Goal: Task Accomplishment & Management: Manage account settings

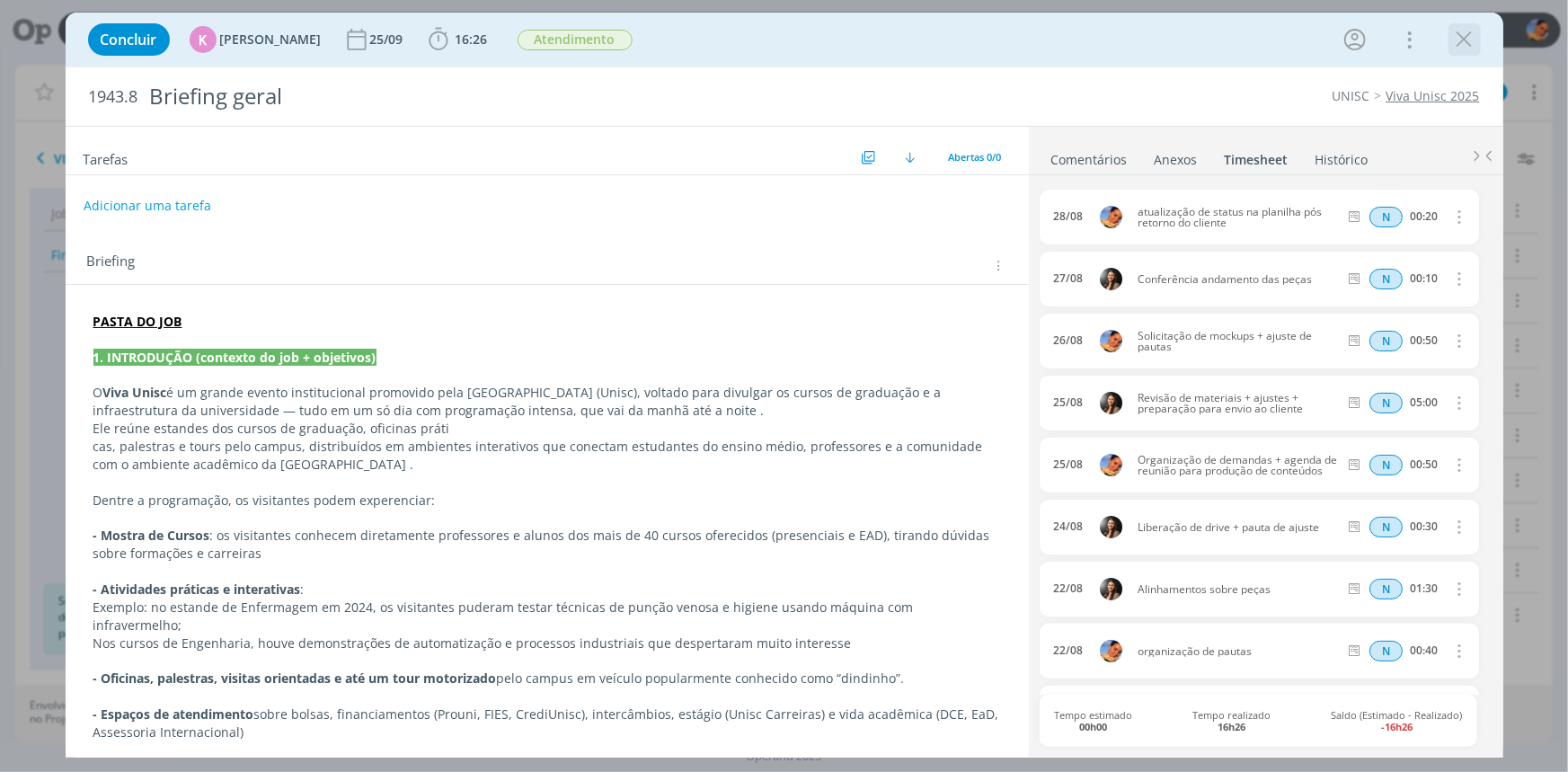
click at [1465, 44] on icon "dialog" at bounding box center [1465, 40] width 27 height 27
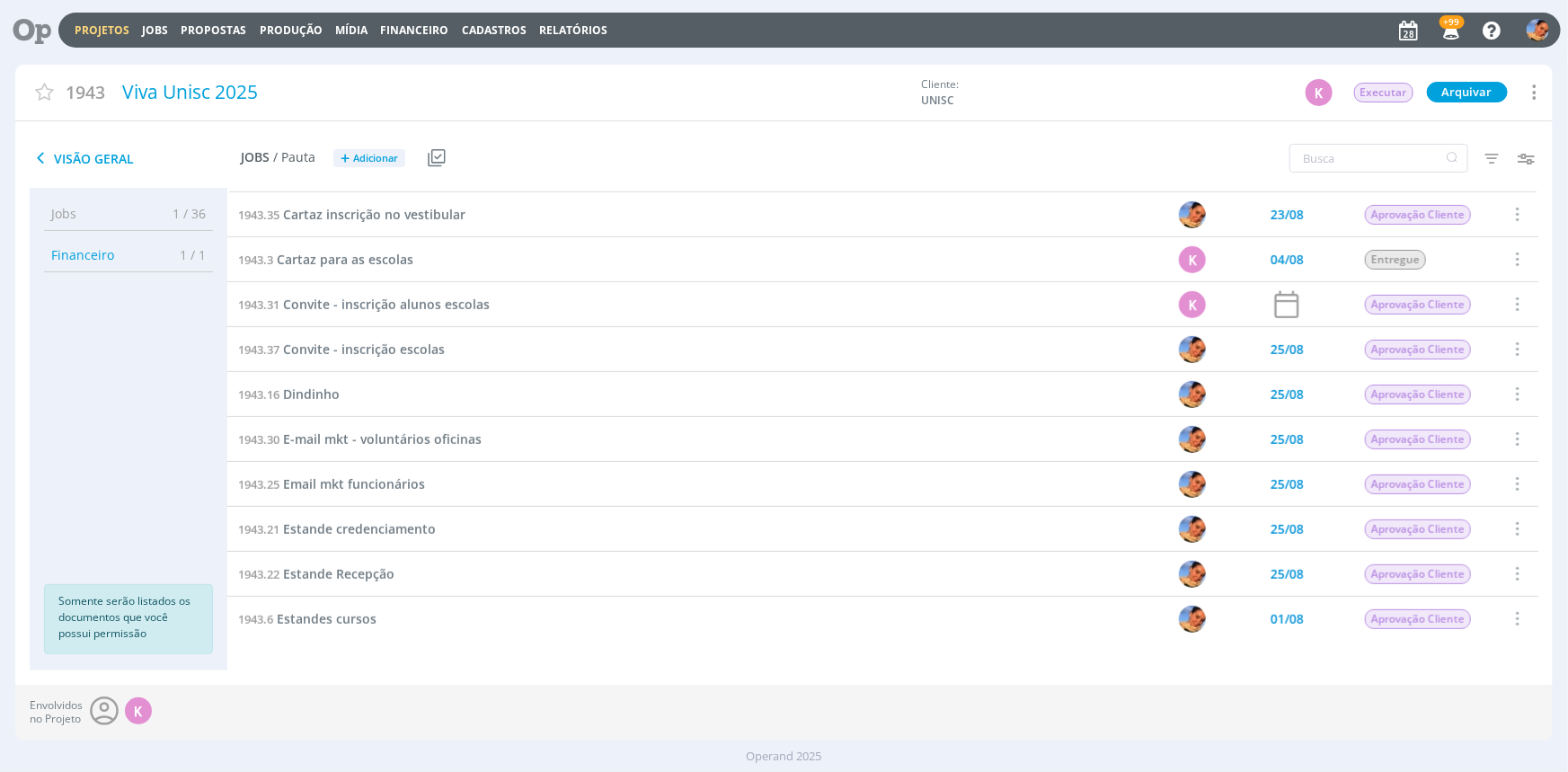
scroll to position [407, 0]
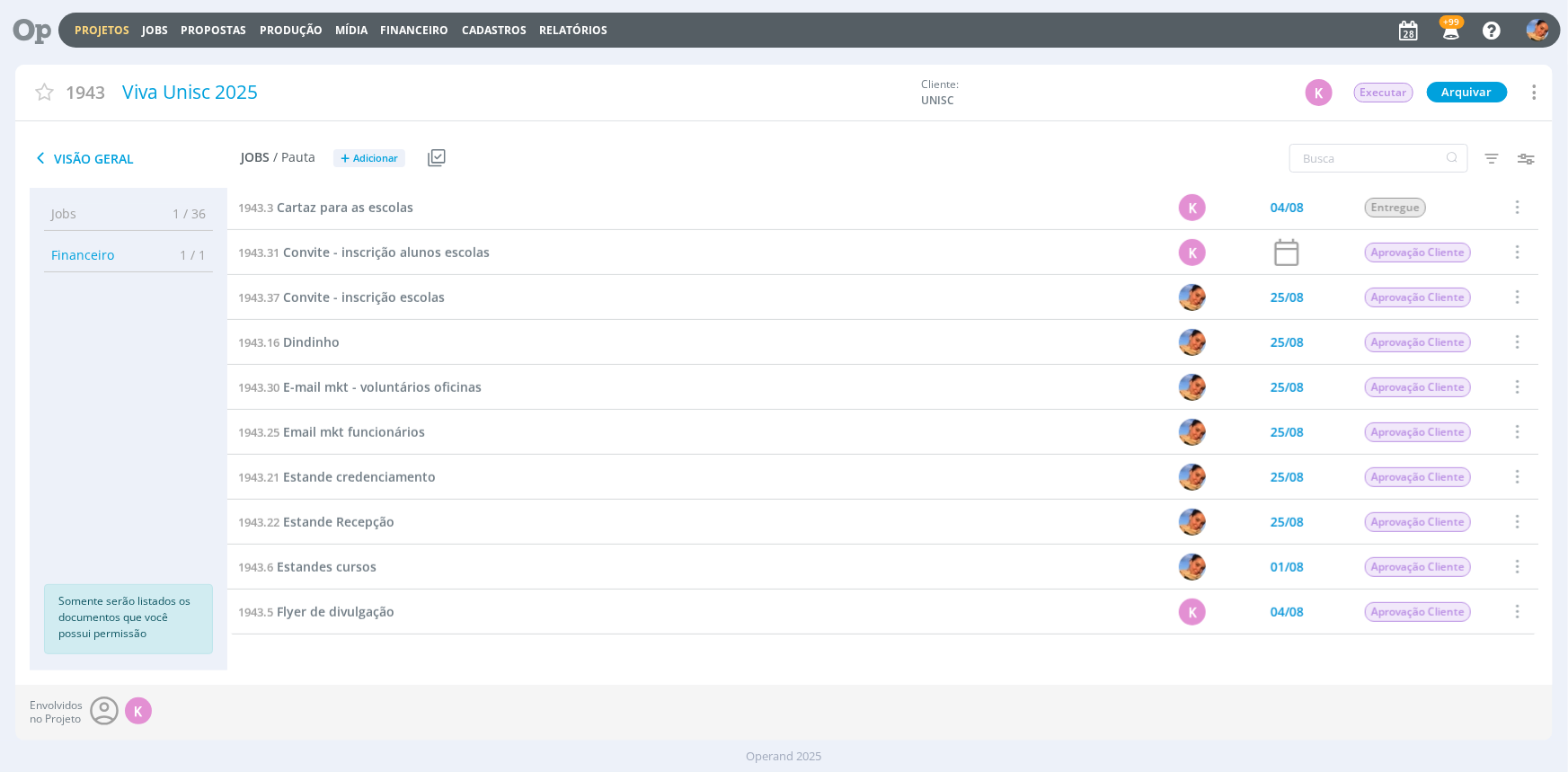
click at [396, 466] on div "1943.21 Estande credenciamento" at bounding box center [626, 476] width 799 height 44
click at [396, 473] on span "Estande credenciamento" at bounding box center [359, 476] width 153 height 18
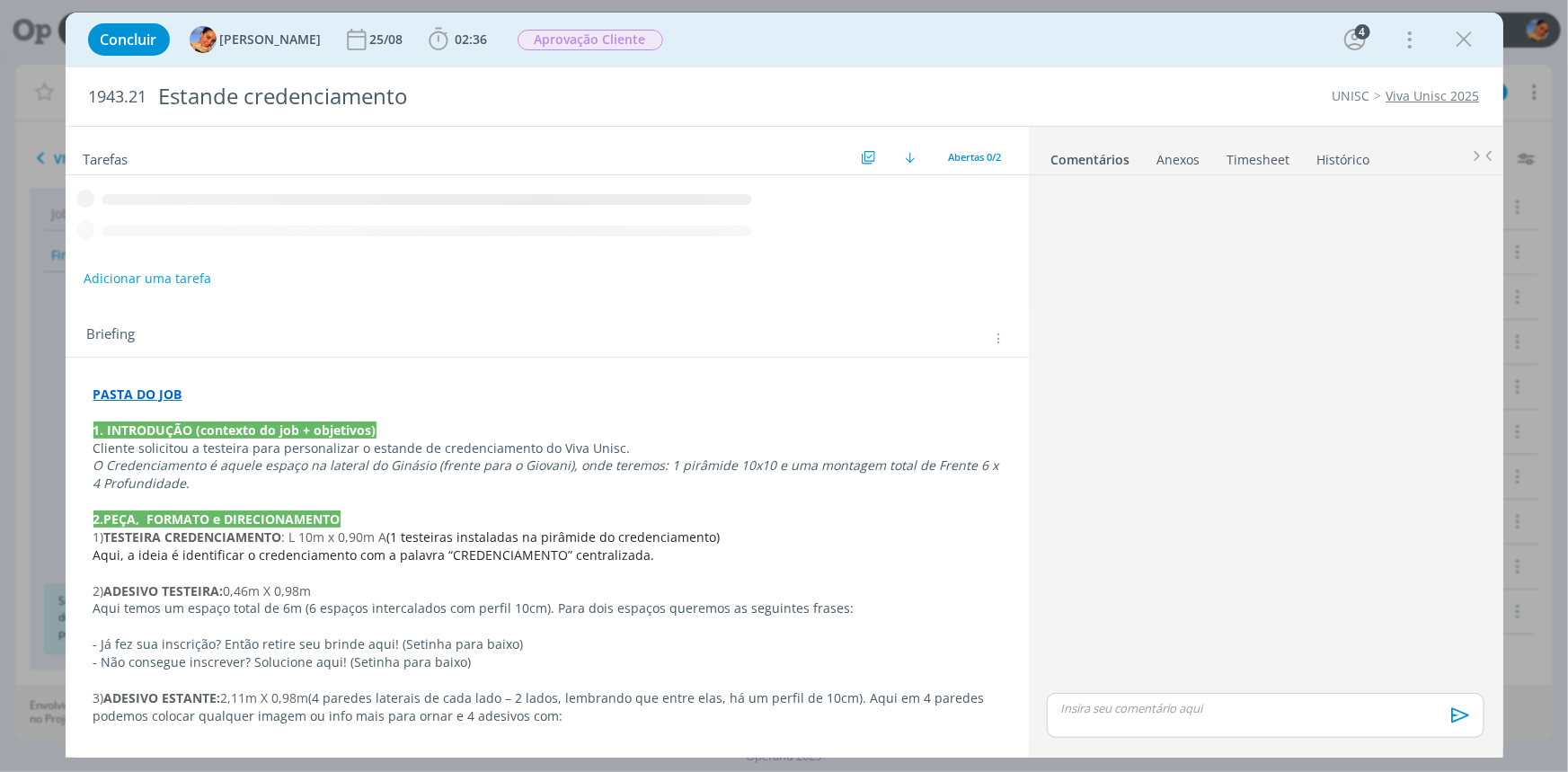
scroll to position [58, 0]
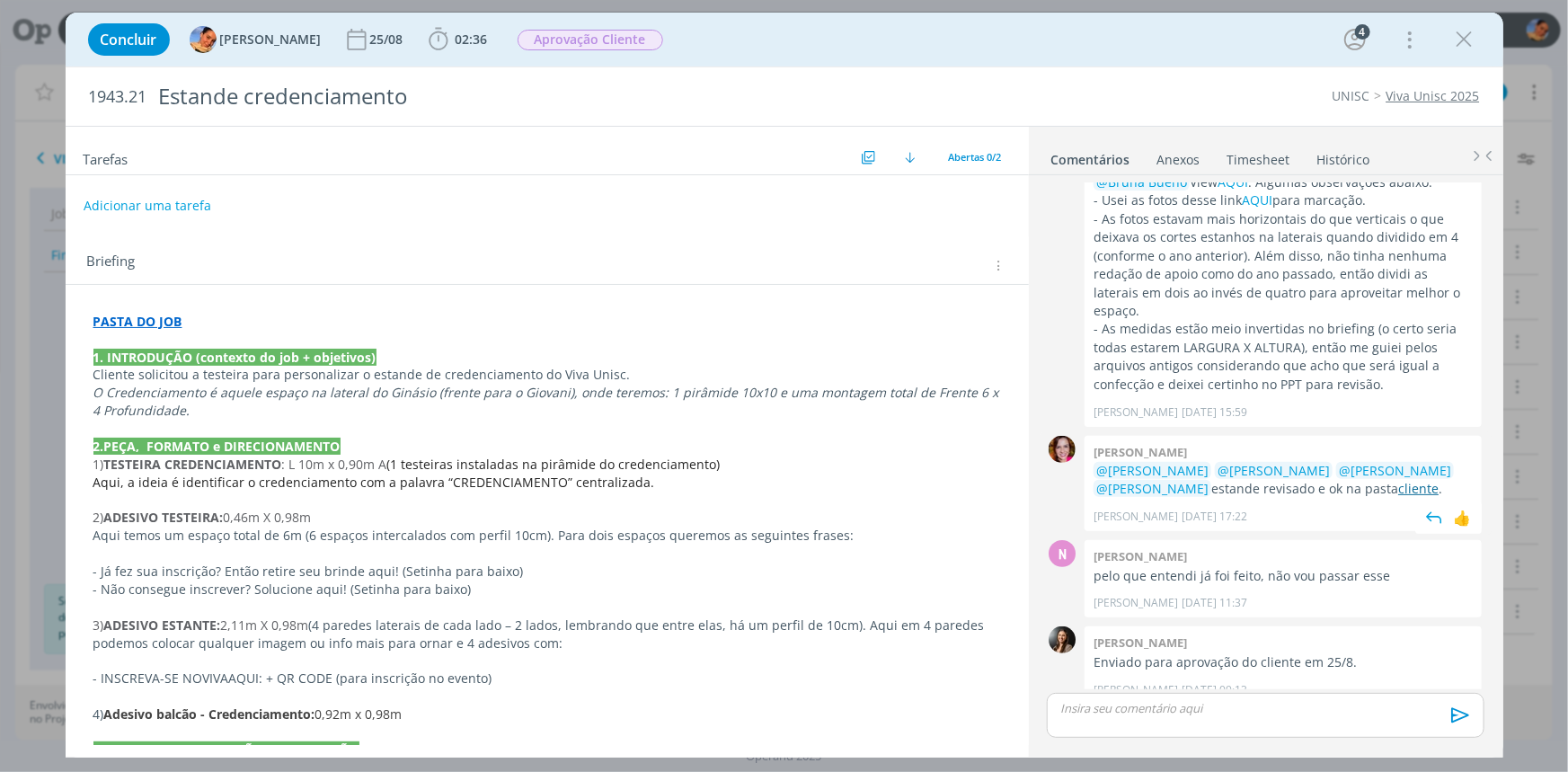
click at [1399, 479] on link "cliente" at bounding box center [1419, 488] width 41 height 18
click at [231, 313] on p "PASTA DO JOB" at bounding box center [547, 322] width 908 height 18
click at [416, 324] on p "PASTA DO JOB" at bounding box center [547, 322] width 908 height 18
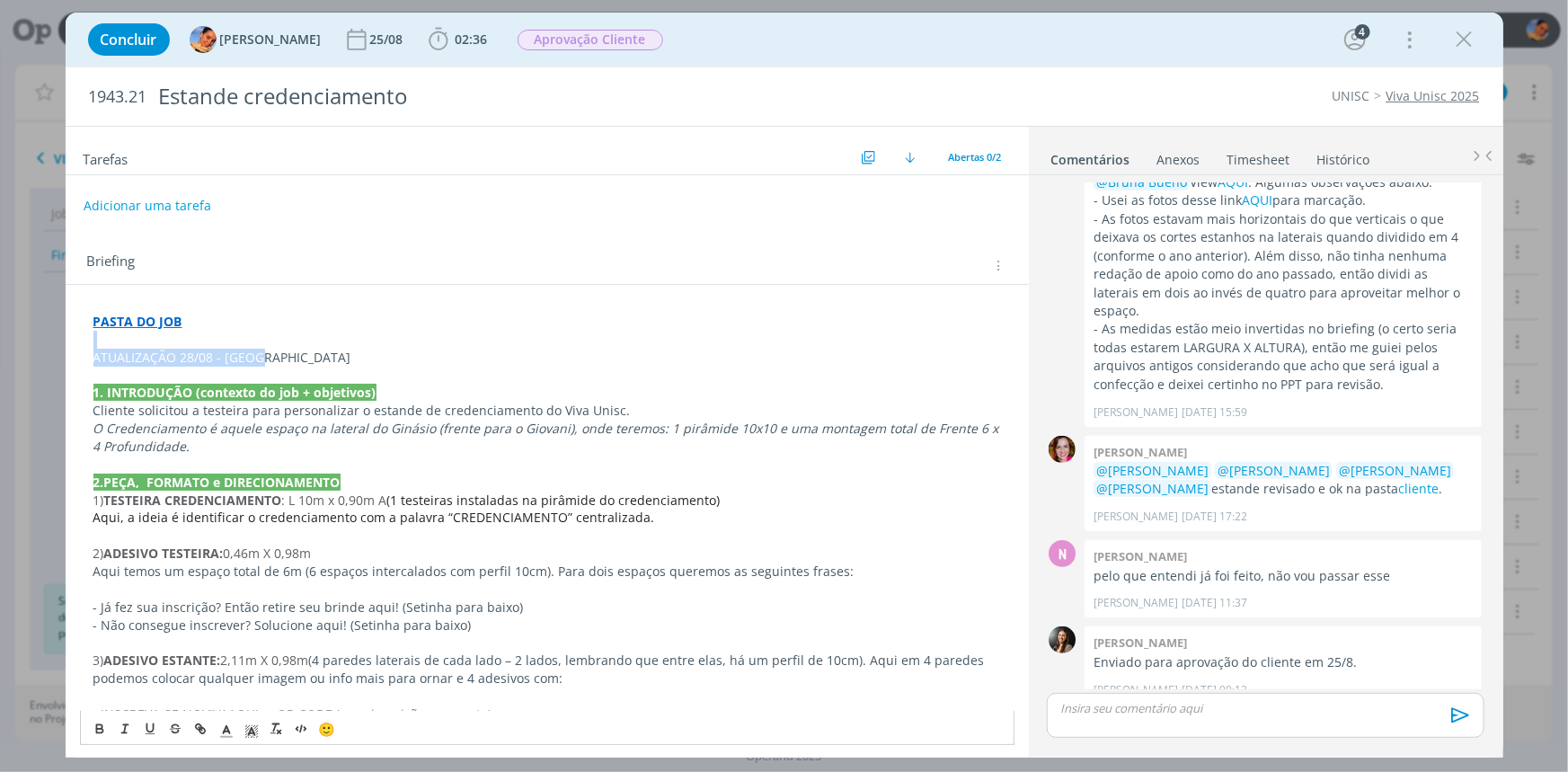
drag, startPoint x: 330, startPoint y: 349, endPoint x: 0, endPoint y: 336, distance: 330.3
click at [0, 336] on div "Concluir Luíza Santana 25/08 02:36 Iniciar Apontar Data * 28/08/2025 Horas * 00…" at bounding box center [784, 386] width 1568 height 772
click at [89, 727] on button "dialog" at bounding box center [101, 728] width 25 height 21
click at [226, 727] on icon "dialog" at bounding box center [227, 731] width 17 height 17
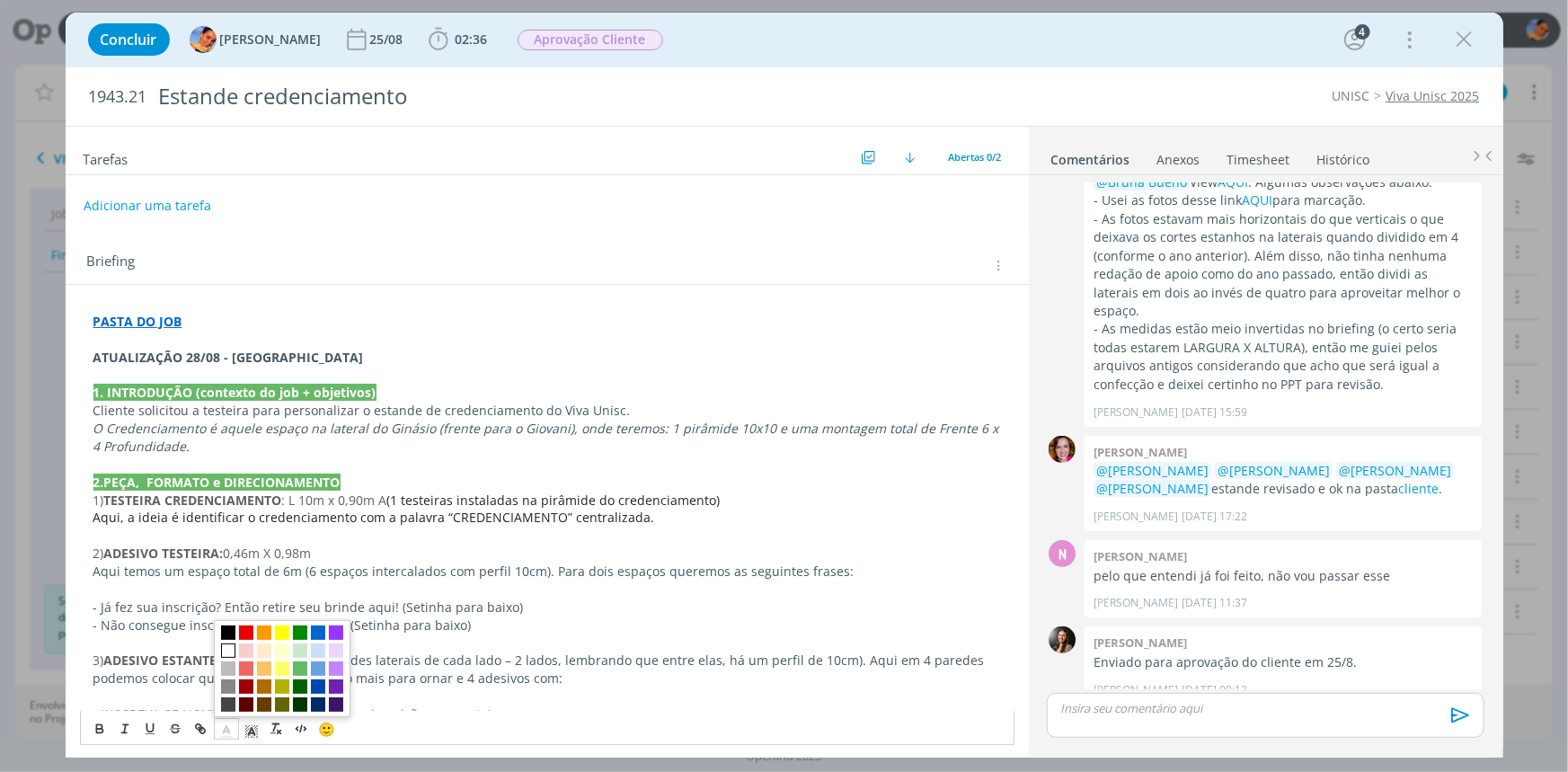
click at [224, 647] on span "dialog" at bounding box center [228, 650] width 15 height 15
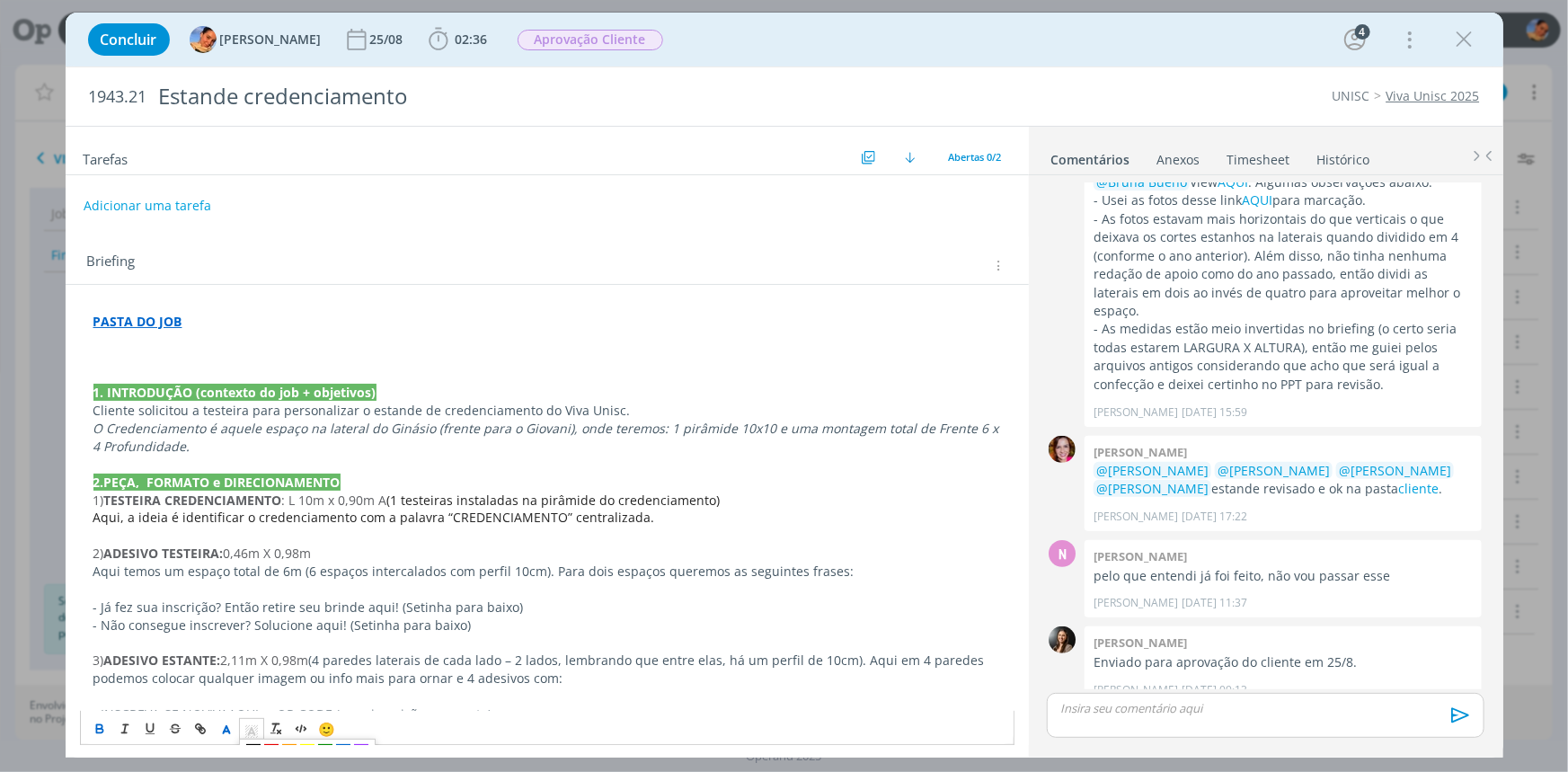
click at [246, 727] on icon "dialog" at bounding box center [251, 731] width 17 height 17
click at [287, 628] on span "dialog" at bounding box center [289, 632] width 15 height 15
click at [327, 366] on p "dialog" at bounding box center [547, 374] width 908 height 18
click at [324, 360] on p "ATUALIZAÇÃO 28/08 - Luíza" at bounding box center [547, 358] width 908 height 18
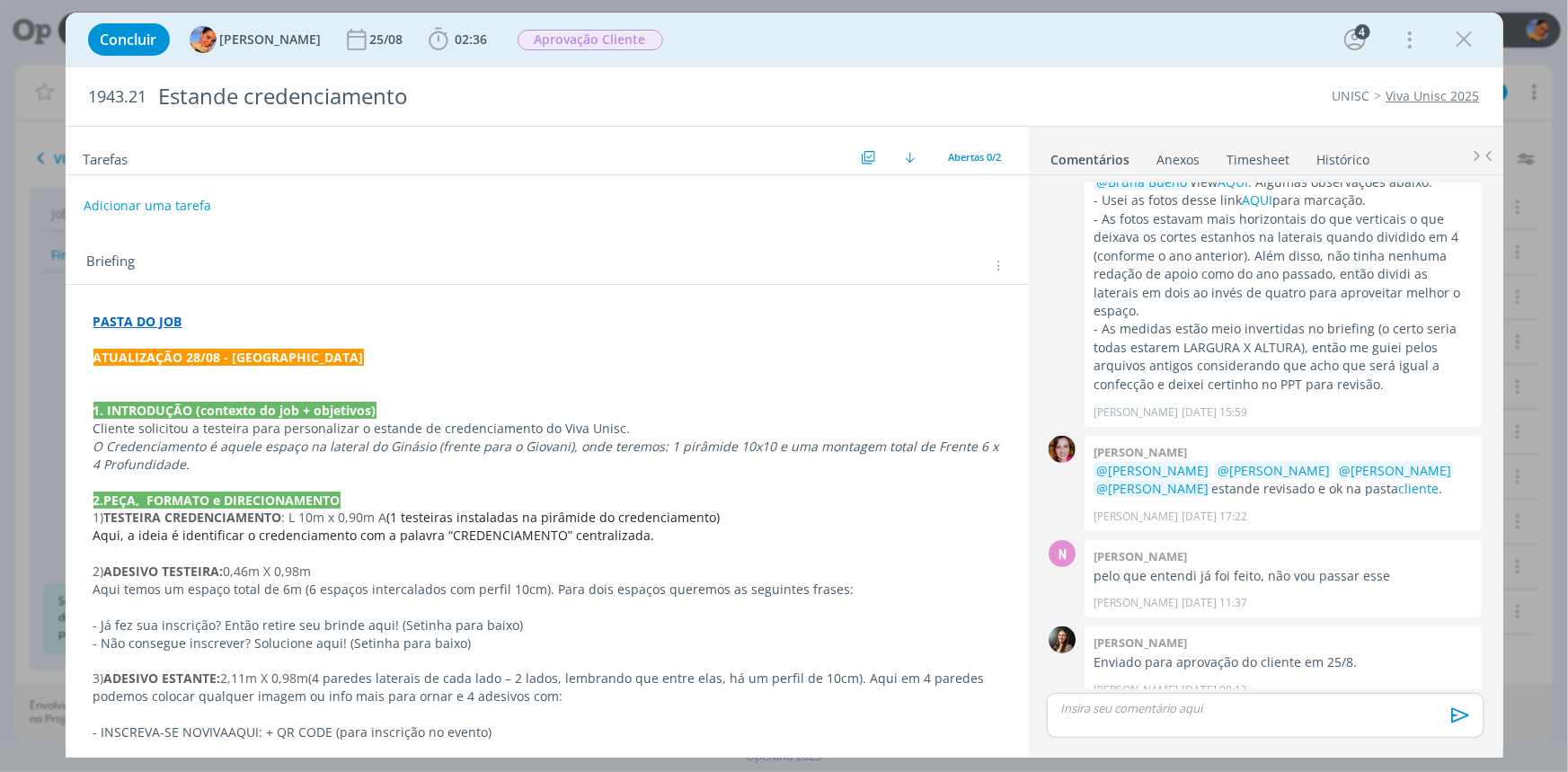
click at [337, 360] on p "ATUALIZAÇÃO 28/08 - Luíza" at bounding box center [547, 358] width 908 height 18
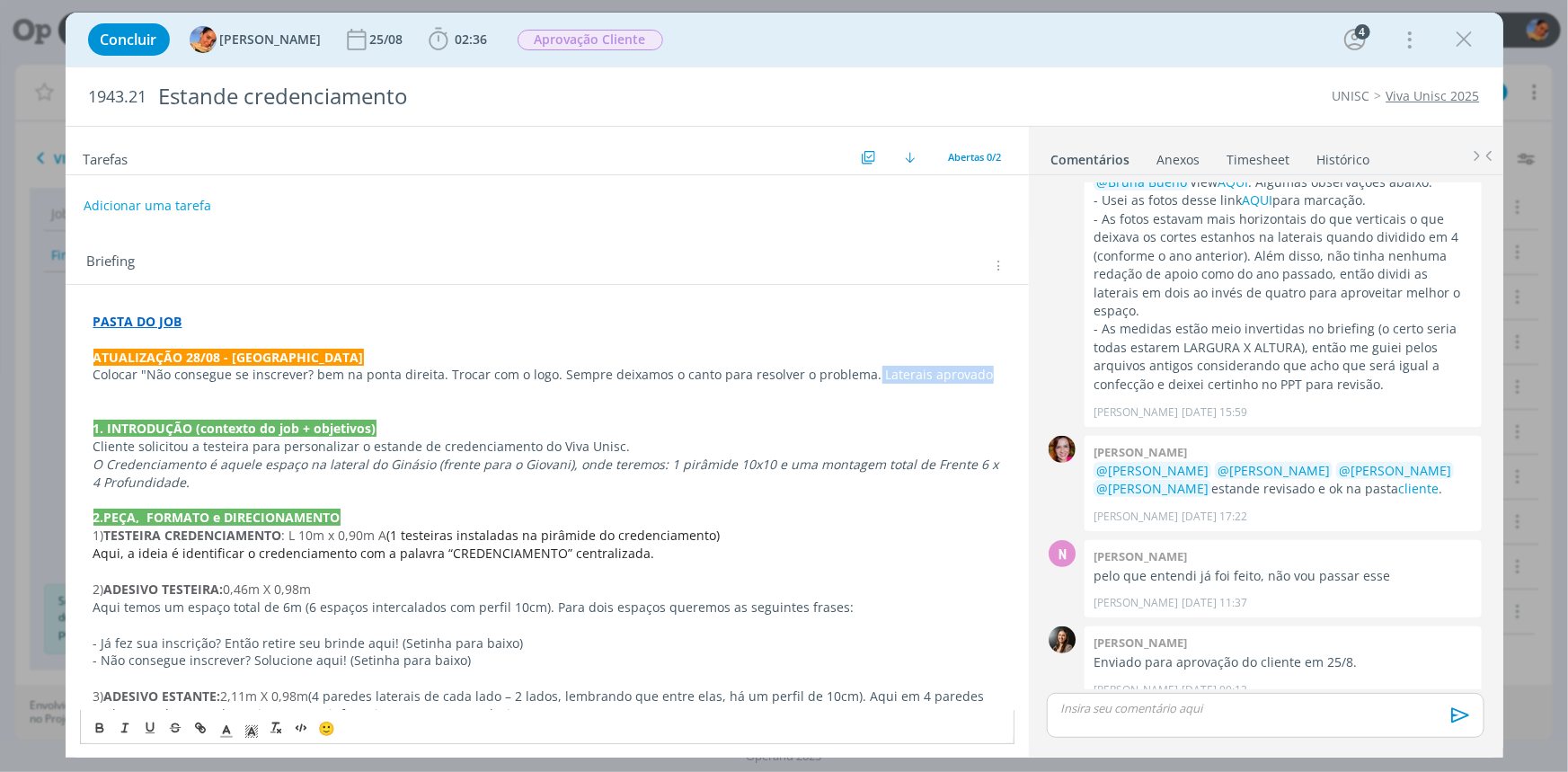
drag, startPoint x: 980, startPoint y: 378, endPoint x: 862, endPoint y: 377, distance: 118.0
click at [862, 377] on p "Colocar "Não consegue se inscrever? bem na ponta direita. Trocar com o logo. Se…" at bounding box center [547, 374] width 908 height 18
click at [632, 153] on h2 "Tarefas" at bounding box center [471, 158] width 774 height 23
click at [585, 37] on span "Aprovação Cliente" at bounding box center [590, 39] width 146 height 20
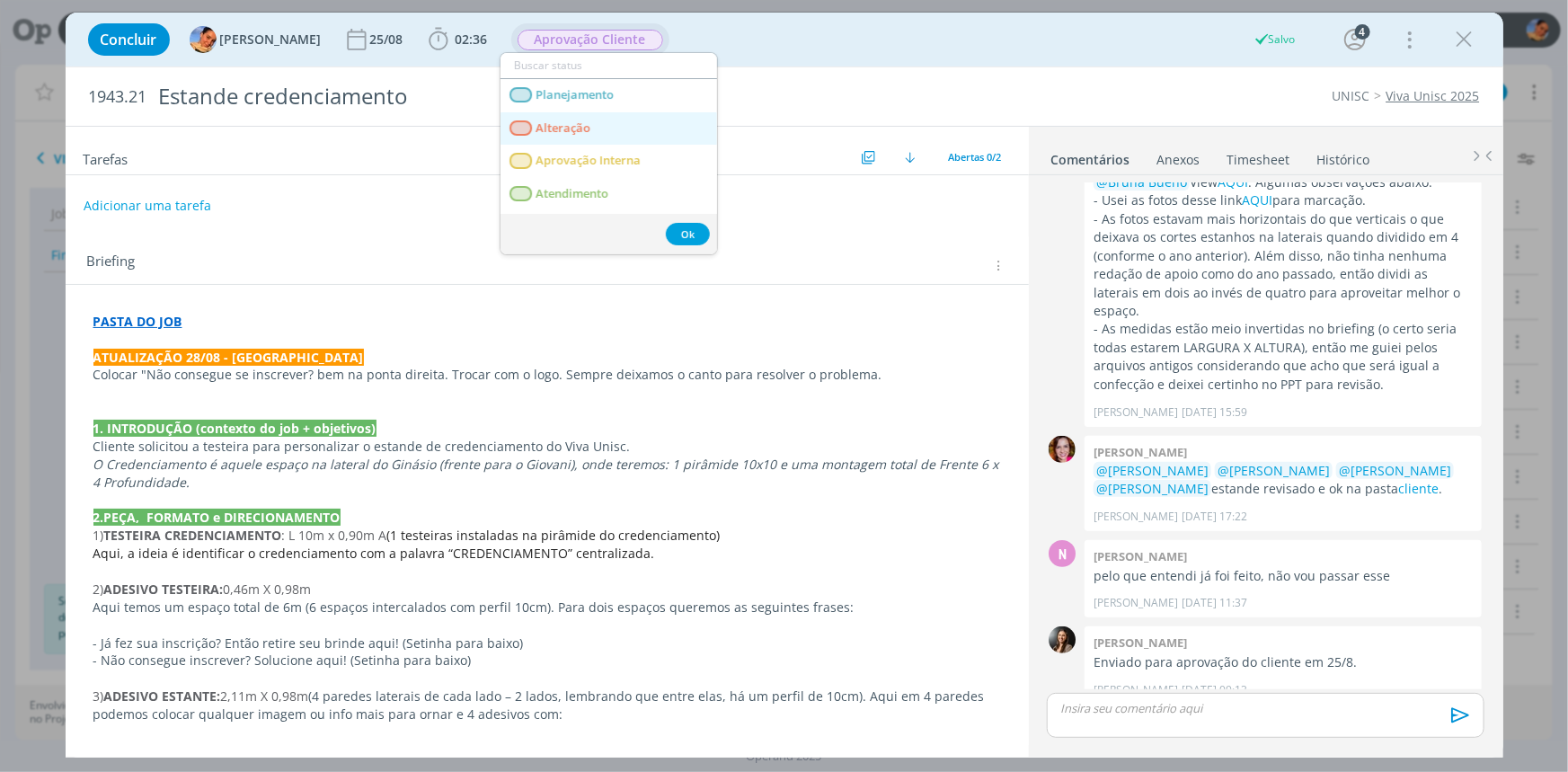
click at [609, 126] on link "Alteração" at bounding box center [609, 128] width 217 height 33
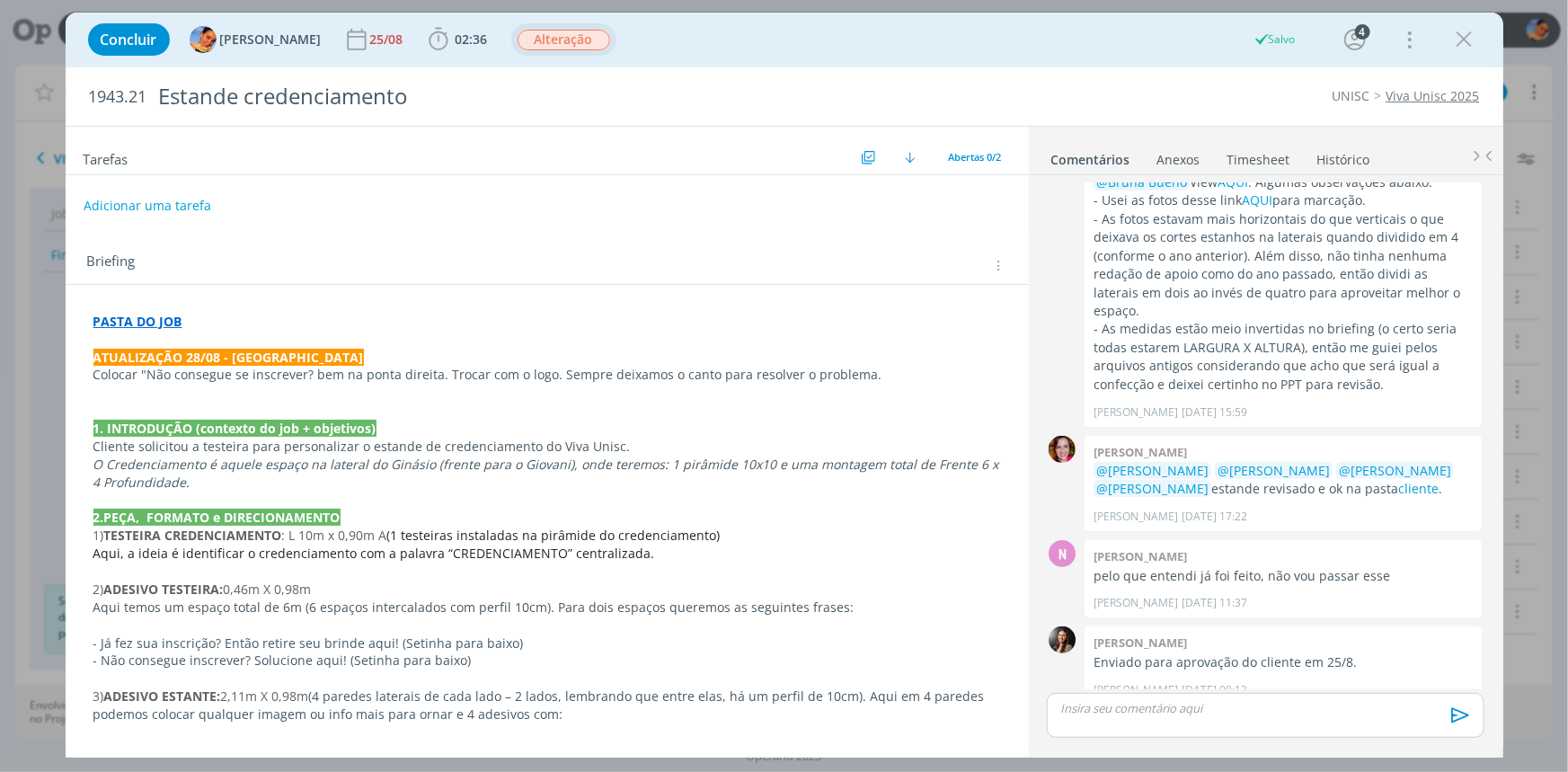
click at [565, 42] on span "Alteração" at bounding box center [563, 39] width 92 height 20
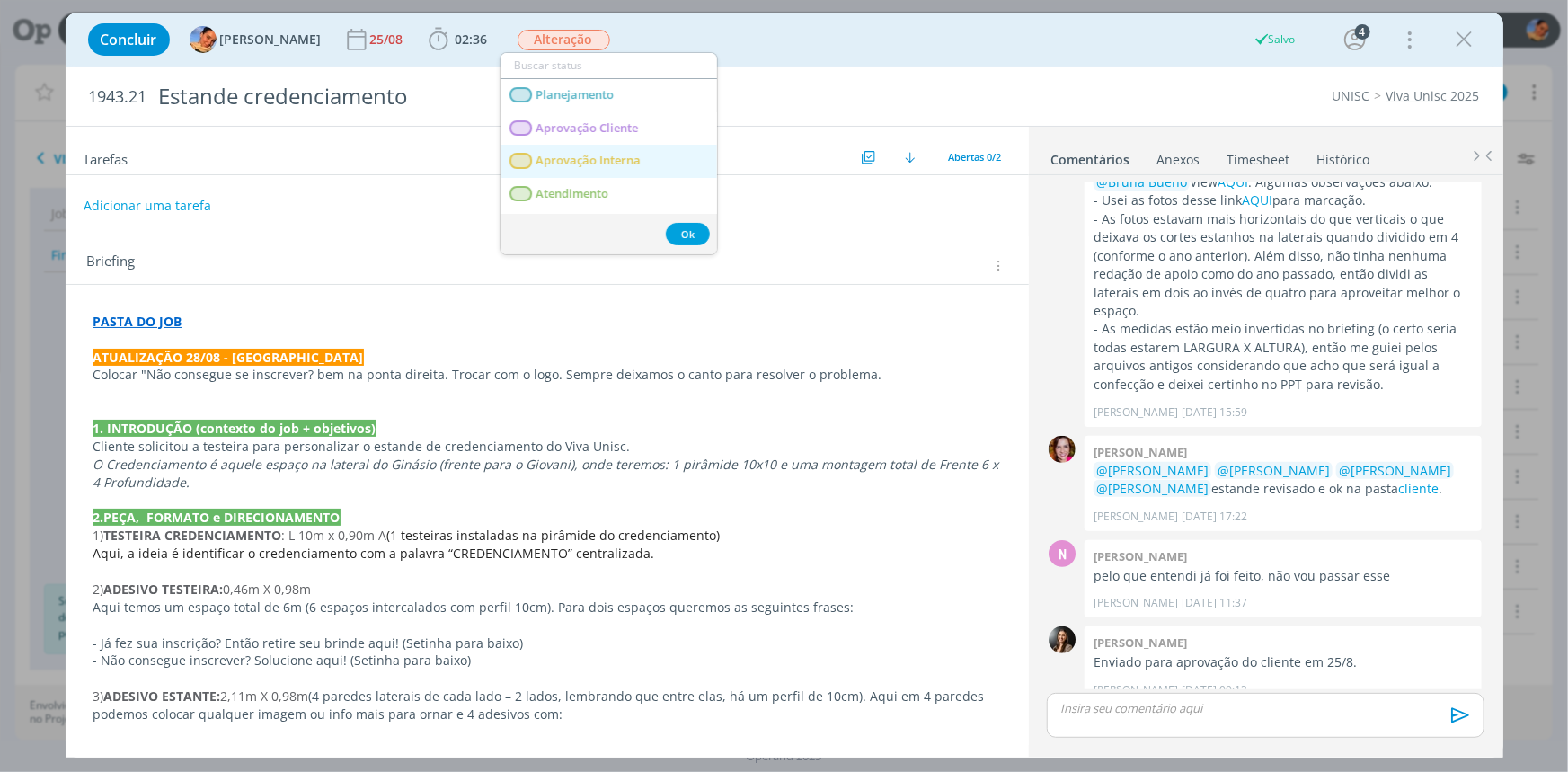
scroll to position [81, 0]
click at [591, 158] on link "Criação" at bounding box center [609, 147] width 217 height 33
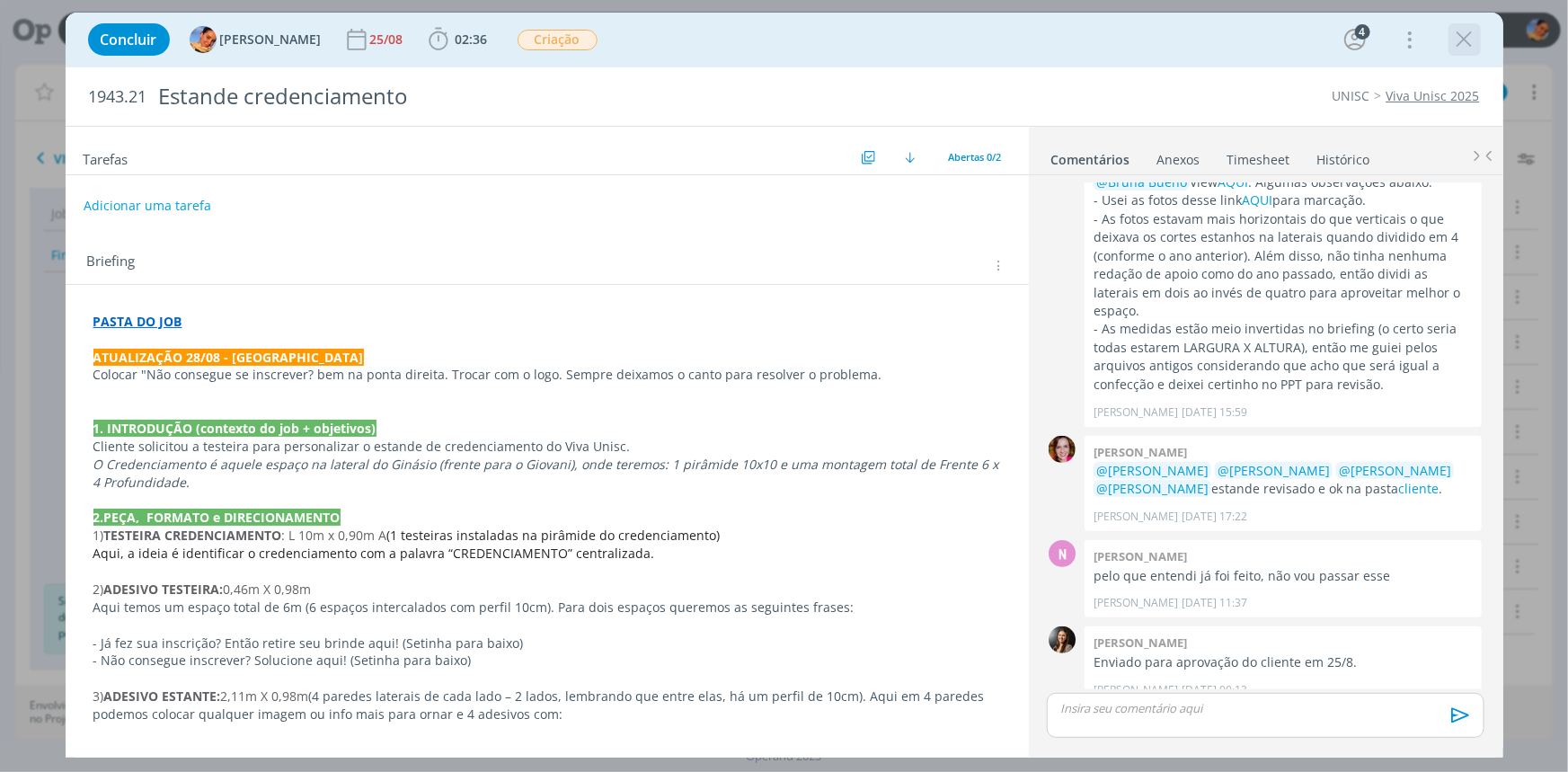
click at [1455, 41] on icon "dialog" at bounding box center [1465, 40] width 27 height 27
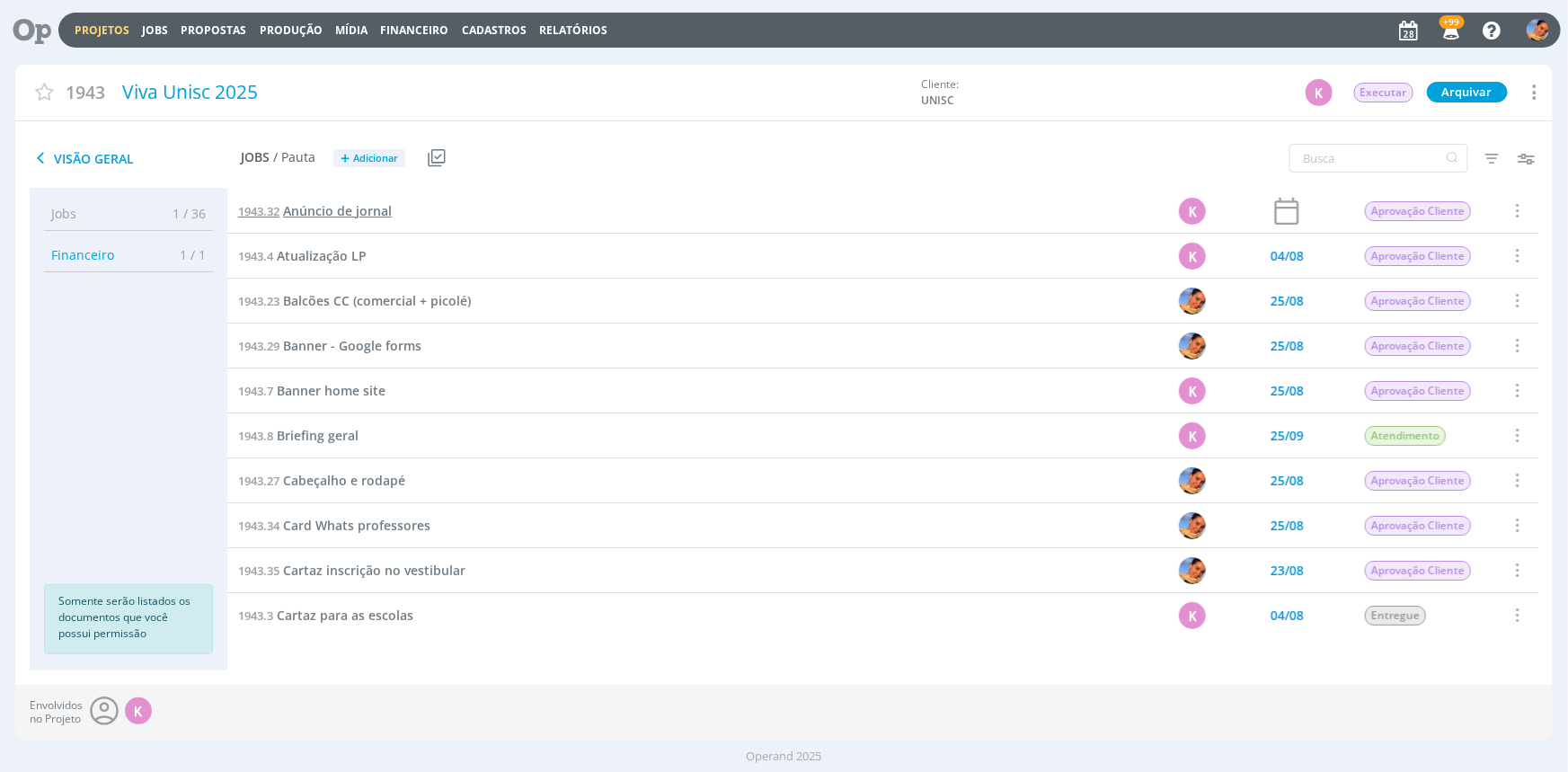
click at [330, 203] on span "Anúncio de jornal" at bounding box center [338, 211] width 109 height 18
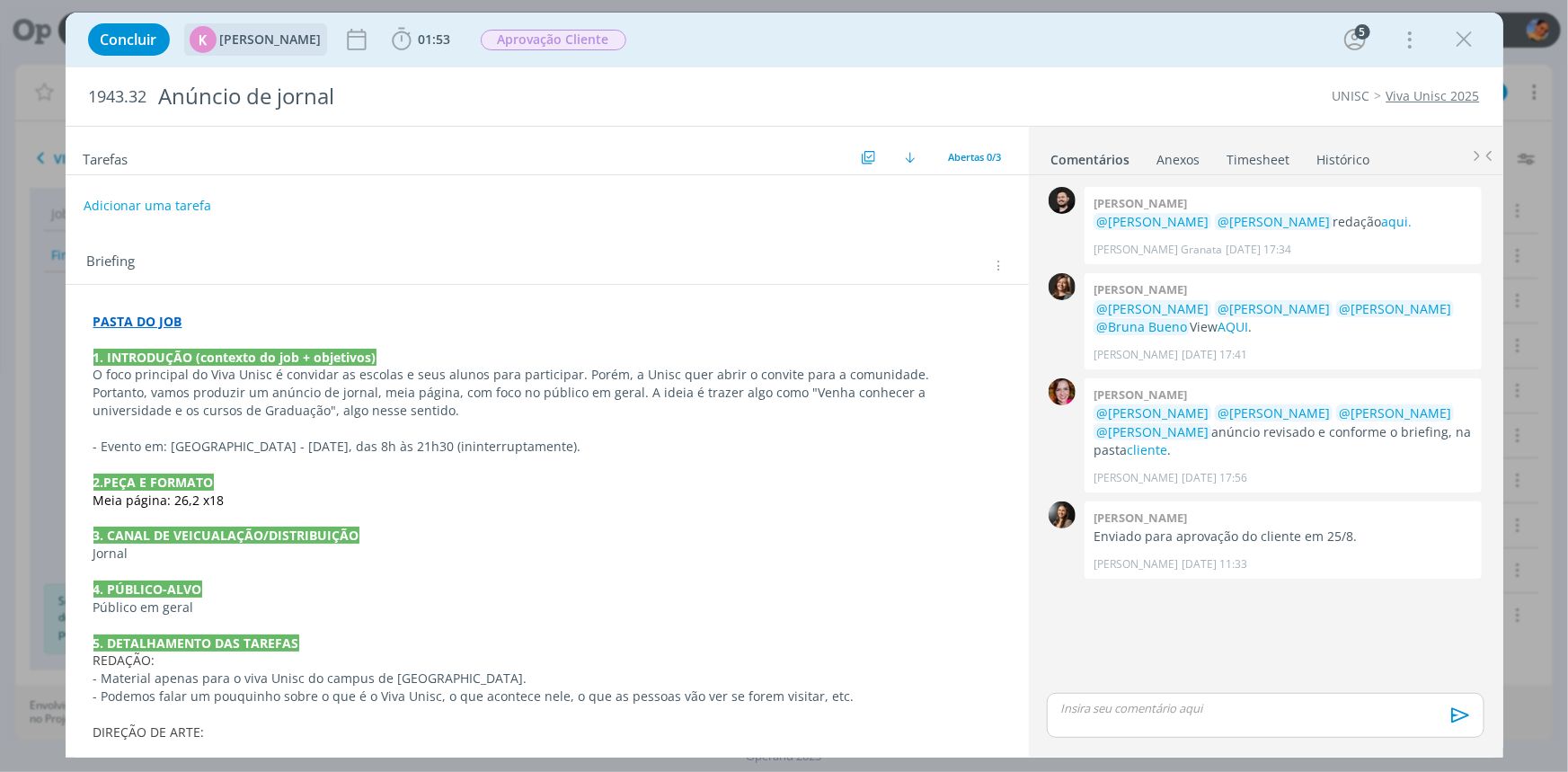
click at [245, 46] on div "K Karoline Arend" at bounding box center [256, 40] width 132 height 27
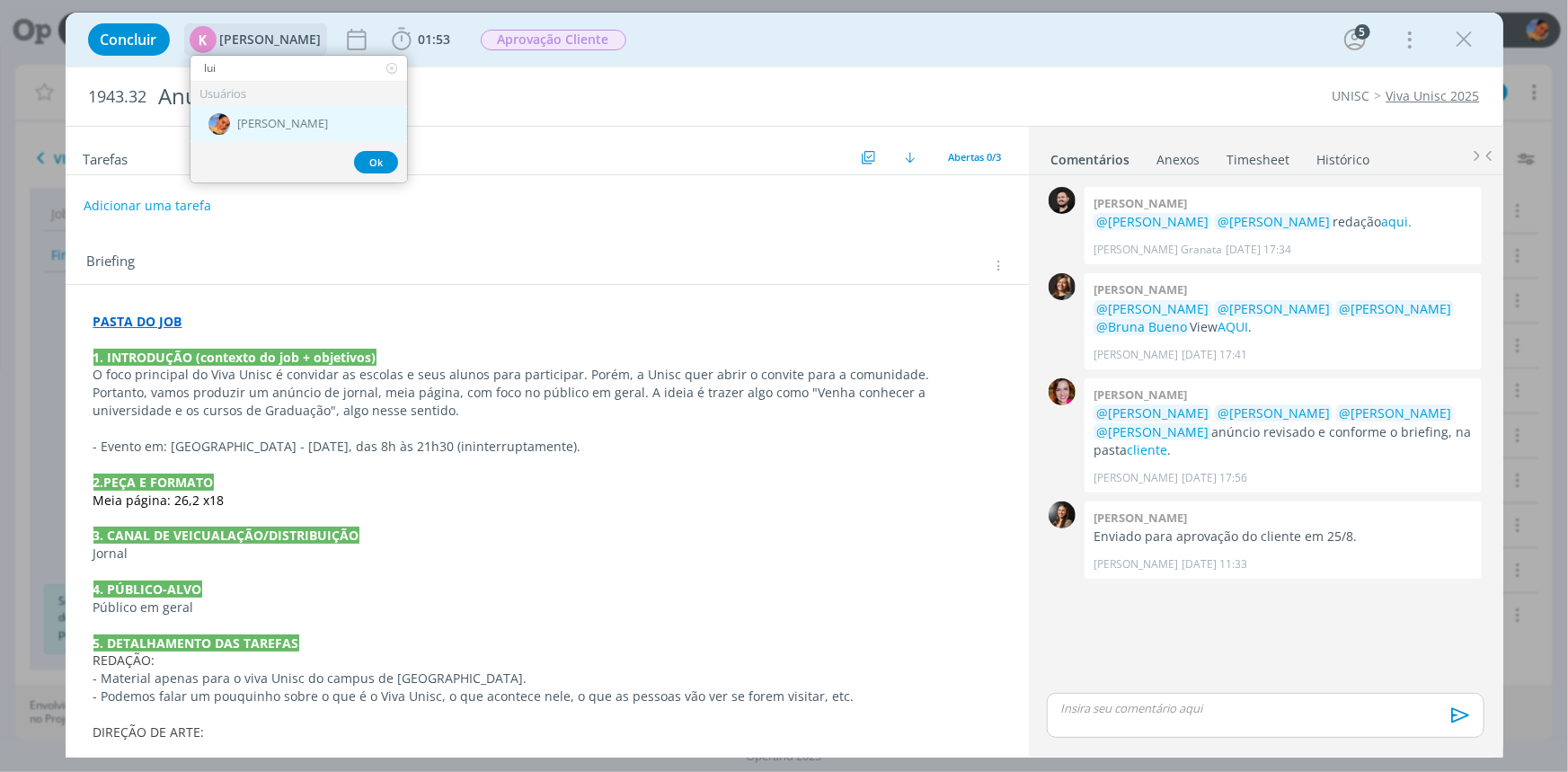
type input "lui"
click at [283, 123] on span "[PERSON_NAME]" at bounding box center [282, 123] width 90 height 15
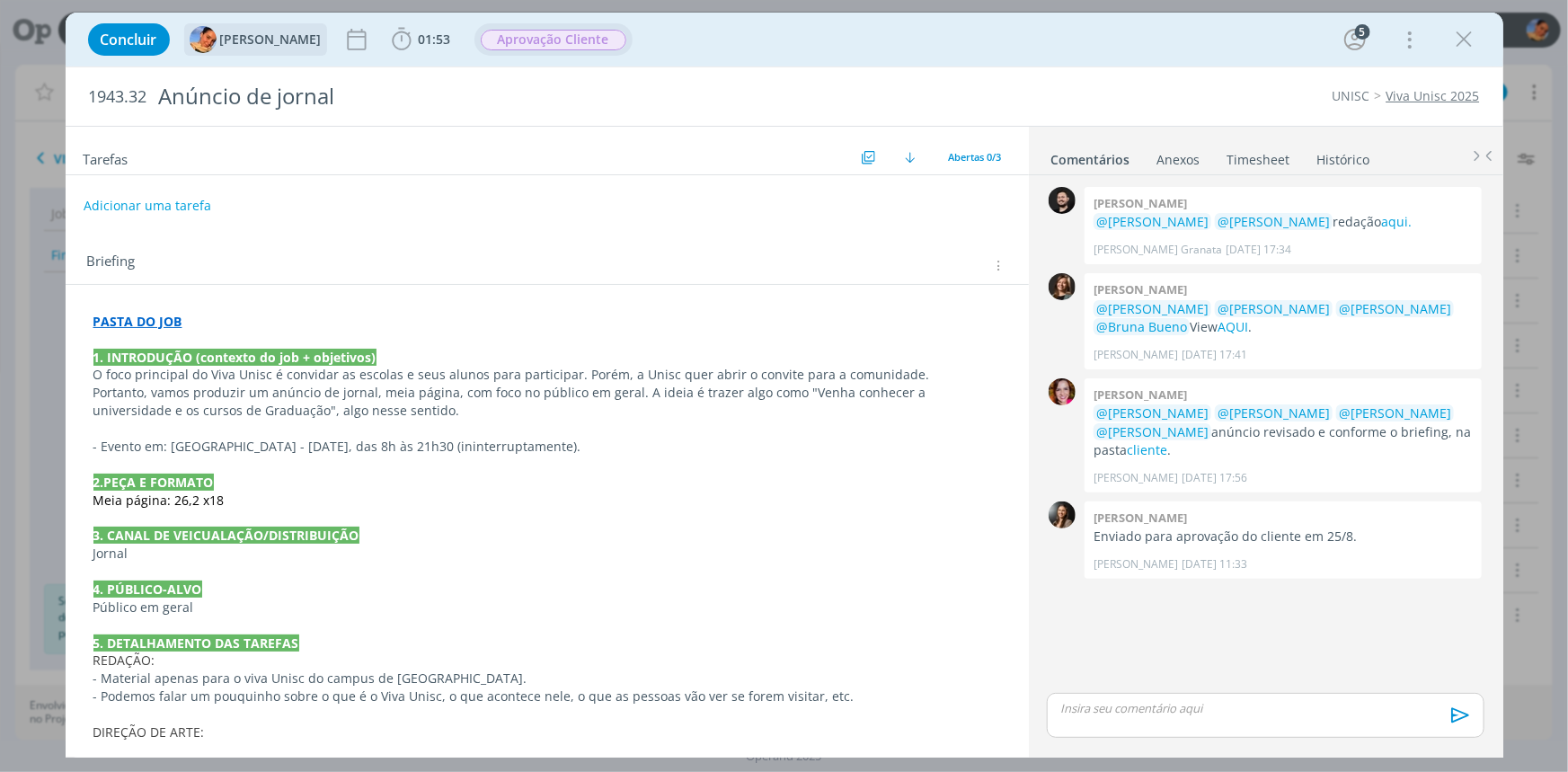
click at [554, 42] on span "Aprovação Cliente" at bounding box center [553, 39] width 146 height 20
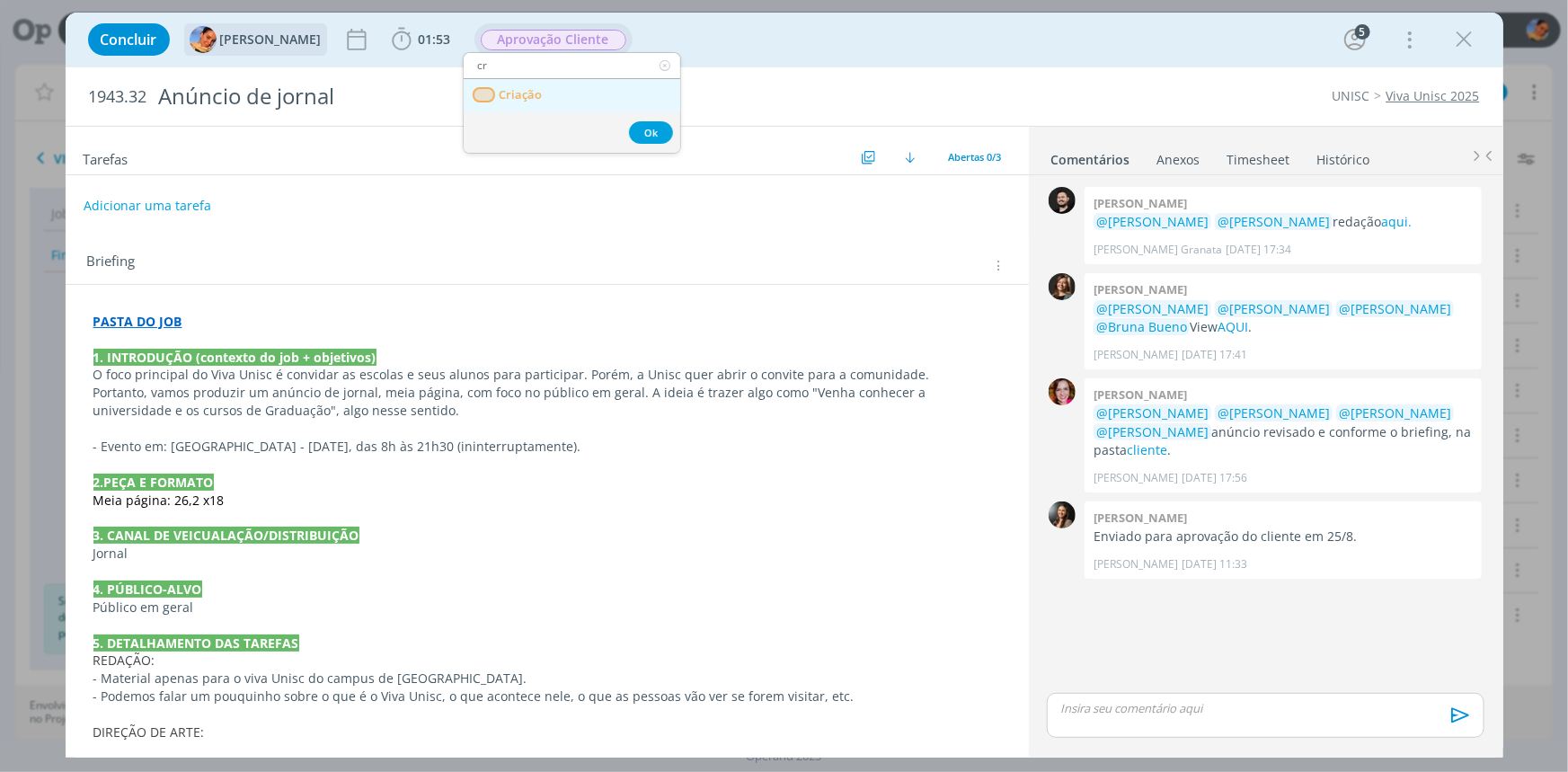
type input "cr"
click at [577, 101] on link "Criação" at bounding box center [572, 95] width 217 height 33
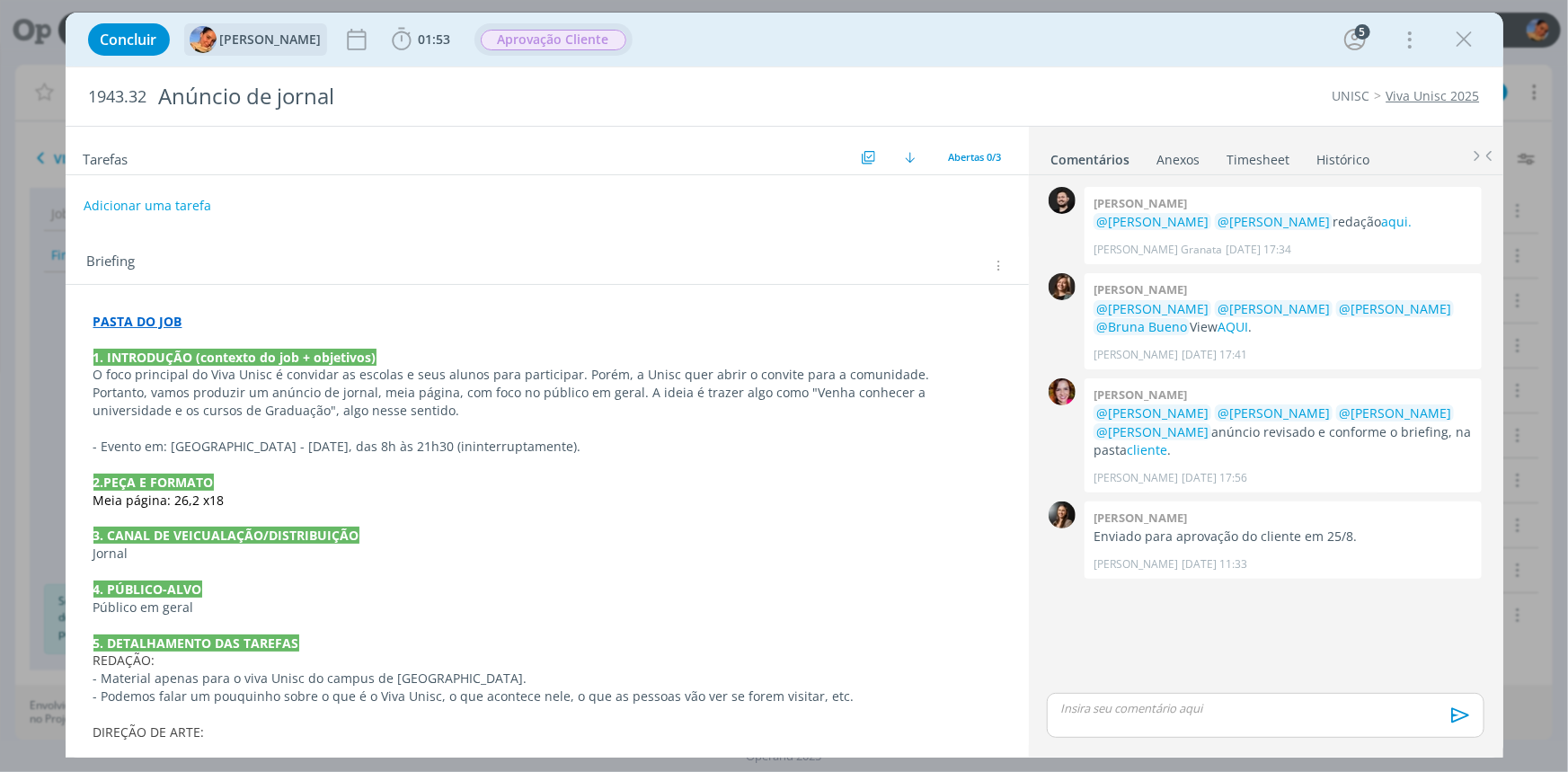
click at [412, 315] on p "PASTA DO JOB" at bounding box center [547, 322] width 908 height 18
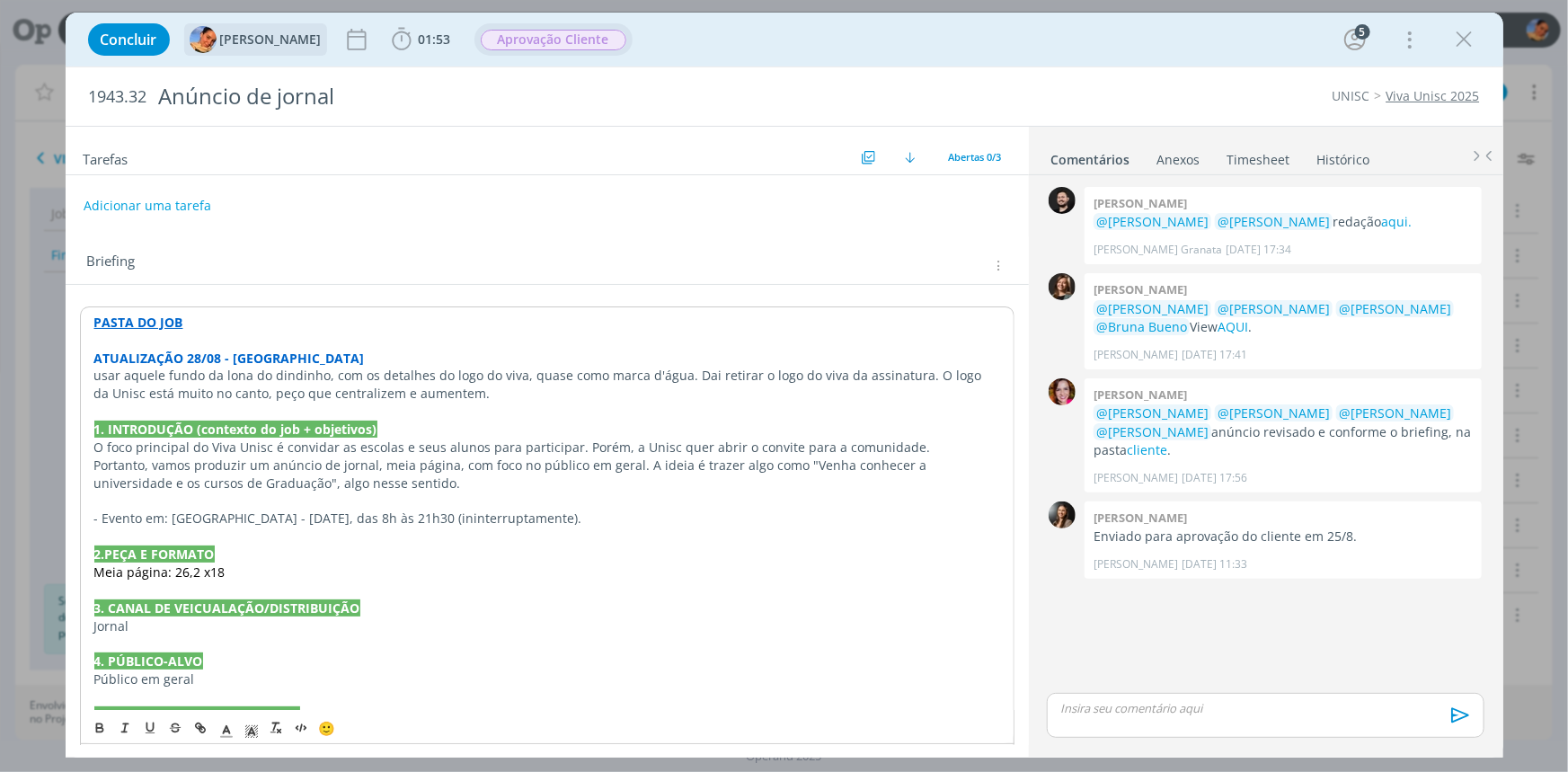
click at [97, 378] on p "usar aquele fundo da lona do dindinho, com os detalhes do logo do viva, quase c…" at bounding box center [547, 384] width 906 height 36
drag, startPoint x: 297, startPoint y: 360, endPoint x: 89, endPoint y: 348, distance: 208.3
click at [89, 348] on div "PASTA DO JOB ATUALIZAÇÃO 28/08 - Luíza Usar aquele fundo da lona do dindinho, c…" at bounding box center [547, 625] width 935 height 639
click at [102, 734] on icon "dialog" at bounding box center [99, 728] width 15 height 15
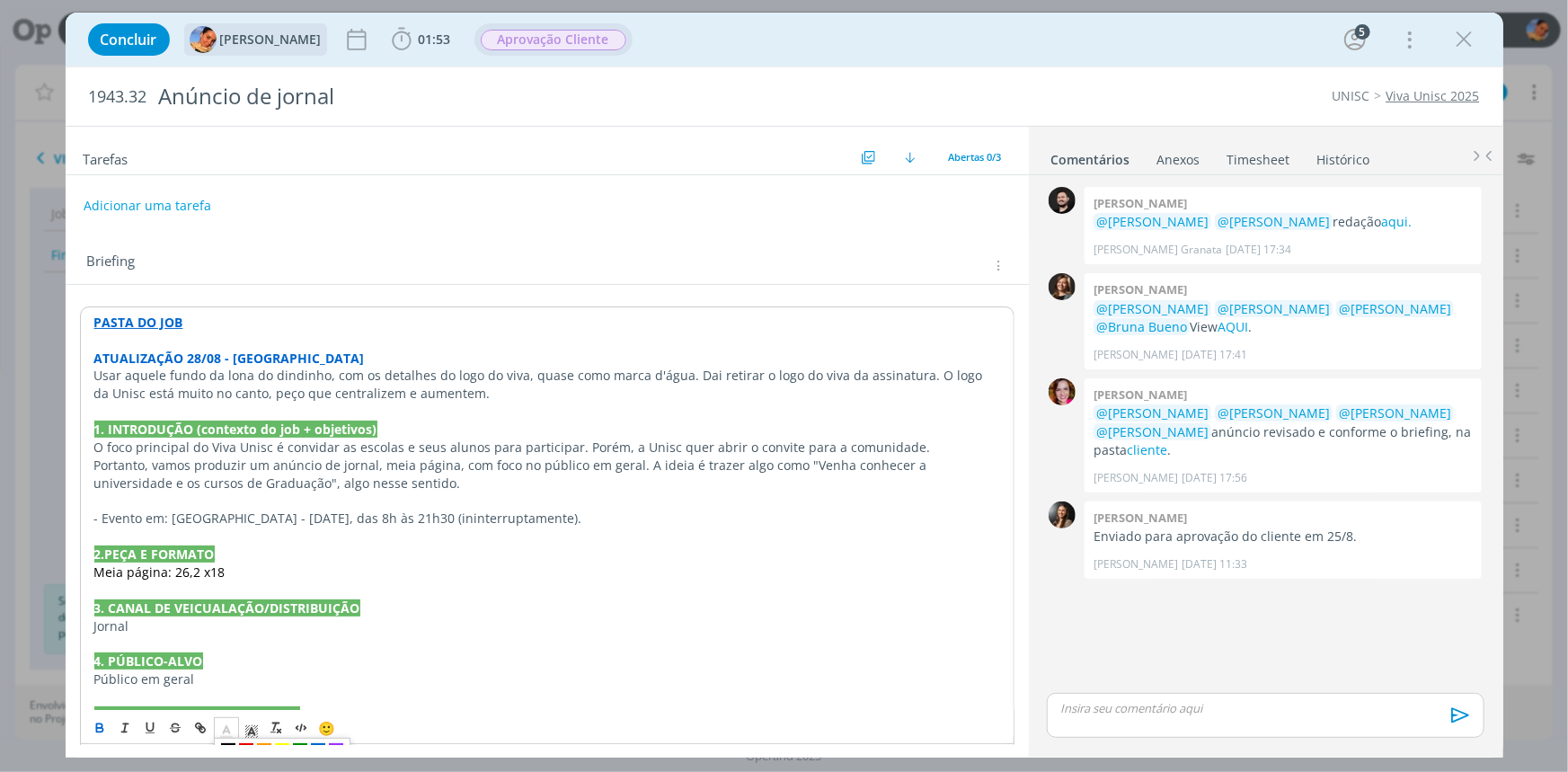
click at [219, 728] on icon "dialog" at bounding box center [227, 731] width 17 height 17
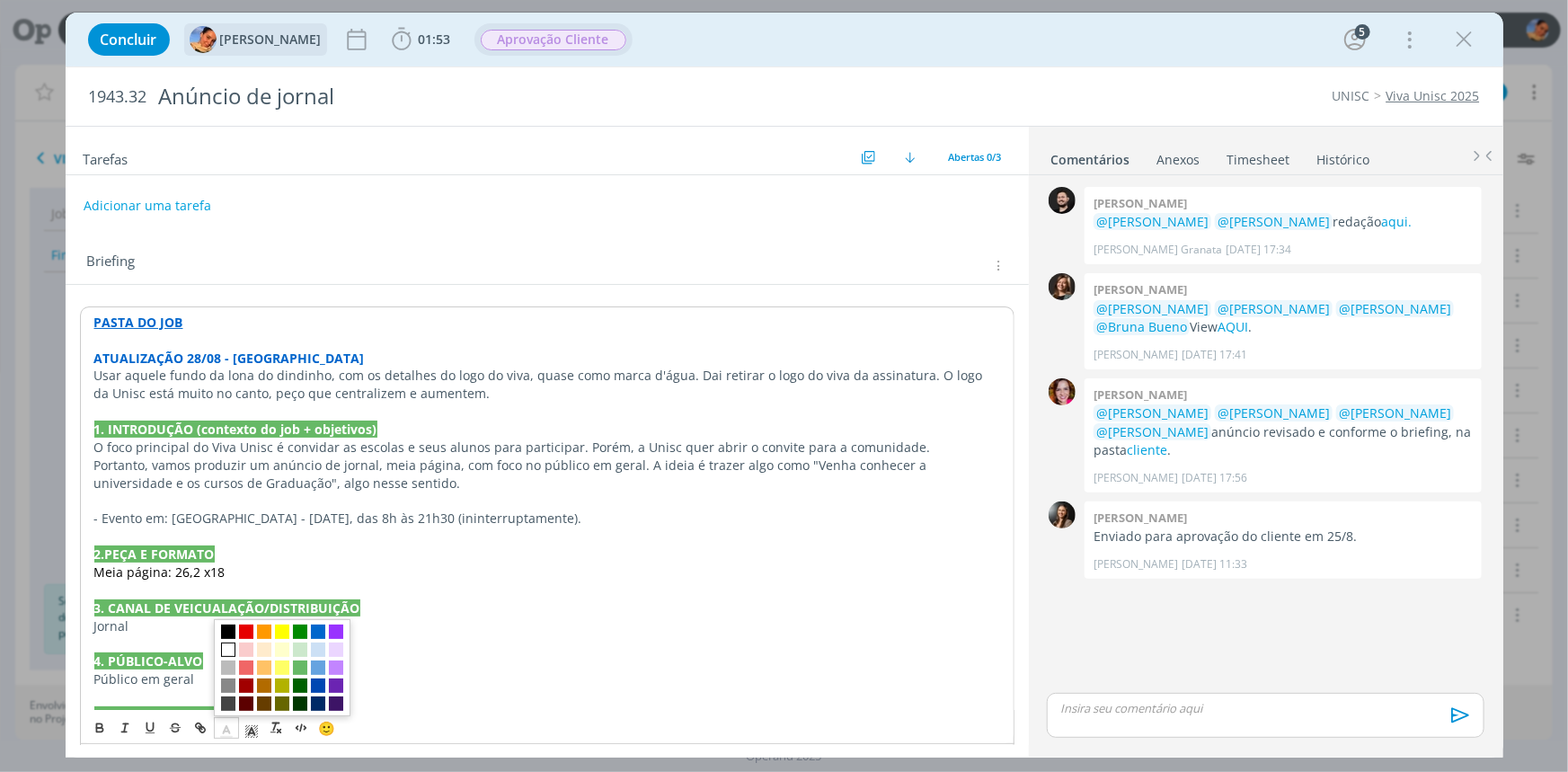
click at [227, 656] on span "dialog" at bounding box center [228, 650] width 15 height 15
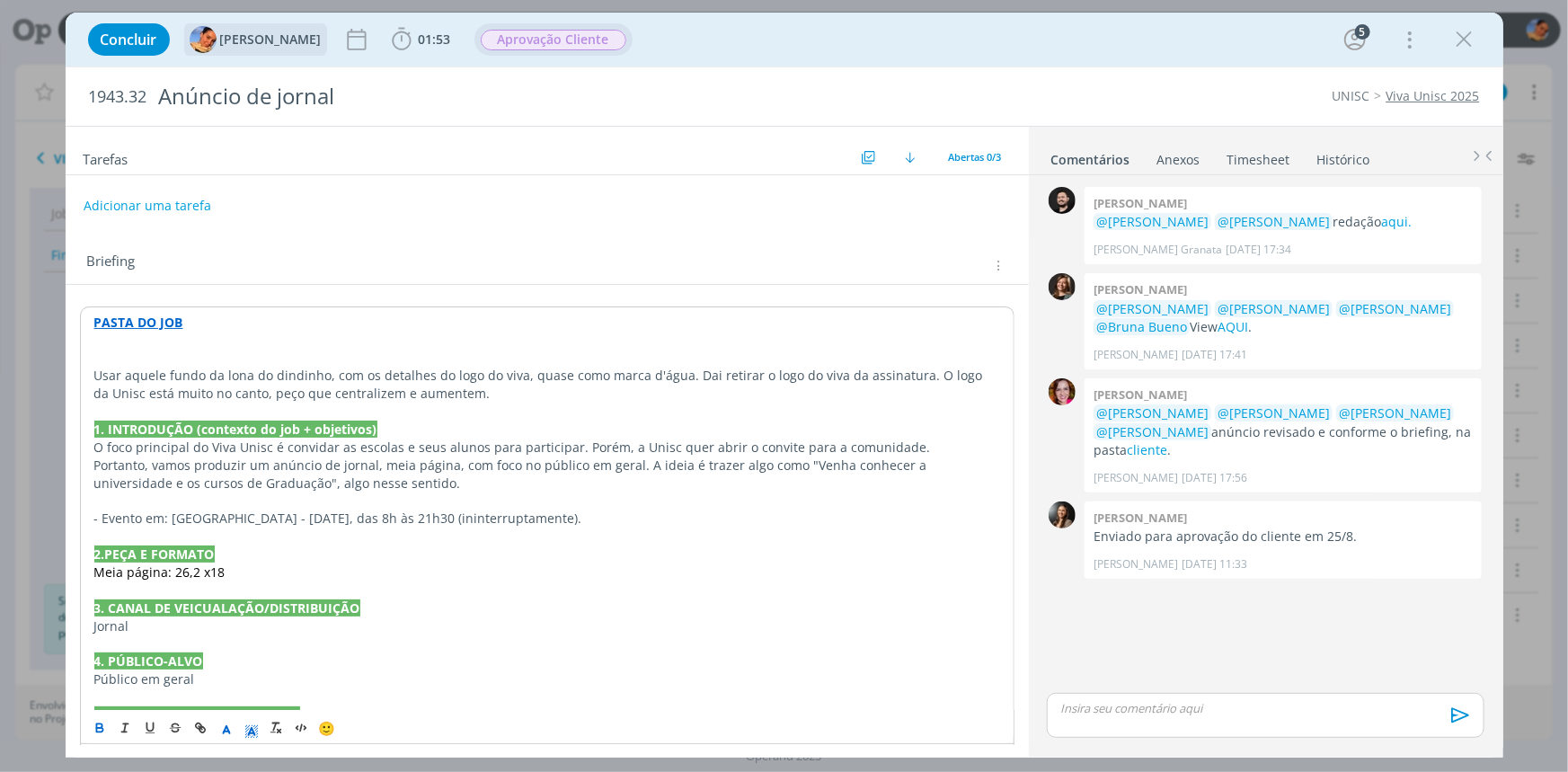
click at [249, 727] on icon "dialog" at bounding box center [251, 731] width 17 height 17
click at [288, 630] on span "dialog" at bounding box center [289, 632] width 15 height 15
click at [405, 584] on p "dialog" at bounding box center [547, 590] width 906 height 18
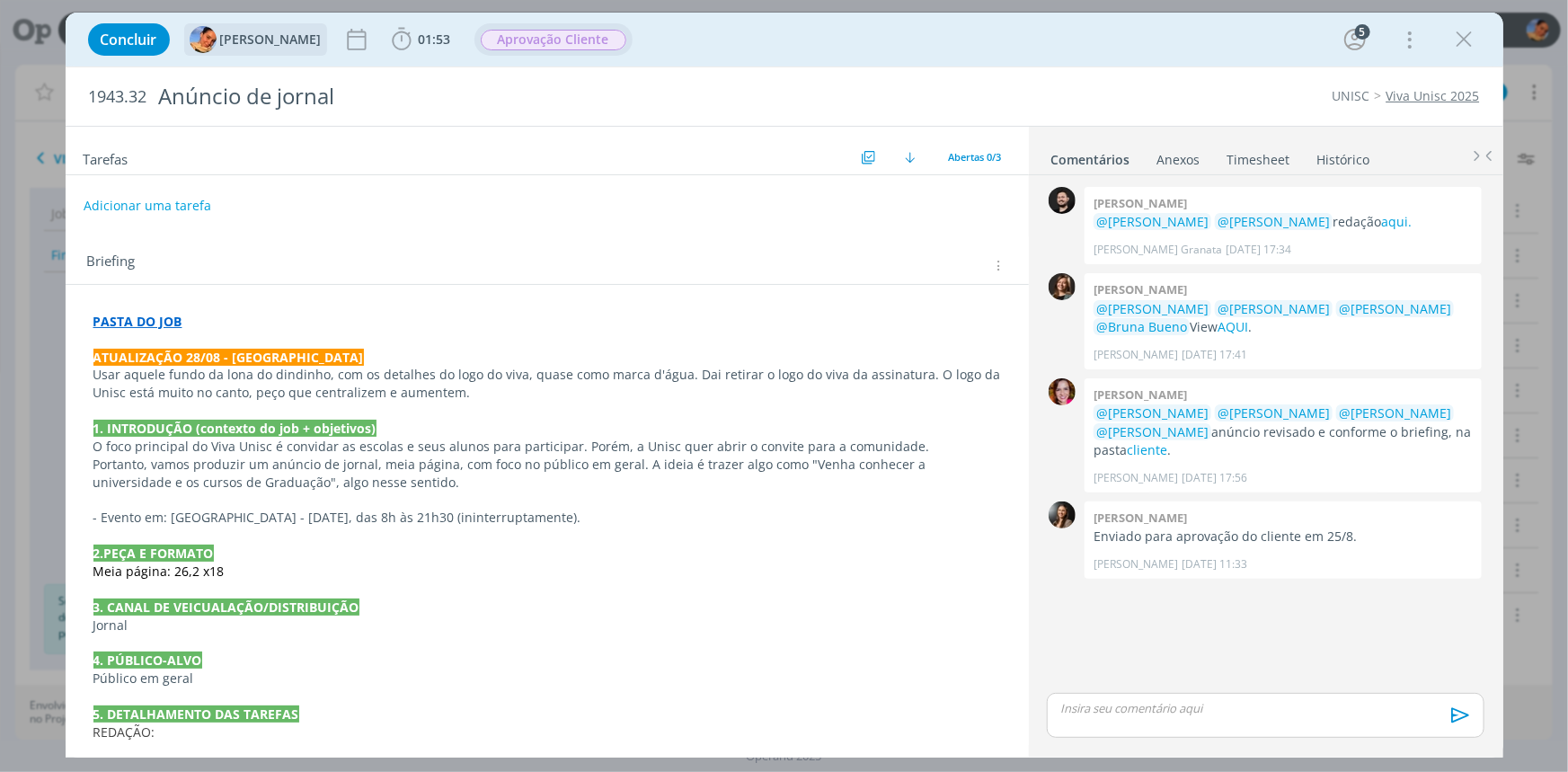
click at [549, 37] on span "Aprovação Cliente" at bounding box center [553, 39] width 146 height 20
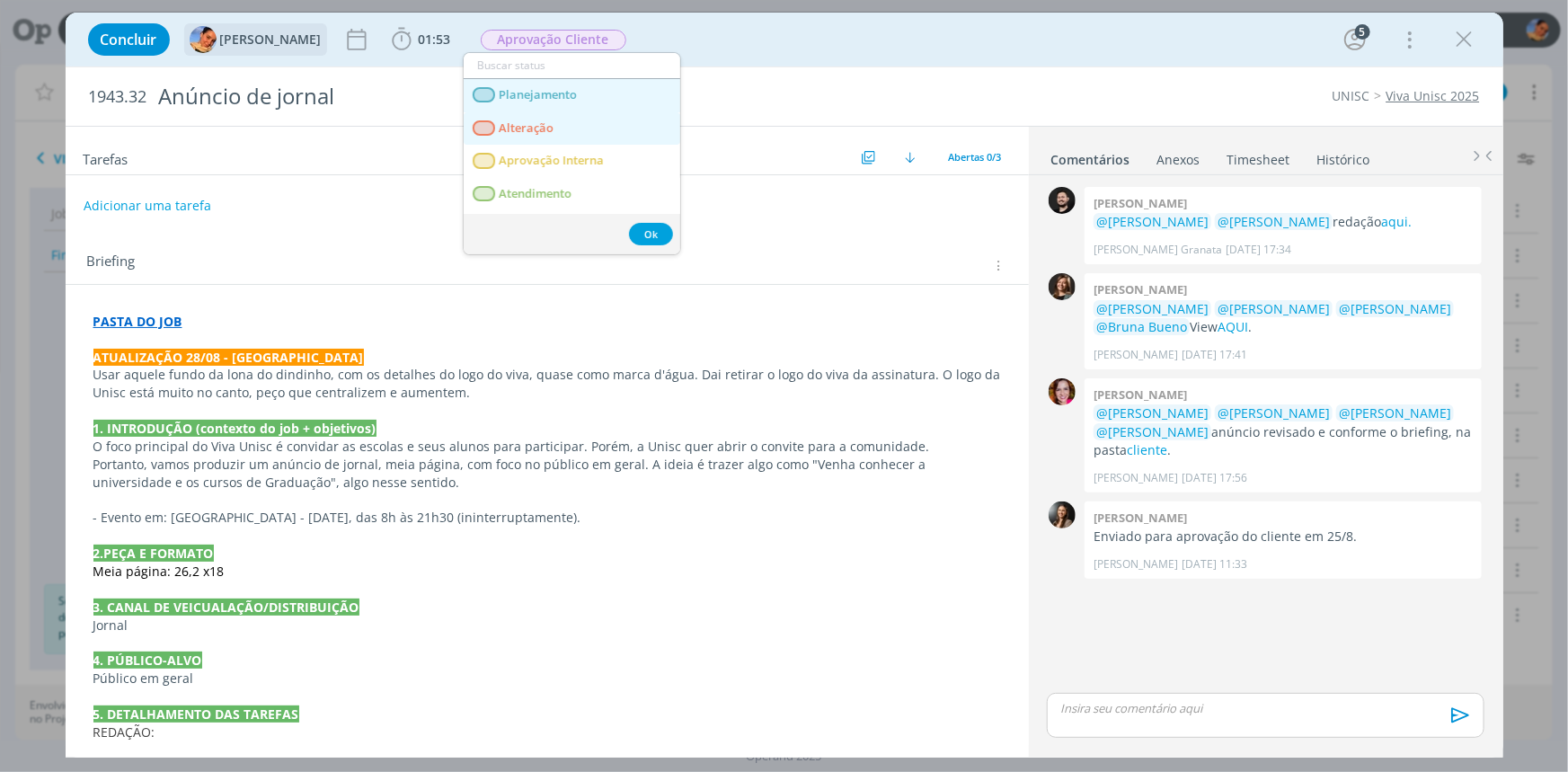
drag, startPoint x: 574, startPoint y: 119, endPoint x: 490, endPoint y: 82, distance: 91.8
click at [574, 119] on link "Alteração" at bounding box center [572, 128] width 217 height 33
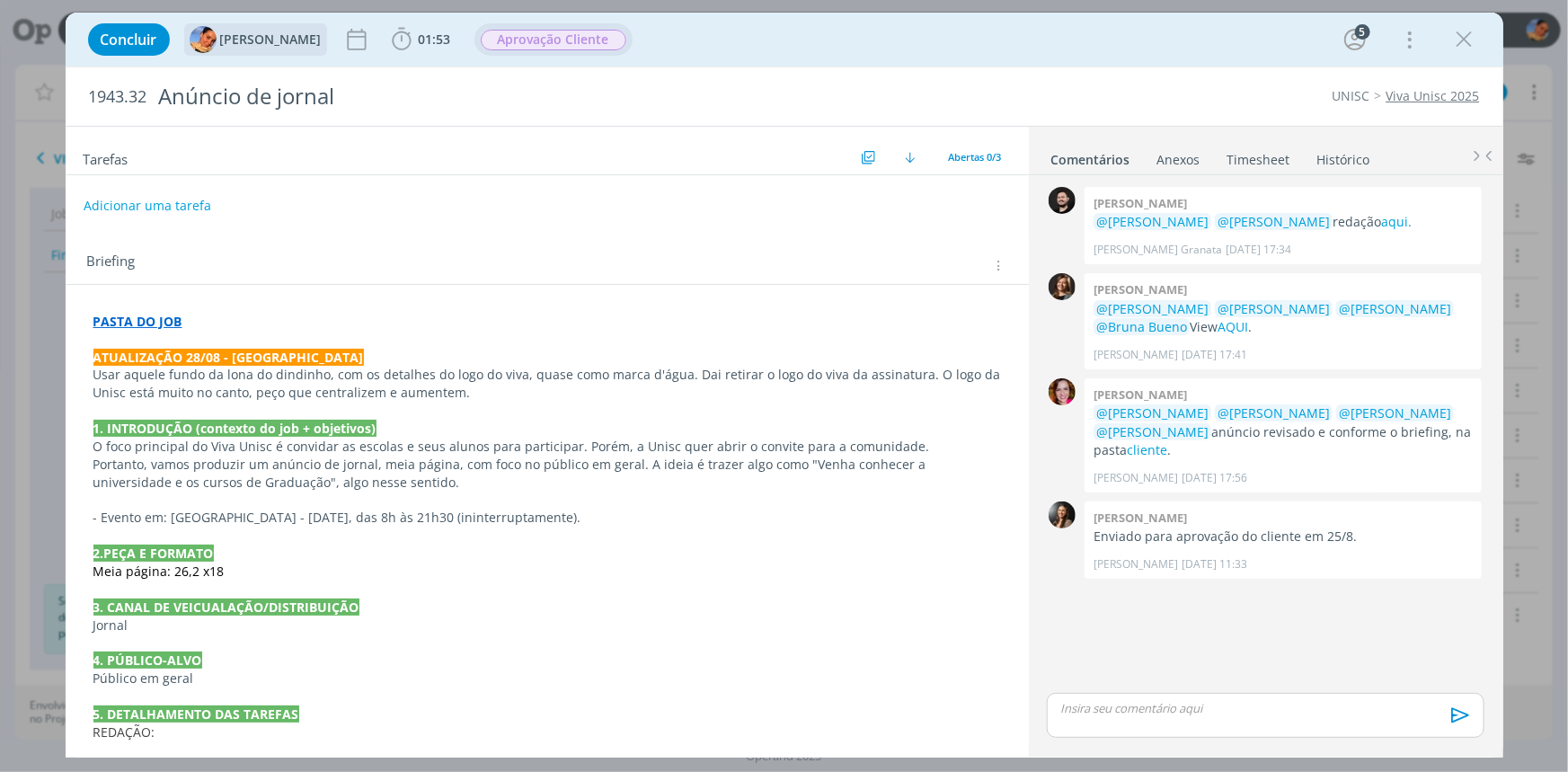
click at [594, 37] on span "Aprovação Cliente" at bounding box center [553, 39] width 146 height 20
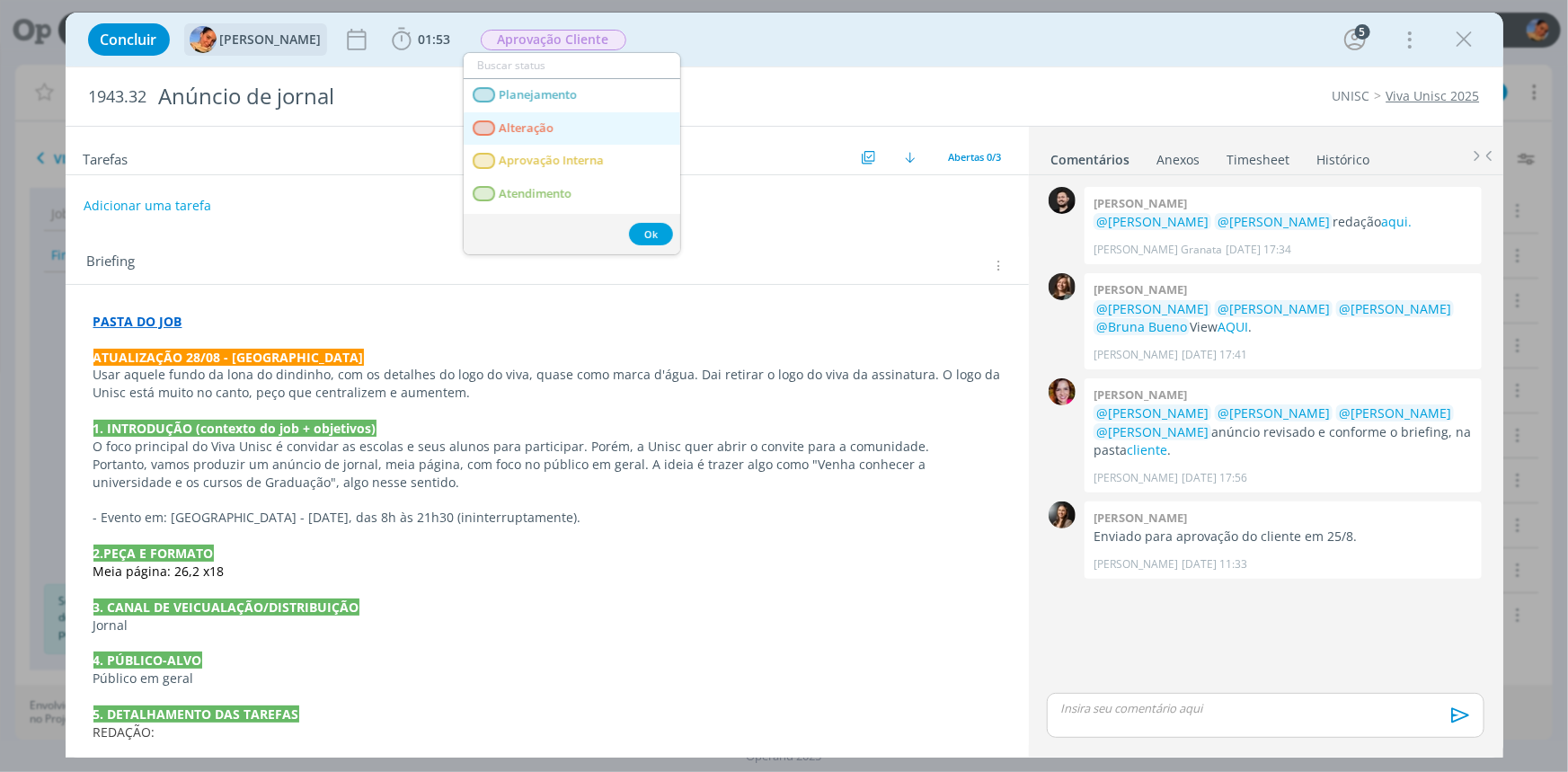
click at [583, 125] on link "Alteração" at bounding box center [572, 128] width 217 height 33
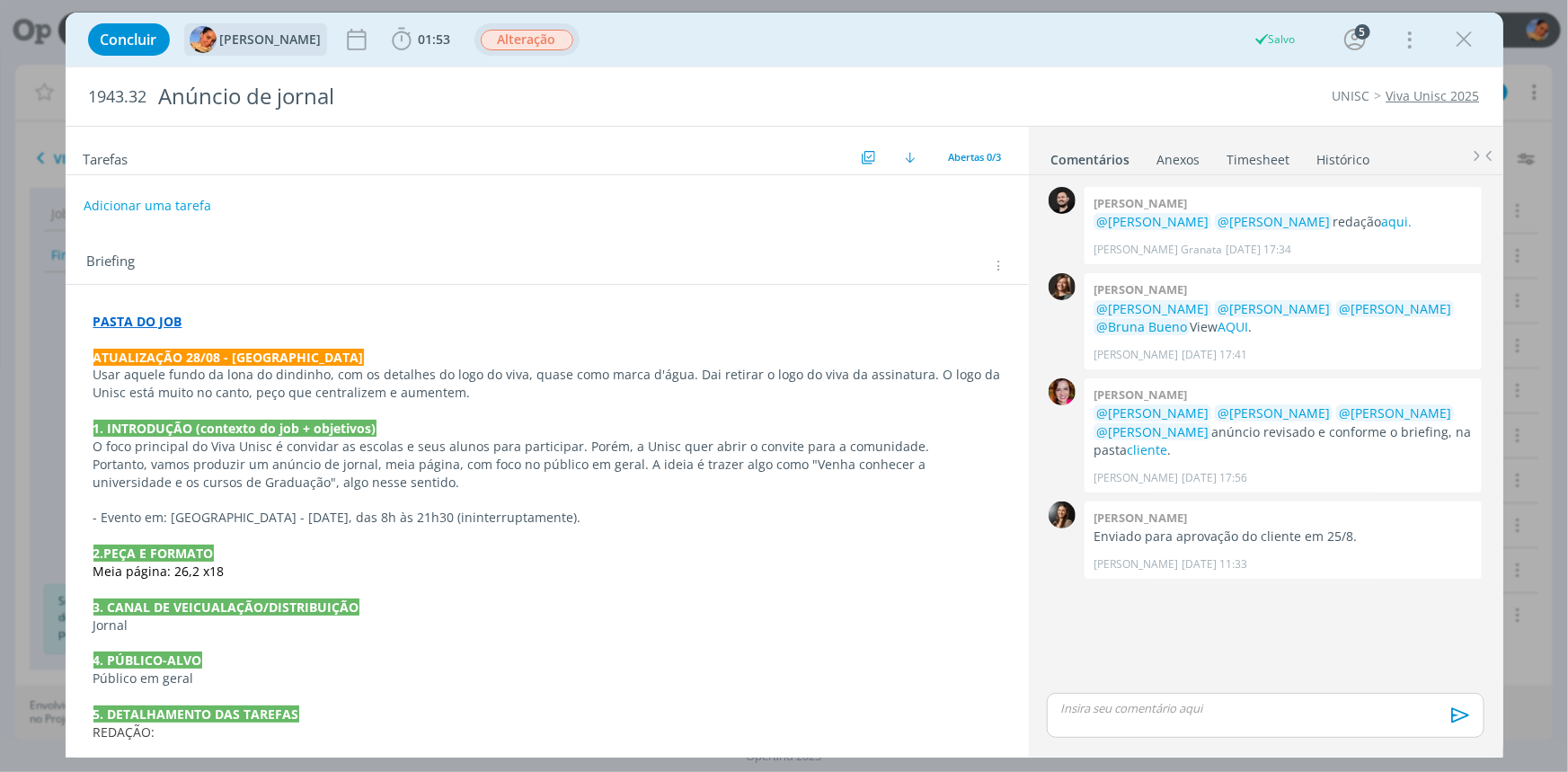
click at [545, 39] on span "Alteração" at bounding box center [526, 39] width 92 height 20
type input "cr"
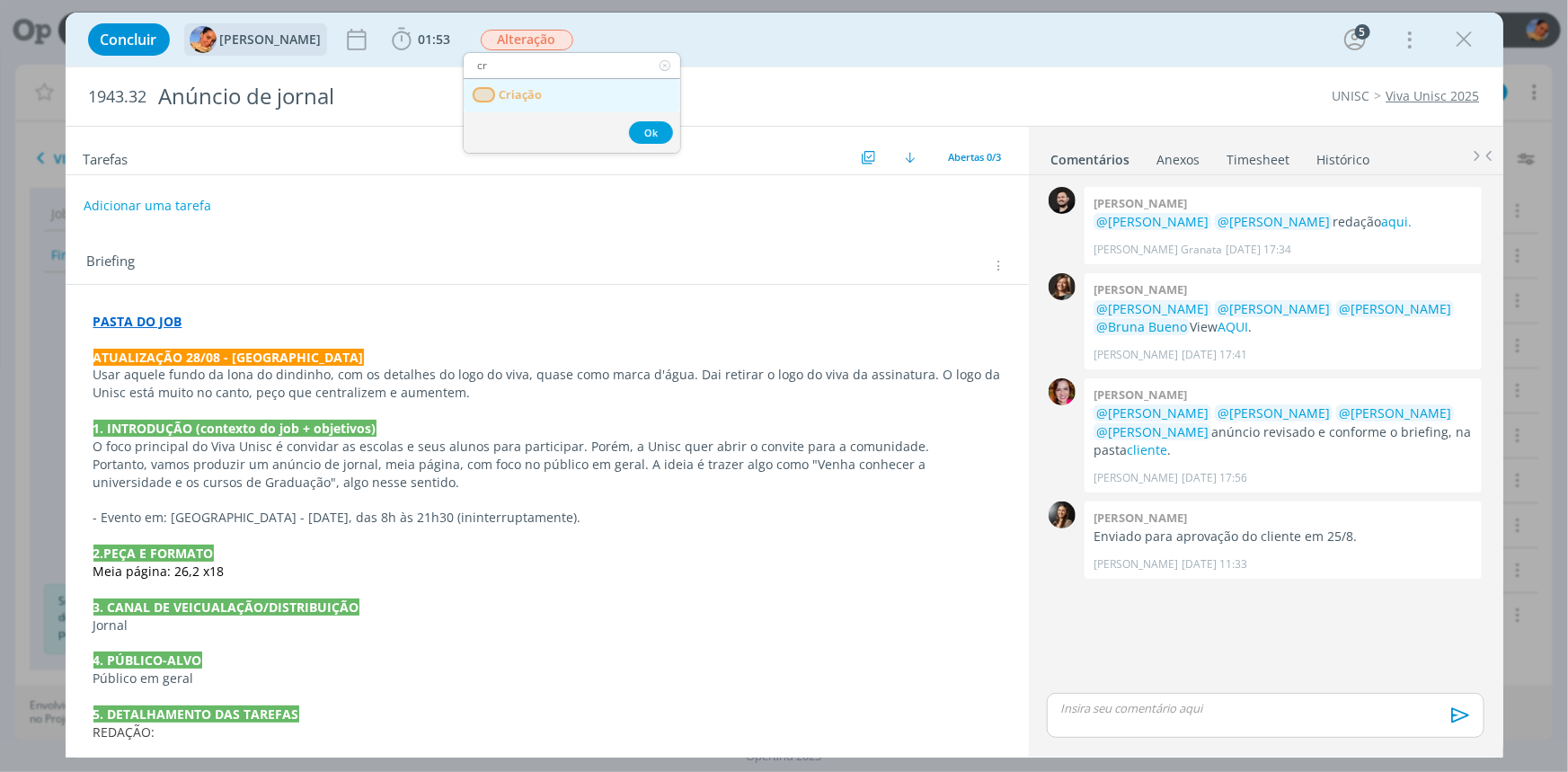
click at [553, 97] on link "Criação" at bounding box center [572, 95] width 217 height 33
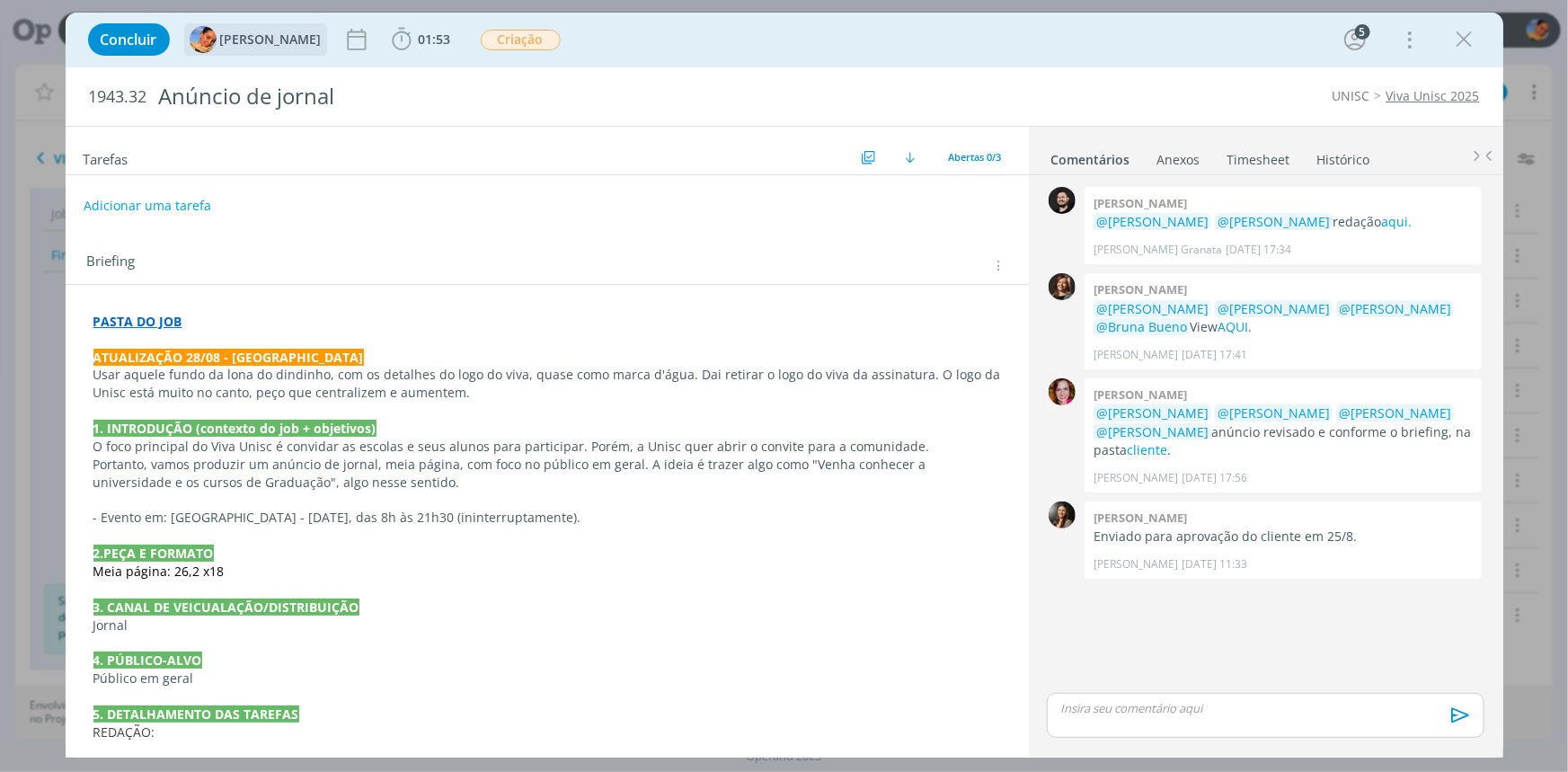
drag, startPoint x: 1454, startPoint y: 42, endPoint x: 1554, endPoint y: 140, distance: 140.0
click at [1454, 42] on icon "dialog" at bounding box center [1465, 40] width 27 height 27
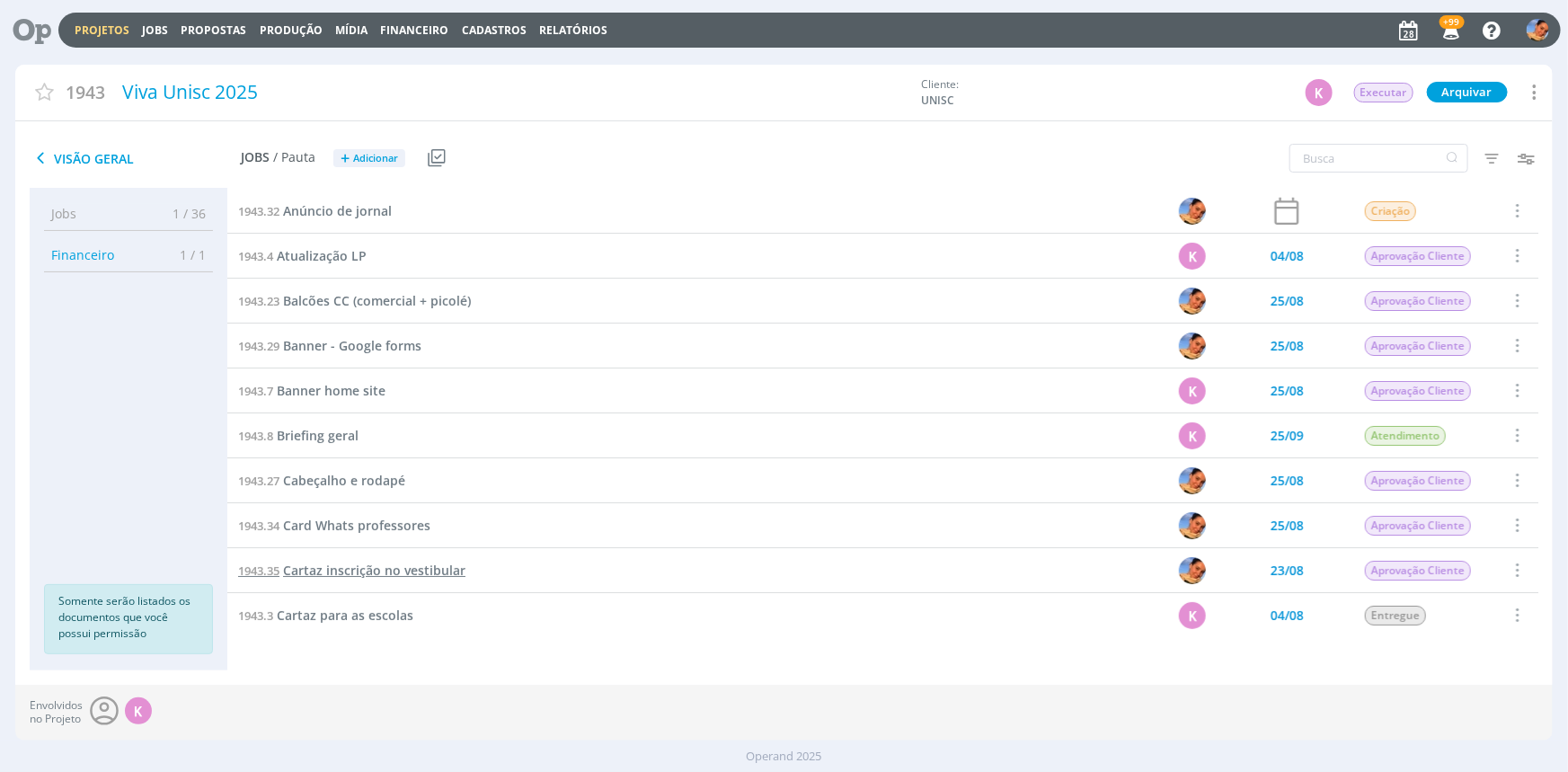
click at [425, 561] on span "Cartaz inscrição no vestibular" at bounding box center [374, 570] width 183 height 18
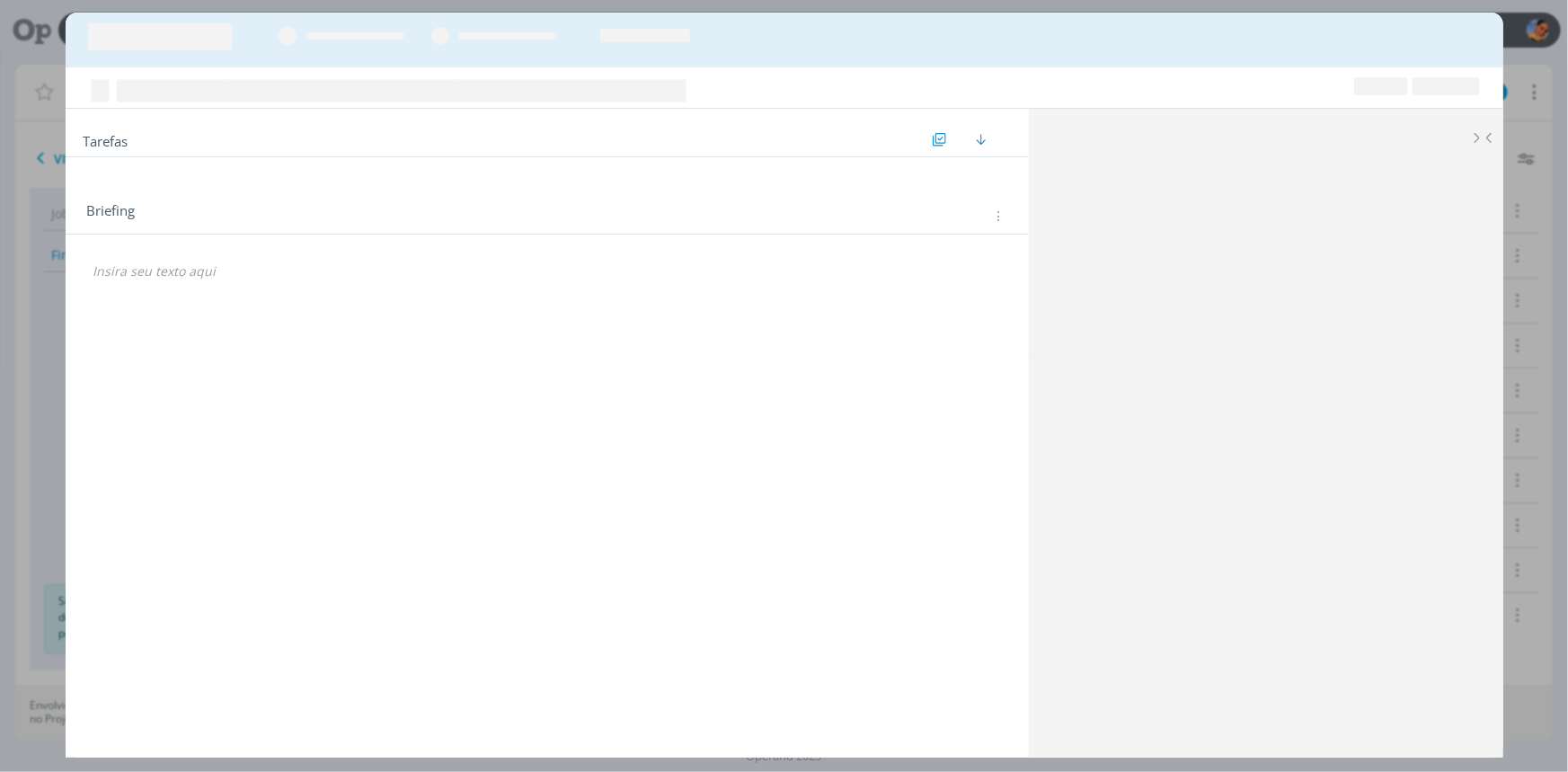
scroll to position [162, 0]
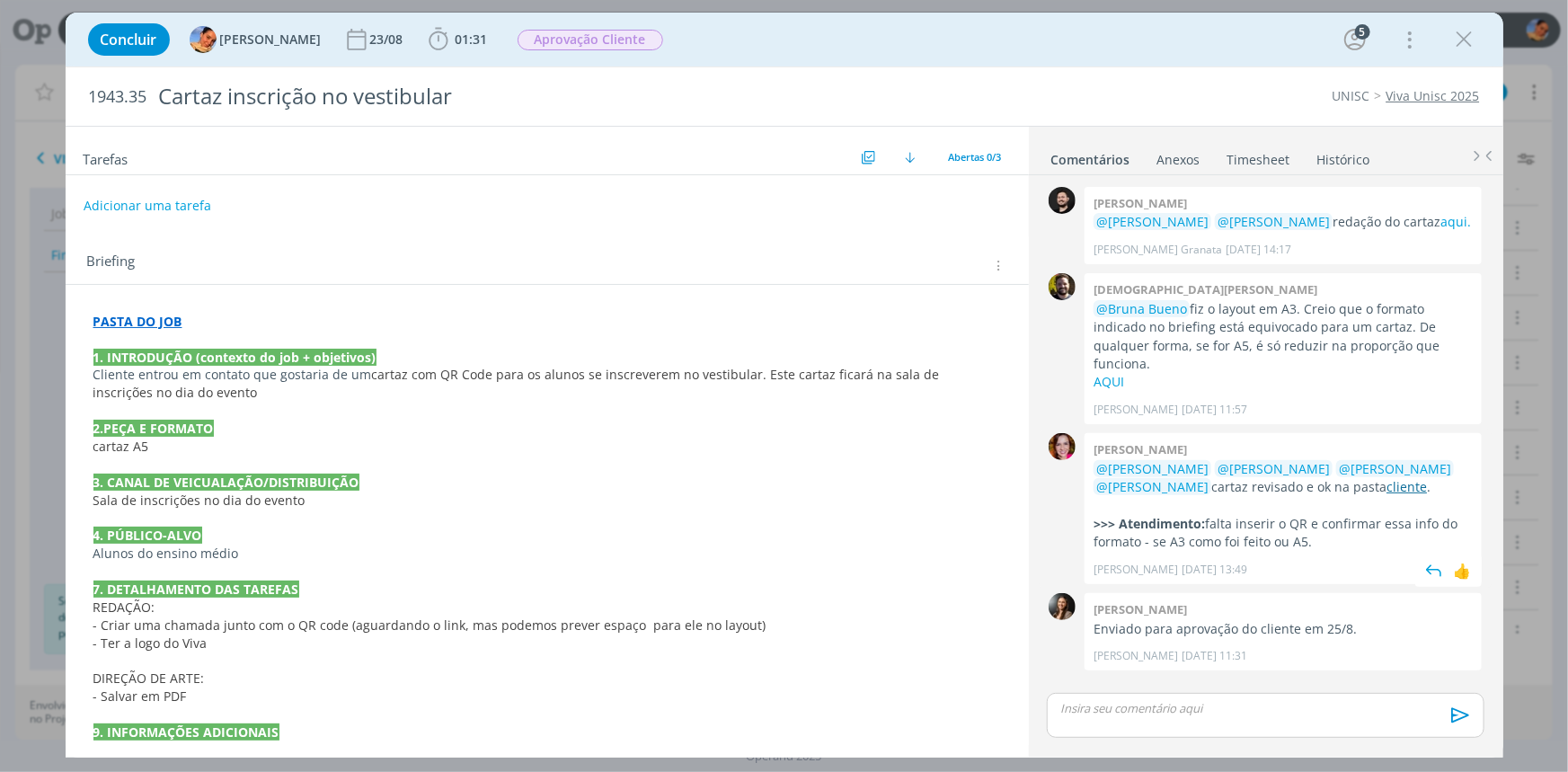
click at [1387, 478] on link "cliente" at bounding box center [1408, 487] width 41 height 18
click at [246, 317] on p "PASTA DO JOB" at bounding box center [547, 322] width 908 height 18
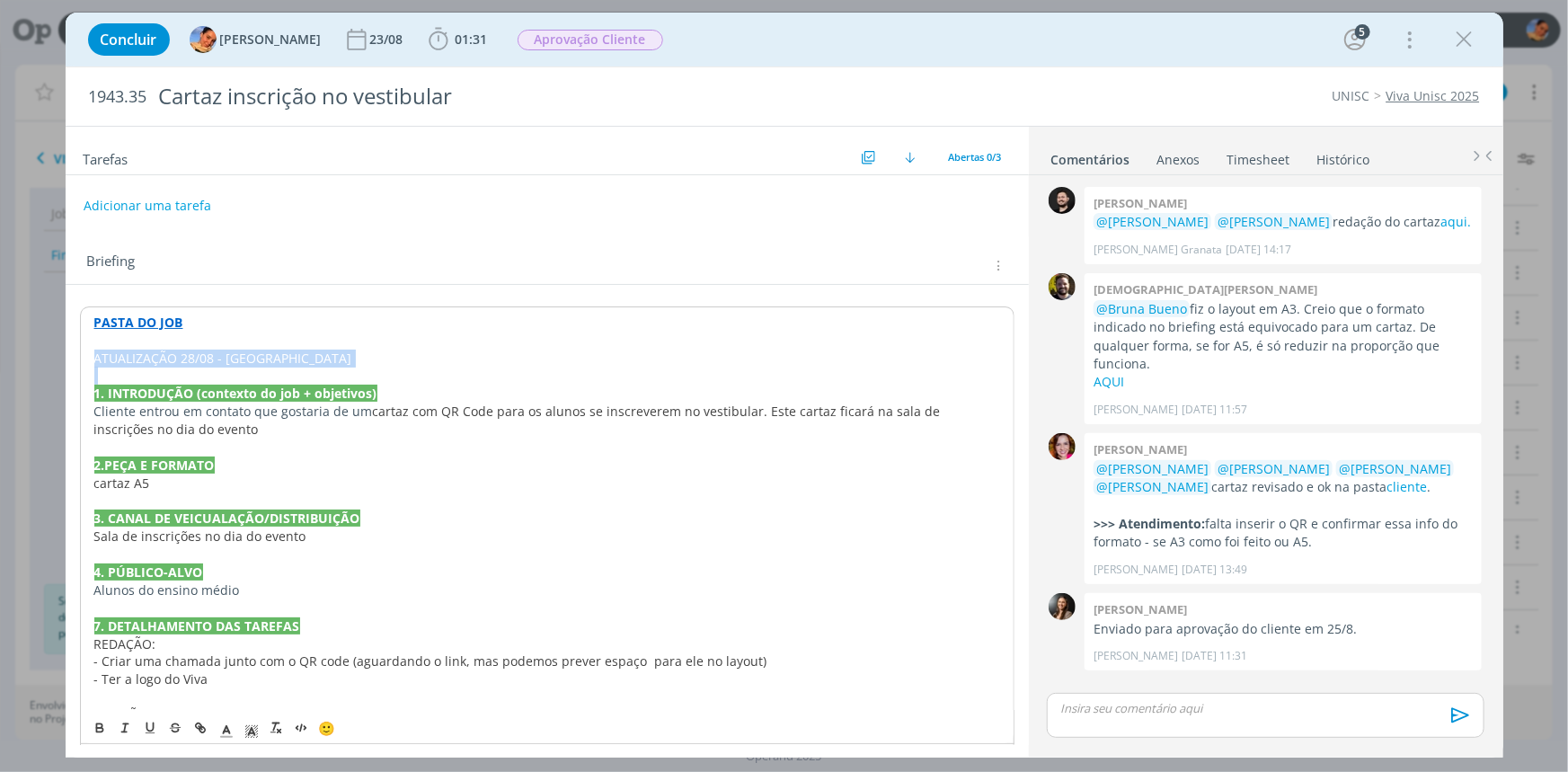
drag, startPoint x: 288, startPoint y: 368, endPoint x: 74, endPoint y: 356, distance: 214.3
click at [74, 356] on div "PASTA DO JOB ATUALIZAÇÃO 28/08 - Luíza 1. INTRODUÇÃO (contexto do job + objetiv…" at bounding box center [547, 573] width 964 height 577
click at [108, 727] on button "dialog" at bounding box center [101, 728] width 25 height 21
click at [219, 727] on icon "dialog" at bounding box center [227, 731] width 17 height 17
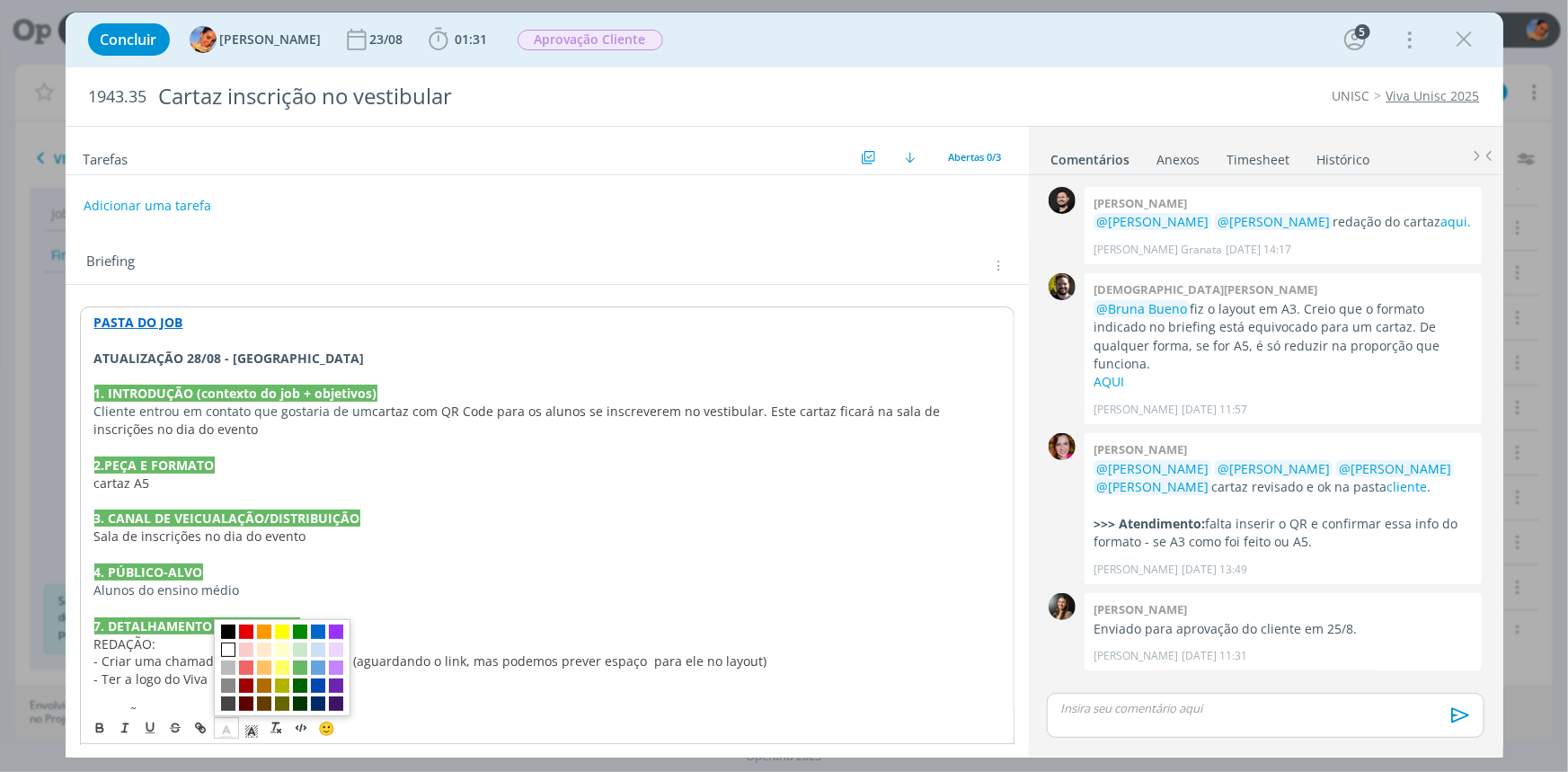
click at [225, 649] on span "dialog" at bounding box center [228, 650] width 15 height 15
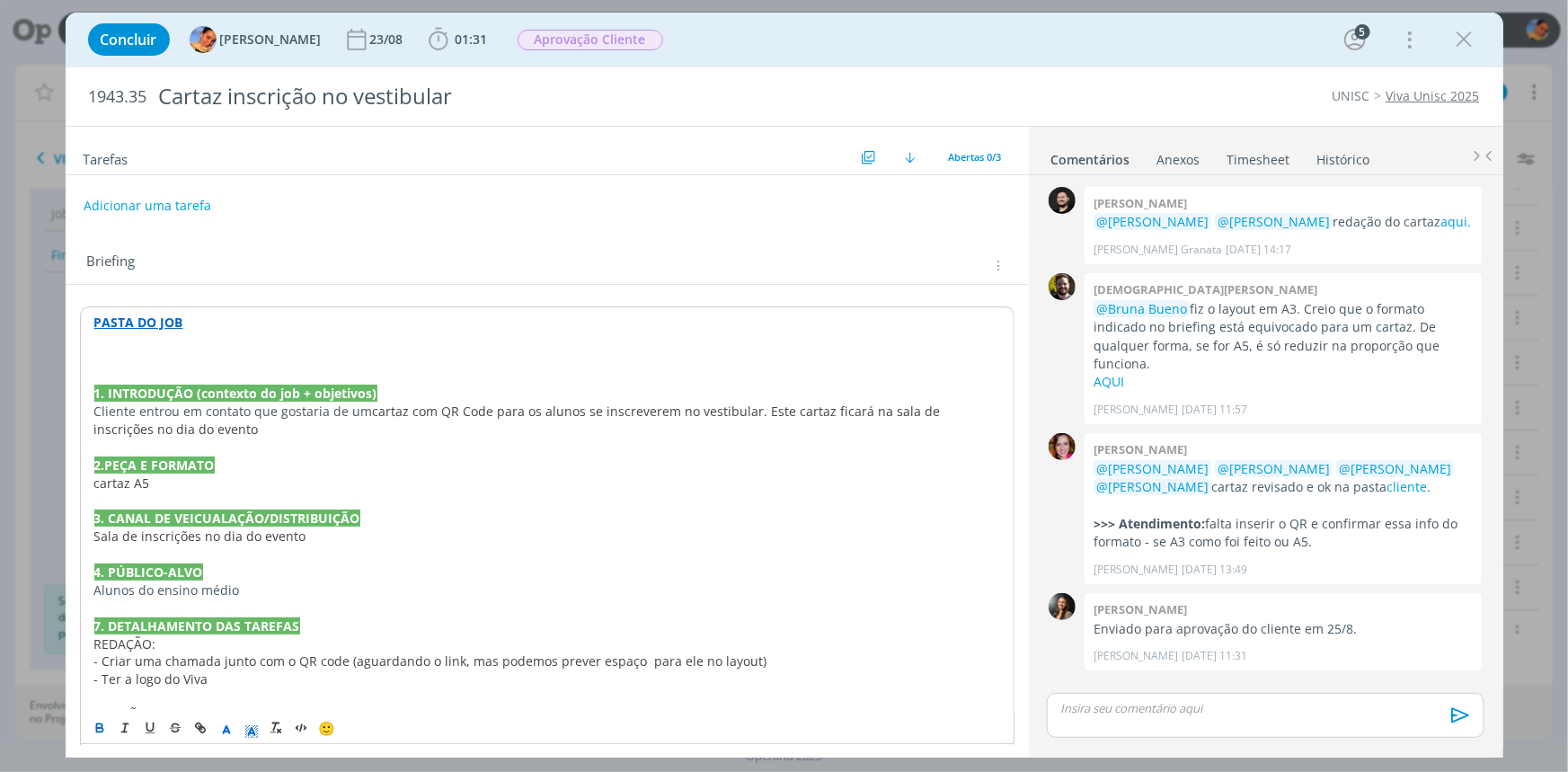
click at [250, 734] on icon "dialog" at bounding box center [251, 731] width 17 height 17
click at [297, 624] on span "dialog" at bounding box center [307, 669] width 136 height 97
click at [294, 626] on span "dialog" at bounding box center [289, 632] width 15 height 15
click at [361, 353] on p "ATUALIZAÇÃO 28/08 - [GEOGRAPHIC_DATA]" at bounding box center [547, 358] width 906 height 18
click at [341, 362] on p "ATUALIZAÇÃO 28/08 - [GEOGRAPHIC_DATA]" at bounding box center [547, 358] width 906 height 18
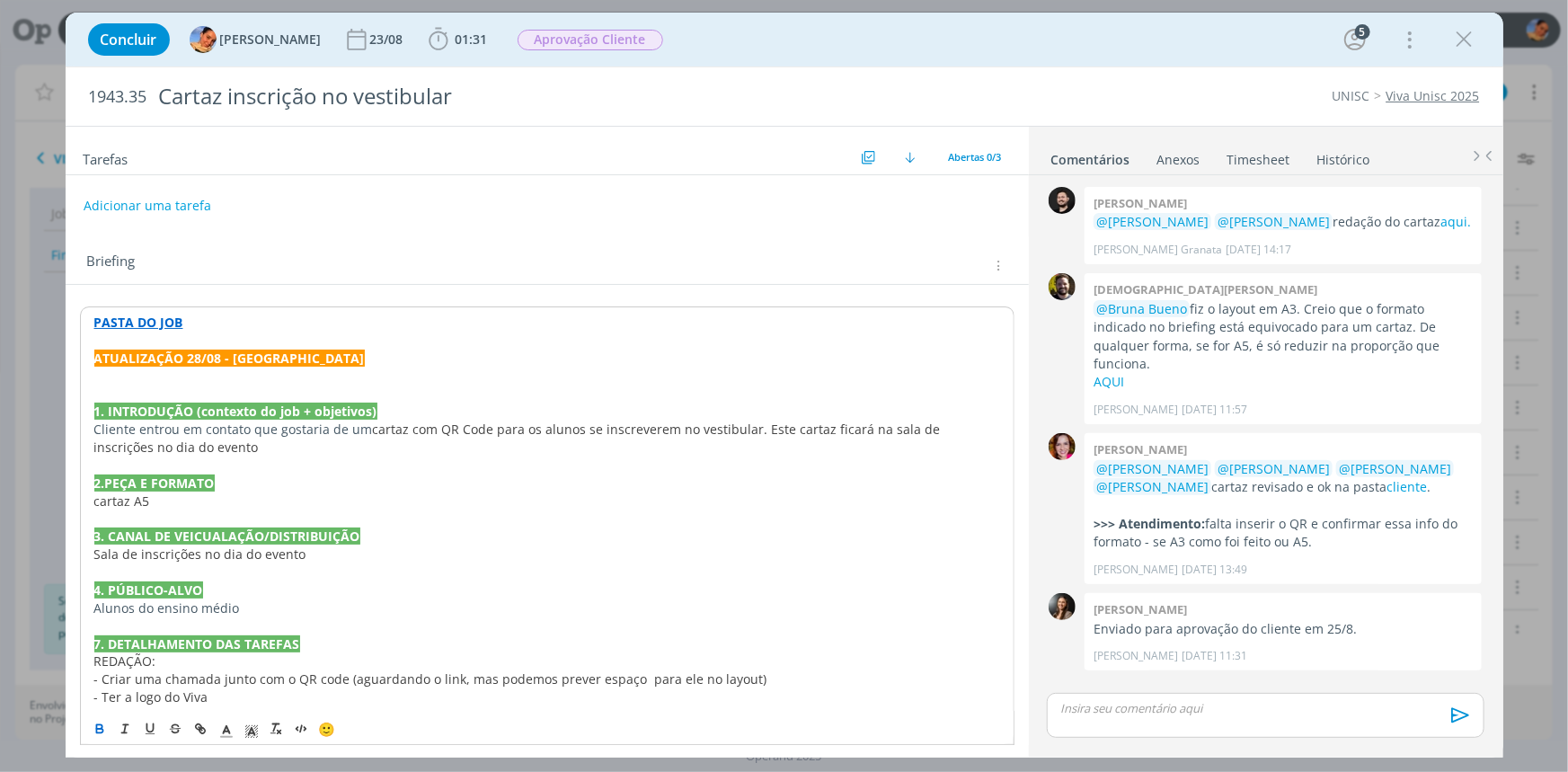
click at [341, 362] on p "ATUALIZAÇÃO 28/08 - [GEOGRAPHIC_DATA]" at bounding box center [547, 358] width 906 height 18
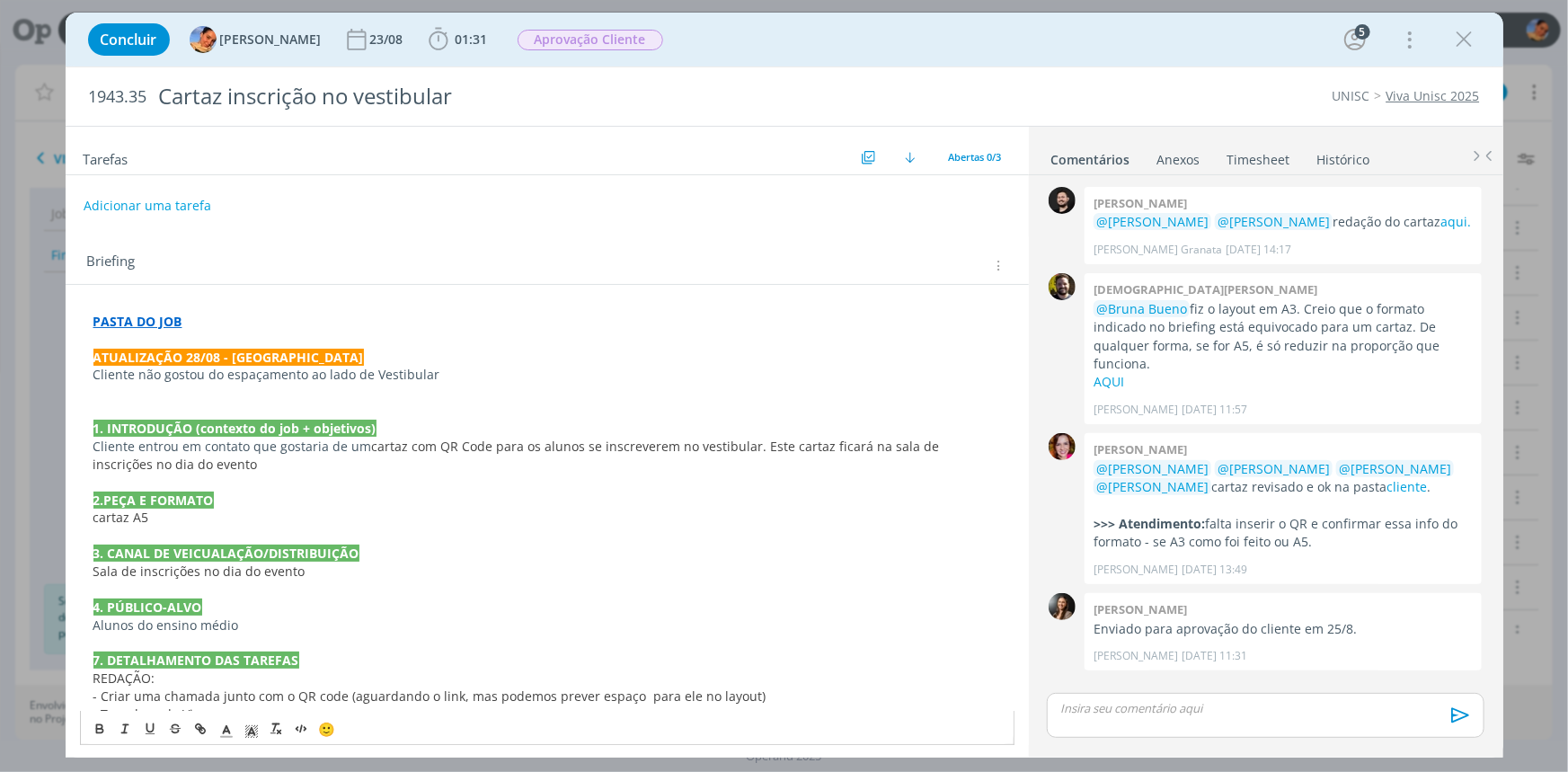
click at [452, 362] on p "ATUALIZAÇÃO 28/08 - [GEOGRAPHIC_DATA]" at bounding box center [547, 358] width 908 height 18
click at [448, 366] on p "Cliente não gostou do espaçamento ao lado de Vestibular" at bounding box center [547, 374] width 908 height 18
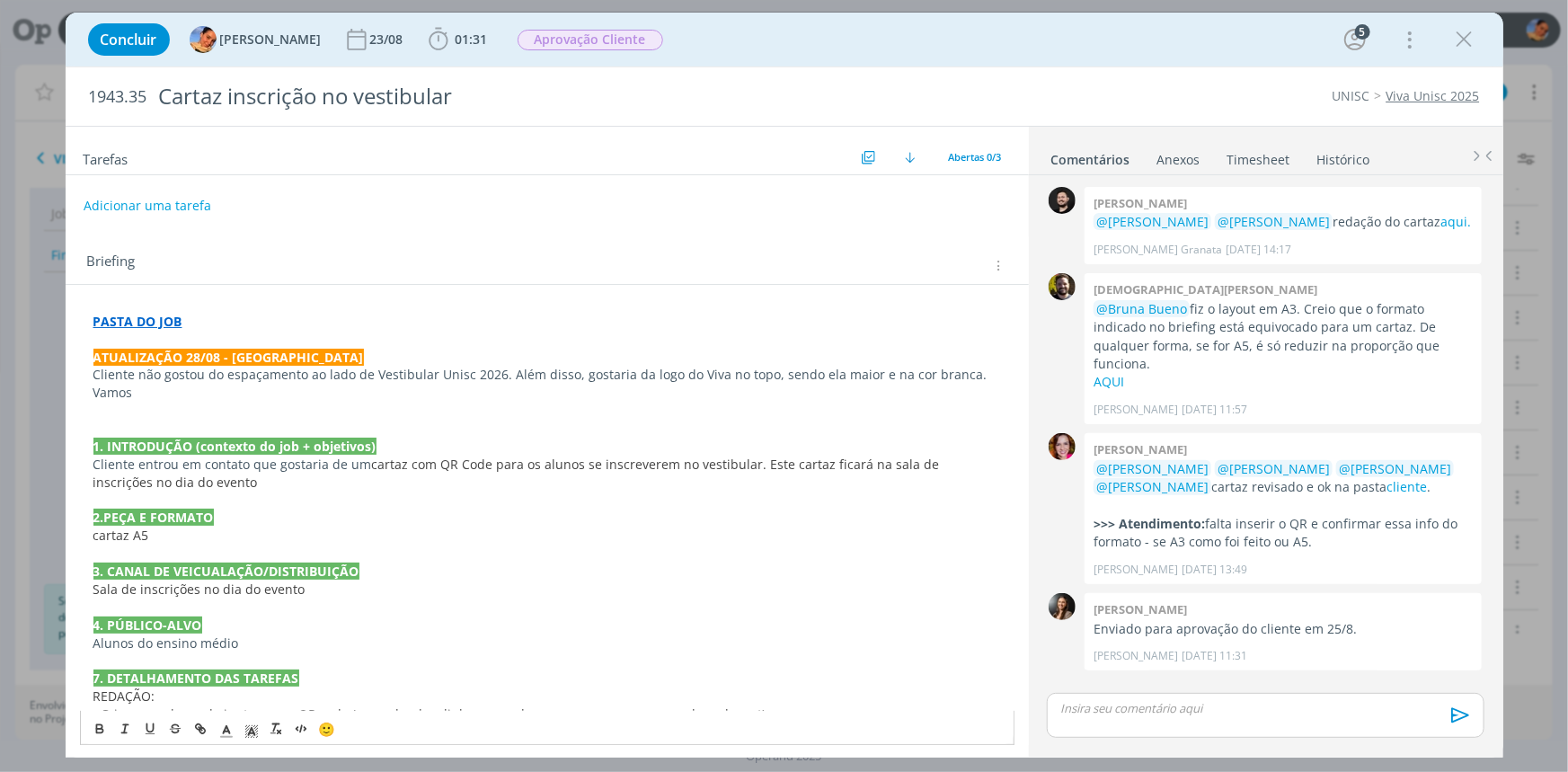
click at [304, 386] on p "Cliente não gostou do espaçamento ao lado de Vestibular Unisc 2026. Além disso,…" at bounding box center [547, 383] width 908 height 36
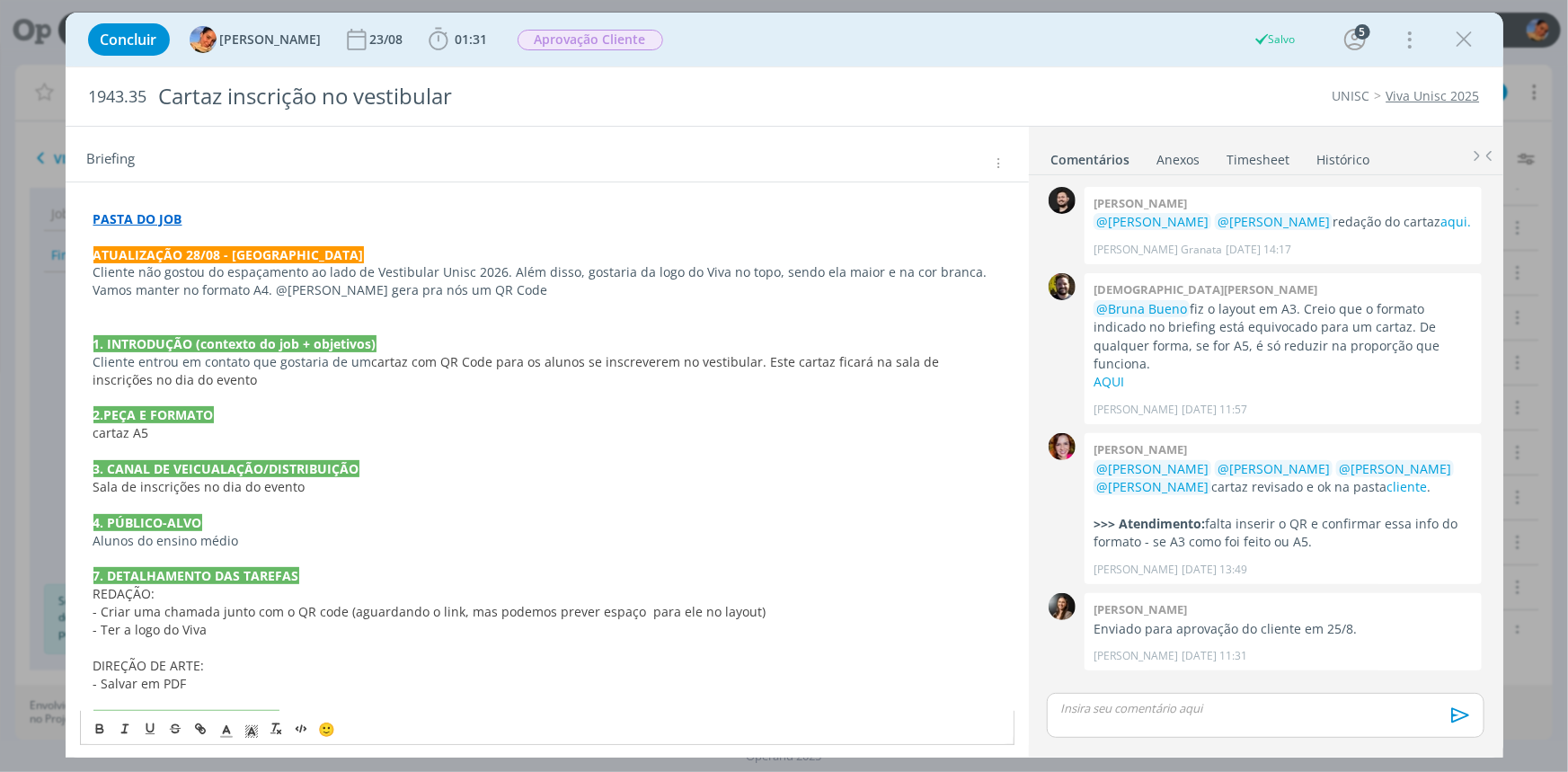
scroll to position [168, 0]
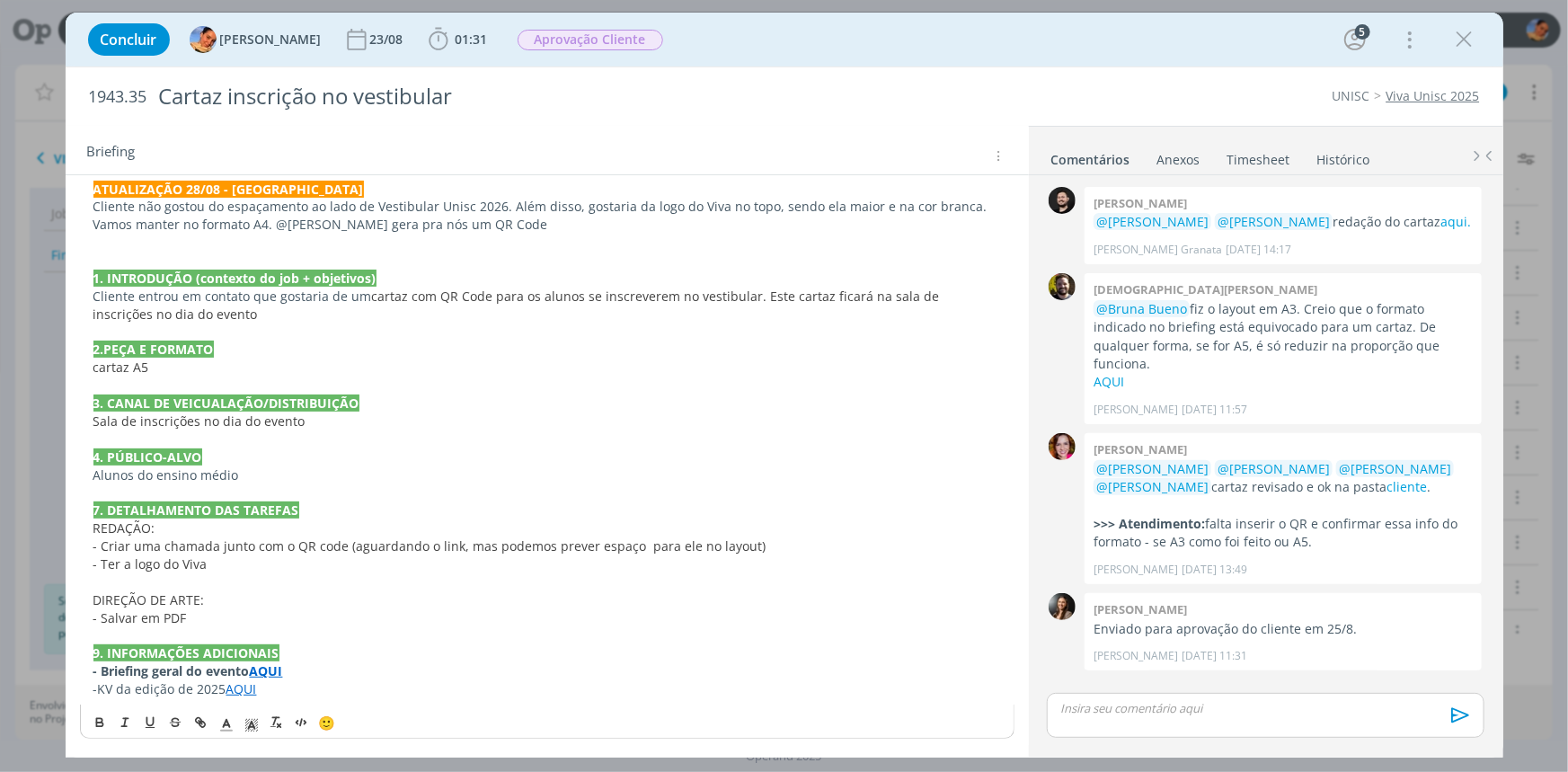
click at [256, 672] on strong "AQUI" at bounding box center [267, 671] width 33 height 18
click at [278, 642] on link "https://app4.operand.com.br/jobs/14413" at bounding box center [216, 637] width 136 height 23
click at [520, 218] on p "Cliente não gostou do espaçamento ao lado de Vestibular Unisc 2026. Além disso,…" at bounding box center [547, 215] width 908 height 36
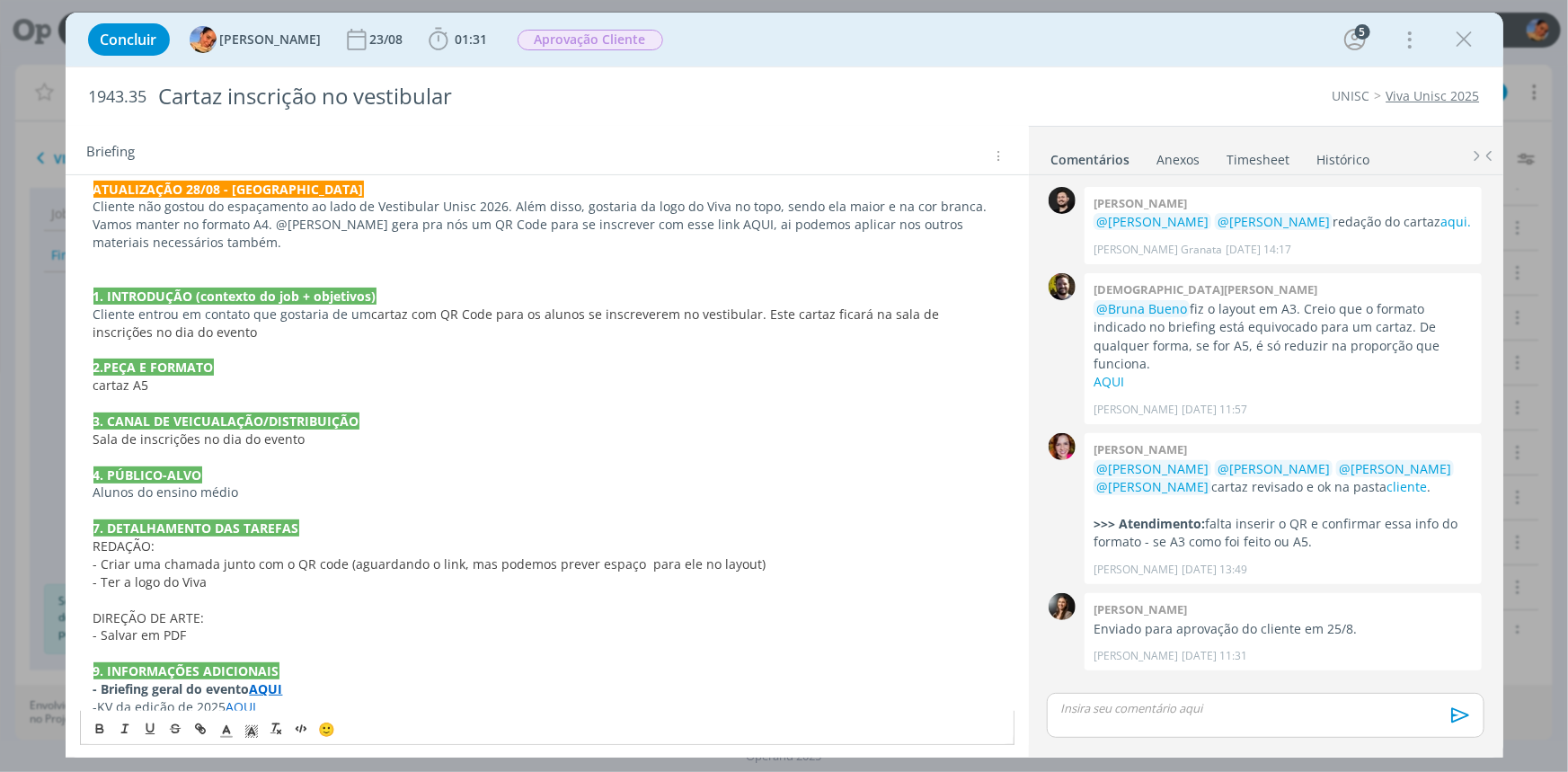
click at [692, 224] on p "Cliente não gostou do espaçamento ao lado de Vestibular Unisc 2026. Além disso,…" at bounding box center [547, 224] width 908 height 53
drag, startPoint x: 696, startPoint y: 224, endPoint x: 664, endPoint y: 219, distance: 32.4
click at [664, 219] on p "Cliente não gostou do espaçamento ao lado de Vestibular Unisc 2026. Além disso,…" at bounding box center [547, 224] width 908 height 53
click at [199, 721] on icon "dialog" at bounding box center [200, 728] width 15 height 15
paste input "https://online.unisc.br/acadnet/moduloProcessoSeletivo/cadastroUnificado/criarC…"
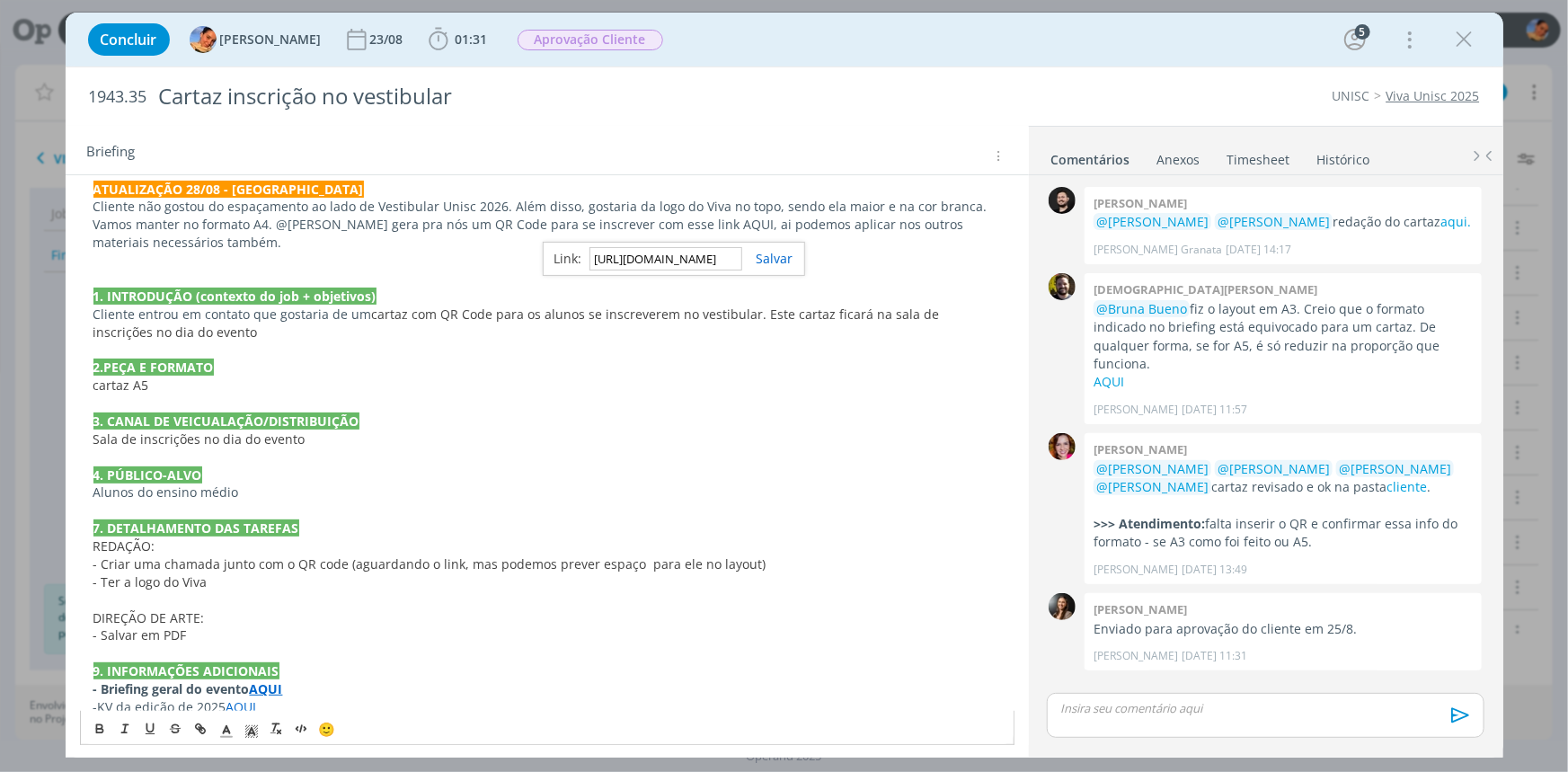
scroll to position [0, 626]
type input "https://online.unisc.br/acadnet/moduloProcessoSeletivo/cadastroUnificado/criarC…"
click at [760, 250] on link "dialog" at bounding box center [767, 259] width 52 height 18
click at [587, 36] on span "Aprovação Cliente" at bounding box center [590, 39] width 146 height 20
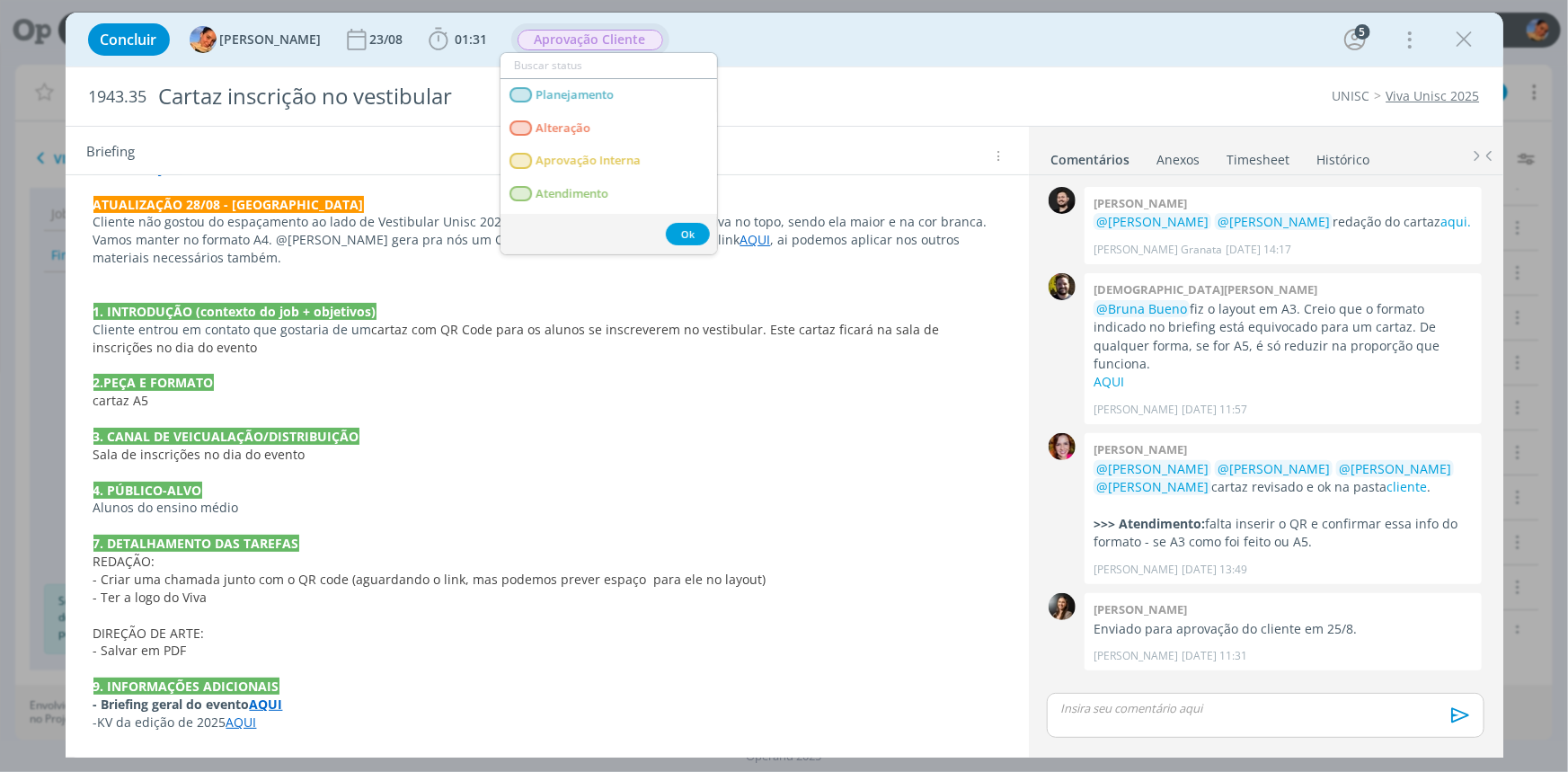
scroll to position [153, 0]
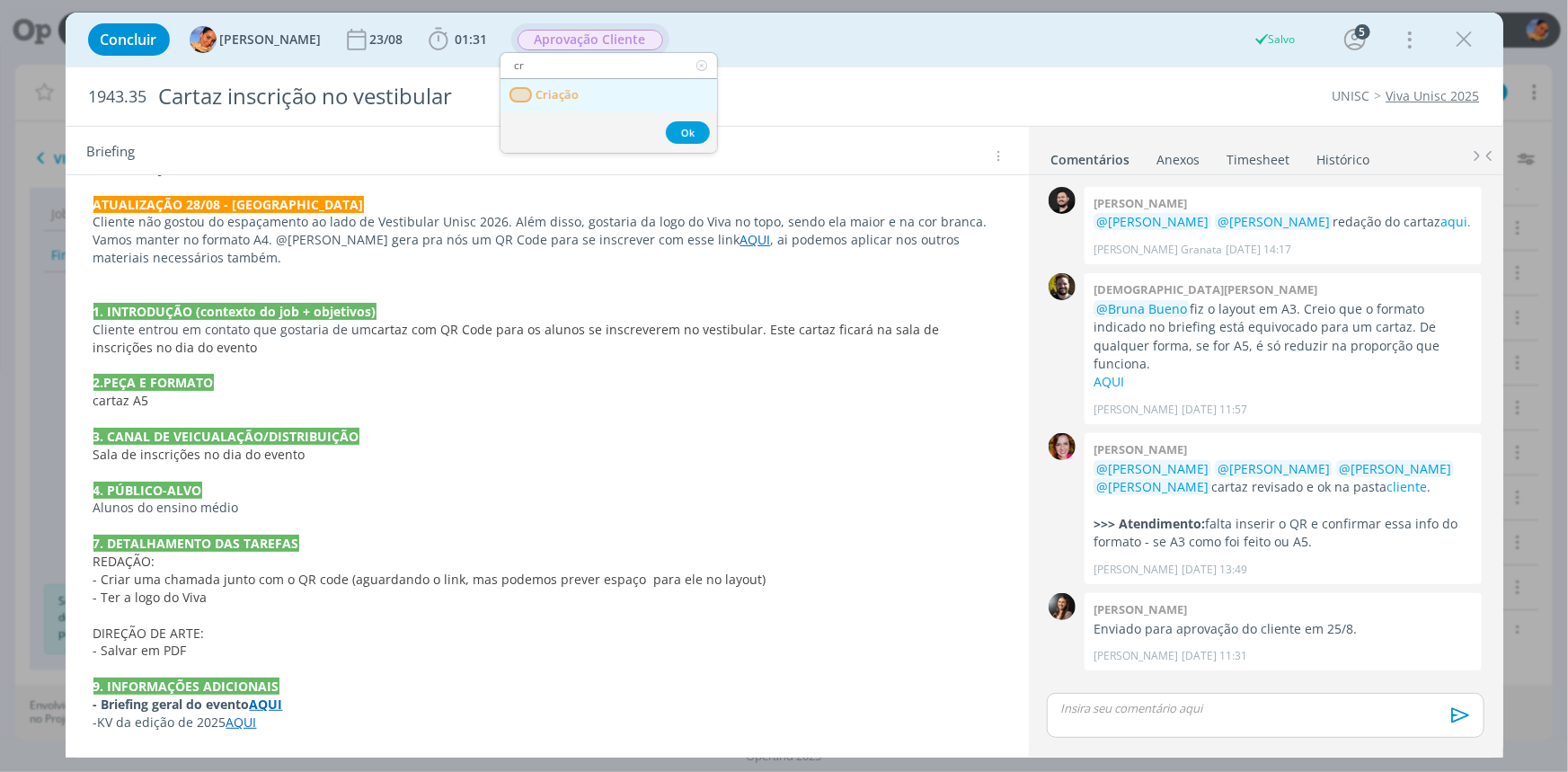
type input "cr"
click at [596, 79] on link "Criação" at bounding box center [609, 95] width 217 height 33
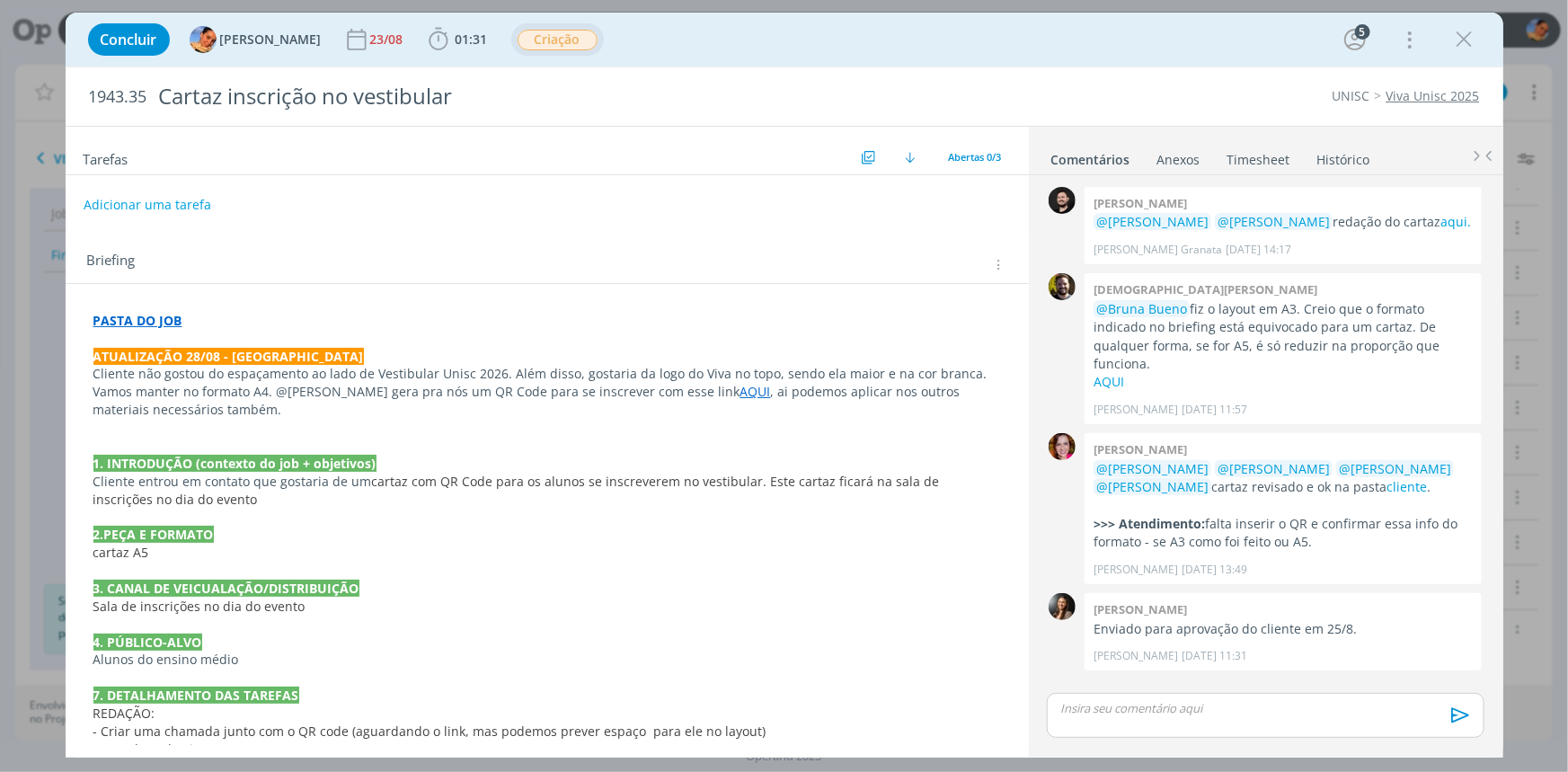
scroll to position [0, 0]
drag, startPoint x: 1456, startPoint y: 42, endPoint x: 1424, endPoint y: 73, distance: 44.6
click at [1456, 42] on icon "dialog" at bounding box center [1465, 40] width 27 height 27
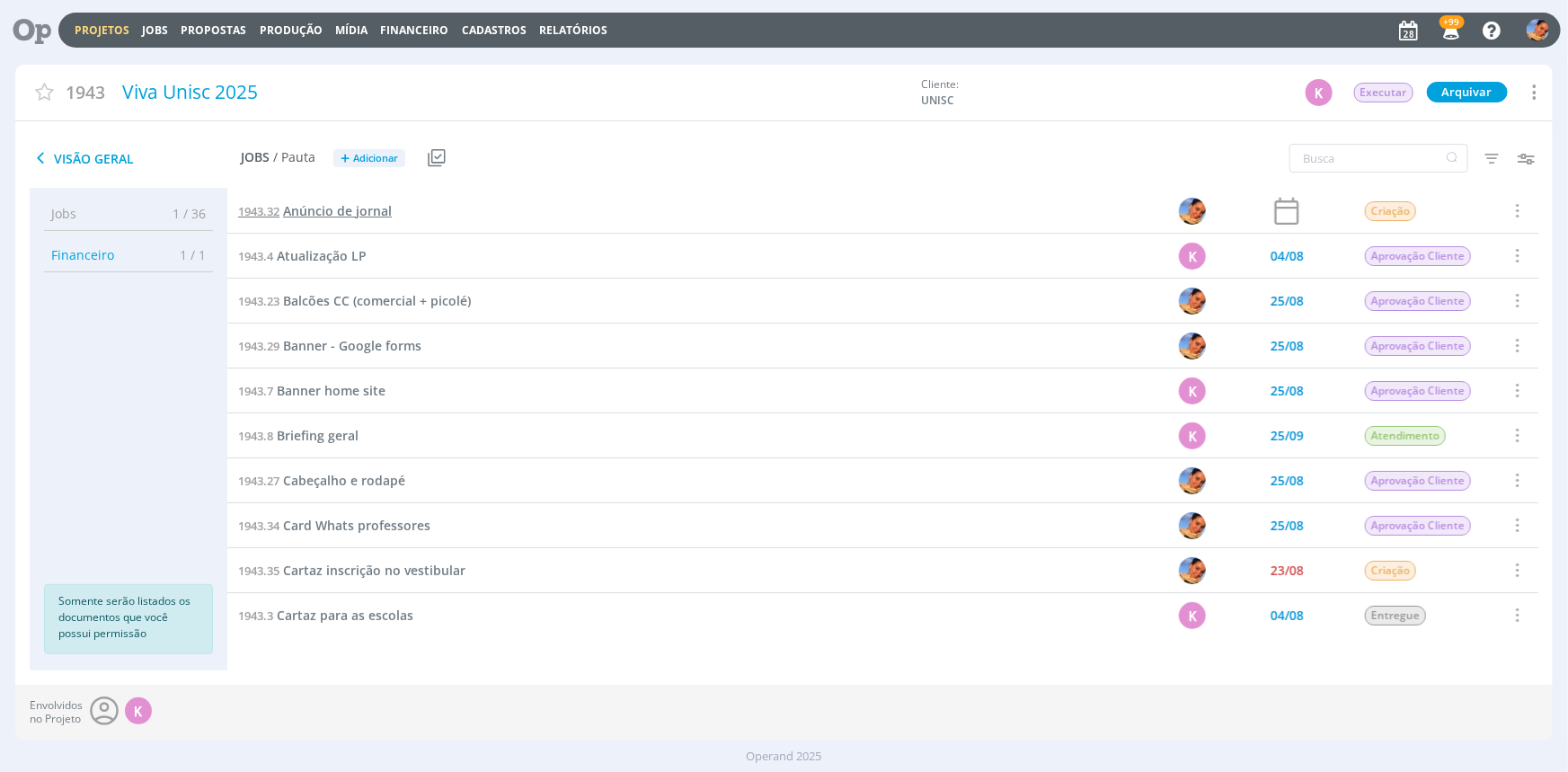
click at [381, 209] on span "Anúncio de jornal" at bounding box center [338, 211] width 109 height 18
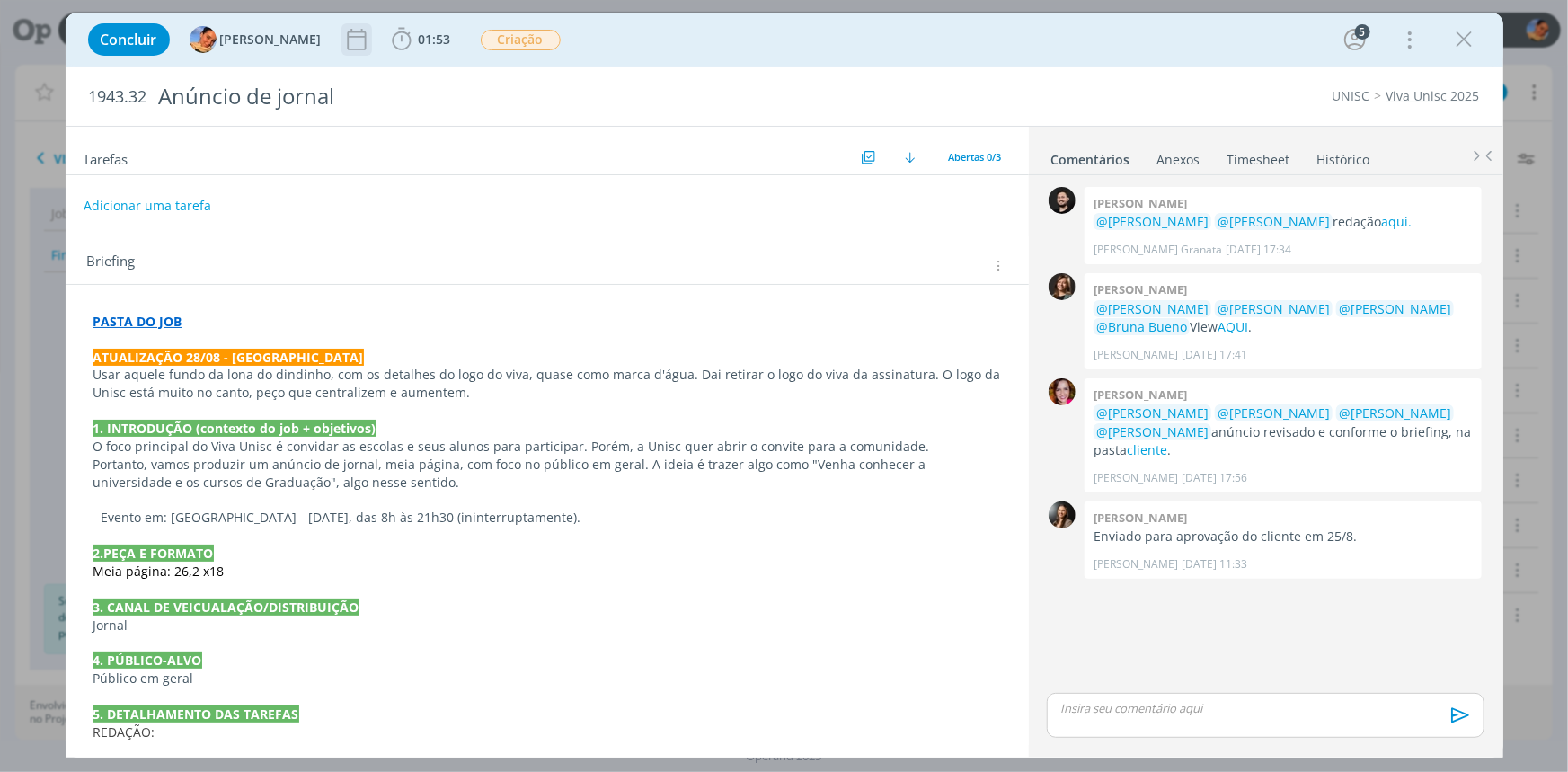
click at [341, 53] on div "dialog" at bounding box center [356, 39] width 30 height 32
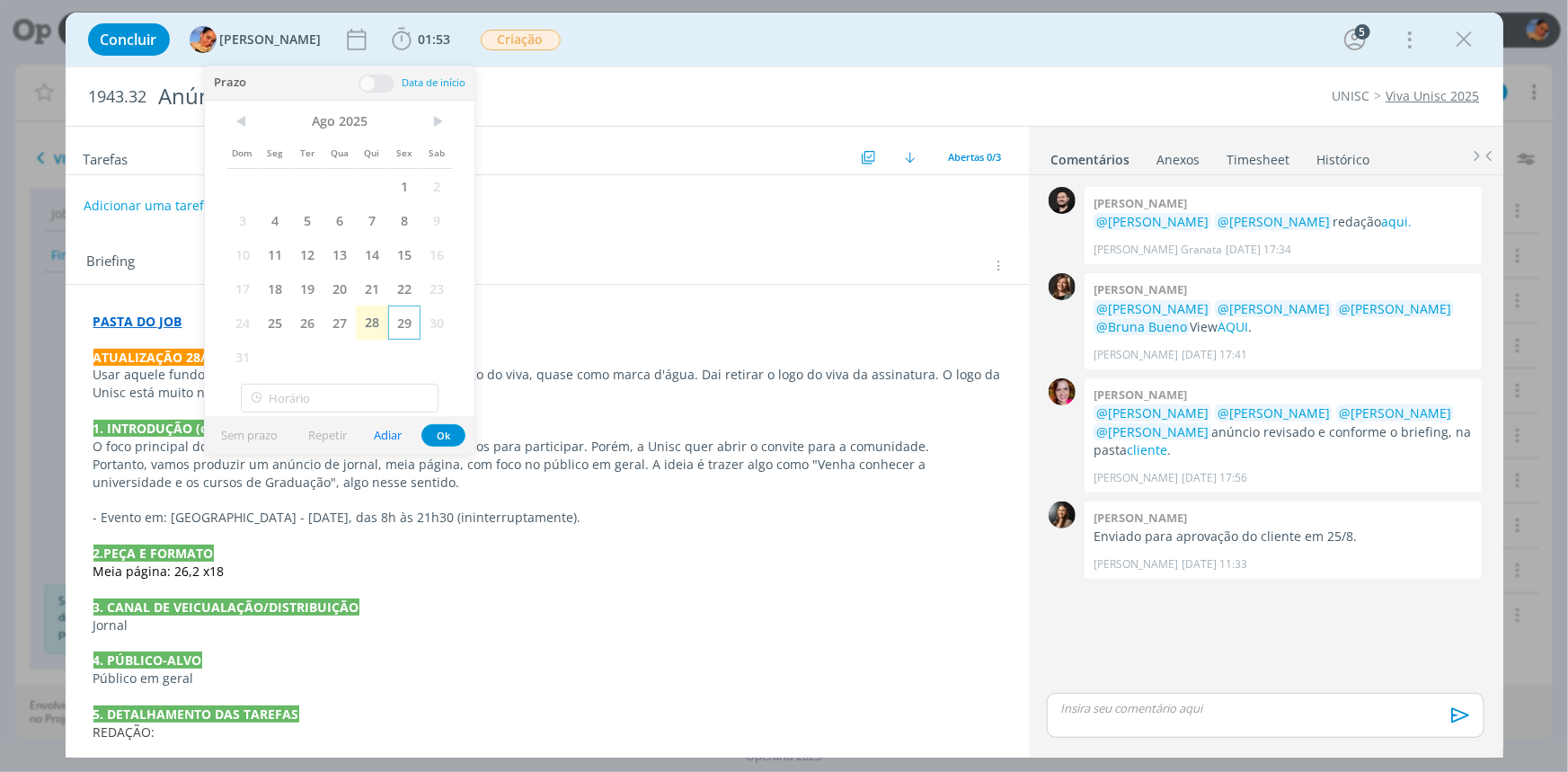
click at [406, 307] on span "29" at bounding box center [404, 322] width 32 height 34
click at [441, 435] on button "Ok" at bounding box center [443, 435] width 44 height 22
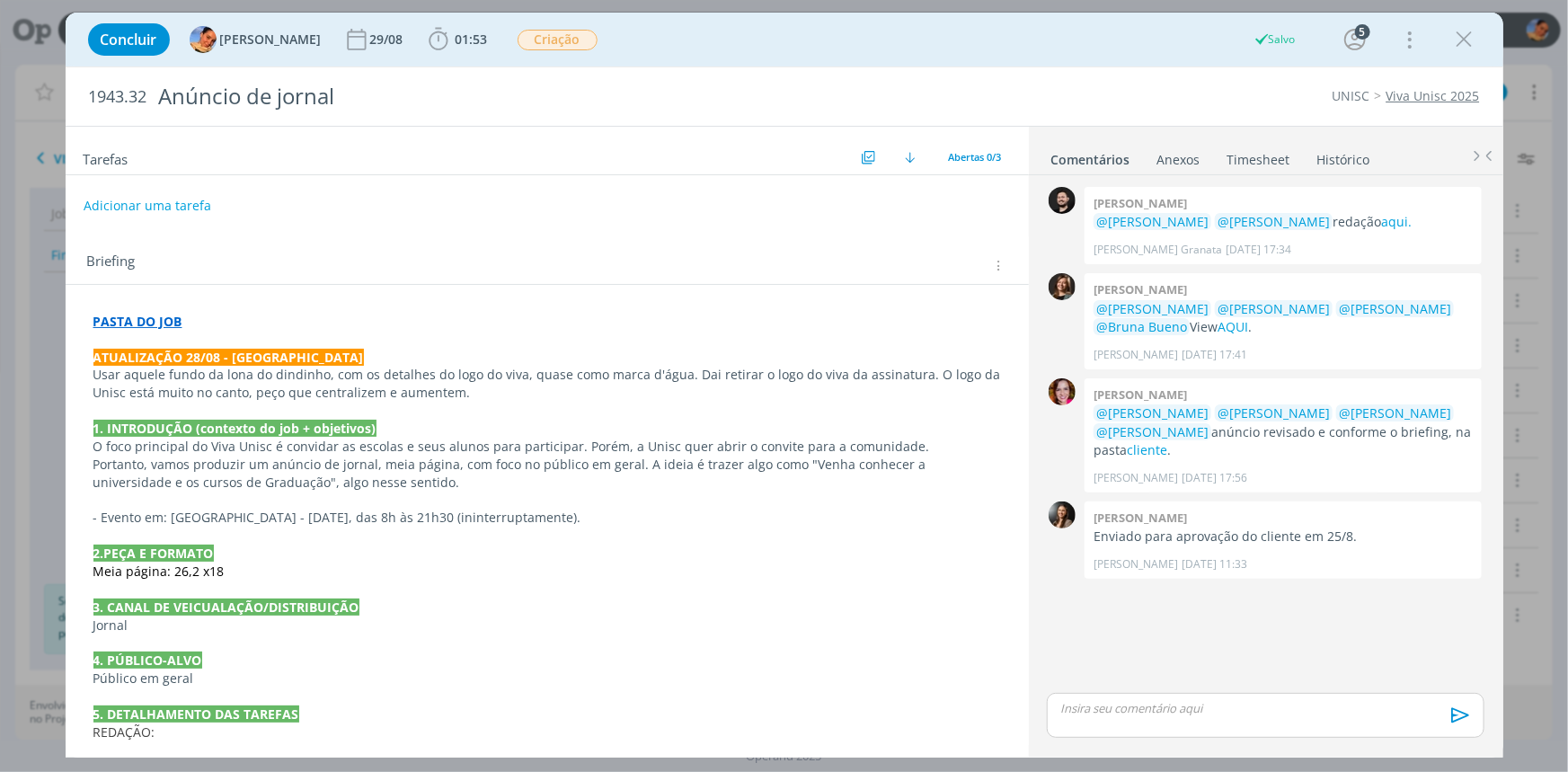
click at [1283, 159] on link "Timesheet" at bounding box center [1259, 156] width 65 height 26
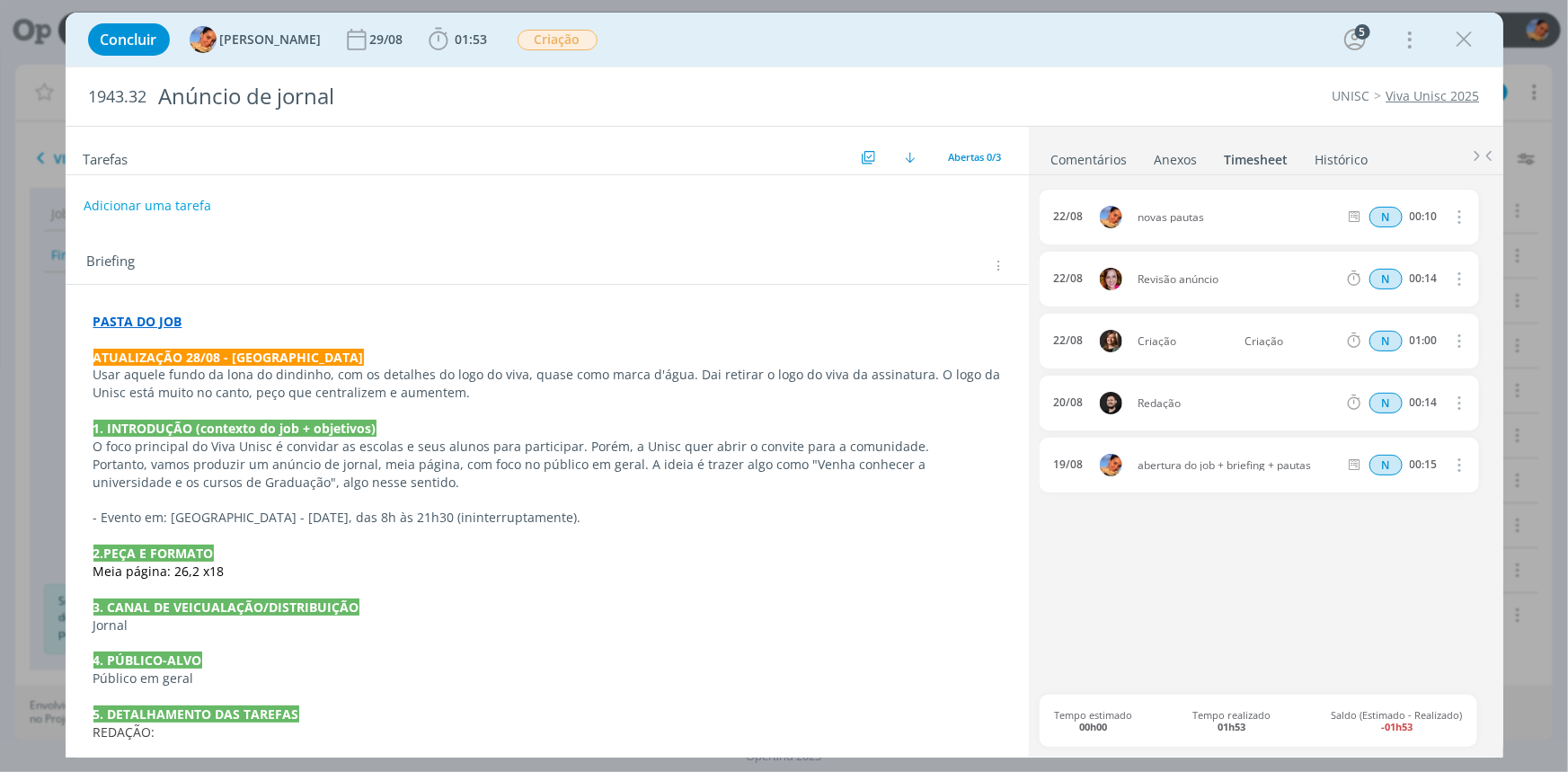
click at [1107, 159] on link "Comentários" at bounding box center [1089, 156] width 78 height 26
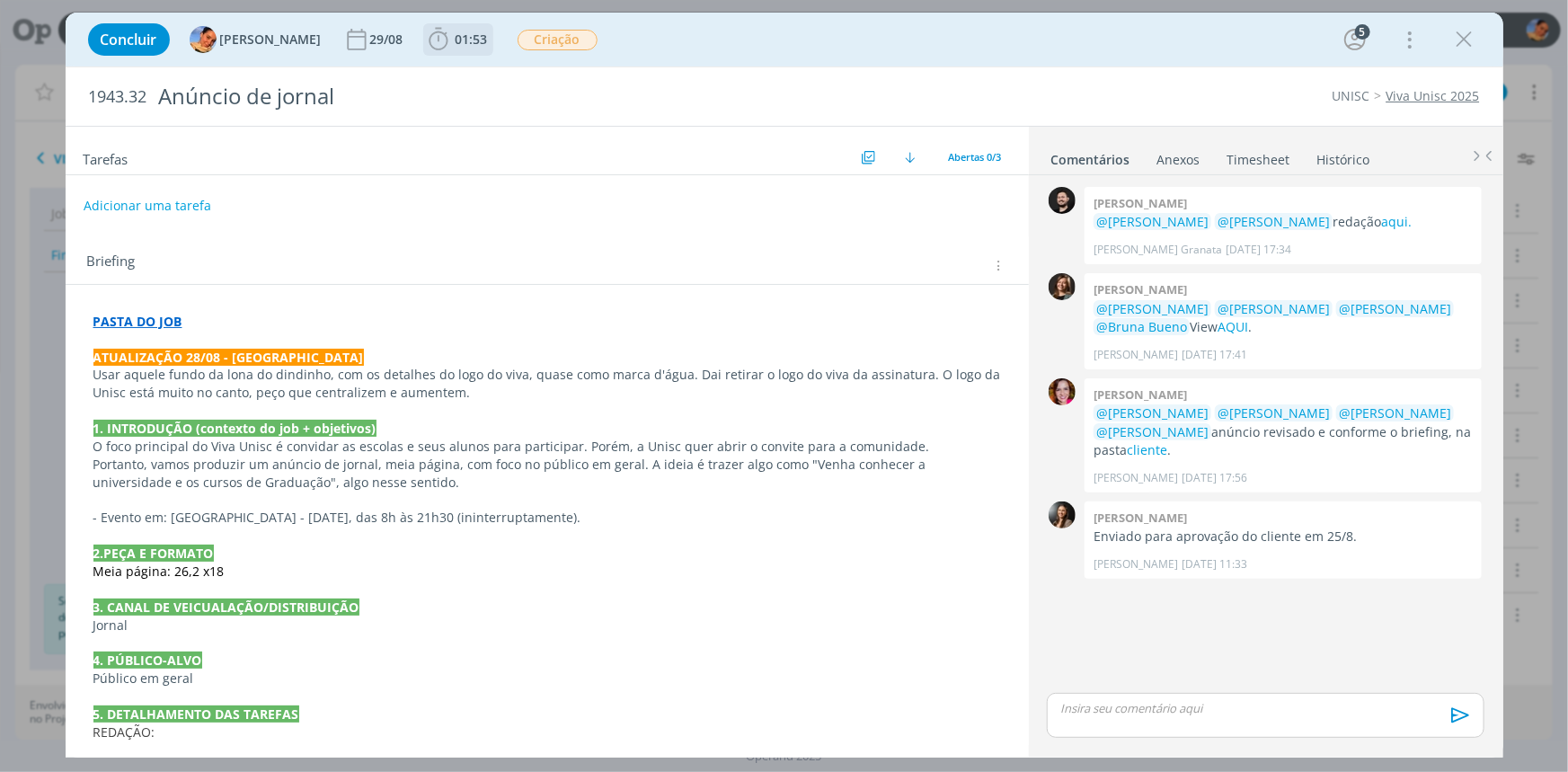
click at [466, 31] on span "01:53" at bounding box center [471, 39] width 32 height 18
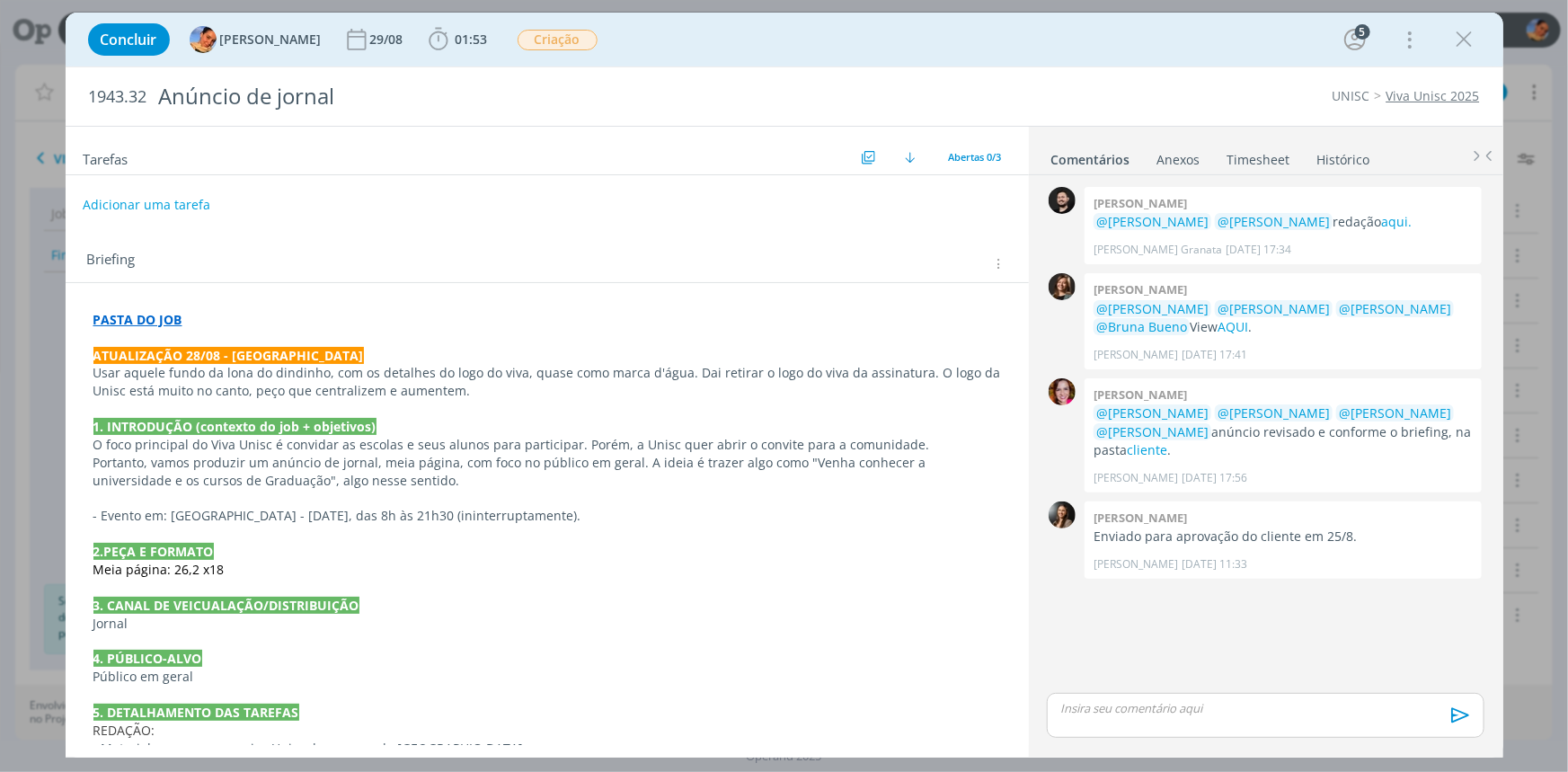
click at [158, 197] on button "Adicionar uma tarefa" at bounding box center [146, 204] width 127 height 30
click at [158, 197] on input "dialog" at bounding box center [428, 204] width 663 height 25
click at [803, 209] on icon "dialog" at bounding box center [812, 204] width 28 height 28
type input "Ajuste"
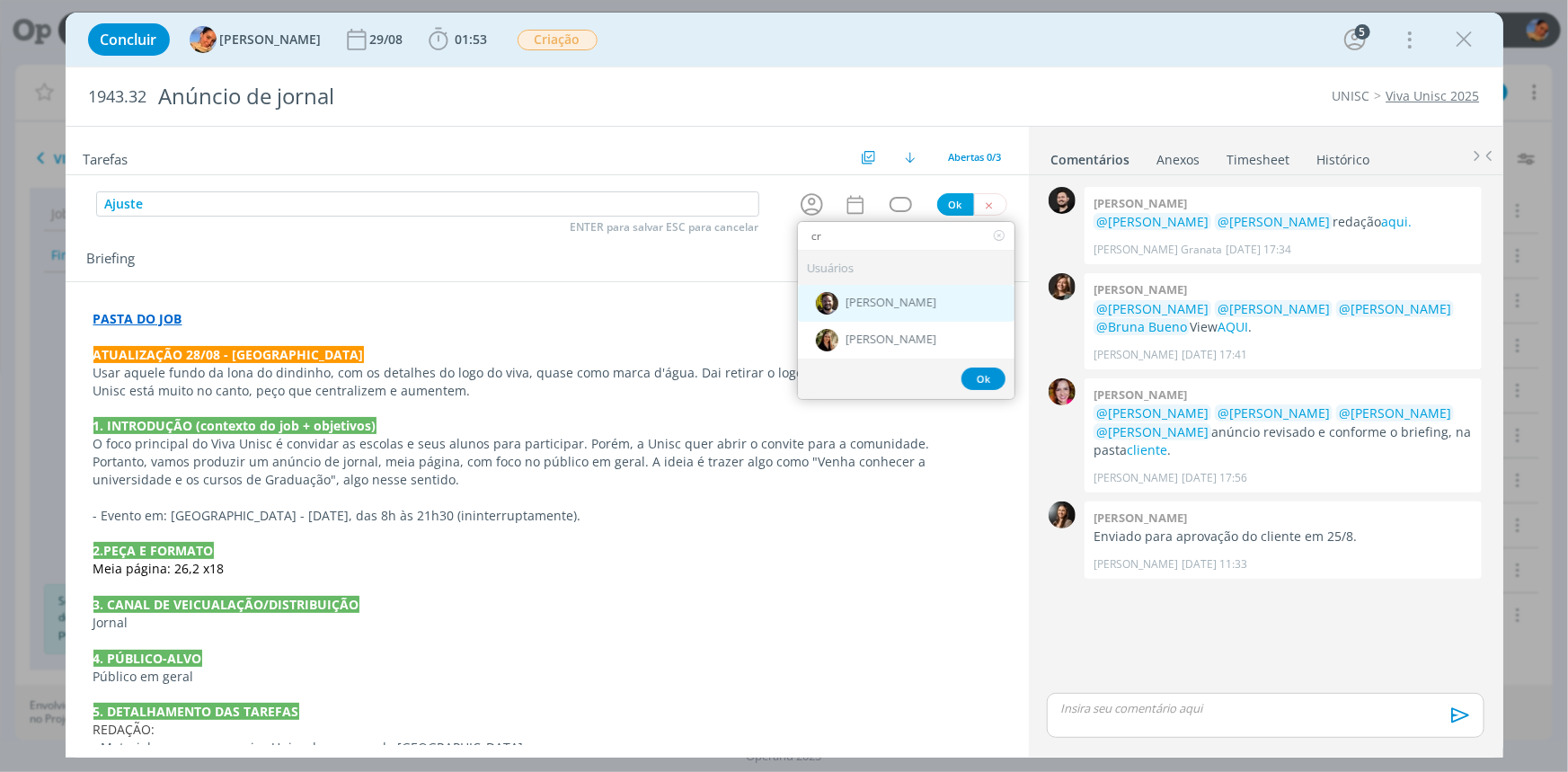
type input "cr"
drag, startPoint x: 842, startPoint y: 302, endPoint x: 869, endPoint y: 253, distance: 55.9
click at [845, 302] on span "[PERSON_NAME]" at bounding box center [890, 303] width 90 height 15
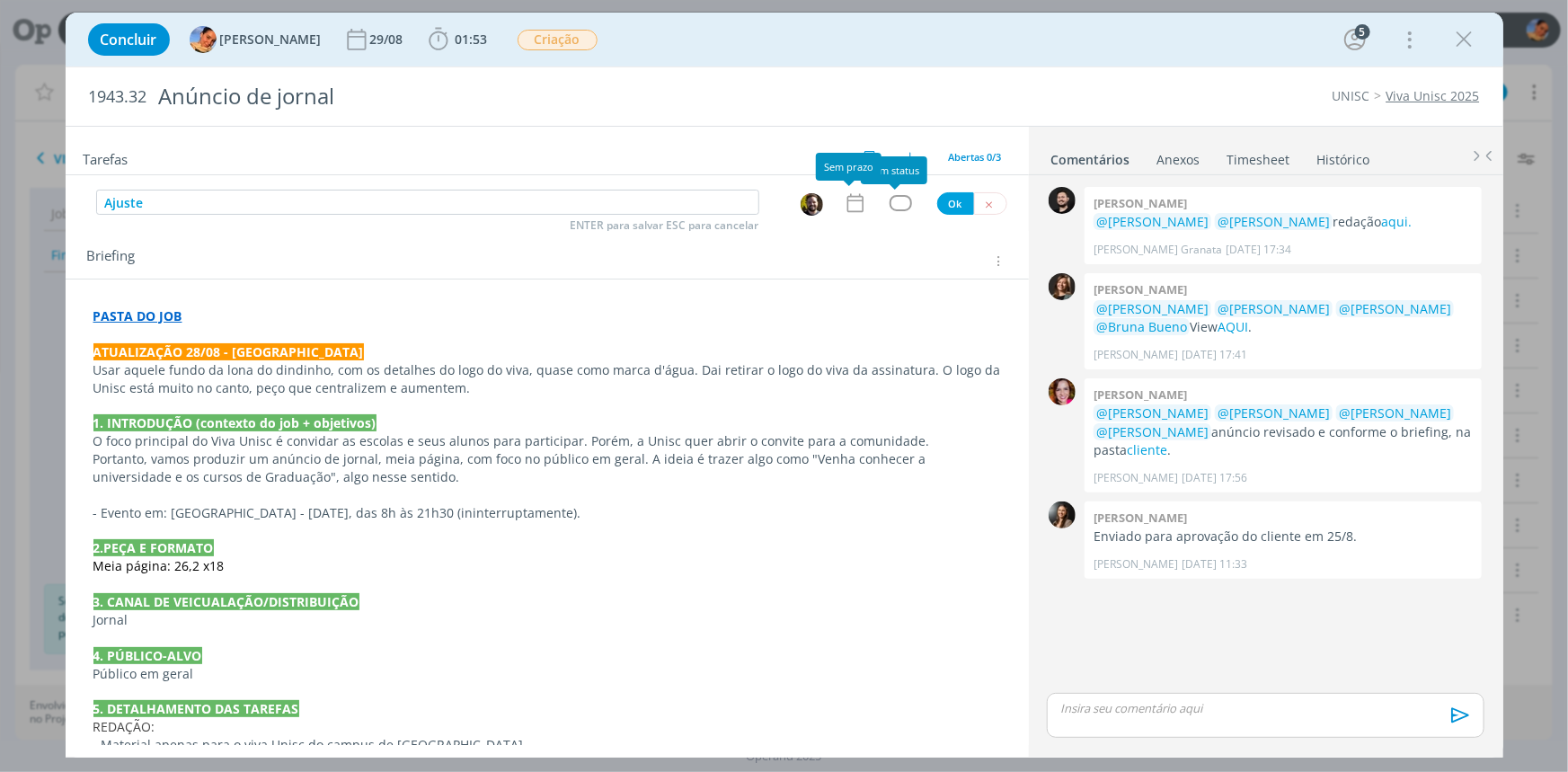
click at [845, 197] on icon "dialog" at bounding box center [856, 203] width 23 height 23
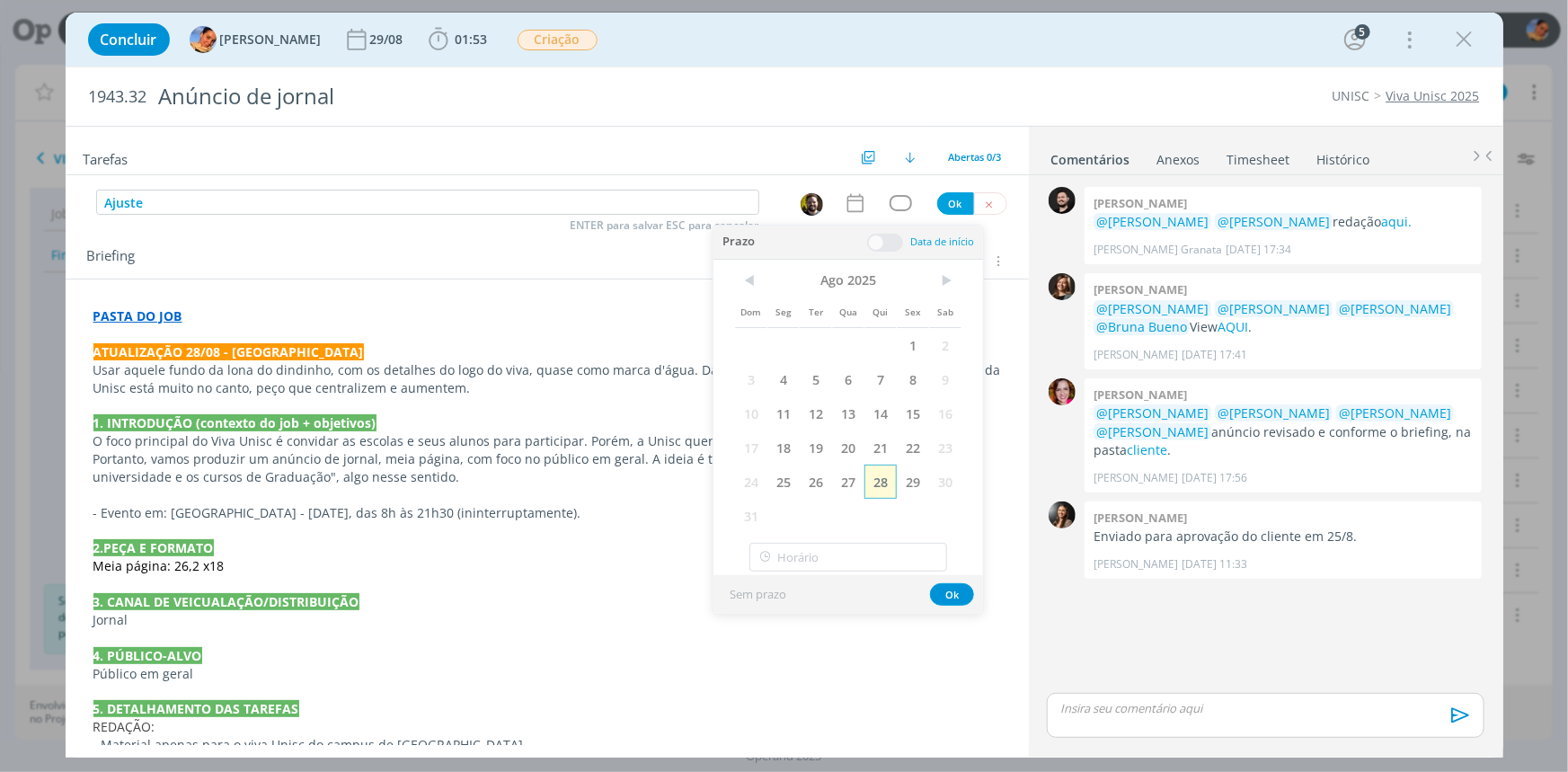
click at [892, 478] on span "28" at bounding box center [880, 481] width 32 height 34
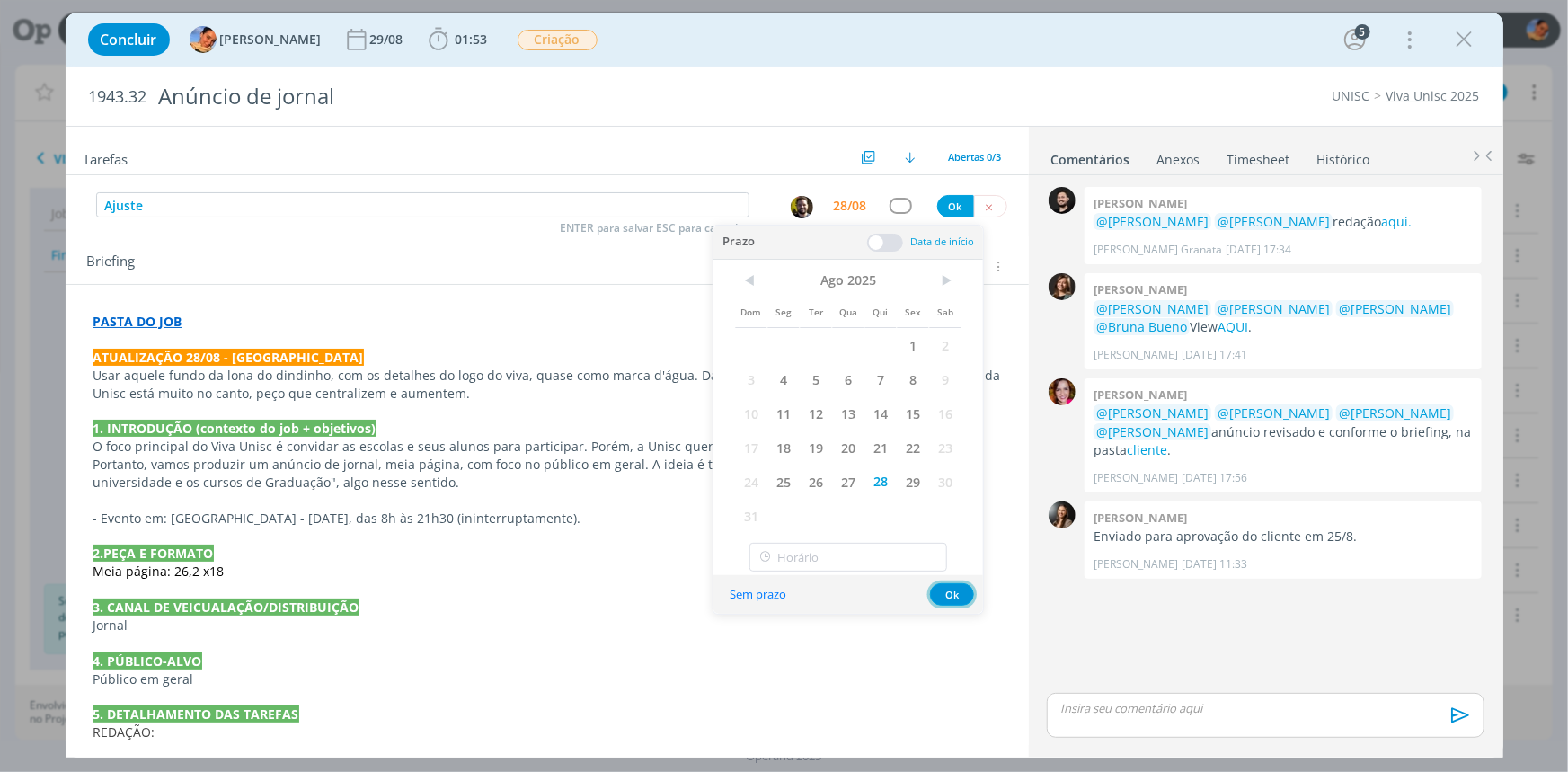
click at [947, 584] on button "Ok" at bounding box center [951, 594] width 44 height 22
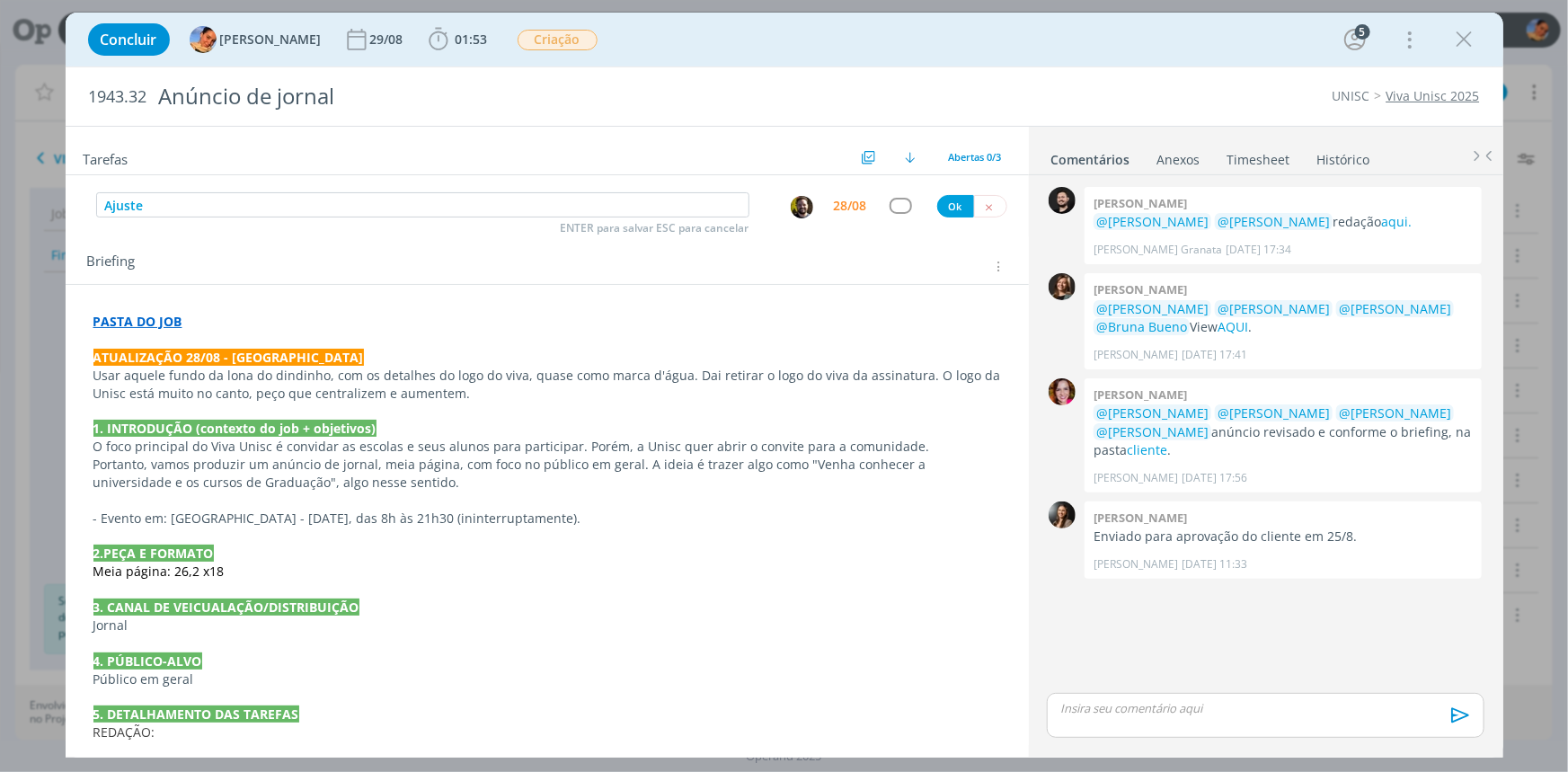
click at [945, 190] on div "Ajuste ENTER para salvar ESC para cancelar 28/08 Ok" at bounding box center [547, 205] width 964 height 32
click at [947, 196] on button "Ok" at bounding box center [956, 206] width 37 height 22
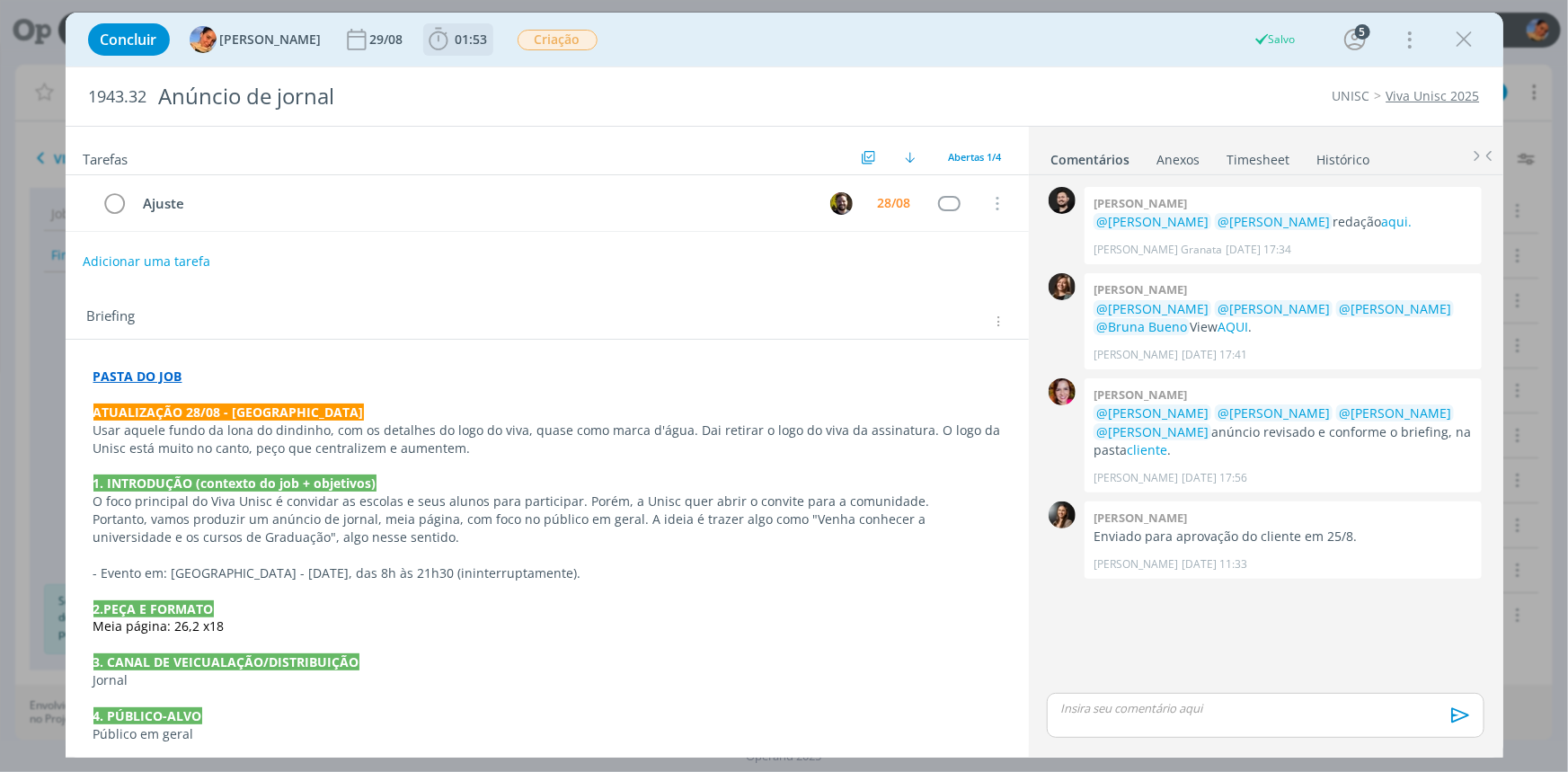
click at [425, 38] on icon "dialog" at bounding box center [439, 40] width 27 height 27
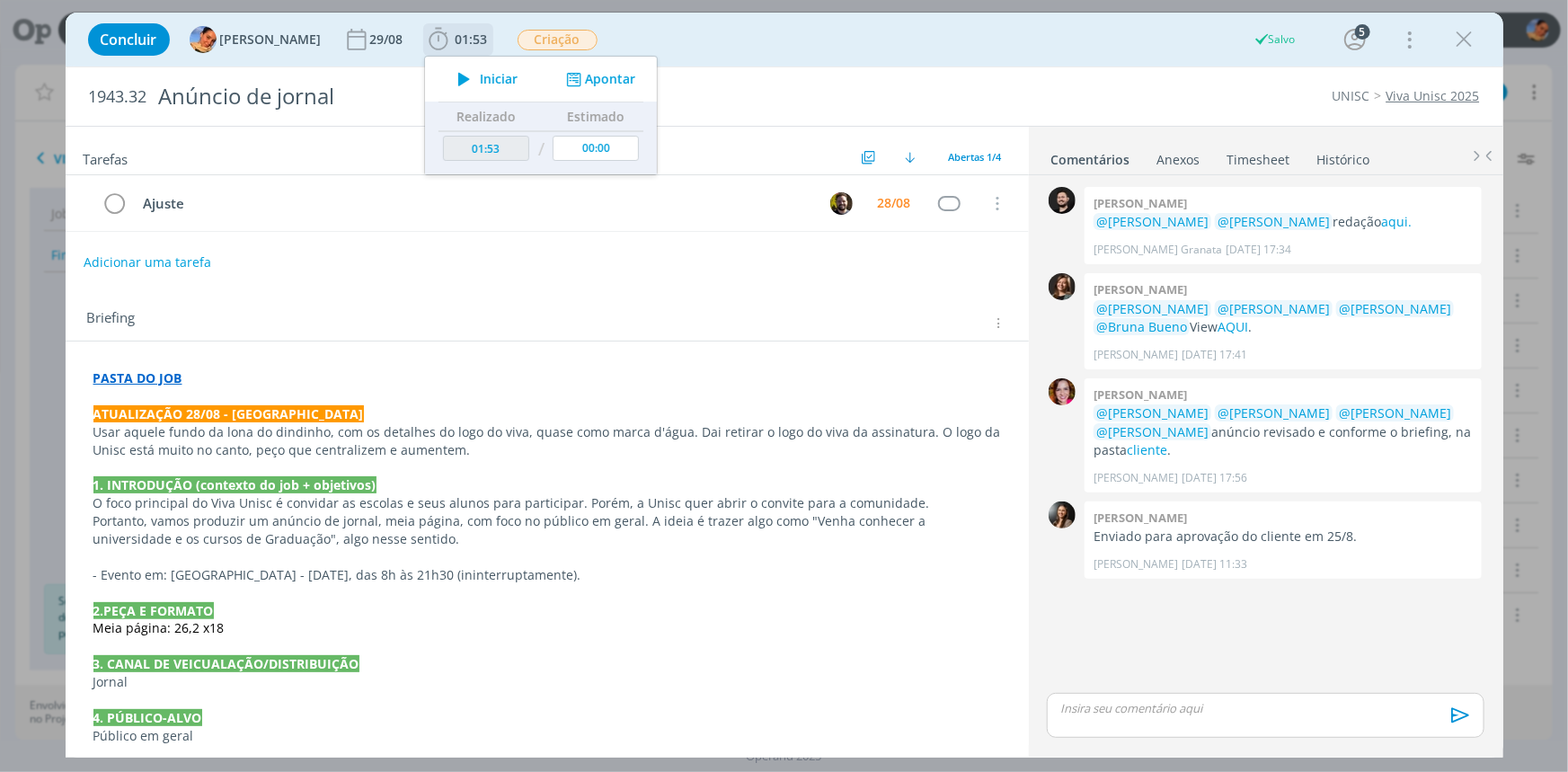
click at [604, 76] on button "Apontar" at bounding box center [598, 79] width 75 height 18
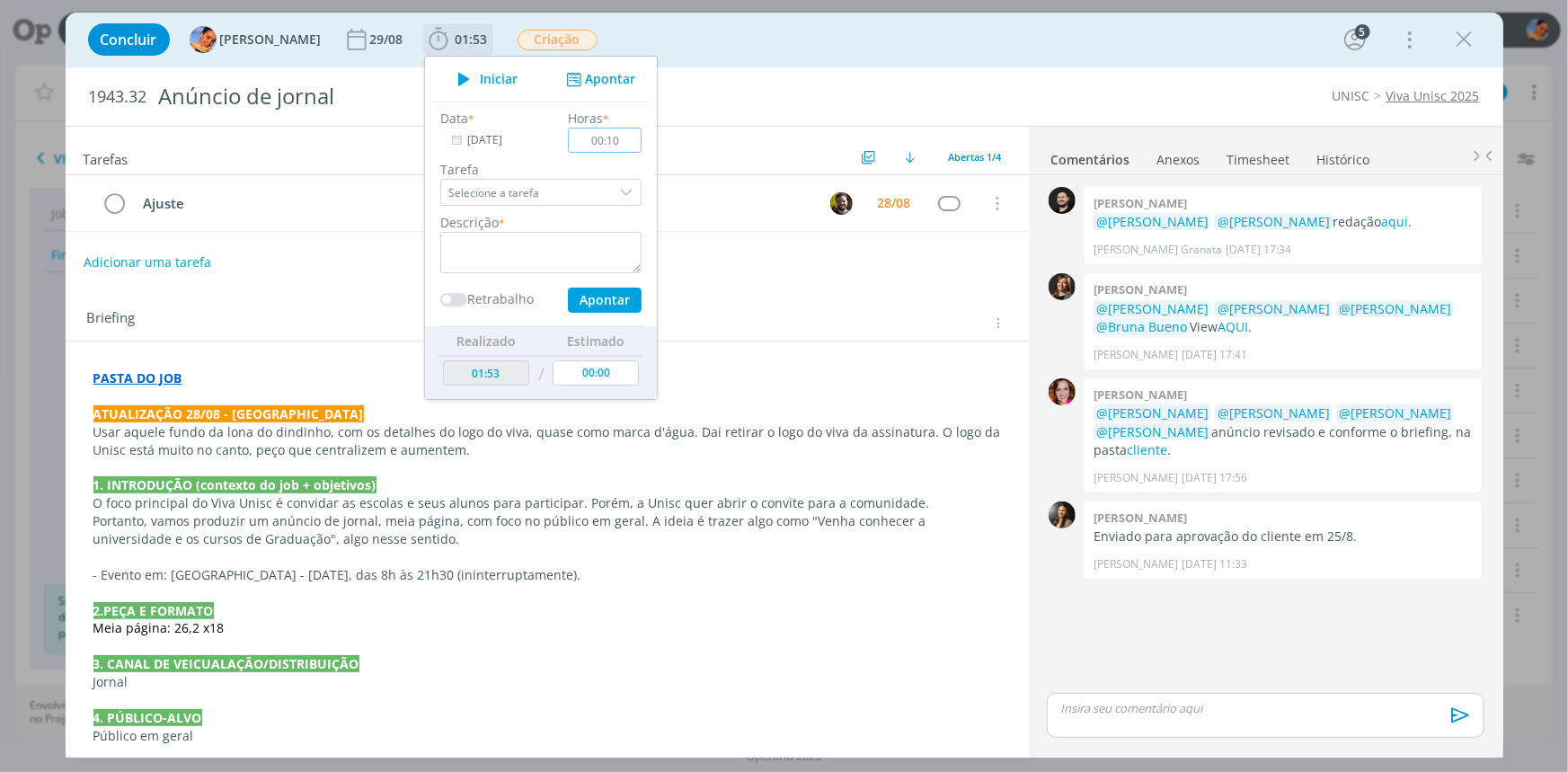
type input "00:10"
click at [545, 268] on textarea "dialog" at bounding box center [541, 252] width 201 height 42
type textarea "atualização de briefing + novas pautas"
click at [569, 292] on button "Apontar" at bounding box center [604, 300] width 74 height 25
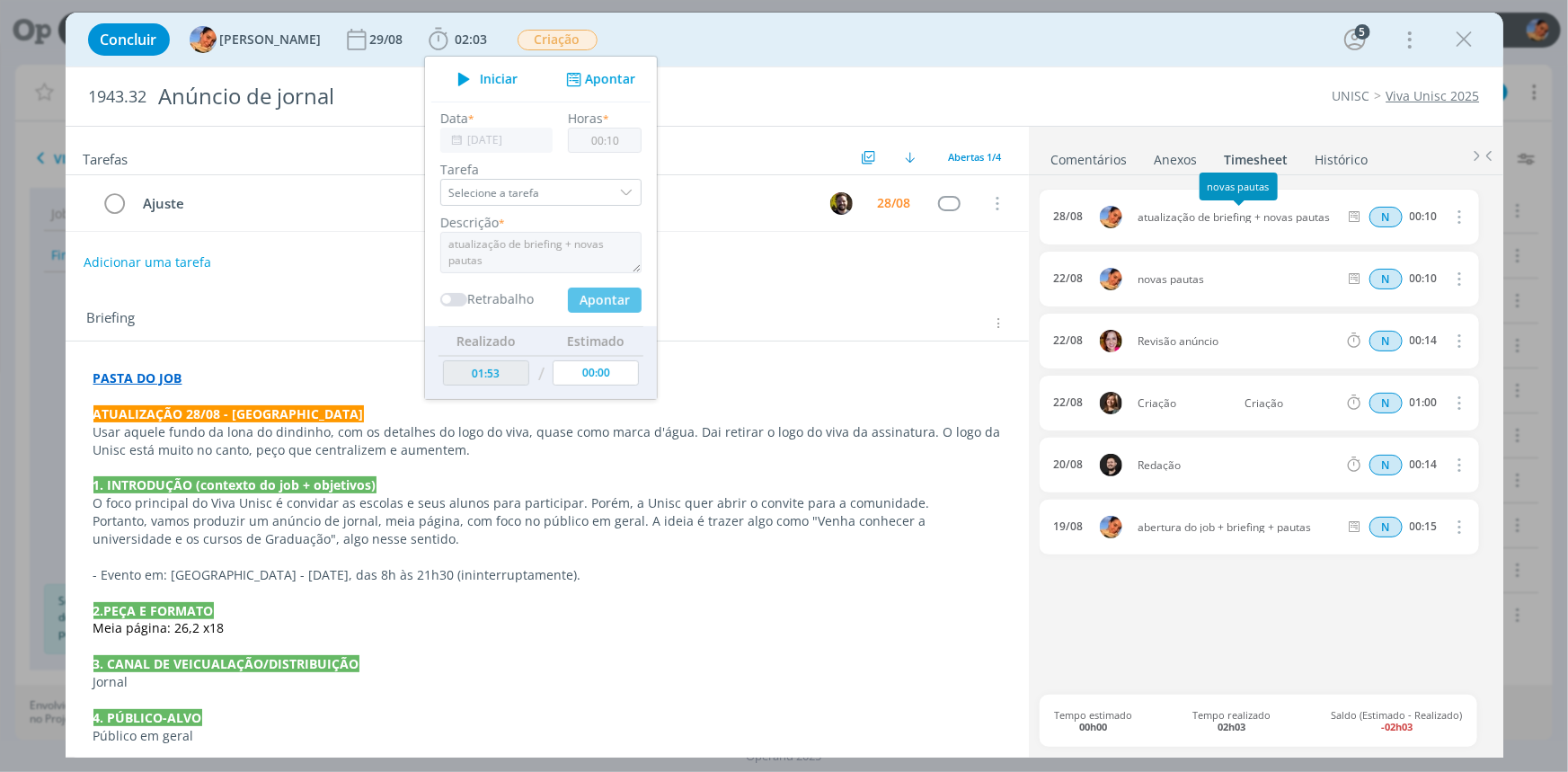
type input "02:03"
type input "00:00"
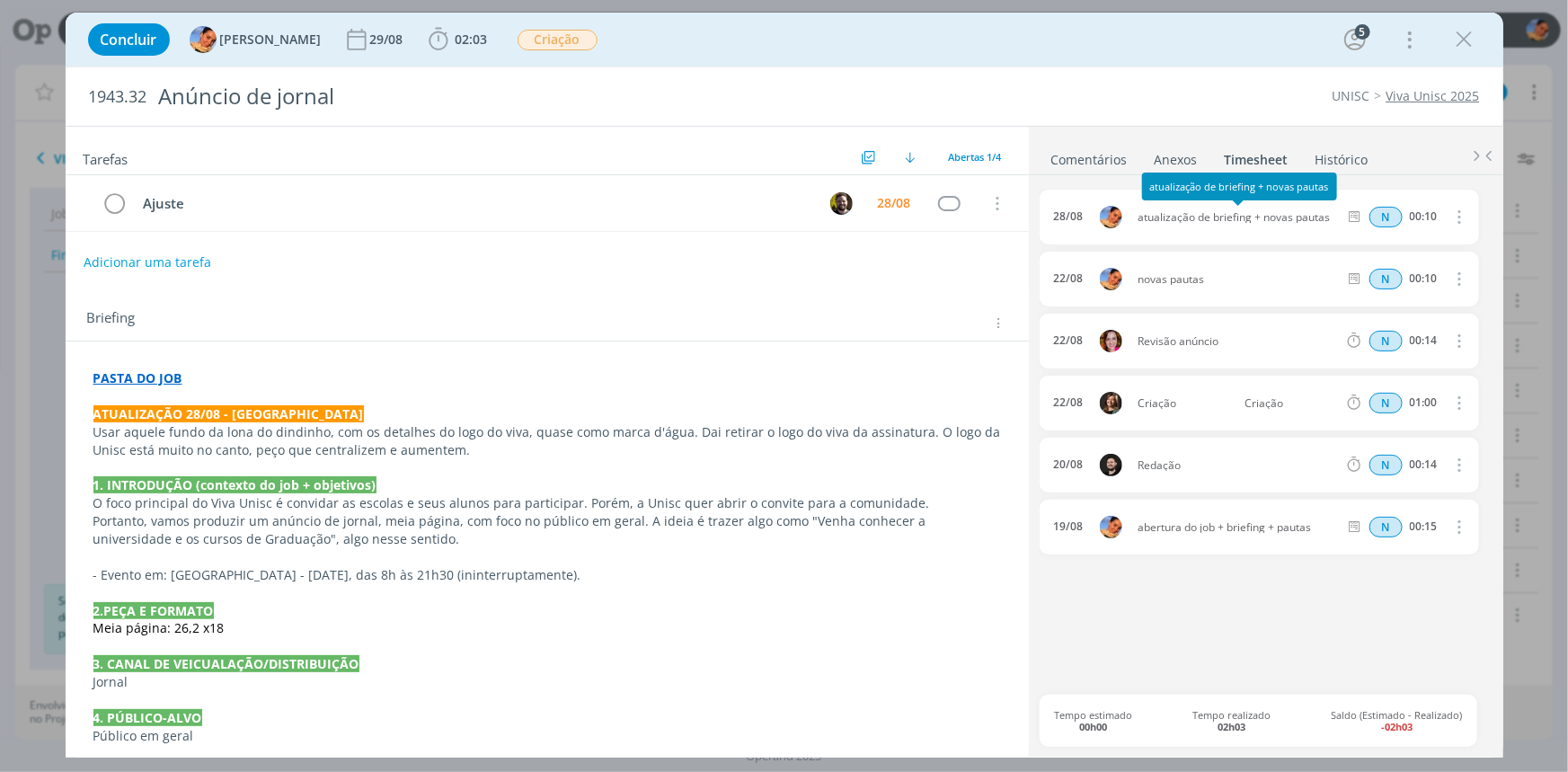
drag, startPoint x: 1309, startPoint y: 213, endPoint x: 1139, endPoint y: 219, distance: 170.1
click at [1139, 219] on span "atualização de briefing + novas pautas" at bounding box center [1237, 217] width 215 height 11
copy span "atualização de briefing + novas pautas"
click at [1463, 45] on icon "dialog" at bounding box center [1465, 40] width 27 height 27
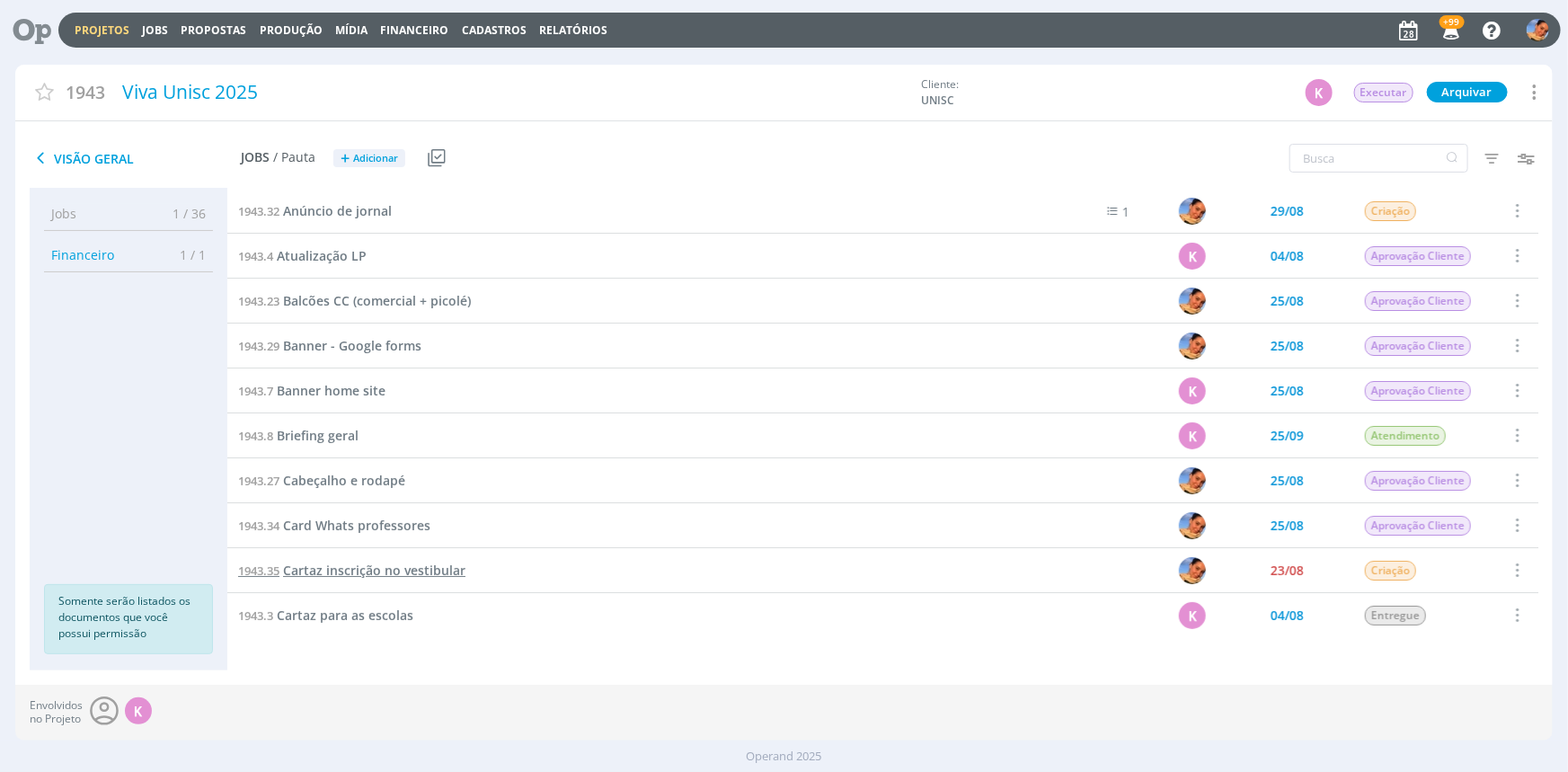
scroll to position [162, 0]
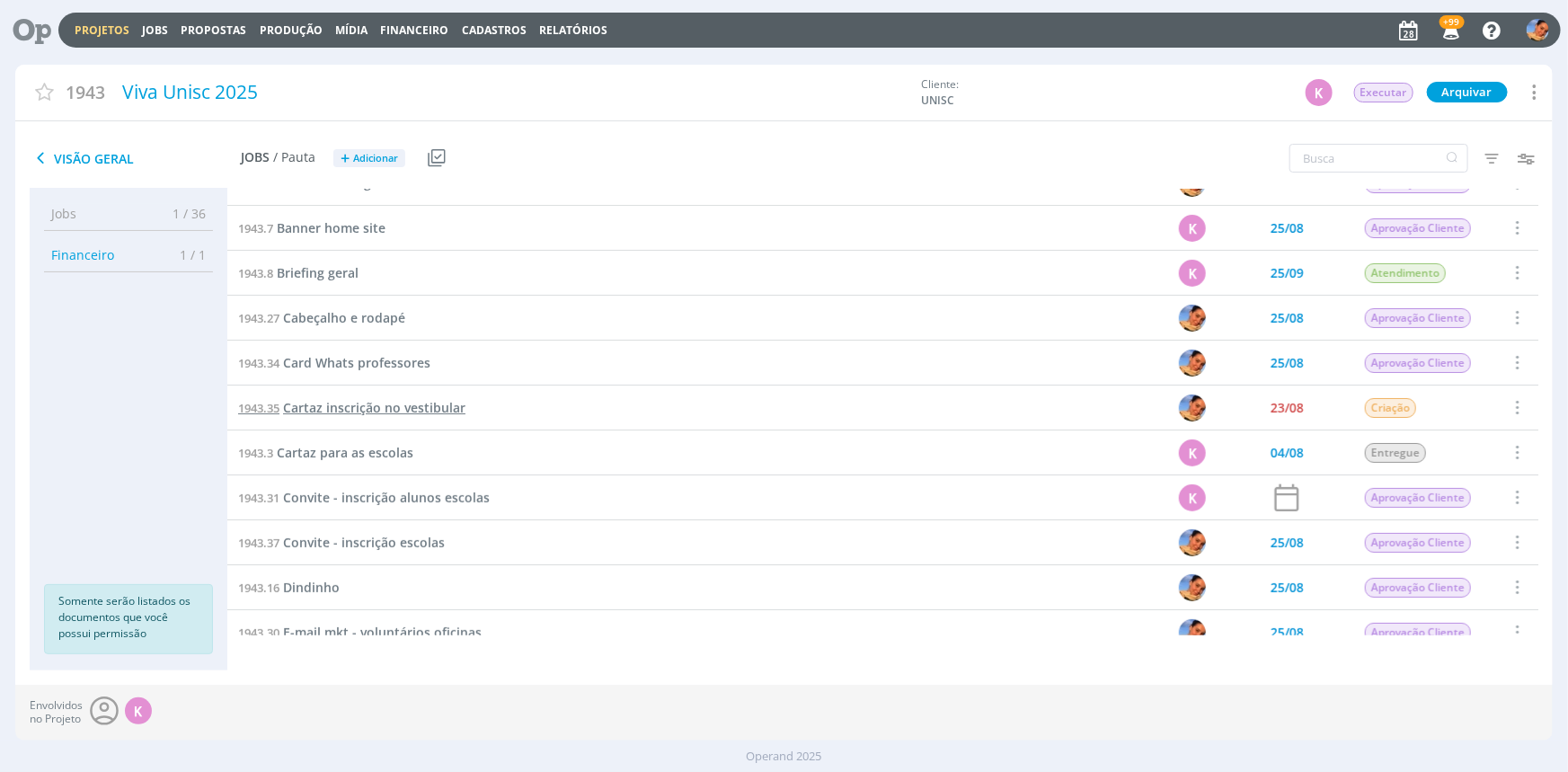
click at [429, 399] on span "Cartaz inscrição no vestibular" at bounding box center [374, 407] width 183 height 18
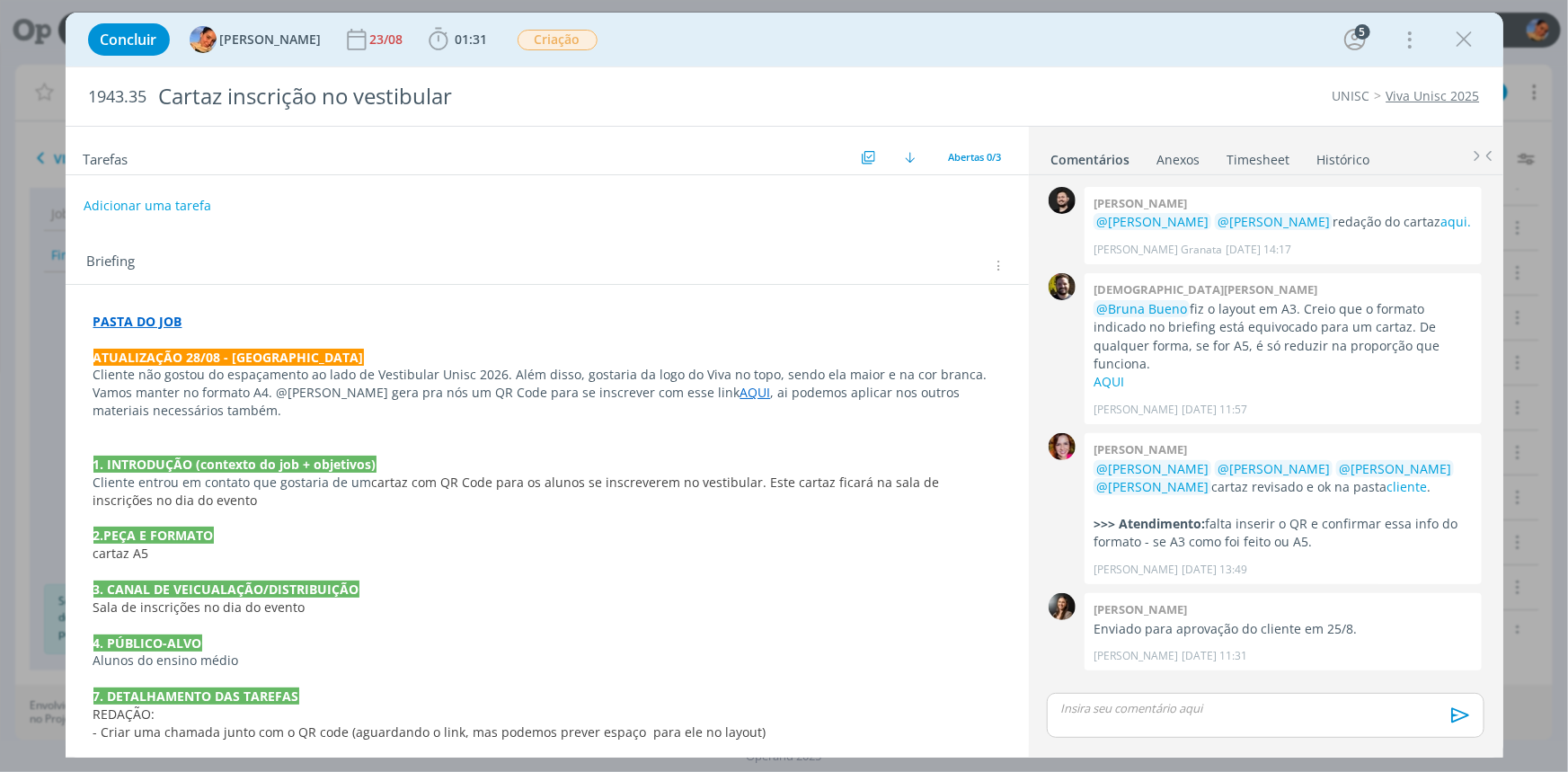
click at [1272, 166] on link "Timesheet" at bounding box center [1259, 156] width 65 height 26
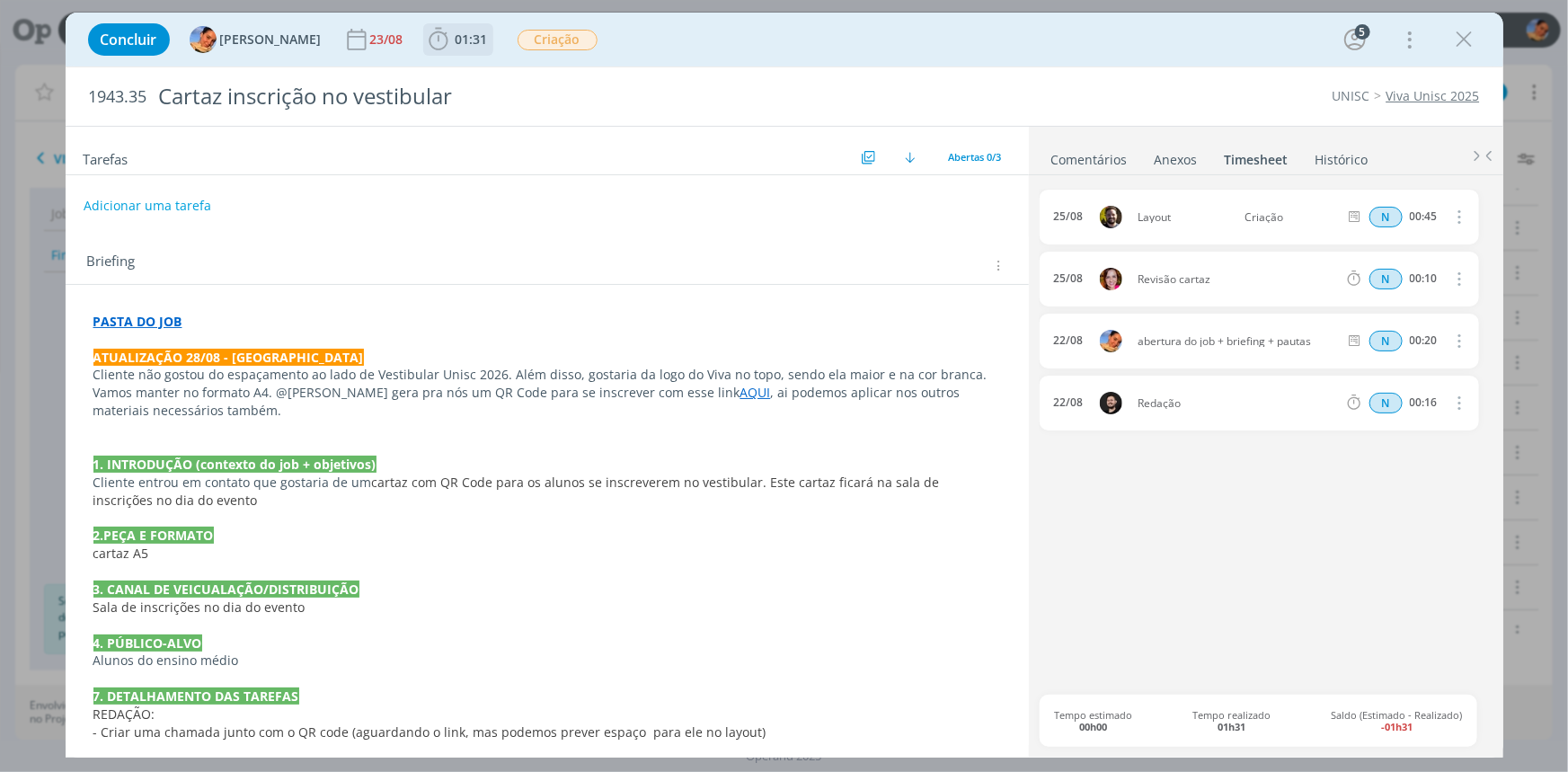
click at [455, 33] on span "01:31" at bounding box center [471, 39] width 32 height 18
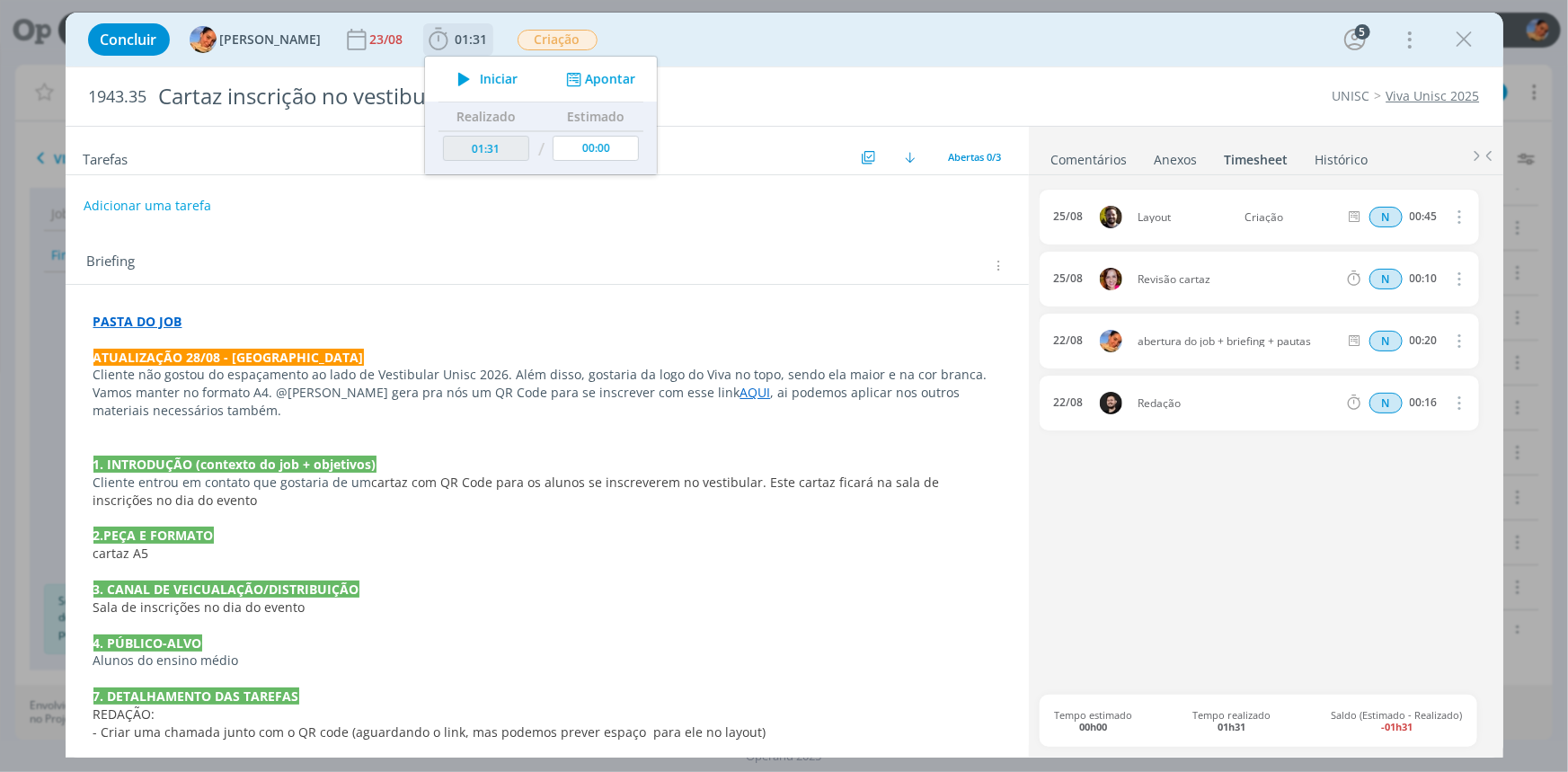
click at [587, 74] on button "Apontar" at bounding box center [598, 79] width 75 height 18
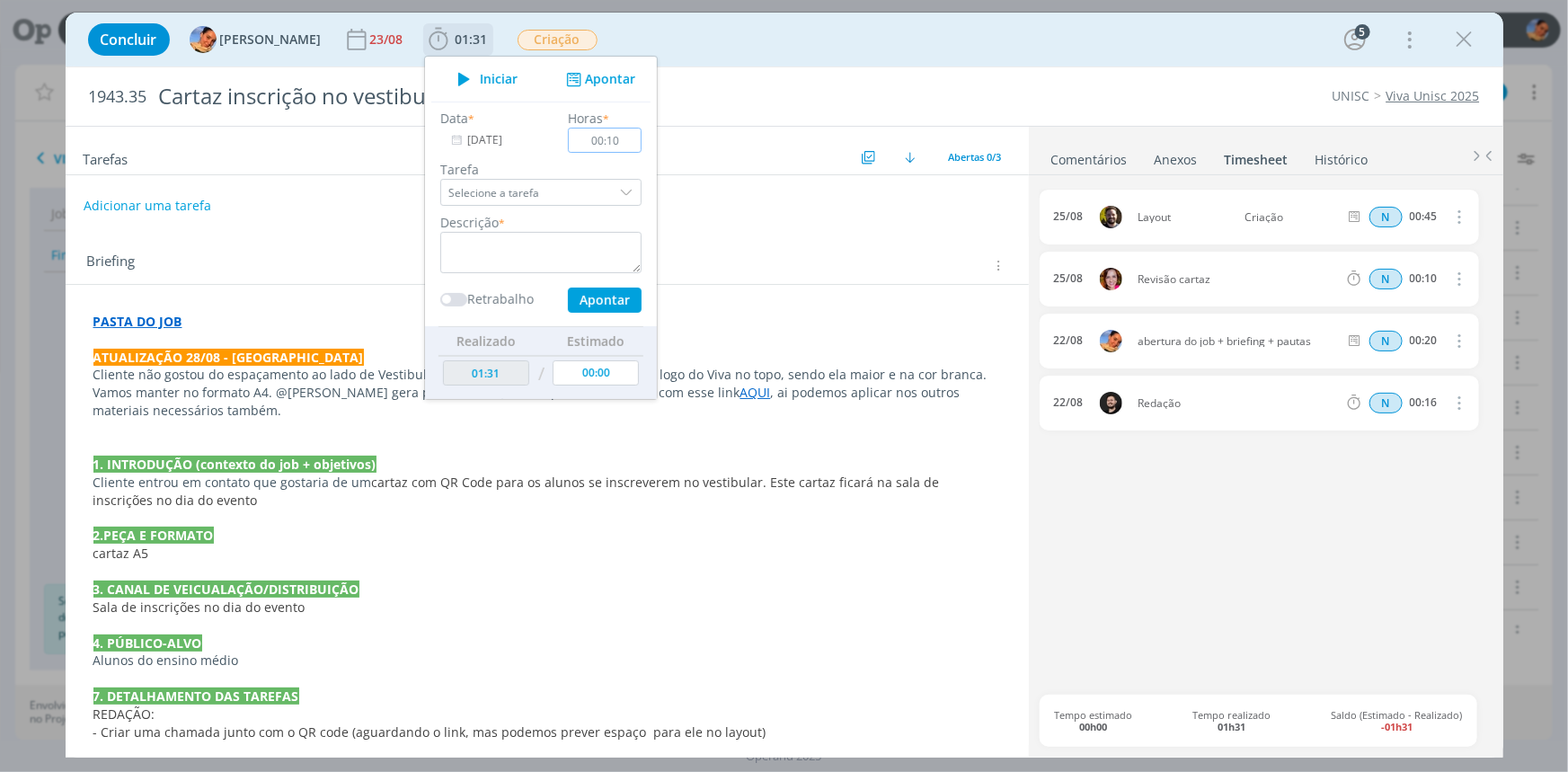
type input "00:10"
click at [515, 252] on textarea "dialog" at bounding box center [541, 252] width 201 height 42
paste textarea "atualização de briefing + novas pautas"
type textarea "atualização de briefing + novas pautas"
click at [577, 296] on button "Apontar" at bounding box center [604, 300] width 74 height 25
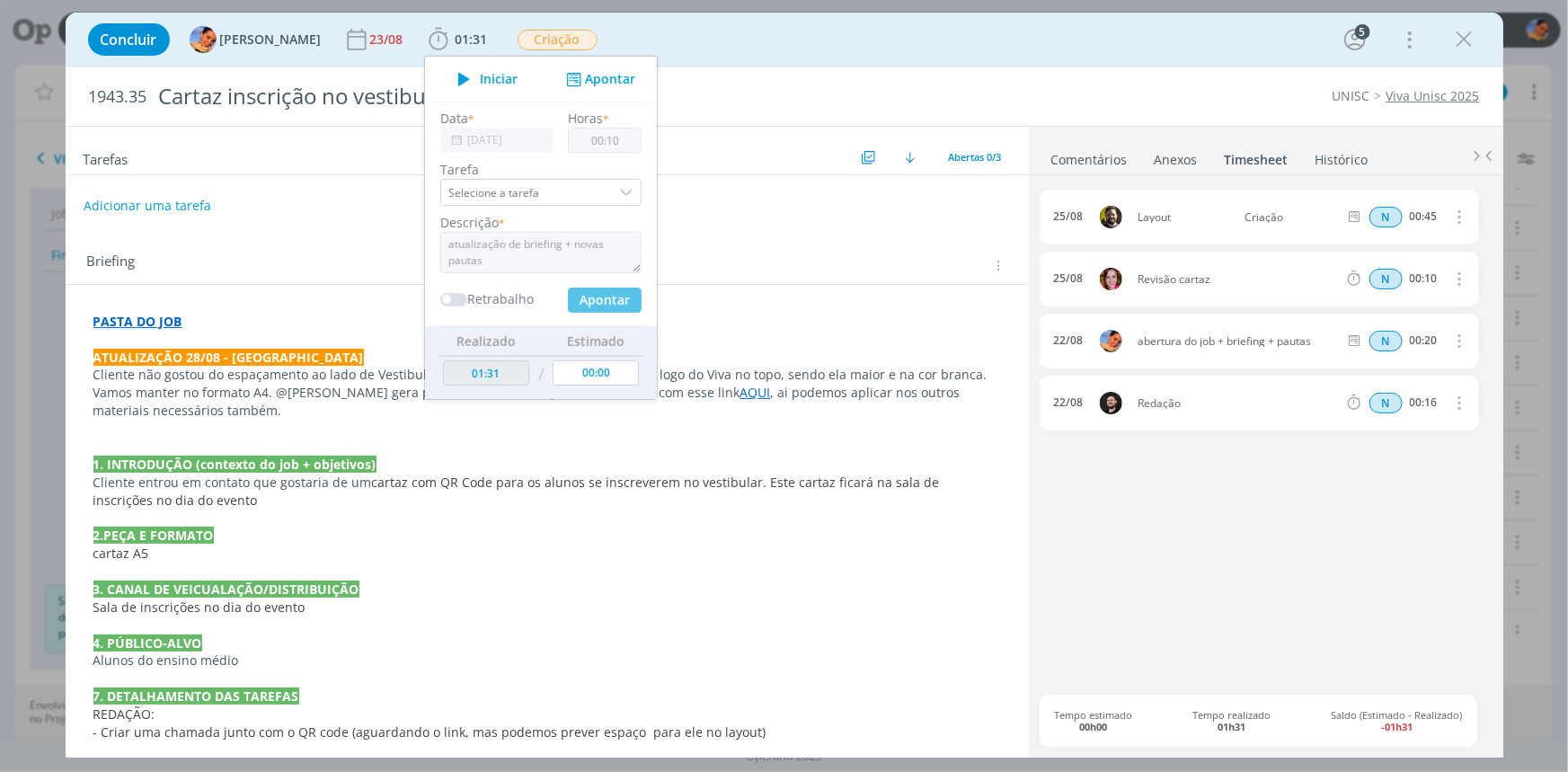
type input "00:00"
type input "01:41"
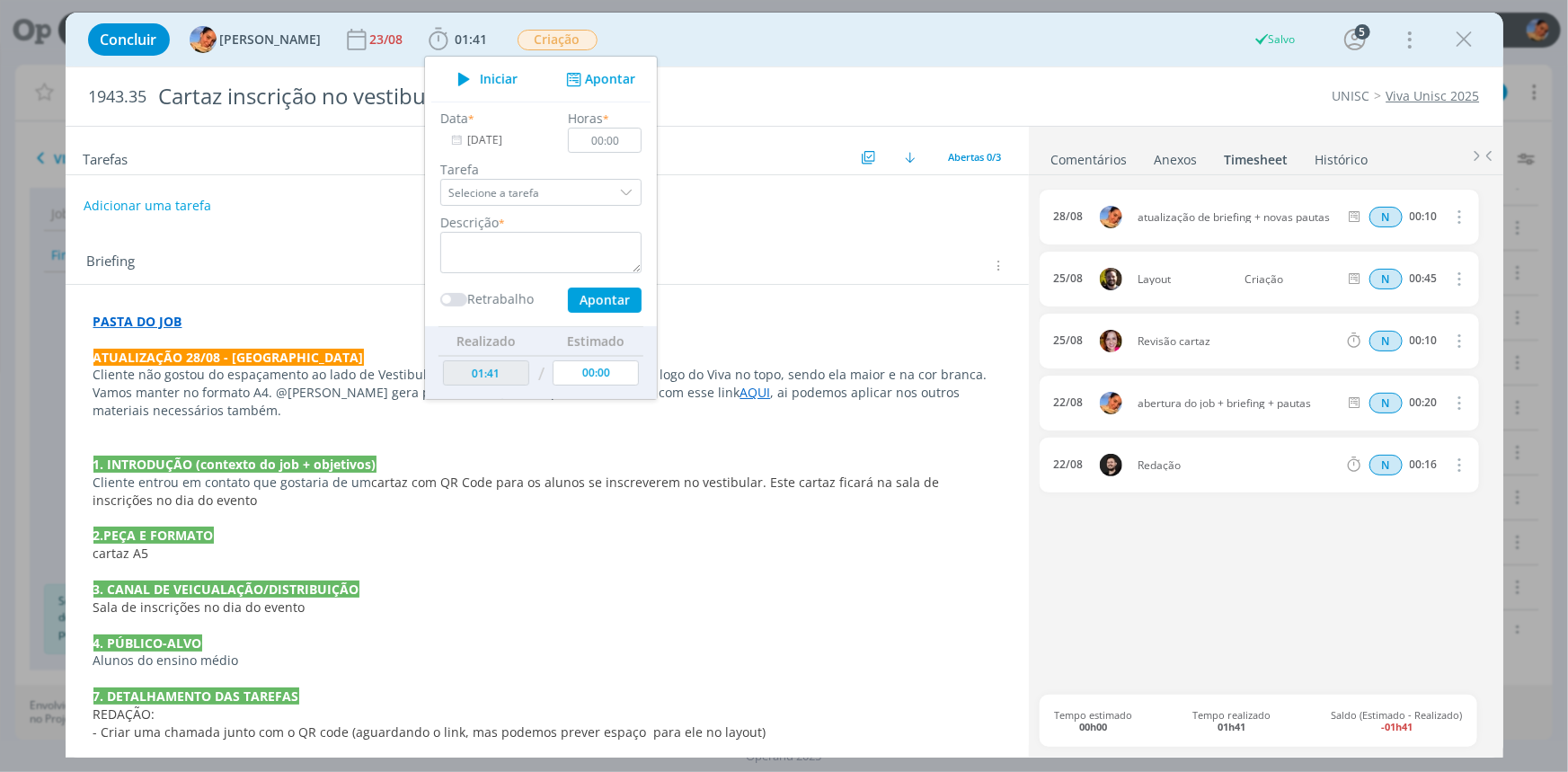
click at [226, 230] on div "Tarefas Usar Job de template Criar template a partir deste job Visualizar Templ…" at bounding box center [547, 436] width 964 height 618
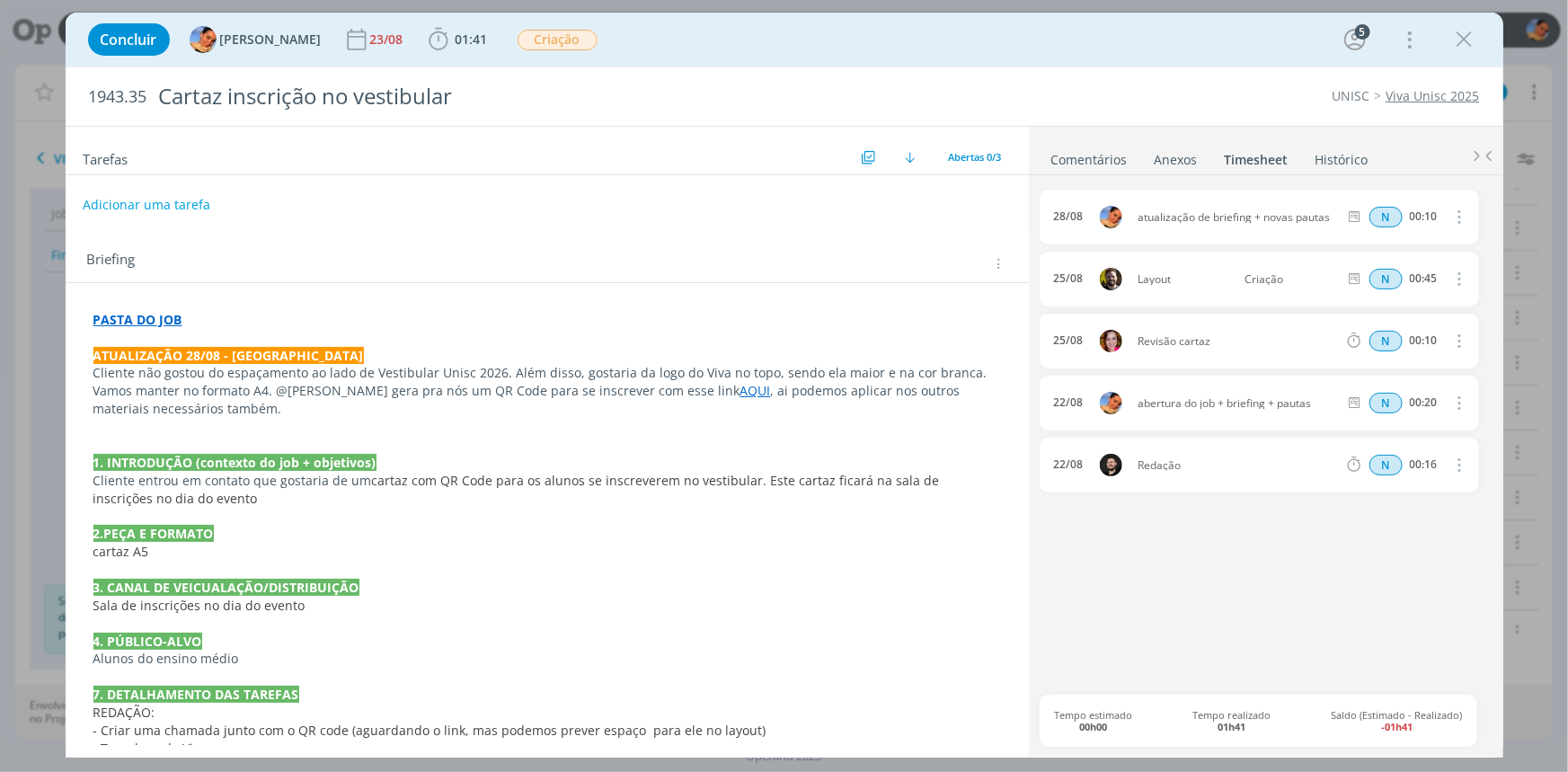
click at [125, 195] on button "Adicionar uma tarefa" at bounding box center [146, 204] width 127 height 30
click at [169, 213] on input "dialog" at bounding box center [428, 204] width 663 height 25
type input "c"
click at [815, 201] on icon "dialog" at bounding box center [811, 204] width 22 height 22
type input "ajustes"
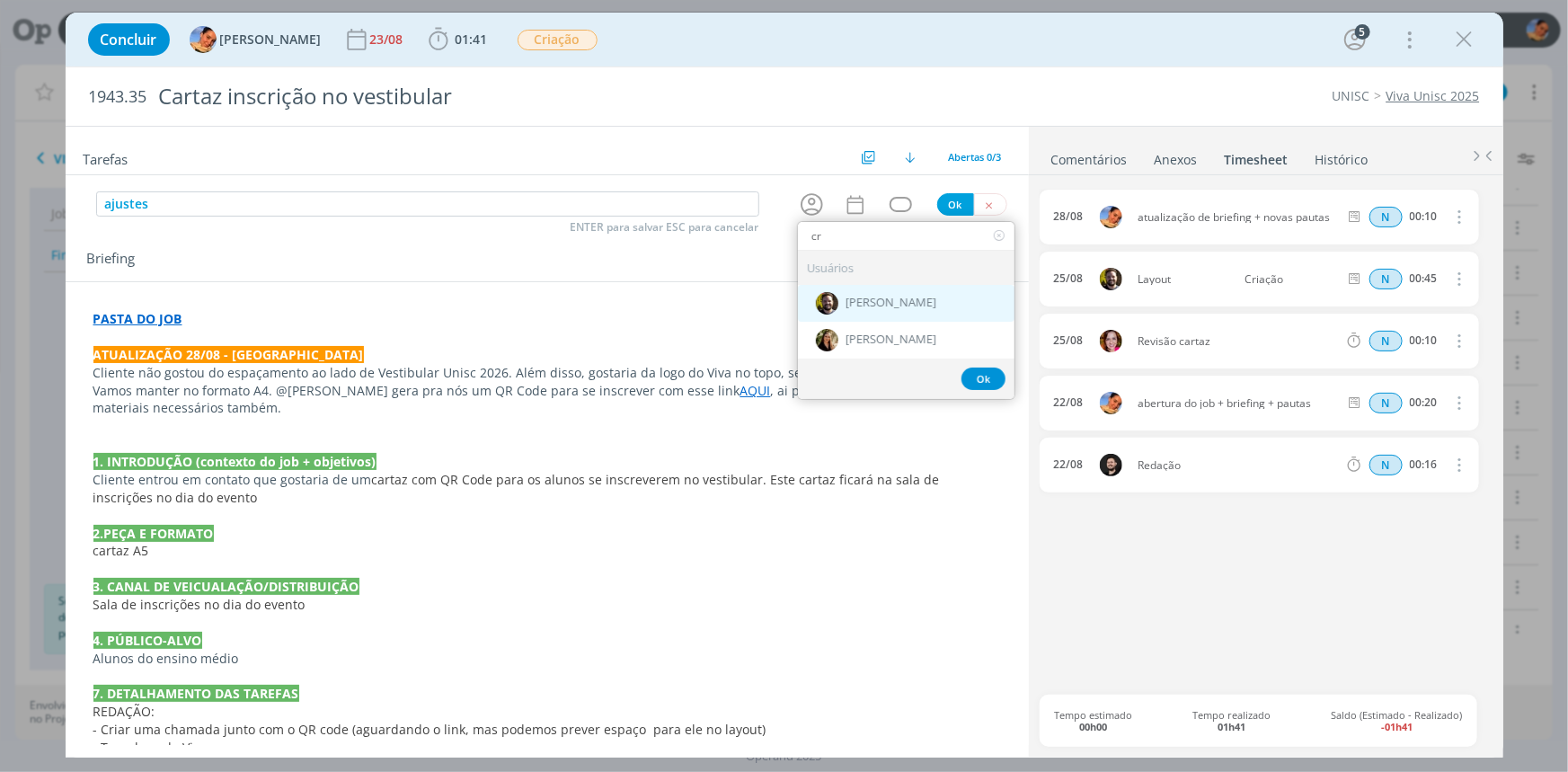
type input "cr"
click at [859, 297] on span "[PERSON_NAME]" at bounding box center [890, 303] width 90 height 15
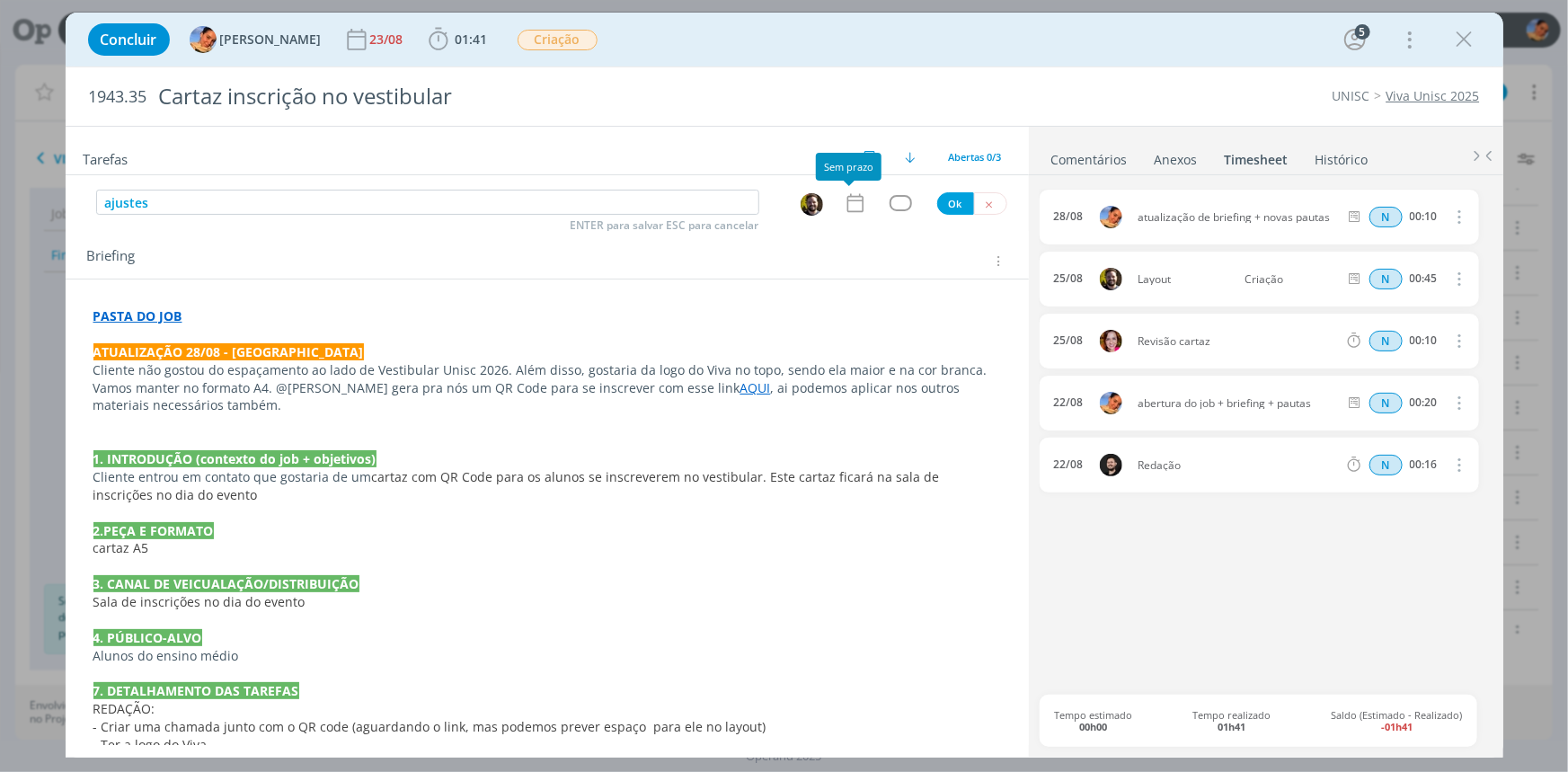
click at [850, 194] on icon "dialog" at bounding box center [856, 203] width 23 height 23
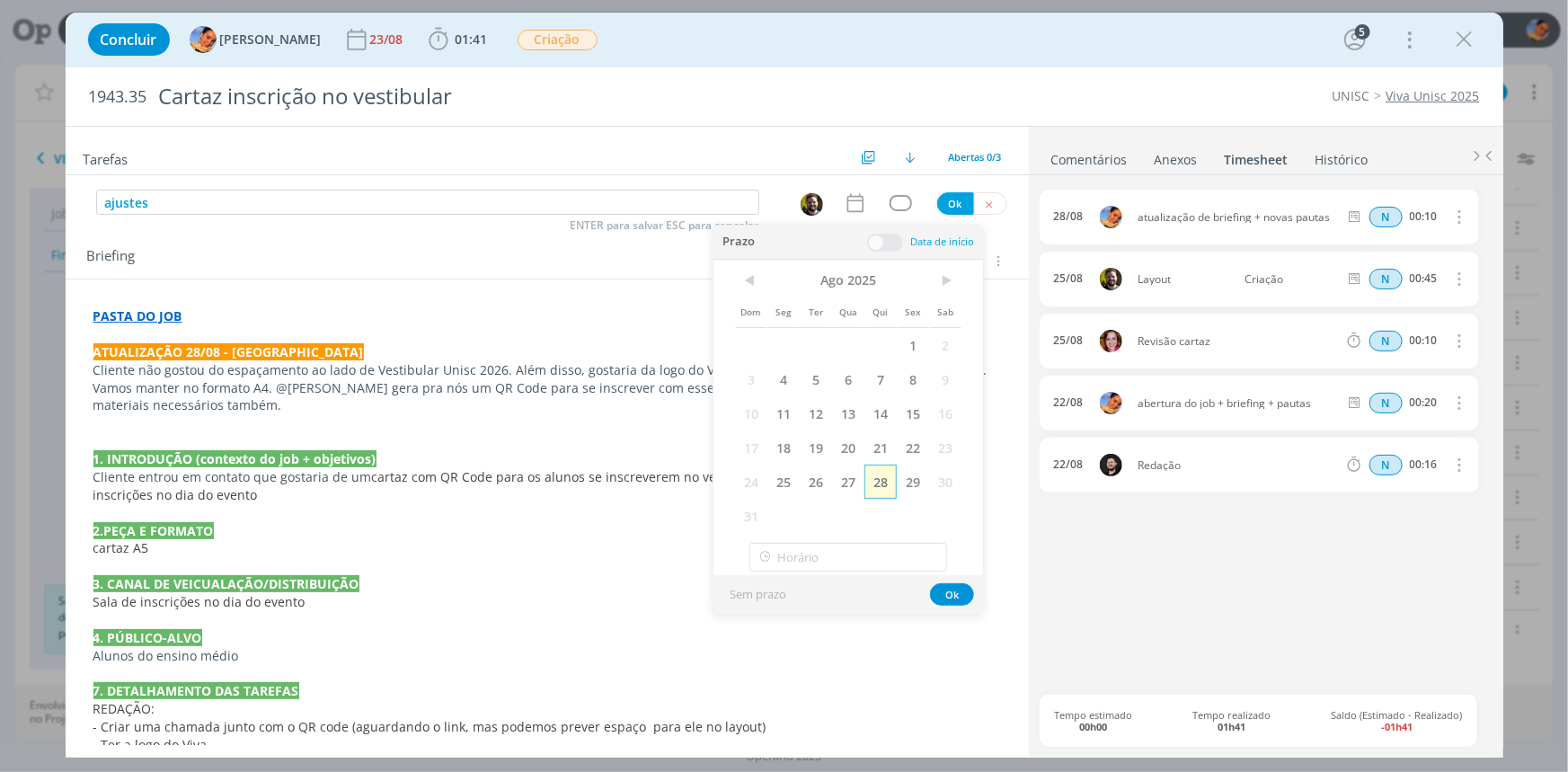
click at [877, 479] on span "28" at bounding box center [880, 481] width 32 height 34
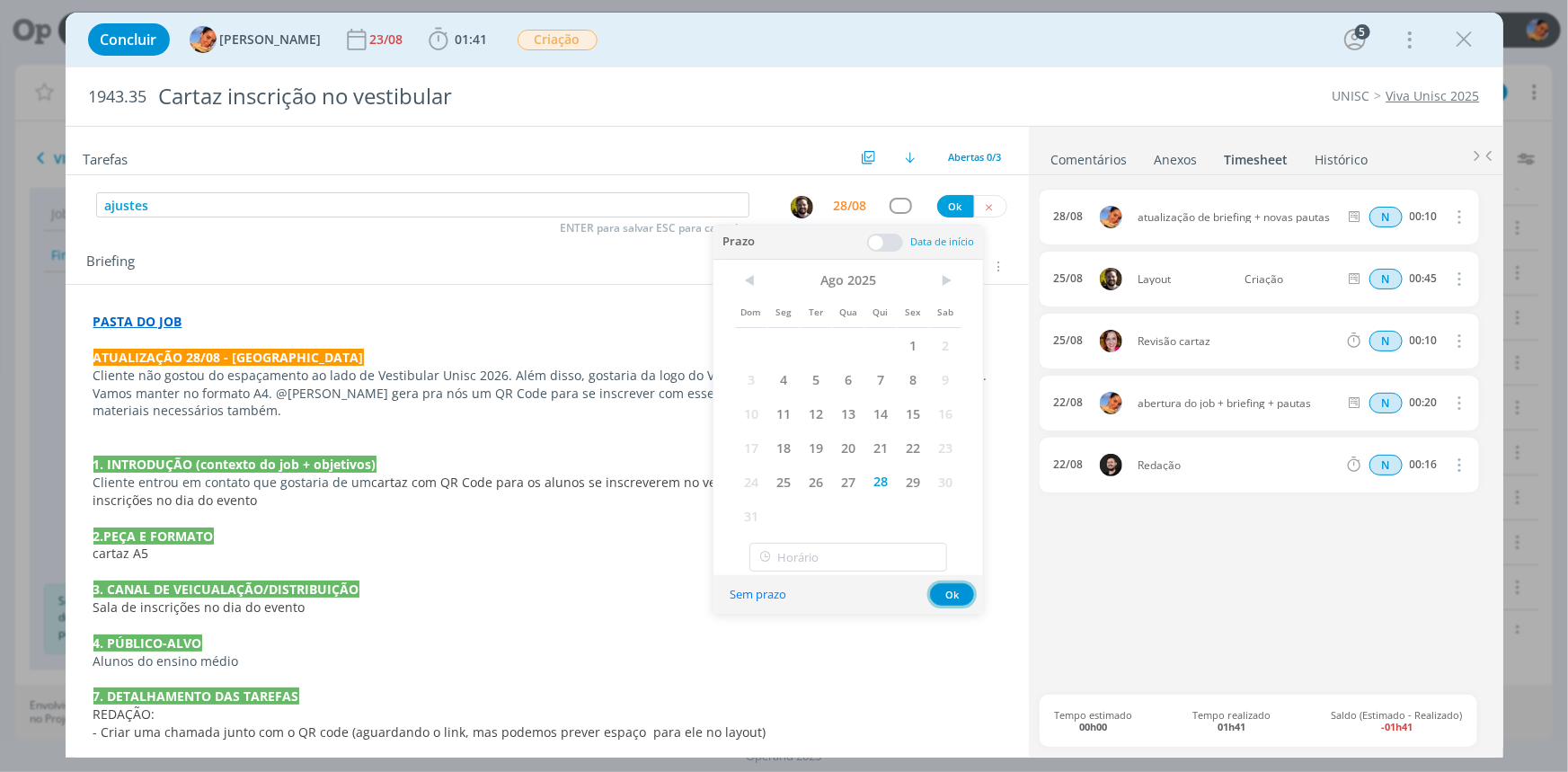
click at [942, 587] on button "Ok" at bounding box center [951, 594] width 44 height 22
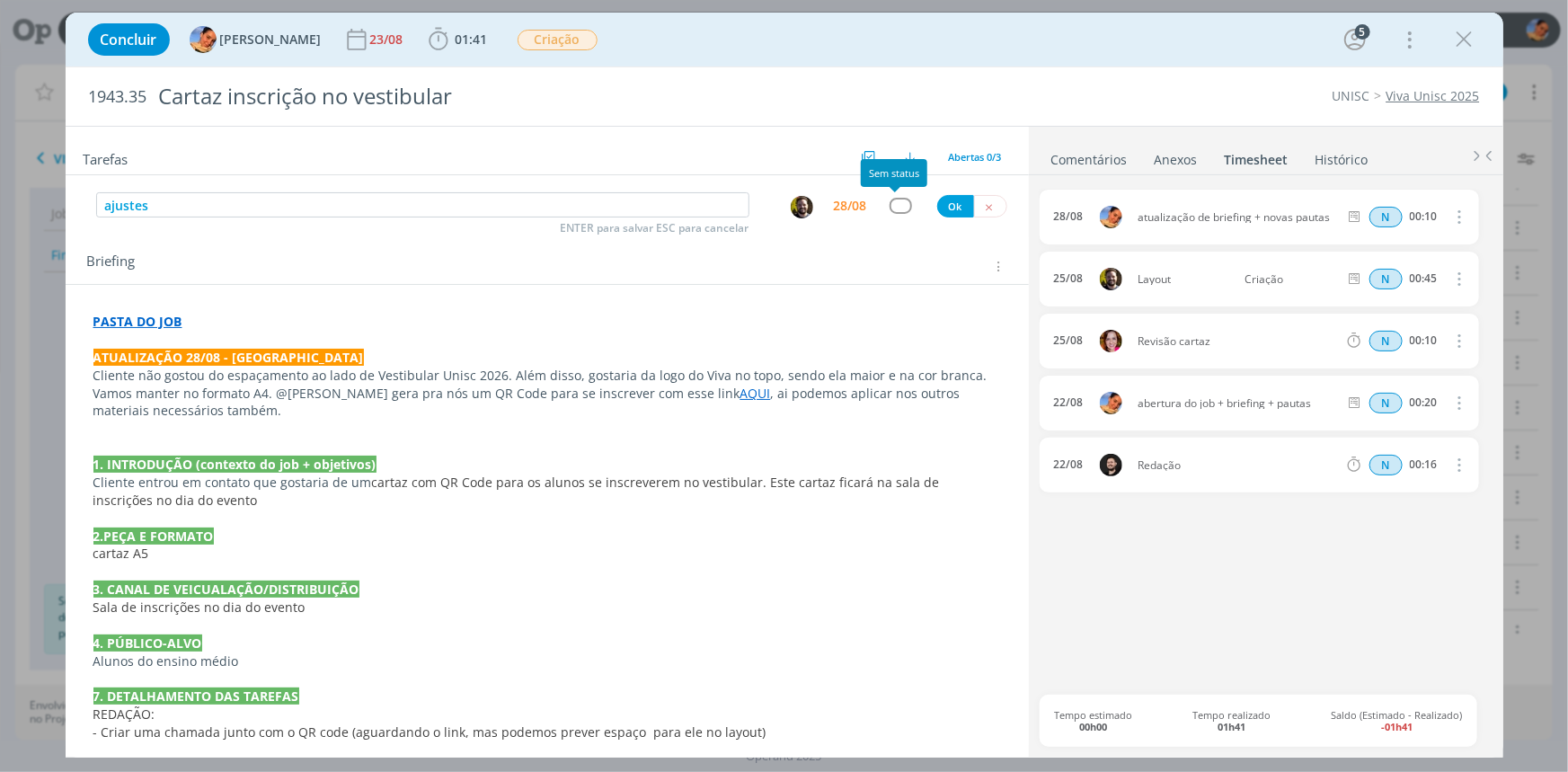
click at [891, 194] on div "ajustes ENTER para salvar ESC para cancelar 28/08 Ok" at bounding box center [547, 205] width 964 height 32
click at [938, 207] on button "Ok" at bounding box center [956, 206] width 37 height 22
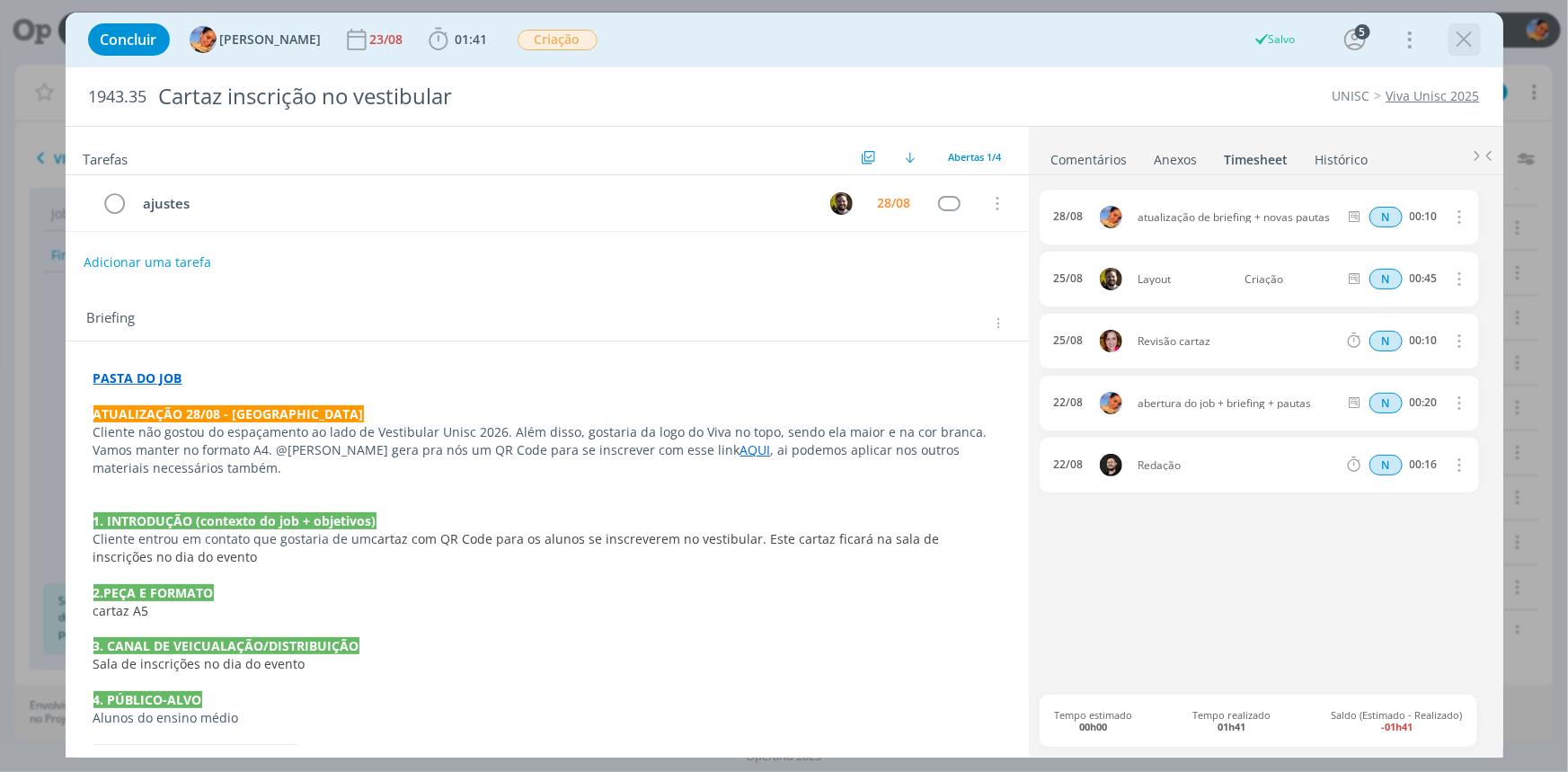
click at [1454, 52] on button "dialog" at bounding box center [1465, 40] width 27 height 27
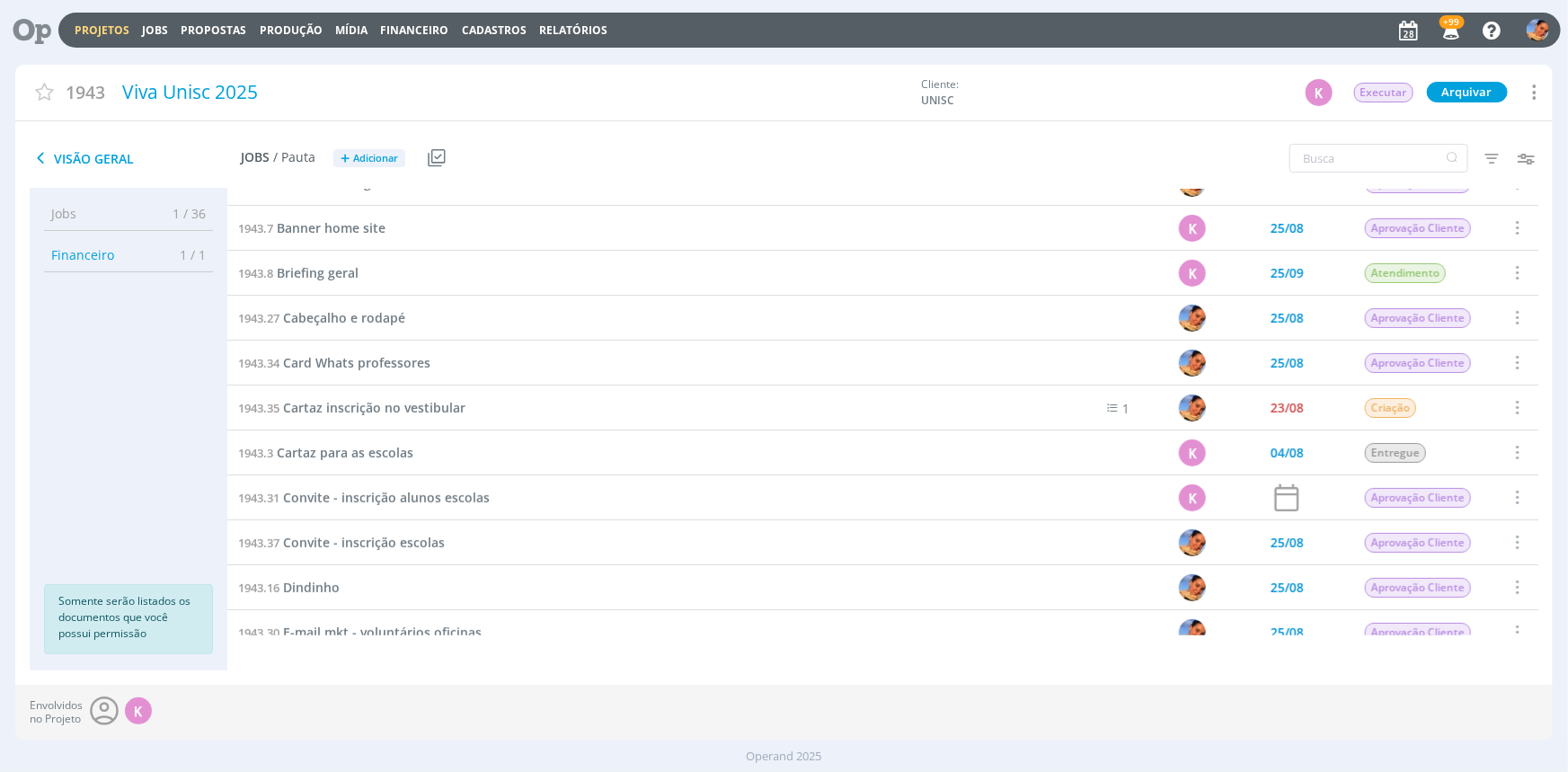
scroll to position [490, 0]
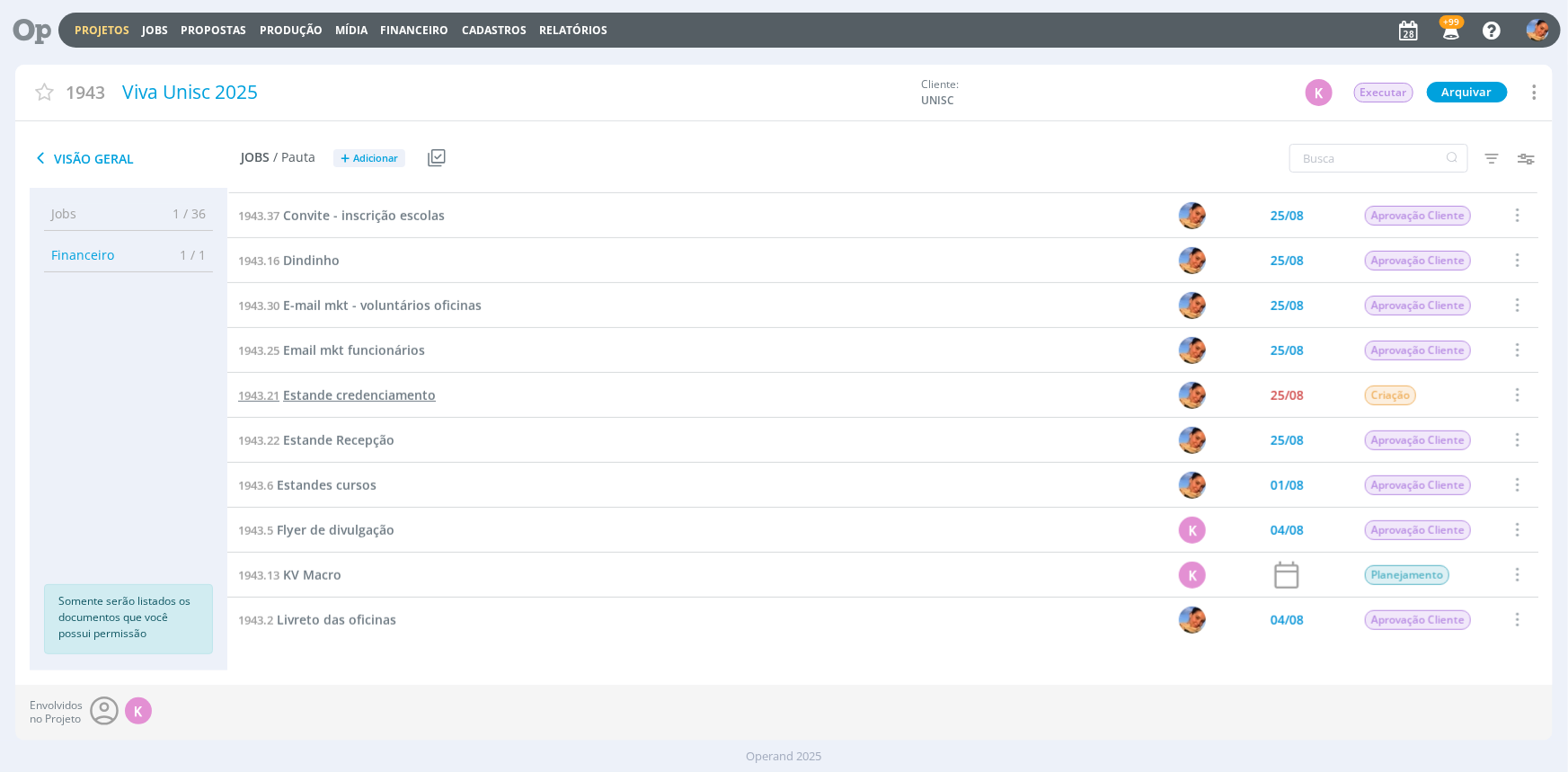
click at [362, 388] on span "Estande credenciamento" at bounding box center [359, 395] width 153 height 18
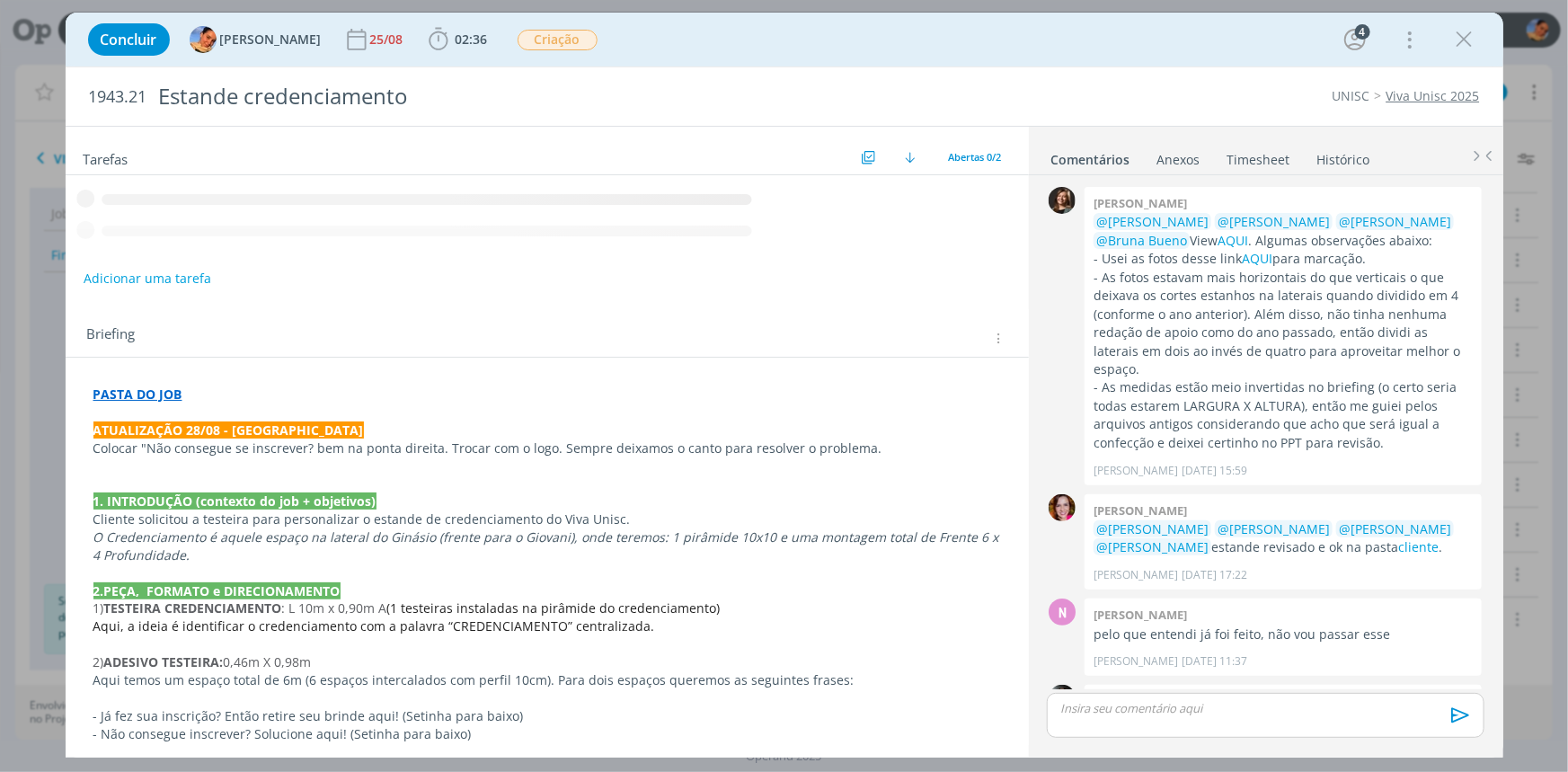
scroll to position [58, 0]
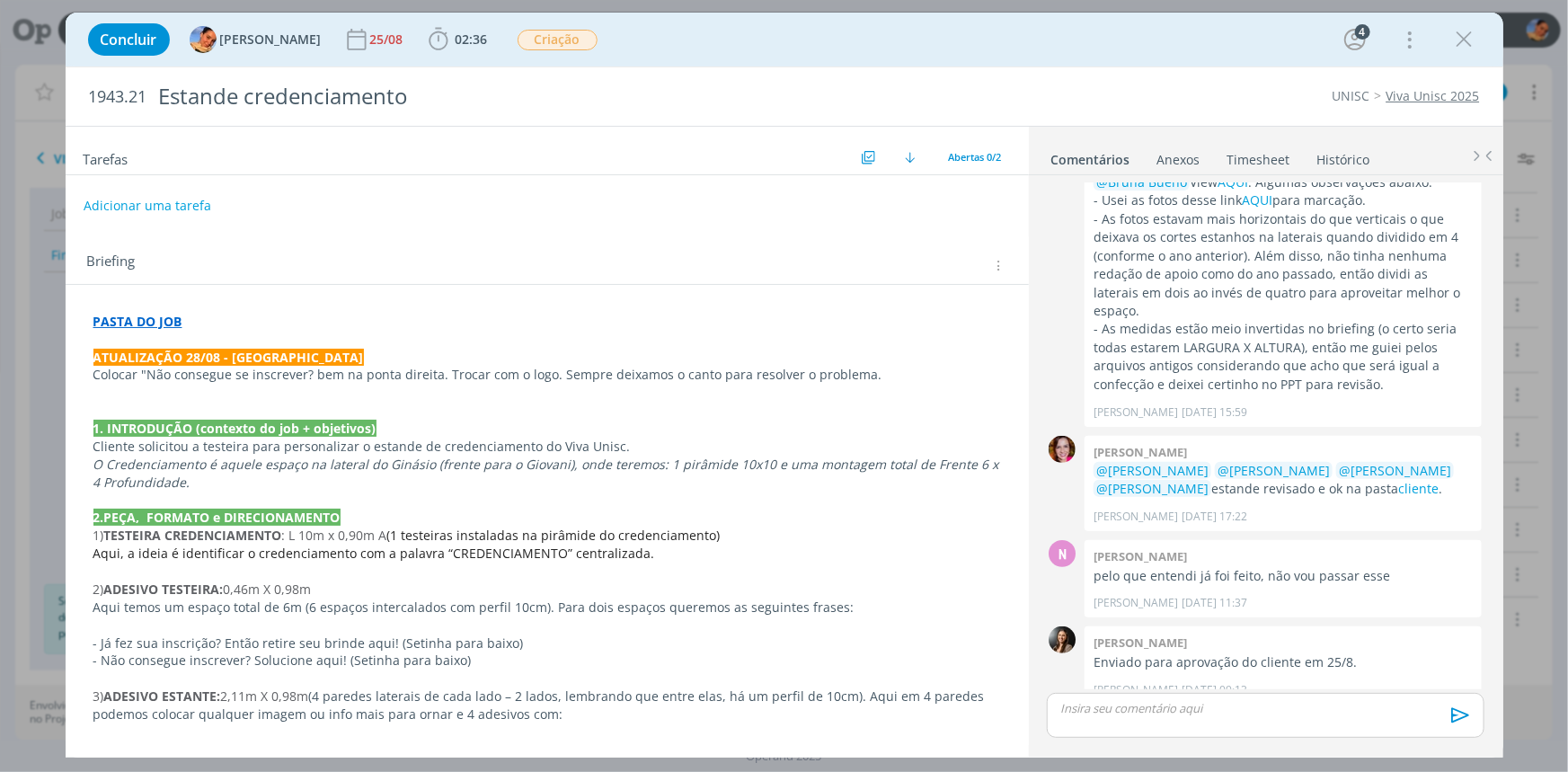
click at [131, 313] on strong "PASTA DO JOB" at bounding box center [137, 322] width 89 height 18
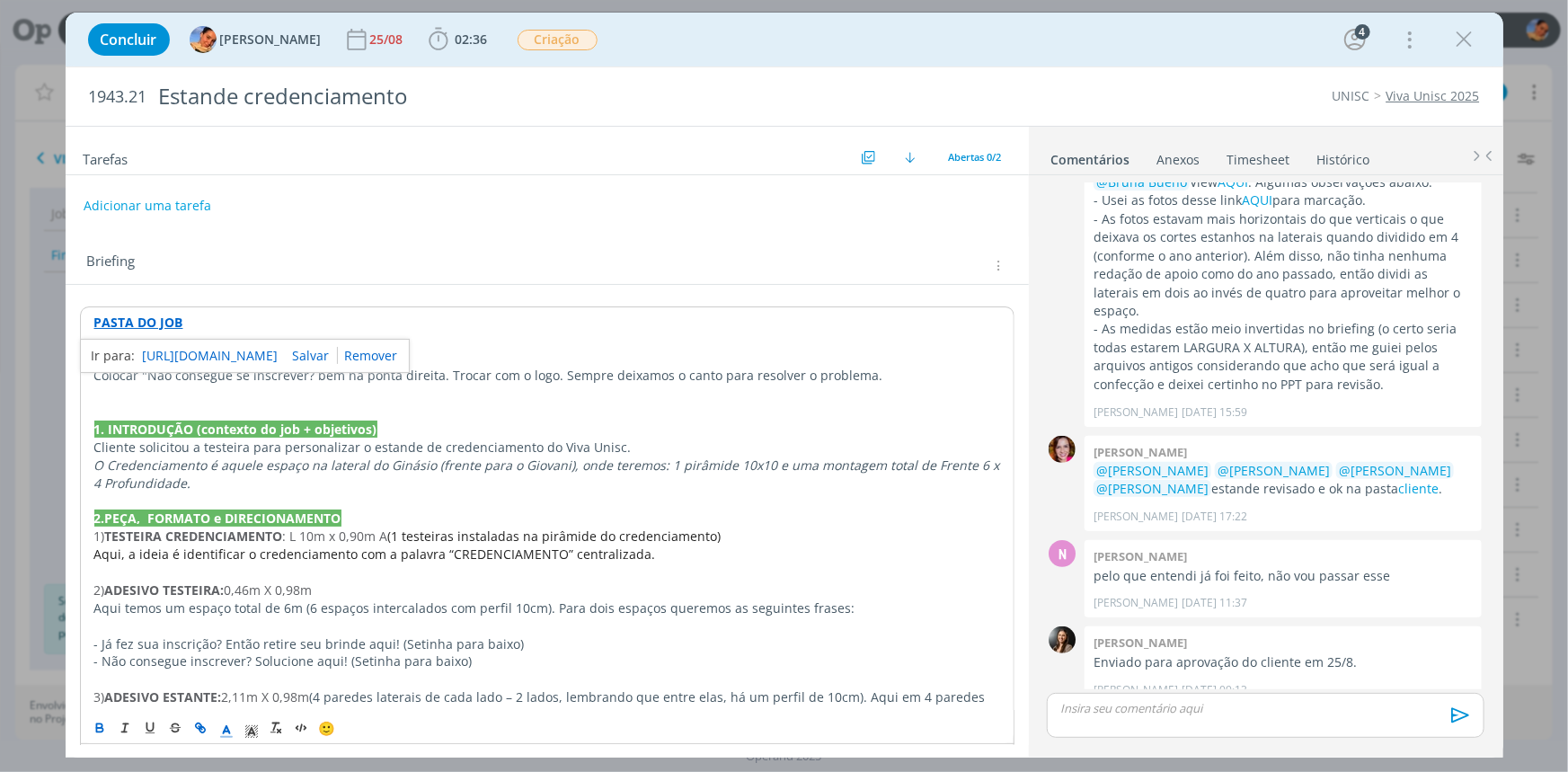
click at [212, 354] on link "https://sobeae.sharepoint.com/:f:/s/SOBEAE/EkC0fH8koddPmd05NGGHz5MBqr2lS_pDgy9x…" at bounding box center [211, 356] width 136 height 23
click at [1321, 147] on link "Histórico" at bounding box center [1344, 156] width 54 height 26
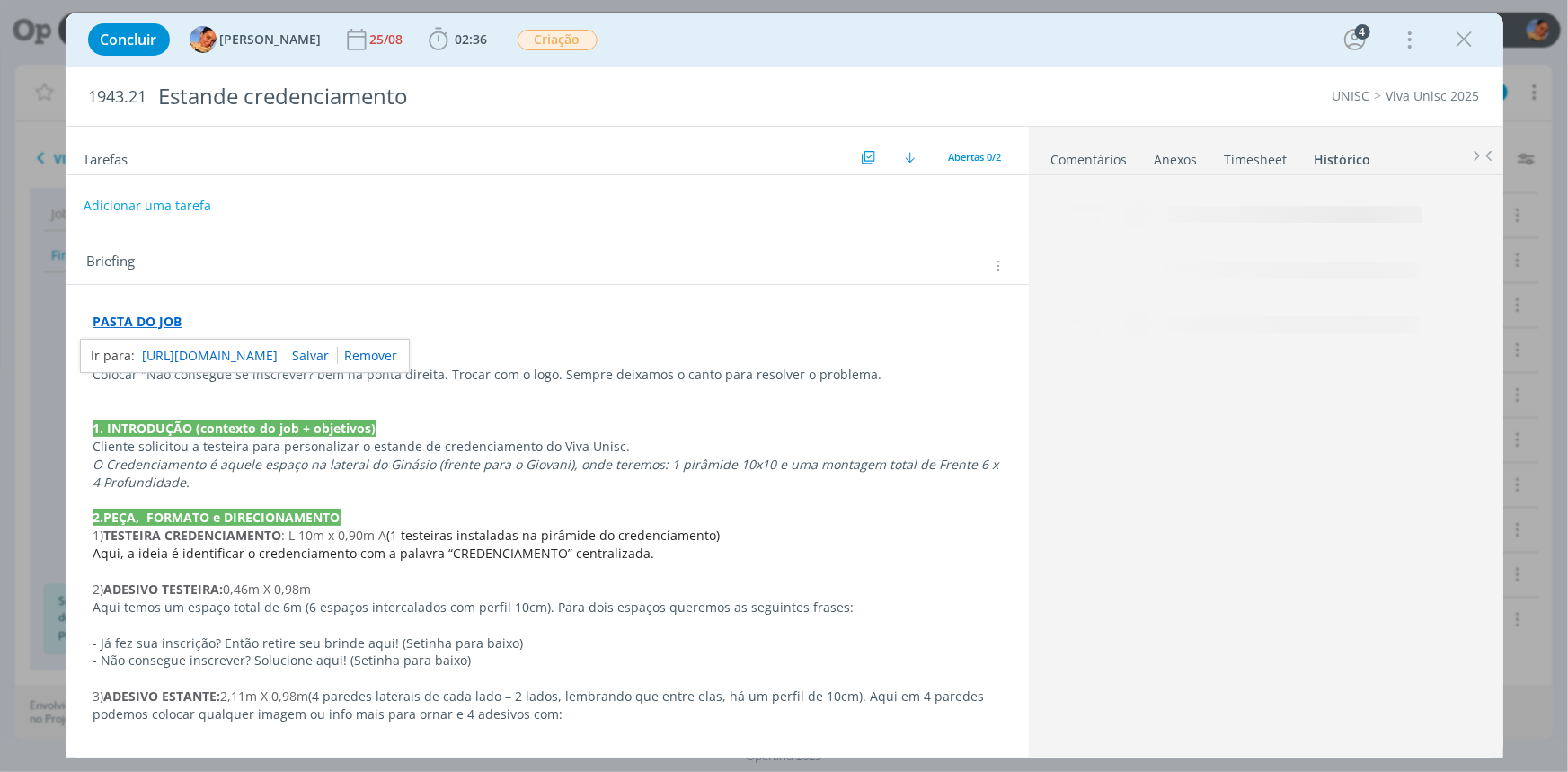
drag, startPoint x: 1286, startPoint y: 158, endPoint x: 1238, endPoint y: 157, distance: 48.0
click at [1285, 158] on li "Timesheet" at bounding box center [1268, 156] width 89 height 26
click at [1238, 157] on link "Timesheet" at bounding box center [1256, 156] width 65 height 26
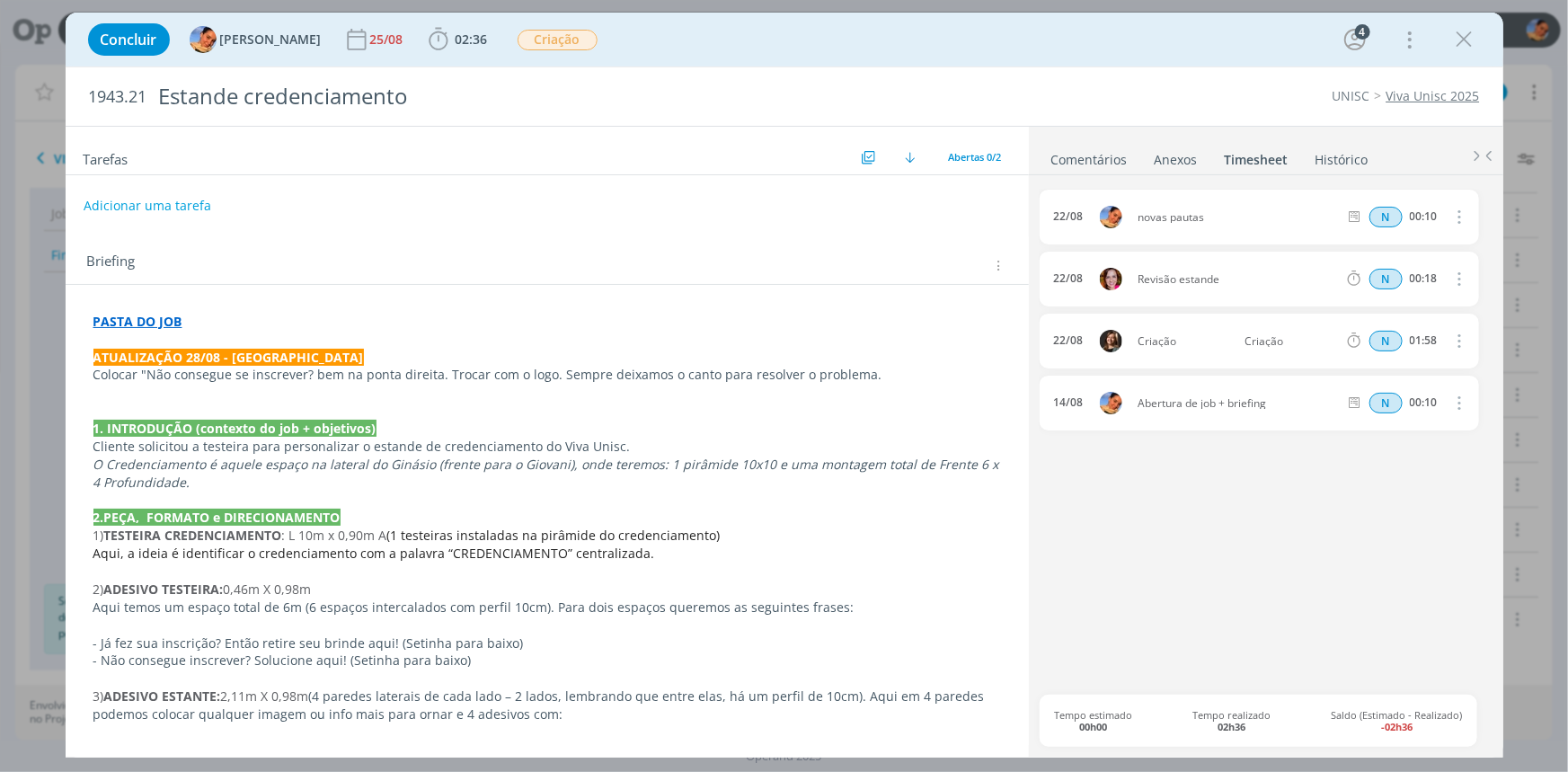
click at [1085, 153] on link "Comentários" at bounding box center [1089, 156] width 78 height 26
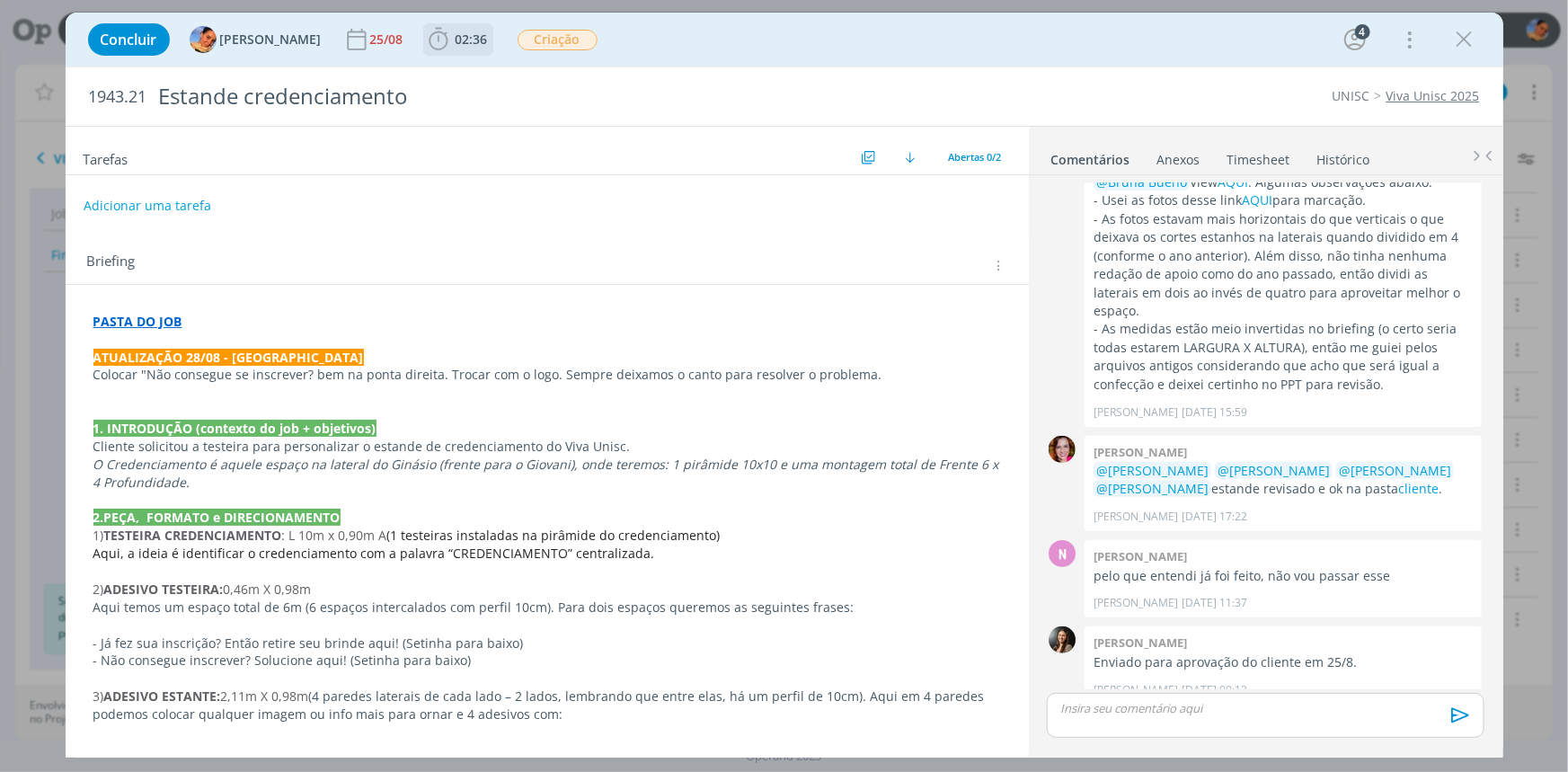
click at [449, 29] on span "02:36" at bounding box center [458, 40] width 66 height 27
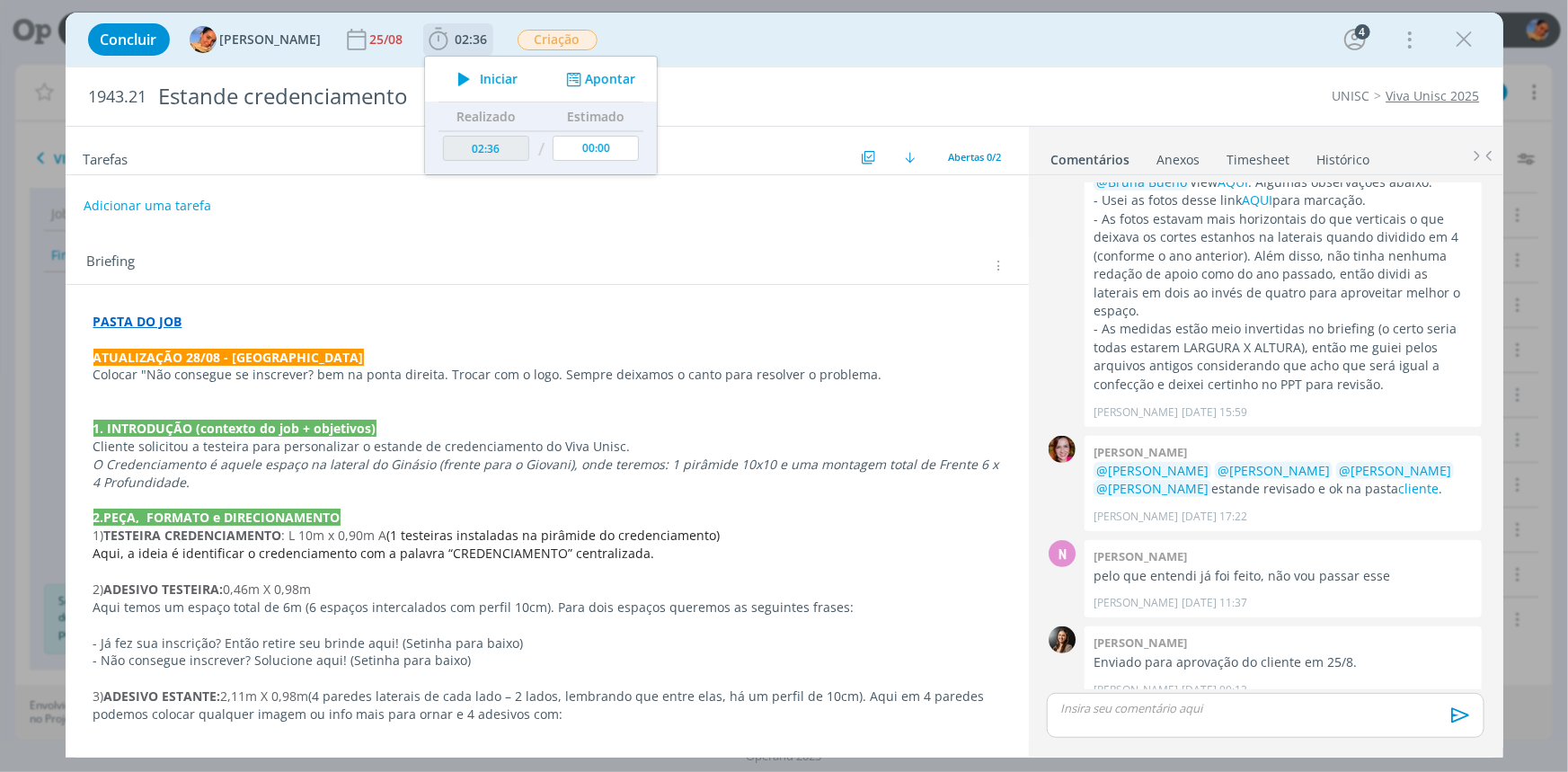
click at [567, 72] on icon "dialog" at bounding box center [572, 80] width 22 height 18
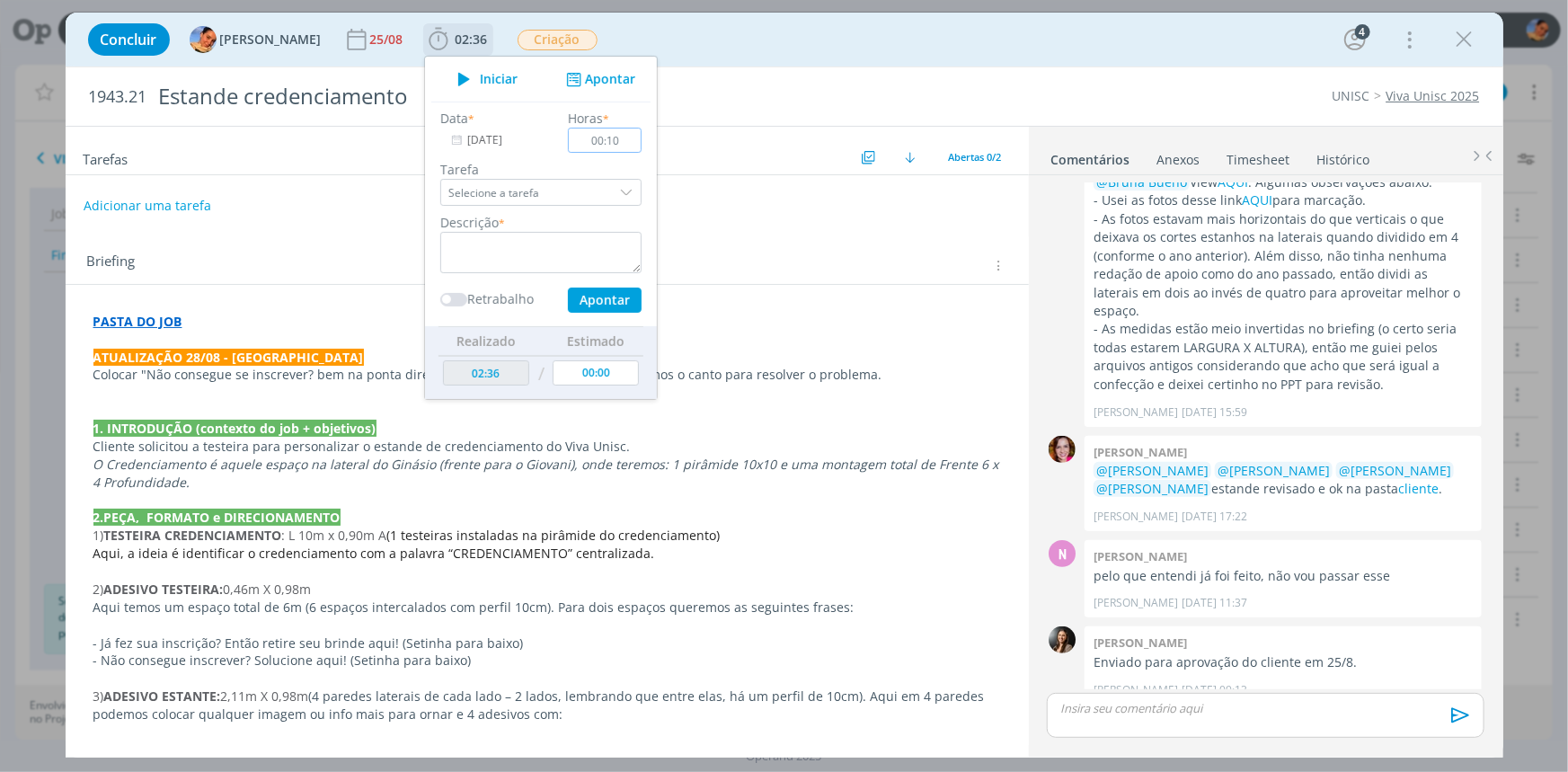
type input "00:10"
click at [495, 248] on textarea "dialog" at bounding box center [541, 252] width 201 height 42
paste textarea "atualização de briefing + novas pautas"
type textarea "atualização de briefing + novas pautas"
click at [597, 297] on button "Apontar" at bounding box center [604, 300] width 74 height 25
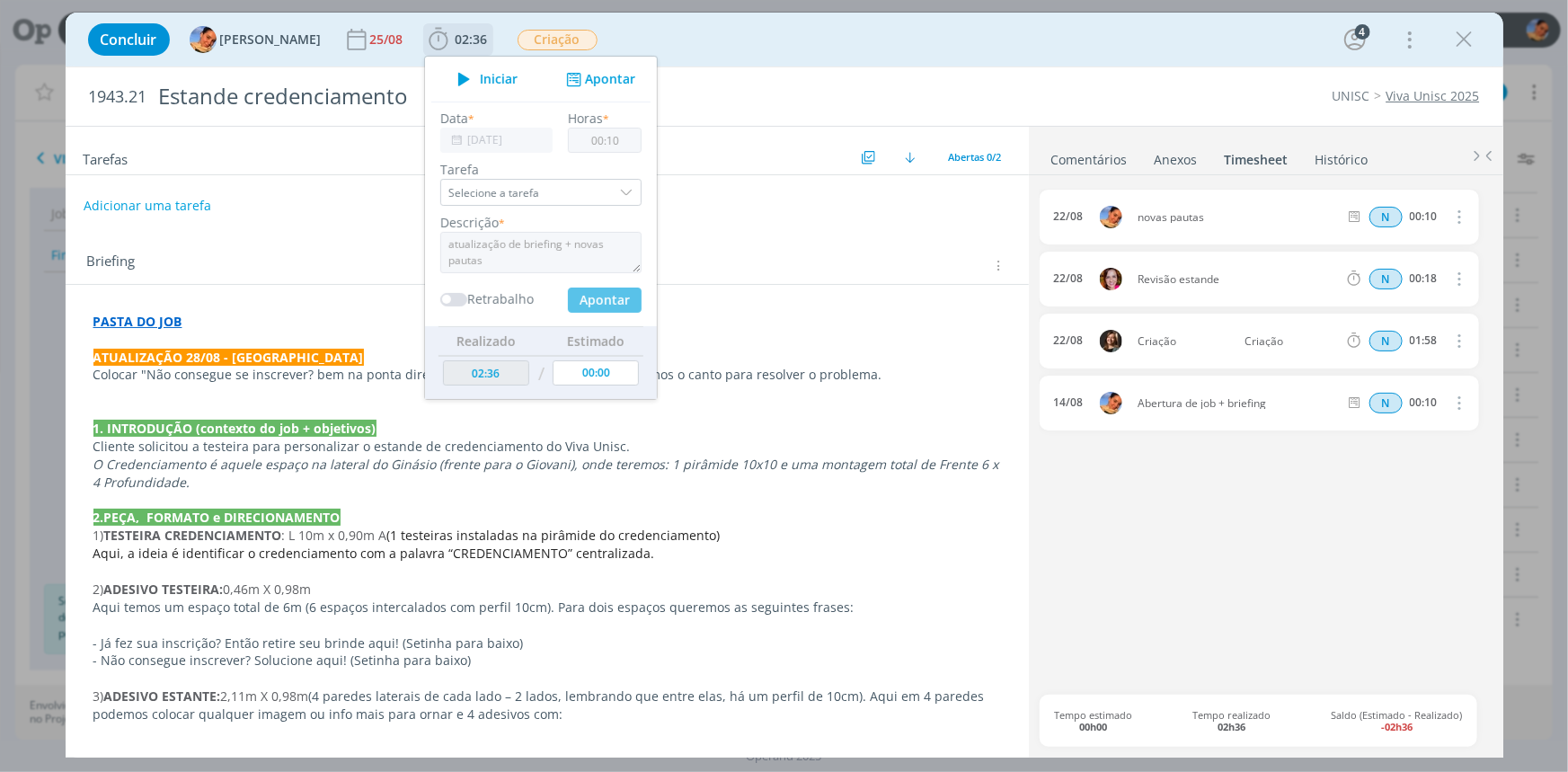
type input "02:46"
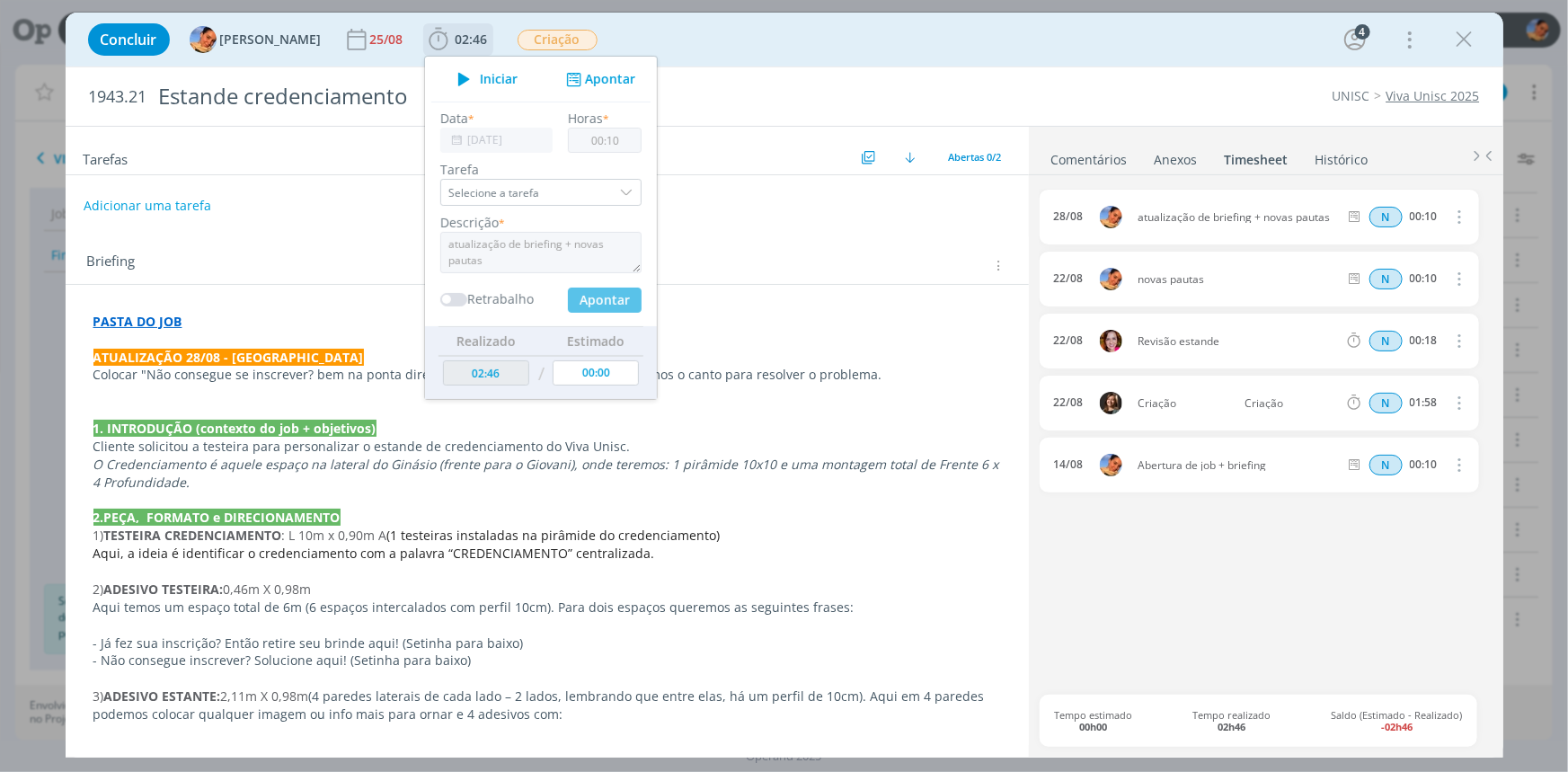
type input "00:00"
click at [857, 243] on div "Briefing Briefings Predefinidos Versões do Briefing Ver Briefing do Projeto" at bounding box center [547, 261] width 964 height 49
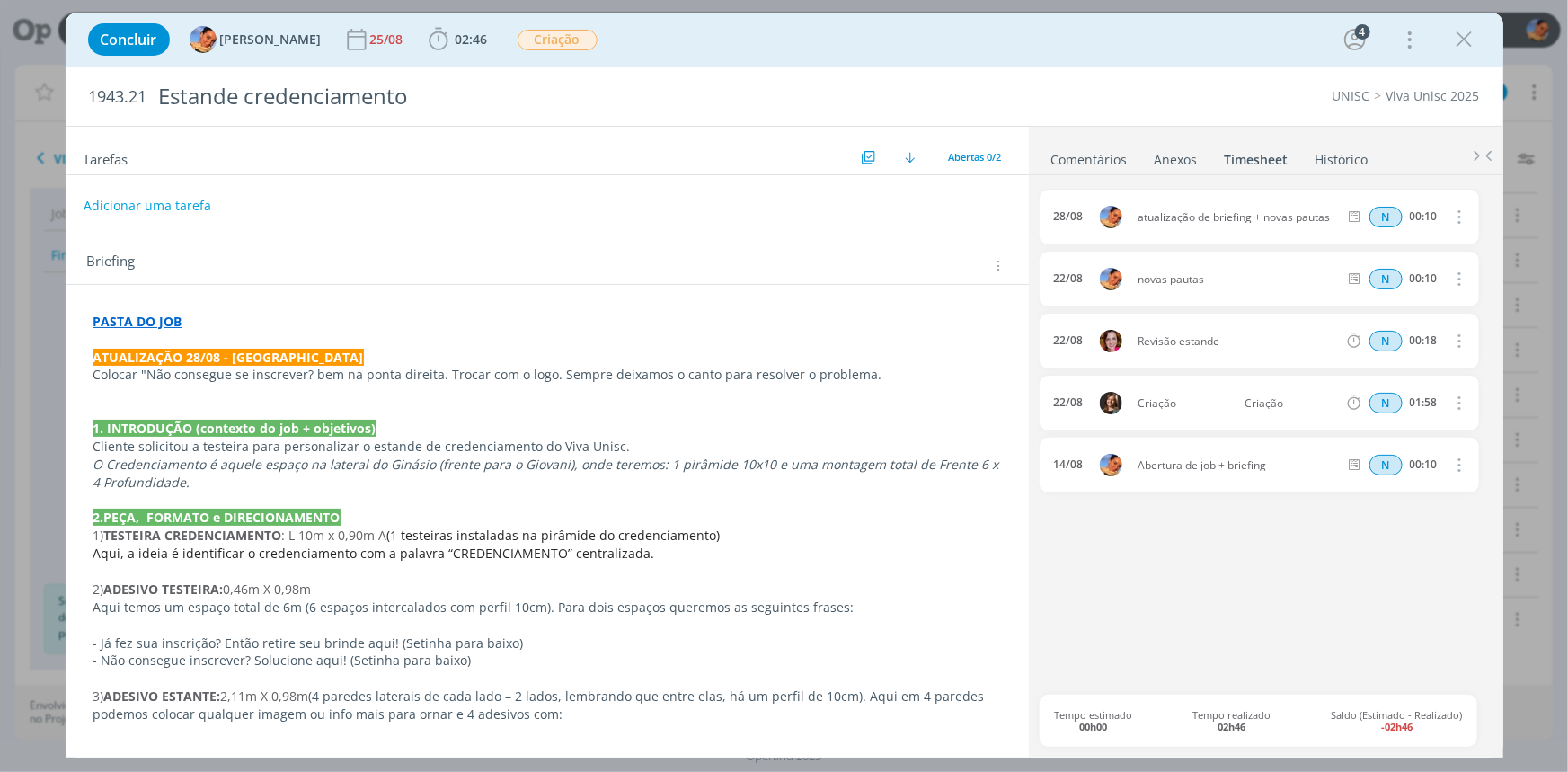
click at [1055, 153] on link "Comentários" at bounding box center [1089, 156] width 78 height 26
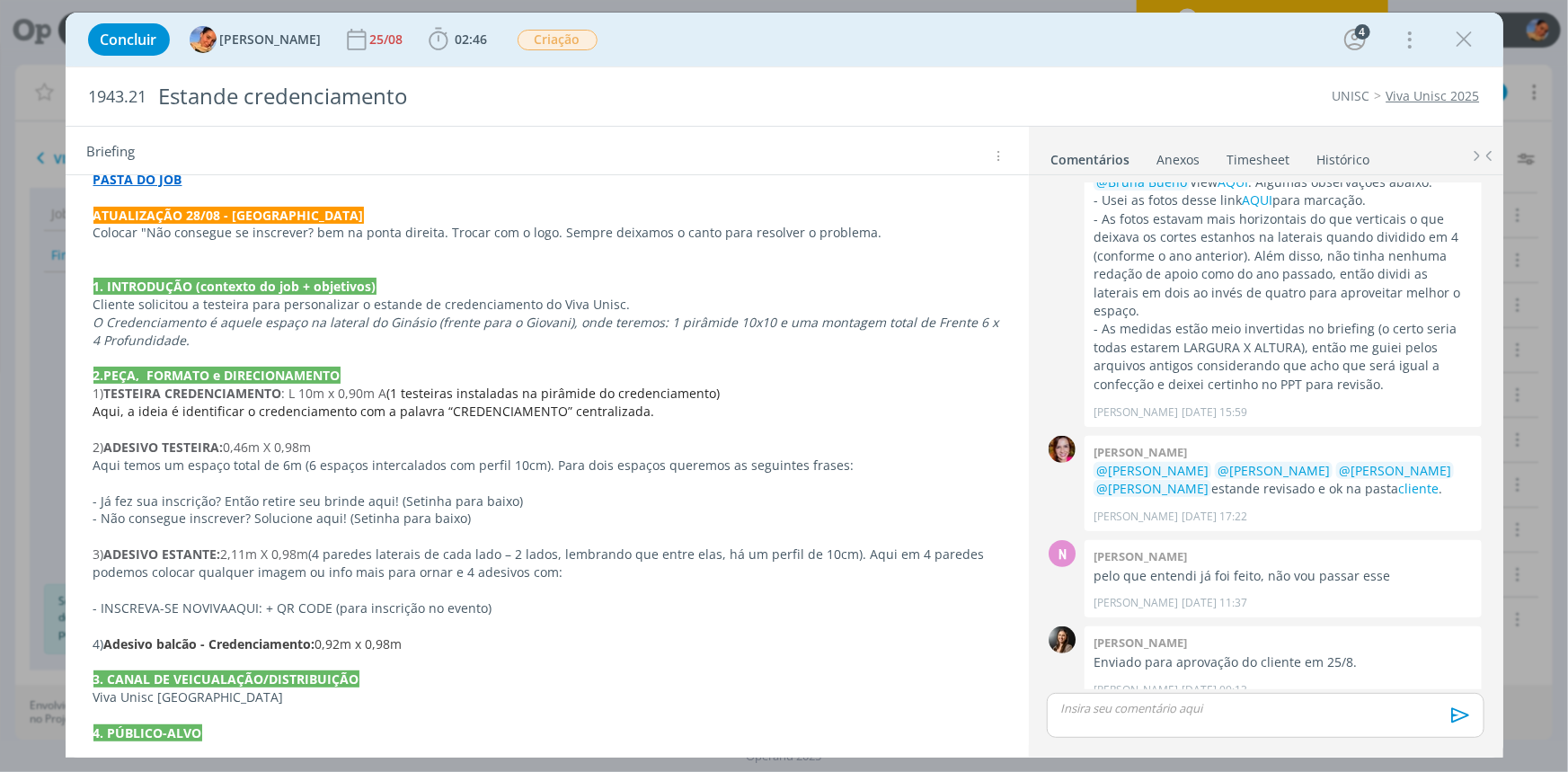
scroll to position [162, 0]
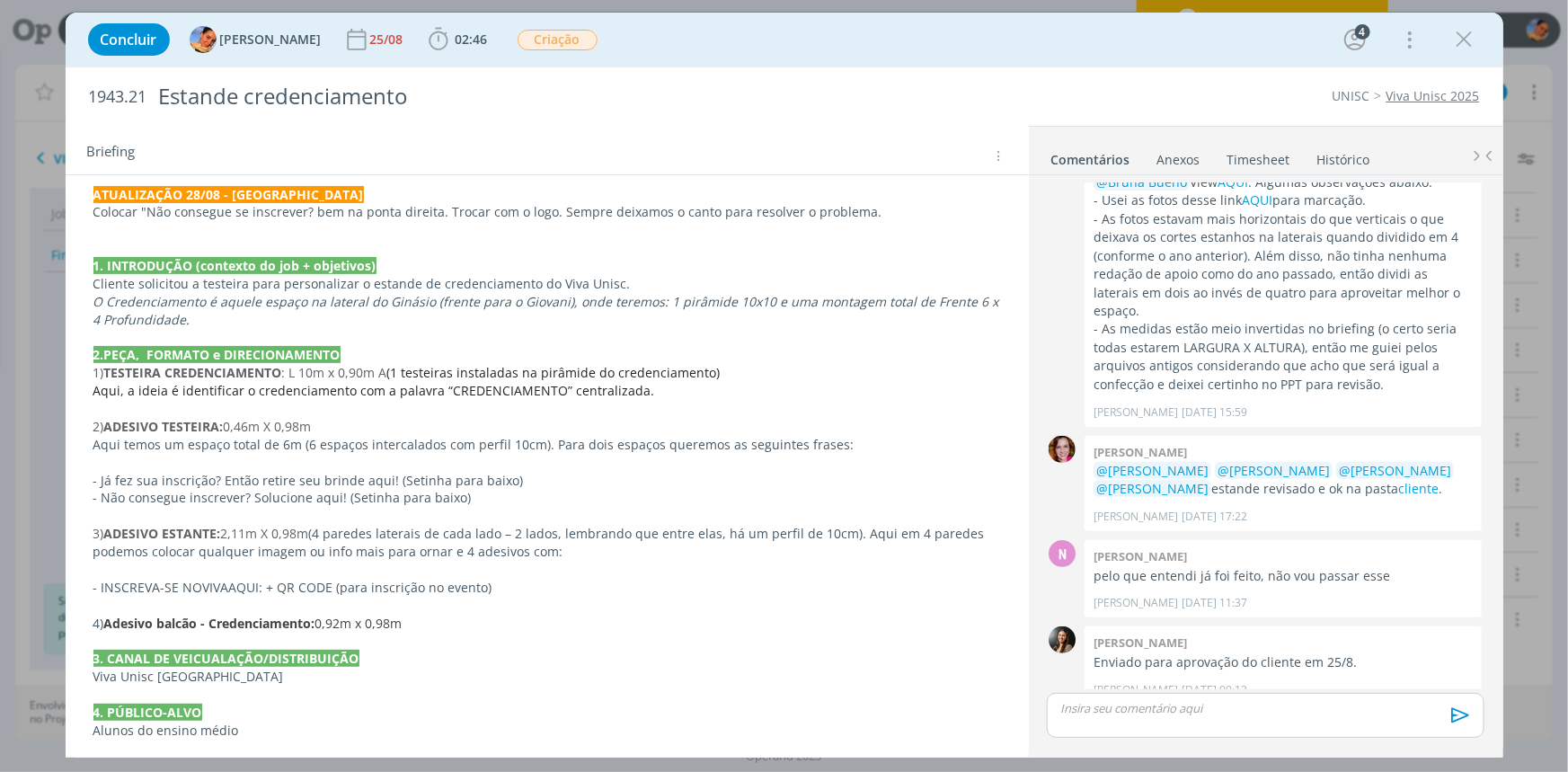
click at [1212, 710] on p "dialog" at bounding box center [1265, 708] width 408 height 17
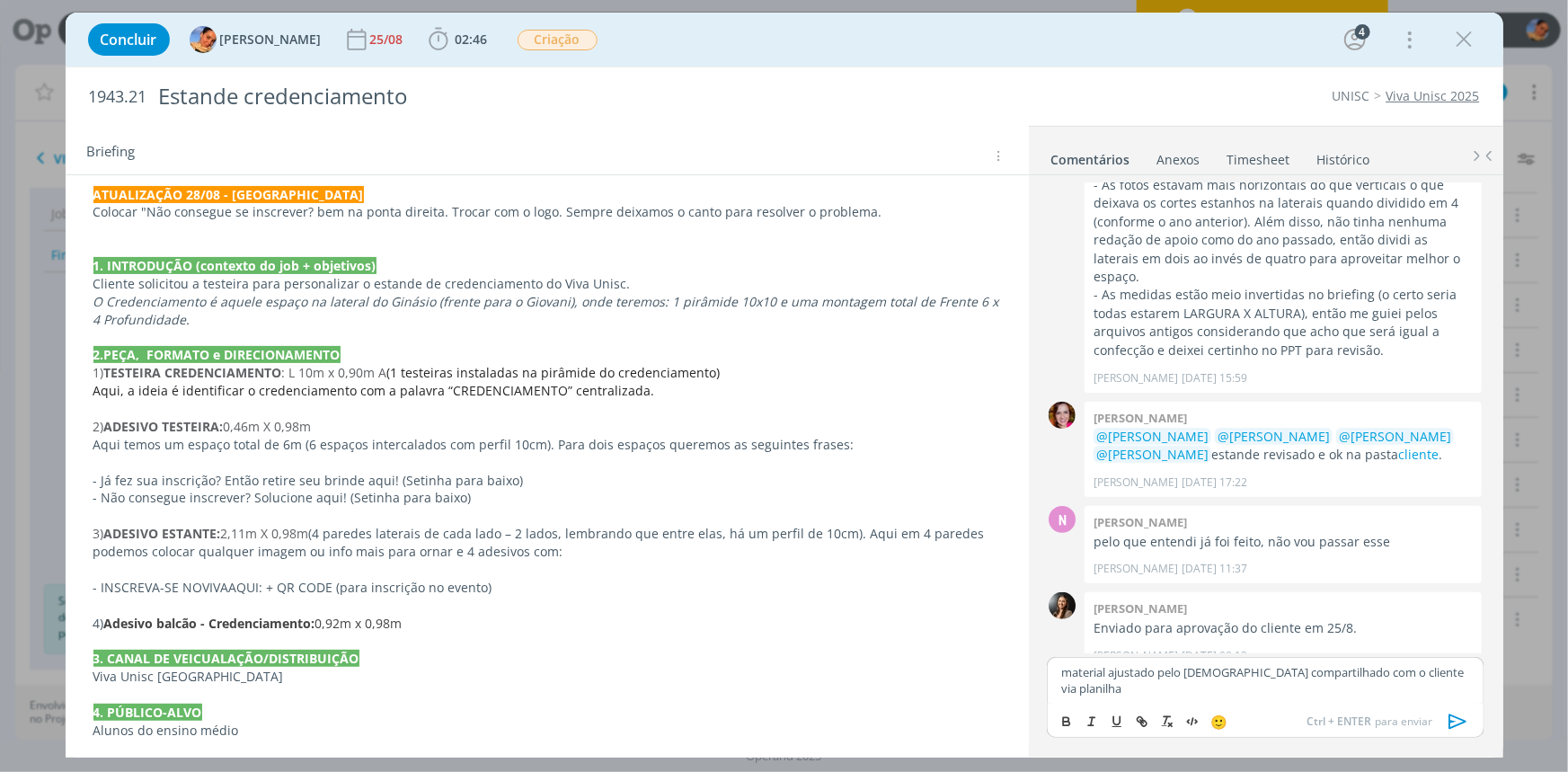
click at [1191, 679] on p "material ajustado pelo cristiano compartilhado com o cliente via planilha" at bounding box center [1265, 681] width 408 height 33
click at [1462, 723] on icon "dialog" at bounding box center [1457, 721] width 18 height 16
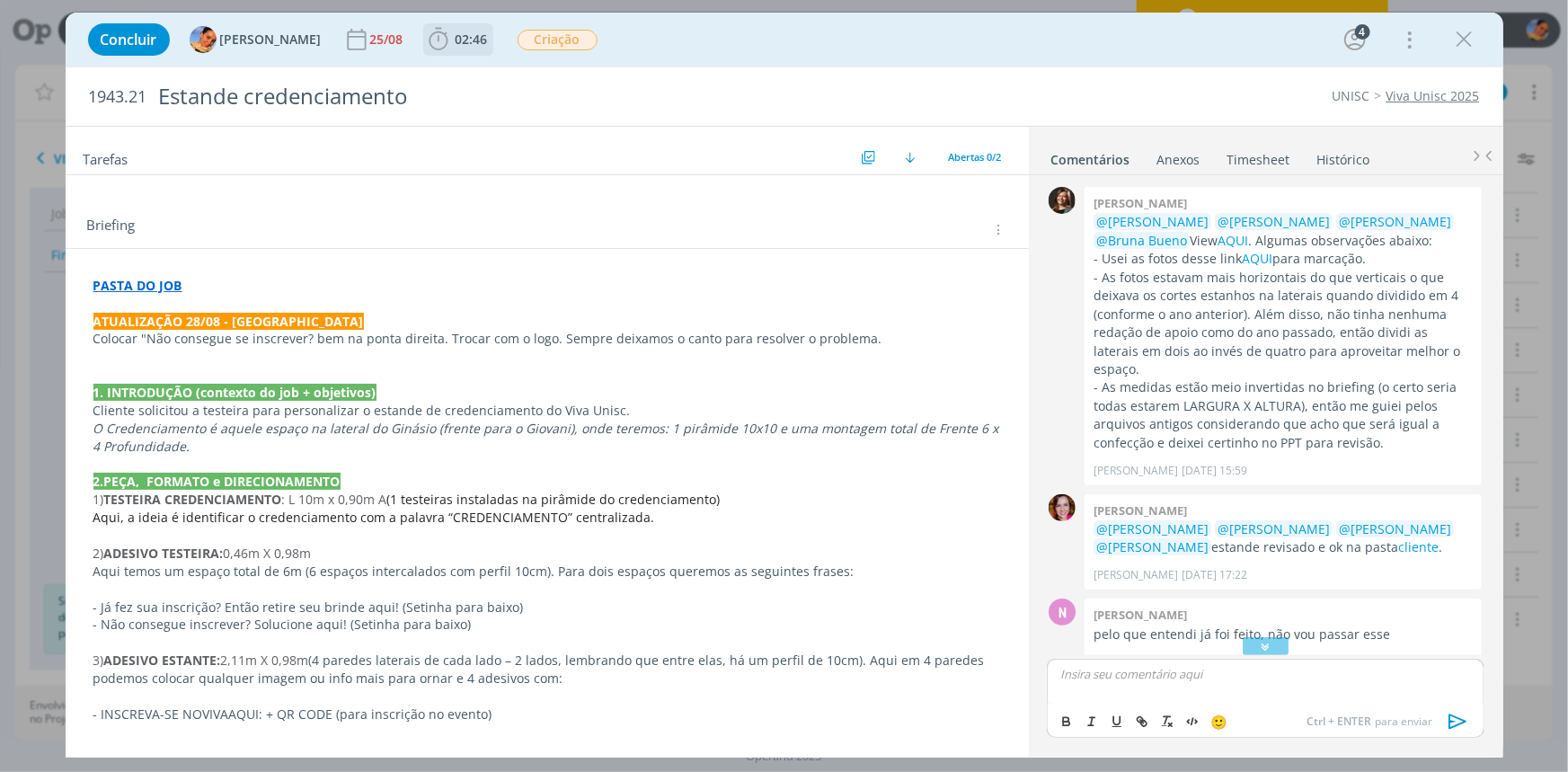
scroll to position [0, 0]
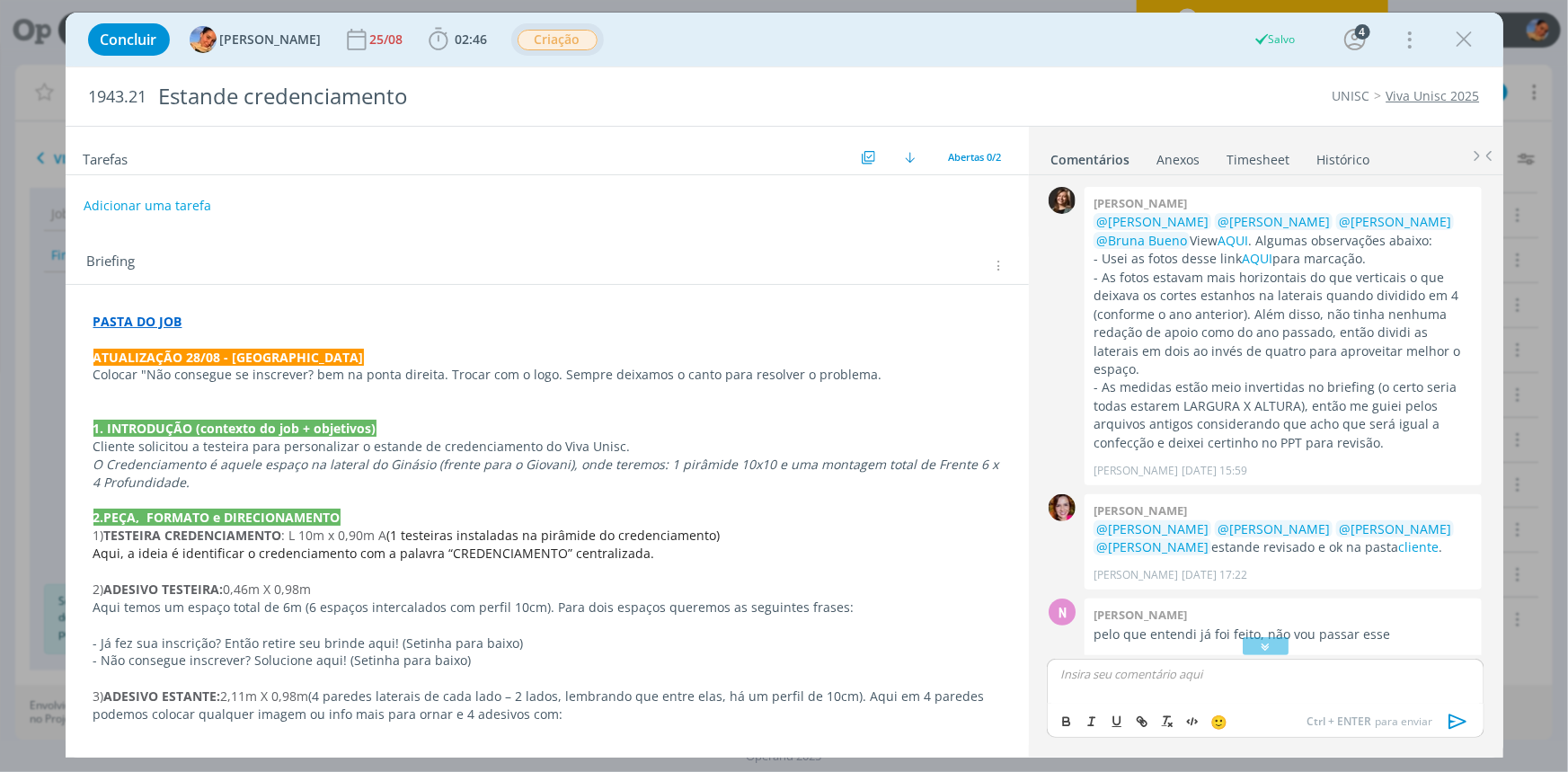
click at [543, 45] on span "Criação" at bounding box center [557, 39] width 80 height 20
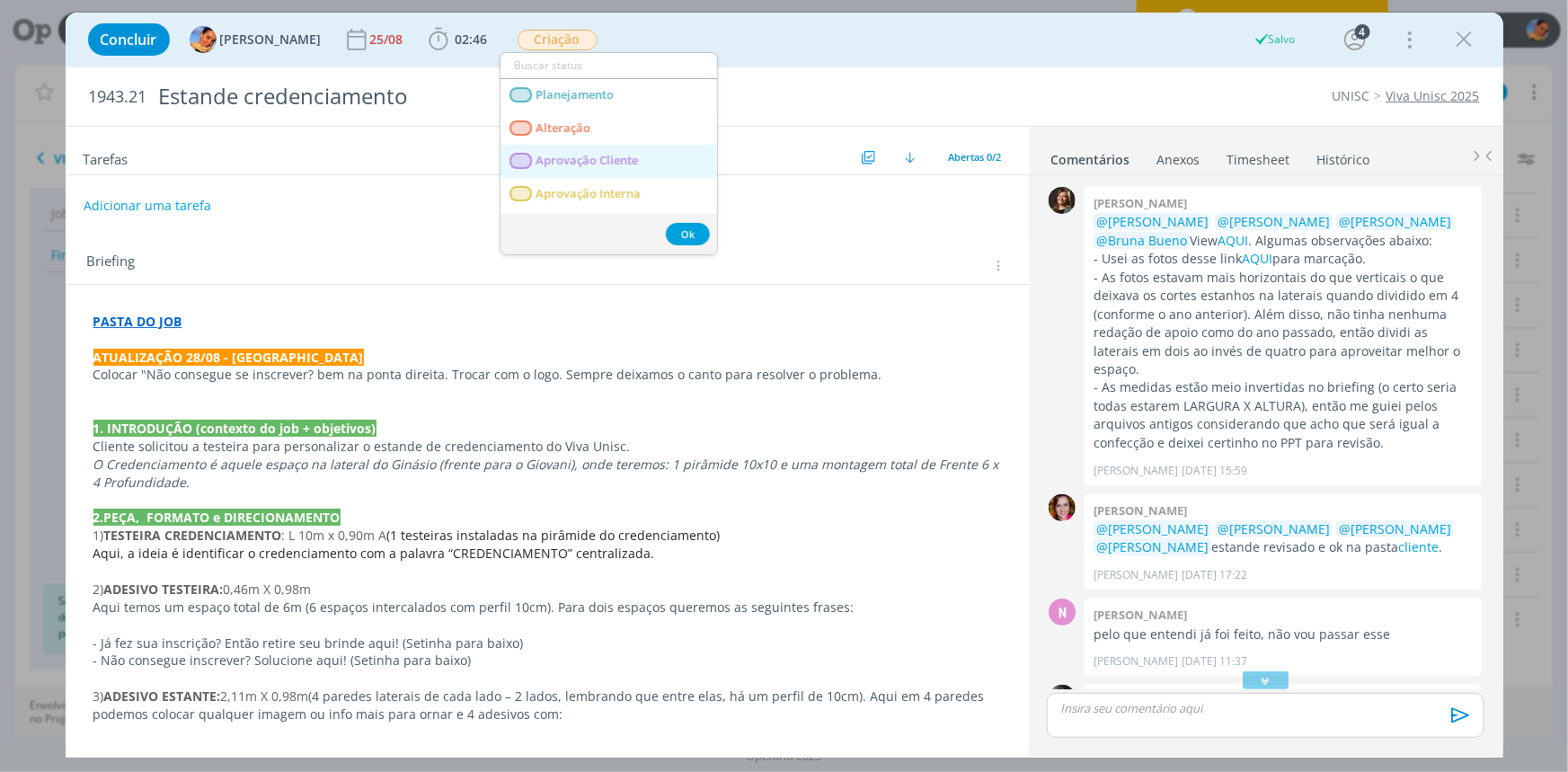
click at [613, 162] on span "Aprovação Cliente" at bounding box center [587, 160] width 102 height 15
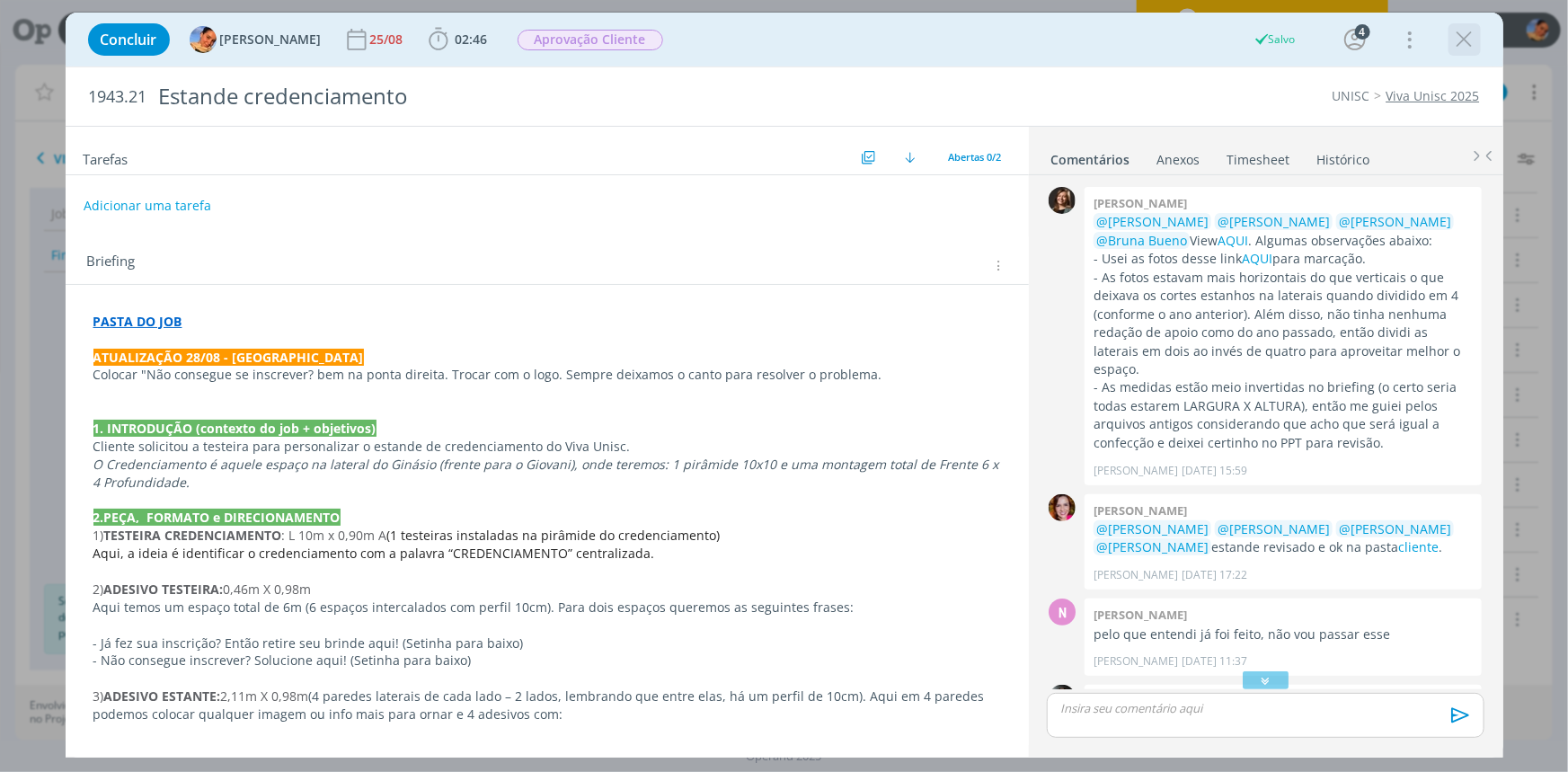
click at [1465, 42] on icon "dialog" at bounding box center [1465, 40] width 27 height 27
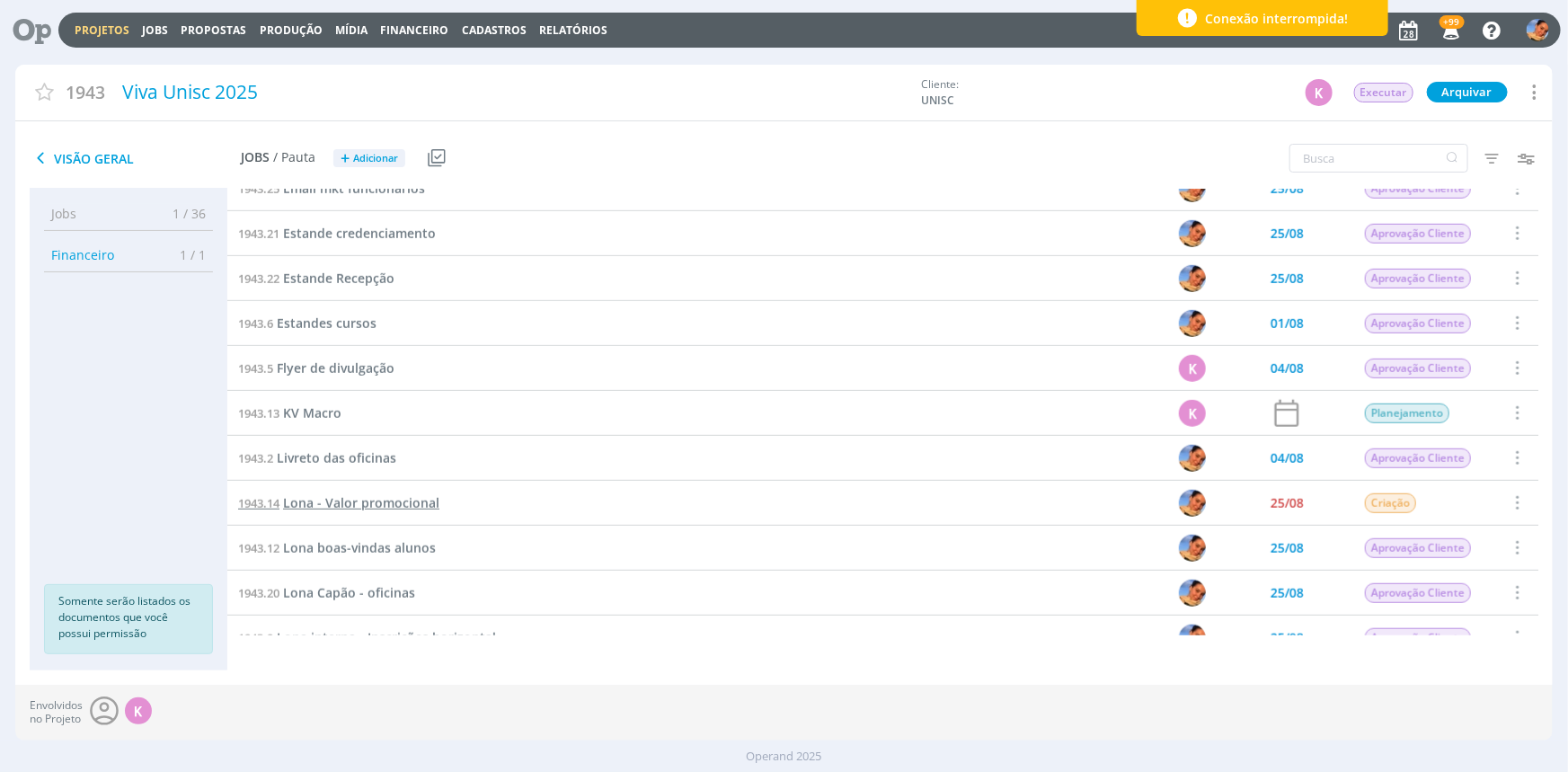
scroll to position [817, 0]
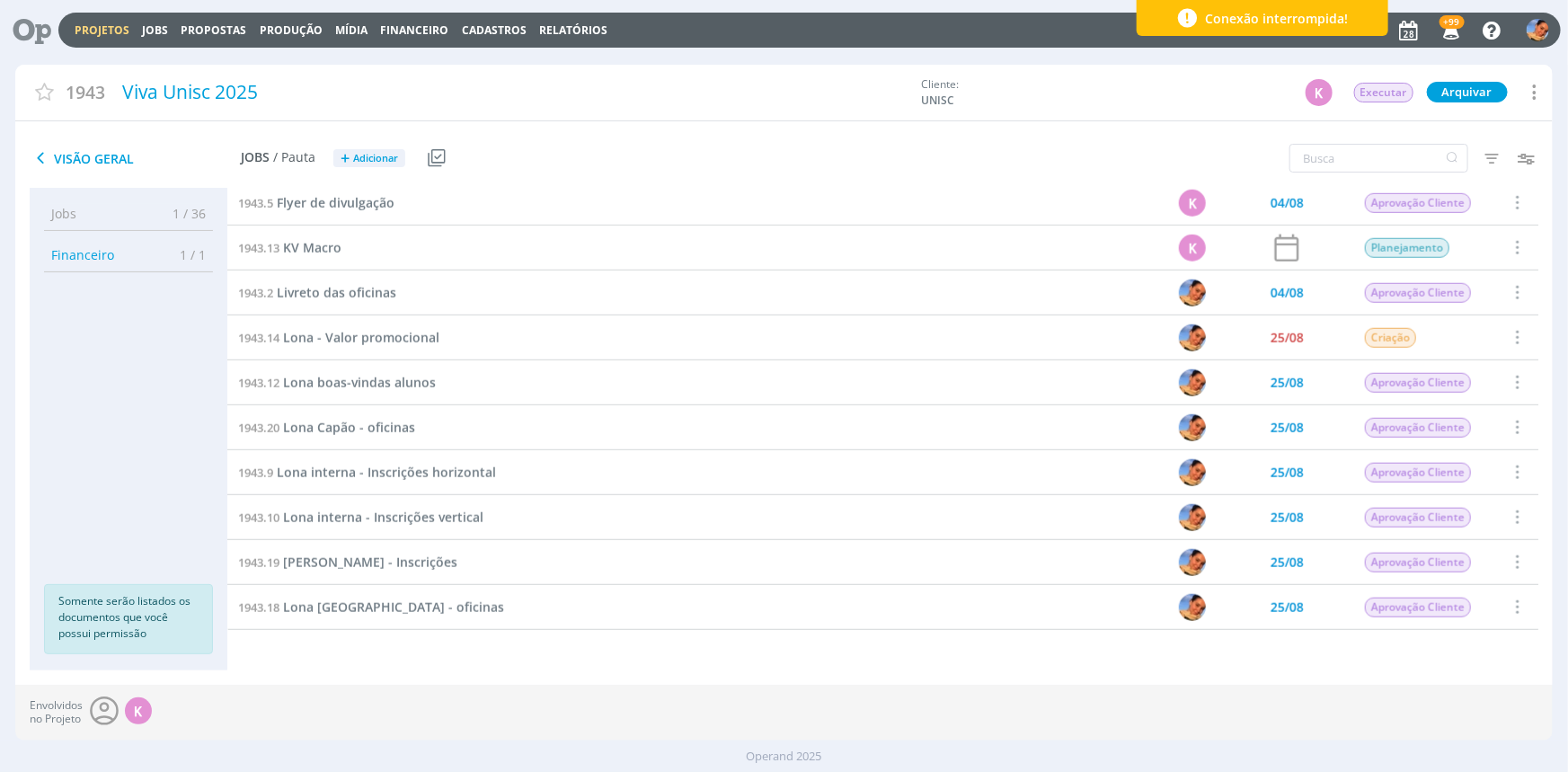
click at [341, 345] on link "1943.14 Lona - Valor promocional" at bounding box center [339, 337] width 201 height 19
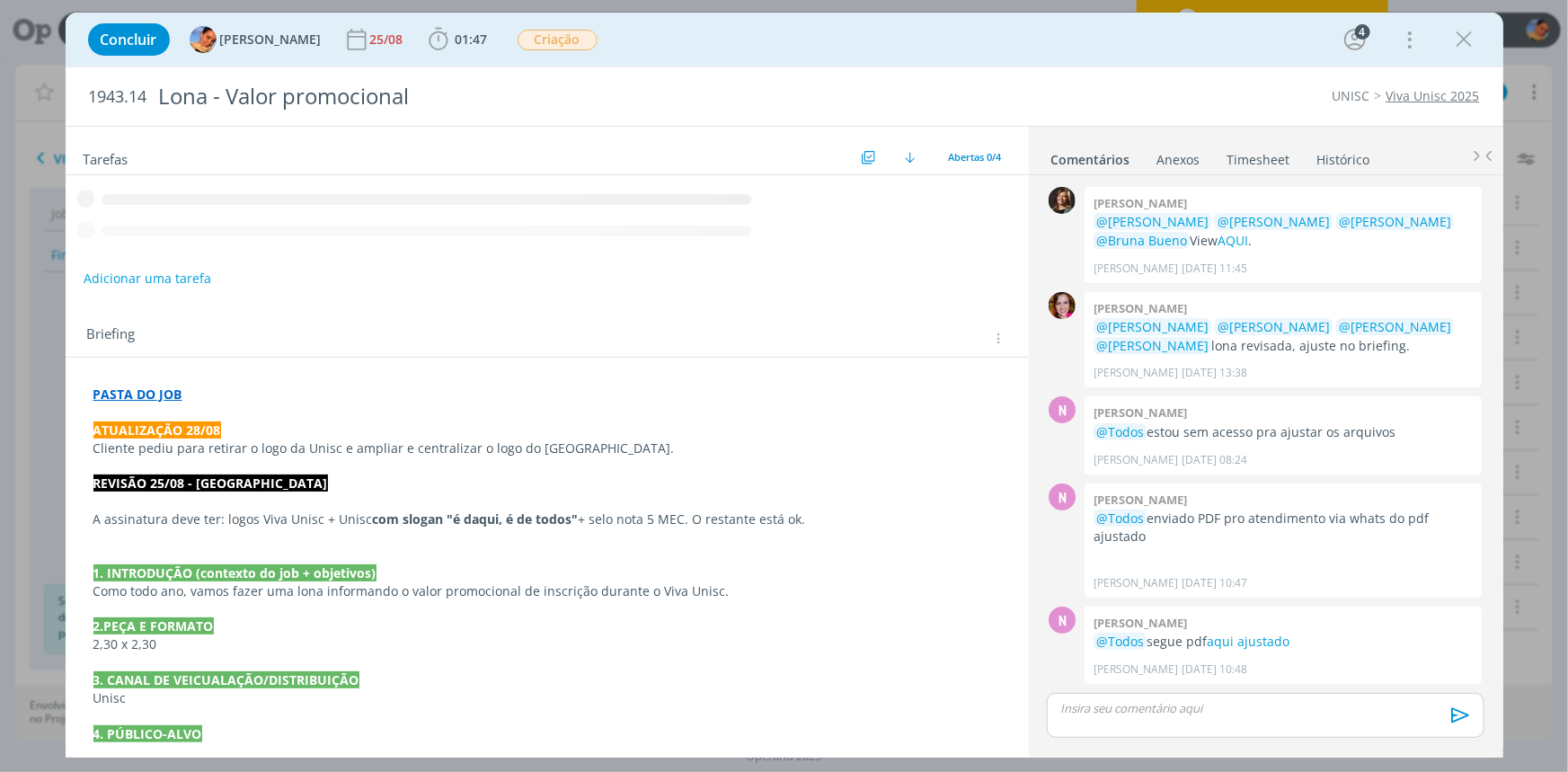
scroll to position [275, 0]
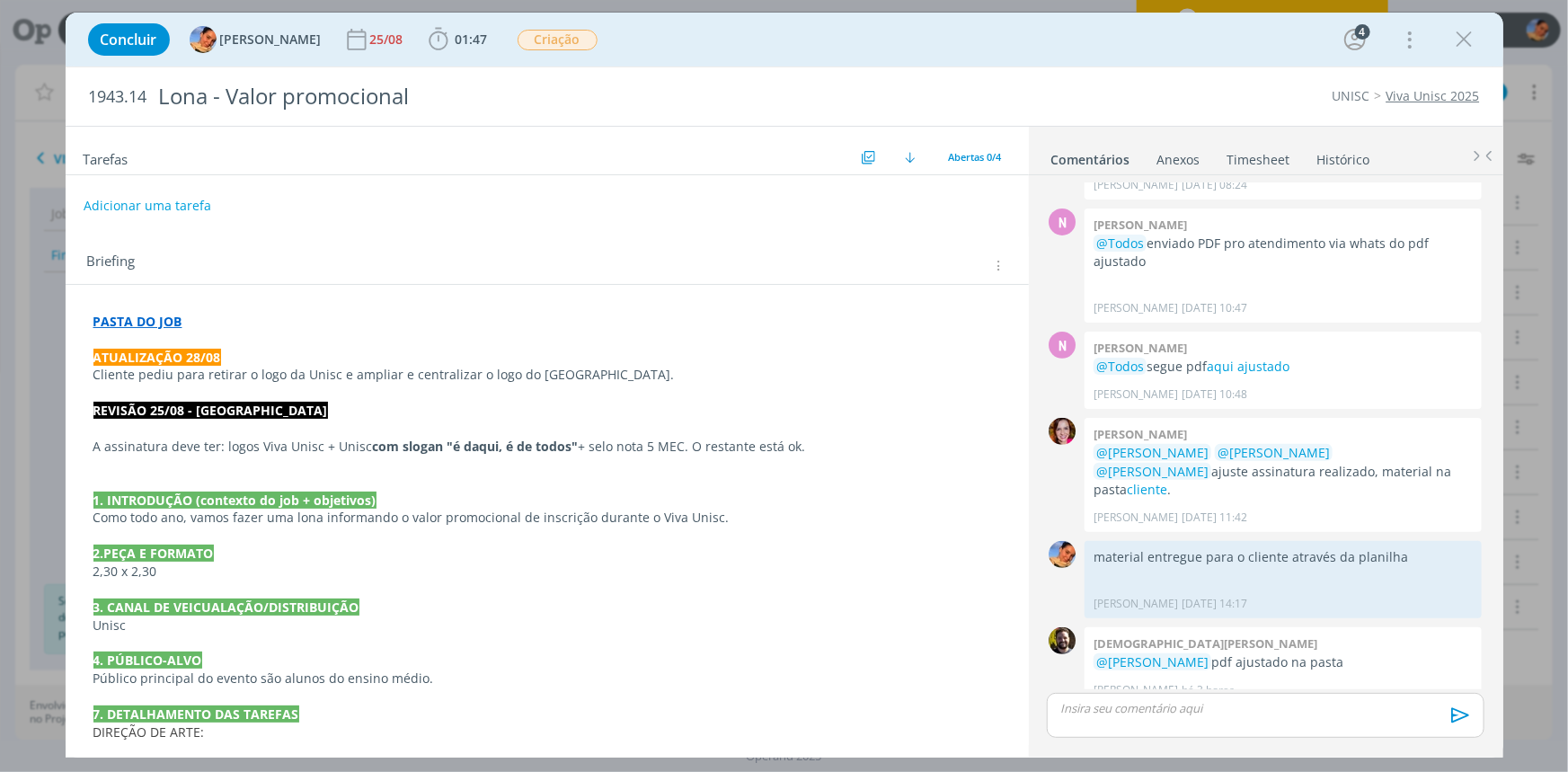
click at [153, 323] on strong "PASTA DO JOB" at bounding box center [137, 322] width 89 height 18
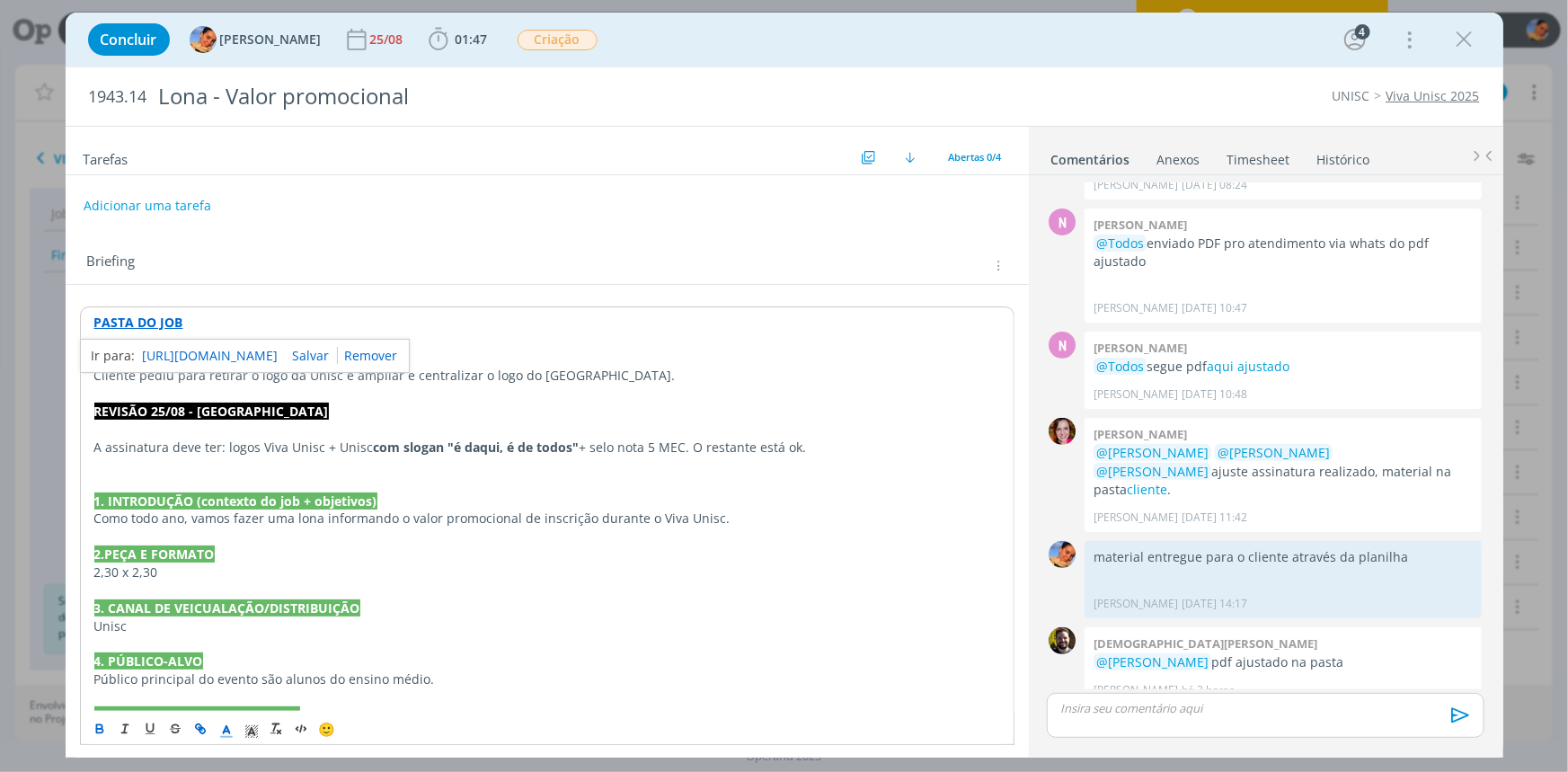
click at [178, 344] on link "https://sobeae.sharepoint.com/:f:/s/SOBEAE/EvYgBL4hNJJLhsX38qtMGV8Bu9B2CHoyI7ke…" at bounding box center [211, 356] width 136 height 23
click at [1143, 710] on p "dialog" at bounding box center [1265, 708] width 408 height 17
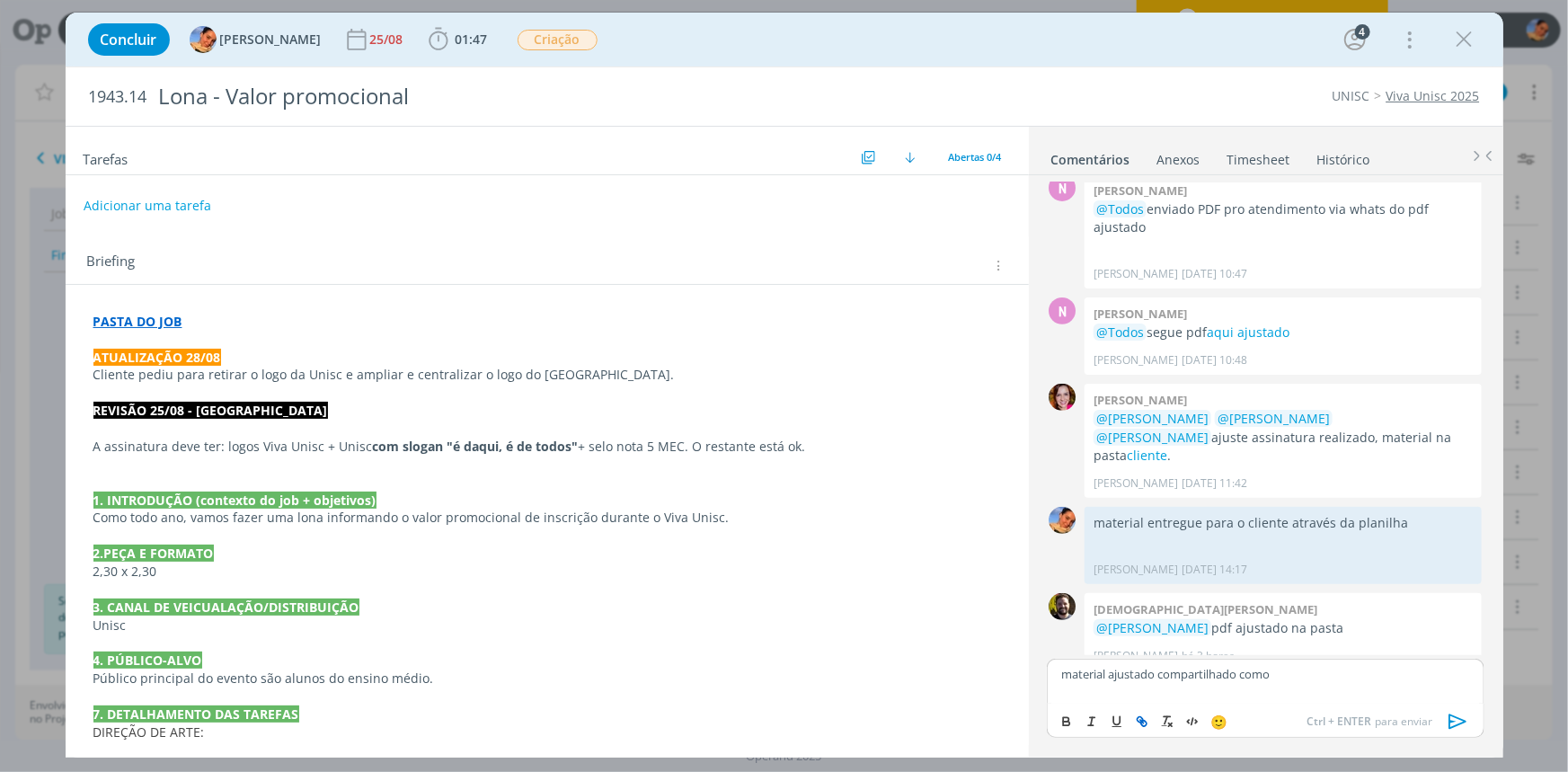
scroll to position [308, 0]
click at [1451, 715] on icon "dialog" at bounding box center [1457, 721] width 18 height 16
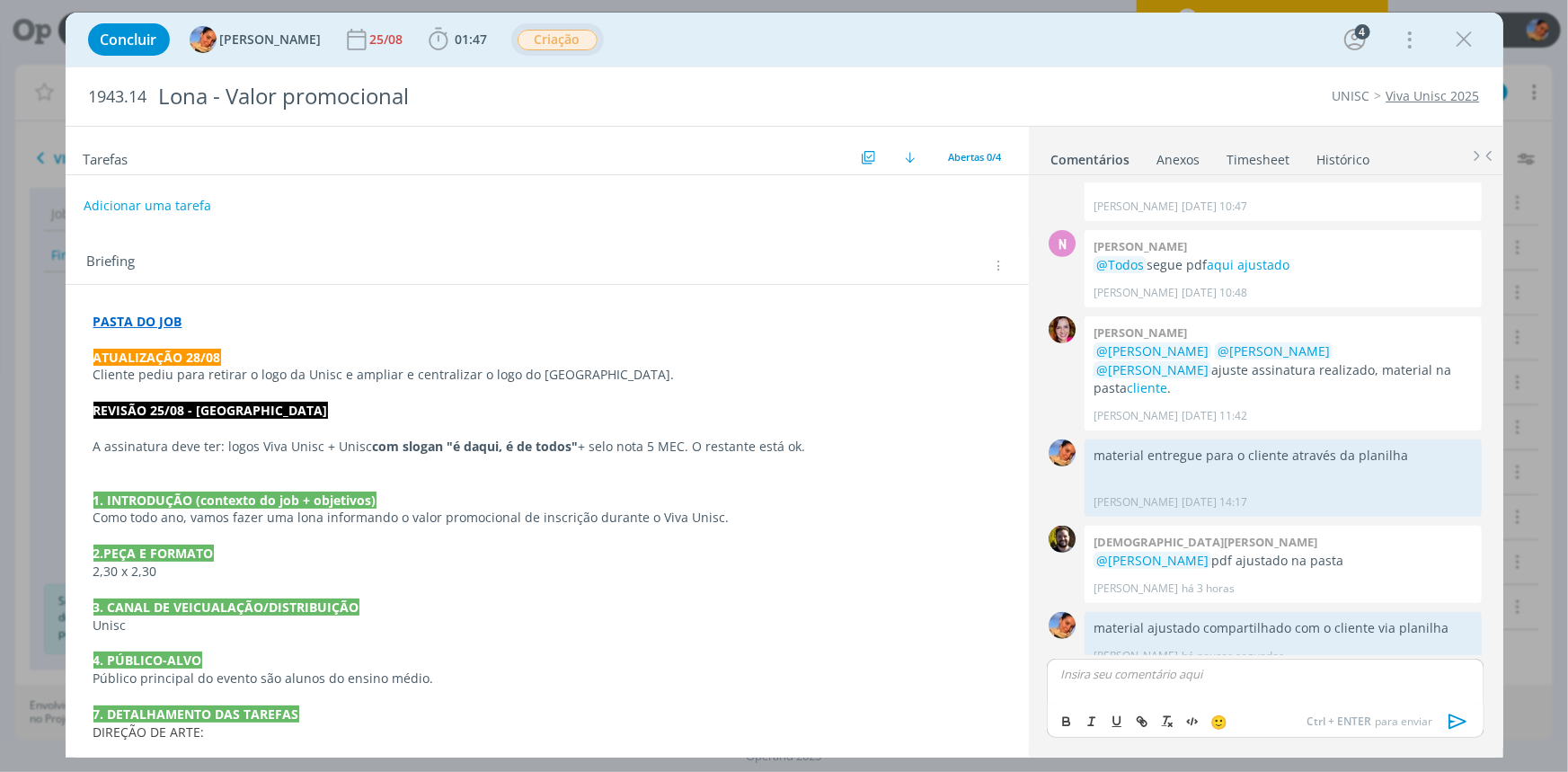
click at [534, 42] on span "Criação" at bounding box center [557, 39] width 80 height 20
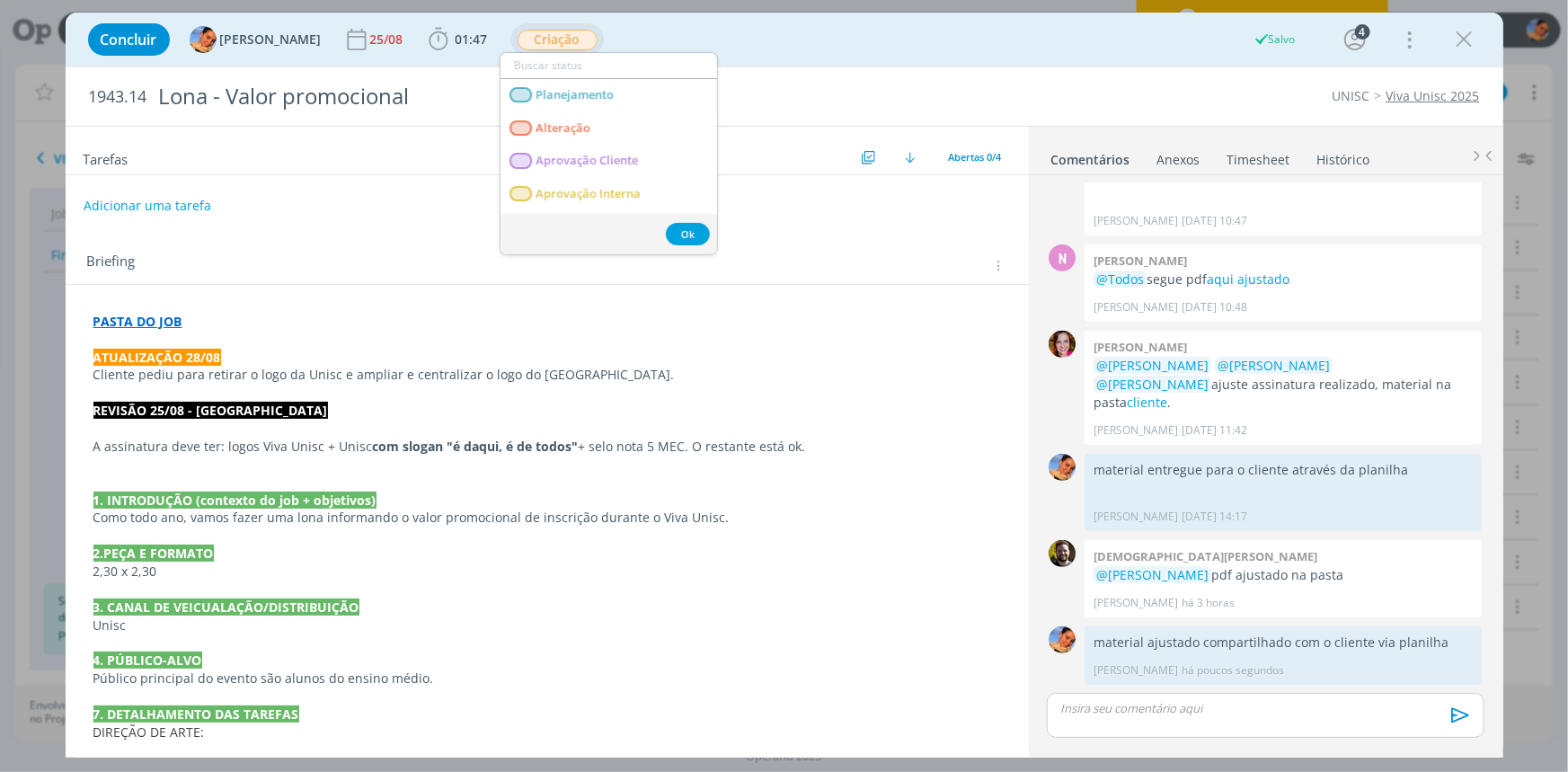
scroll to position [342, 0]
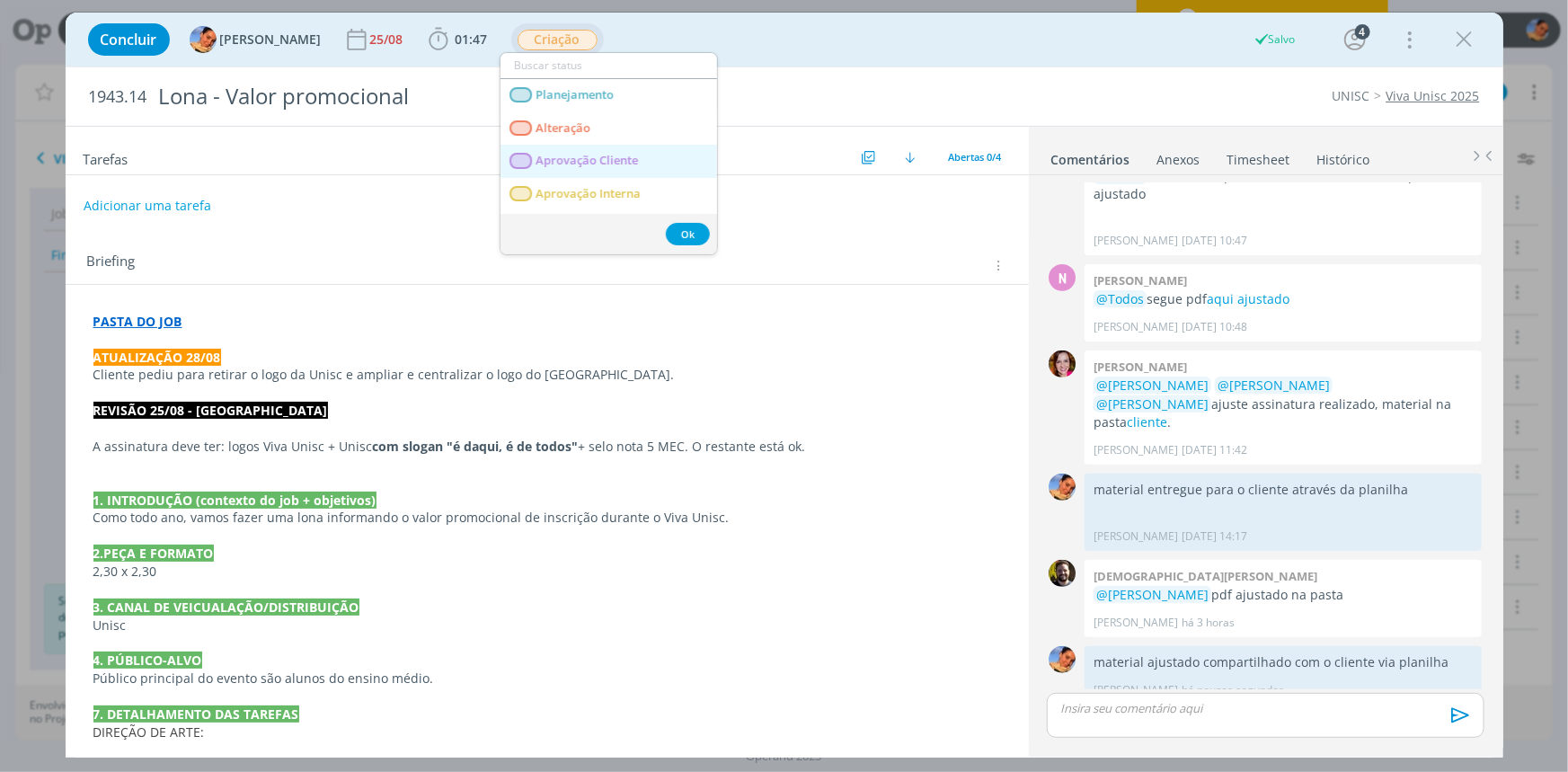
click at [581, 155] on span "Aprovação Cliente" at bounding box center [587, 160] width 102 height 15
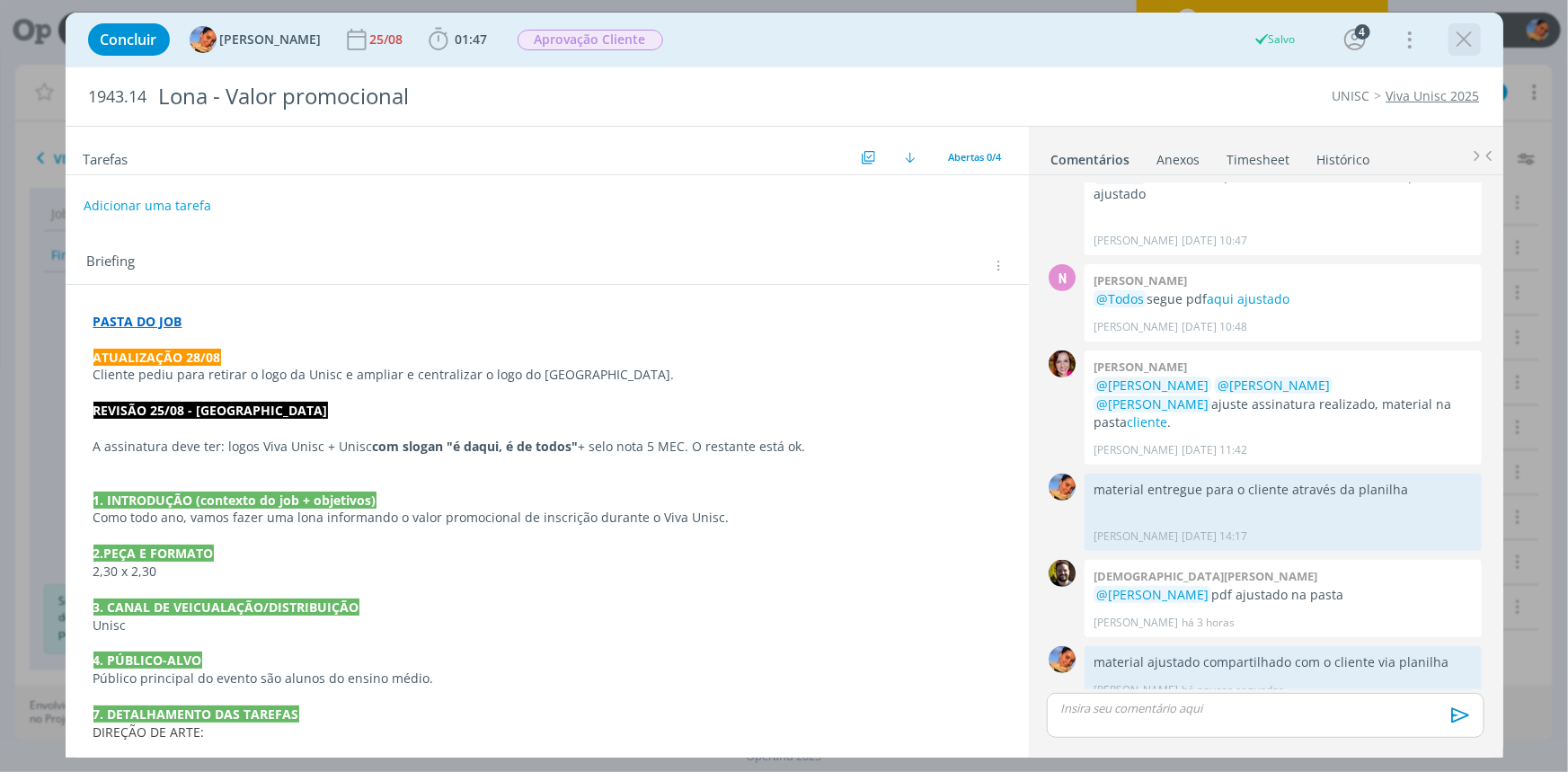
click at [1472, 33] on icon "dialog" at bounding box center [1465, 40] width 27 height 27
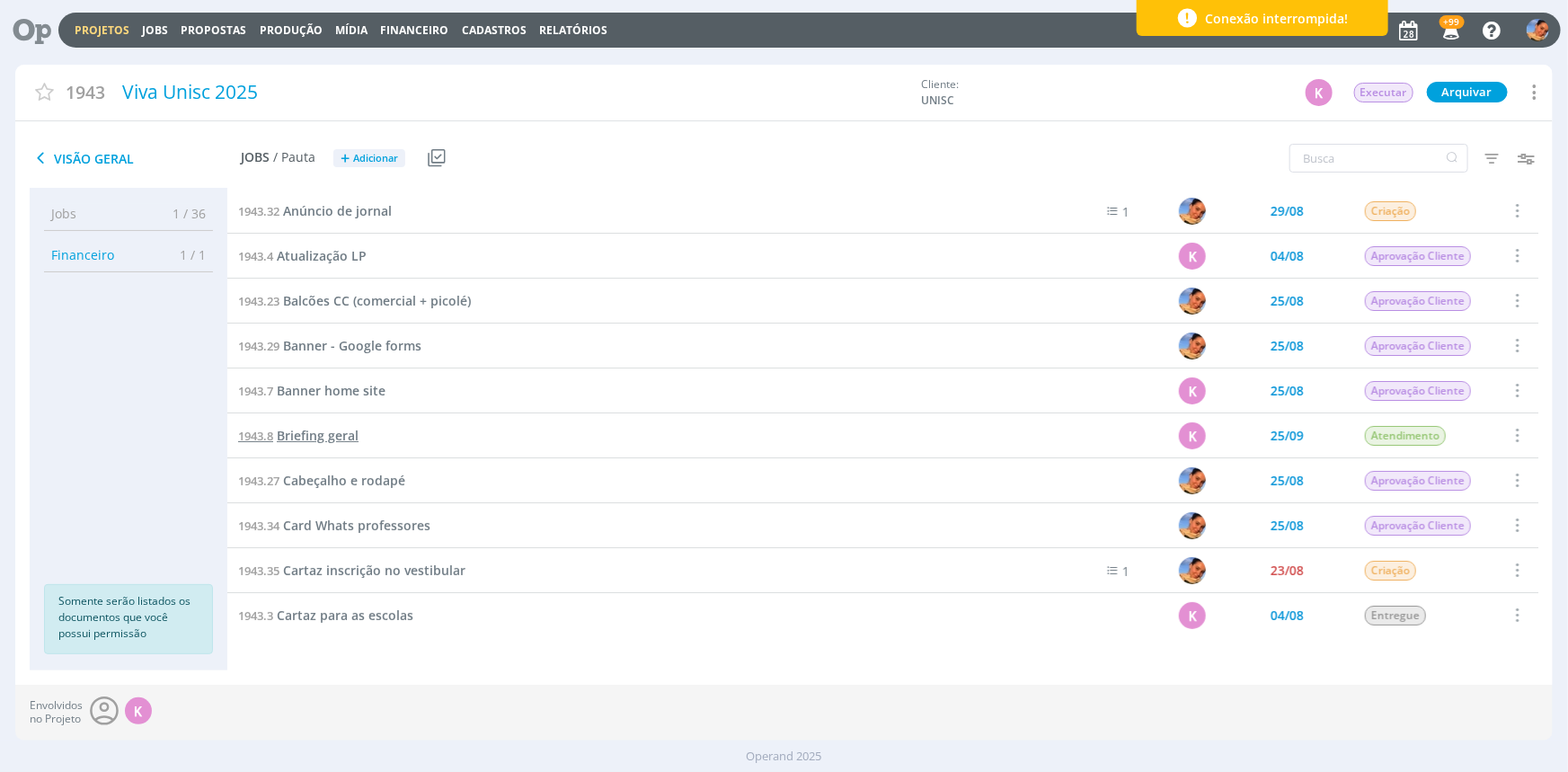
click at [337, 431] on span "Briefing geral" at bounding box center [318, 436] width 82 height 18
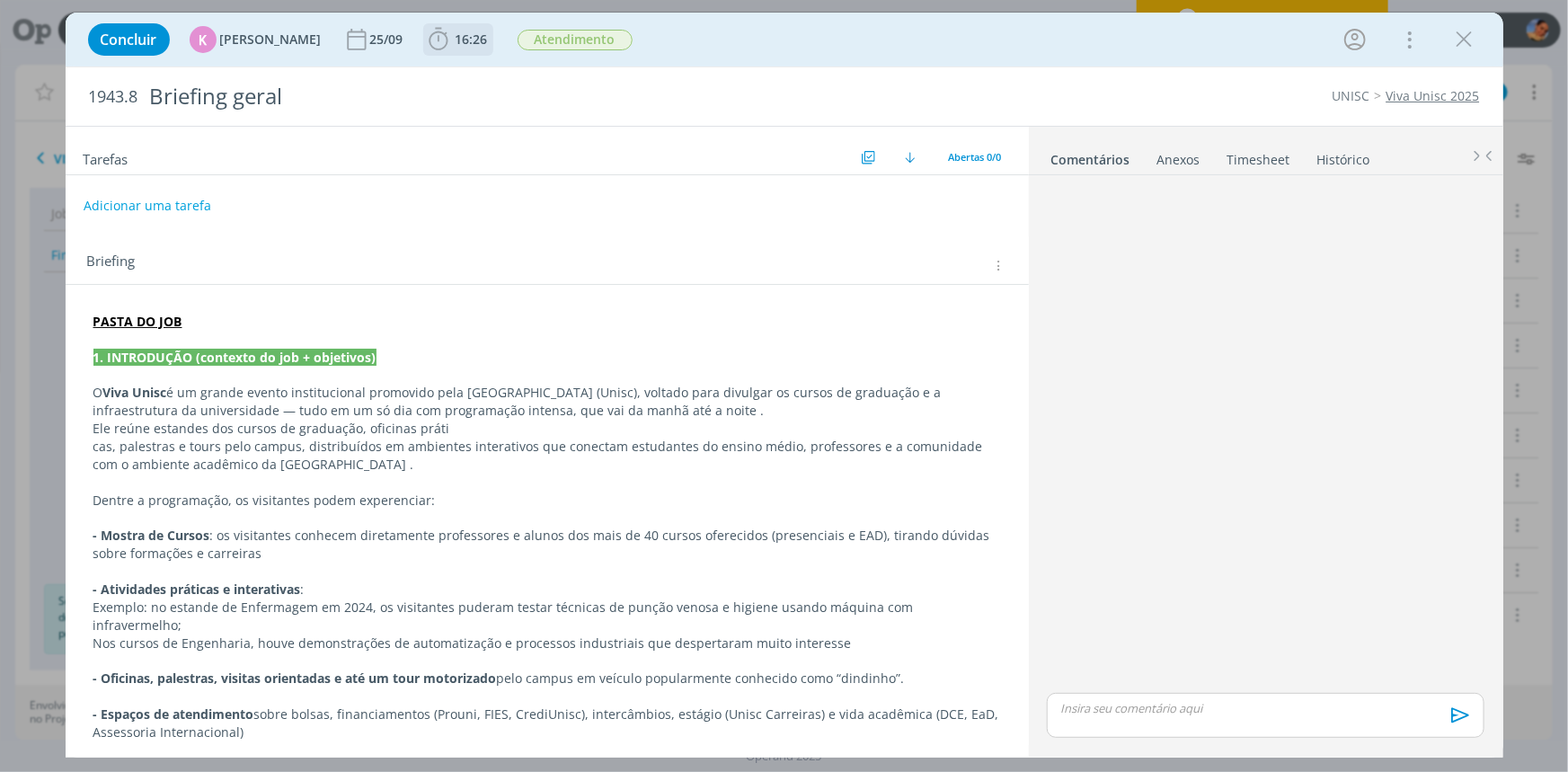
click at [440, 32] on icon "dialog" at bounding box center [439, 40] width 27 height 27
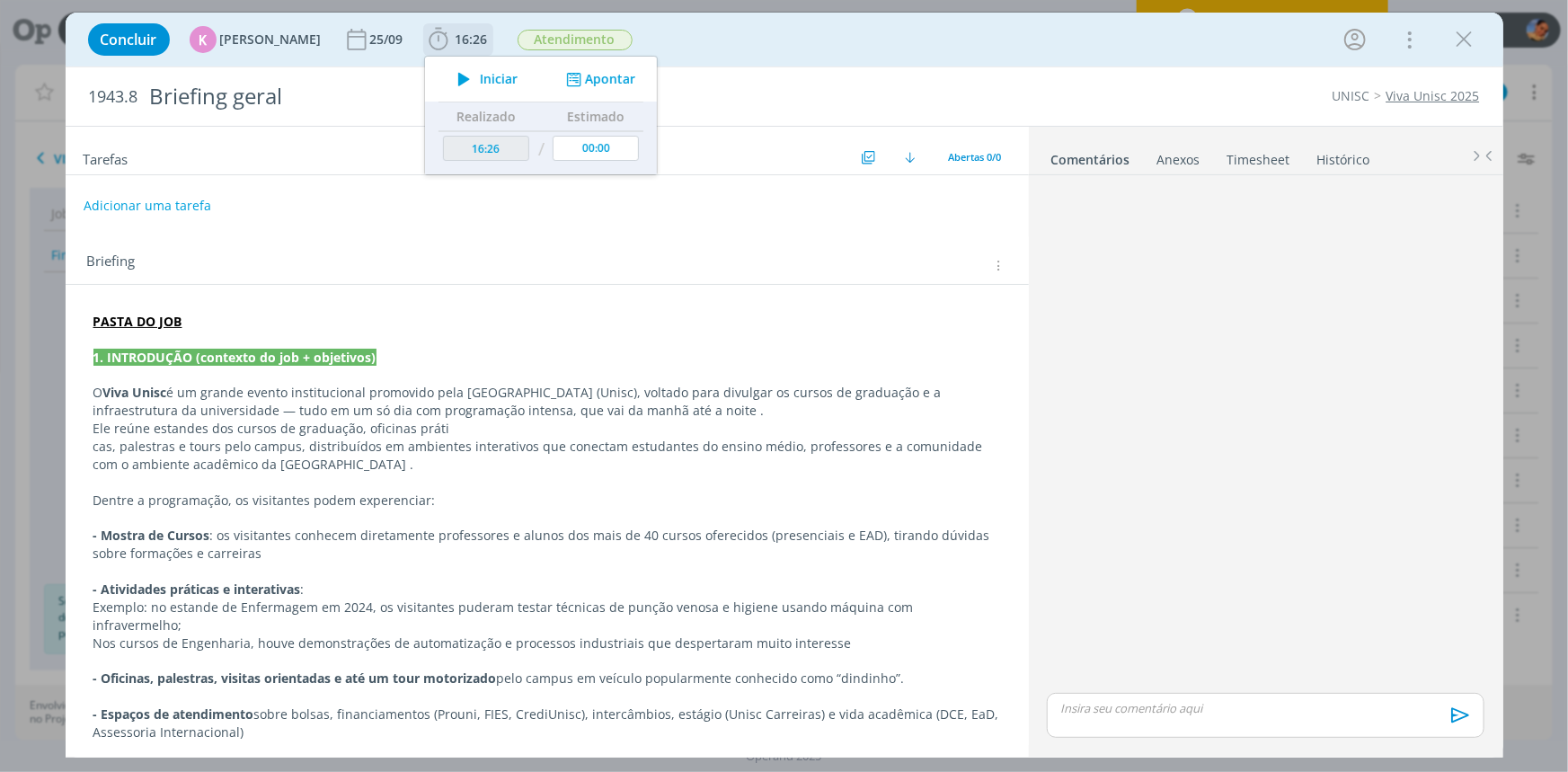
click at [605, 77] on button "Apontar" at bounding box center [598, 79] width 75 height 18
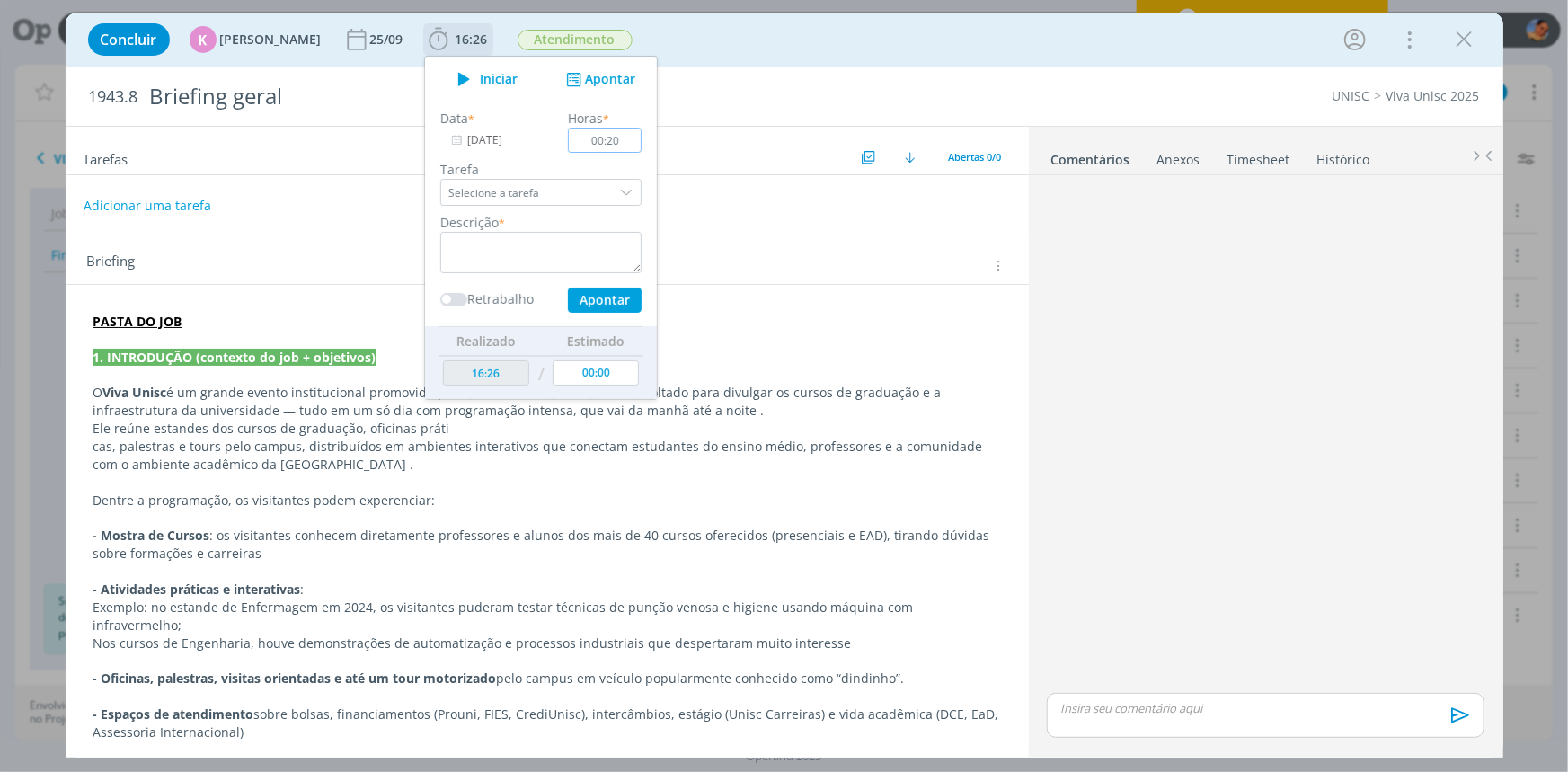
type input "00:20"
click at [567, 248] on textarea "dialog" at bounding box center [541, 252] width 201 height 42
type textarea "atualização de planilha com materiais ajustados"
drag, startPoint x: 598, startPoint y: 293, endPoint x: 1141, endPoint y: 137, distance: 565.0
click at [599, 293] on button "Apontar" at bounding box center [604, 300] width 74 height 25
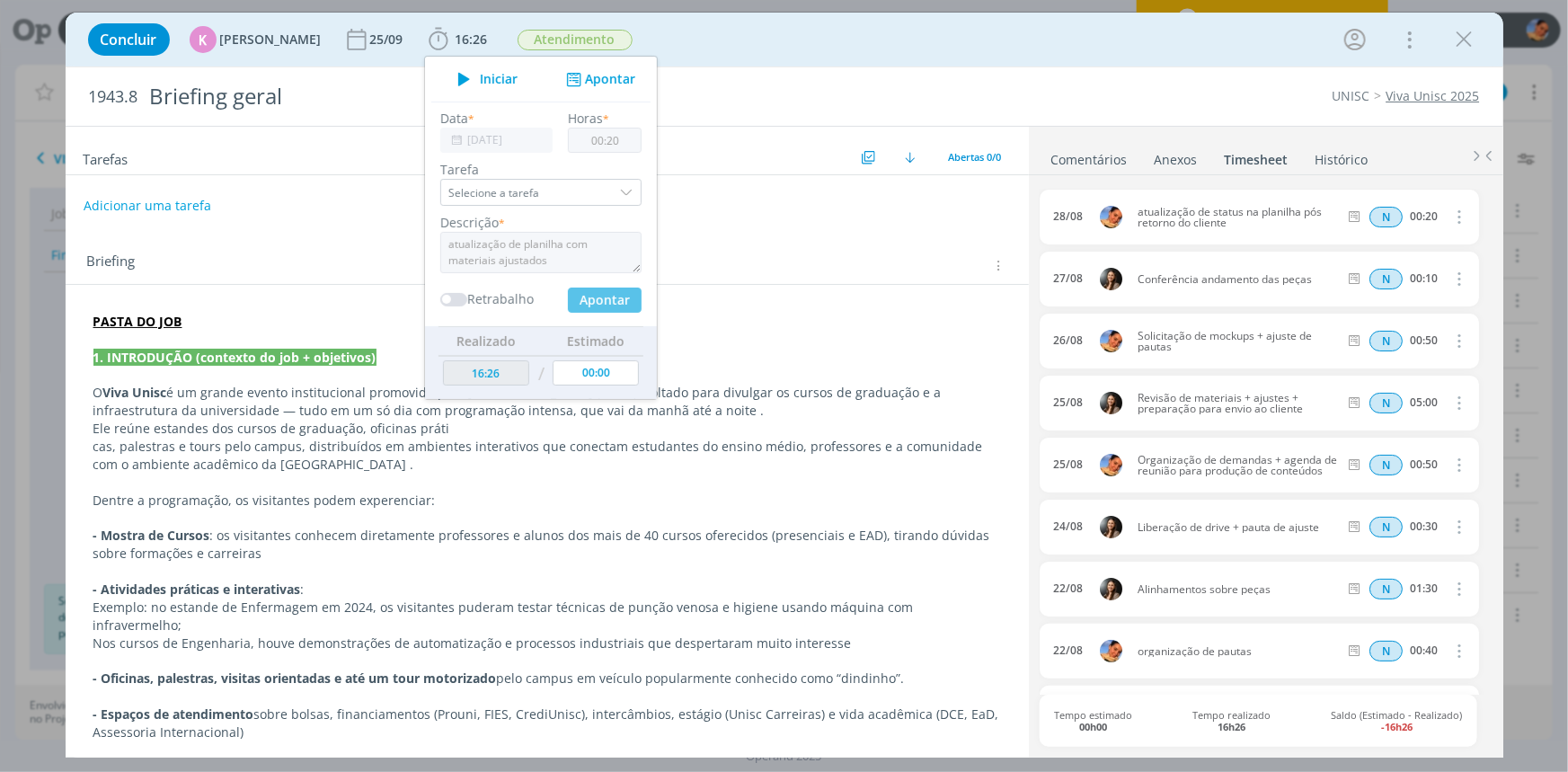
type input "00:00"
type input "16:46"
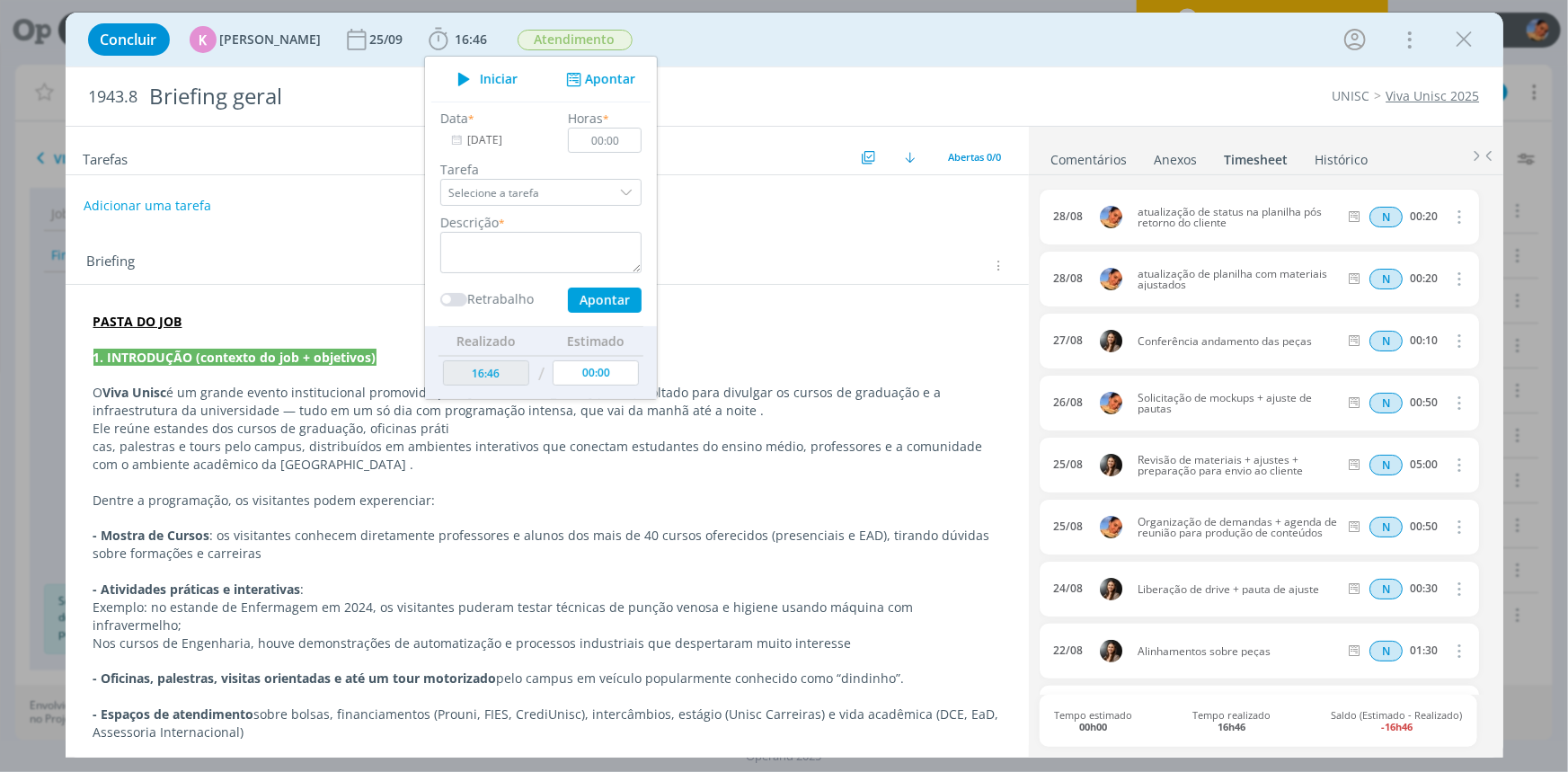
drag, startPoint x: 835, startPoint y: 212, endPoint x: 936, endPoint y: 136, distance: 126.4
click at [835, 212] on div "Adicionar uma tarefa" at bounding box center [547, 205] width 964 height 32
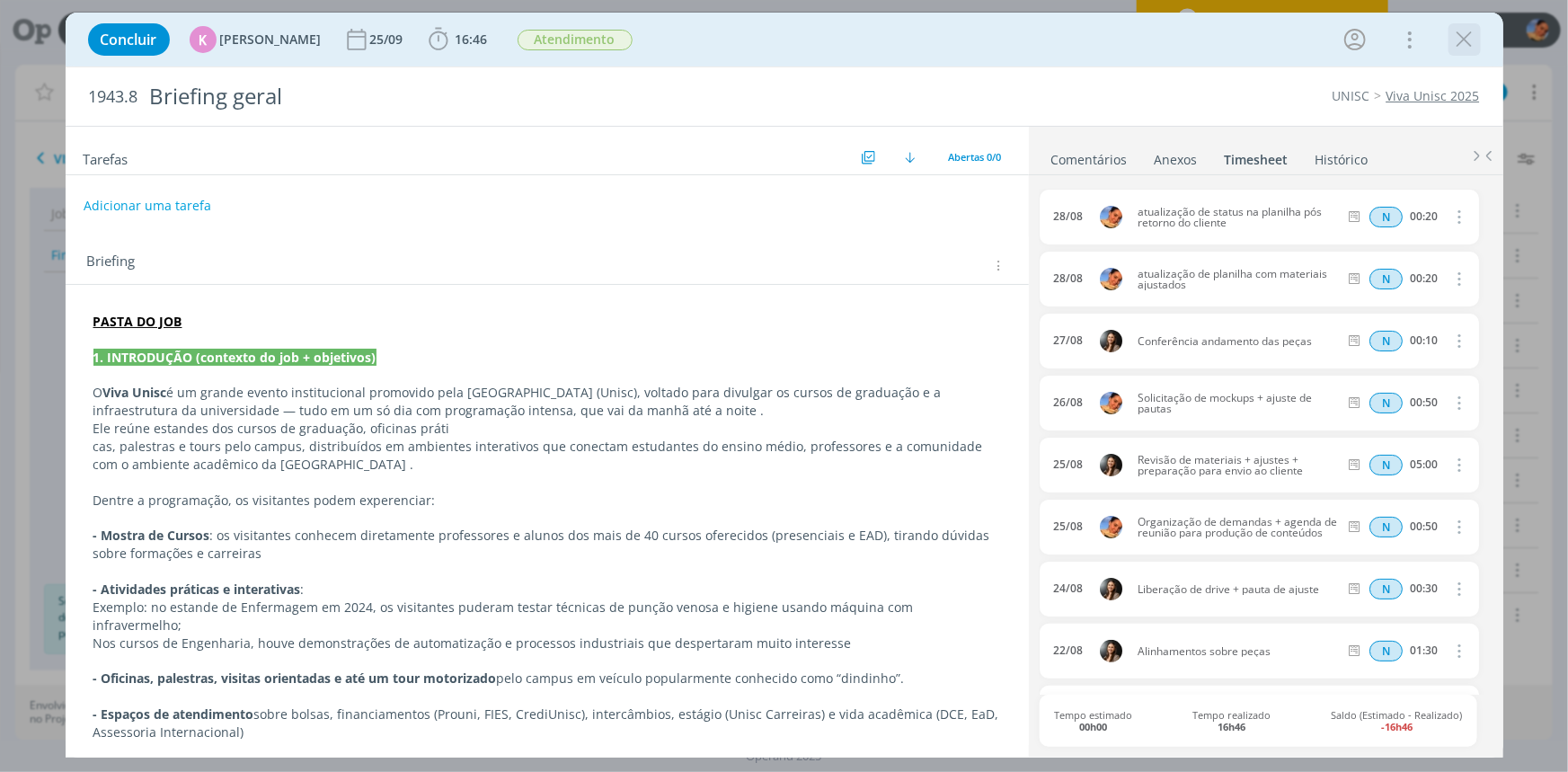
click at [1459, 34] on icon "dialog" at bounding box center [1465, 40] width 27 height 27
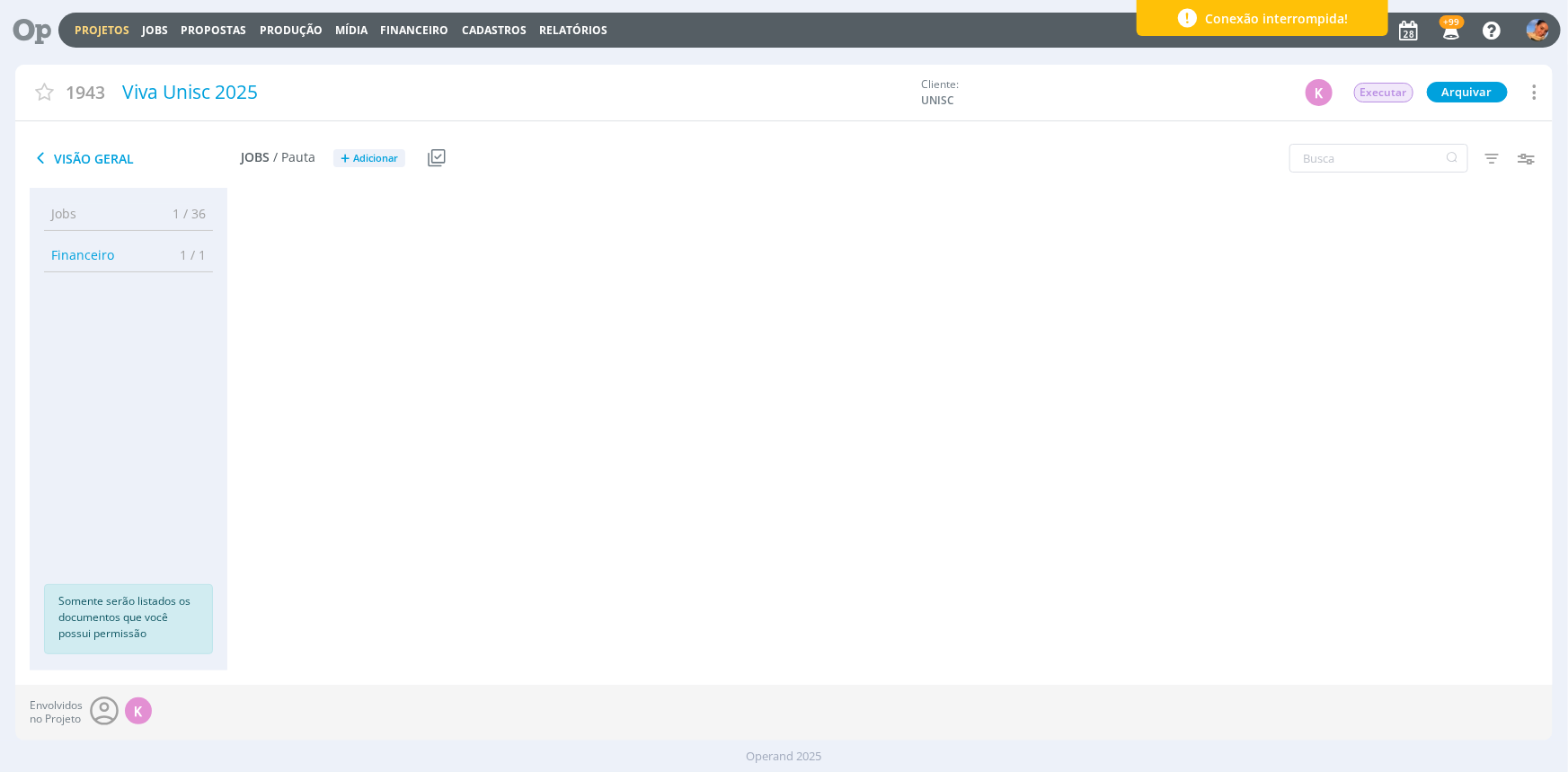
scroll to position [146, 0]
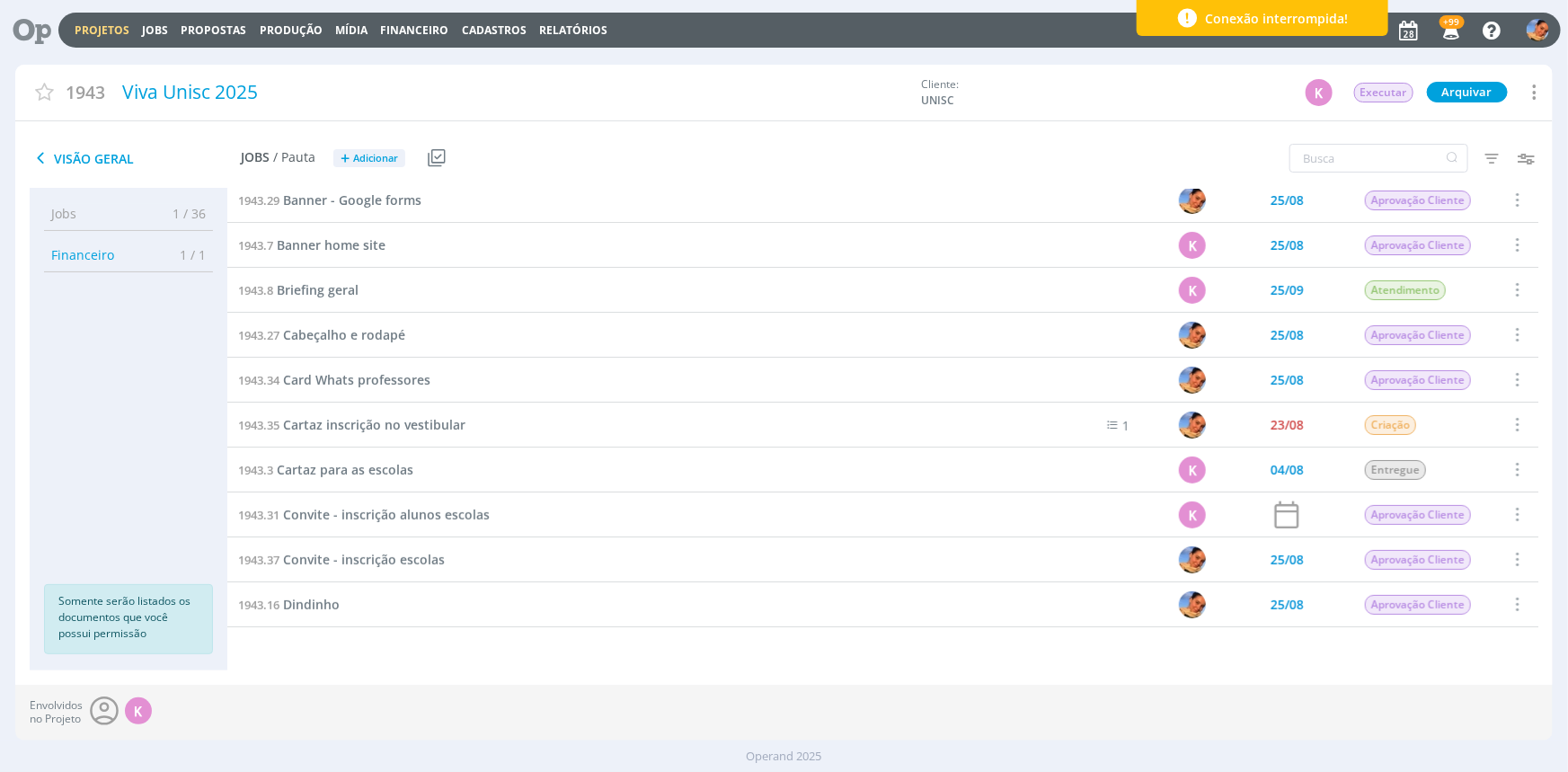
click at [941, 299] on div "1943.8 Briefing geral" at bounding box center [626, 289] width 799 height 44
click at [336, 289] on span "Briefing geral" at bounding box center [318, 290] width 82 height 18
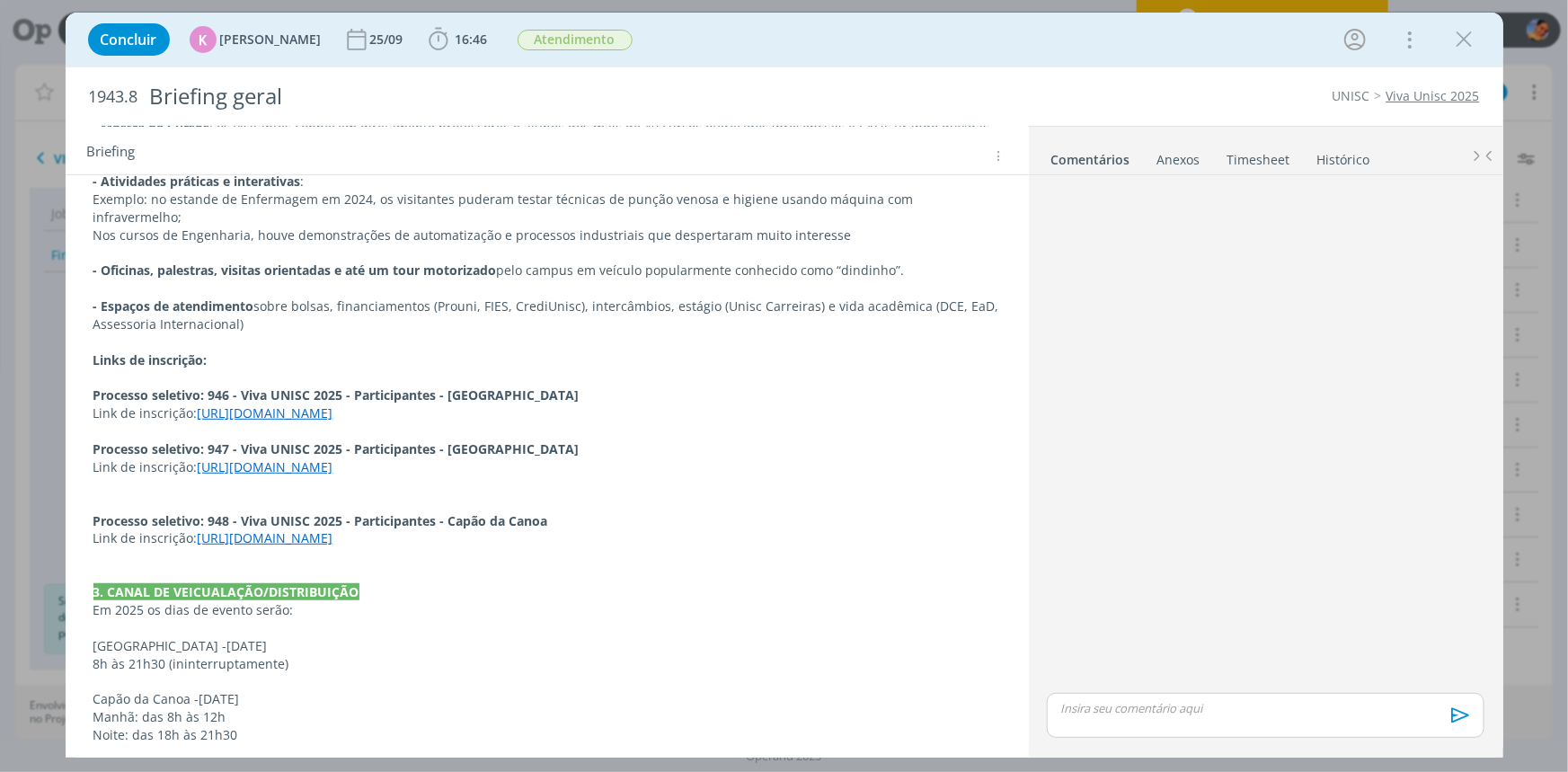
scroll to position [652, 0]
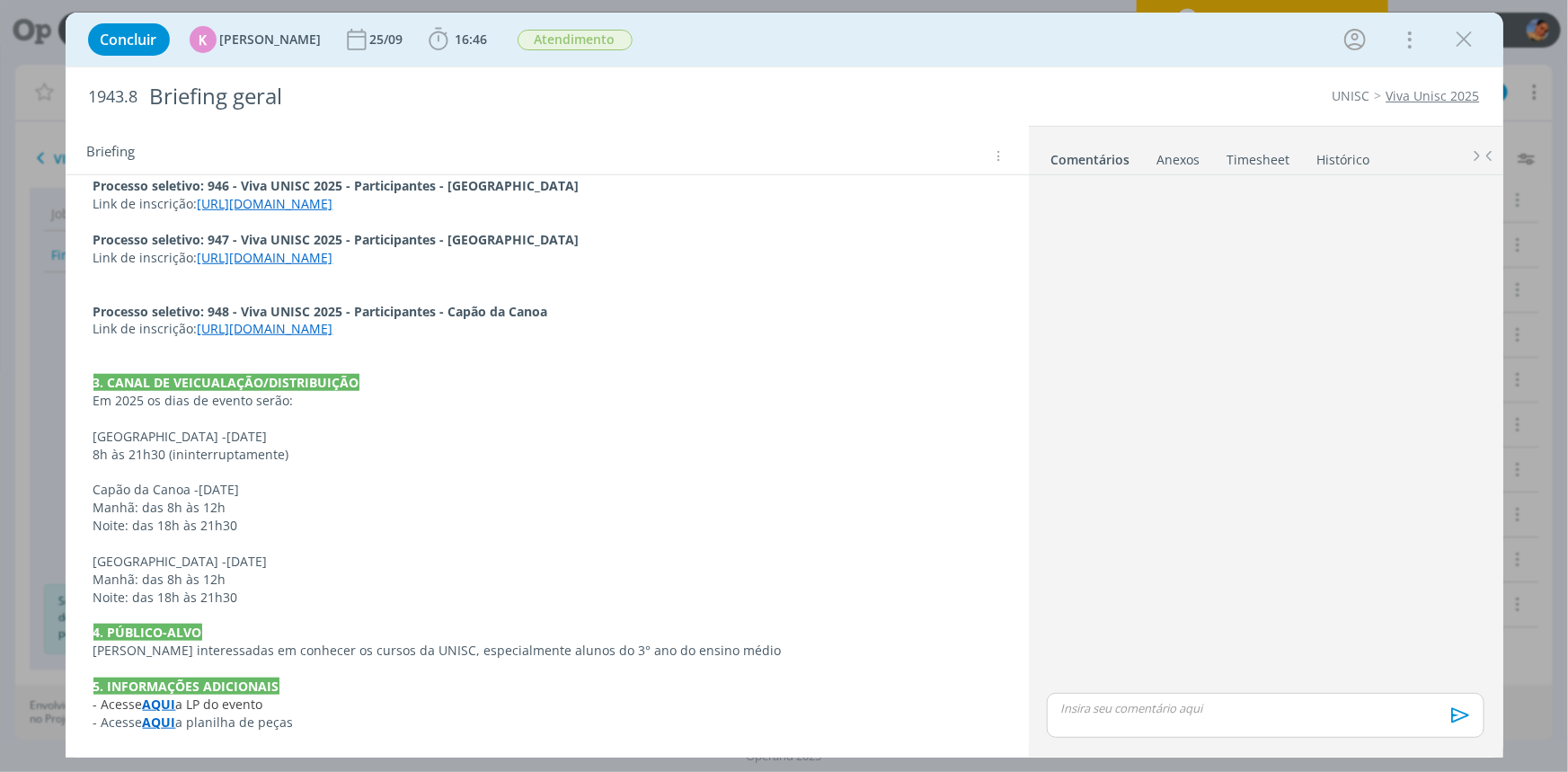
click at [161, 720] on strong "AQUI" at bounding box center [160, 722] width 33 height 18
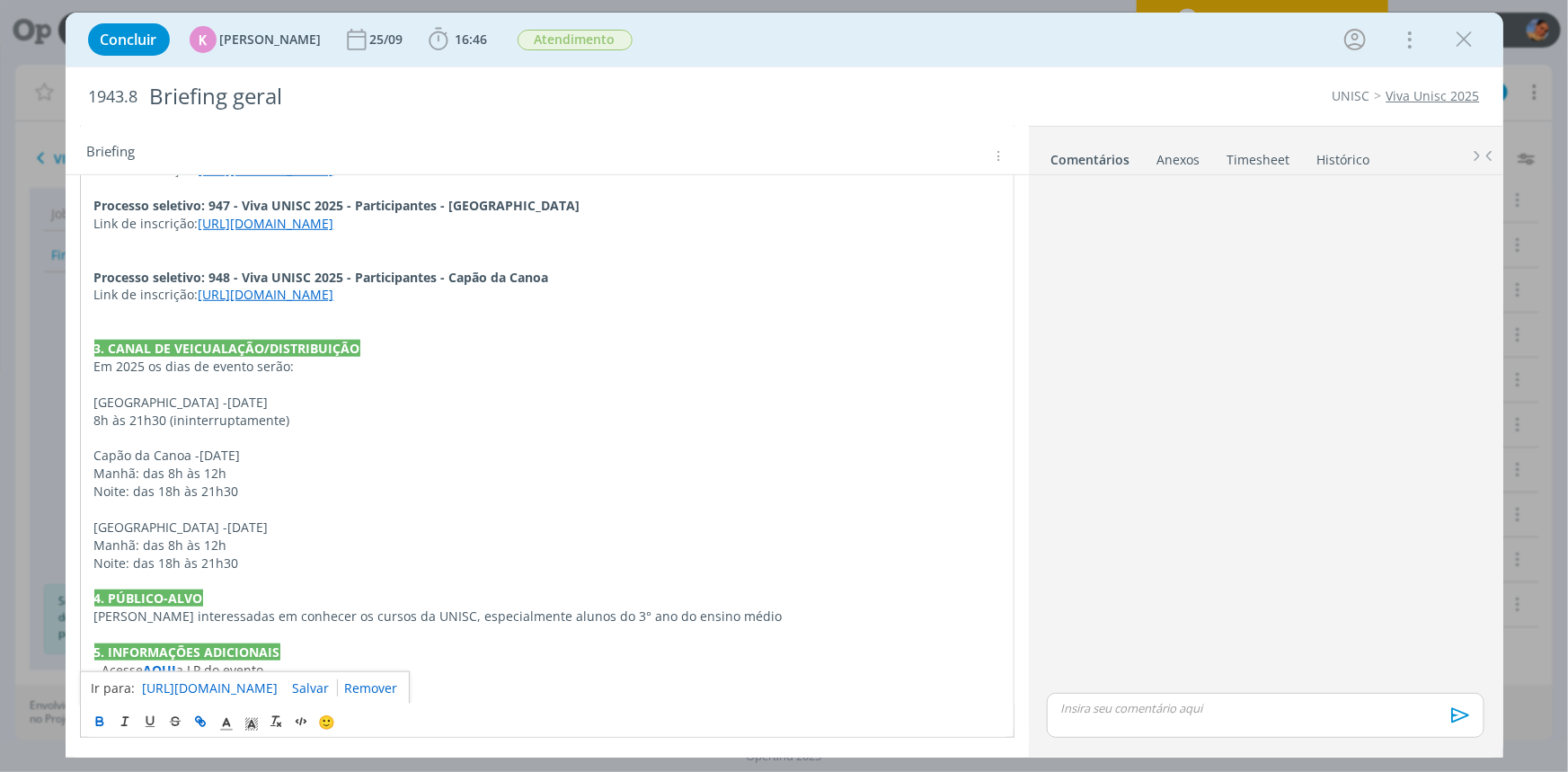
click at [247, 681] on link "https://sobeae.sharepoint.com/:x:/s/SOBEAE/EX4c6PFvX3FPlY4SkOlHem4BVr55BDSlrTXf…" at bounding box center [211, 688] width 136 height 23
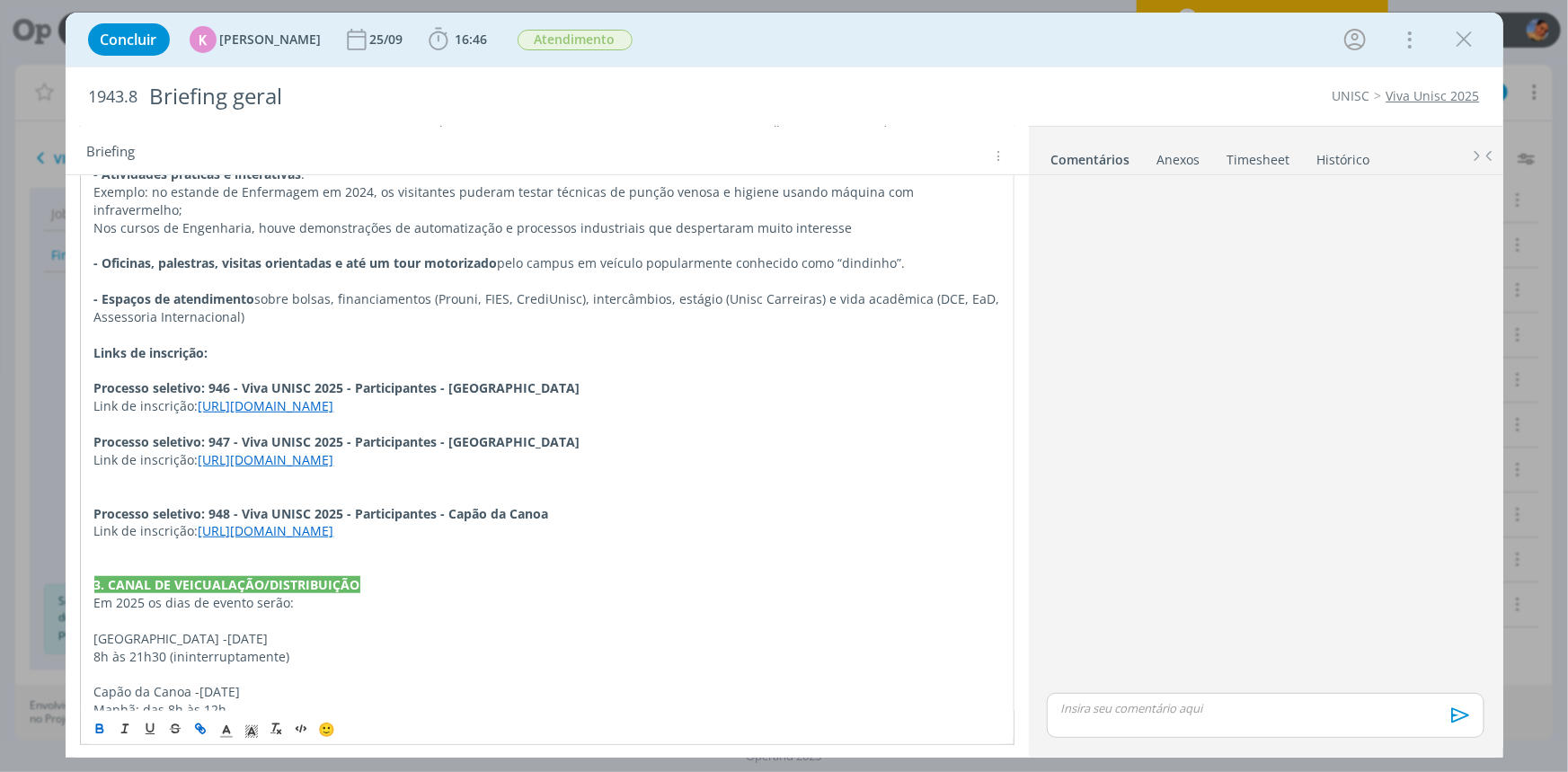
scroll to position [325, 0]
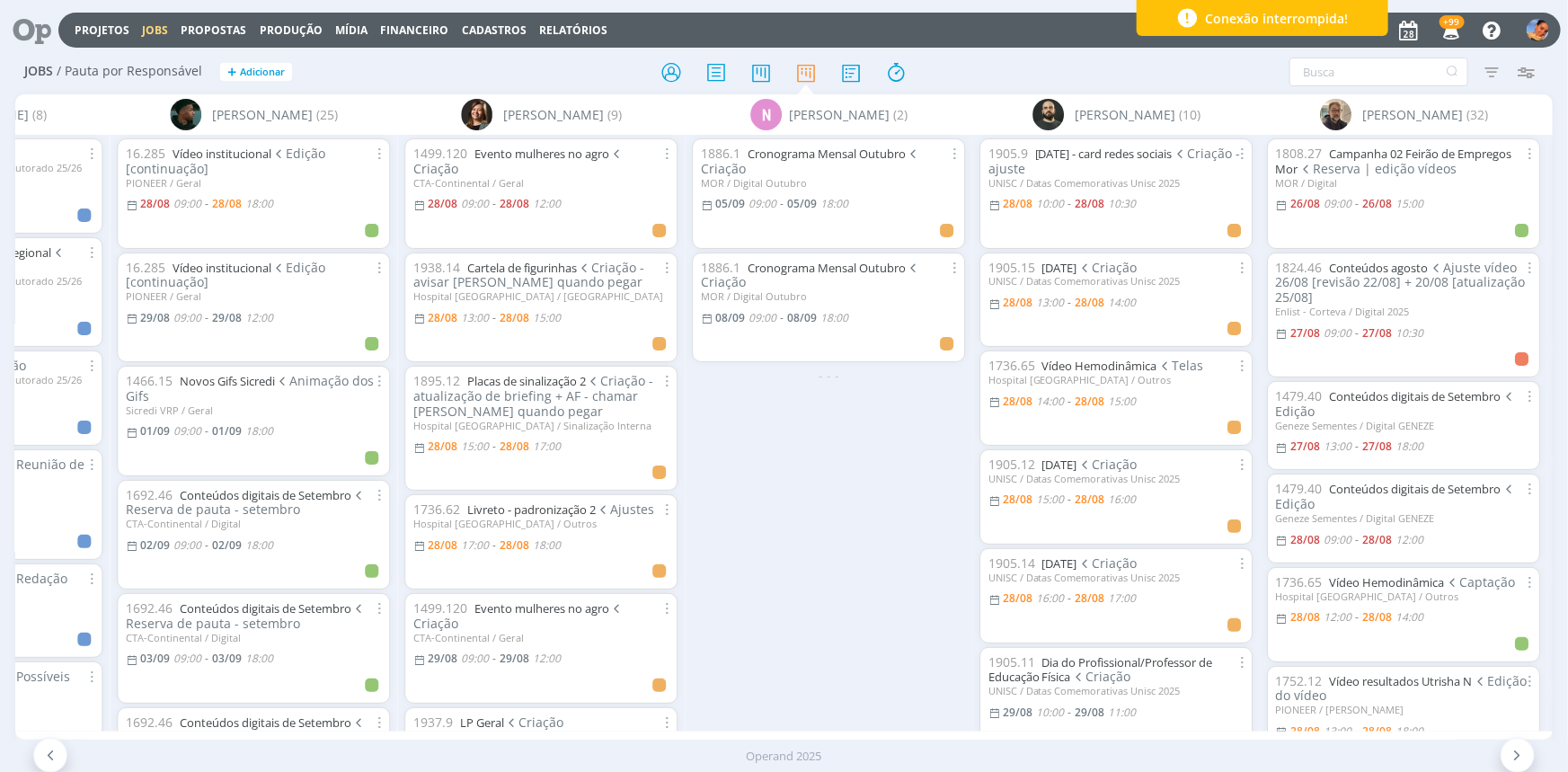
scroll to position [0, 2215]
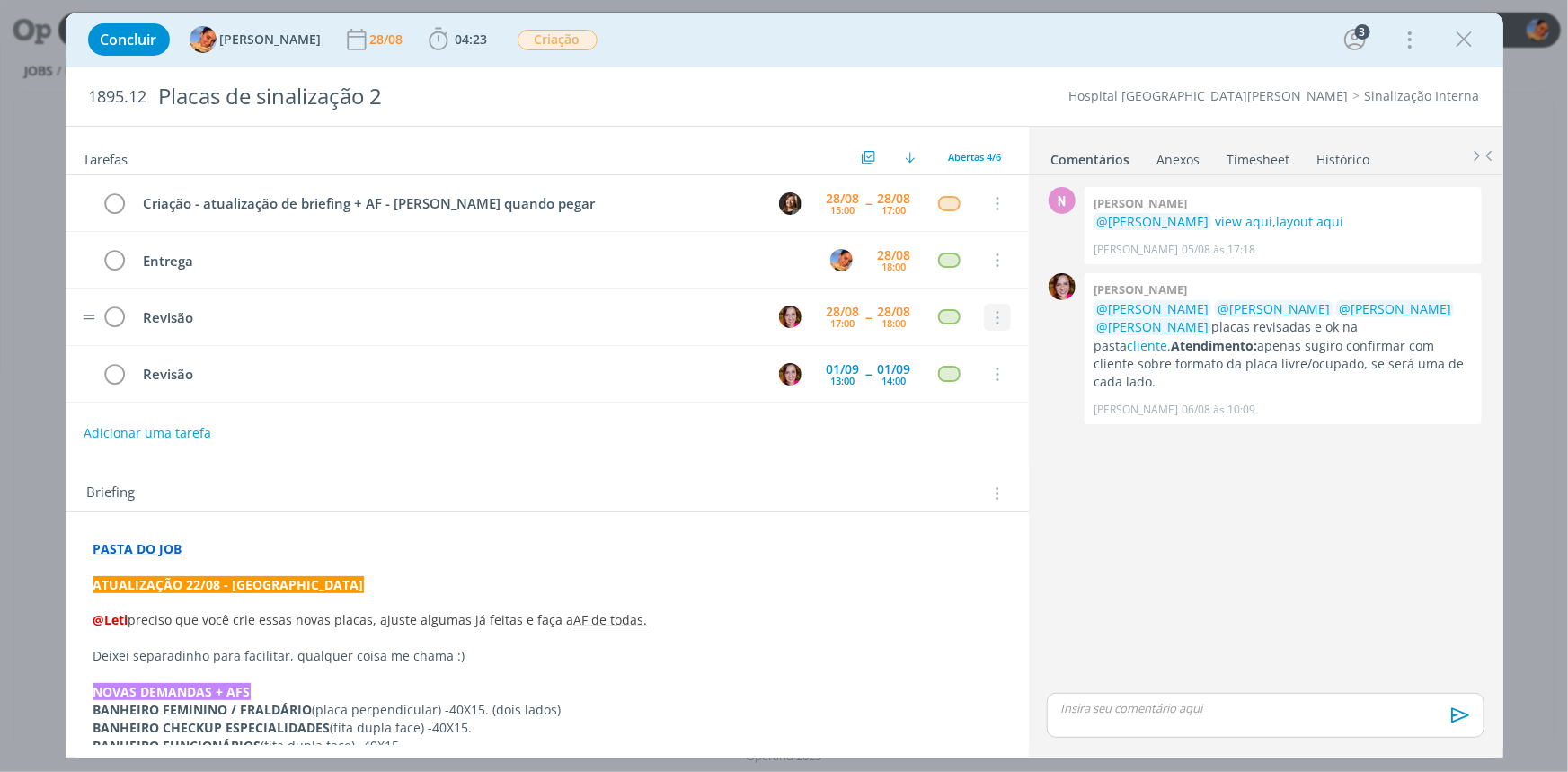
click at [987, 321] on icon "dialog" at bounding box center [997, 318] width 19 height 17
click at [966, 339] on link "Cancelar" at bounding box center [940, 349] width 142 height 29
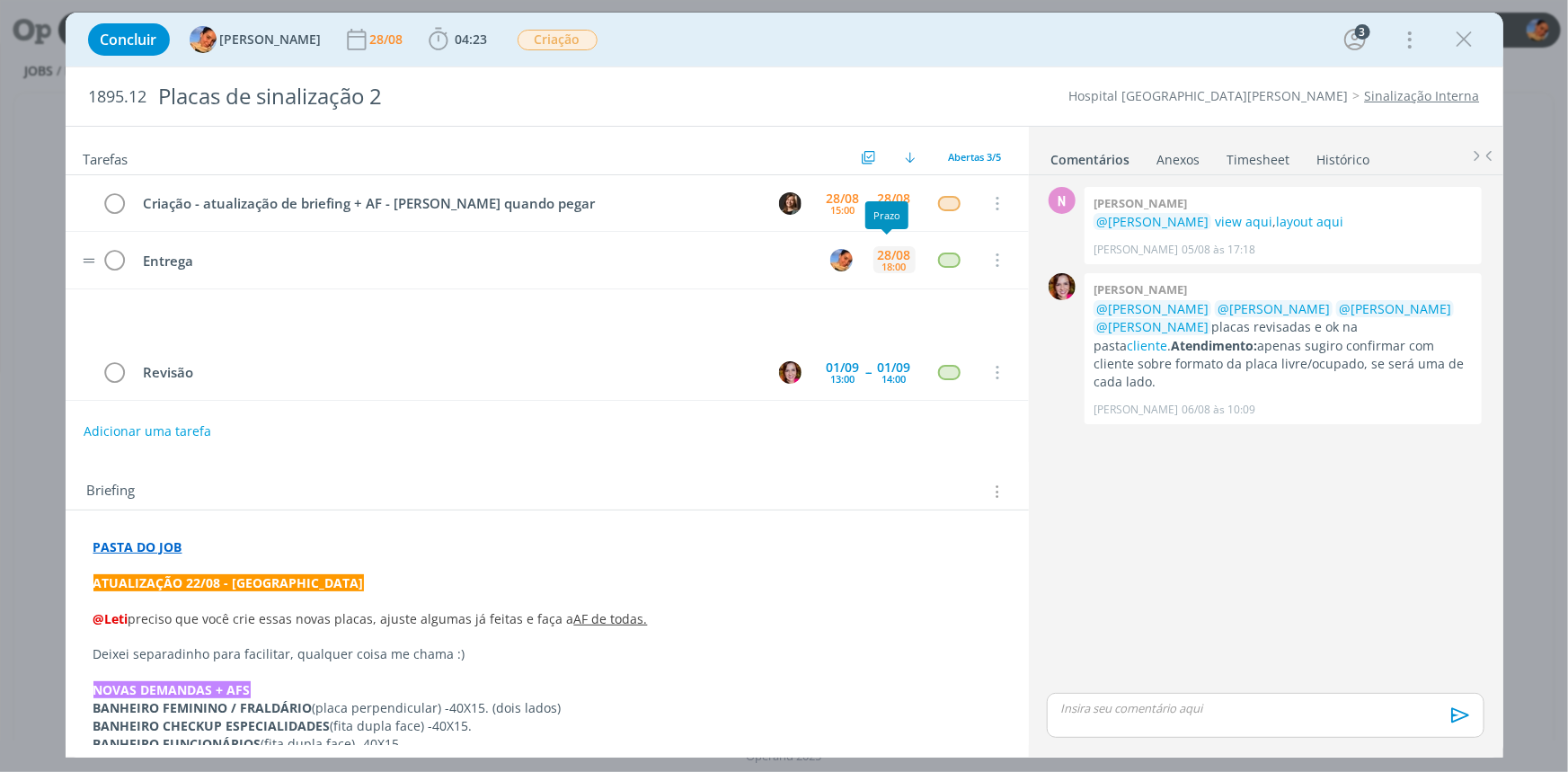
click at [889, 253] on div "28/08" at bounding box center [895, 255] width 33 height 13
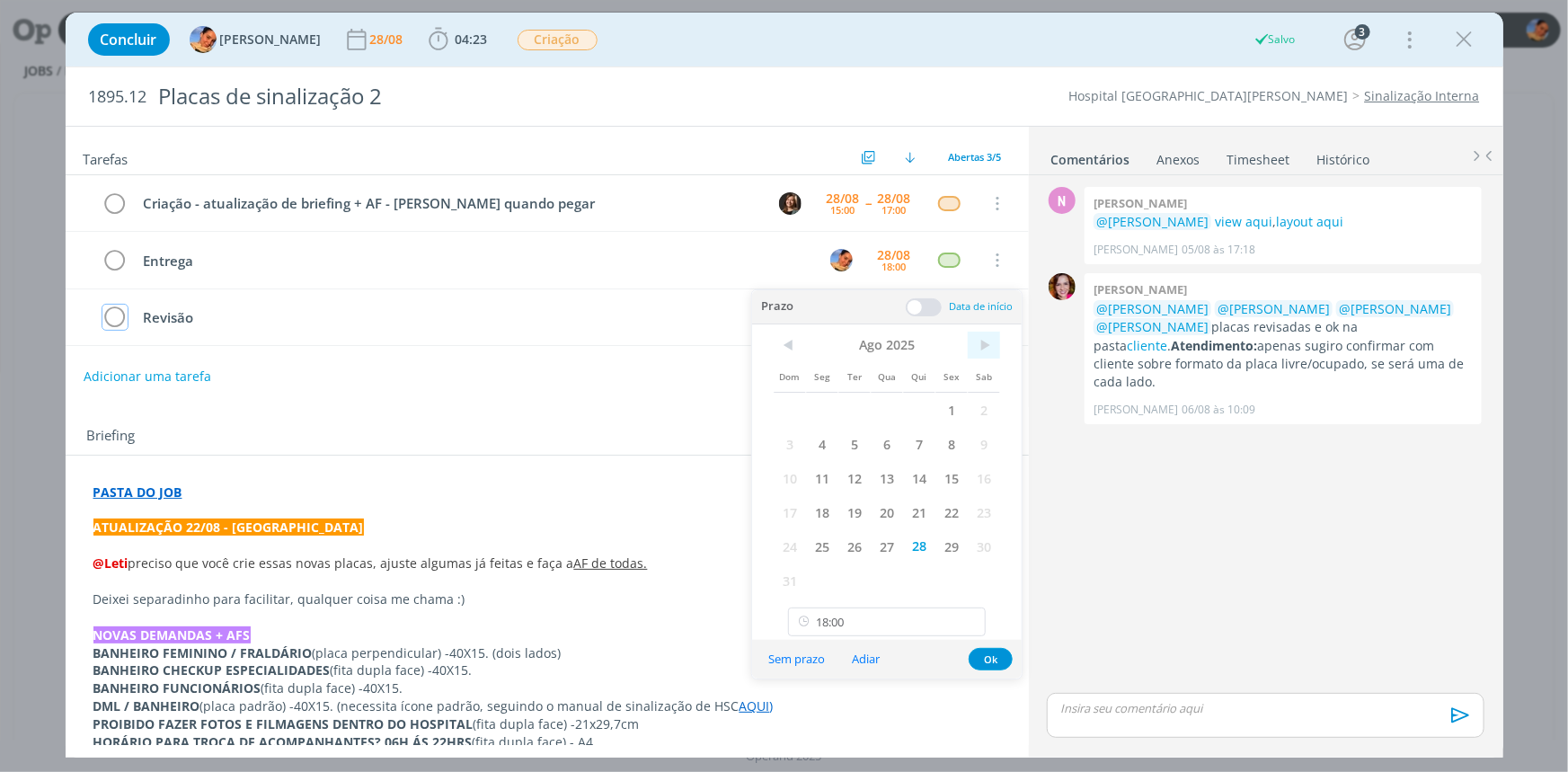
click at [985, 348] on span ">" at bounding box center [983, 345] width 32 height 27
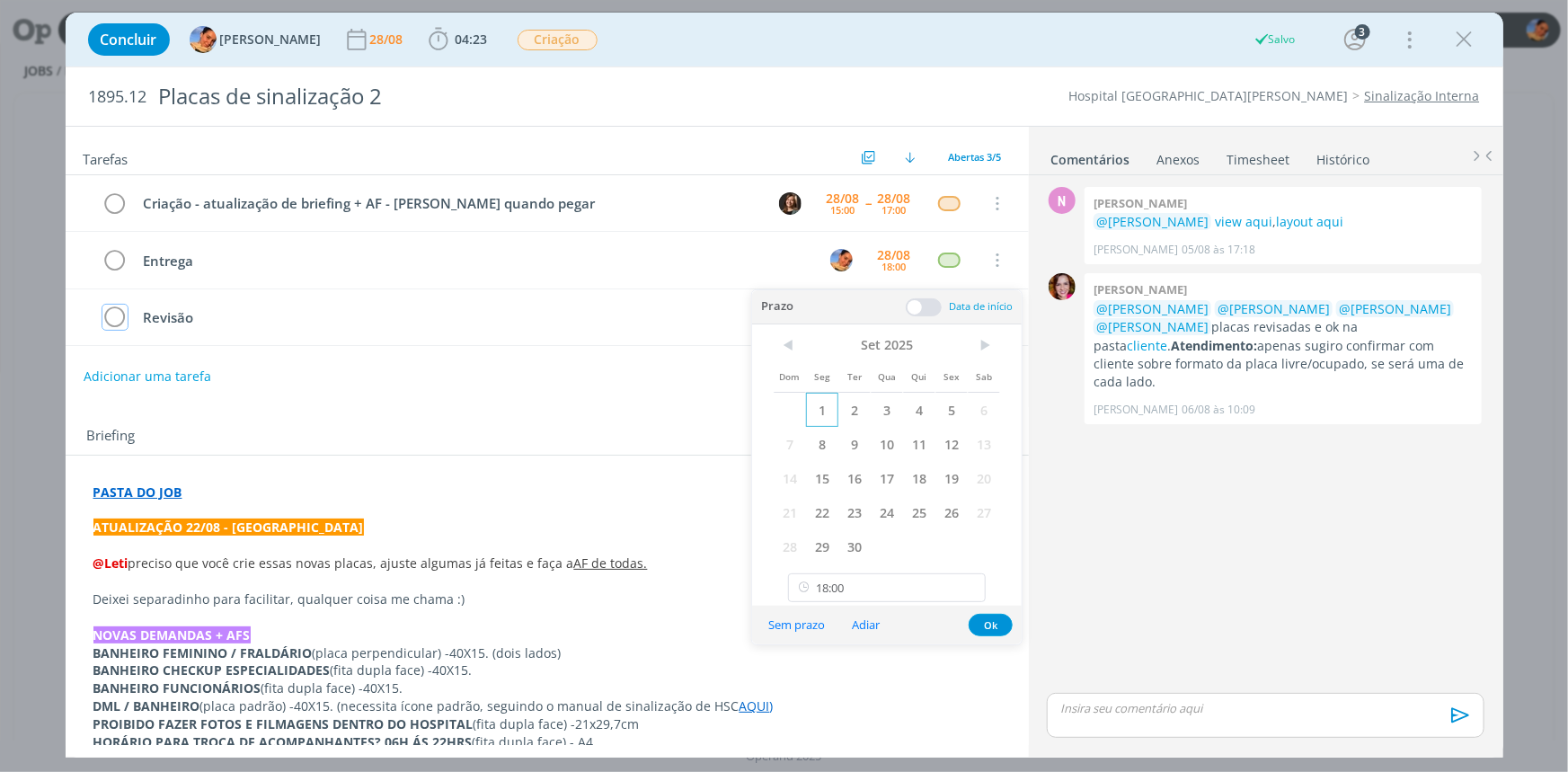
click at [826, 414] on span "1" at bounding box center [822, 409] width 32 height 34
click at [1090, 494] on div "N 0 Nathan grellet @Luíza Santana view aqui , layout aqui Nathan Grellet 05/08 …" at bounding box center [1265, 436] width 451 height 507
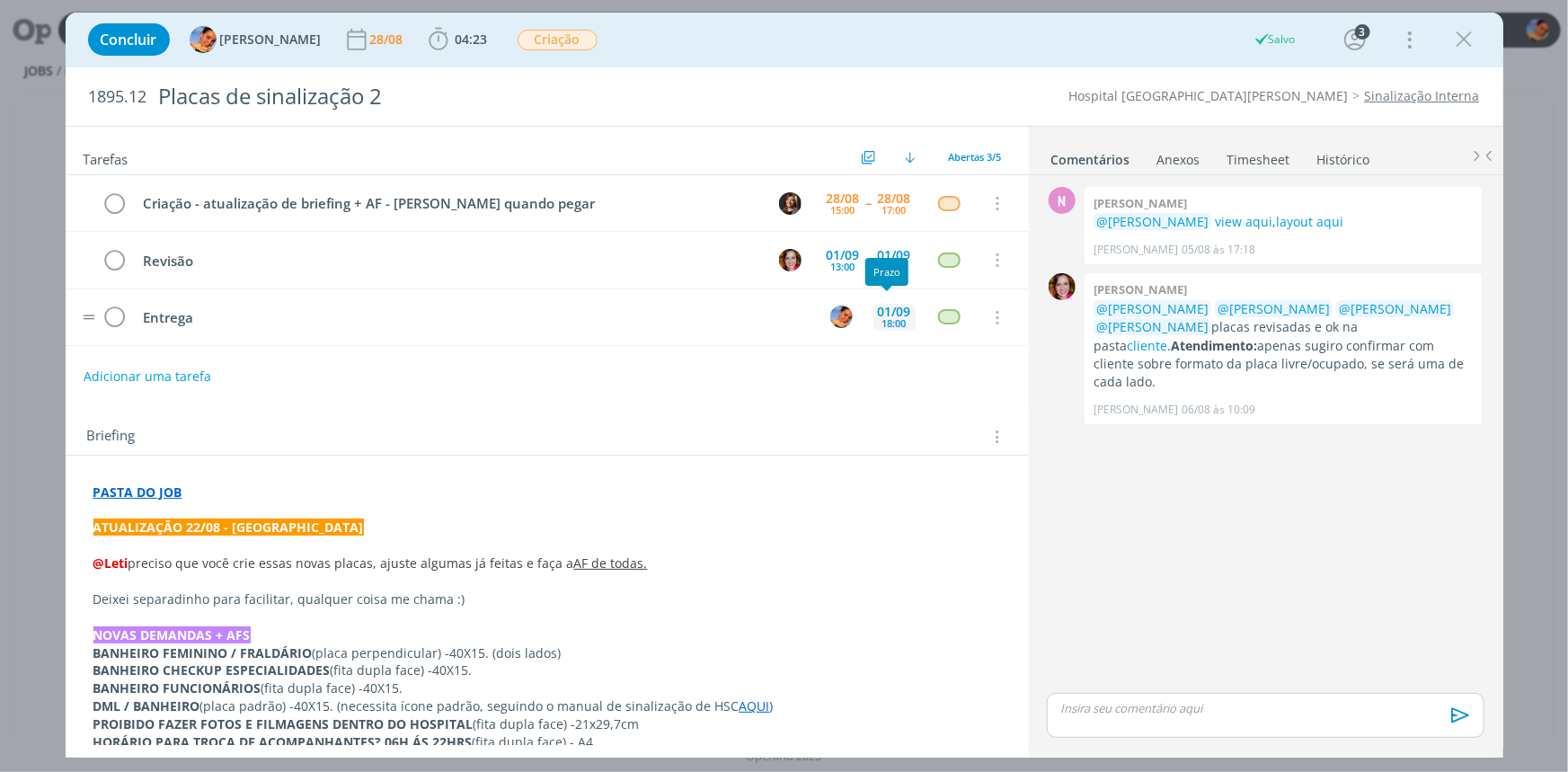
click at [893, 328] on div "01/09 18:00" at bounding box center [894, 317] width 42 height 39
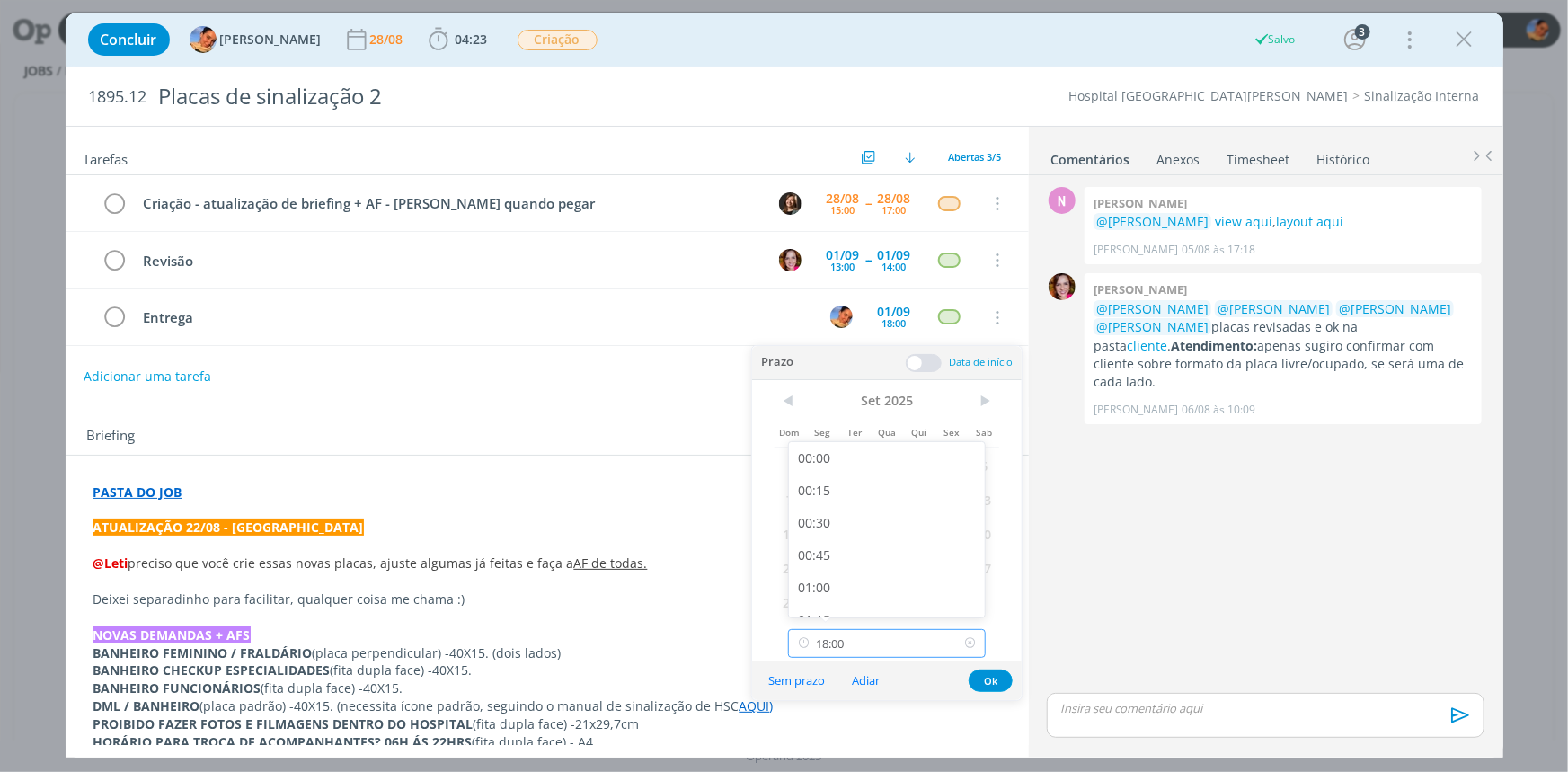
click at [864, 633] on input "18:00" at bounding box center [886, 644] width 197 height 29
click at [851, 475] on div "14:30" at bounding box center [889, 469] width 200 height 32
type input "14:30"
click at [987, 674] on button "Ok" at bounding box center [990, 680] width 44 height 22
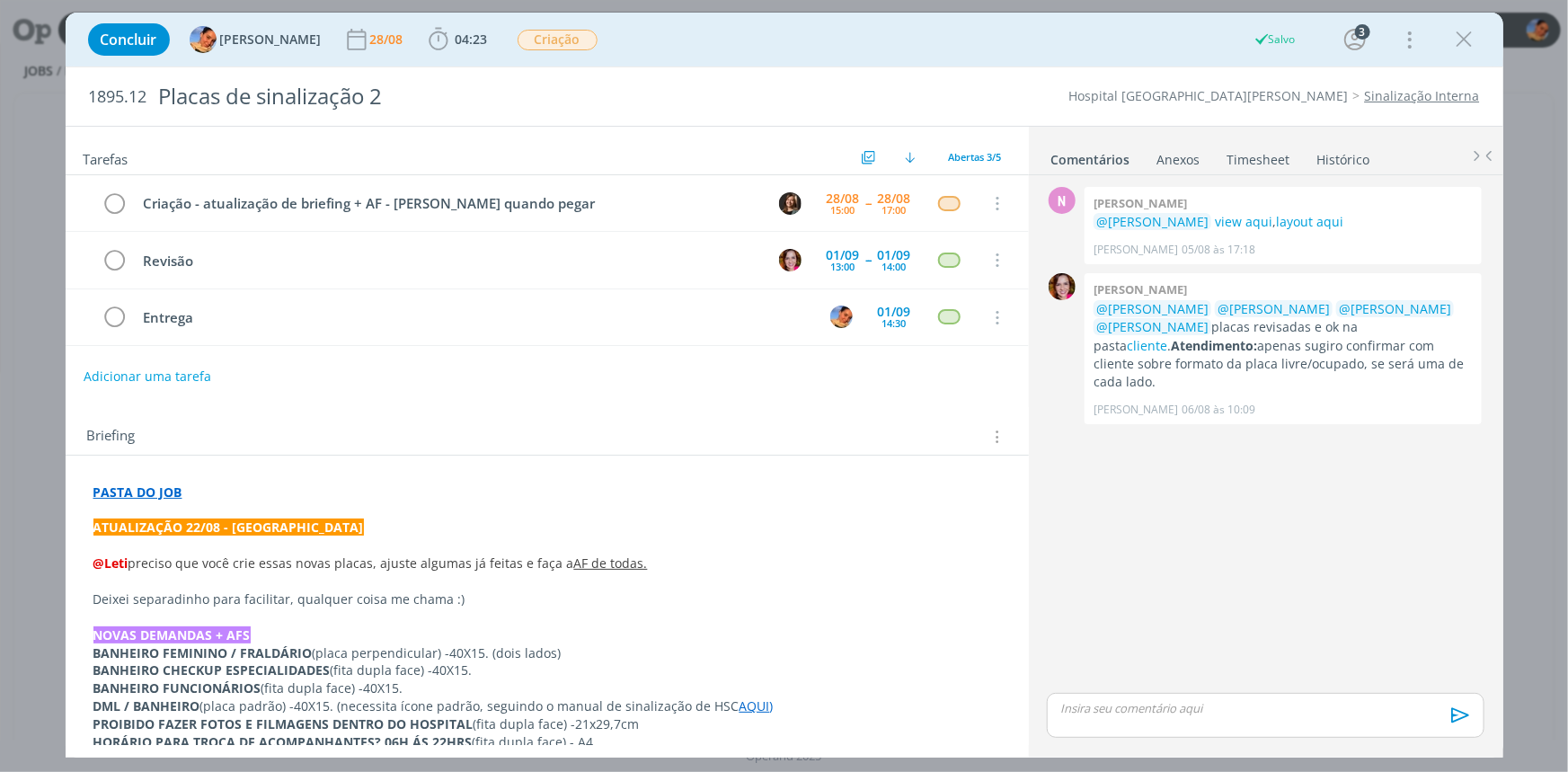
click at [1462, 50] on icon "dialog" at bounding box center [1465, 40] width 27 height 27
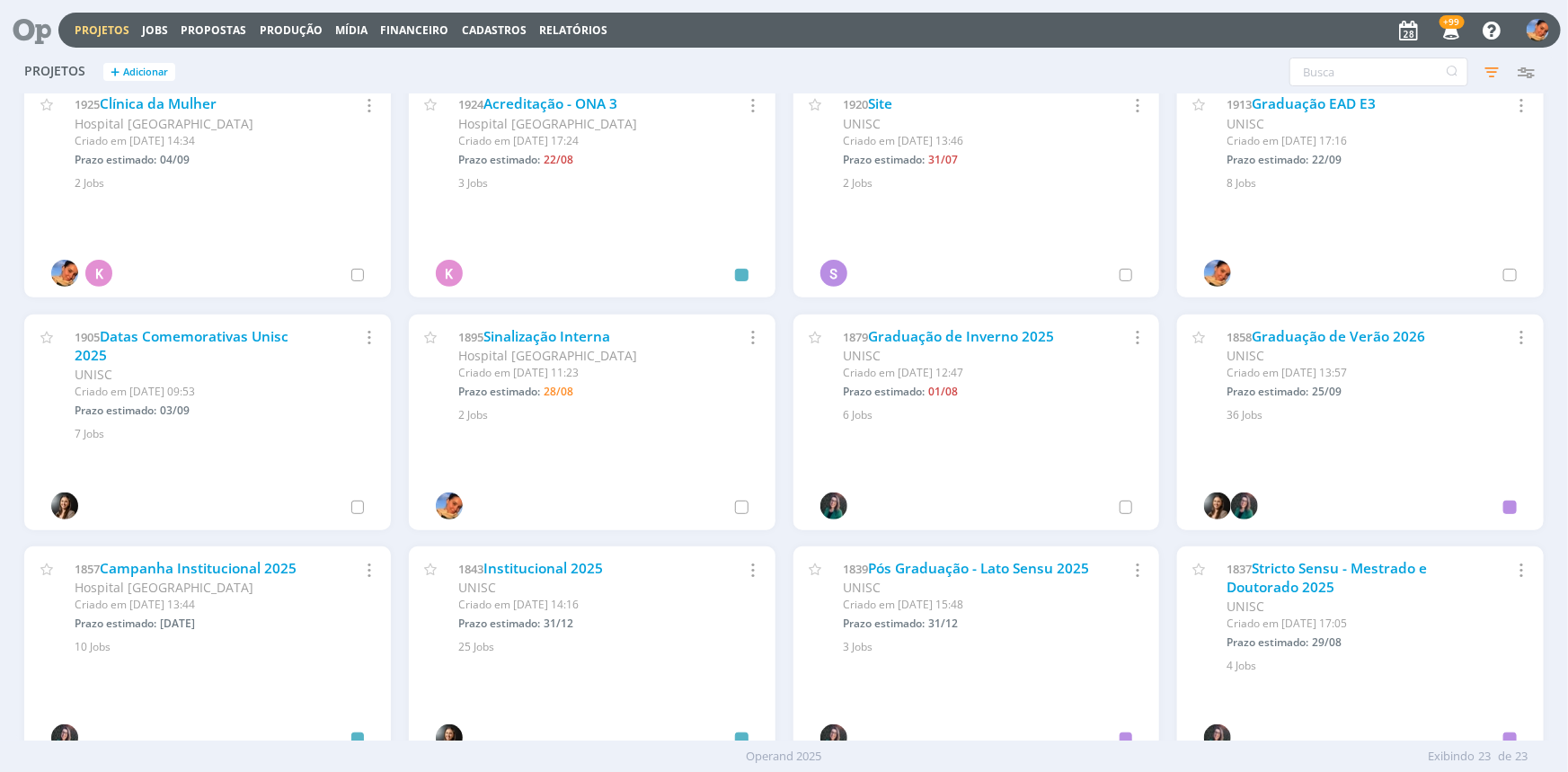
scroll to position [407, 0]
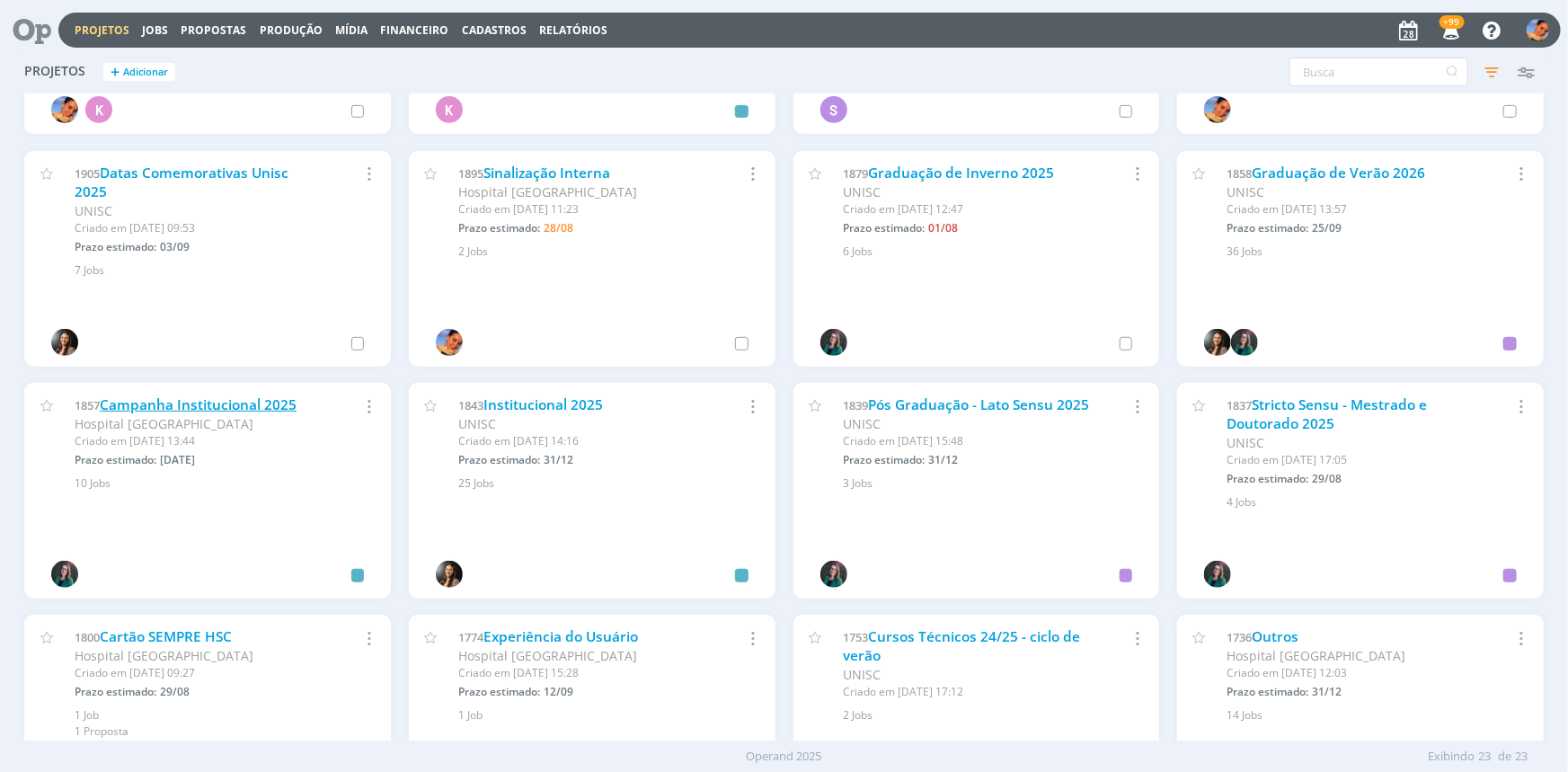
click at [171, 396] on link "Campanha Institucional 2025" at bounding box center [198, 404] width 196 height 18
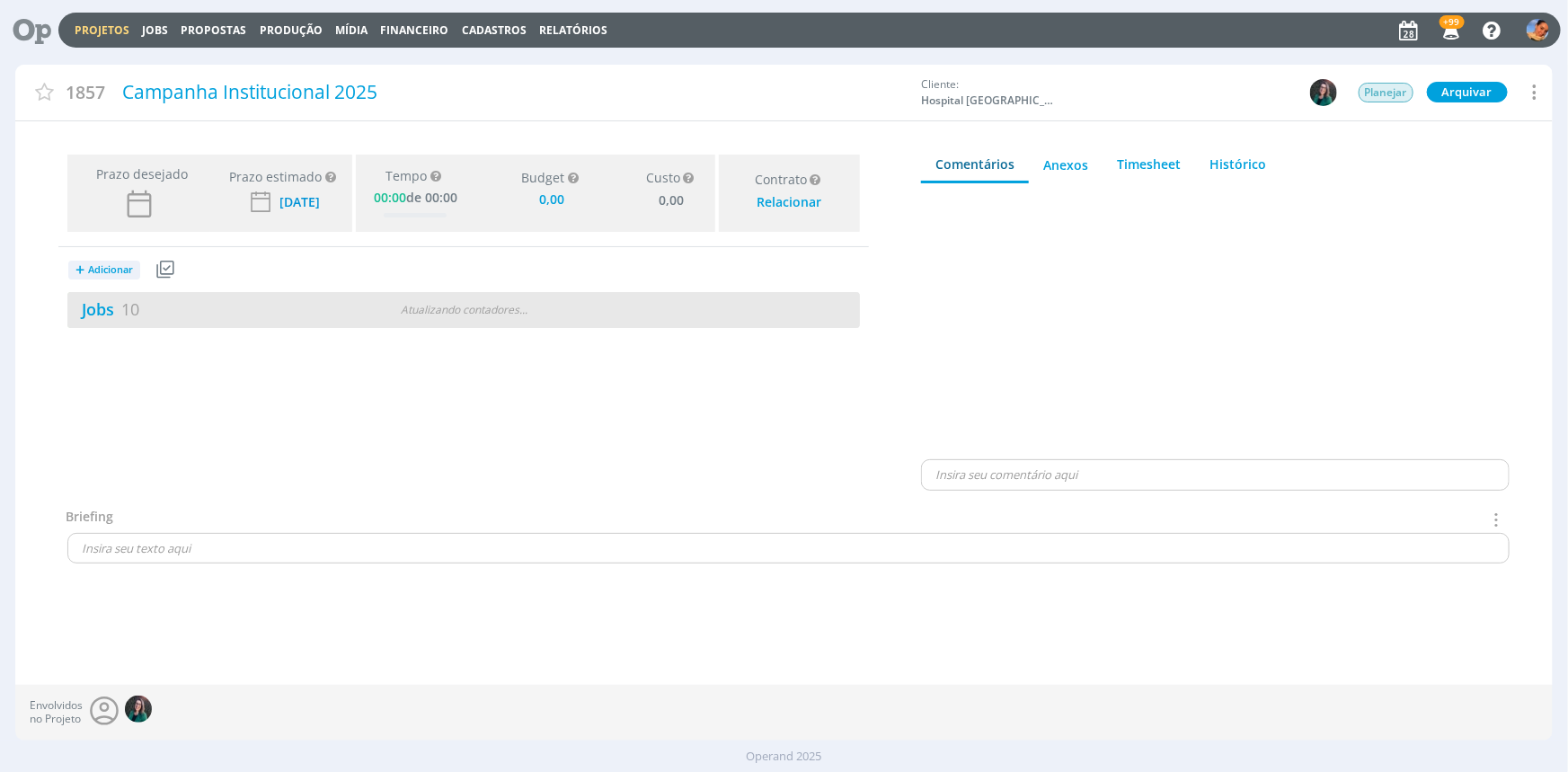
click at [300, 305] on div "Jobs 10" at bounding box center [201, 309] width 268 height 24
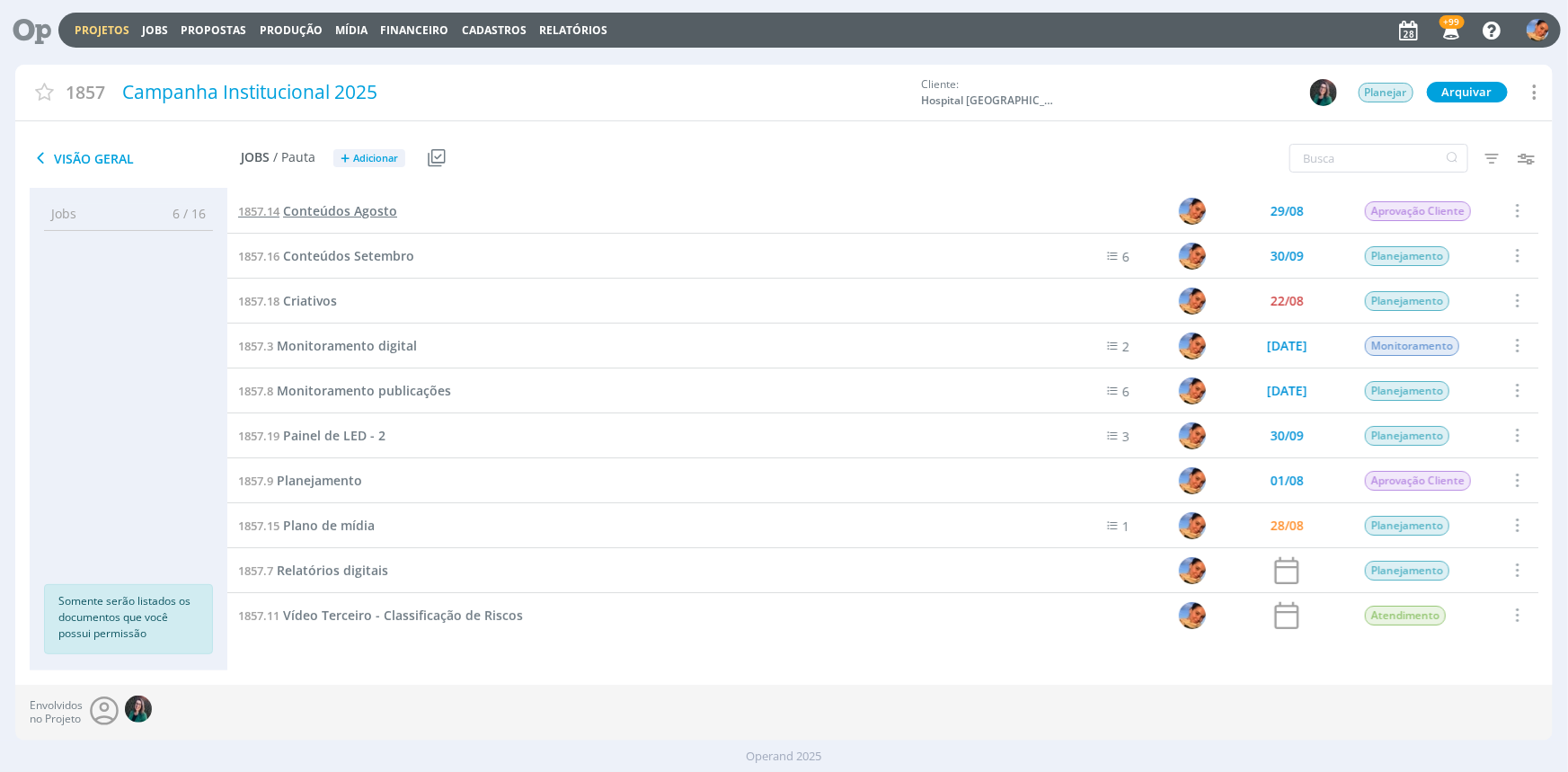
click at [362, 218] on span "Conteúdos Agosto" at bounding box center [339, 211] width 114 height 18
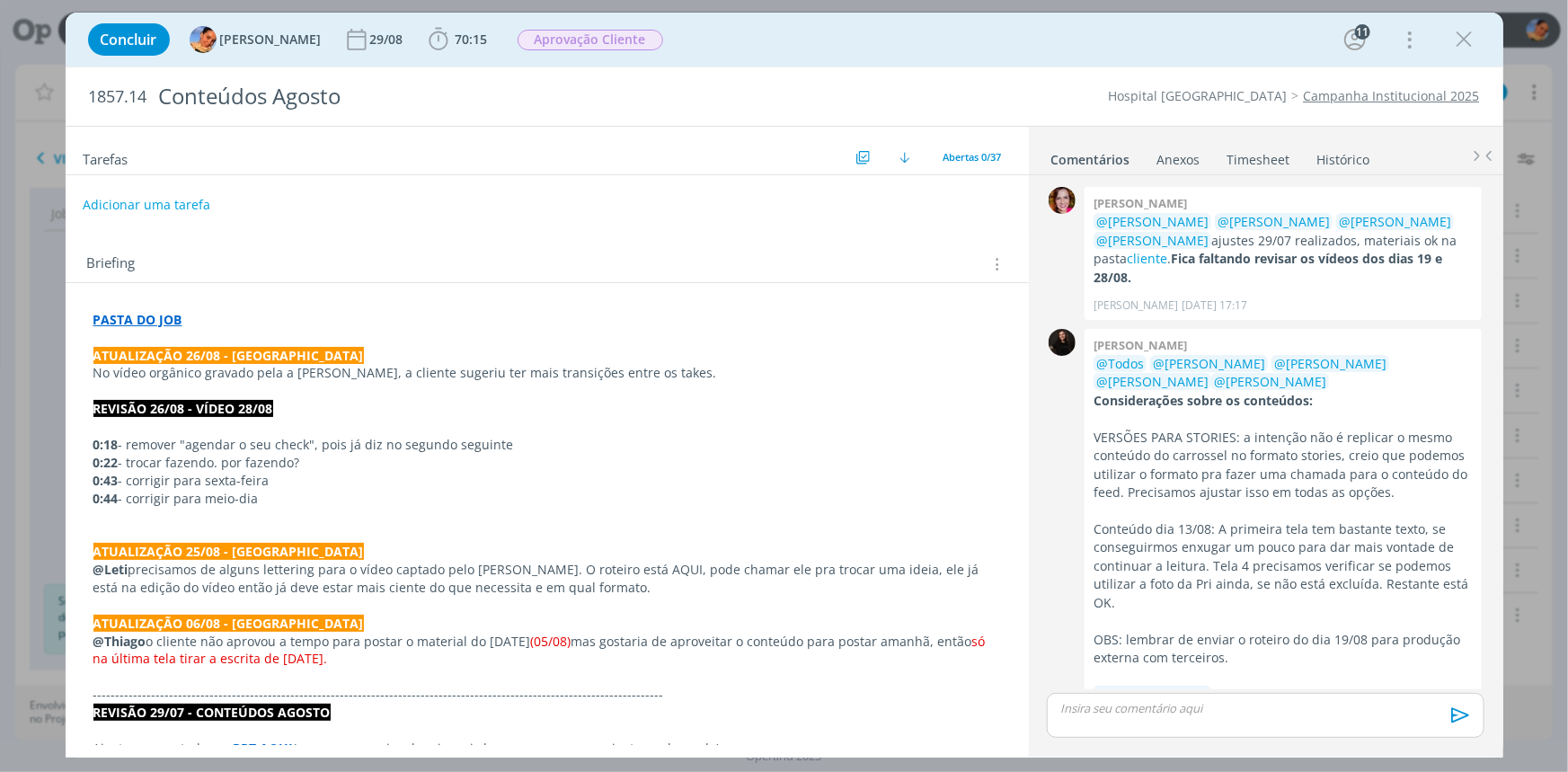
scroll to position [2466, 0]
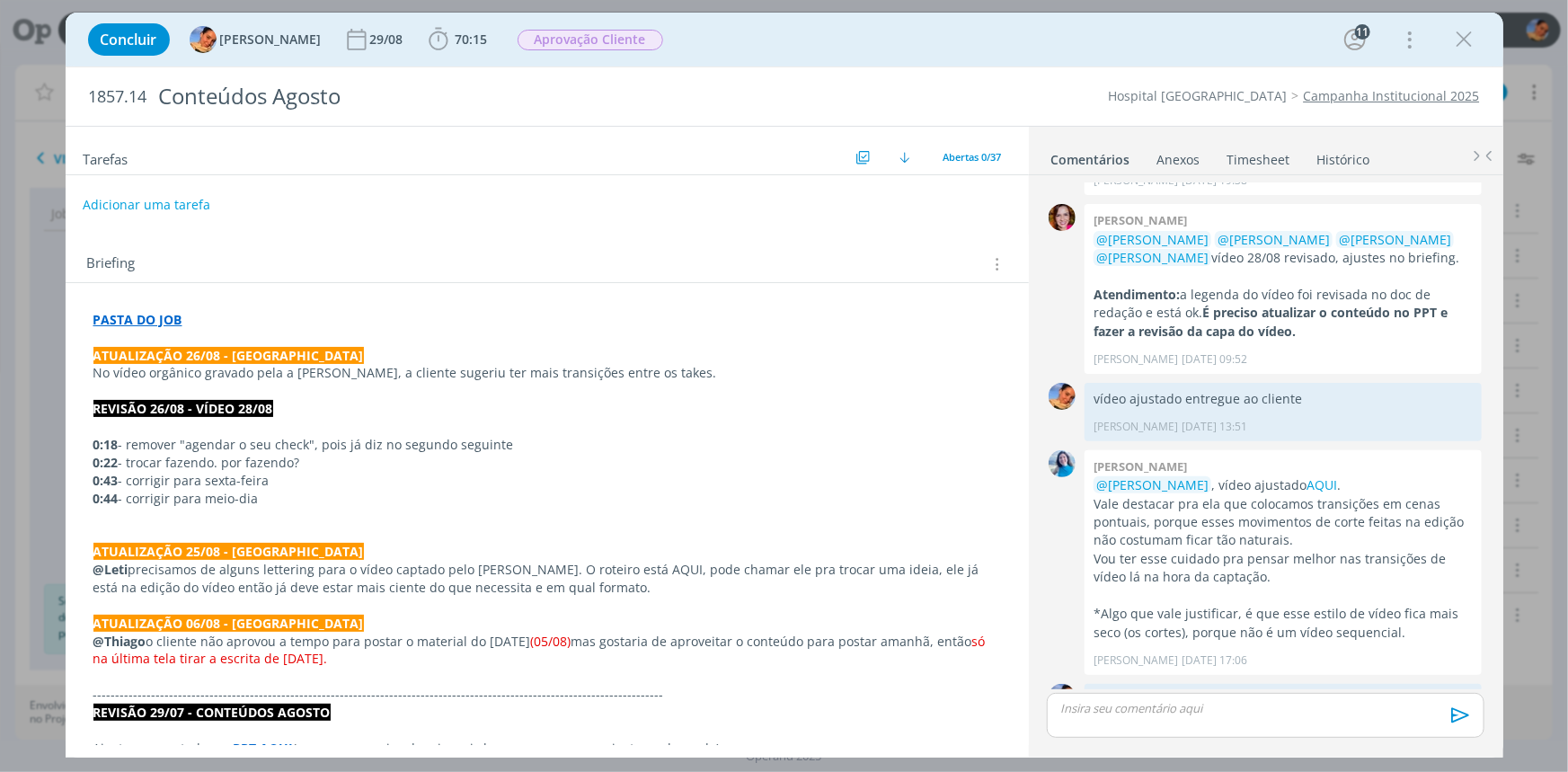
click at [117, 205] on button "Adicionar uma tarefa" at bounding box center [146, 204] width 127 height 30
click at [117, 205] on input "dialog" at bounding box center [428, 204] width 663 height 25
click at [799, 216] on icon "dialog" at bounding box center [812, 204] width 28 height 28
type input "Ajuste"
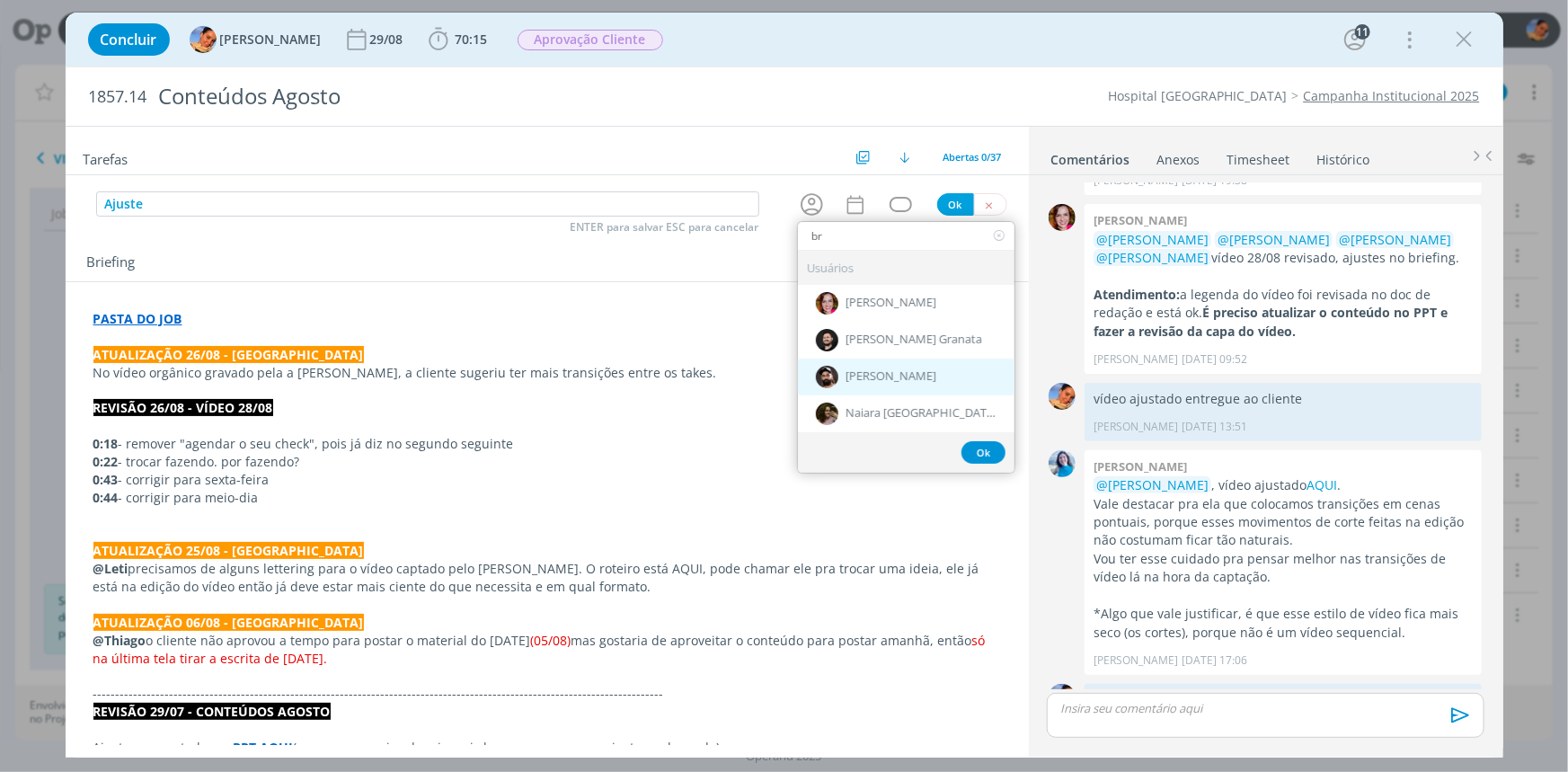
type input "br"
click at [884, 373] on span "[PERSON_NAME]" at bounding box center [890, 377] width 90 height 15
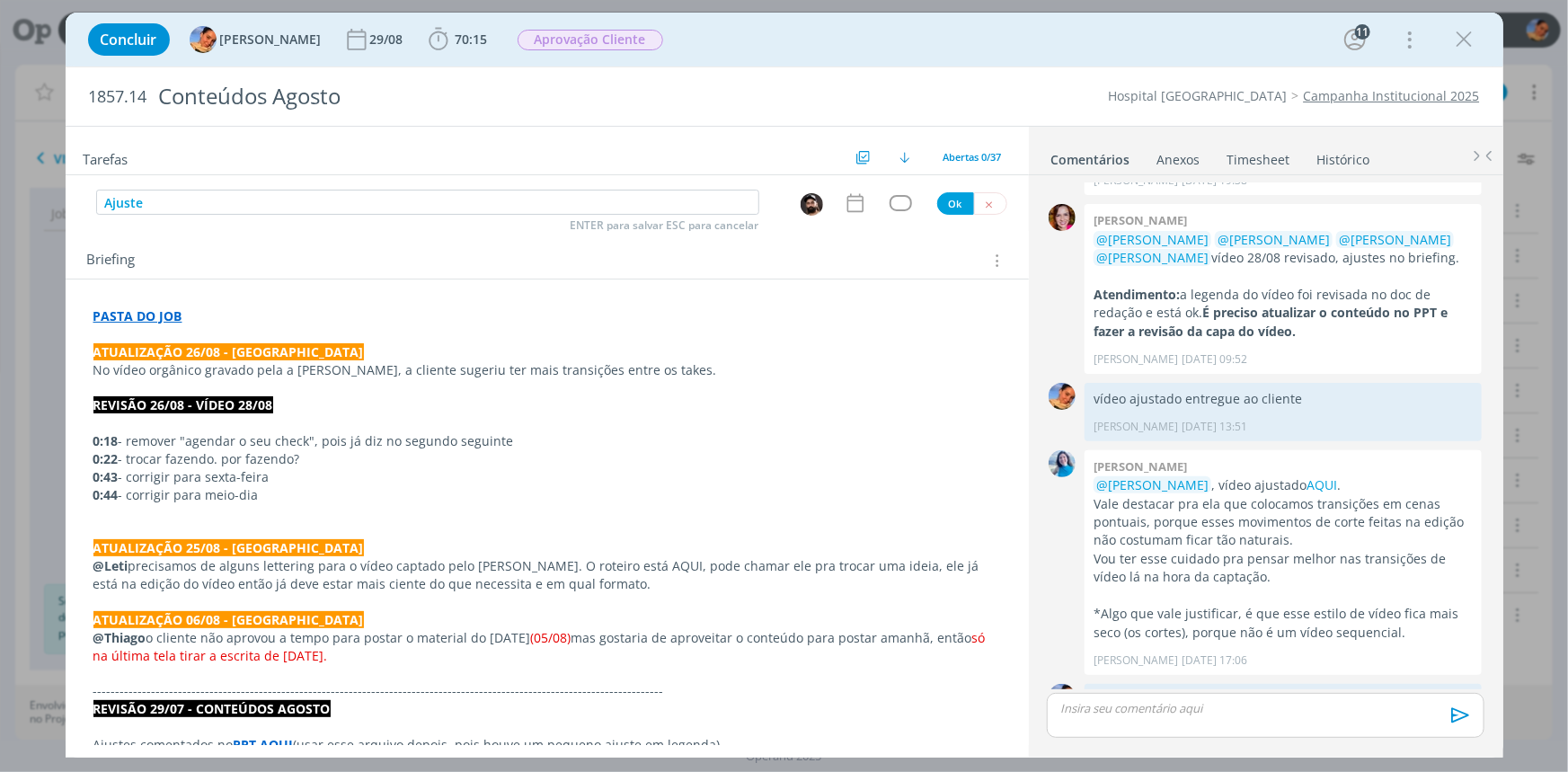
click at [856, 200] on icon "dialog" at bounding box center [854, 203] width 17 height 18
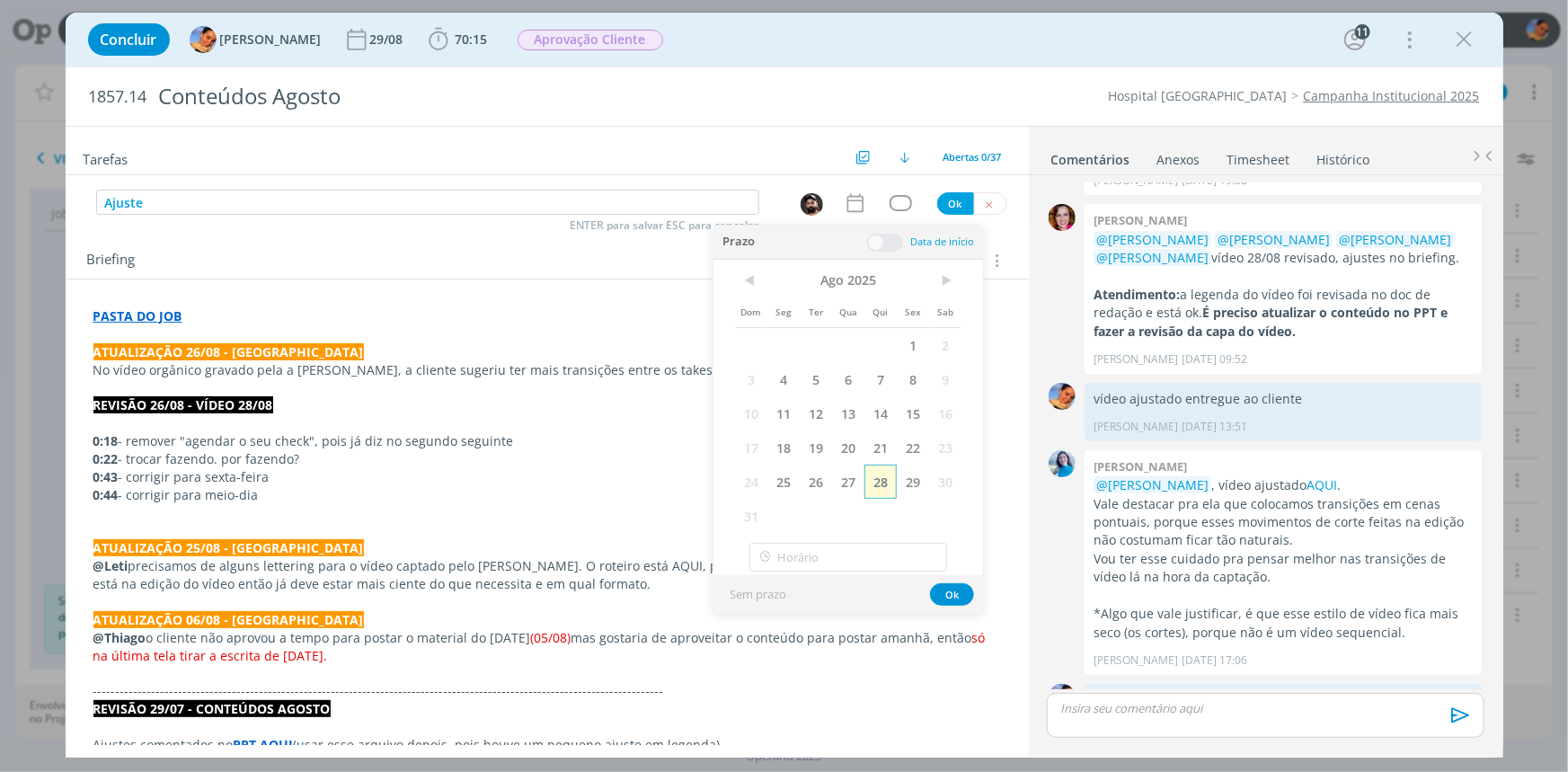
click at [887, 482] on span "28" at bounding box center [880, 481] width 32 height 34
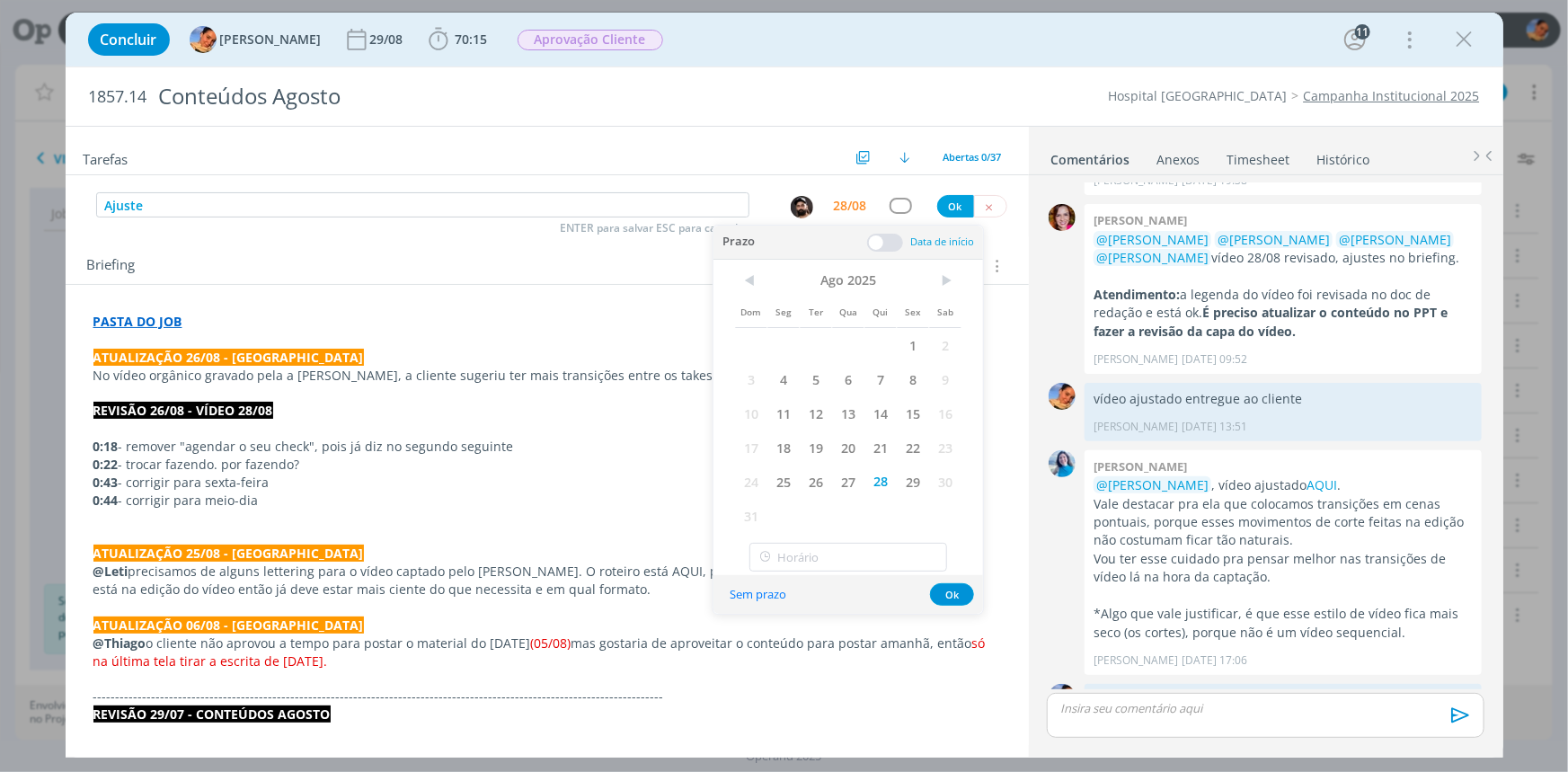
click at [893, 245] on span at bounding box center [885, 242] width 36 height 18
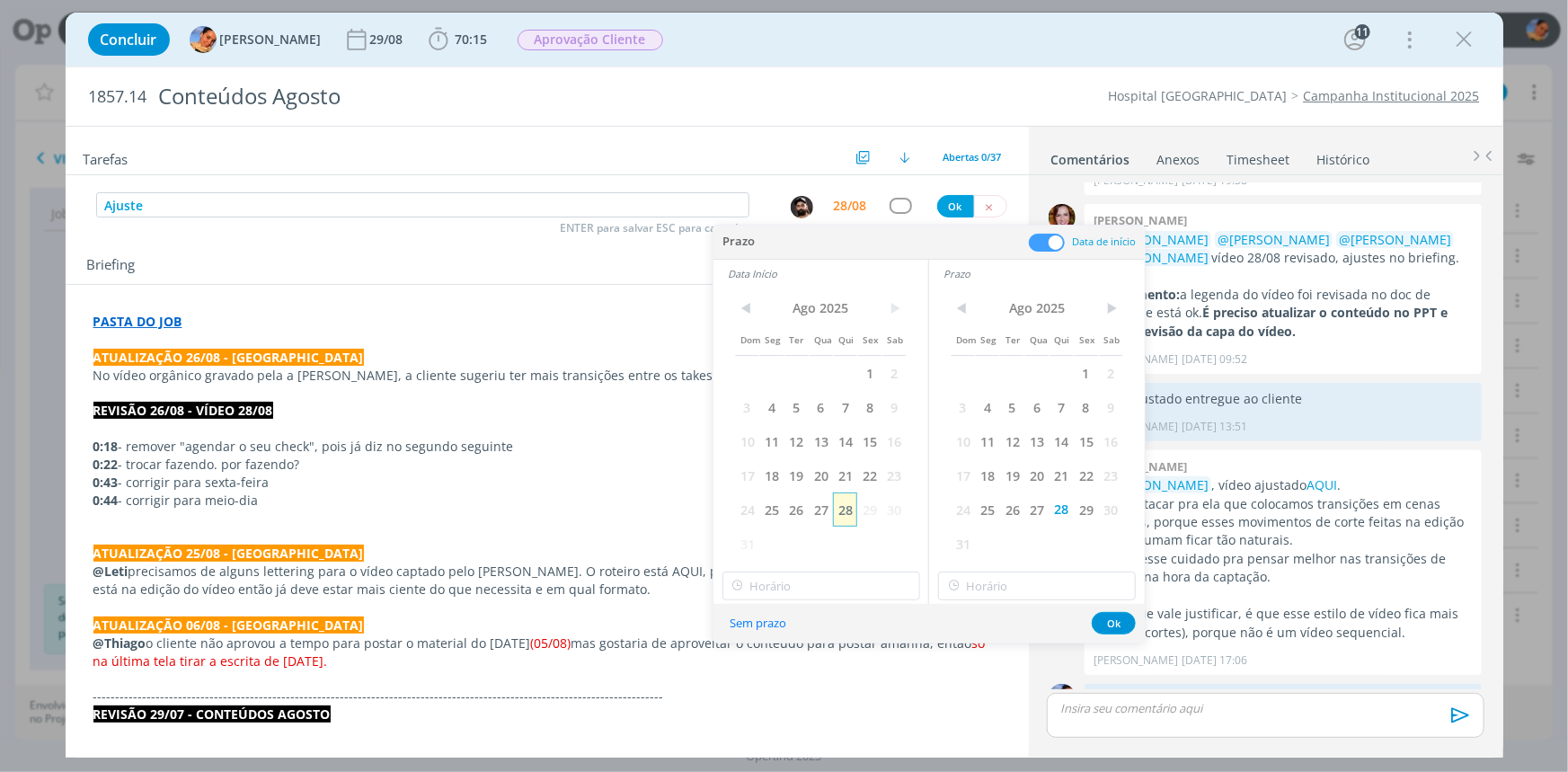
click at [852, 514] on span "28" at bounding box center [845, 509] width 24 height 34
type input "14:00"
click at [847, 572] on input "14:00" at bounding box center [821, 586] width 197 height 29
click at [833, 536] on div "14:00" at bounding box center [823, 537] width 200 height 32
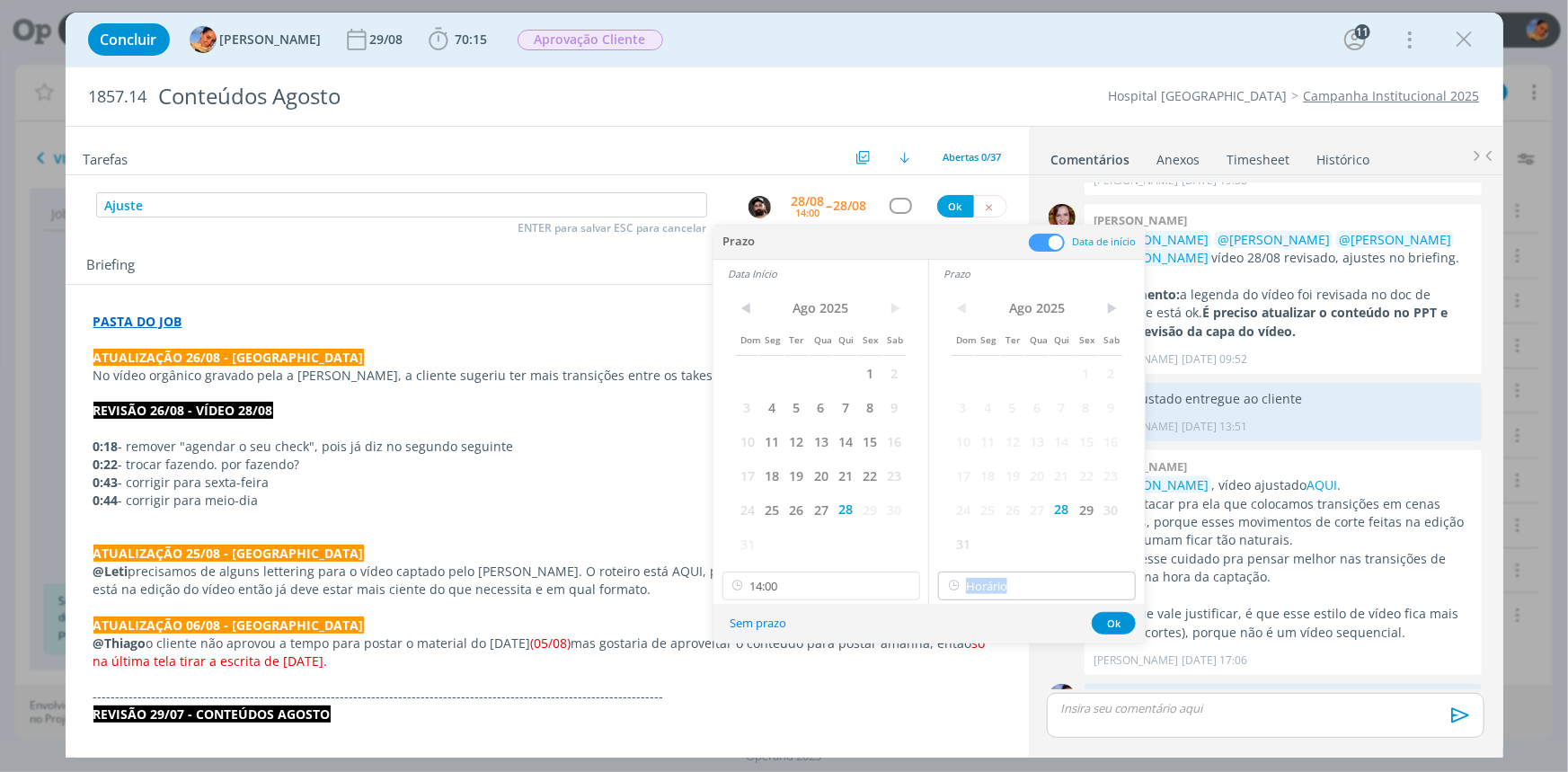
click at [965, 576] on div at bounding box center [1037, 586] width 197 height 29
click at [982, 572] on input "text" at bounding box center [1037, 586] width 197 height 29
click at [999, 583] on input "text" at bounding box center [1037, 586] width 197 height 29
click at [1009, 516] on div "14:30" at bounding box center [1040, 519] width 200 height 32
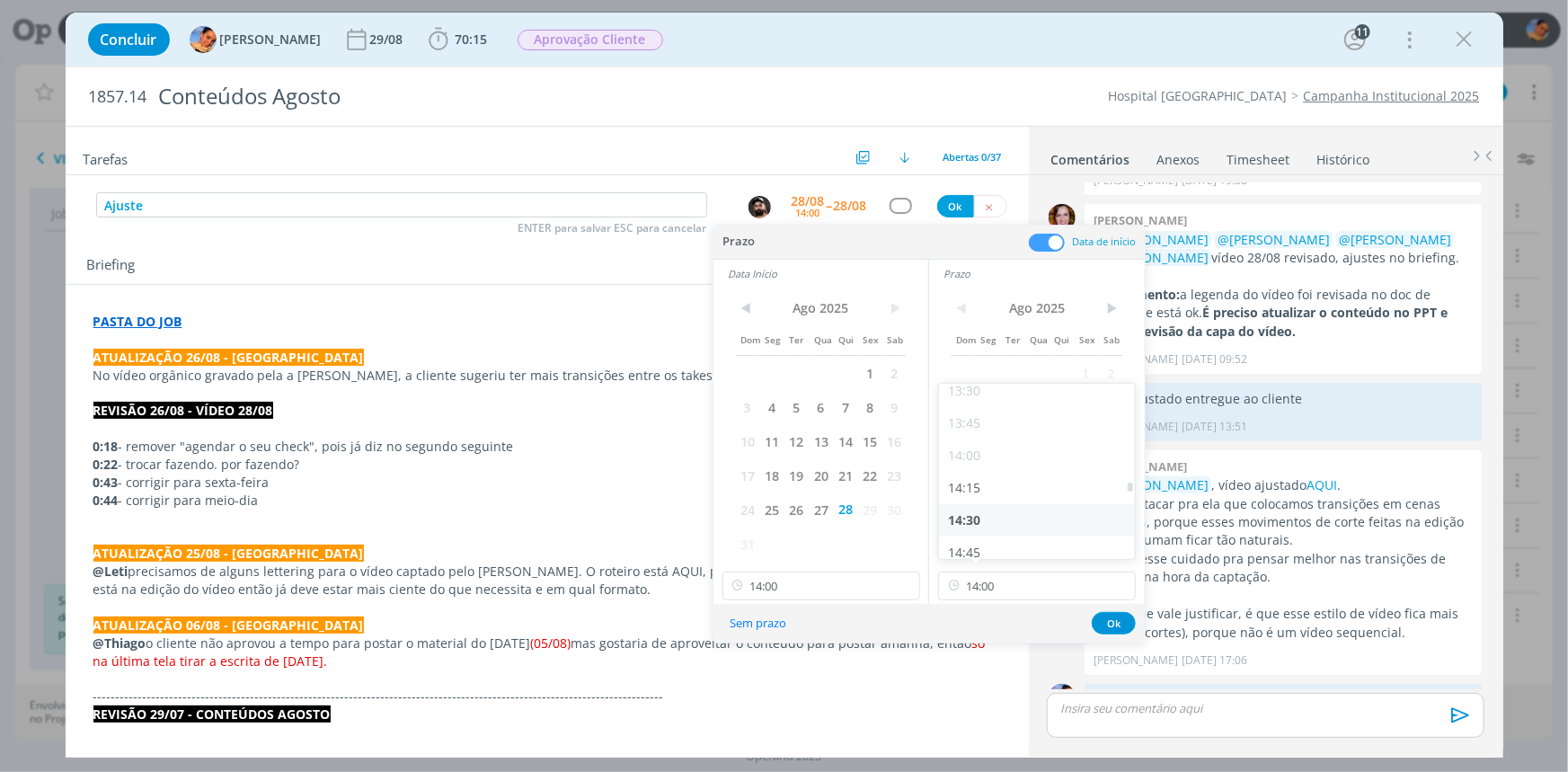
type input "14:30"
click at [1106, 621] on button "Ok" at bounding box center [1114, 622] width 44 height 22
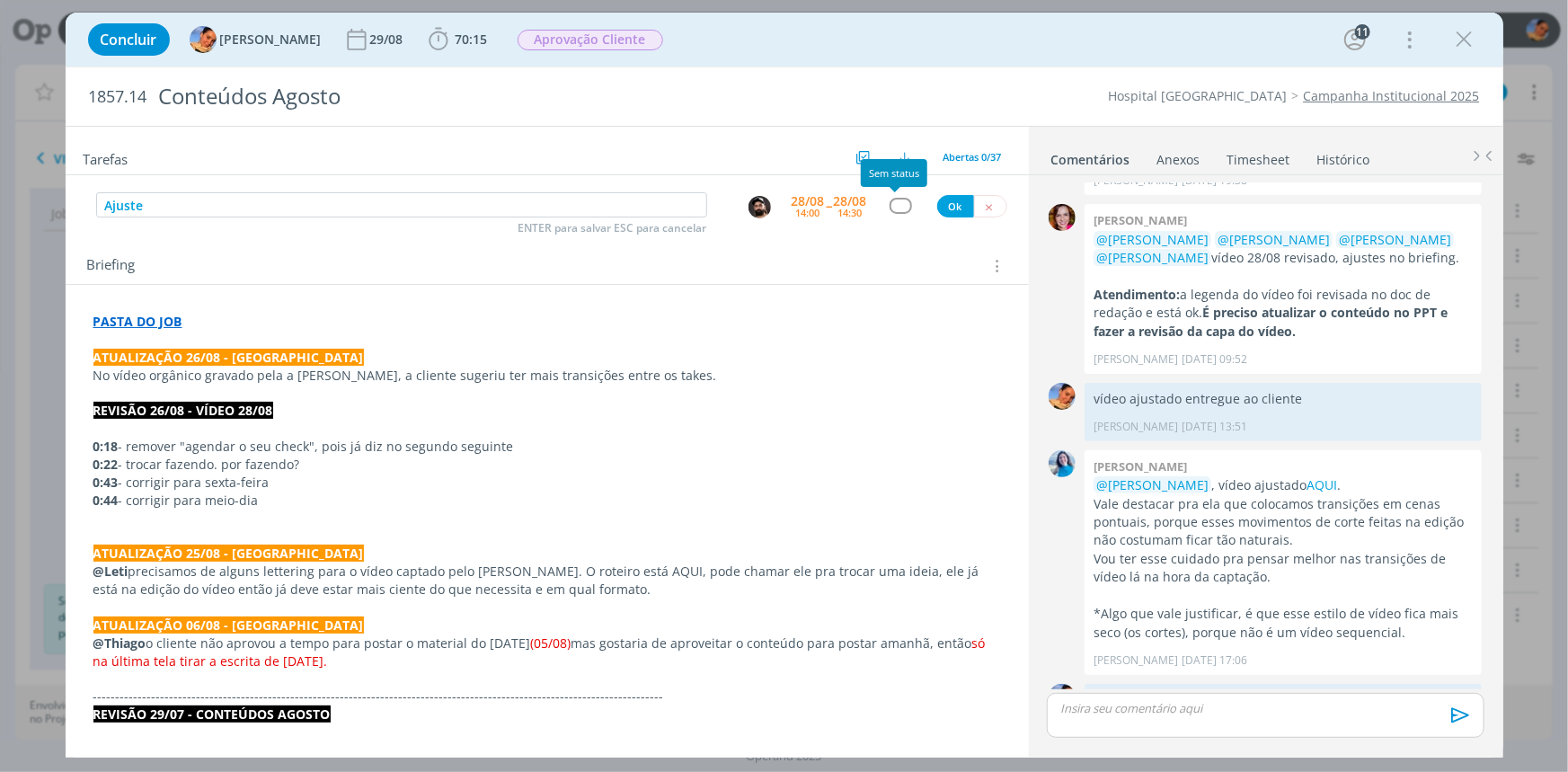
click at [901, 207] on div "dialog" at bounding box center [901, 205] width 22 height 16
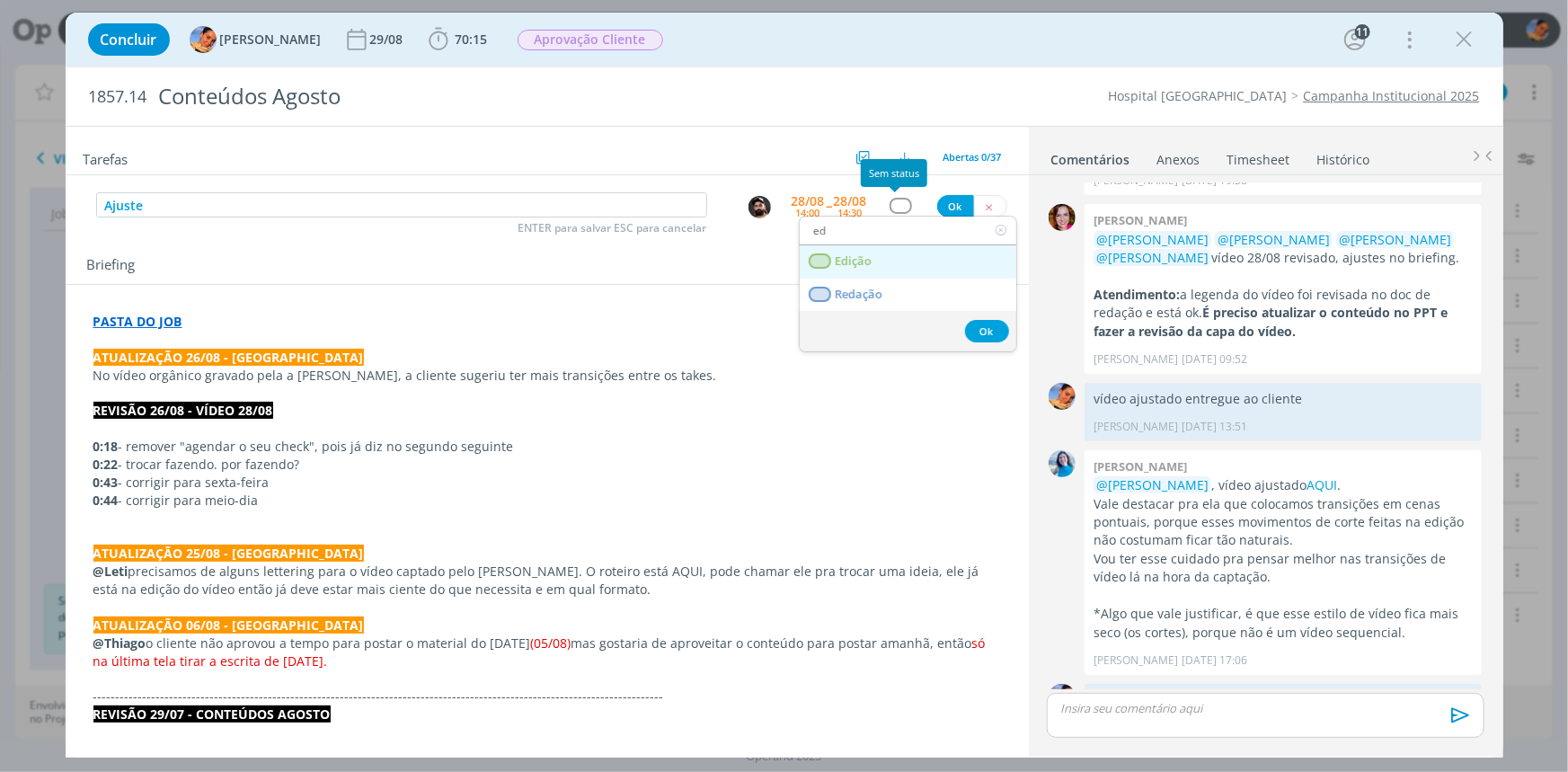
type input "ed"
click at [887, 254] on link "Edição" at bounding box center [908, 262] width 217 height 33
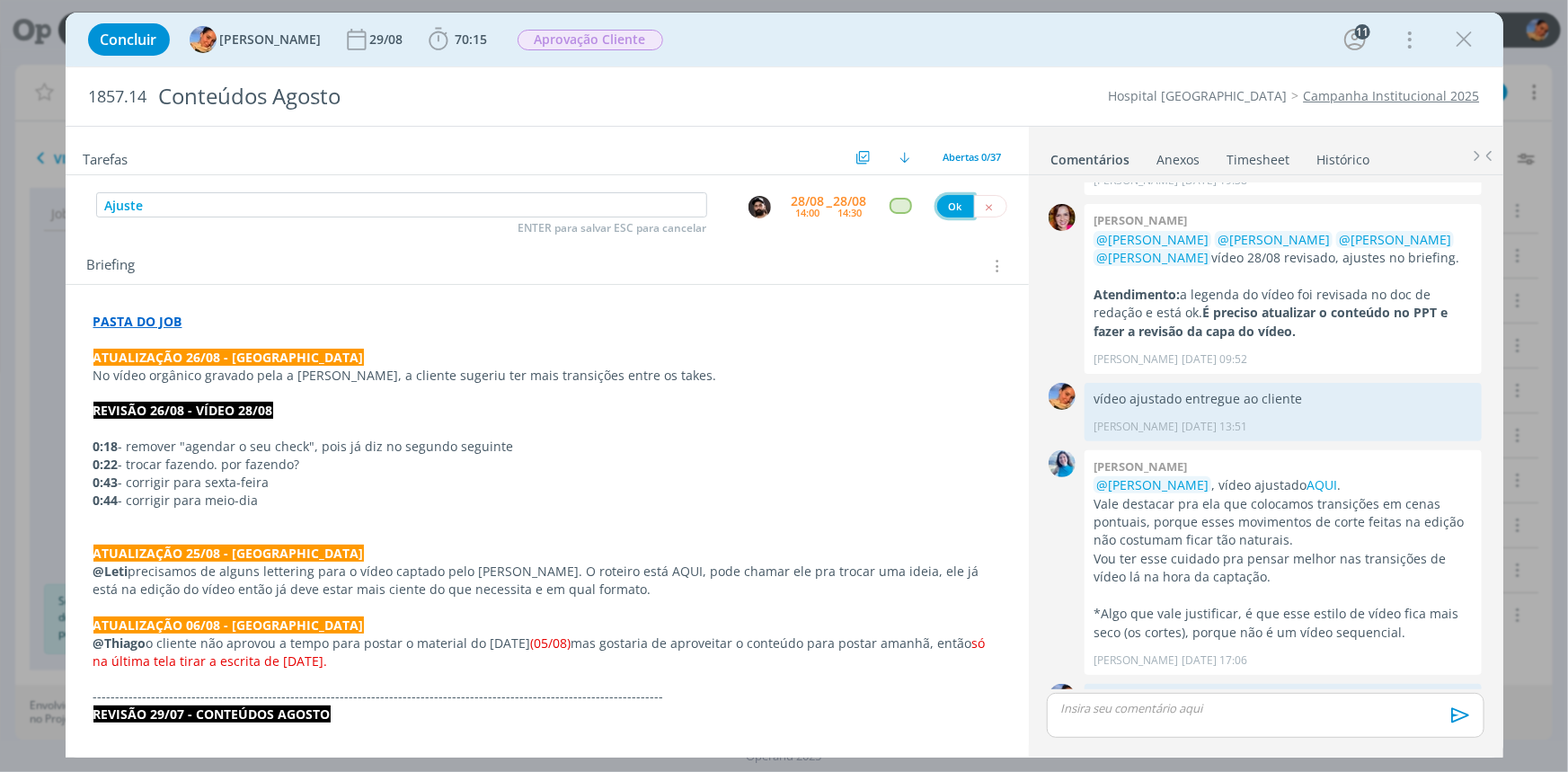
click at [942, 201] on button "Ok" at bounding box center [956, 206] width 37 height 22
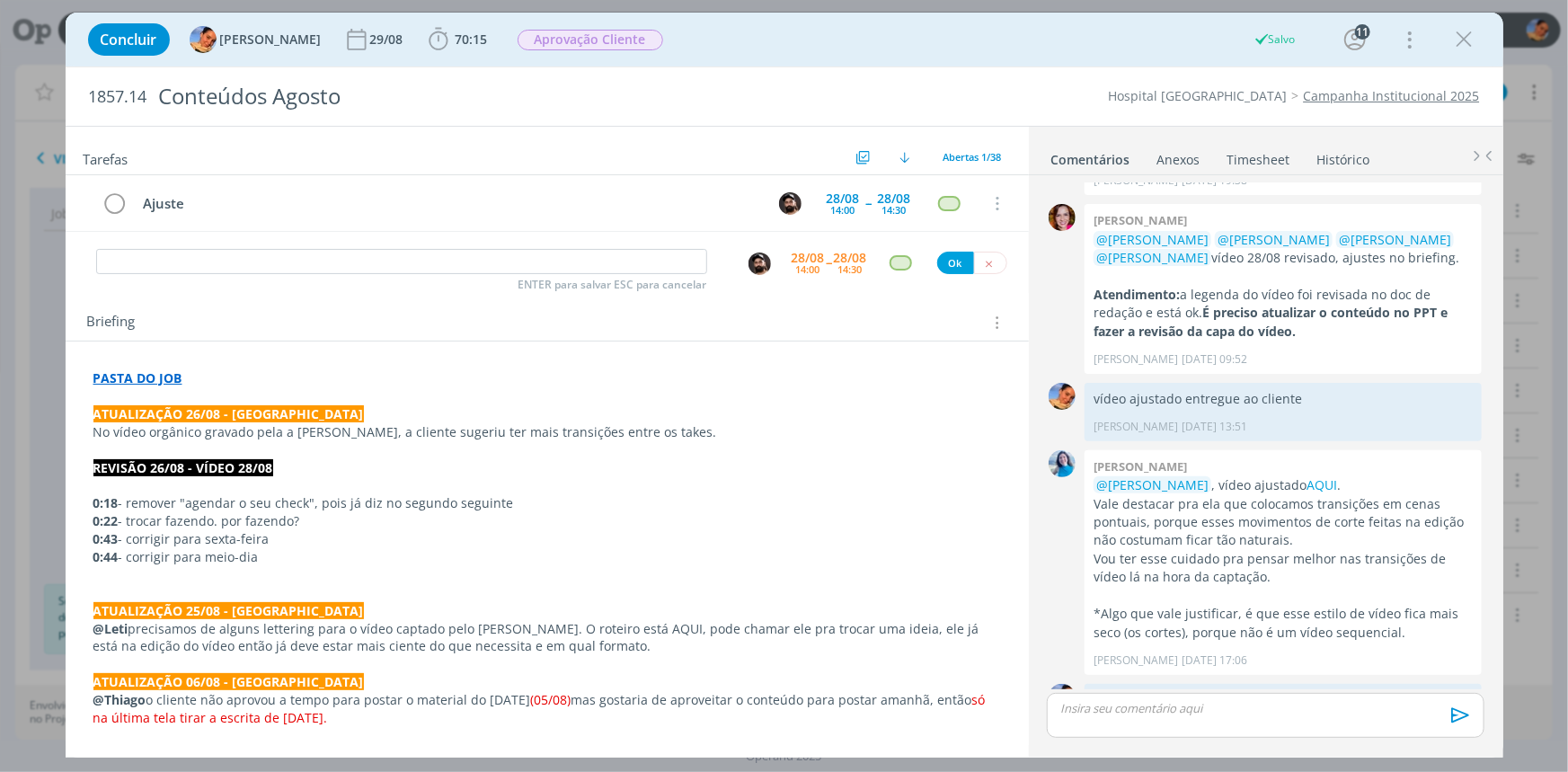
click at [312, 371] on p "PASTA DO JOB" at bounding box center [547, 378] width 908 height 18
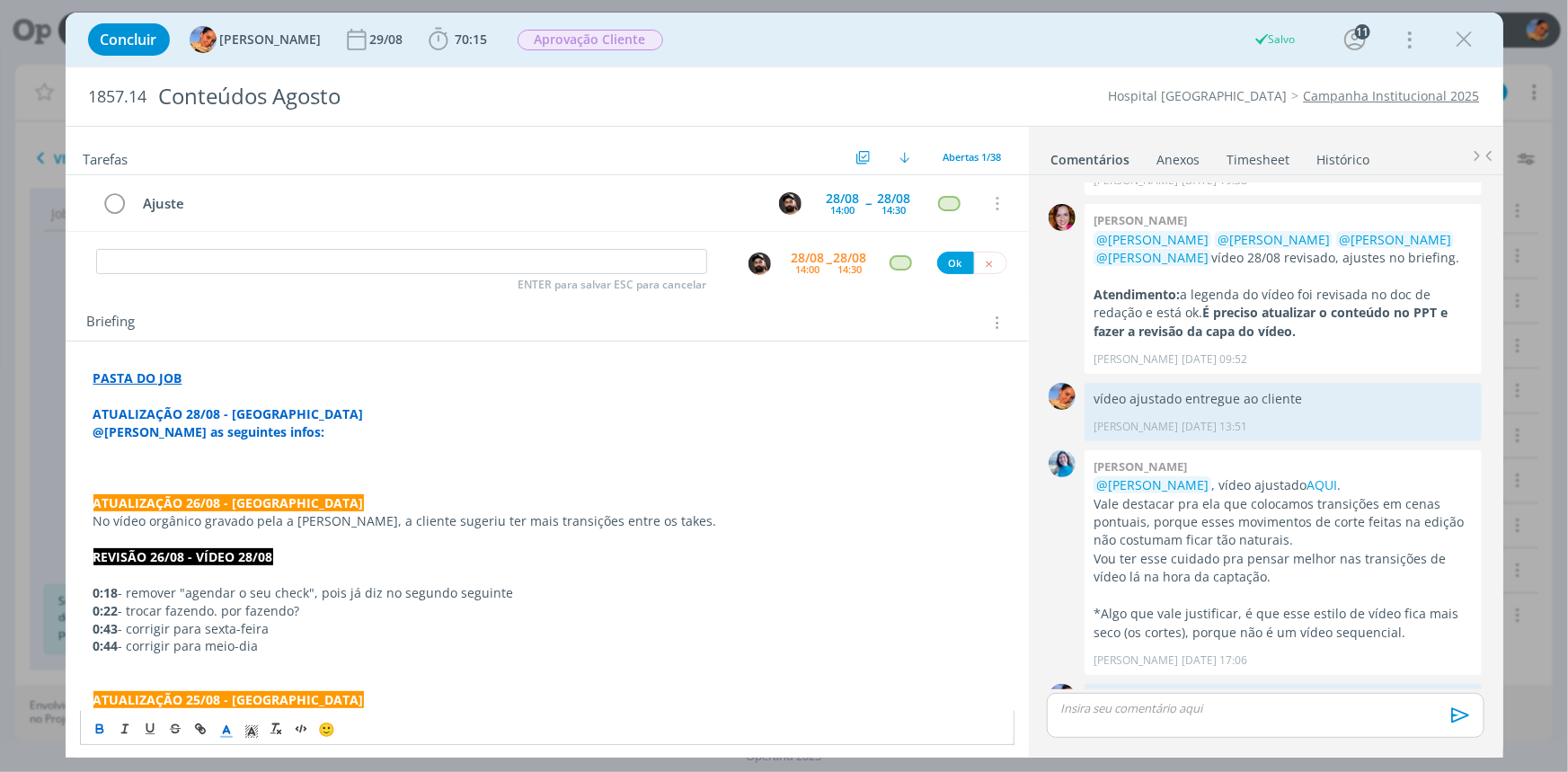
click at [346, 447] on p "dialog" at bounding box center [547, 450] width 908 height 18
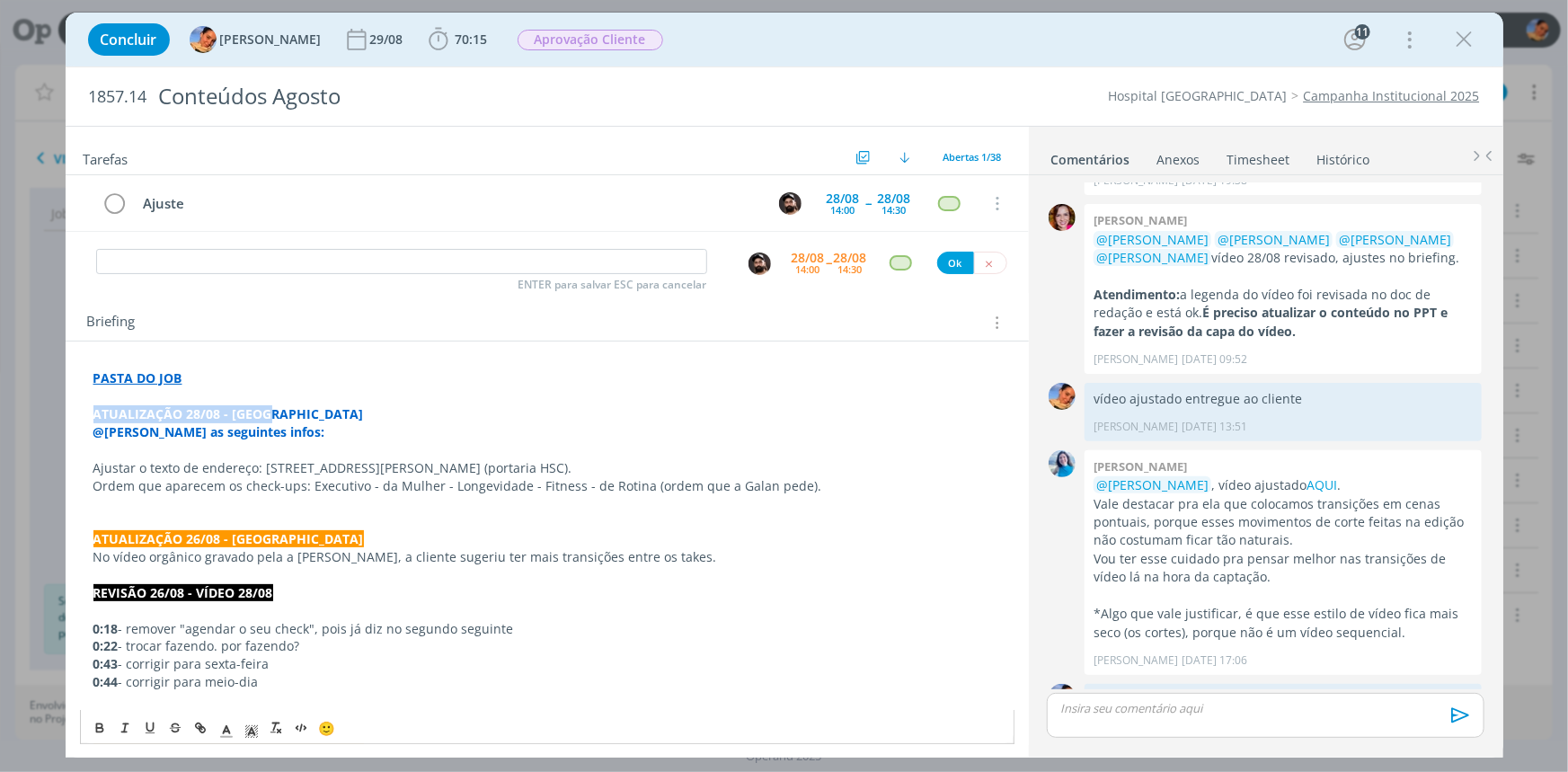
drag, startPoint x: 297, startPoint y: 420, endPoint x: 81, endPoint y: 418, distance: 216.0
click at [89, 716] on div "🙂" at bounding box center [547, 727] width 933 height 33
click at [92, 724] on icon "dialog" at bounding box center [99, 728] width 15 height 15
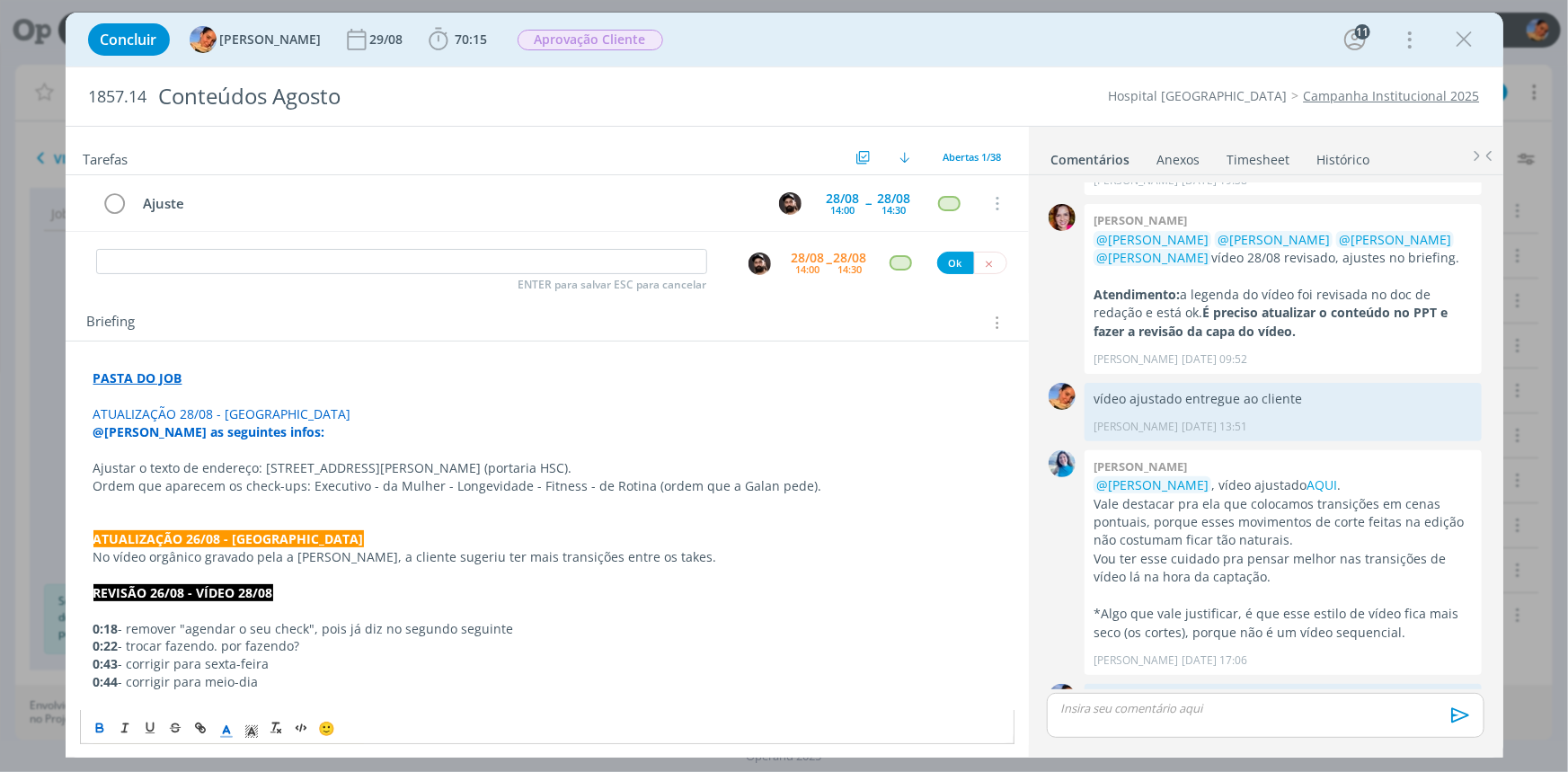
click at [100, 731] on icon "dialog" at bounding box center [99, 730] width 6 height 4
click at [233, 727] on span "dialog" at bounding box center [227, 728] width 25 height 21
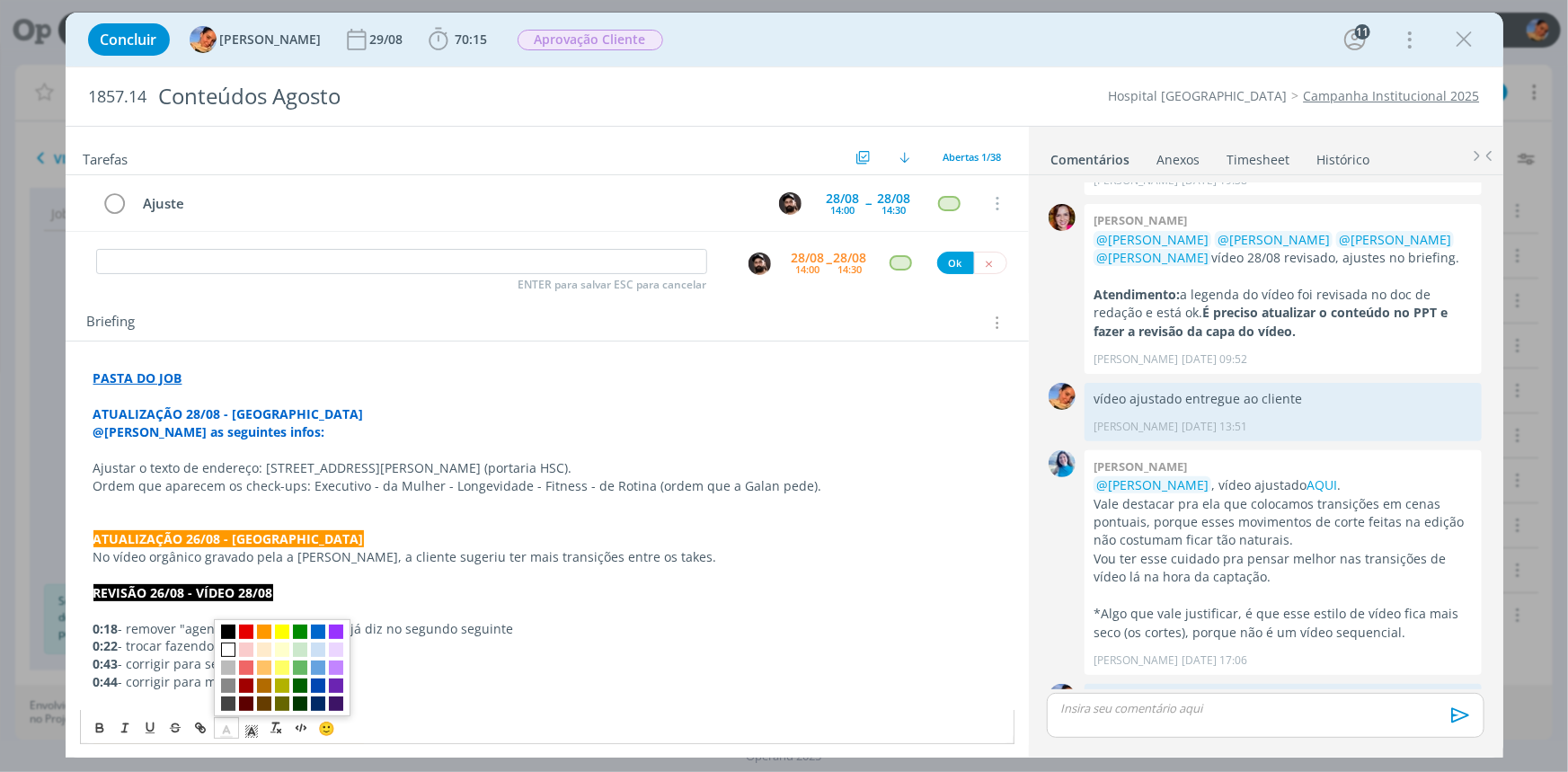
click at [232, 654] on span "dialog" at bounding box center [228, 650] width 15 height 15
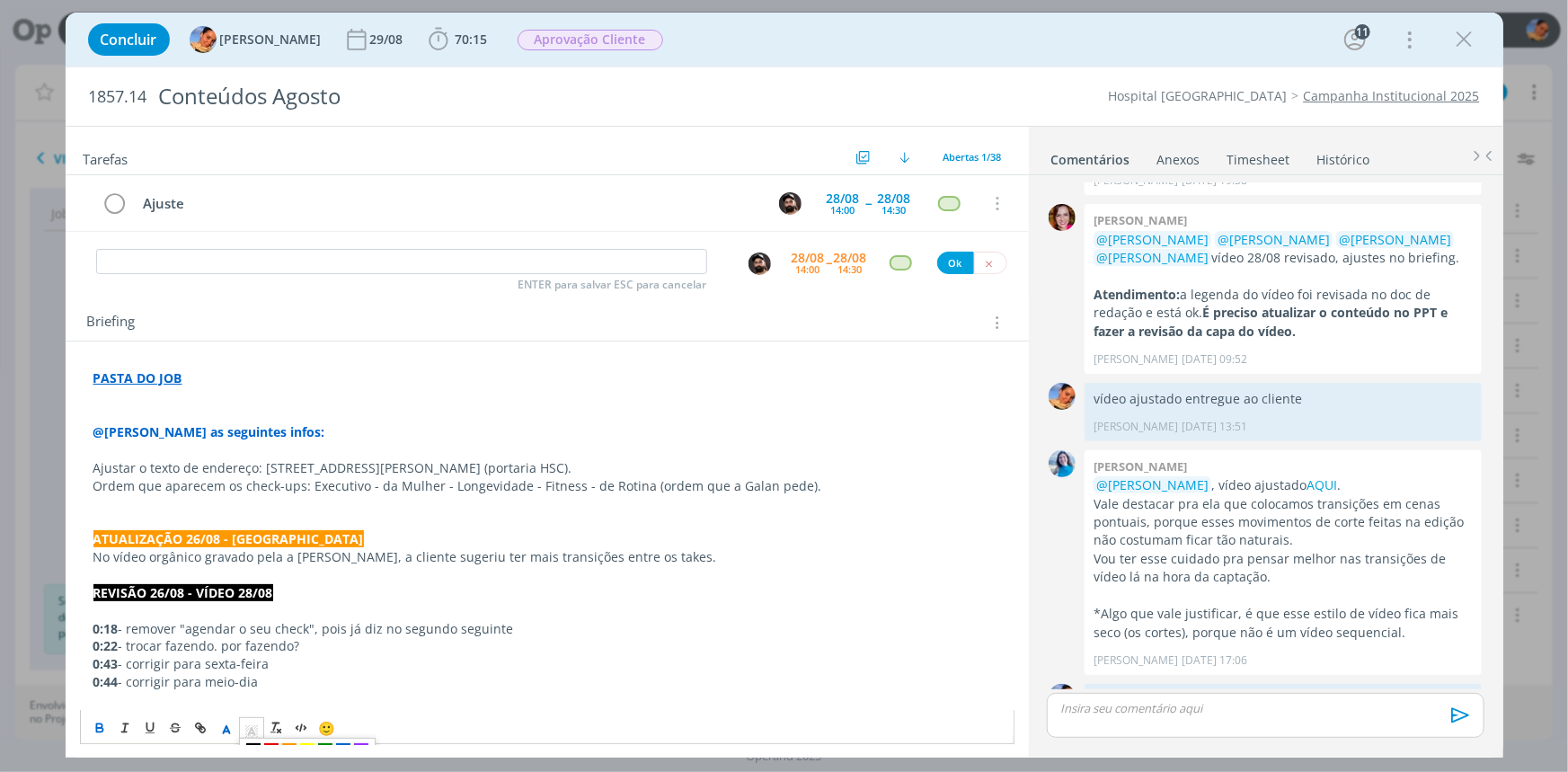
drag, startPoint x: 242, startPoint y: 729, endPoint x: 255, endPoint y: 674, distance: 56.5
click at [243, 729] on icon "dialog" at bounding box center [251, 731] width 17 height 17
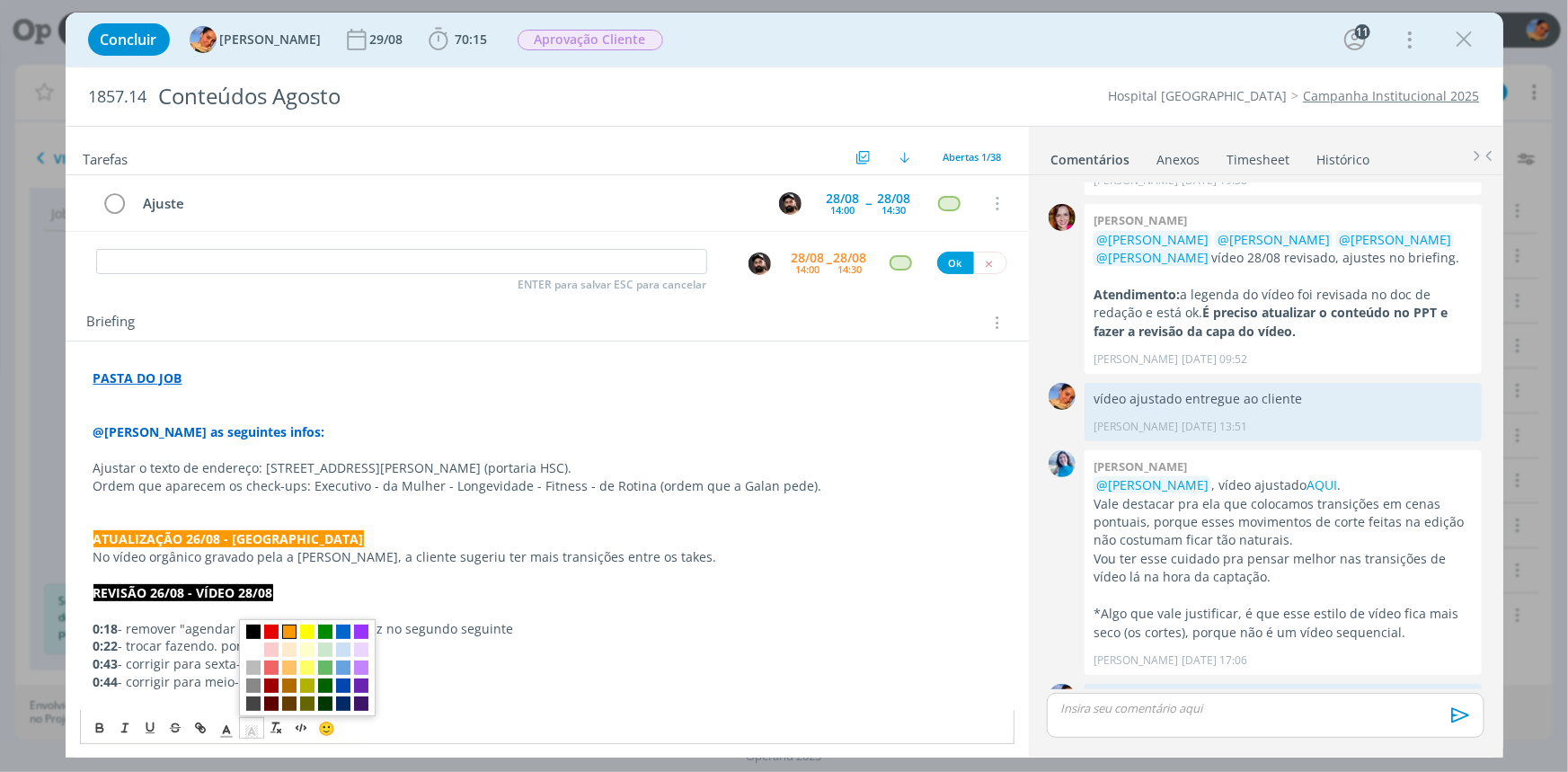
click at [288, 632] on span "dialog" at bounding box center [289, 632] width 15 height 15
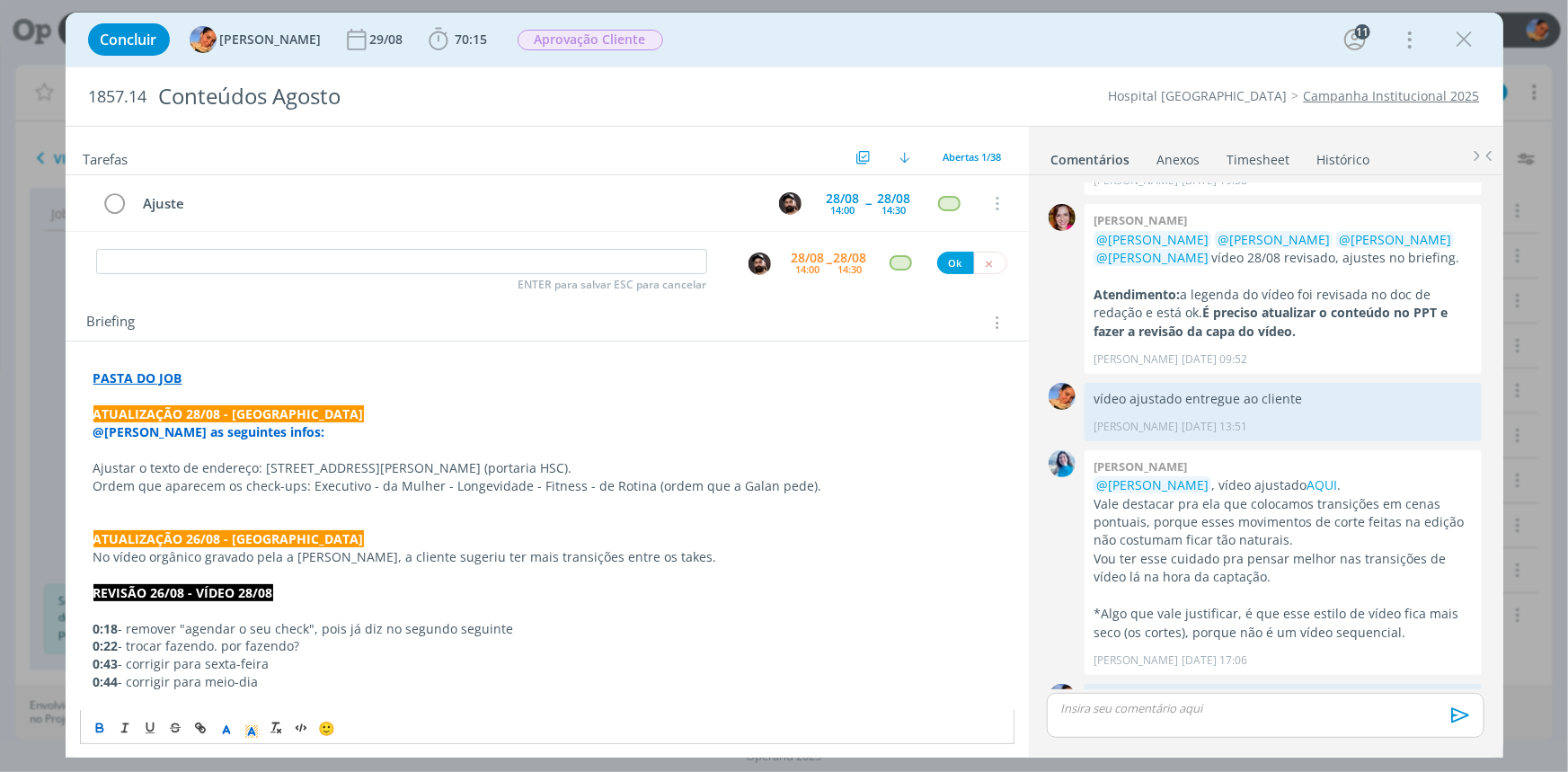
click at [260, 485] on p "Ordem que aparecem os check-ups: Executivo - da Mulher - Longevidade - Fitness …" at bounding box center [547, 486] width 908 height 18
drag, startPoint x: 321, startPoint y: 431, endPoint x: 59, endPoint y: 441, distance: 262.2
click at [59, 441] on div "Concluir Luíza Santana 29/08 70:15 Iniciar Apontar Data * 28/08/2025 Horas * 00…" at bounding box center [784, 386] width 1568 height 772
drag, startPoint x: 82, startPoint y: 431, endPoint x: 335, endPoint y: 433, distance: 253.0
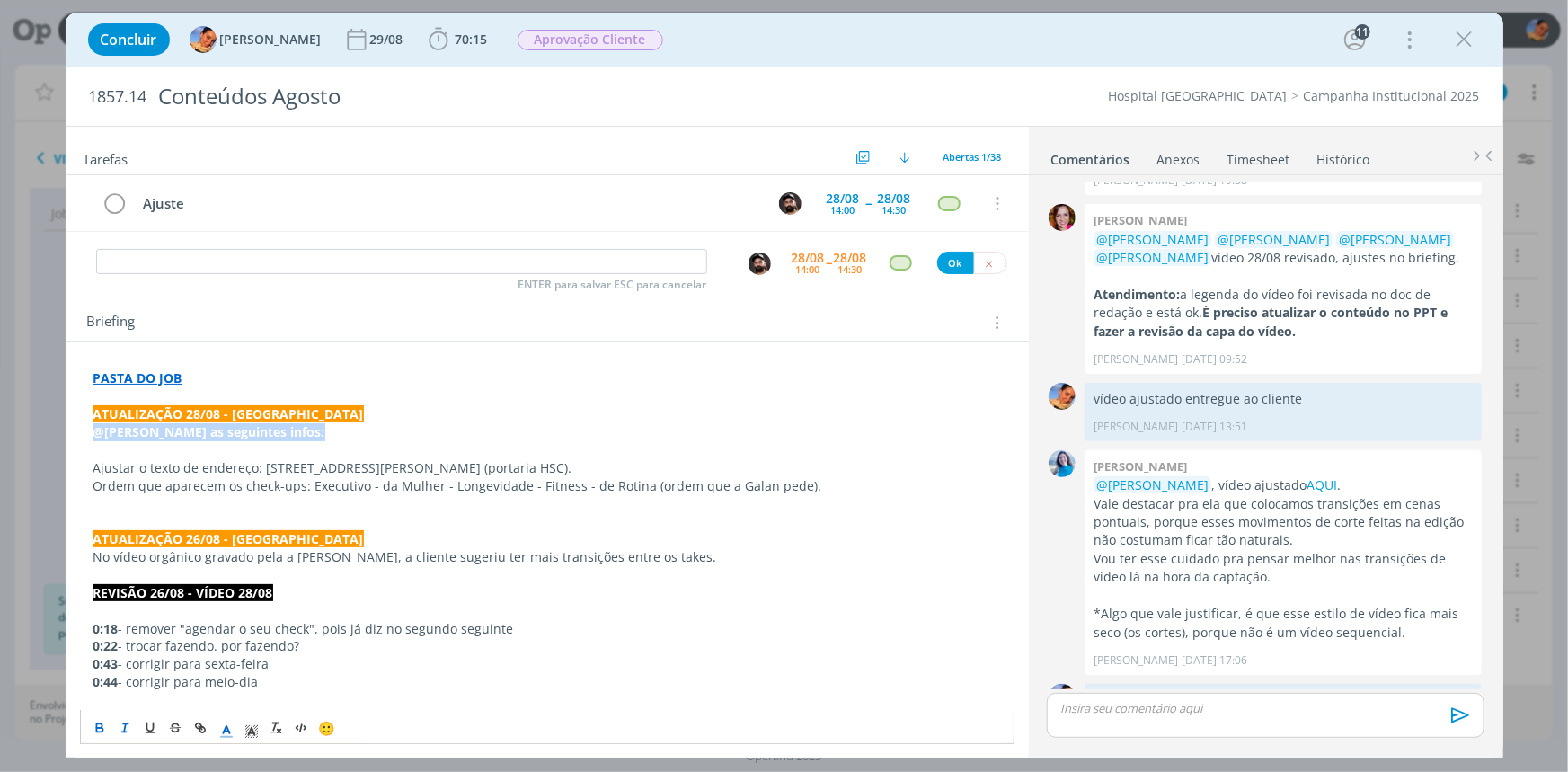
click at [100, 728] on icon "dialog" at bounding box center [99, 730] width 6 height 4
click at [221, 729] on icon "dialog" at bounding box center [227, 731] width 17 height 17
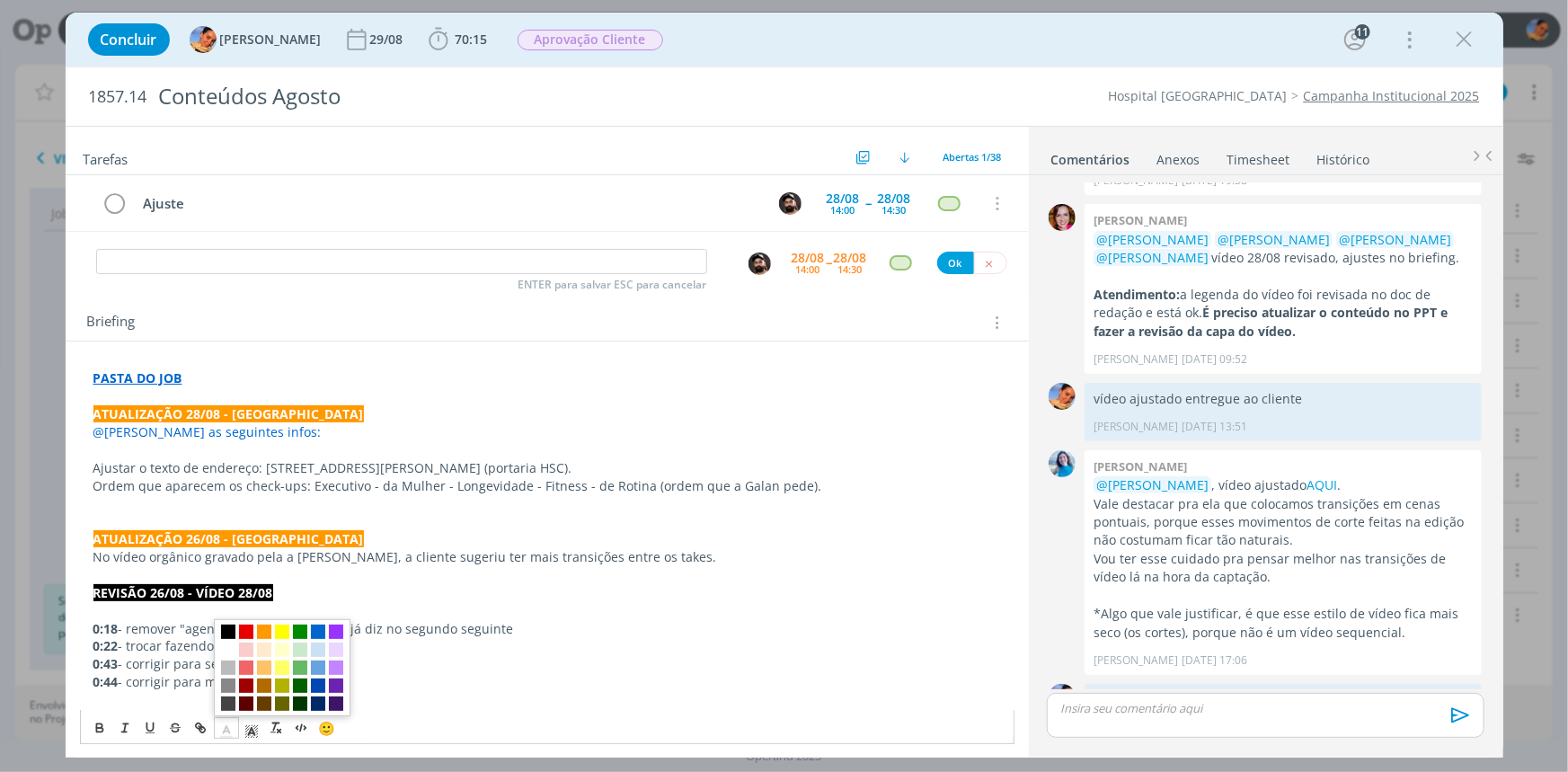
drag, startPoint x: 227, startPoint y: 701, endPoint x: 216, endPoint y: 577, distance: 124.5
click at [226, 701] on span "dialog" at bounding box center [228, 704] width 15 height 15
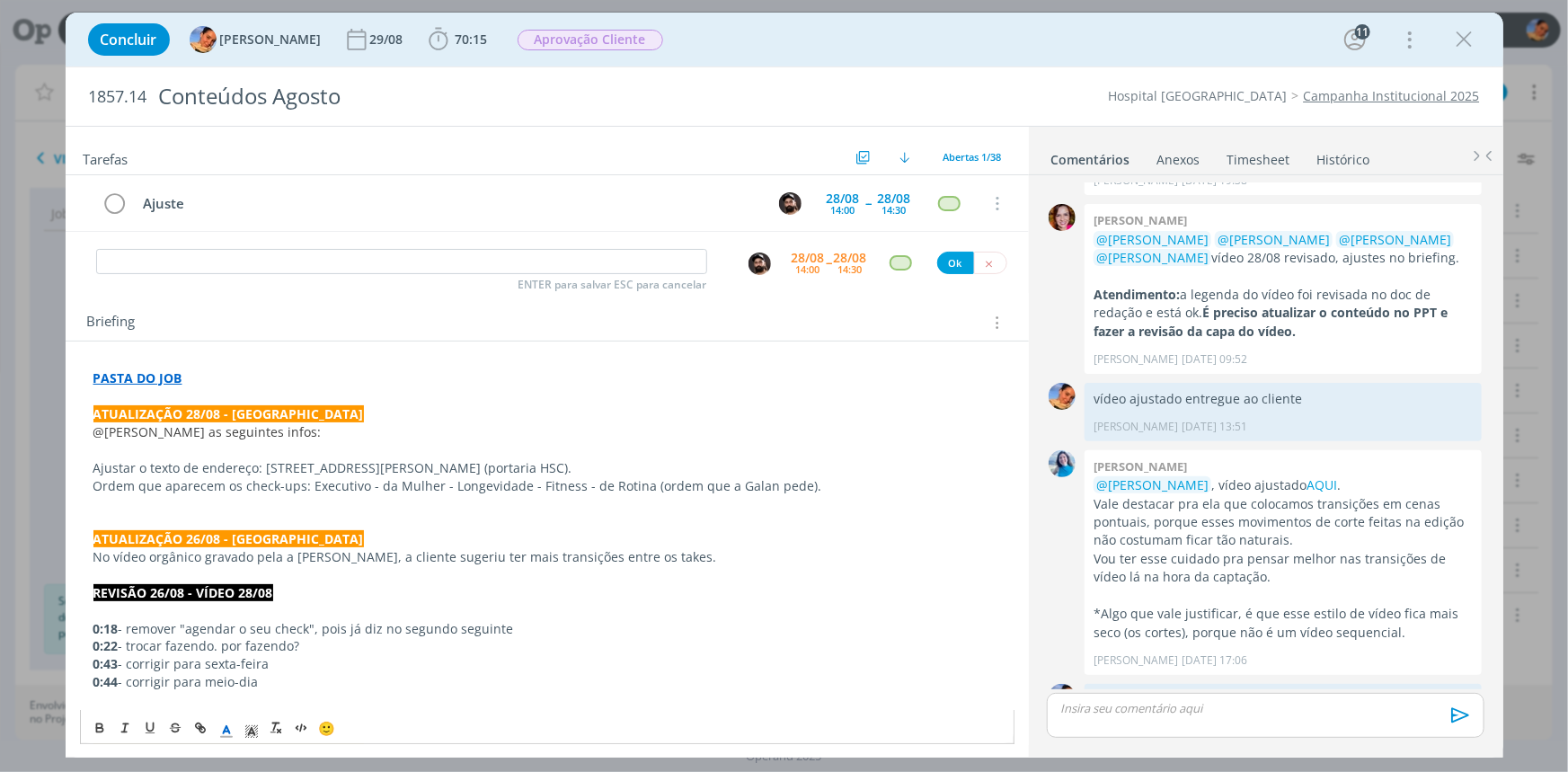
click at [144, 456] on p "dialog" at bounding box center [547, 450] width 908 height 18
drag, startPoint x: 138, startPoint y: 432, endPoint x: 83, endPoint y: 431, distance: 55.0
click at [102, 727] on icon "dialog" at bounding box center [99, 728] width 15 height 15
click at [182, 455] on p "dialog" at bounding box center [547, 450] width 908 height 18
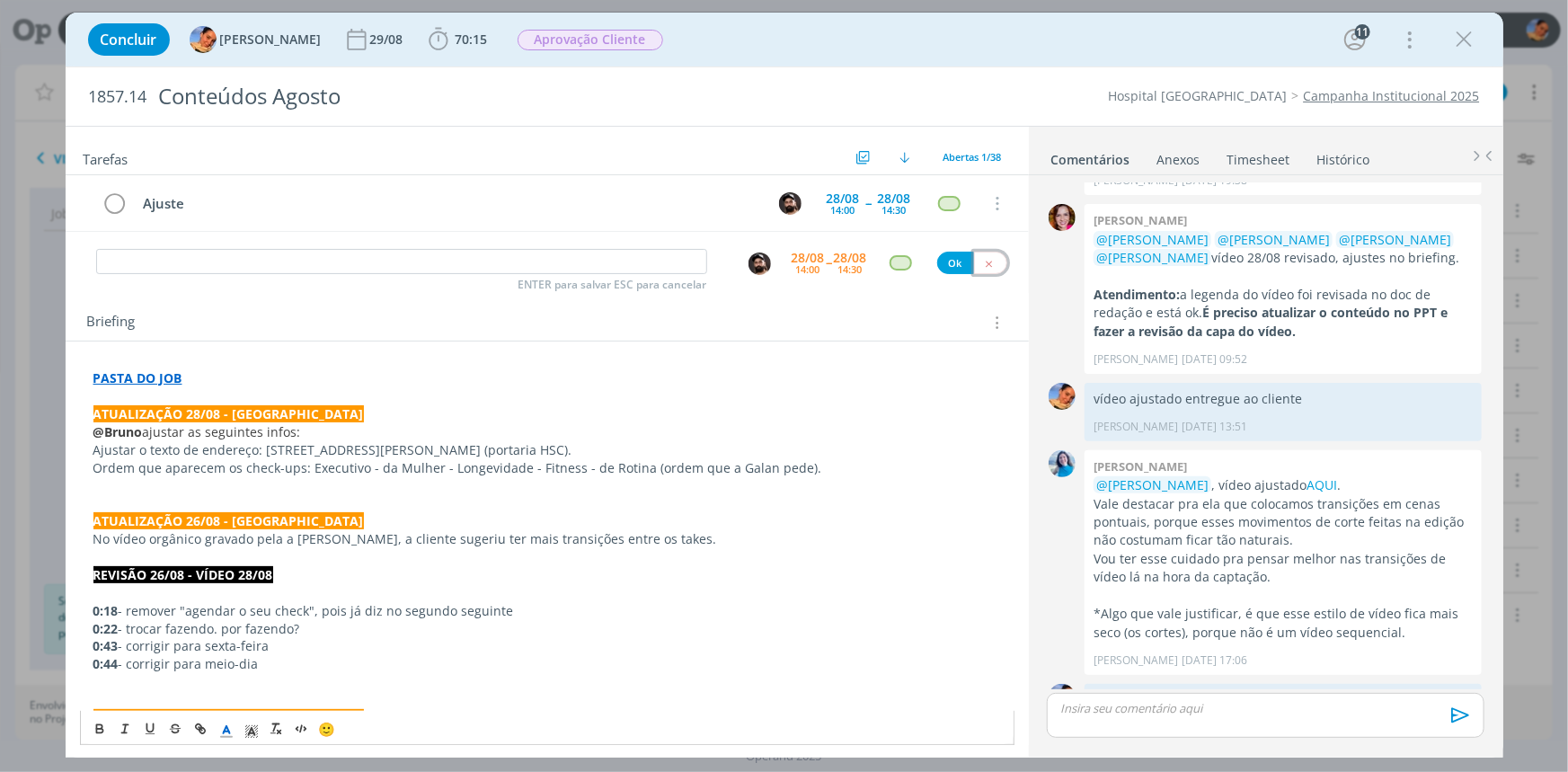
click at [994, 269] on button "dialog" at bounding box center [991, 263] width 33 height 22
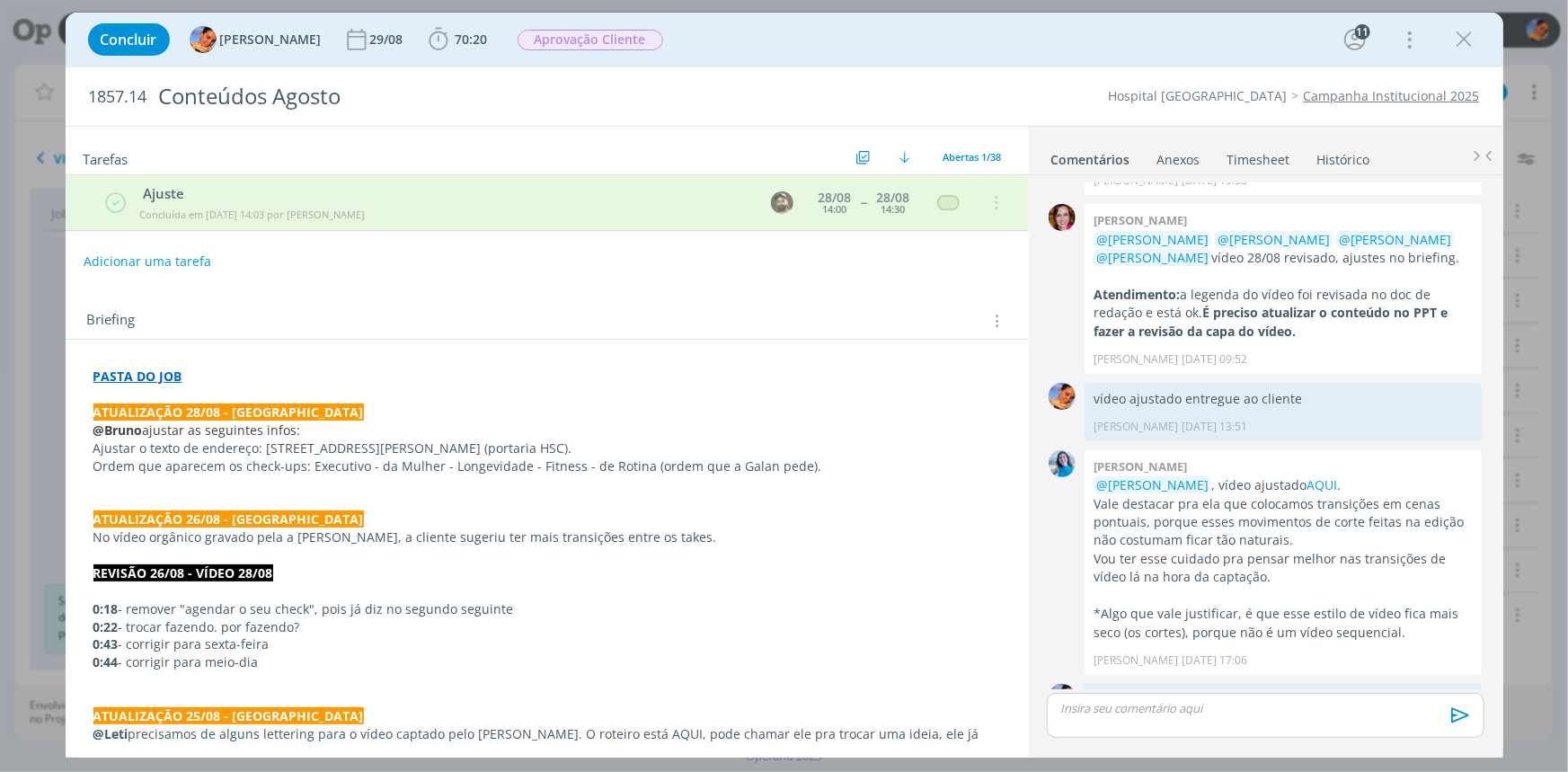
scroll to position [2551, 0]
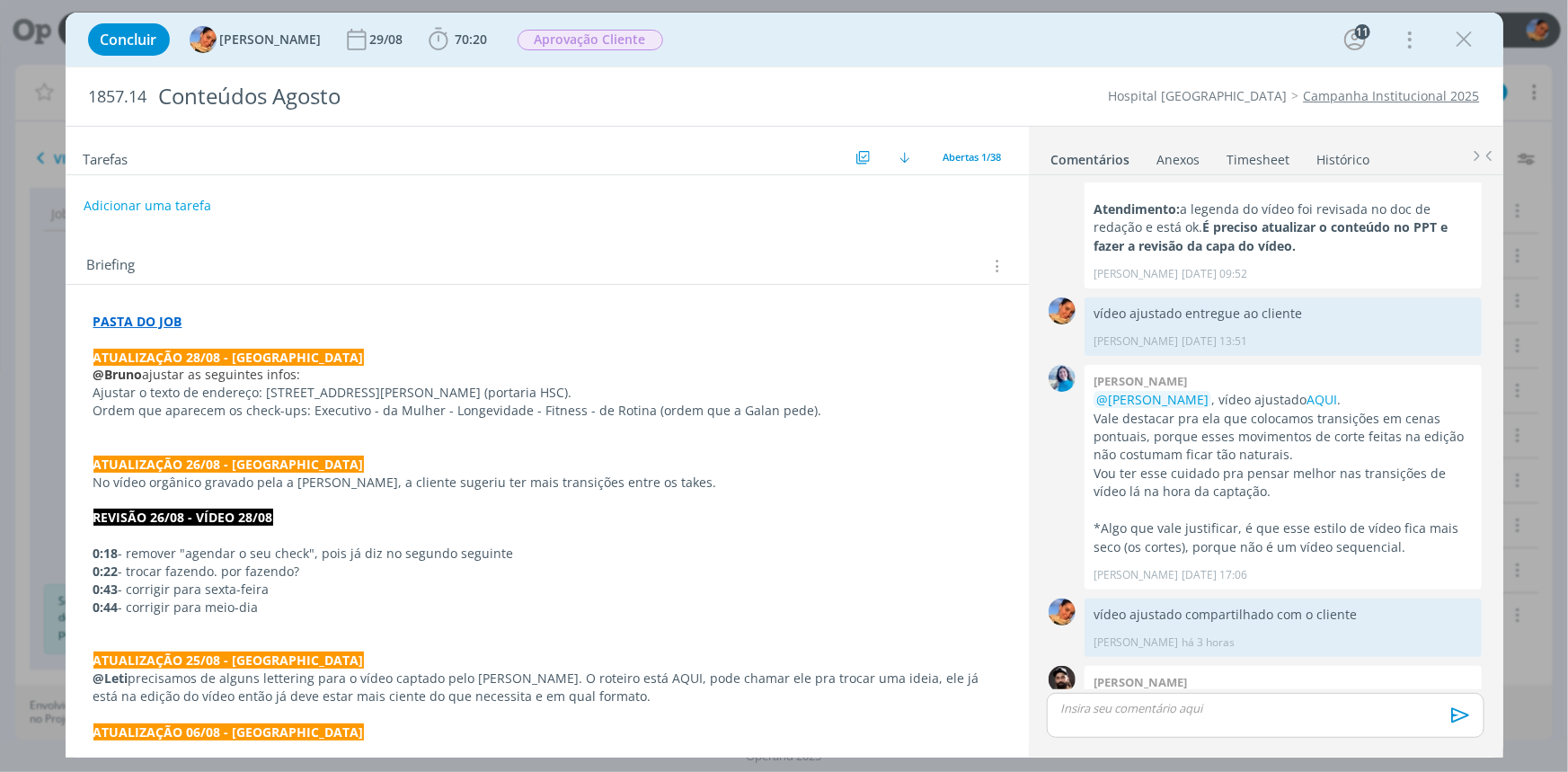
click at [1361, 691] on link "aqui" at bounding box center [1374, 700] width 27 height 18
click at [160, 323] on strong "PASTA DO JOB" at bounding box center [137, 322] width 89 height 18
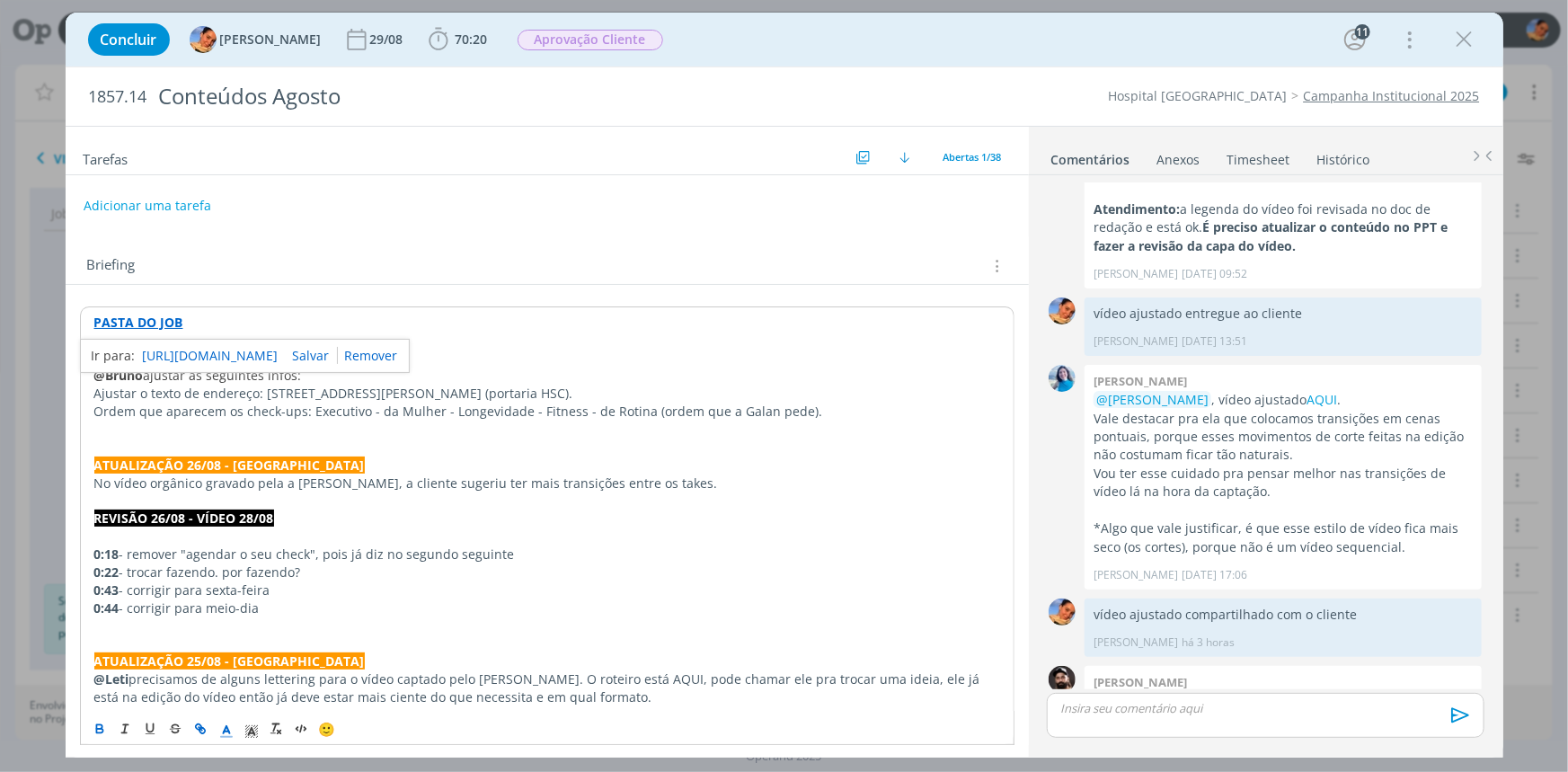
click at [206, 354] on link "https://sobeae.sharepoint.com/:f:/s/SOBEAE/Ep_wYBomHg1OjOtMBbGAmeYBRQYuFwo2Ml2Y…" at bounding box center [211, 356] width 136 height 23
click at [1221, 691] on div "🙂 Ctrl + ENTER para enviar" at bounding box center [1265, 721] width 451 height 65
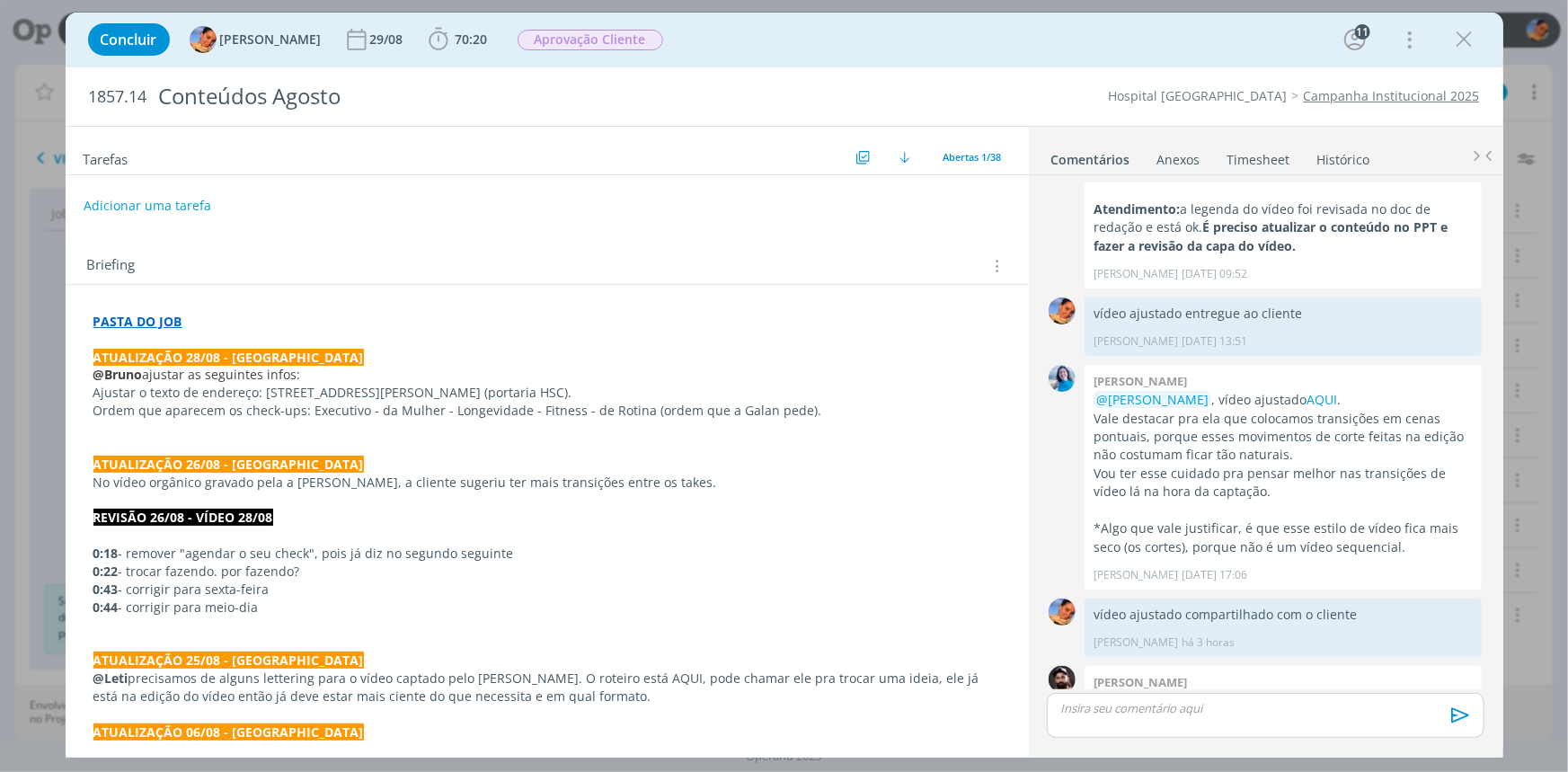
click at [1217, 696] on div "dialog" at bounding box center [1265, 715] width 437 height 45
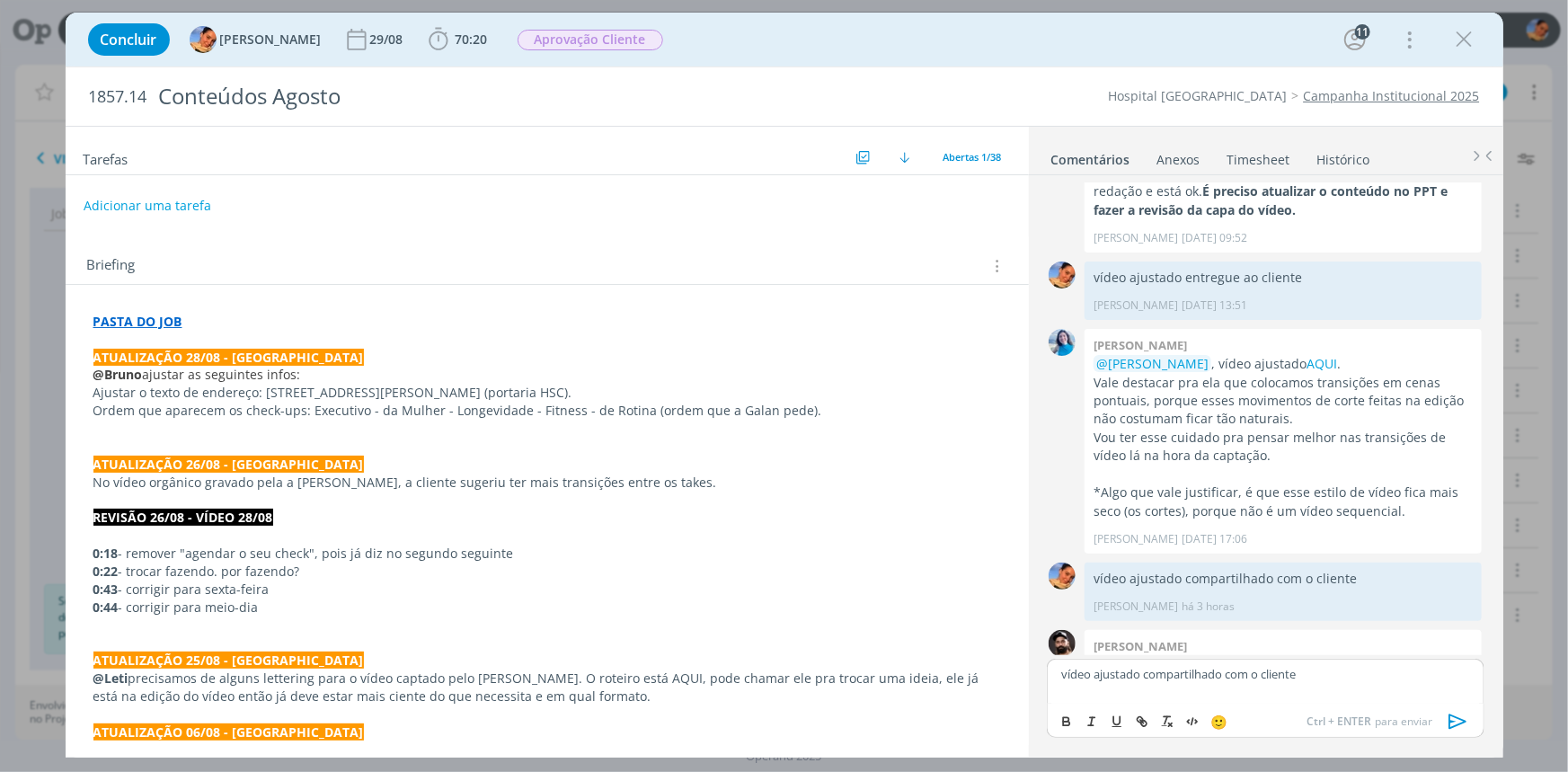
click at [1472, 719] on icon "dialog" at bounding box center [1459, 721] width 27 height 27
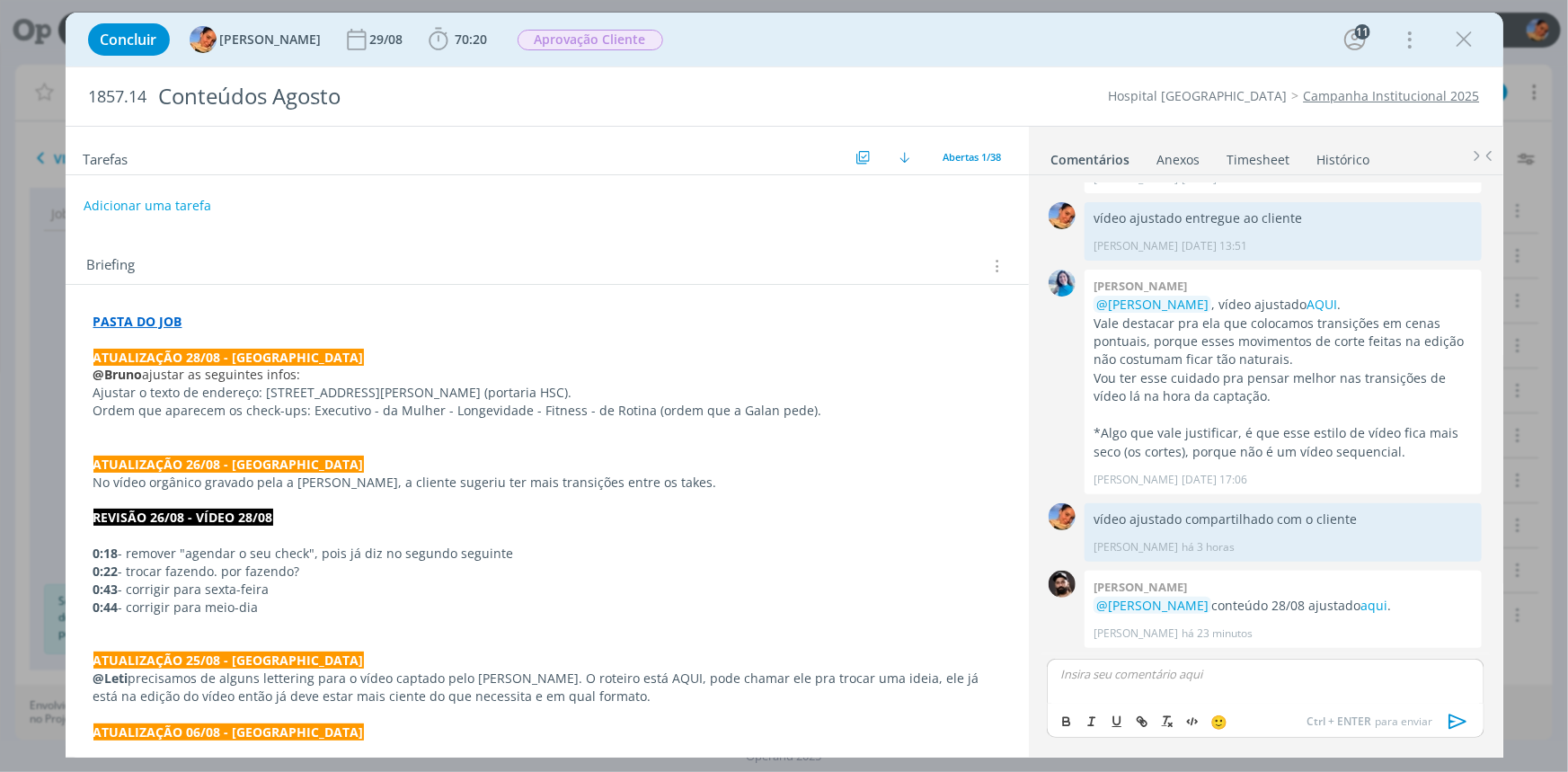
scroll to position [2653, 0]
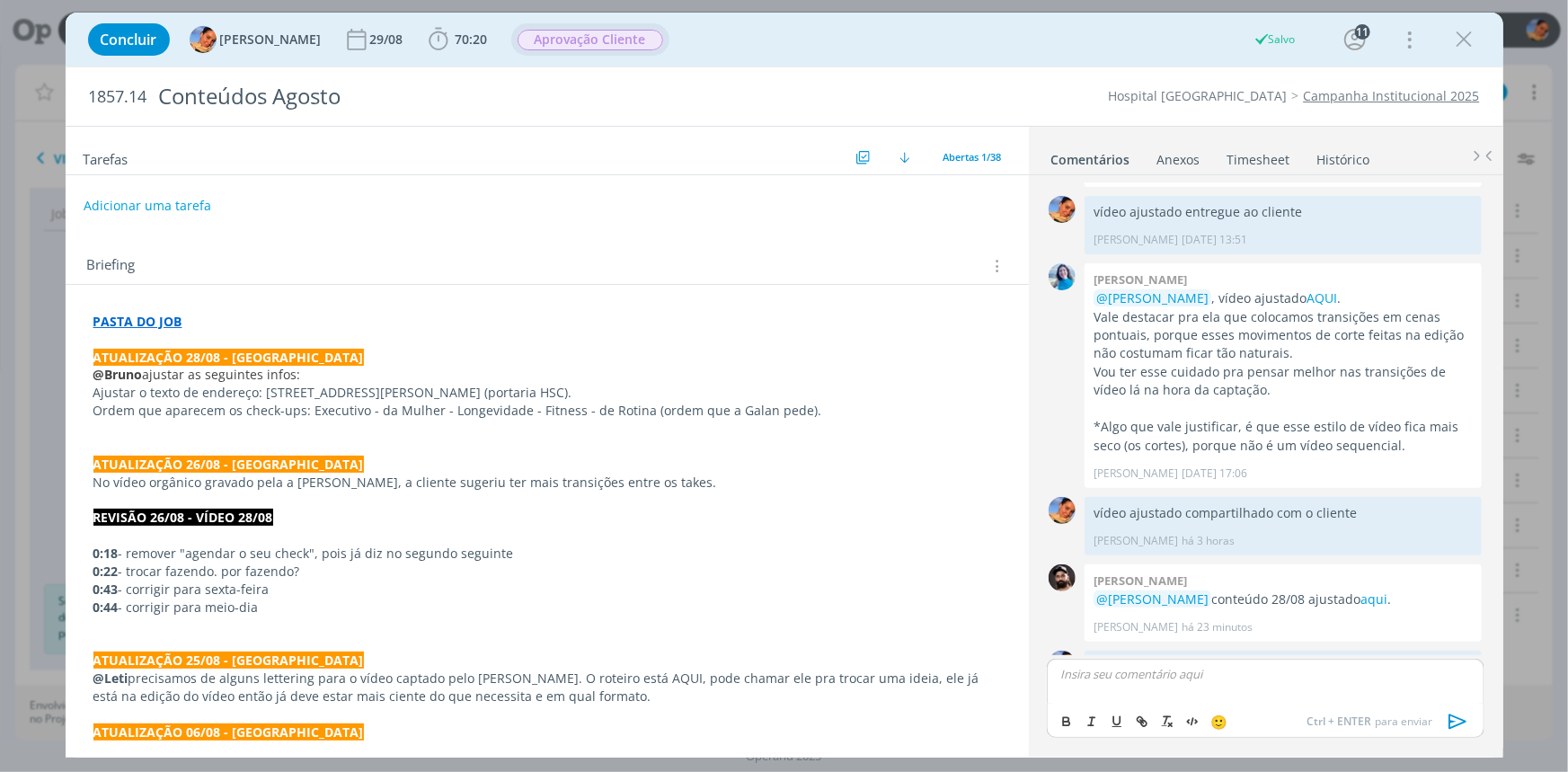
click at [538, 32] on span "Aprovação Cliente" at bounding box center [590, 39] width 146 height 20
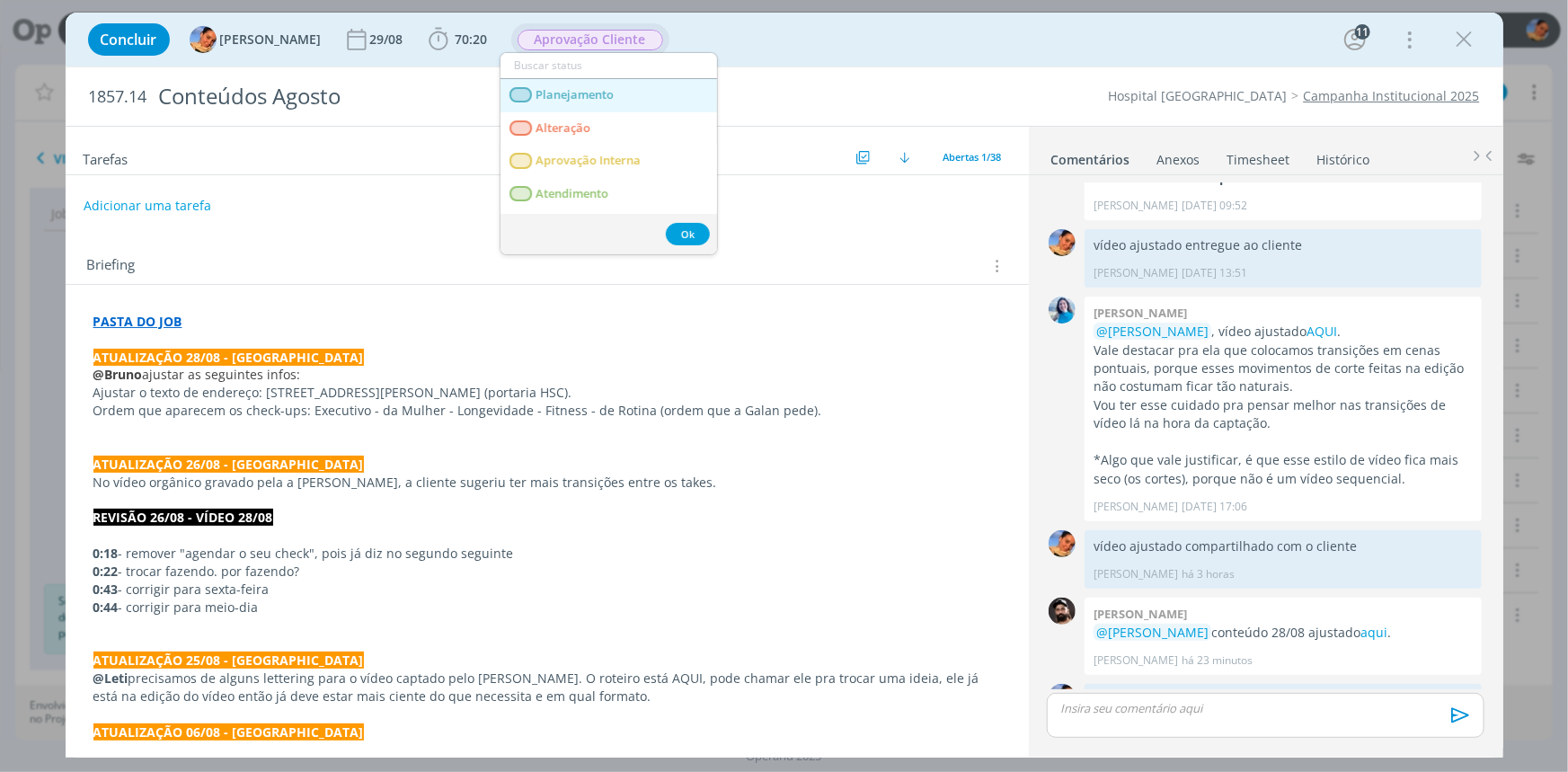
scroll to position [81, 0]
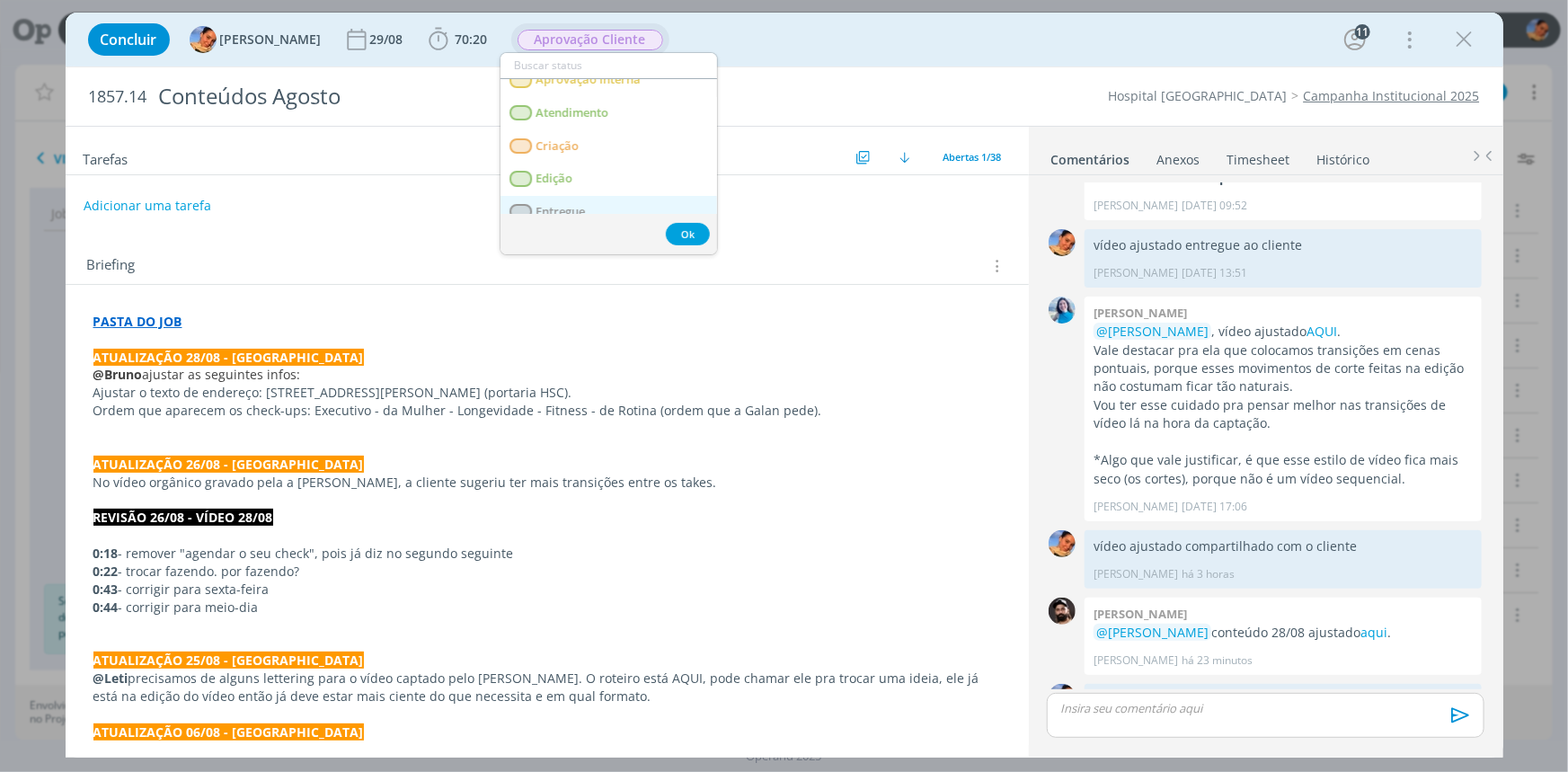
click at [575, 205] on span "Entregue" at bounding box center [560, 212] width 50 height 15
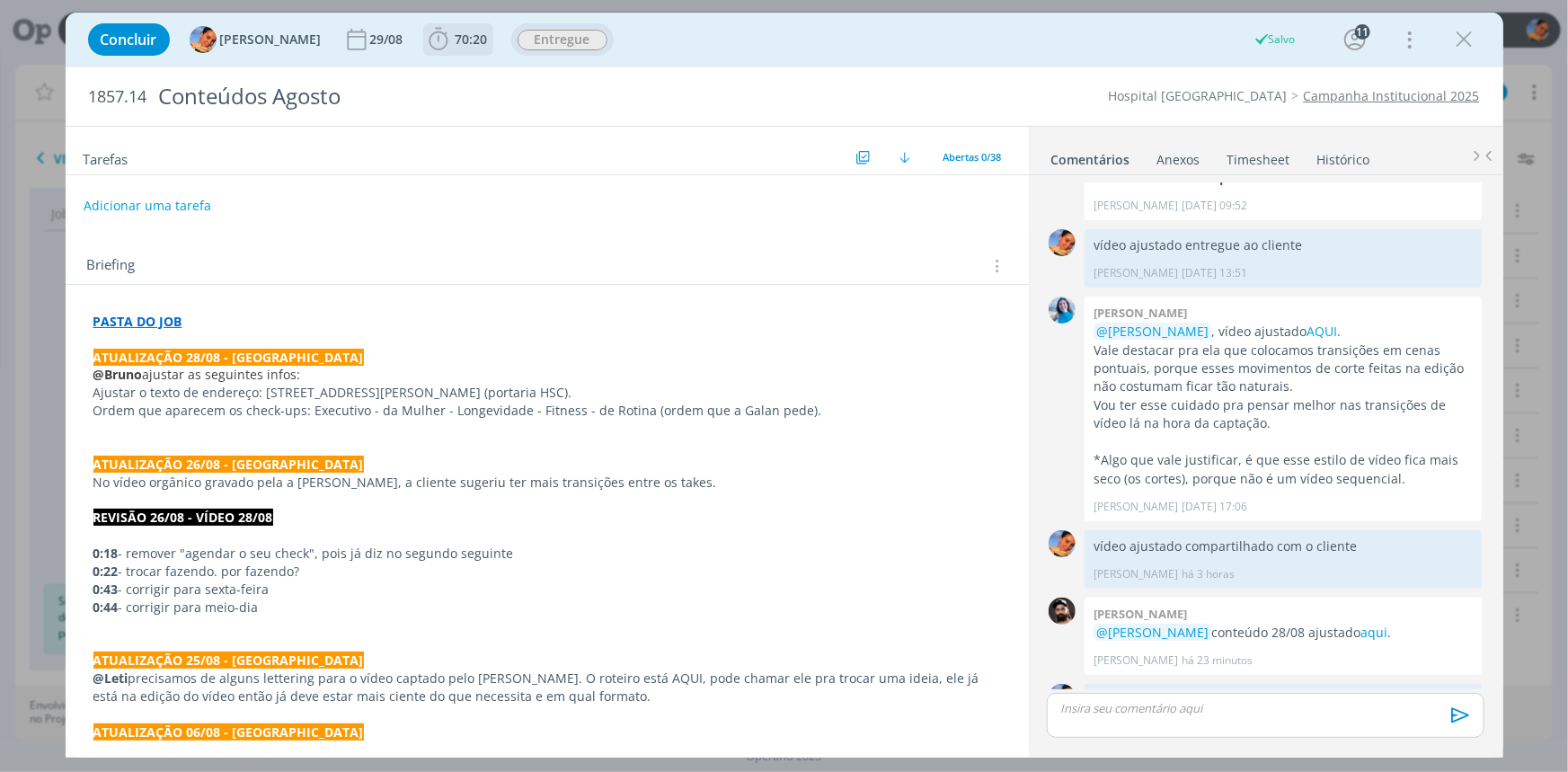
click at [455, 37] on span "70:20" at bounding box center [471, 39] width 32 height 18
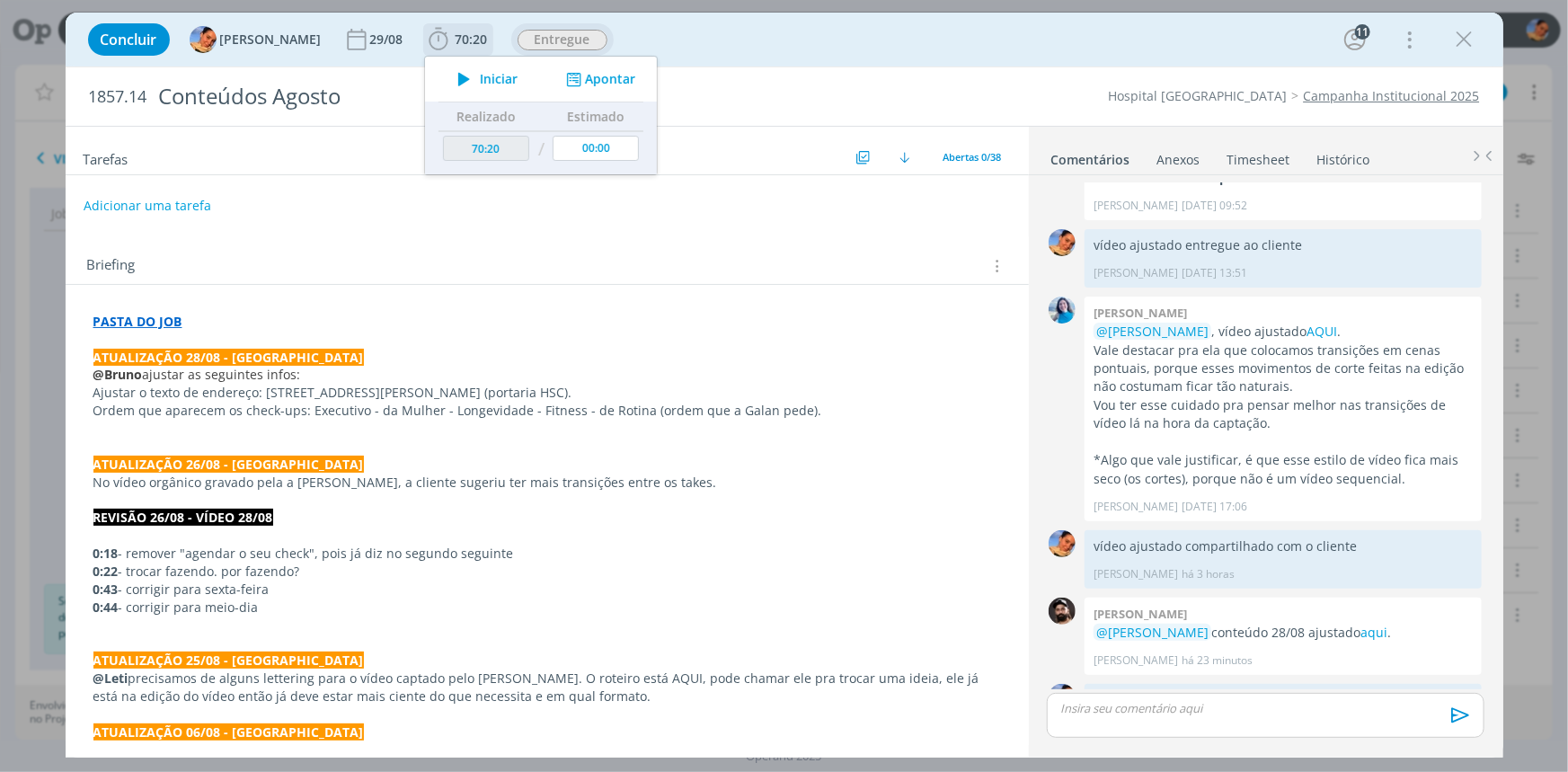
click at [606, 80] on button "Apontar" at bounding box center [598, 79] width 75 height 18
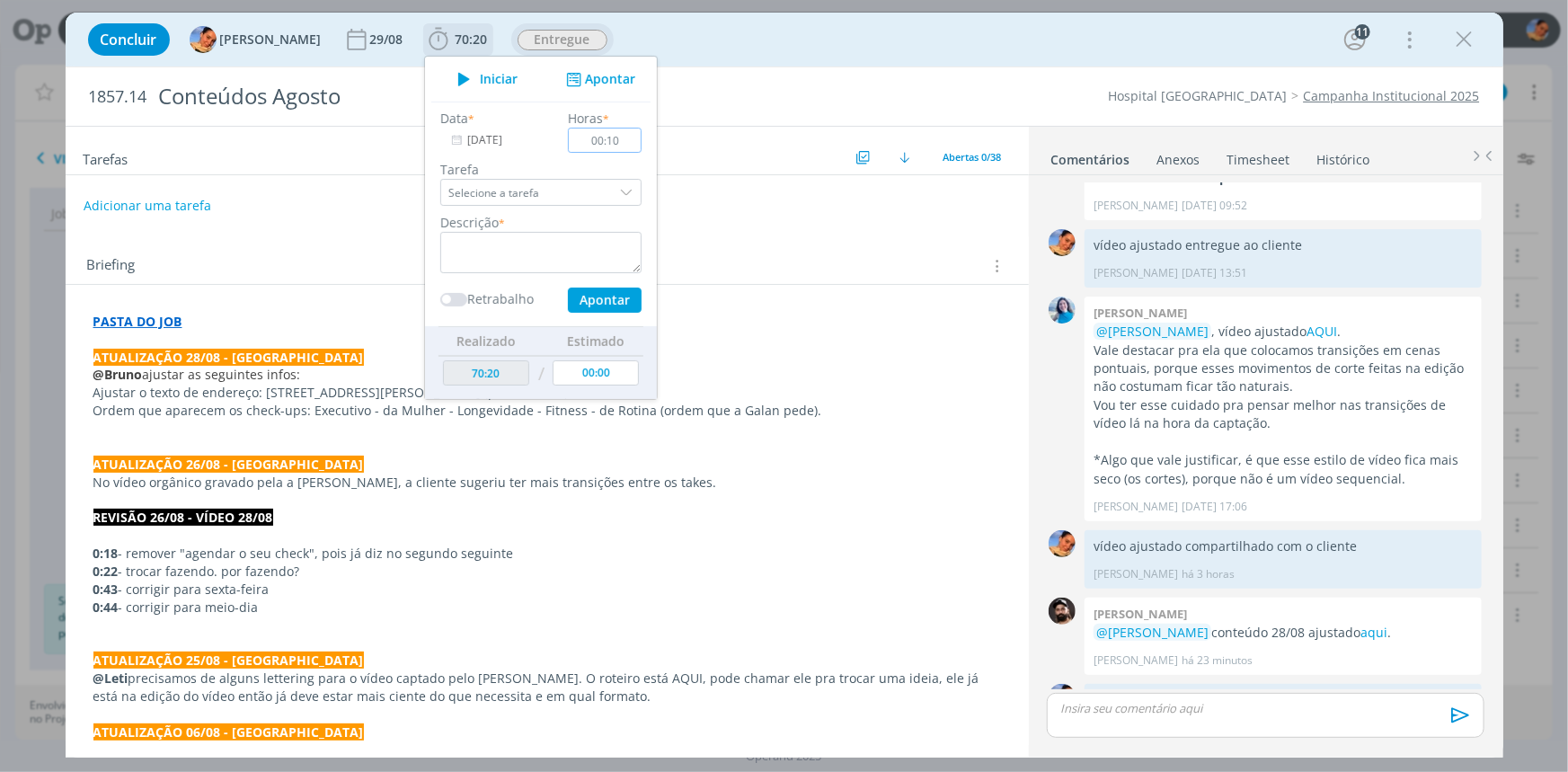
type input "00:10"
click at [593, 242] on textarea "dialog" at bounding box center [541, 252] width 201 height 42
type textarea "envio de vídeo ajustado"
click at [580, 292] on button "Apontar" at bounding box center [604, 300] width 74 height 25
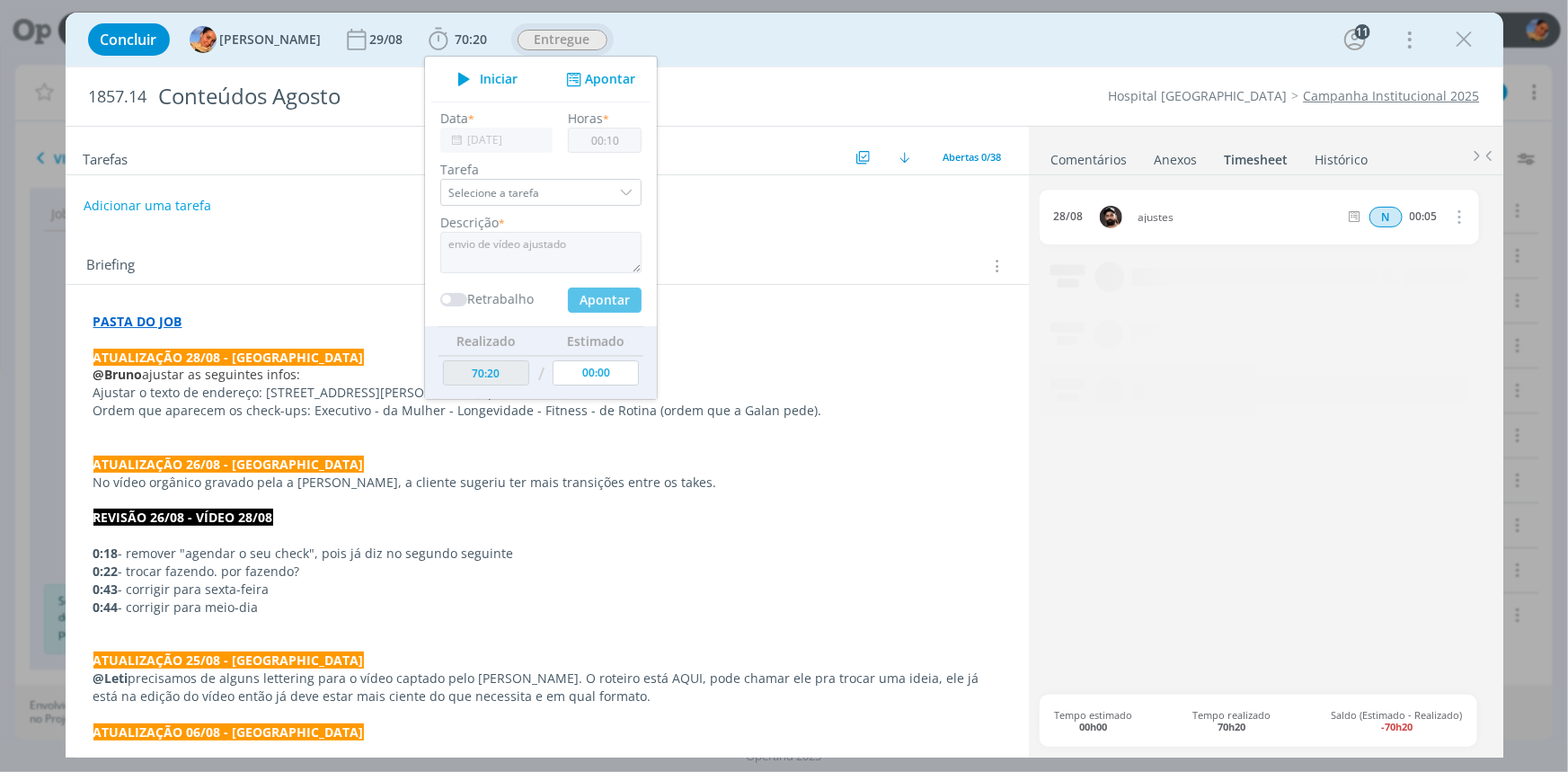
type input "70:30"
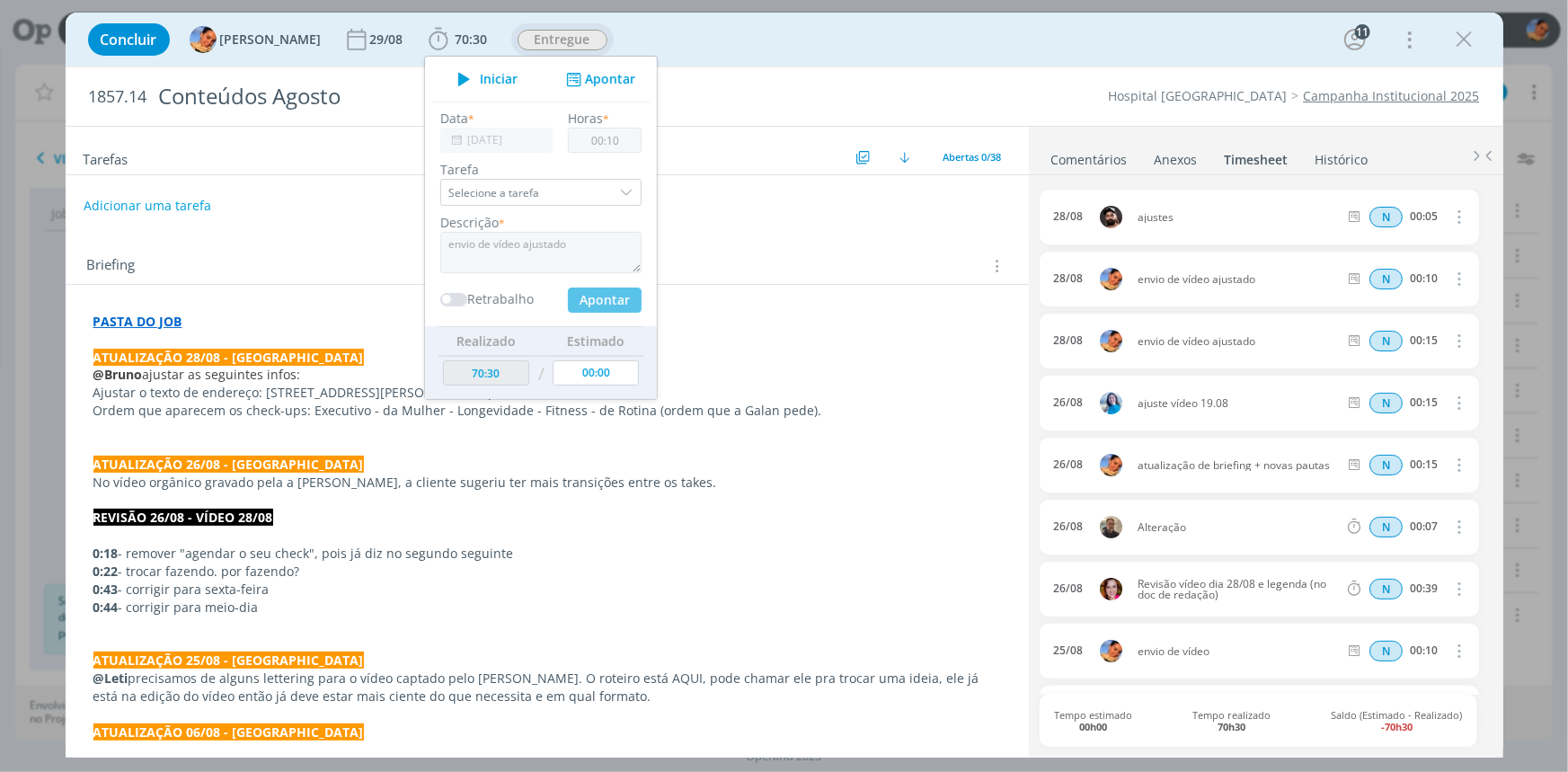
type input "00:00"
click at [1166, 48] on div "Concluir Luíza Santana 29/08 70:30 Iniciar Apontar Data * 28/08/2025 Horas * 00…" at bounding box center [784, 39] width 1411 height 43
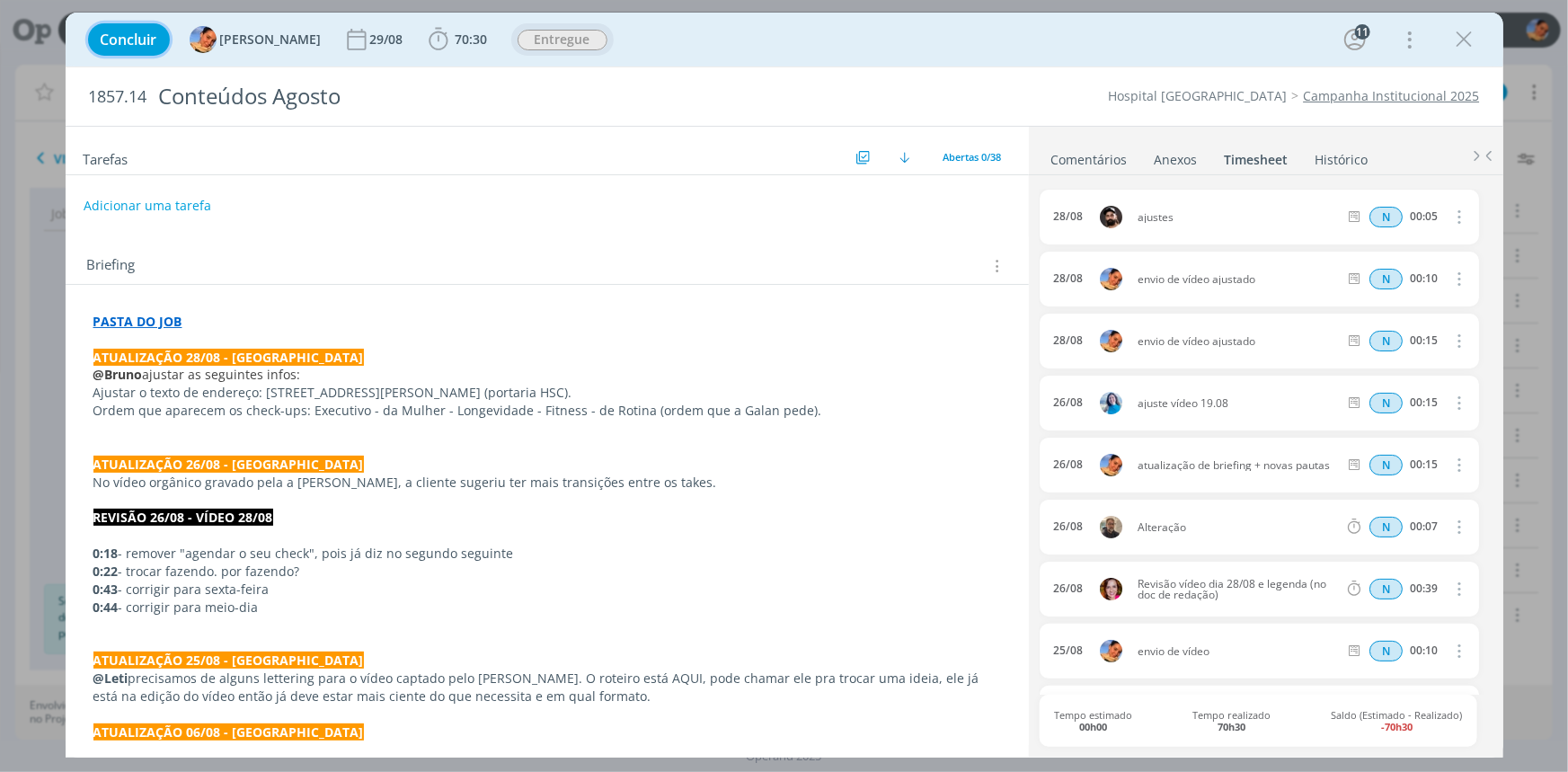
click at [138, 28] on button "Concluir" at bounding box center [129, 39] width 82 height 32
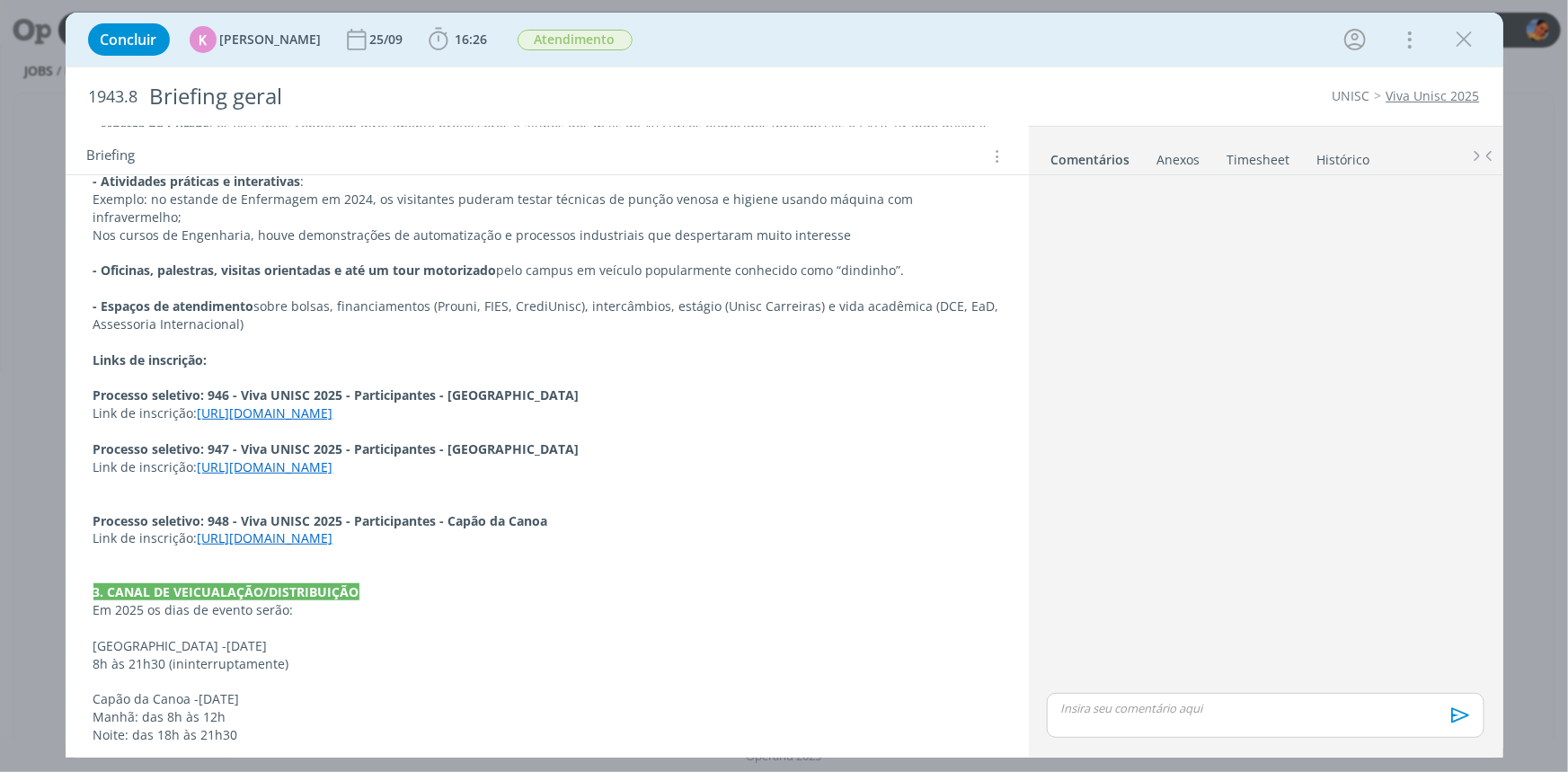
scroll to position [490, 0]
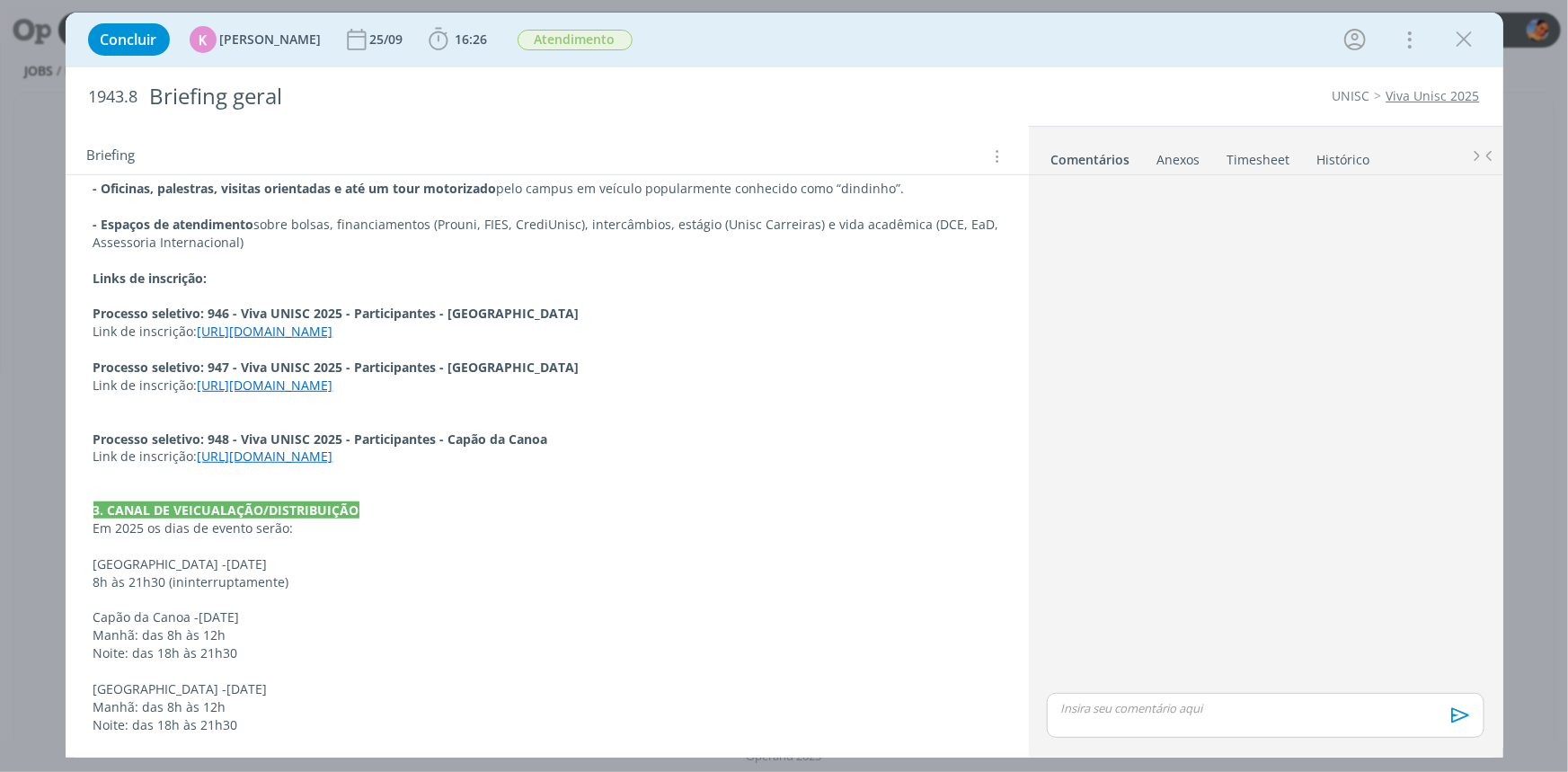
click at [260, 328] on link "https://online.unisc.br/acadnet/moduloProcessoSeletivo/cadastroUnificado/criarC…" at bounding box center [266, 332] width 136 height 18
click at [381, 360] on link "https://online.unisc.br/acadnet/moduloProcessoSeletivo/cadastroUnificado/criarC…" at bounding box center [414, 367] width 136 height 23
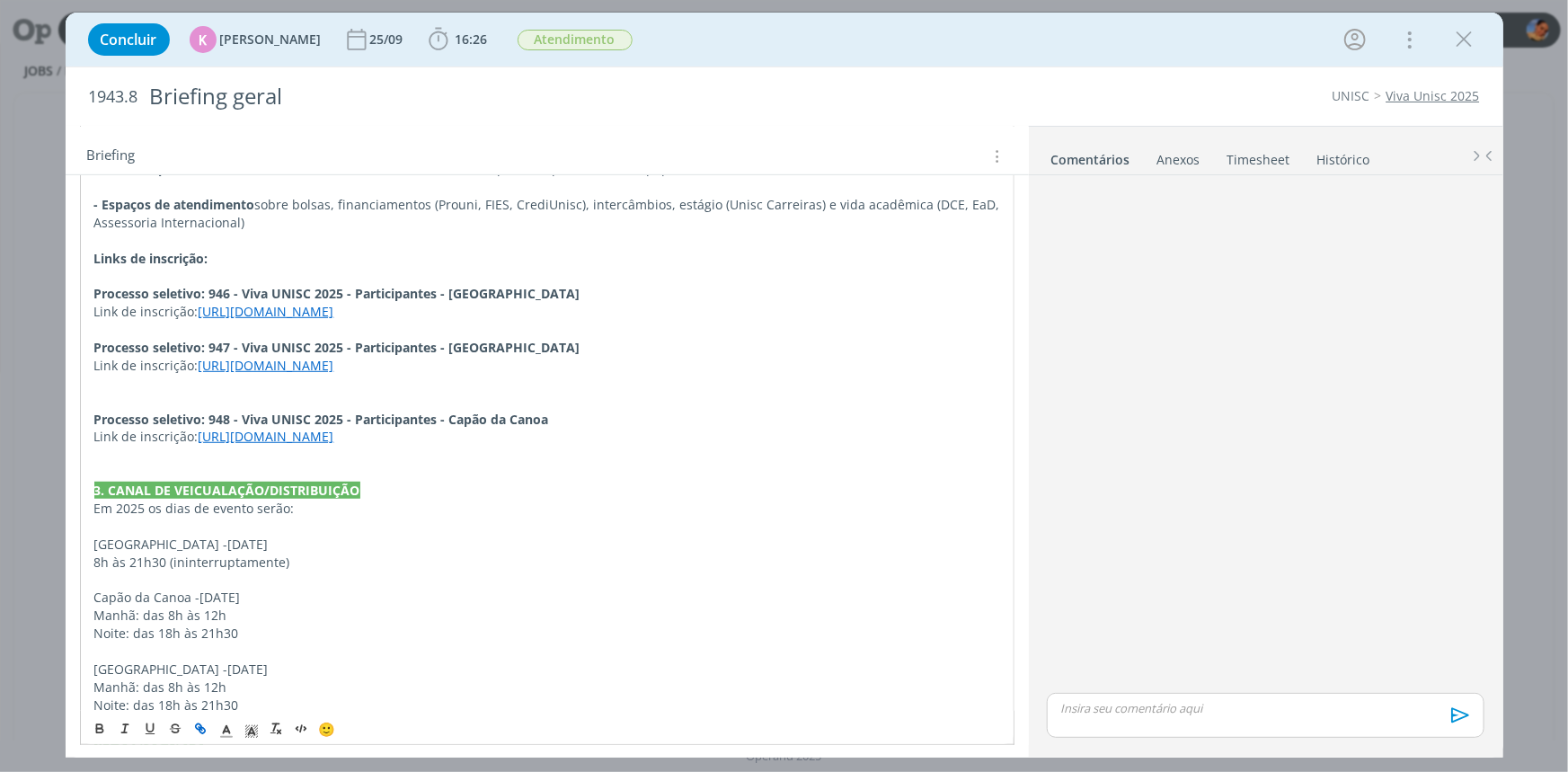
scroll to position [361, 0]
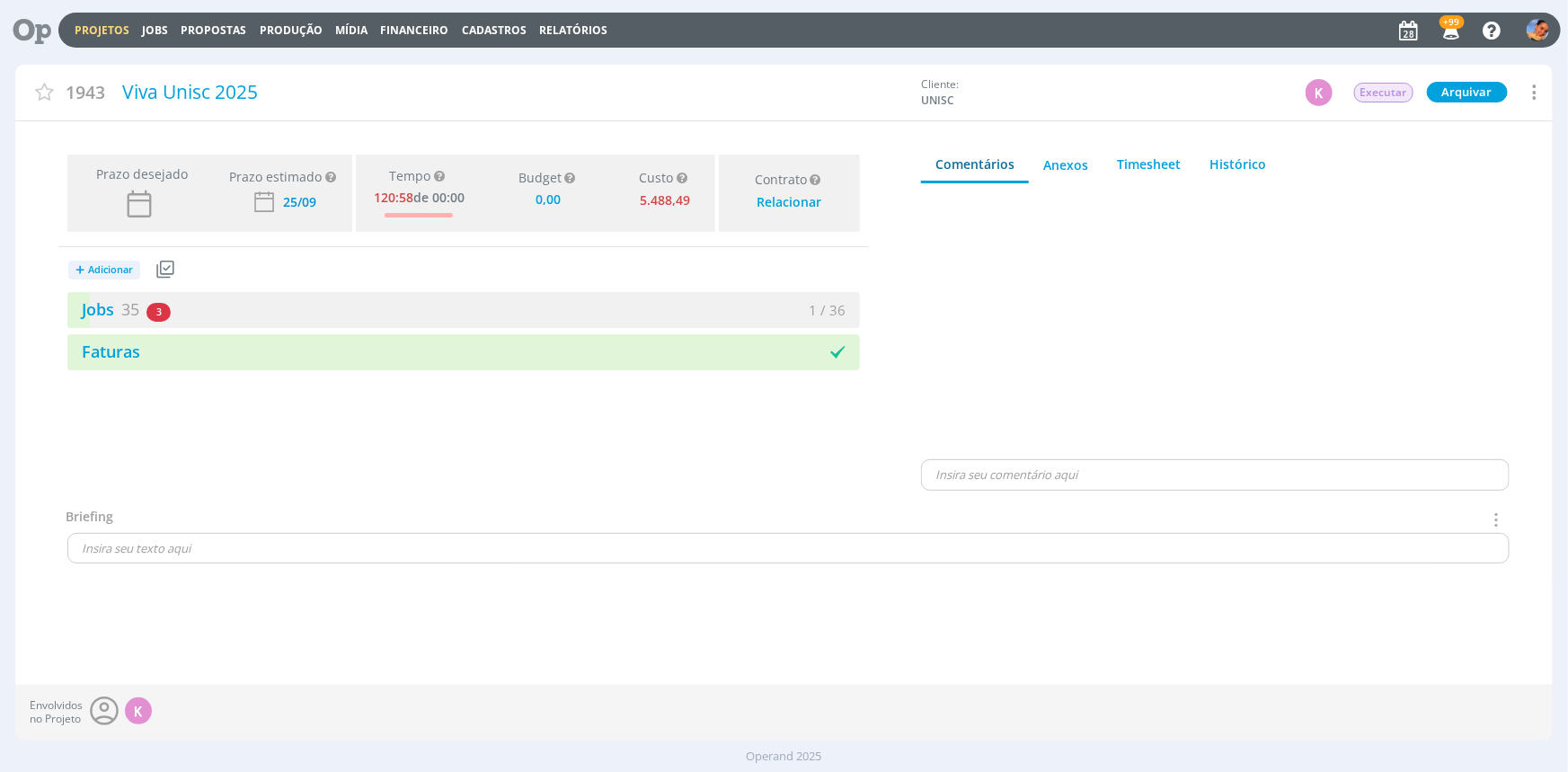
type input "0,00"
click at [573, 307] on div "1 / 36" at bounding box center [661, 310] width 396 height 20
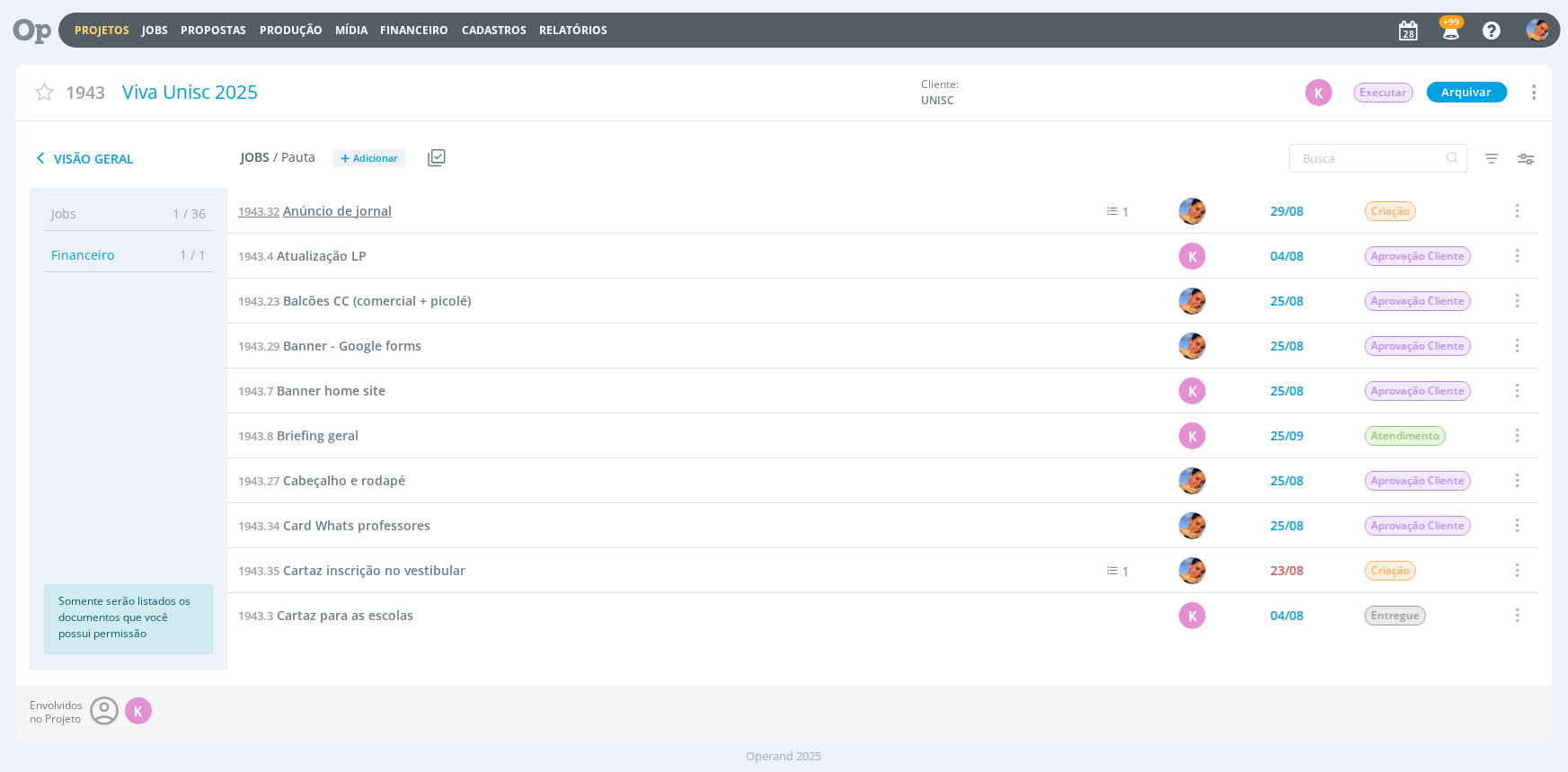
click at [364, 215] on span "Anúncio de jornal" at bounding box center [338, 211] width 109 height 18
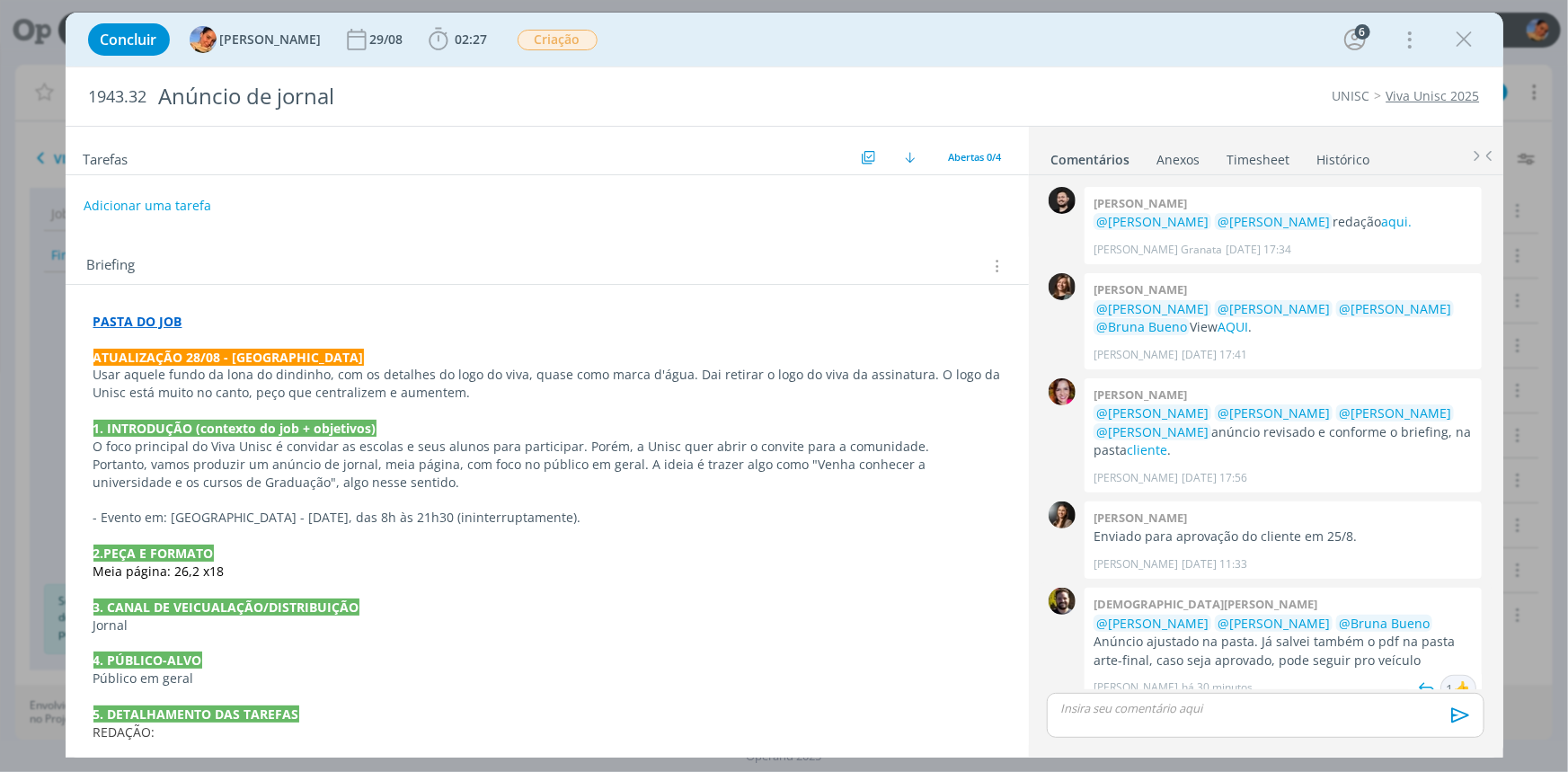
drag, startPoint x: 1467, startPoint y: 669, endPoint x: 1456, endPoint y: 662, distance: 13.0
click at [1467, 678] on div "👍" at bounding box center [1462, 688] width 18 height 21
click at [169, 317] on strong "PASTA DO JOB" at bounding box center [137, 322] width 89 height 18
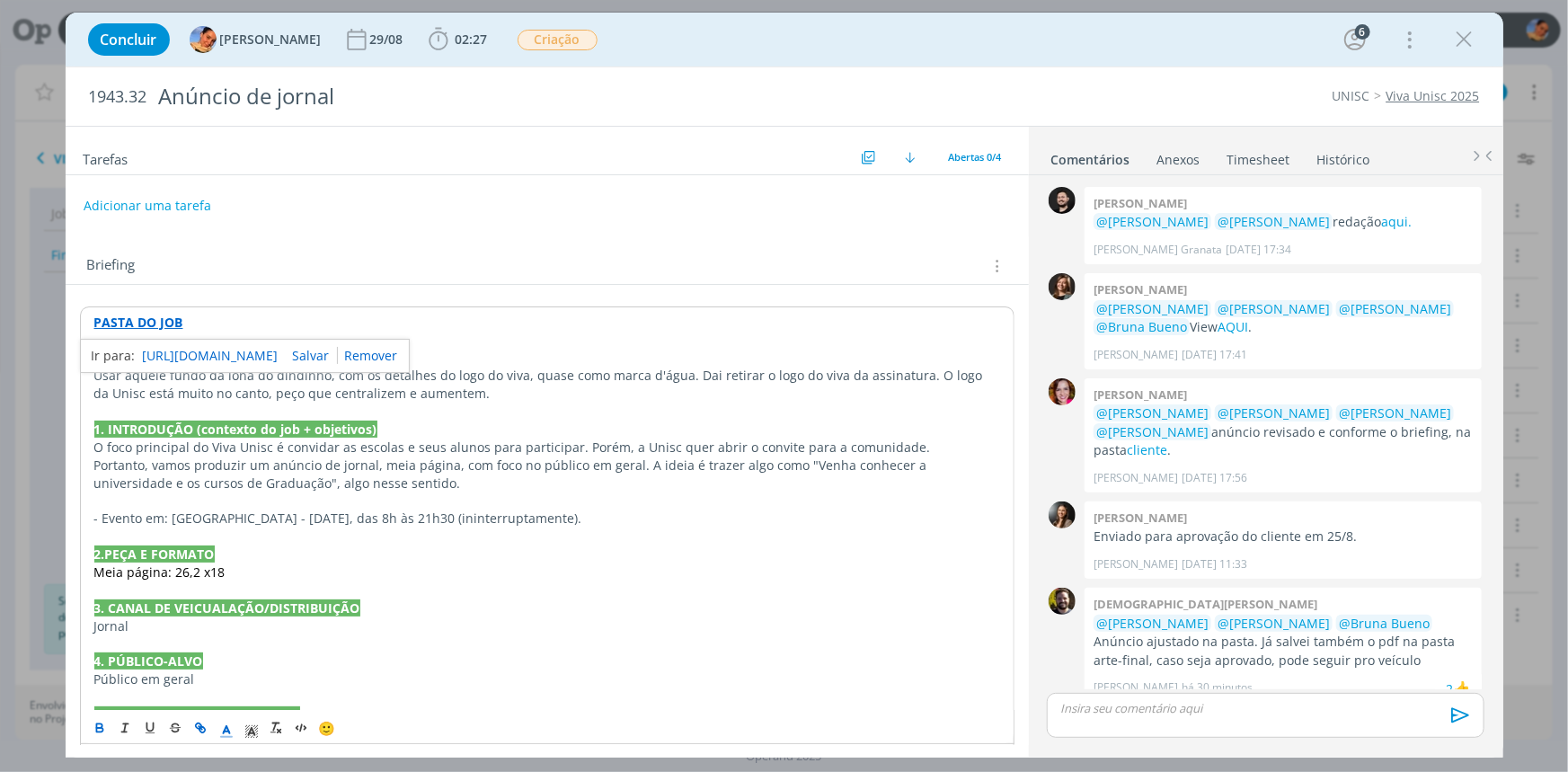
click at [206, 349] on link "https://sobeae.sharepoint.com/:f:/s/SOBEAE/EsBMY022xCxNhMRn7IEb0XMBbKPT_nRhvpDF…" at bounding box center [211, 356] width 136 height 23
click at [1189, 708] on p "dialog" at bounding box center [1265, 708] width 408 height 17
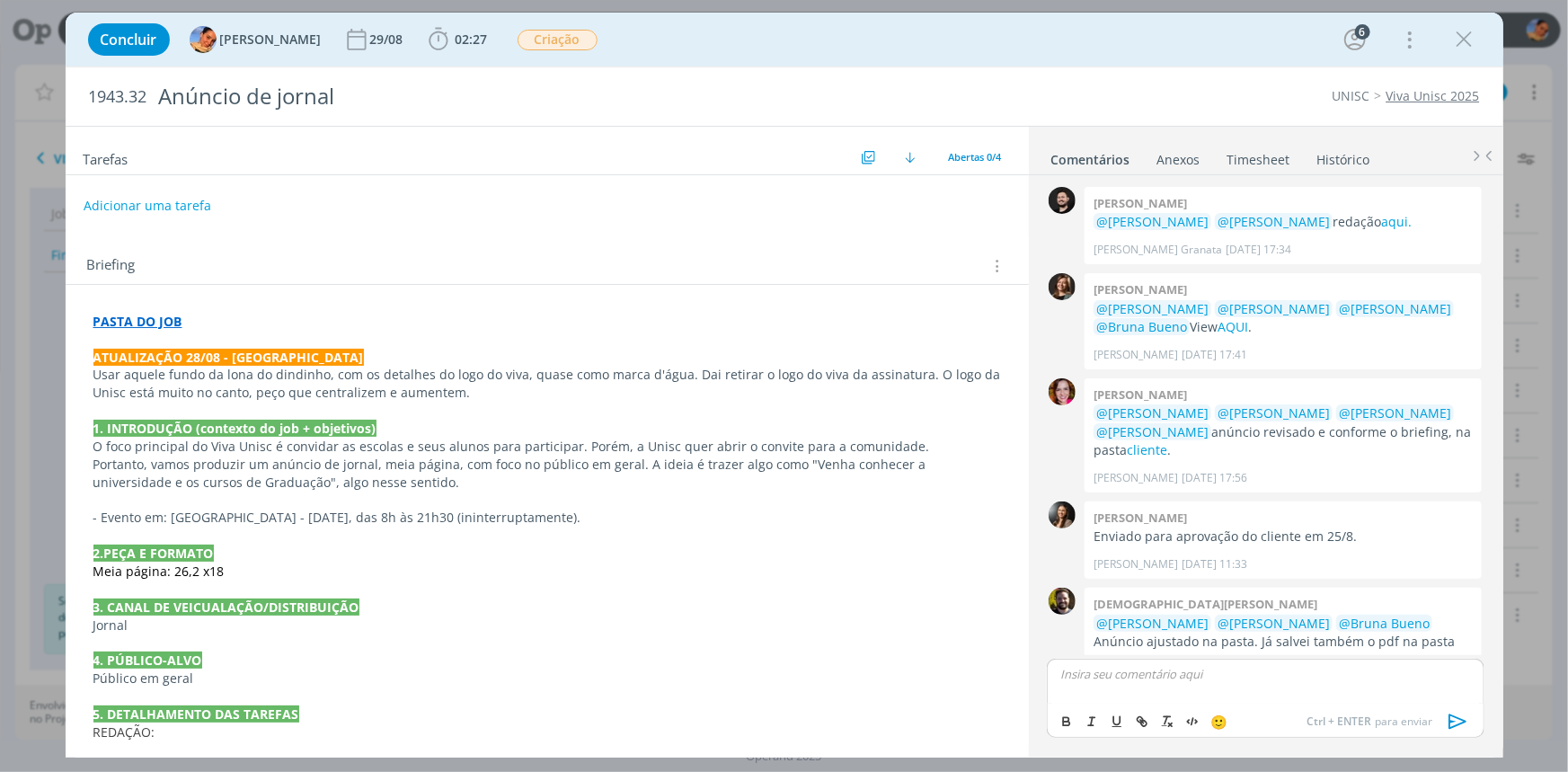
scroll to position [51, 0]
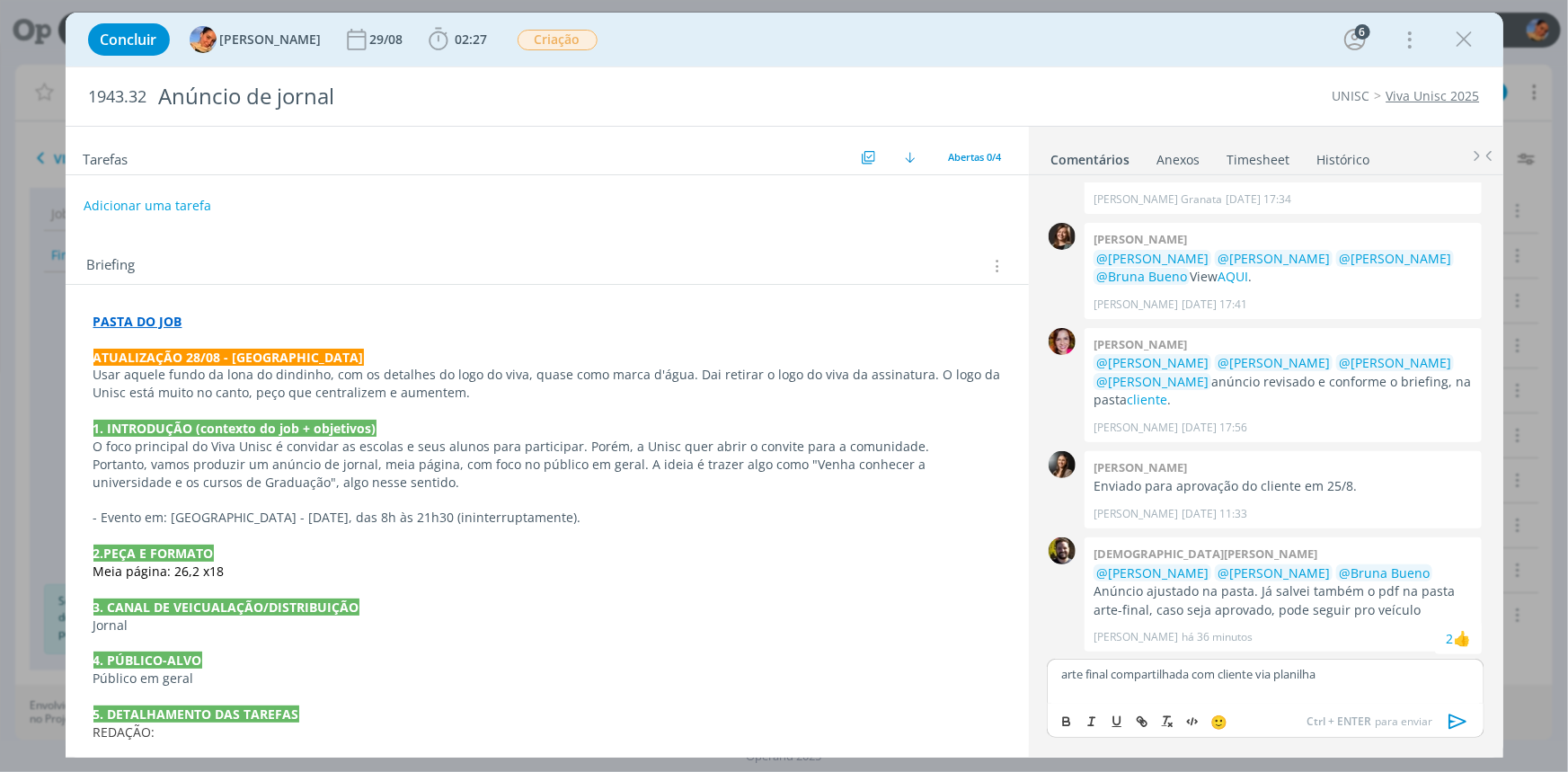
click at [1377, 687] on div "arte final compartilhada com cliente via planilha" at bounding box center [1265, 681] width 437 height 45
click at [1451, 715] on icon "dialog" at bounding box center [1457, 721] width 18 height 16
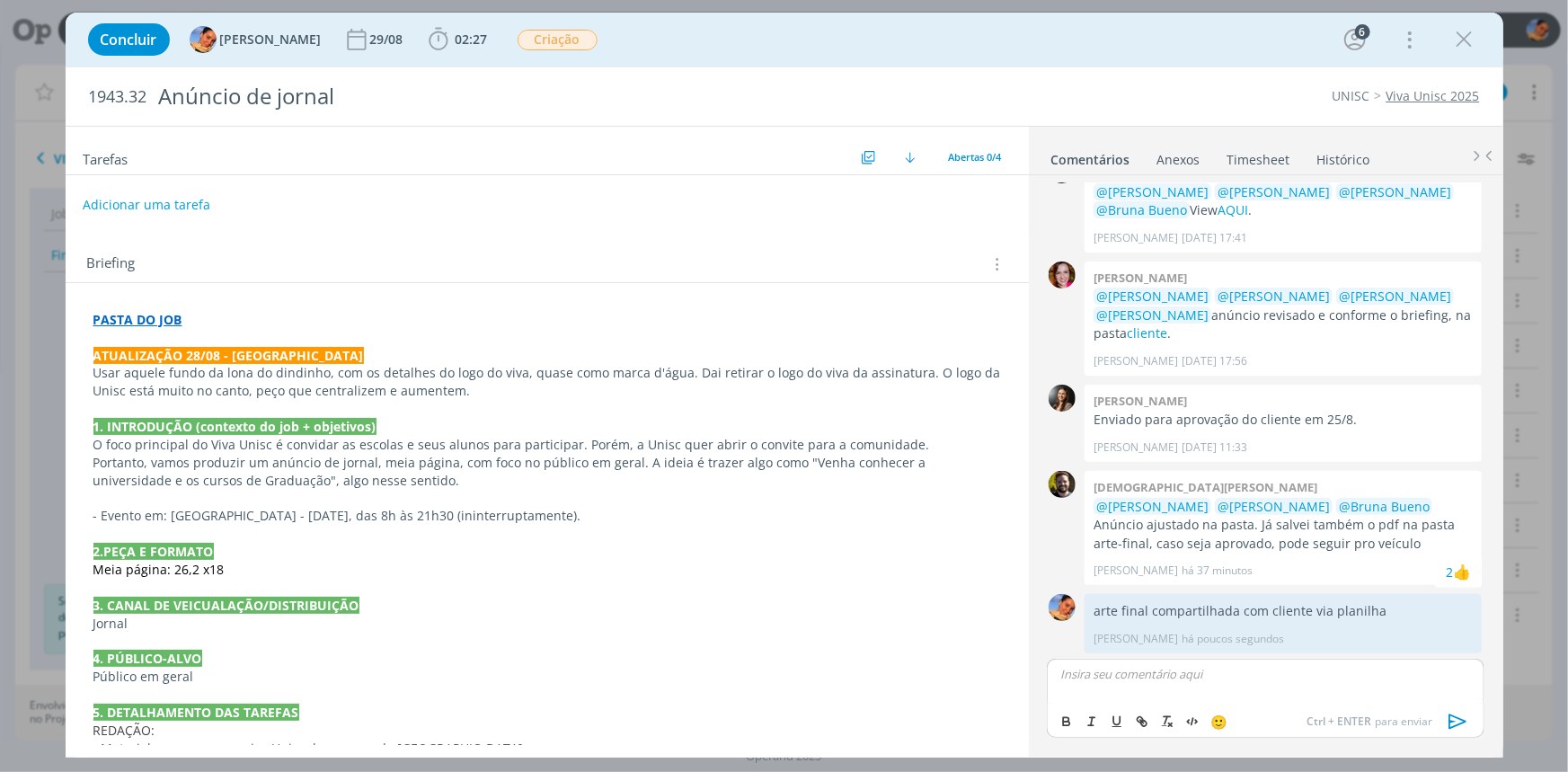
click at [169, 206] on button "Adicionar uma tarefa" at bounding box center [146, 204] width 127 height 30
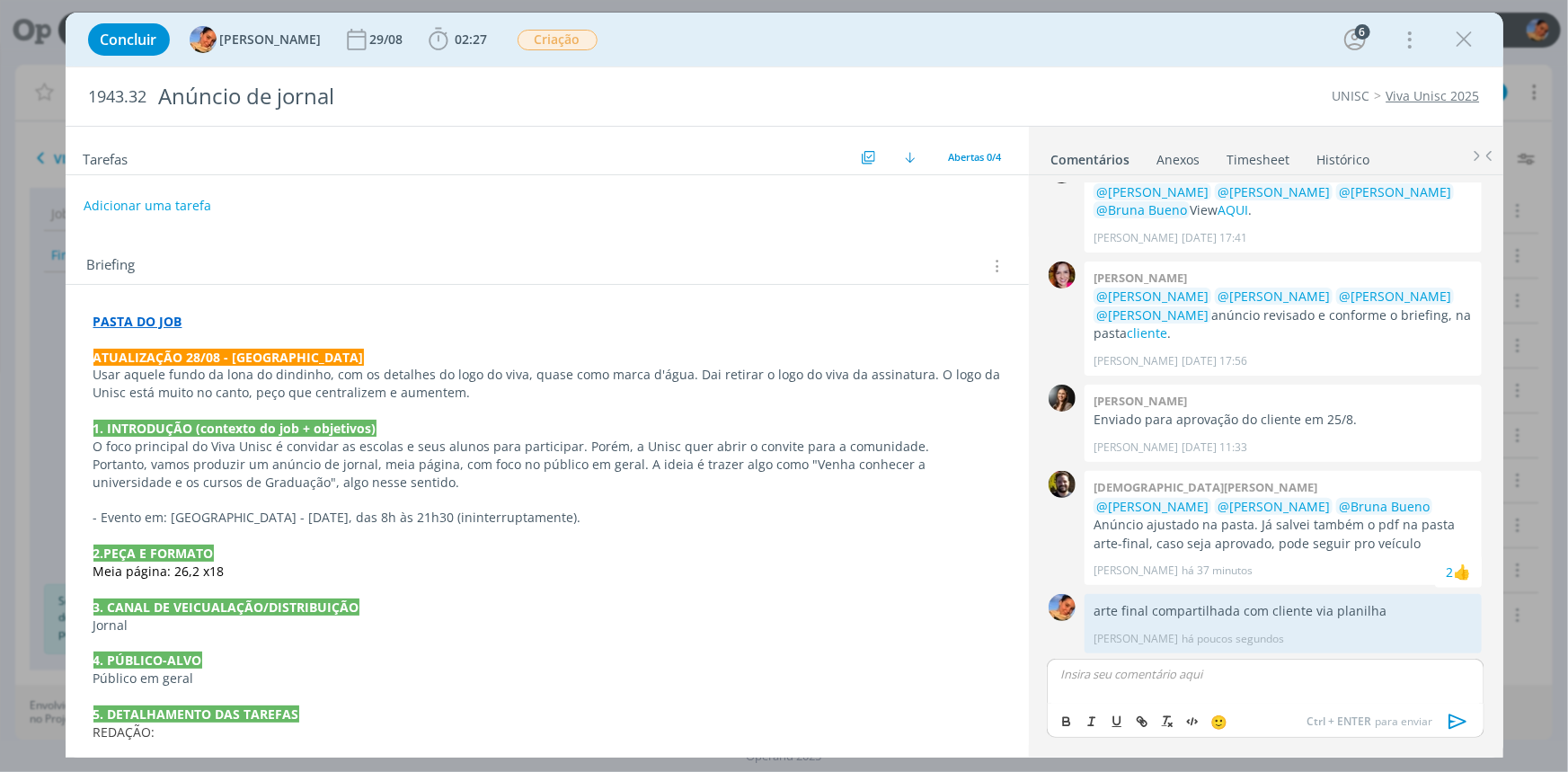
scroll to position [84, 0]
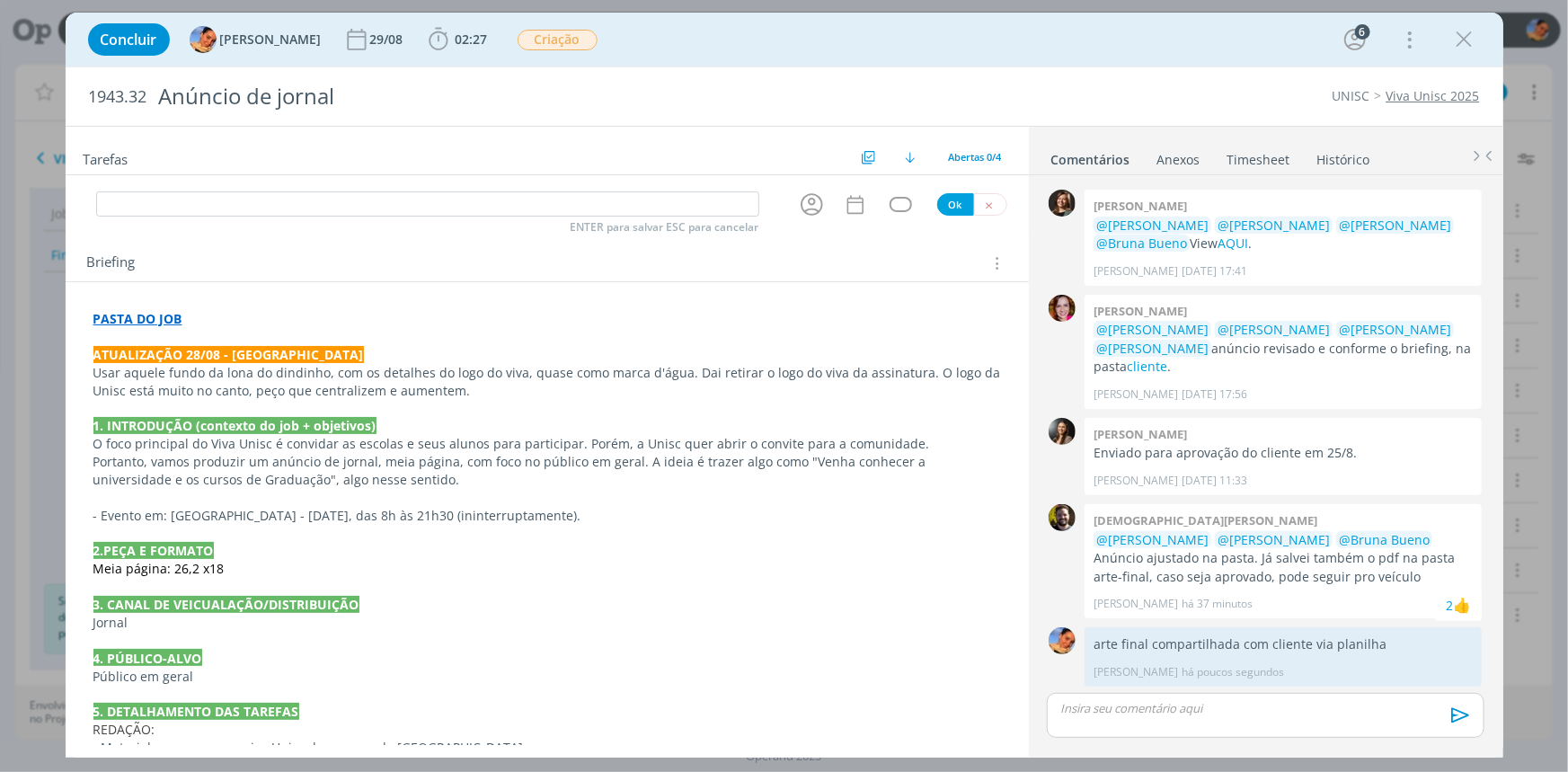
click at [169, 206] on input "dialog" at bounding box center [428, 204] width 663 height 25
click at [799, 199] on icon "dialog" at bounding box center [812, 204] width 28 height 28
type input "revisão"
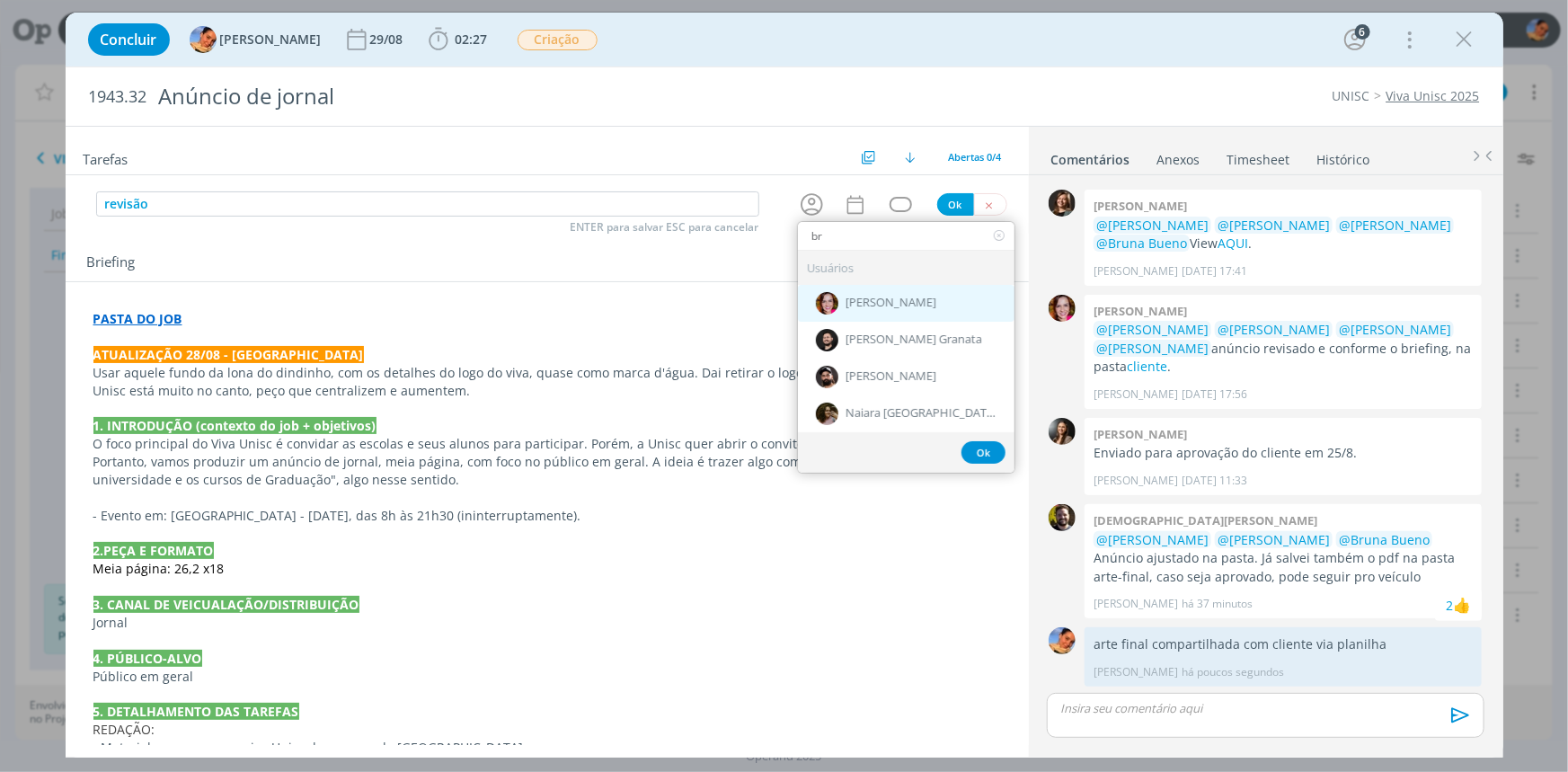
type input "br"
click at [873, 301] on span "[PERSON_NAME]" at bounding box center [890, 303] width 90 height 15
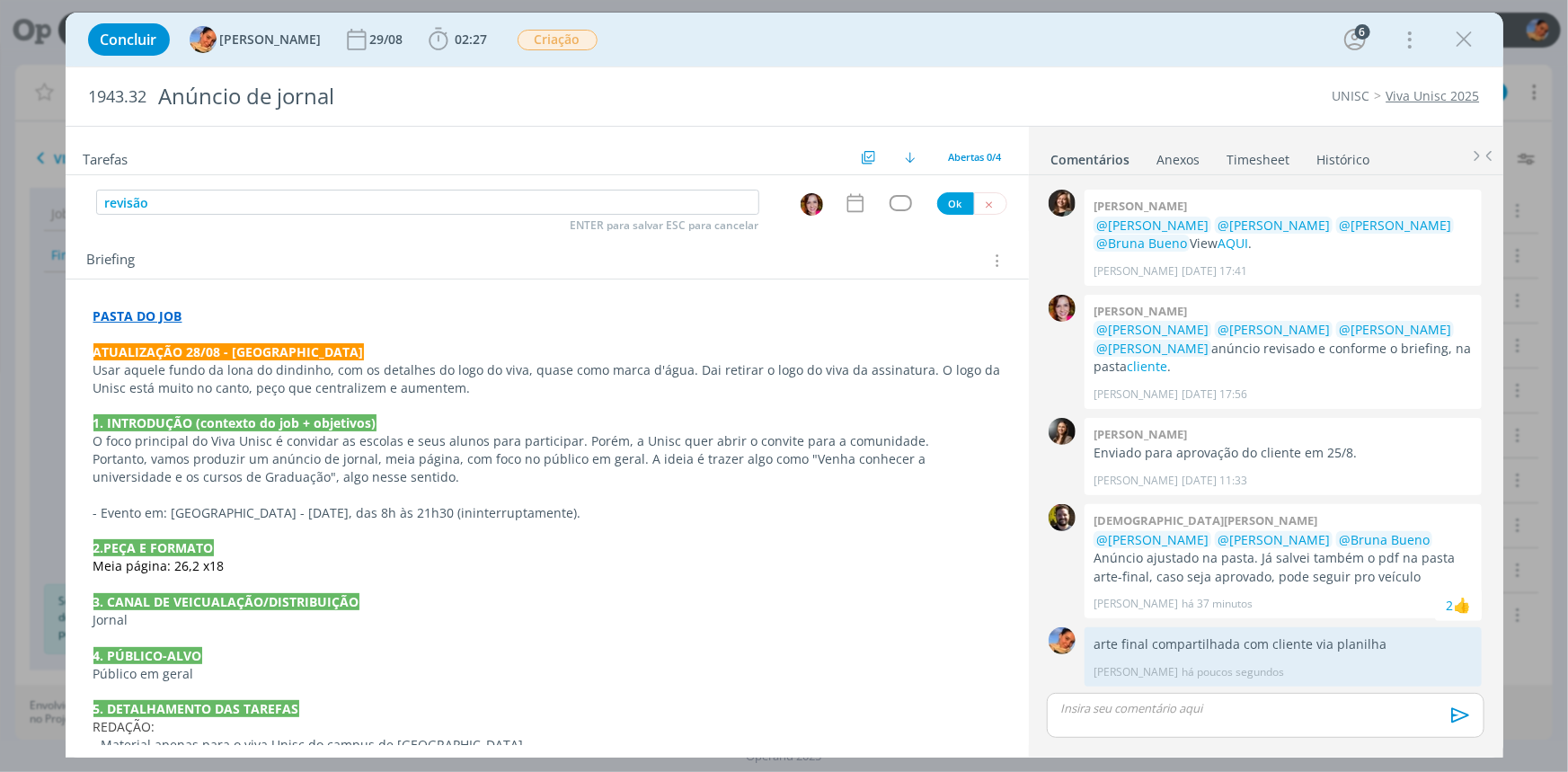
click at [861, 207] on div "dialog" at bounding box center [859, 203] width 30 height 23
click at [856, 204] on icon "dialog" at bounding box center [854, 203] width 17 height 18
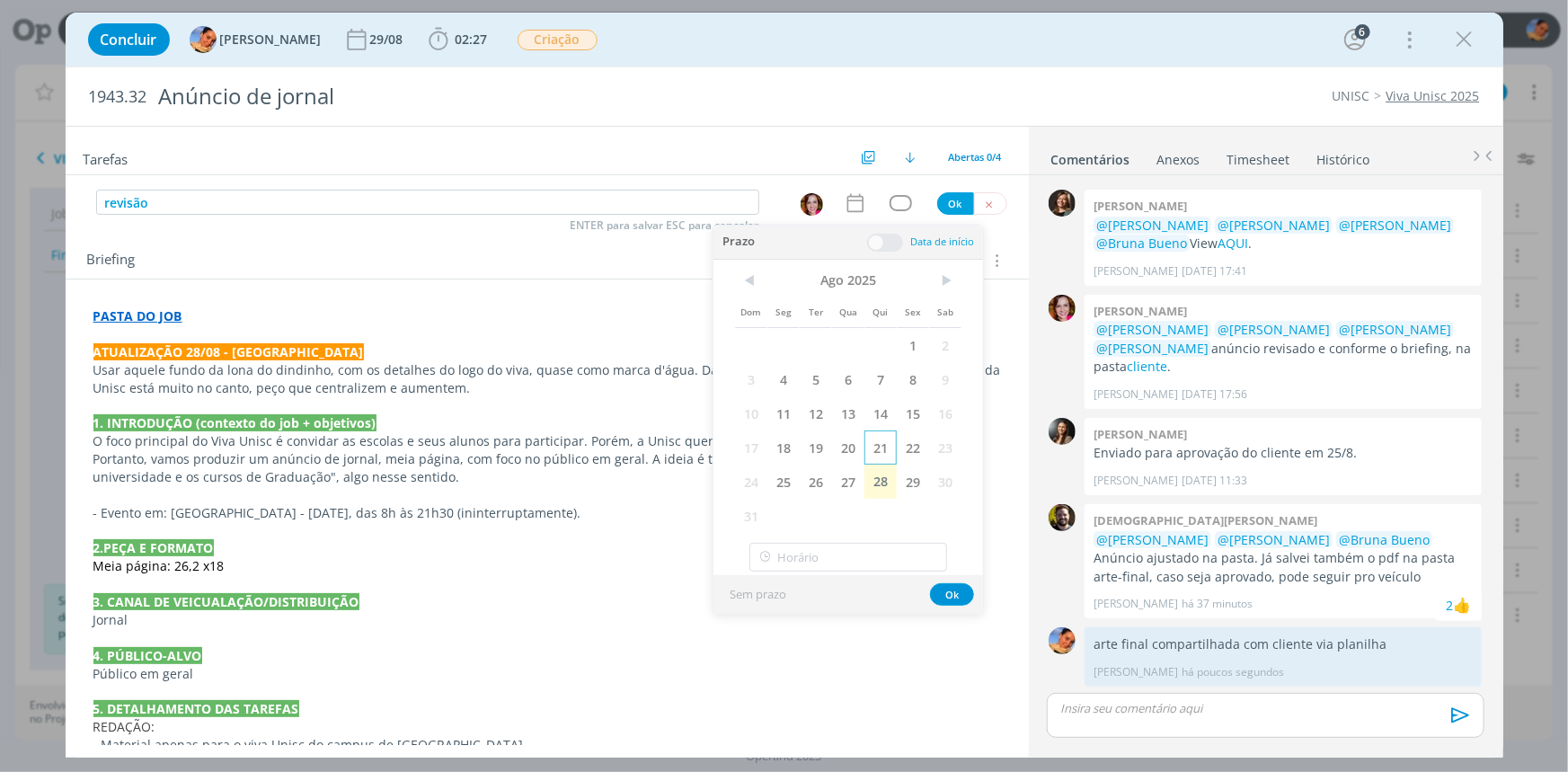
click at [889, 439] on span "21" at bounding box center [880, 447] width 32 height 34
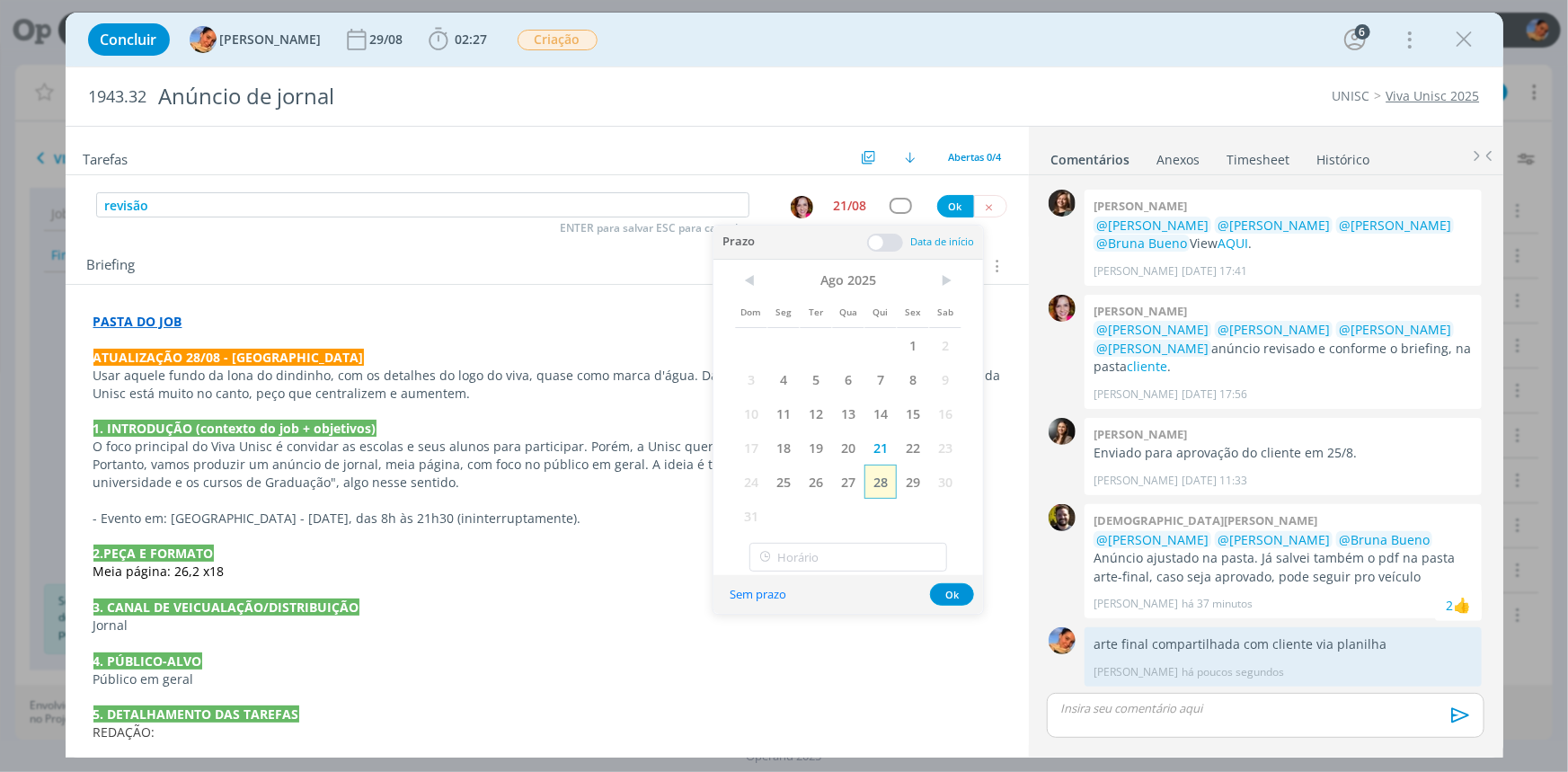
click at [889, 467] on span "28" at bounding box center [880, 481] width 32 height 34
click at [897, 242] on span at bounding box center [885, 242] width 36 height 18
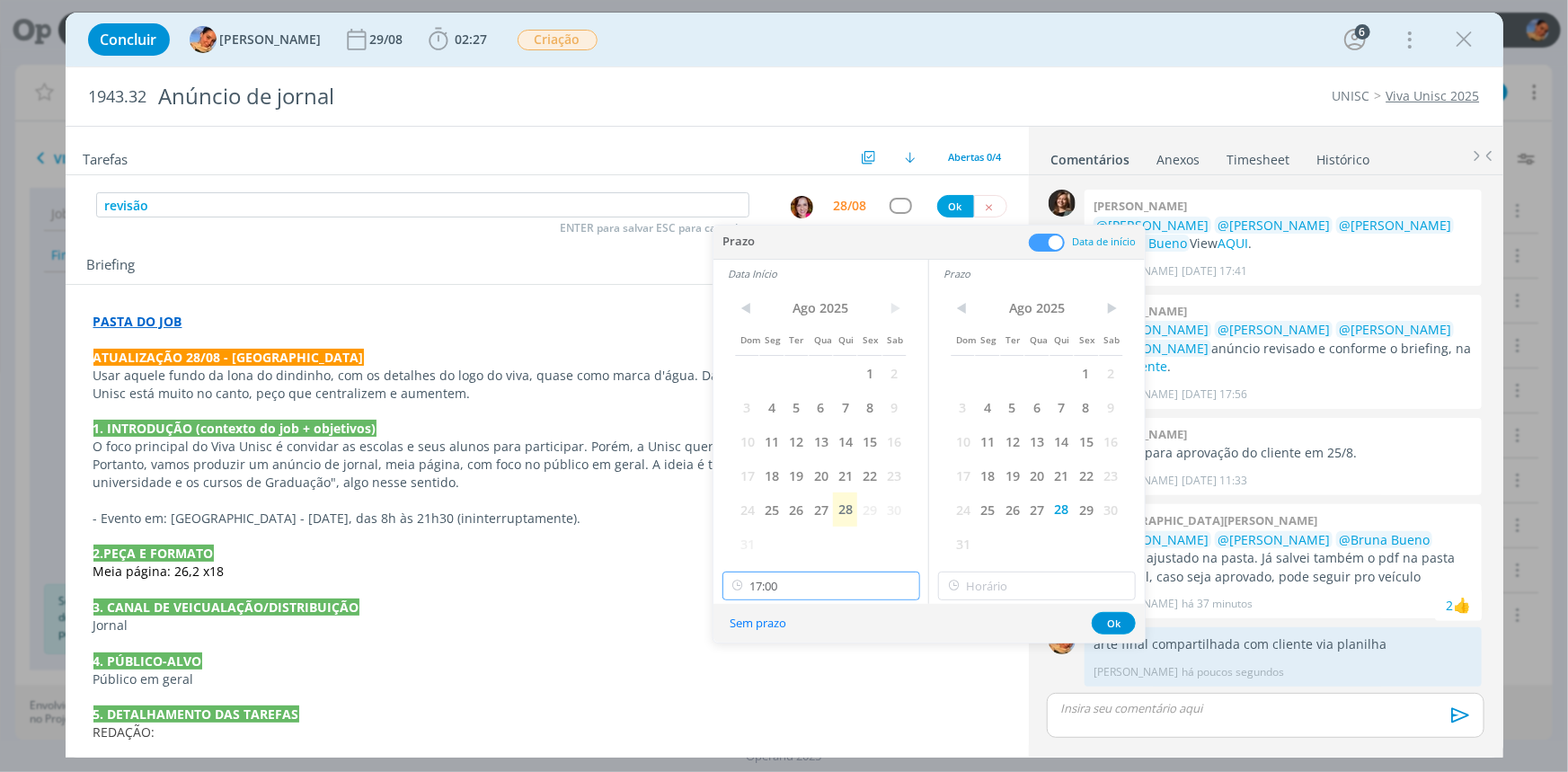
click at [827, 593] on input "17:00" at bounding box center [821, 586] width 197 height 29
click at [857, 590] on input "17:00" at bounding box center [821, 586] width 197 height 29
click at [959, 537] on span "31" at bounding box center [963, 543] width 24 height 34
click at [875, 509] on span "29" at bounding box center [869, 509] width 24 height 34
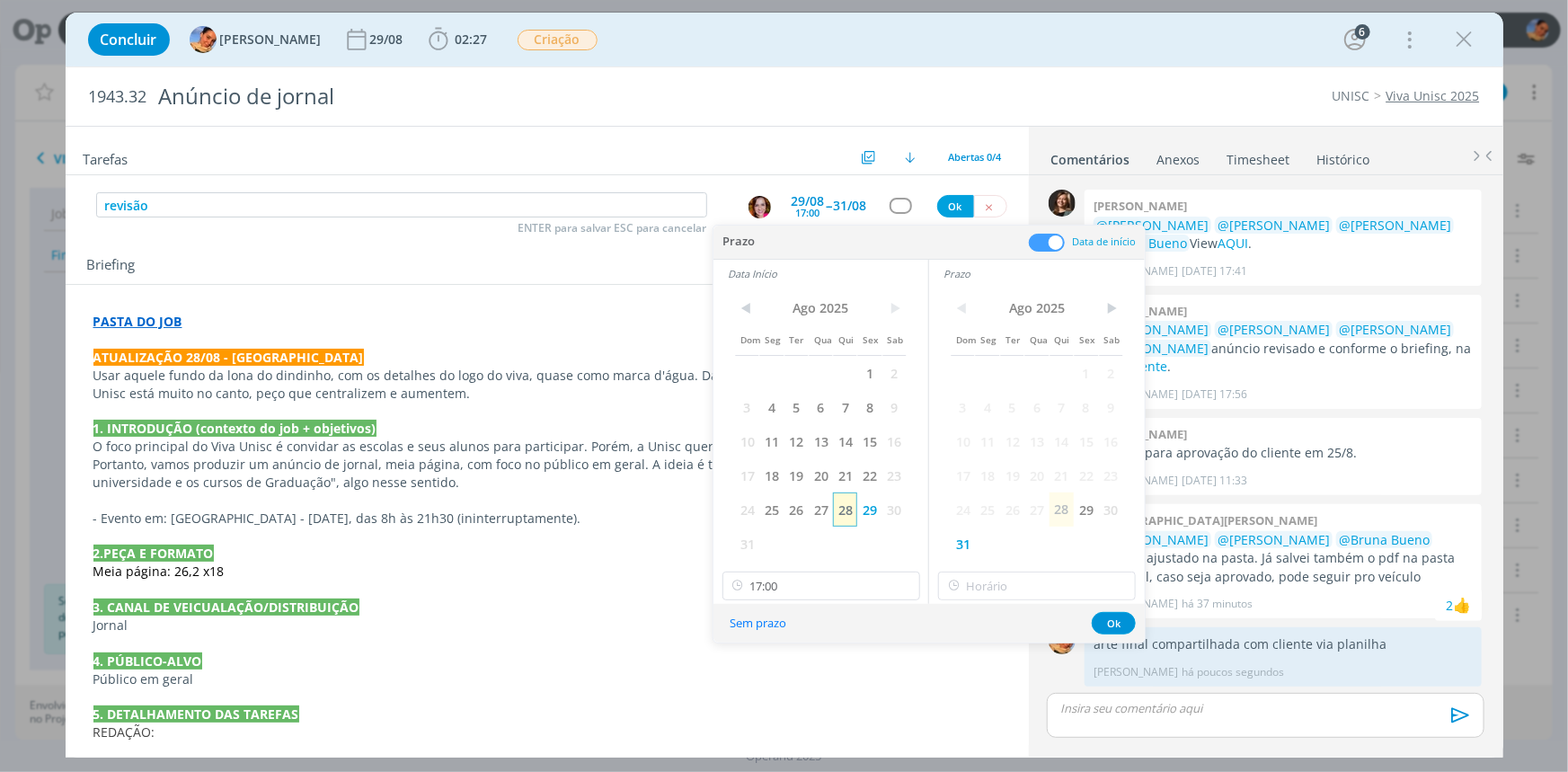
click at [850, 503] on span "28" at bounding box center [845, 509] width 24 height 34
click at [1060, 509] on span "28" at bounding box center [1061, 509] width 24 height 34
click at [848, 593] on input "17:00" at bounding box center [821, 586] width 197 height 29
click at [815, 406] on div "16:00" at bounding box center [823, 406] width 200 height 32
type input "16:00"
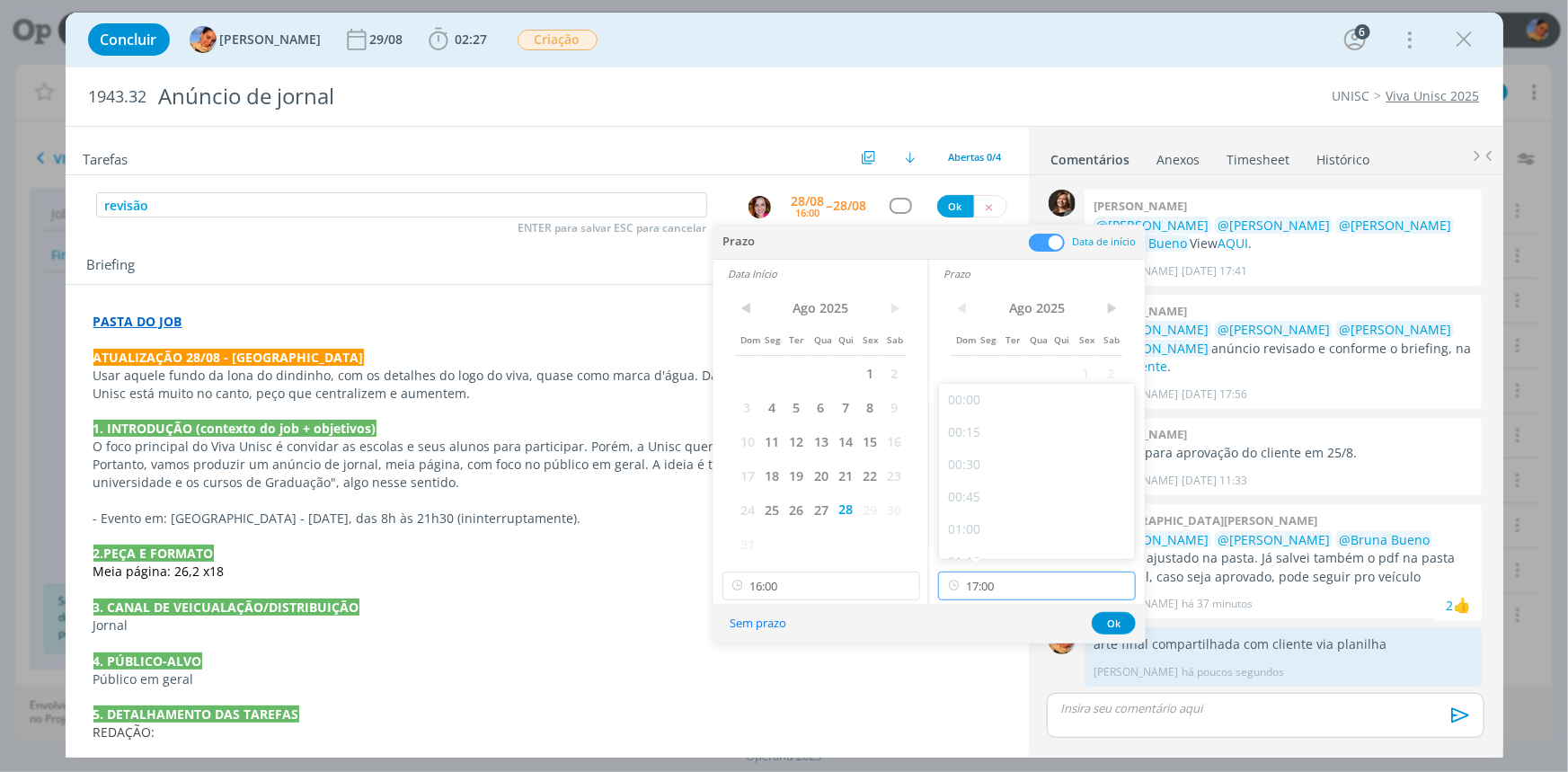
click at [999, 584] on input "17:00" at bounding box center [1037, 586] width 197 height 29
click at [1048, 466] on div "16:30" at bounding box center [1040, 471] width 200 height 32
type input "16:30"
drag, startPoint x: 1116, startPoint y: 620, endPoint x: 1047, endPoint y: 500, distance: 138.4
click at [1114, 613] on button "Ok" at bounding box center [1114, 622] width 44 height 22
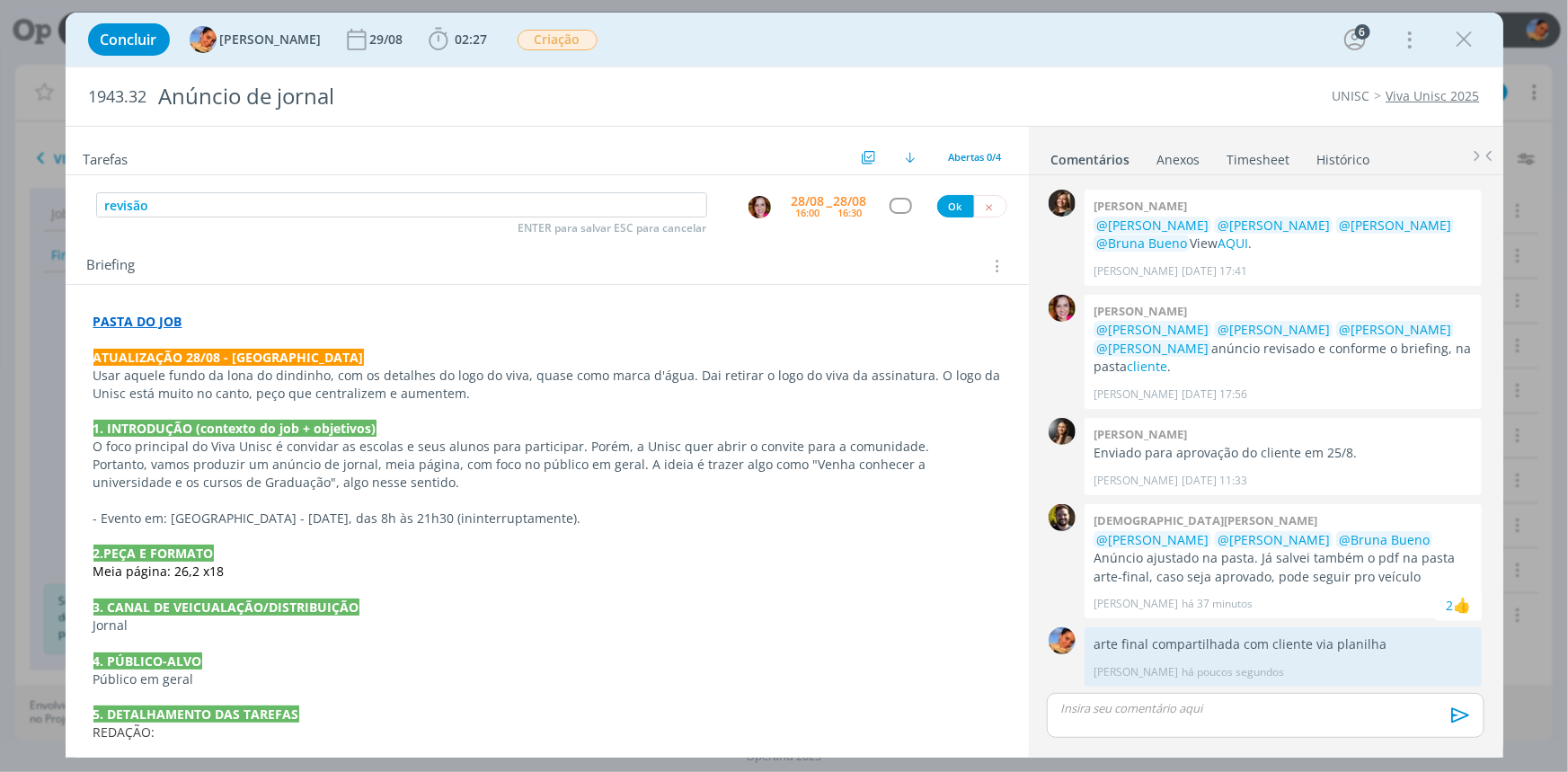
click at [899, 208] on div "dialog" at bounding box center [901, 205] width 22 height 16
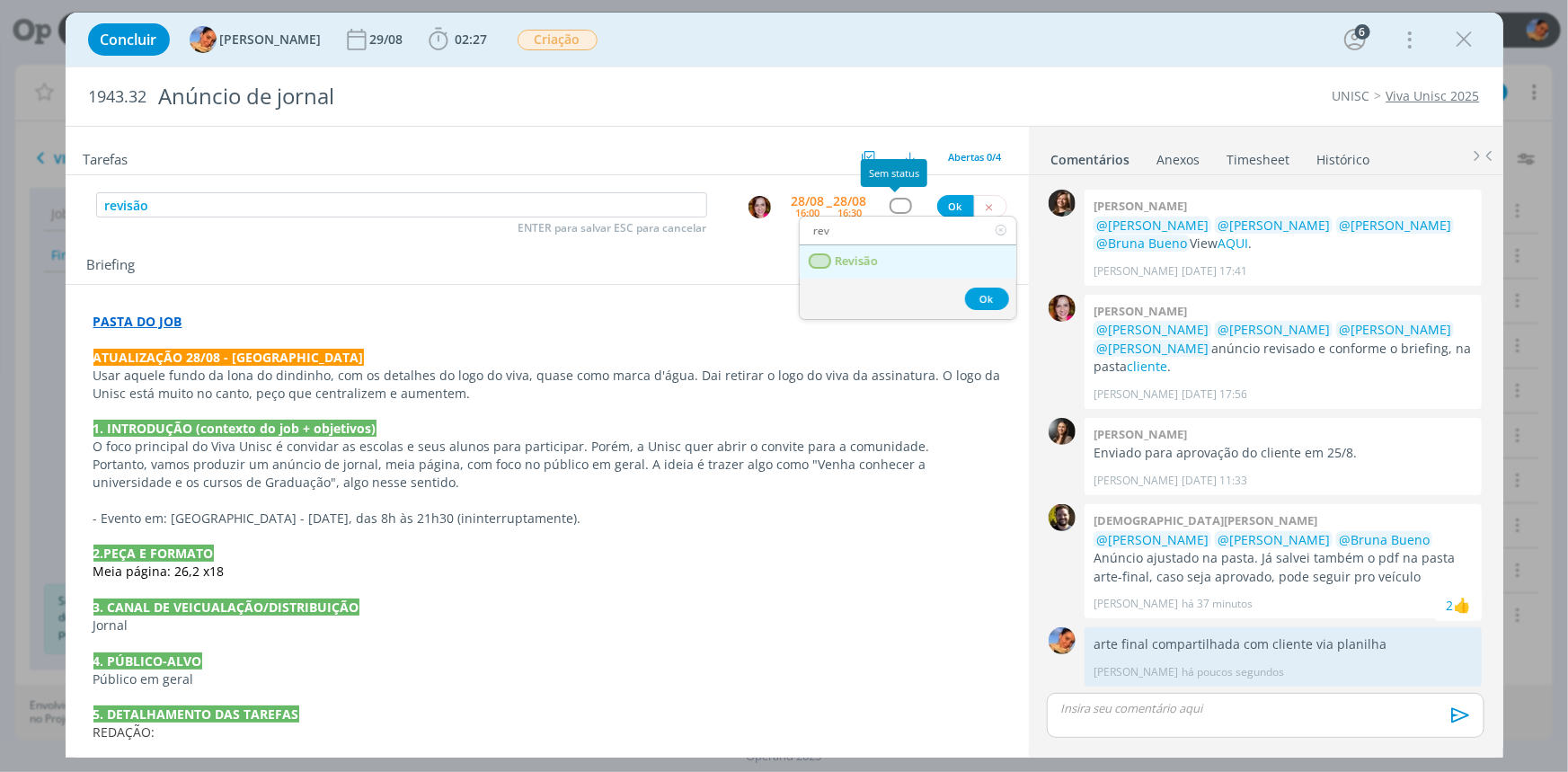
type input "rev"
click at [907, 250] on link "Revisão" at bounding box center [908, 262] width 217 height 33
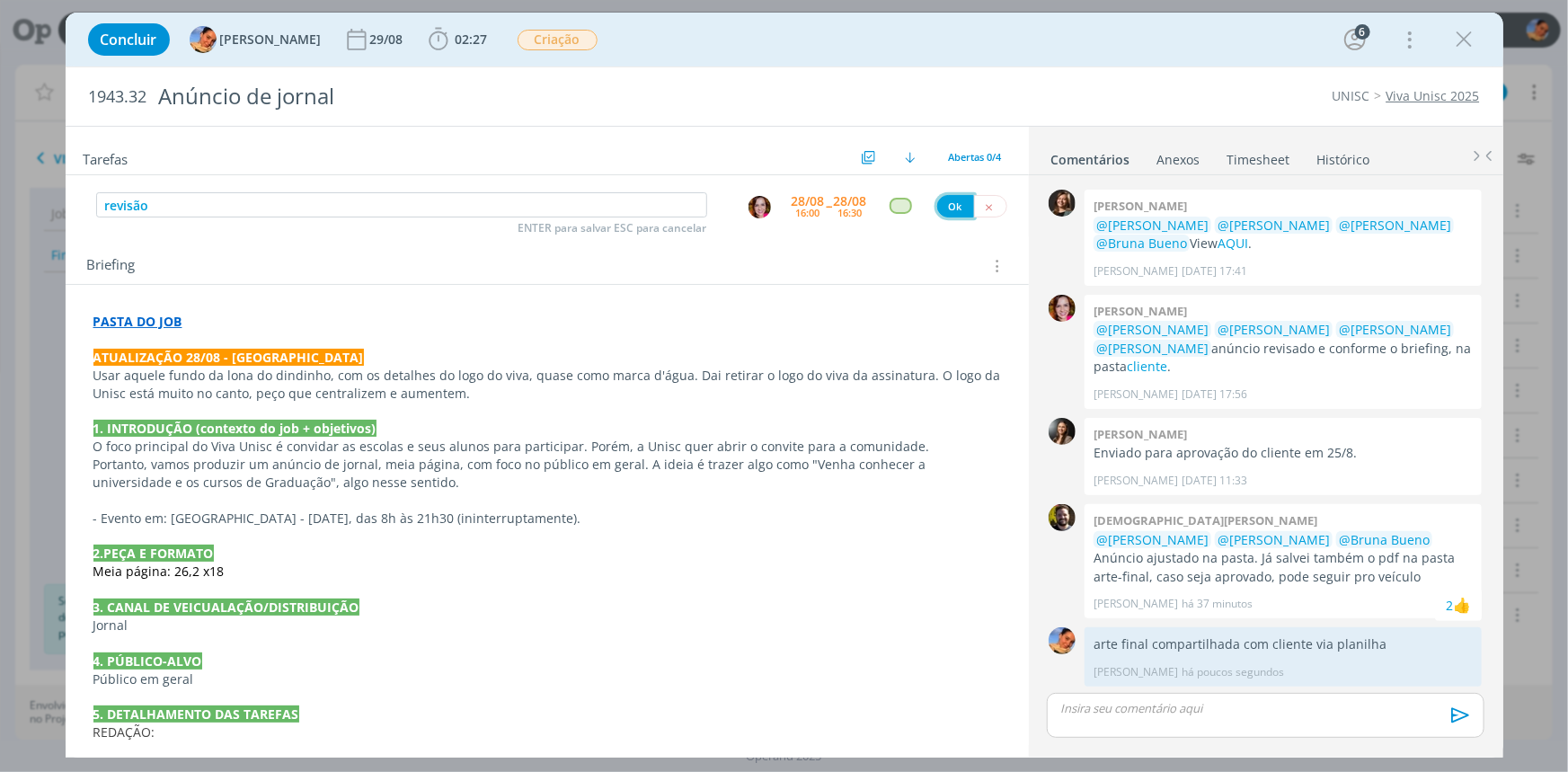
click at [940, 198] on button "Ok" at bounding box center [956, 206] width 37 height 22
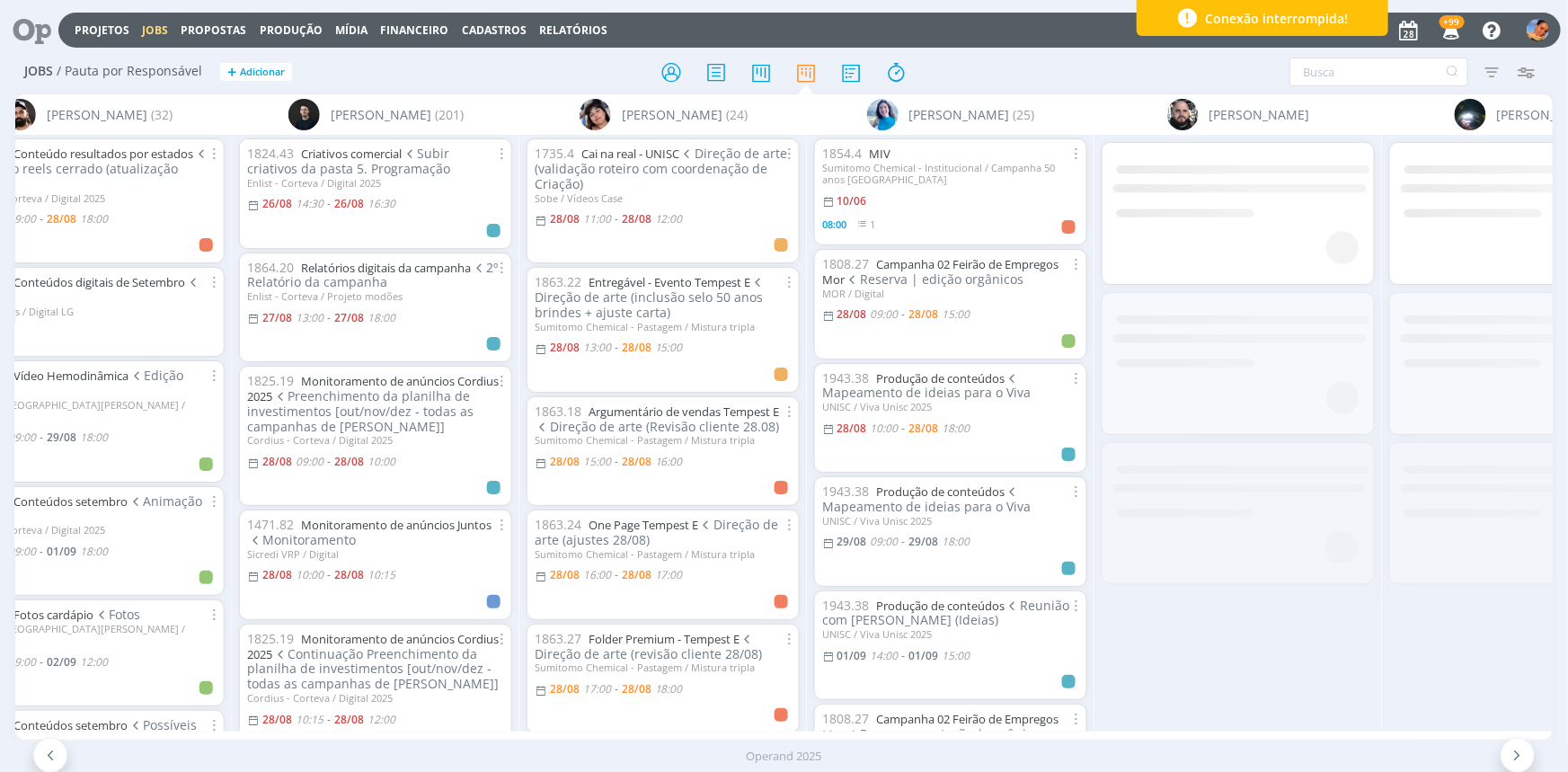
scroll to position [0, 657]
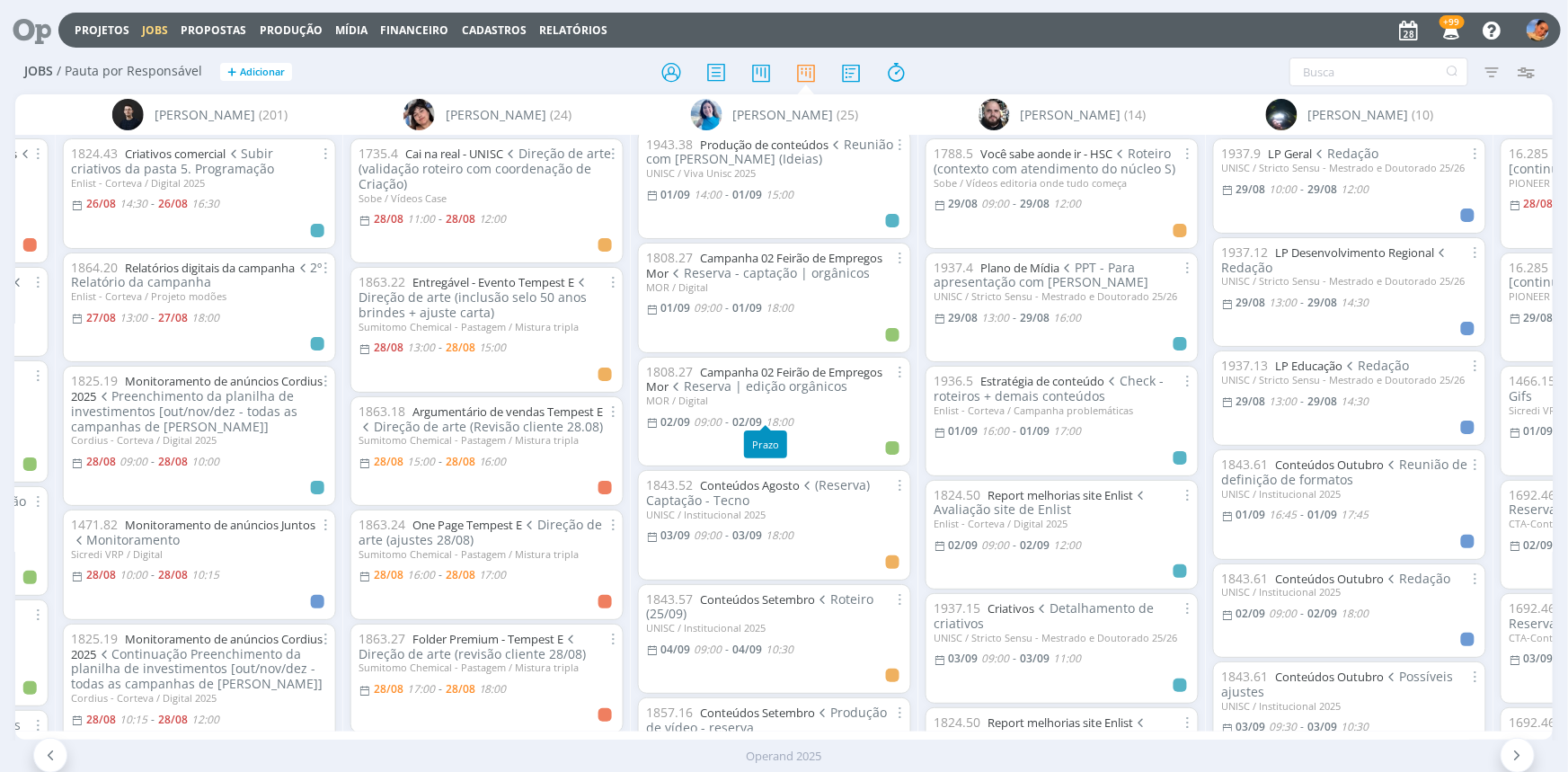
scroll to position [490, 0]
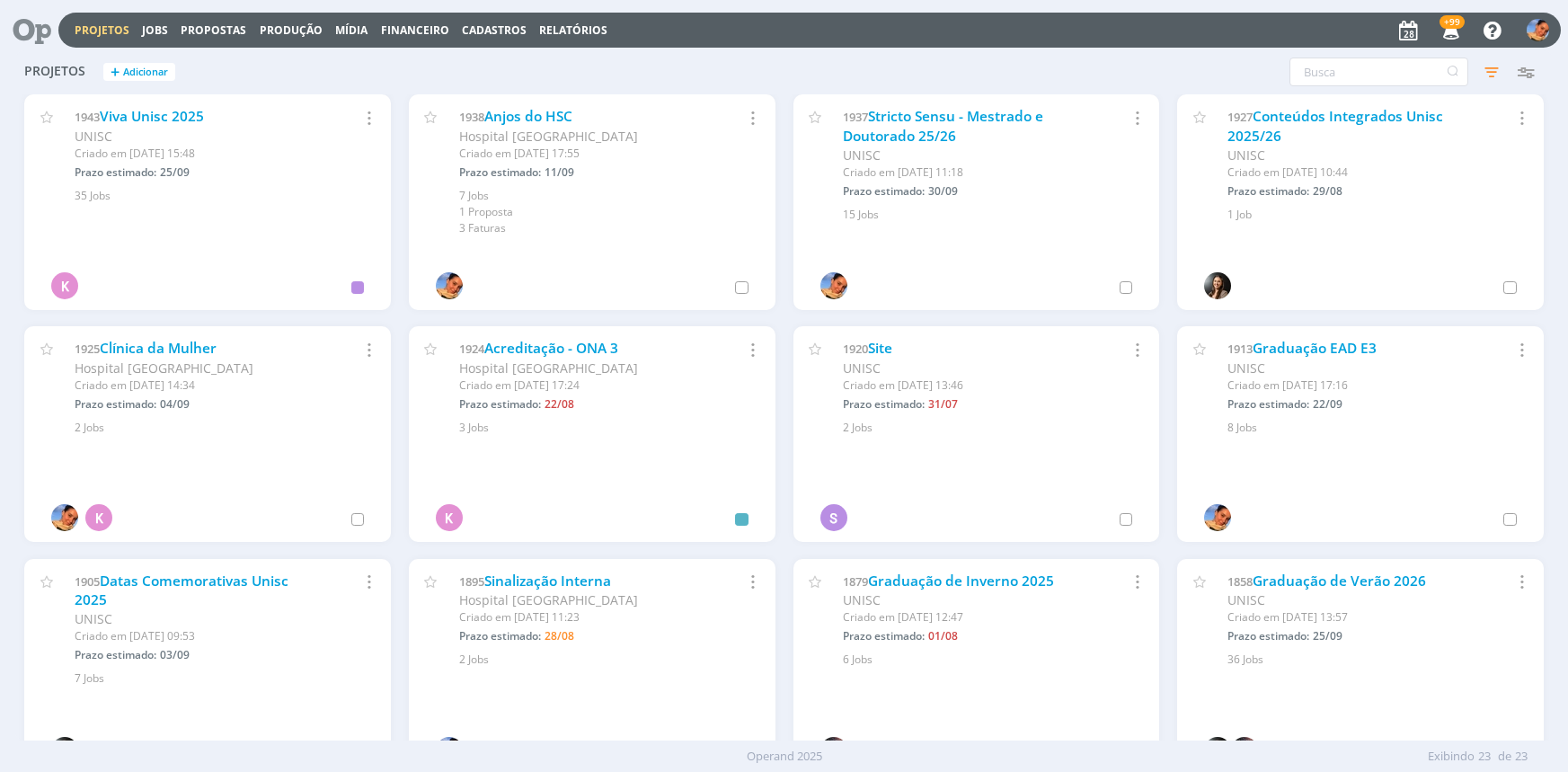
click at [554, 34] on link "Relatórios" at bounding box center [573, 30] width 68 height 16
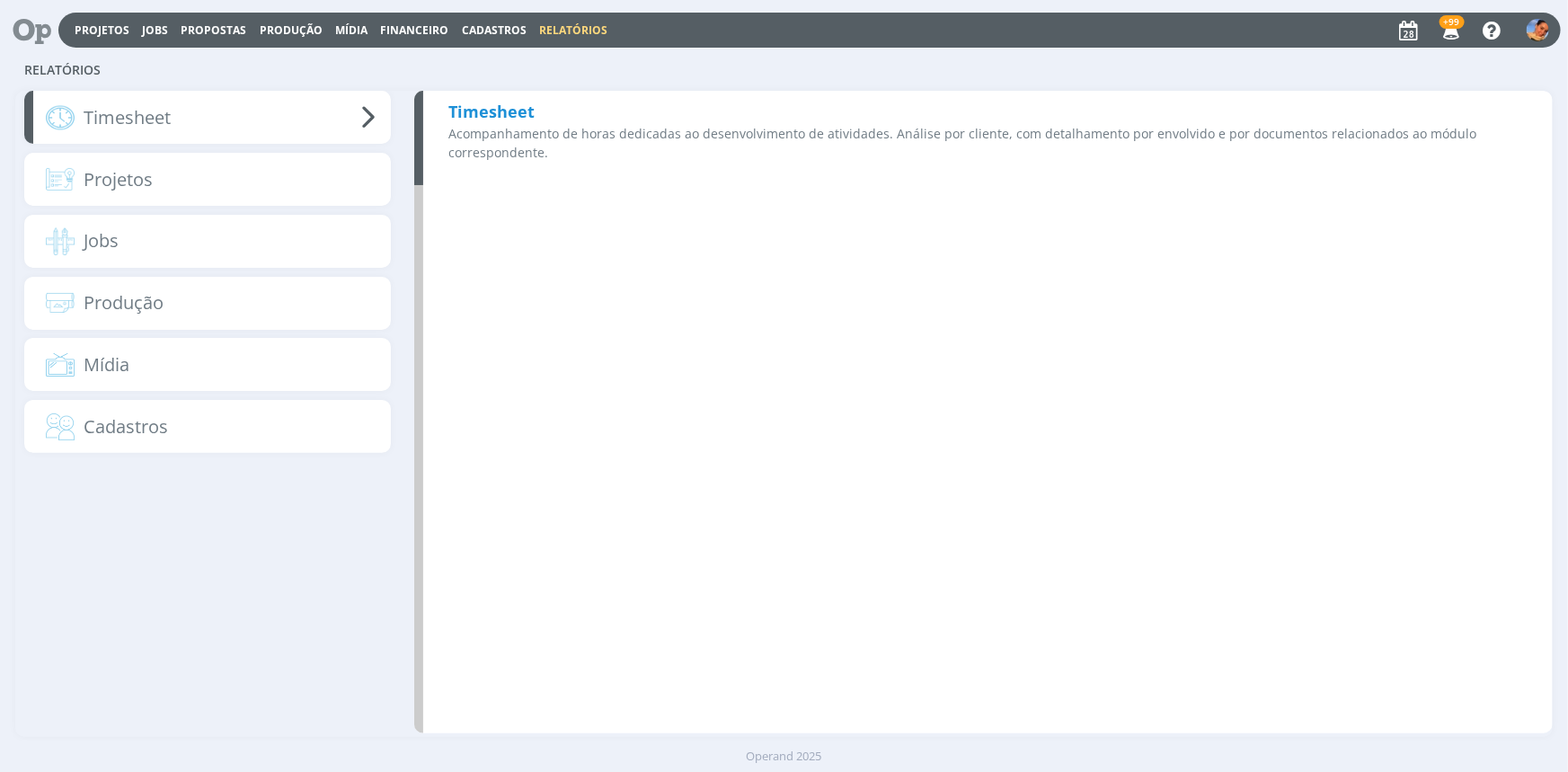
click at [635, 133] on p "Acompanhamento de horas dedicadas ao desenvolvimento de atividades. Análise por…" at bounding box center [988, 143] width 1080 height 38
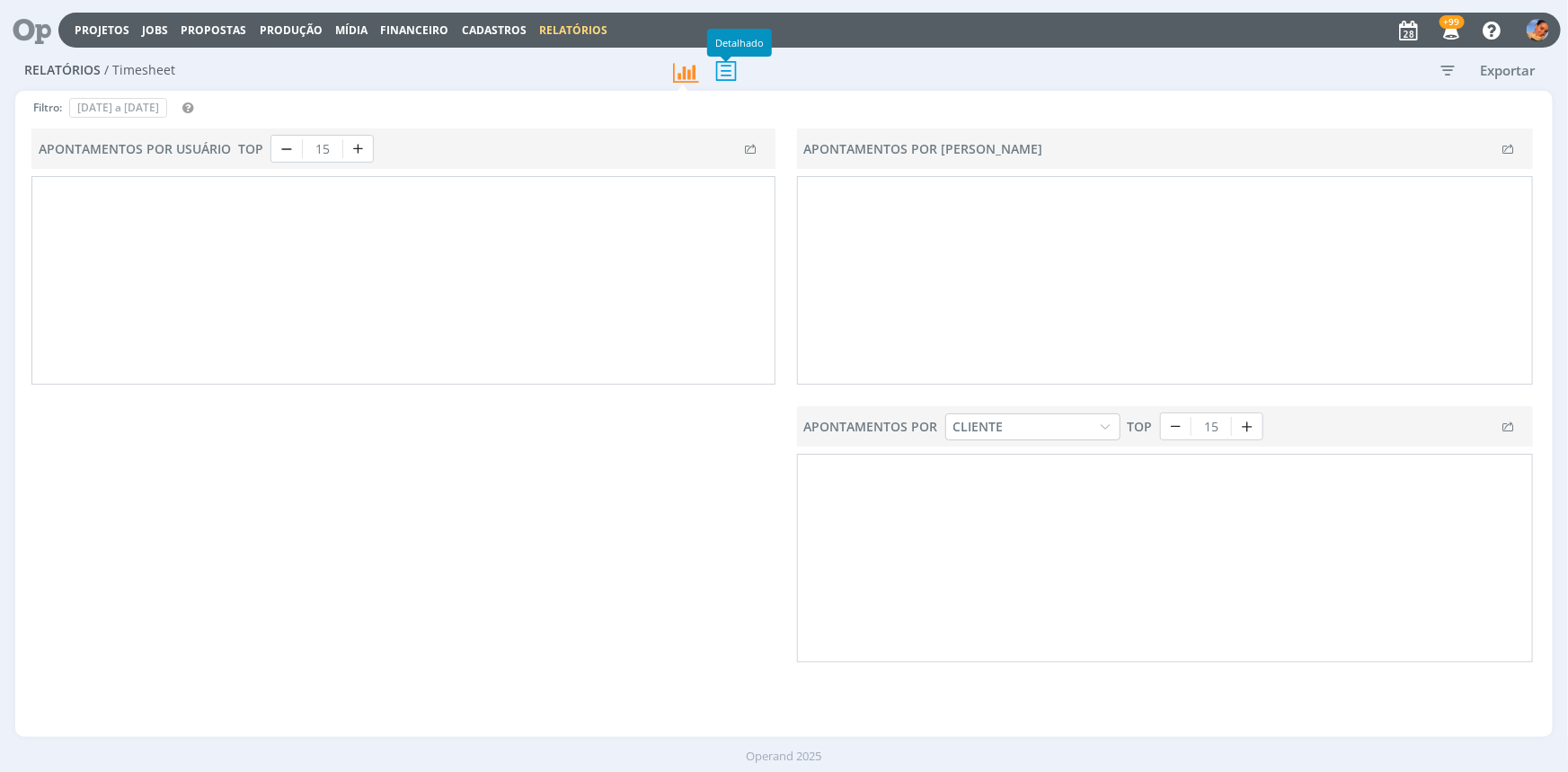
click at [736, 67] on icon at bounding box center [726, 71] width 38 height 37
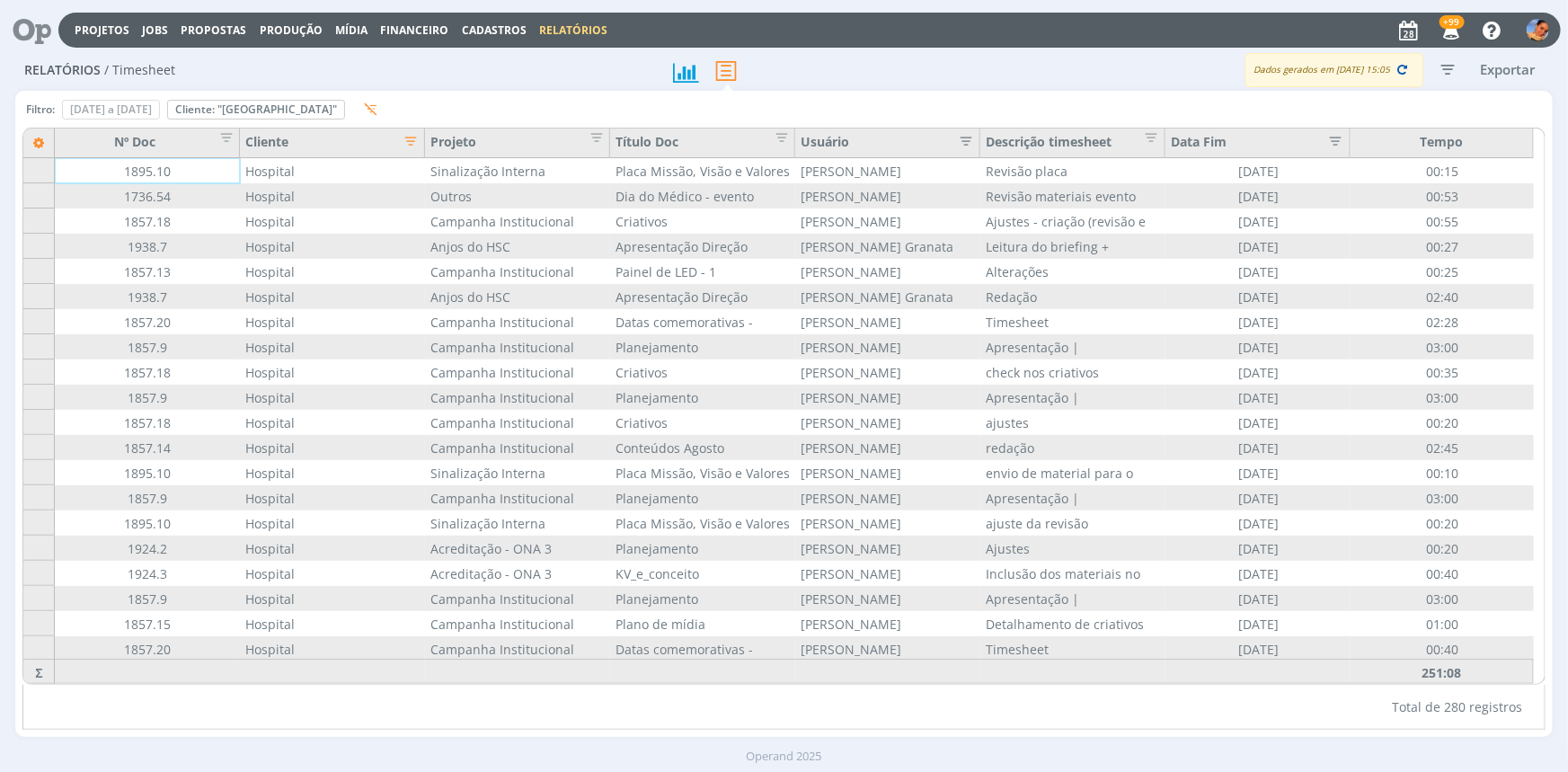
click at [1409, 72] on icon "button" at bounding box center [1403, 69] width 17 height 17
click at [339, 78] on div "Relatórios / Timesheet" at bounding box center [336, 71] width 641 height 42
click at [344, 102] on div "Remover" at bounding box center [256, 109] width 176 height 18
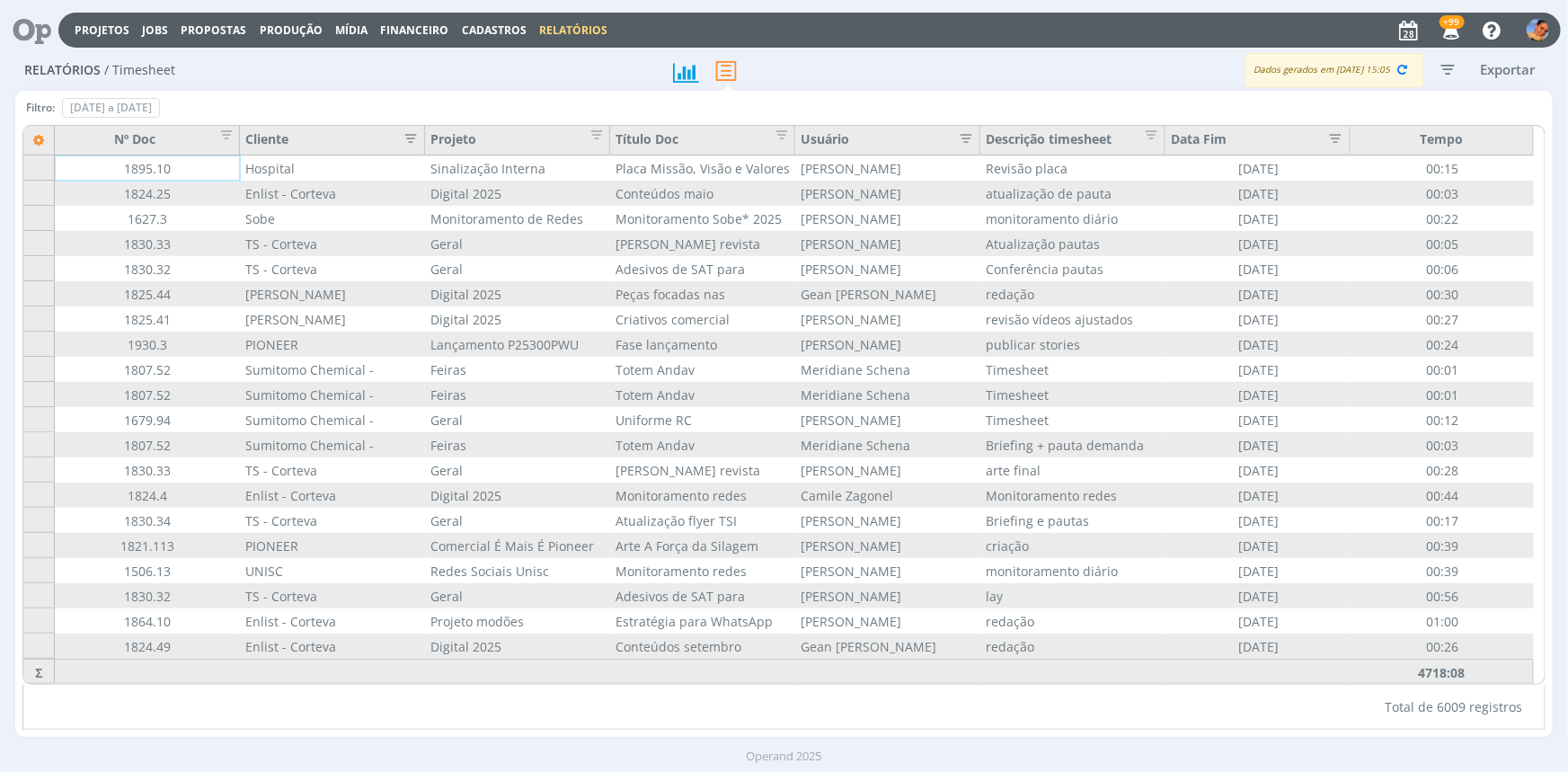
click at [410, 136] on icon "button" at bounding box center [405, 136] width 18 height 18
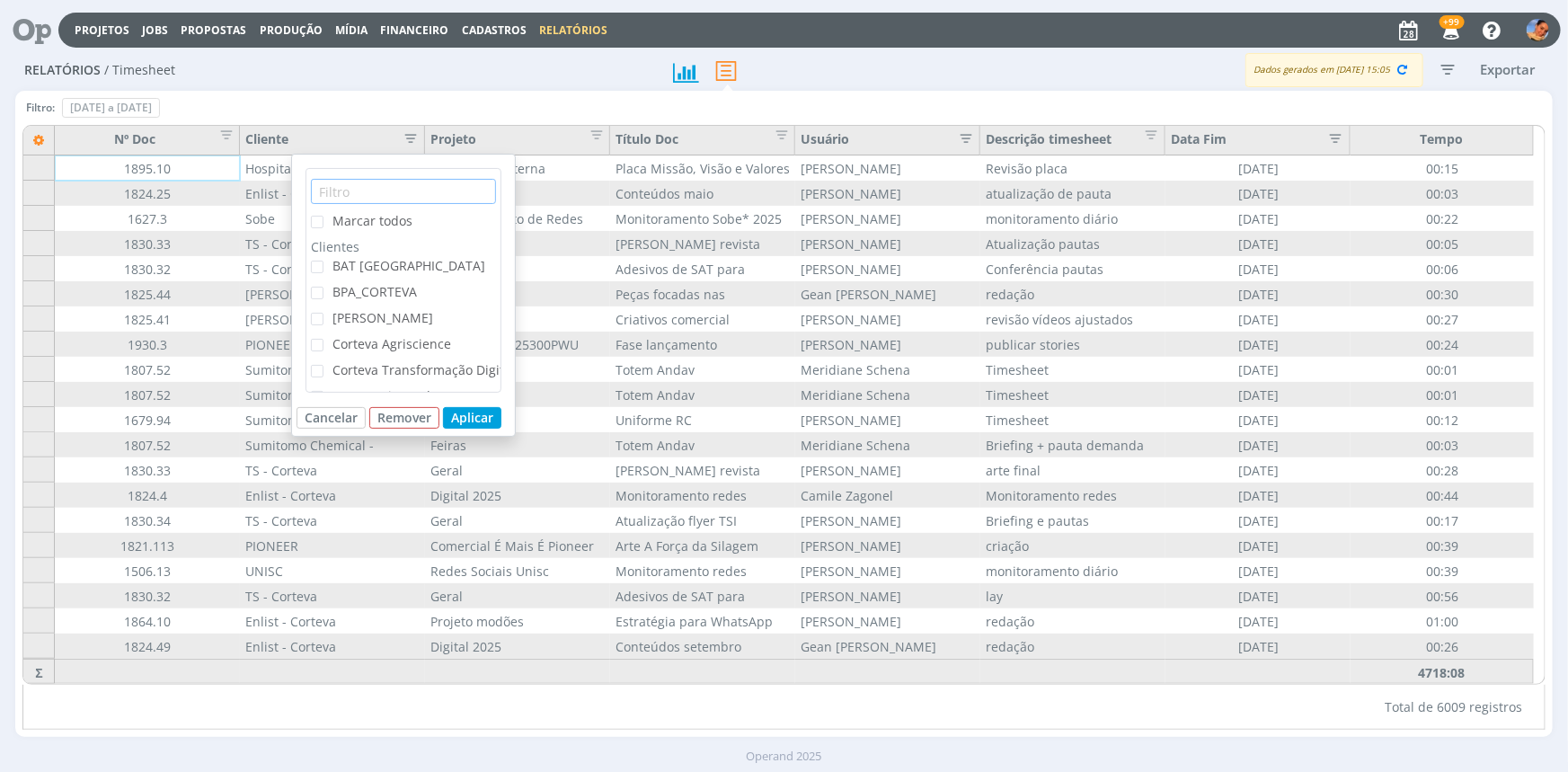
click at [426, 189] on input "text" at bounding box center [404, 192] width 185 height 25
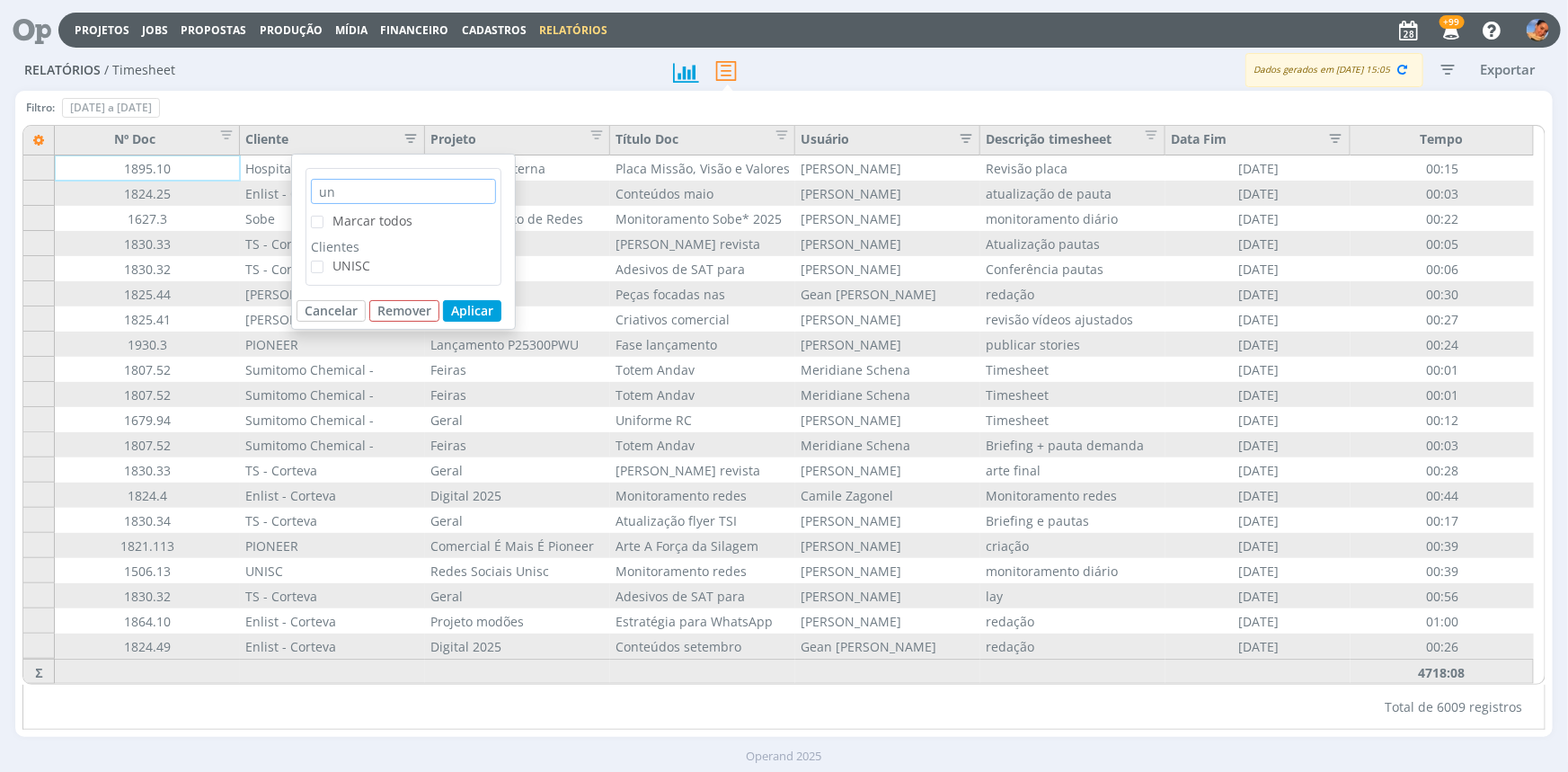
type input "un"
click at [402, 258] on div "UNISC" at bounding box center [404, 268] width 185 height 26
click at [360, 257] on span "UNISC" at bounding box center [351, 265] width 38 height 18
click at [324, 261] on input "UNISC" at bounding box center [324, 261] width 0 height 0
click at [471, 305] on button "Aplicar" at bounding box center [473, 311] width 58 height 21
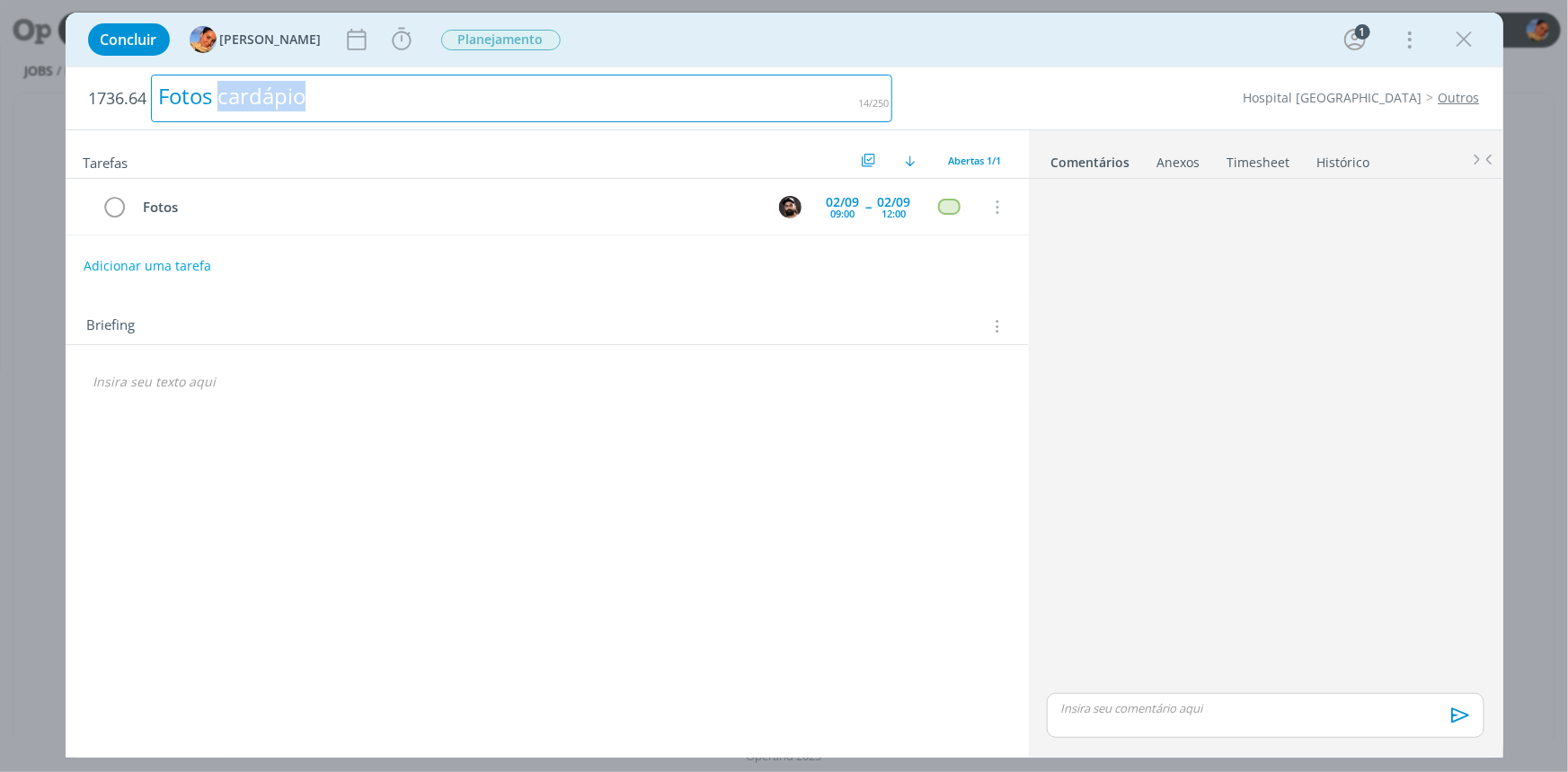
drag, startPoint x: 328, startPoint y: 107, endPoint x: 219, endPoint y: 101, distance: 109.2
click at [219, 101] on div "Fotos cardápio" at bounding box center [521, 98] width 742 height 48
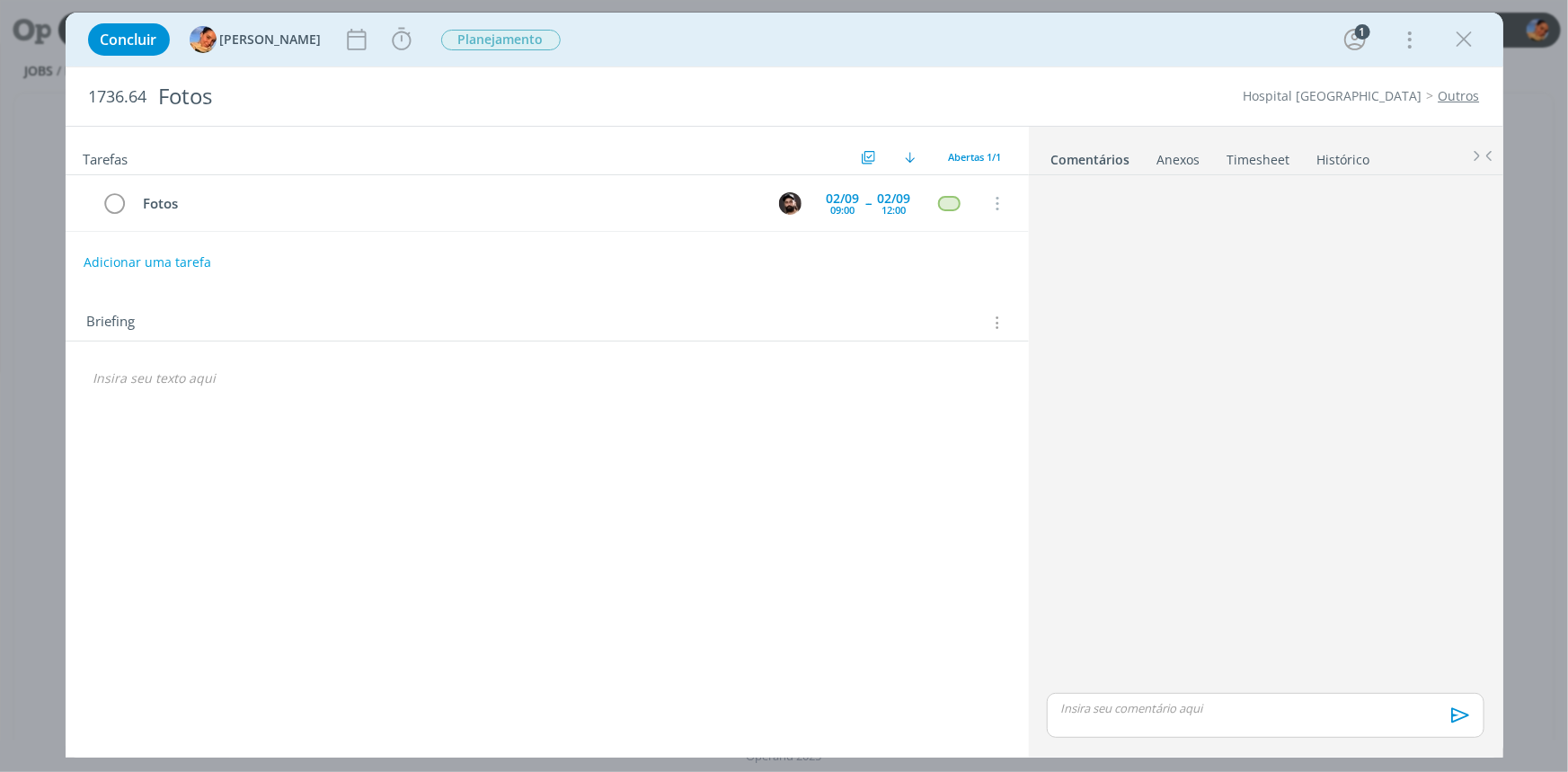
click at [718, 472] on div "Tarefas Usar Job de template Criar template a partir deste job Visualizar Templ…" at bounding box center [547, 436] width 964 height 618
click at [1001, 332] on div "Briefings Predefinidos Versões do Briefing Ver Briefing do Projeto" at bounding box center [996, 323] width 18 height 21
click at [998, 327] on icon "dialog" at bounding box center [996, 323] width 18 height 19
click at [998, 360] on div "Briefings Predefinidos" at bounding box center [888, 355] width 232 height 30
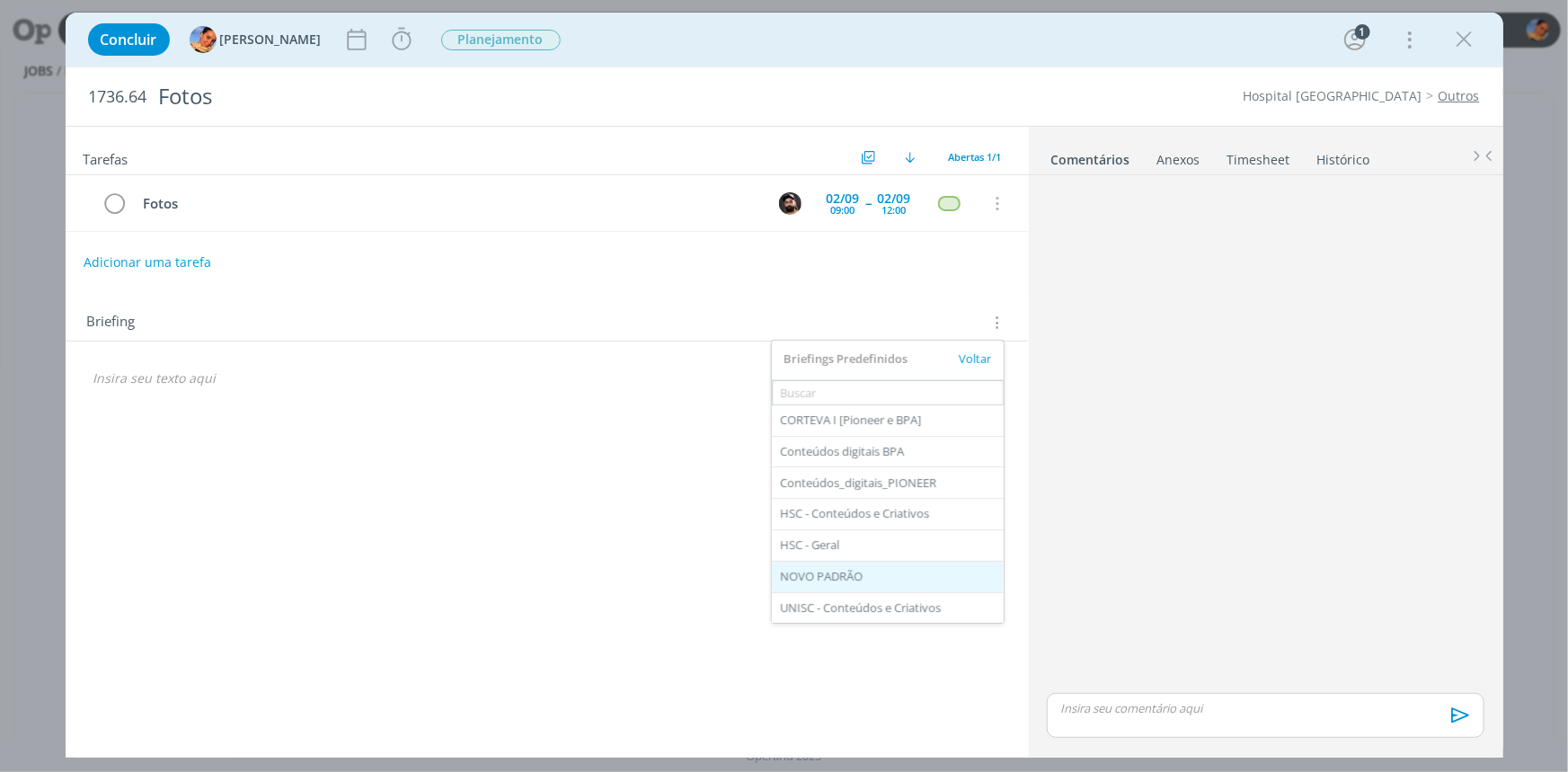
click at [883, 565] on div "NOVO PADRÃO" at bounding box center [888, 576] width 232 height 30
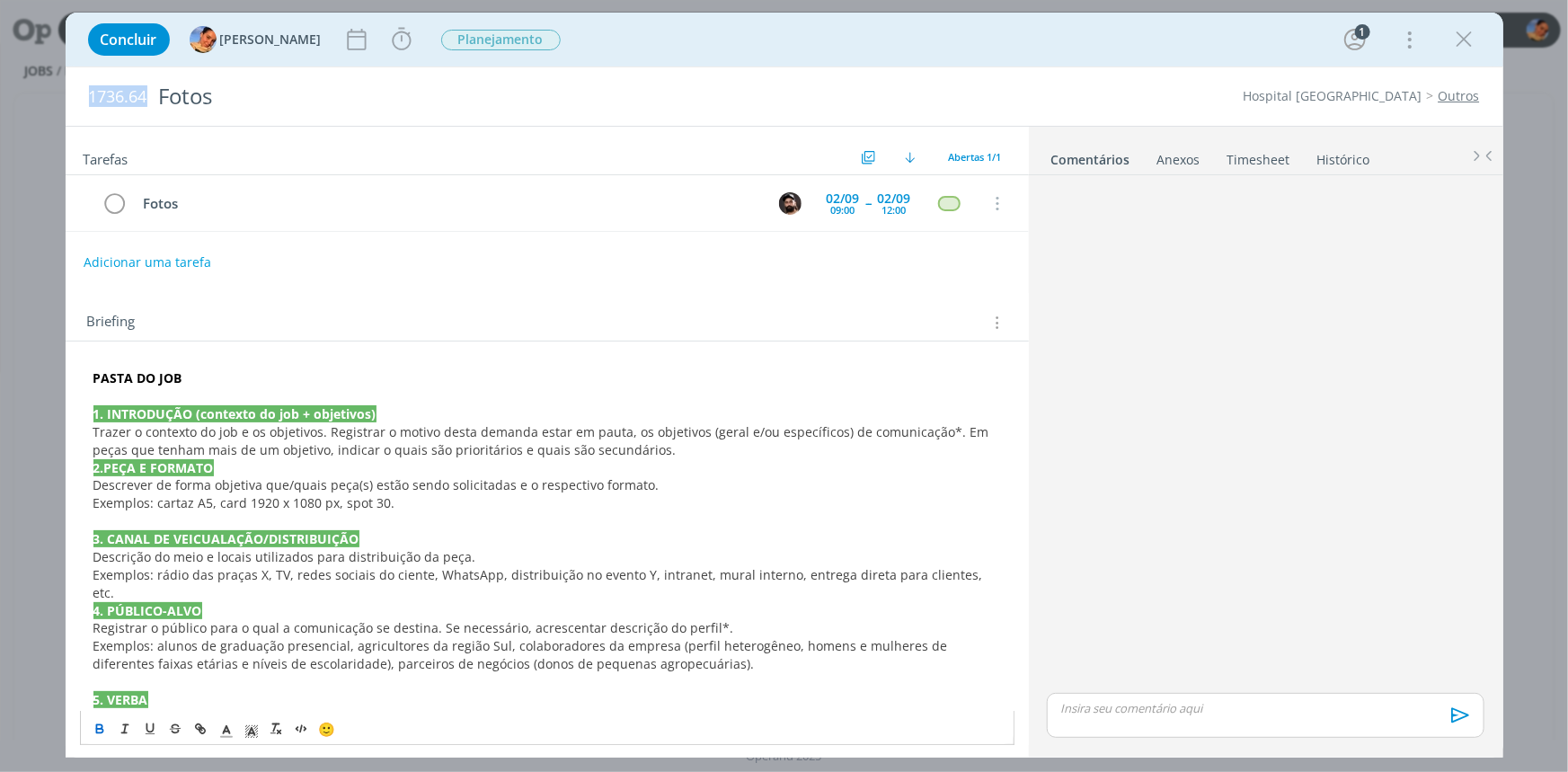
drag, startPoint x: 146, startPoint y: 92, endPoint x: 75, endPoint y: 81, distance: 71.8
click at [75, 81] on div "1736.64 Fotos Hospital [GEOGRAPHIC_DATA]" at bounding box center [784, 96] width 1438 height 58
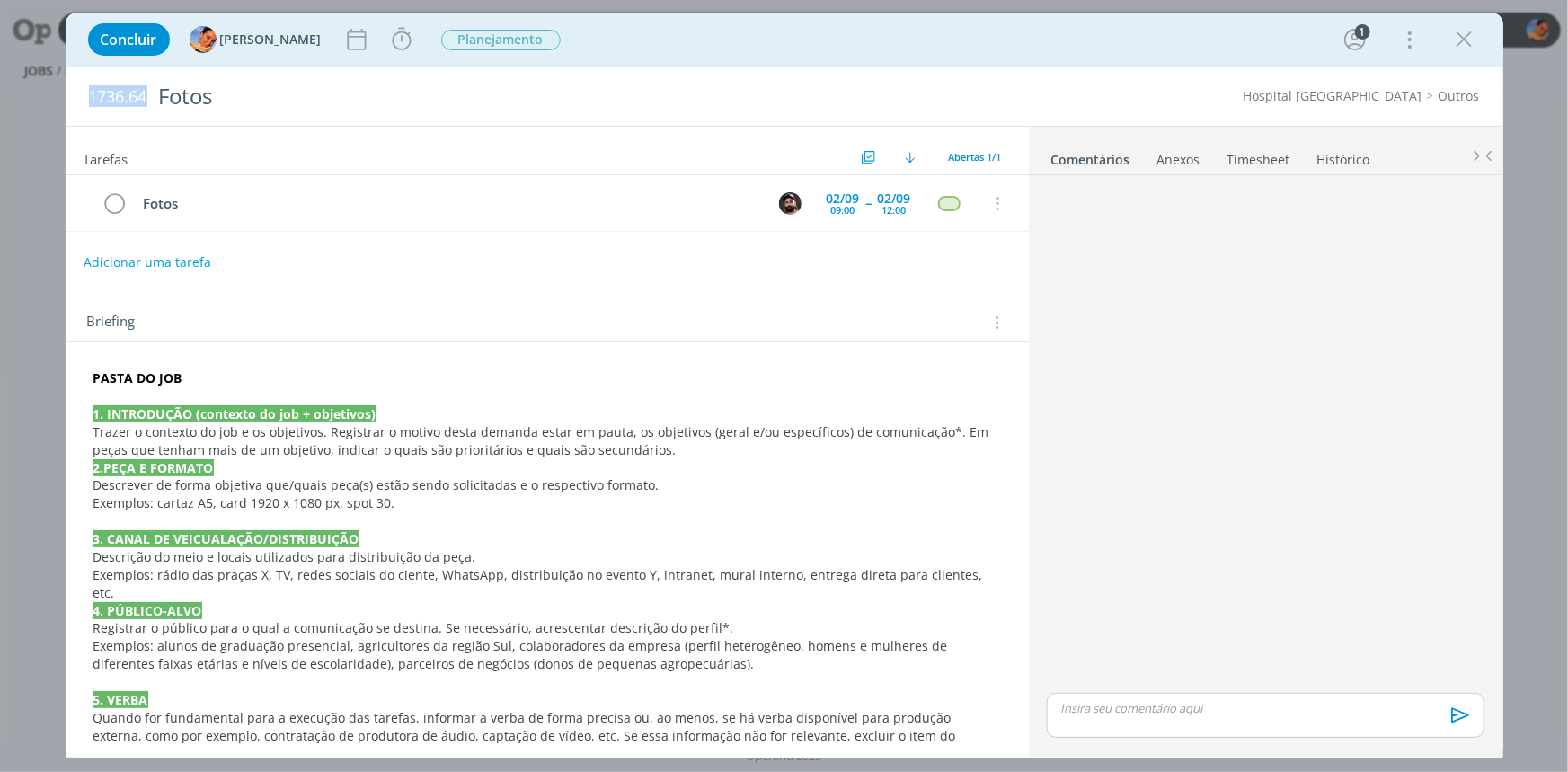
copy span "1736.64"
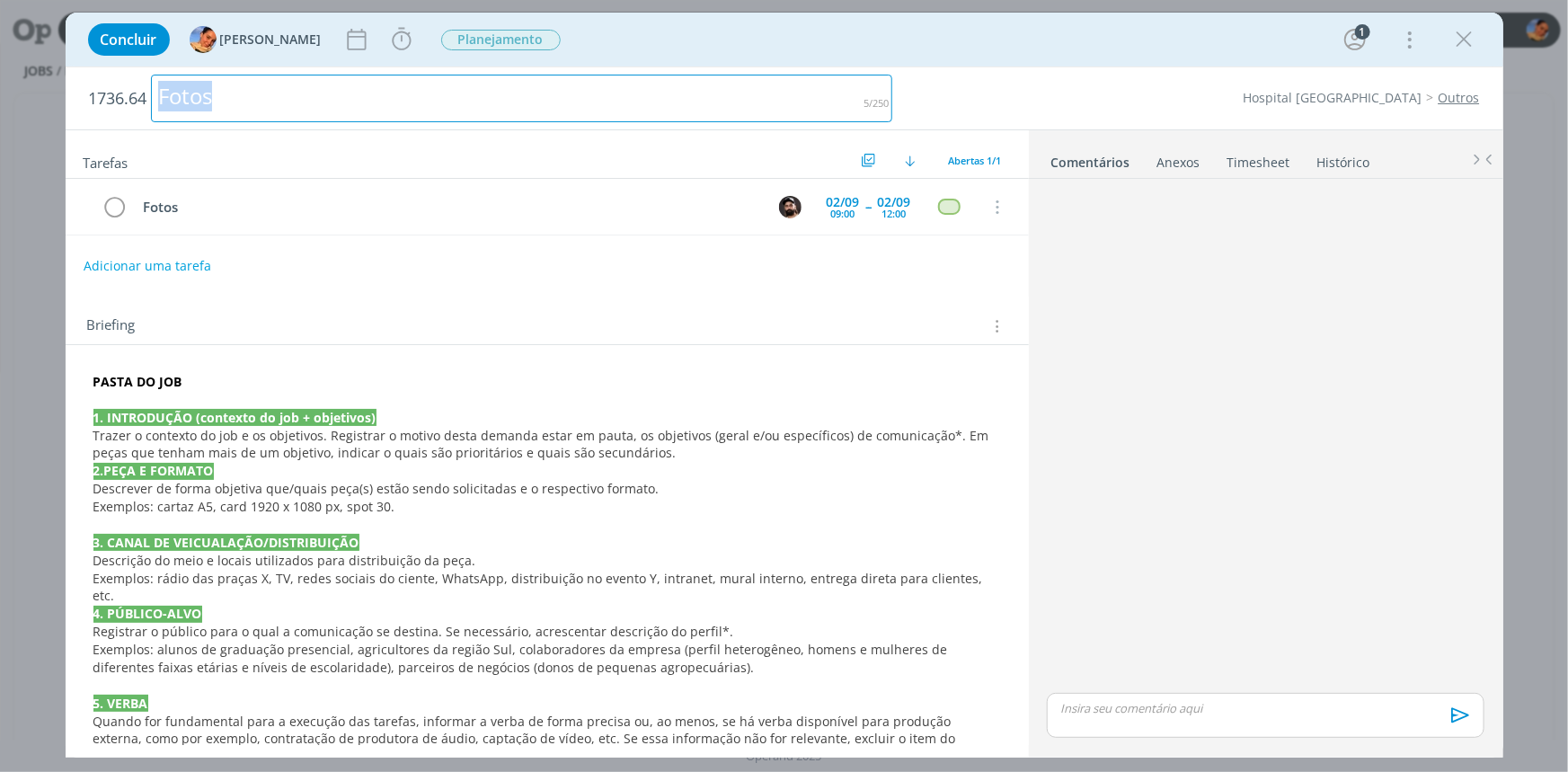
drag, startPoint x: 351, startPoint y: 88, endPoint x: 0, endPoint y: 71, distance: 351.4
click at [0, 71] on div "Concluir [PERSON_NAME] Iniciar Apontar Data * [DATE] Horas * 00:00 Tarefa Selec…" at bounding box center [784, 386] width 1568 height 772
copy div "Fotos"
click at [490, 89] on div "Fotos" at bounding box center [521, 98] width 742 height 48
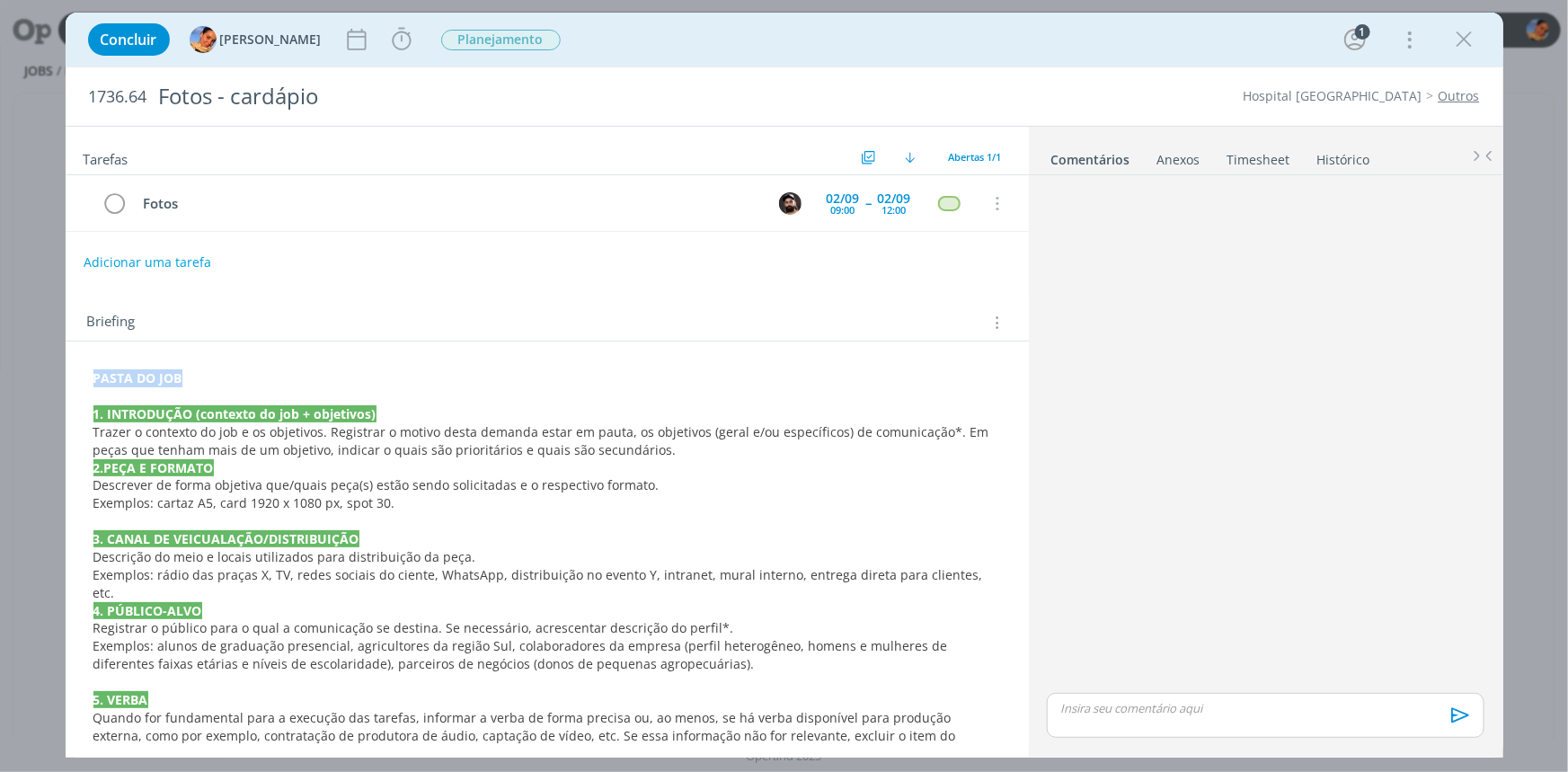
drag, startPoint x: 191, startPoint y: 378, endPoint x: 47, endPoint y: 371, distance: 144.2
click at [47, 371] on div "Concluir [PERSON_NAME] Iniciar Apontar Data * [DATE] Horas * 00:00 Tarefa Selec…" at bounding box center [784, 386] width 1568 height 772
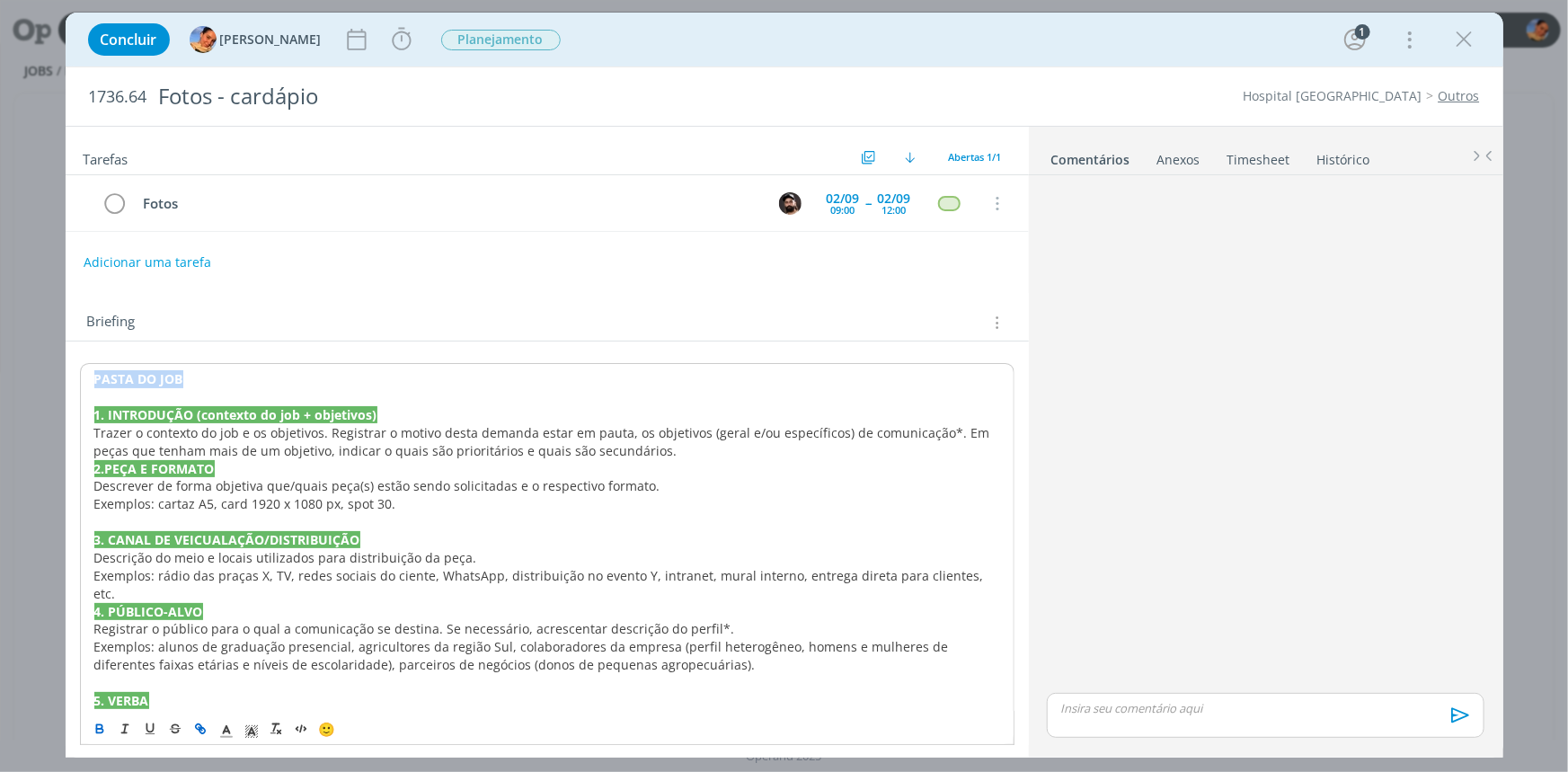
click at [201, 727] on icon "dialog" at bounding box center [200, 728] width 15 height 15
paste input "[URL][DOMAIN_NAME]"
type input "[URL][DOMAIN_NAME]"
click at [314, 412] on link "dialog" at bounding box center [304, 413] width 52 height 18
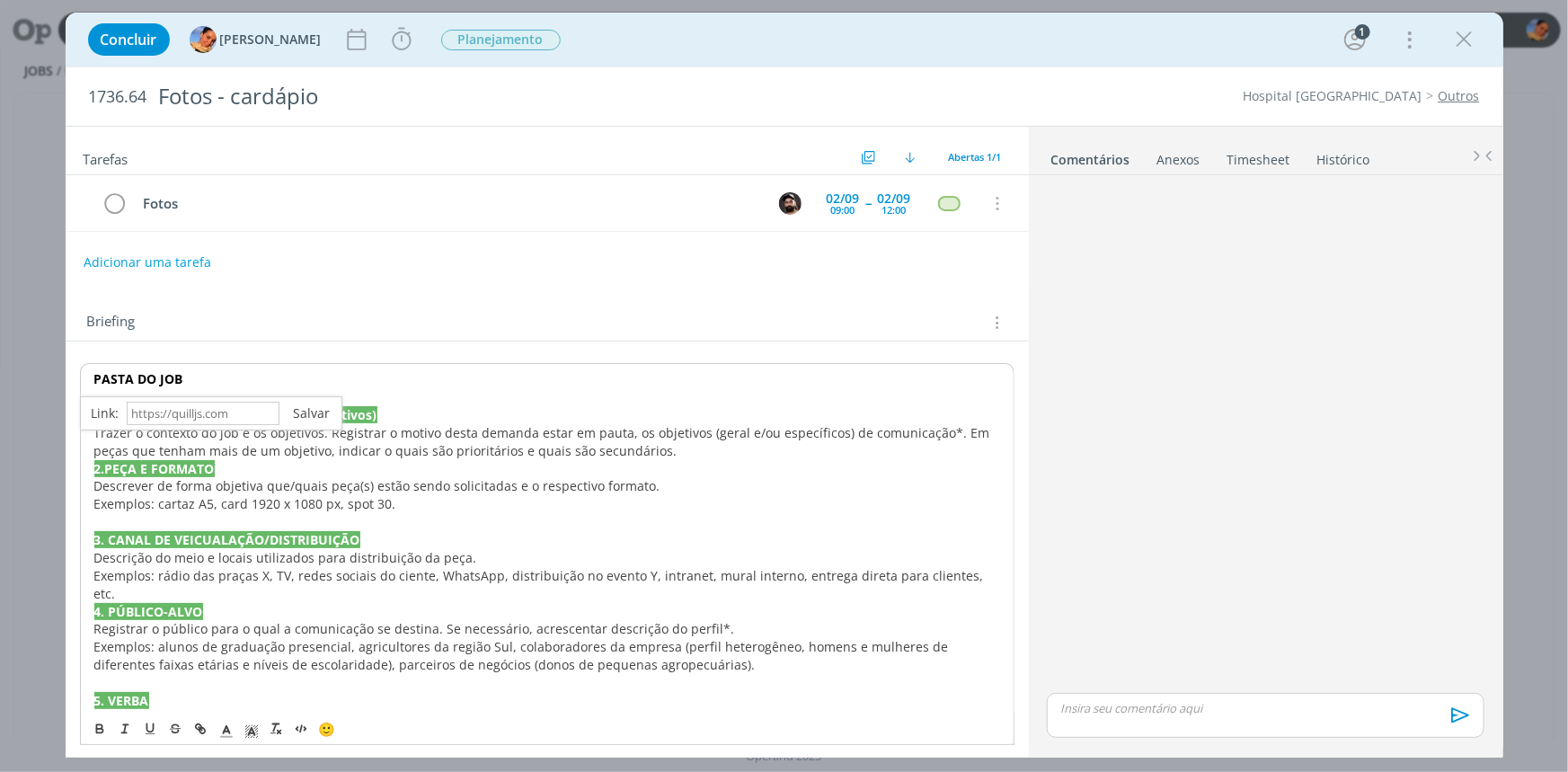
scroll to position [0, 0]
click at [333, 477] on span "Descrever de forma objetiva que/quais peça(s) estão sendo solicitadas e o respe…" at bounding box center [377, 486] width 566 height 18
click at [657, 453] on p "Trazer o contexto do job e os objetivos. Registrar o motivo desta demanda estar…" at bounding box center [547, 441] width 906 height 36
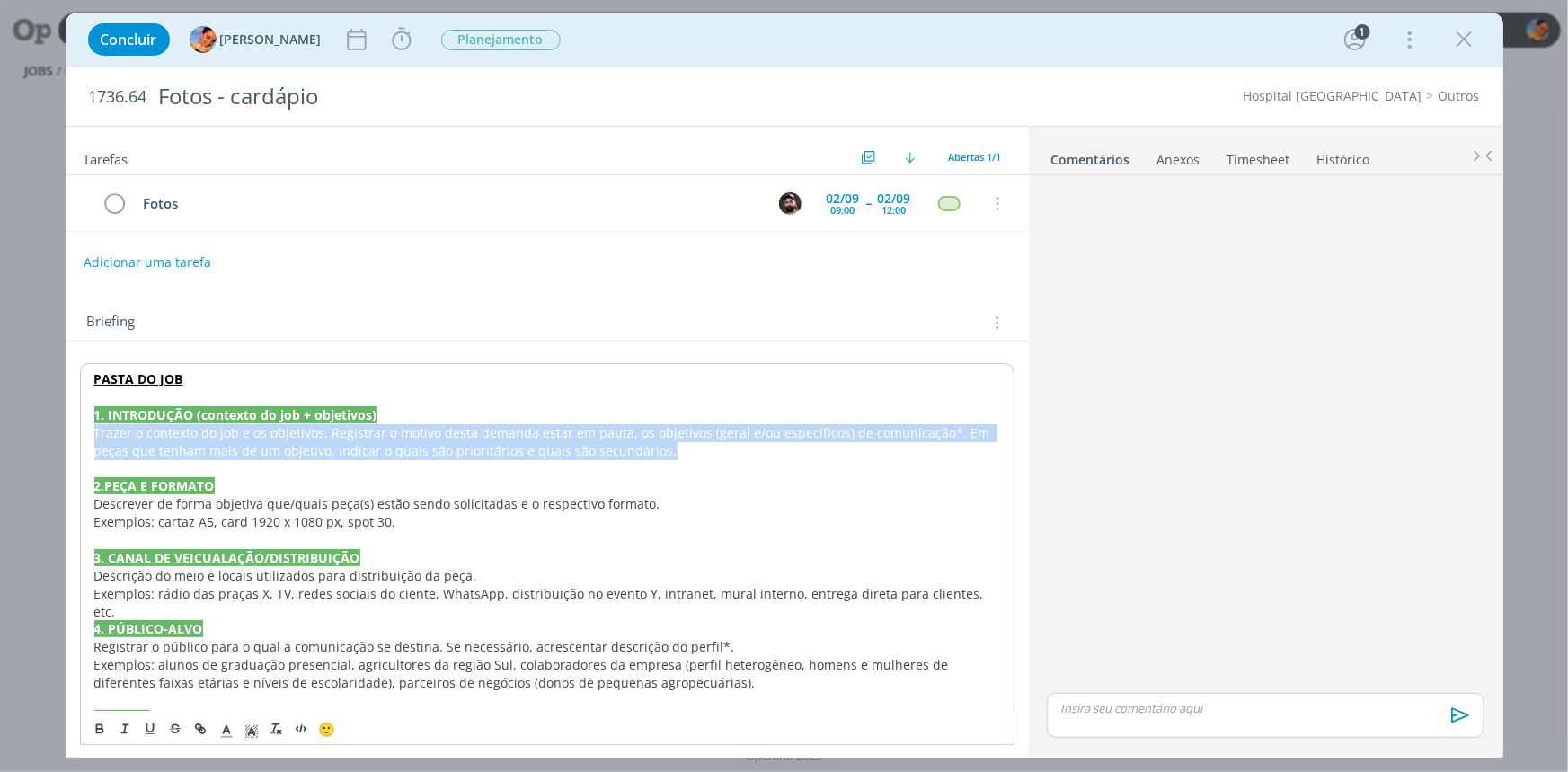
drag, startPoint x: 657, startPoint y: 455, endPoint x: 87, endPoint y: 427, distance: 570.7
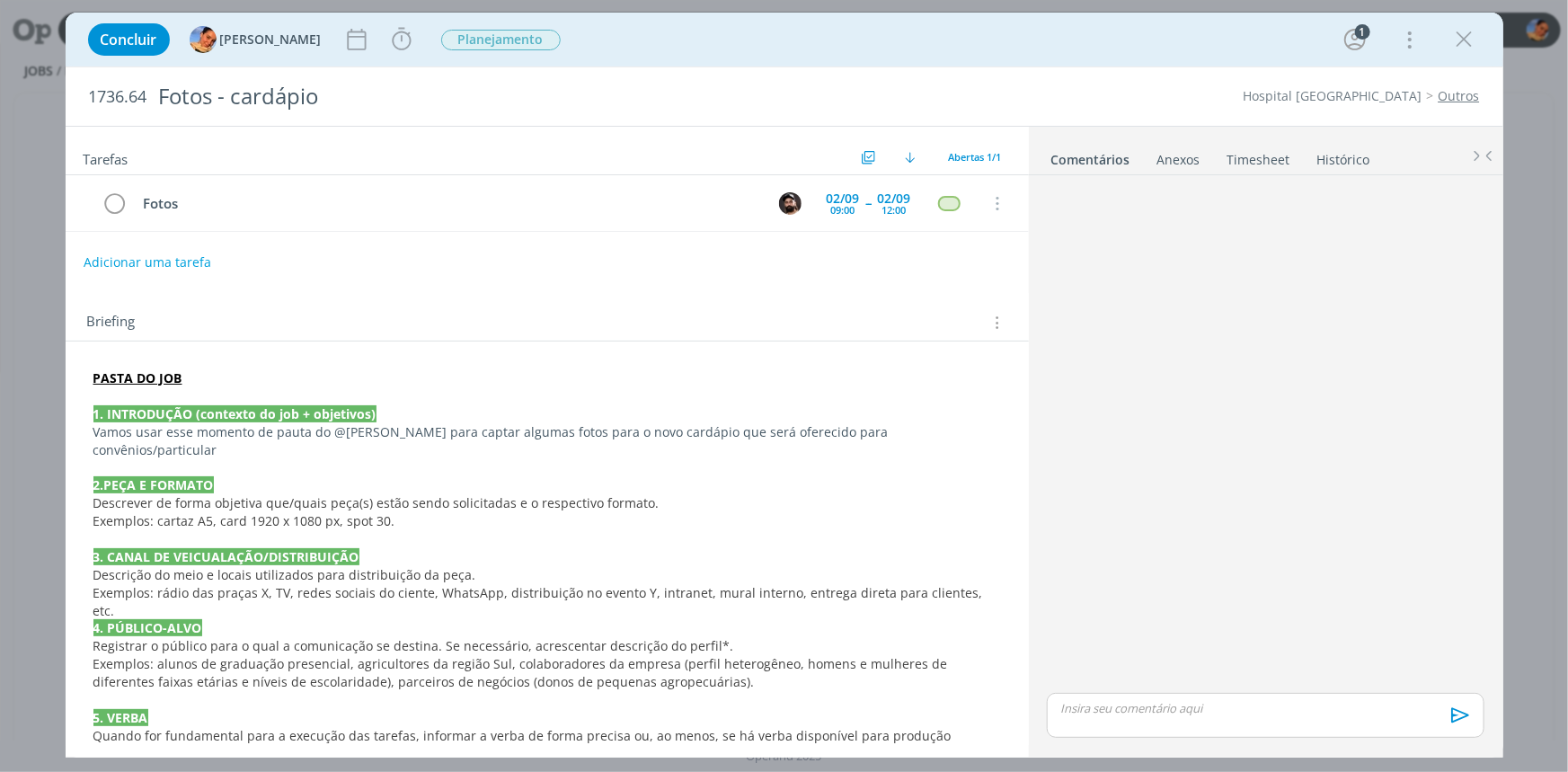
click at [966, 459] on p "dialog" at bounding box center [547, 468] width 908 height 18
click at [951, 424] on p "Vamos usar esse momento de pauta do @[PERSON_NAME] para captar algumas fotos pa…" at bounding box center [547, 440] width 908 height 36
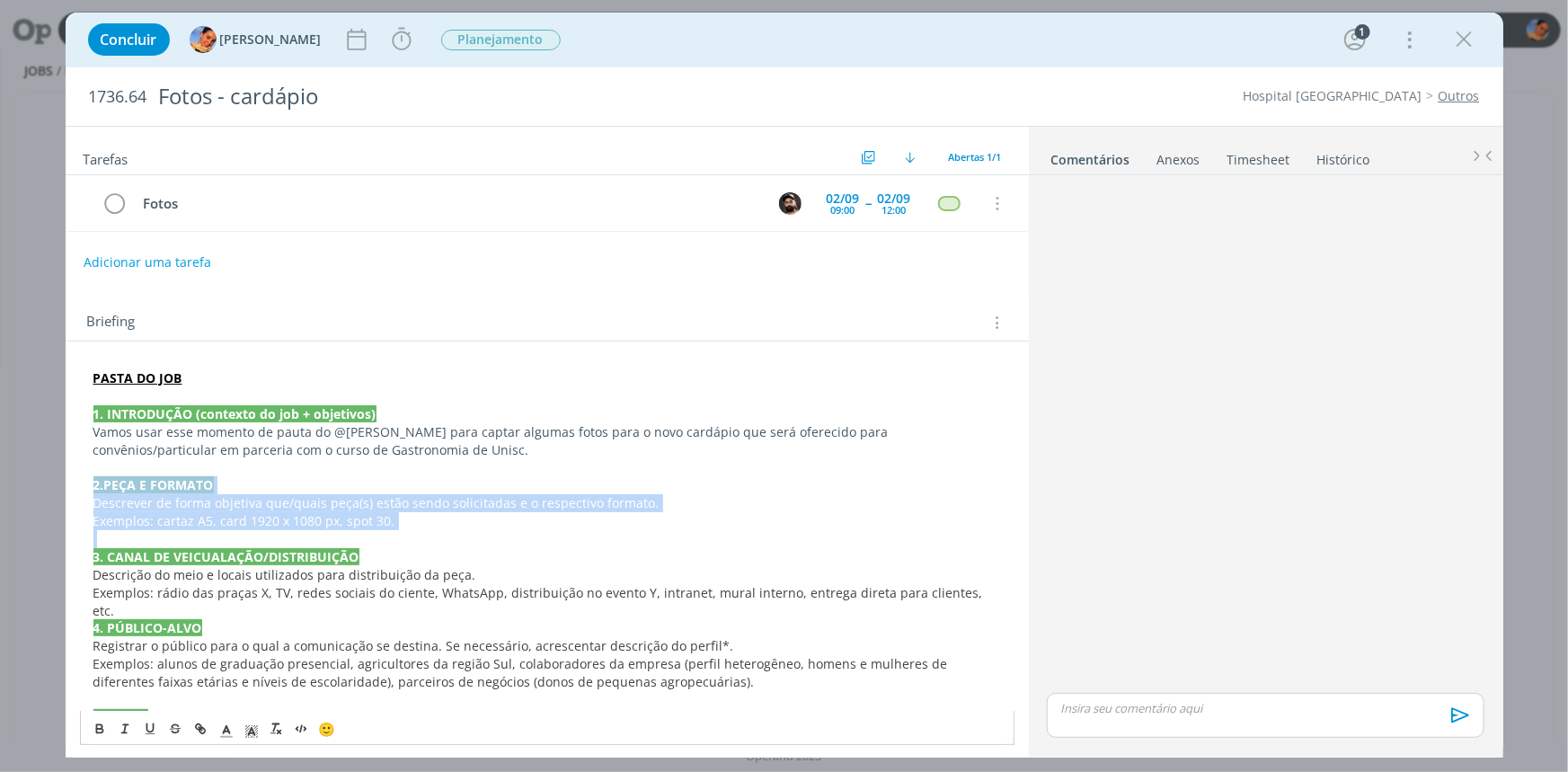
drag, startPoint x: 395, startPoint y: 536, endPoint x: 55, endPoint y: 479, distance: 344.7
click at [55, 479] on div "Concluir [PERSON_NAME] Iniciar Apontar Data * [DATE] Horas * 00:00 Tarefa Selec…" at bounding box center [784, 386] width 1568 height 772
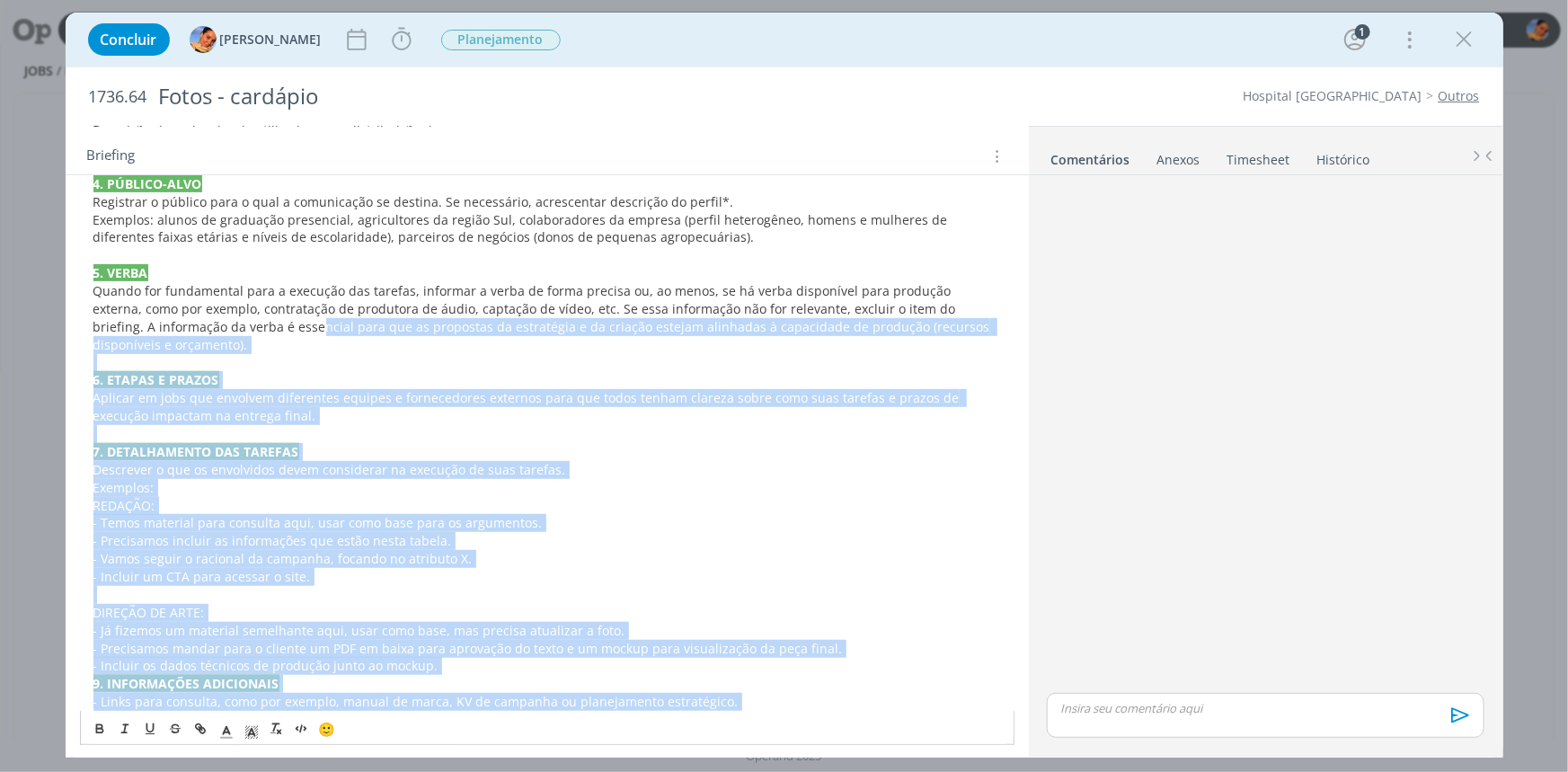
scroll to position [230, 0]
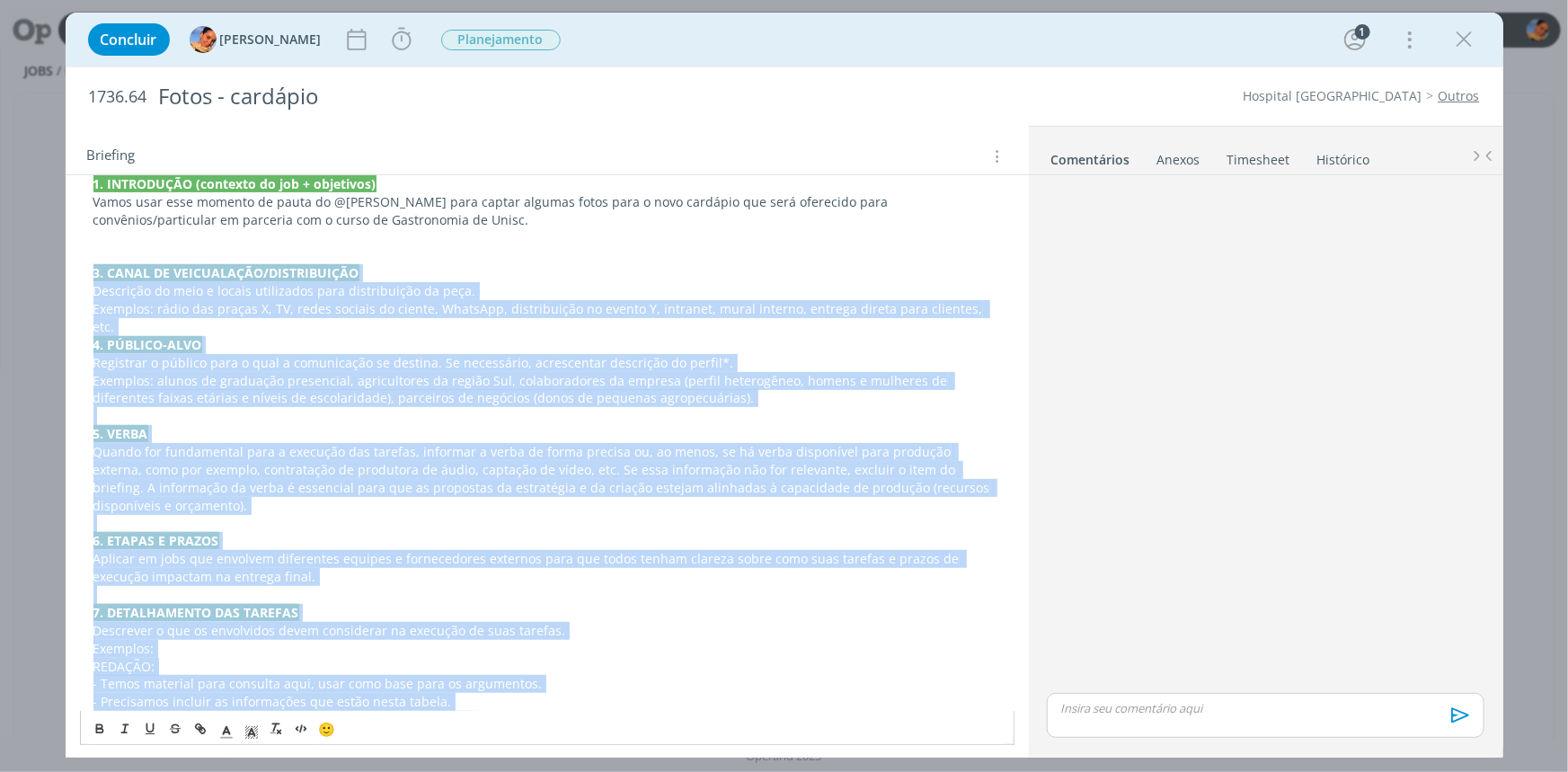
drag, startPoint x: 704, startPoint y: 695, endPoint x: 71, endPoint y: 261, distance: 767.5
click at [66, 264] on div "PASTA DO JOB 1. INTRODUÇÃO (contexto do job + objetivos) Vamos usar esse moment…" at bounding box center [547, 560] width 964 height 896
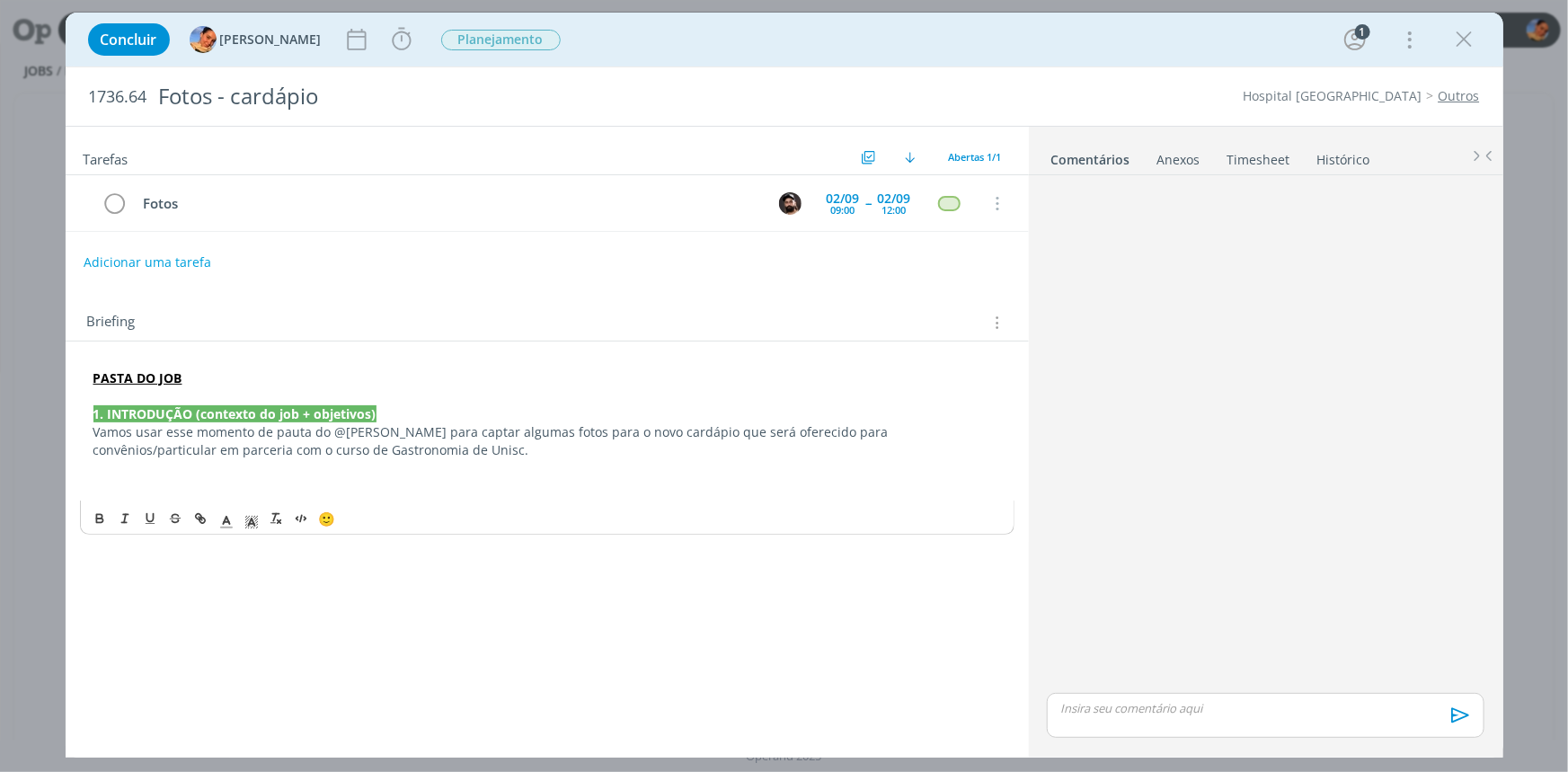
click at [381, 461] on p "dialog" at bounding box center [547, 468] width 908 height 18
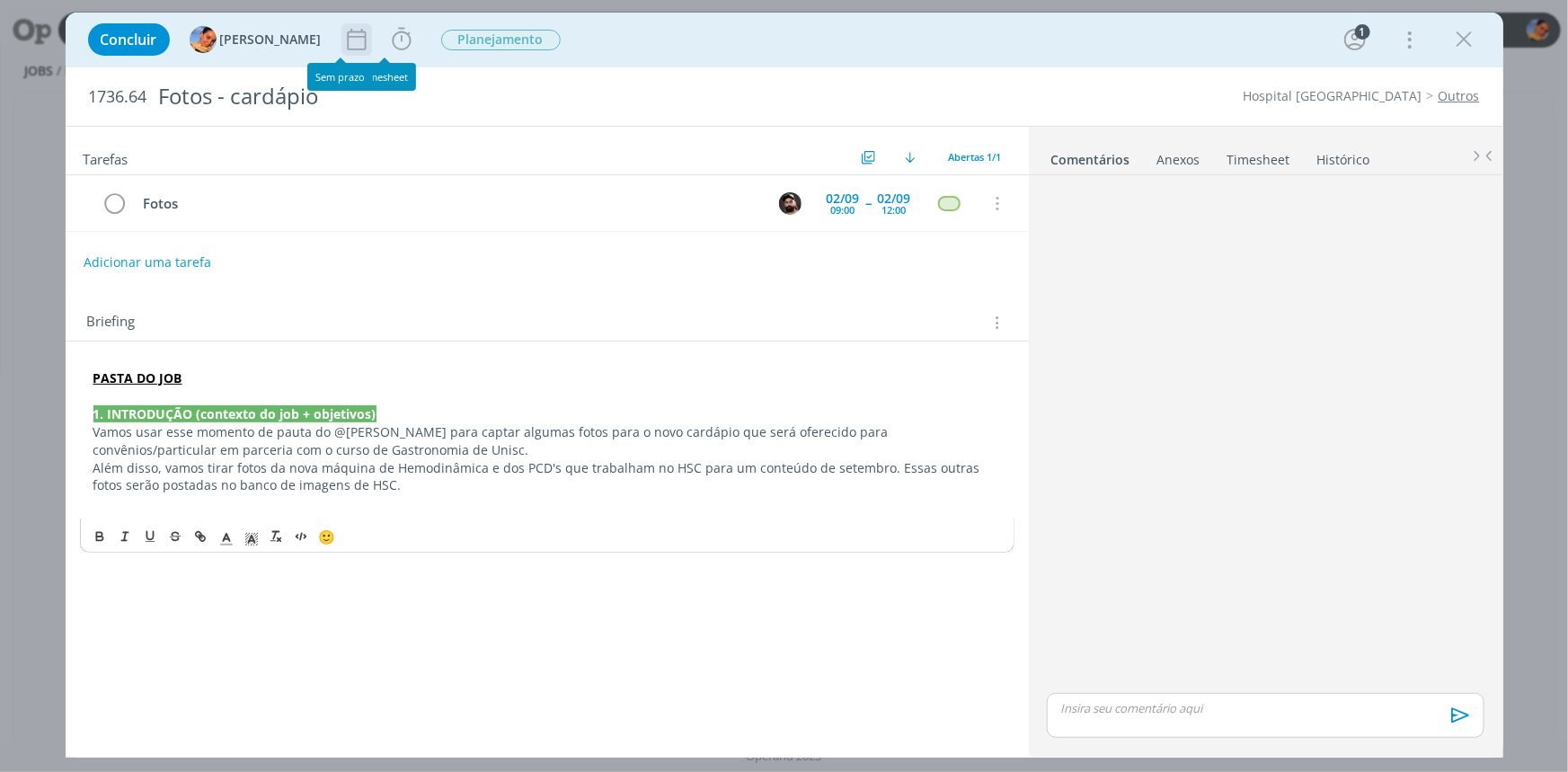
click at [350, 39] on icon "dialog" at bounding box center [357, 40] width 27 height 27
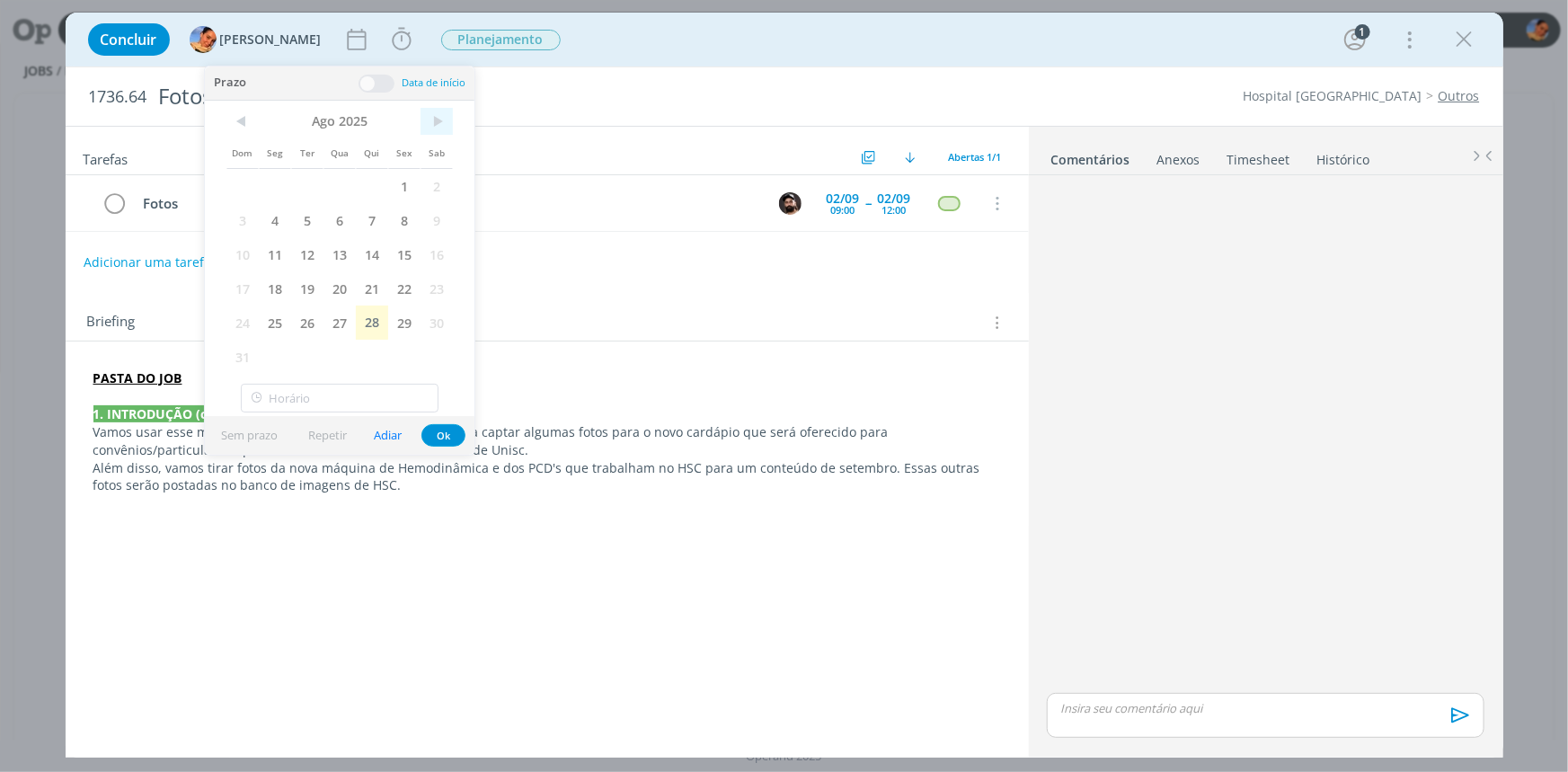
click at [448, 124] on span ">" at bounding box center [436, 122] width 32 height 27
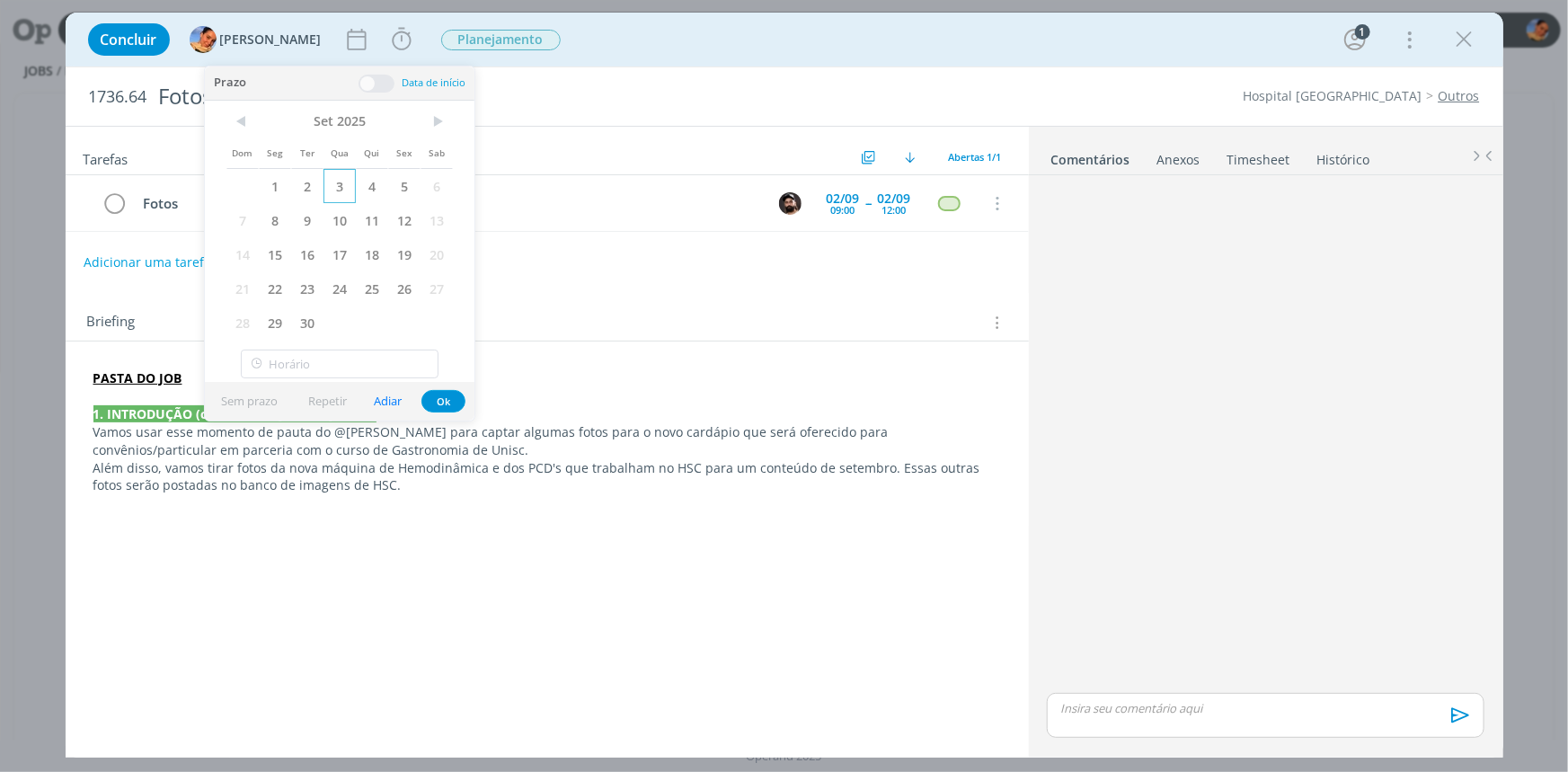
click at [339, 188] on span "3" at bounding box center [339, 186] width 32 height 34
click at [443, 385] on div "Sem prazo Repetir Adiar Ok" at bounding box center [339, 402] width 269 height 39
click at [444, 396] on button "Ok" at bounding box center [443, 401] width 44 height 22
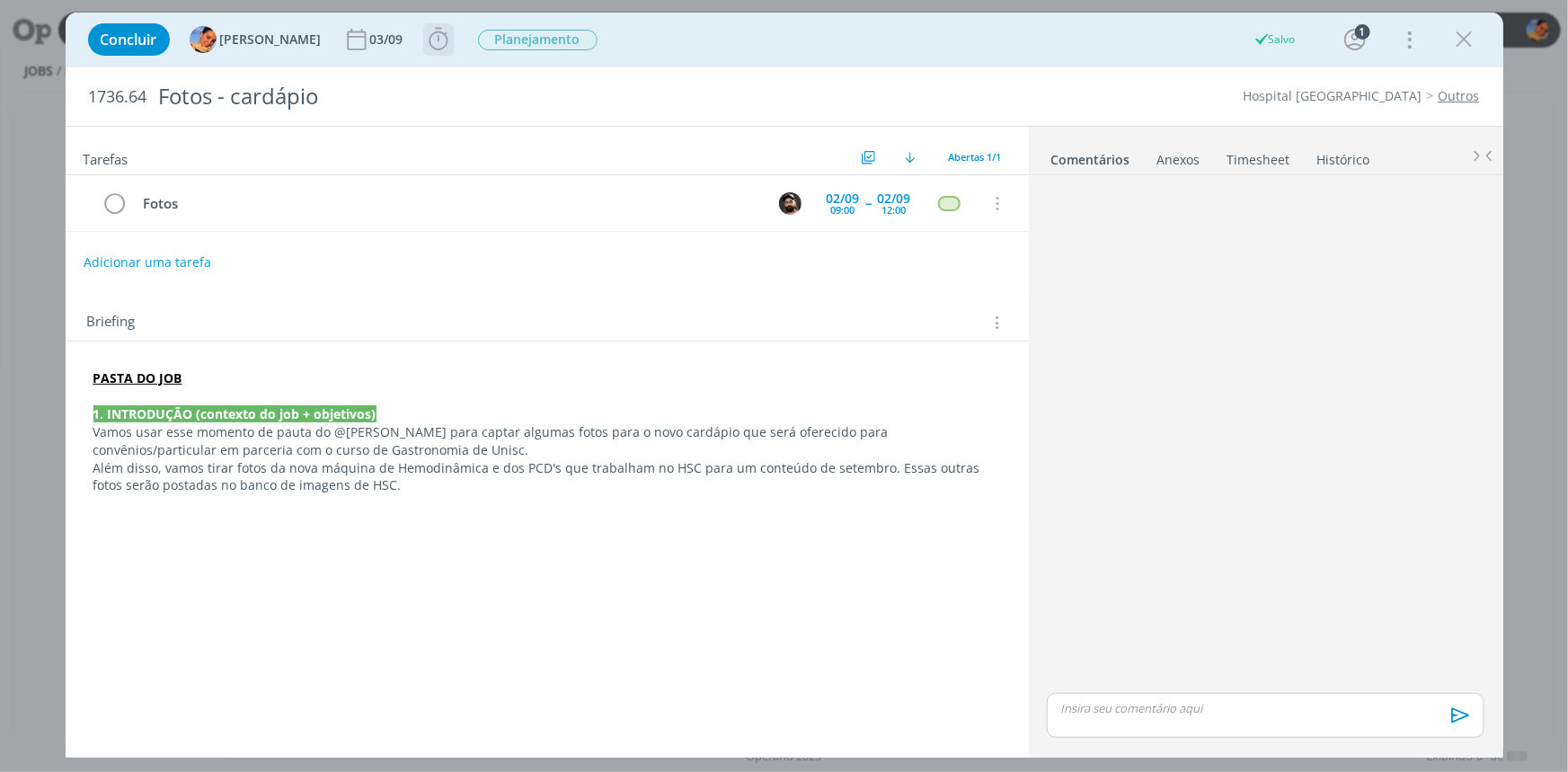
click at [429, 50] on icon "dialog" at bounding box center [438, 39] width 18 height 22
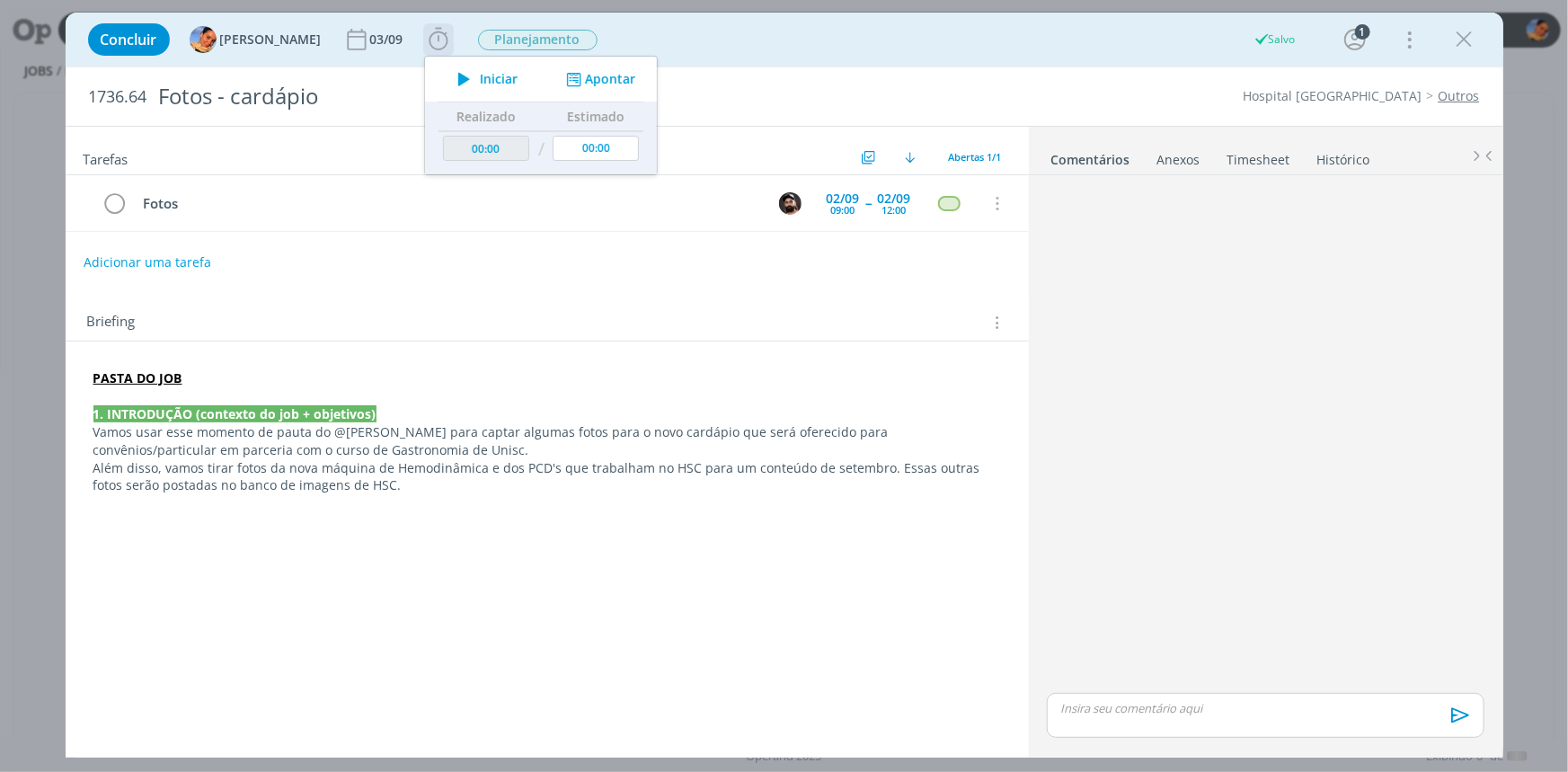
click at [577, 88] on div "Iniciar Apontar" at bounding box center [541, 79] width 232 height 45
click at [588, 77] on button "Apontar" at bounding box center [598, 79] width 75 height 18
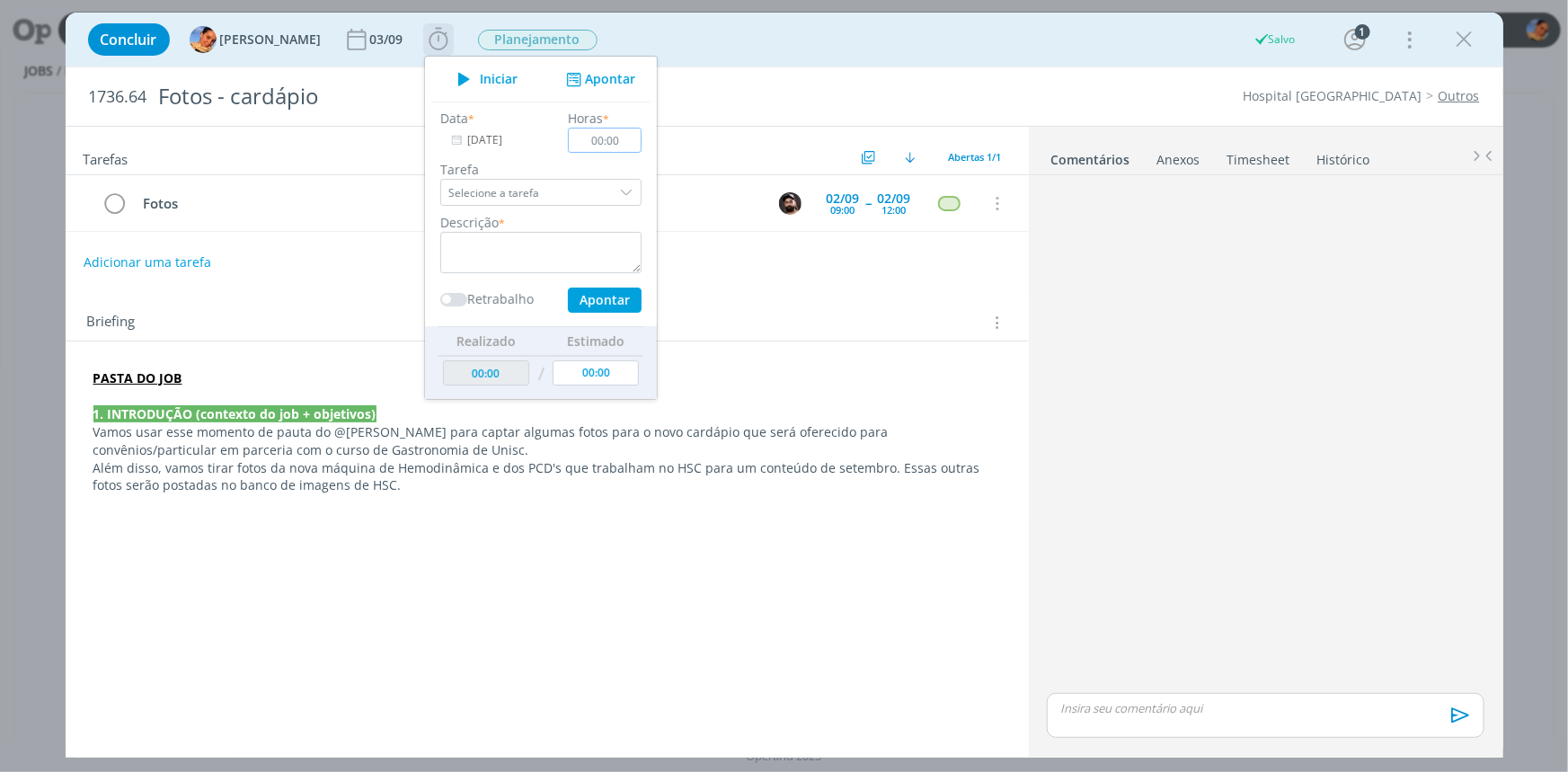
click at [617, 146] on input "00:00" at bounding box center [605, 140] width 74 height 25
type input "00:15"
click at [594, 252] on textarea "dialog" at bounding box center [541, 252] width 201 height 42
click at [728, 249] on div "Adicionar uma tarefa" at bounding box center [547, 262] width 964 height 32
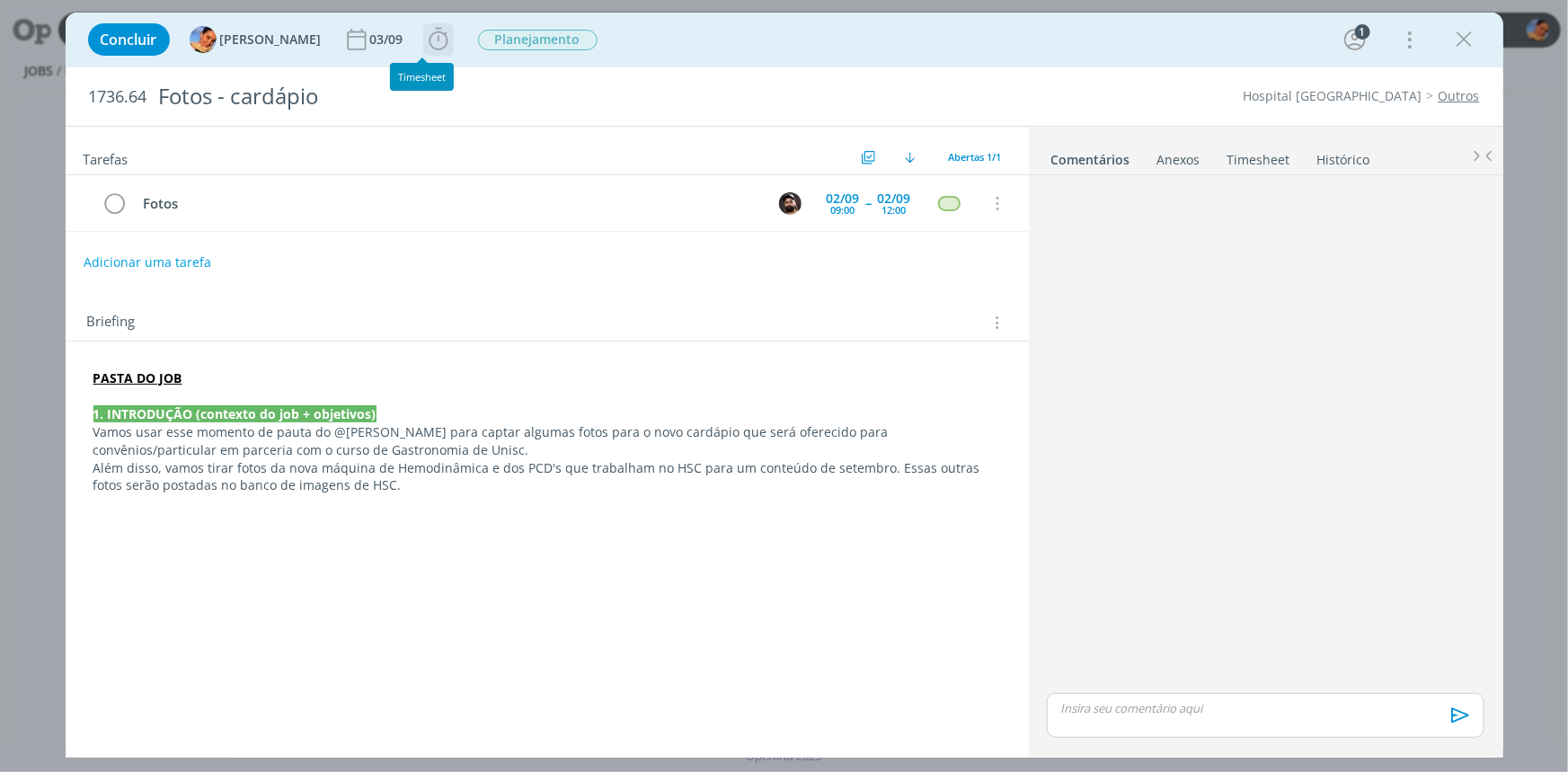
click at [432, 45] on icon "dialog" at bounding box center [439, 40] width 27 height 27
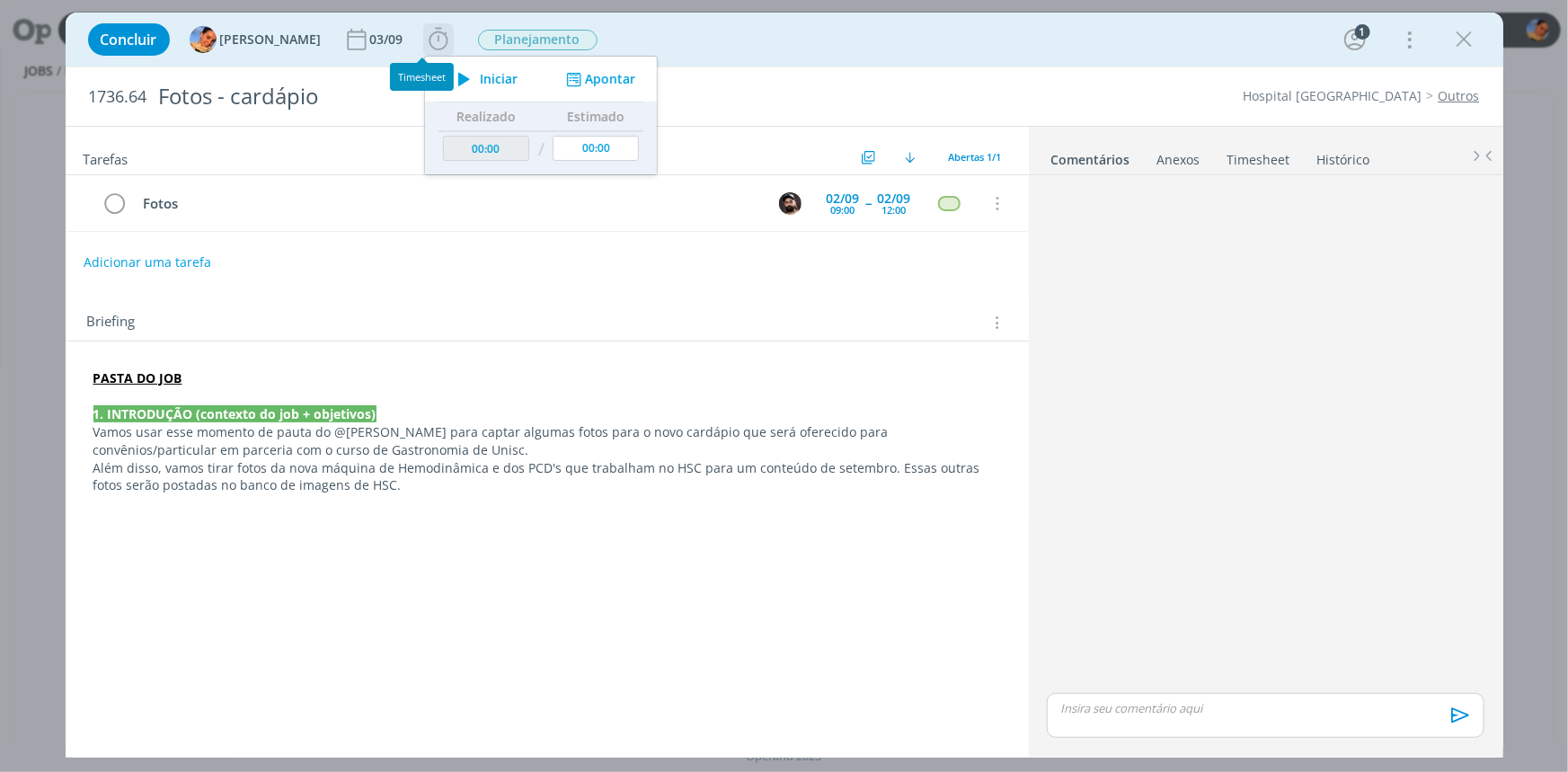
click at [597, 73] on button "Apontar" at bounding box center [598, 79] width 75 height 18
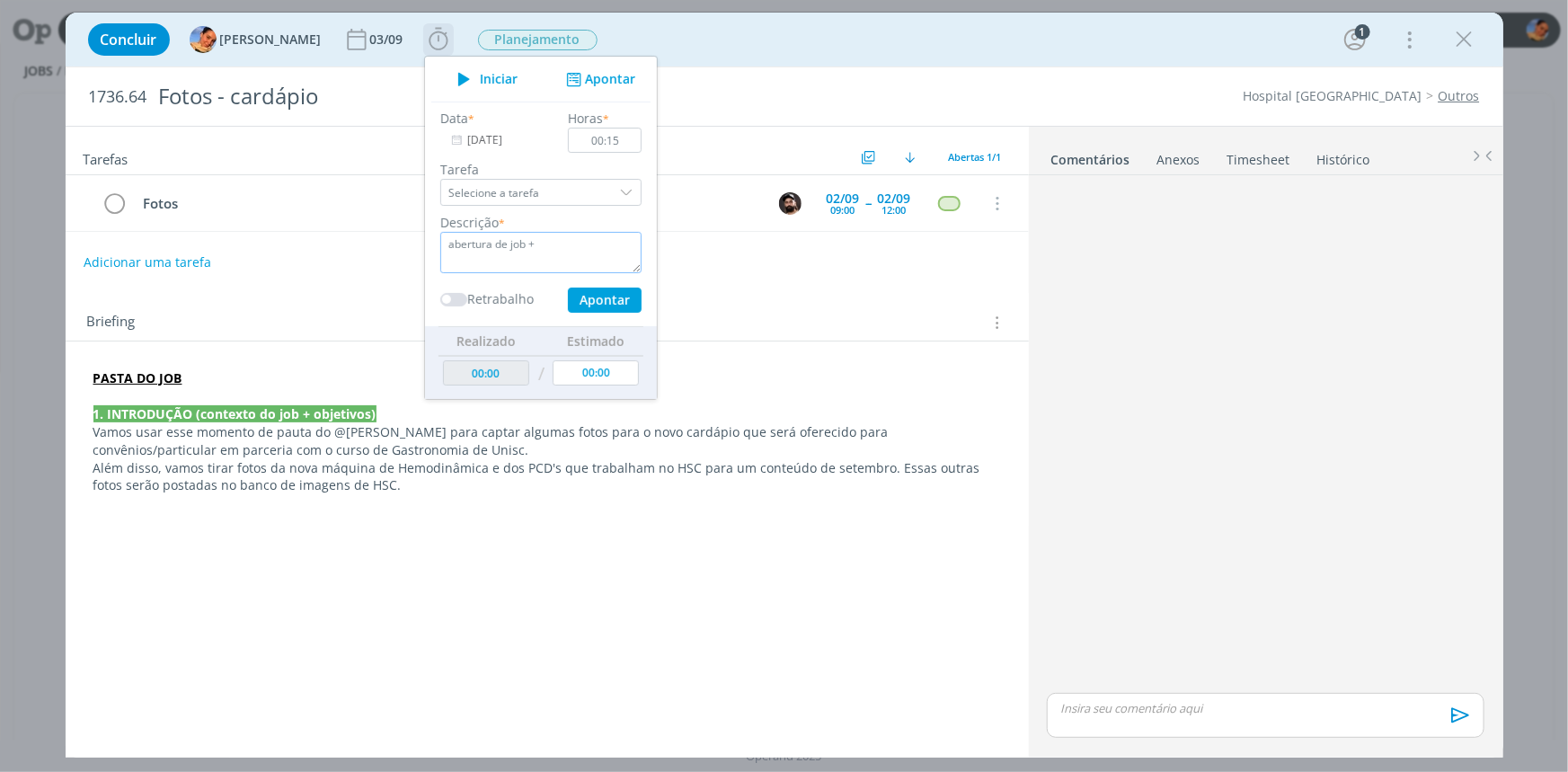
click at [573, 261] on textarea "abertura de job +" at bounding box center [541, 252] width 201 height 42
click at [567, 291] on button "Apontar" at bounding box center [604, 300] width 74 height 25
type textarea "abertura de job + briefing + pauta"
type input "00:15"
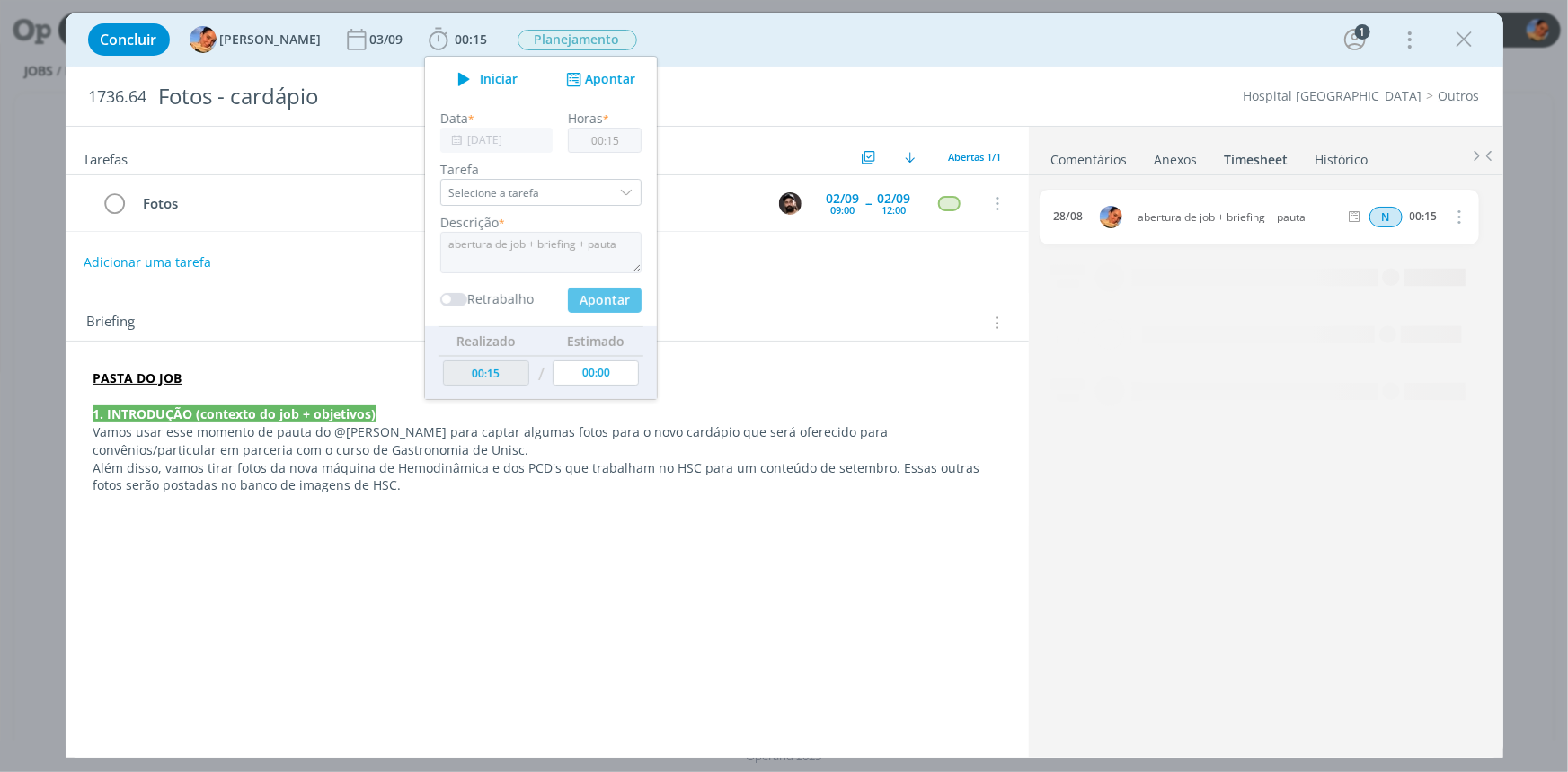
type input "00:00"
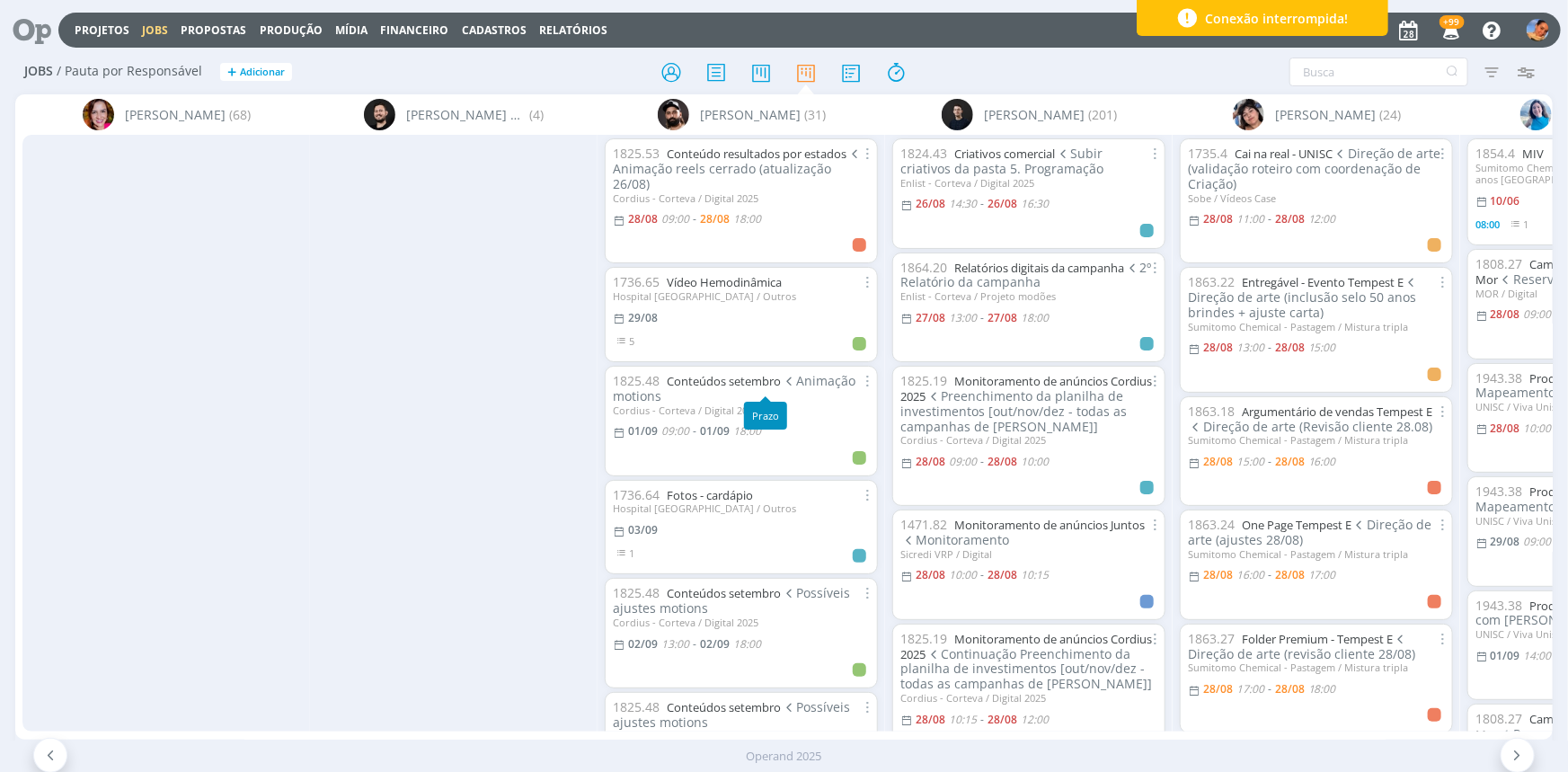
scroll to position [490, 0]
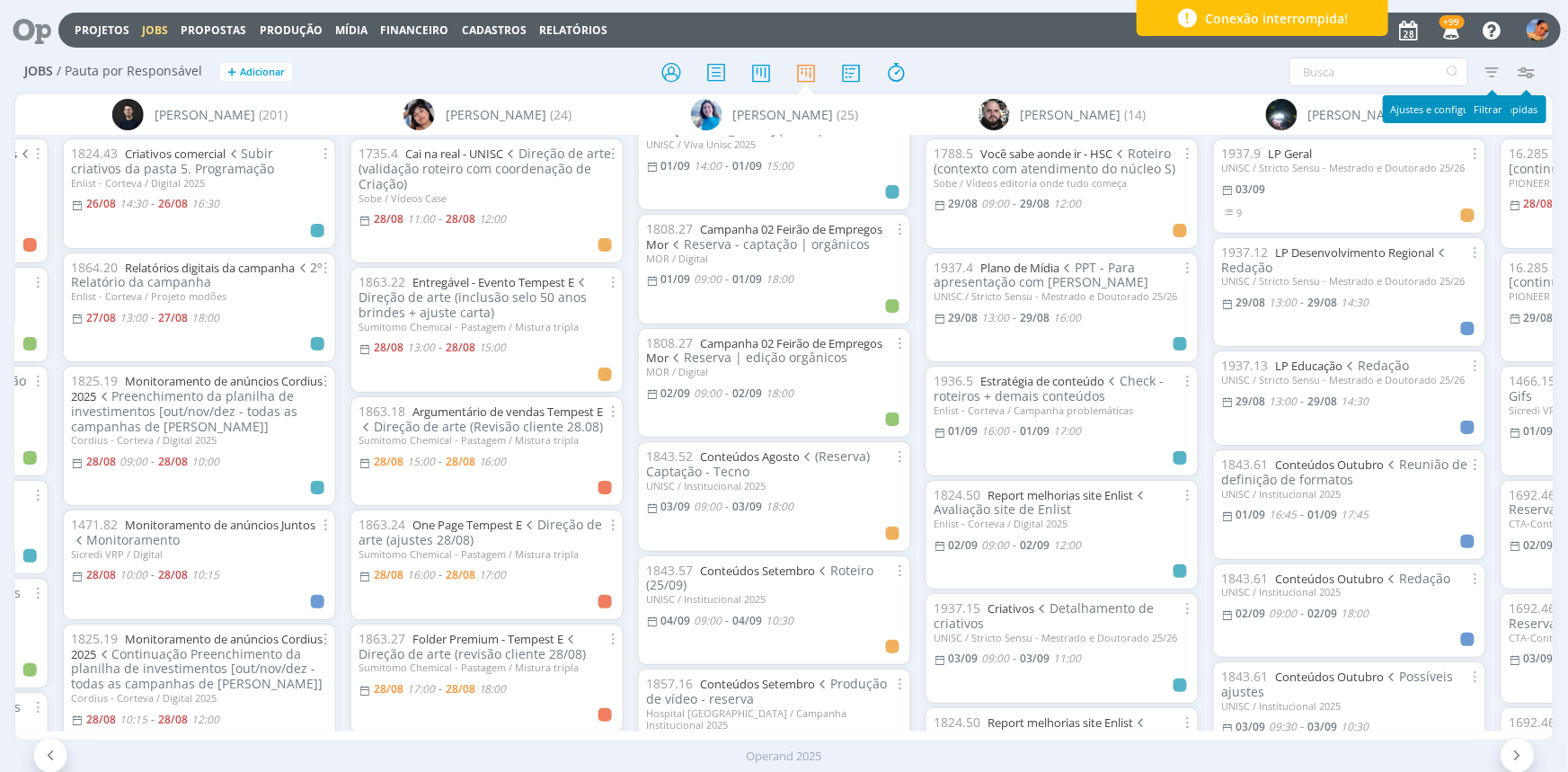
click at [1496, 72] on icon "button" at bounding box center [1491, 71] width 32 height 32
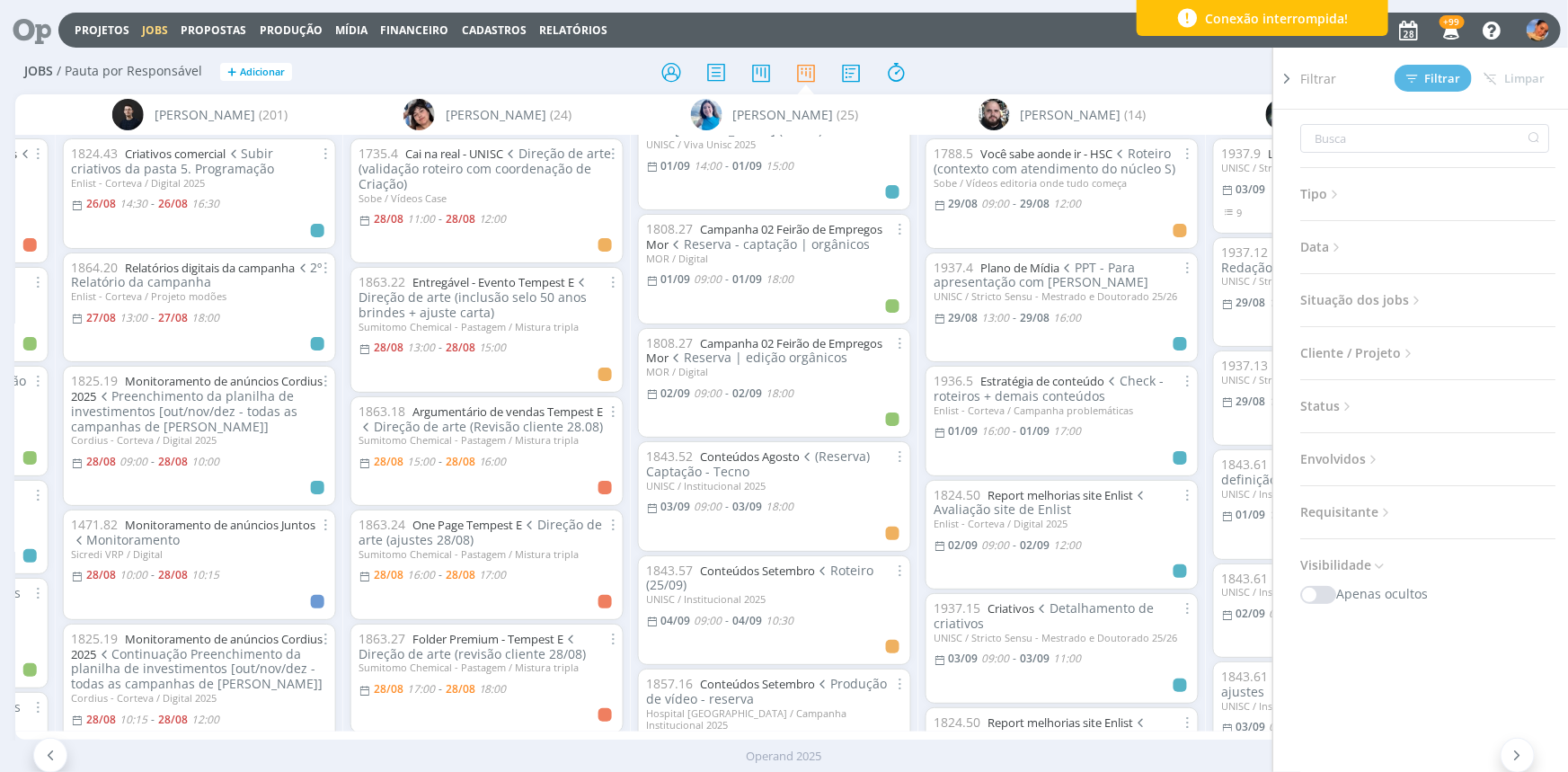
click at [1246, 81] on div "Filtrar Filtrar Limpar Tipo Jobs e Tarefas Data Personalizado a Situação dos jo…" at bounding box center [1297, 72] width 494 height 29
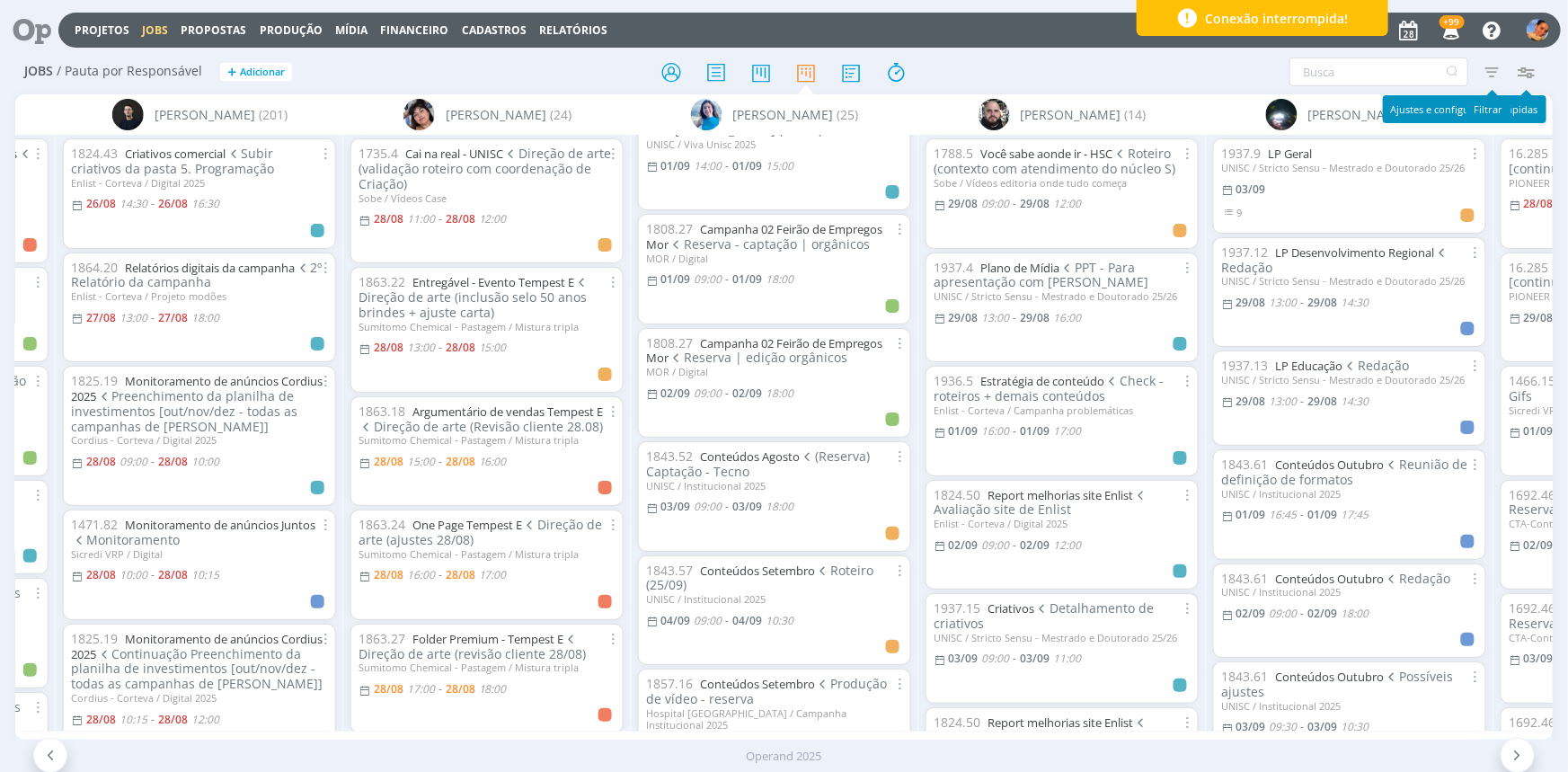
click at [1486, 60] on icon "button" at bounding box center [1491, 71] width 32 height 32
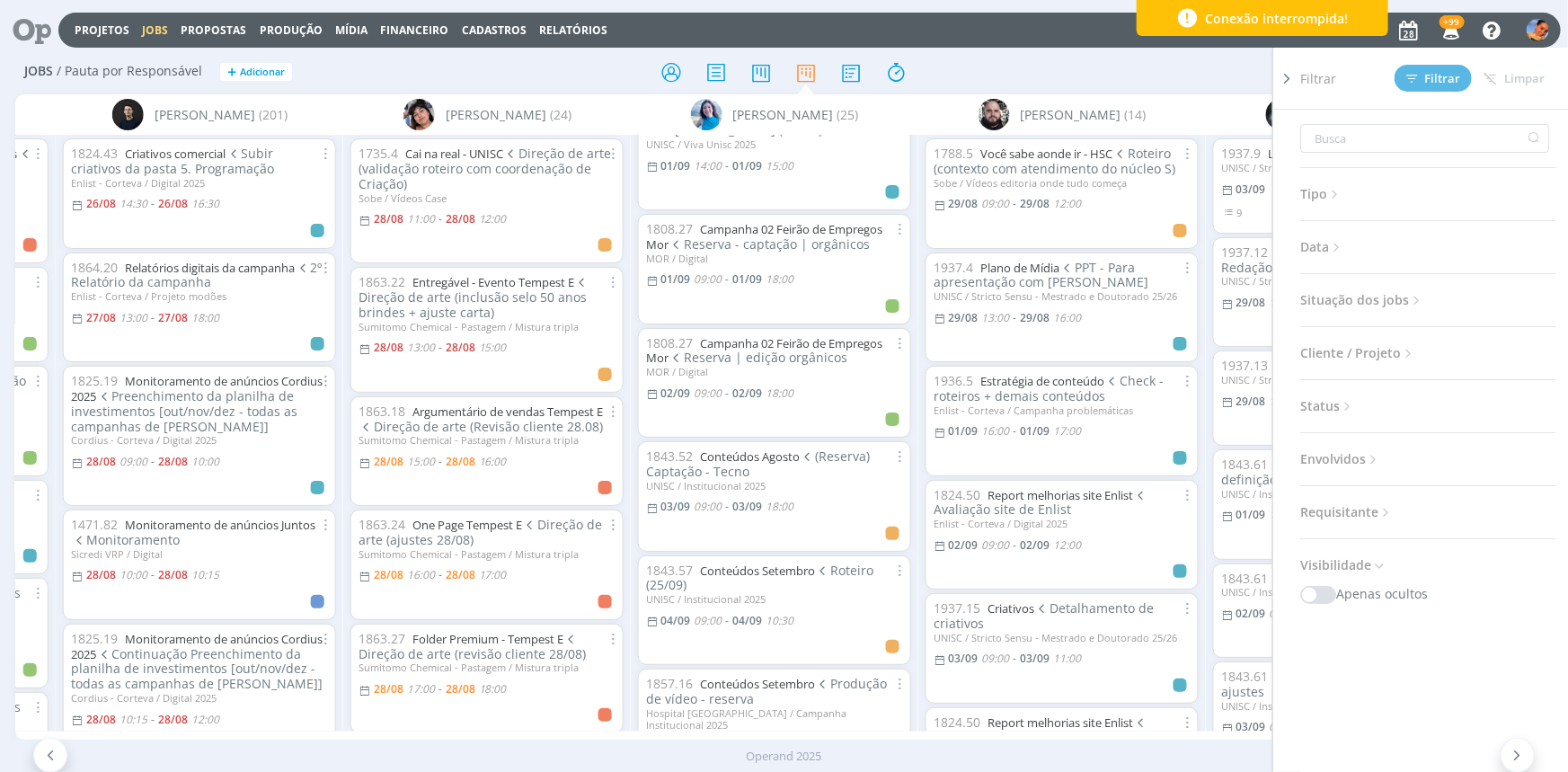
click at [1251, 79] on div "Filtrar Filtrar Limpar Tipo Jobs e Tarefas Data Personalizado a Situação dos jo…" at bounding box center [1297, 72] width 494 height 29
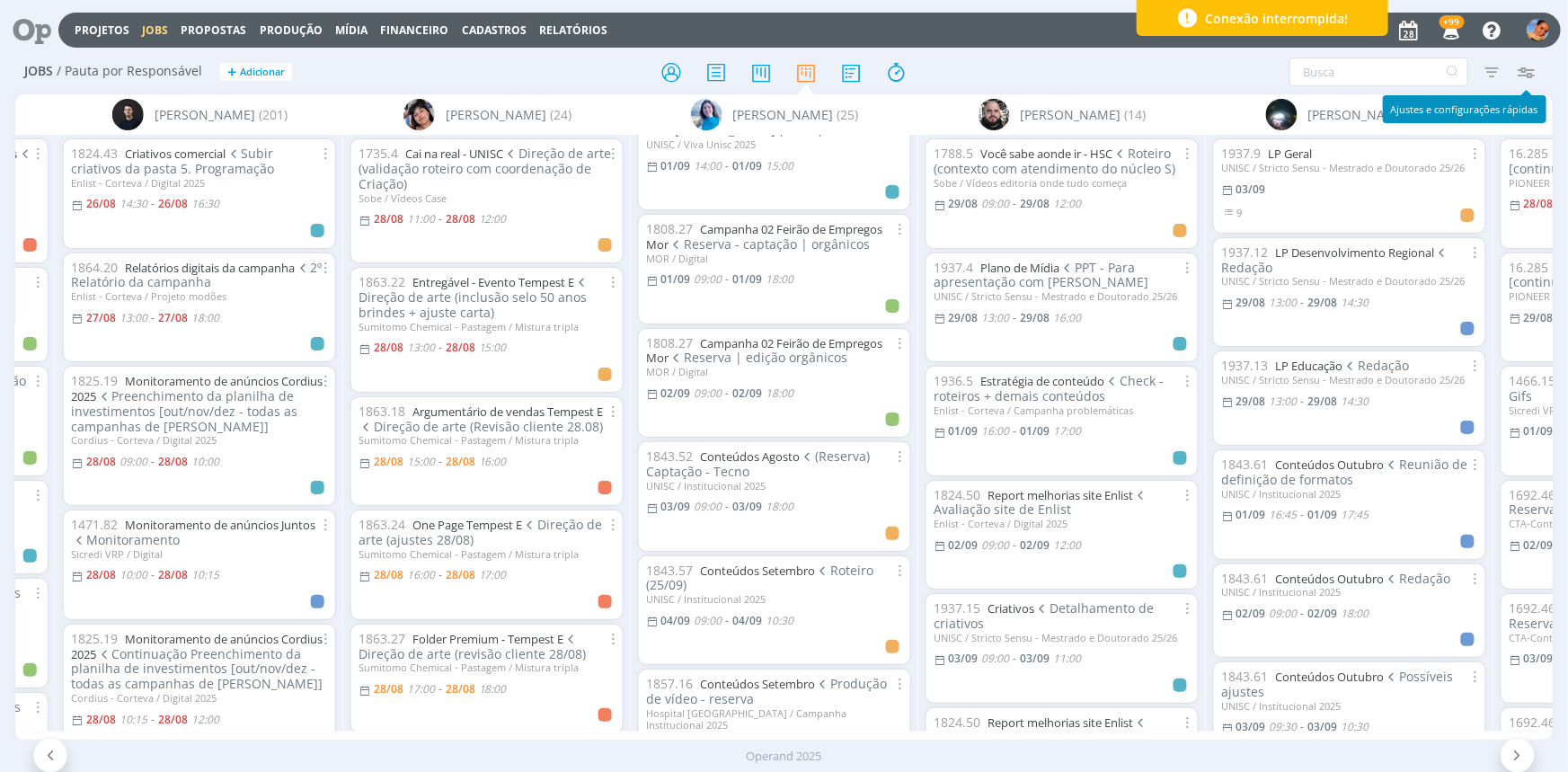
click at [1532, 68] on icon "button" at bounding box center [1525, 71] width 32 height 32
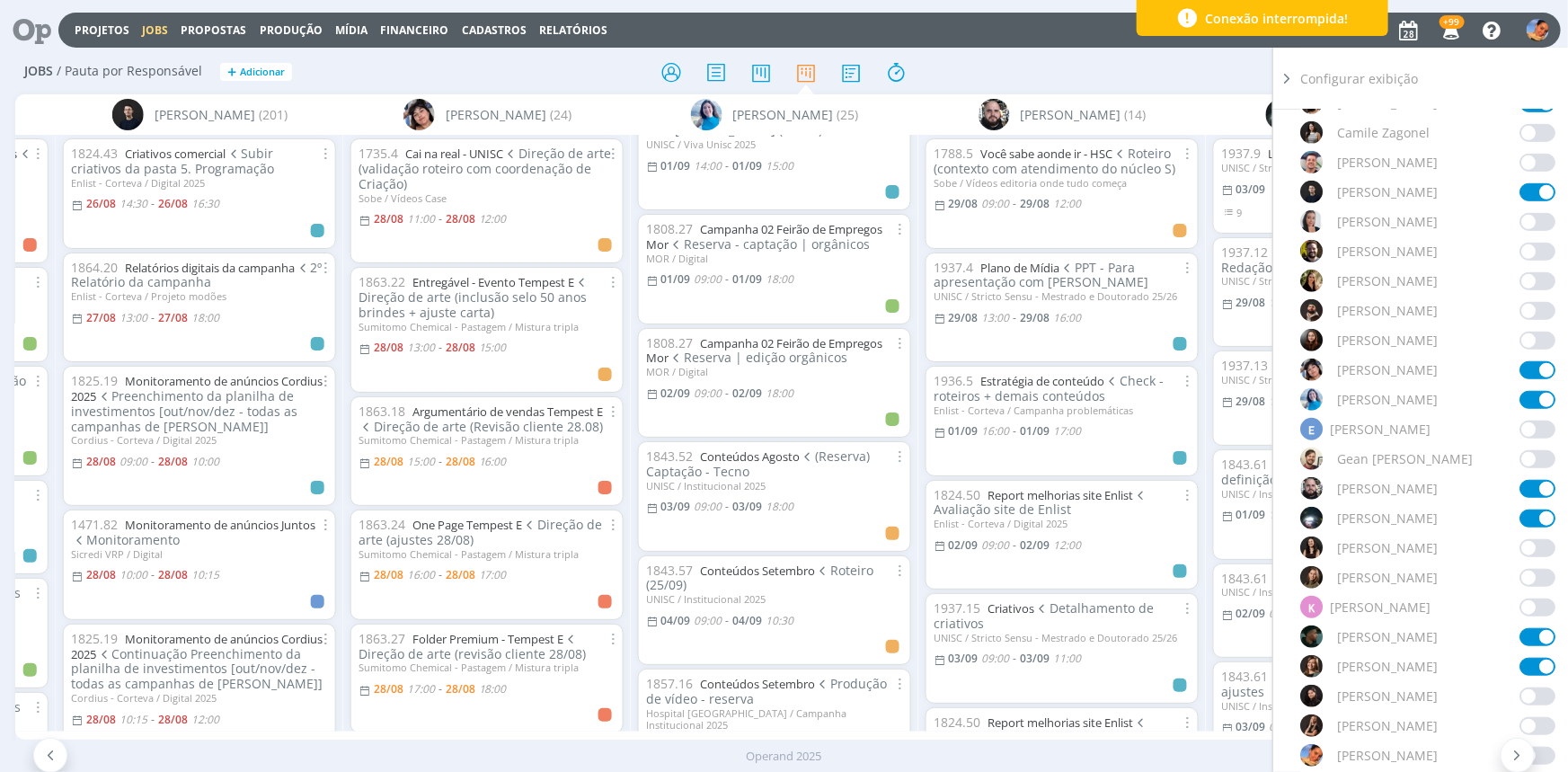
scroll to position [572, 0]
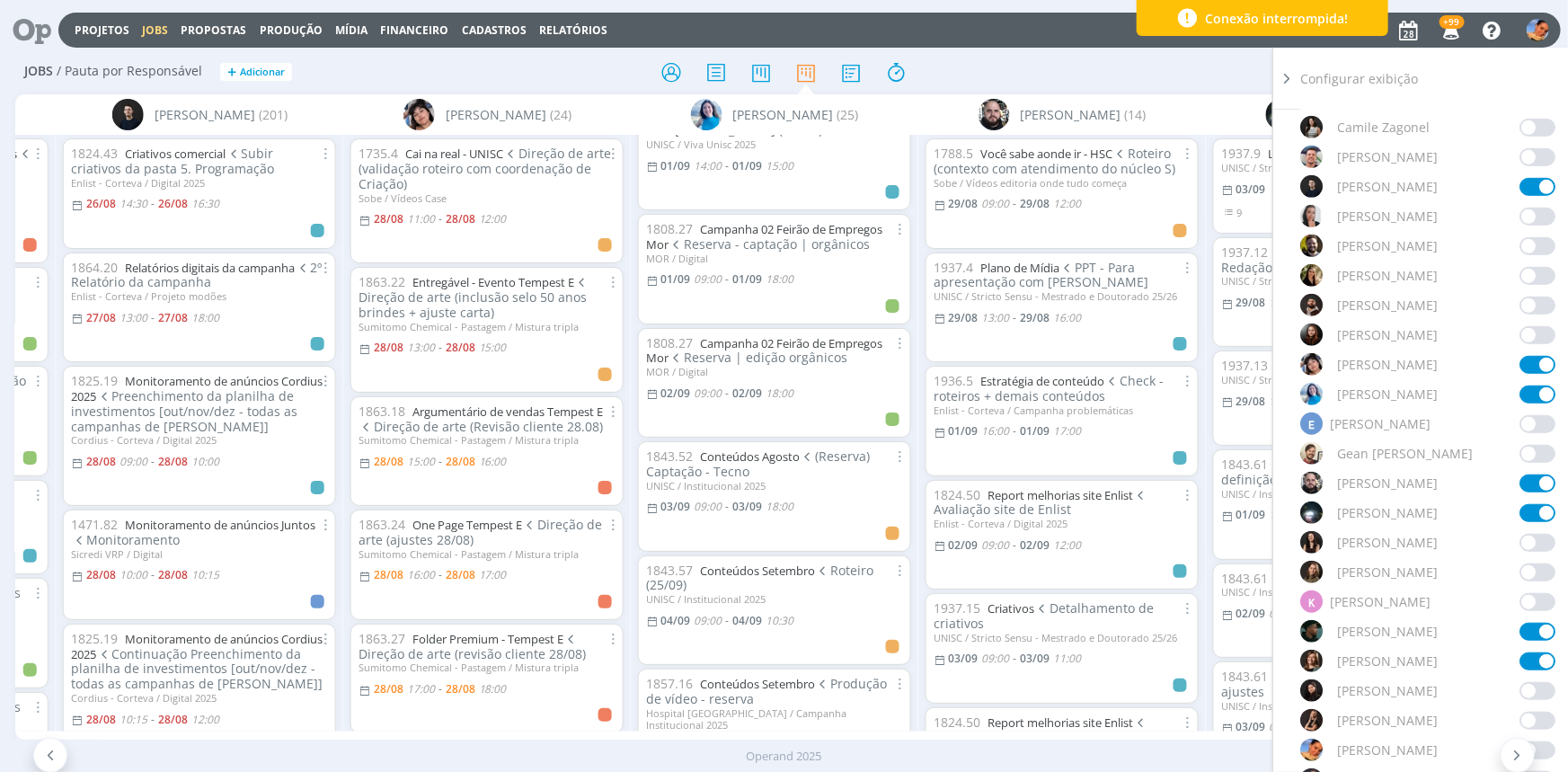
click at [1528, 360] on span at bounding box center [1537, 365] width 36 height 18
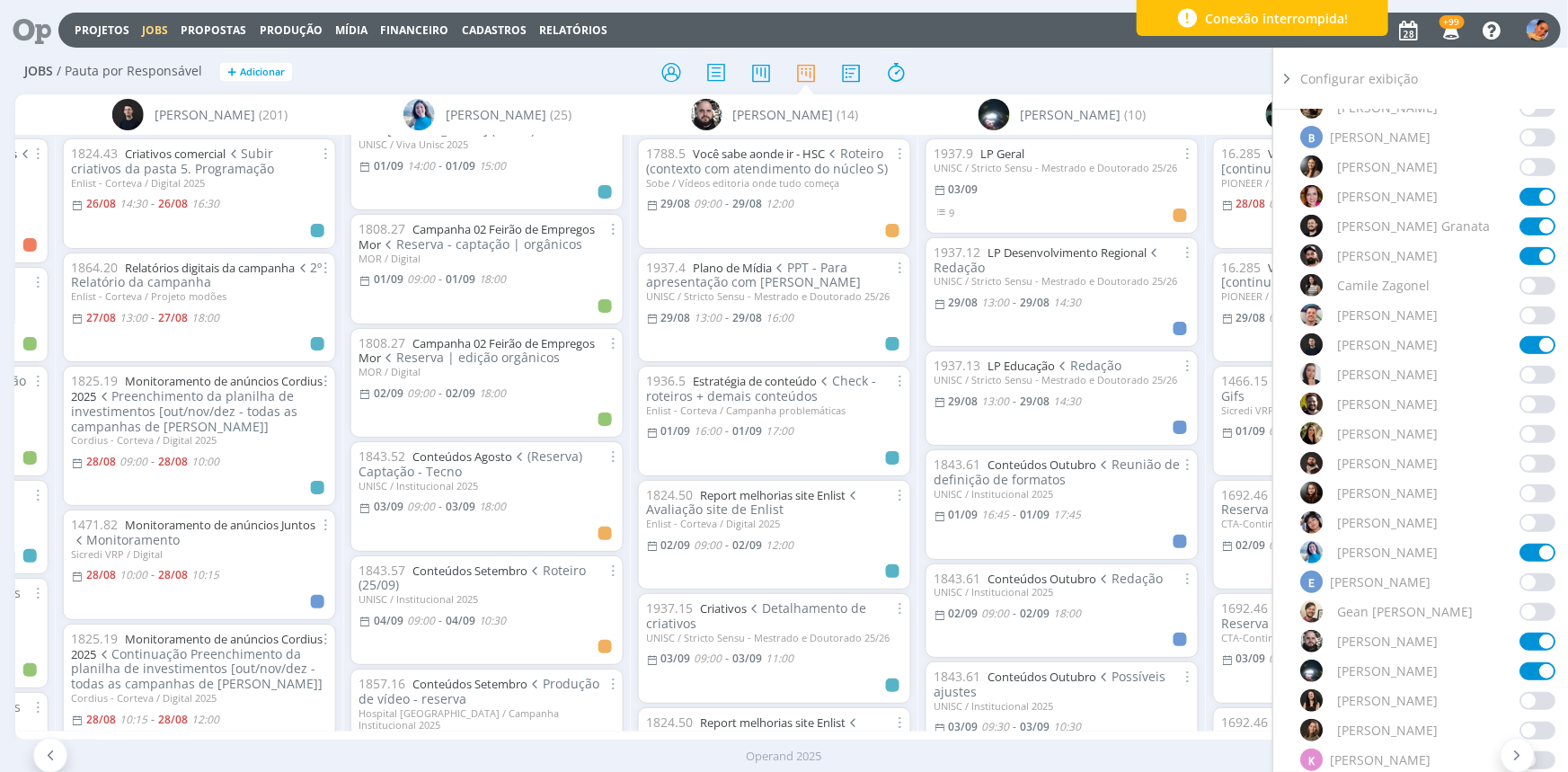
scroll to position [407, 0]
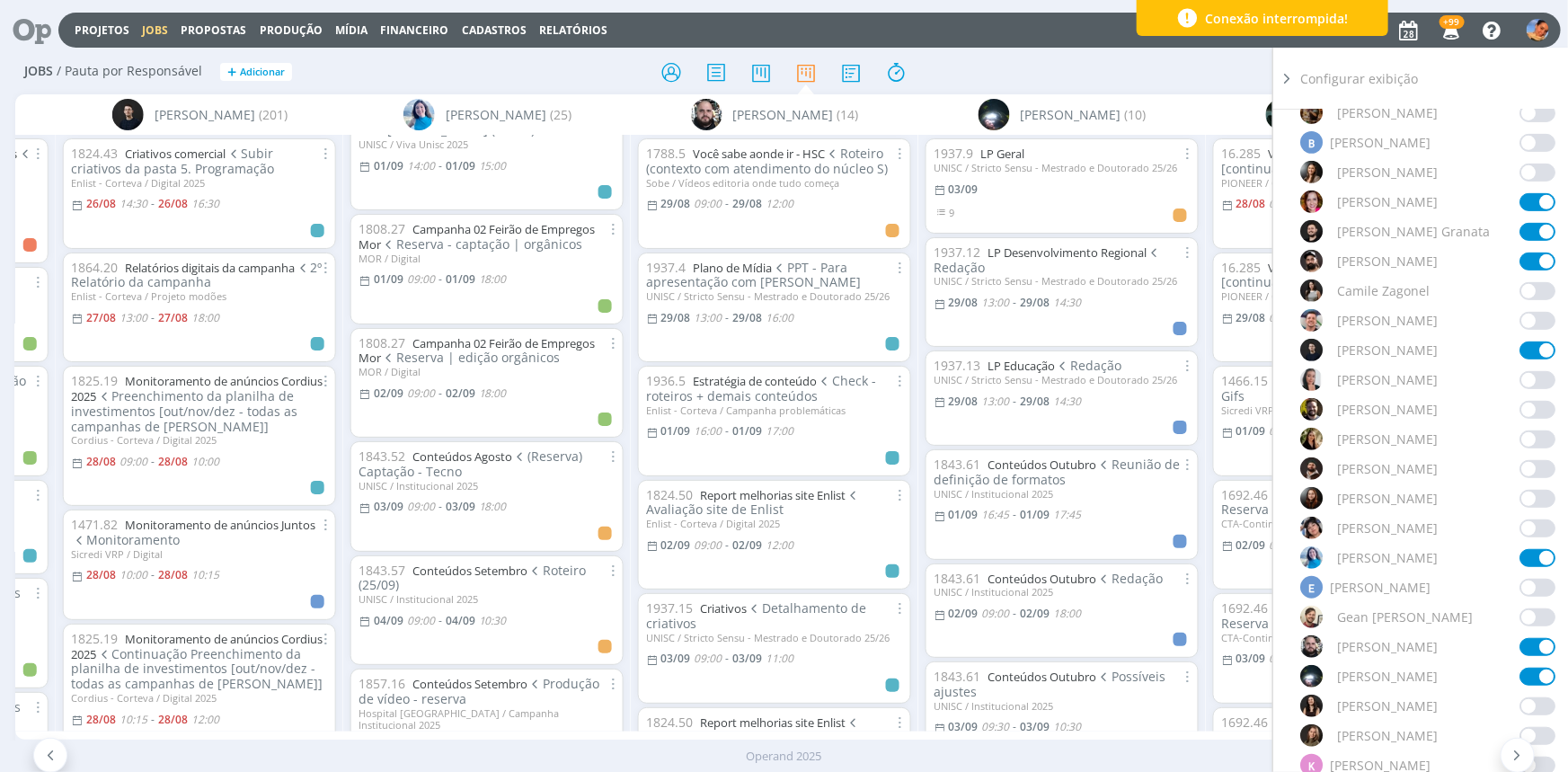
click at [1527, 345] on span at bounding box center [1537, 350] width 36 height 18
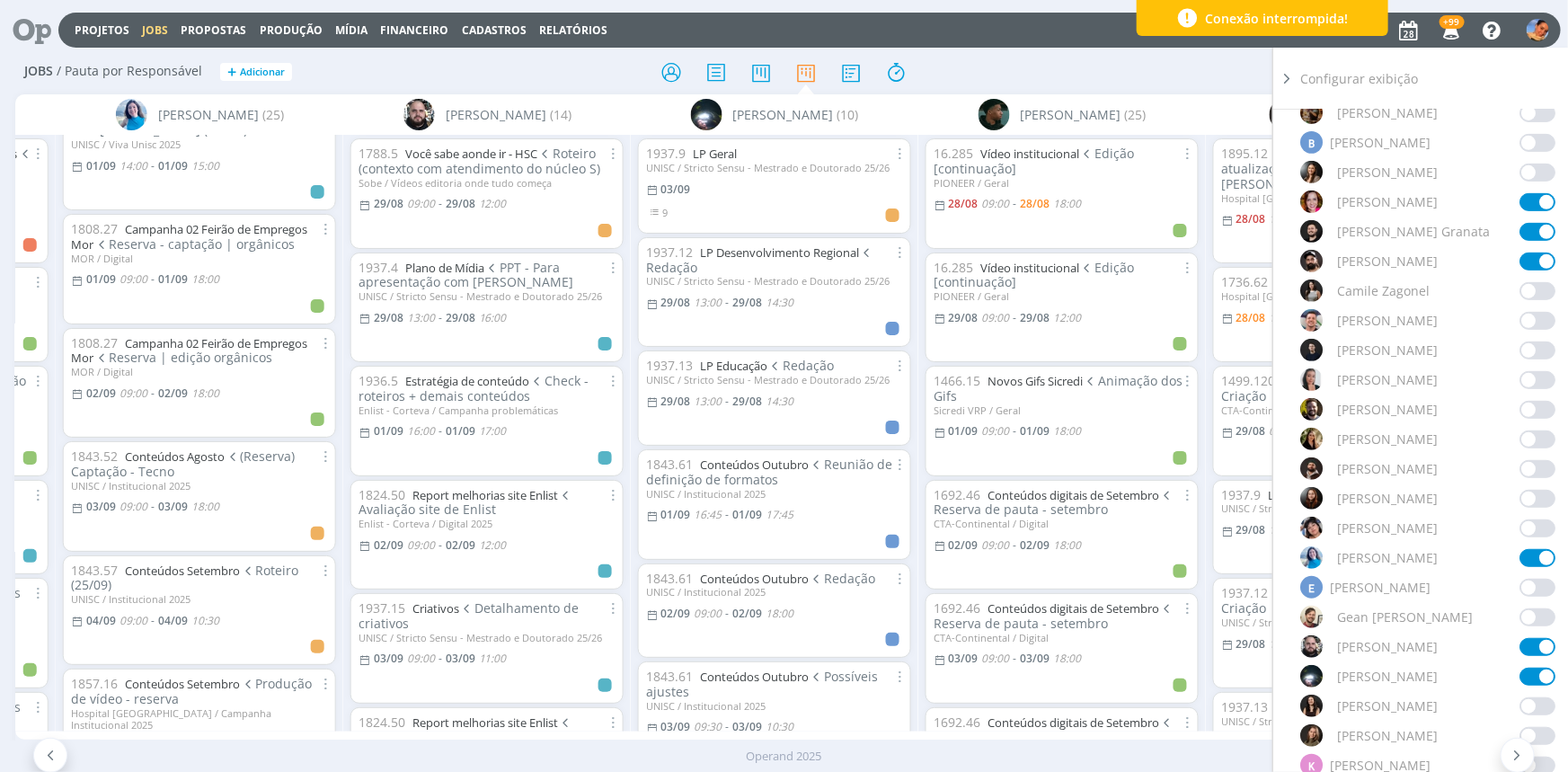
click at [1110, 32] on div "Projetos Jobs Propostas Produção Mídia Financeiro Cadastros Relatórios +99 Noti…" at bounding box center [809, 30] width 1503 height 35
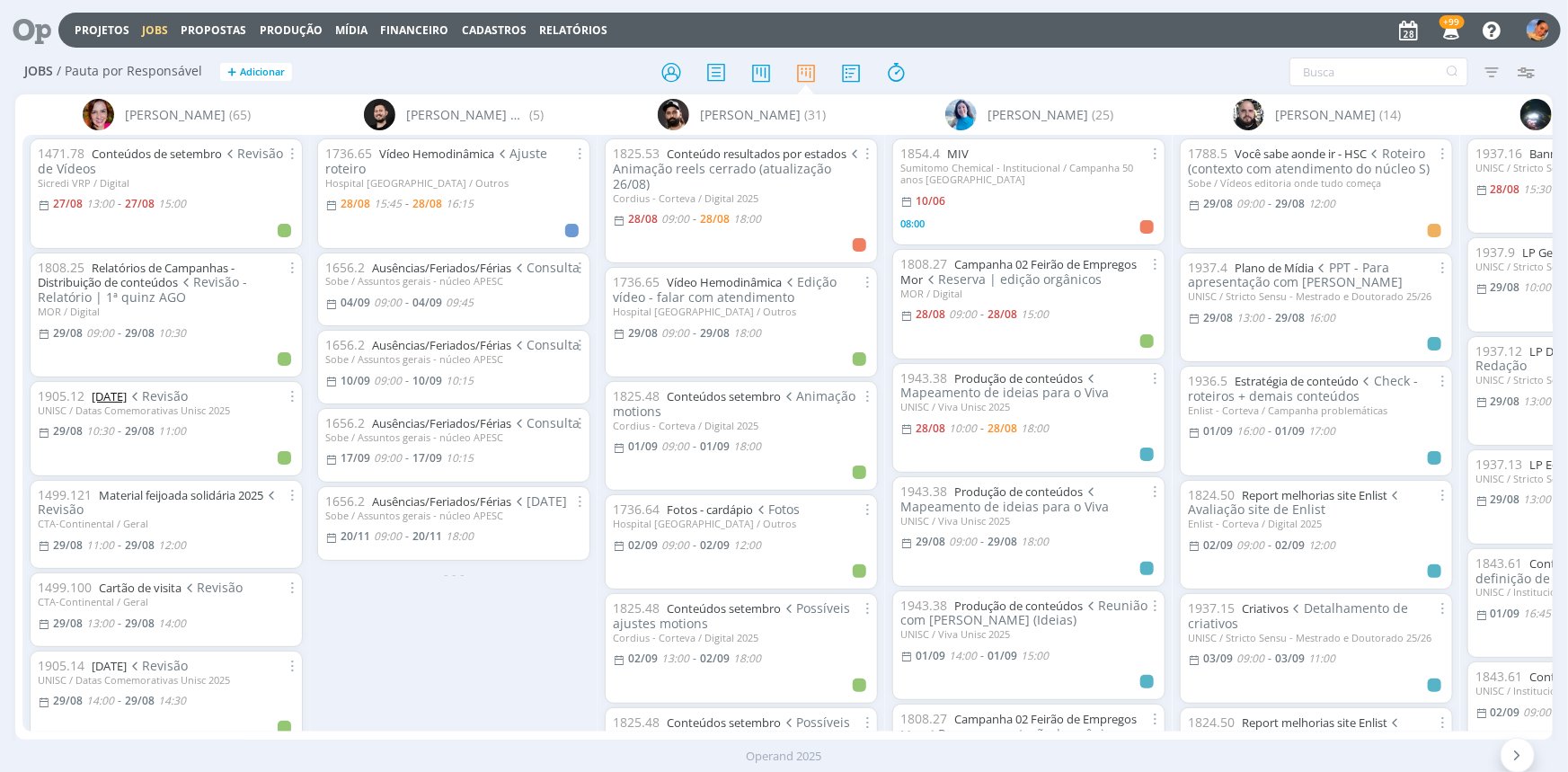
click at [126, 395] on link "[DATE]" at bounding box center [109, 396] width 35 height 17
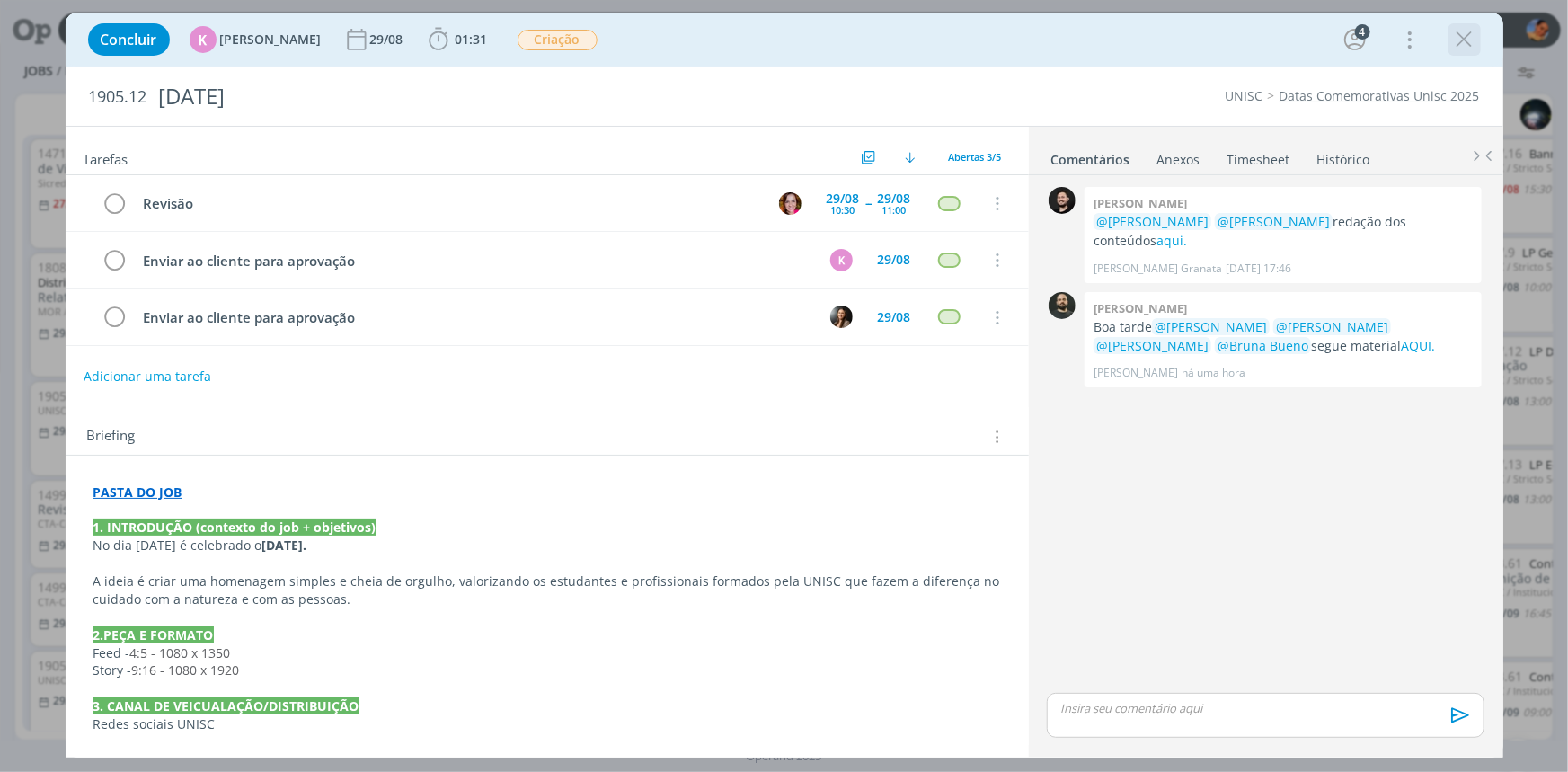
click at [1467, 45] on icon "dialog" at bounding box center [1465, 40] width 27 height 27
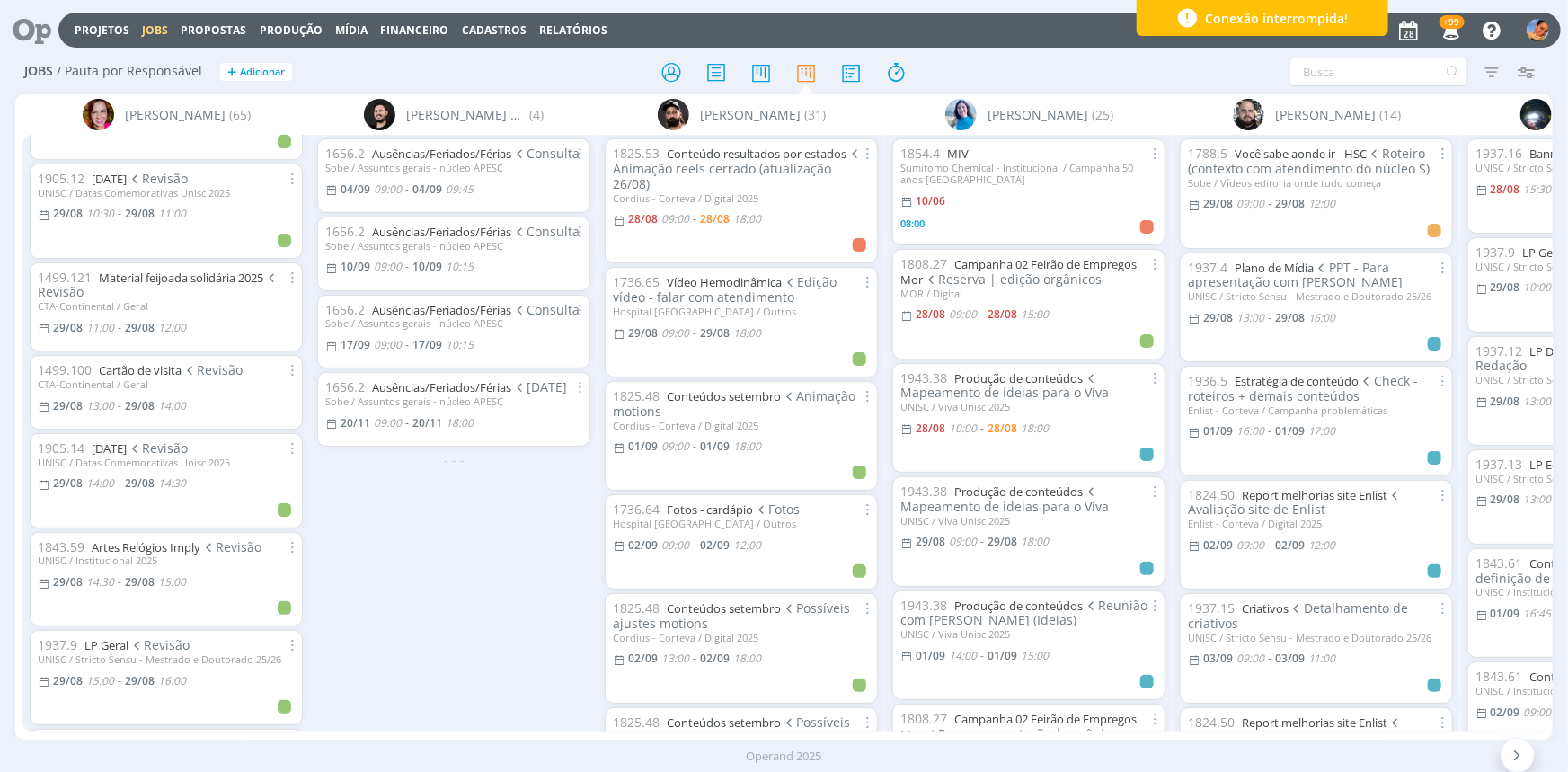
scroll to position [244, 0]
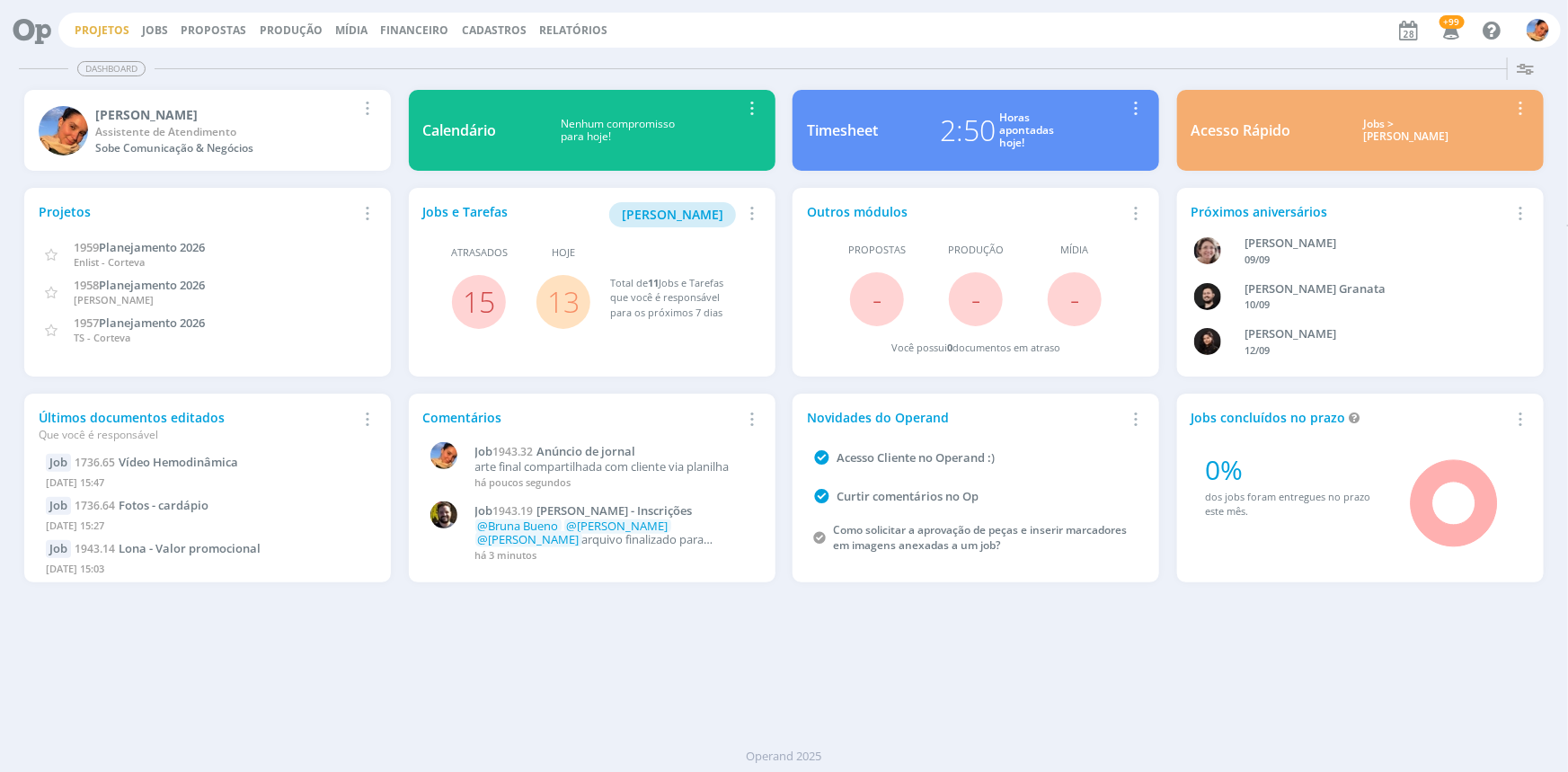
click at [107, 33] on link "Projetos" at bounding box center [102, 30] width 54 height 16
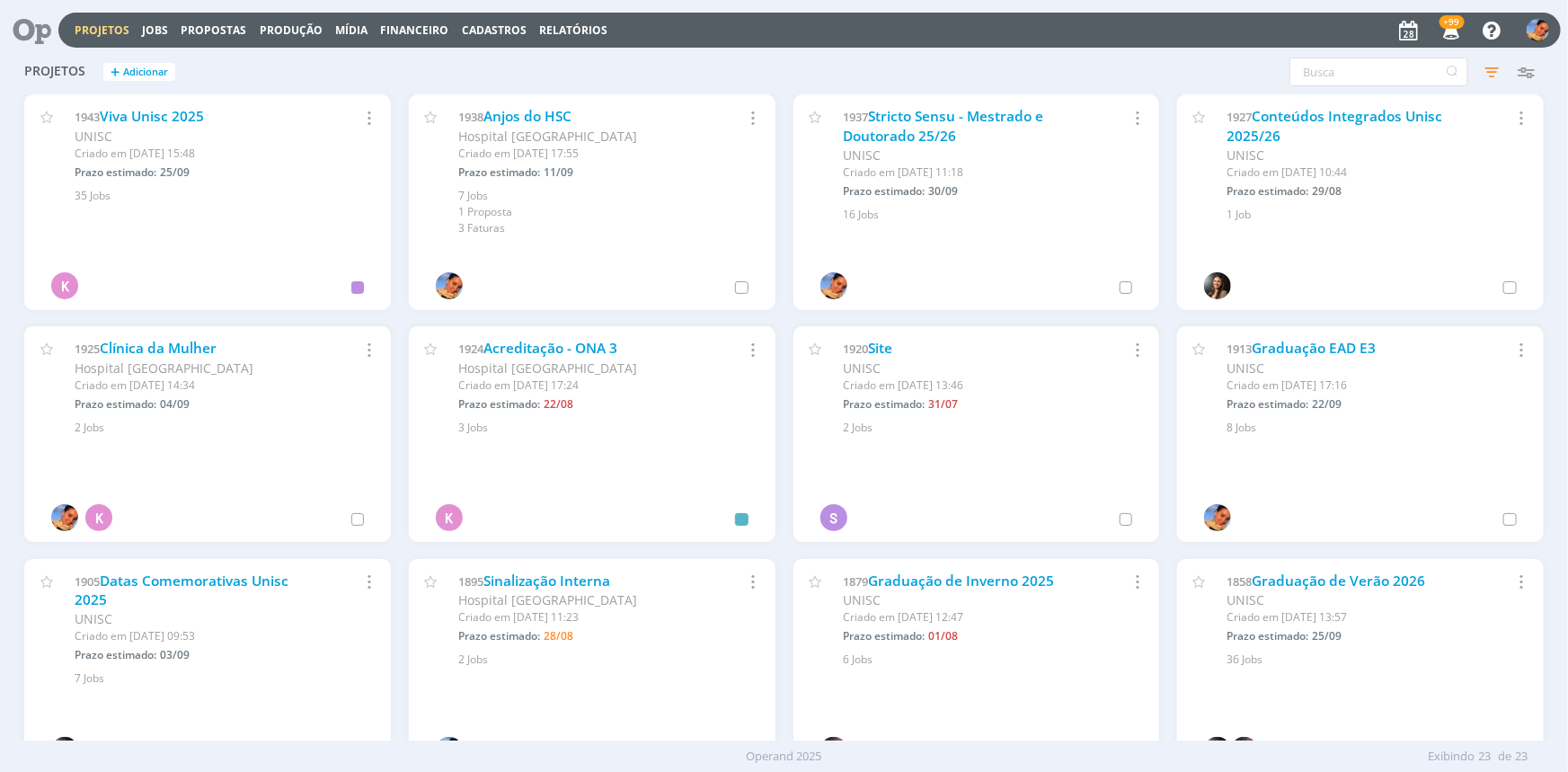
click at [536, 100] on div "1938 [GEOGRAPHIC_DATA] [GEOGRAPHIC_DATA] Criado em [DATE] 17:55 Prazo estimado:…" at bounding box center [591, 165] width 367 height 142
click at [530, 112] on link "Anjos do HSC" at bounding box center [528, 116] width 89 height 18
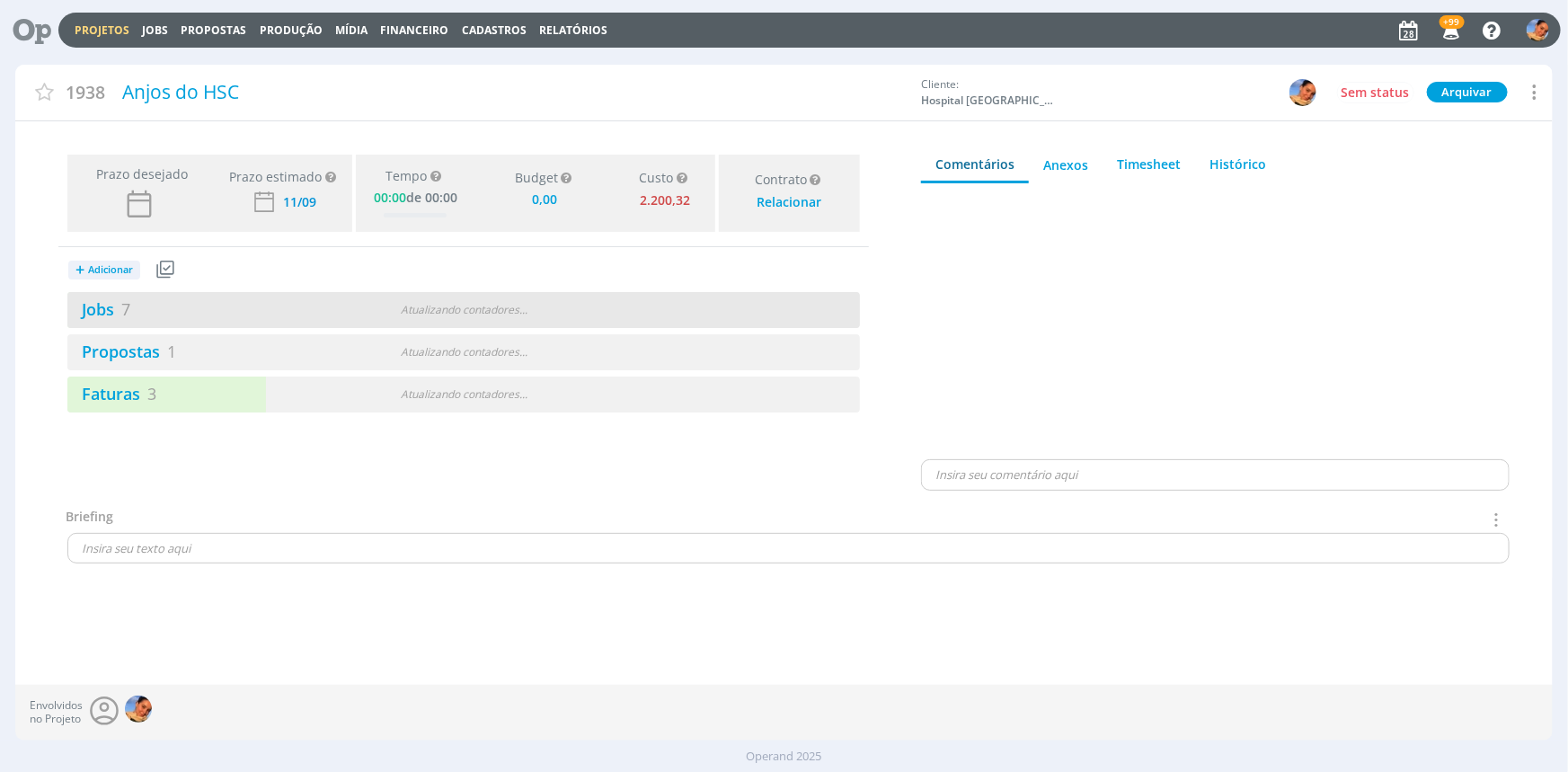
type input "0,00"
click at [457, 310] on div "Atualizando contadores . . ." at bounding box center [464, 309] width 255 height 17
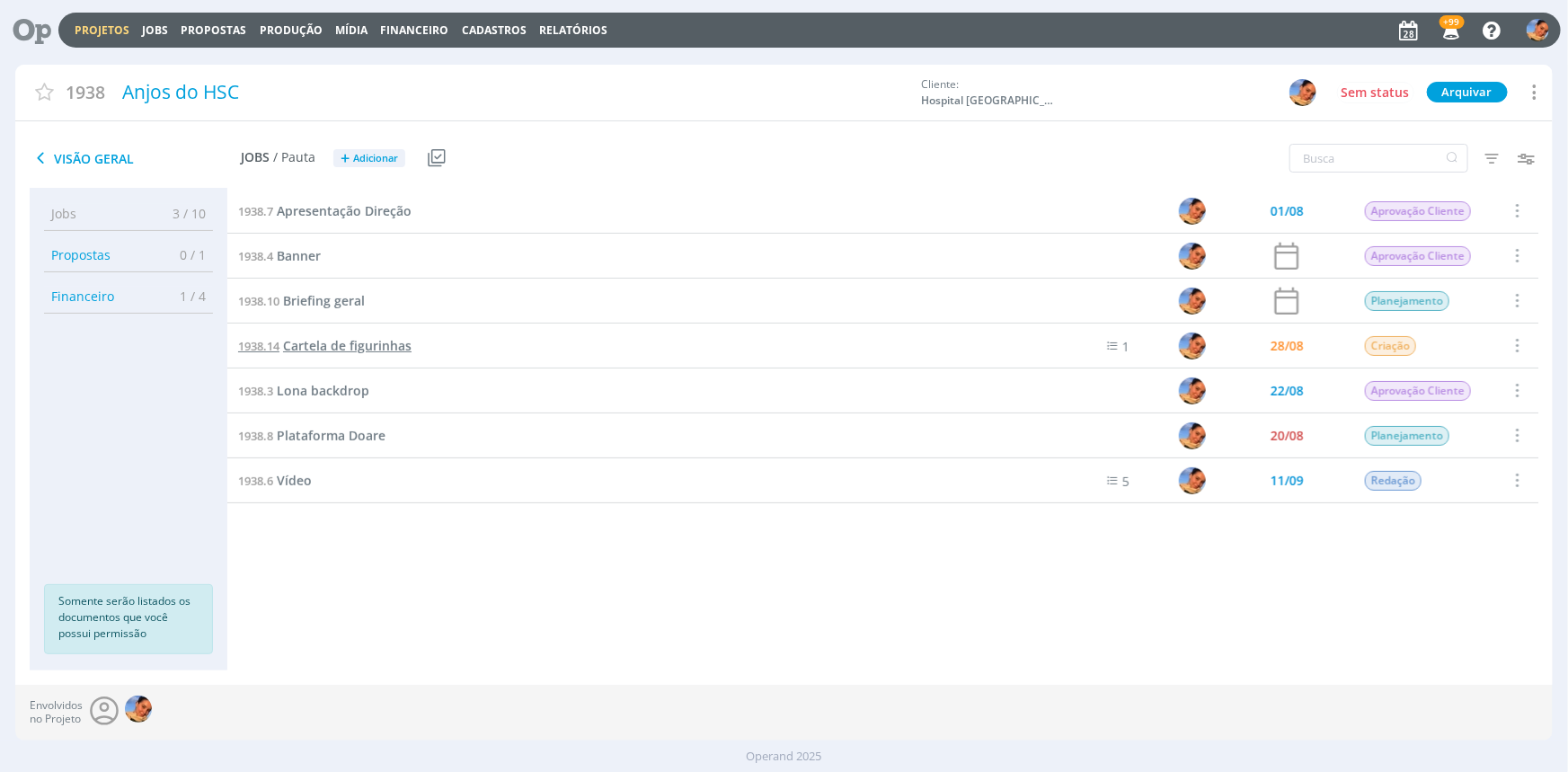
click at [361, 348] on span "Cartela de figurinhas" at bounding box center [347, 345] width 128 height 18
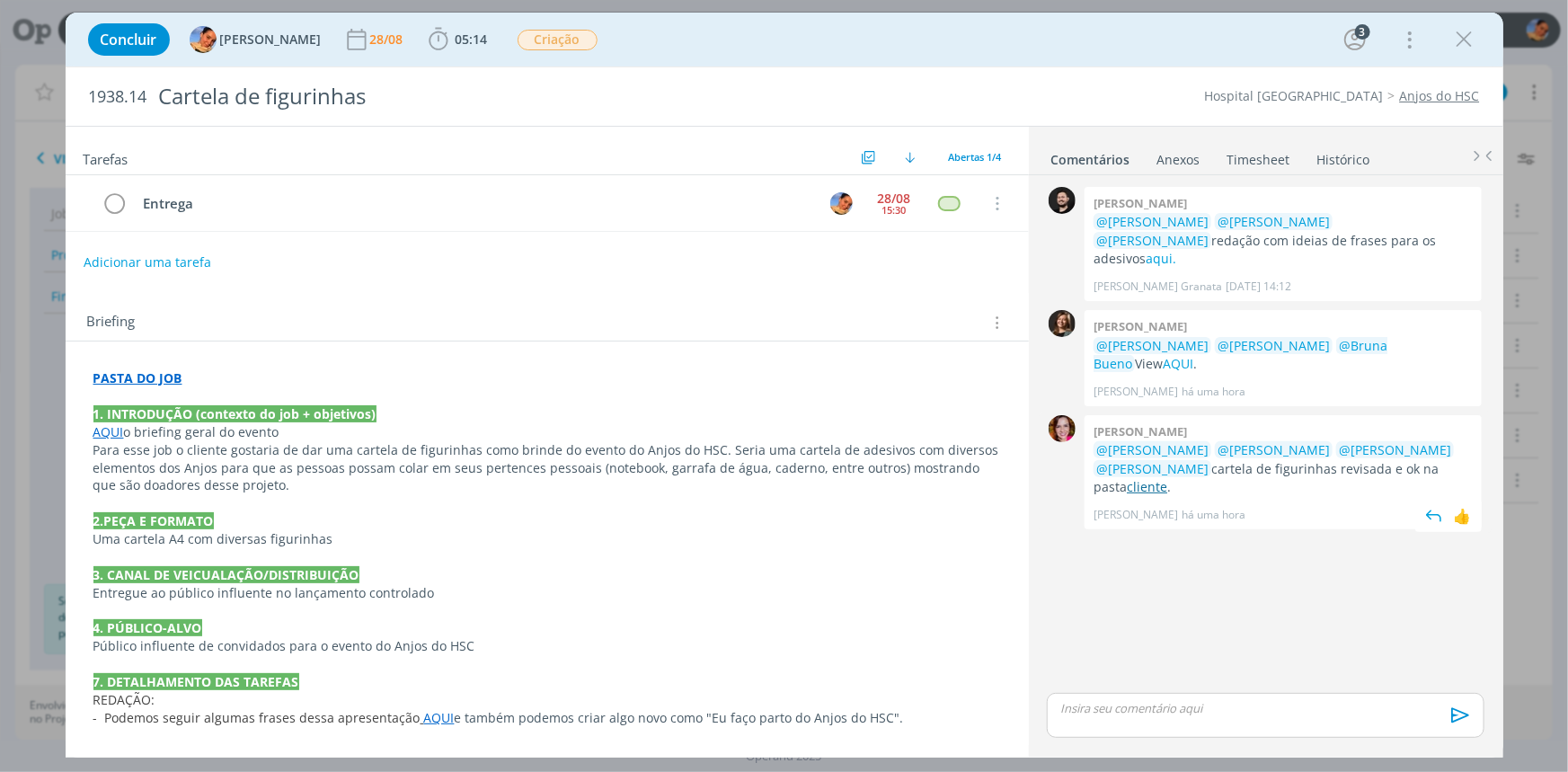
click at [1167, 478] on link "cliente" at bounding box center [1148, 487] width 41 height 18
click at [159, 202] on div "Entrega" at bounding box center [476, 203] width 679 height 22
click at [119, 206] on icon "dialog" at bounding box center [115, 204] width 25 height 27
click at [436, 46] on span "05:14" at bounding box center [458, 40] width 66 height 27
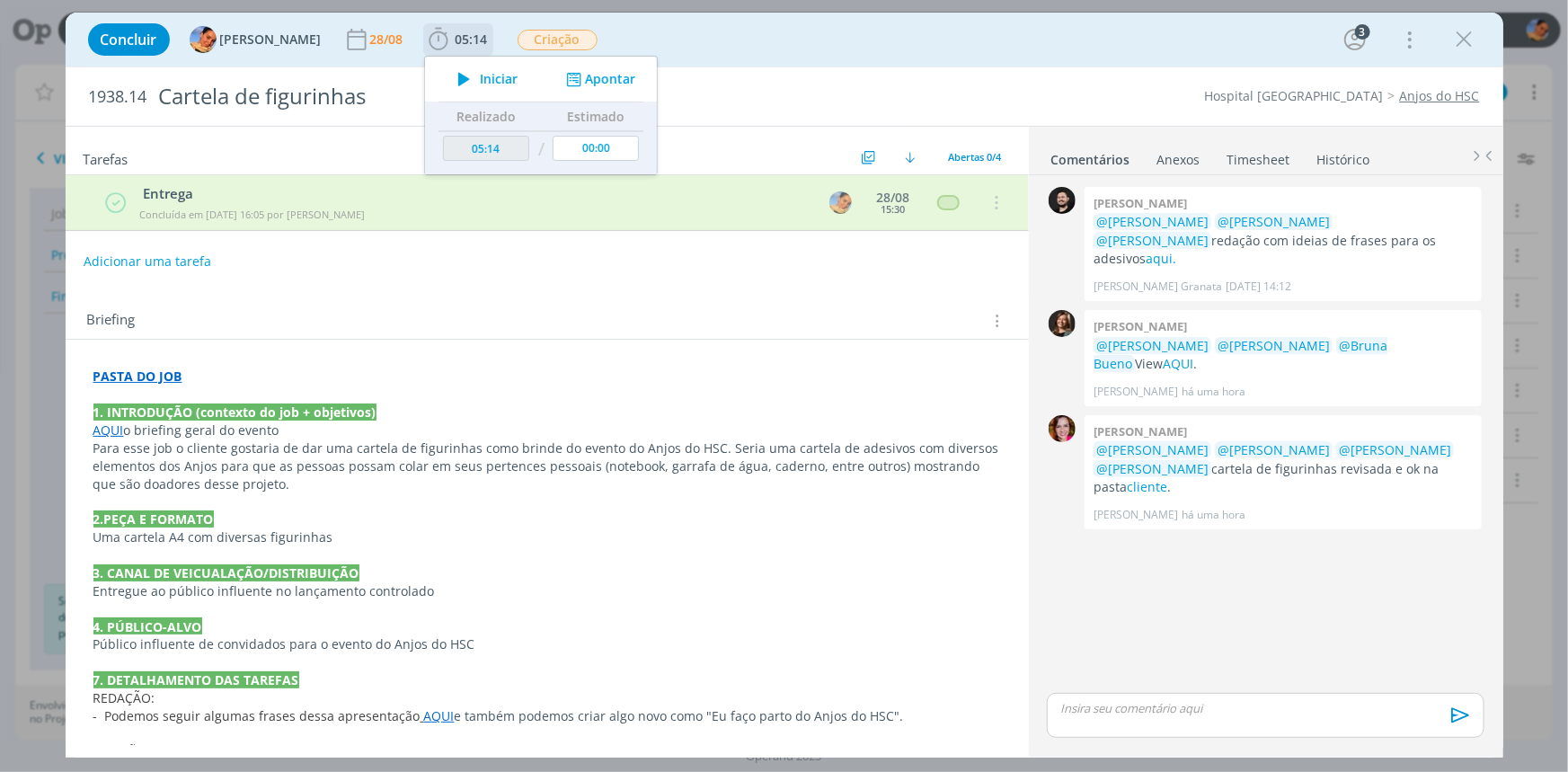
click at [571, 77] on button "Apontar" at bounding box center [598, 79] width 75 height 18
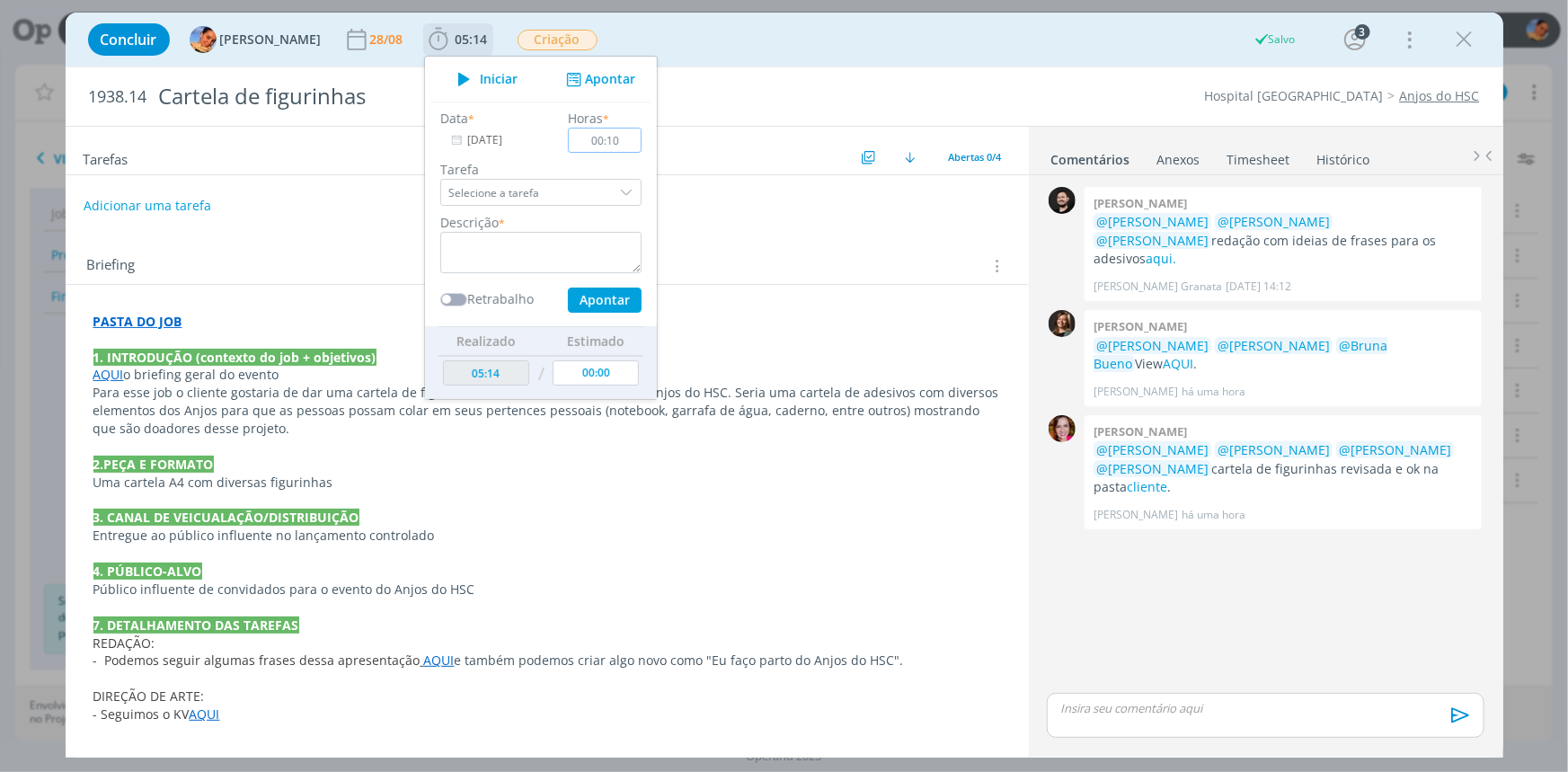
type input "00:10"
click at [453, 286] on div "Data * 28/08/2025 Horas * 00:10 Tarefa Selecione a tarefa Descrição * Retrabalh…" at bounding box center [541, 211] width 219 height 204
click at [482, 253] on textarea "dialog" at bounding box center [541, 252] width 201 height 42
type textarea "material enviado para o cliente"
drag, startPoint x: 588, startPoint y: 294, endPoint x: 1044, endPoint y: 500, distance: 500.4
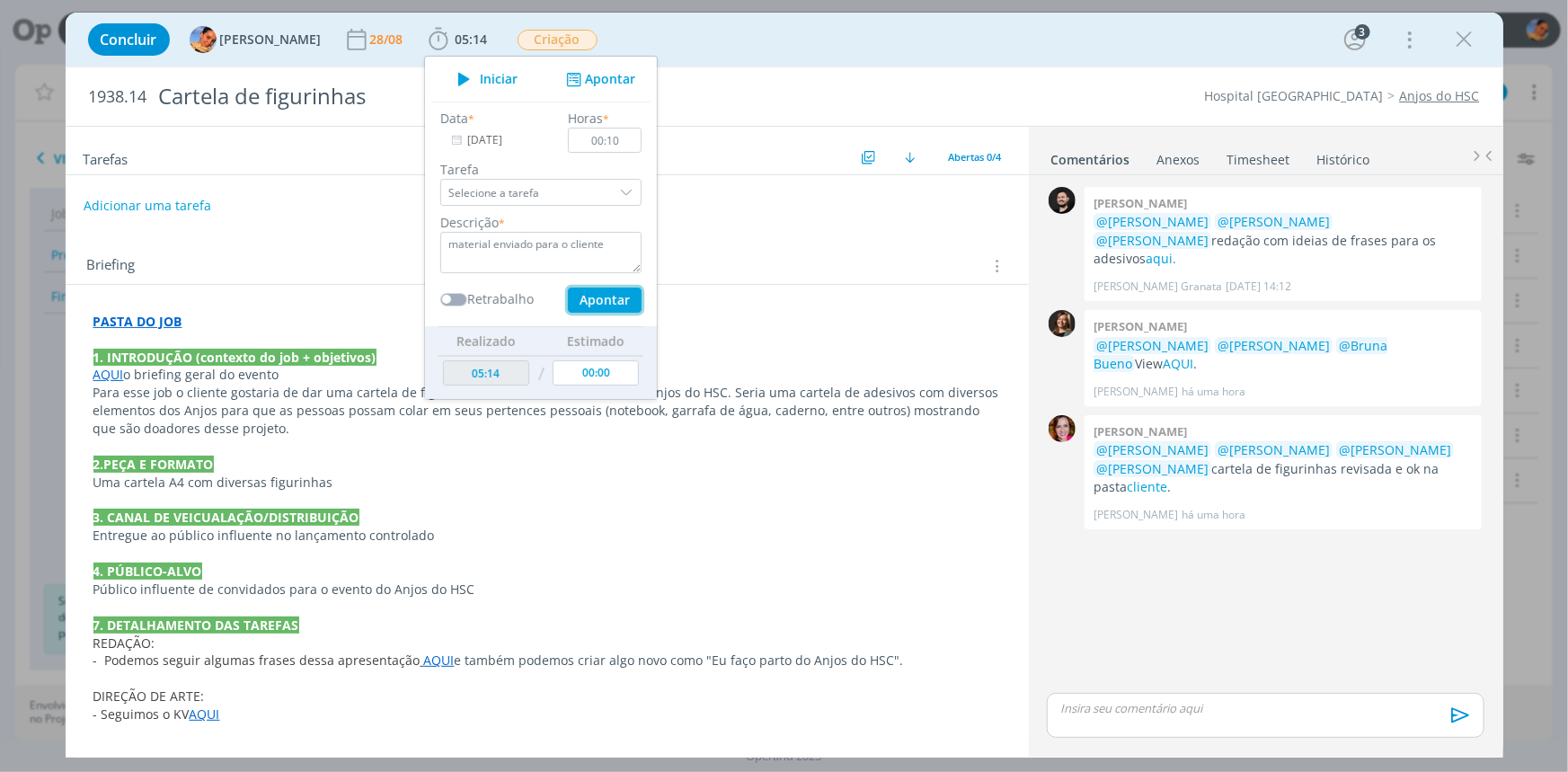
click at [588, 294] on button "Apontar" at bounding box center [604, 300] width 74 height 25
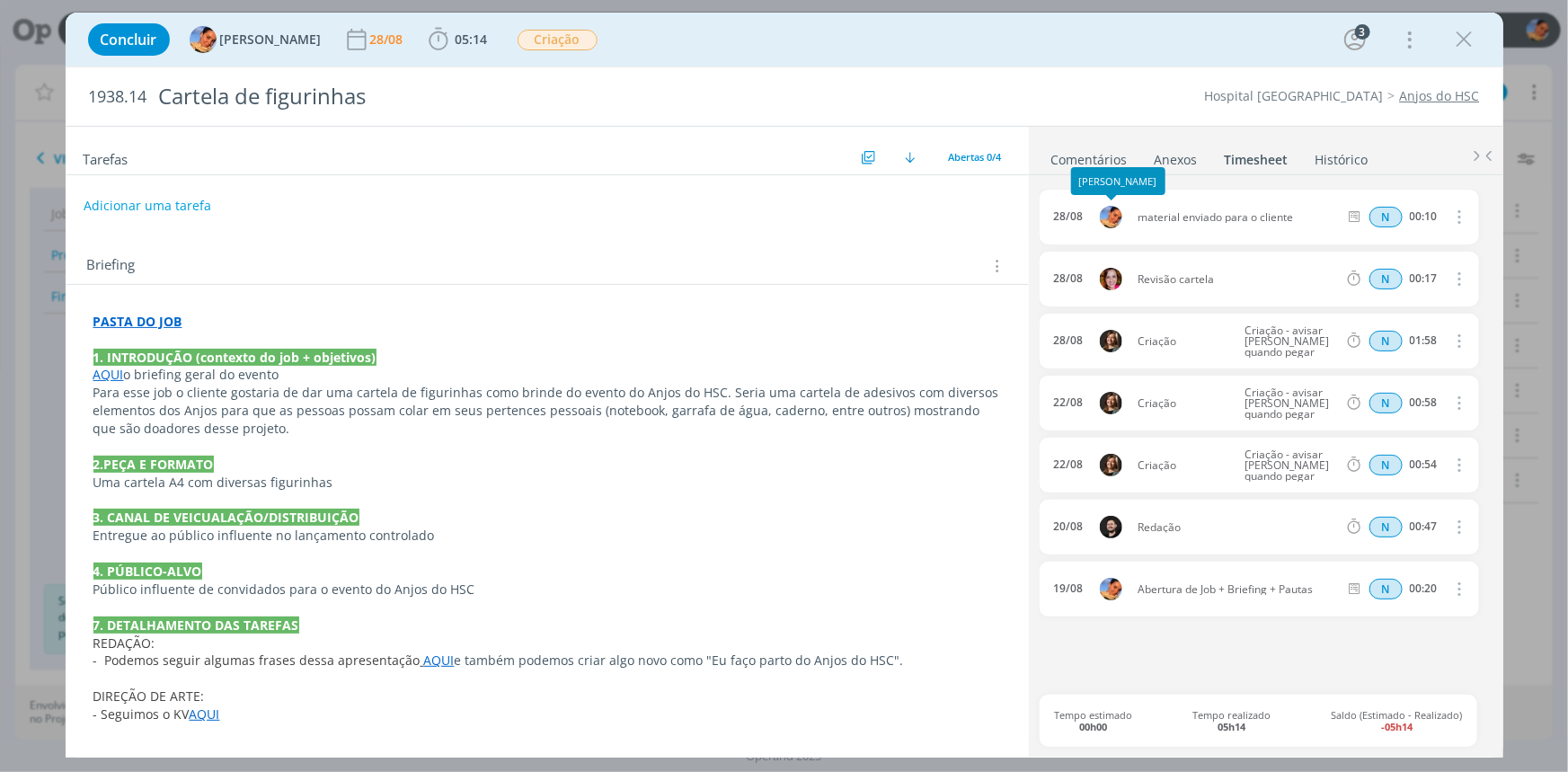
drag, startPoint x: 1089, startPoint y: 161, endPoint x: 1141, endPoint y: 252, distance: 104.8
click at [1089, 161] on link "Comentários" at bounding box center [1089, 156] width 78 height 26
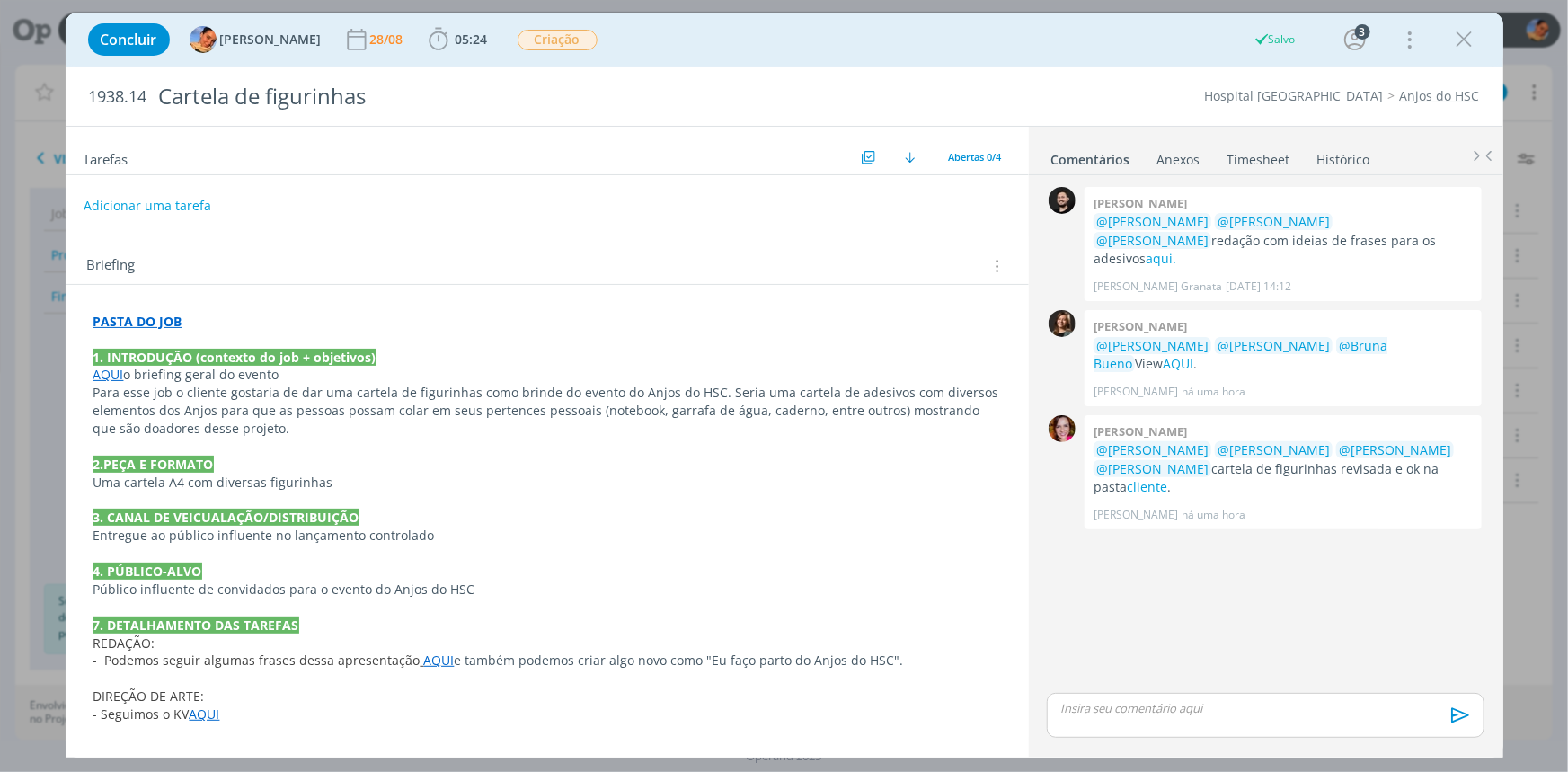
click at [1222, 723] on div "dialog" at bounding box center [1265, 715] width 437 height 45
click at [1441, 730] on button "dialog" at bounding box center [1458, 721] width 36 height 21
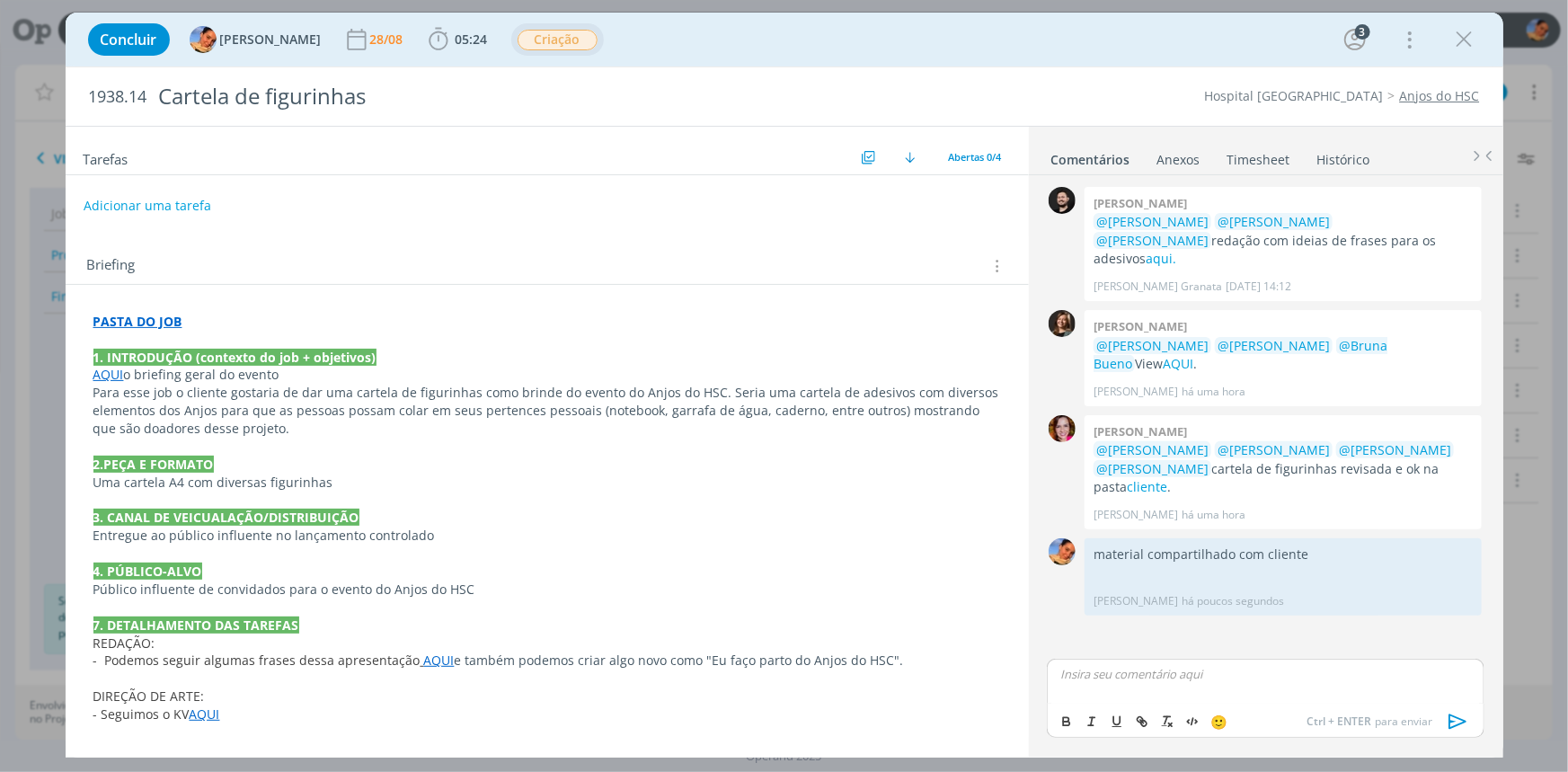
click at [517, 31] on span "Criação" at bounding box center [557, 39] width 80 height 20
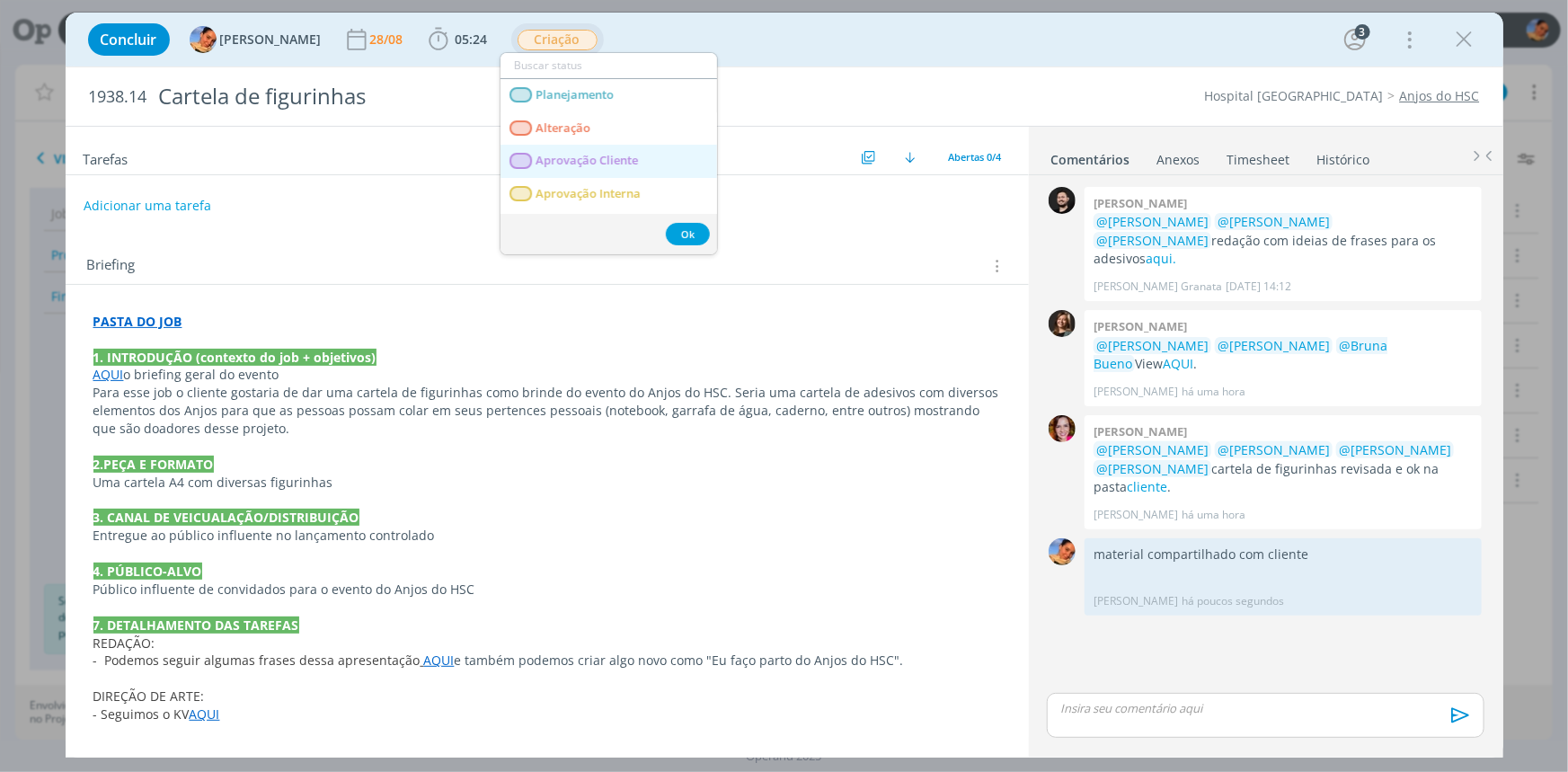
click at [668, 164] on Cliente "Aprovação Cliente" at bounding box center [609, 161] width 217 height 33
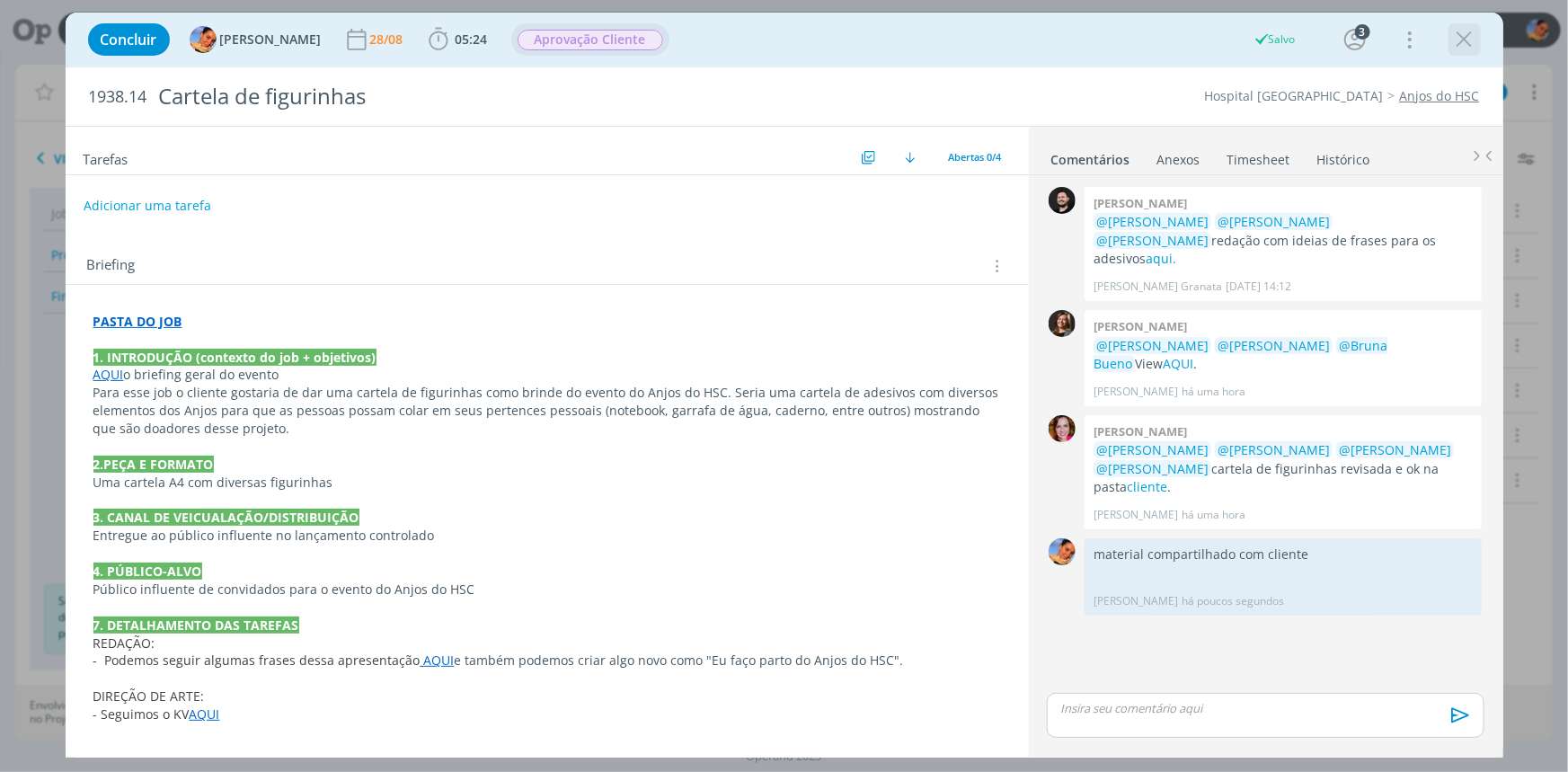
click at [1457, 47] on icon "dialog" at bounding box center [1465, 40] width 27 height 27
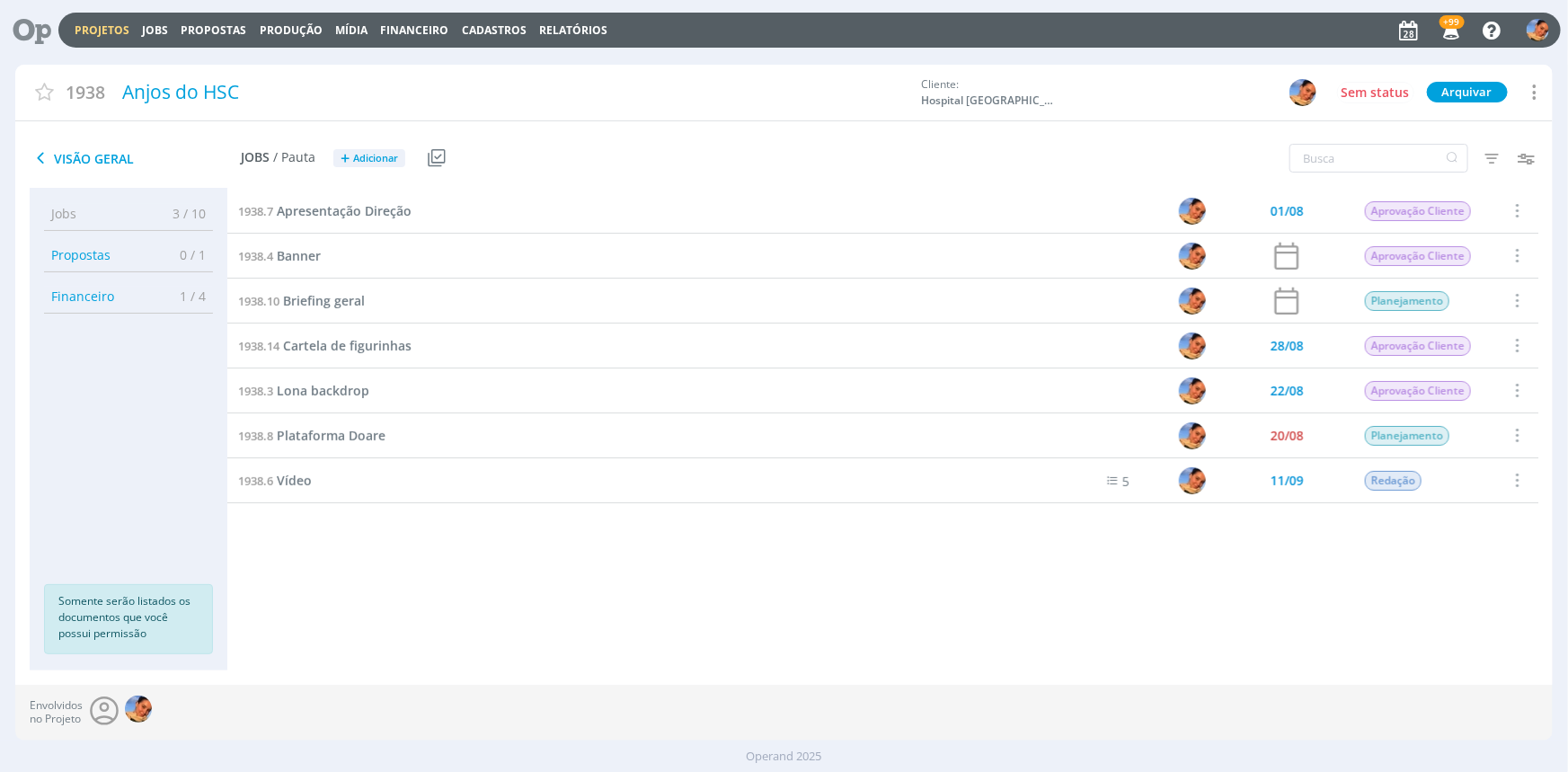
click at [89, 37] on div "Projetos Jobs Propostas Produção Mídia Financeiro Cadastros Relatórios +99 Noti…" at bounding box center [809, 30] width 1503 height 35
click at [89, 35] on link "Projetos" at bounding box center [102, 30] width 54 height 16
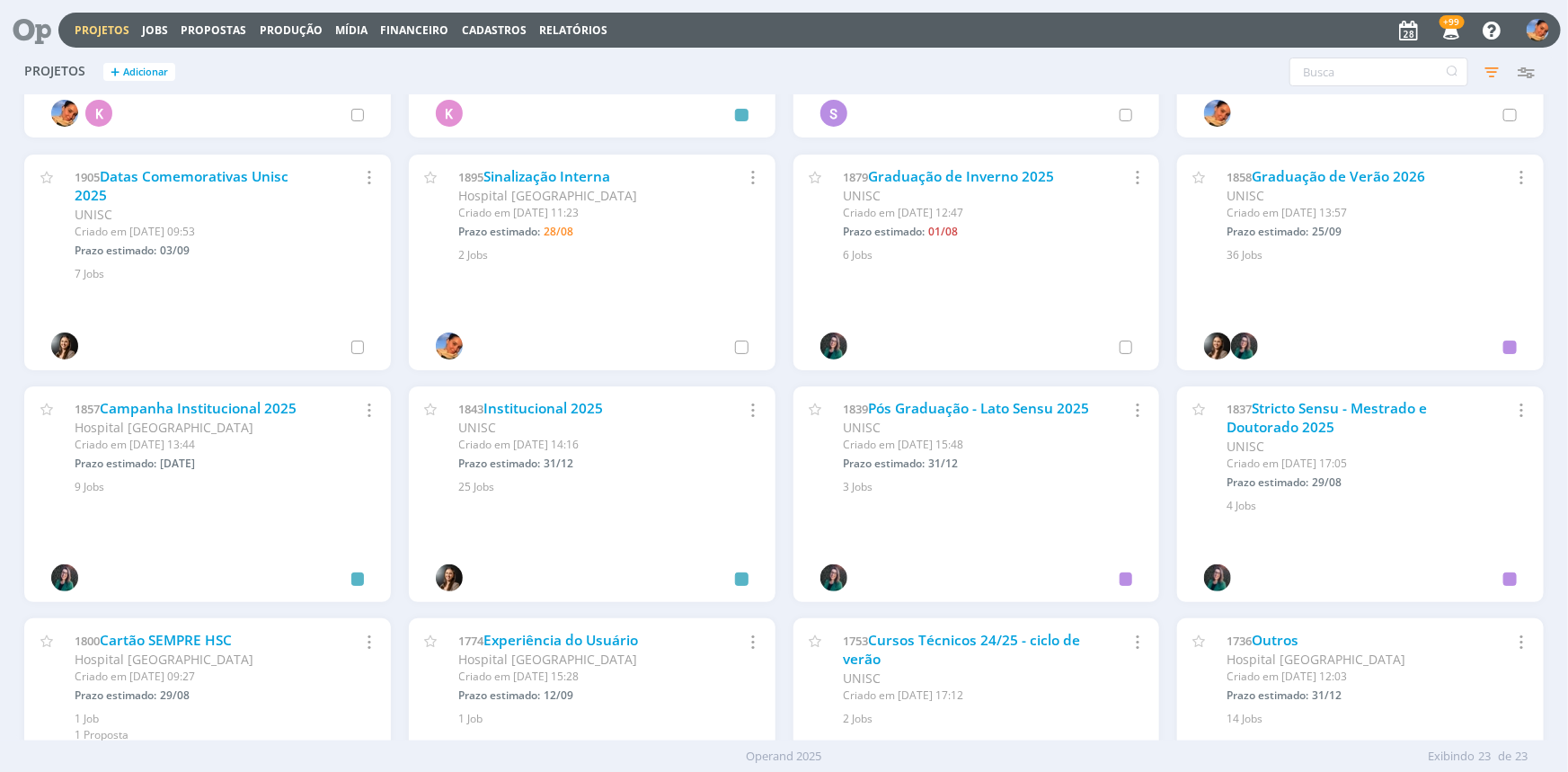
scroll to position [407, 0]
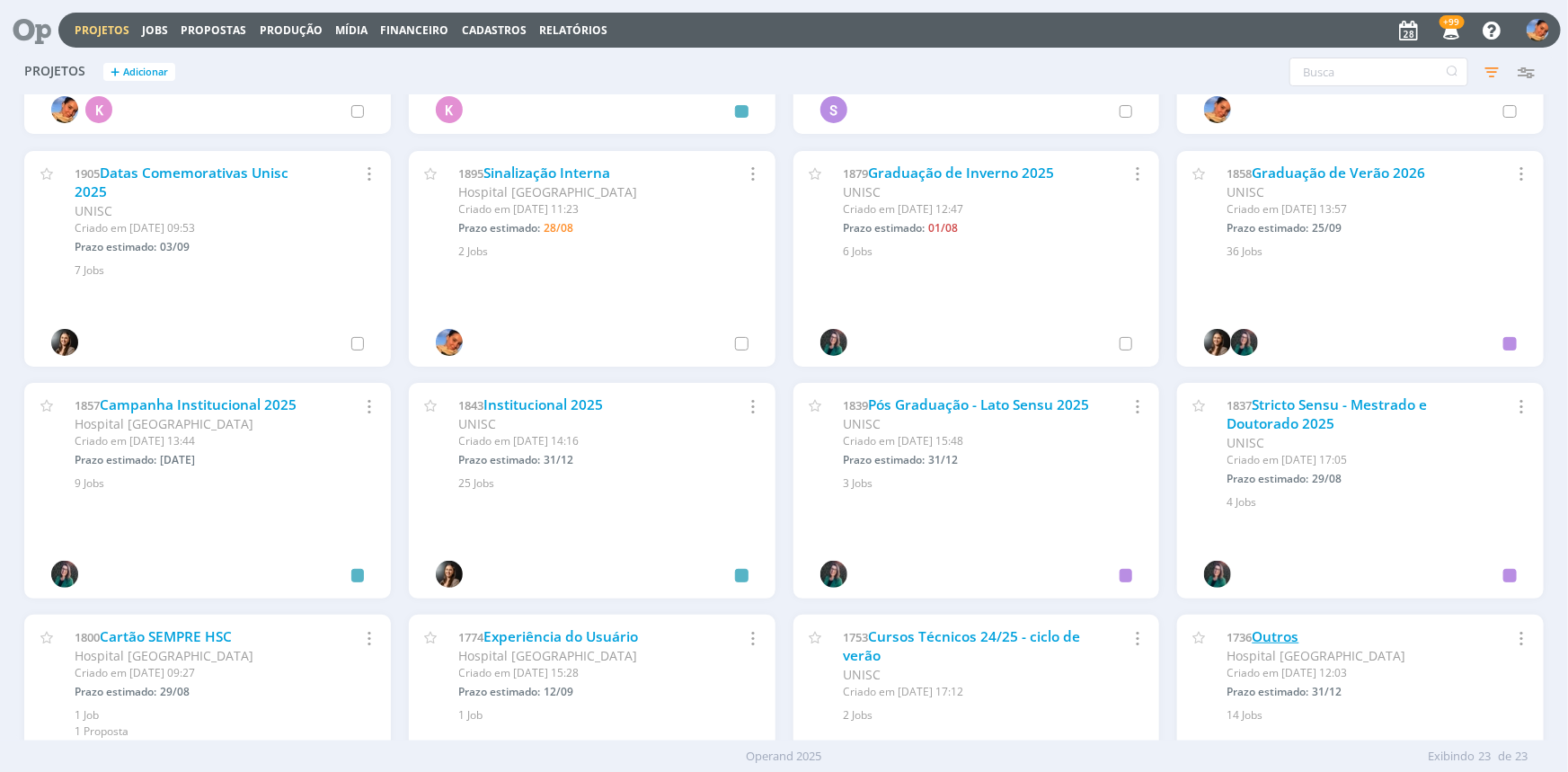
click at [1286, 636] on link "Outros" at bounding box center [1276, 636] width 47 height 18
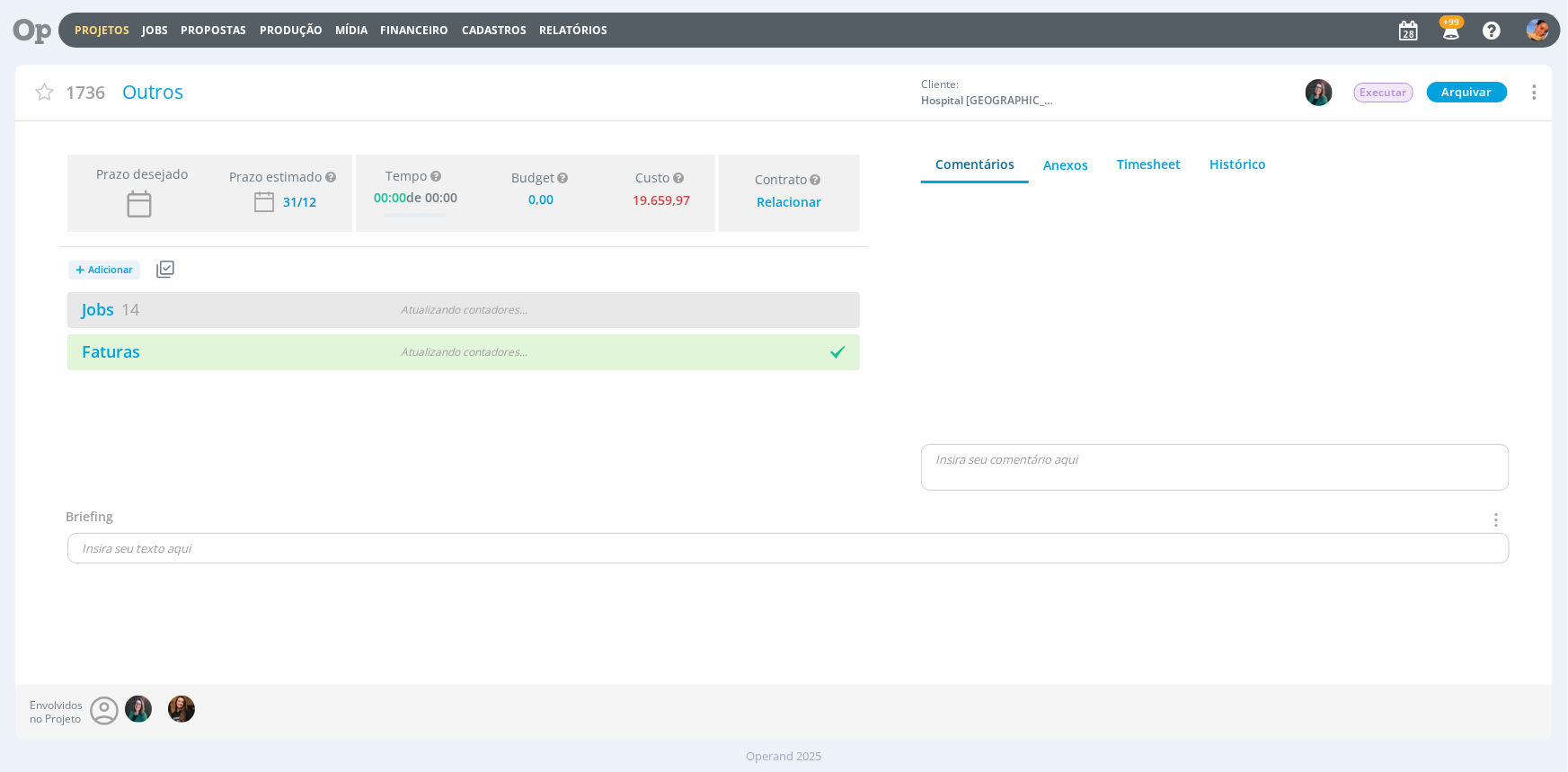
click at [321, 300] on div "Jobs 14" at bounding box center [201, 309] width 268 height 24
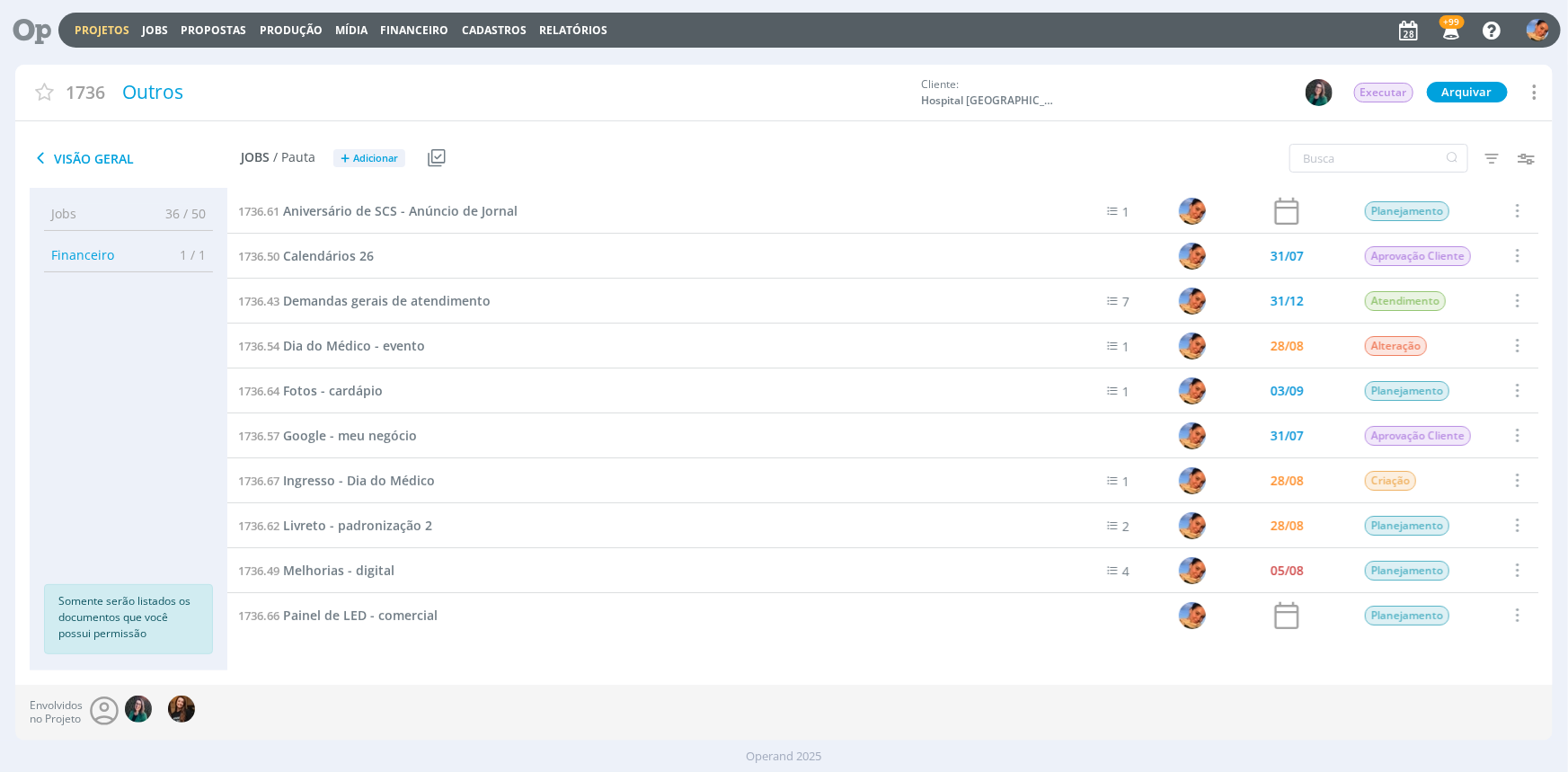
click at [92, 32] on link "Projetos" at bounding box center [102, 30] width 54 height 16
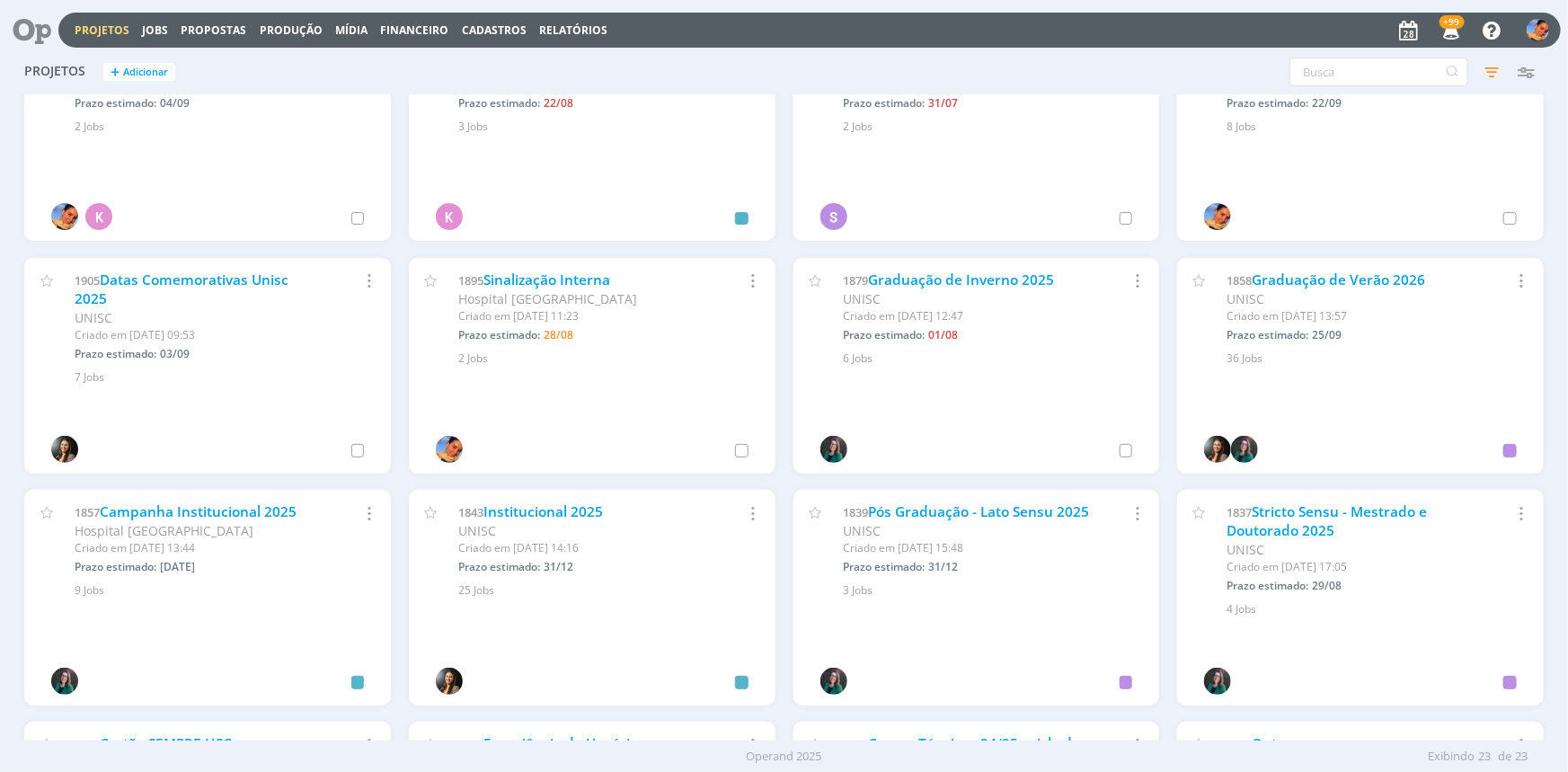
scroll to position [326, 0]
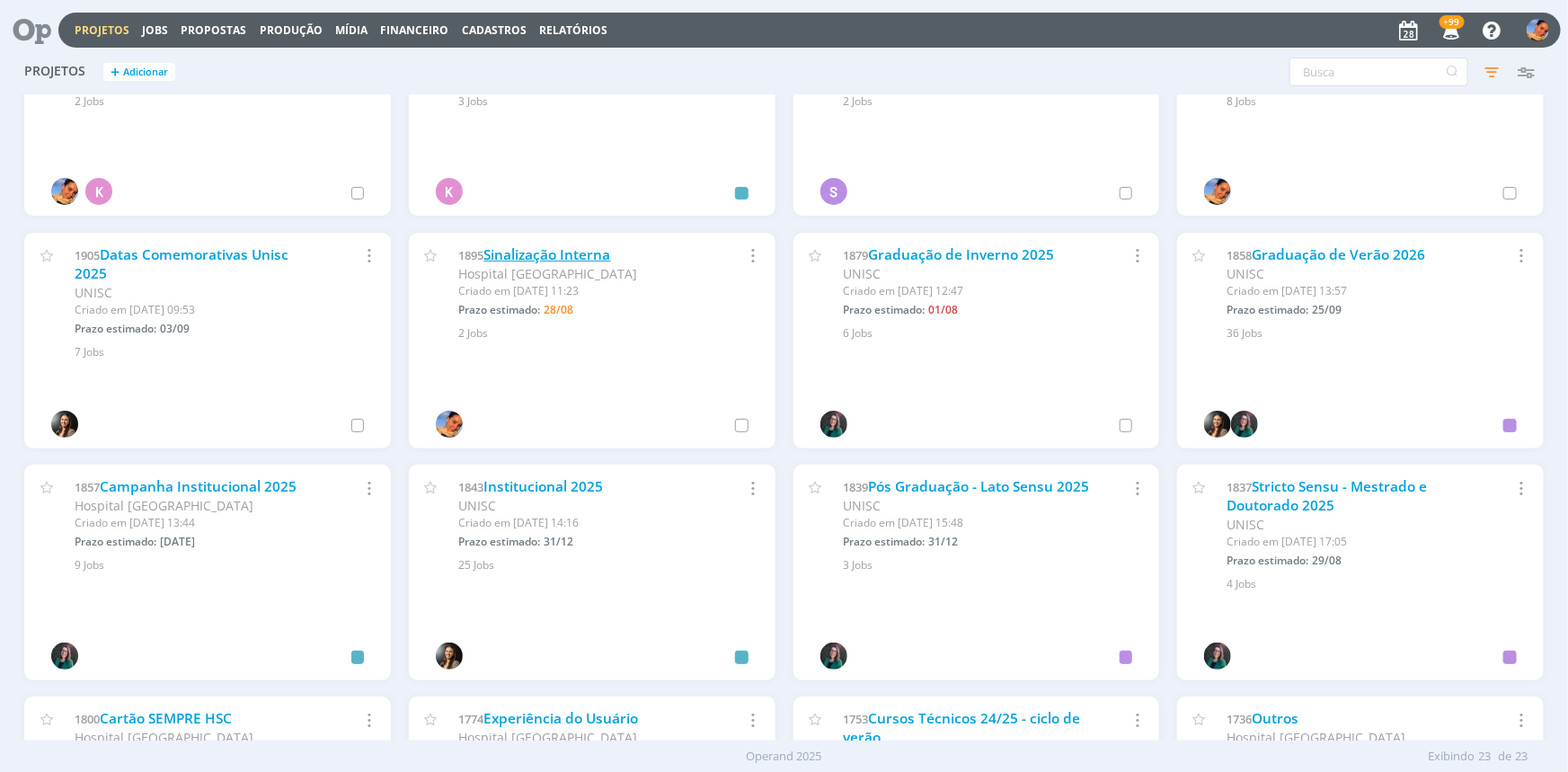
click at [569, 245] on link "Sinalização Interna" at bounding box center [548, 254] width 126 height 18
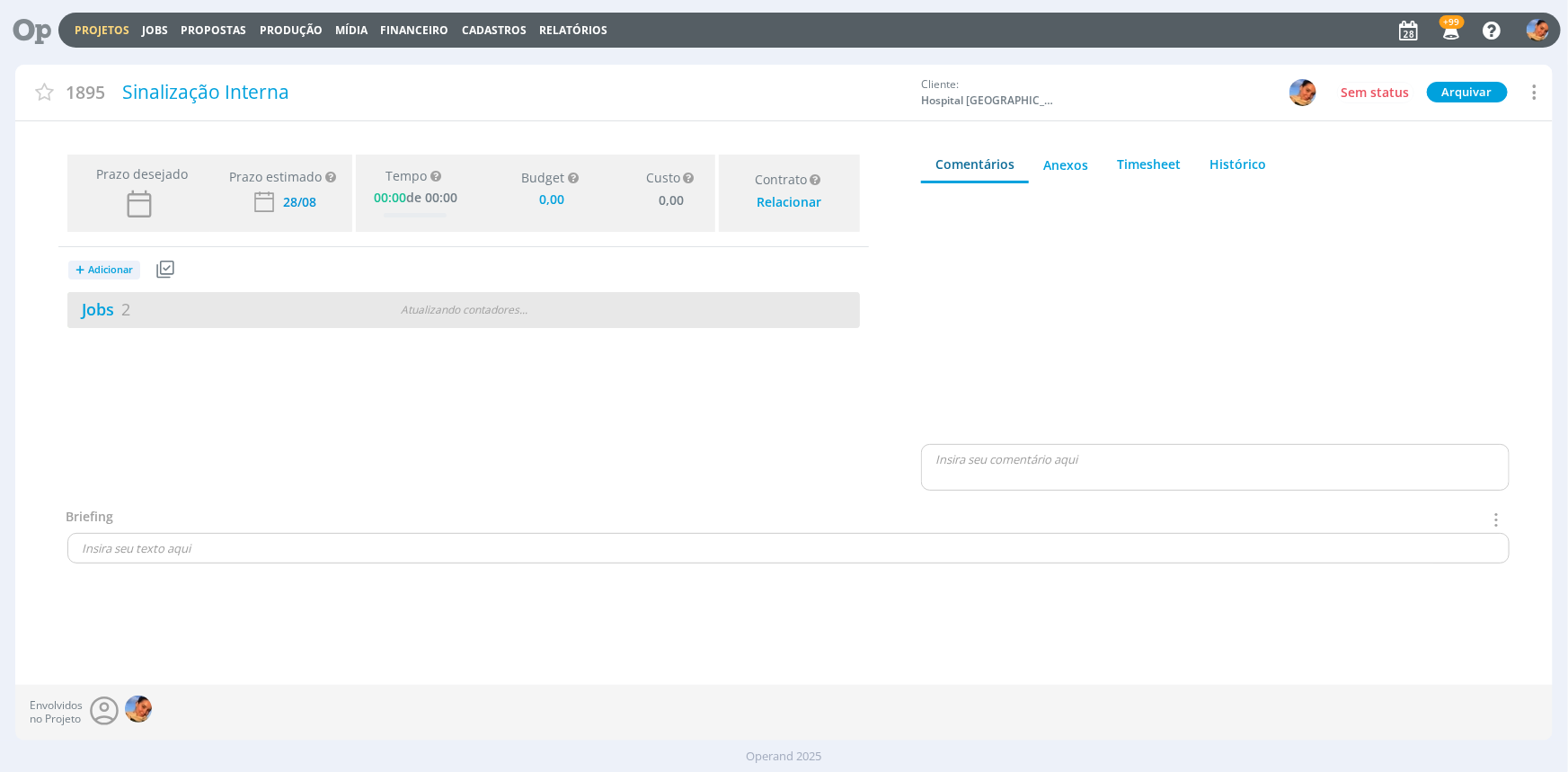
click at [382, 313] on div "Atualizando contadores . . ." at bounding box center [464, 309] width 255 height 17
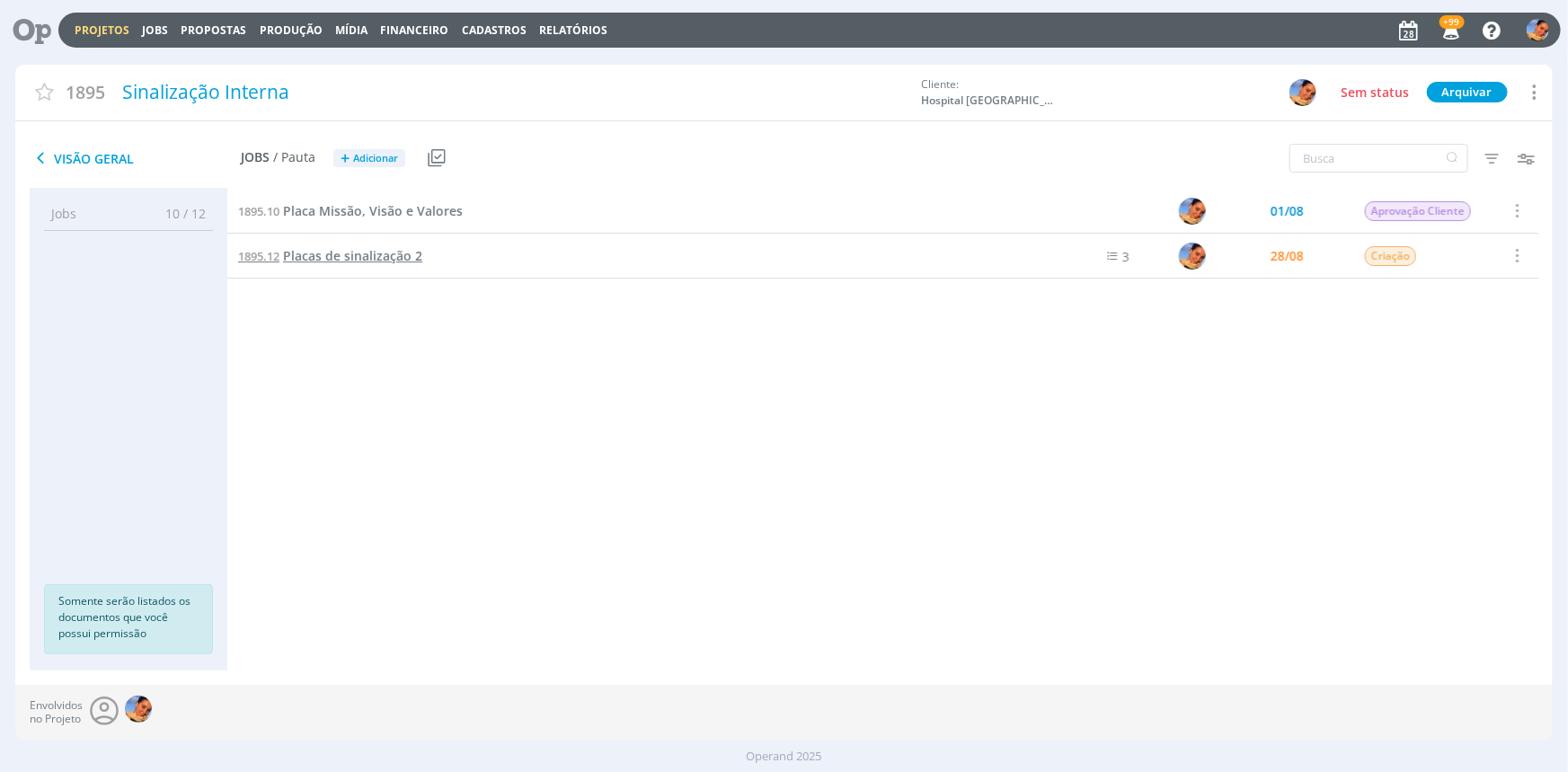
click at [383, 258] on span "Placas de sinalização 2" at bounding box center [352, 256] width 139 height 18
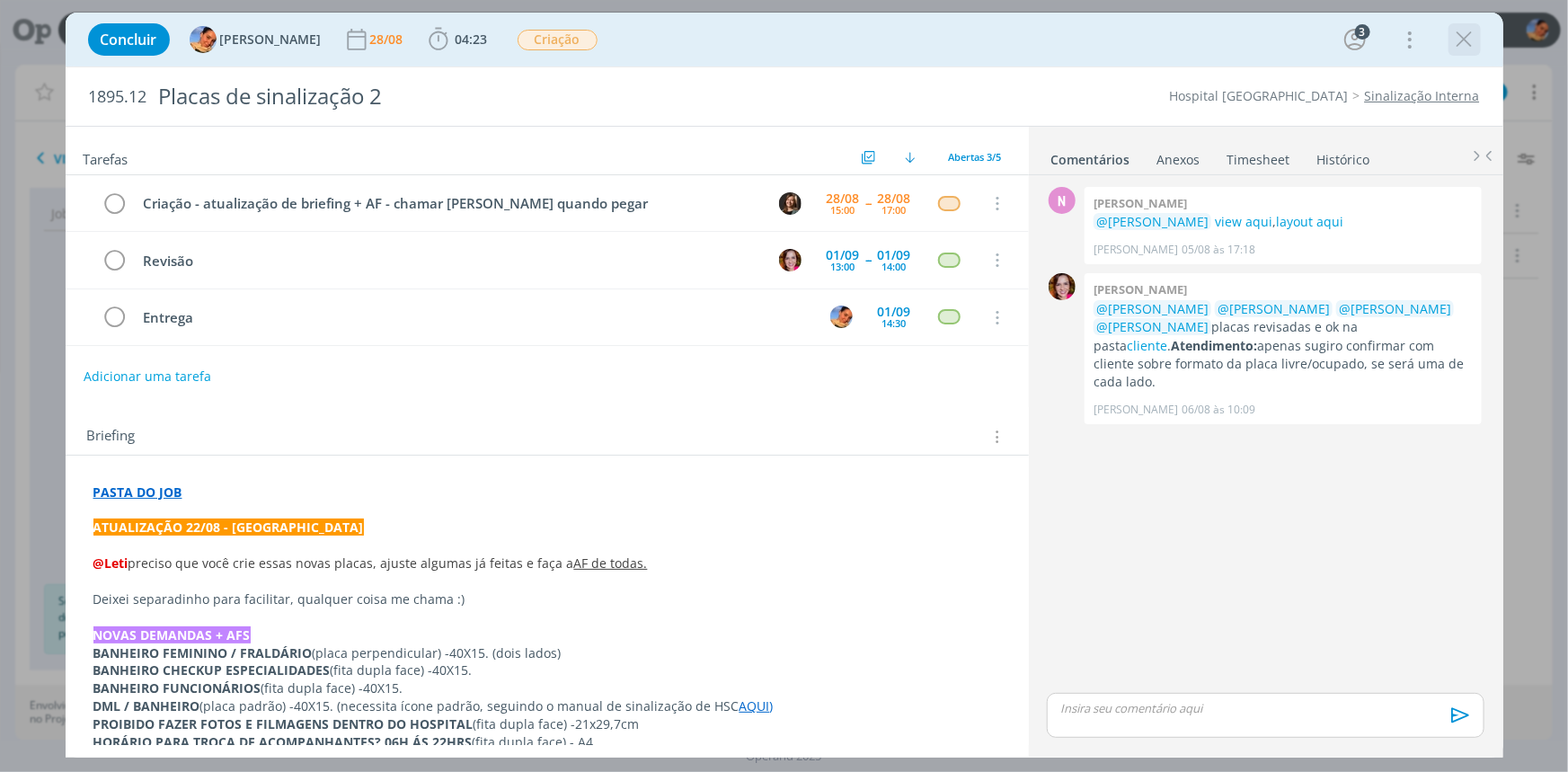
click at [1461, 38] on icon "dialog" at bounding box center [1465, 40] width 27 height 27
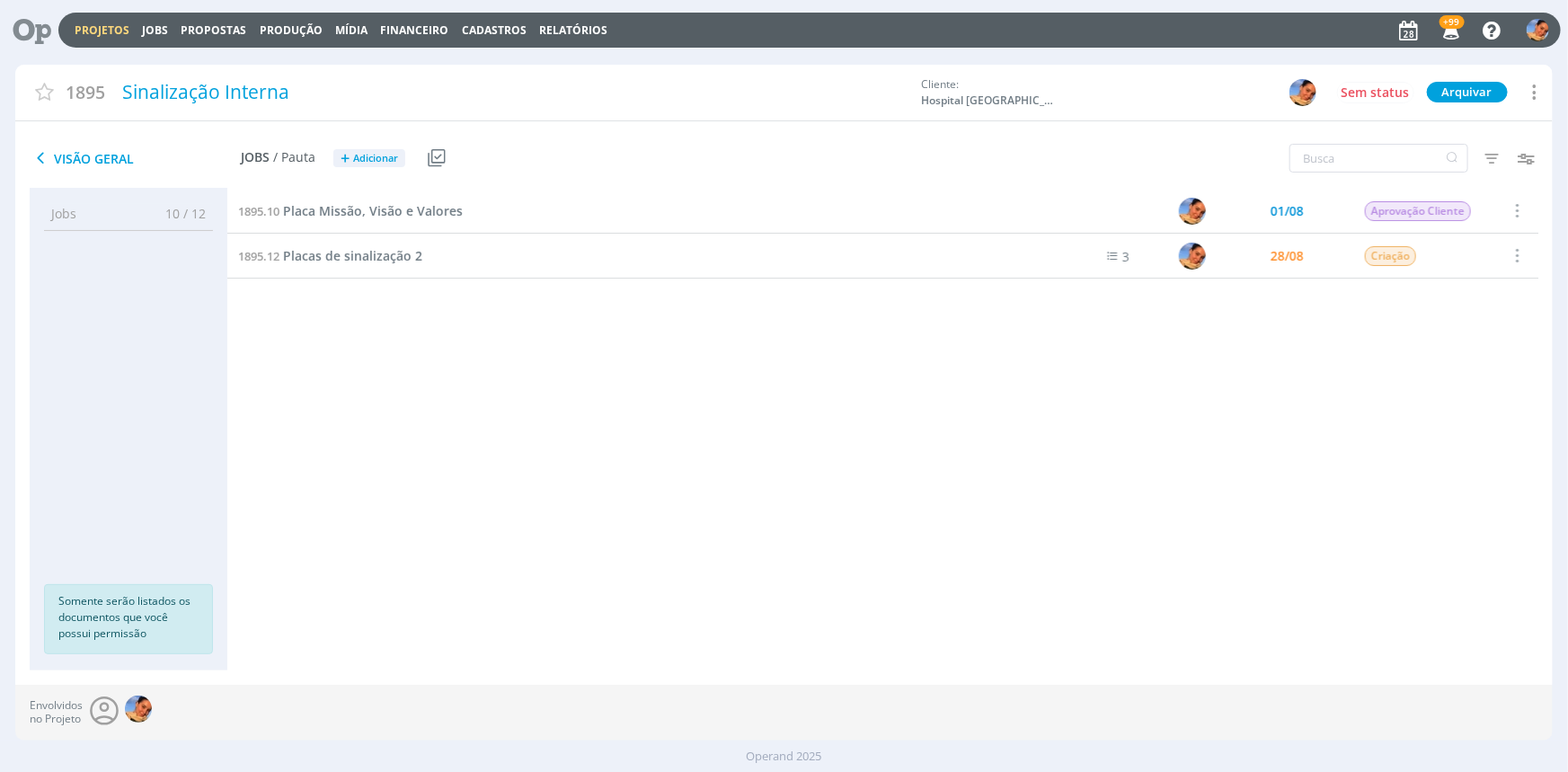
click at [116, 26] on link "Projetos" at bounding box center [102, 30] width 54 height 16
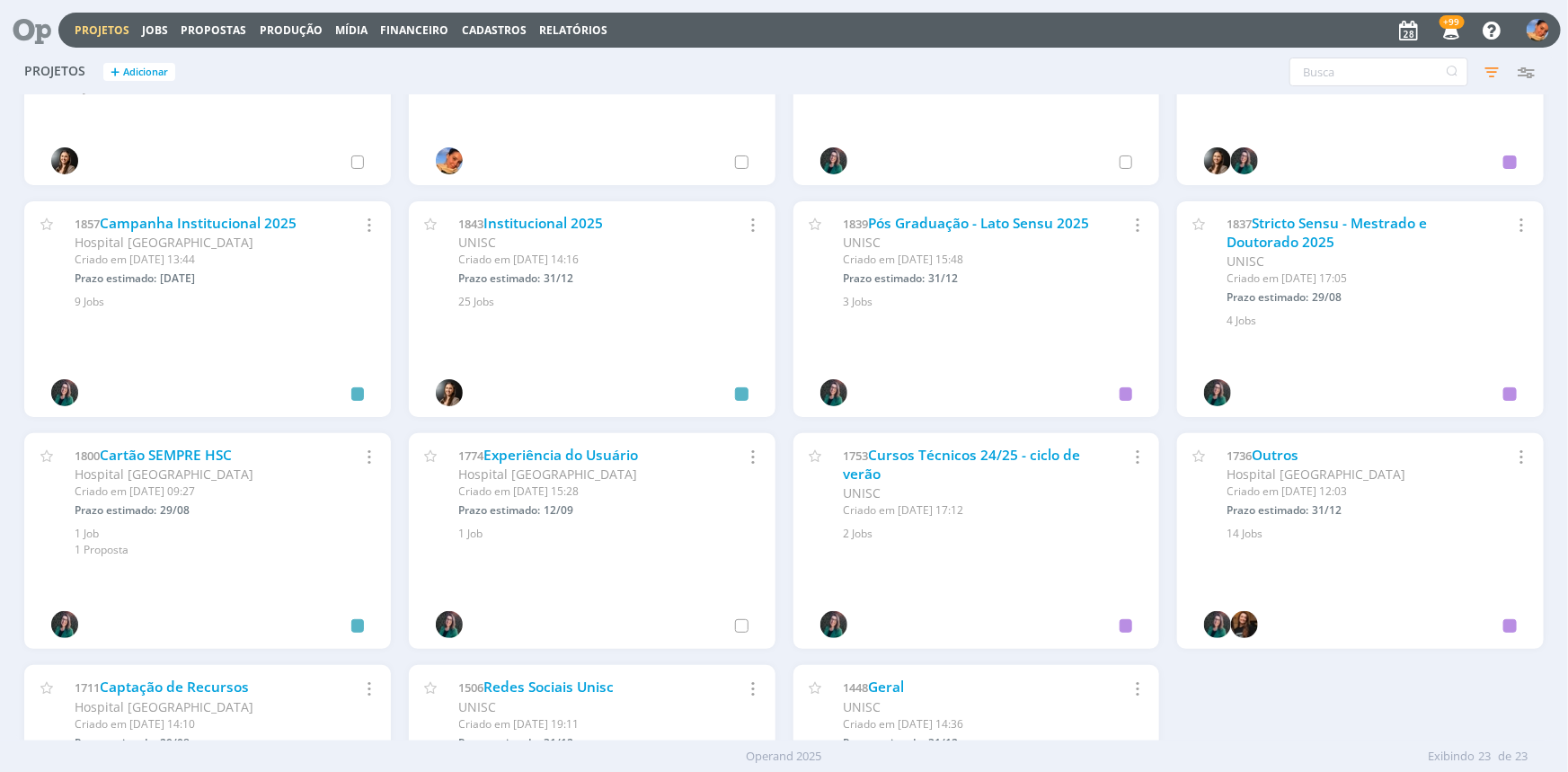
scroll to position [653, 0]
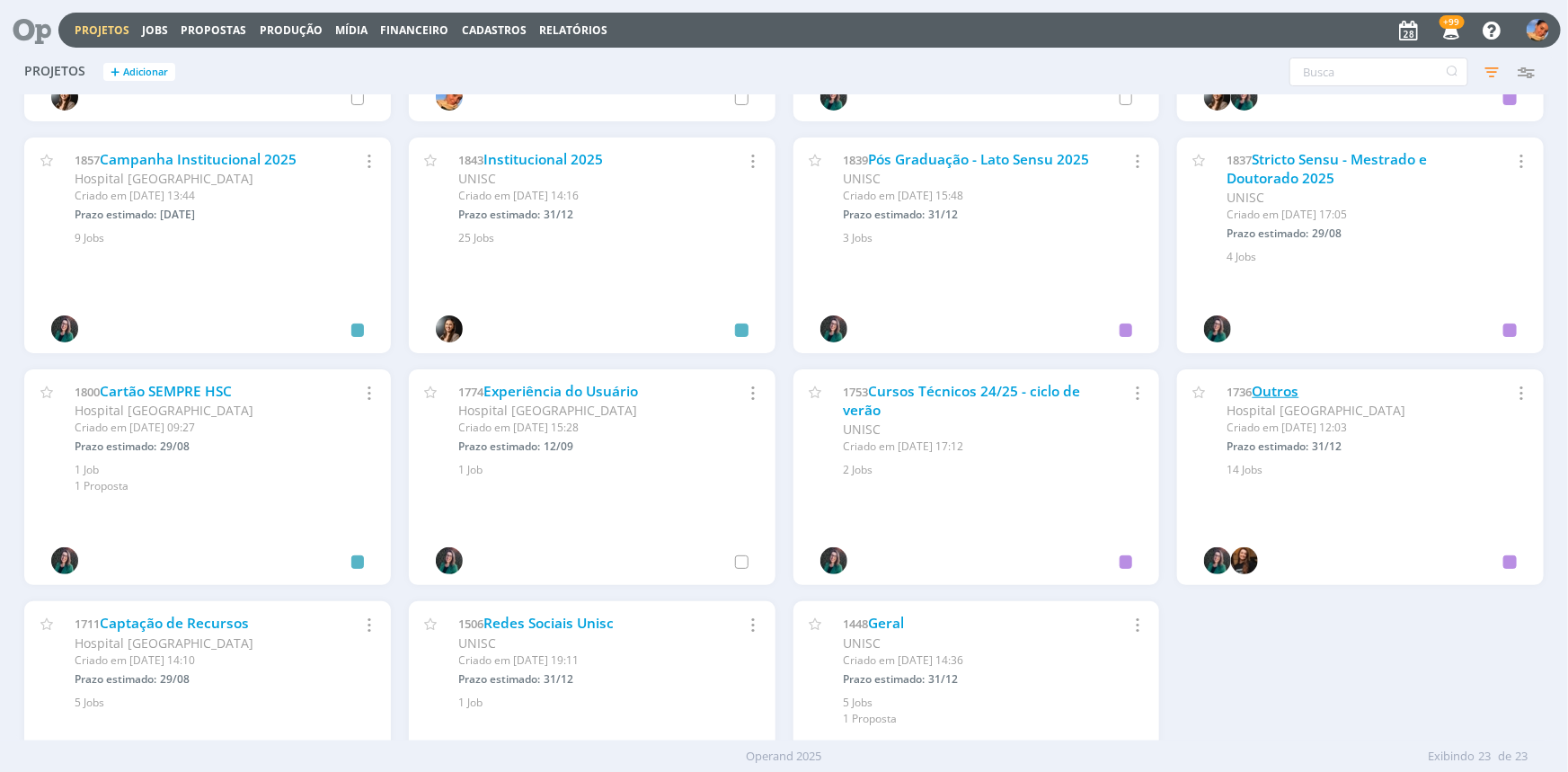
click at [1261, 389] on link "Outros" at bounding box center [1276, 391] width 47 height 18
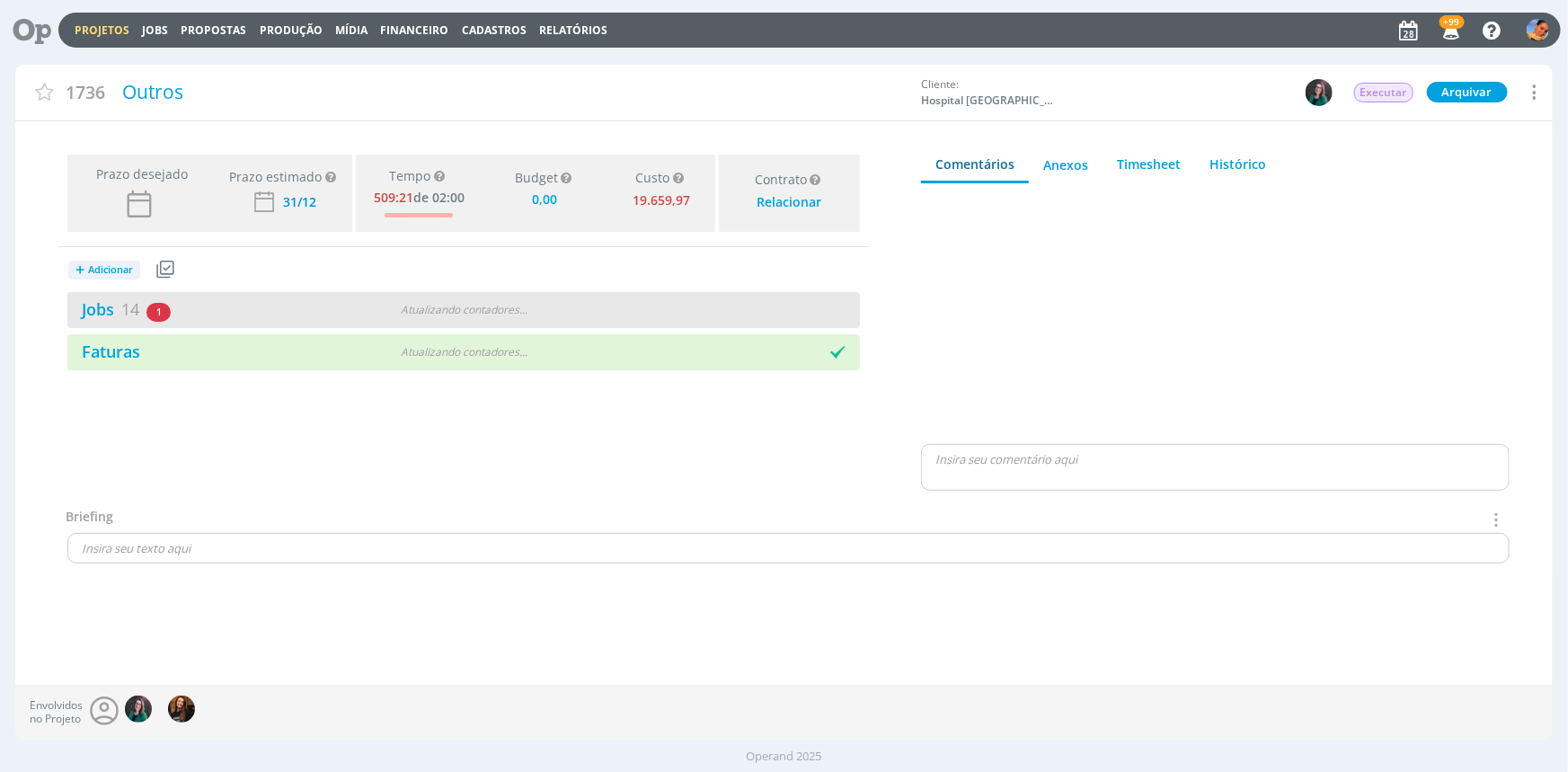
click at [431, 308] on div "Atualizando contadores . . ." at bounding box center [464, 309] width 255 height 17
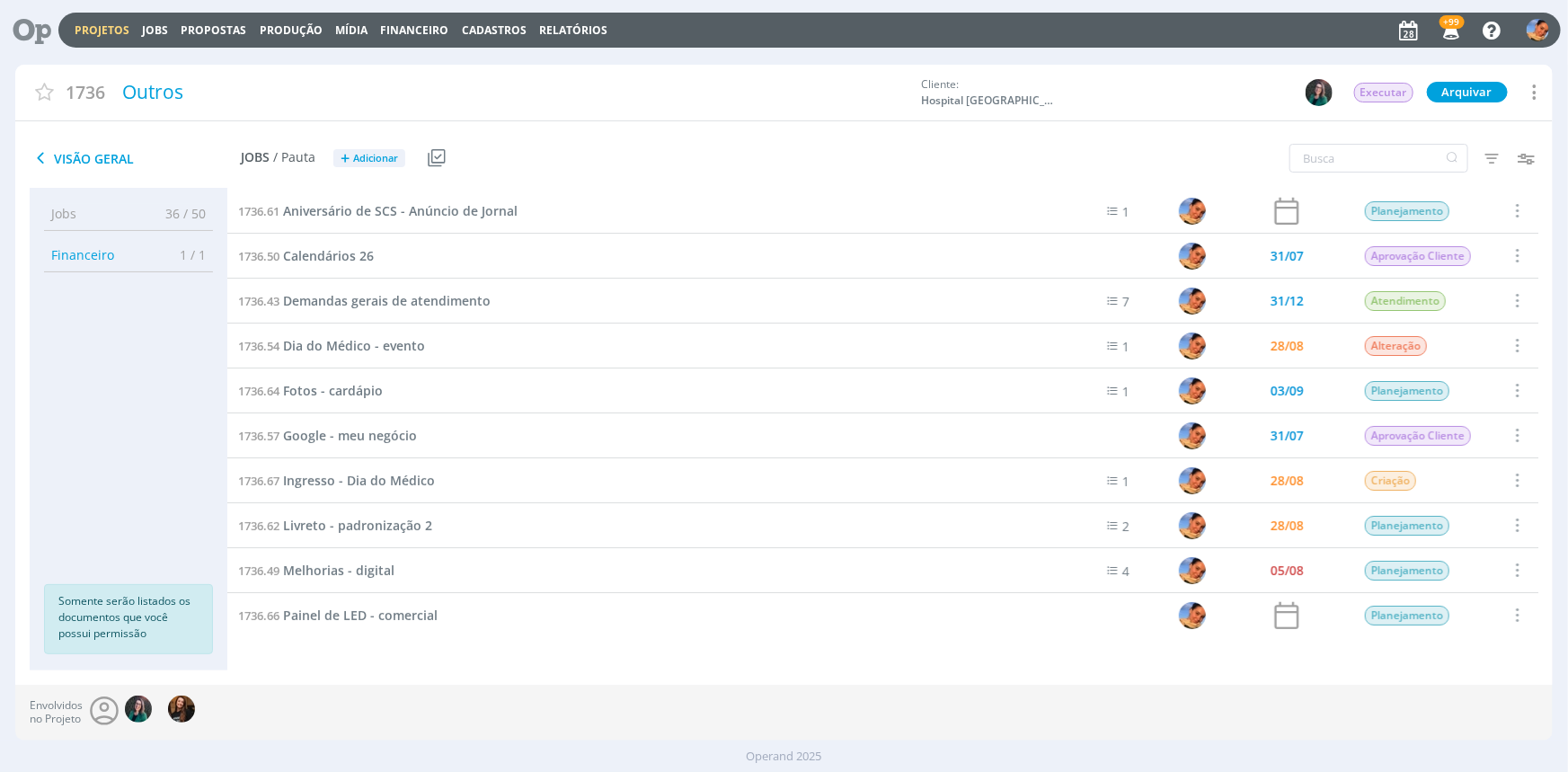
scroll to position [81, 0]
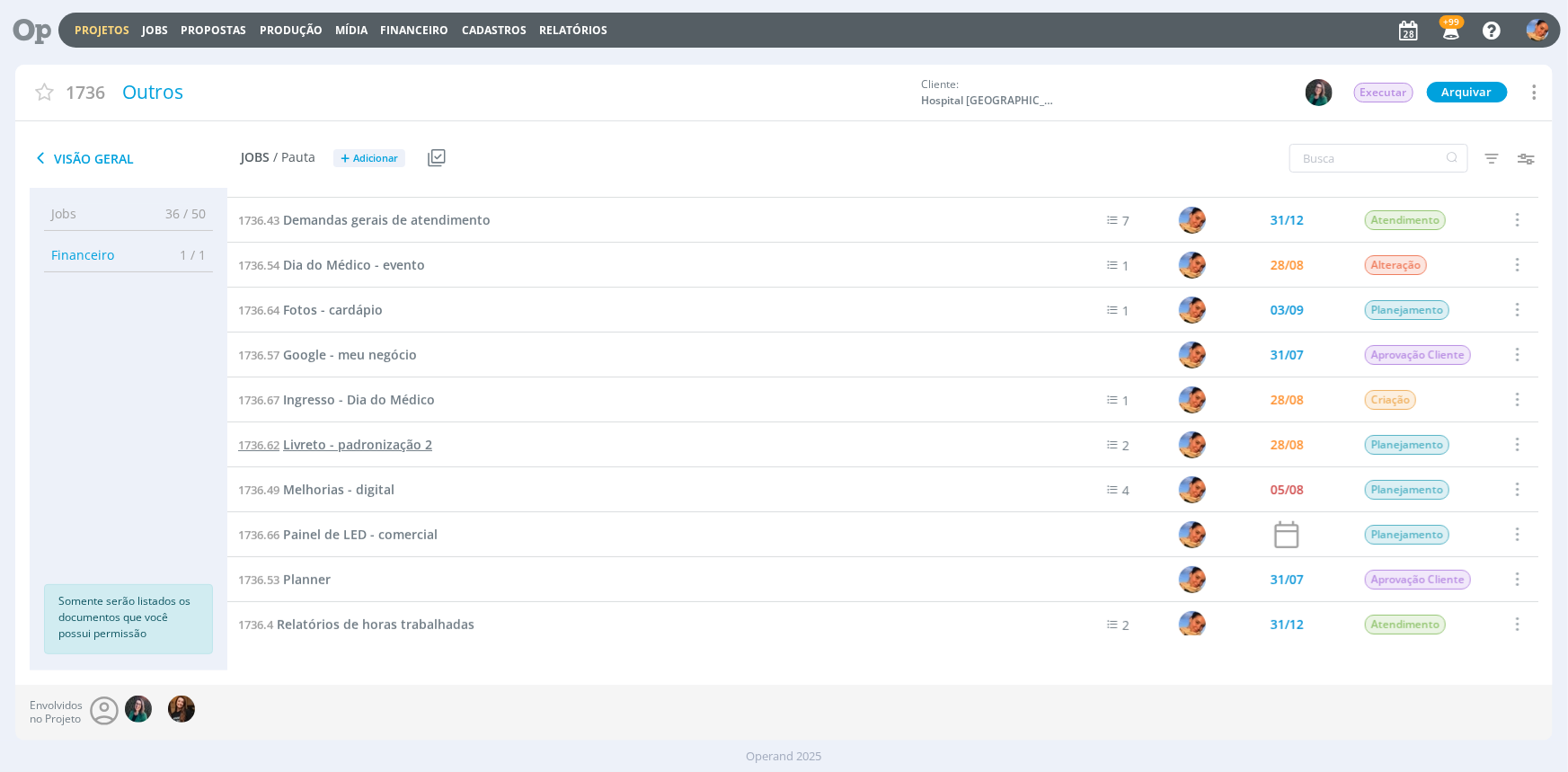
click at [408, 443] on span "Livreto - padronização 2" at bounding box center [357, 444] width 149 height 18
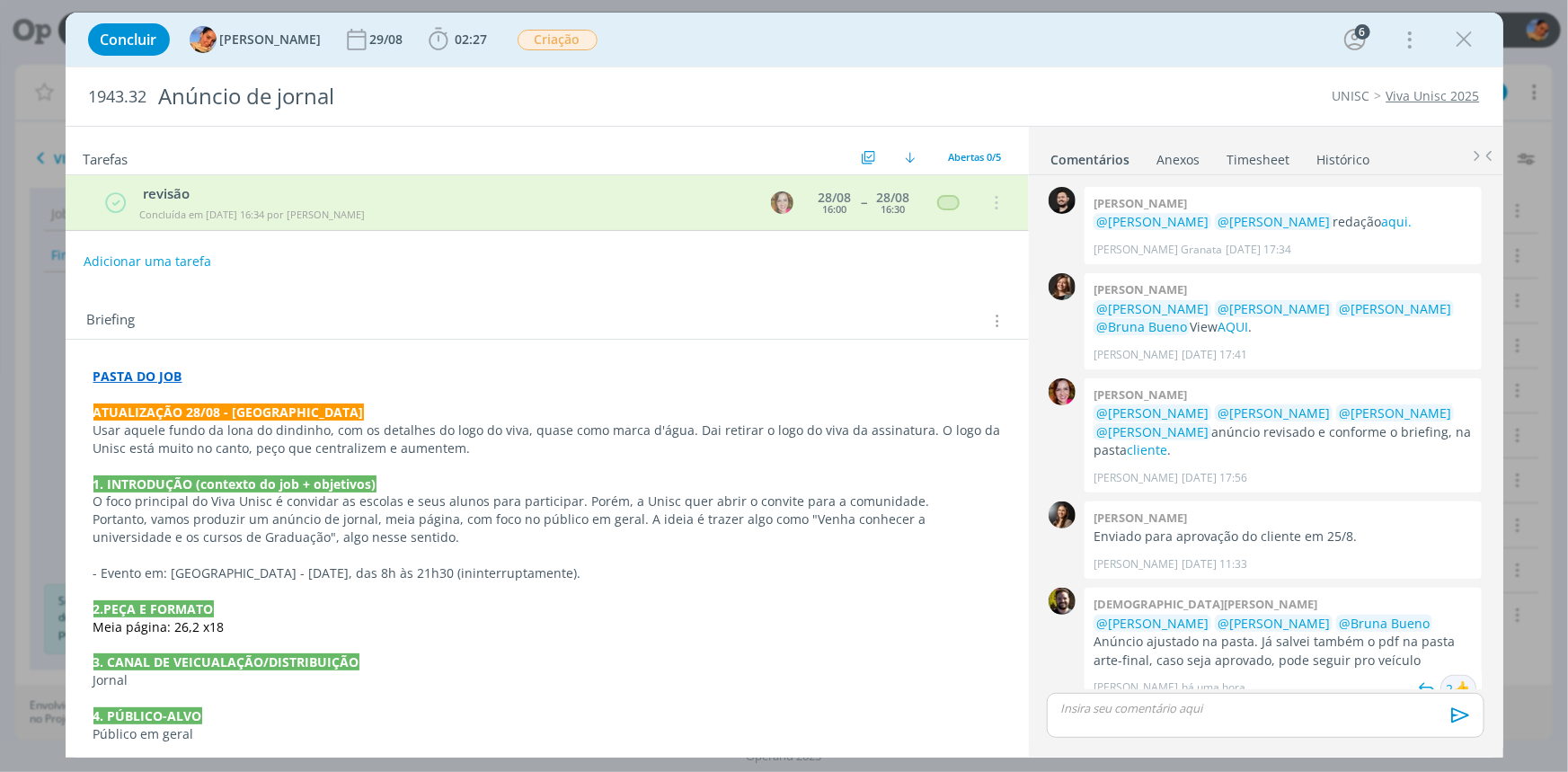
scroll to position [83, 0]
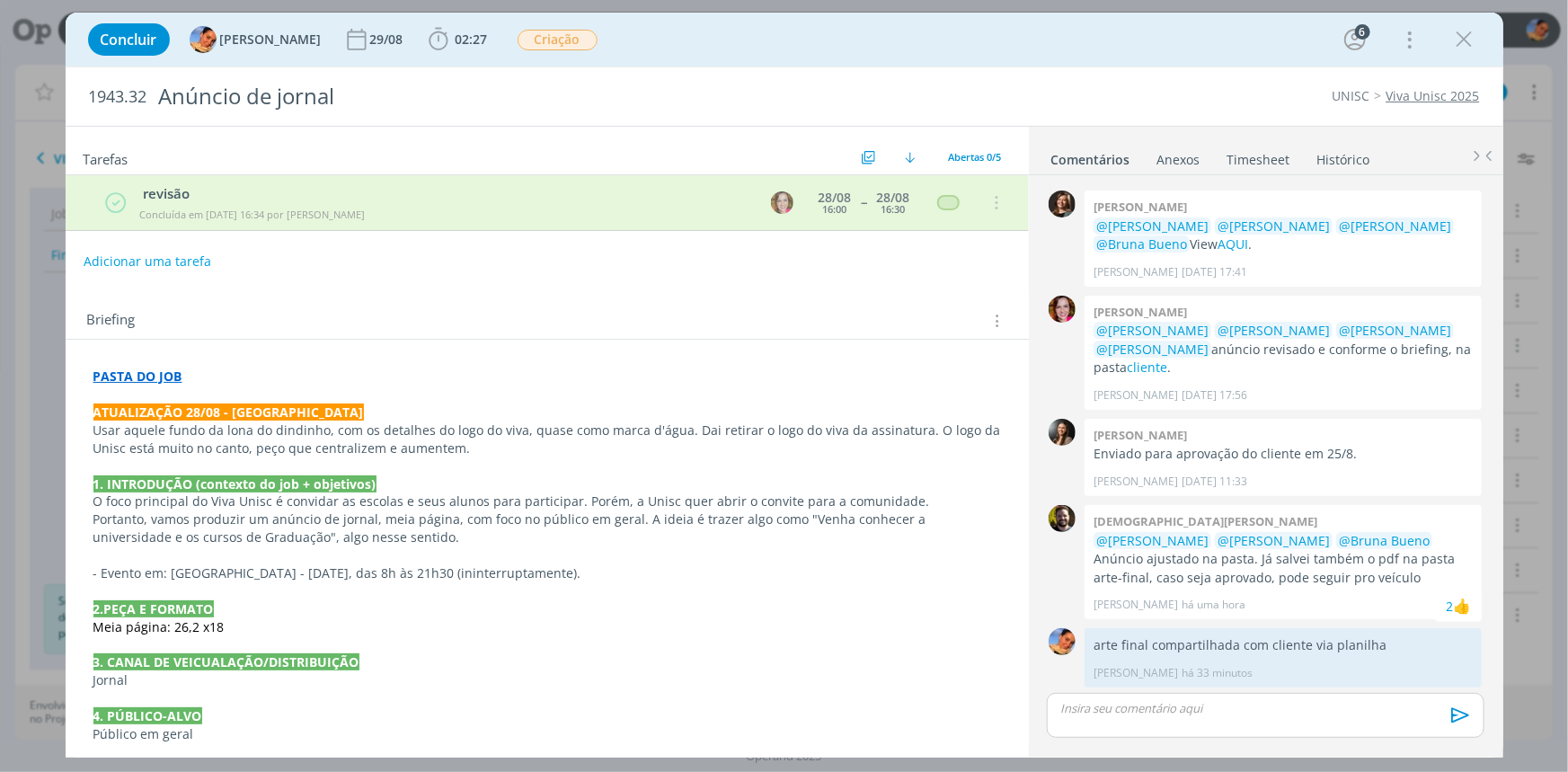
click at [634, 304] on div "Briefing Briefings Predefinidos Versões do Briefing Ver Briefing do Projeto" at bounding box center [547, 315] width 964 height 49
click at [537, 41] on span "Criação" at bounding box center [557, 39] width 80 height 20
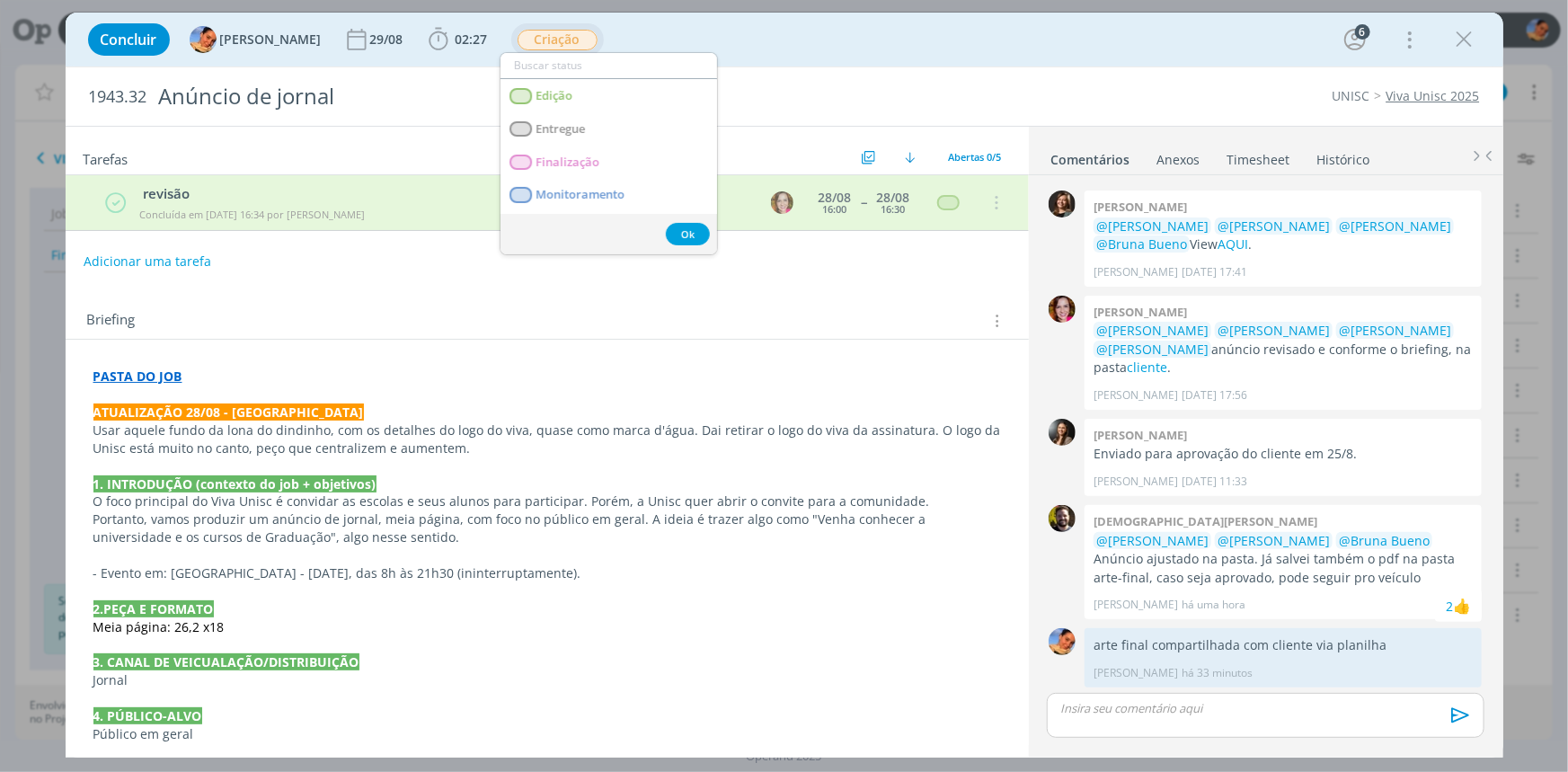
scroll to position [162, 0]
click at [620, 163] on link "Finalização" at bounding box center [609, 164] width 217 height 33
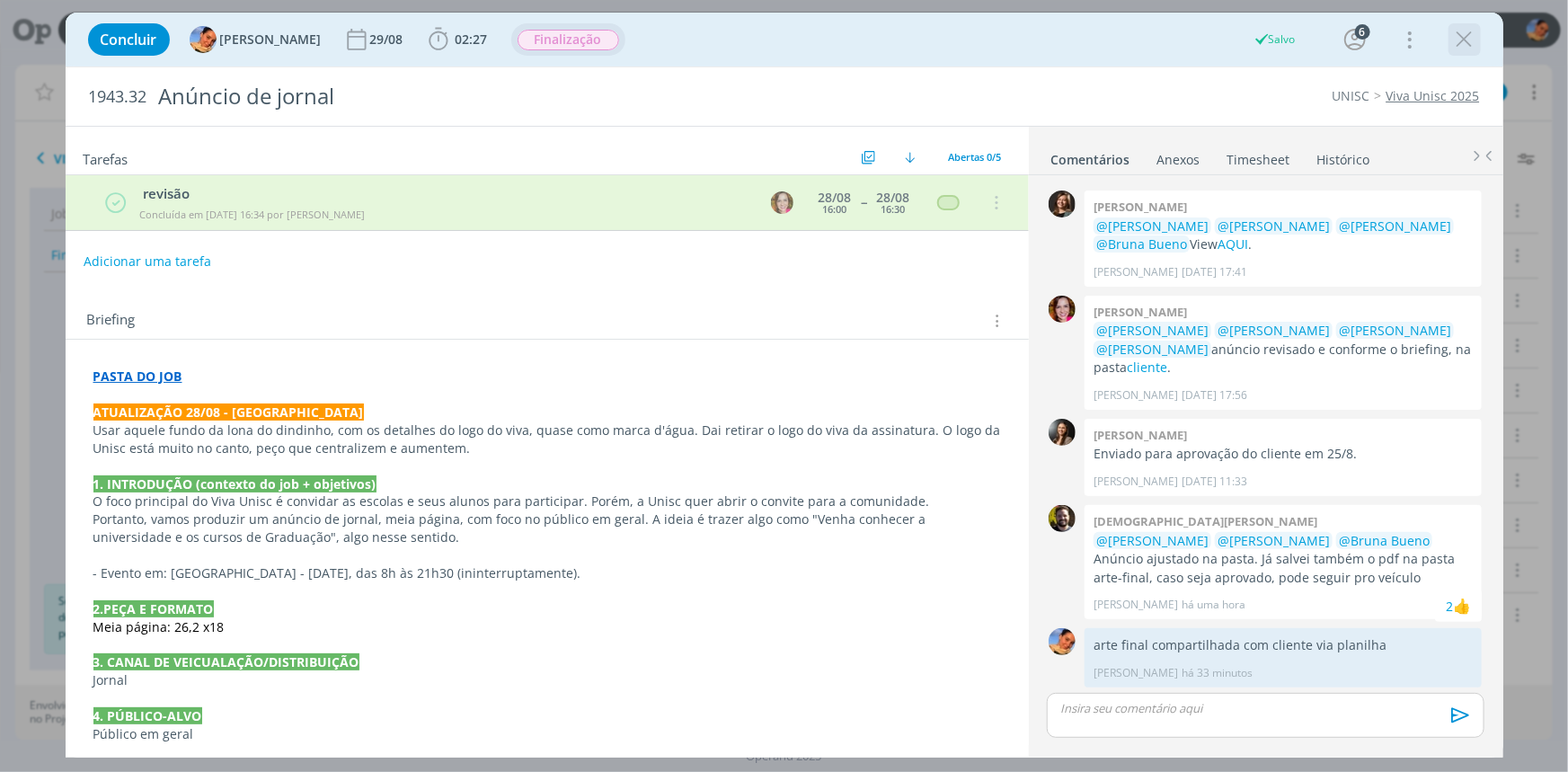
click at [1462, 37] on icon "dialog" at bounding box center [1465, 40] width 27 height 27
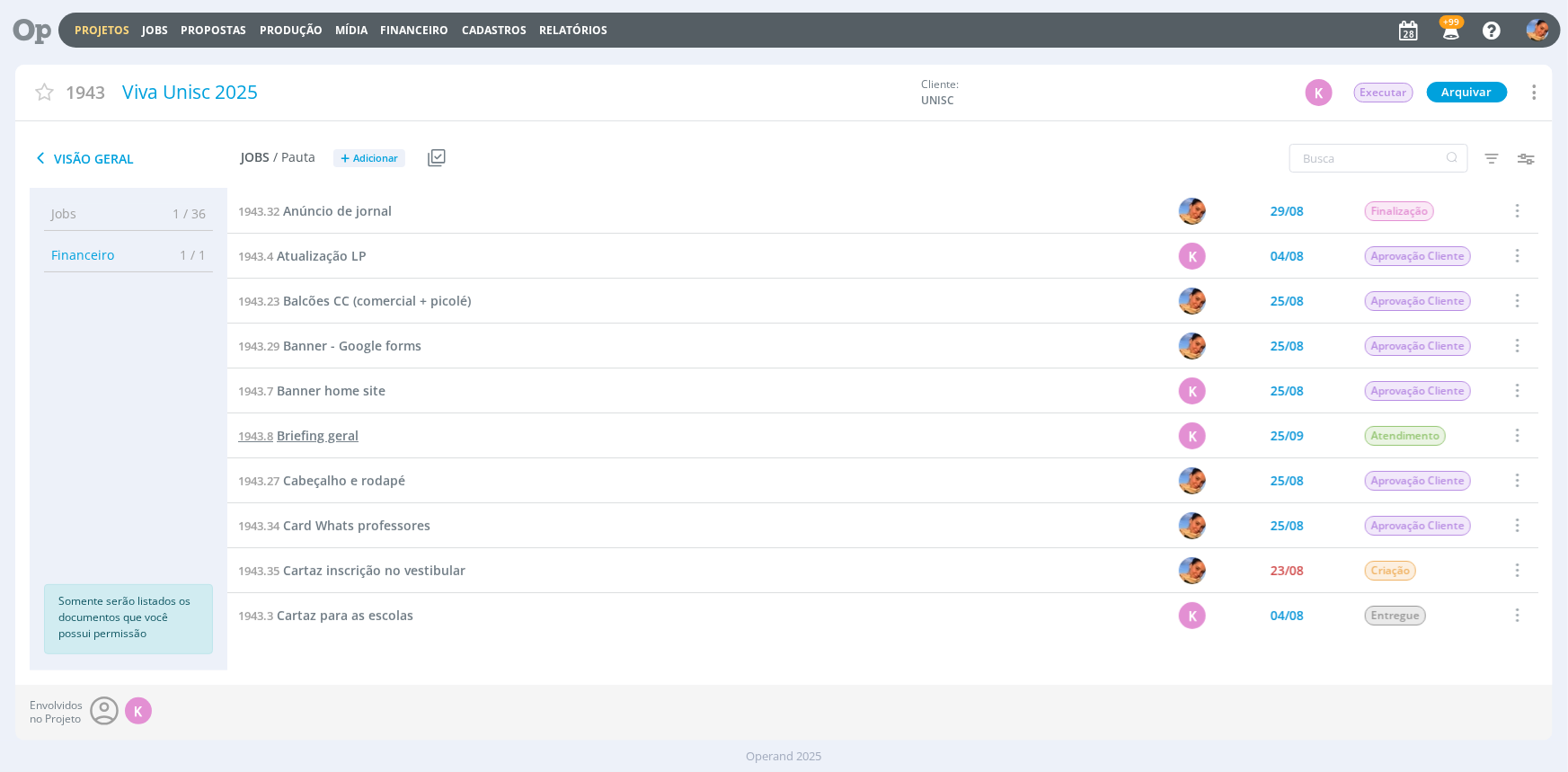
click at [359, 432] on span "Briefing geral" at bounding box center [318, 436] width 82 height 18
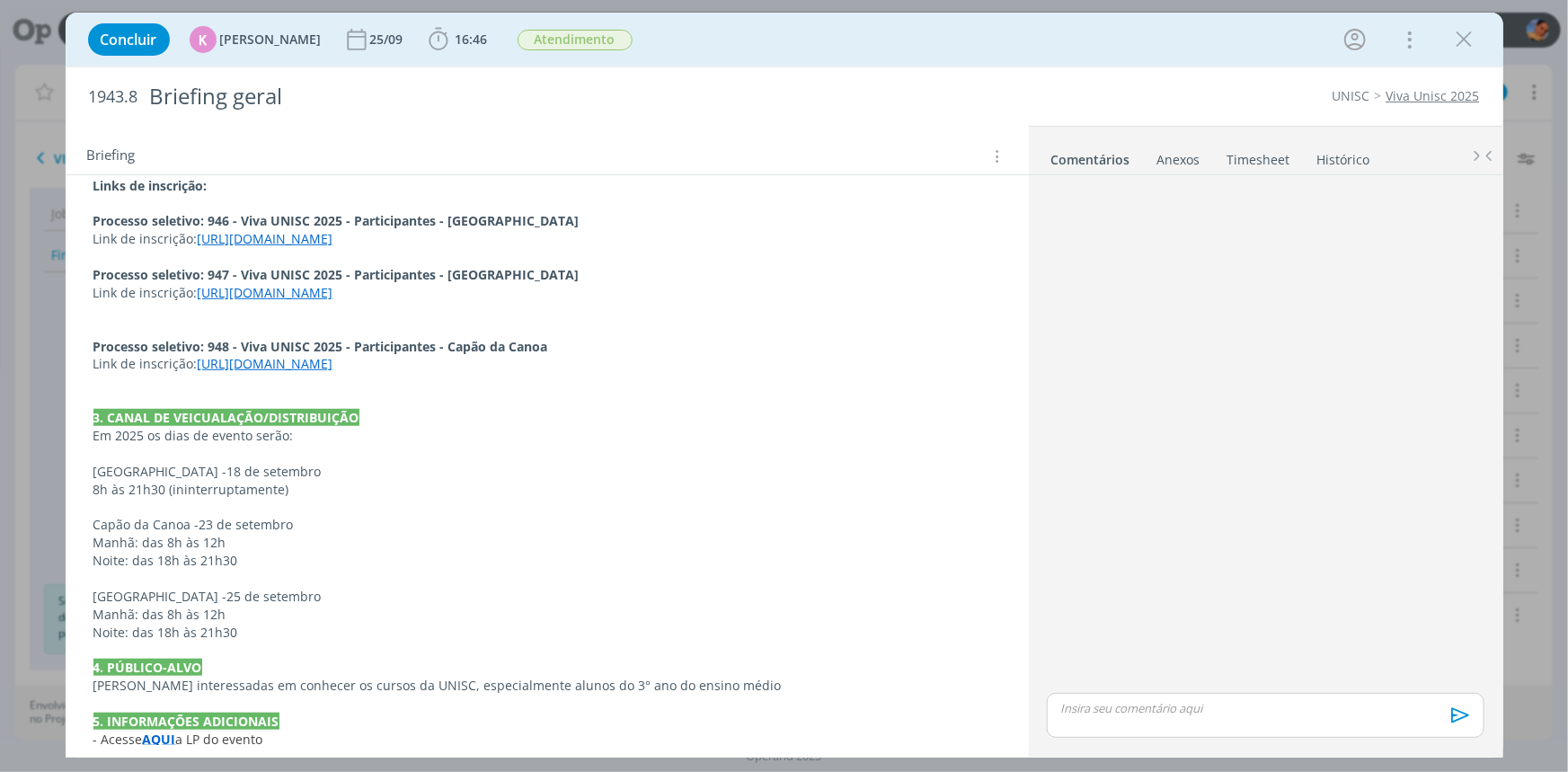
scroll to position [652, 0]
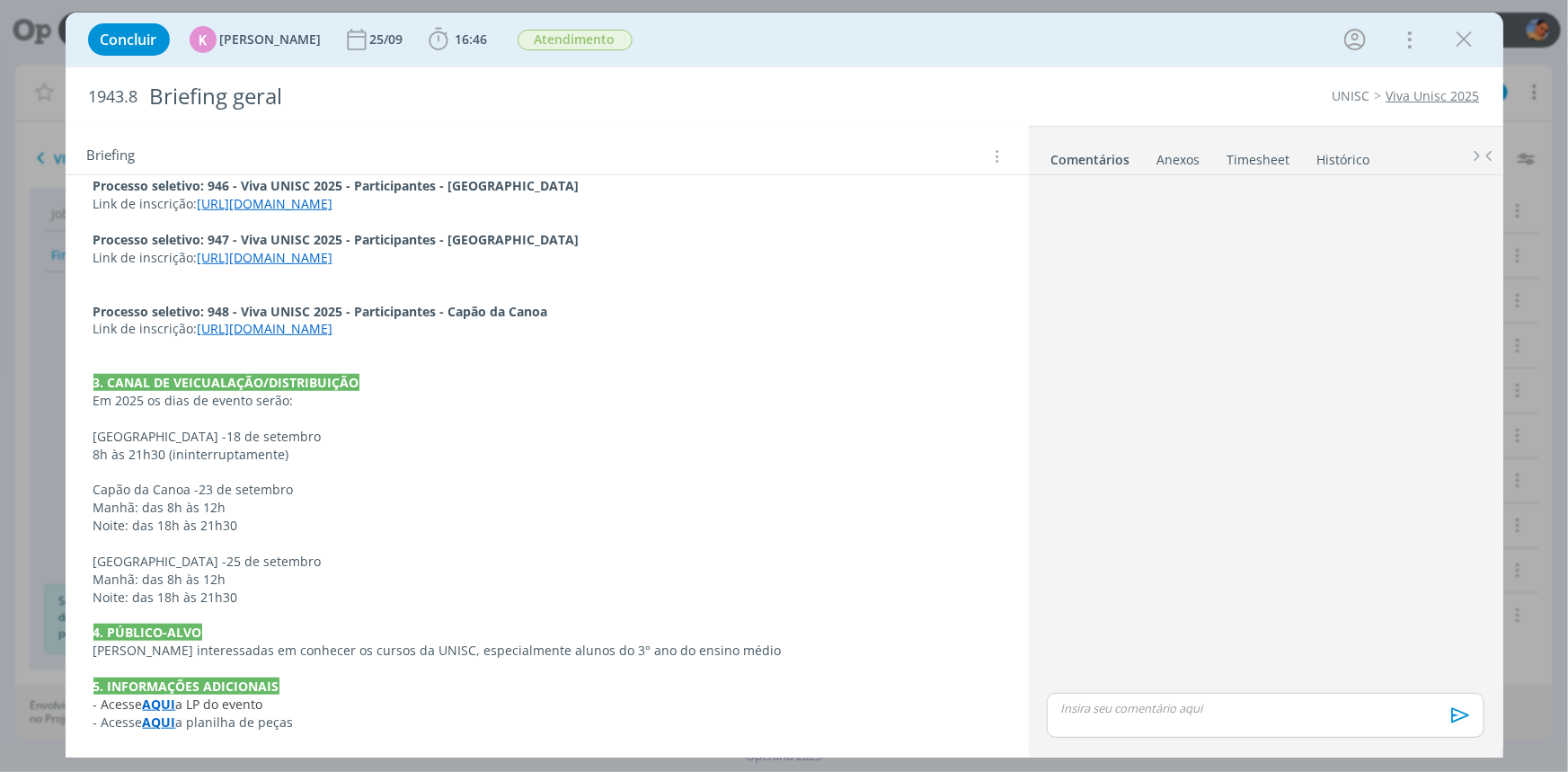
click at [153, 728] on strong "AQUI" at bounding box center [160, 722] width 33 height 18
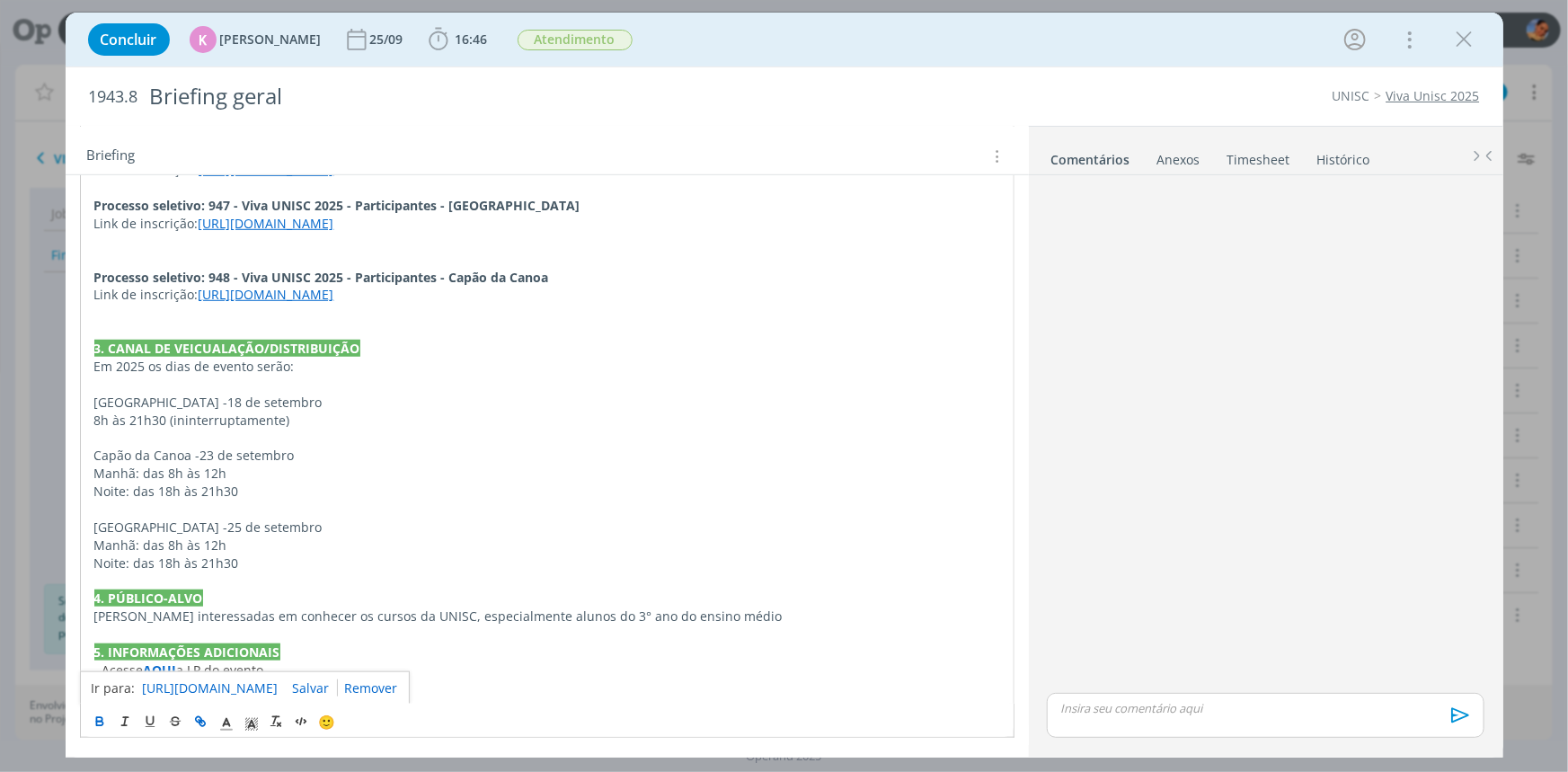
click at [206, 680] on link "[URL][DOMAIN_NAME]" at bounding box center [211, 688] width 136 height 23
click at [1453, 38] on icon "dialog" at bounding box center [1465, 40] width 27 height 27
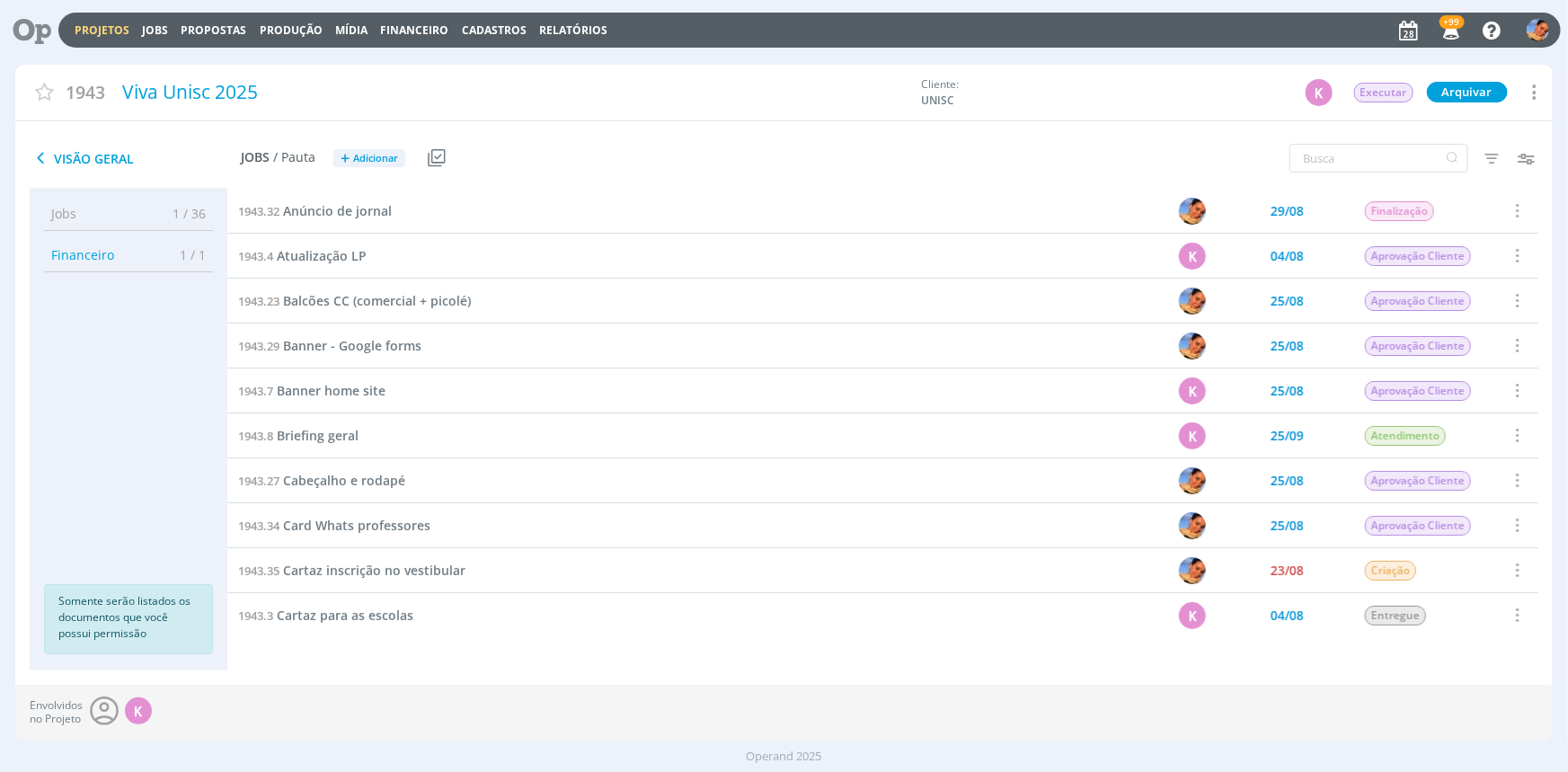
click at [374, 199] on div "1943.32 Anúncio de jornal" at bounding box center [626, 210] width 799 height 44
click at [362, 206] on span "Anúncio de jornal" at bounding box center [338, 211] width 109 height 18
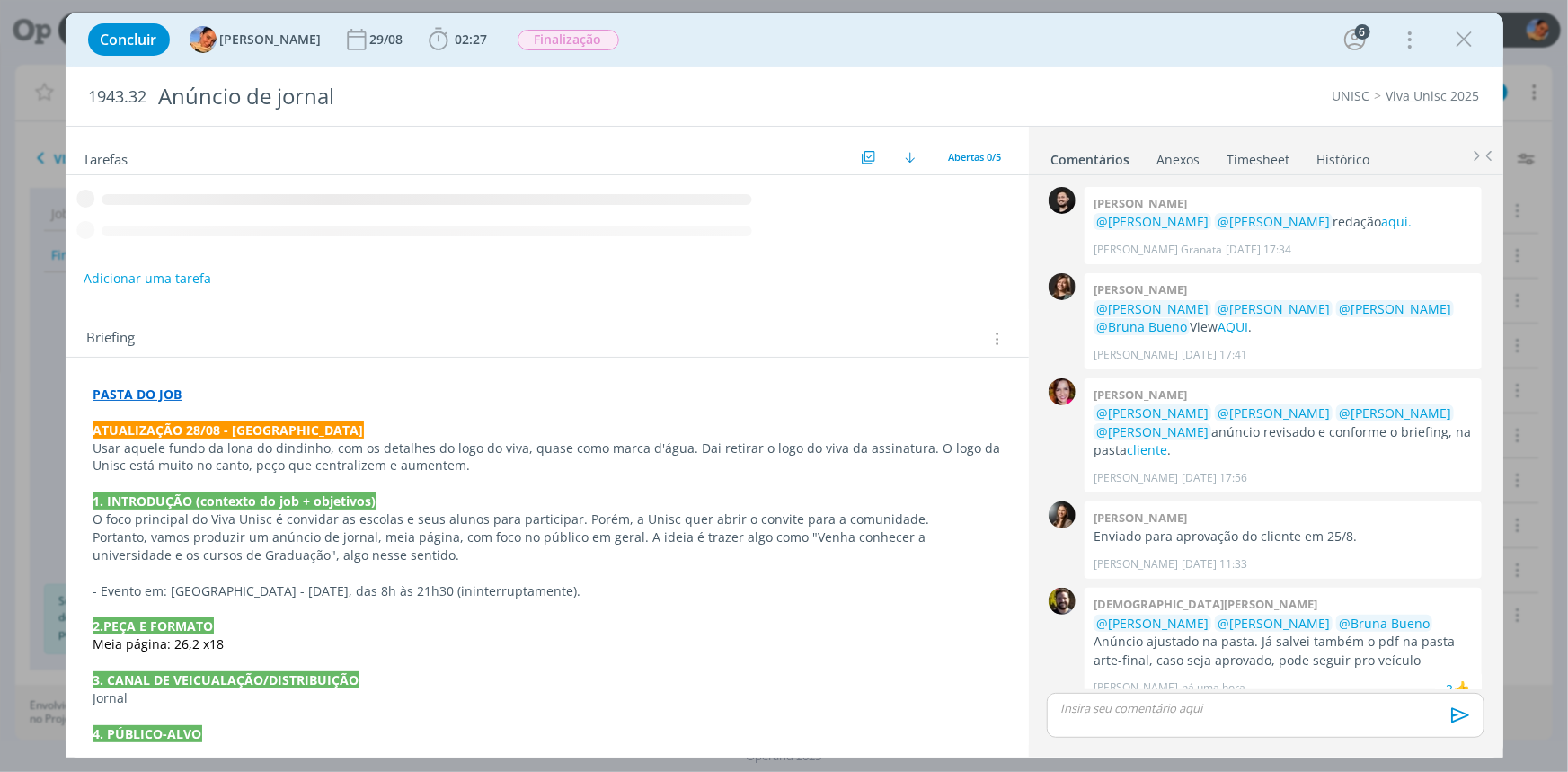
scroll to position [84, 0]
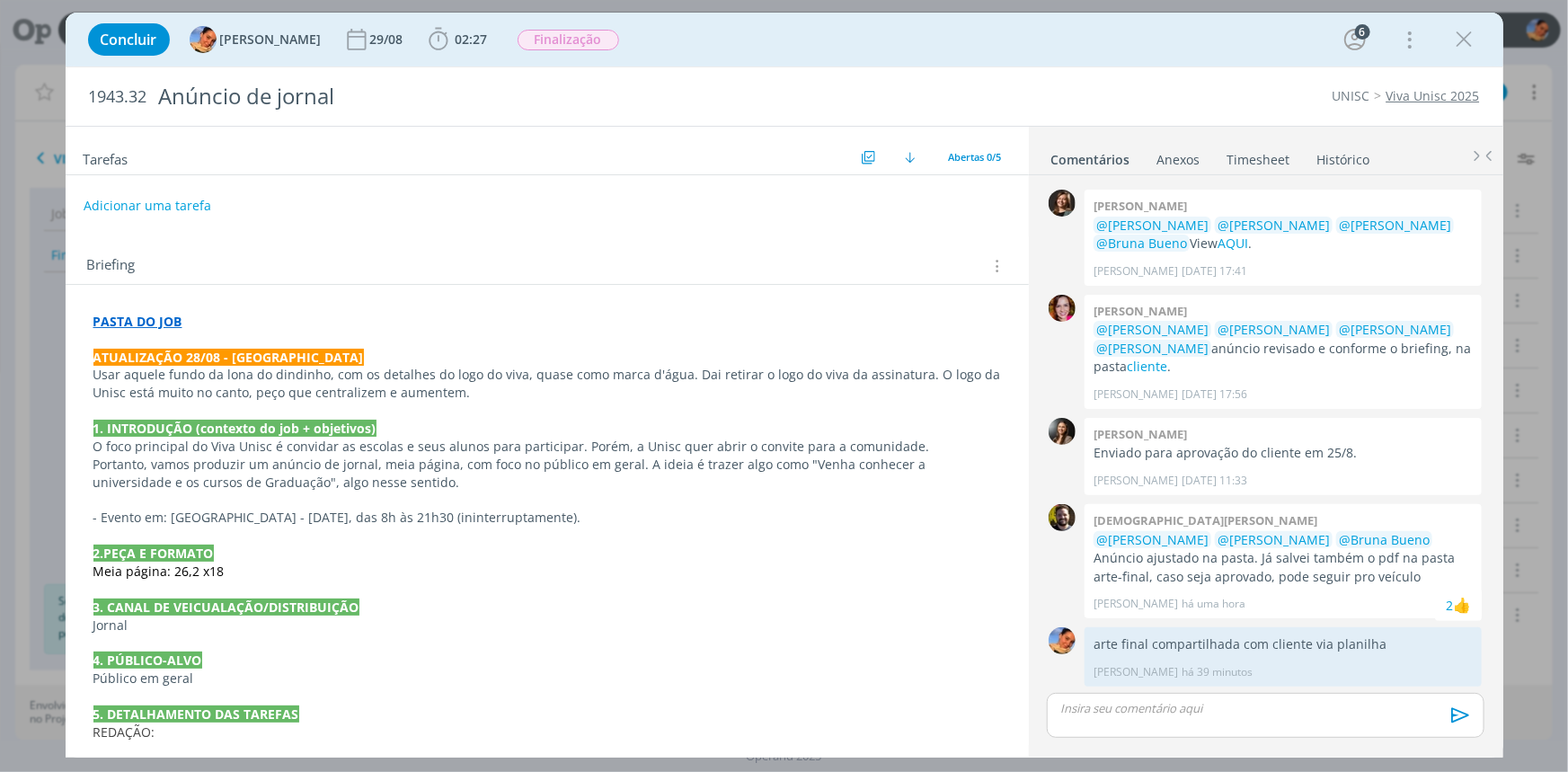
click at [1247, 157] on link "Timesheet" at bounding box center [1259, 156] width 65 height 26
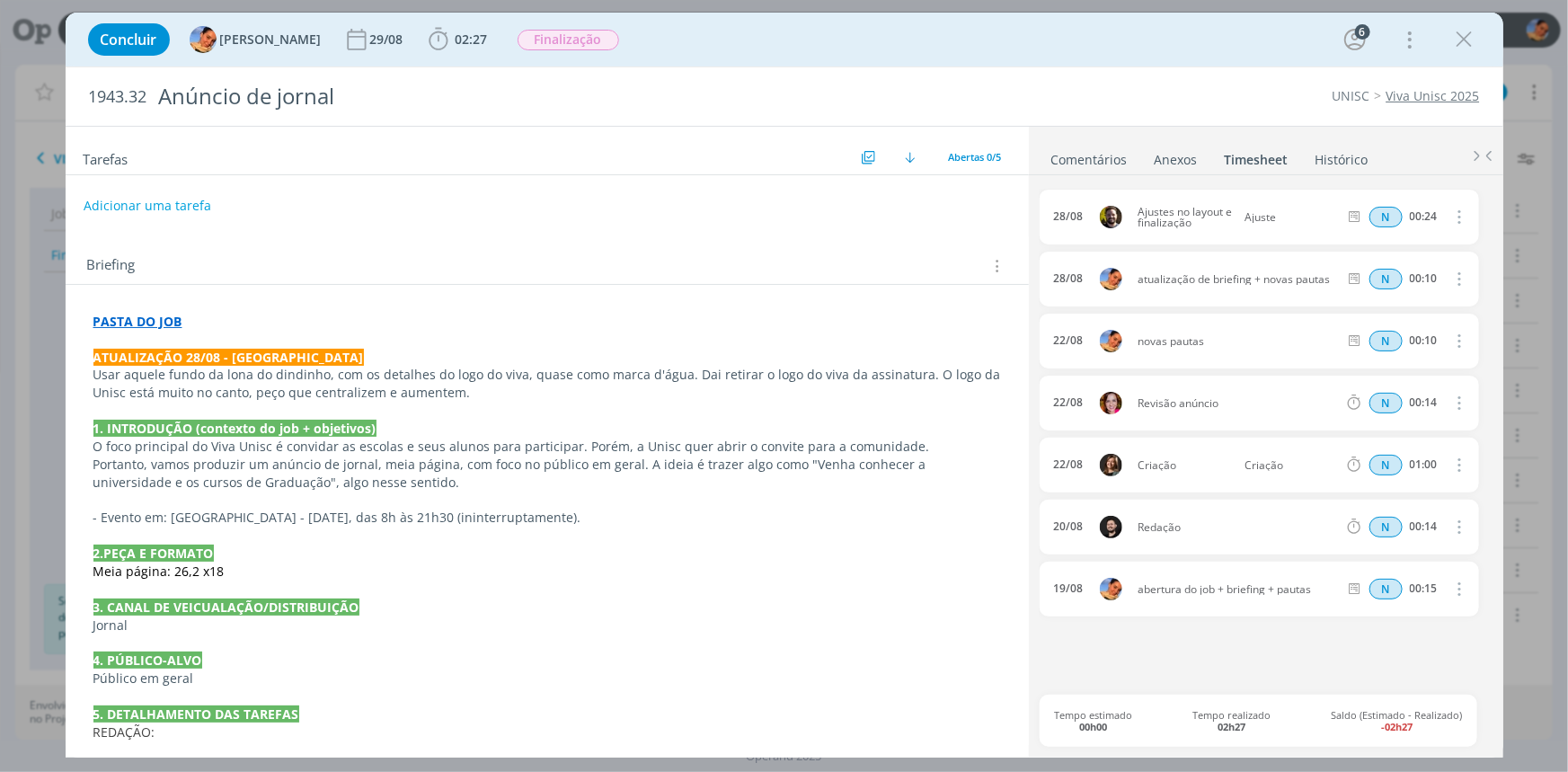
click at [1101, 154] on link "Comentários" at bounding box center [1089, 156] width 78 height 26
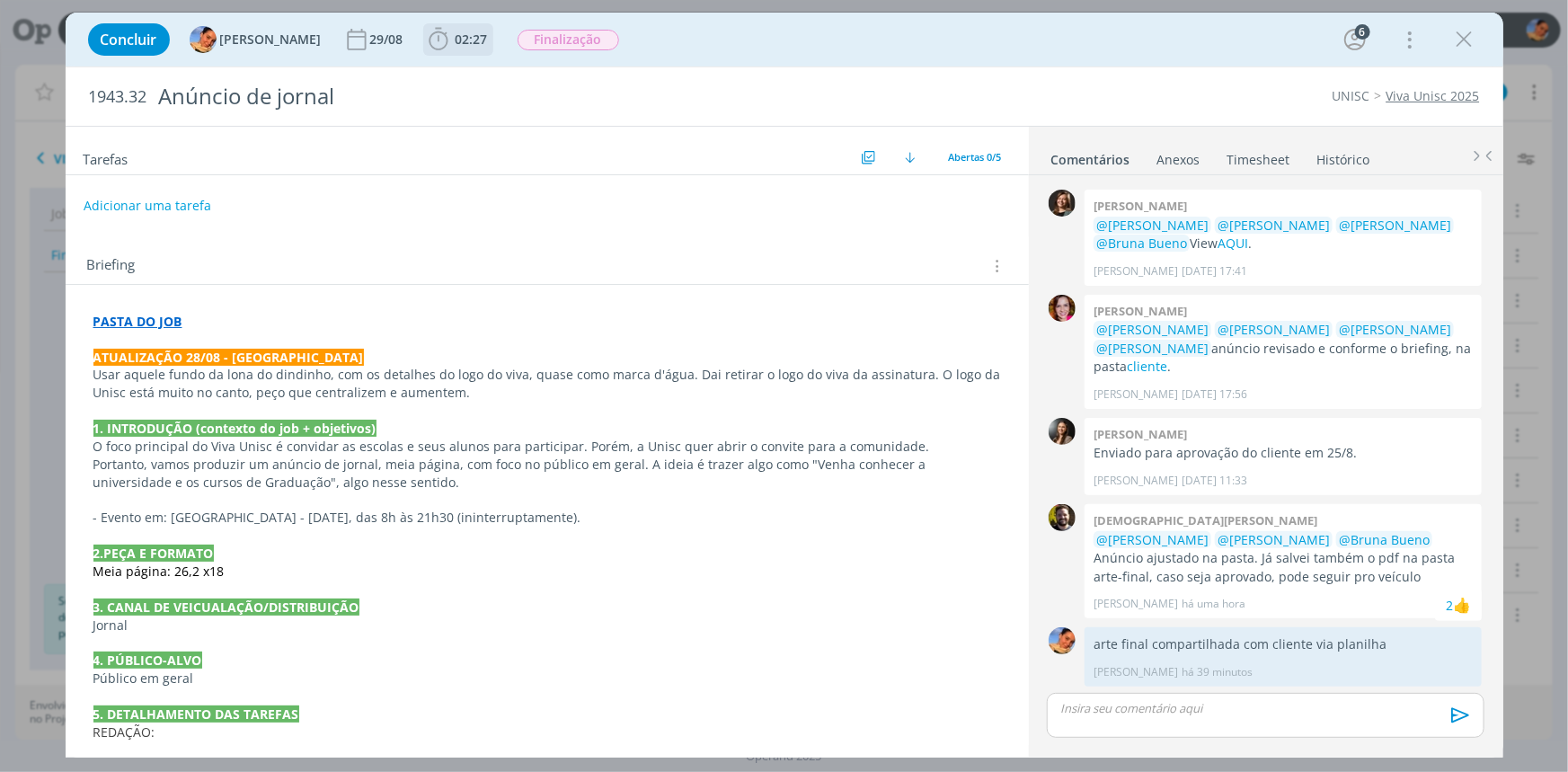
click at [467, 42] on span "02:27" at bounding box center [471, 39] width 32 height 18
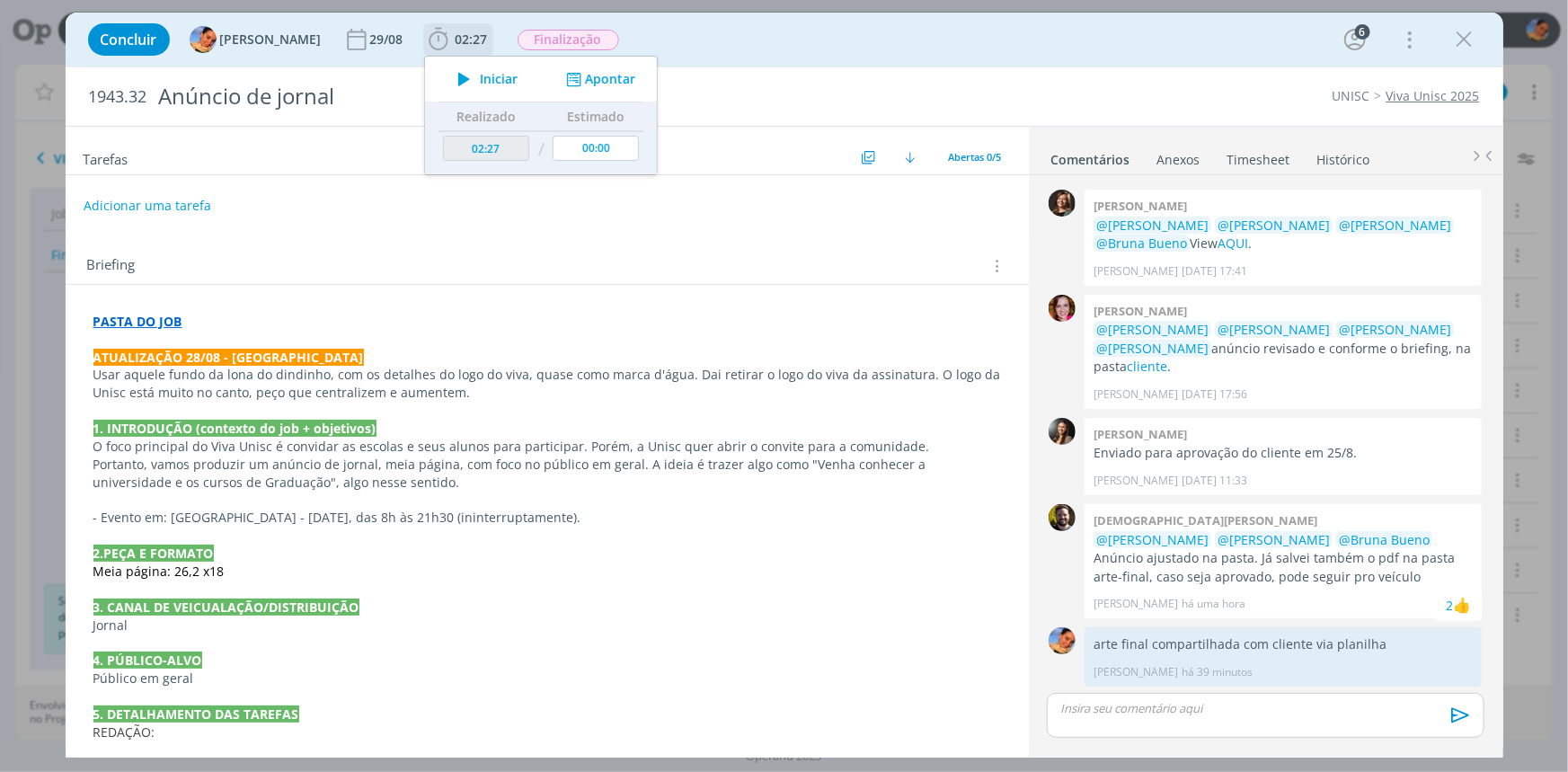
drag, startPoint x: 595, startPoint y: 72, endPoint x: 619, endPoint y: 122, distance: 55.5
click at [595, 71] on button "Apontar" at bounding box center [598, 79] width 75 height 18
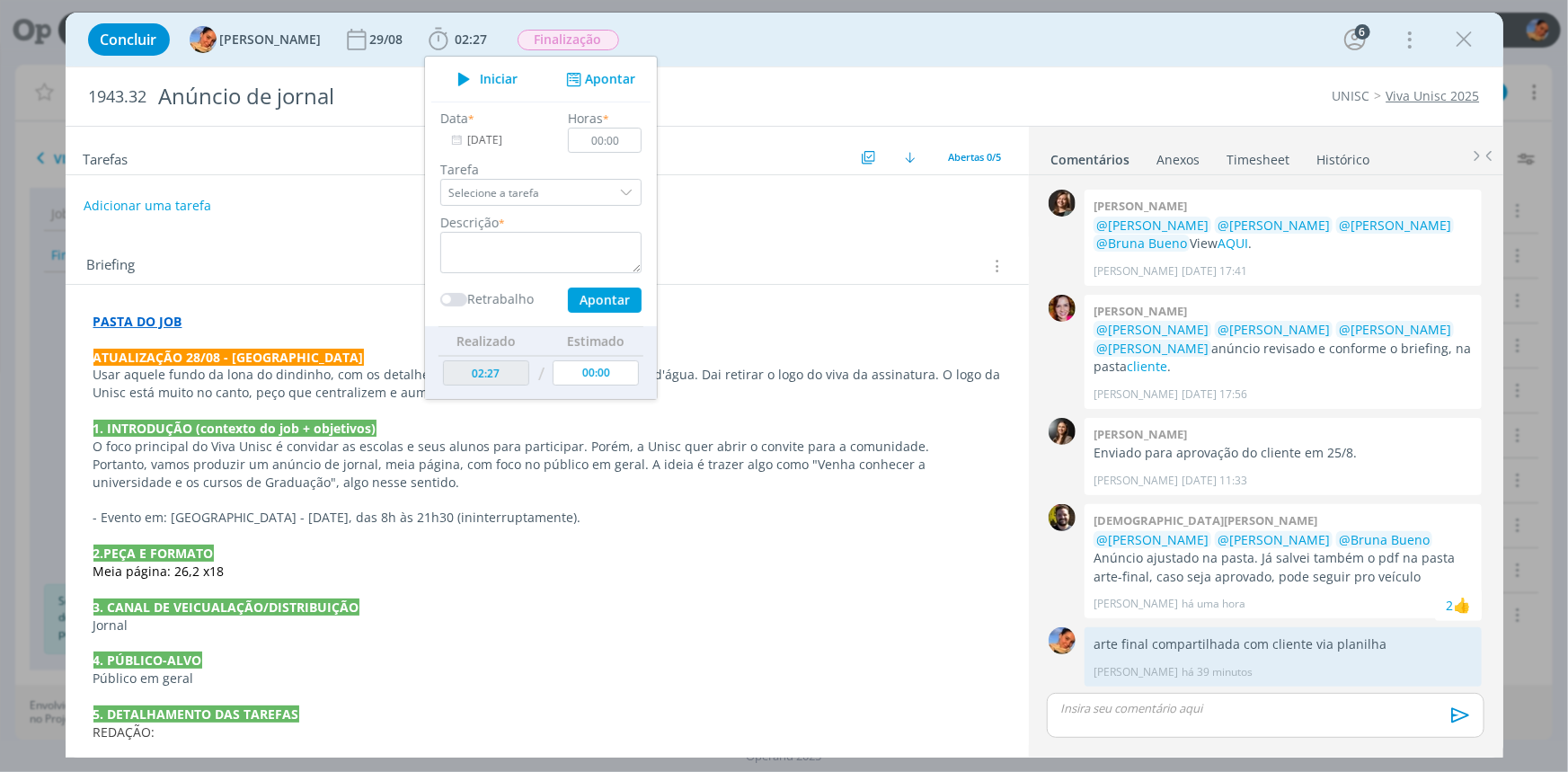
click at [1210, 32] on div "Concluir Luíza Santana 29/08 02:27 Iniciar Apontar Data * 28/08/2025 Horas * 00…" at bounding box center [784, 39] width 1411 height 43
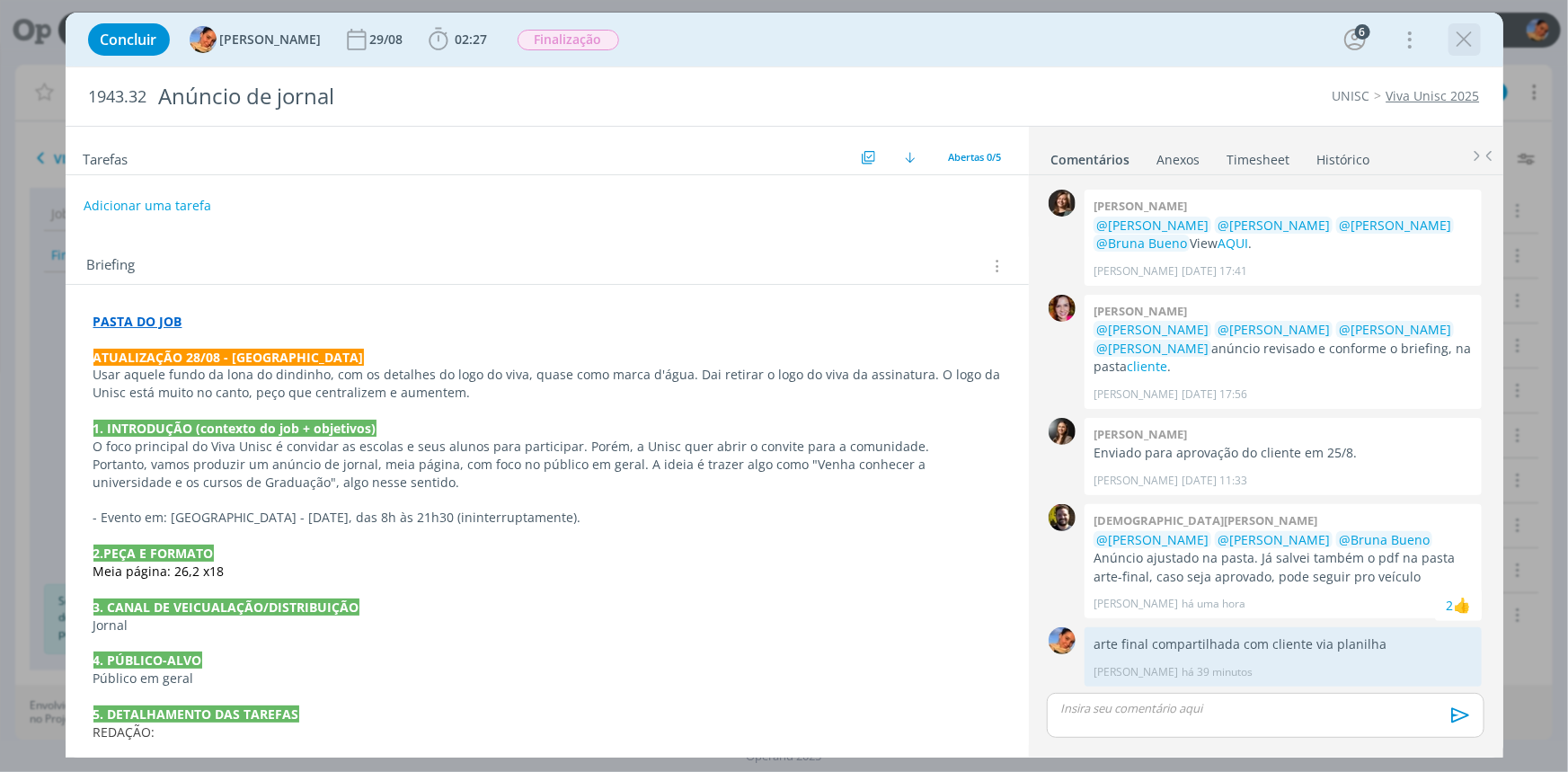
click at [1459, 41] on icon "dialog" at bounding box center [1465, 40] width 27 height 27
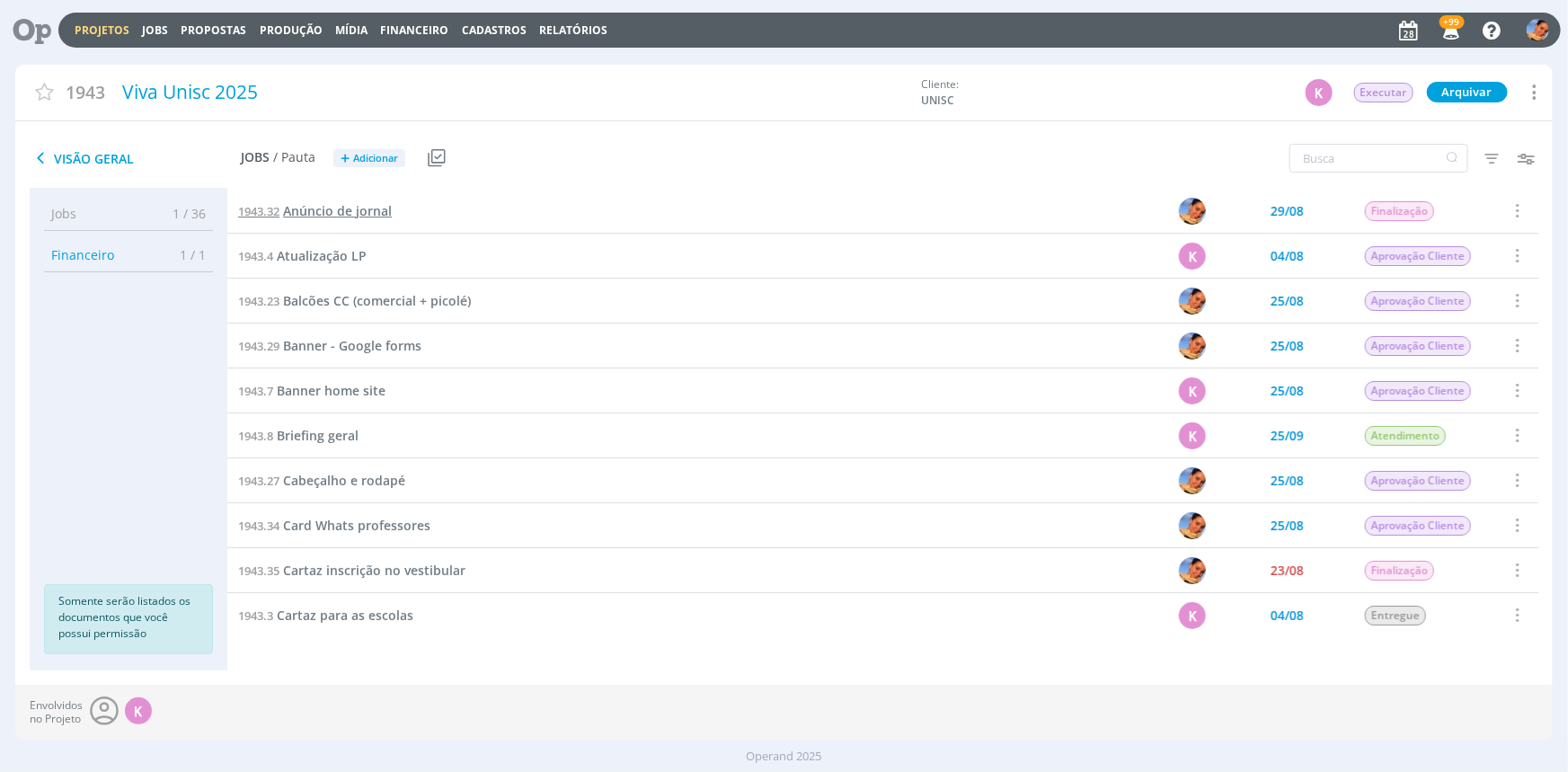
click at [324, 202] on span "Anúncio de jornal" at bounding box center [338, 211] width 109 height 18
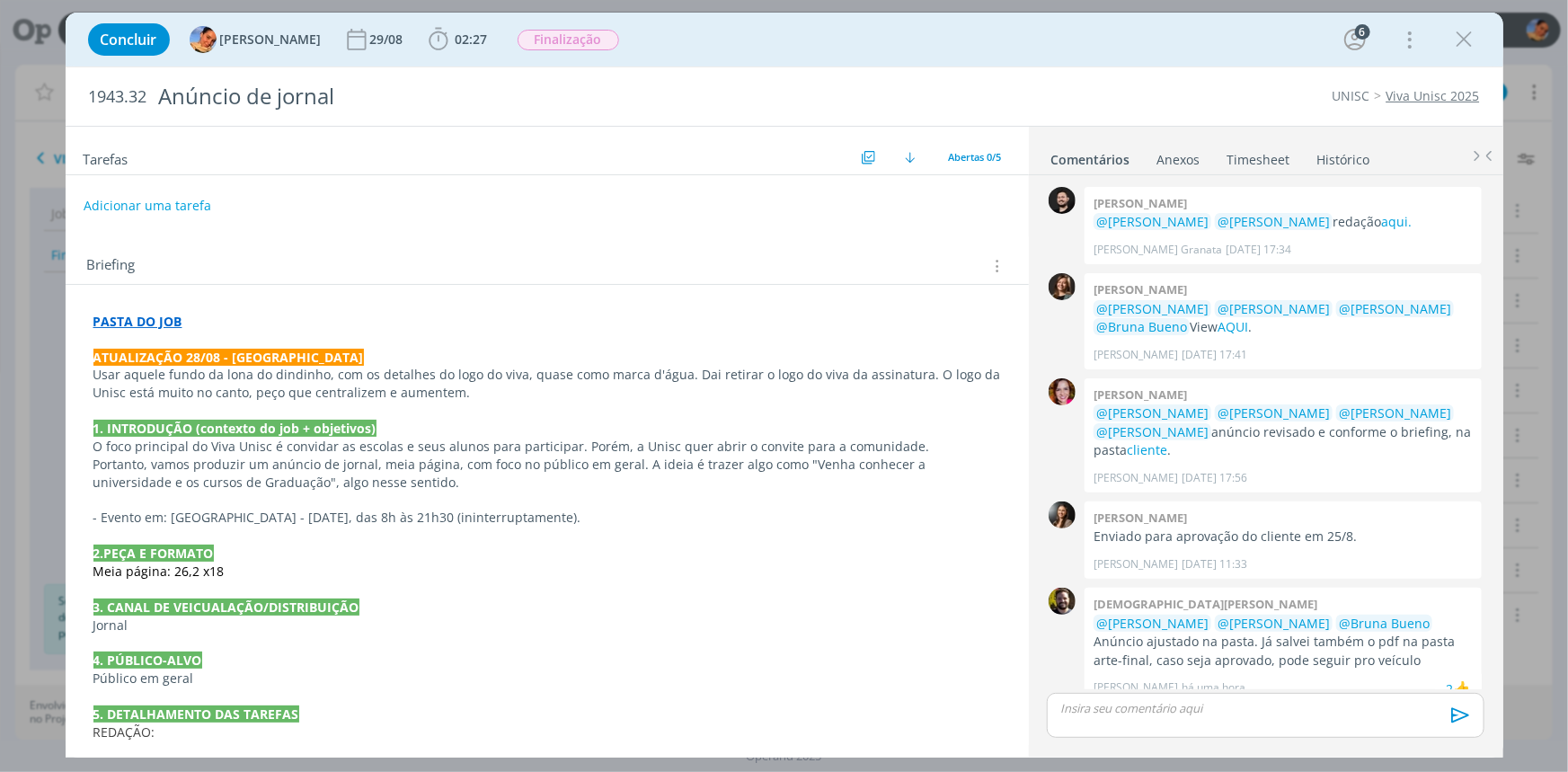
scroll to position [84, 0]
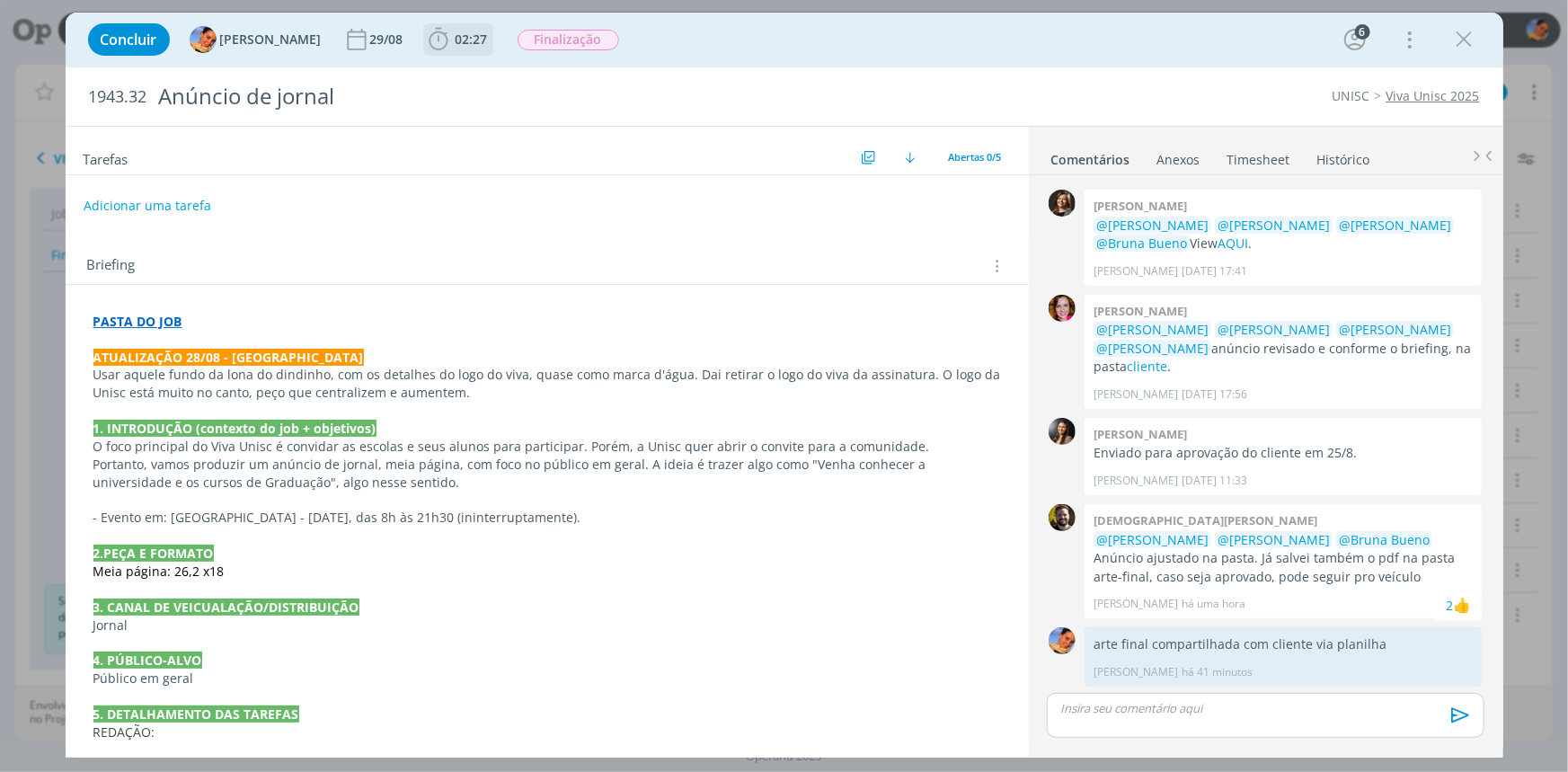
click at [455, 47] on span "02:27" at bounding box center [471, 39] width 32 height 18
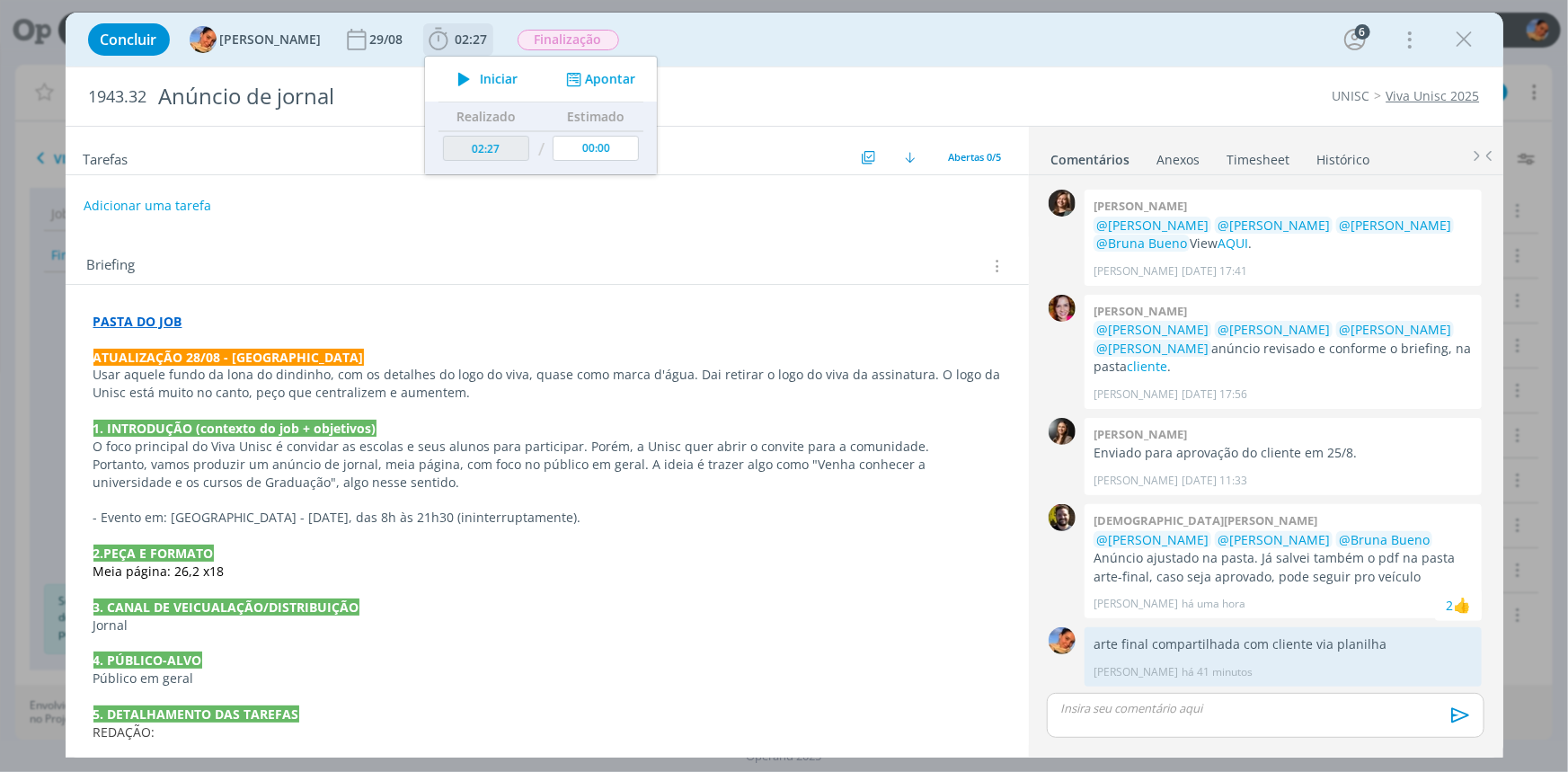
click at [586, 81] on button "Apontar" at bounding box center [598, 79] width 75 height 18
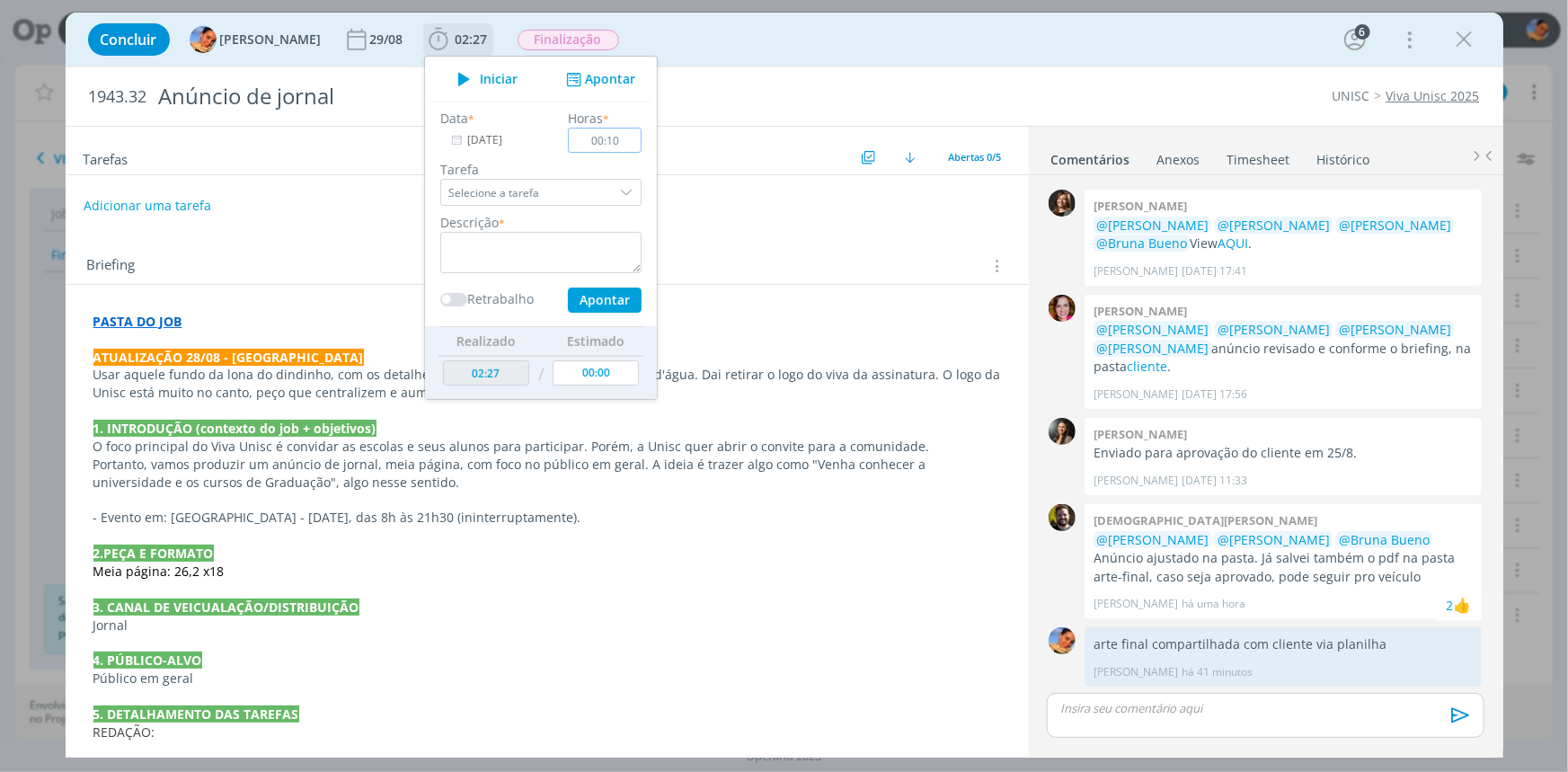
type input "00:10"
click at [531, 231] on textarea "dialog" at bounding box center [541, 252] width 201 height 42
paste textarea "https://sobeae.sharepoint.com/:b:/s/SOBEAE/Edqbk-WLMQtLueL-FqlKjqgBiAQ_mBi0ET_z…"
type textarea "https://sobeae.sharepoint.com/:b:/s/SOBEAE/Edqbk-WLMQtLueL-FqlKjqgBiAQ_mBi0ET_z…"
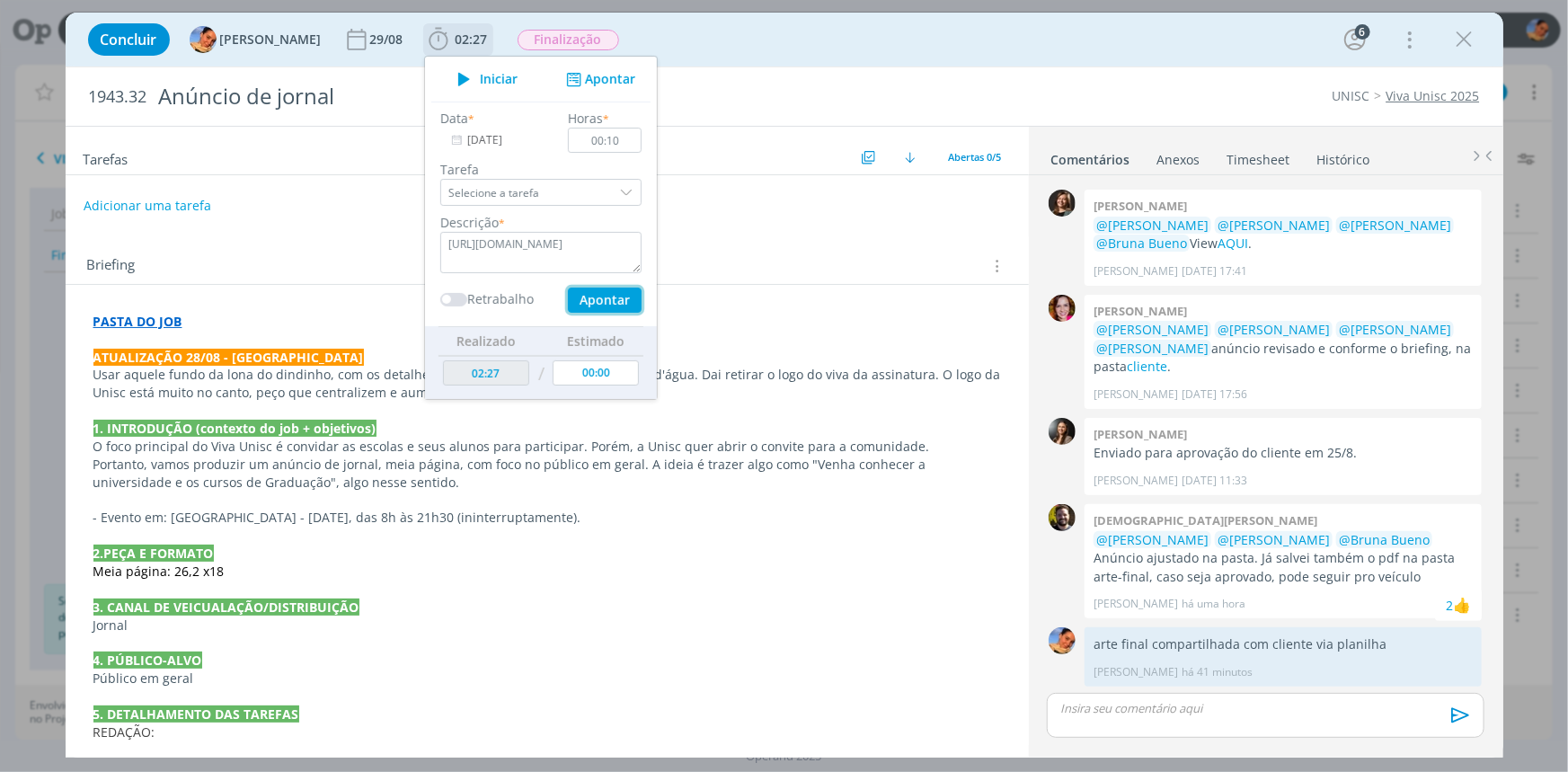
click at [587, 305] on button "Apontar" at bounding box center [604, 300] width 74 height 25
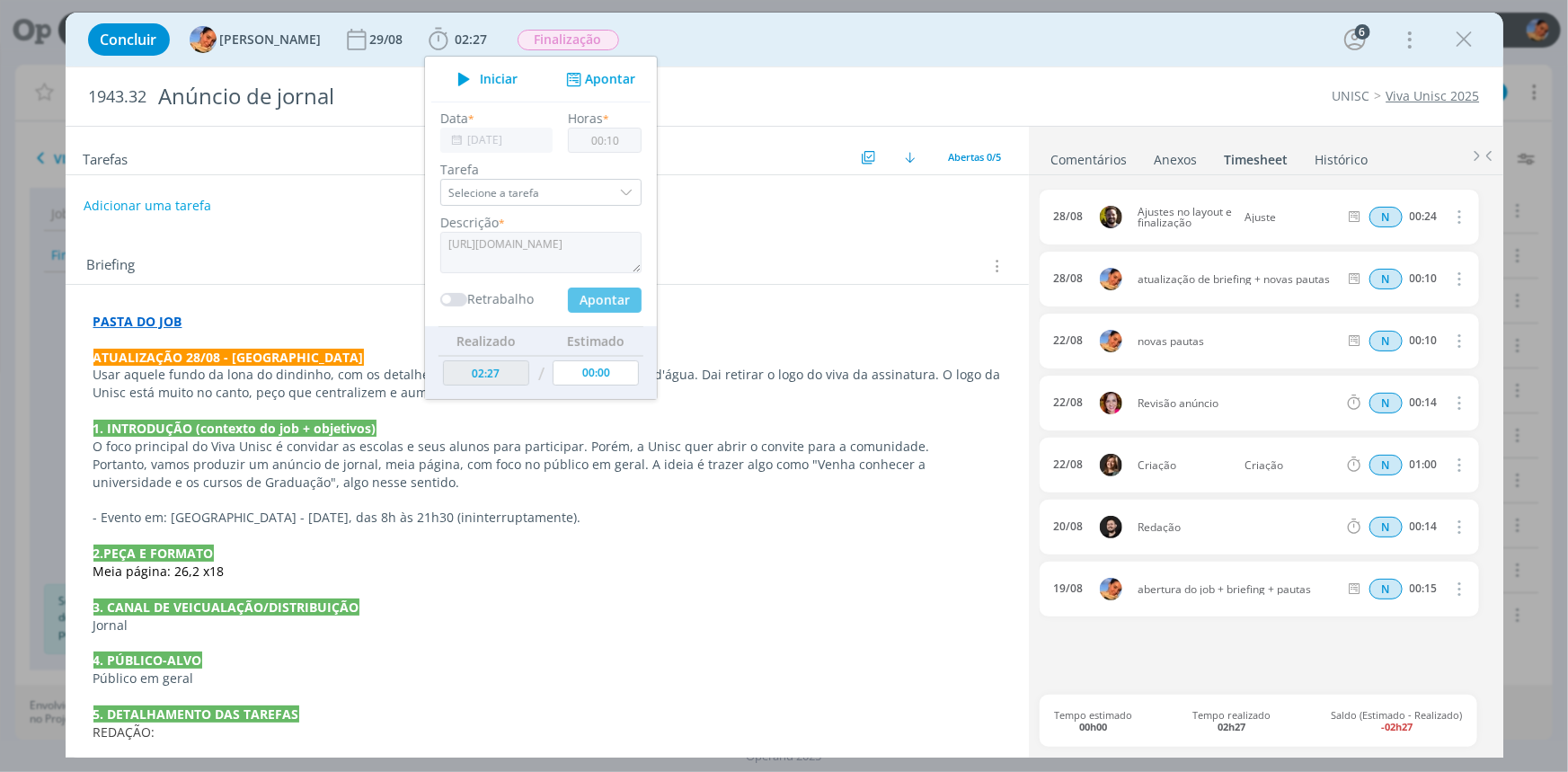
type input "00:00"
type input "02:37"
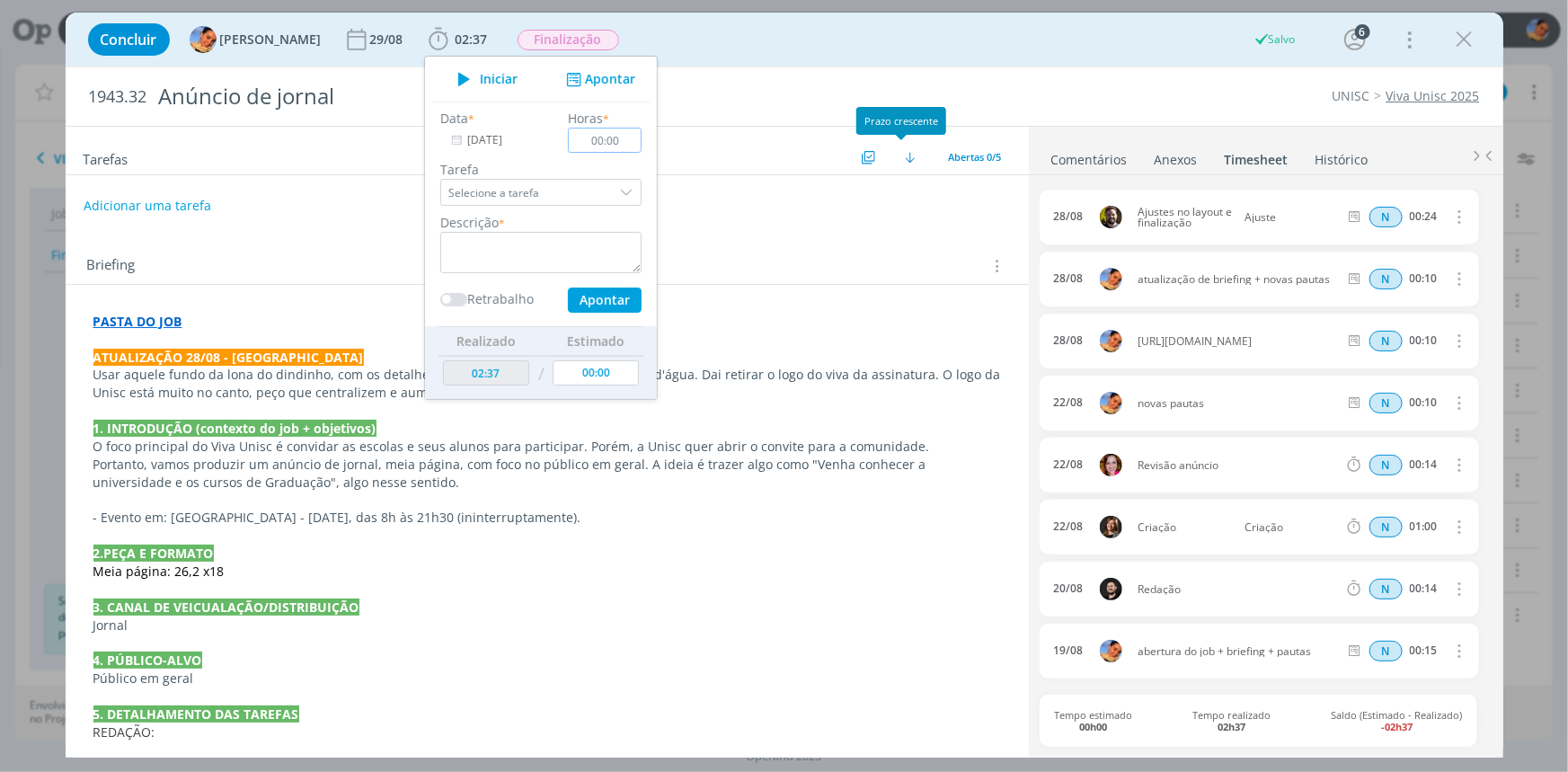
scroll to position [0, 0]
click at [1456, 336] on icon "dialog" at bounding box center [1458, 340] width 19 height 21
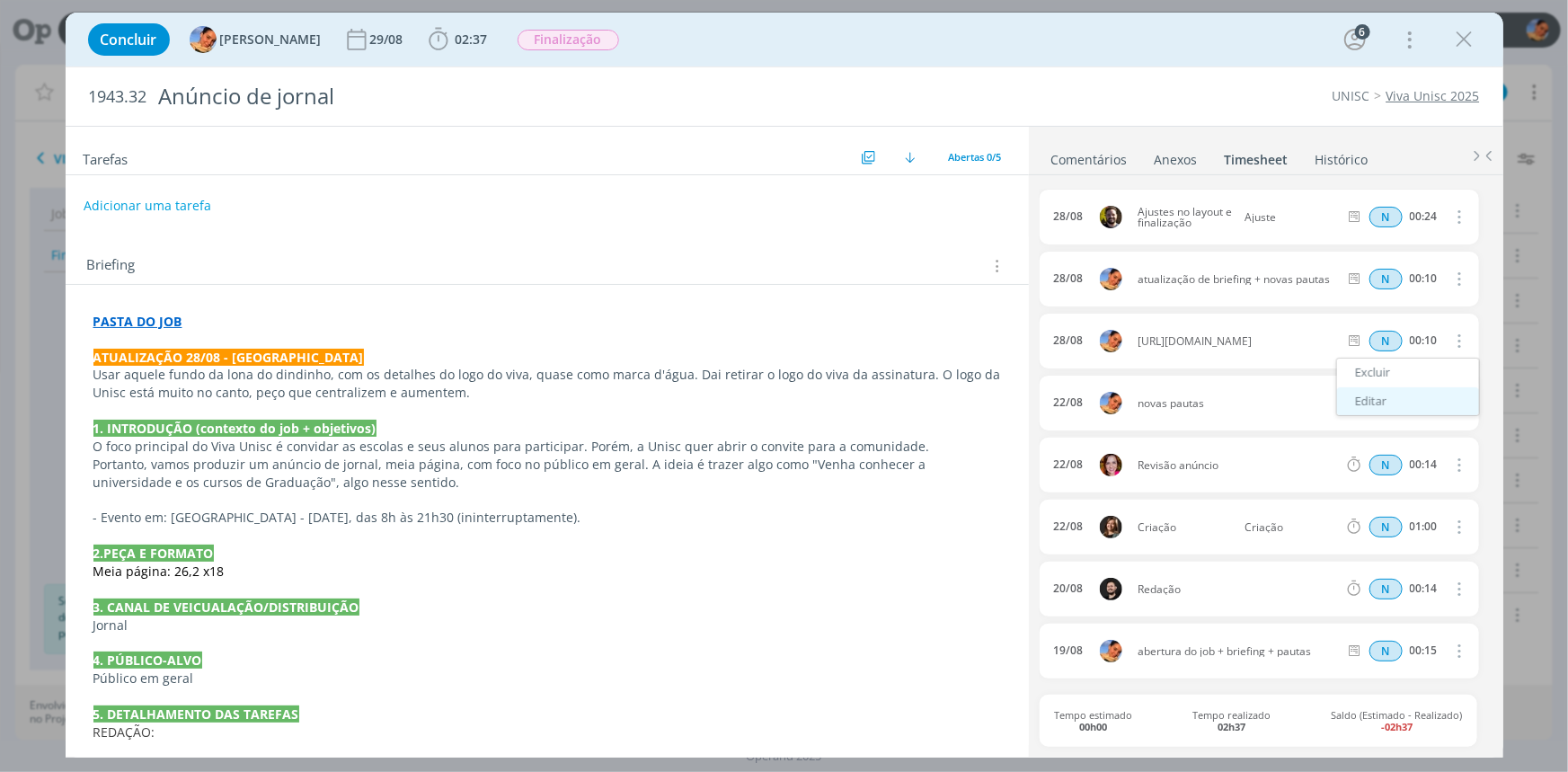
click at [1409, 391] on link "Editar" at bounding box center [1408, 402] width 142 height 29
drag, startPoint x: 1207, startPoint y: 350, endPoint x: 1021, endPoint y: 199, distance: 239.6
click at [1021, 199] on div "Tarefas Usar Job de template Criar template a partir deste job Visualizar Templ…" at bounding box center [784, 441] width 1438 height 632
click at [1450, 336] on icon "dialog" at bounding box center [1457, 341] width 15 height 15
drag, startPoint x: 1468, startPoint y: 38, endPoint x: 1267, endPoint y: 4, distance: 203.9
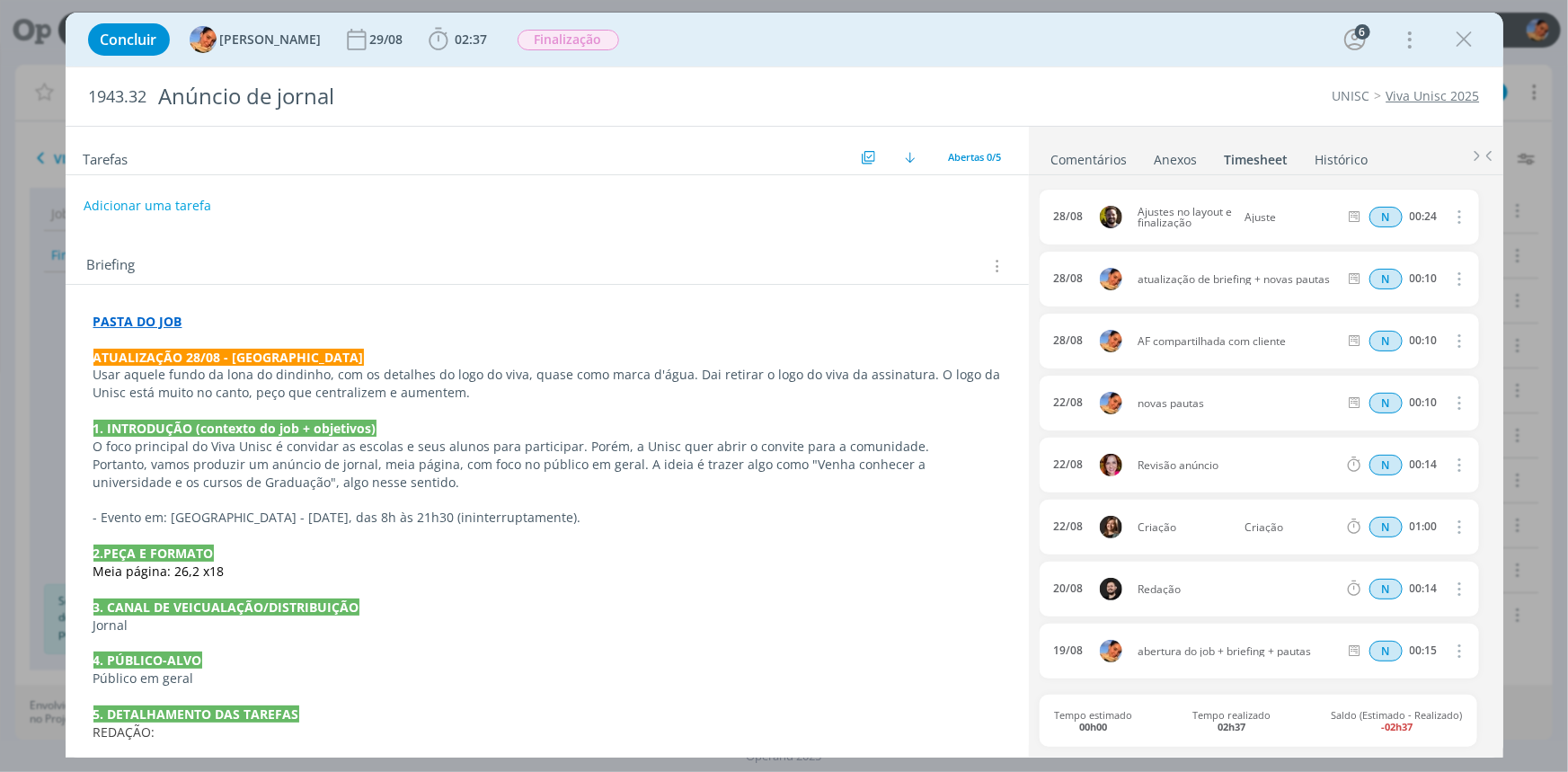
click at [1469, 39] on icon "dialog" at bounding box center [1465, 40] width 27 height 27
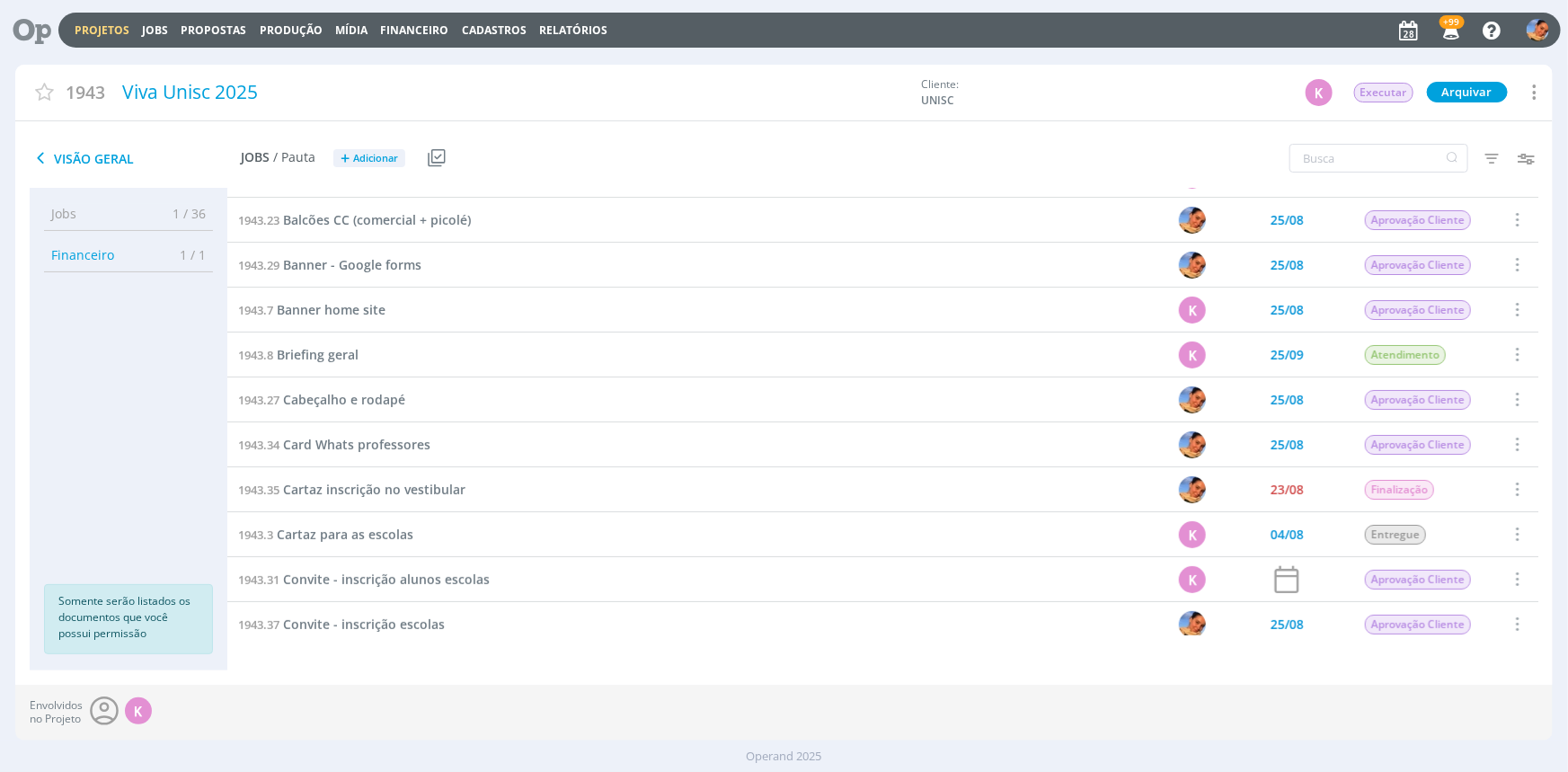
scroll to position [244, 0]
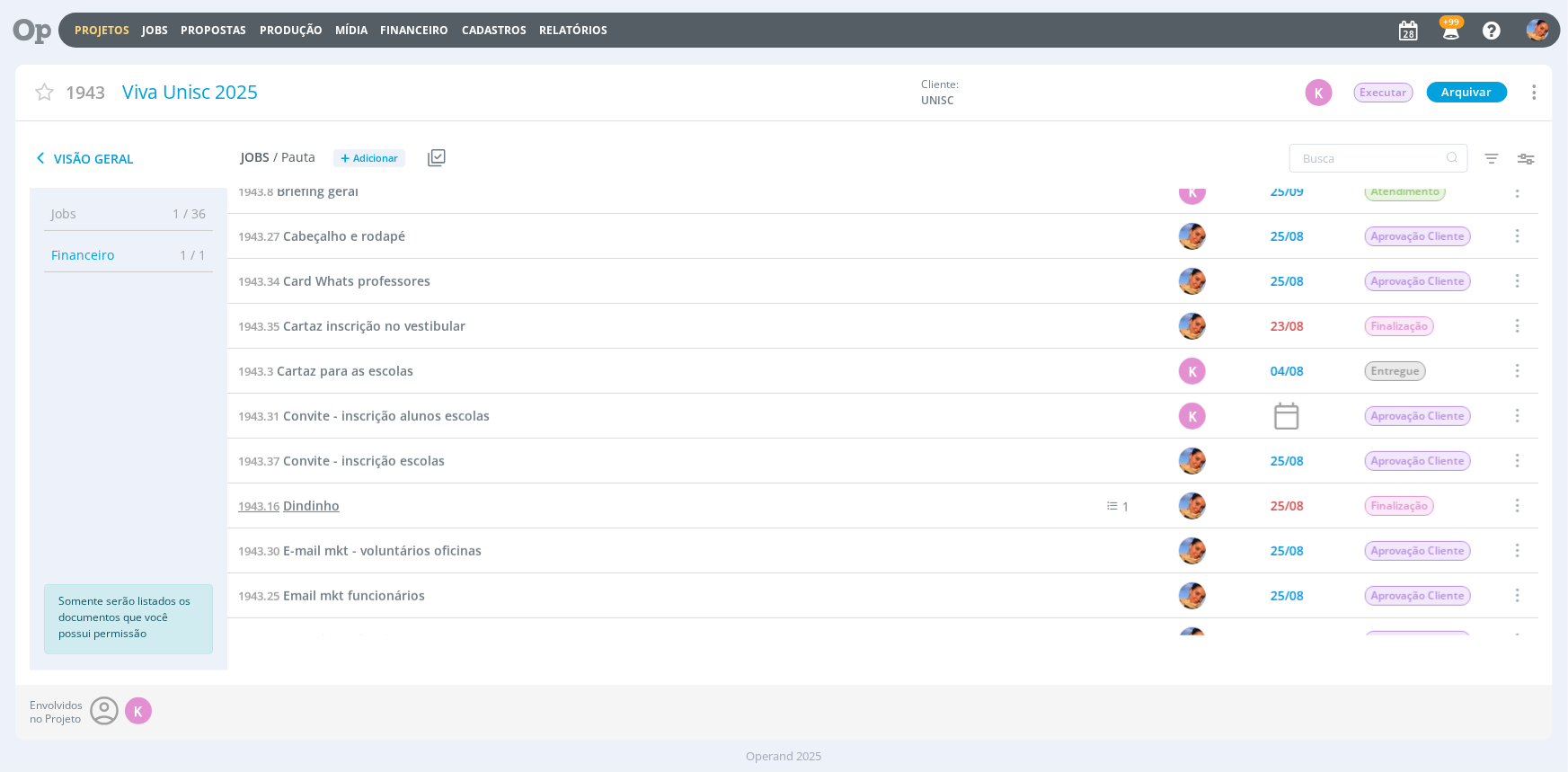
click at [328, 503] on span "Dindinho" at bounding box center [311, 506] width 56 height 18
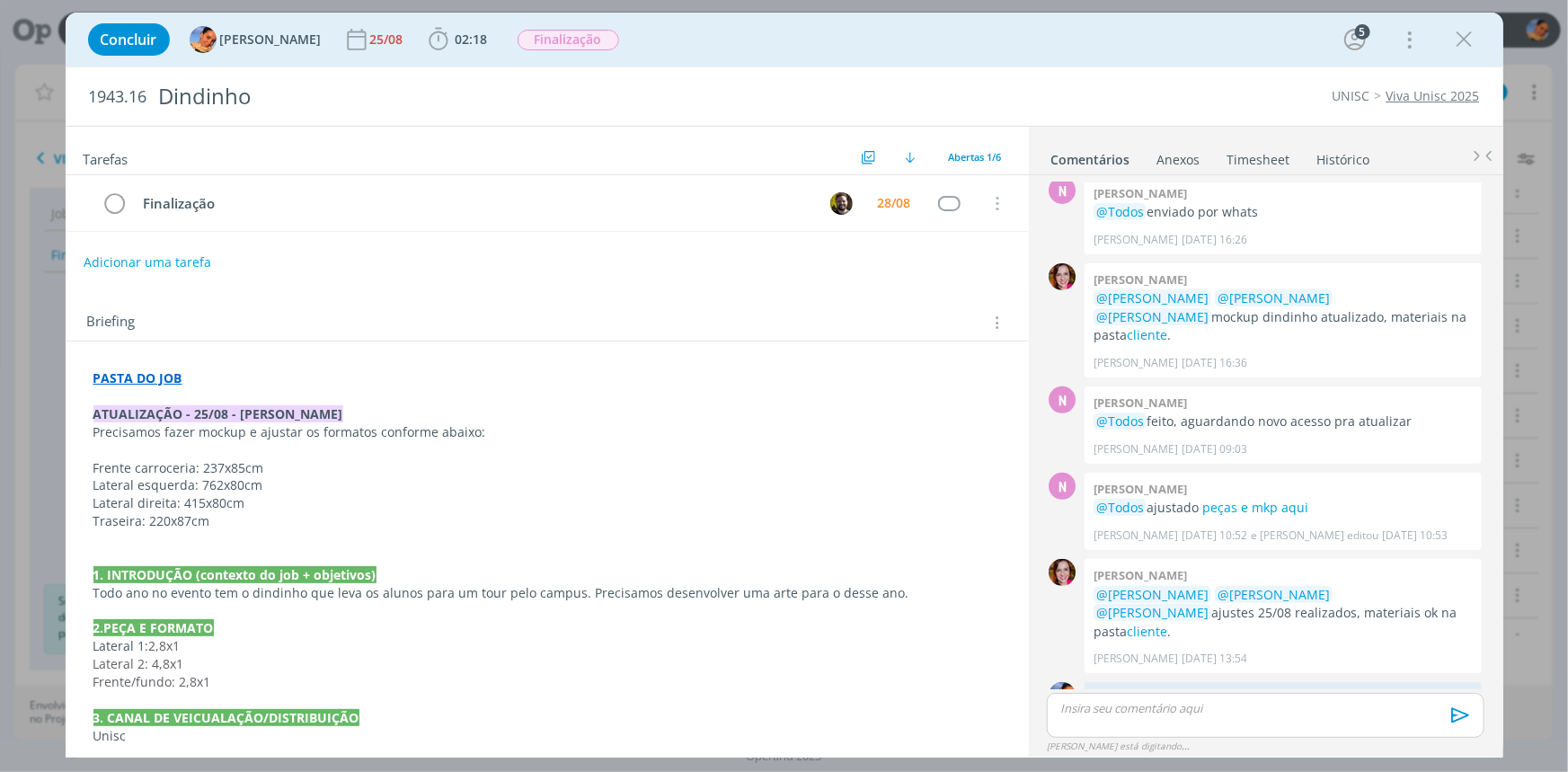
click at [1237, 697] on div "dialog" at bounding box center [1265, 715] width 437 height 45
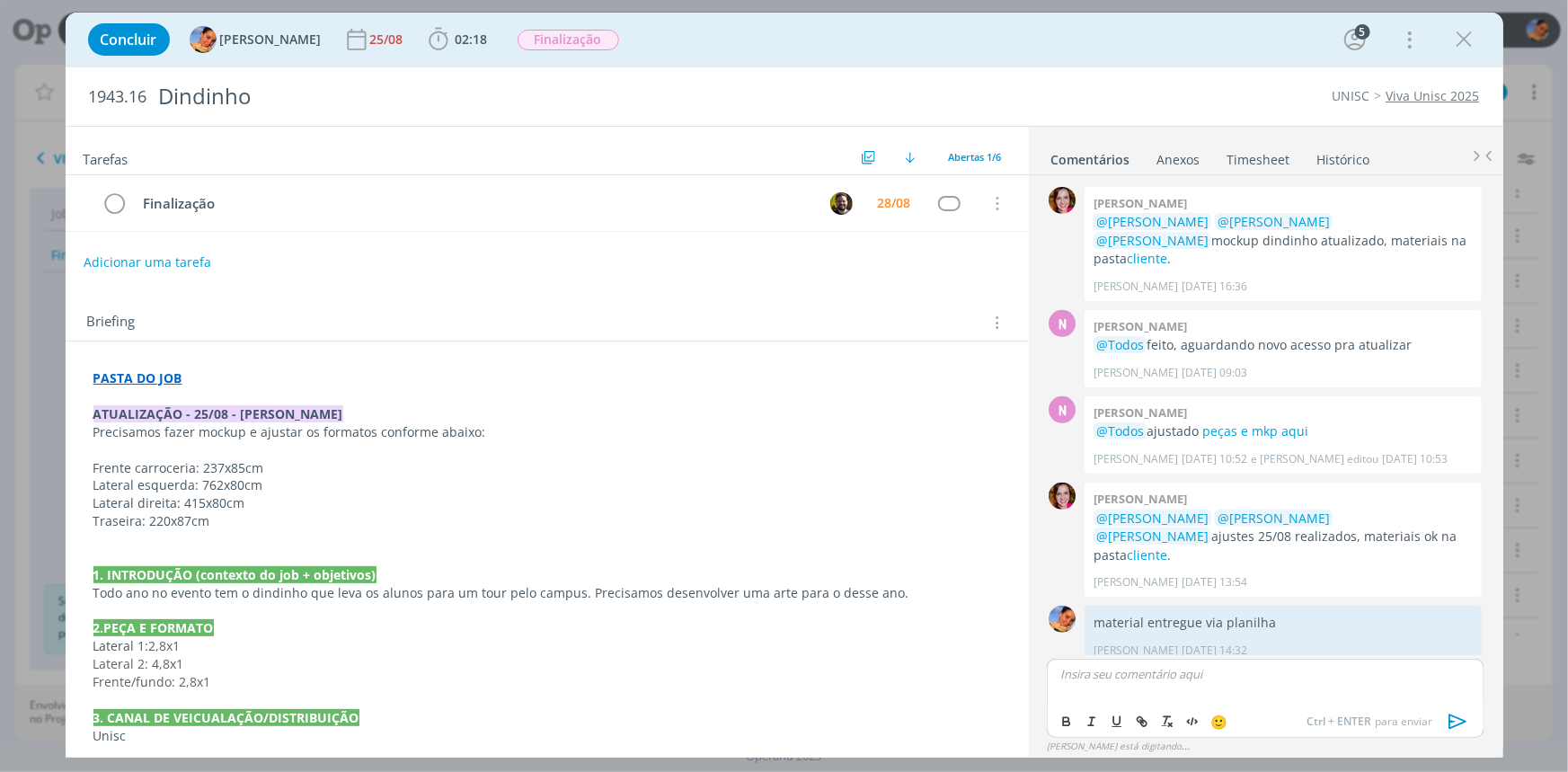
scroll to position [481, 0]
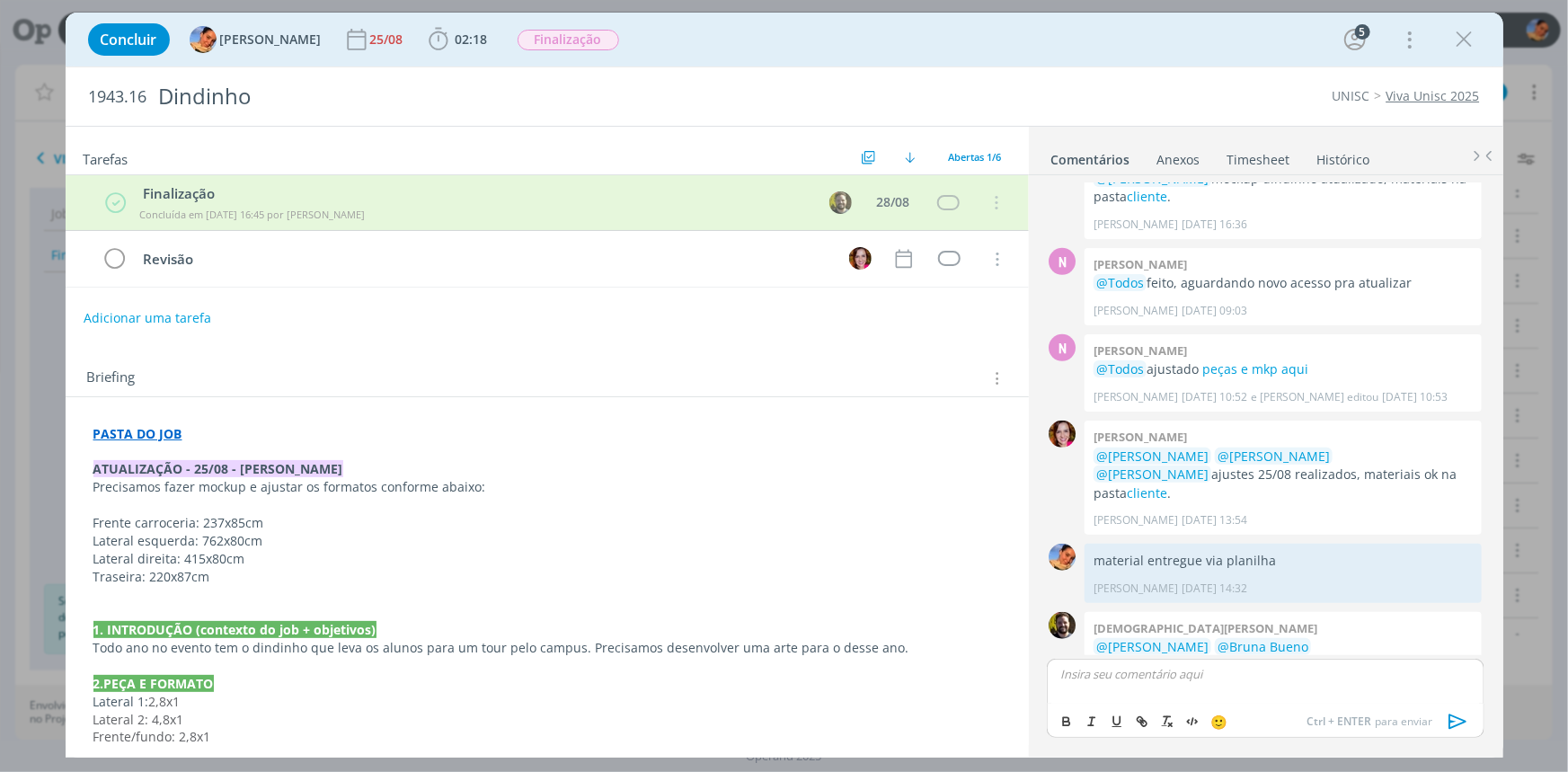
drag, startPoint x: 1454, startPoint y: 49, endPoint x: 1328, endPoint y: 136, distance: 153.1
click at [1454, 49] on icon "dialog" at bounding box center [1465, 40] width 27 height 27
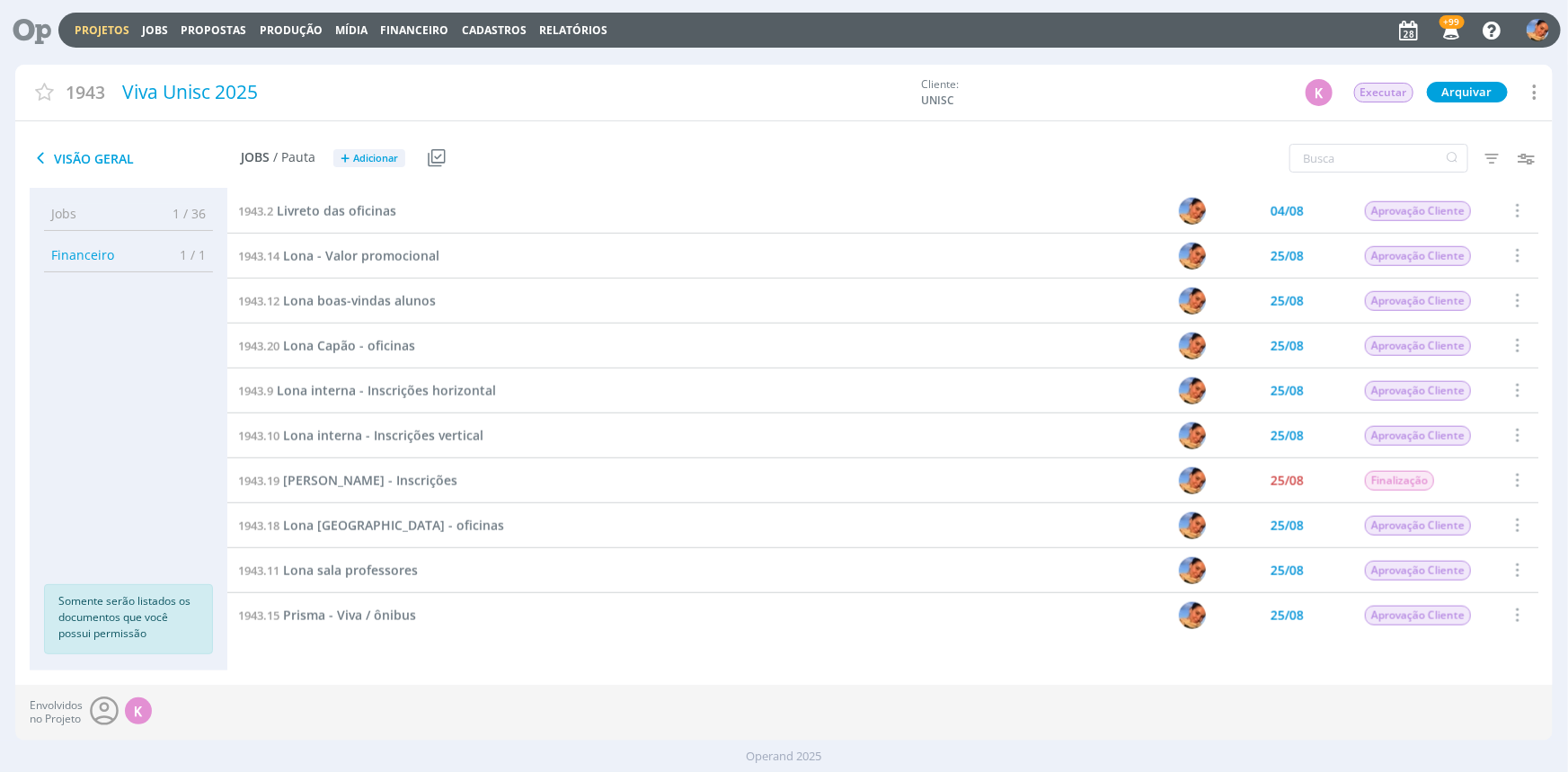
scroll to position [1126, 0]
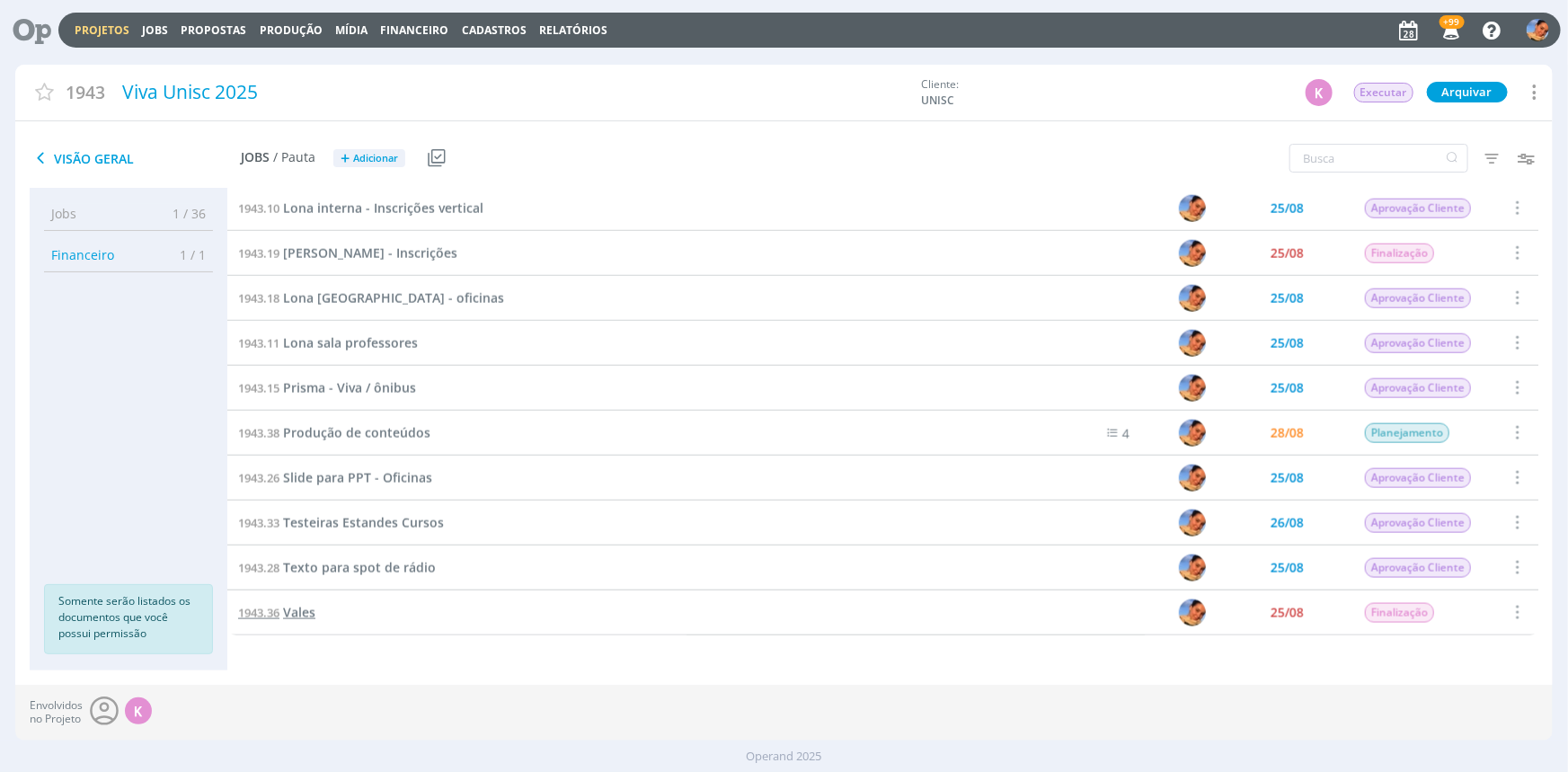
click at [306, 608] on span "Vales" at bounding box center [299, 613] width 32 height 18
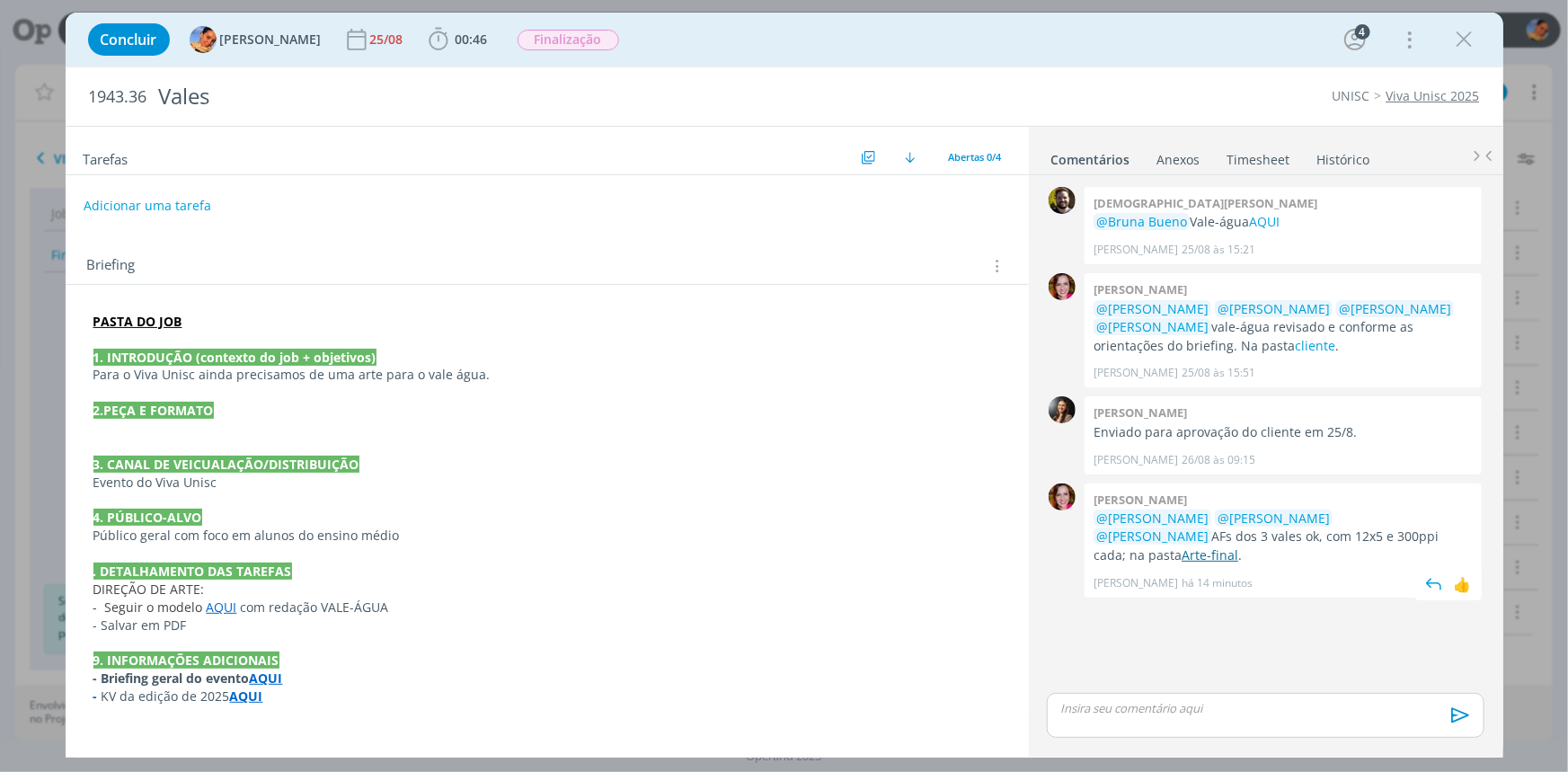
click at [1238, 546] on link "Arte-final" at bounding box center [1210, 555] width 56 height 18
click at [1177, 737] on div "dialog" at bounding box center [1265, 715] width 437 height 45
click at [1456, 719] on icon "dialog" at bounding box center [1459, 721] width 27 height 27
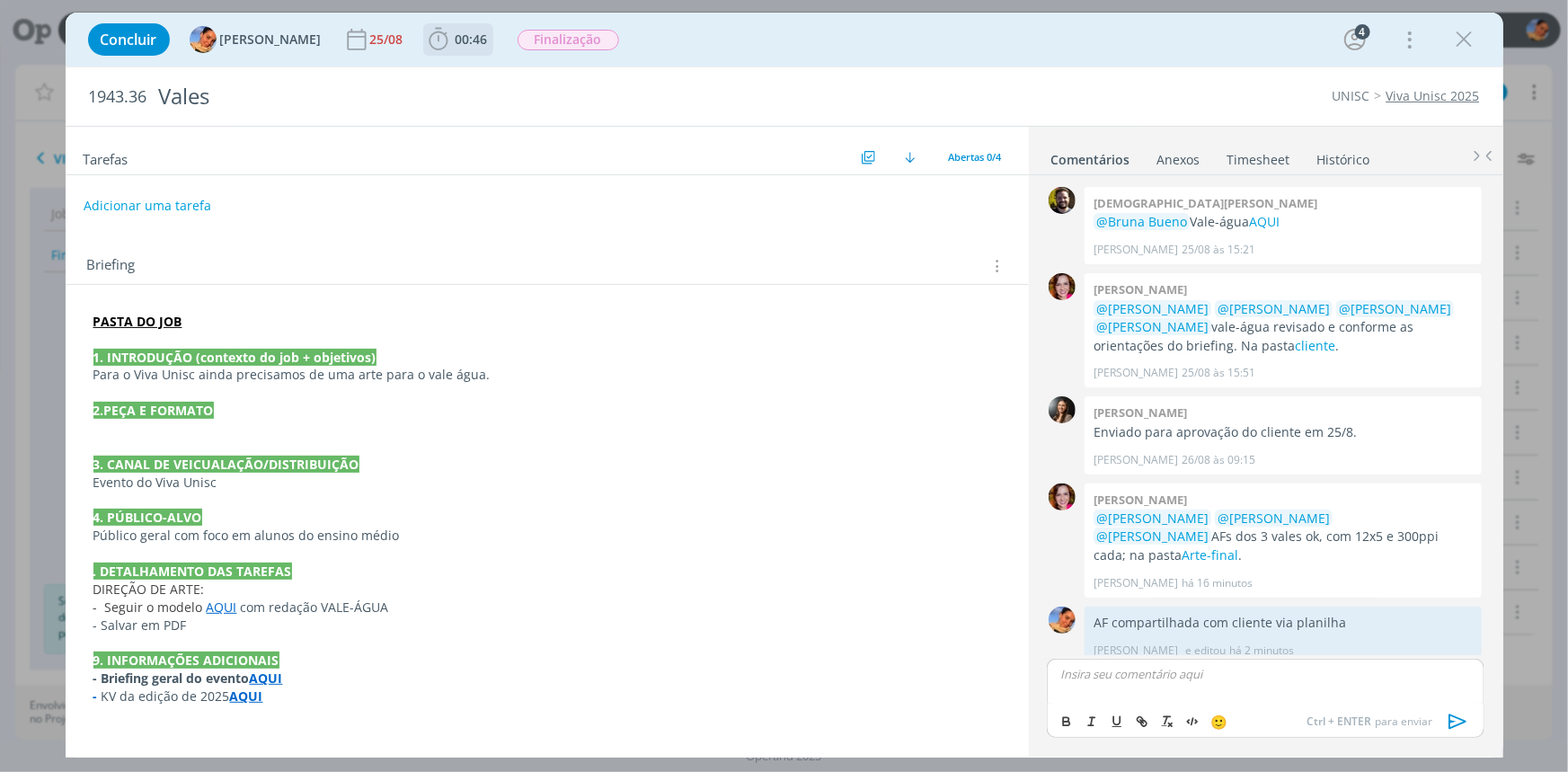
click at [476, 43] on span "00:46 Iniciar Apontar Data * 28/08/2025 Horas * 00:00 Tarefa Selecione a tarefa…" at bounding box center [458, 39] width 70 height 32
click at [471, 43] on b "00:46" at bounding box center [472, 39] width 40 height 13
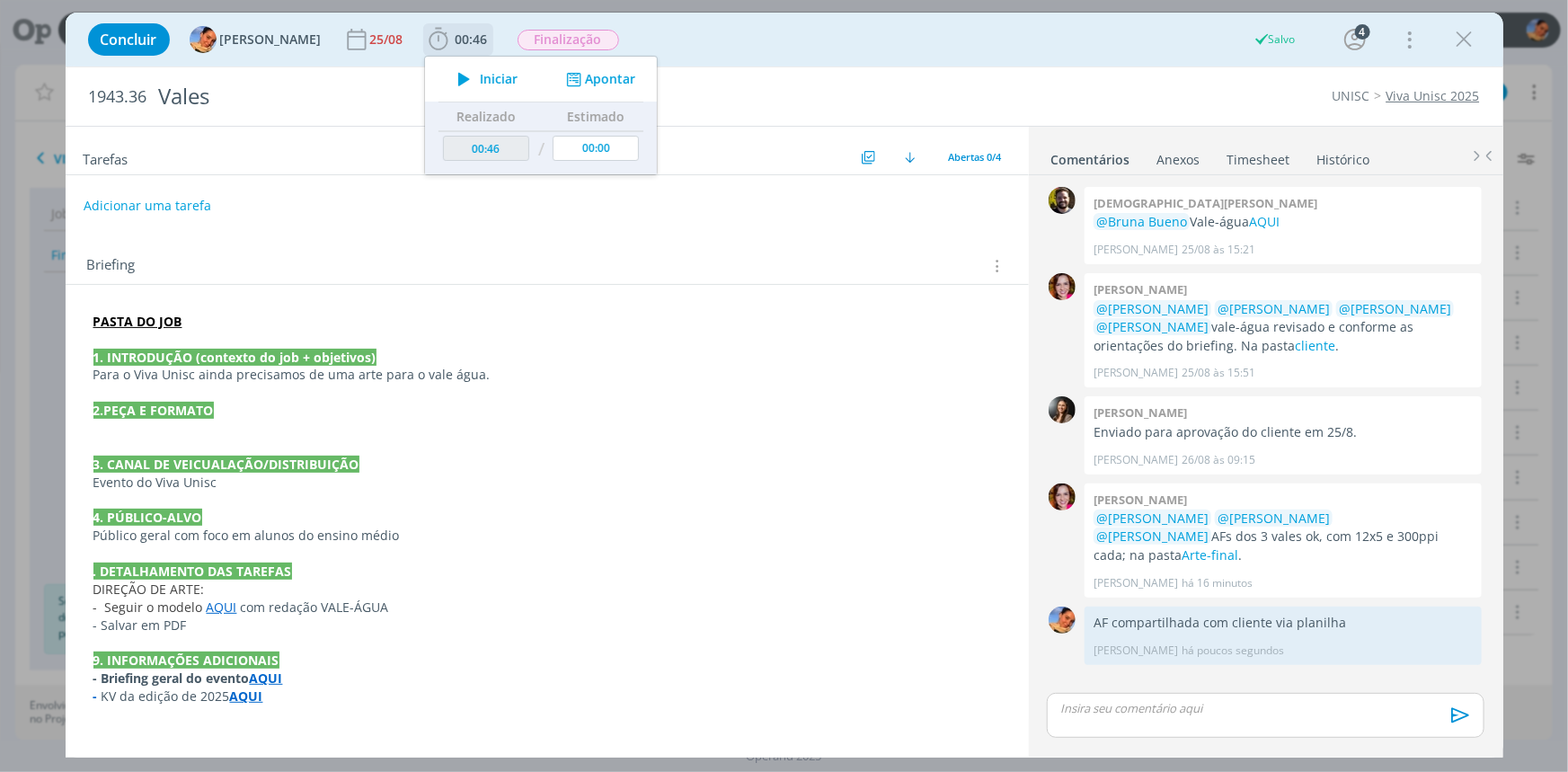
click at [585, 82] on button "Apontar" at bounding box center [598, 79] width 75 height 18
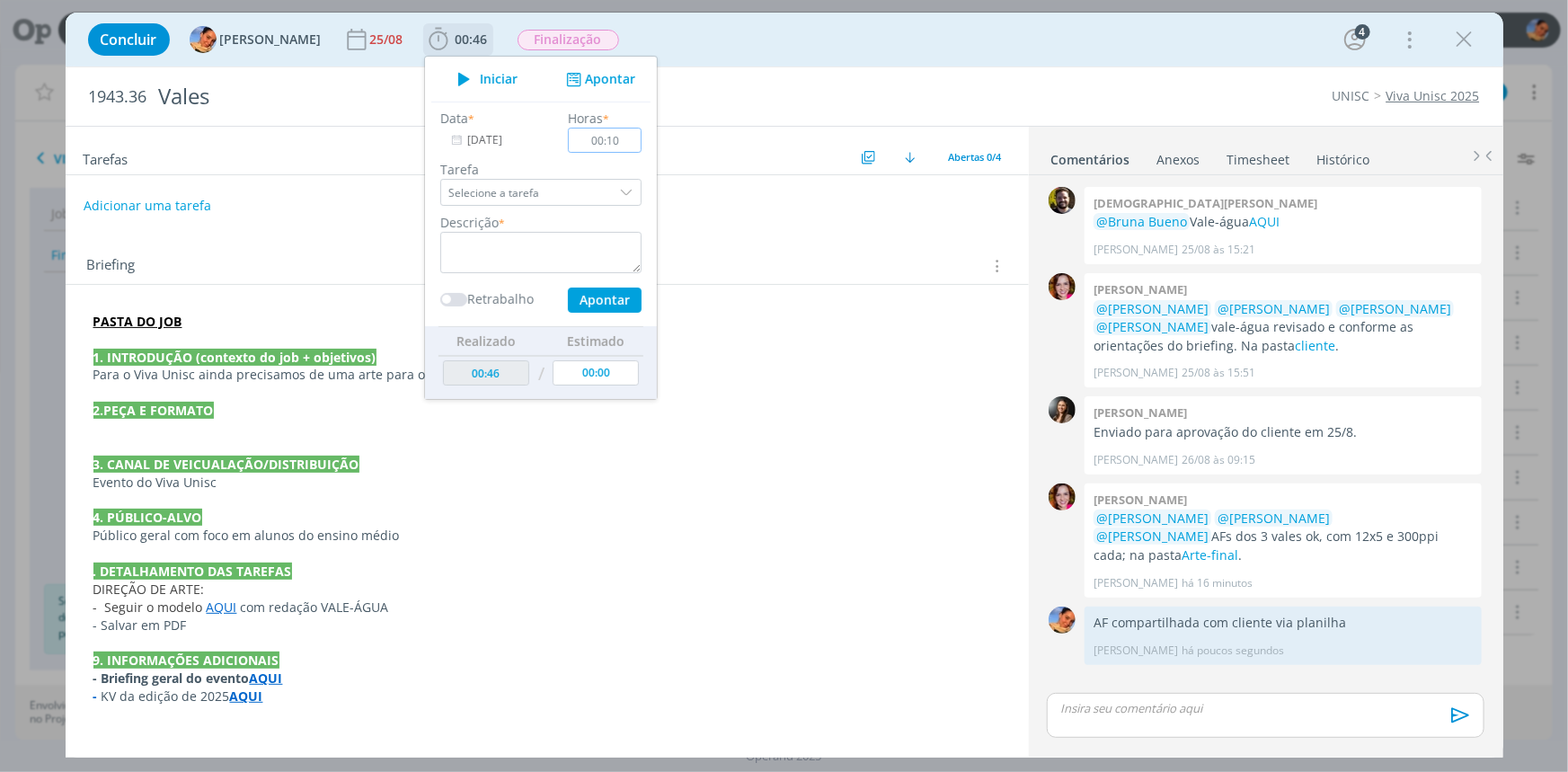
type input "00:10"
click at [584, 232] on textarea "dialog" at bounding box center [541, 252] width 201 height 42
paste textarea "AF compartilhada com cliente"
type textarea "AF compartilhada com cliente"
click at [579, 288] on button "Apontar" at bounding box center [604, 300] width 74 height 25
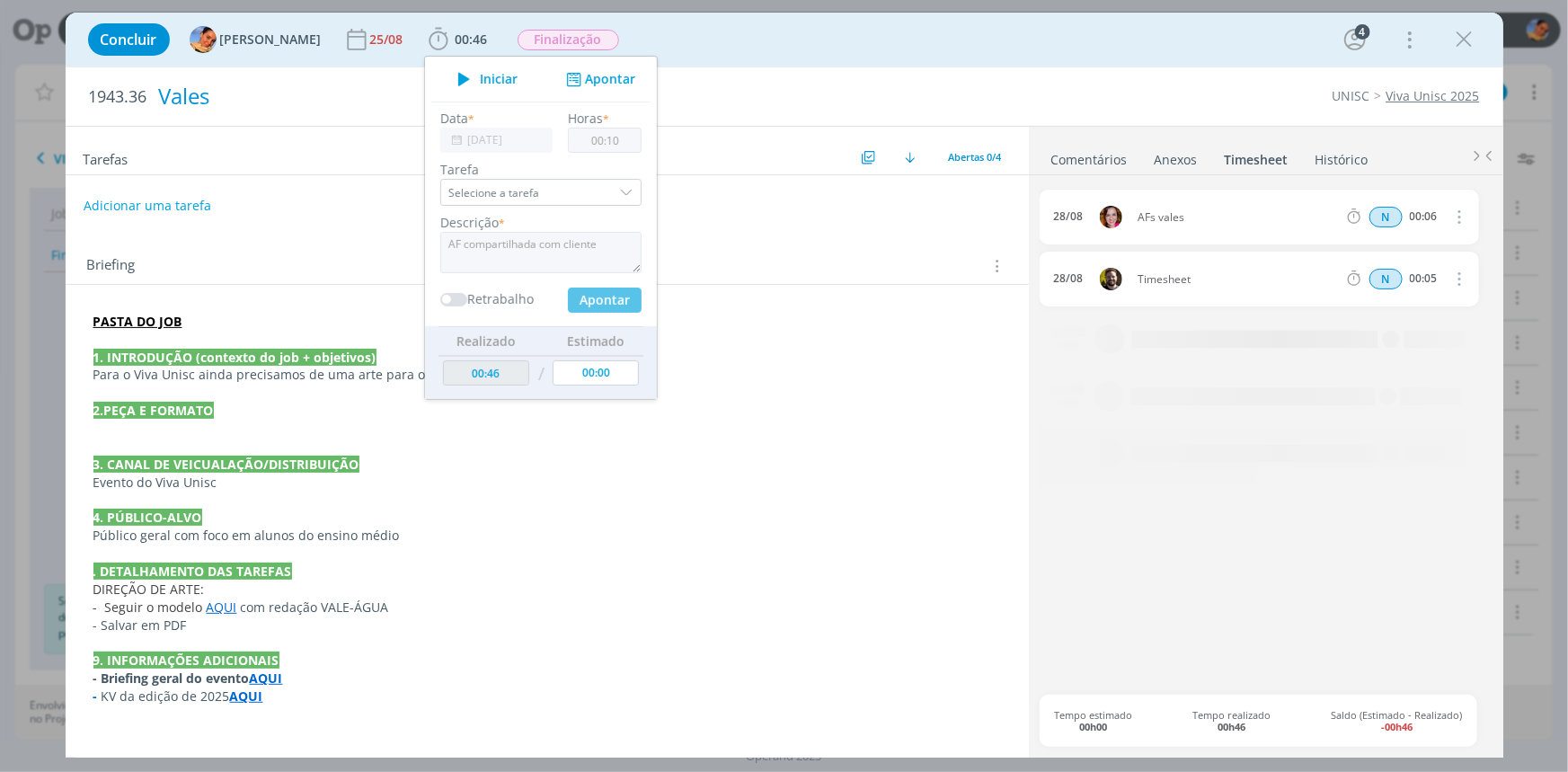
type input "00:56"
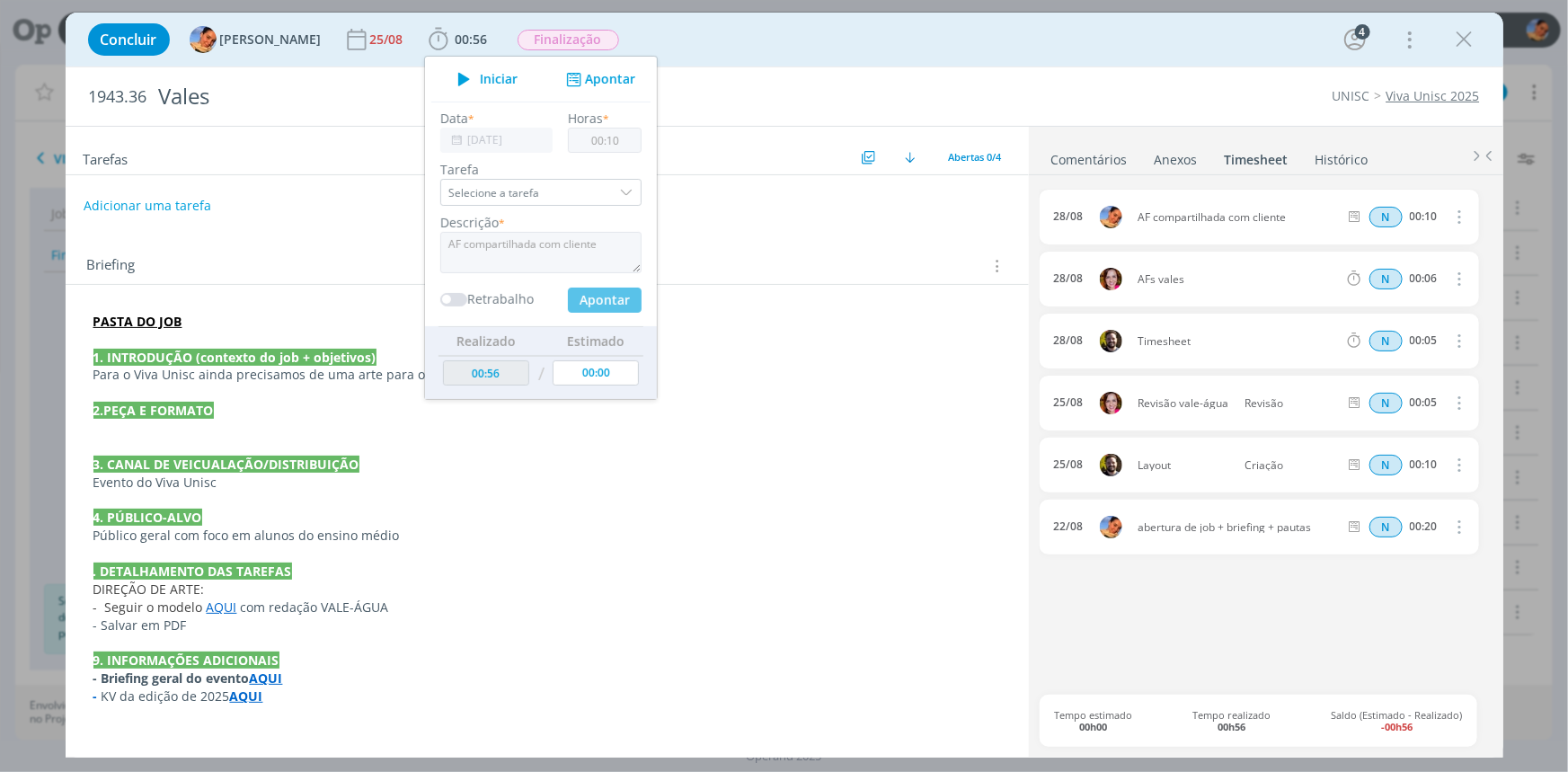
type input "00:00"
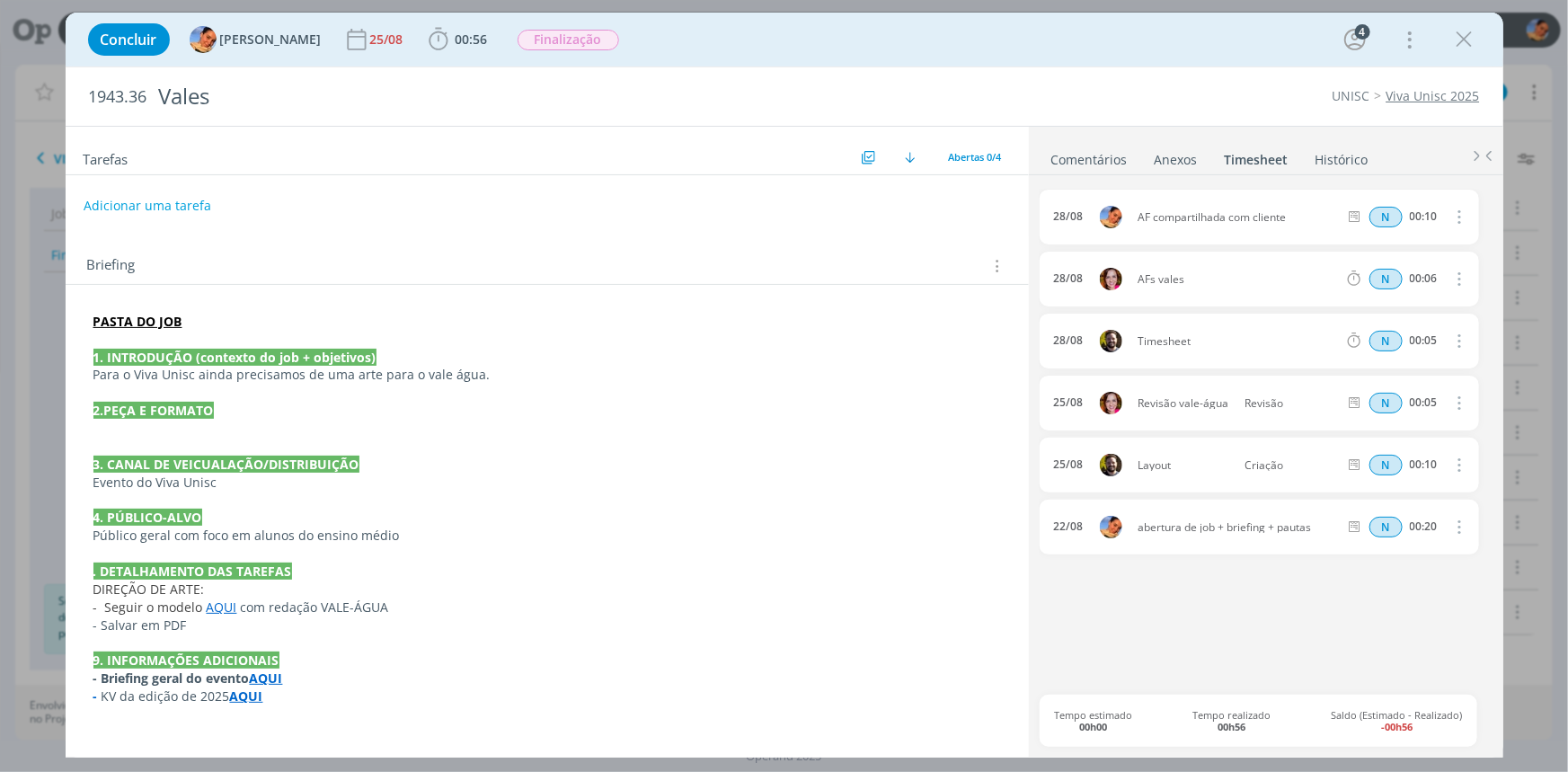
click at [1070, 161] on link "Comentários" at bounding box center [1089, 156] width 78 height 26
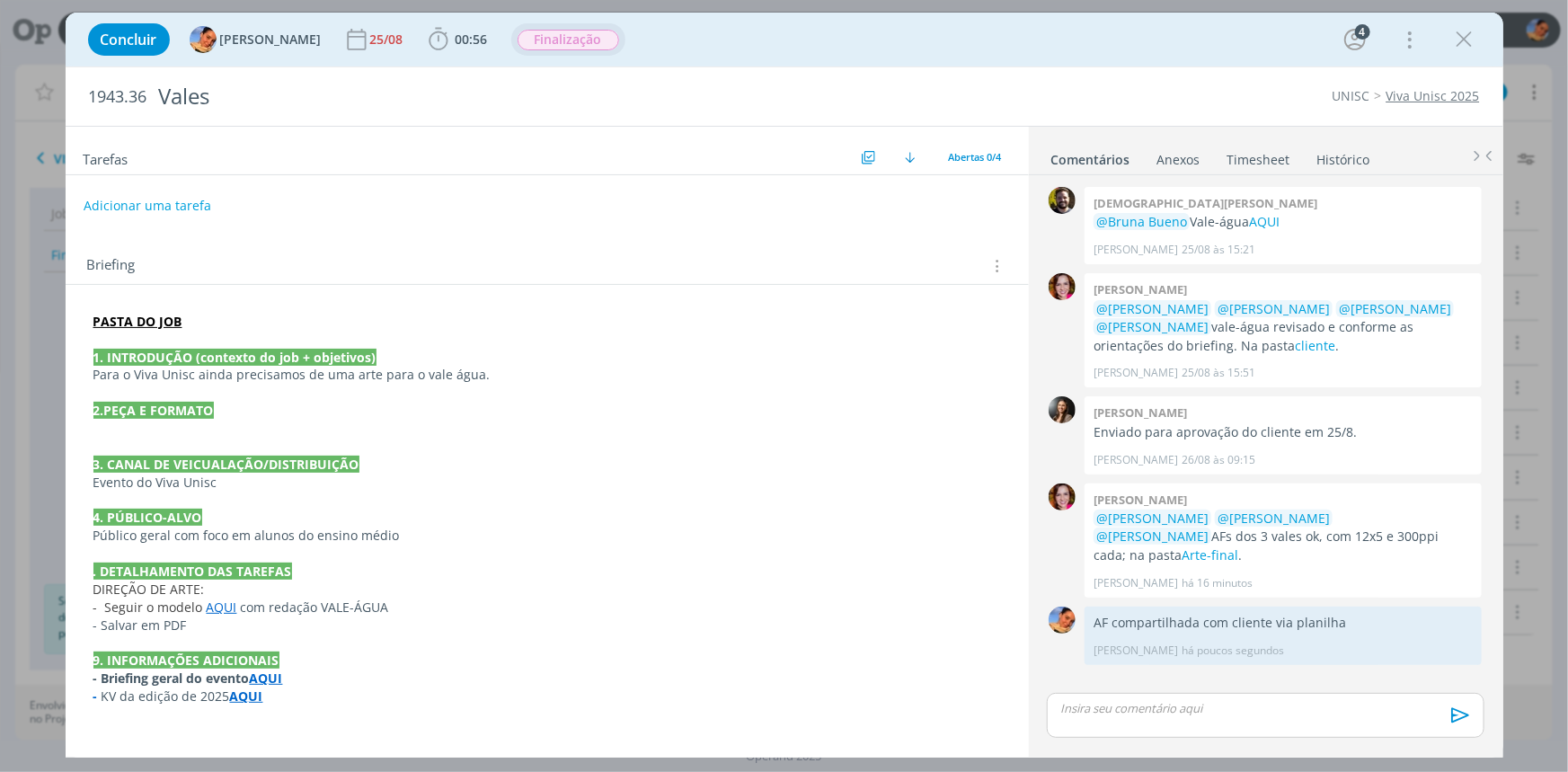
click at [580, 34] on span "Finalização" at bounding box center [568, 39] width 101 height 20
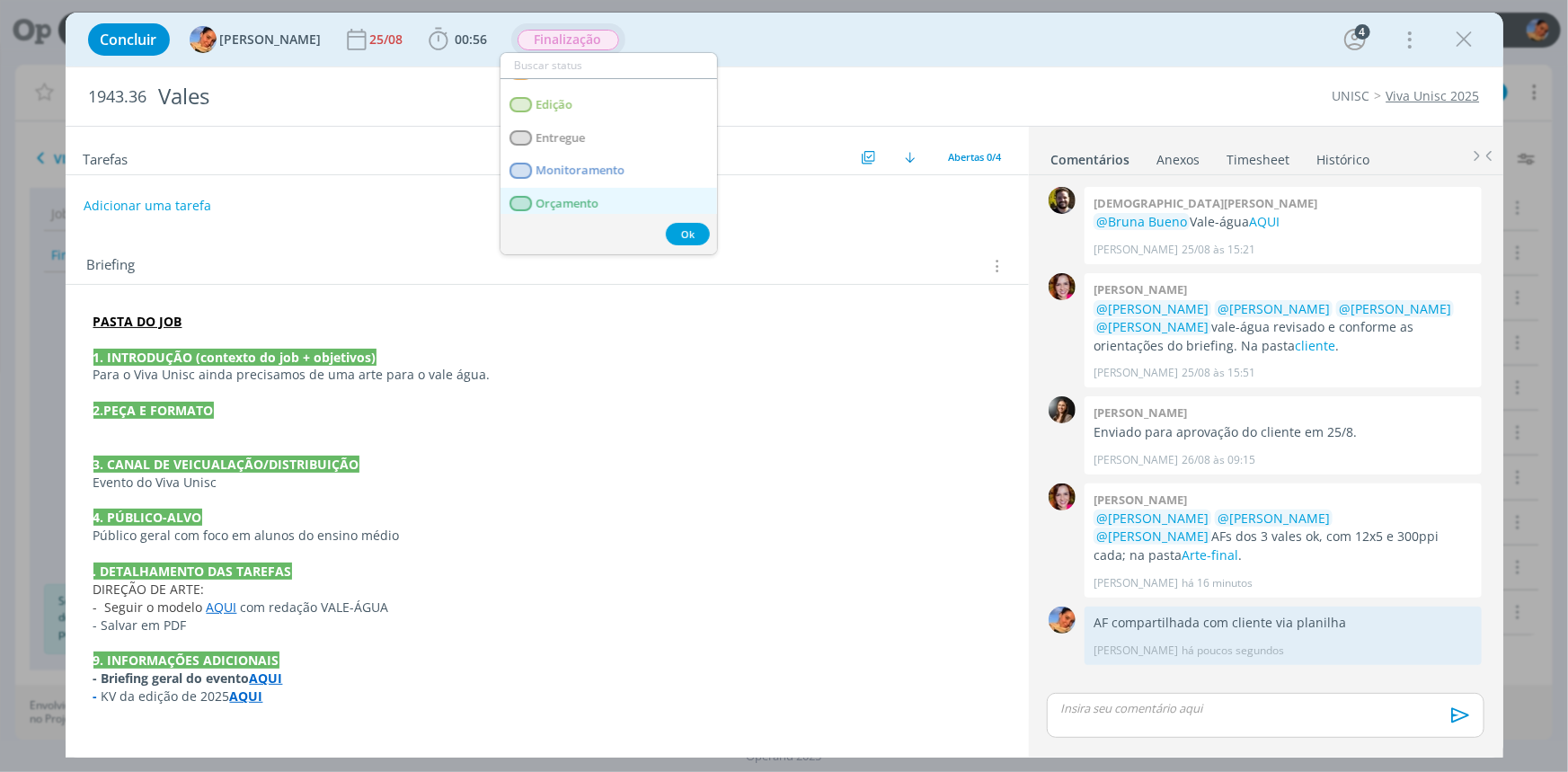
scroll to position [162, 0]
click at [619, 161] on link "Entregue" at bounding box center [609, 164] width 217 height 33
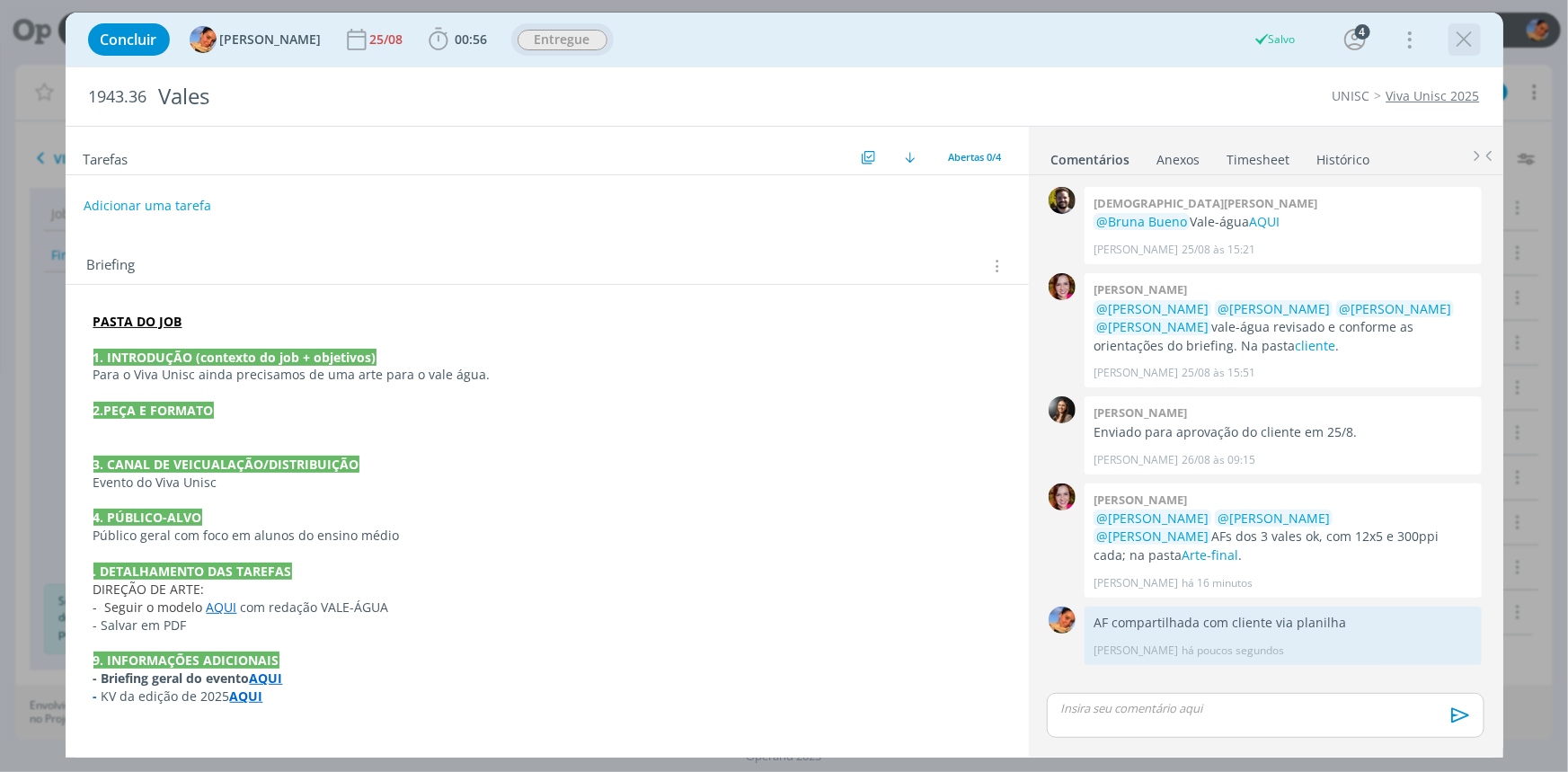
click at [1466, 45] on icon "dialog" at bounding box center [1465, 40] width 27 height 27
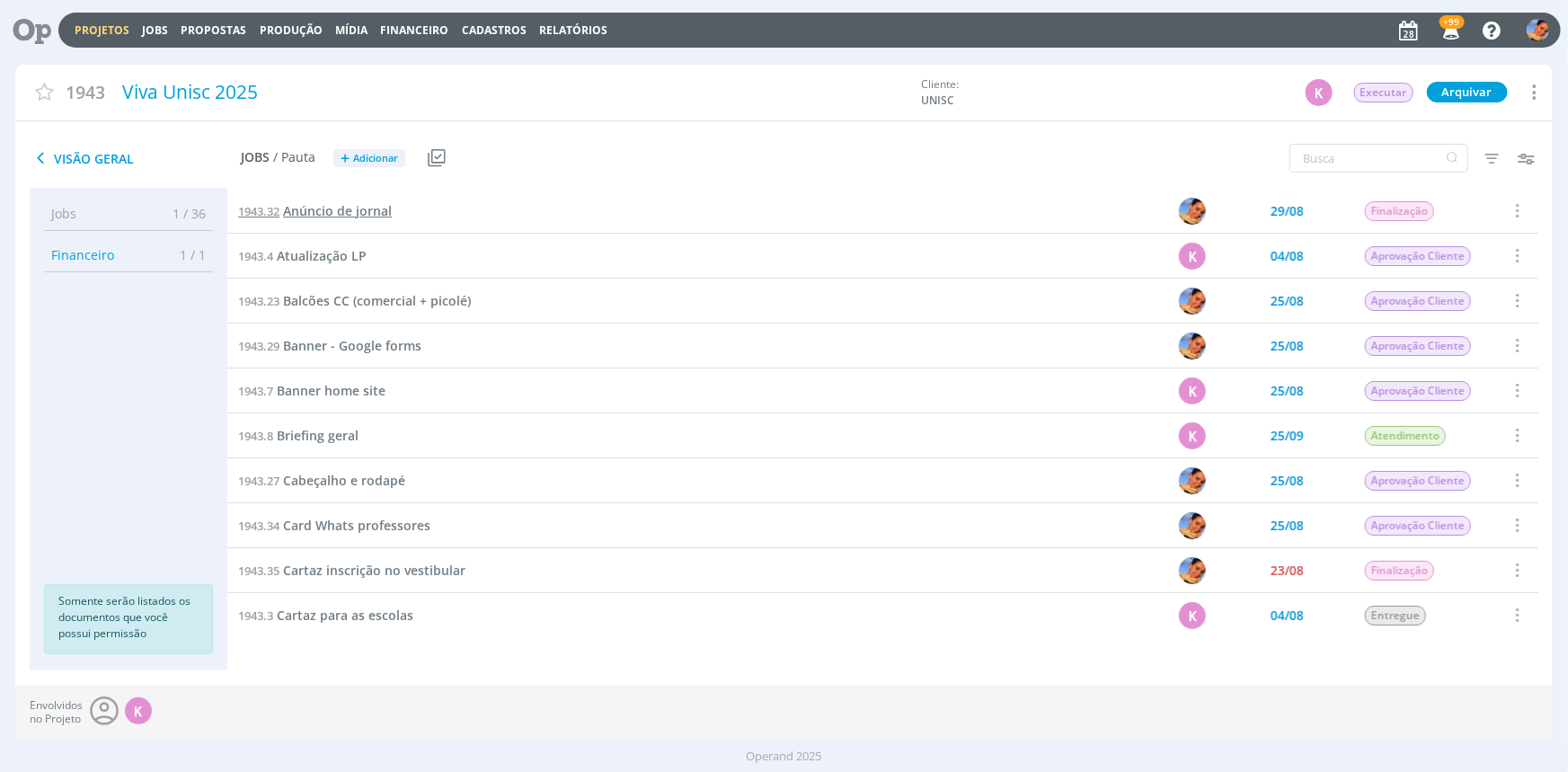
click at [351, 206] on span "Anúncio de jornal" at bounding box center [338, 211] width 109 height 18
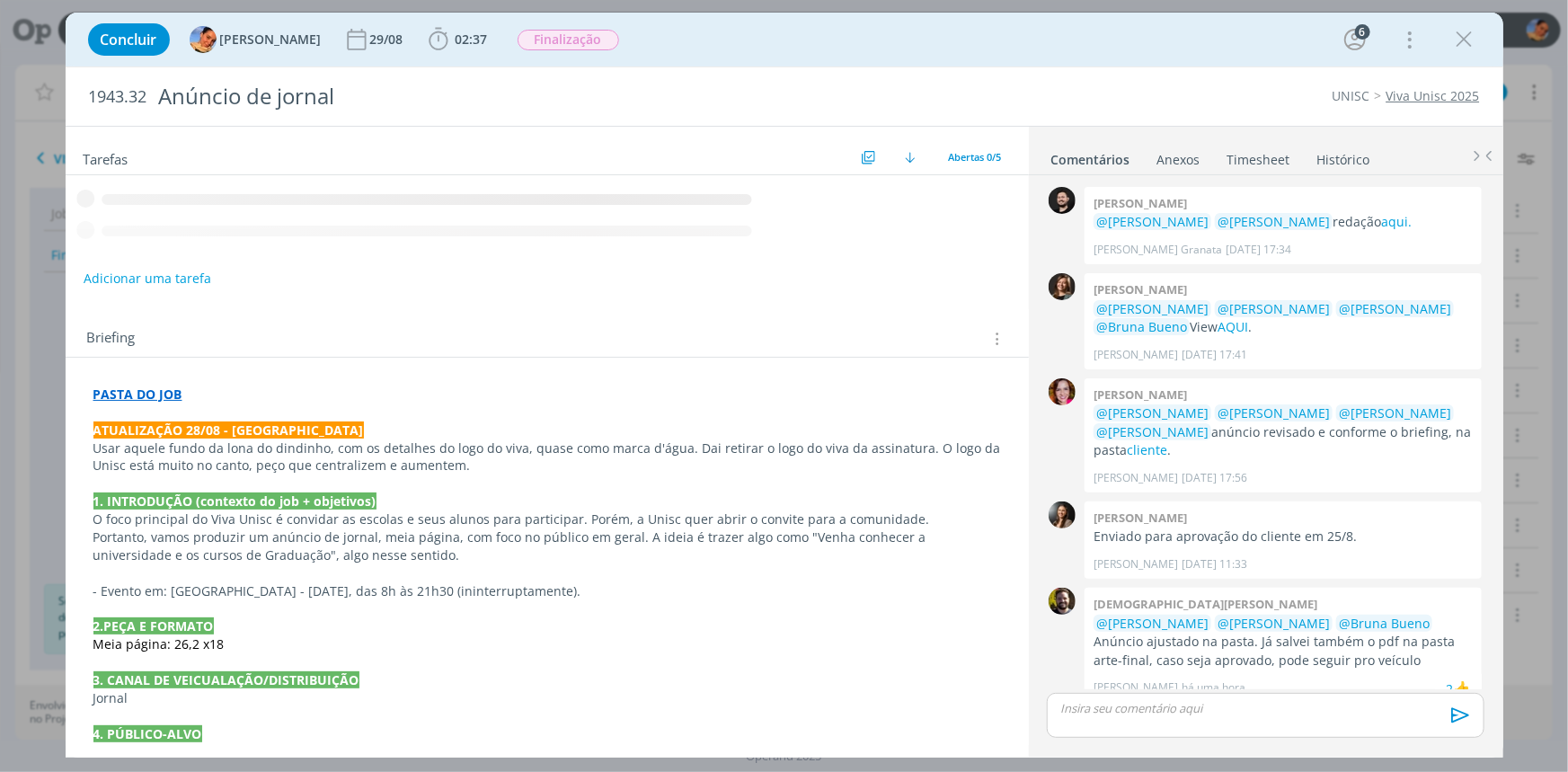
scroll to position [84, 0]
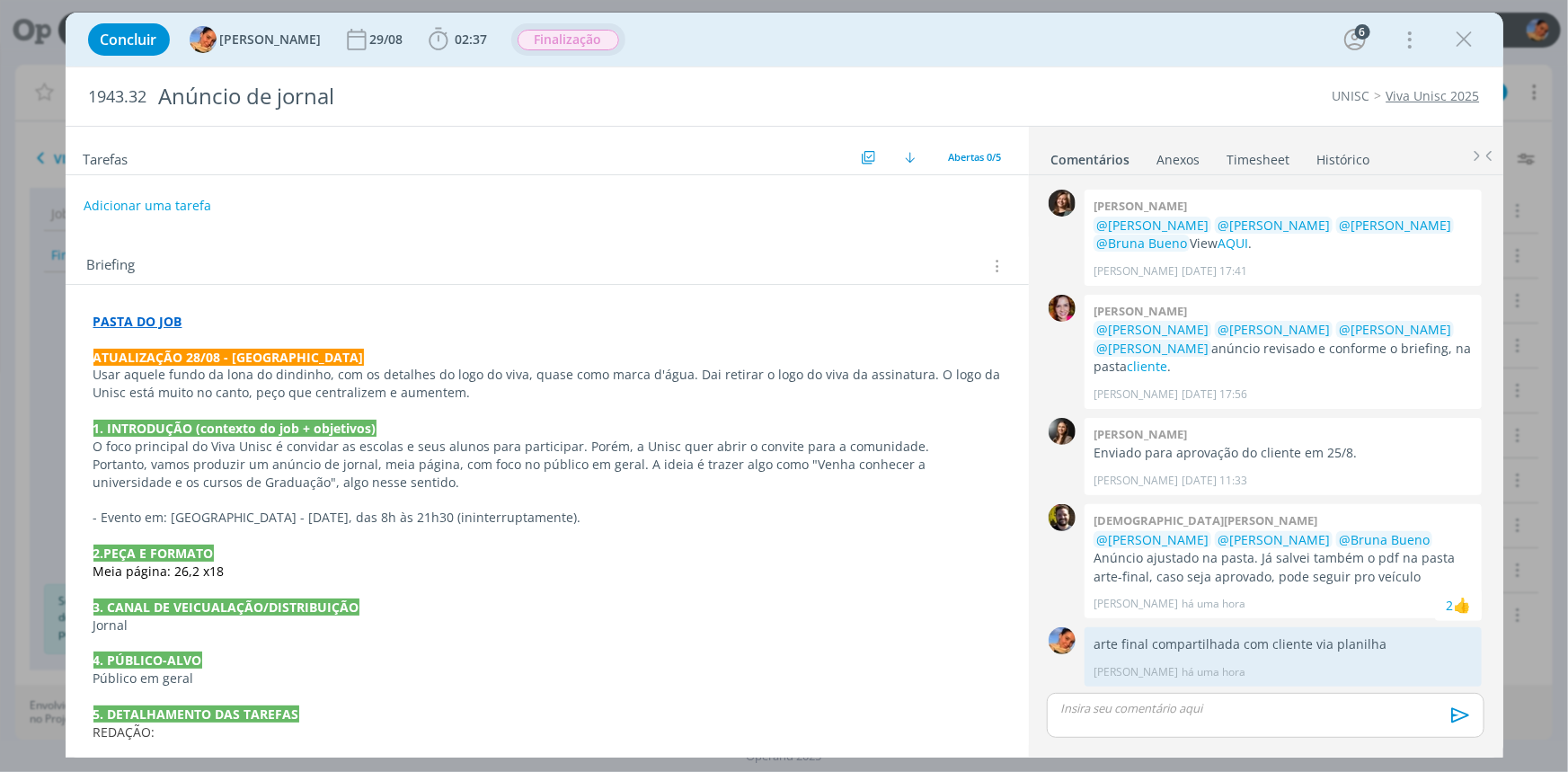
click at [561, 43] on span "Finalização" at bounding box center [568, 39] width 101 height 20
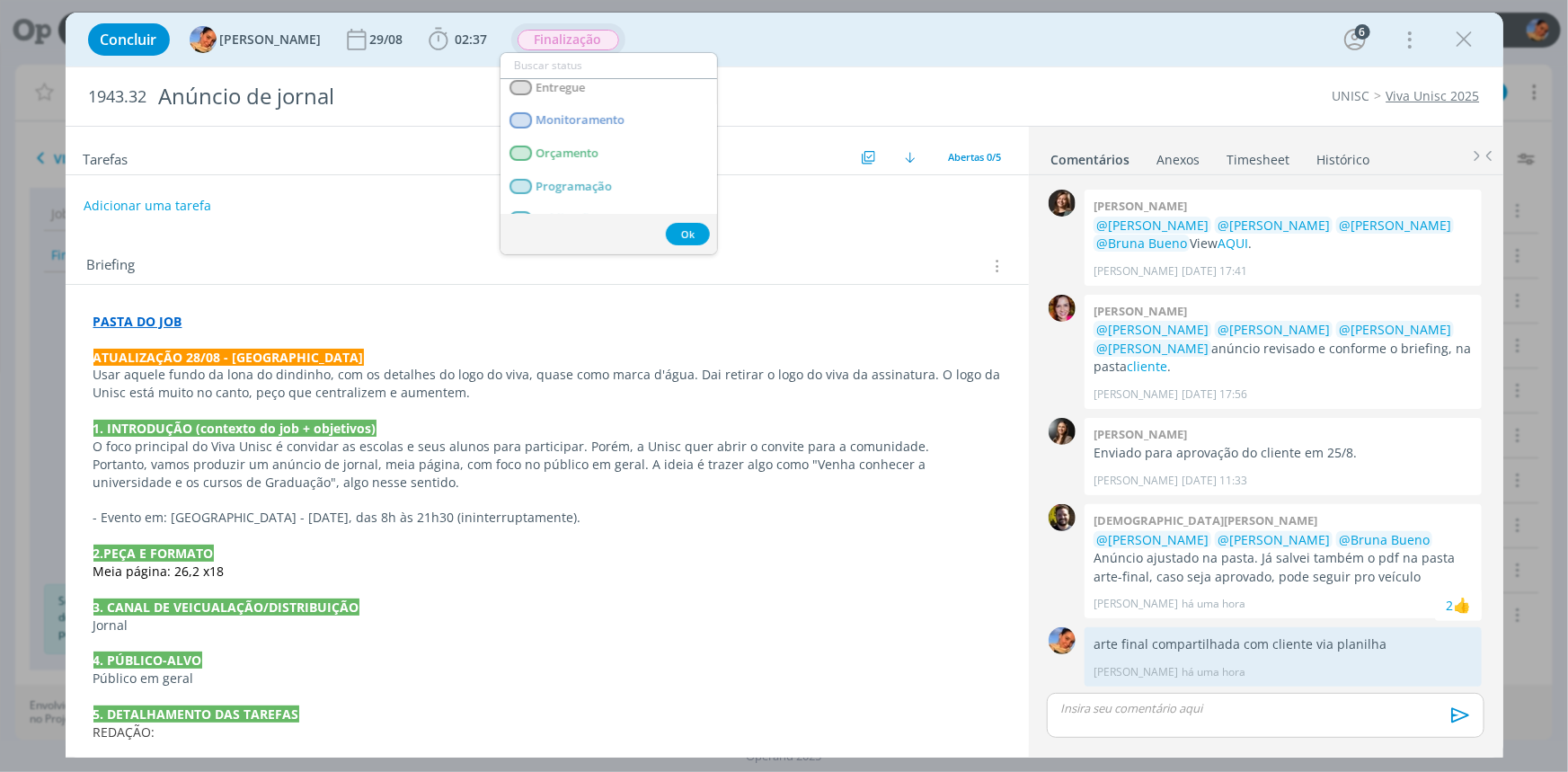
scroll to position [244, 0]
click at [601, 89] on link "Entregue" at bounding box center [609, 82] width 217 height 33
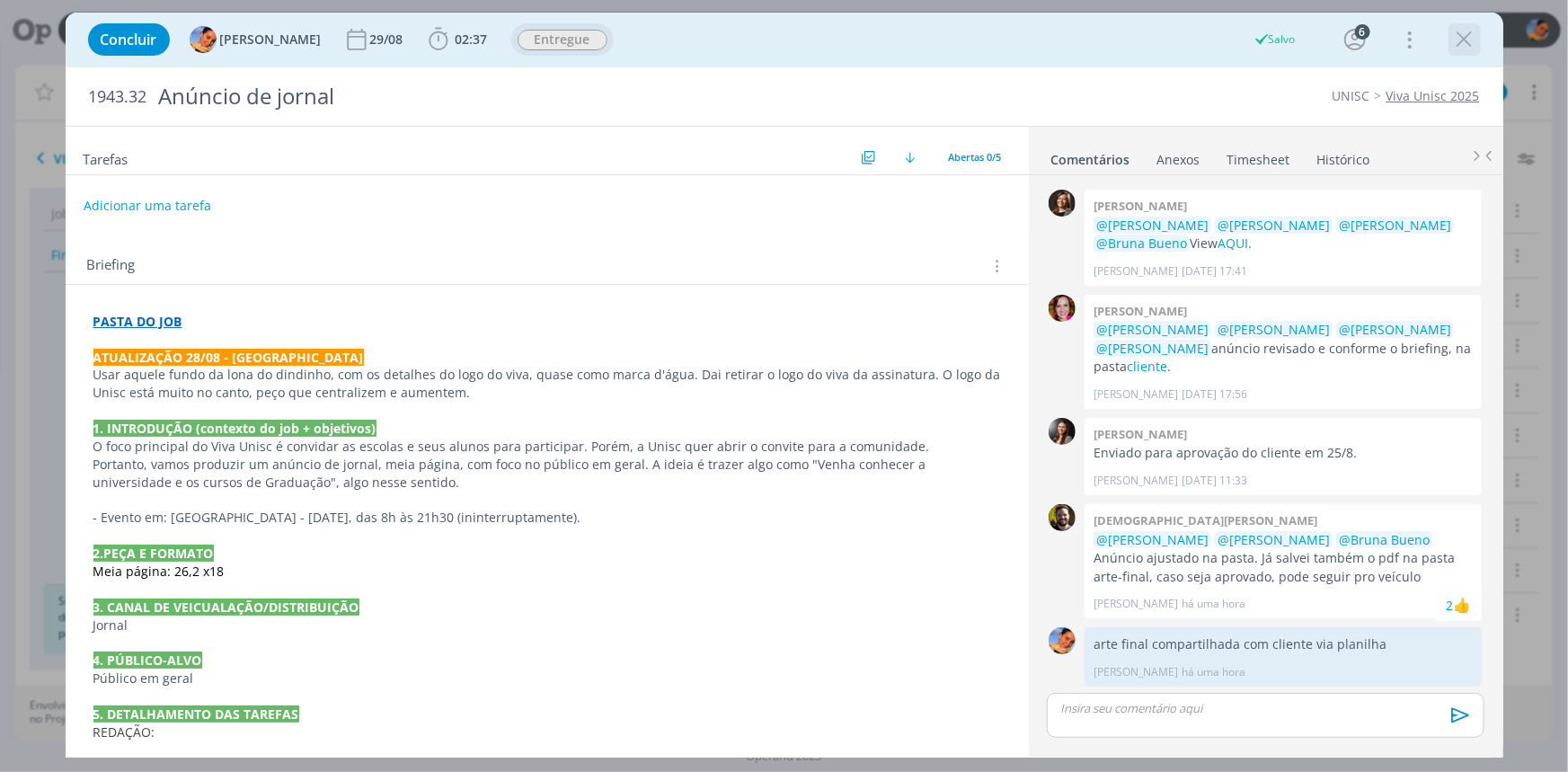
click at [1473, 40] on icon "dialog" at bounding box center [1465, 40] width 27 height 27
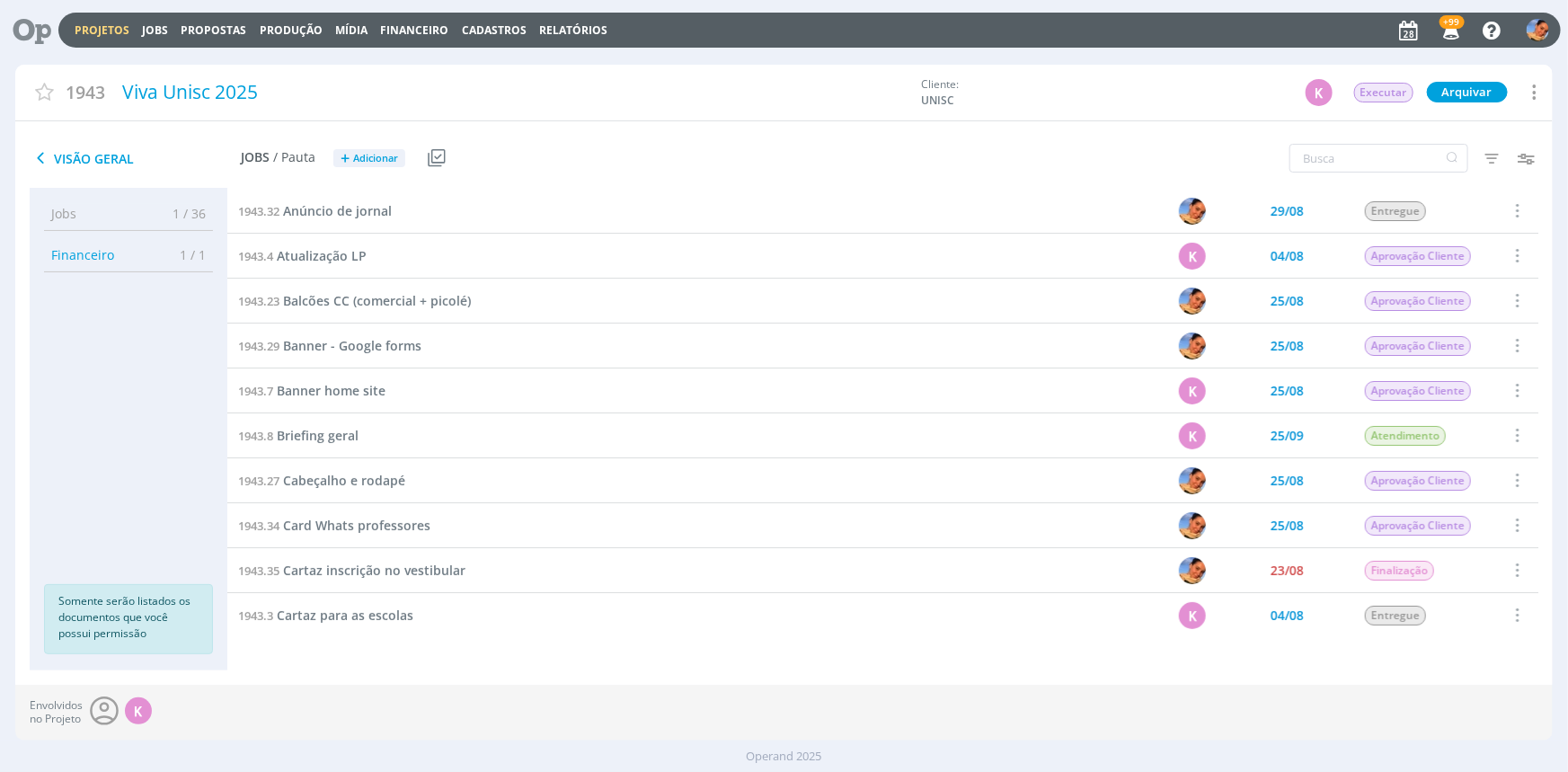
click at [367, 580] on div "1943.35 Cartaz inscrição no vestibular" at bounding box center [626, 570] width 799 height 44
click at [369, 576] on span "Cartaz inscrição no vestibular" at bounding box center [374, 570] width 183 height 18
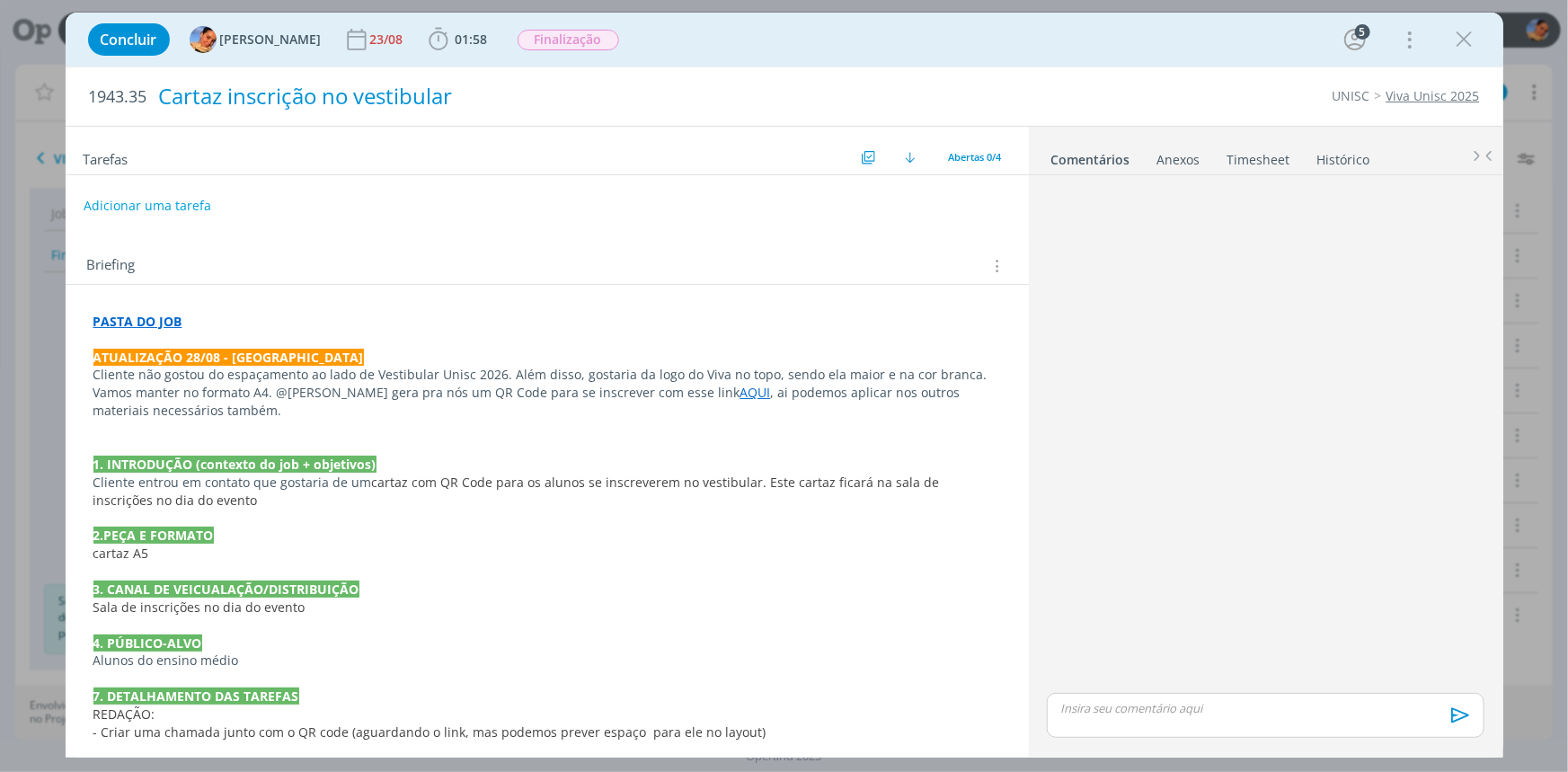
scroll to position [175, 0]
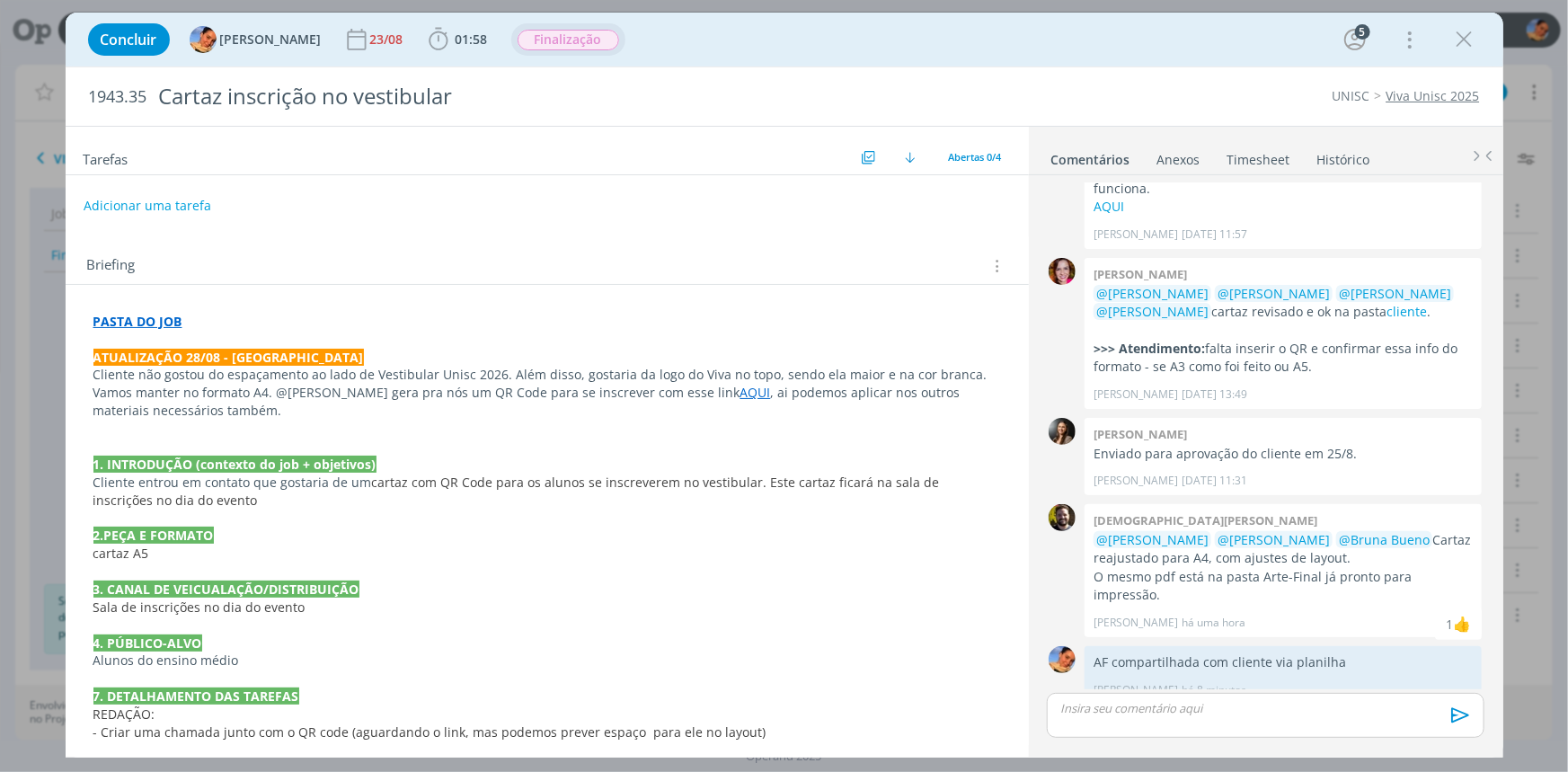
click at [562, 38] on span "Finalização" at bounding box center [568, 39] width 101 height 20
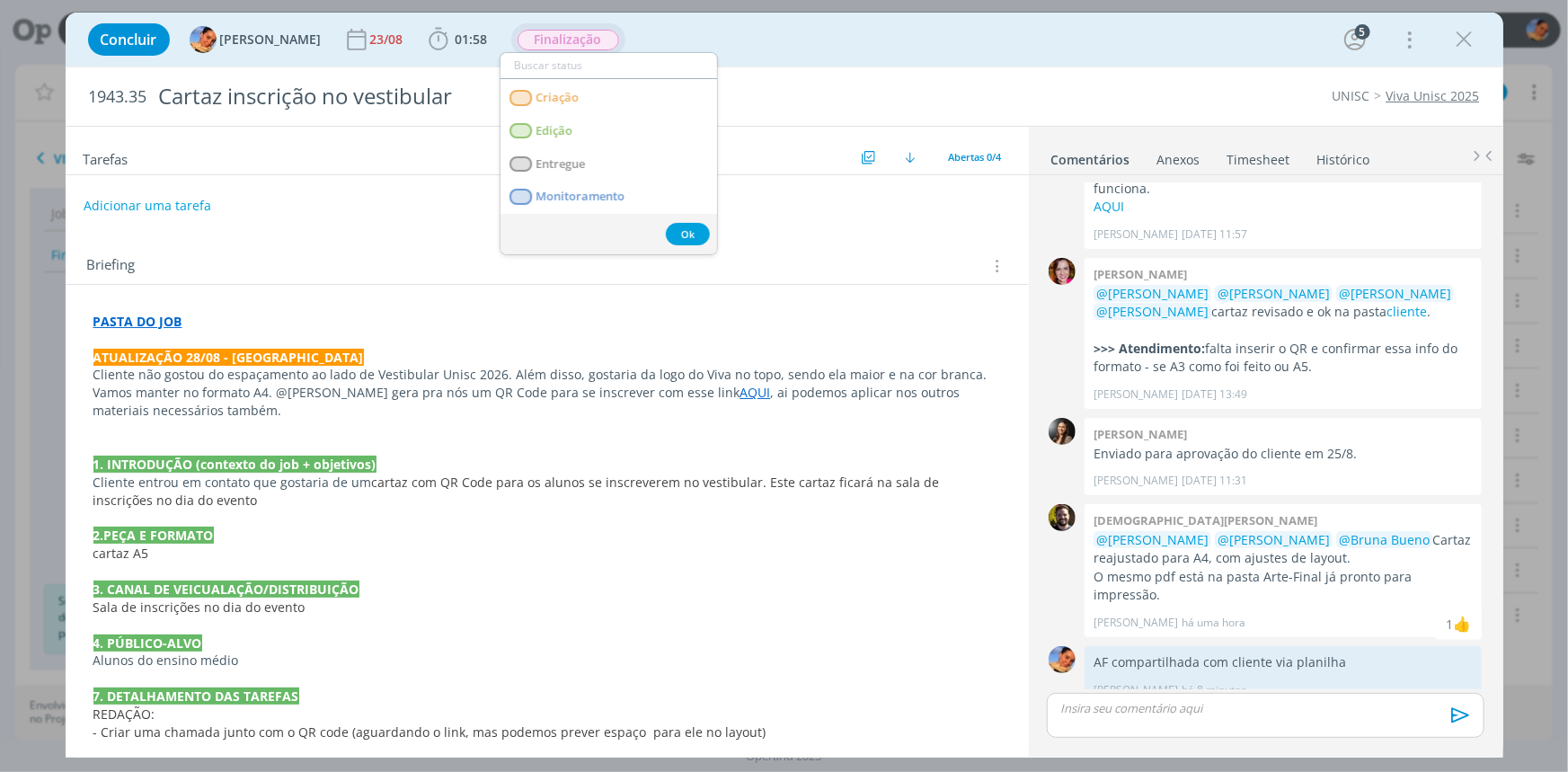
scroll to position [162, 0]
click at [593, 159] on link "Entregue" at bounding box center [609, 164] width 217 height 33
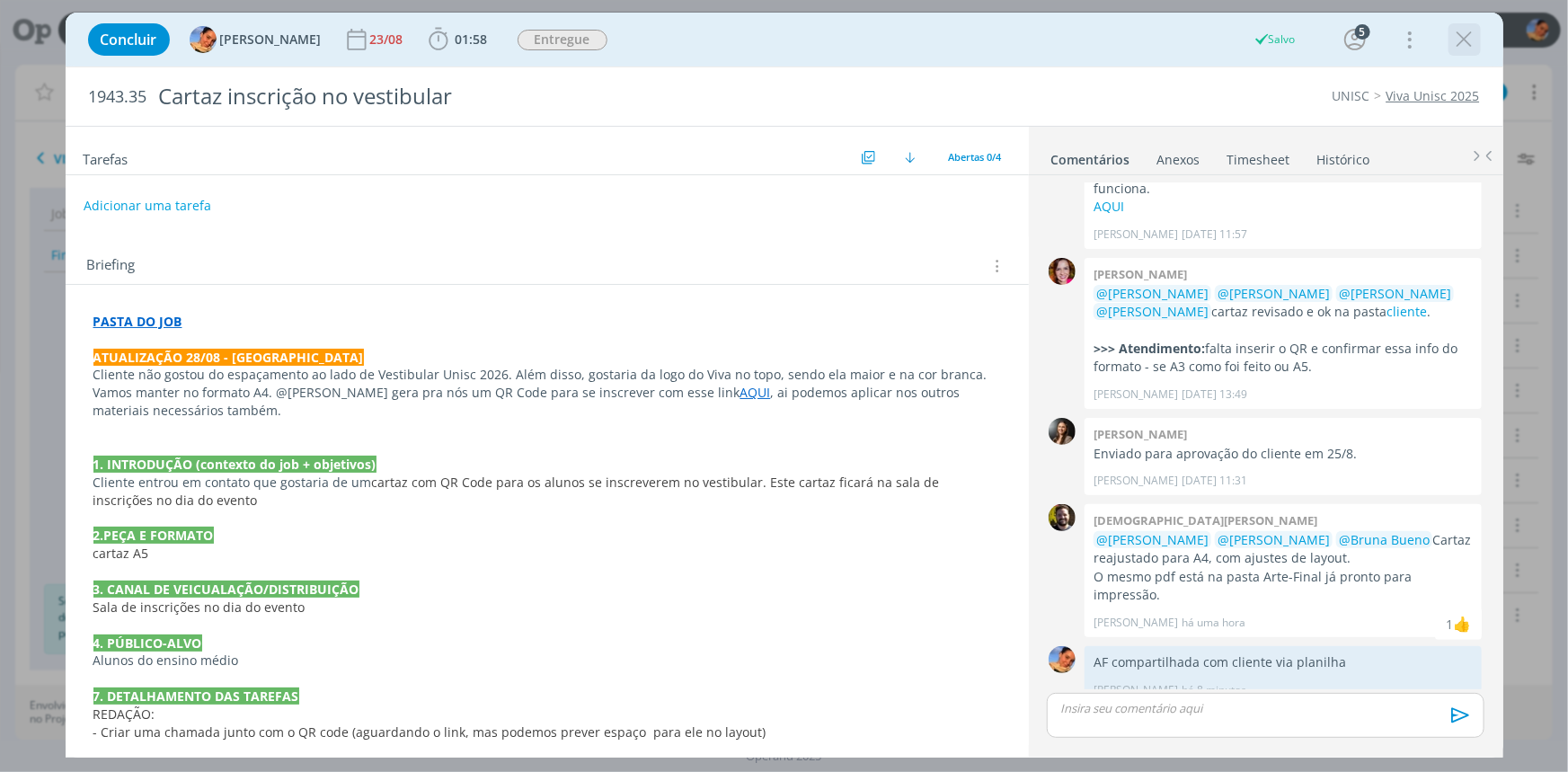
click at [1456, 39] on icon "dialog" at bounding box center [1465, 40] width 27 height 27
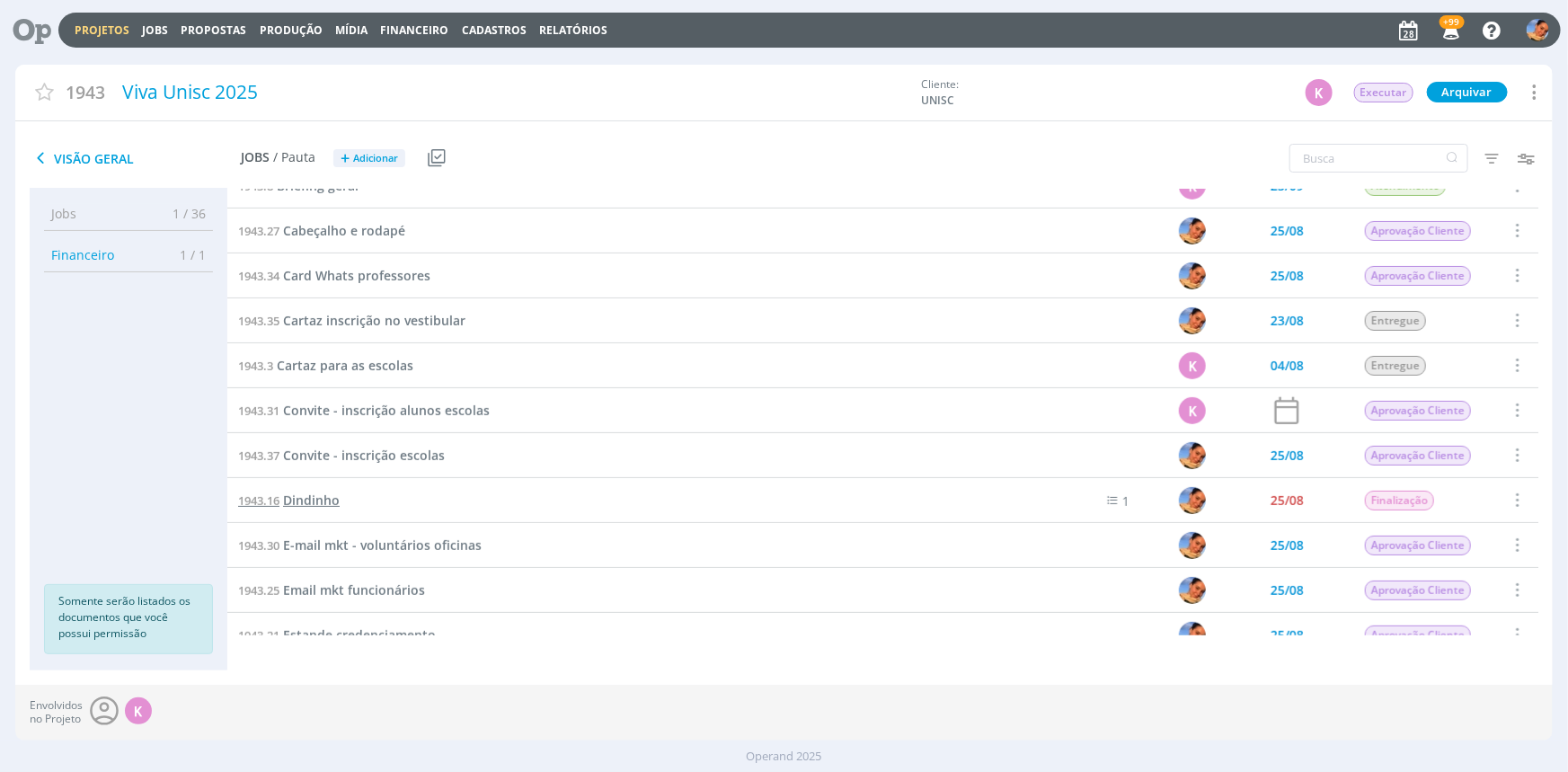
scroll to position [326, 0]
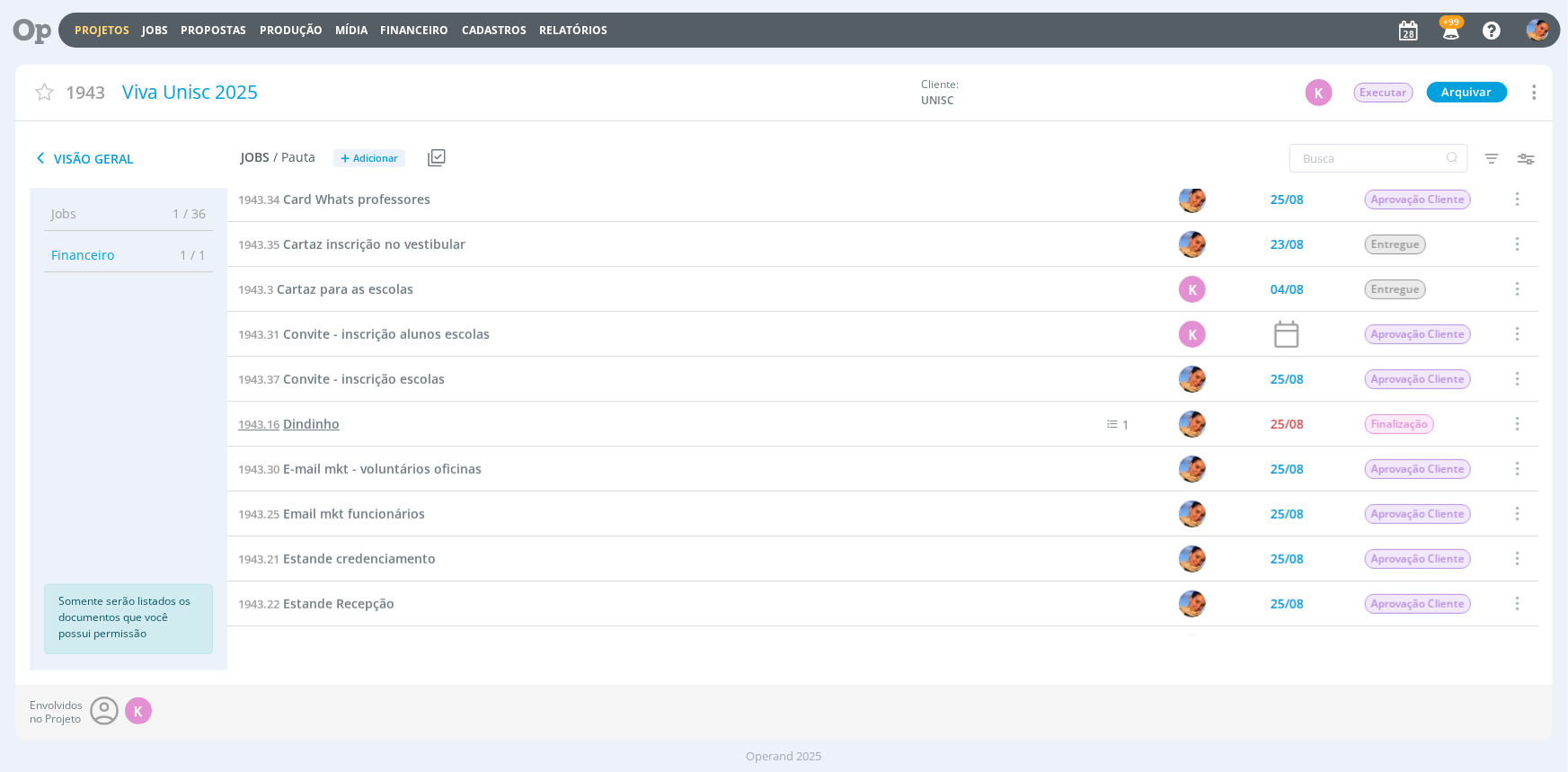
click at [310, 419] on span "Dindinho" at bounding box center [311, 424] width 56 height 18
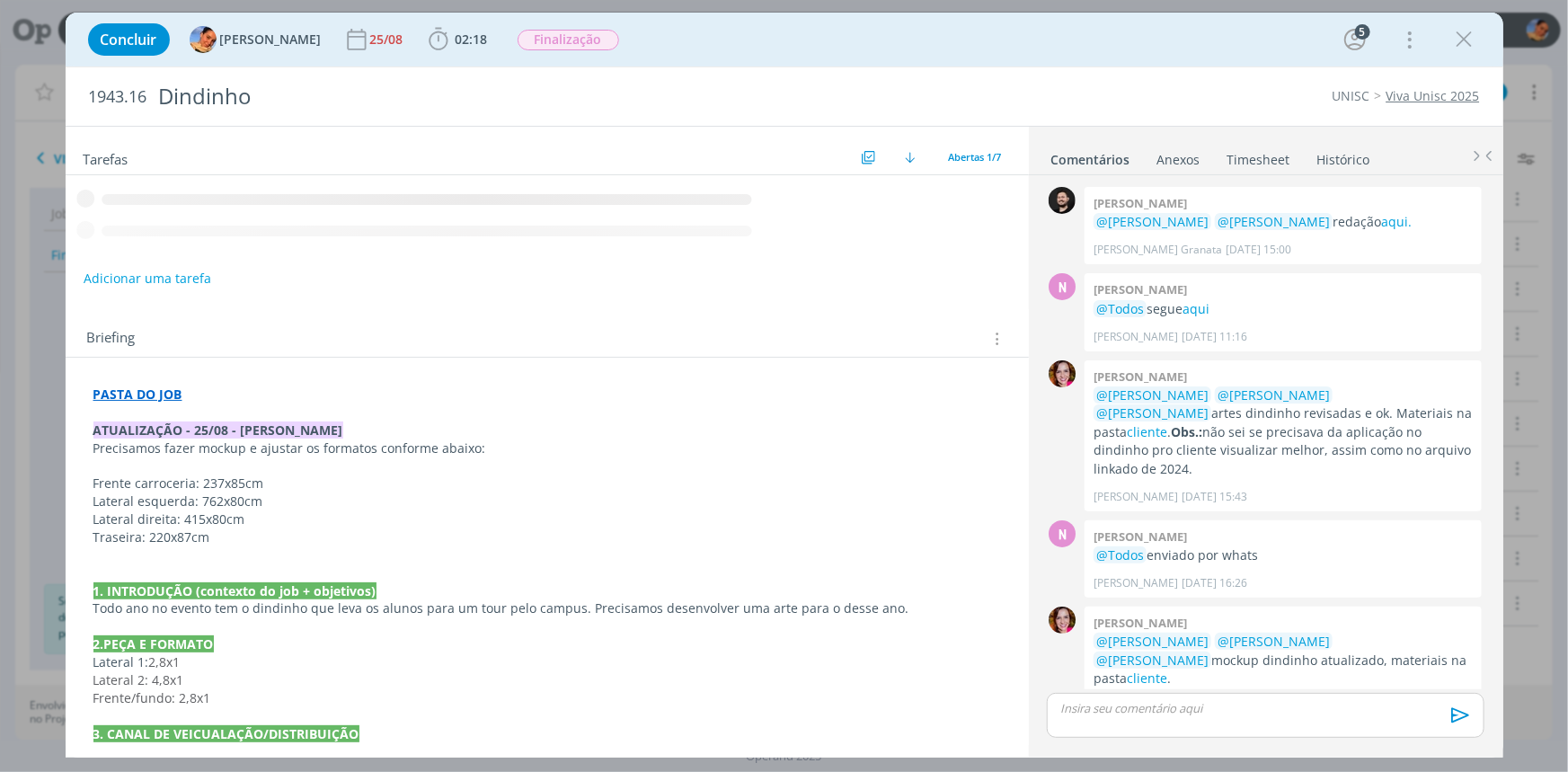
scroll to position [448, 0]
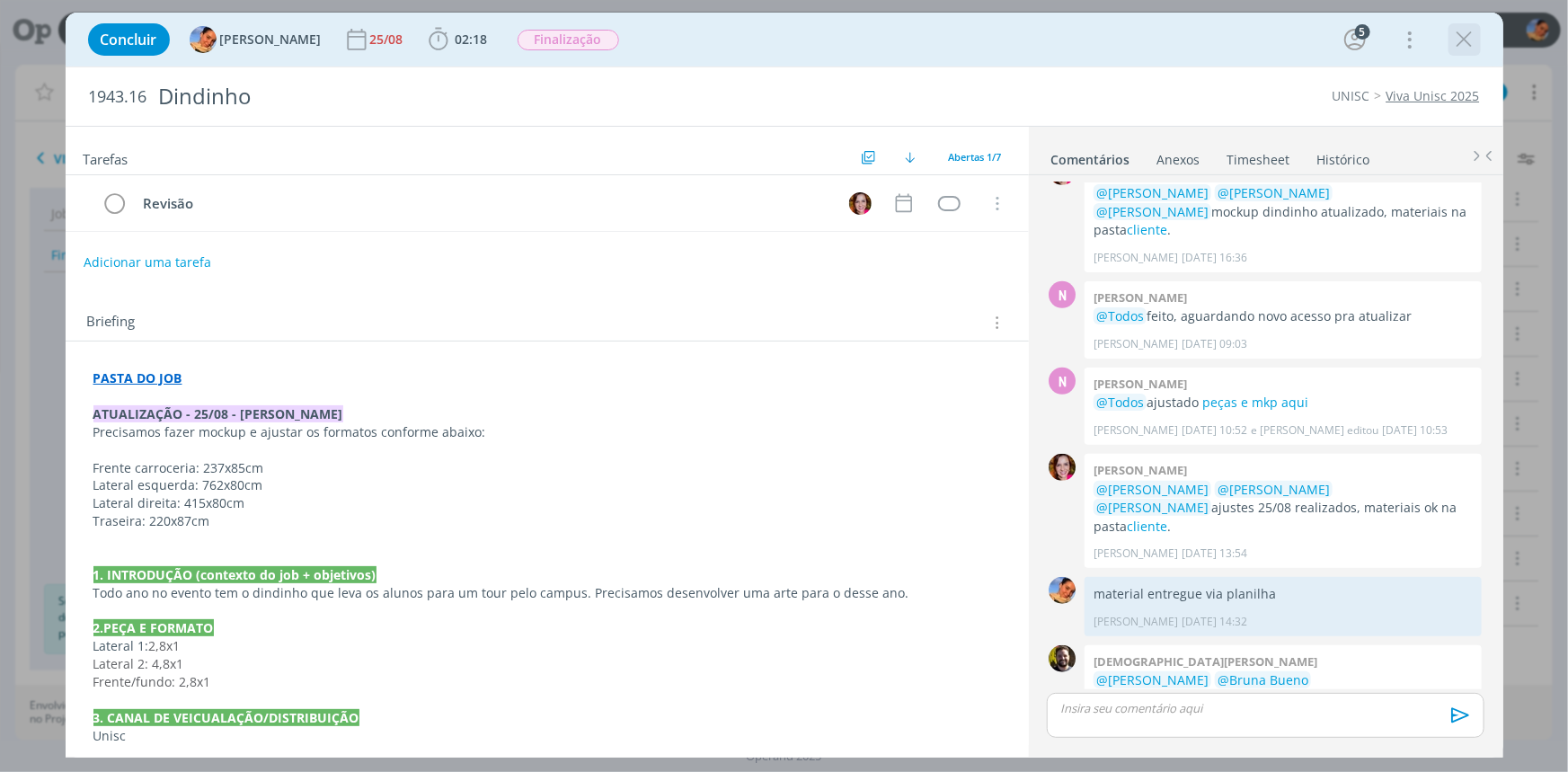
click at [1471, 36] on icon "dialog" at bounding box center [1465, 40] width 27 height 27
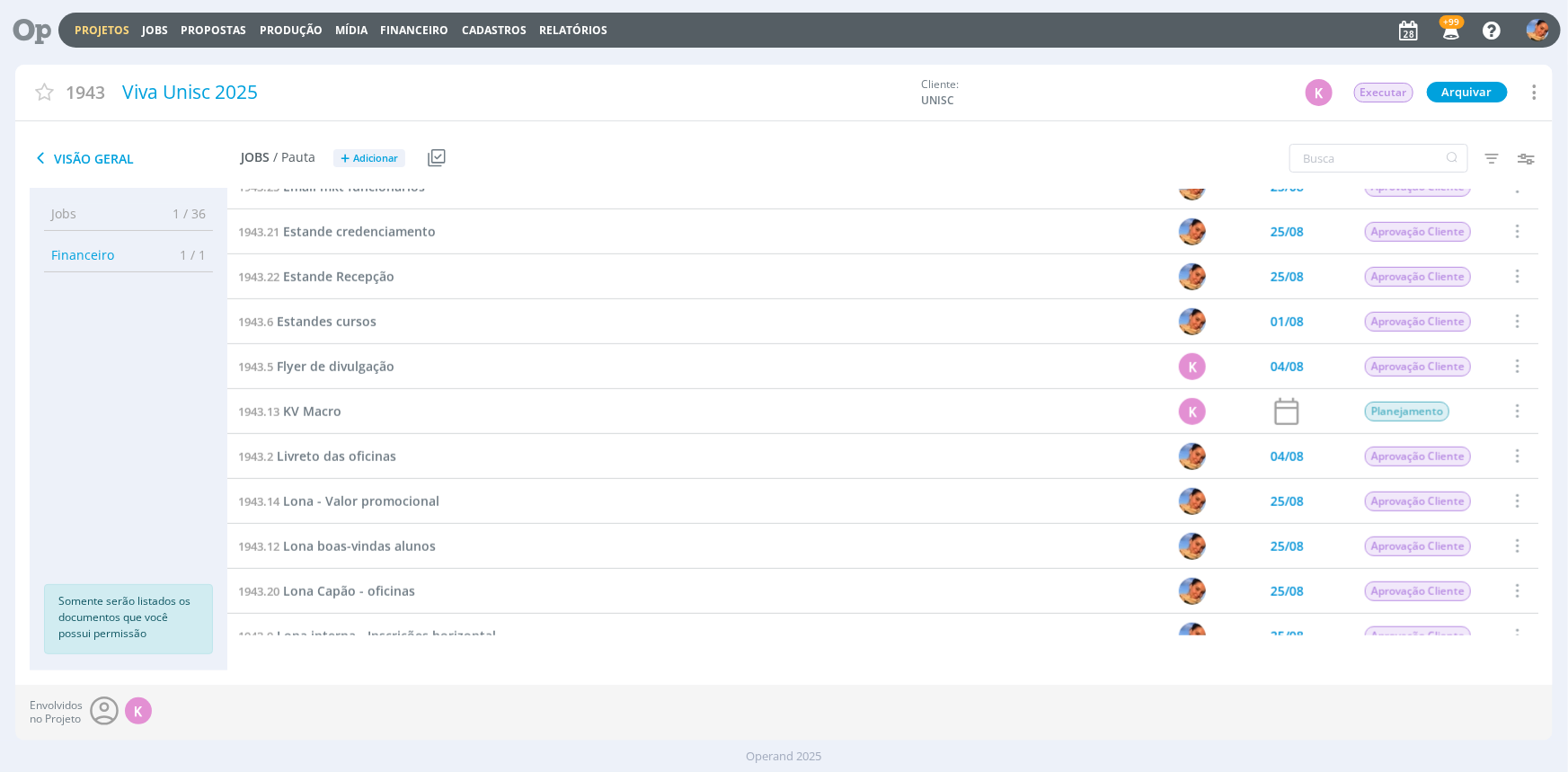
scroll to position [979, 0]
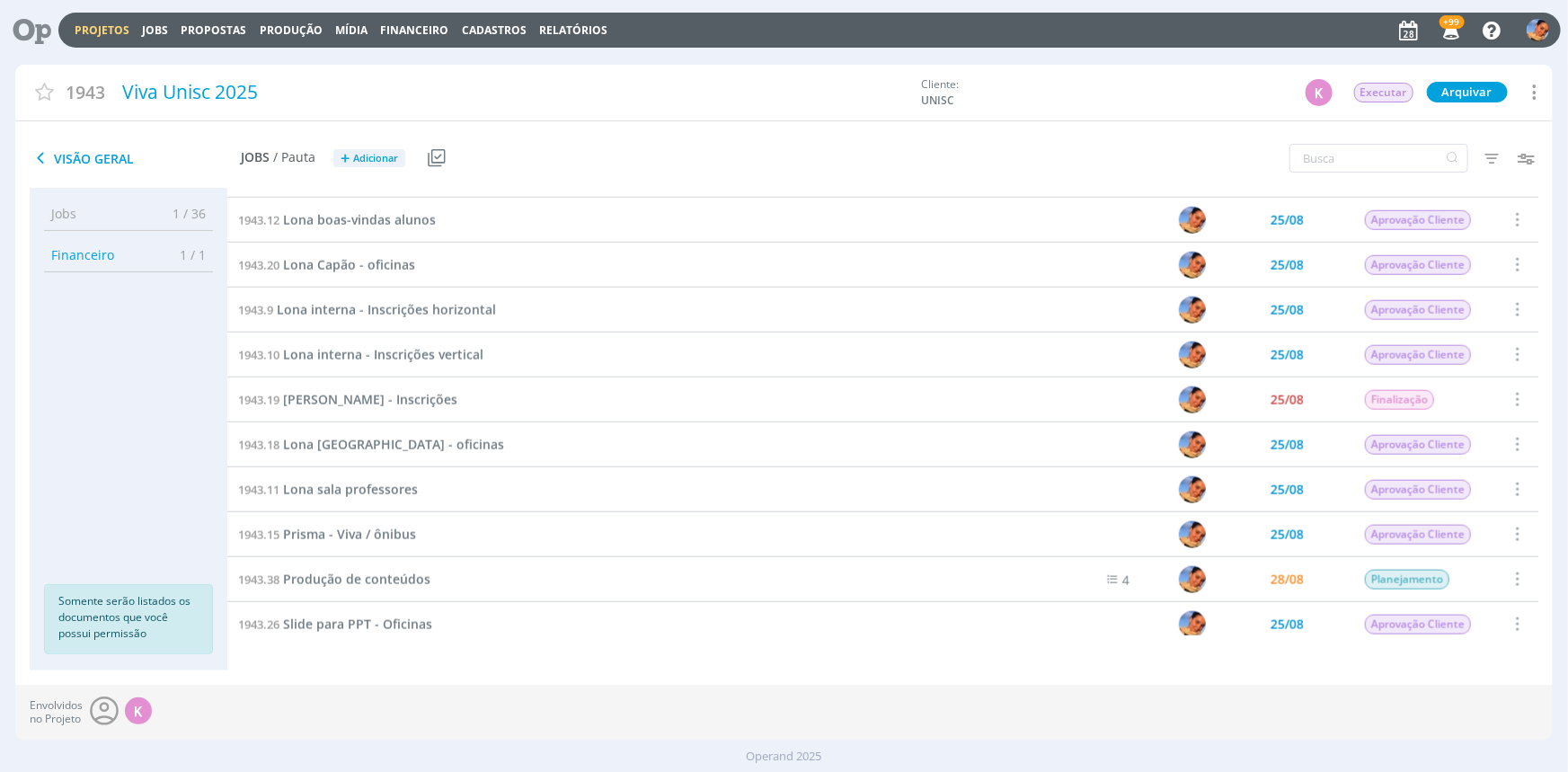
click at [431, 393] on span "[PERSON_NAME] - Inscrições" at bounding box center [370, 400] width 174 height 18
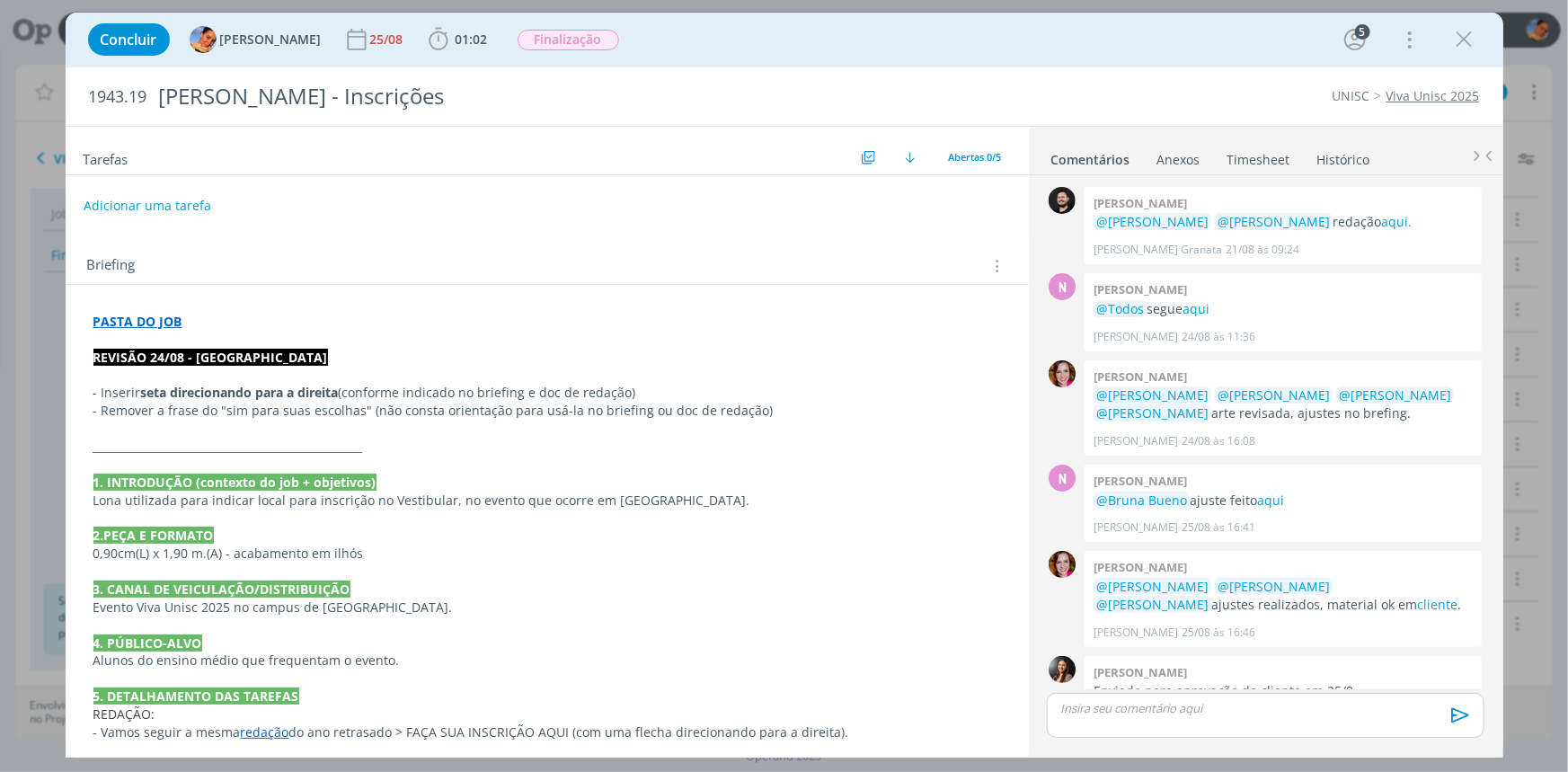
scroll to position [276, 0]
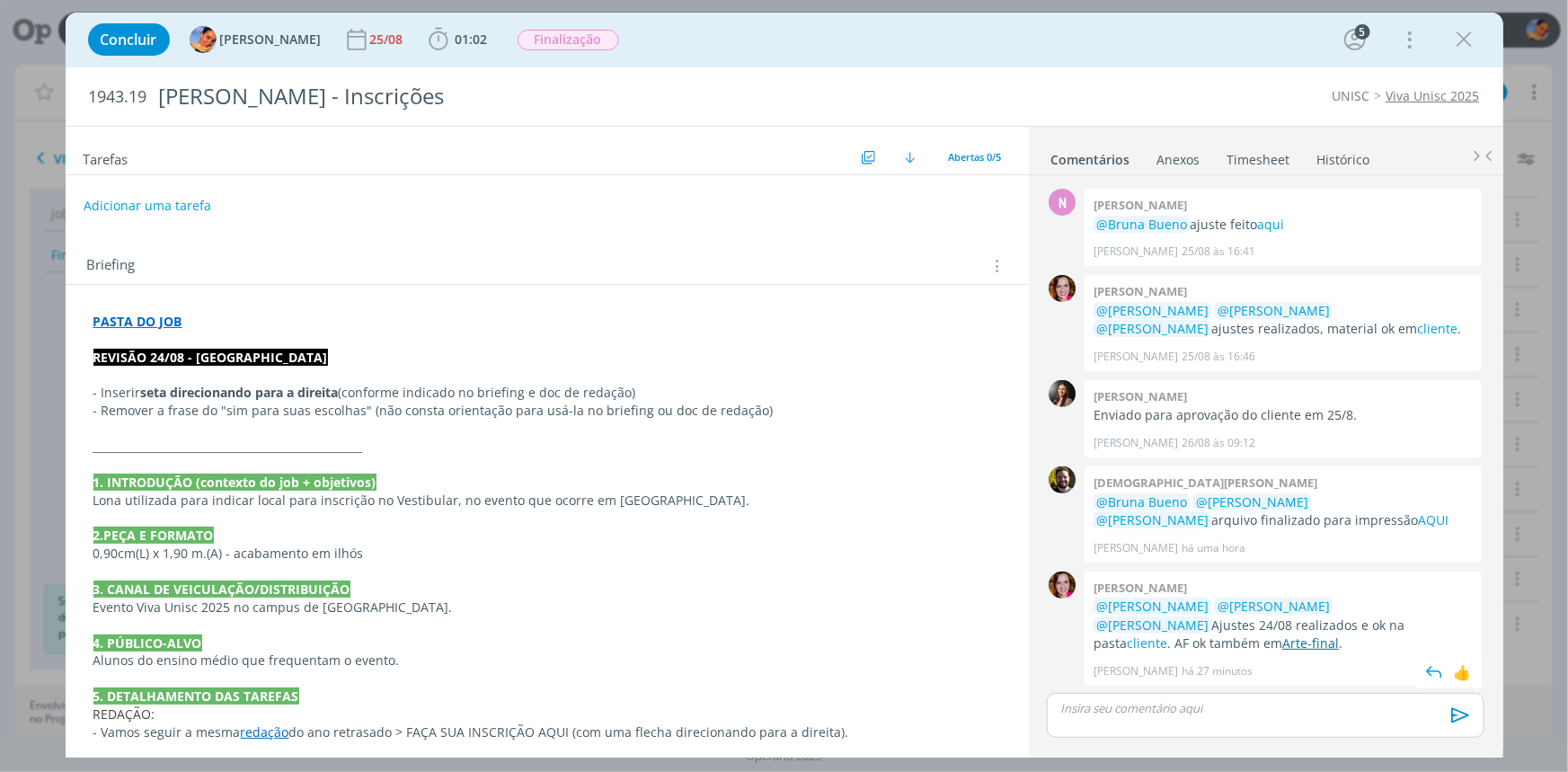
click at [1339, 634] on link "Arte-final" at bounding box center [1311, 643] width 56 height 18
click at [1101, 697] on div "dialog" at bounding box center [1265, 715] width 437 height 45
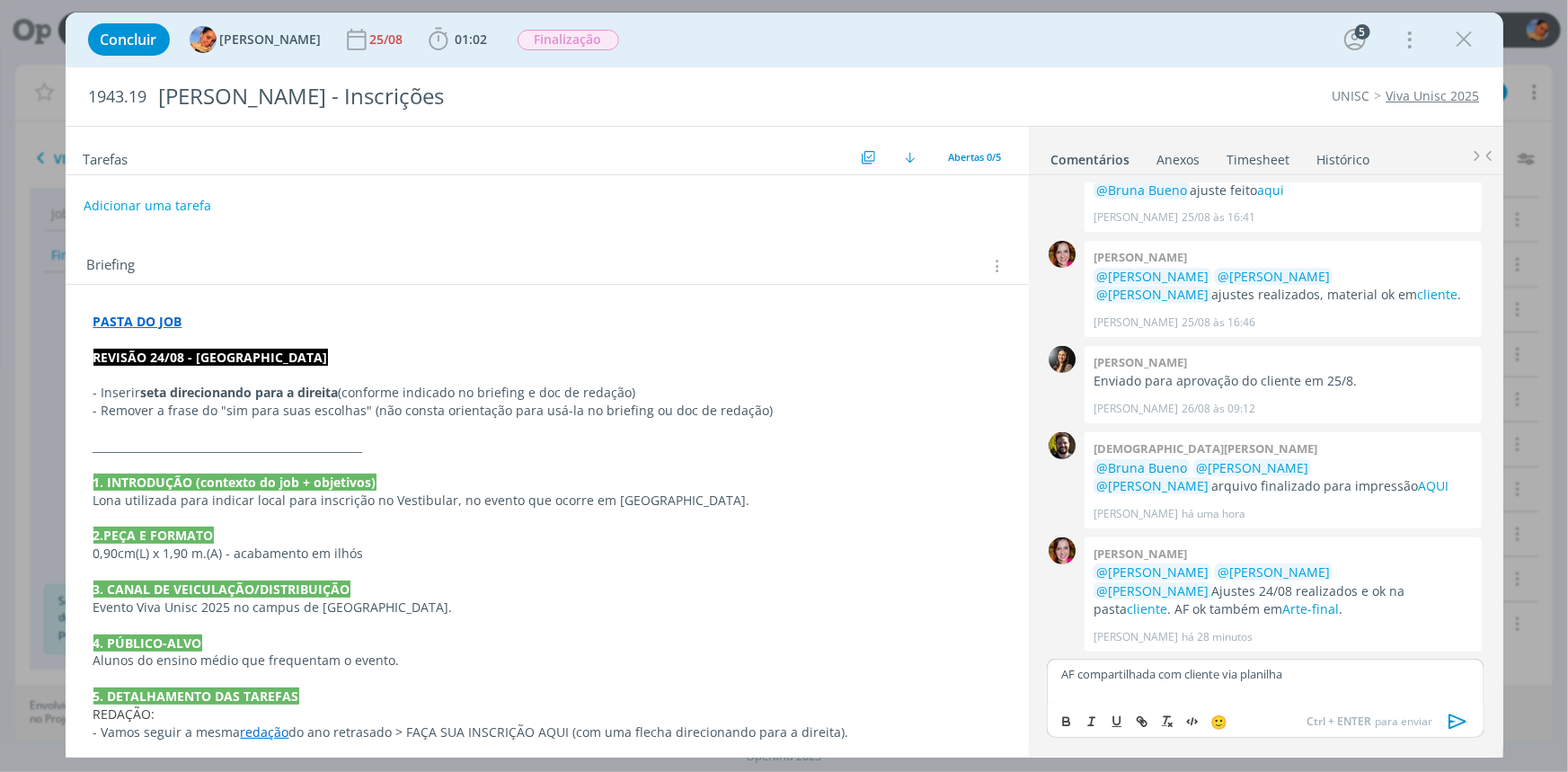
click at [1445, 716] on icon "dialog" at bounding box center [1459, 721] width 27 height 27
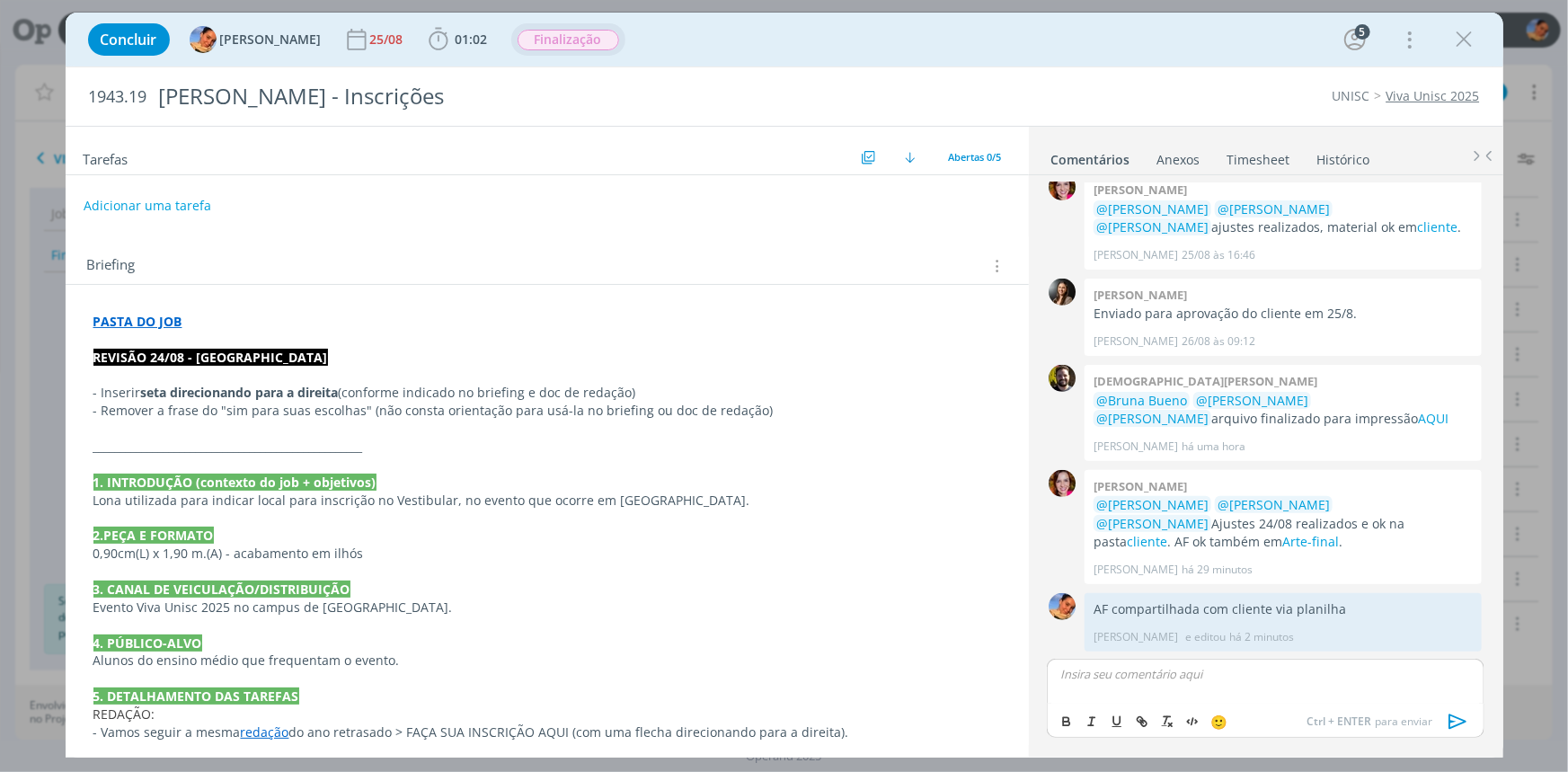
drag, startPoint x: 441, startPoint y: 53, endPoint x: 508, endPoint y: 50, distance: 67.1
click at [442, 53] on span "01:02" at bounding box center [458, 40] width 66 height 27
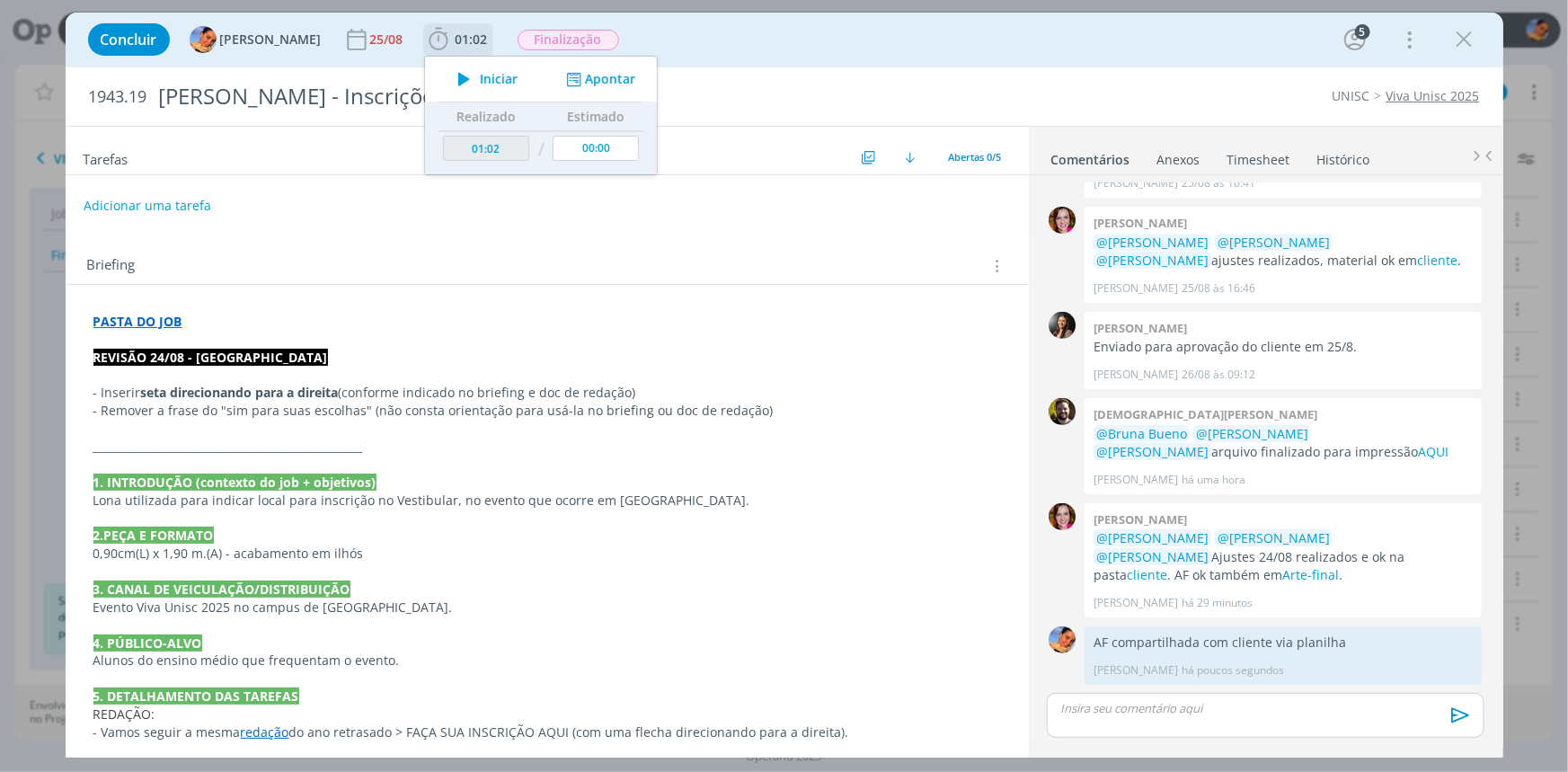
scroll to position [343, 0]
click at [596, 72] on button "Apontar" at bounding box center [598, 79] width 75 height 18
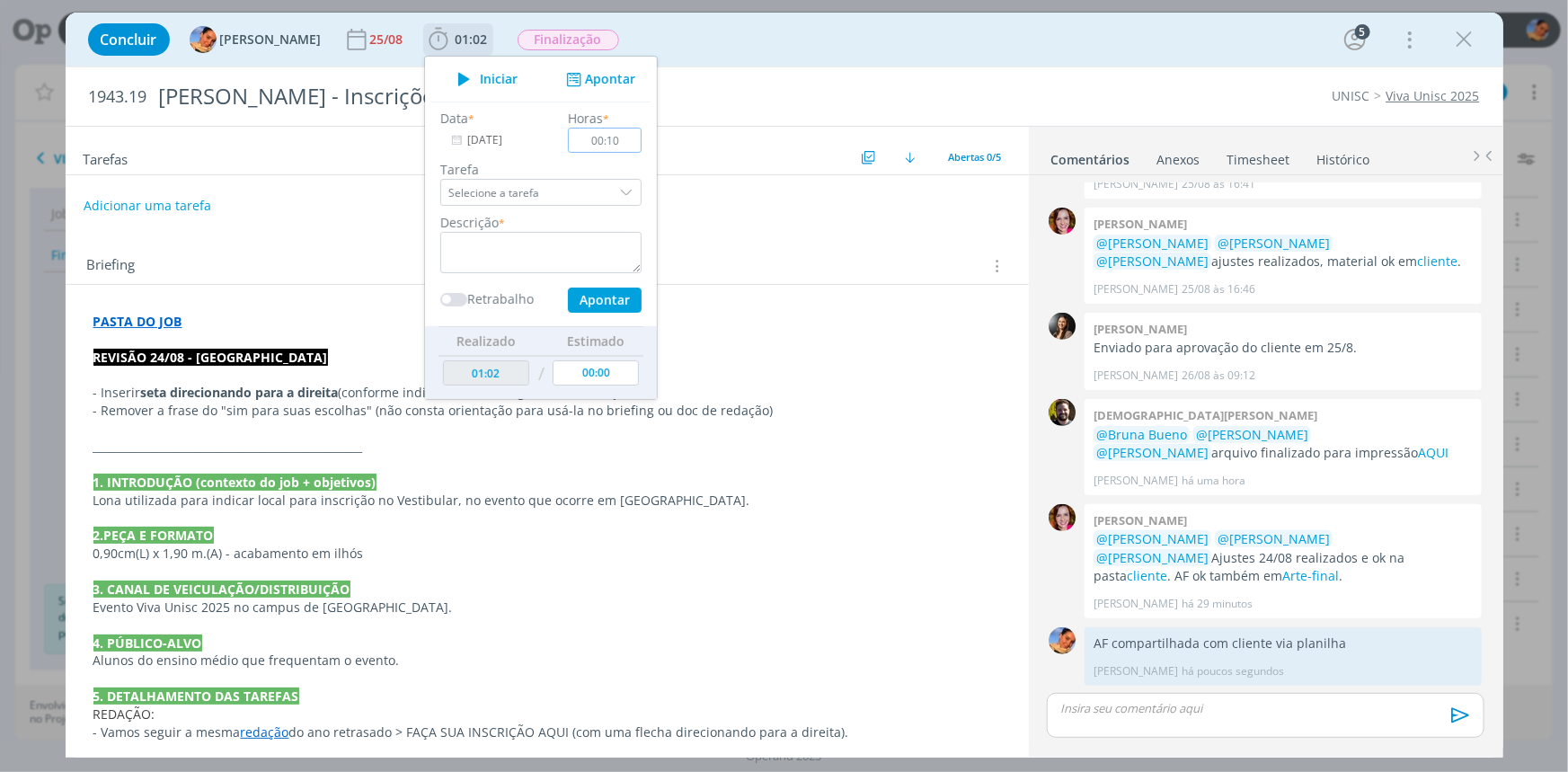
type input "00:10"
click at [564, 242] on textarea "dialog" at bounding box center [541, 252] width 201 height 42
type textarea "entrega de AF"
click at [593, 288] on button "Apontar" at bounding box center [604, 300] width 74 height 25
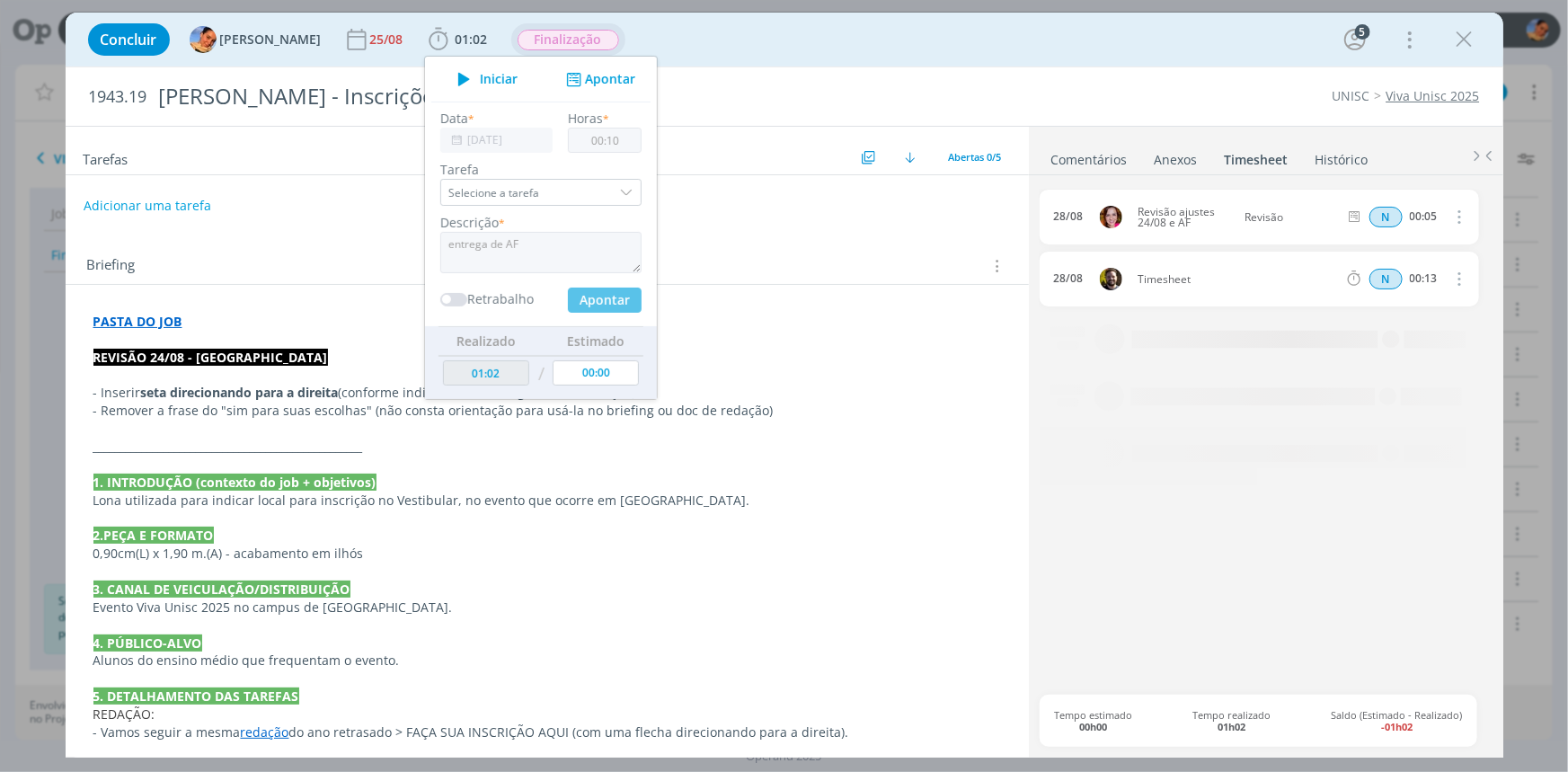
type input "01:12"
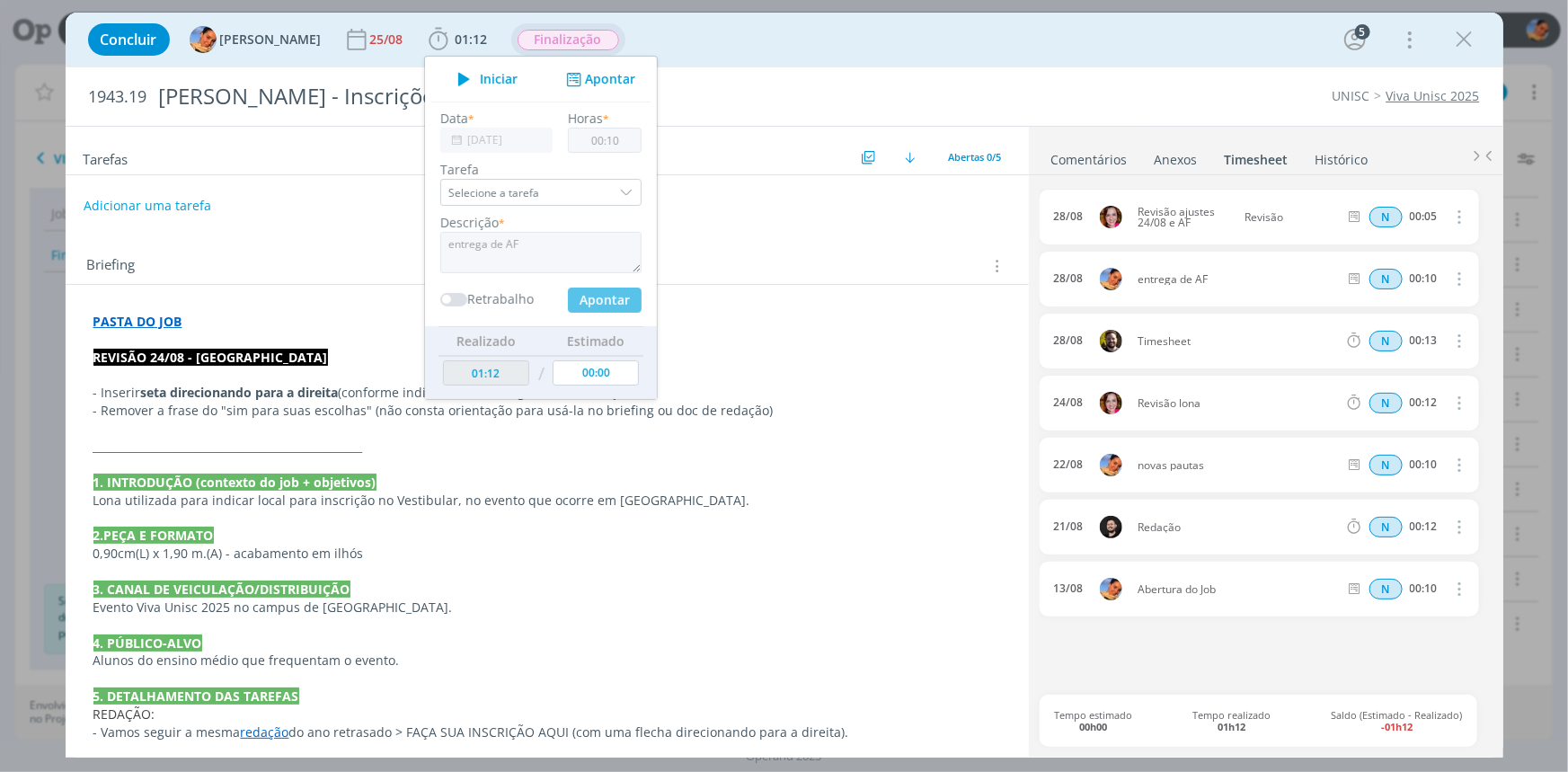
type input "00:00"
click at [566, 44] on span "Finalização" at bounding box center [568, 39] width 101 height 20
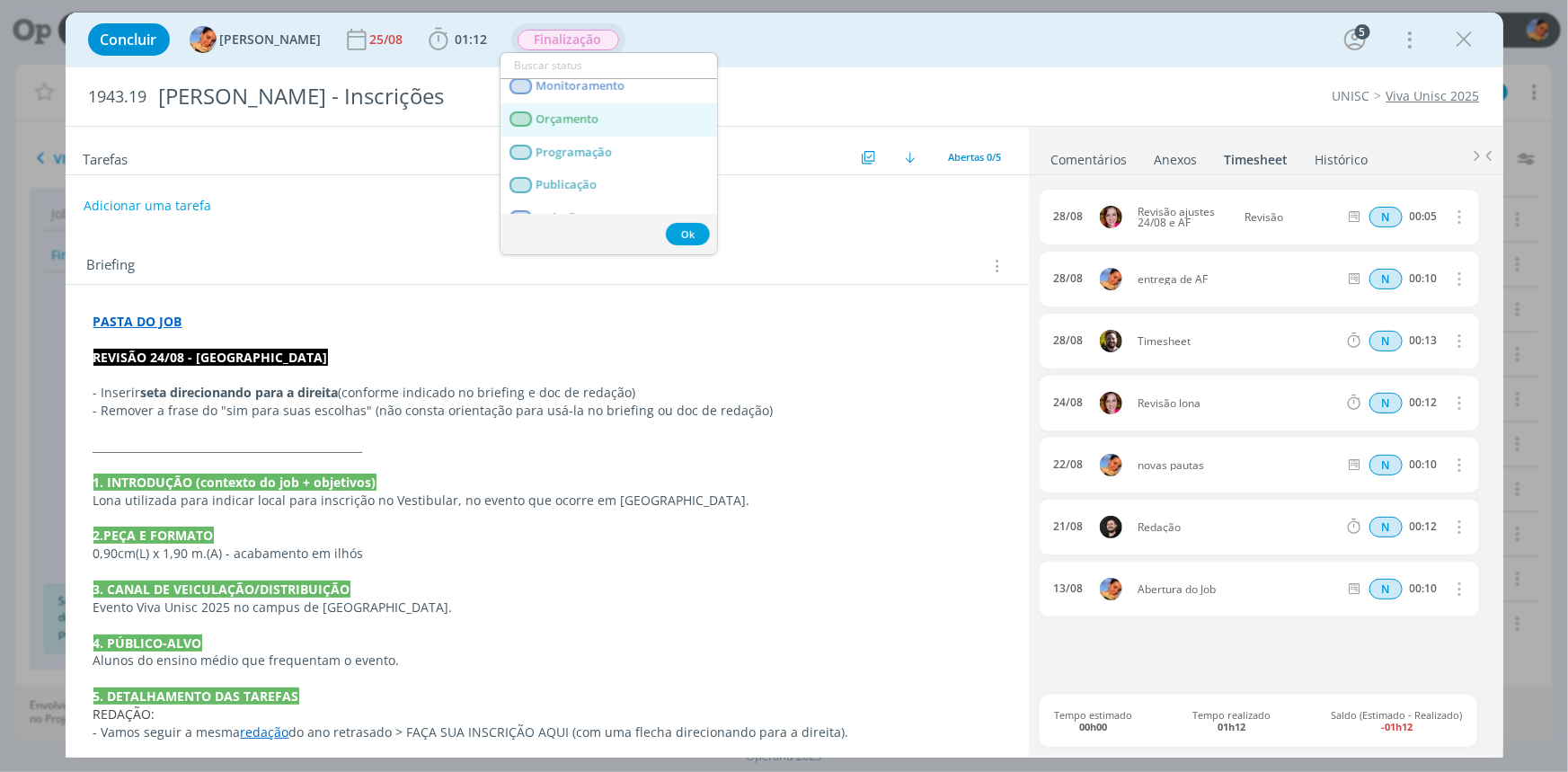
scroll to position [244, 0]
click at [600, 88] on link "Entregue" at bounding box center [609, 82] width 217 height 33
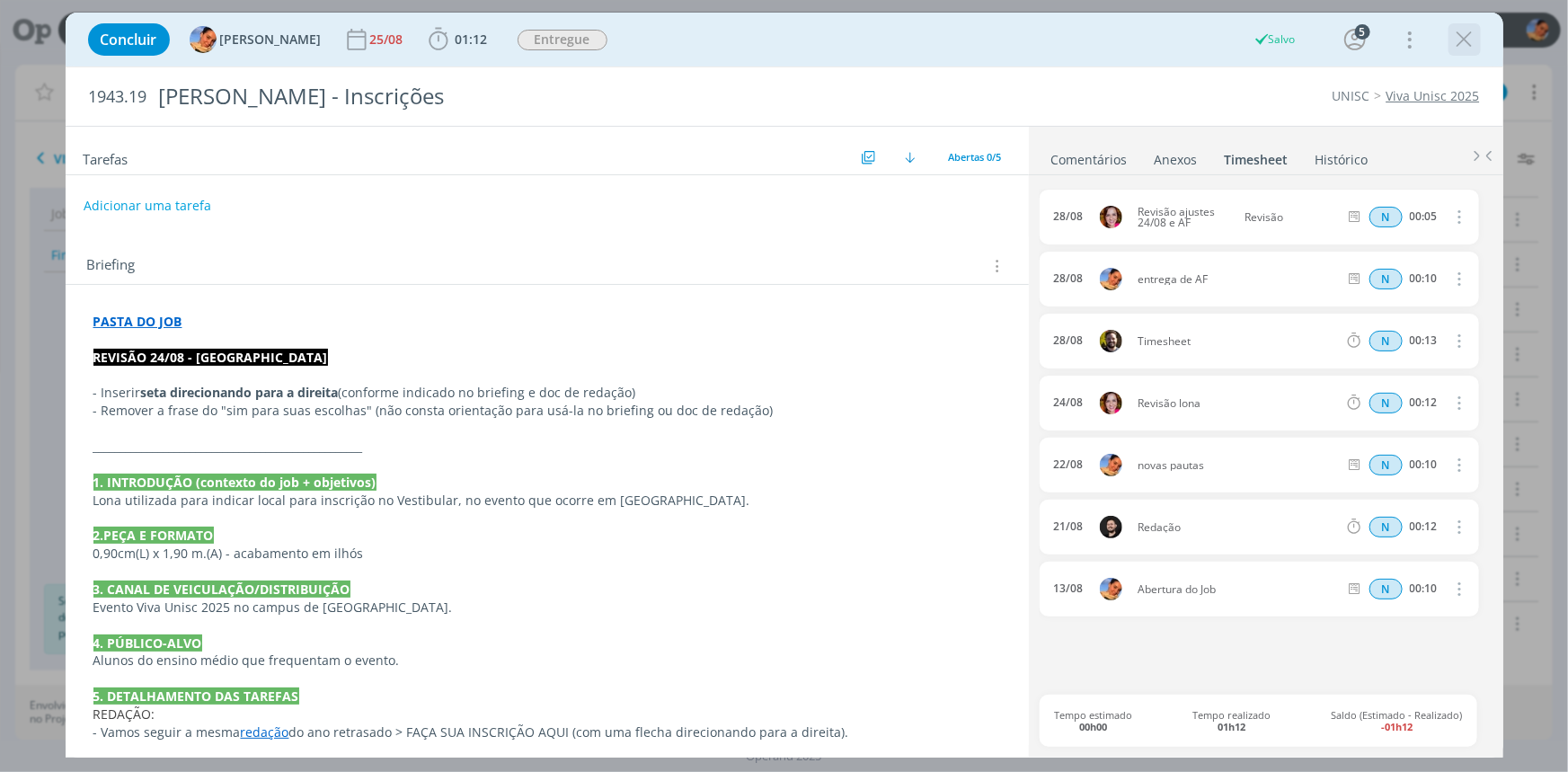
click at [1475, 42] on icon "dialog" at bounding box center [1465, 40] width 27 height 27
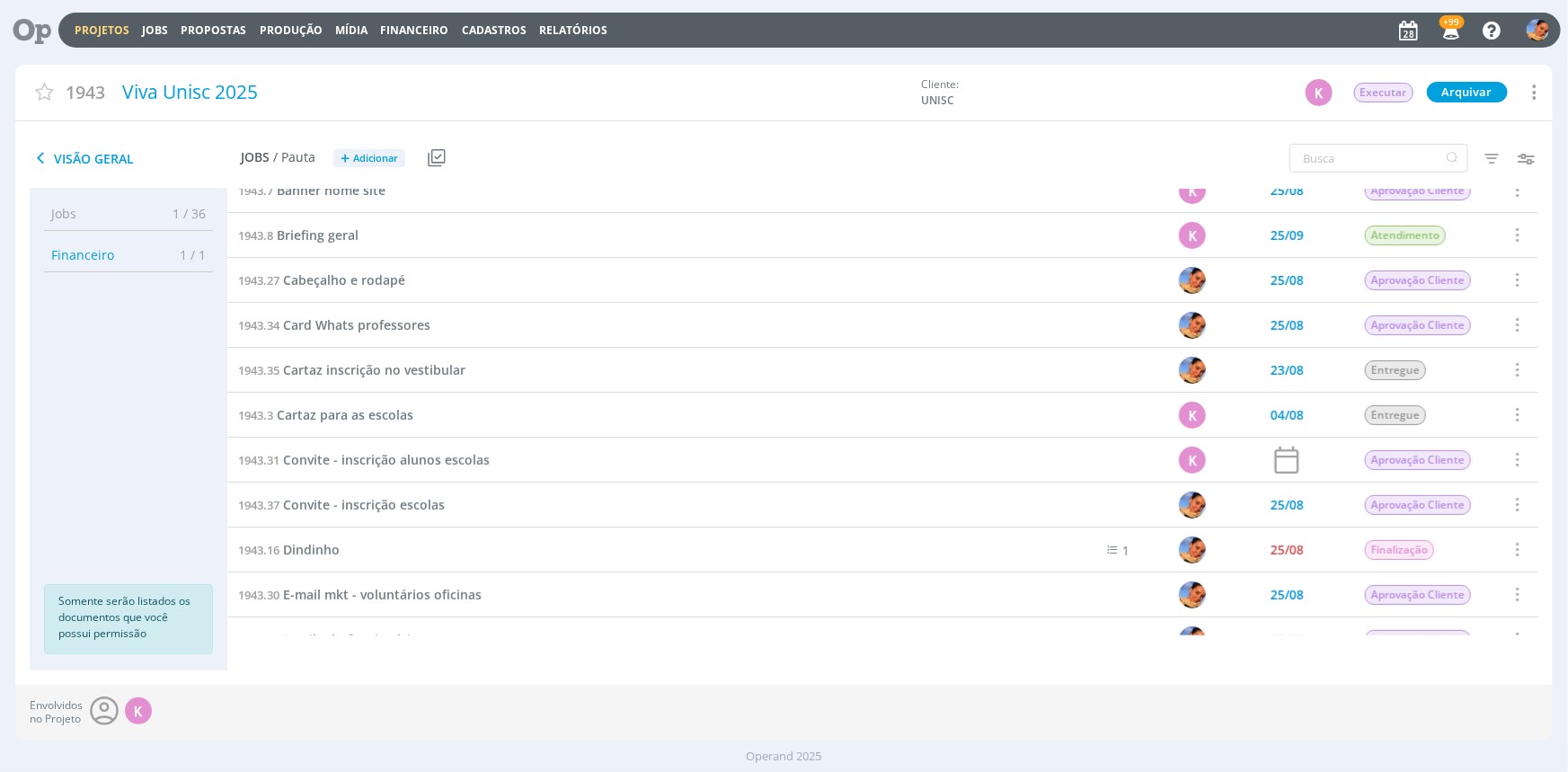
scroll to position [162, 0]
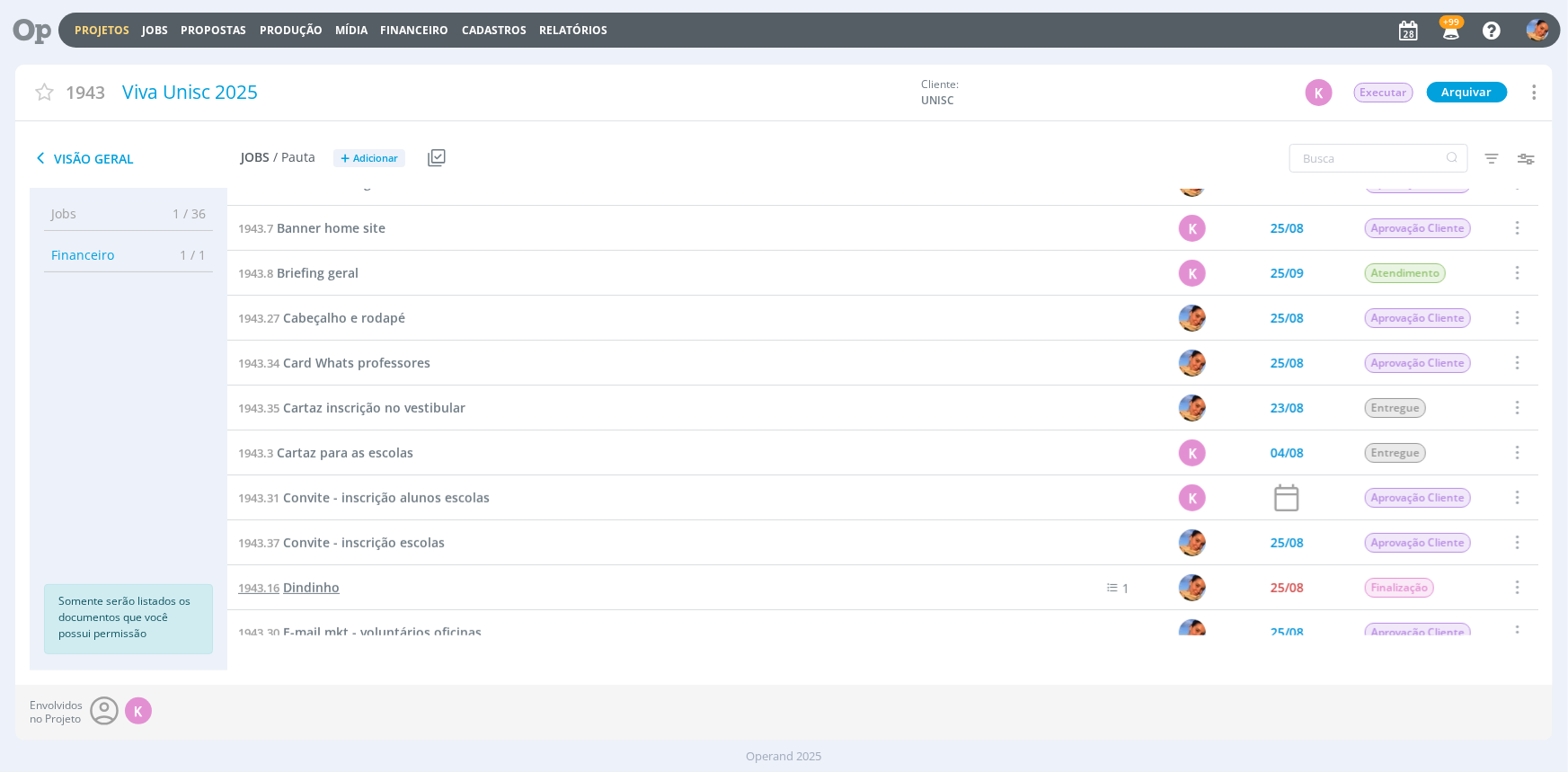
click at [297, 583] on span "Dindinho" at bounding box center [311, 587] width 56 height 18
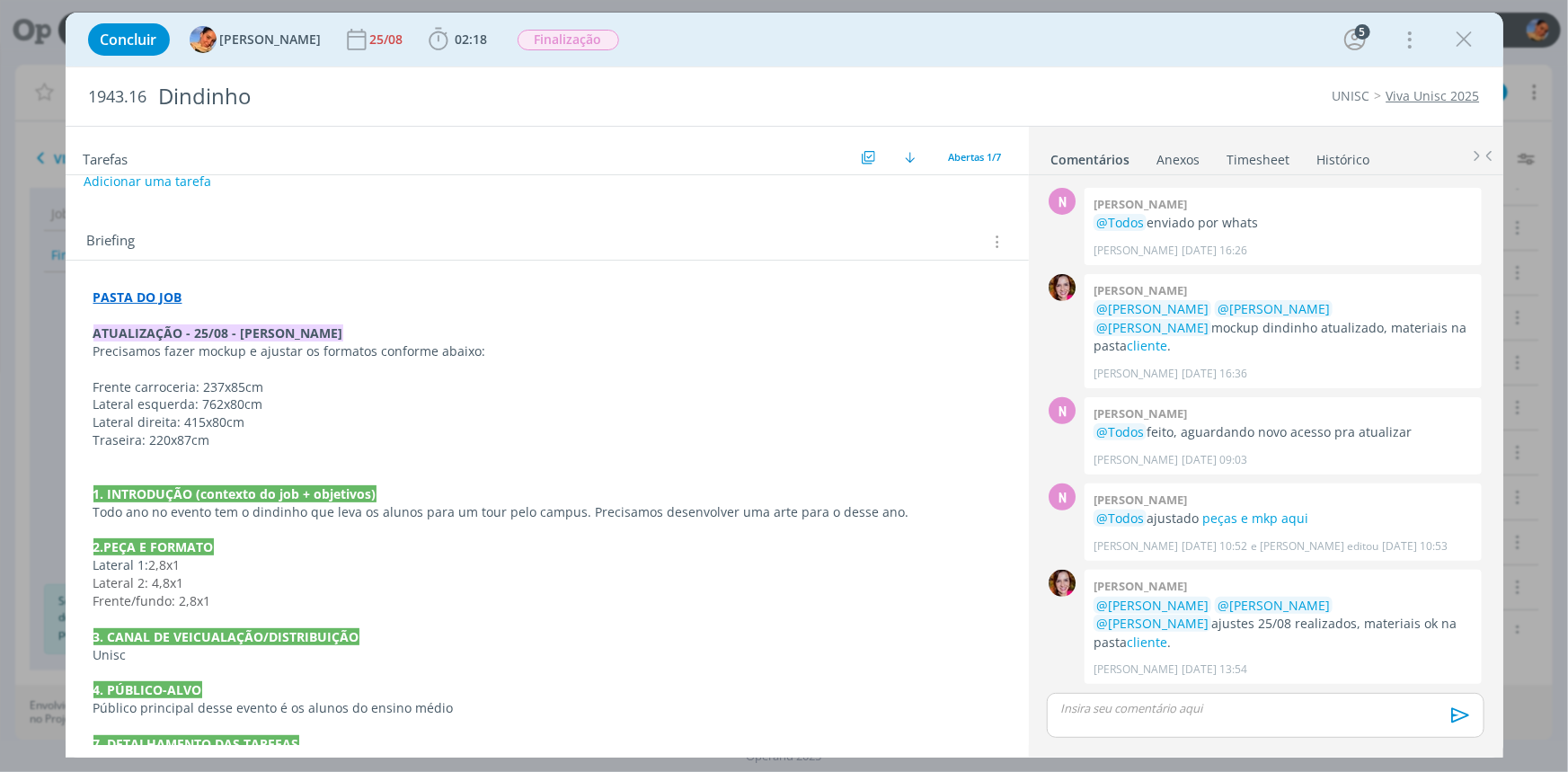
scroll to position [285, 0]
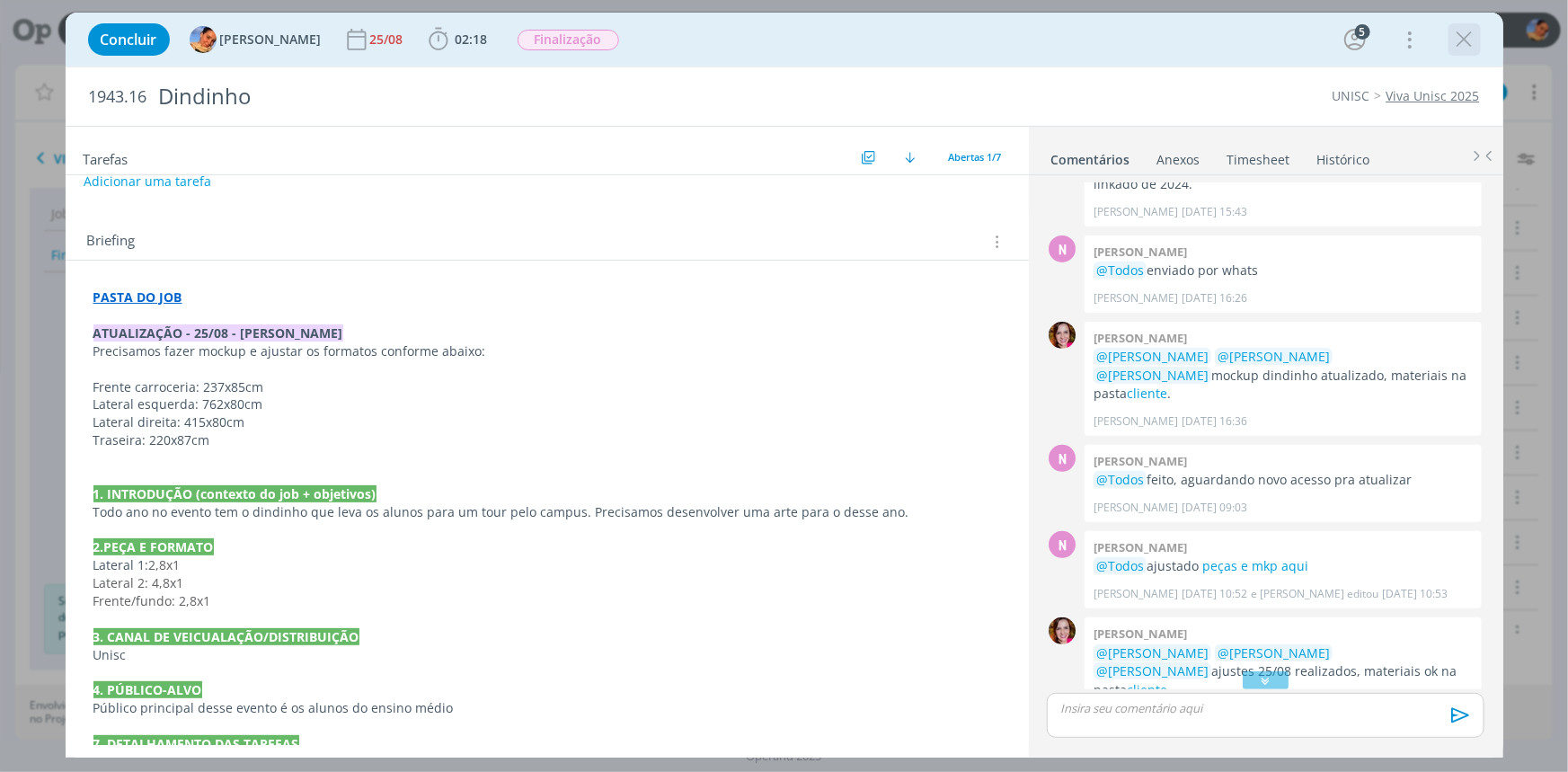
click at [1472, 42] on icon "dialog" at bounding box center [1465, 40] width 27 height 27
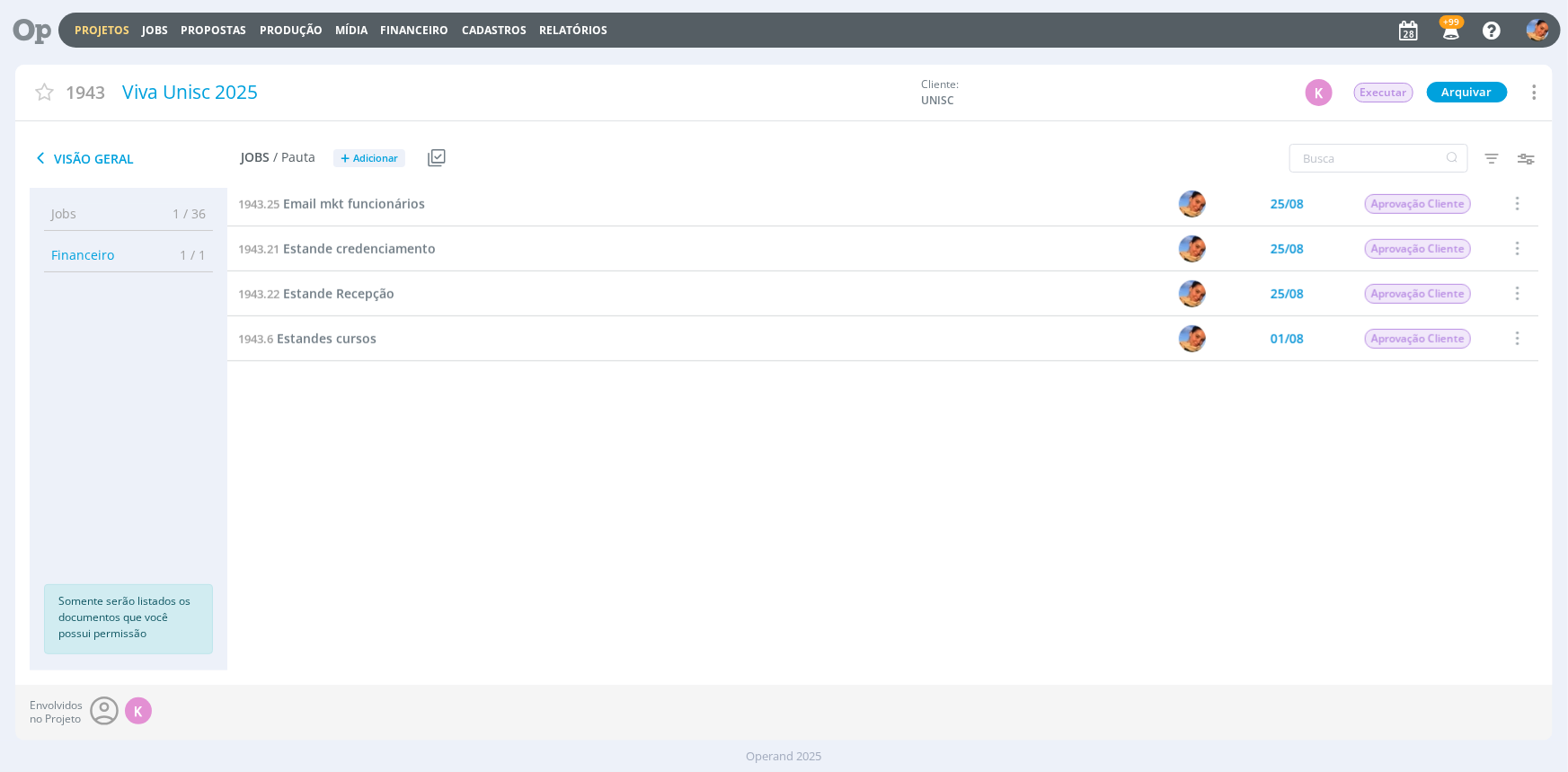
scroll to position [10, 0]
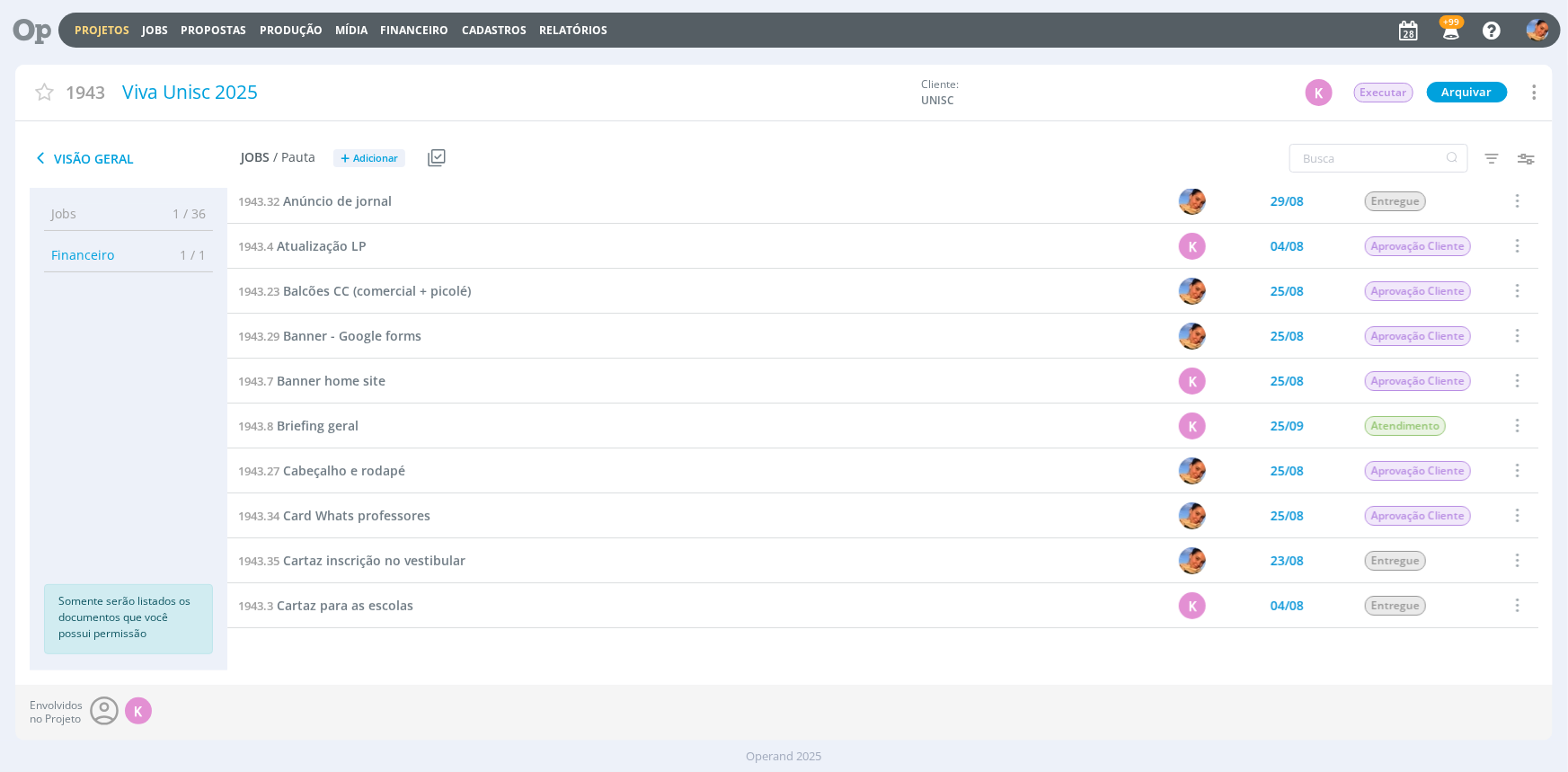
click at [322, 731] on span "Dindinho" at bounding box center [311, 740] width 56 height 18
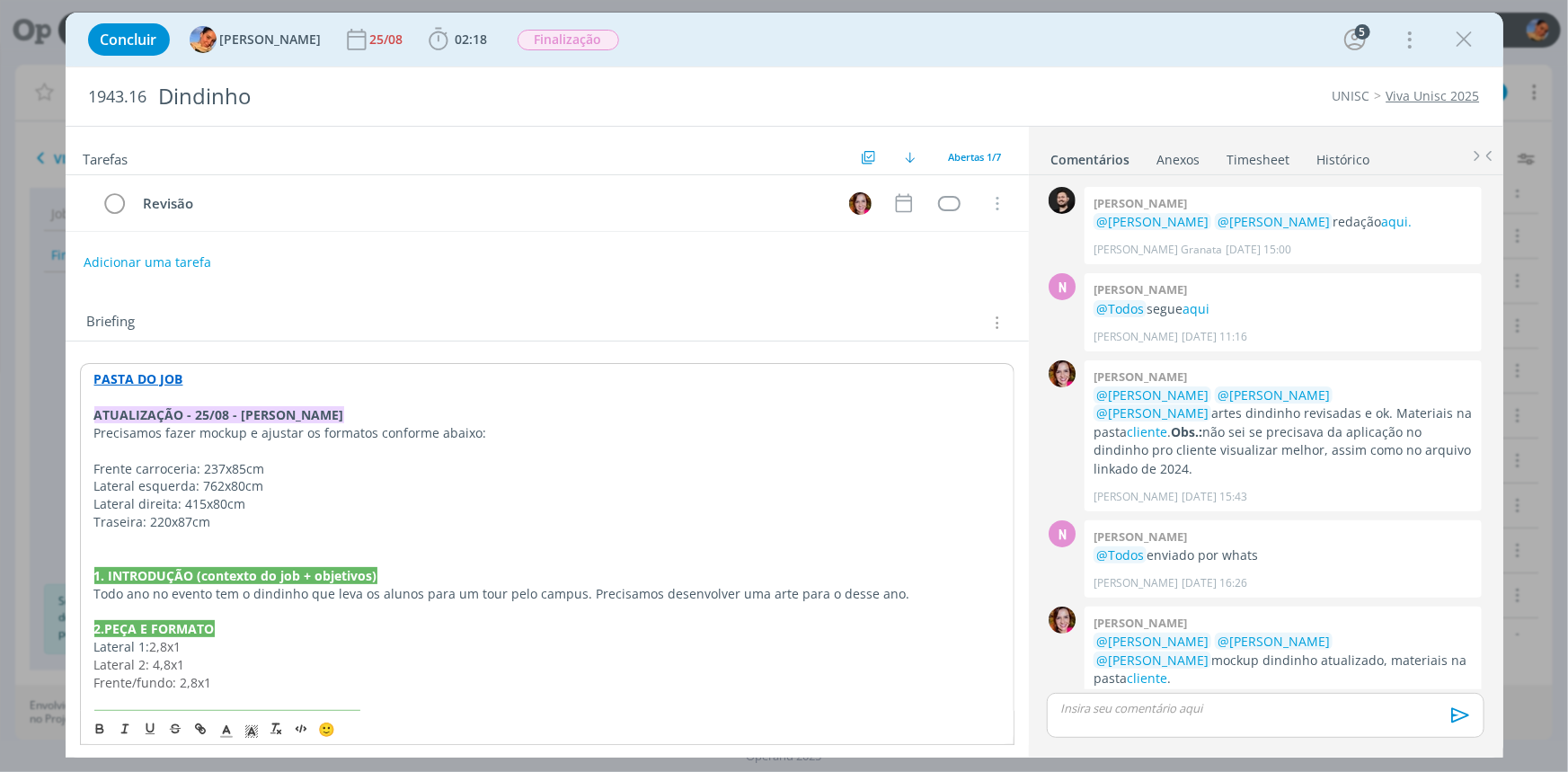
scroll to position [448, 0]
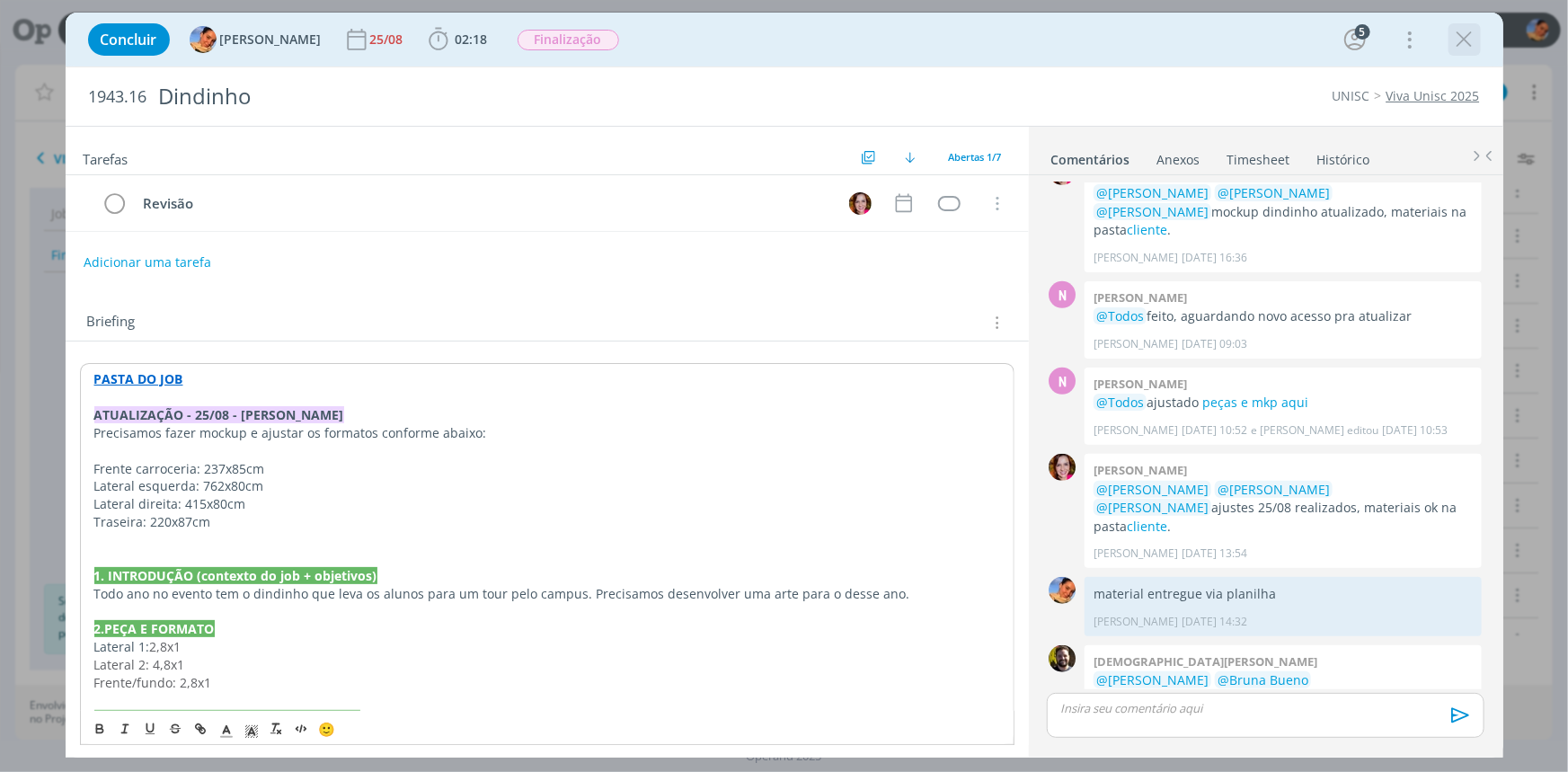
click at [1474, 41] on icon "dialog" at bounding box center [1465, 40] width 27 height 27
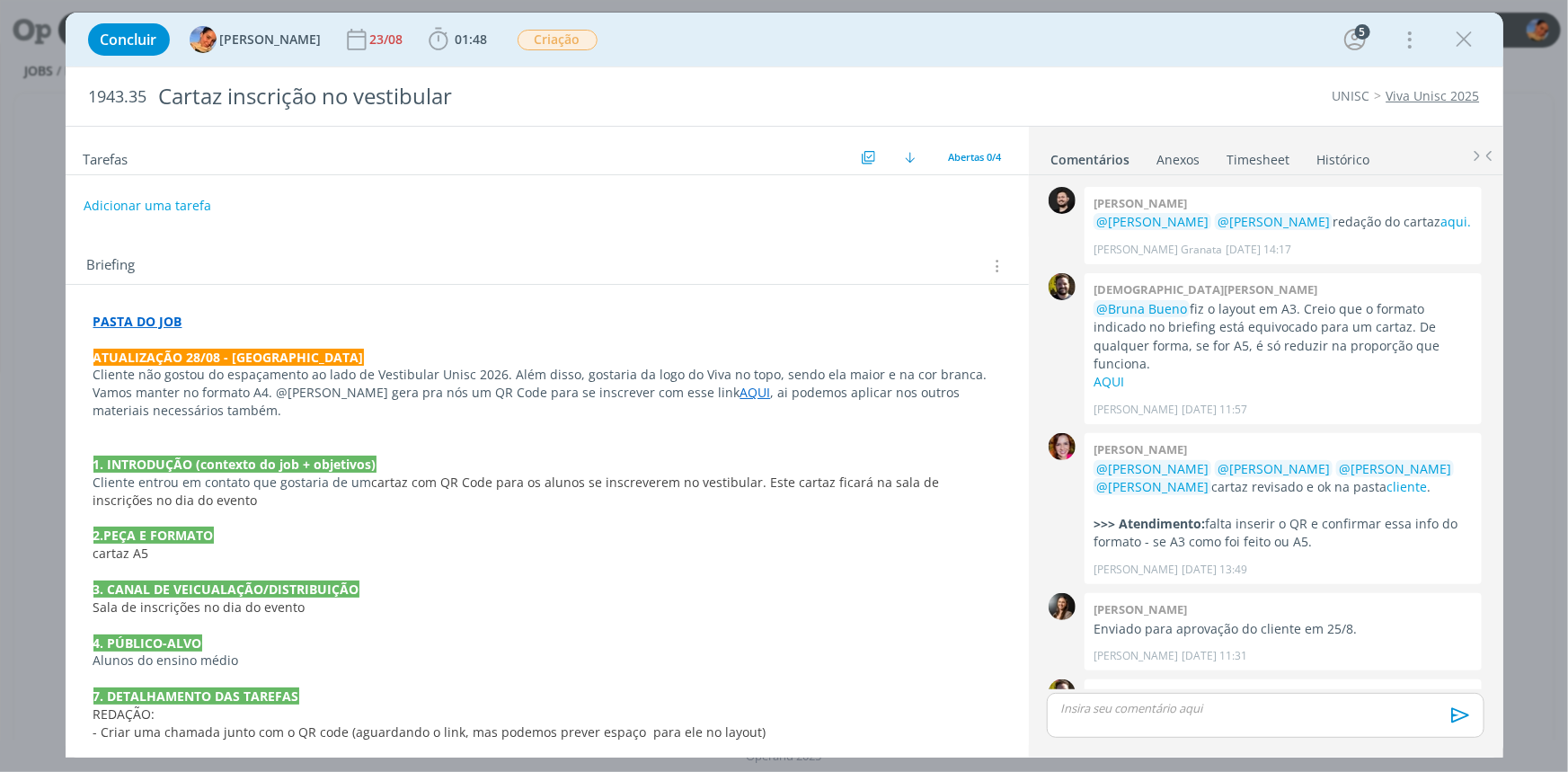
scroll to position [108, 0]
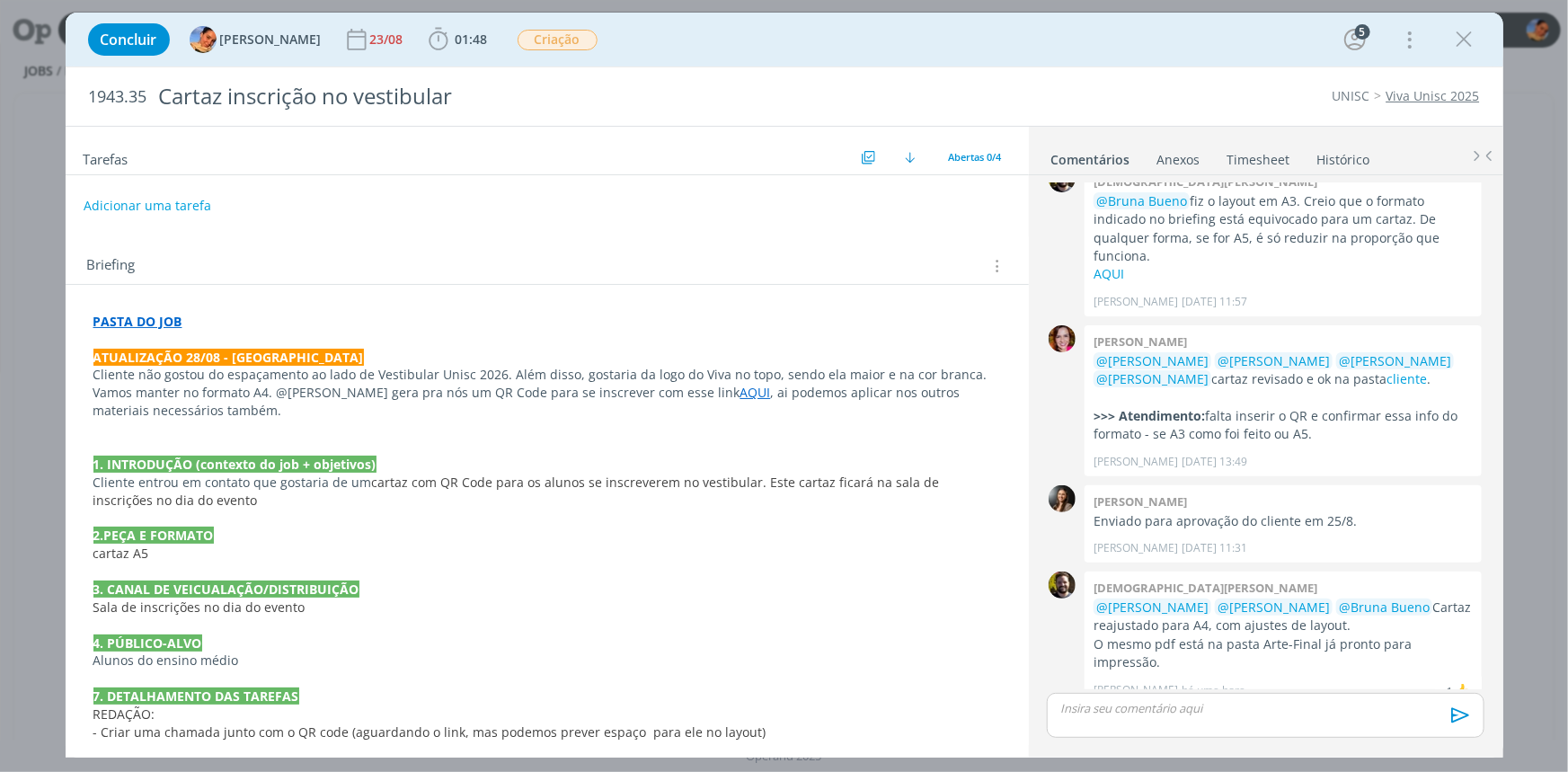
click at [147, 333] on p "dialog" at bounding box center [547, 339] width 908 height 18
click at [151, 324] on strong "PASTA DO JOB" at bounding box center [138, 322] width 89 height 18
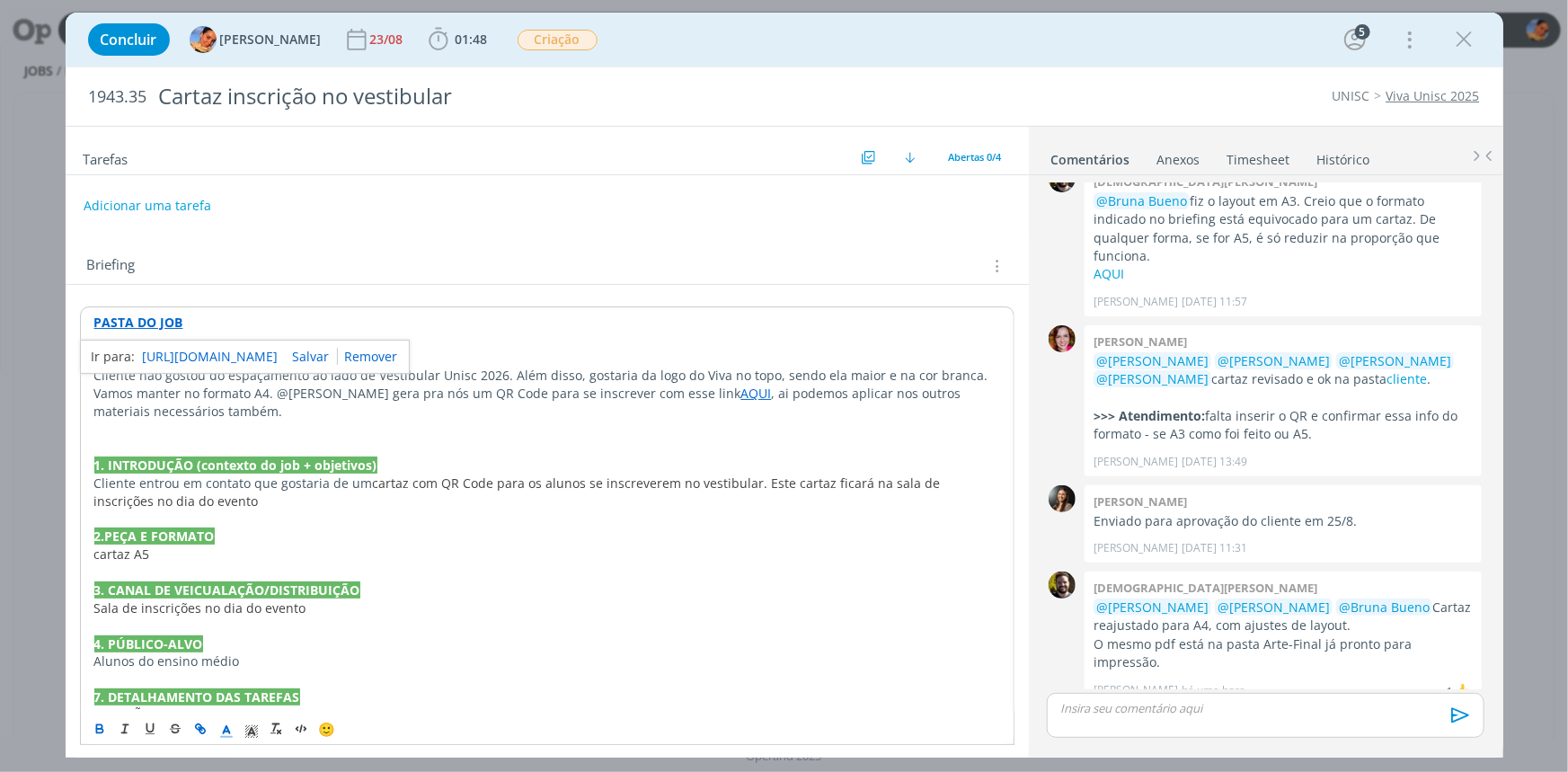
click at [198, 351] on link "[URL][DOMAIN_NAME]" at bounding box center [211, 357] width 136 height 23
click at [1189, 715] on p "dialog" at bounding box center [1265, 708] width 408 height 17
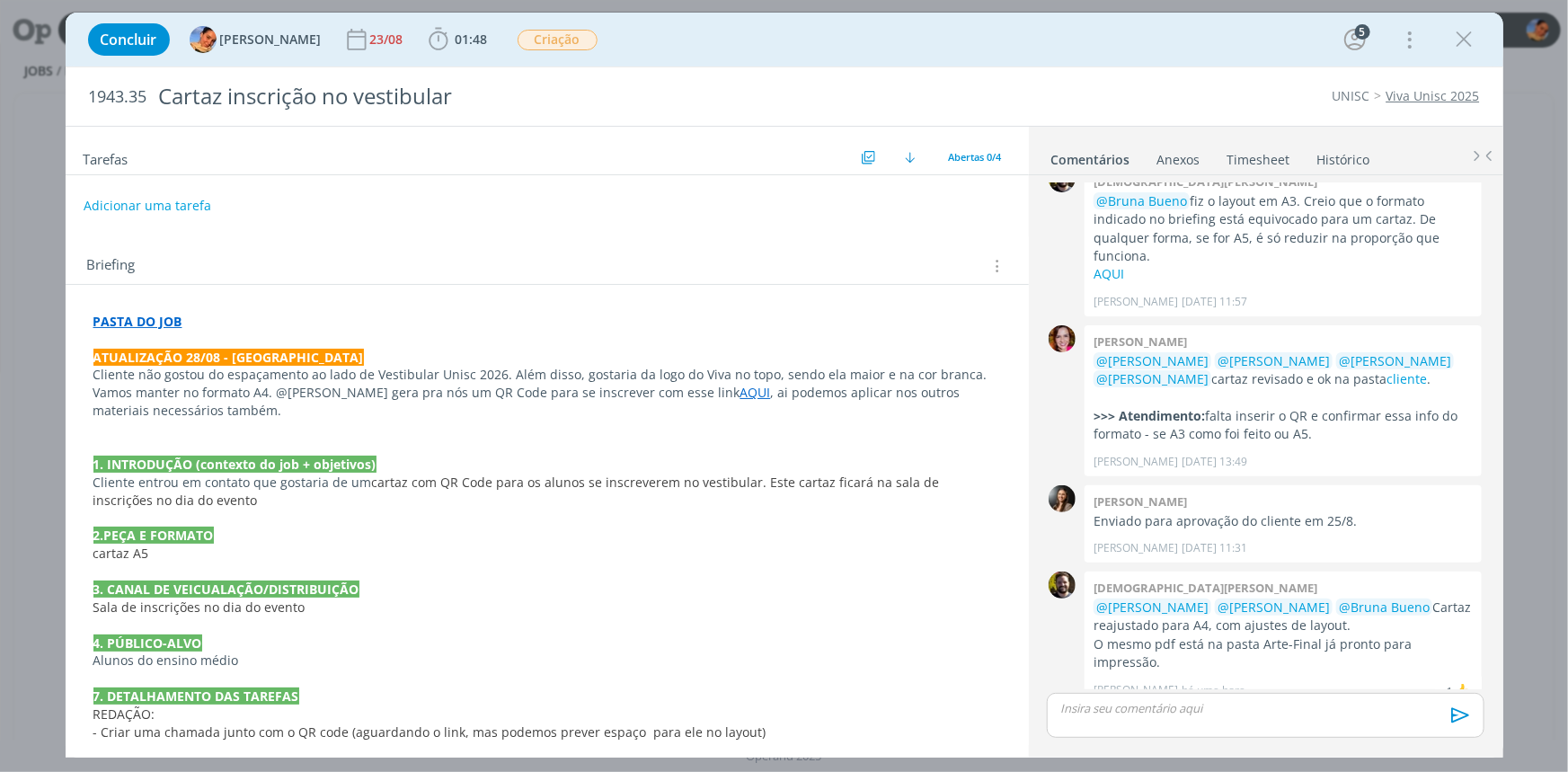
click at [1189, 715] on p "dialog" at bounding box center [1265, 708] width 408 height 17
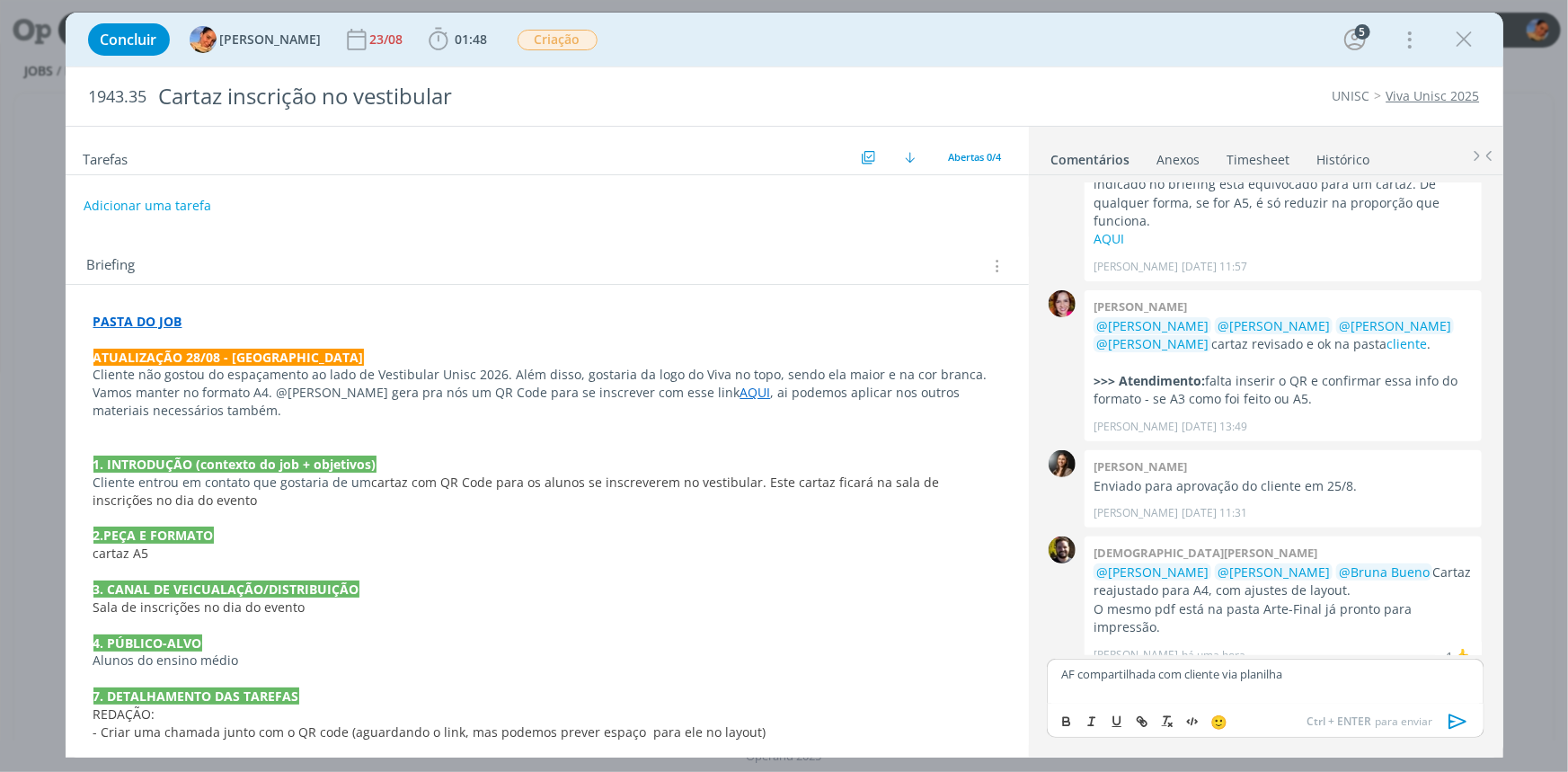
click at [1461, 712] on icon "dialog" at bounding box center [1459, 721] width 27 height 27
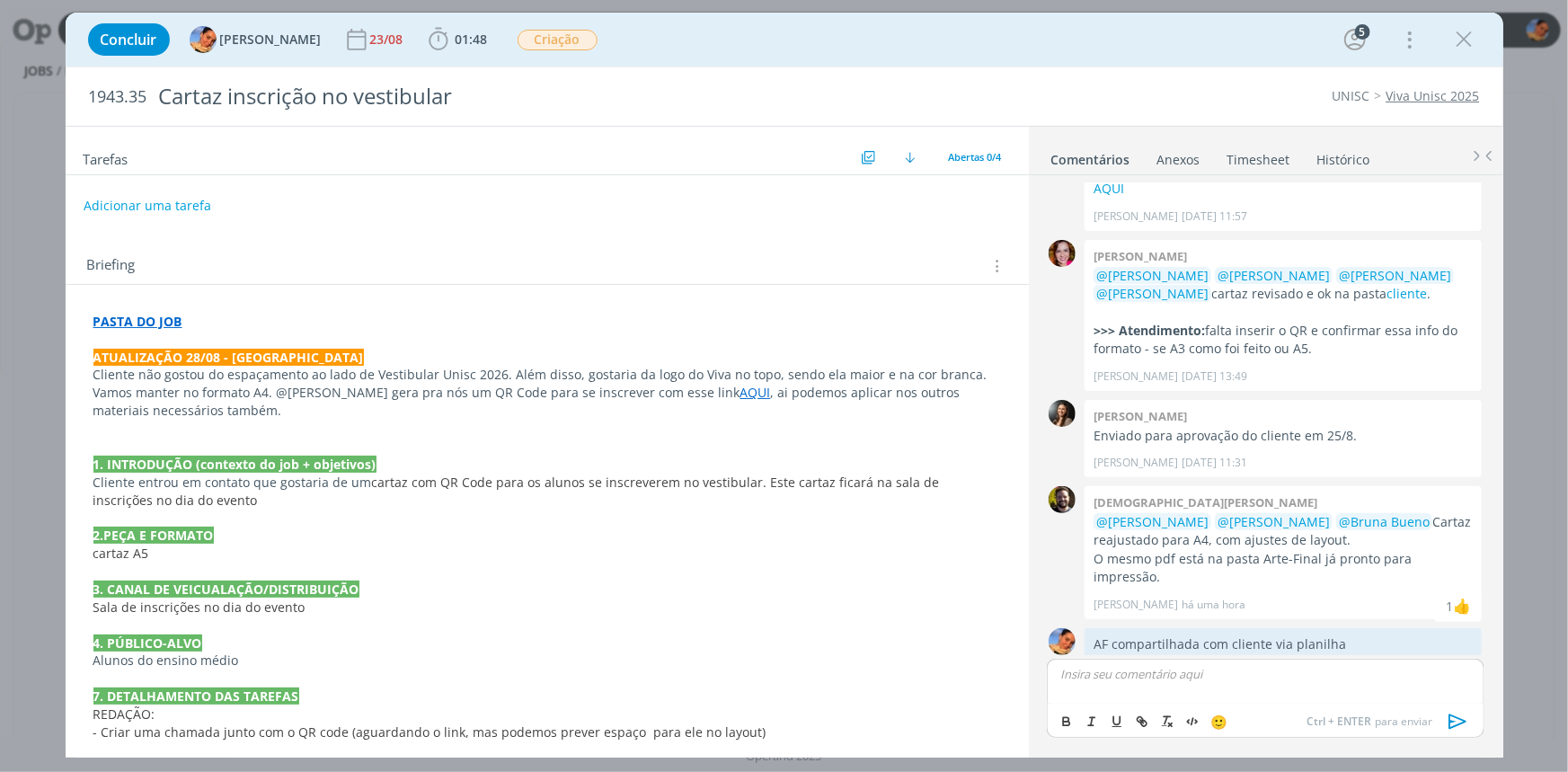
scroll to position [208, 0]
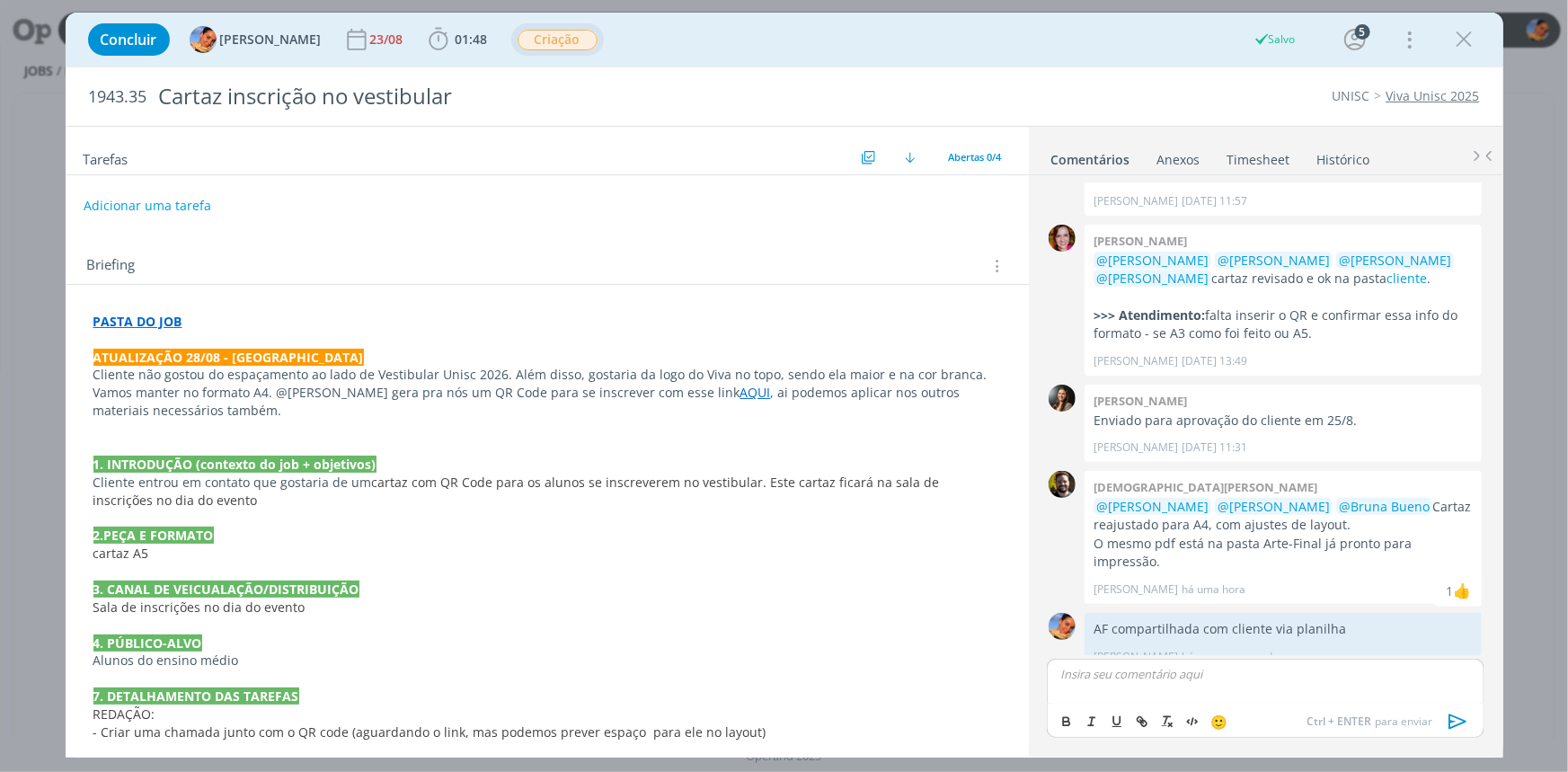
click at [544, 42] on span "Criação" at bounding box center [557, 39] width 80 height 20
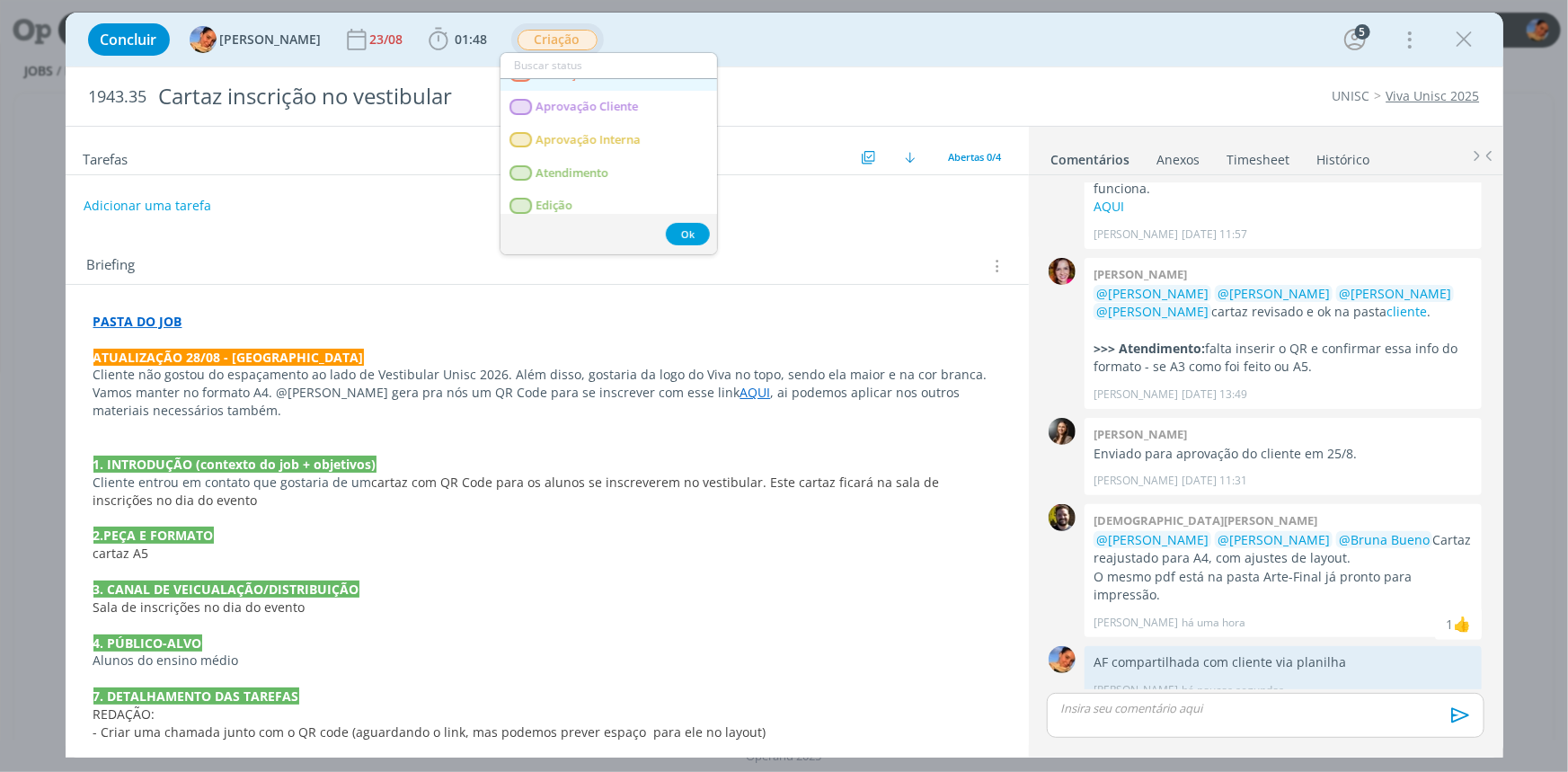
scroll to position [162, 0]
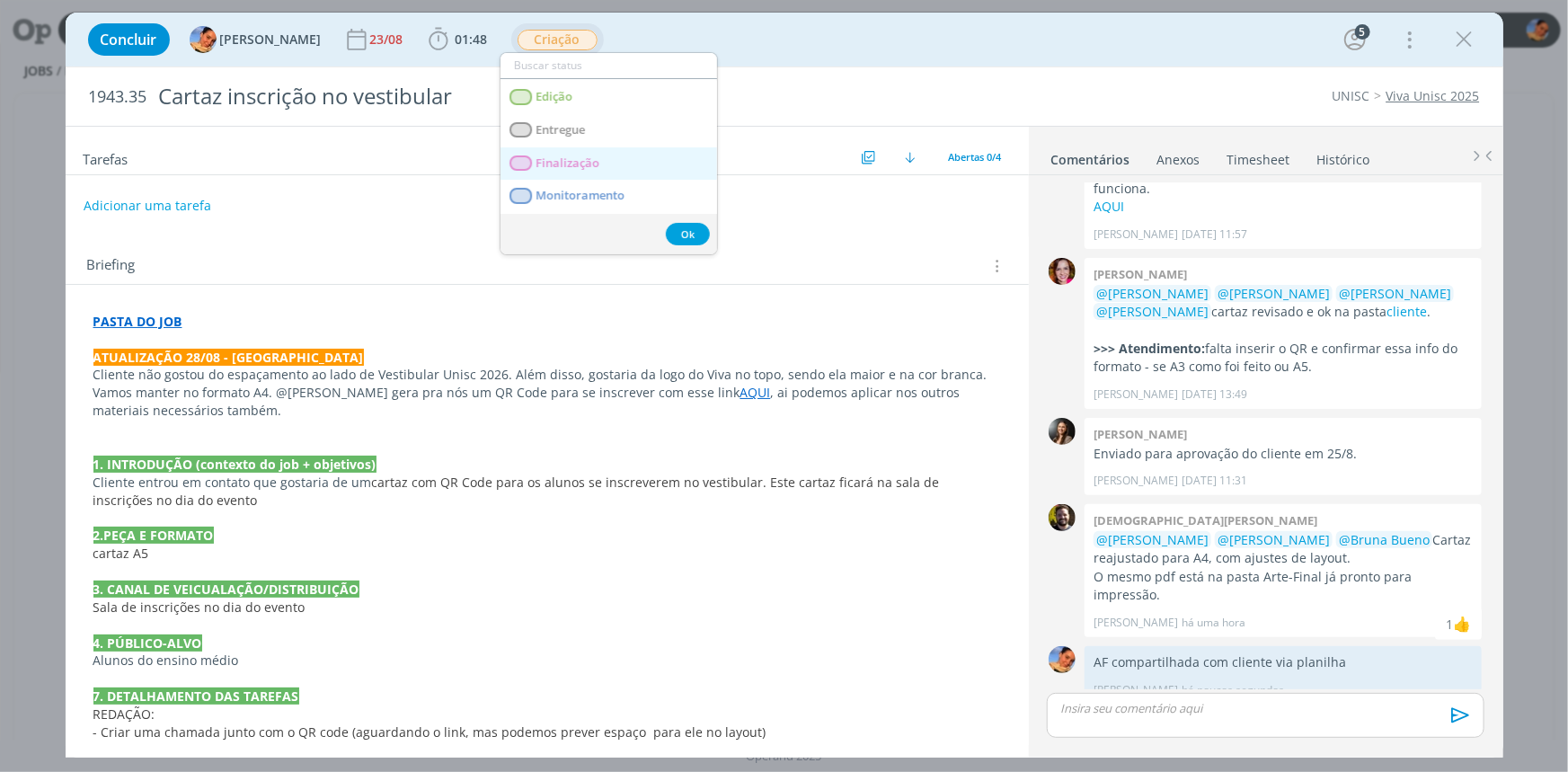
click at [619, 150] on link "Finalização" at bounding box center [609, 164] width 217 height 33
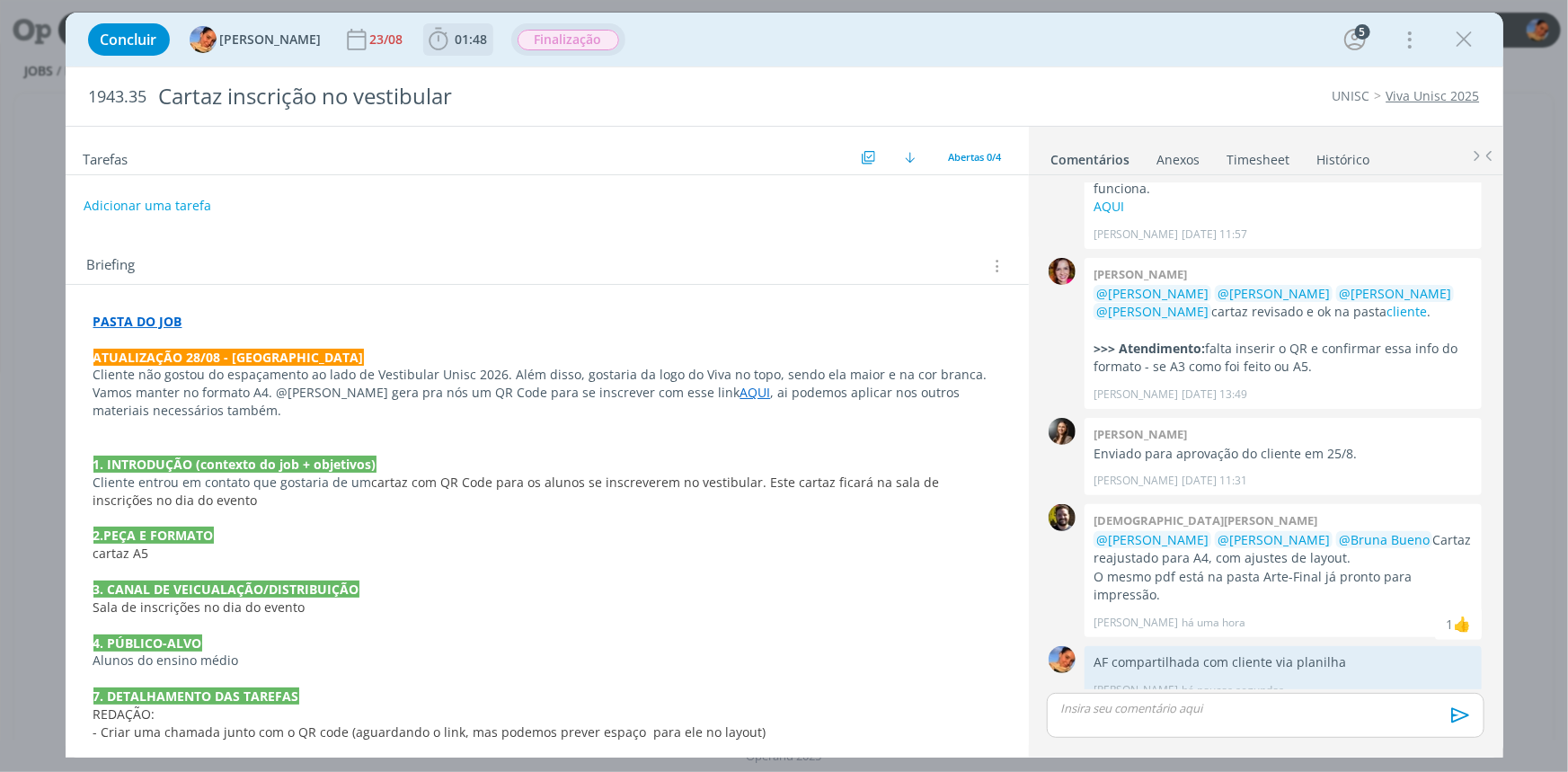
click at [473, 38] on b "01:48" at bounding box center [472, 39] width 40 height 13
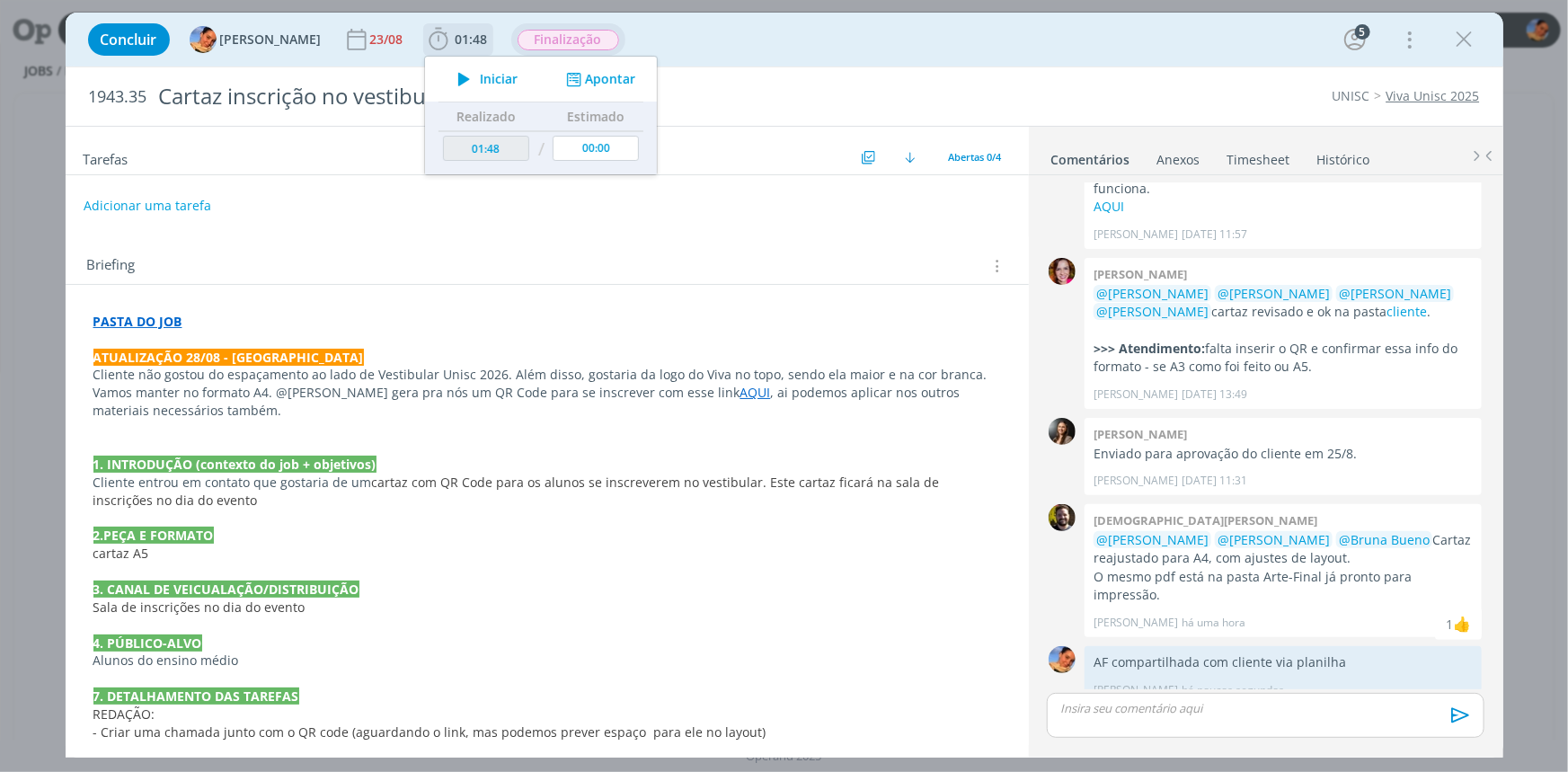
click at [563, 77] on icon "dialog" at bounding box center [572, 80] width 22 height 18
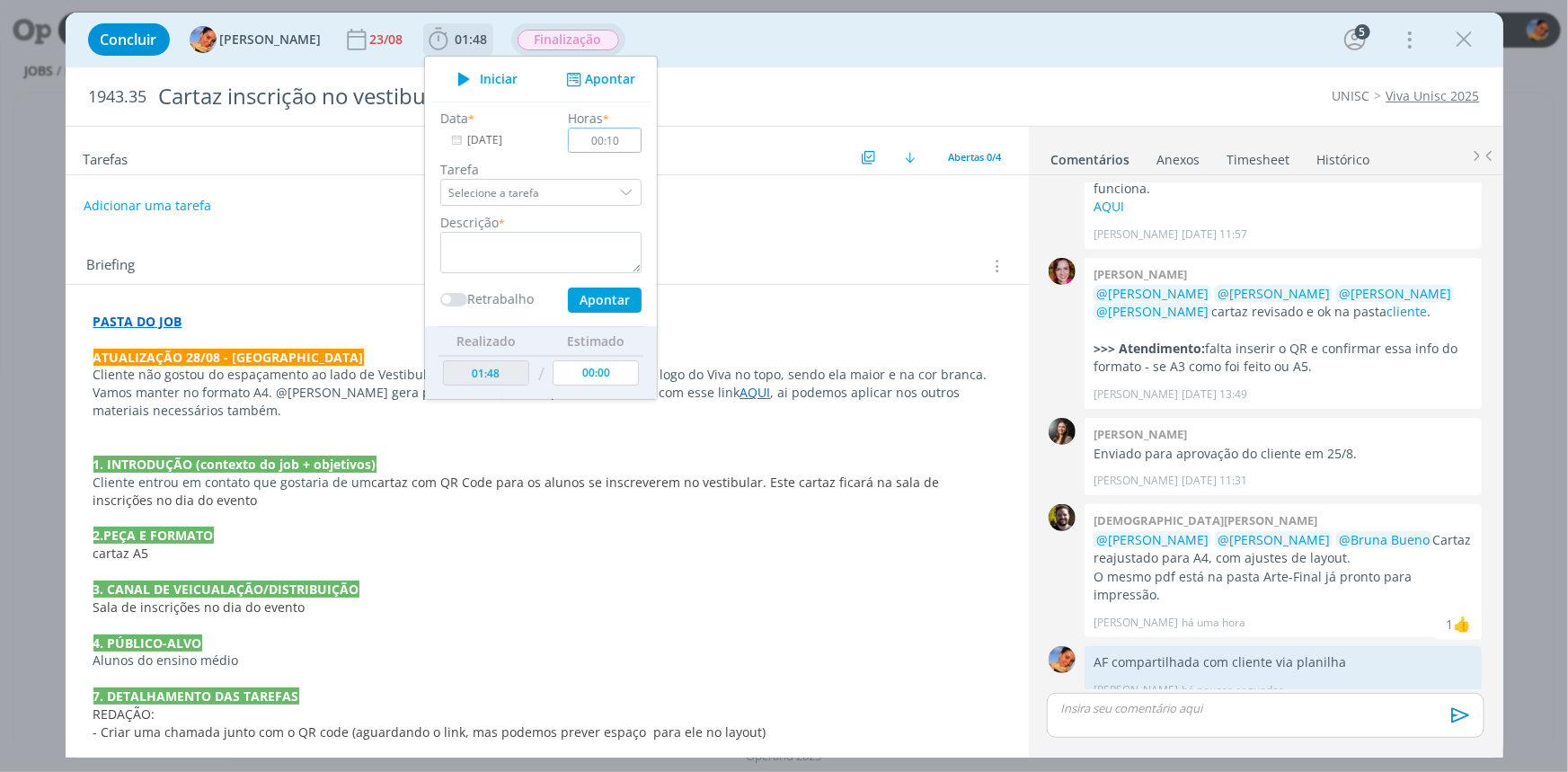
type input "00:10"
click at [575, 230] on div "Descrição *" at bounding box center [541, 243] width 219 height 60
click at [570, 231] on textarea "dialog" at bounding box center [541, 252] width 201 height 42
drag, startPoint x: 597, startPoint y: 251, endPoint x: 374, endPoint y: 241, distance: 223.2
click at [374, 241] on div "Concluir Luíza Santana 23/08 01:48 Iniciar Apontar Data * 28/08/2025 Horas * 00…" at bounding box center [784, 385] width 1438 height 745
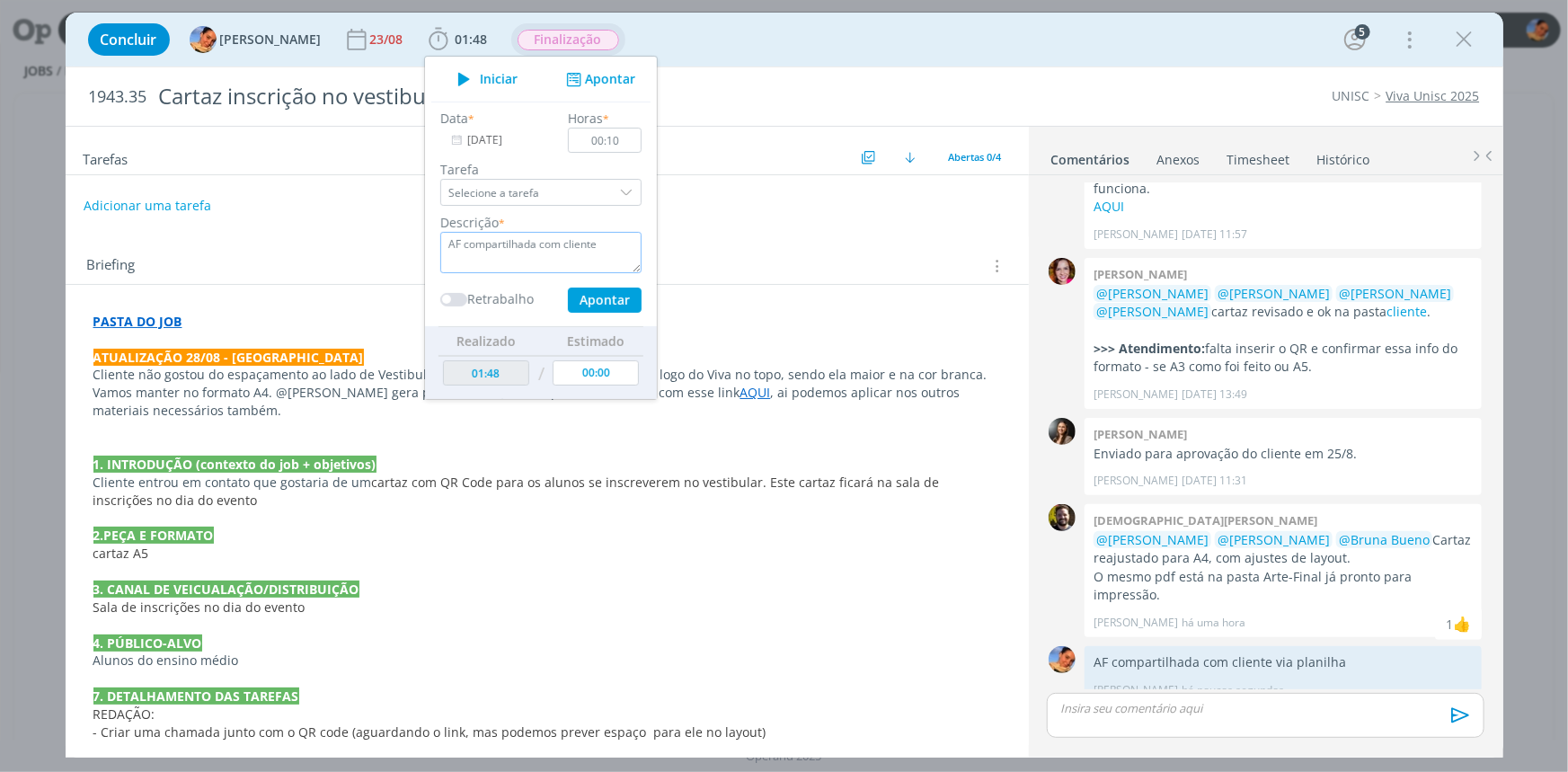
type textarea "AF compartilhada com cliente"
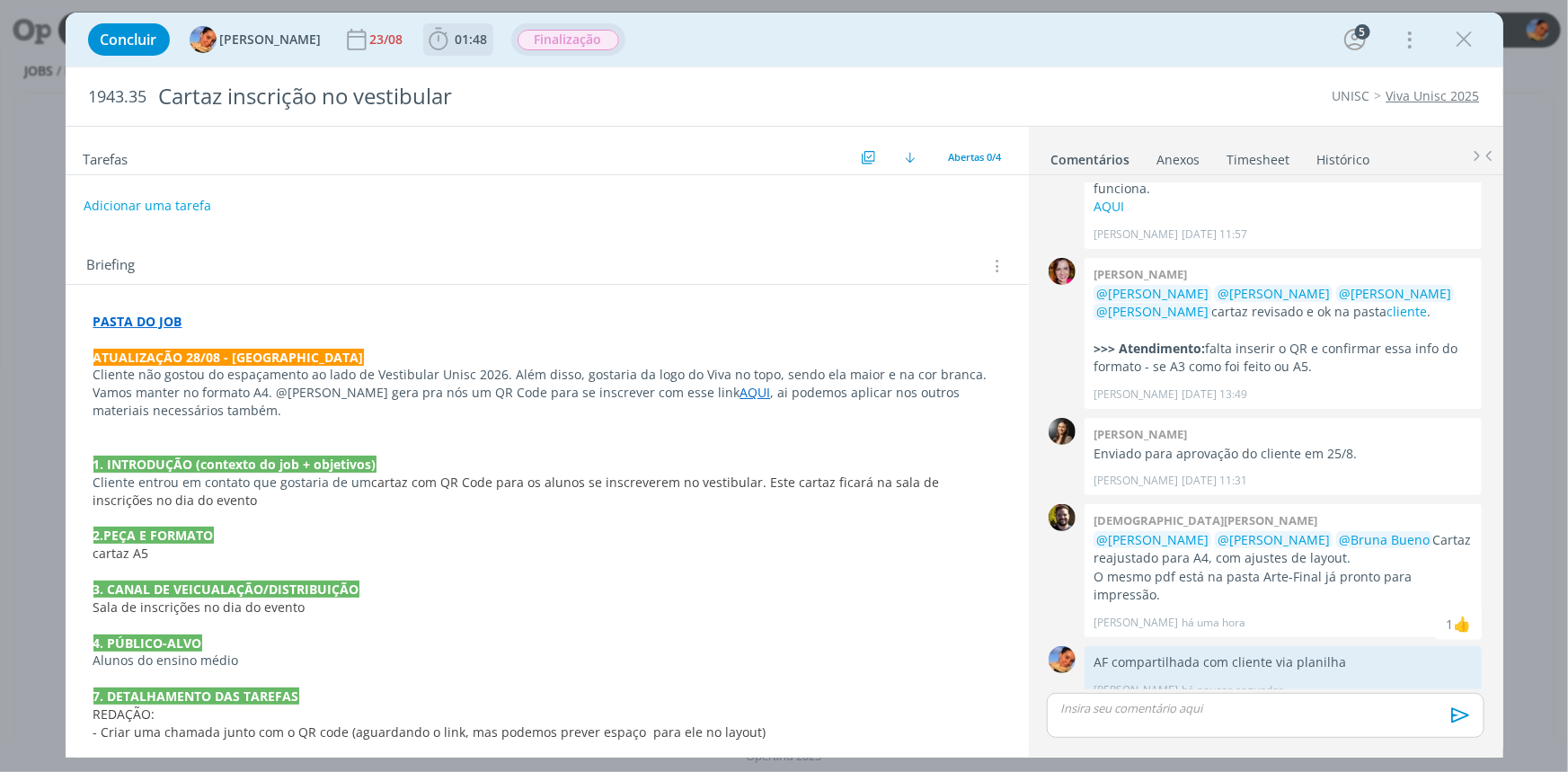
click at [448, 53] on span "01:48 Iniciar Apontar Data * 28/08/2025 Horas * 00:10 Tarefa Selecione a tarefa…" at bounding box center [458, 39] width 70 height 32
click at [455, 45] on span "01:48" at bounding box center [471, 39] width 32 height 18
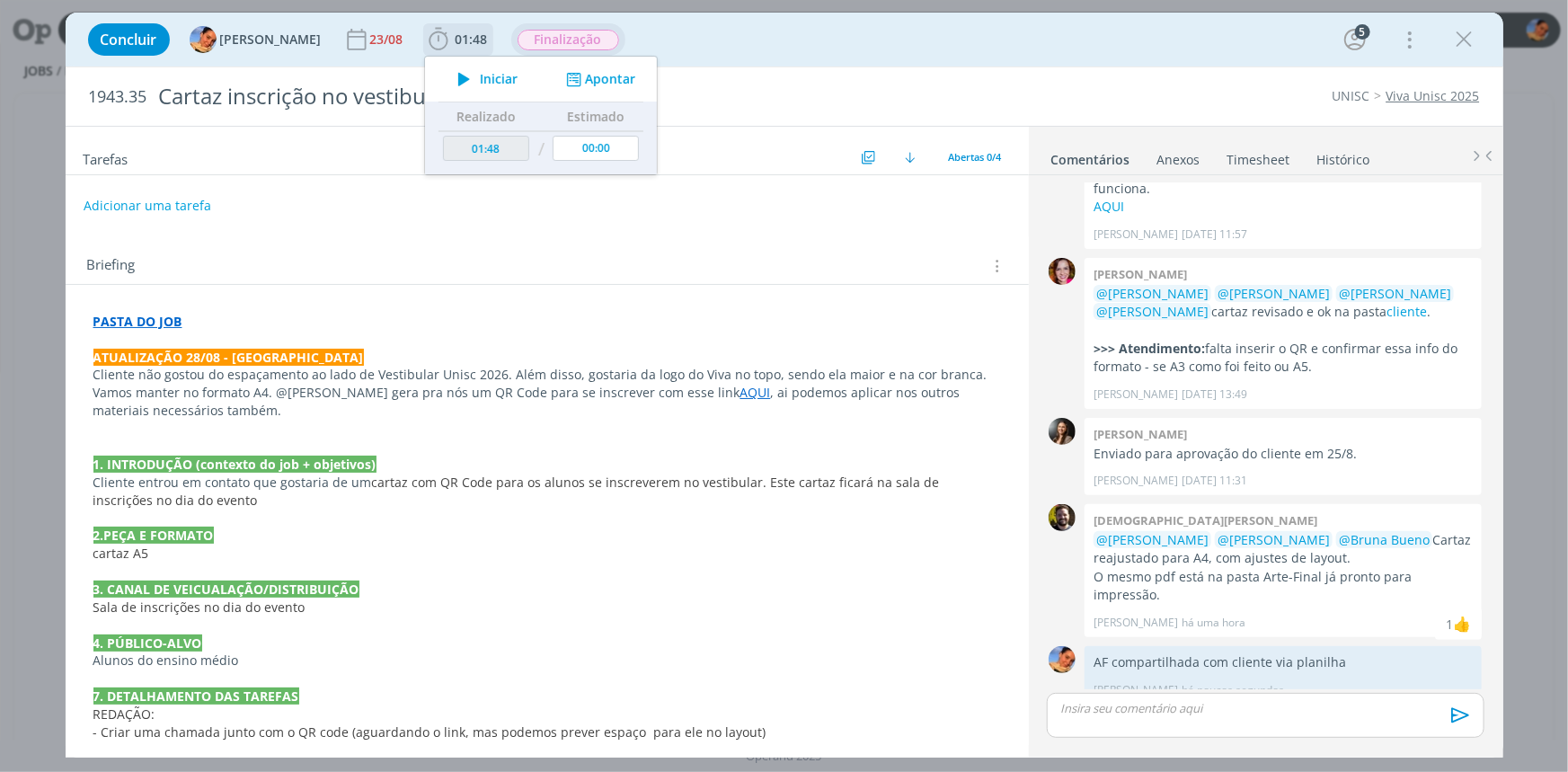
click at [610, 79] on button "Apontar" at bounding box center [598, 79] width 75 height 18
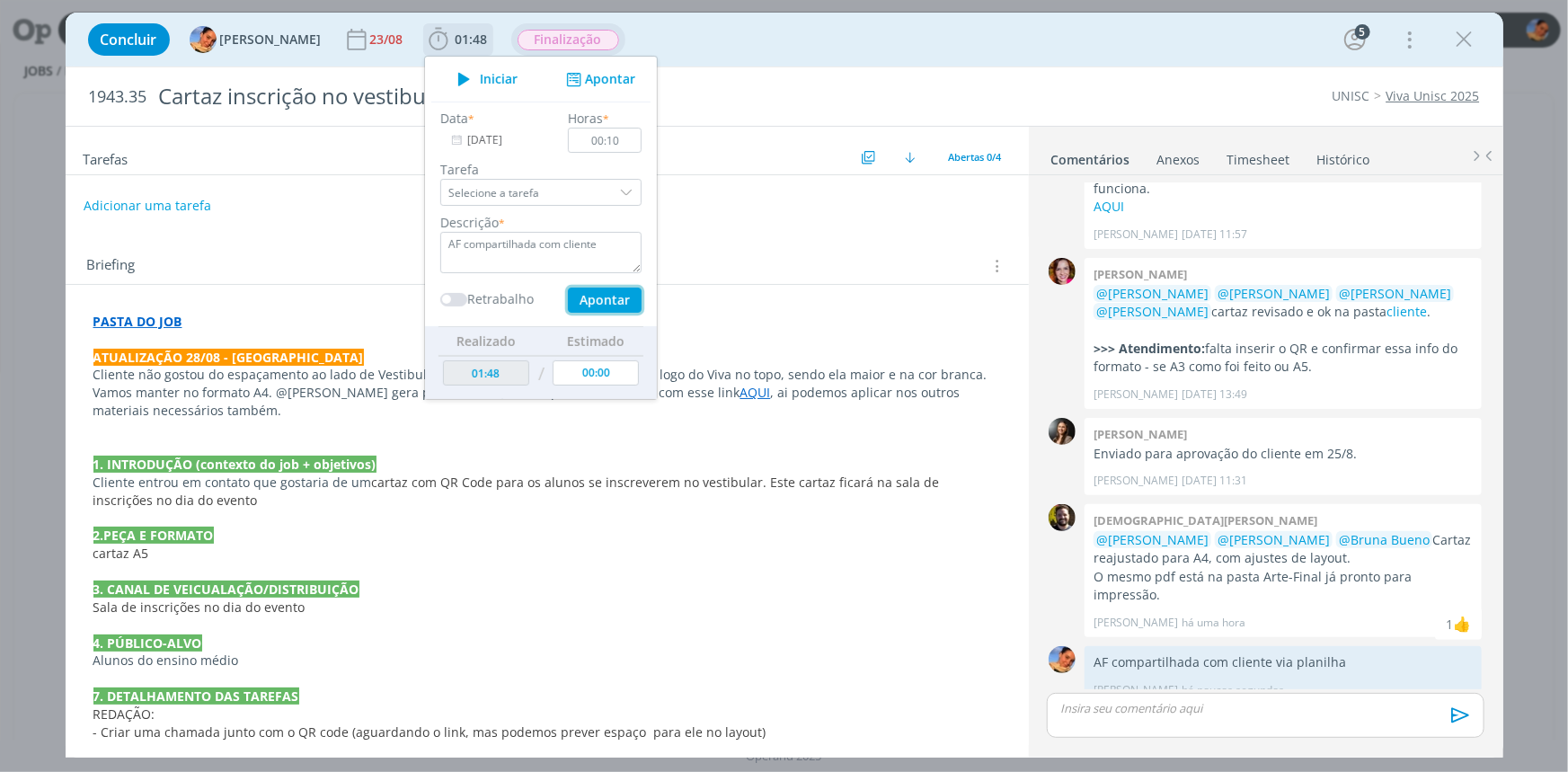
click at [592, 305] on button "Apontar" at bounding box center [604, 300] width 74 height 25
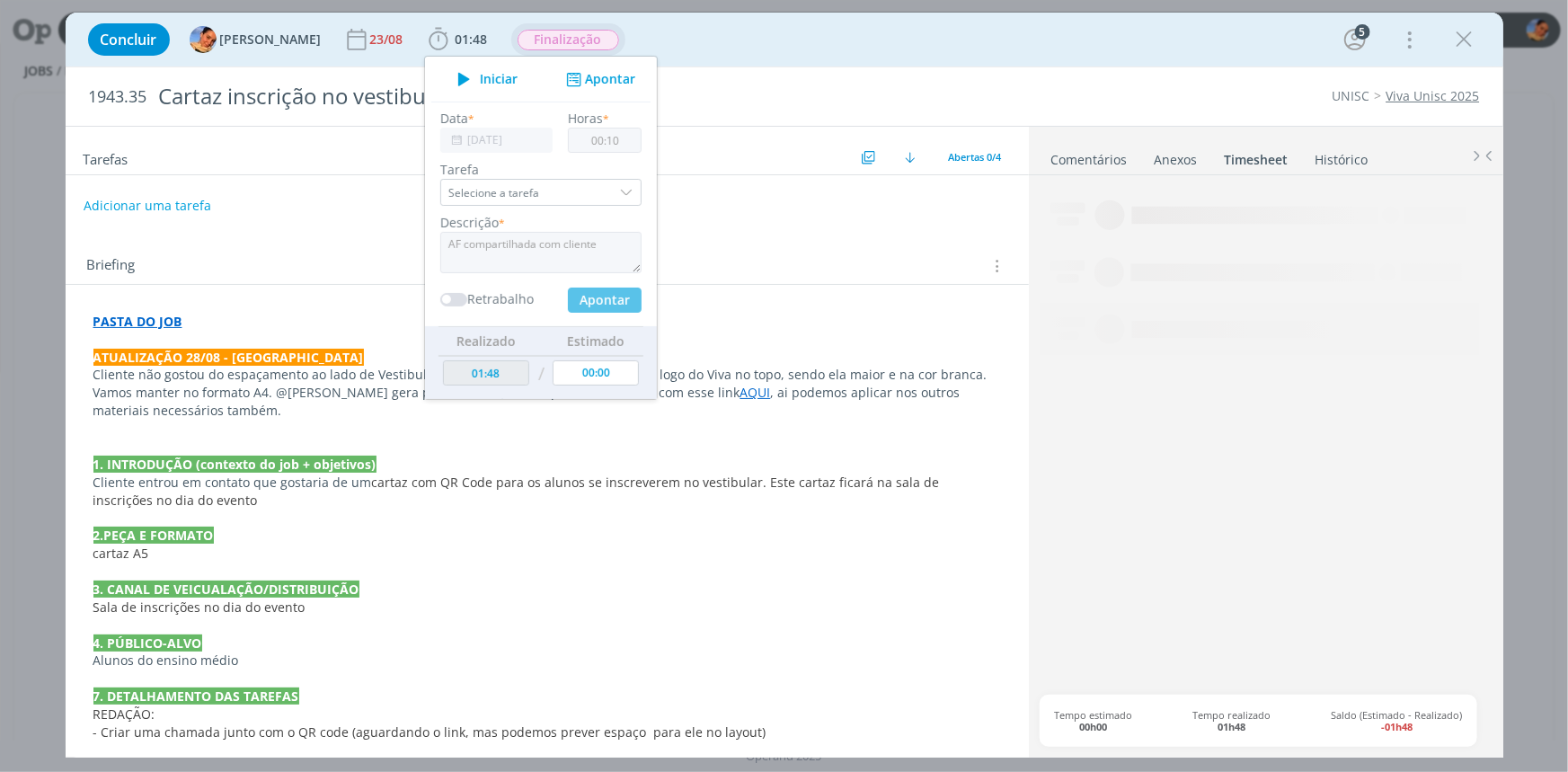
type input "00:00"
type input "01:58"
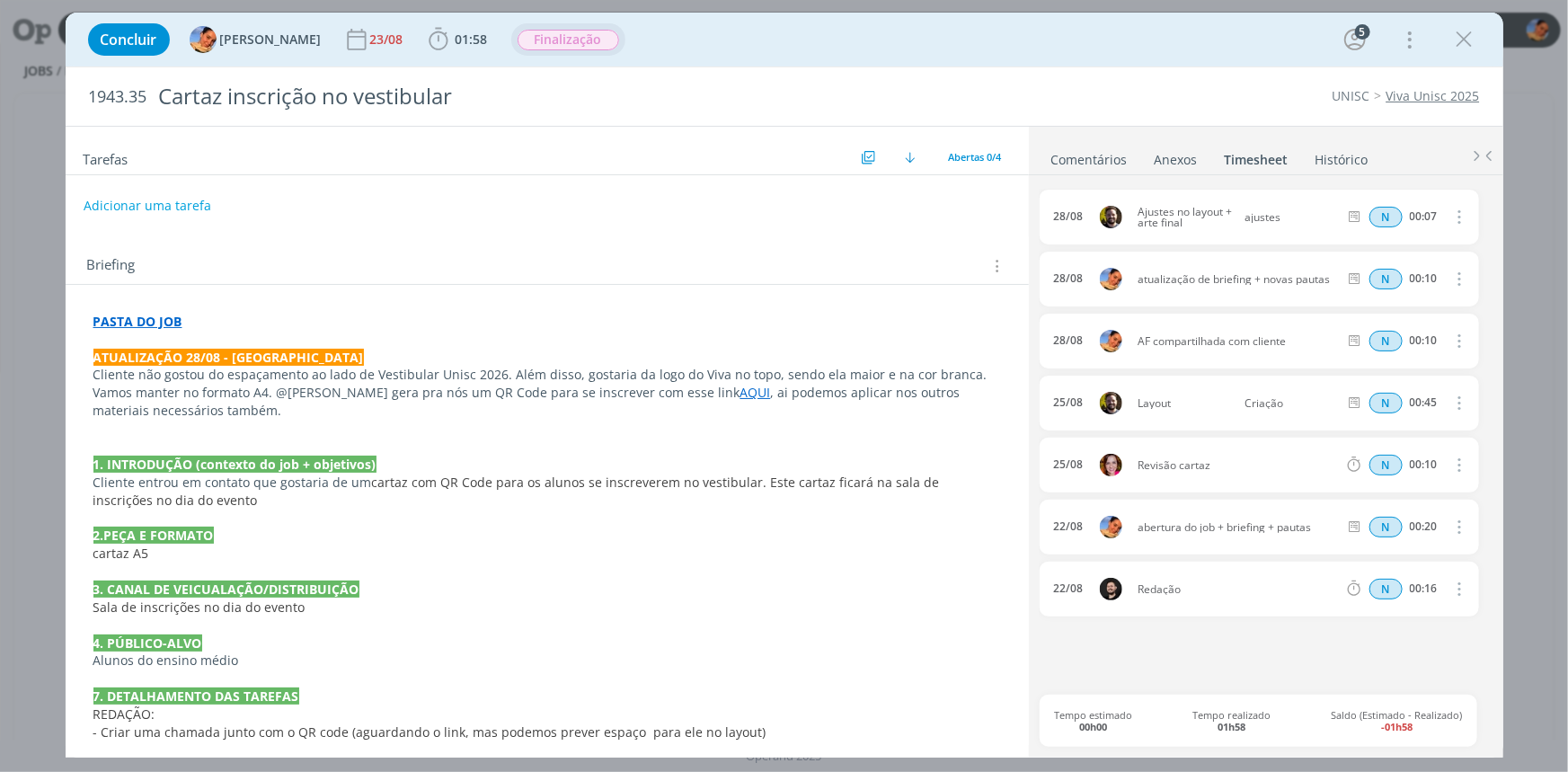
drag, startPoint x: 1293, startPoint y: 337, endPoint x: 1136, endPoint y: 350, distance: 157.5
click at [1136, 350] on div "28/08 AF compartilhada com cliente N 00:10 Excluir Editar" at bounding box center [1259, 340] width 439 height 54
copy span "AF compartilhada com cliente"
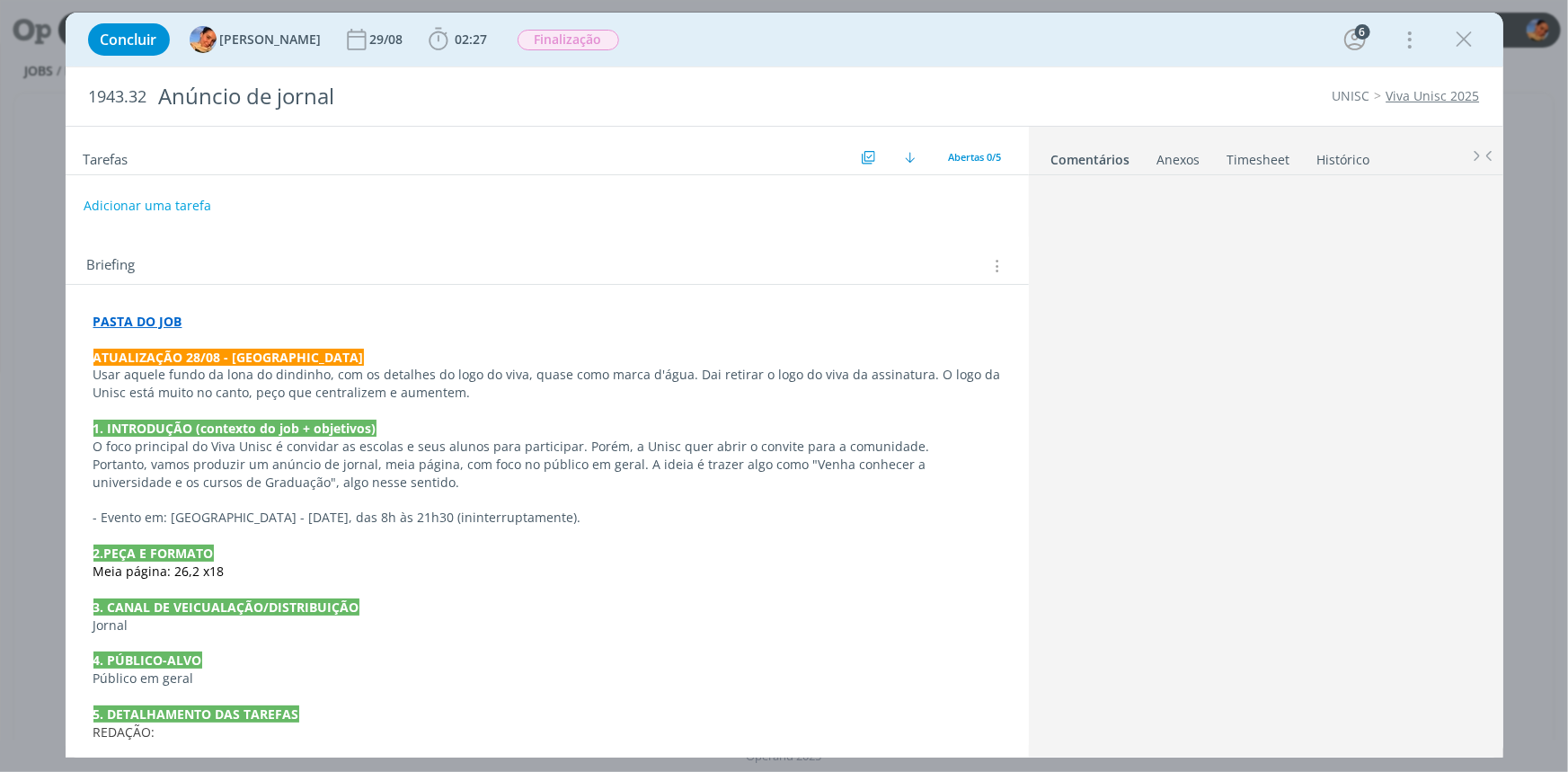
scroll to position [84, 0]
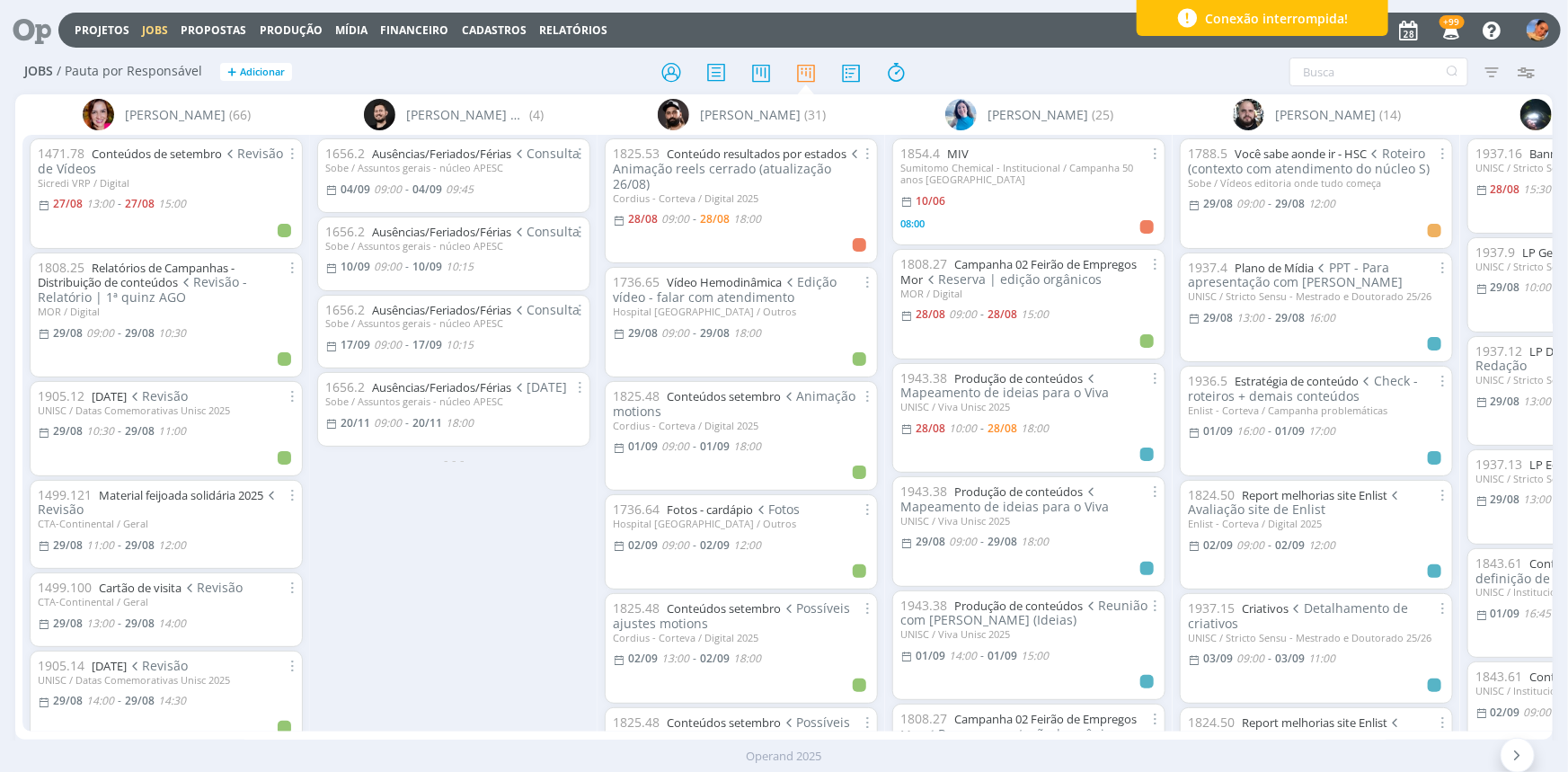
drag, startPoint x: 0, startPoint y: 0, endPoint x: 26, endPoint y: 30, distance: 39.7
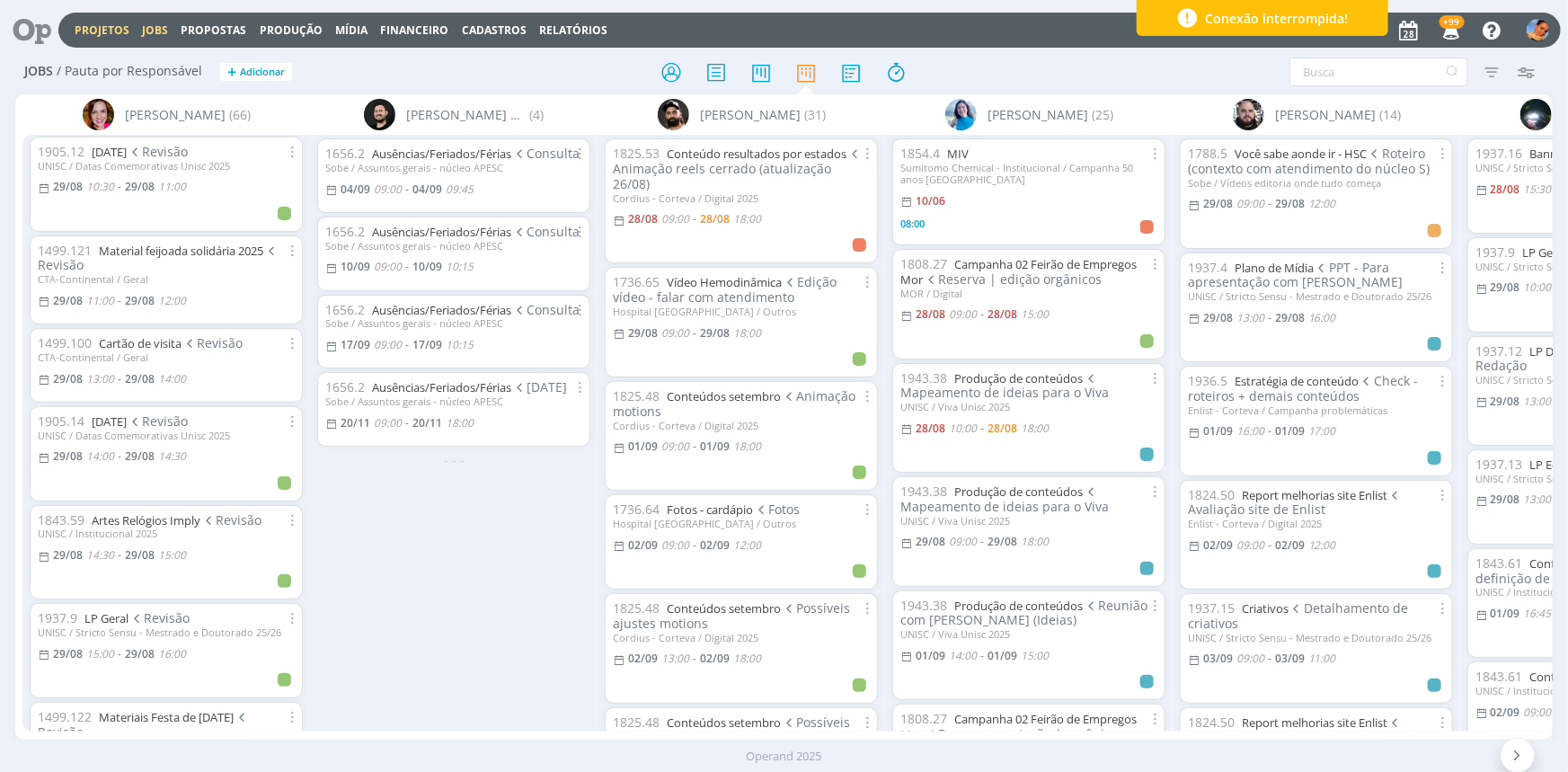
click at [83, 29] on link "Projetos" at bounding box center [102, 30] width 54 height 16
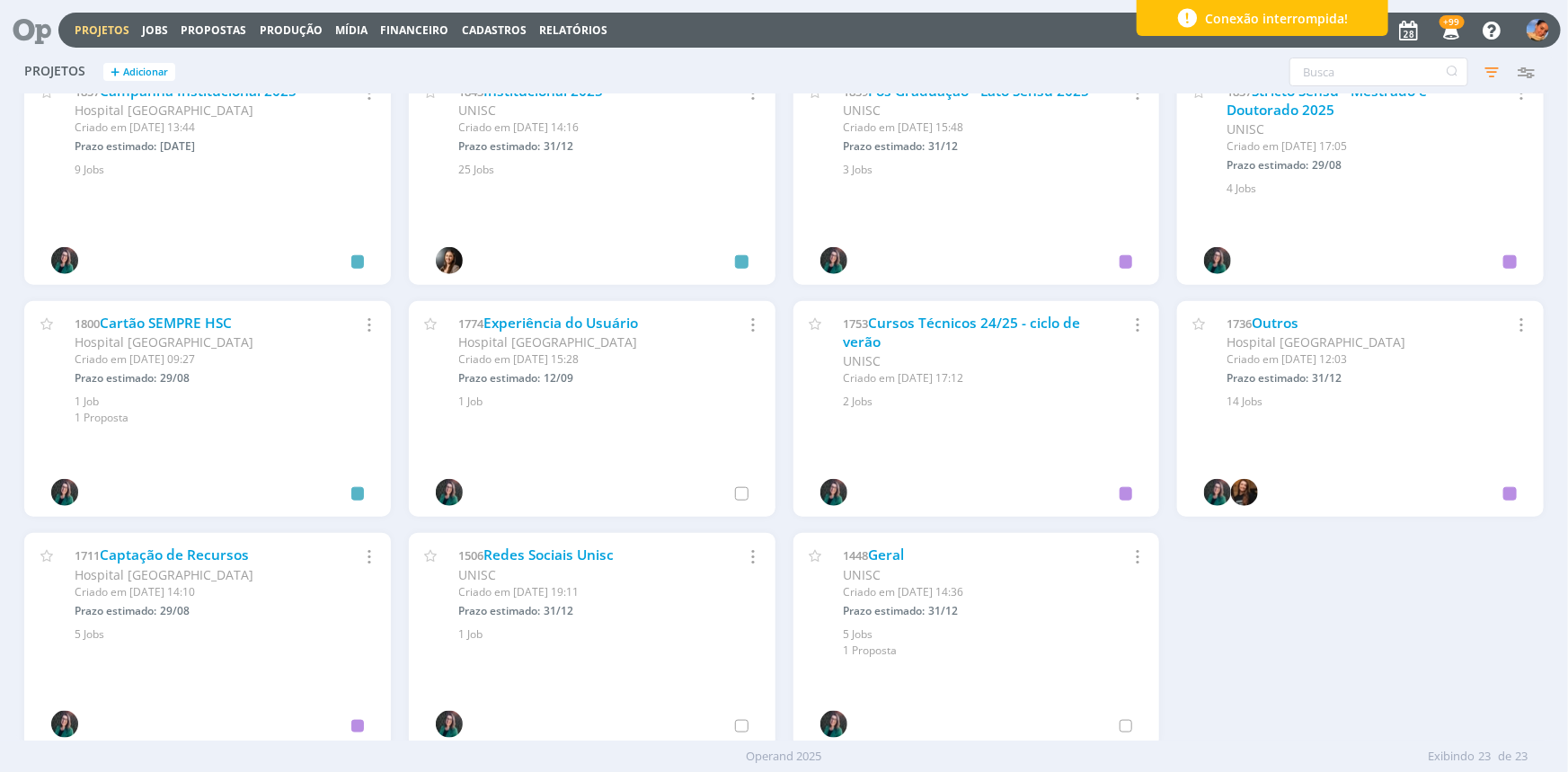
scroll to position [735, 0]
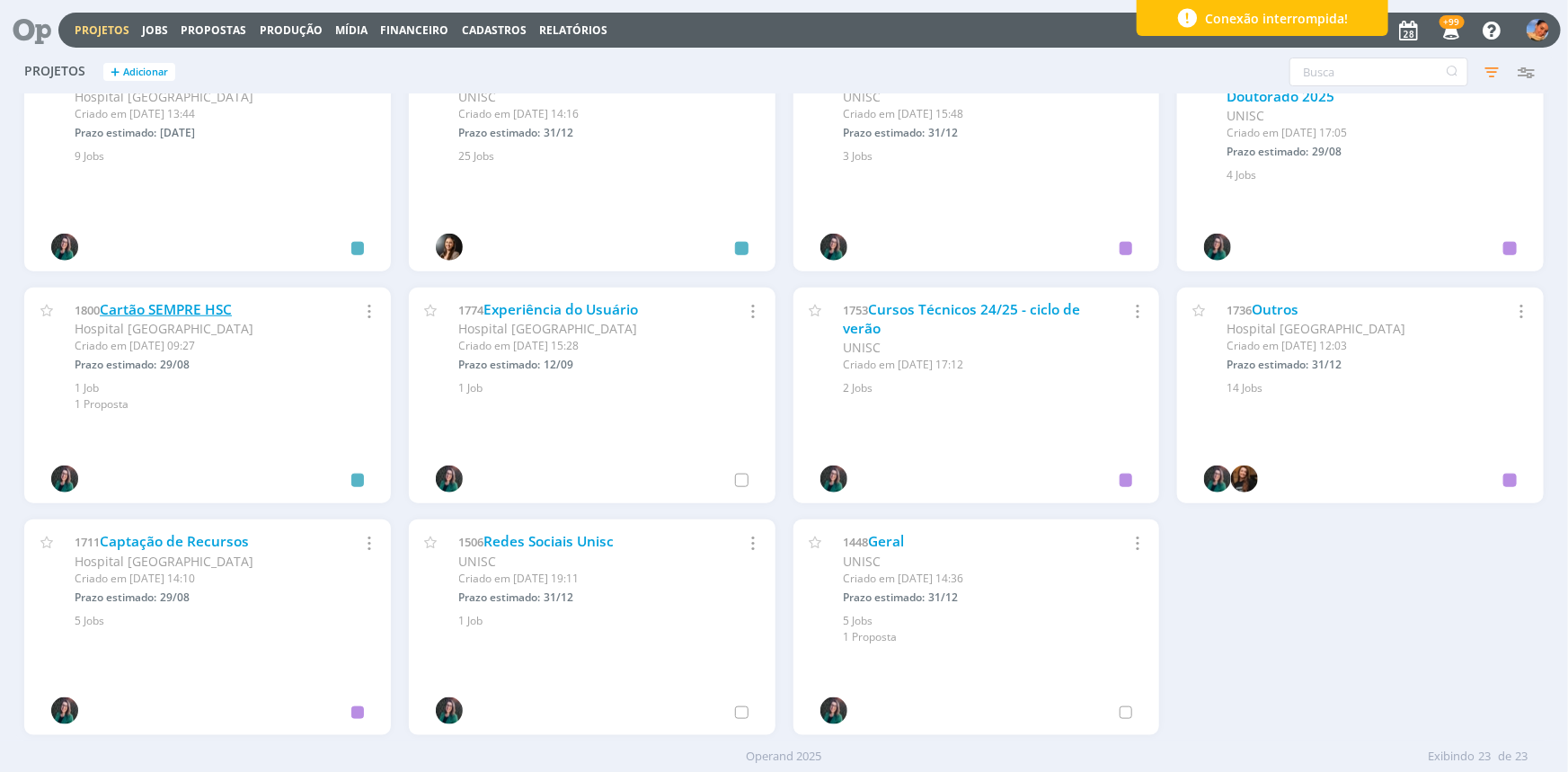
click at [149, 311] on link "Cartão SEMPRE HSC" at bounding box center [166, 309] width 132 height 18
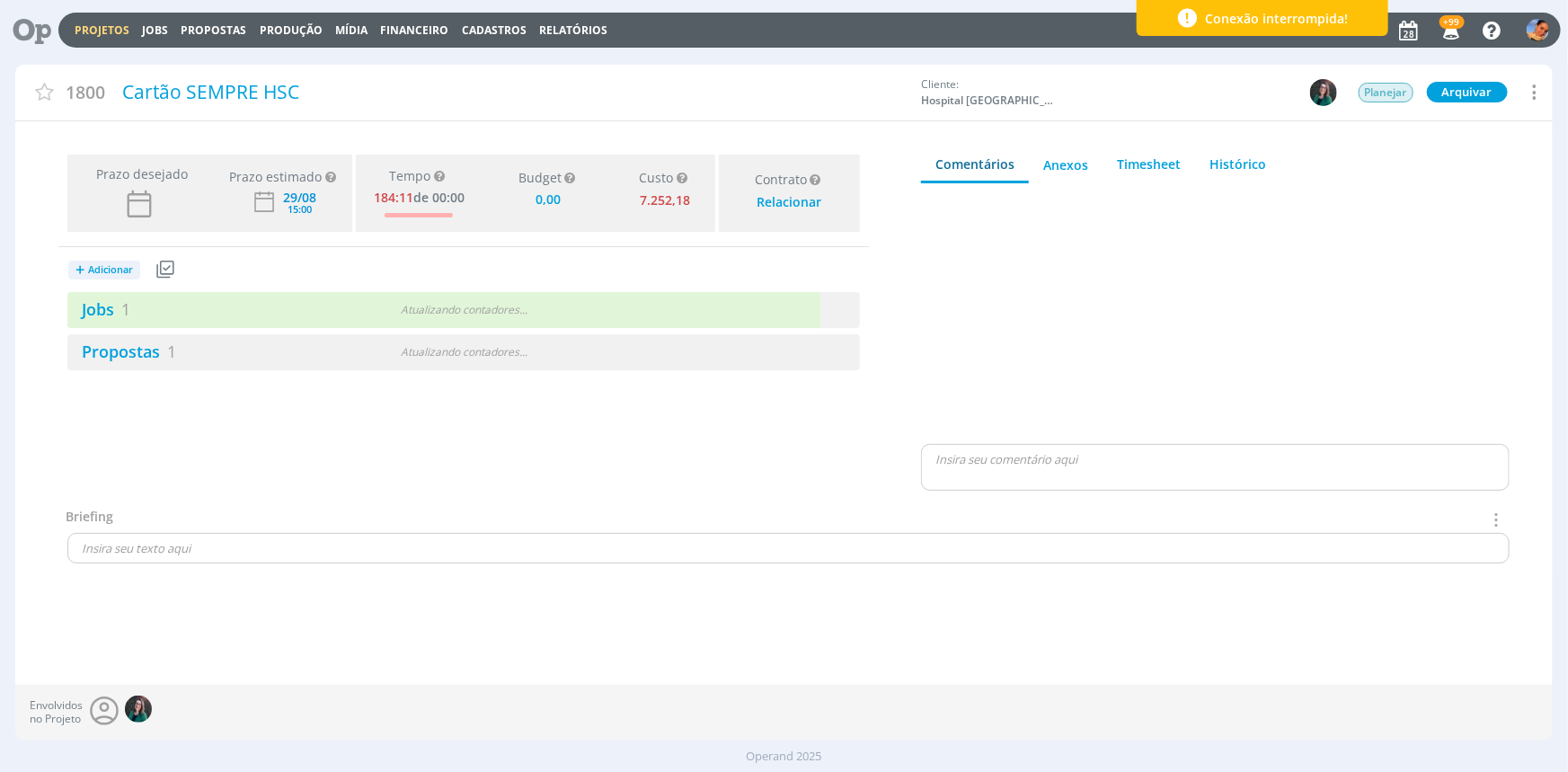
type input "0,00"
click at [206, 289] on div "+ Adicionar Projetos Jobs Propostas Produção Mídia Receitas Despesas Jobs 1 1 a…" at bounding box center [463, 308] width 810 height 123
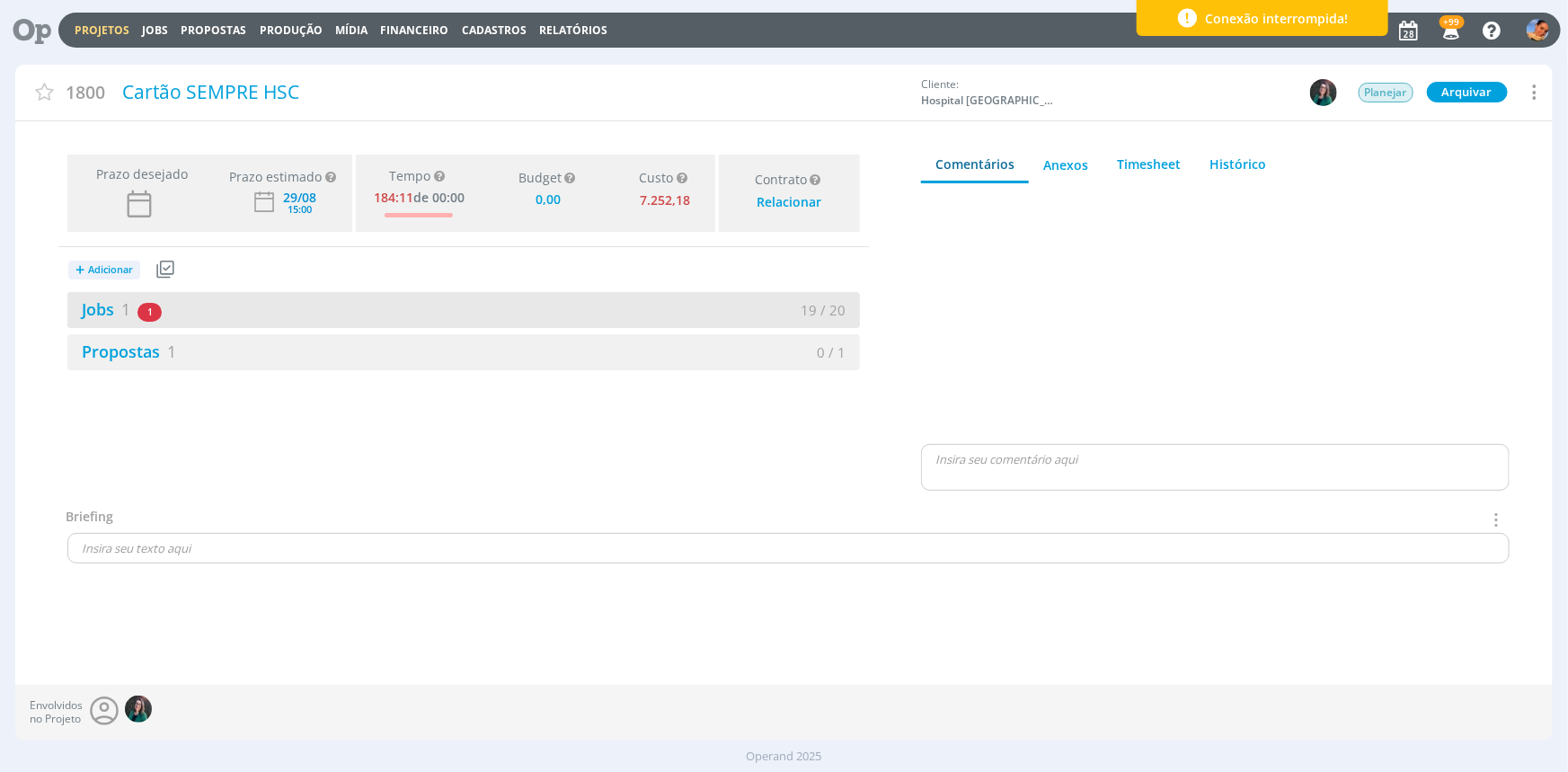
click at [210, 294] on div "Jobs 1 1 atrasado 19 / 20" at bounding box center [463, 309] width 793 height 36
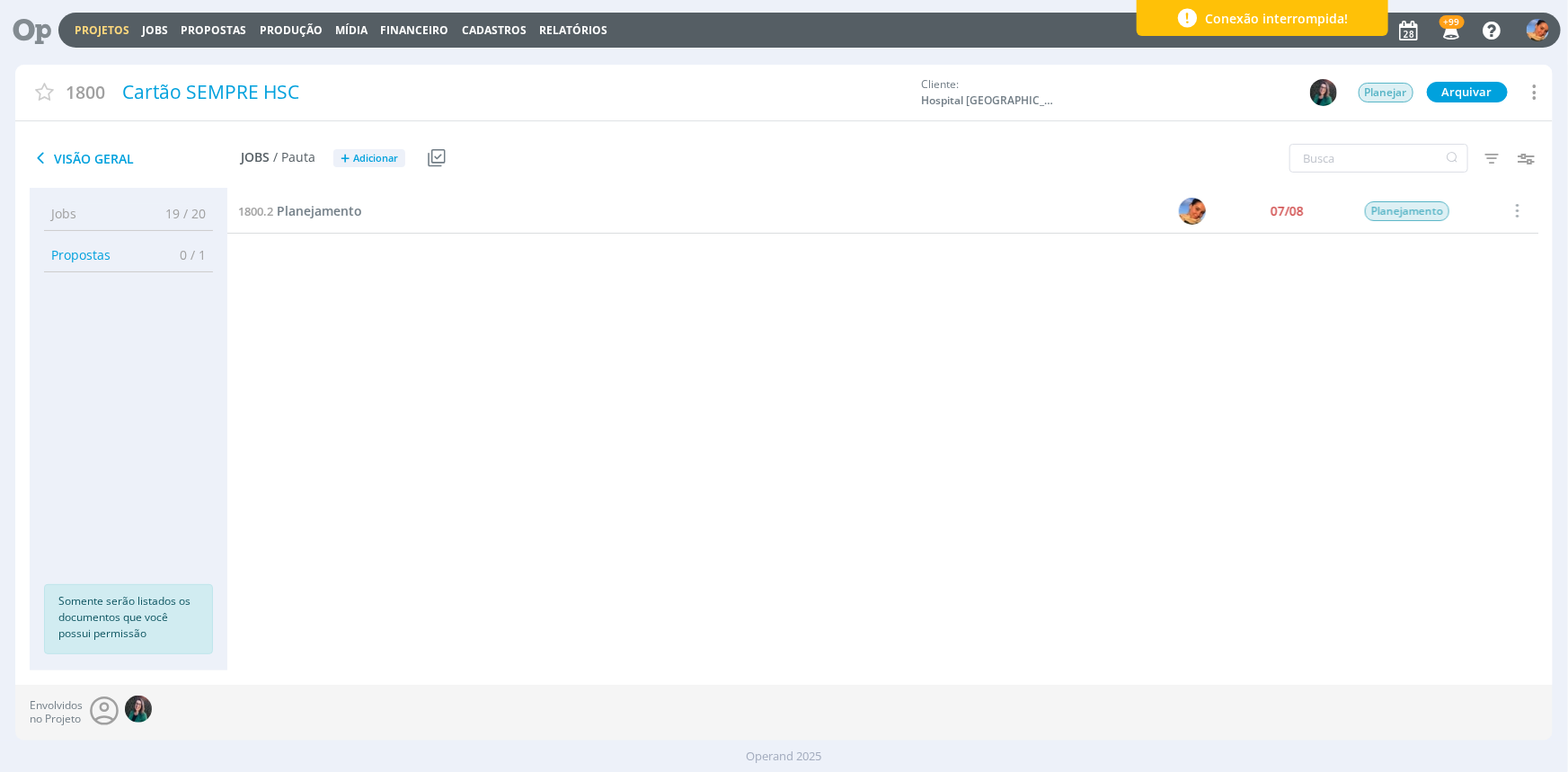
click at [1492, 164] on icon "button" at bounding box center [1491, 158] width 32 height 32
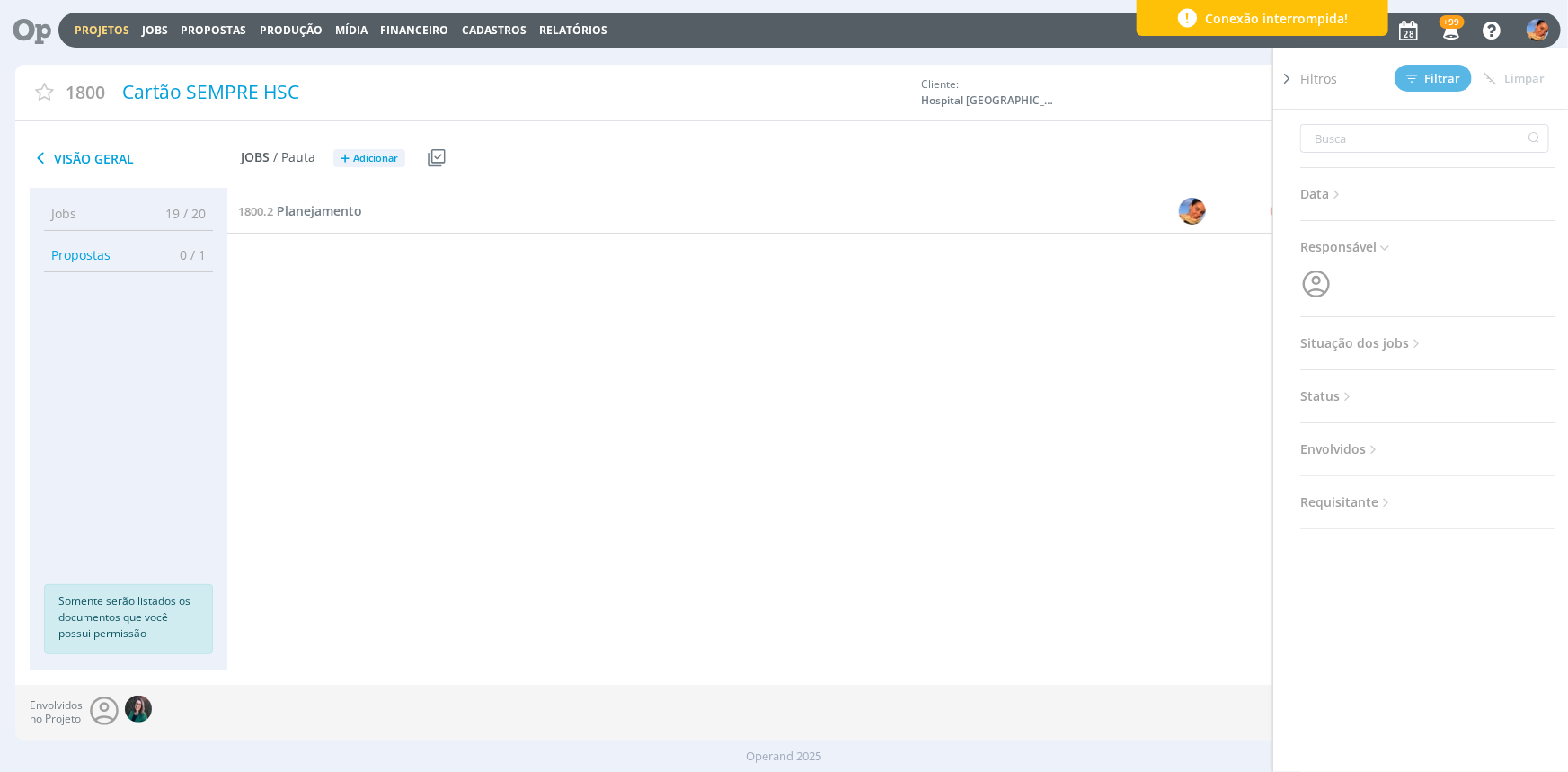
click at [1399, 332] on span "Situação dos jobs" at bounding box center [1363, 343] width 125 height 23
click at [1418, 395] on span at bounding box center [1417, 392] width 36 height 18
click at [1436, 79] on span "Filtrar" at bounding box center [1434, 79] width 54 height 12
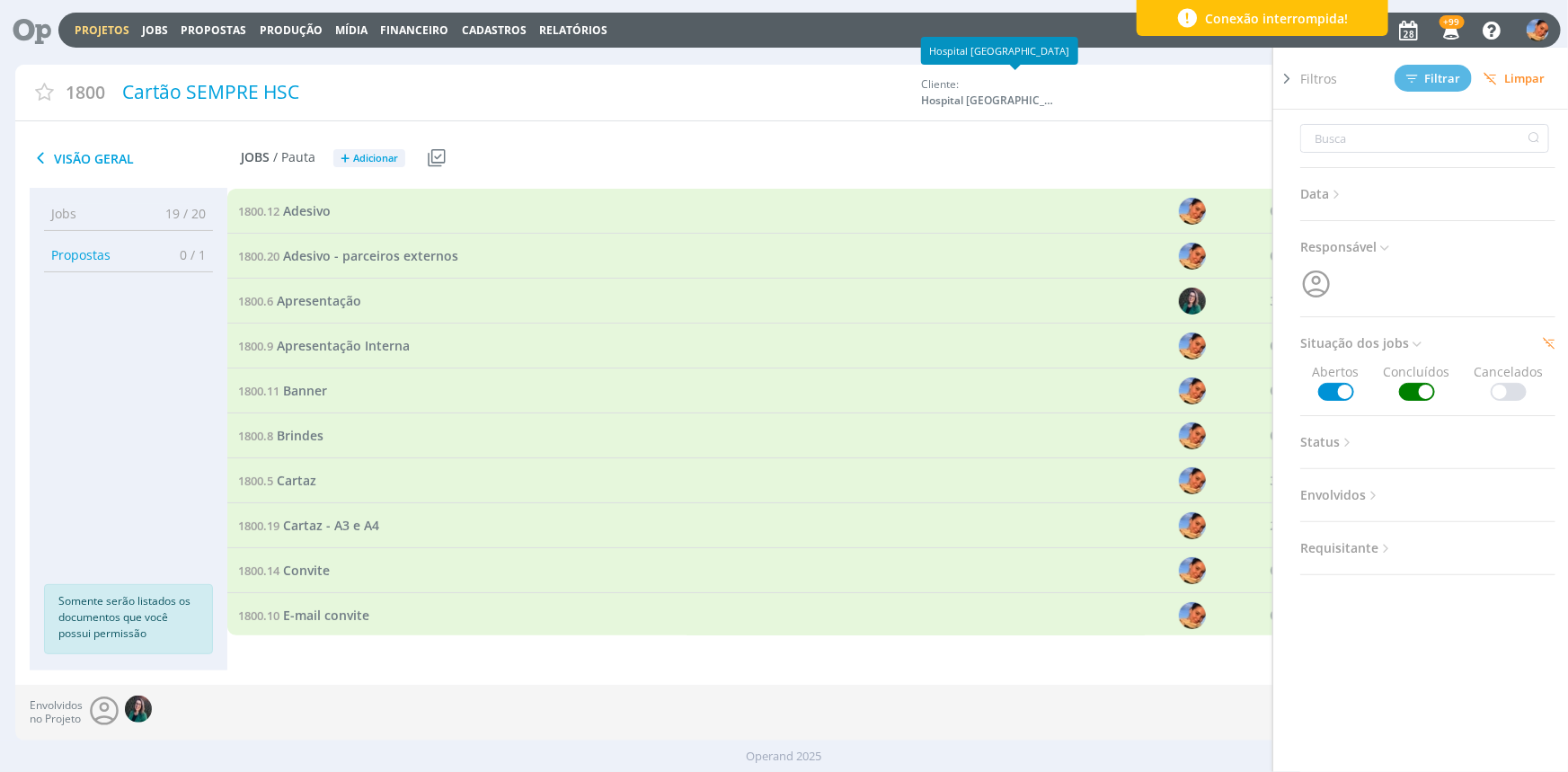
click at [1065, 107] on div "Cliente: [GEOGRAPHIC_DATA]" at bounding box center [1104, 92] width 367 height 32
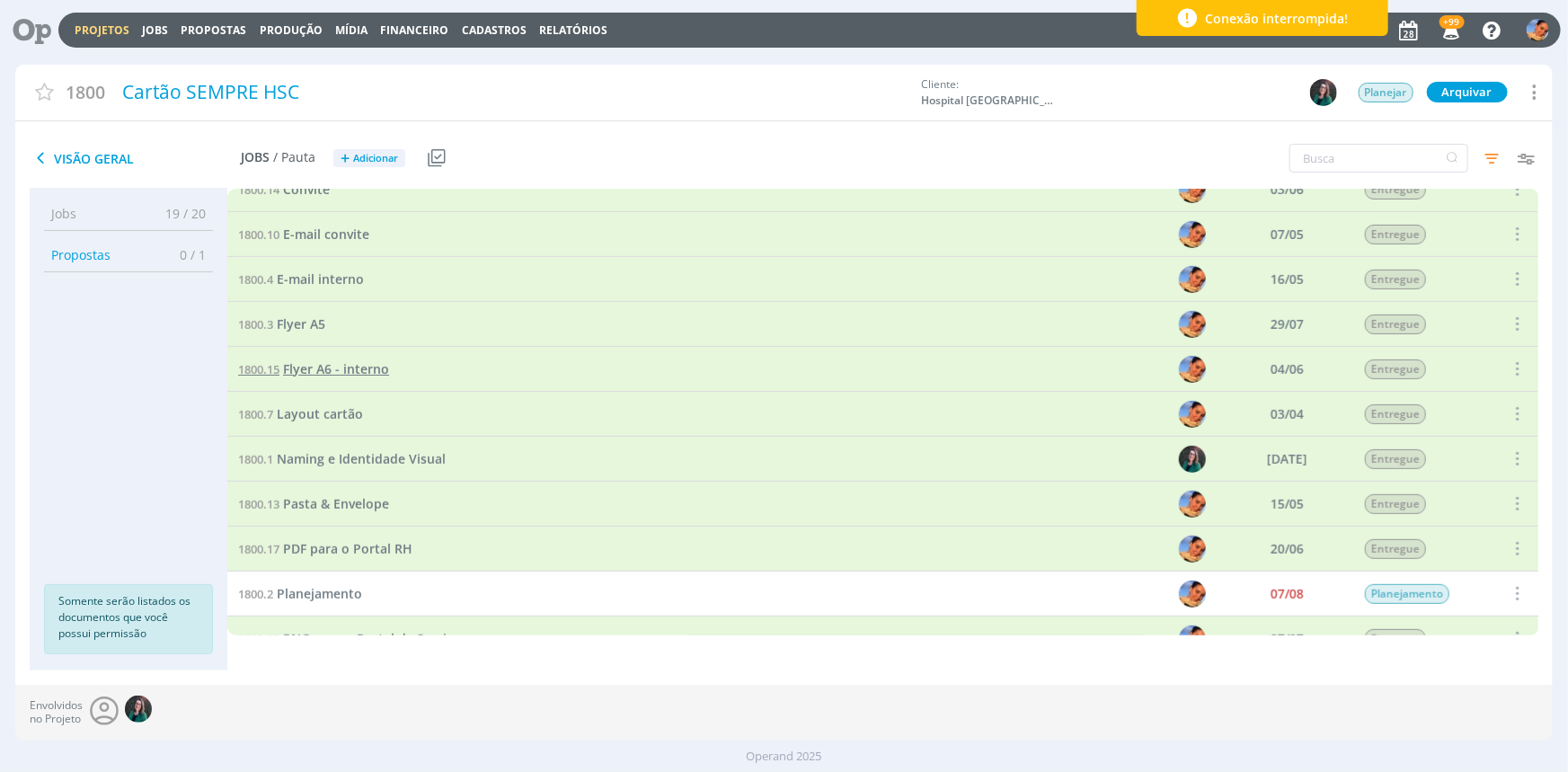
scroll to position [452, 0]
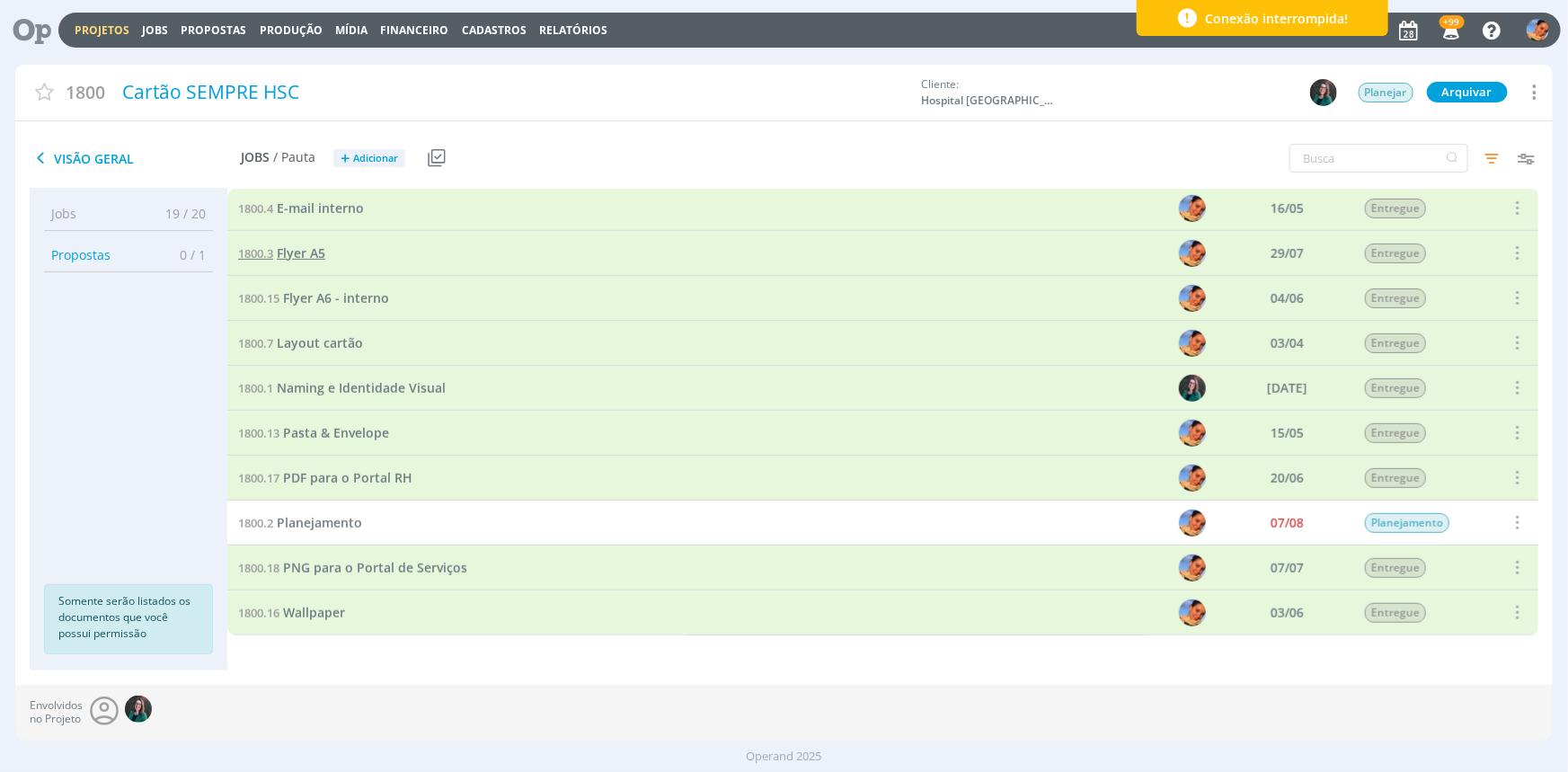
click at [314, 260] on span "Flyer A5" at bounding box center [302, 253] width 49 height 18
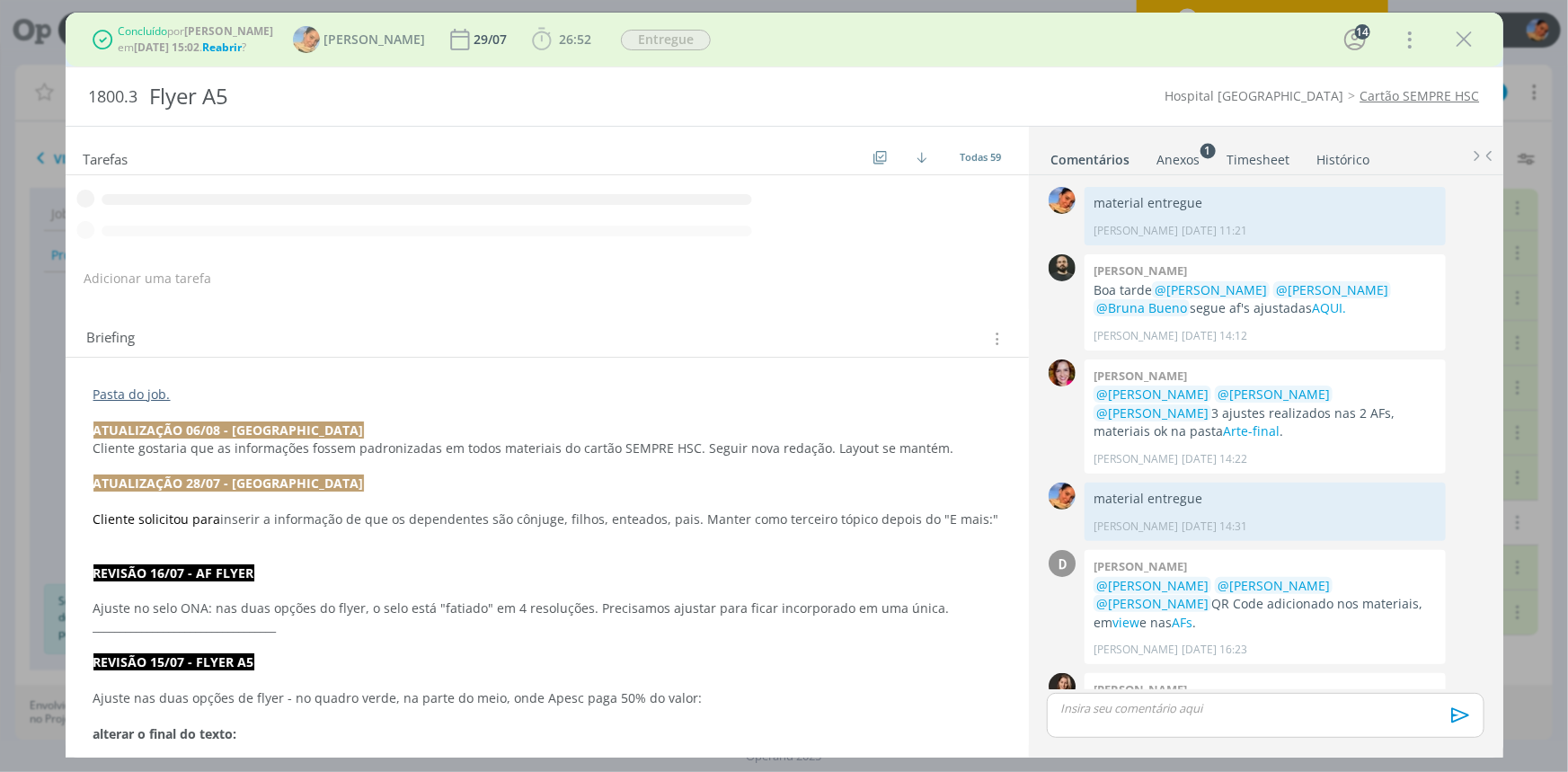
click at [242, 49] on span "Reabrir" at bounding box center [222, 48] width 40 height 16
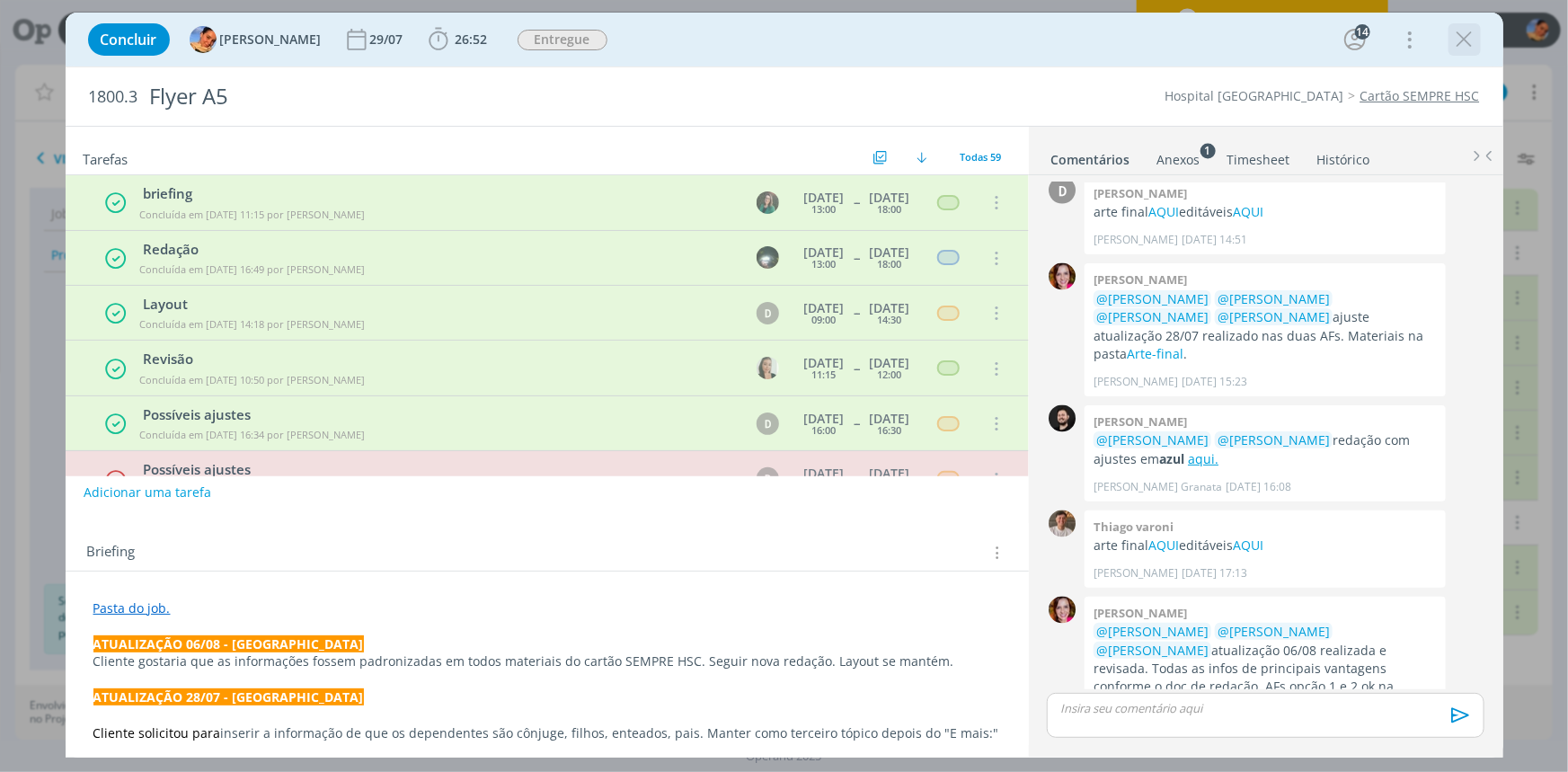
click at [1456, 42] on icon "dialog" at bounding box center [1465, 40] width 27 height 27
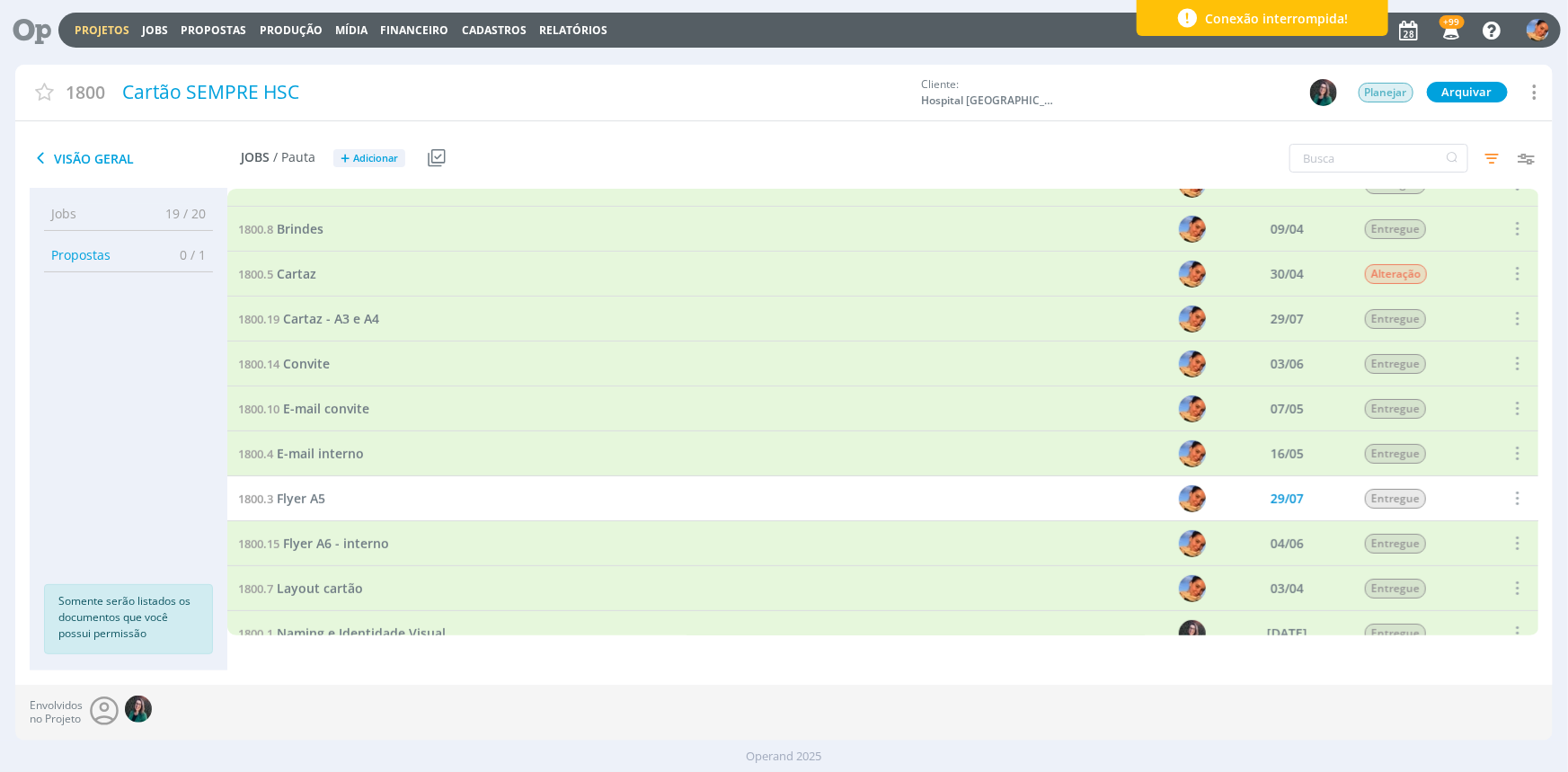
scroll to position [125, 0]
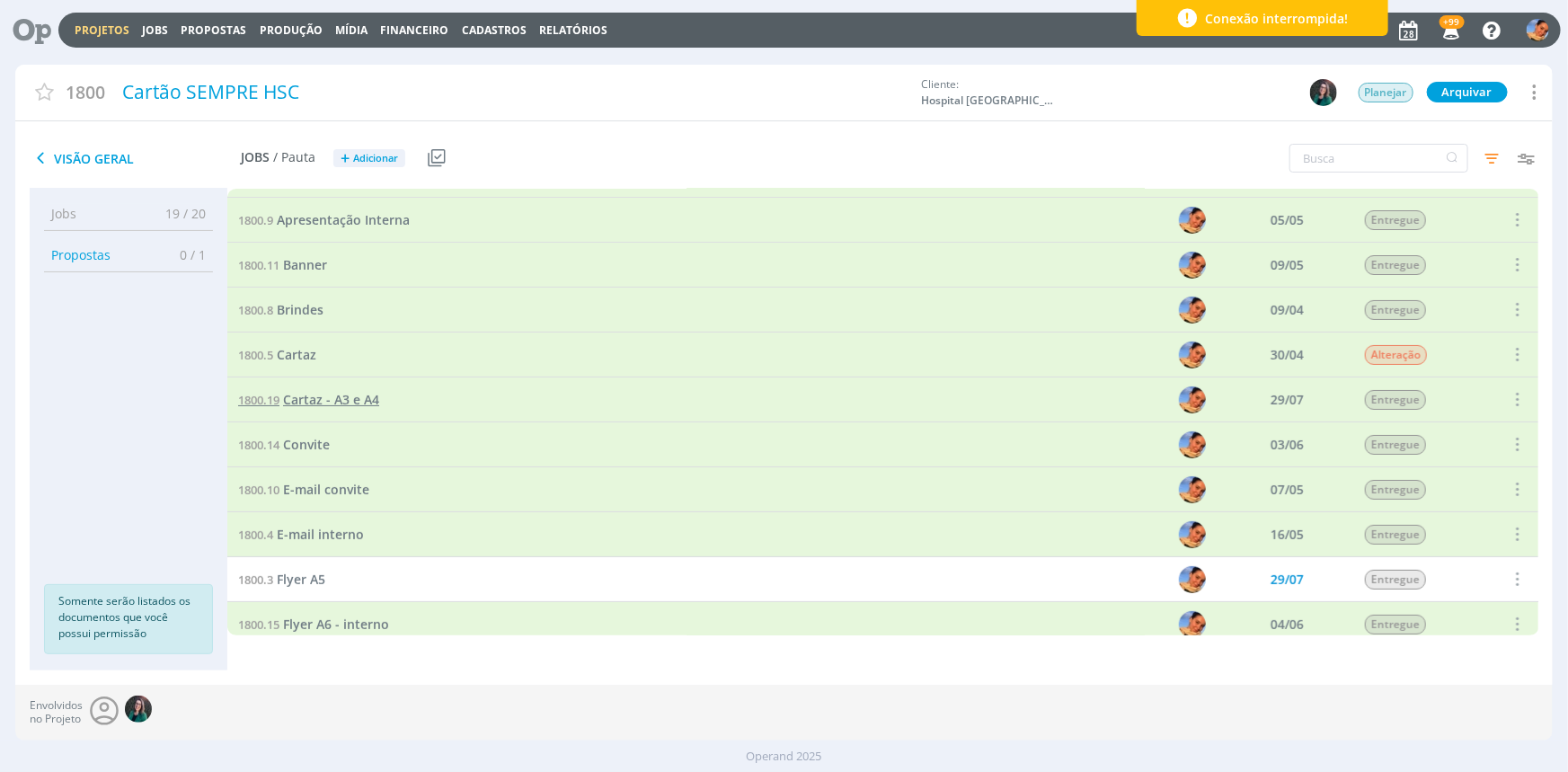
click at [374, 407] on link "1800.19 Cartaz - A3 e A4" at bounding box center [308, 400] width 141 height 19
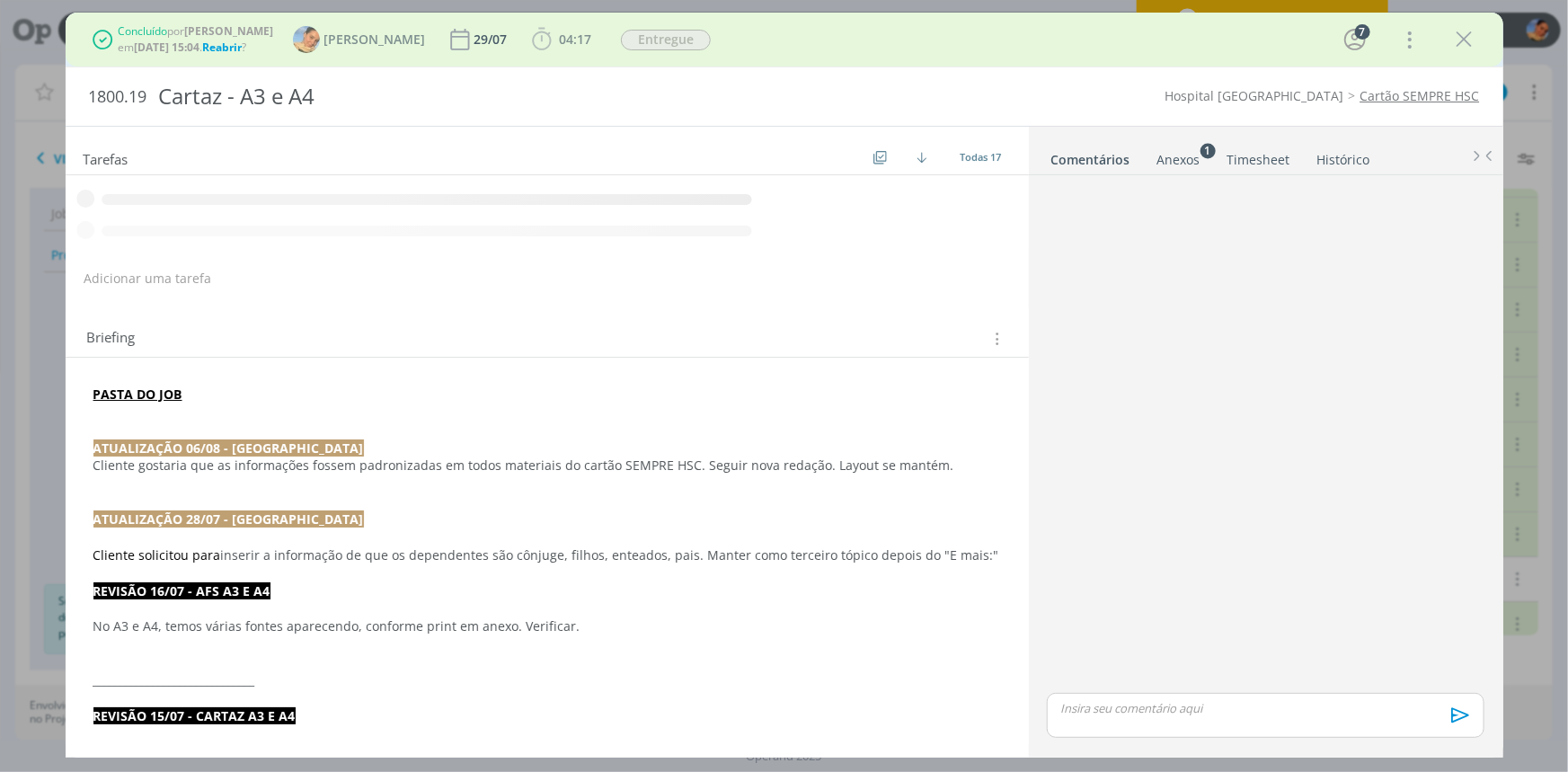
click at [233, 46] on span "Reabrir" at bounding box center [222, 48] width 40 height 16
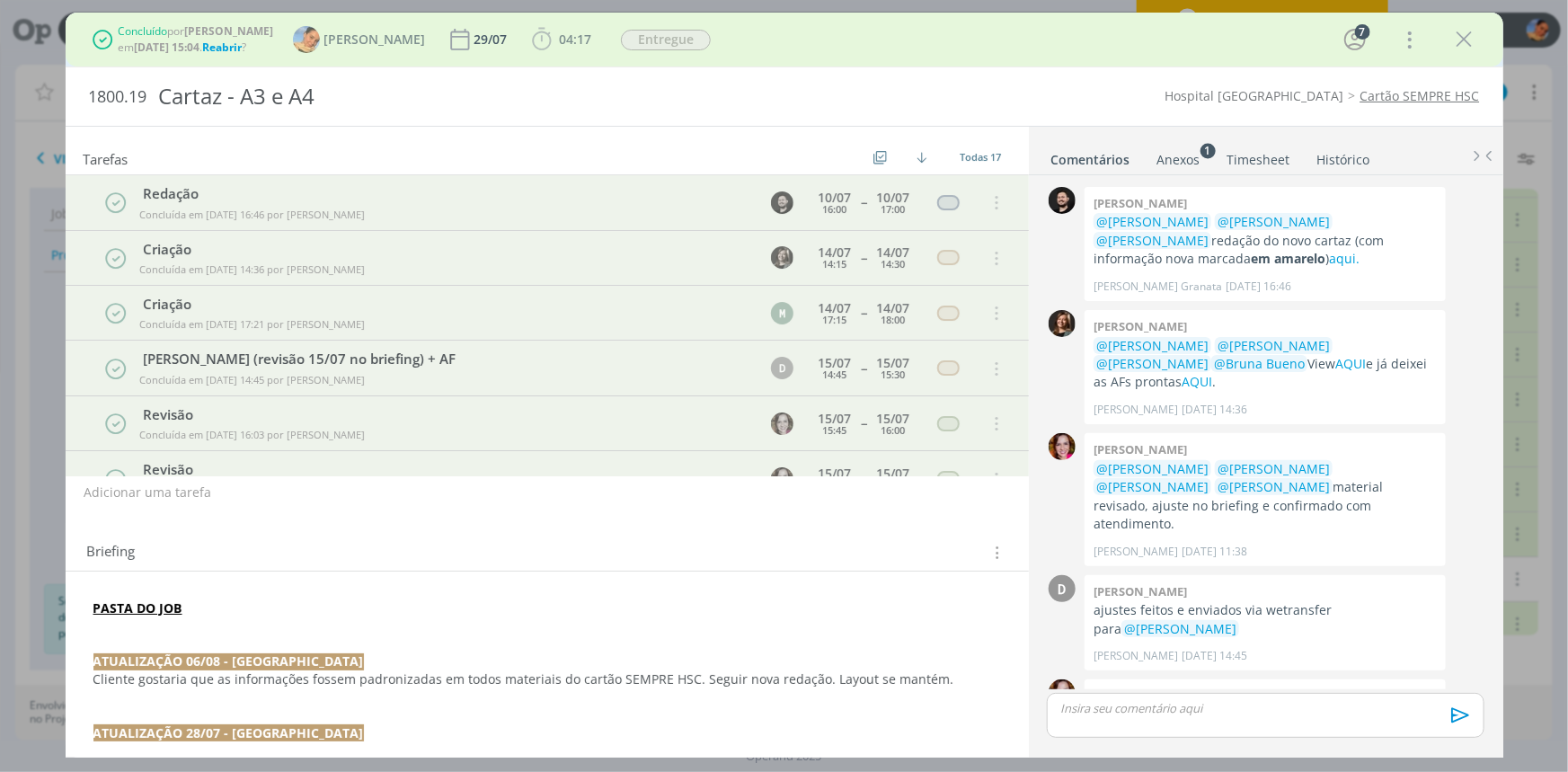
scroll to position [1174, 0]
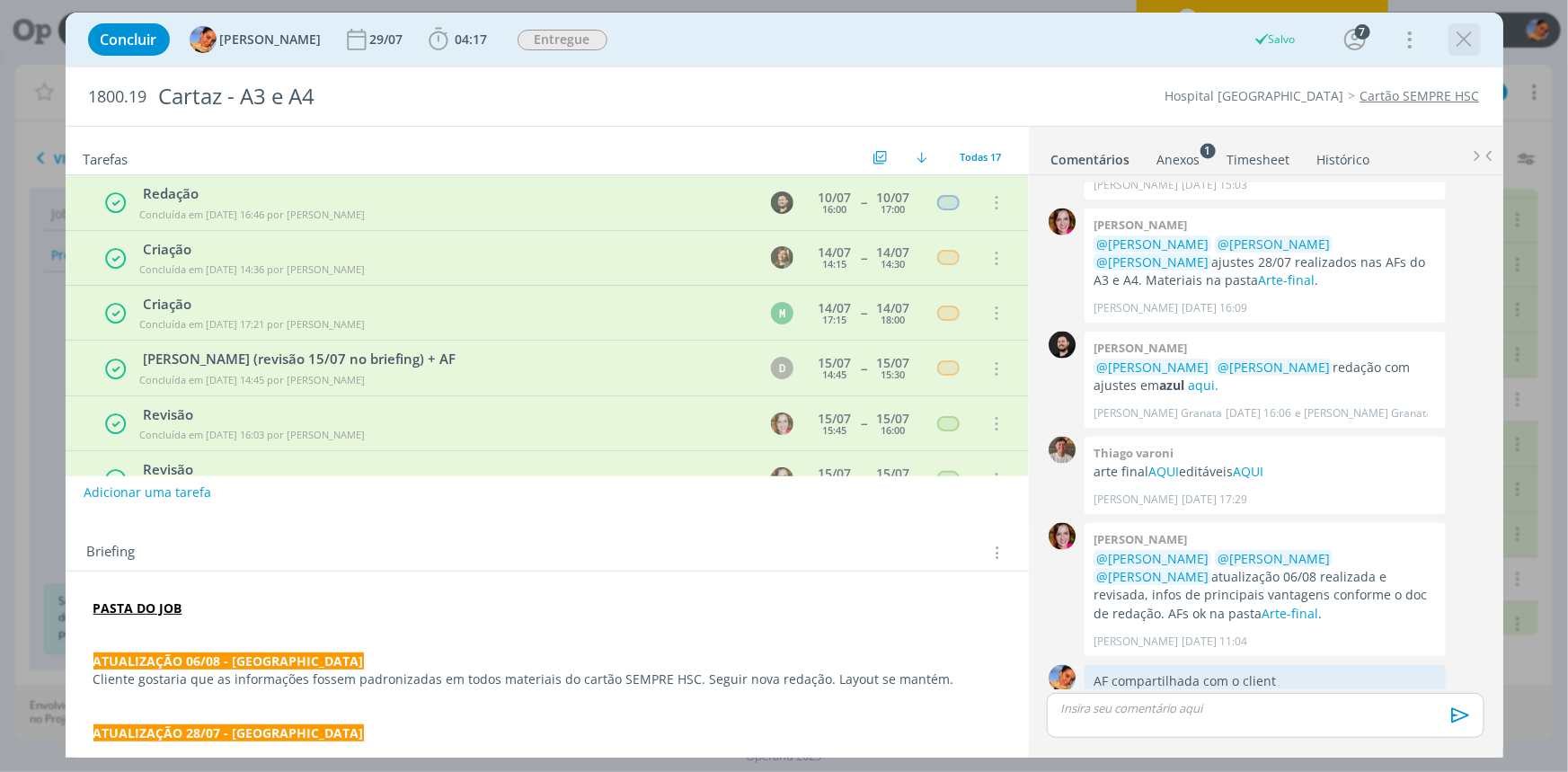
click at [1477, 46] on button "dialog" at bounding box center [1465, 40] width 27 height 27
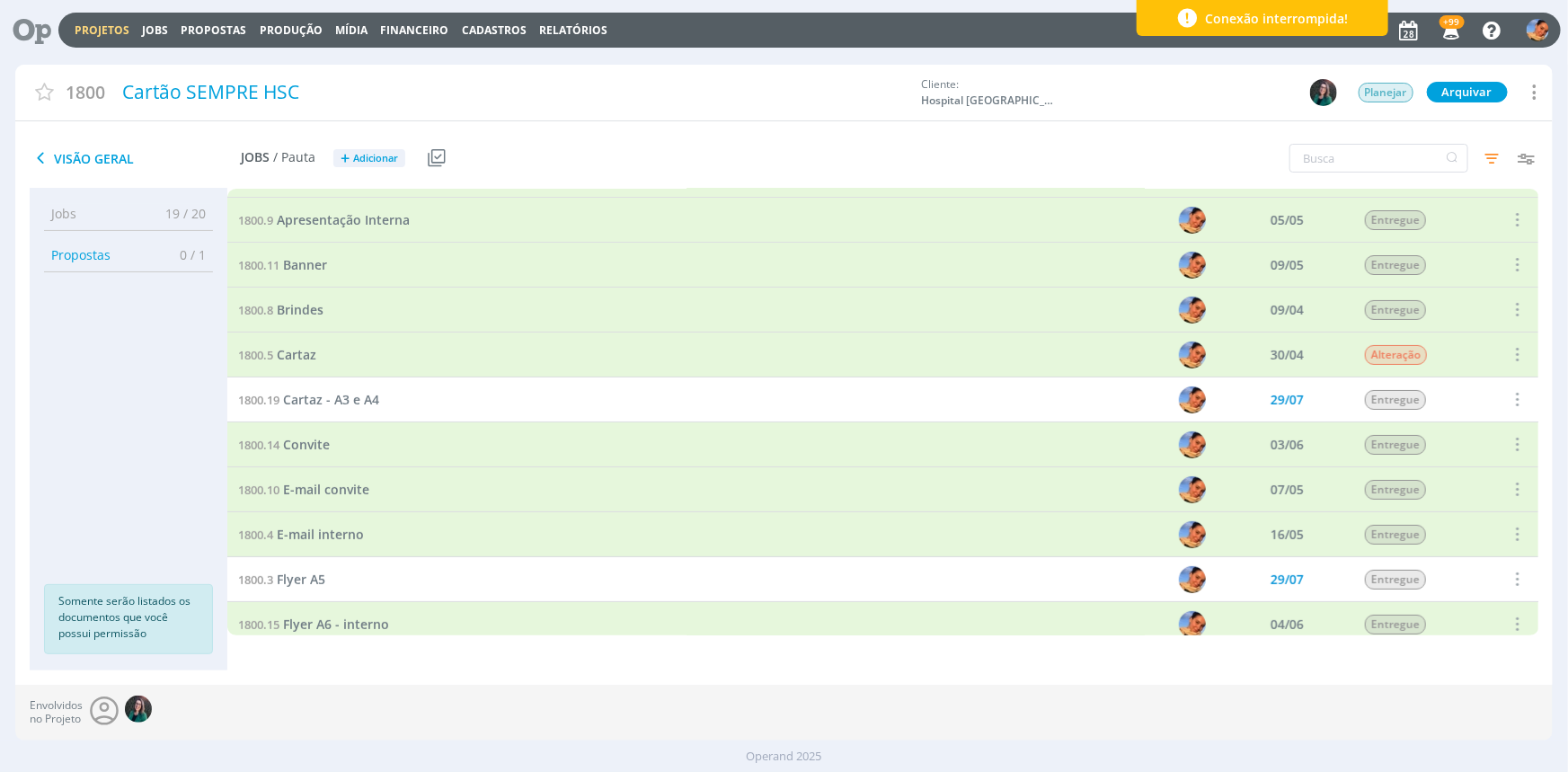
scroll to position [452, 0]
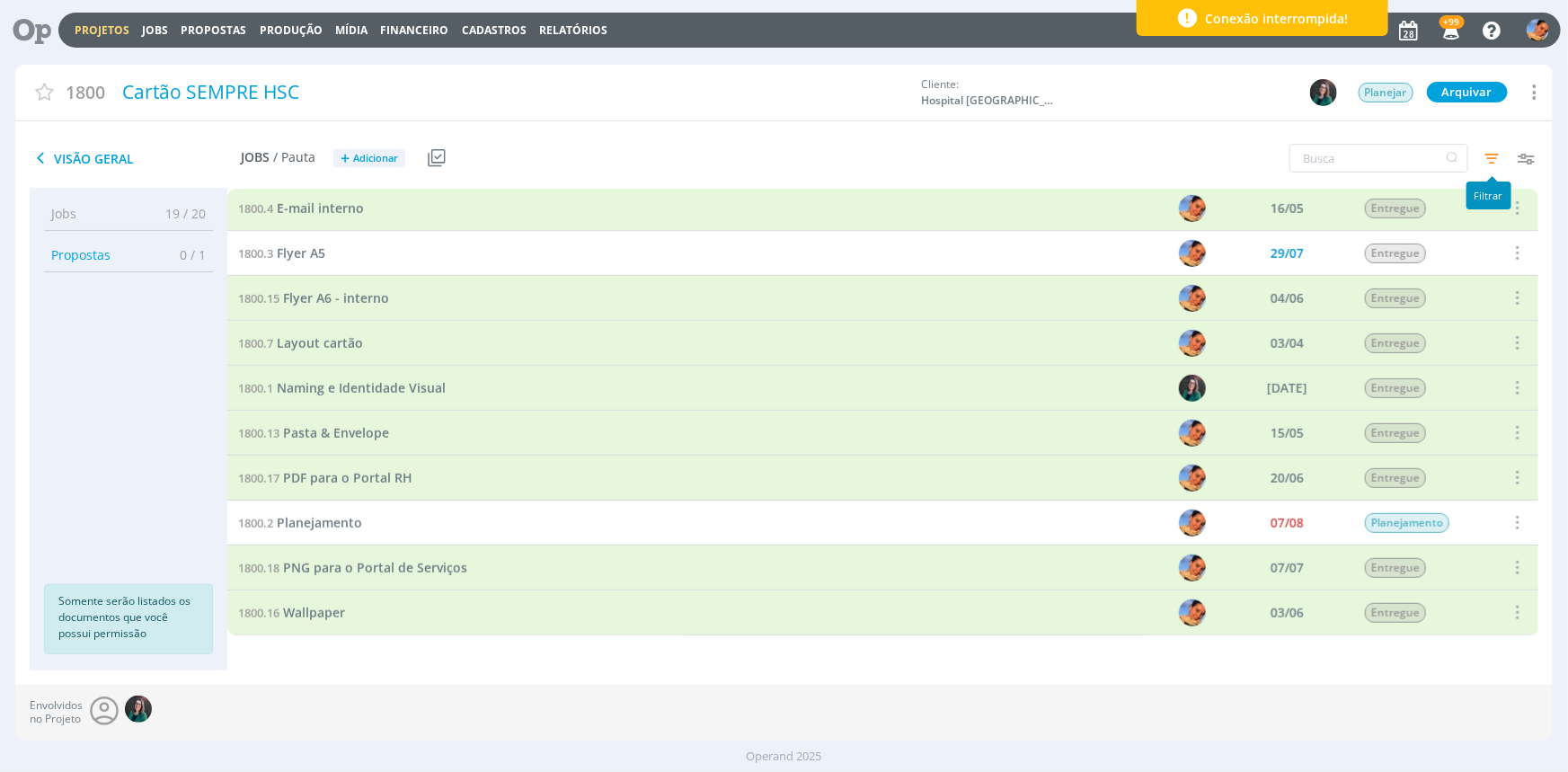
click at [1481, 146] on icon "button" at bounding box center [1491, 158] width 32 height 32
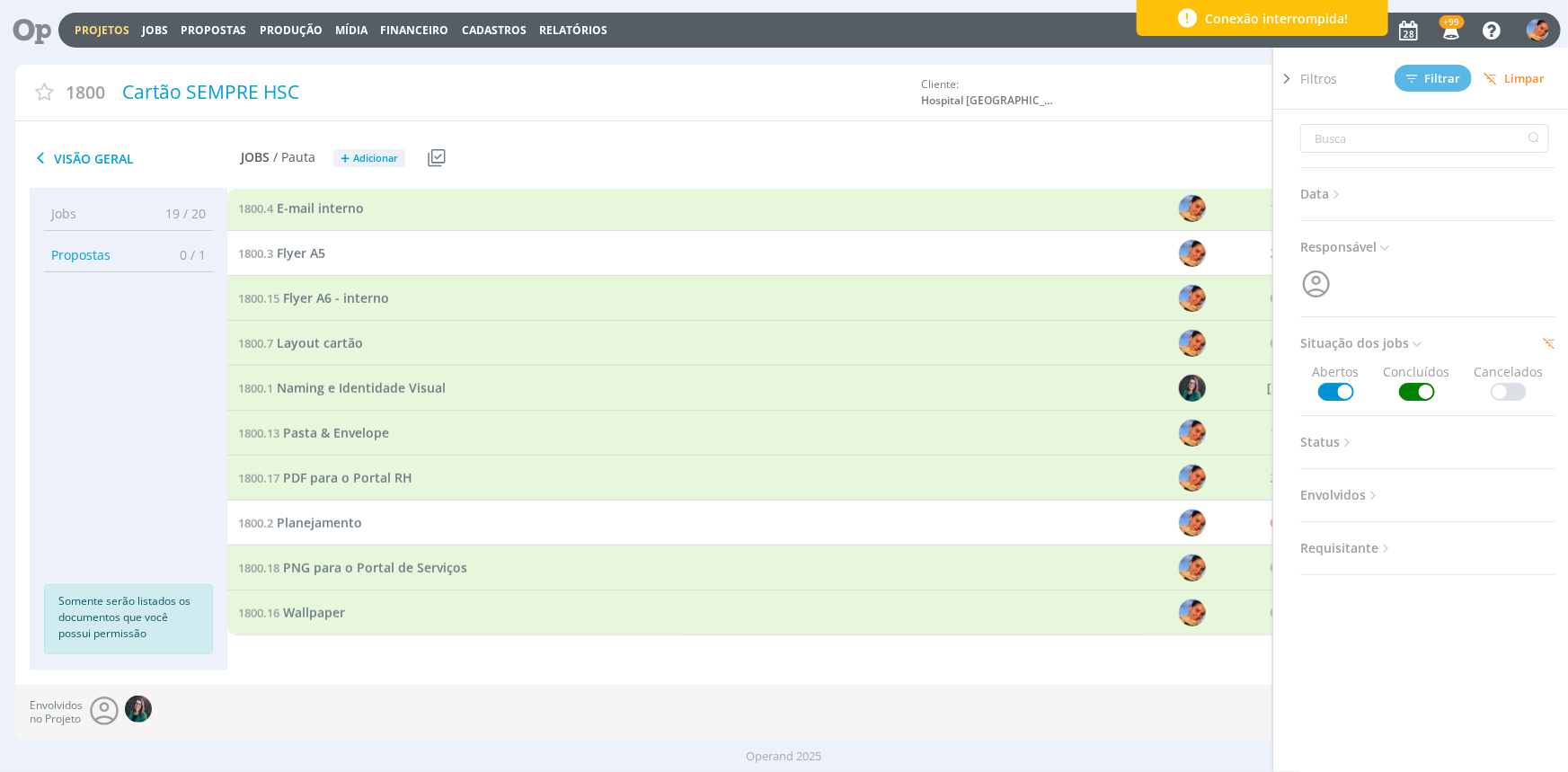
click at [1424, 397] on span at bounding box center [1417, 392] width 36 height 18
click at [1457, 74] on span "Filtrar" at bounding box center [1434, 79] width 54 height 12
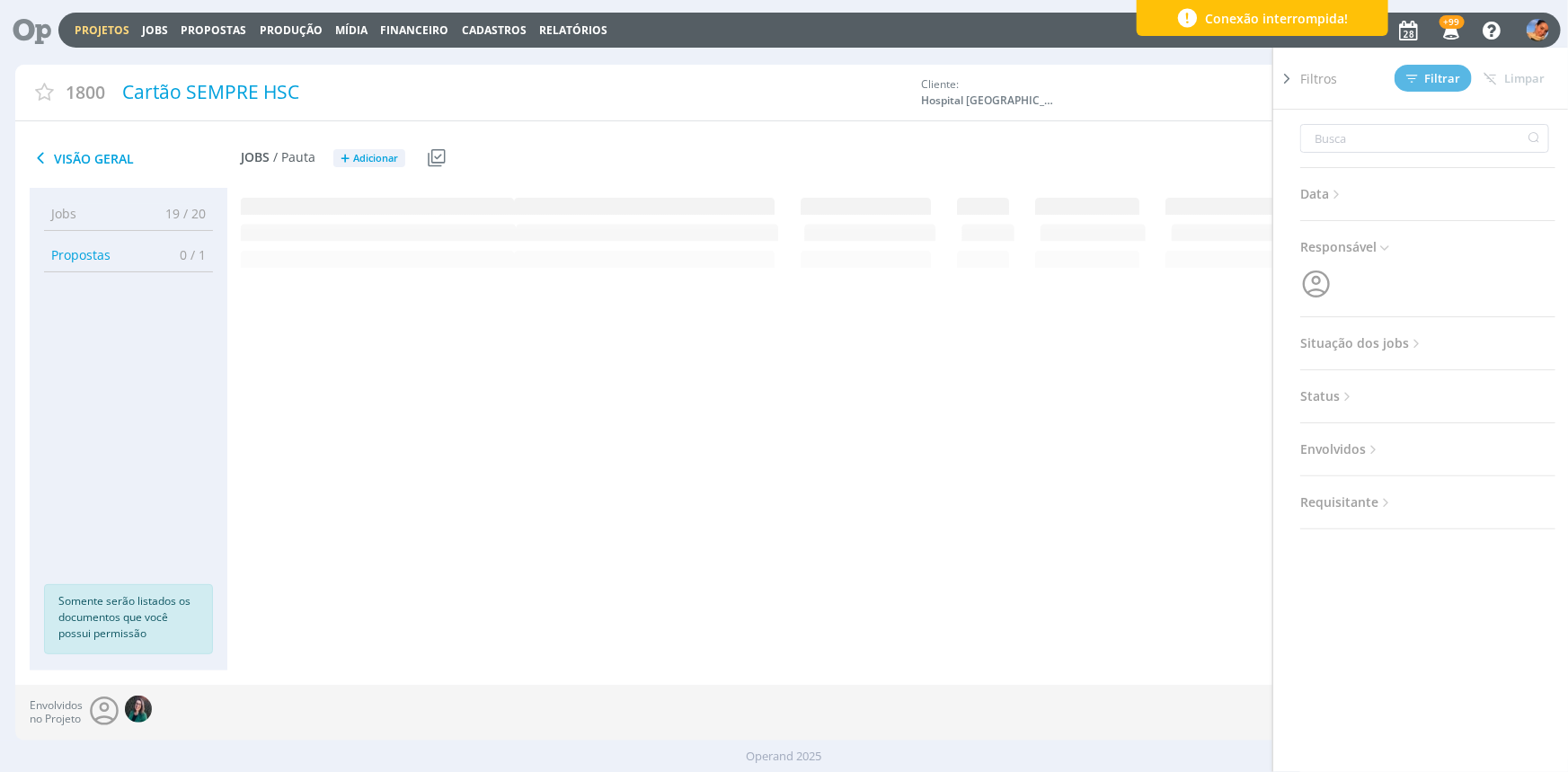
scroll to position [0, 0]
click at [378, 371] on div "1800.12 Adesivo 09/05 Entregue Selecionar Reabrir 1800.19 Cartaz - A3 e A4 29/0…" at bounding box center [883, 411] width 1311 height 445
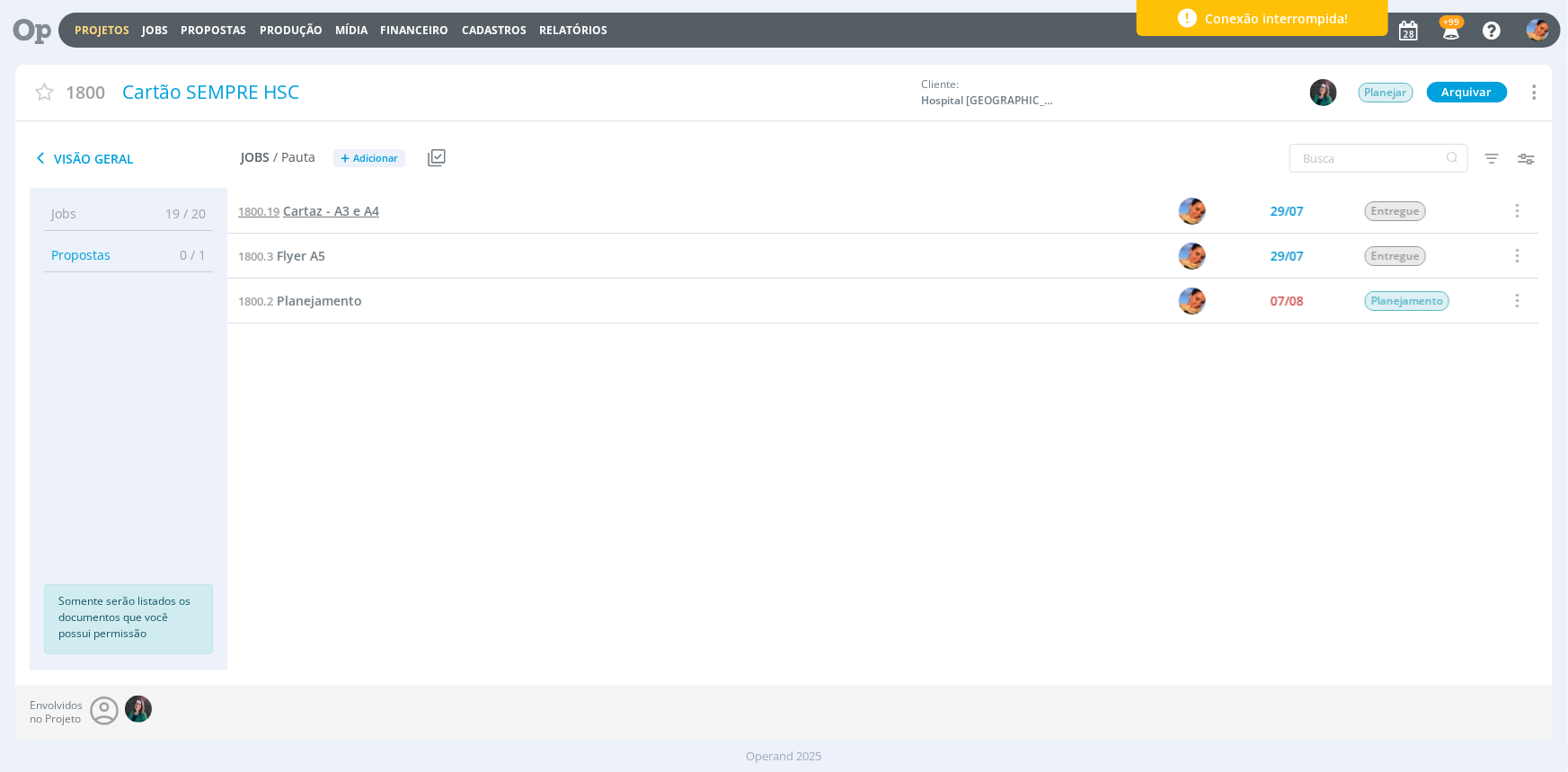
click at [345, 208] on span "Cartaz - A3 e A4" at bounding box center [331, 211] width 96 height 18
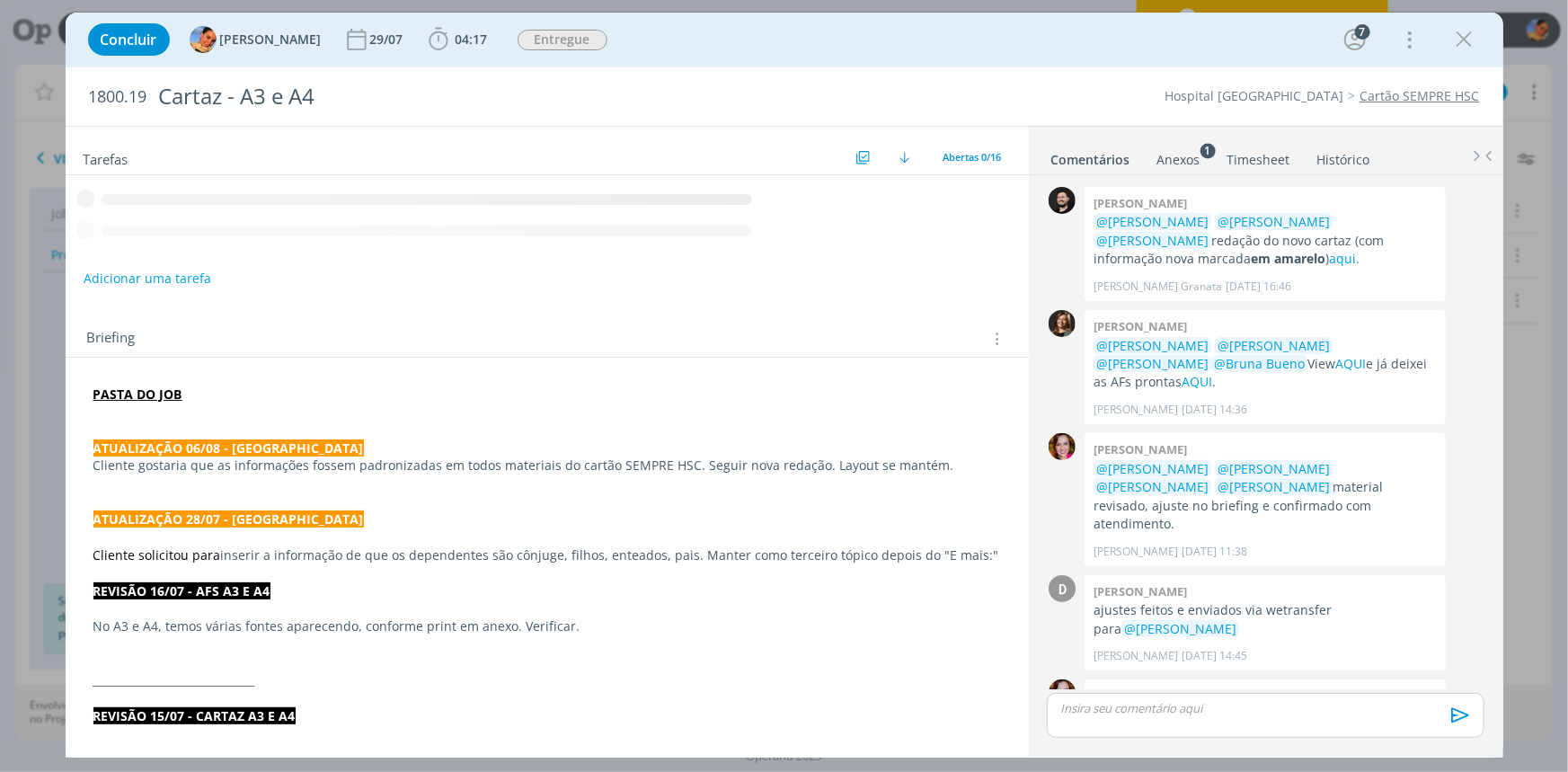
scroll to position [1174, 0]
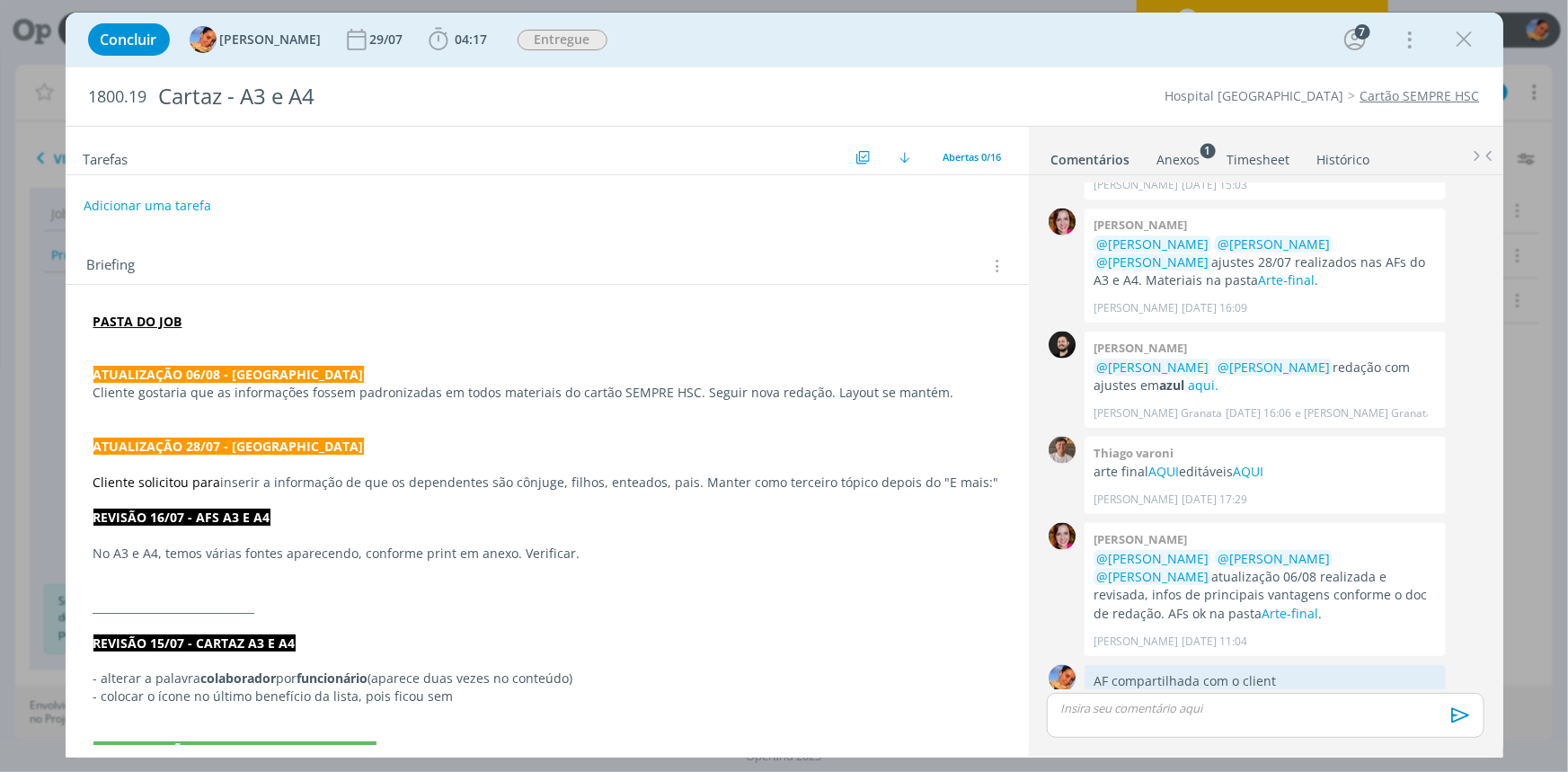
click at [165, 318] on strong "PASTA DO JOB" at bounding box center [137, 322] width 89 height 18
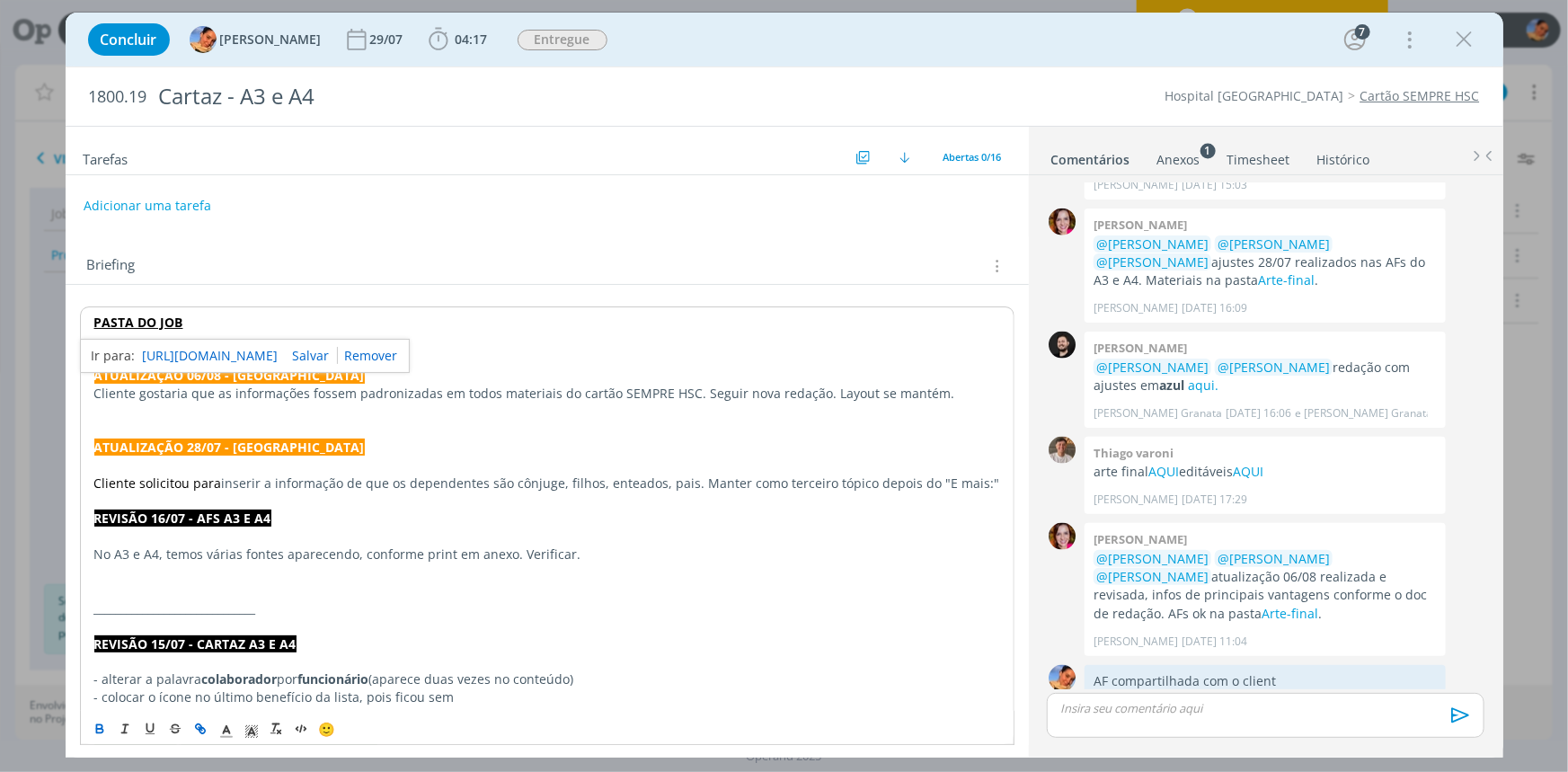
click at [200, 350] on link "[URL][DOMAIN_NAME]" at bounding box center [211, 356] width 136 height 23
click at [549, 50] on span "Entregue" at bounding box center [562, 39] width 89 height 20
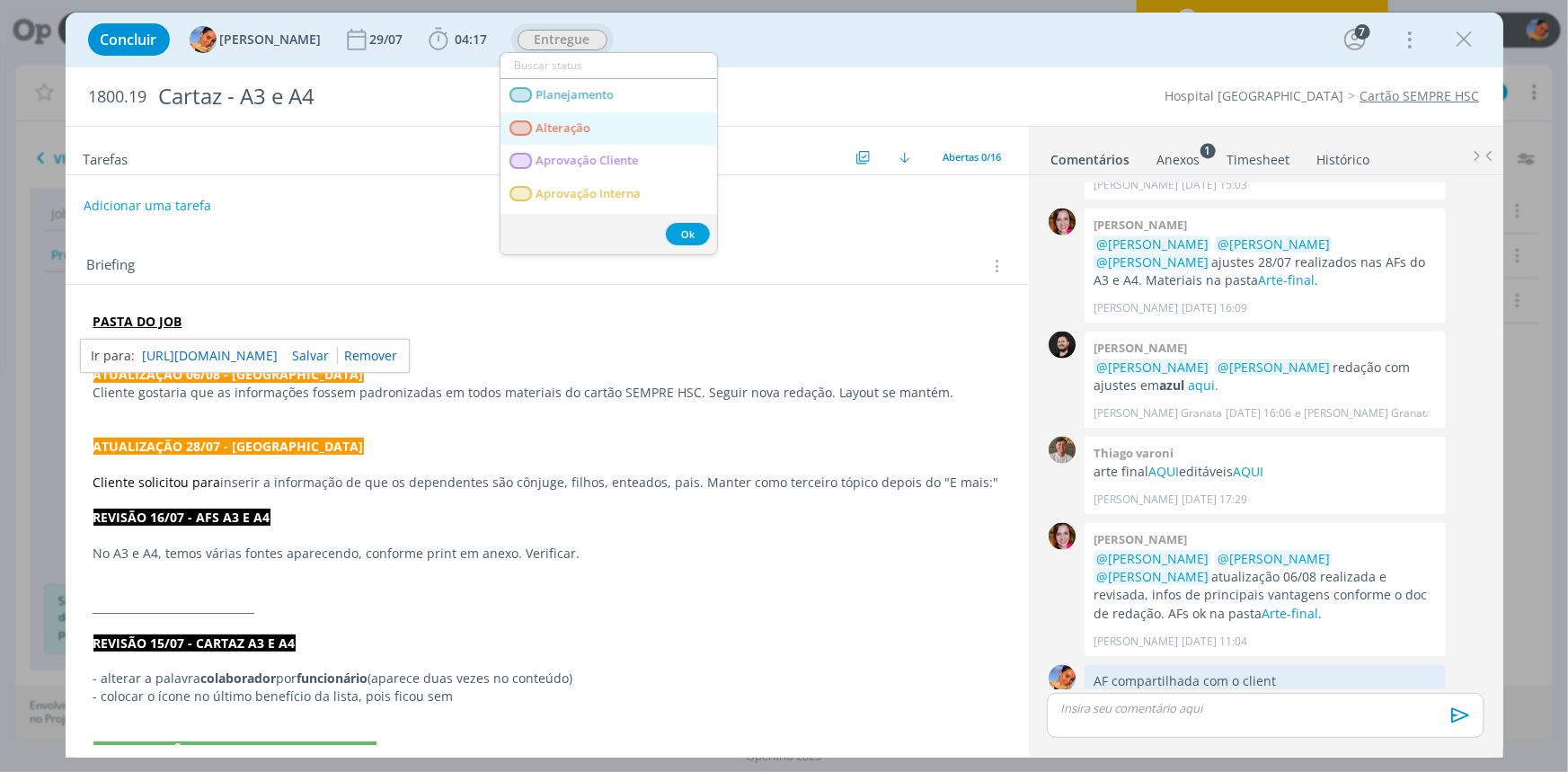
click at [608, 122] on link "Alteração" at bounding box center [609, 128] width 217 height 33
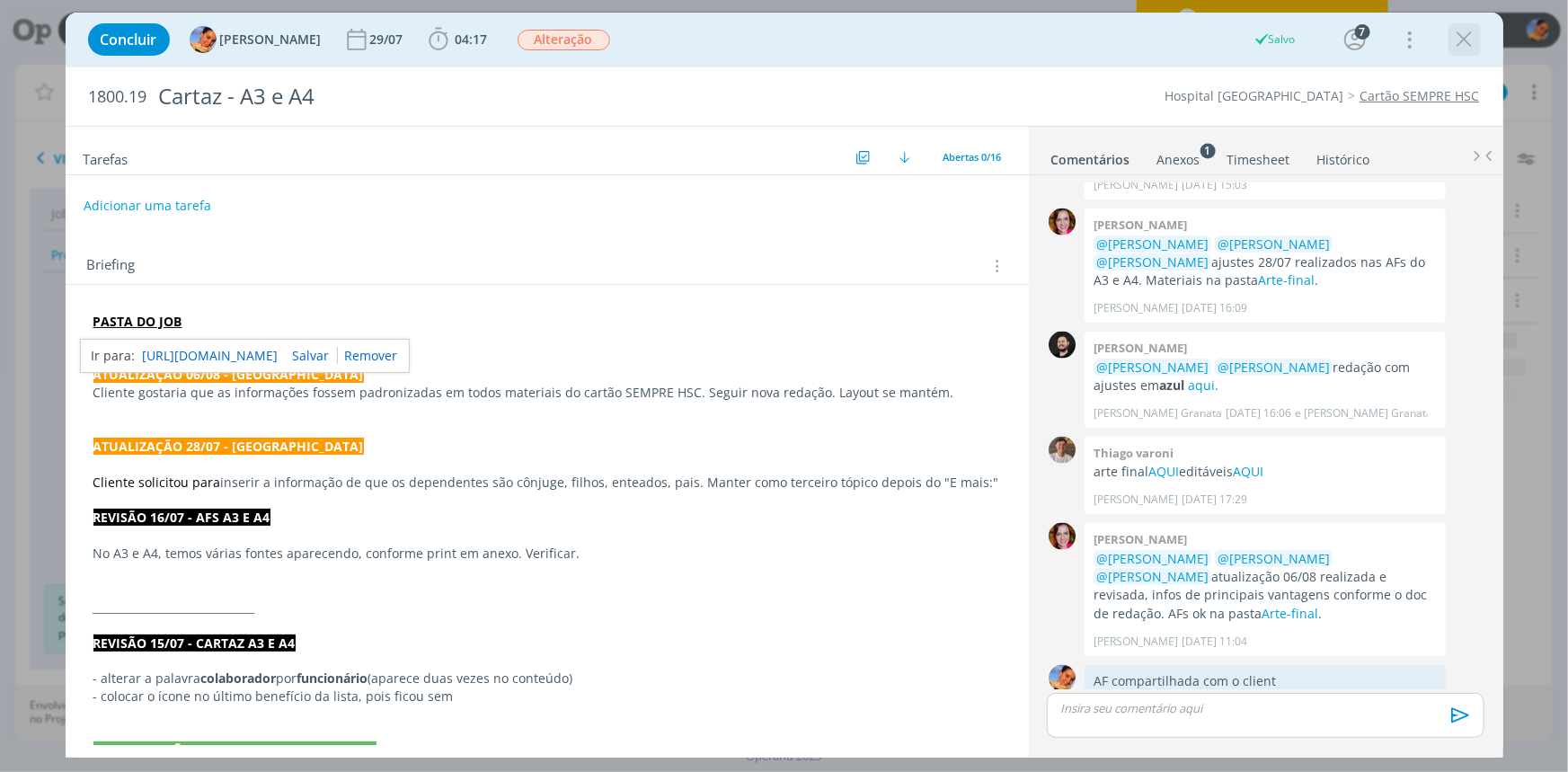
click at [1463, 42] on icon "dialog" at bounding box center [1465, 40] width 27 height 27
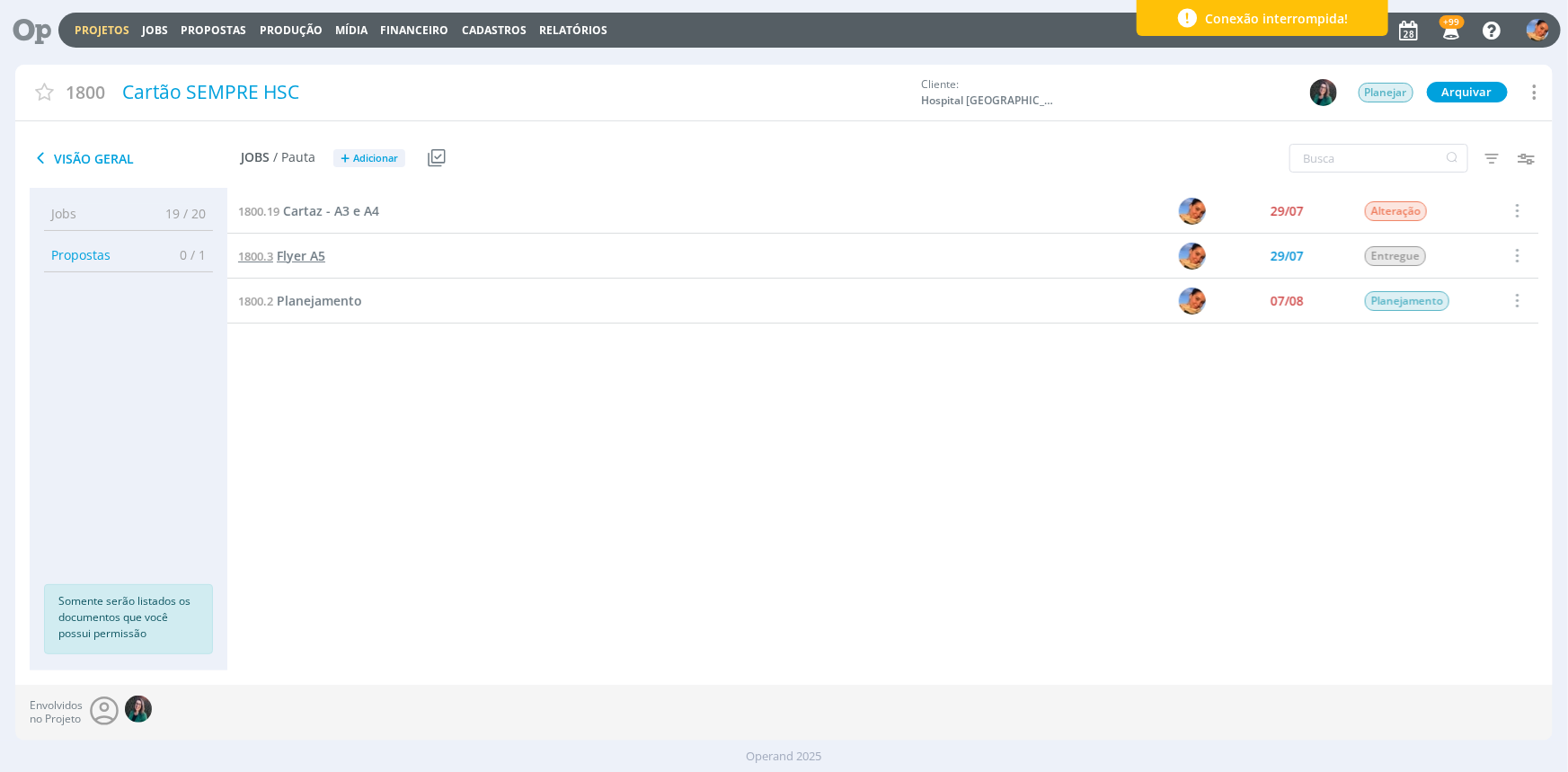
click at [319, 258] on span "Flyer A5" at bounding box center [302, 256] width 49 height 18
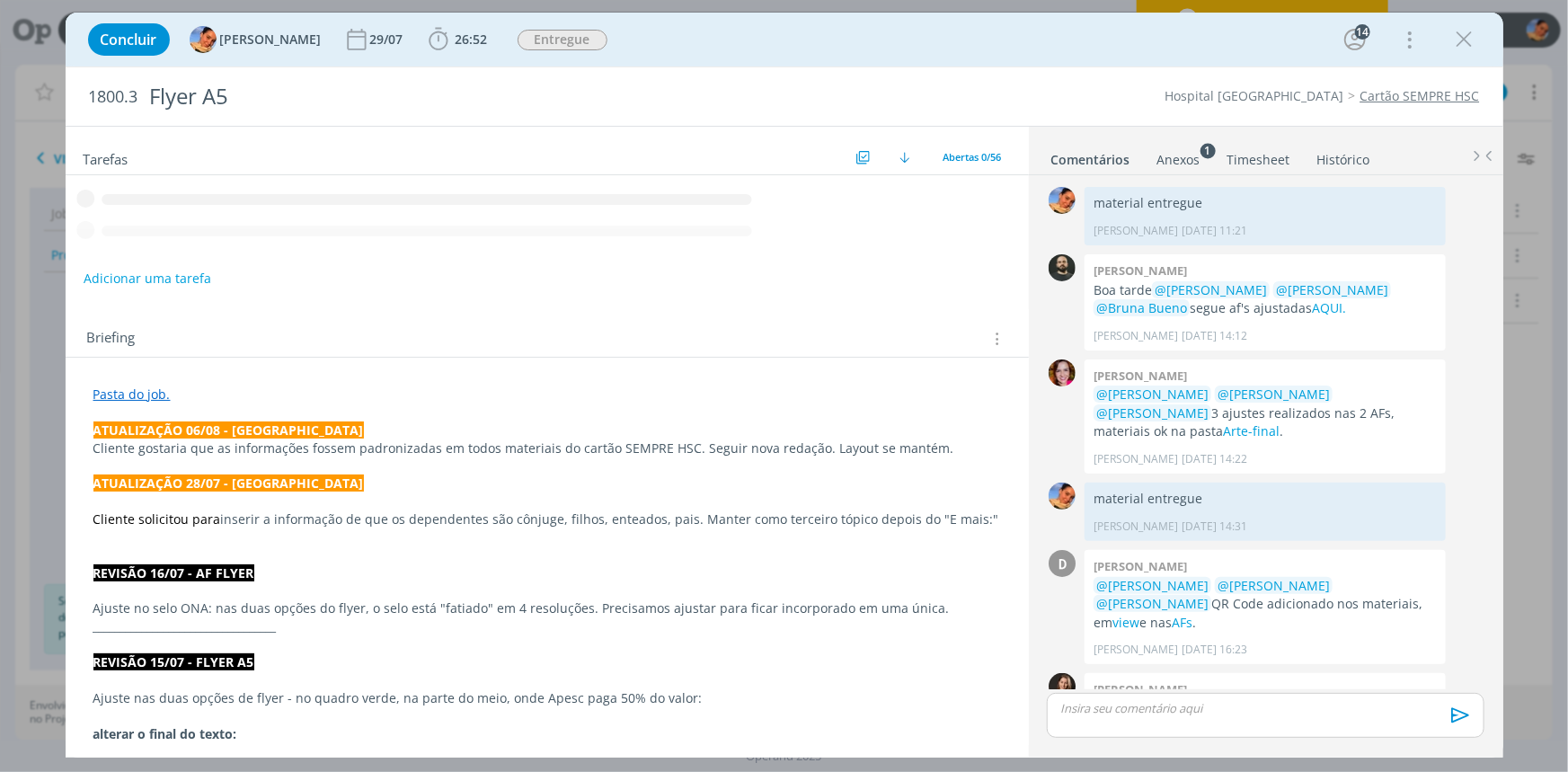
scroll to position [1641, 0]
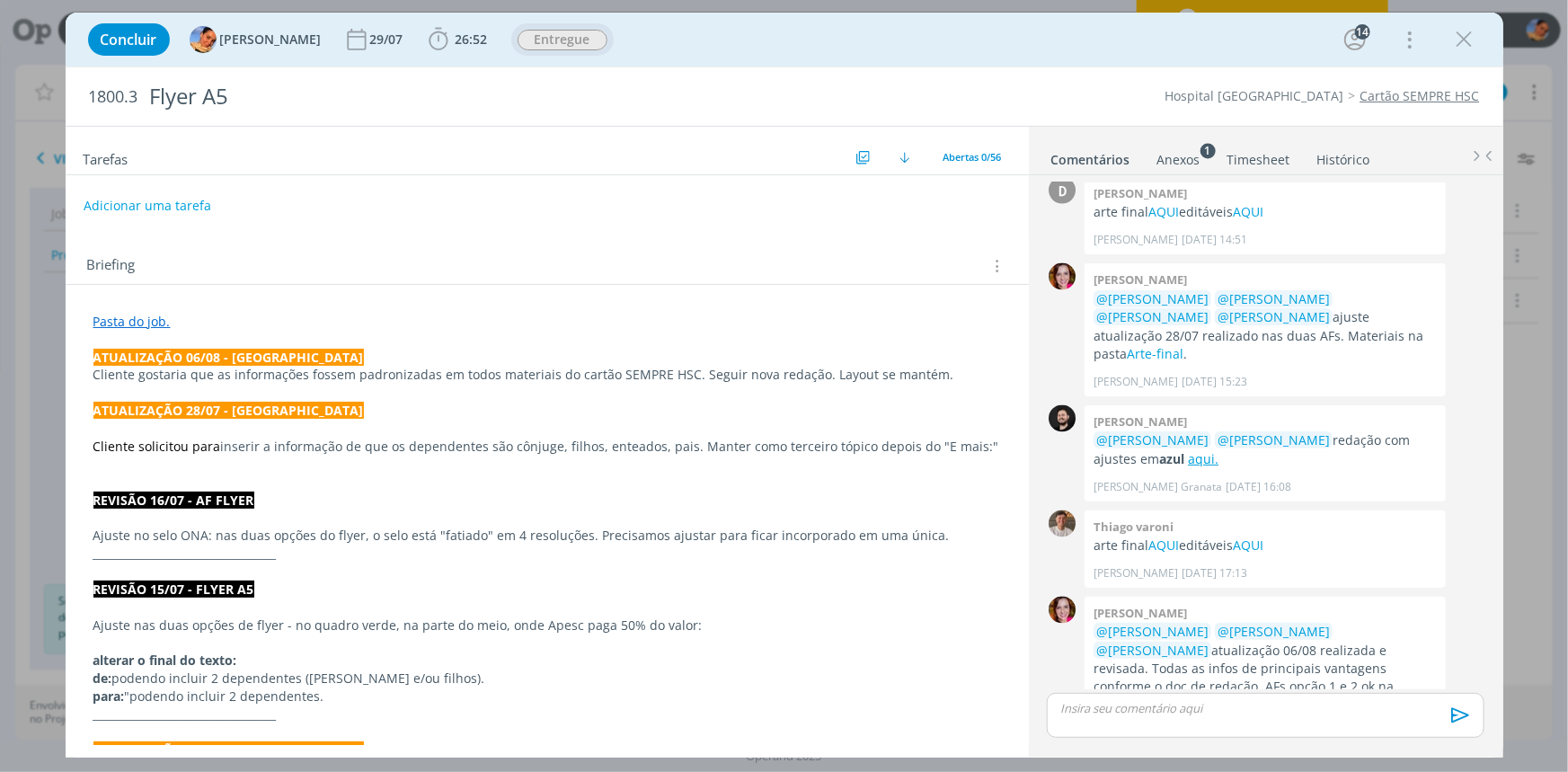
click at [533, 53] on span "Entregue" at bounding box center [562, 39] width 102 height 32
click at [542, 42] on span "Entregue" at bounding box center [562, 39] width 89 height 20
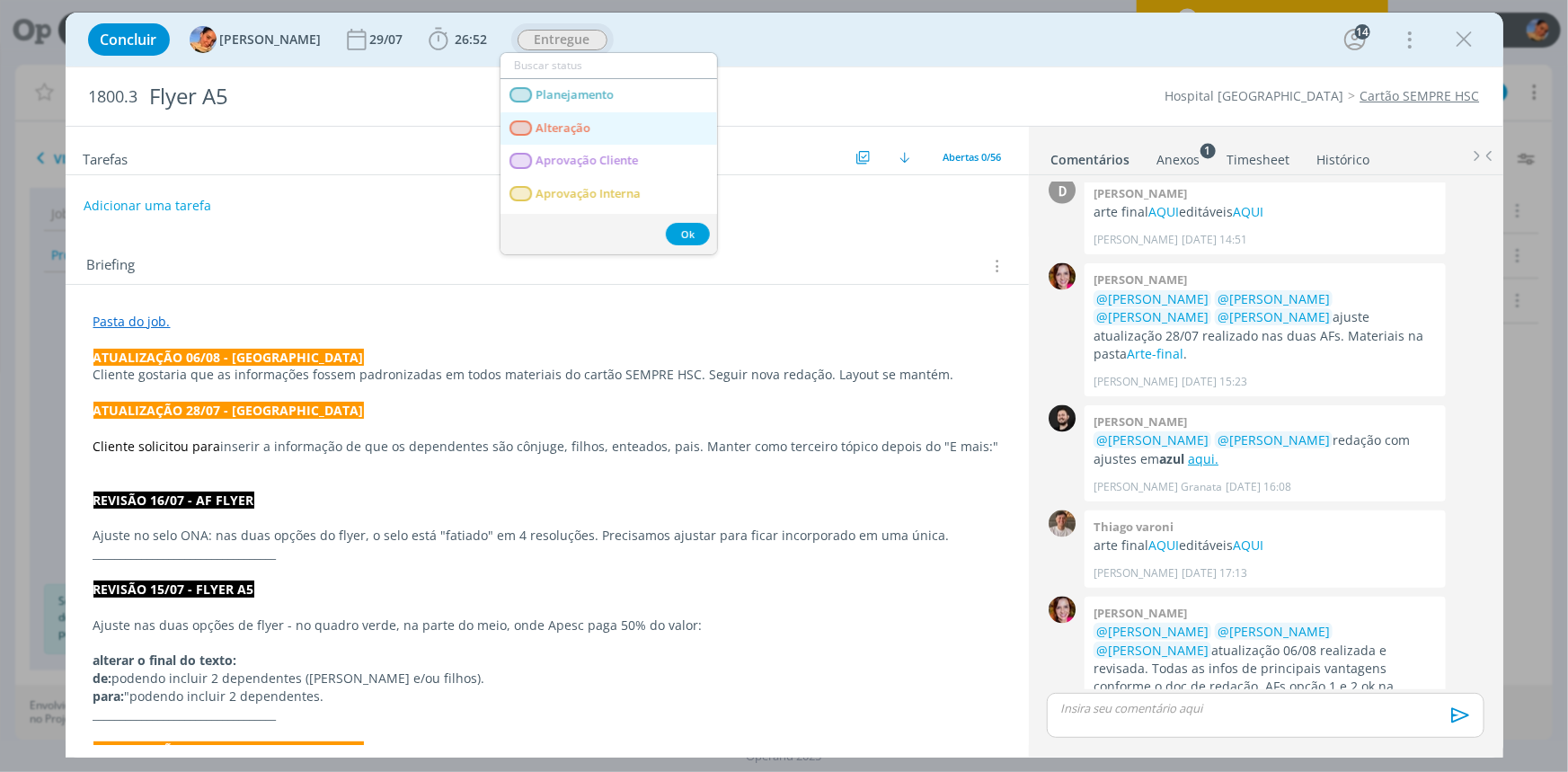
click at [579, 125] on span "Alteração" at bounding box center [563, 128] width 54 height 15
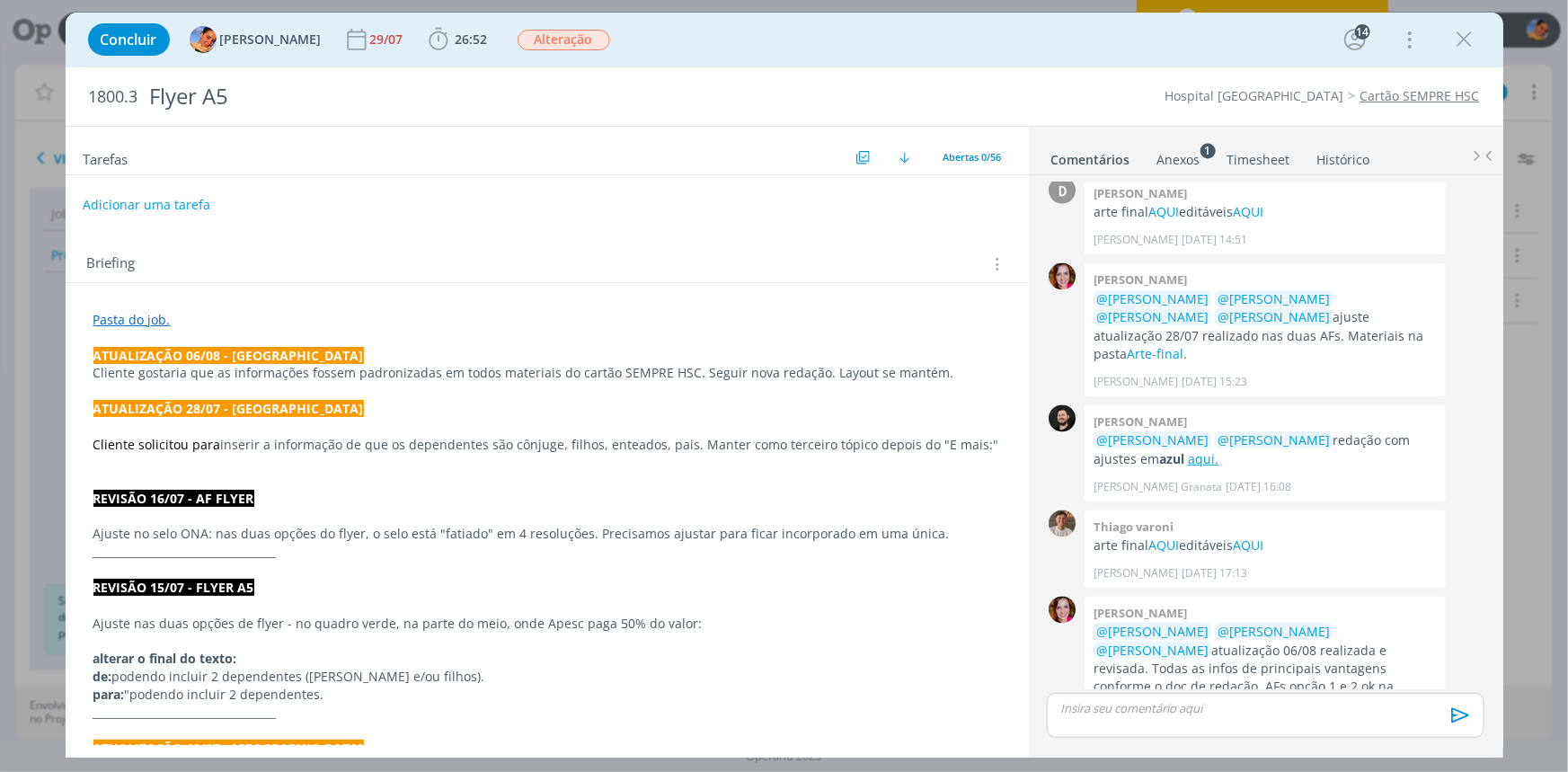
click at [187, 196] on button "Adicionar uma tarefa" at bounding box center [146, 204] width 127 height 30
click at [188, 196] on input "dialog" at bounding box center [428, 204] width 663 height 25
type input "Redação - ajustes"
click at [805, 213] on icon "dialog" at bounding box center [812, 204] width 28 height 28
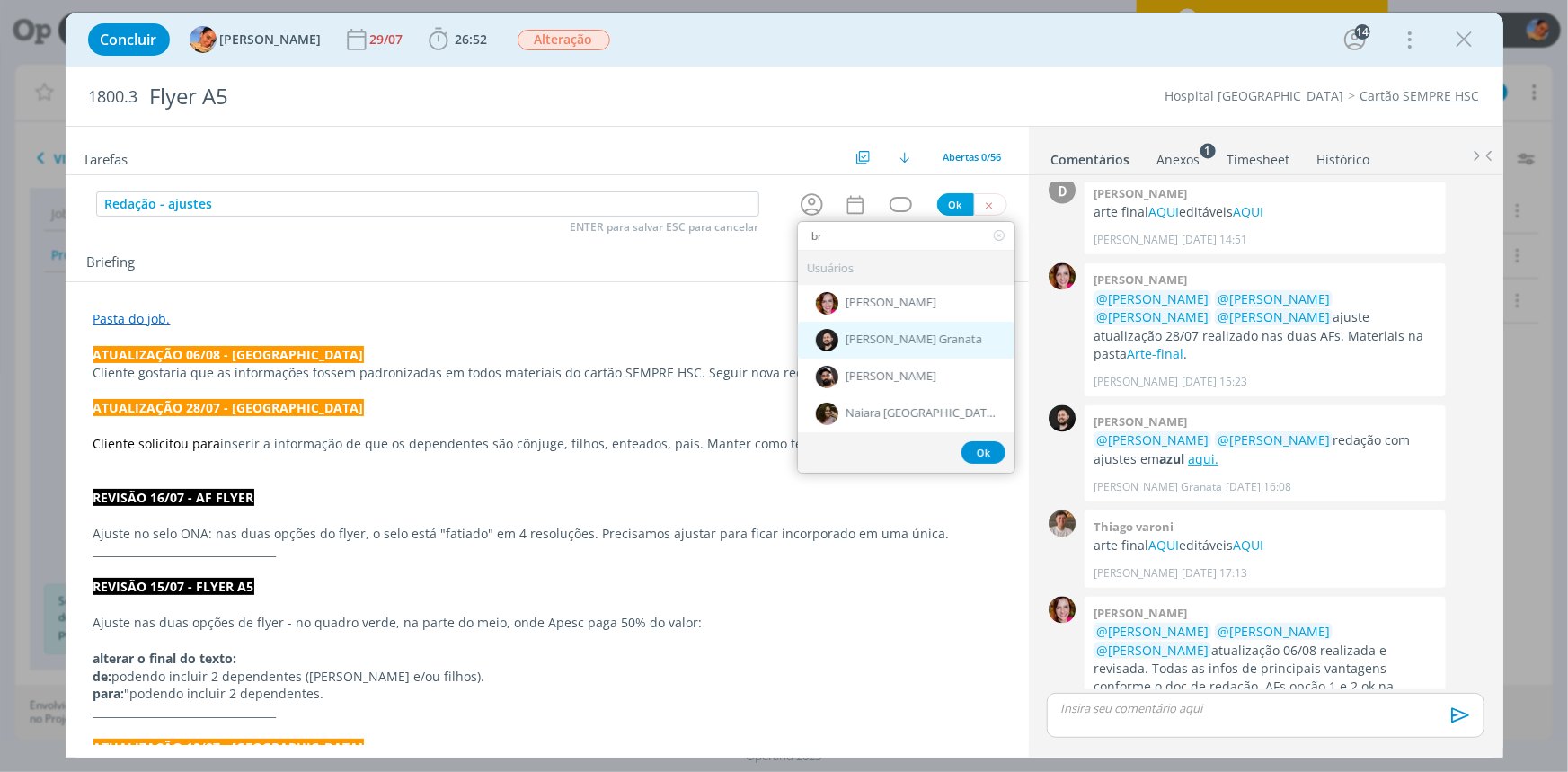
type input "br"
click at [880, 336] on span "[PERSON_NAME] Granata" at bounding box center [913, 340] width 136 height 15
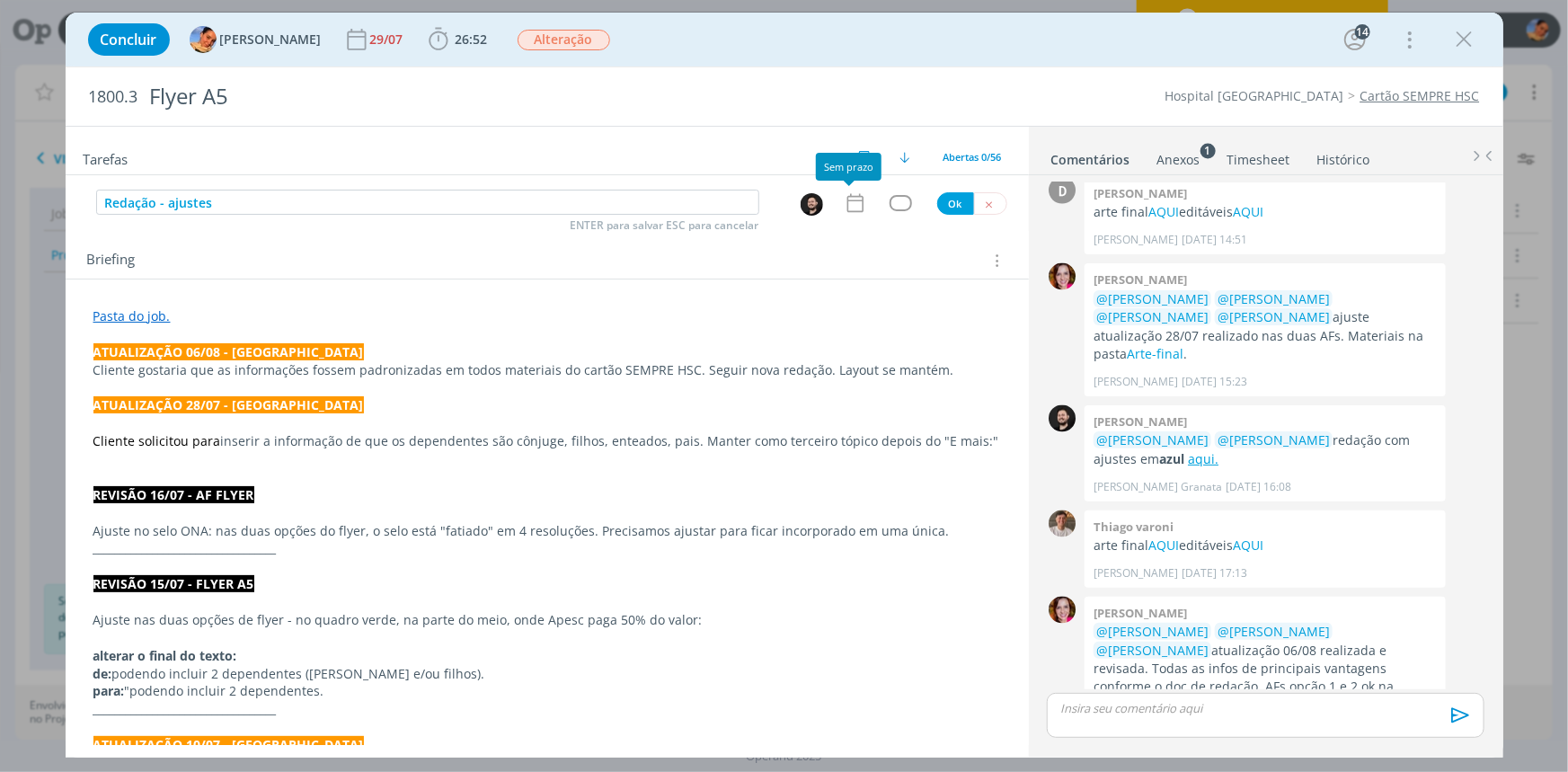
click at [853, 185] on div "dialog" at bounding box center [547, 182] width 964 height 15
click at [856, 196] on icon "dialog" at bounding box center [854, 203] width 17 height 18
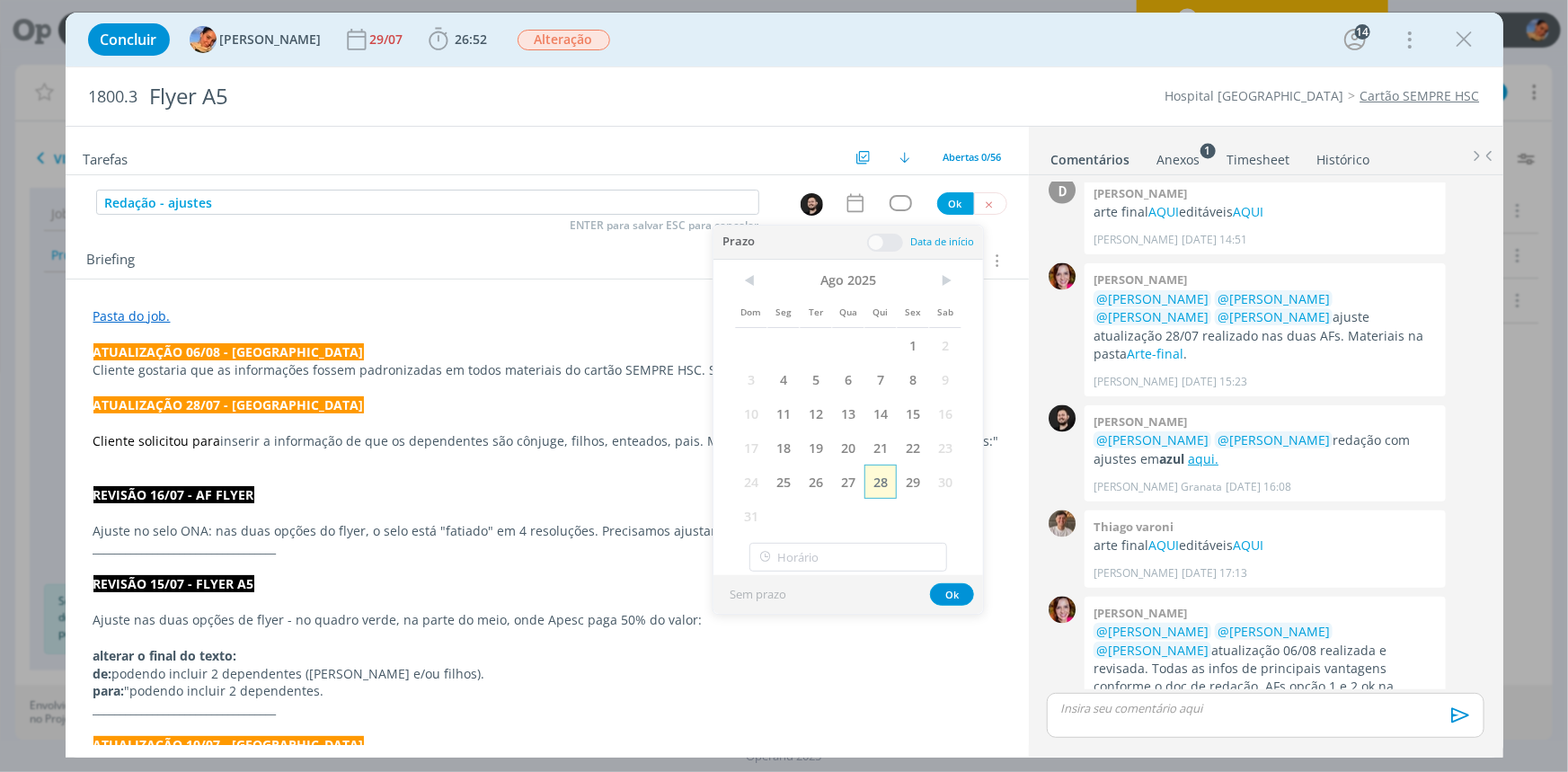
click at [890, 489] on span "28" at bounding box center [880, 481] width 32 height 34
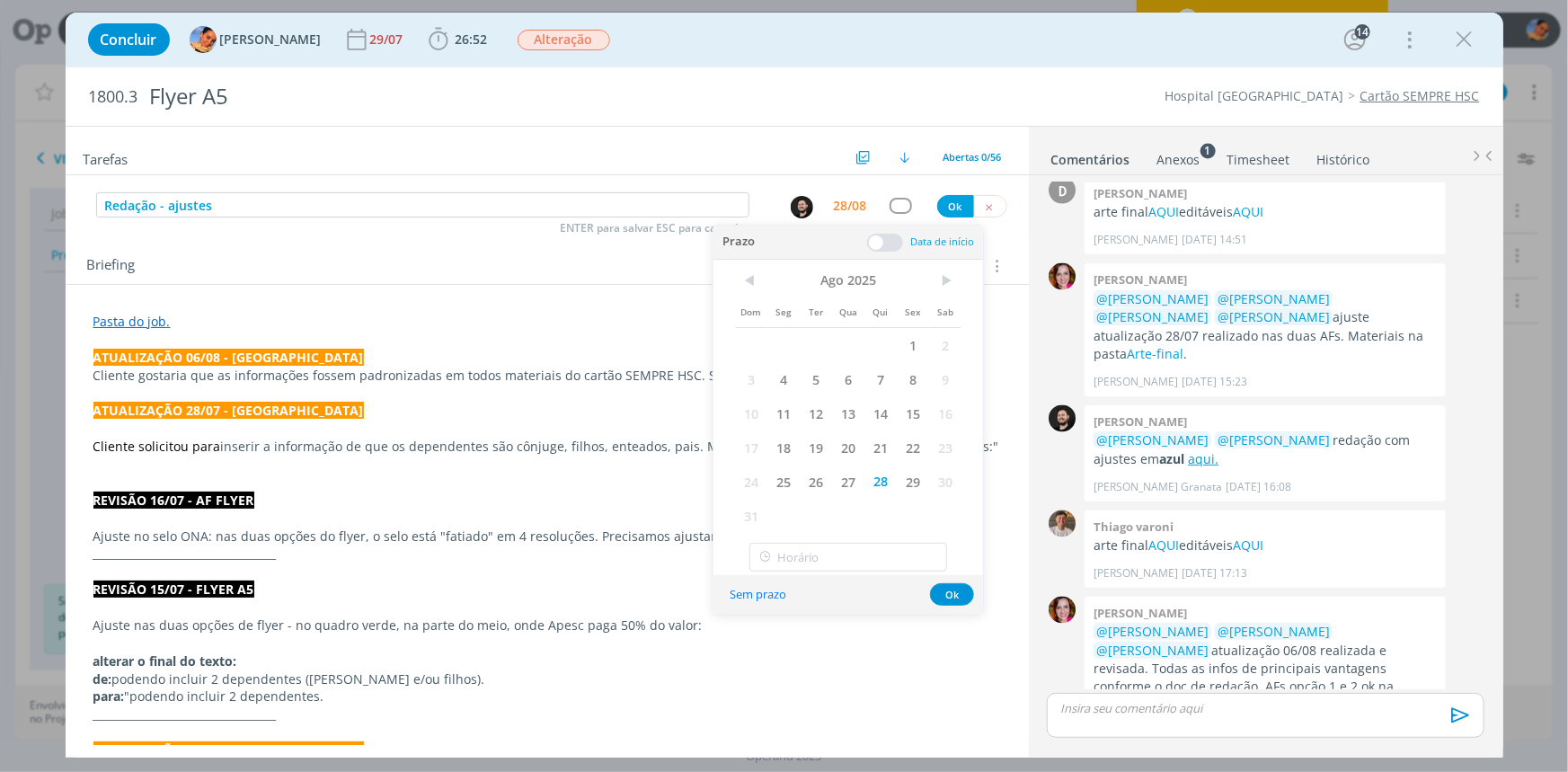
click at [889, 237] on span at bounding box center [885, 242] width 36 height 18
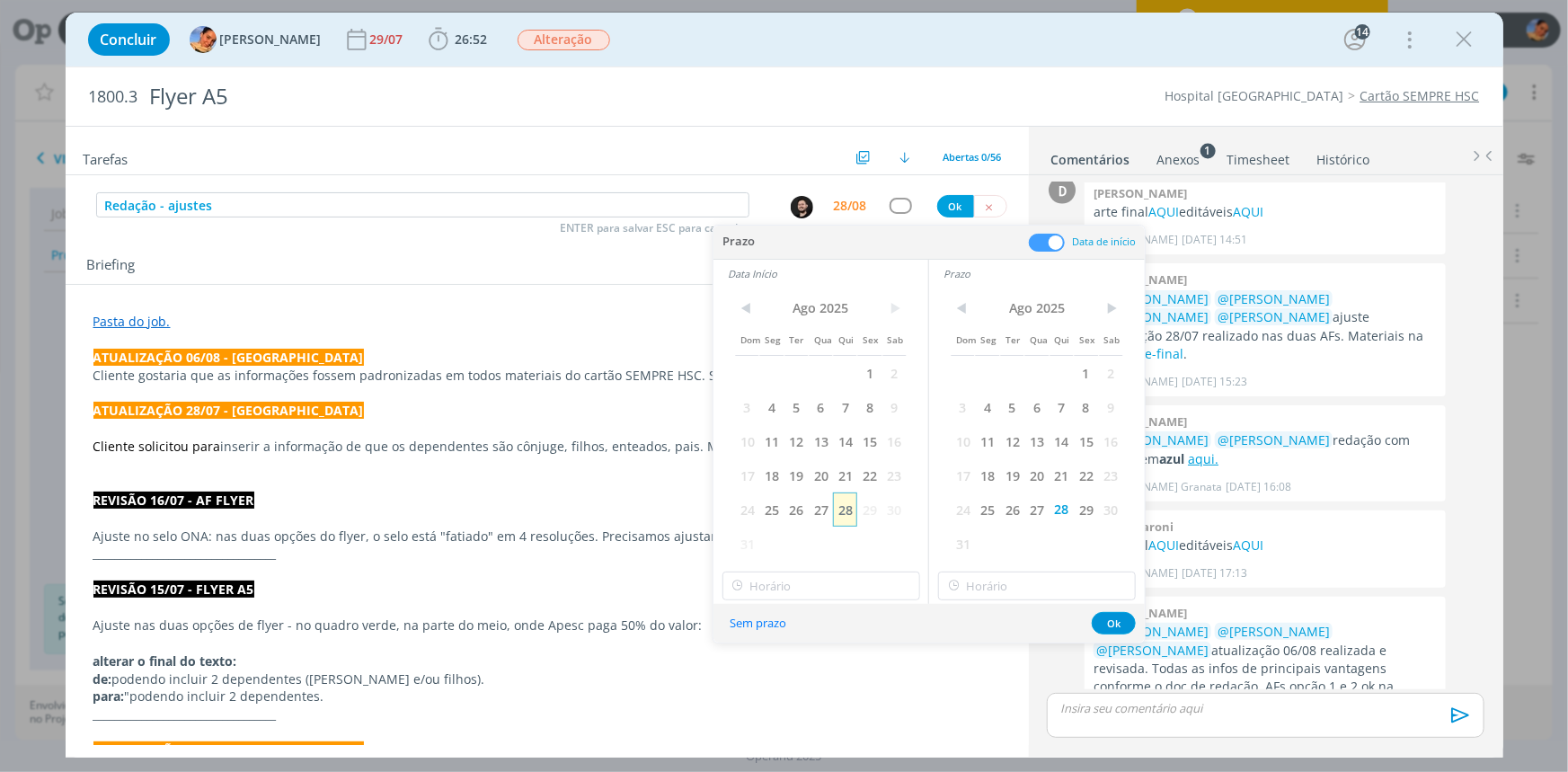
click at [848, 516] on span "28" at bounding box center [845, 509] width 24 height 34
click at [845, 579] on input "18:00" at bounding box center [821, 586] width 197 height 29
click at [859, 413] on div "17:00" at bounding box center [823, 406] width 200 height 32
type input "17:00"
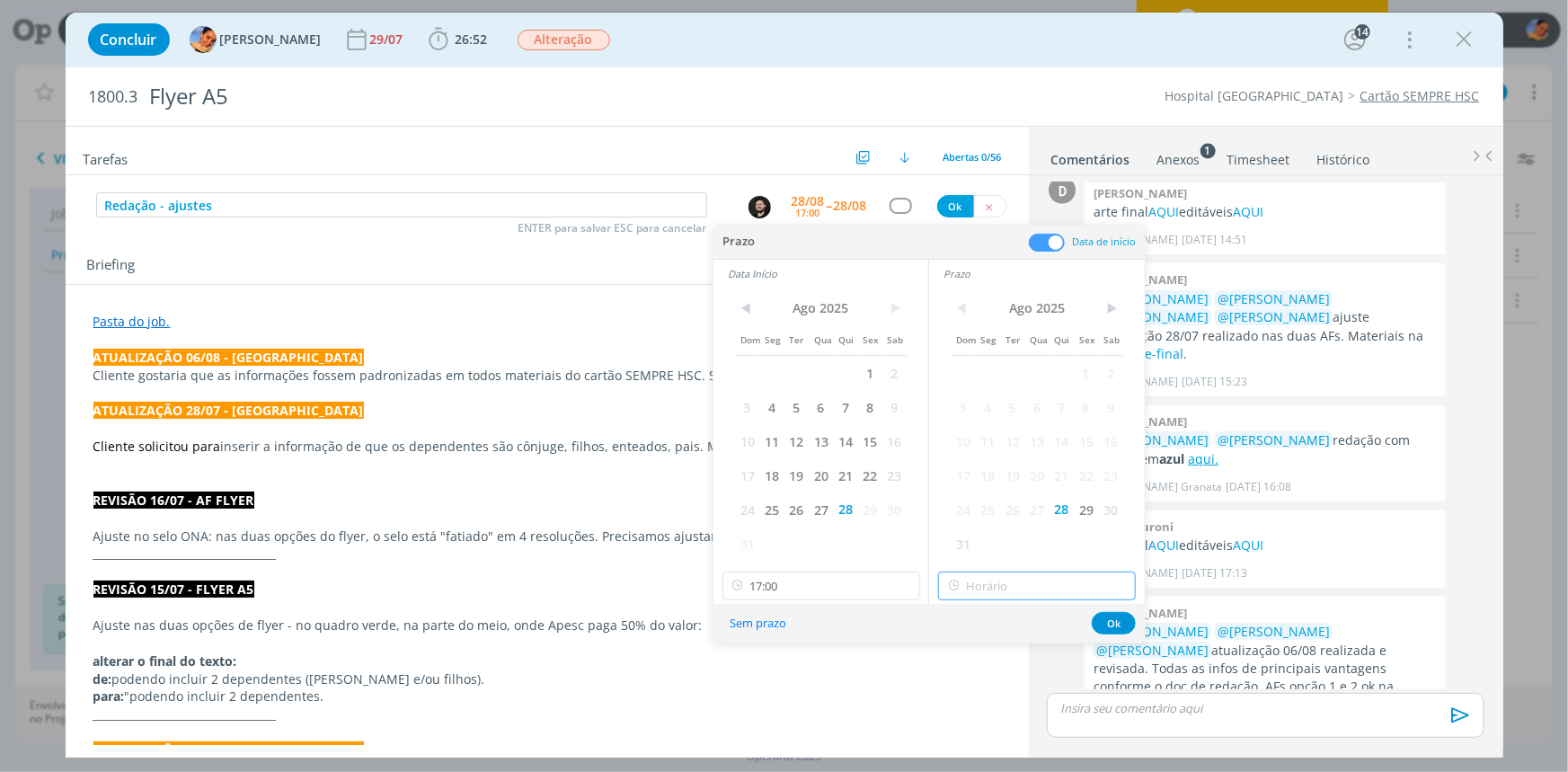
type input "18:00"
click at [1015, 586] on input "18:00" at bounding box center [1037, 586] width 197 height 29
click at [1013, 538] on div "18:00" at bounding box center [1040, 536] width 200 height 32
click at [1114, 608] on div "Sem prazo Ok" at bounding box center [930, 623] width 432 height 39
click at [1107, 620] on button "Ok" at bounding box center [1114, 622] width 44 height 22
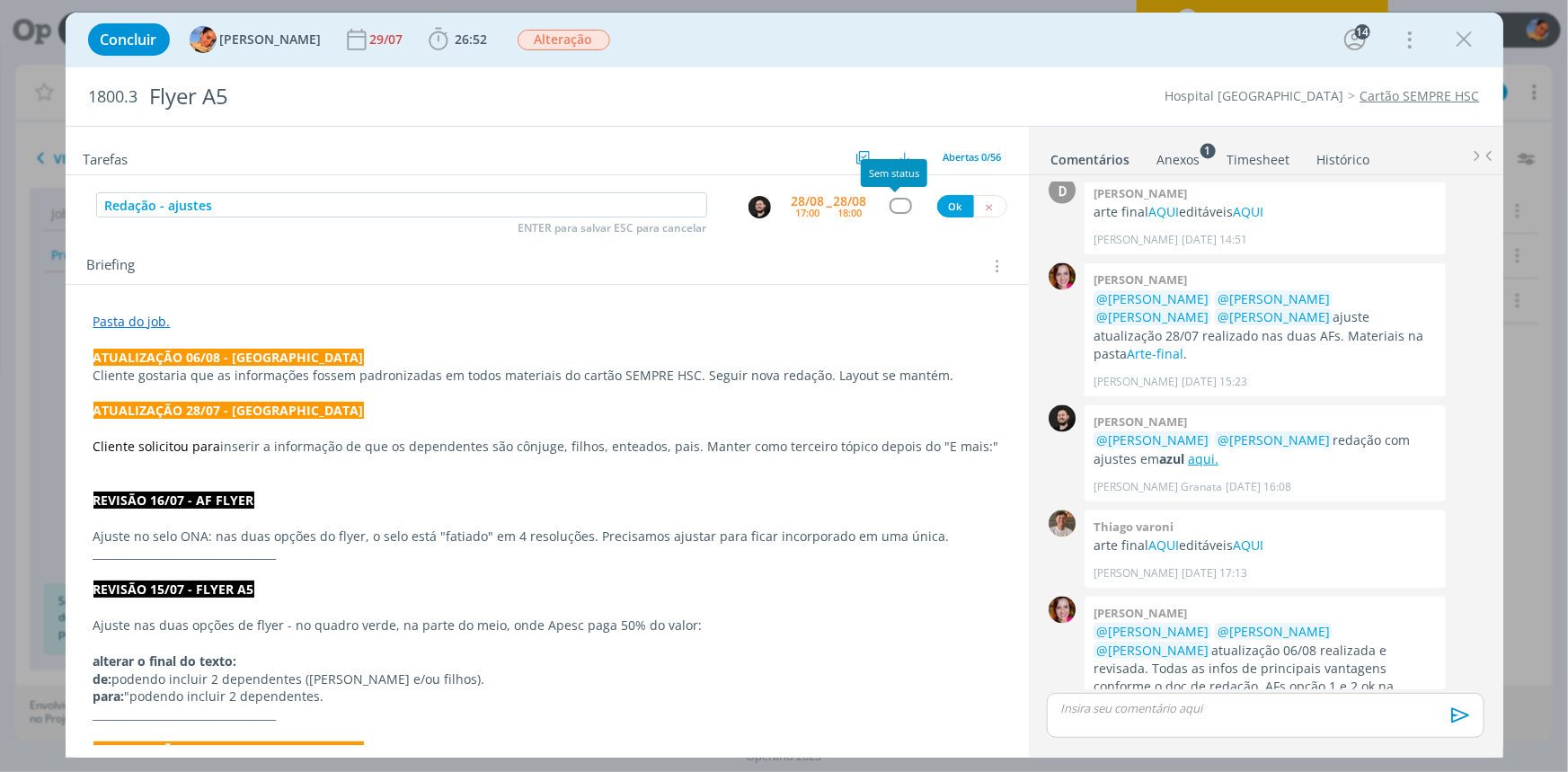
click at [890, 207] on div "dialog" at bounding box center [901, 205] width 22 height 16
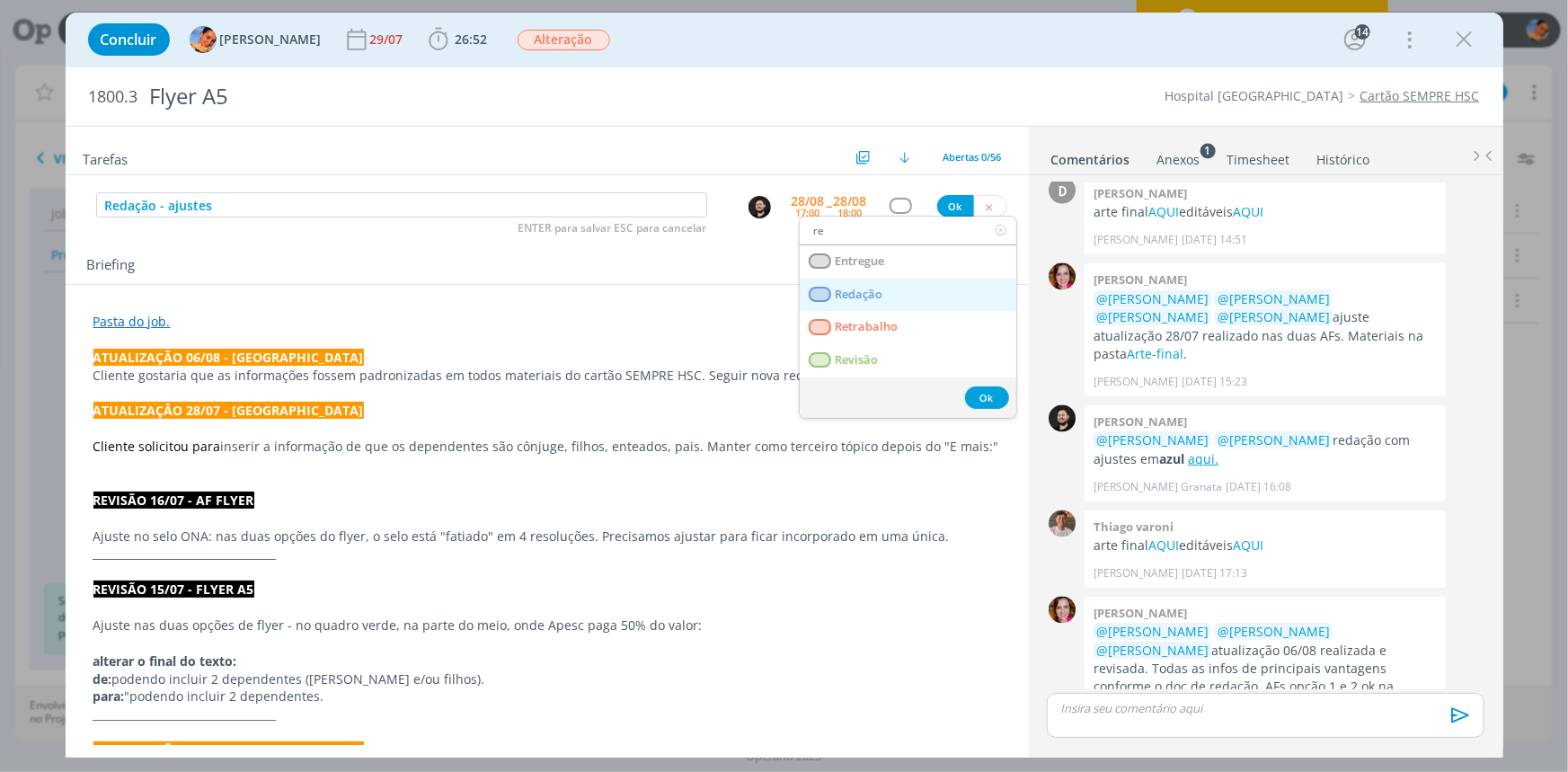
type input "re"
click at [864, 281] on link "Redação" at bounding box center [908, 295] width 217 height 33
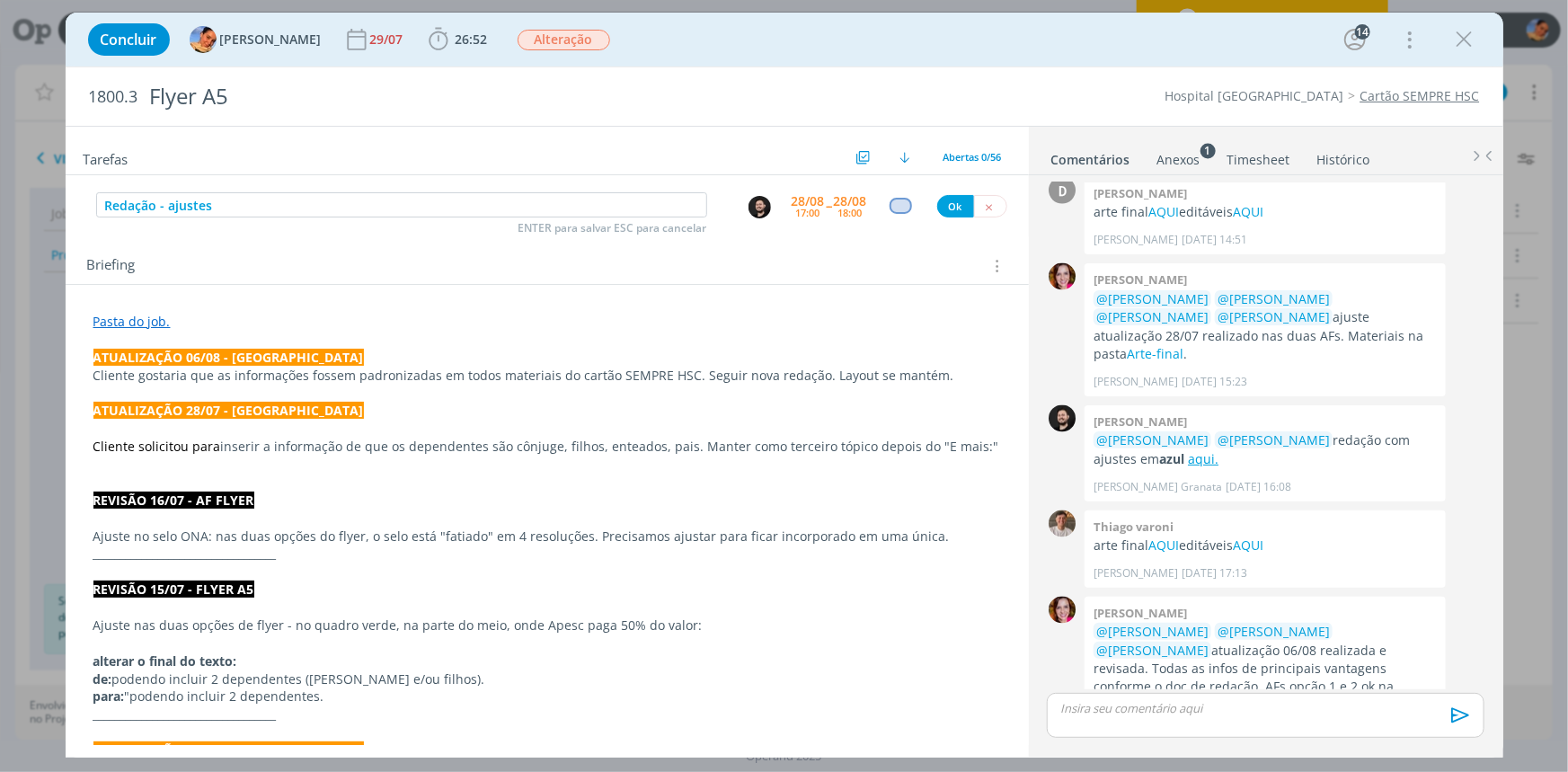
click at [288, 333] on p "dialog" at bounding box center [547, 339] width 908 height 18
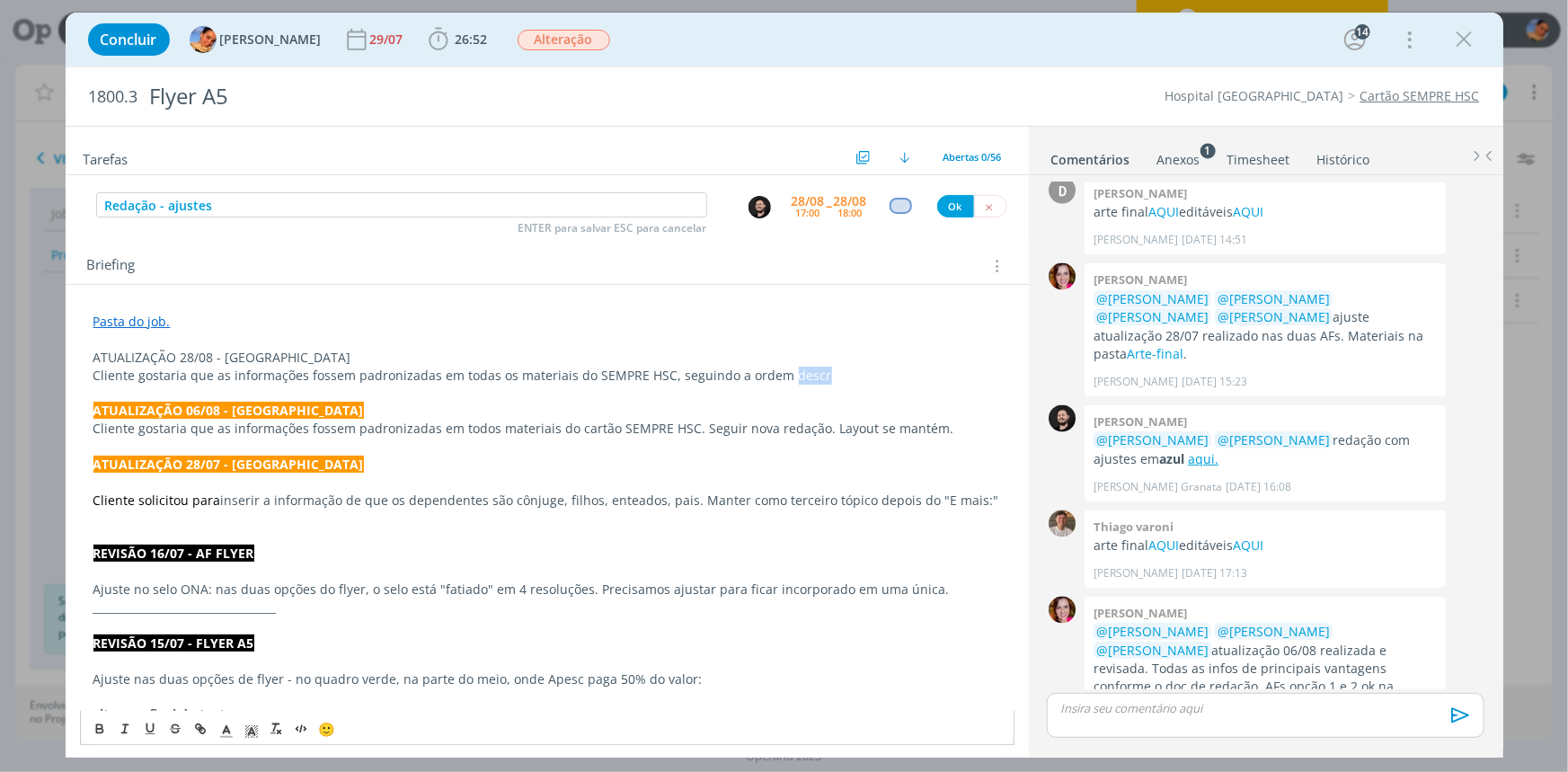
drag, startPoint x: 882, startPoint y: 372, endPoint x: 778, endPoint y: 368, distance: 104.1
click at [778, 368] on p "Cliente gostaria que as informações fossem padronizadas em todas os materiais d…" at bounding box center [547, 375] width 908 height 18
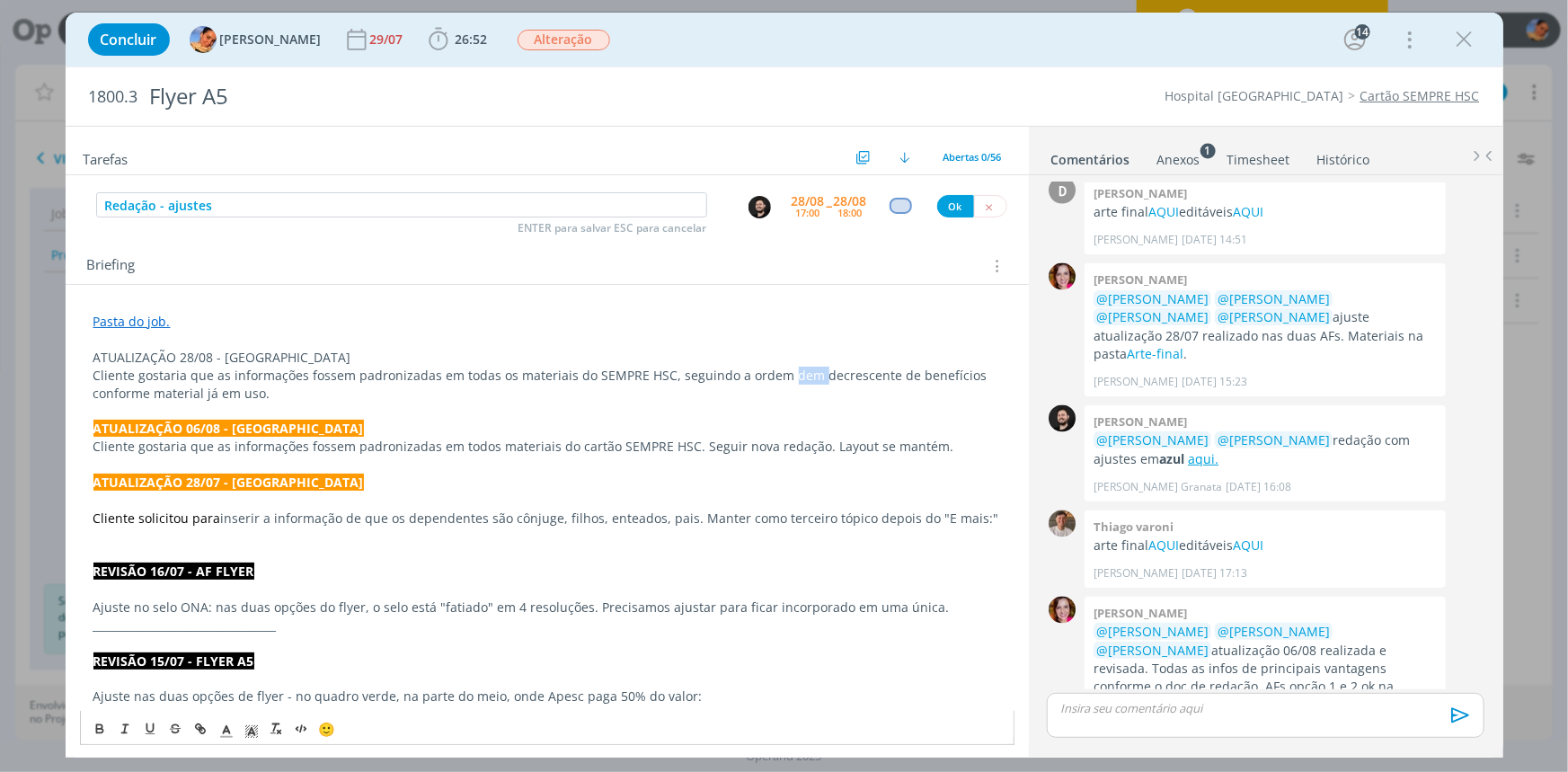
drag, startPoint x: 806, startPoint y: 378, endPoint x: 777, endPoint y: 377, distance: 29.0
click at [776, 377] on p "Cliente gostaria que as informações fossem padronizadas em todas os materiais d…" at bounding box center [547, 384] width 908 height 36
drag, startPoint x: 230, startPoint y: 393, endPoint x: 89, endPoint y: 385, distance: 141.2
drag, startPoint x: 258, startPoint y: 354, endPoint x: 53, endPoint y: 361, distance: 205.1
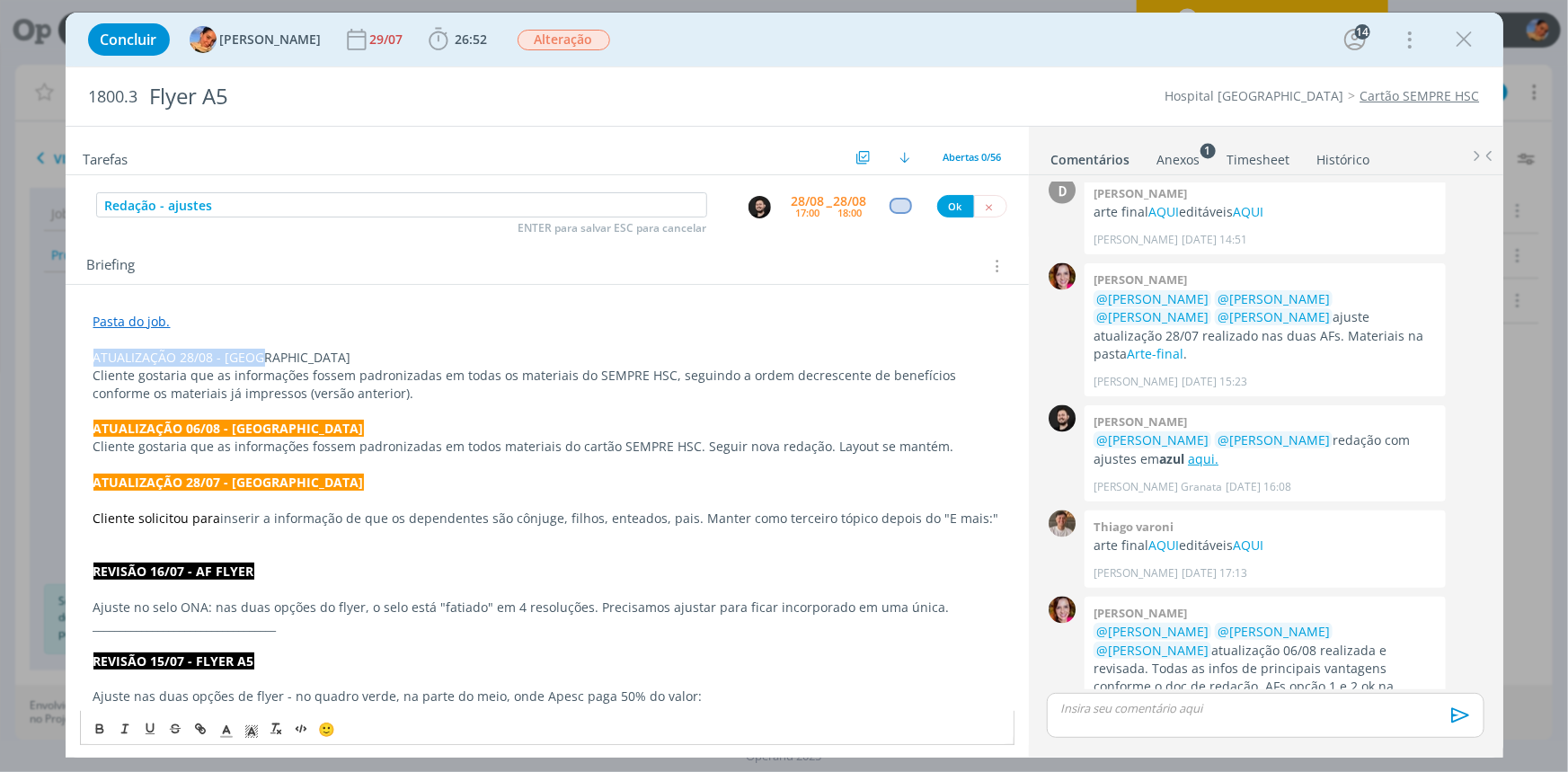
click at [53, 361] on div "Concluir Luíza Santana 29/07 26:52 Iniciar Apontar Data * 28/08/2025 Horas * 00…" at bounding box center [784, 386] width 1568 height 772
click at [96, 724] on icon "dialog" at bounding box center [99, 726] width 6 height 4
click at [228, 727] on polyline "dialog" at bounding box center [226, 729] width 6 height 7
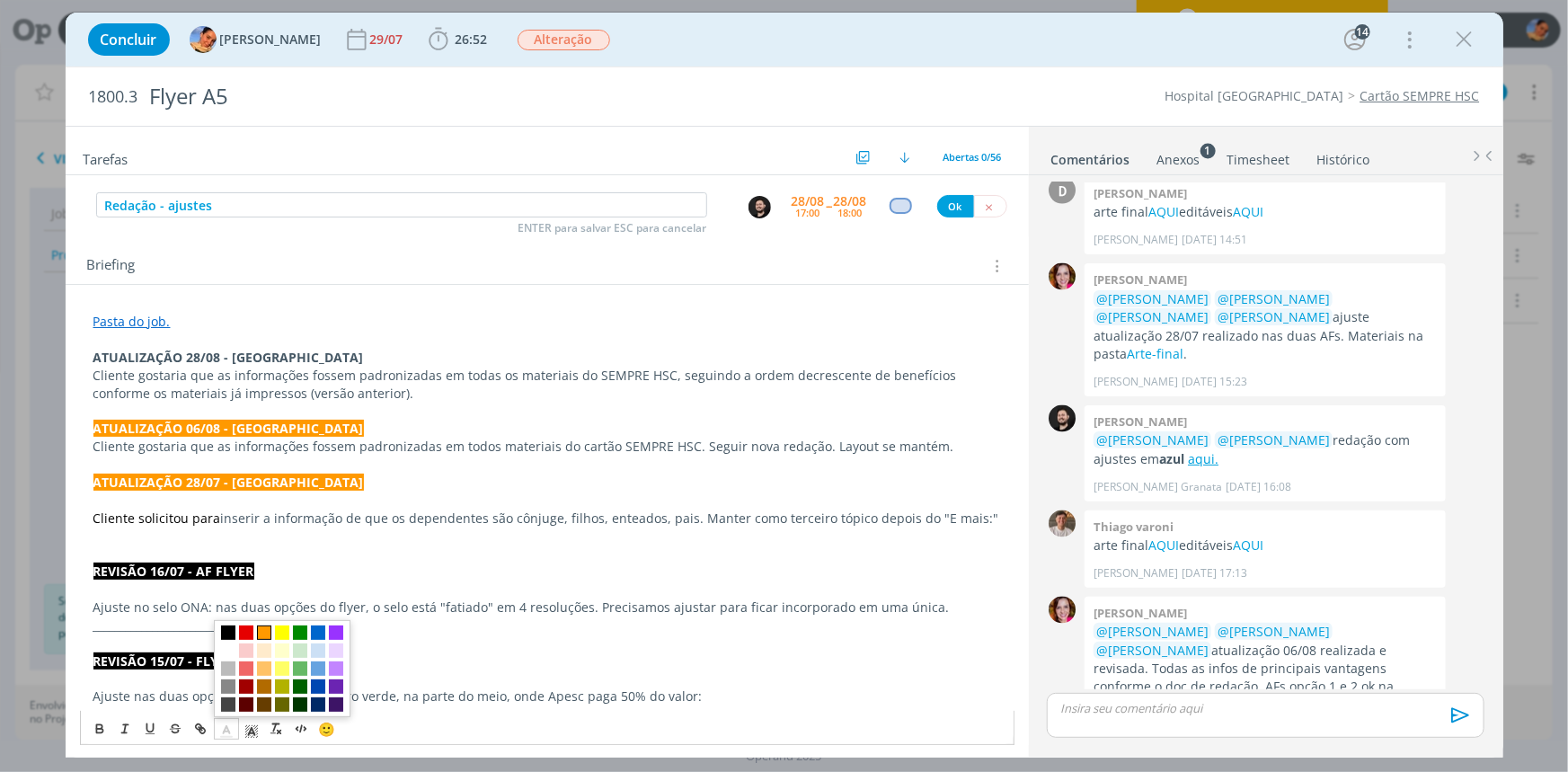
click at [264, 627] on span "dialog" at bounding box center [264, 632] width 15 height 15
click at [235, 727] on span "dialog" at bounding box center [227, 728] width 25 height 21
click at [227, 651] on span "dialog" at bounding box center [228, 650] width 15 height 15
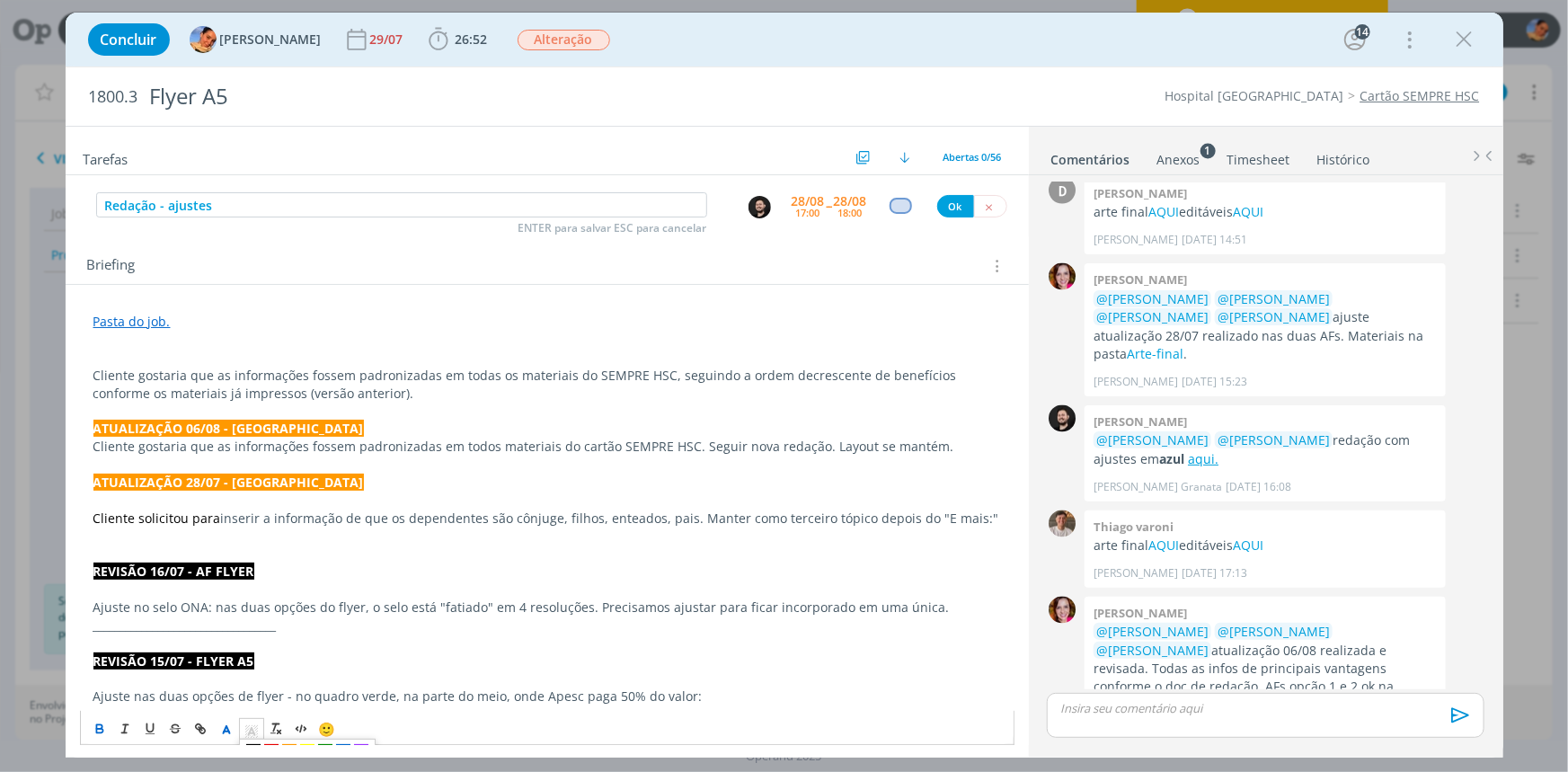
click at [254, 727] on icon "dialog" at bounding box center [251, 731] width 17 height 17
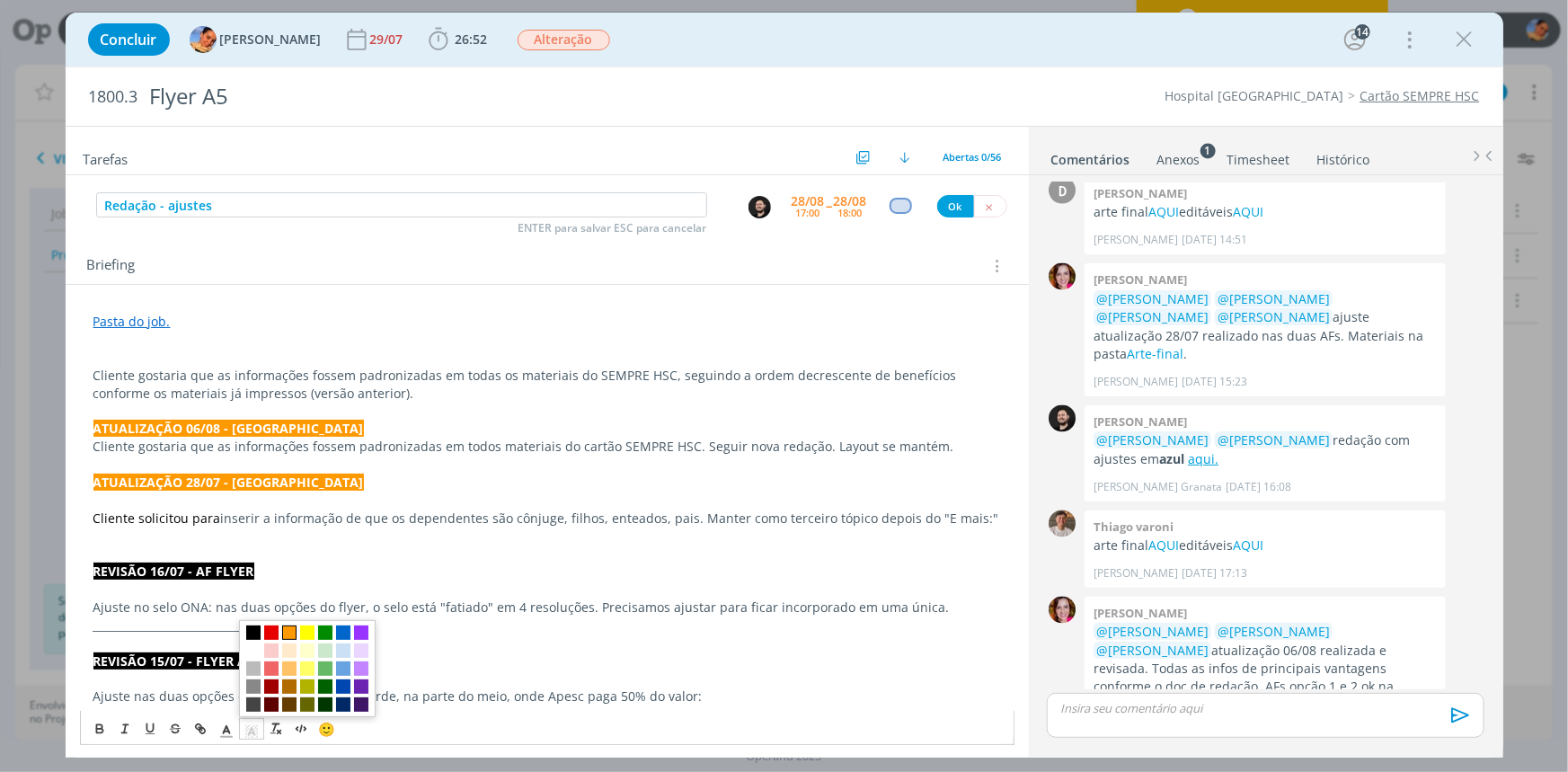
click at [292, 628] on span "dialog" at bounding box center [289, 632] width 15 height 15
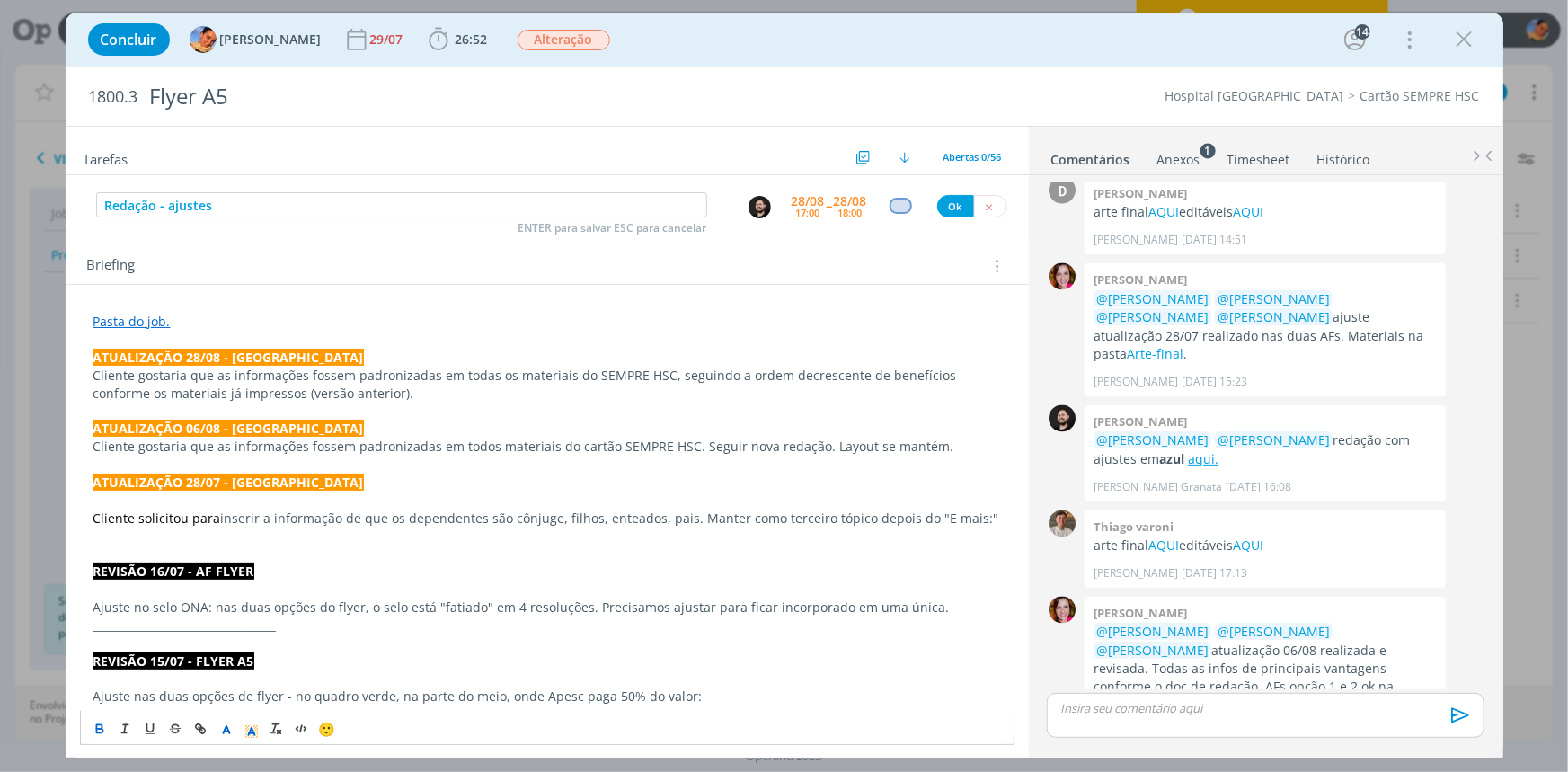
click at [388, 480] on p "﻿ATUALIZAÇÃO 28/07 - Luíza" at bounding box center [547, 482] width 908 height 18
click at [339, 399] on p "Cliente gostaria que as informações fossem padronizadas em todas os materiais d…" at bounding box center [547, 384] width 908 height 36
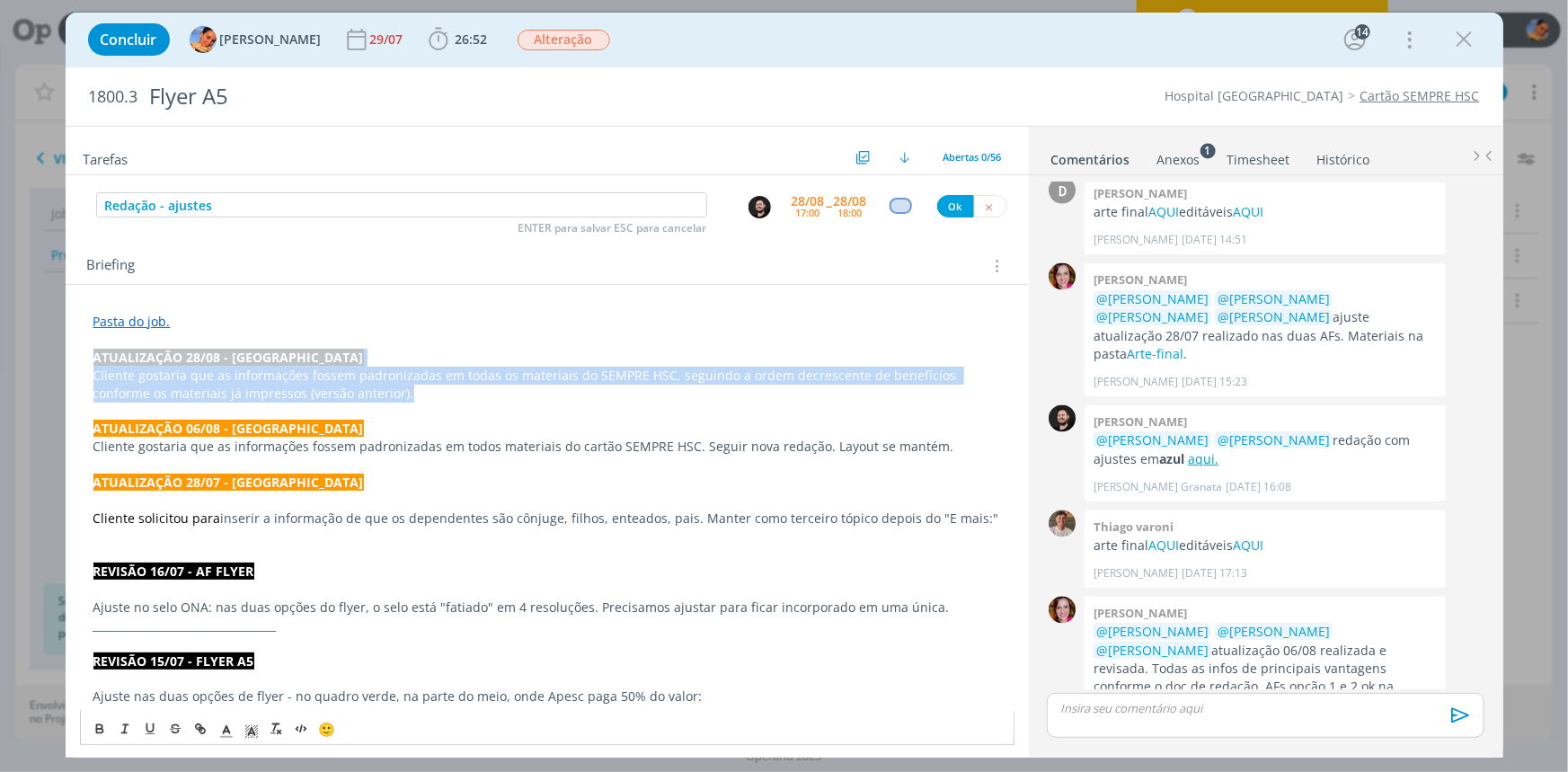
drag, startPoint x: 356, startPoint y: 397, endPoint x: 58, endPoint y: 349, distance: 301.8
click at [58, 349] on div "Concluir Luíza Santana 29/07 26:52 Iniciar Apontar Data * 28/08/2025 Horas * 00…" at bounding box center [784, 386] width 1568 height 772
copy div "ATUALIZAÇÃO 28/08 - Luíza Cliente gostaria que as informações fossem padronizad…"
click at [938, 199] on button "Ok" at bounding box center [956, 206] width 37 height 22
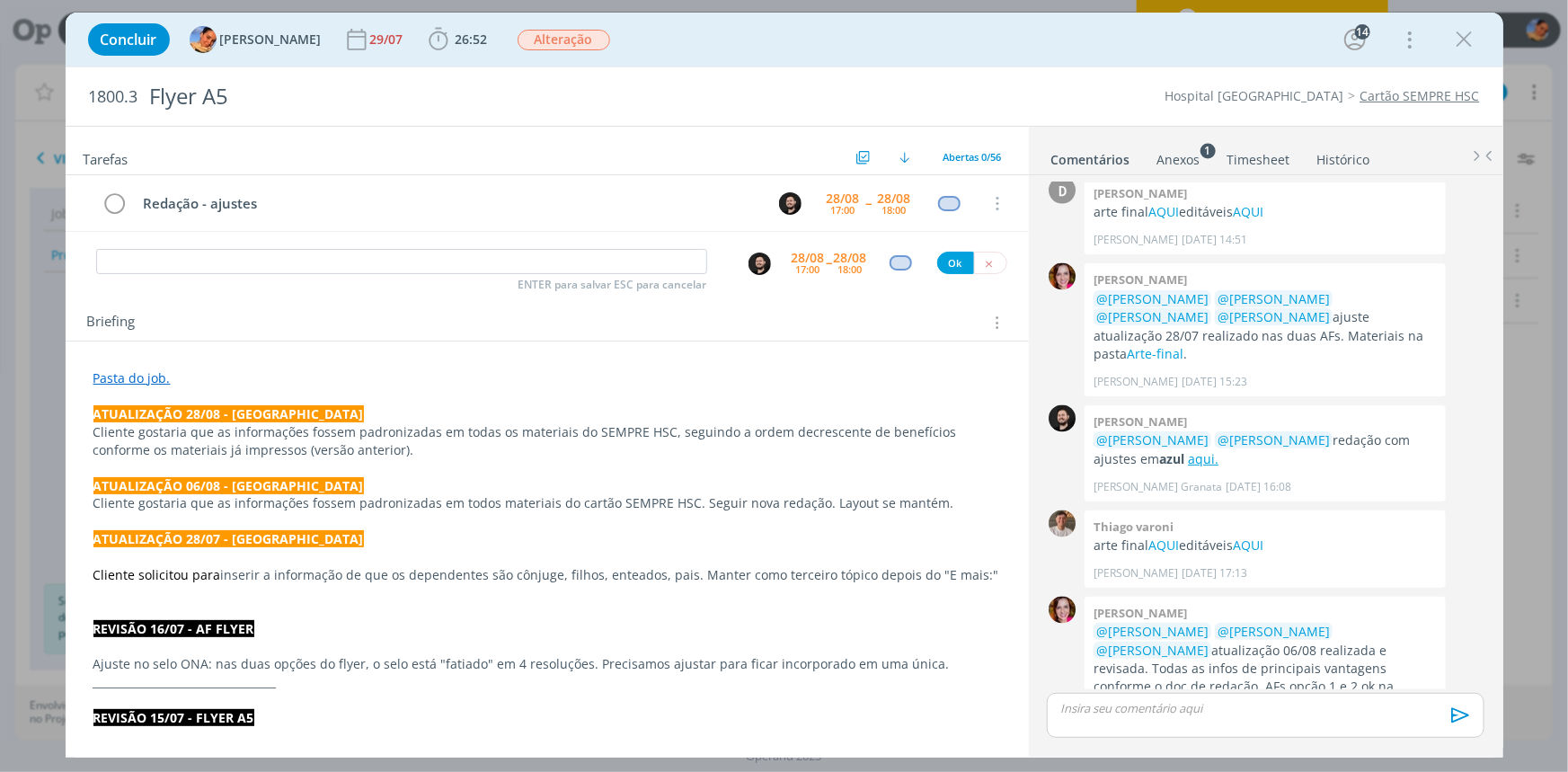
click at [363, 287] on div "Tarefas Usar Job de template Criar template a partir deste job Visualizar Templ…" at bounding box center [547, 436] width 964 height 618
click at [379, 262] on input "dialog" at bounding box center [402, 262] width 611 height 25
click at [756, 260] on img "dialog" at bounding box center [760, 263] width 22 height 22
type input "Criação - ajuste nova redação + AF"
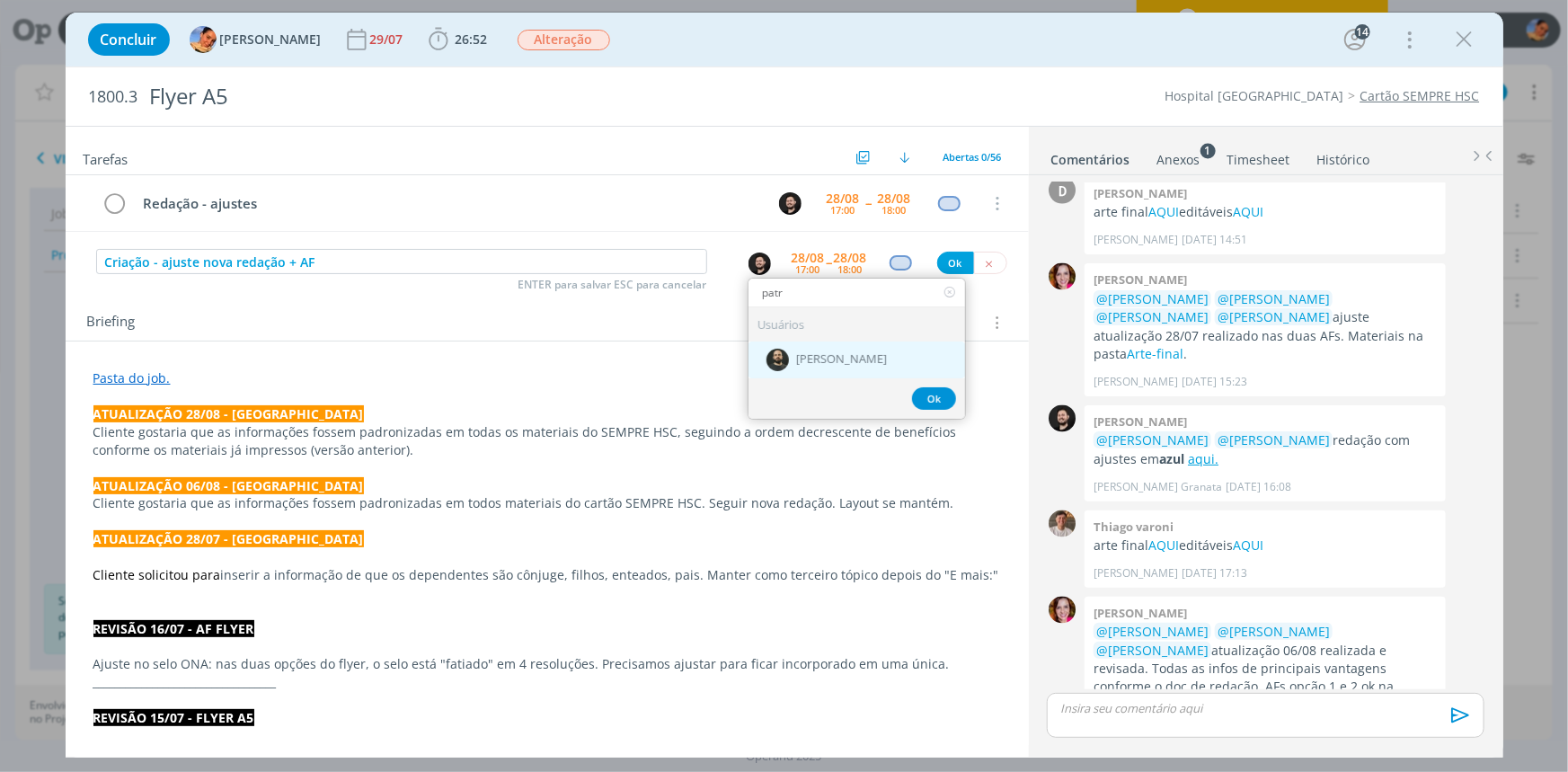
type input "patr"
click at [842, 362] on span "[PERSON_NAME]" at bounding box center [841, 360] width 90 height 15
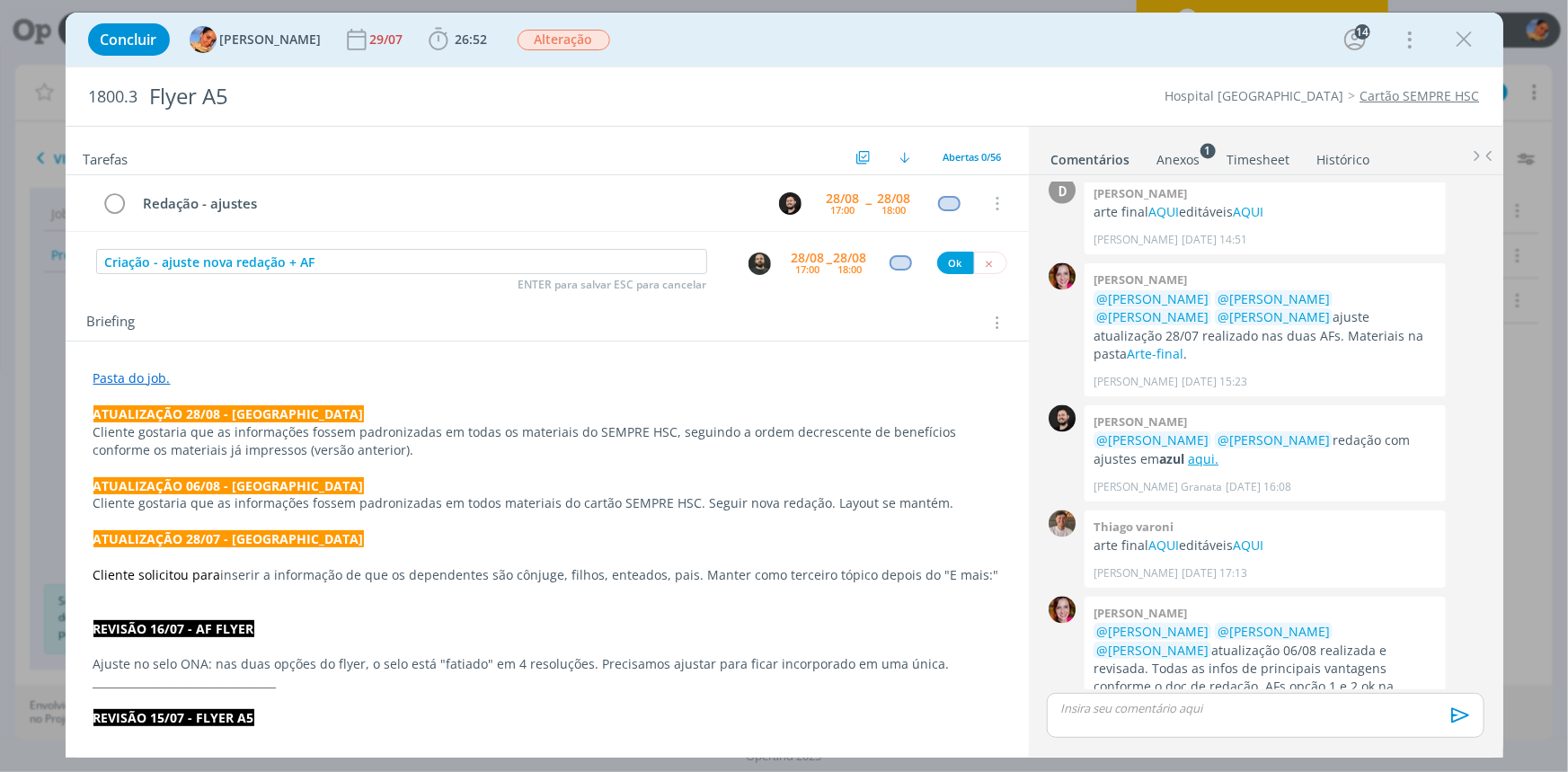
click at [799, 257] on div "28/08" at bounding box center [808, 258] width 33 height 13
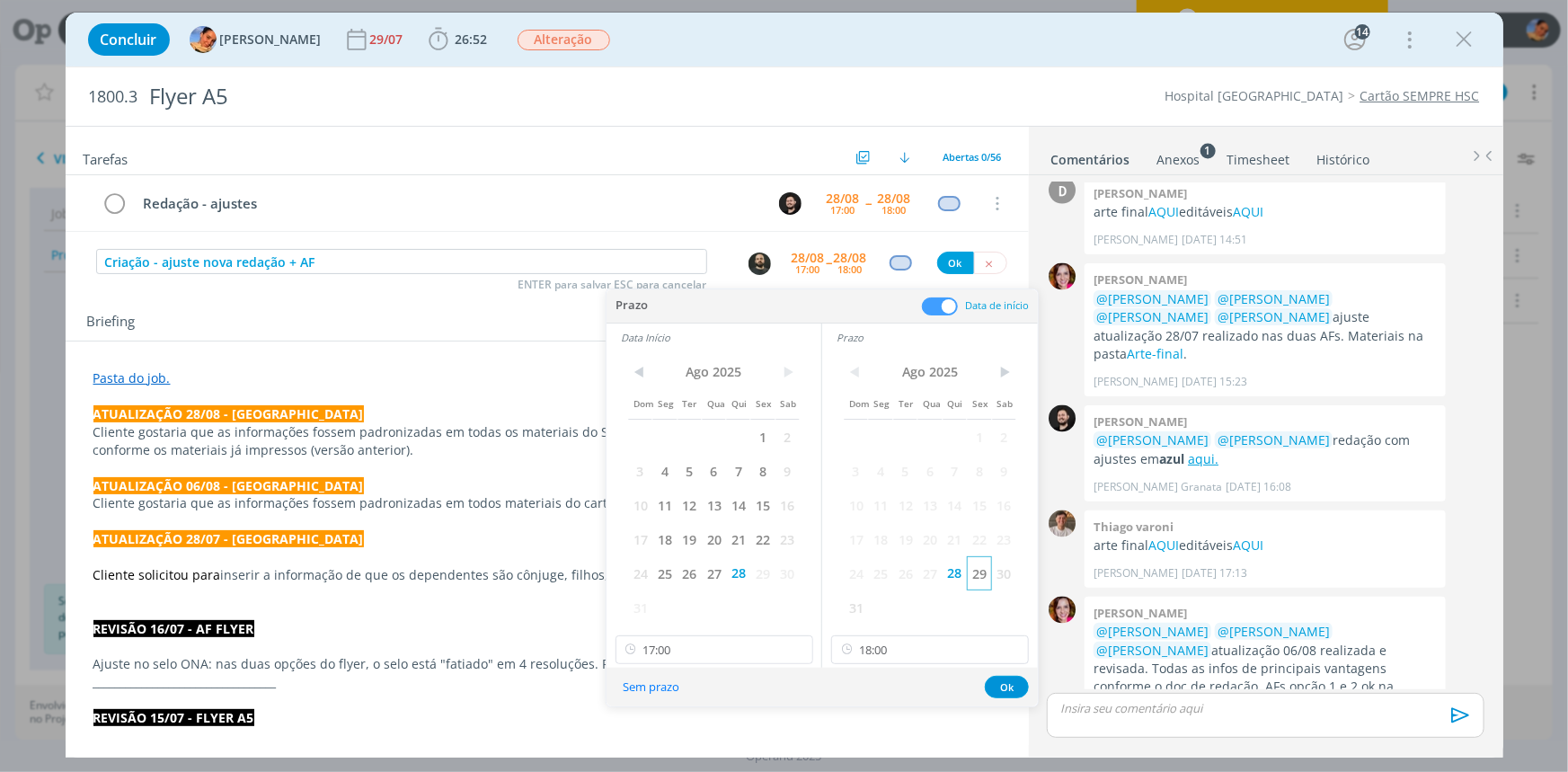
click at [978, 571] on span "29" at bounding box center [979, 573] width 24 height 34
click at [762, 577] on span "29" at bounding box center [763, 573] width 24 height 34
drag, startPoint x: 750, startPoint y: 635, endPoint x: 745, endPoint y: 622, distance: 13.9
click at [748, 635] on input "17:00" at bounding box center [714, 649] width 197 height 29
click at [699, 523] on div "15:45" at bounding box center [716, 506] width 200 height 32
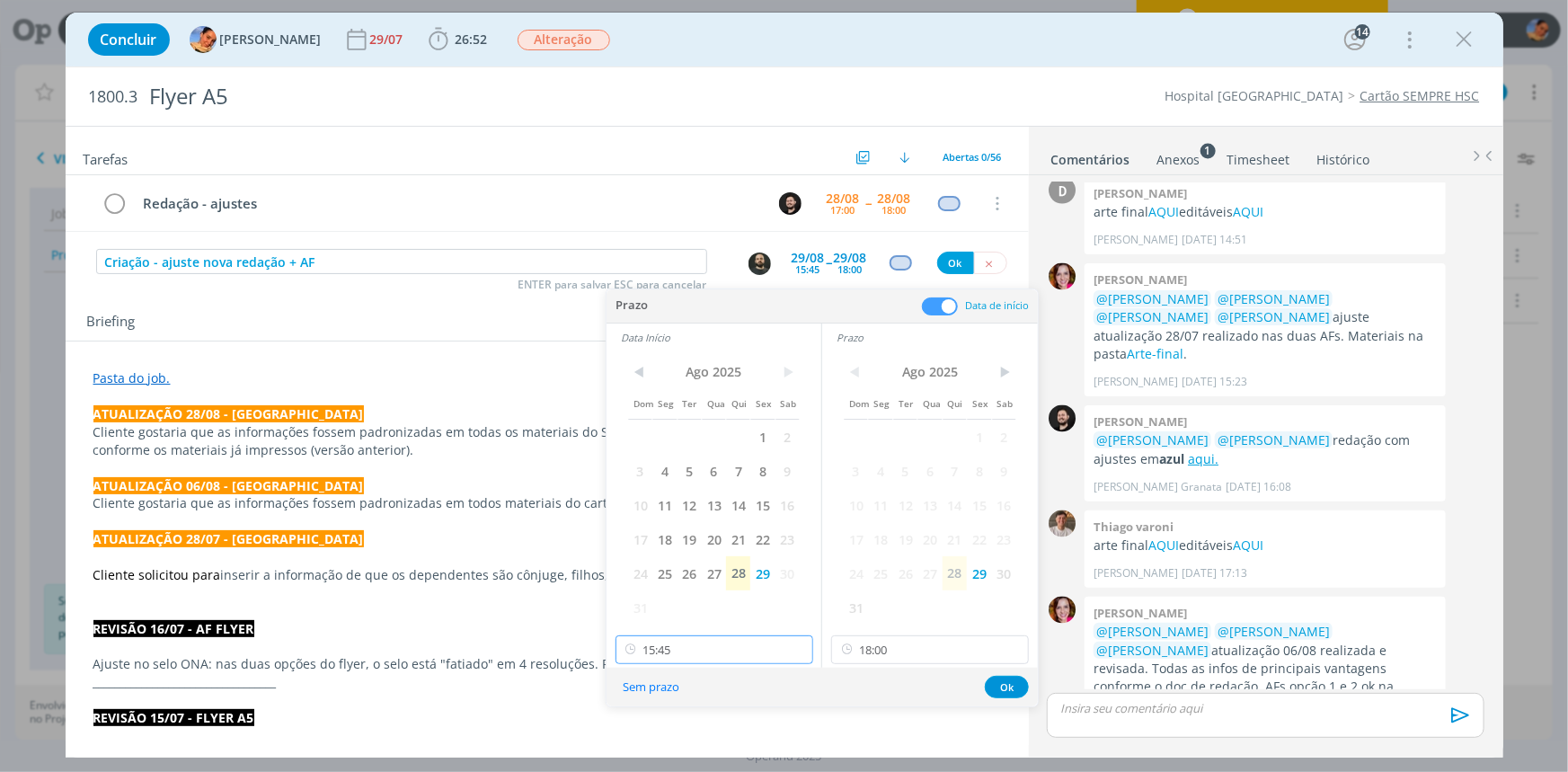
click at [684, 637] on input "15:45" at bounding box center [714, 649] width 197 height 29
click at [695, 540] on div "16:00" at bounding box center [716, 550] width 200 height 32
type input "16:00"
click at [1006, 686] on button "Ok" at bounding box center [1007, 686] width 44 height 22
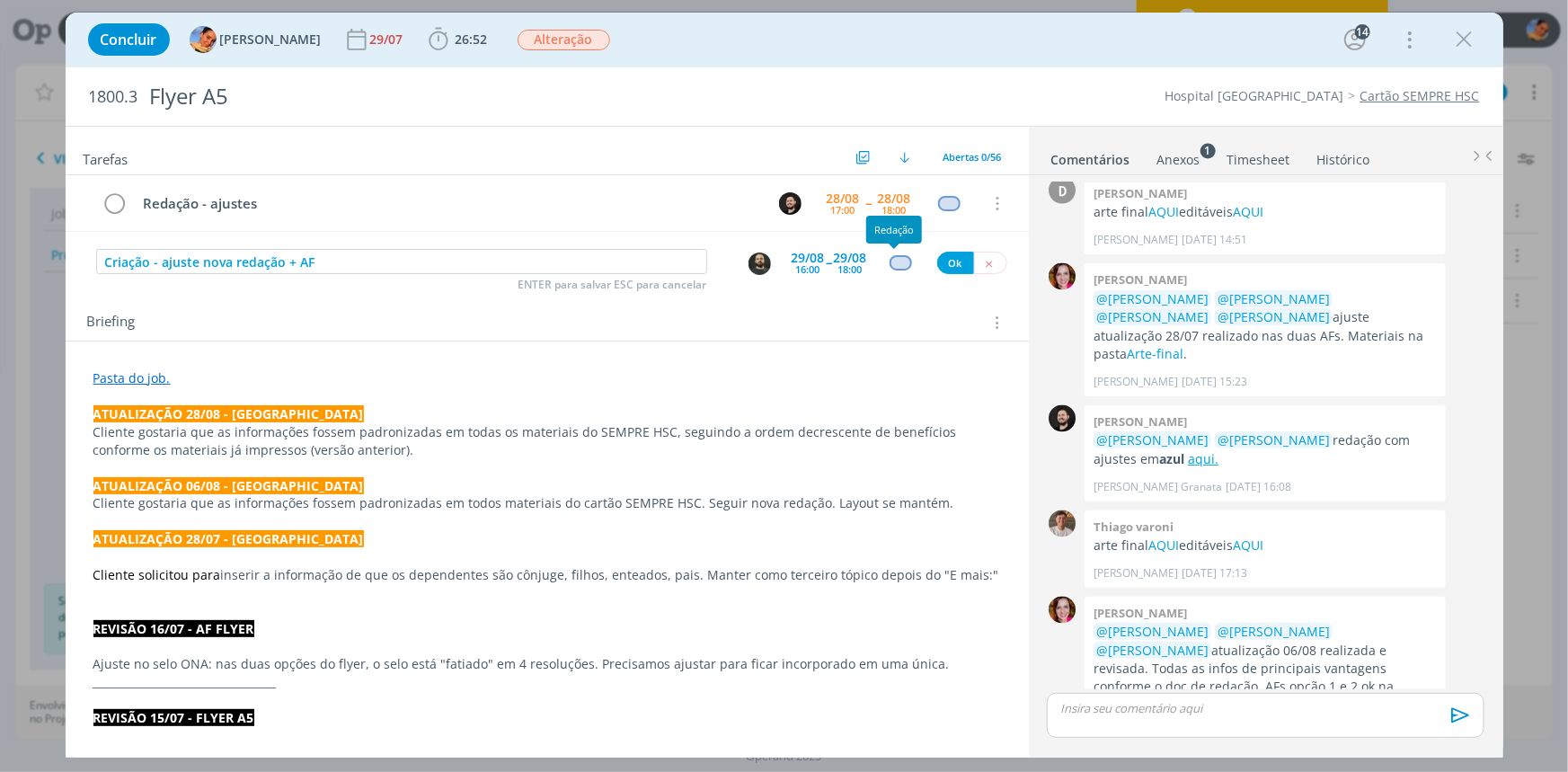
click at [890, 266] on div "dialog" at bounding box center [901, 263] width 22 height 16
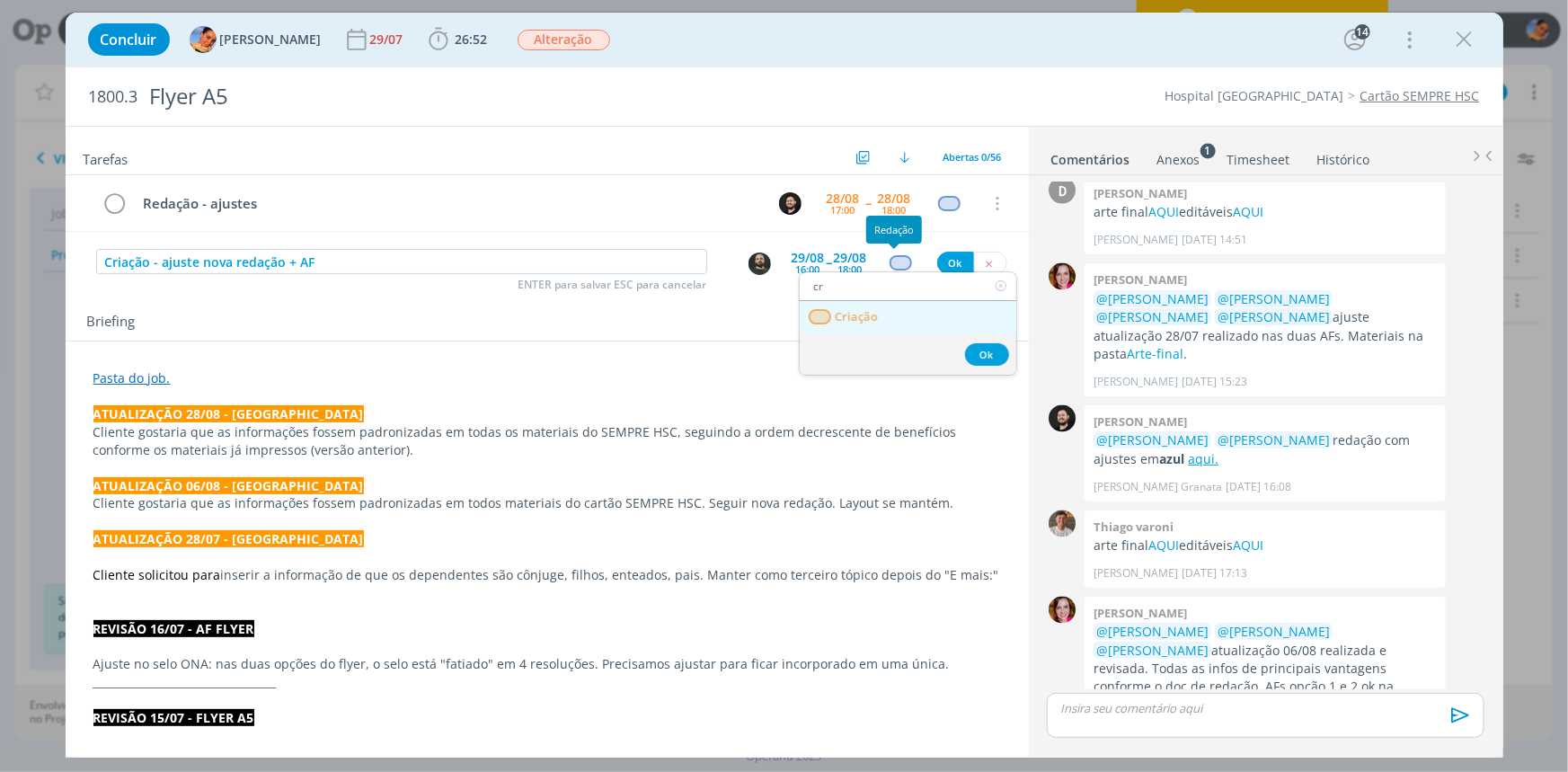
type input "cr"
click at [885, 325] on link "Criação" at bounding box center [908, 318] width 217 height 33
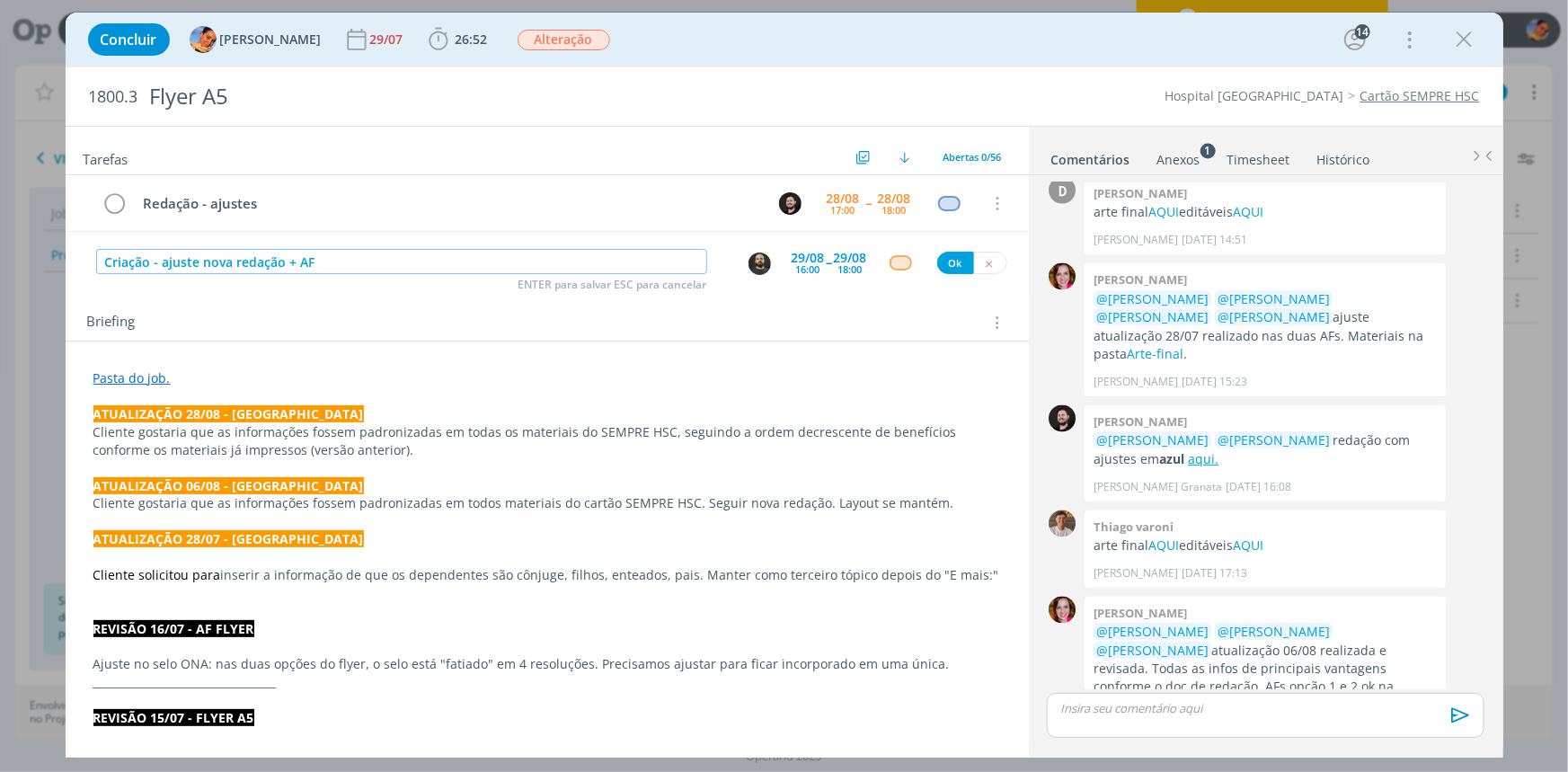
drag, startPoint x: 394, startPoint y: 271, endPoint x: 0, endPoint y: 219, distance: 397.4
click at [0, 219] on div "Concluir Luíza Santana 29/07 26:52 Iniciar Apontar Data * 28/08/2025 Horas * 00…" at bounding box center [784, 386] width 1568 height 772
click at [947, 269] on button "Ok" at bounding box center [956, 263] width 37 height 22
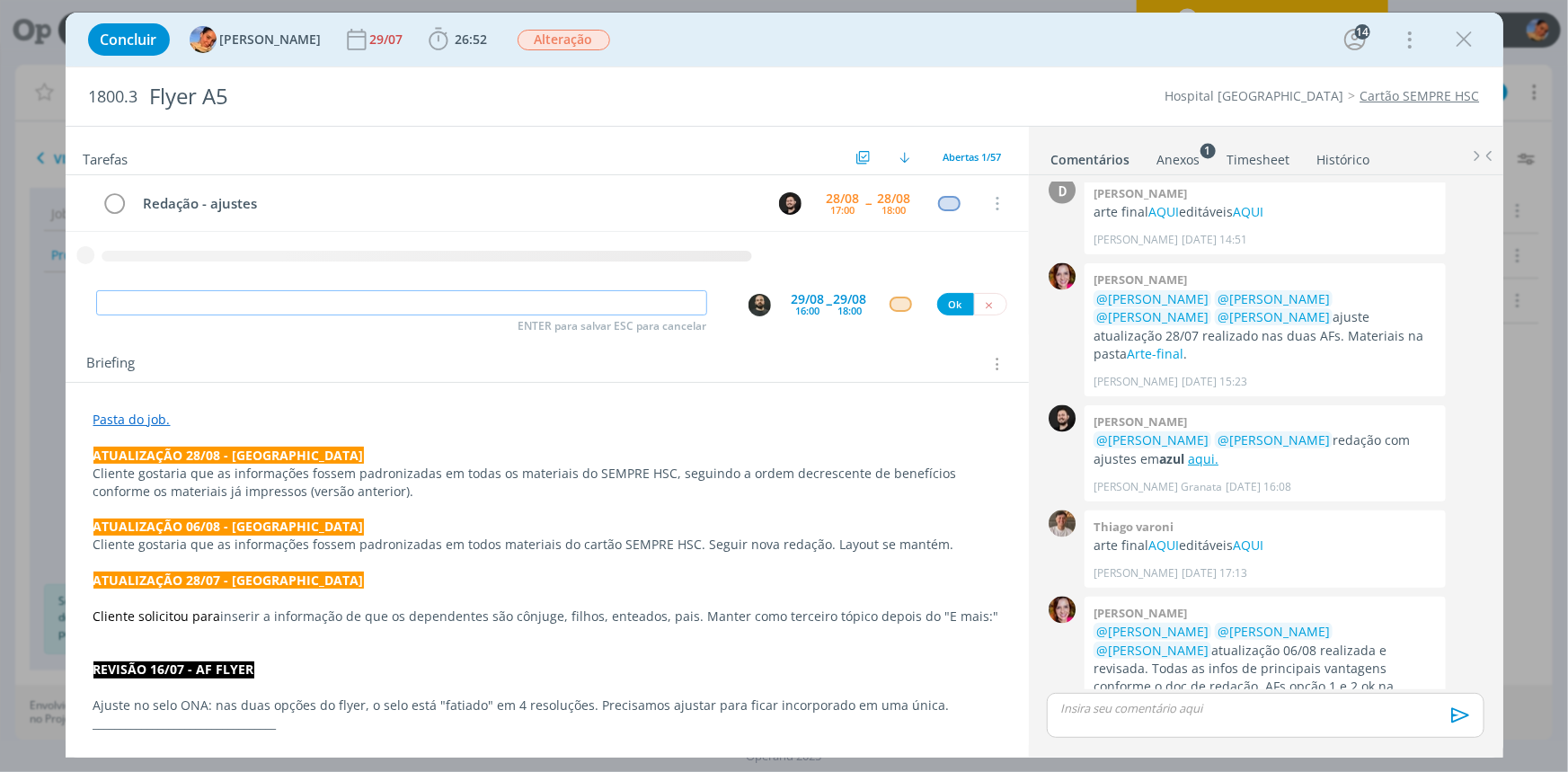
click at [349, 295] on input "dialog" at bounding box center [402, 302] width 611 height 25
paste input "Revisão - ajustes + AF"
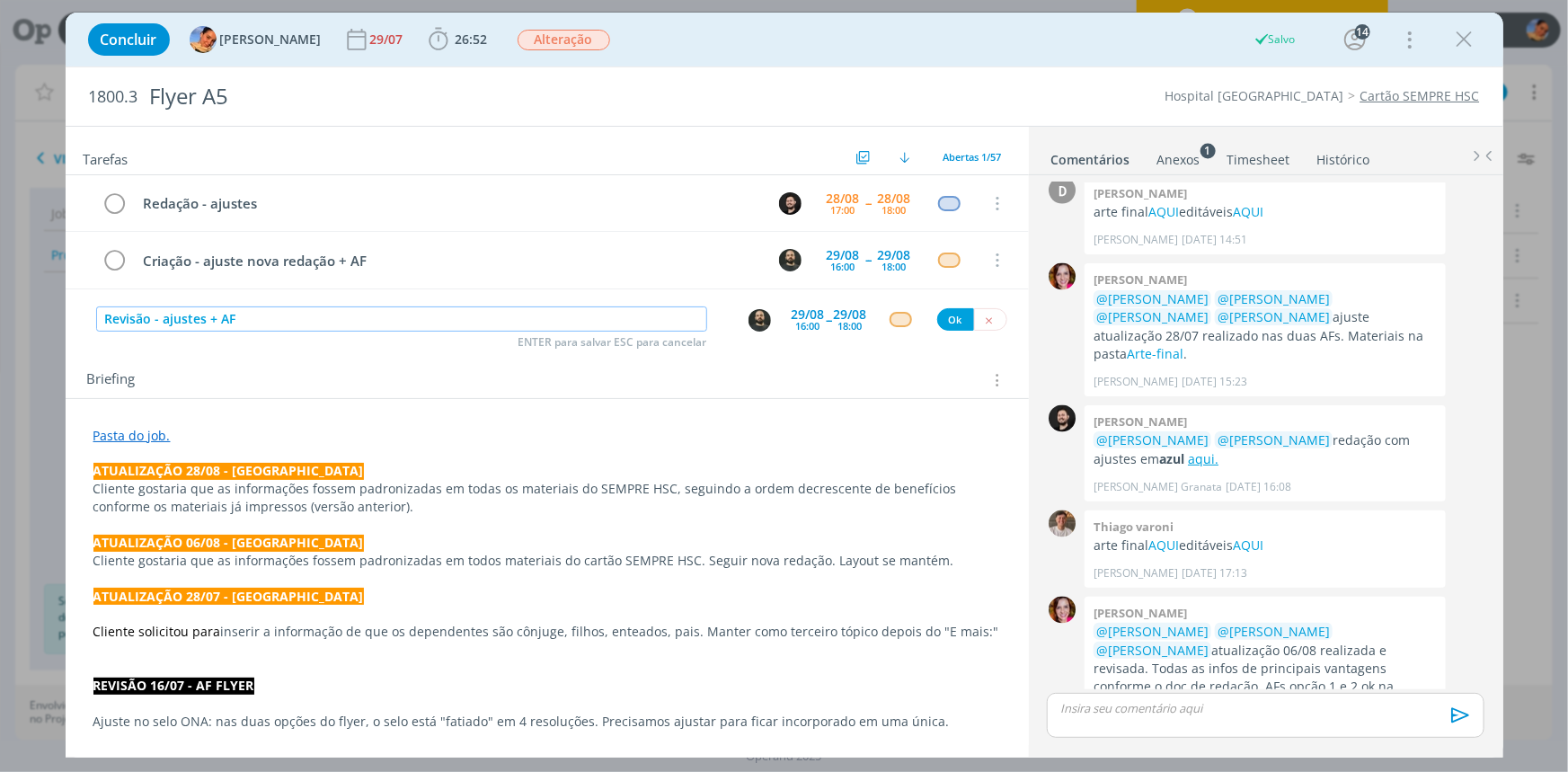
click at [748, 313] on button "dialog" at bounding box center [760, 320] width 24 height 24
type input "Revisão - ajustes + AF"
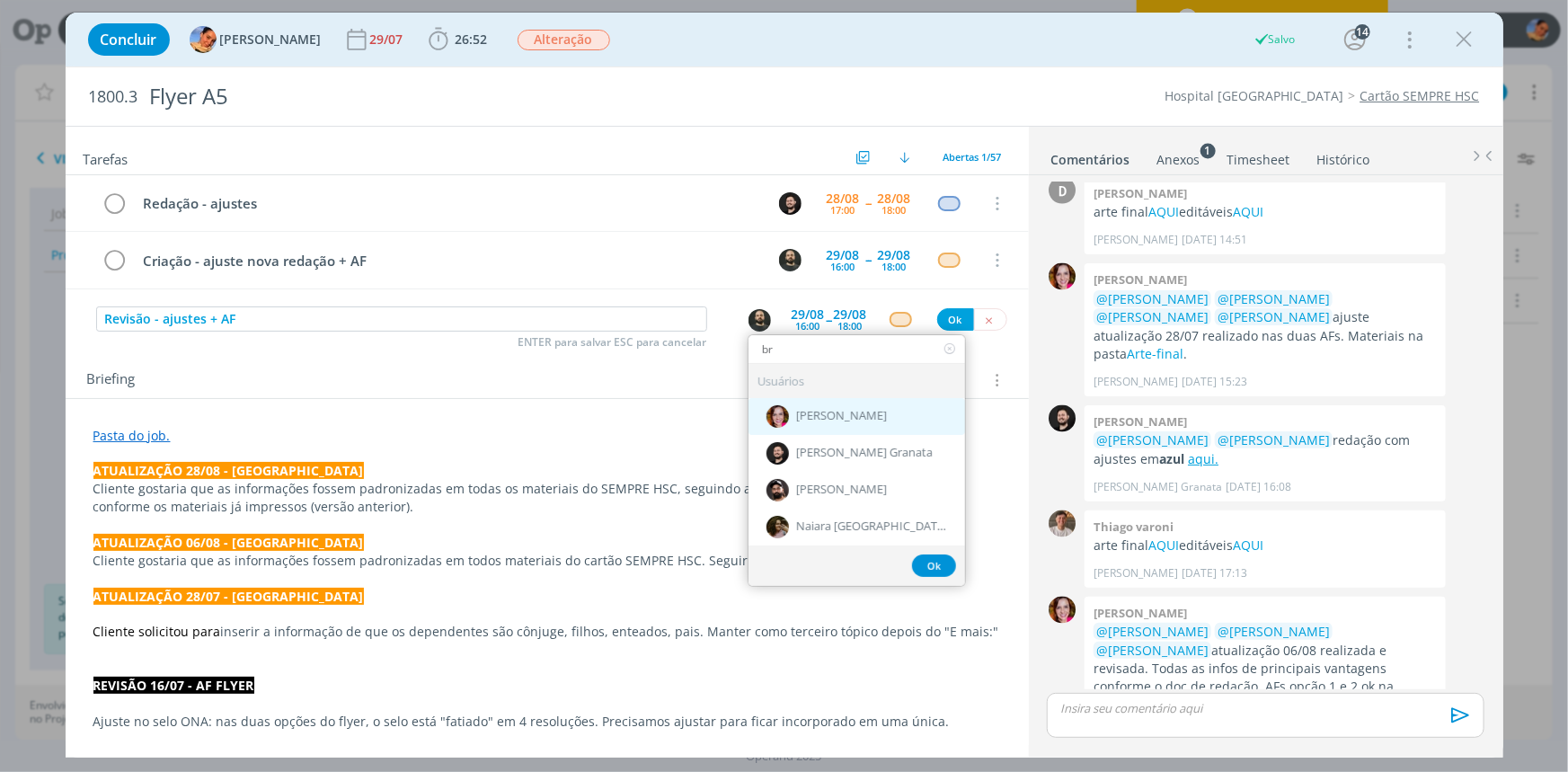
type input "br"
click at [874, 401] on div "[PERSON_NAME]" at bounding box center [857, 416] width 217 height 37
click at [842, 324] on div "18:00" at bounding box center [850, 326] width 24 height 10
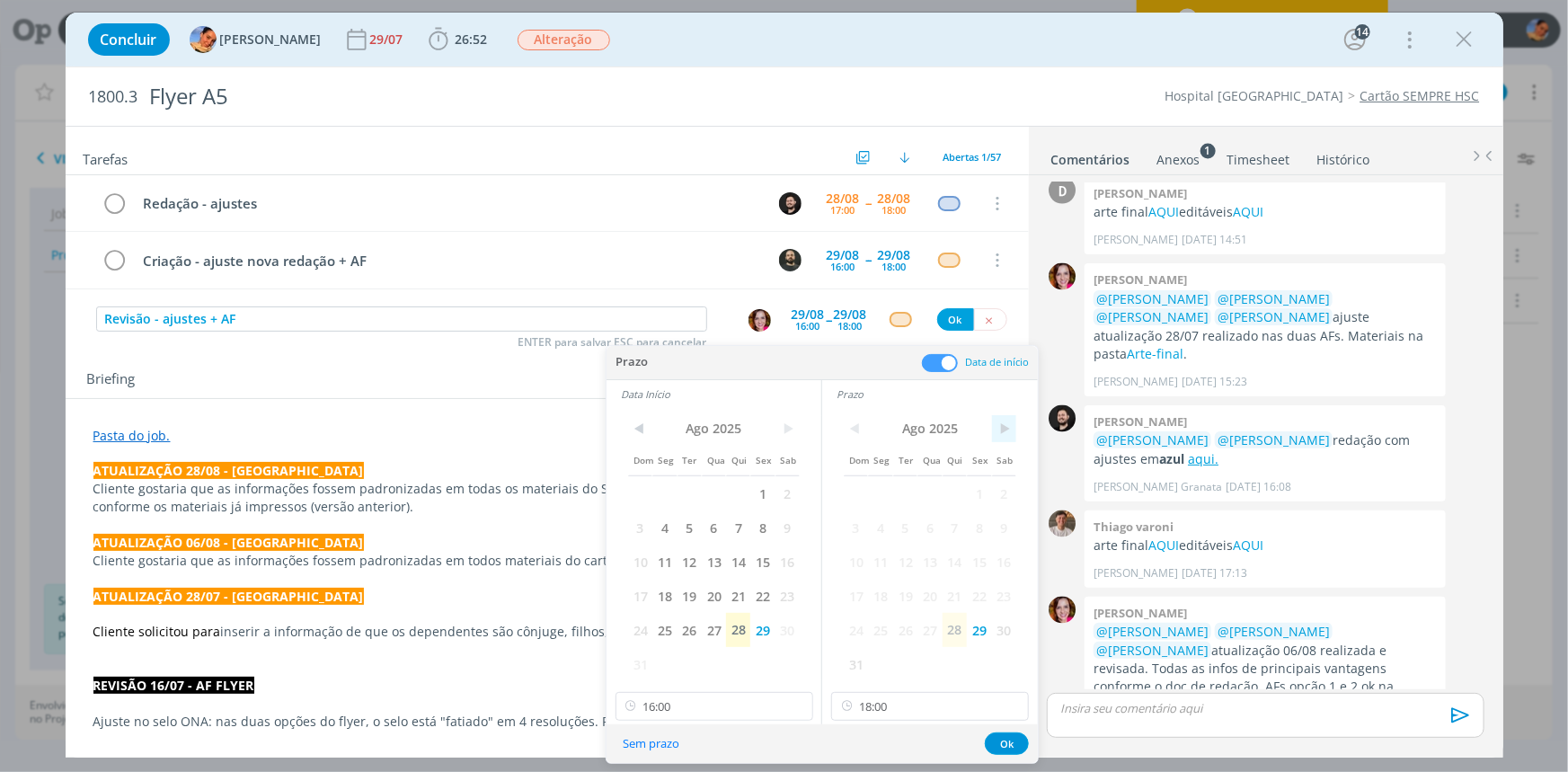
click at [1007, 417] on span ">" at bounding box center [1004, 429] width 24 height 27
click at [880, 490] on span "1" at bounding box center [880, 493] width 24 height 34
click at [787, 437] on span ">" at bounding box center [787, 429] width 24 height 27
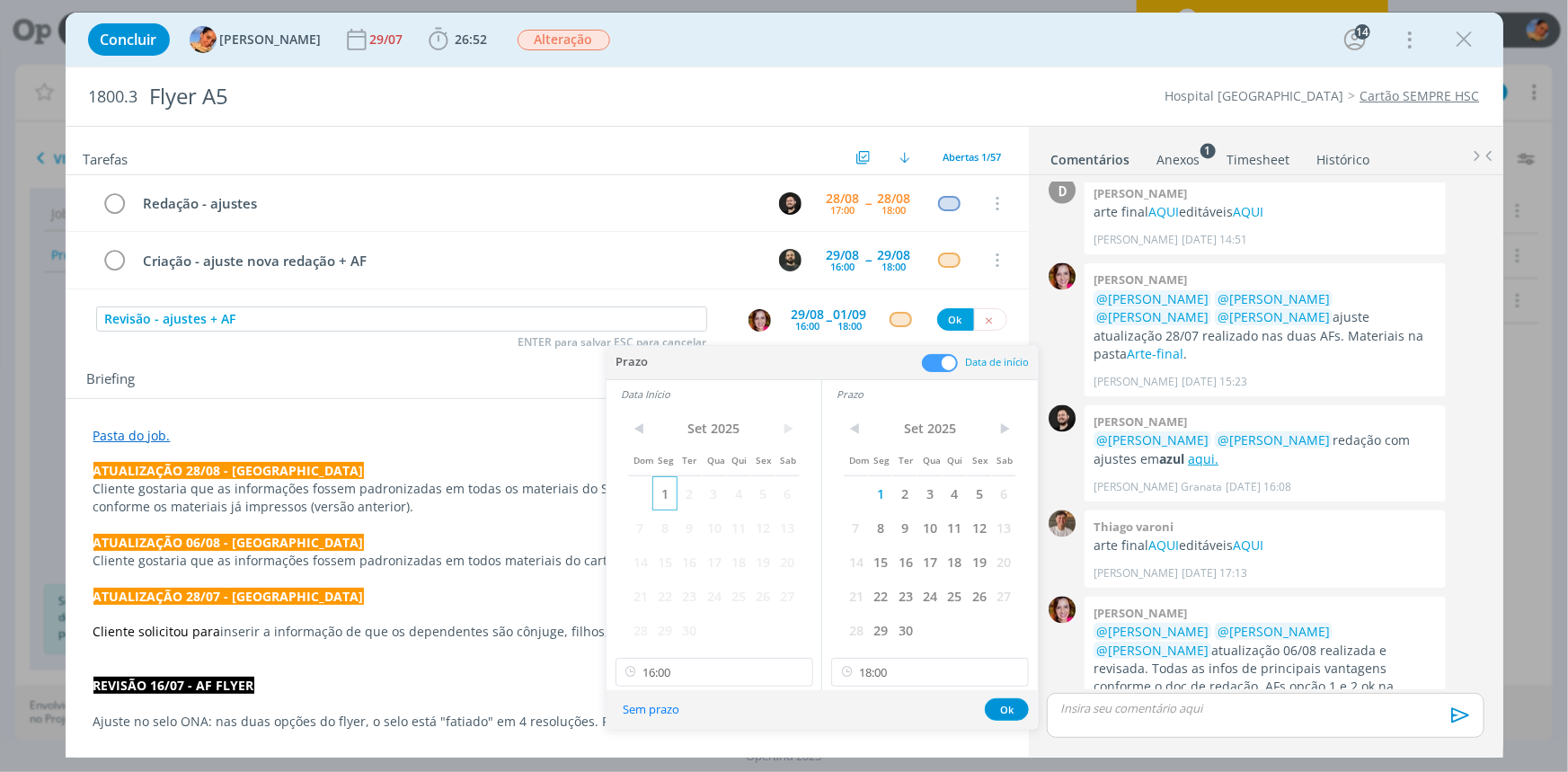
click at [664, 491] on span "1" at bounding box center [664, 493] width 24 height 34
click at [717, 684] on input "16:00" at bounding box center [714, 672] width 197 height 29
click at [674, 601] on div "09:00" at bounding box center [716, 615] width 200 height 32
type input "09:00"
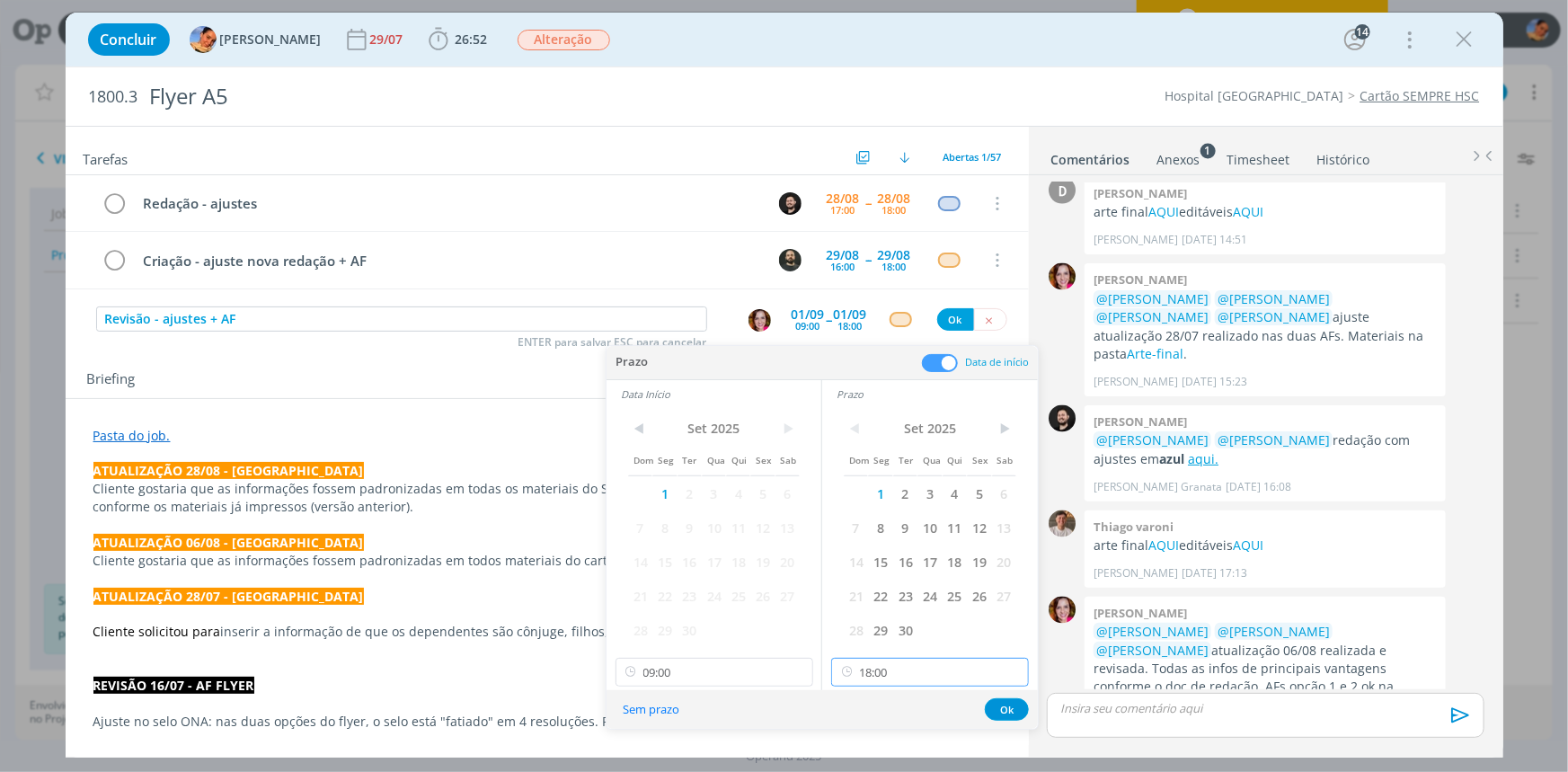
click at [905, 658] on input "18:00" at bounding box center [930, 672] width 197 height 29
click at [922, 482] on div "10:00" at bounding box center [933, 485] width 200 height 32
type input "10:00"
click at [1002, 703] on button "Ok" at bounding box center [1007, 709] width 44 height 22
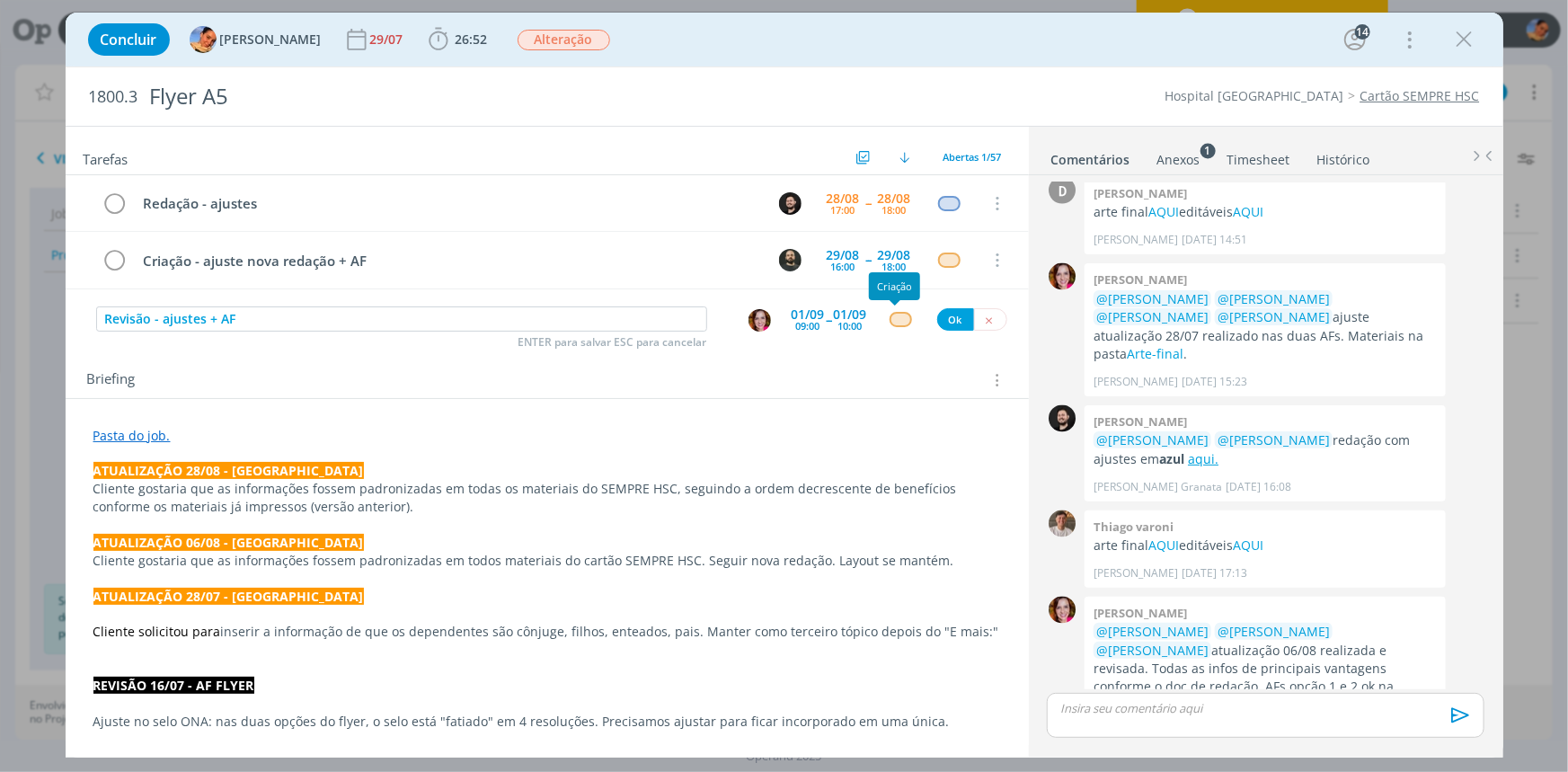
click at [893, 318] on div "dialog" at bounding box center [901, 320] width 22 height 16
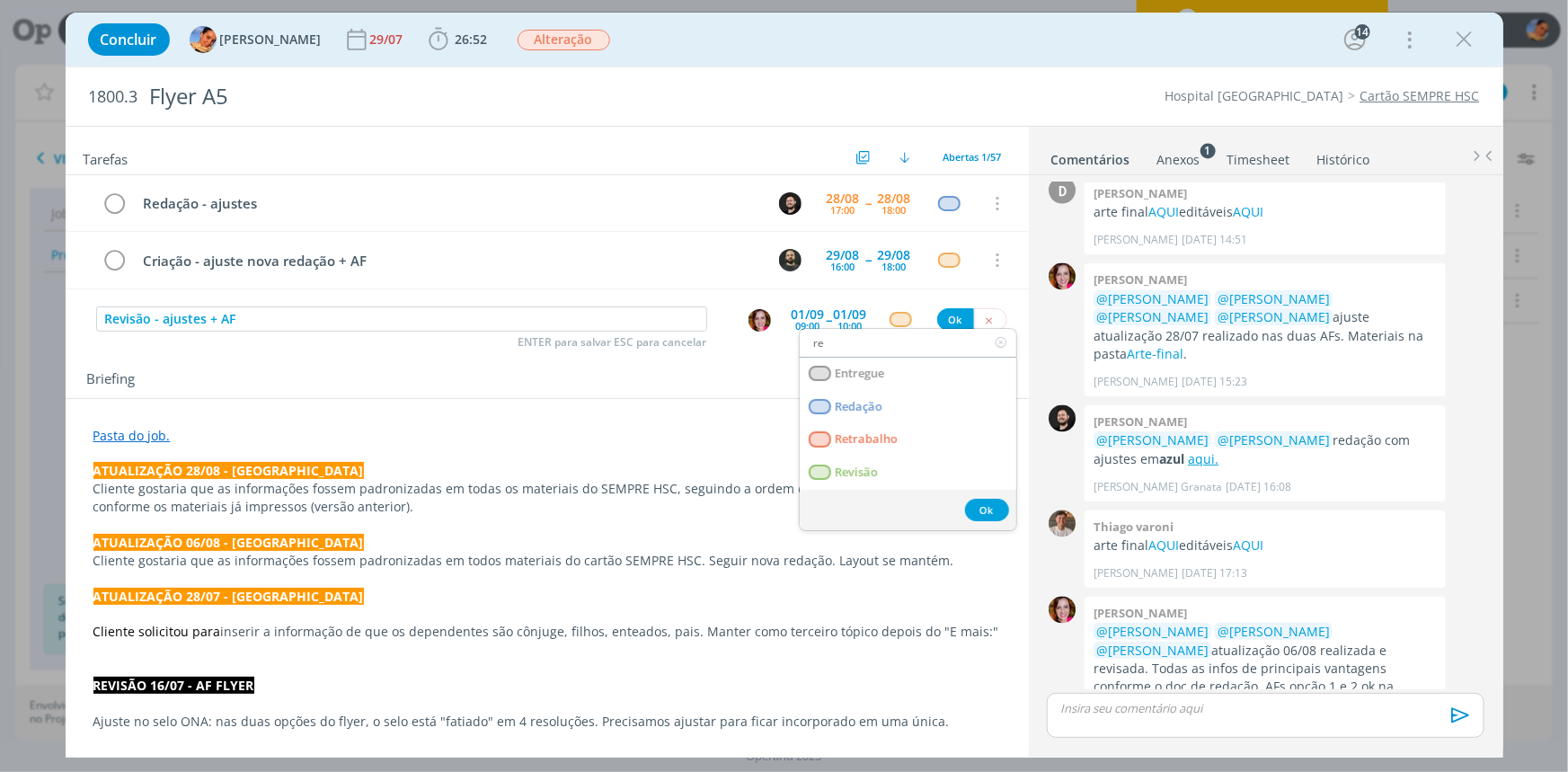
type input "re"
click at [842, 472] on span "Revisão" at bounding box center [856, 473] width 43 height 15
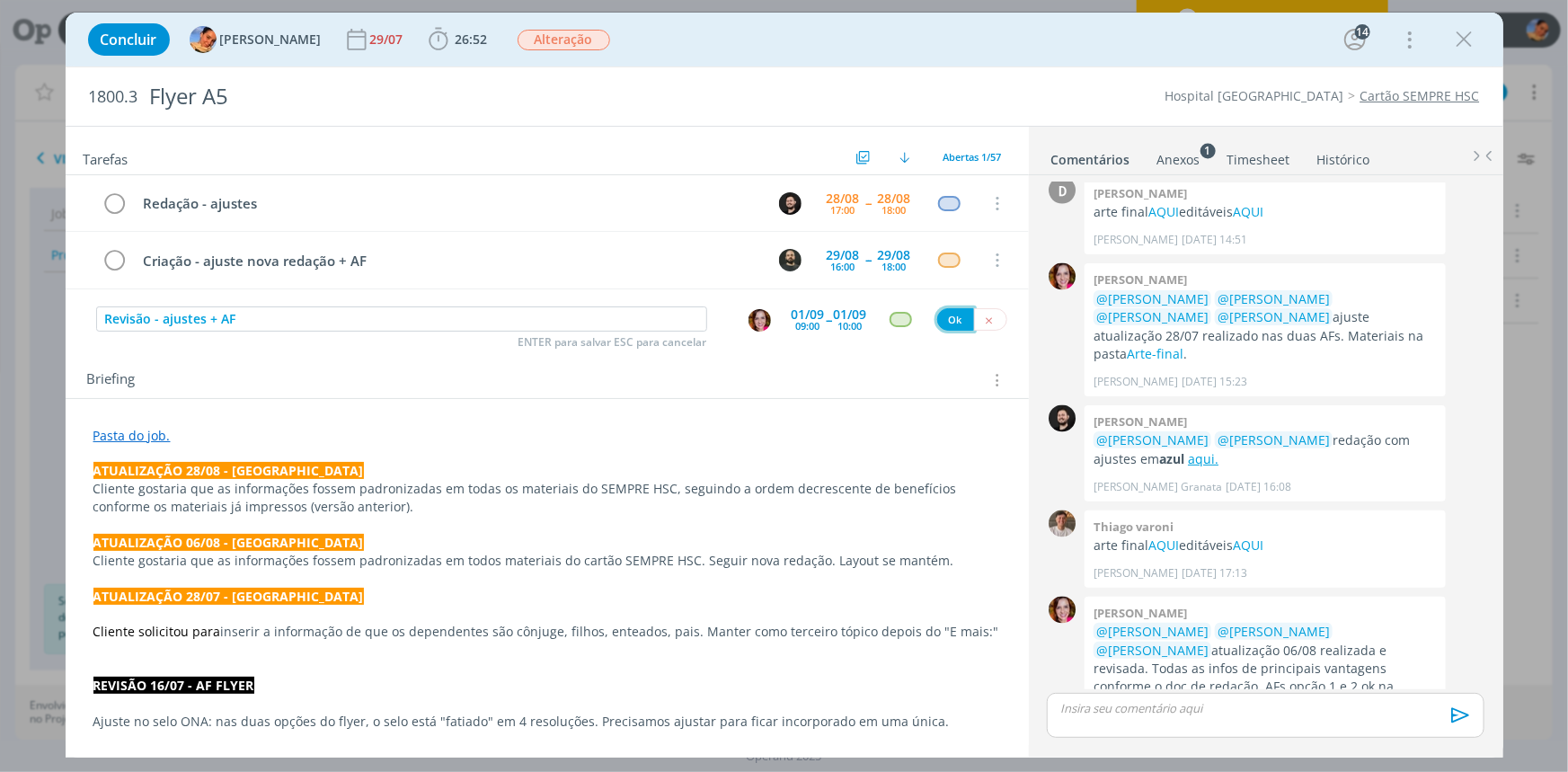
click at [944, 323] on button "Ok" at bounding box center [956, 319] width 37 height 22
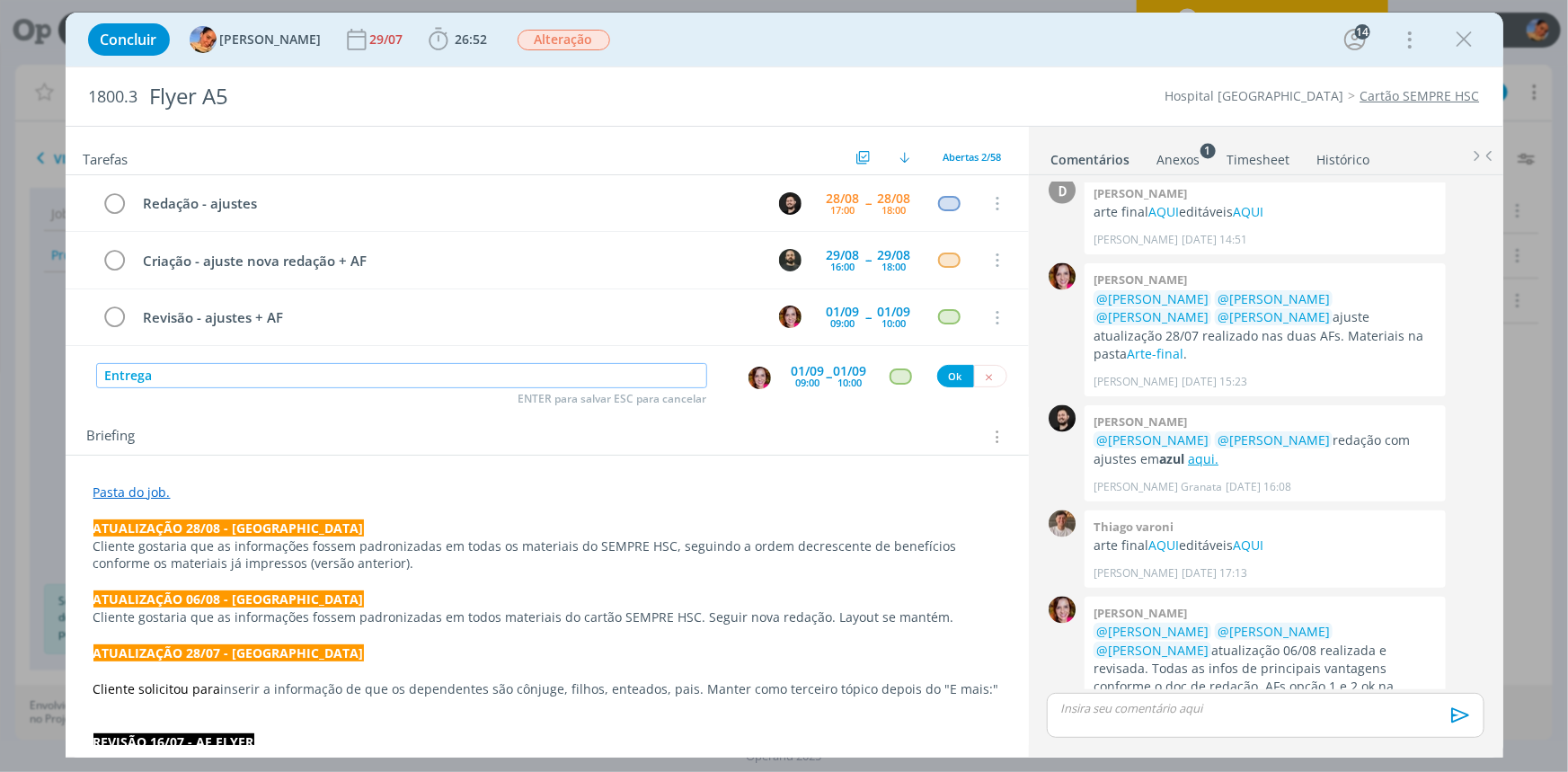
click at [756, 374] on img "dialog" at bounding box center [760, 377] width 22 height 22
type input "Entrega"
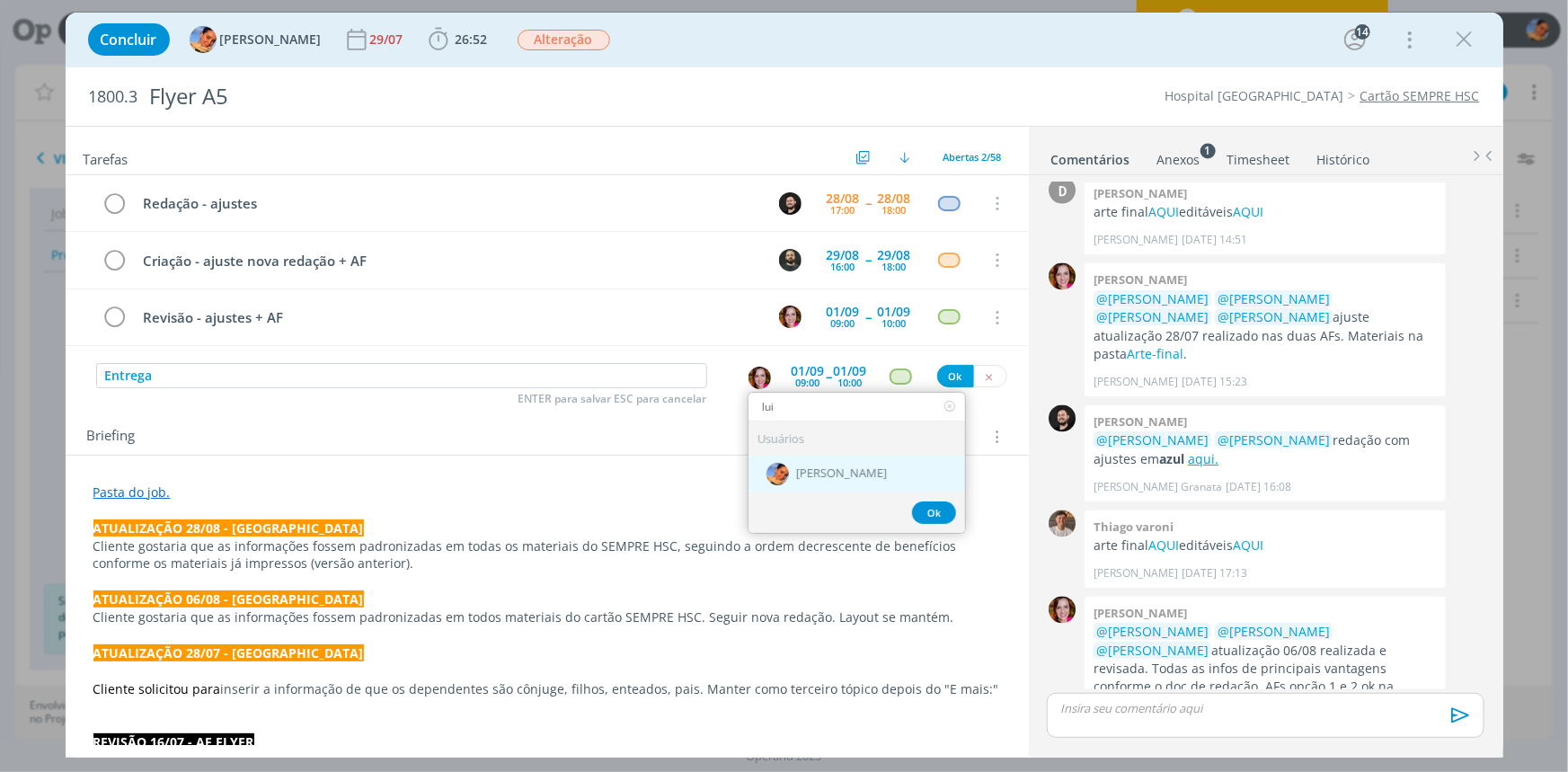
type input "lui"
click at [807, 455] on div "[PERSON_NAME]" at bounding box center [857, 474] width 217 height 37
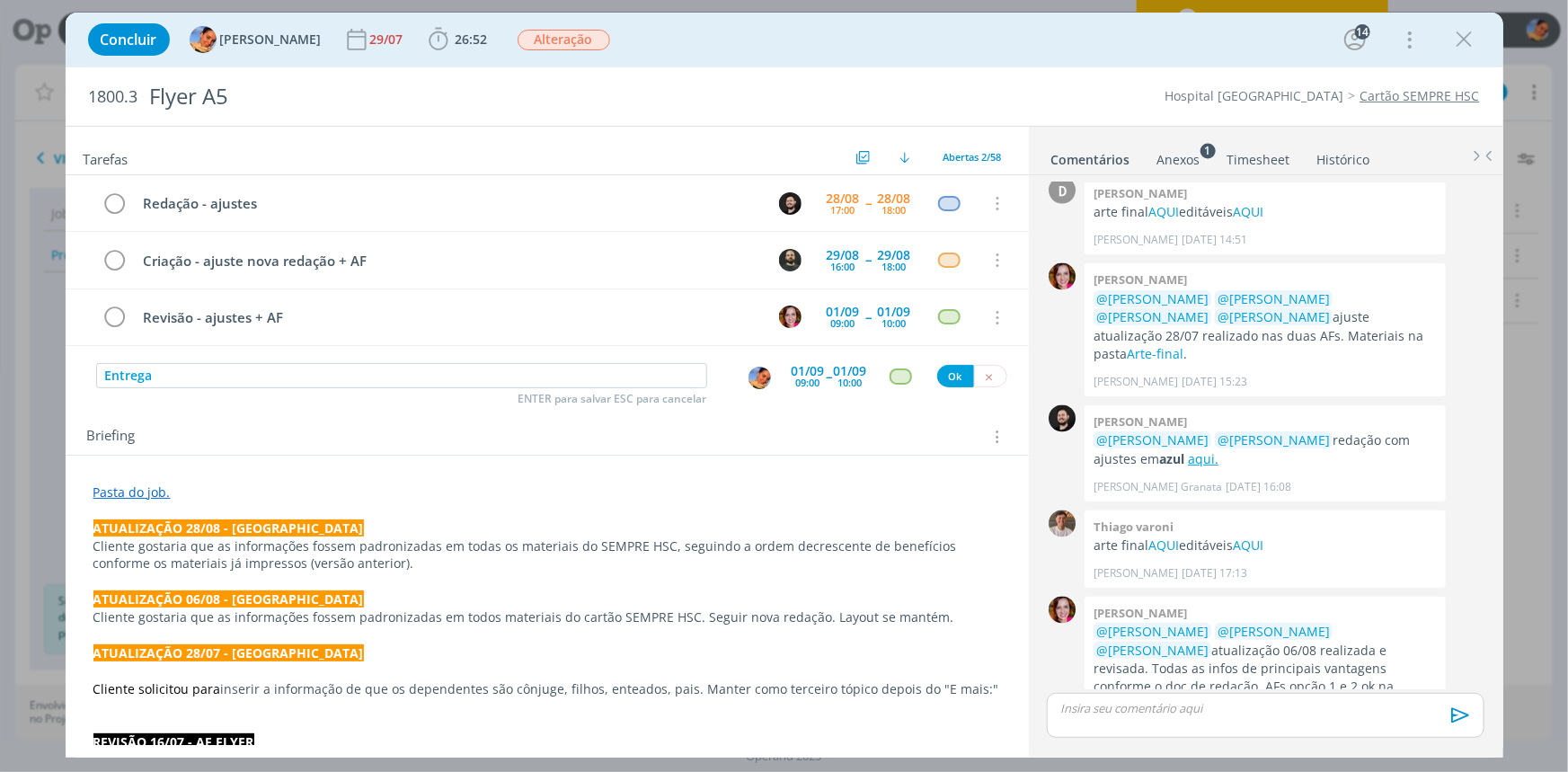
click at [836, 390] on div "01/09 10:00" at bounding box center [850, 376] width 33 height 32
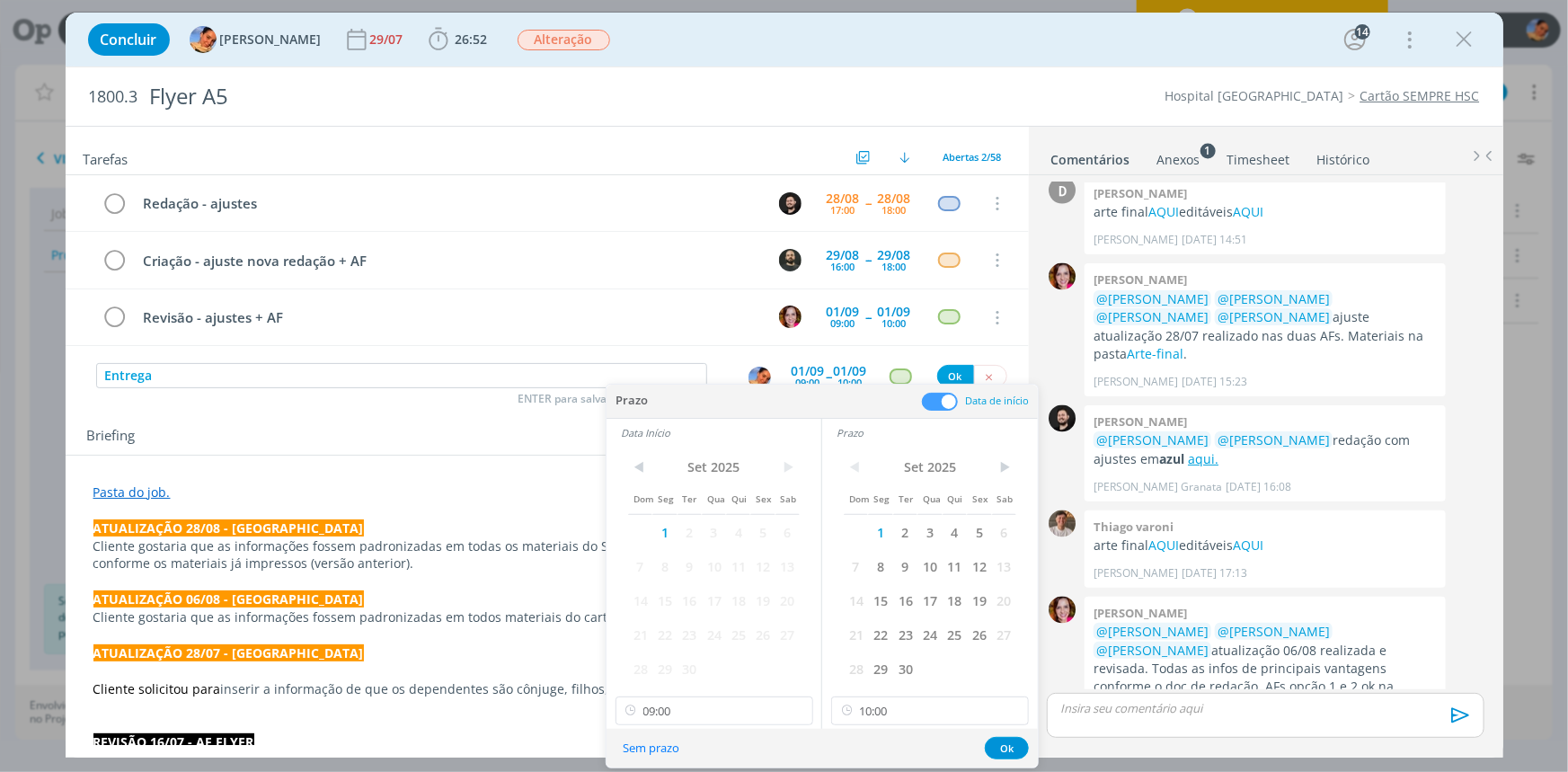
click at [940, 404] on span at bounding box center [940, 402] width 36 height 18
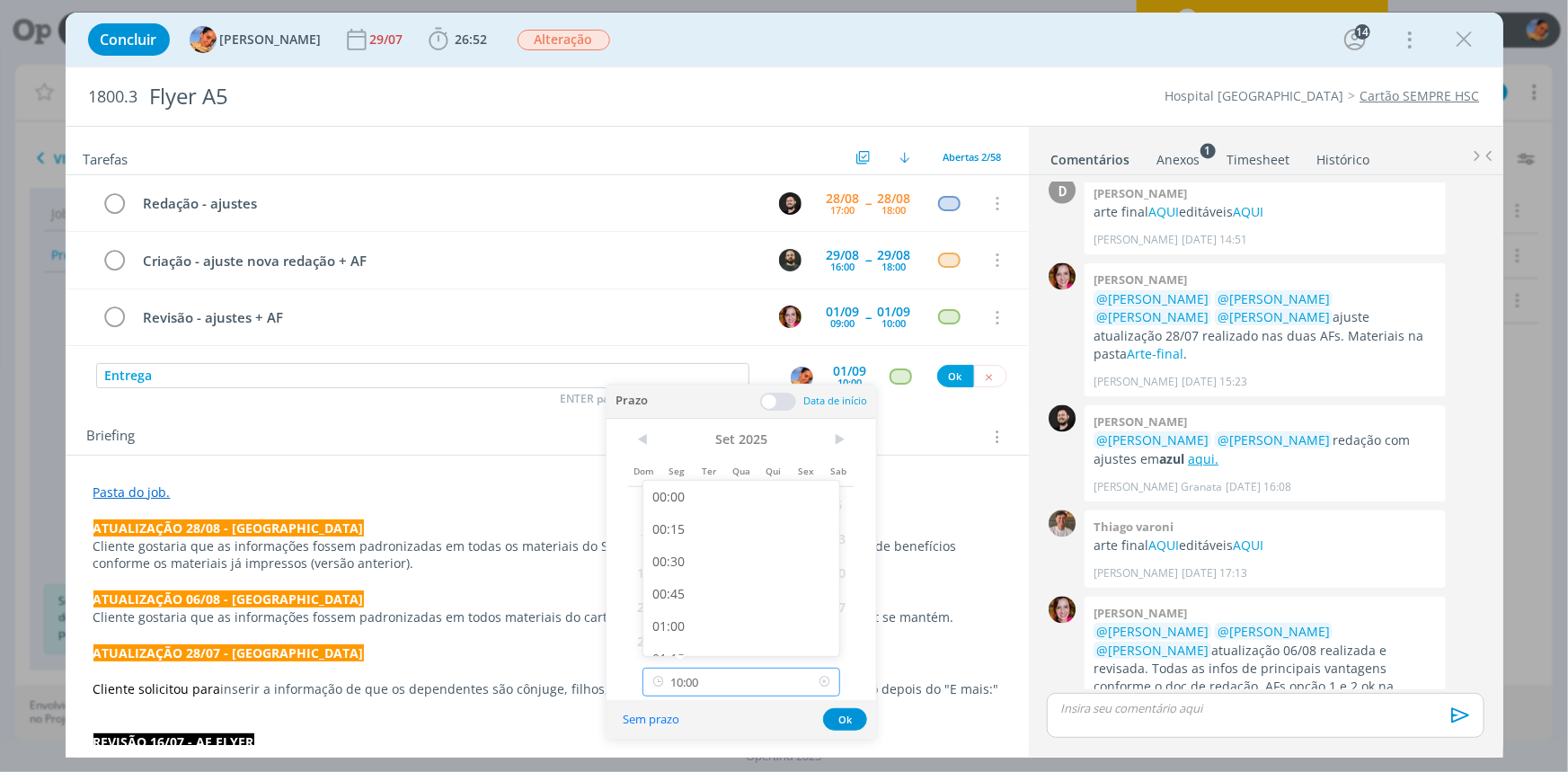
click at [796, 684] on input "10:00" at bounding box center [741, 683] width 197 height 29
click at [745, 574] on div "10:15" at bounding box center [744, 583] width 200 height 32
type input "10:15"
click at [831, 706] on div "Sem prazo Ok" at bounding box center [741, 719] width 269 height 39
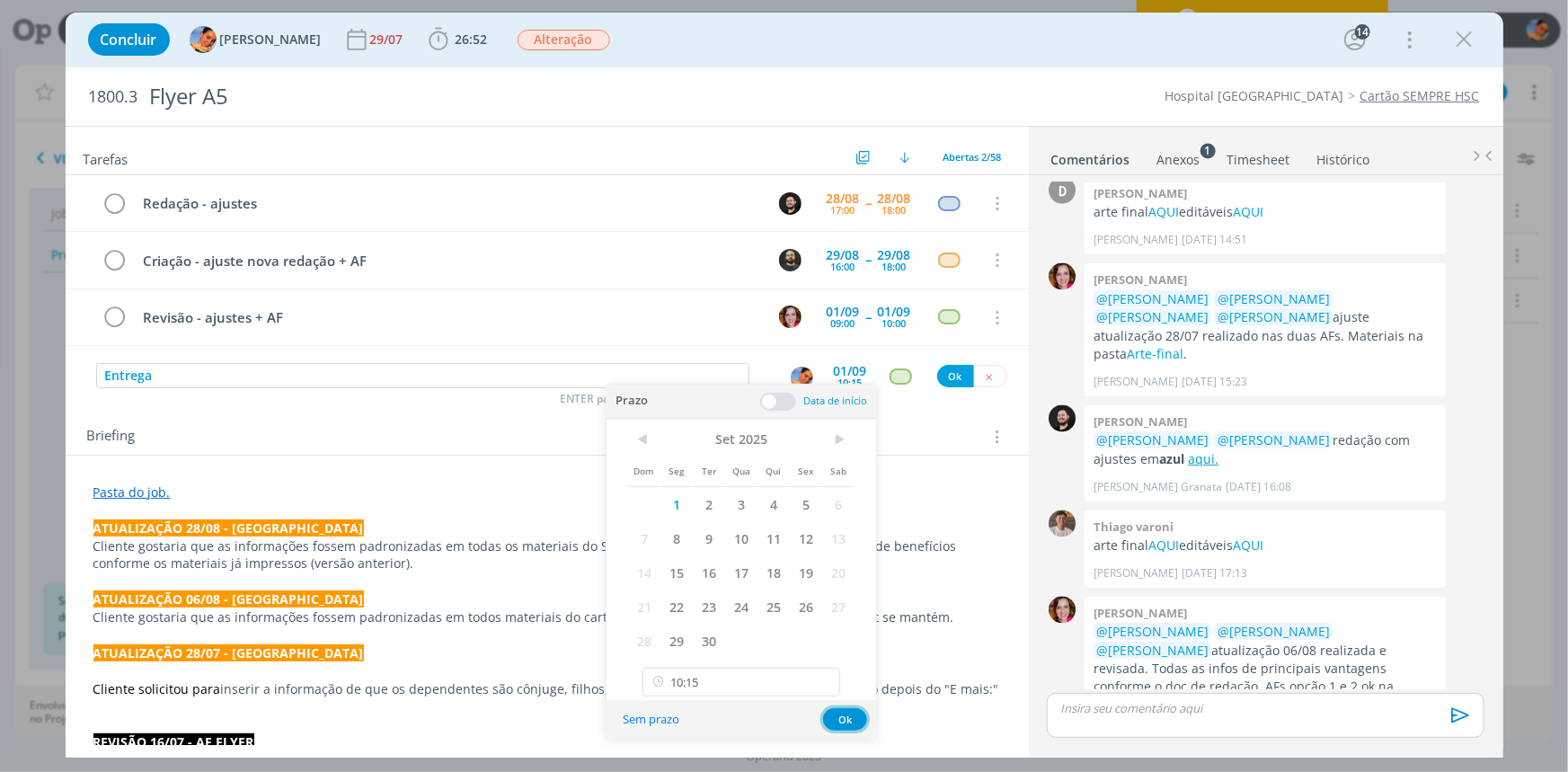
click at [841, 713] on button "Ok" at bounding box center [844, 719] width 44 height 22
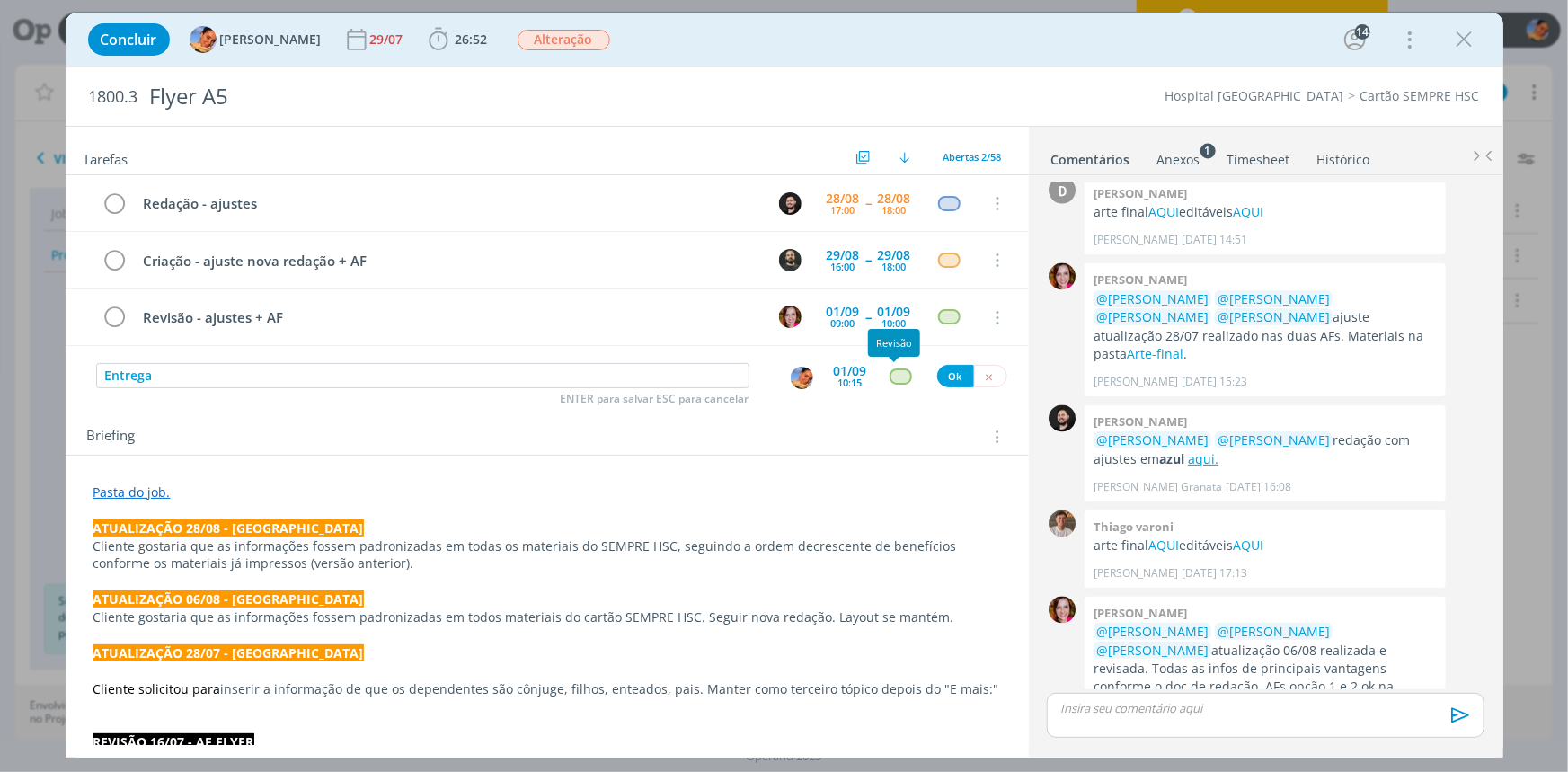
click at [902, 368] on div "dialog" at bounding box center [901, 376] width 22 height 16
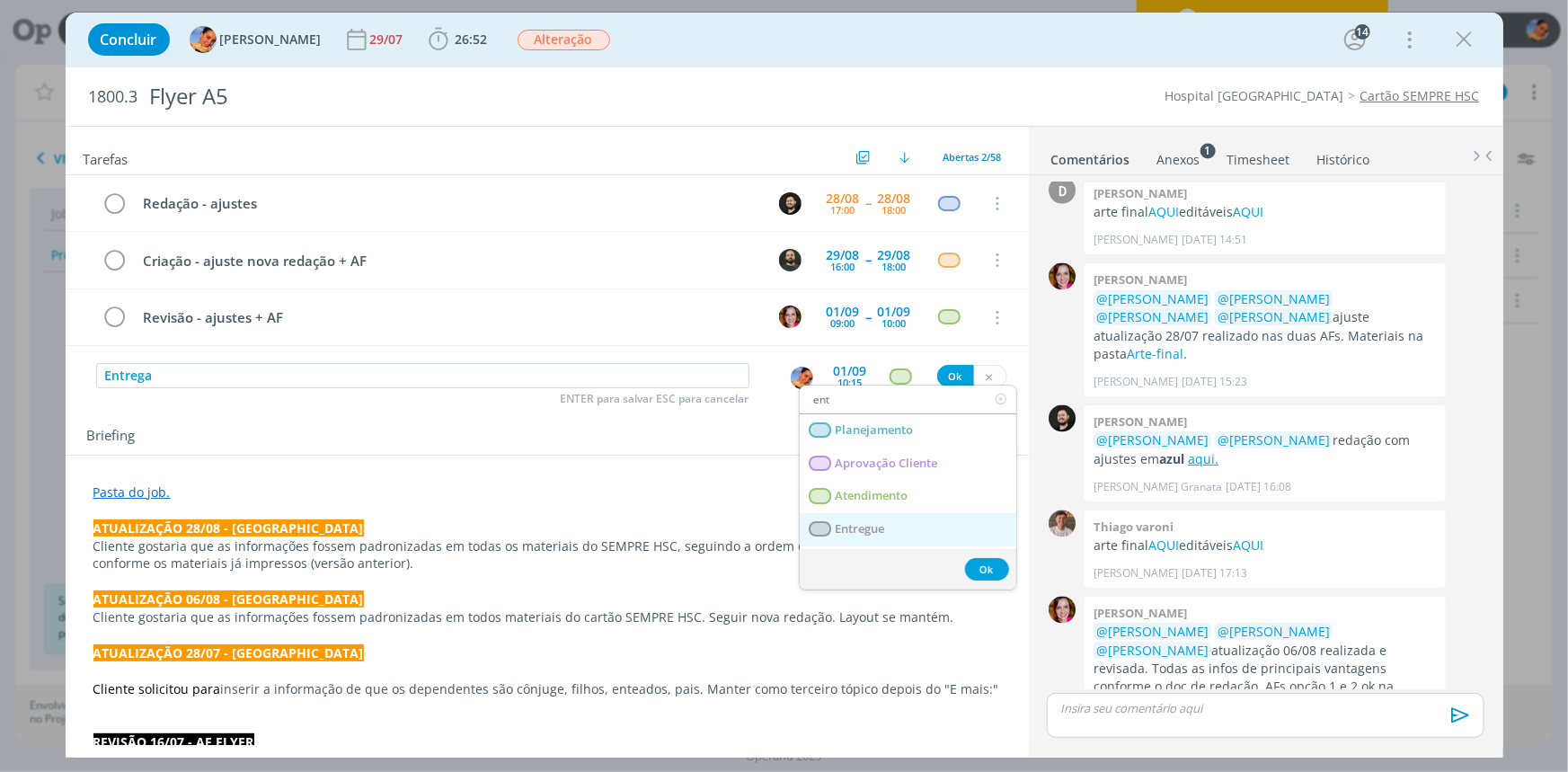
type input "ent"
click at [912, 516] on link "Entregue" at bounding box center [908, 530] width 217 height 33
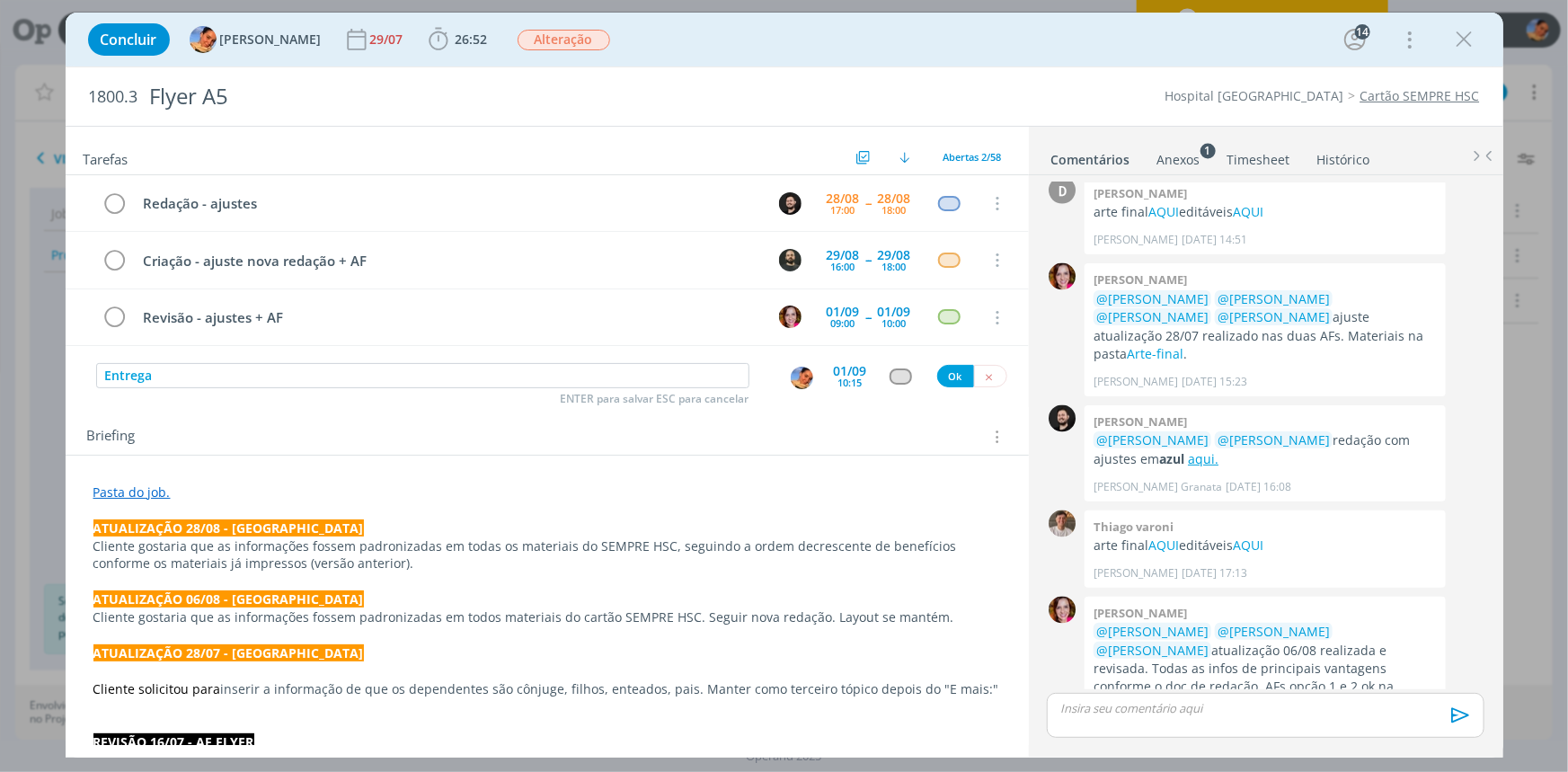
click at [925, 369] on div "Entrega ENTER para salvar ESC para cancelar 01/09 10:15 Ok" at bounding box center [547, 376] width 964 height 32
click at [939, 377] on button "Ok" at bounding box center [956, 375] width 37 height 22
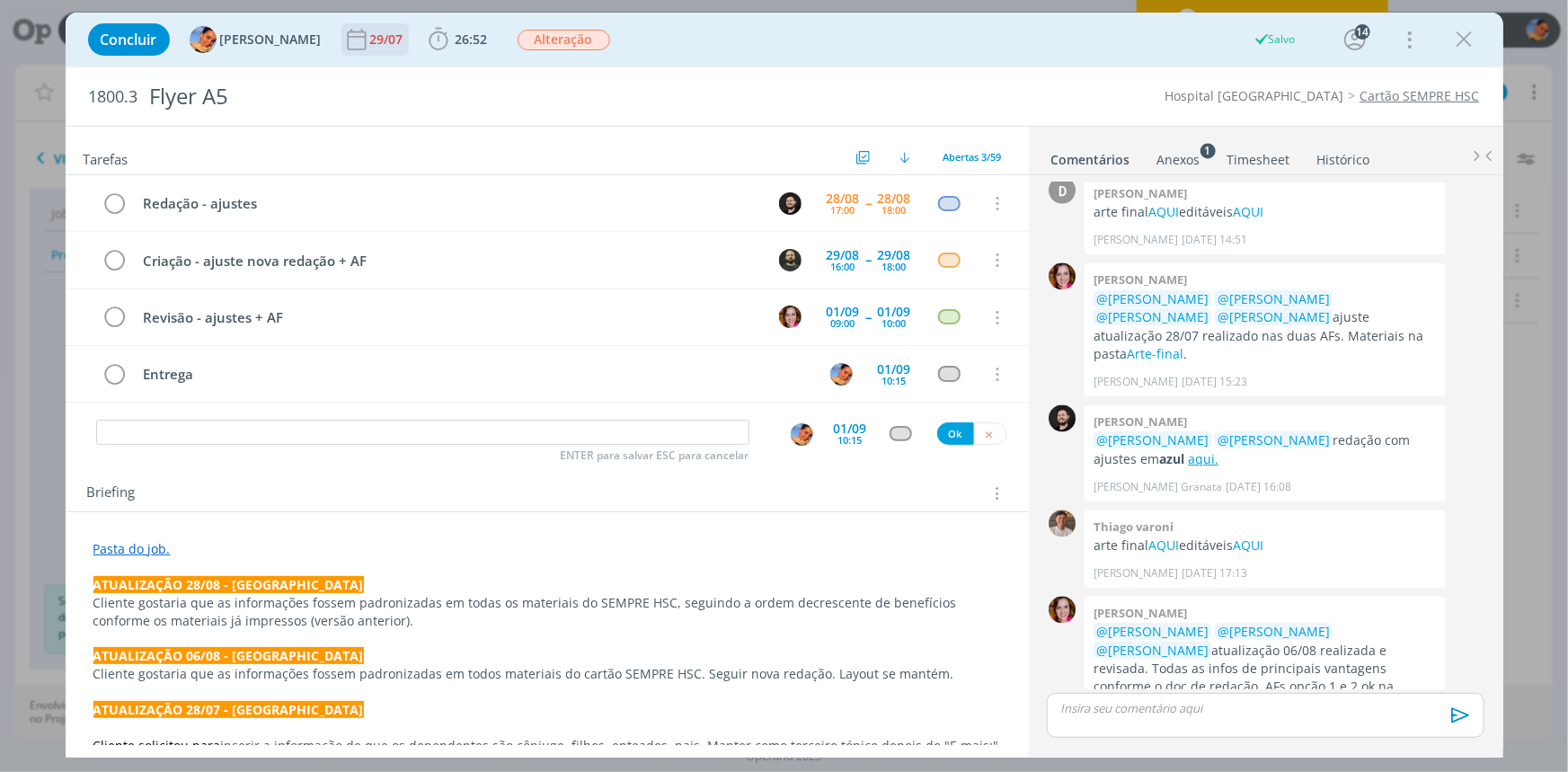
click at [371, 26] on div "29/07" at bounding box center [389, 39] width 37 height 32
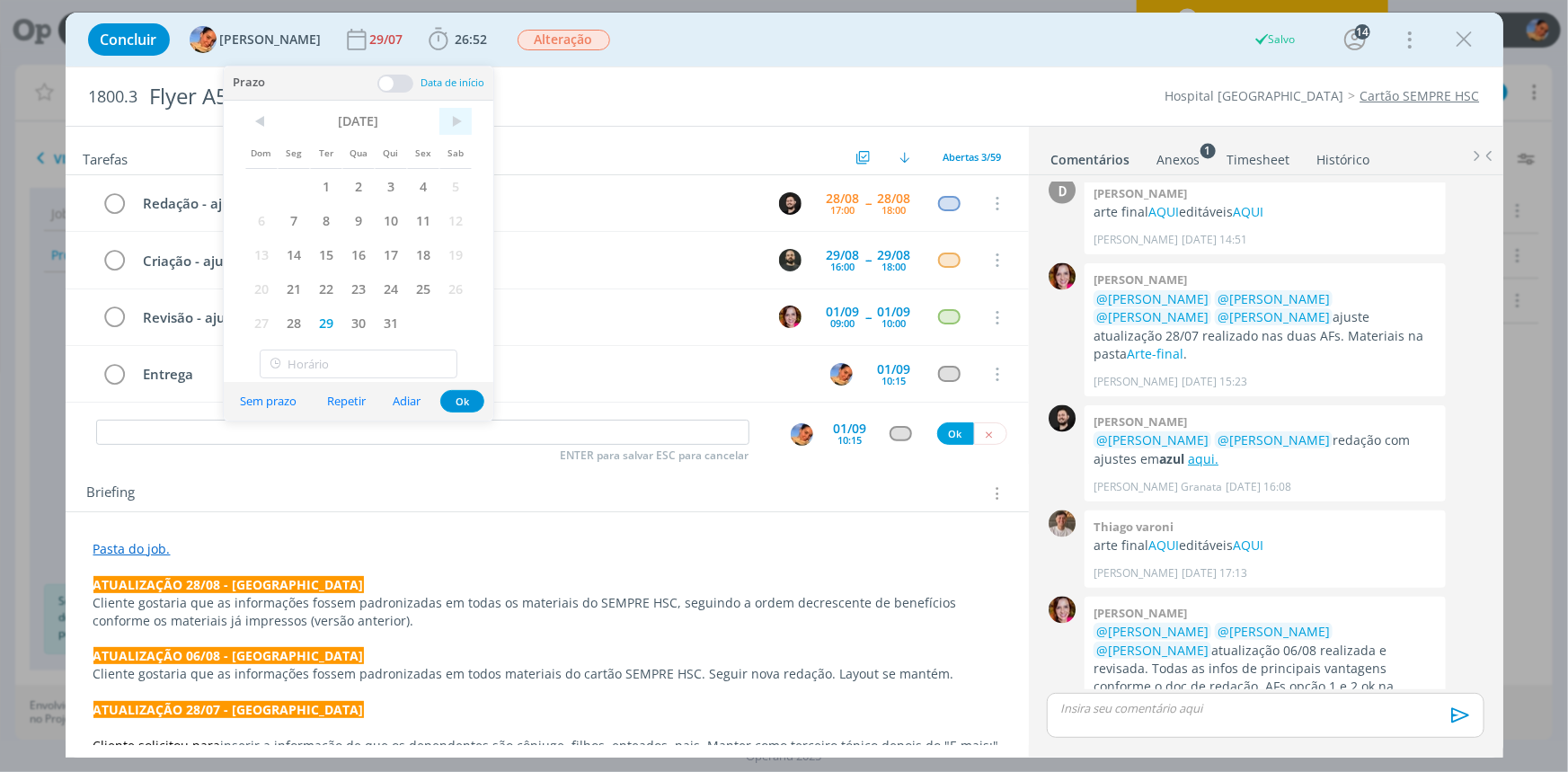
click at [467, 112] on span ">" at bounding box center [455, 122] width 32 height 27
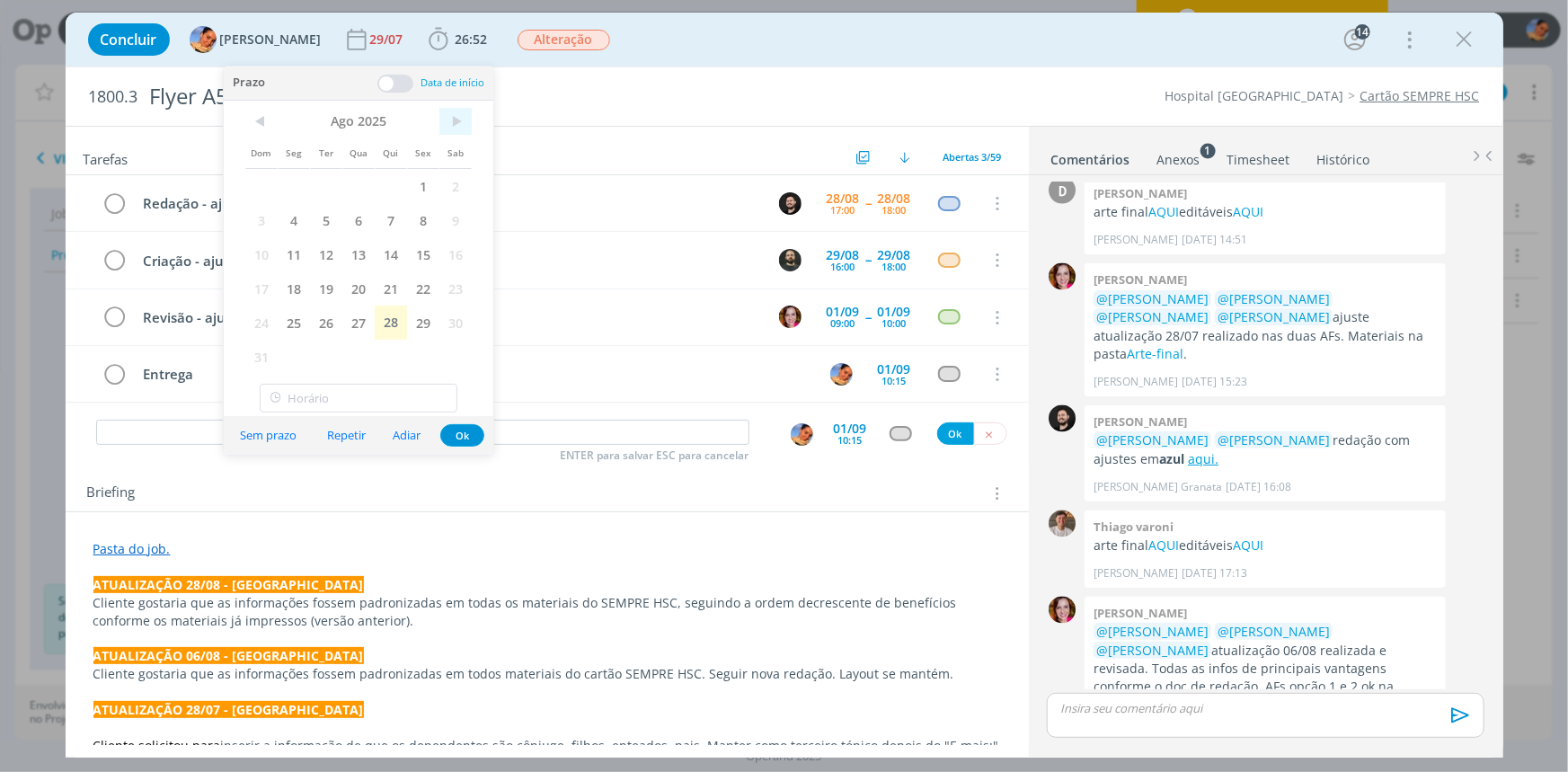
click at [459, 117] on span ">" at bounding box center [455, 122] width 32 height 27
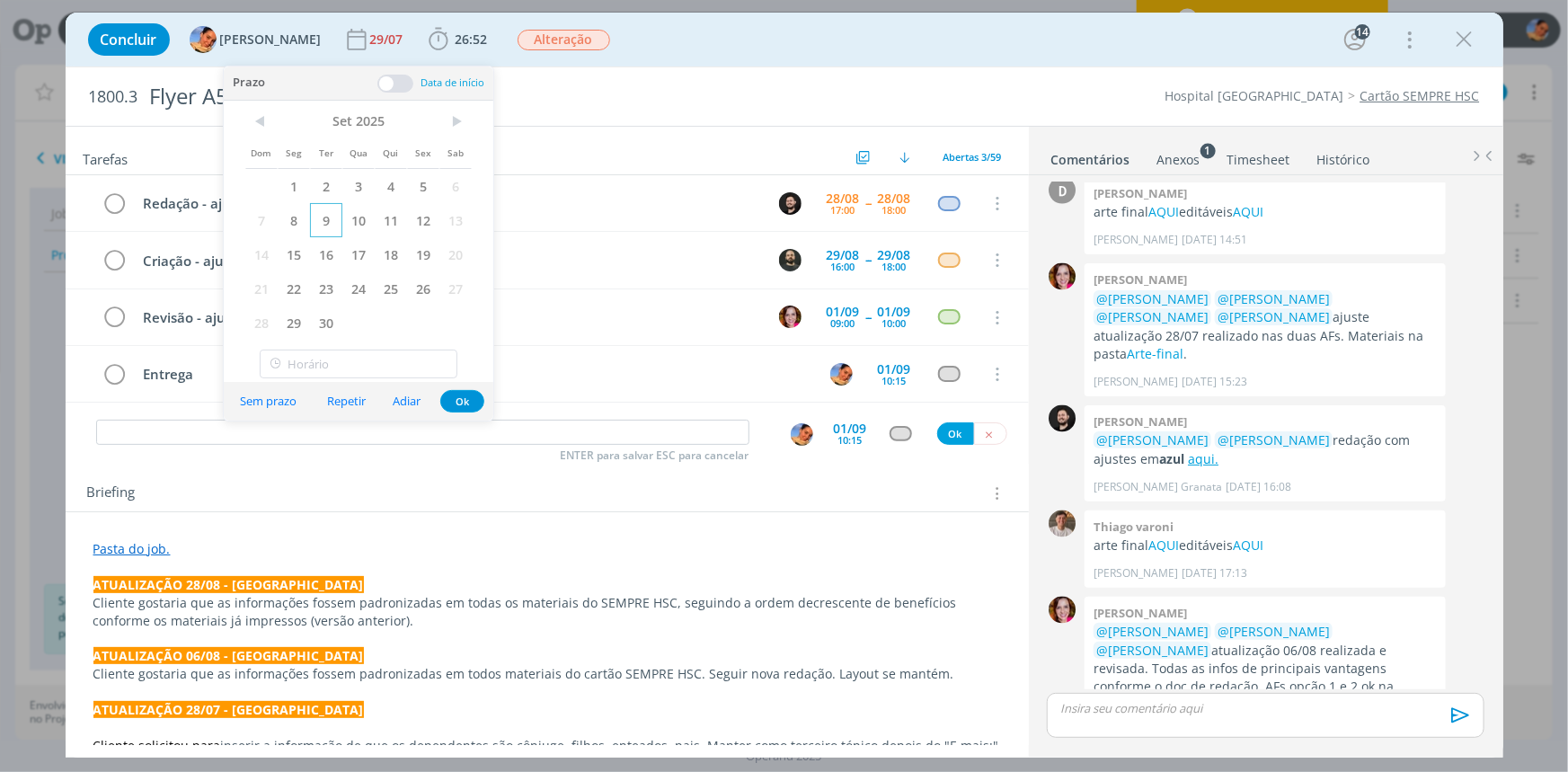
drag, startPoint x: 291, startPoint y: 189, endPoint x: 334, endPoint y: 218, distance: 51.9
click at [294, 189] on span "1" at bounding box center [294, 186] width 32 height 34
click at [463, 407] on button "Ok" at bounding box center [462, 401] width 44 height 22
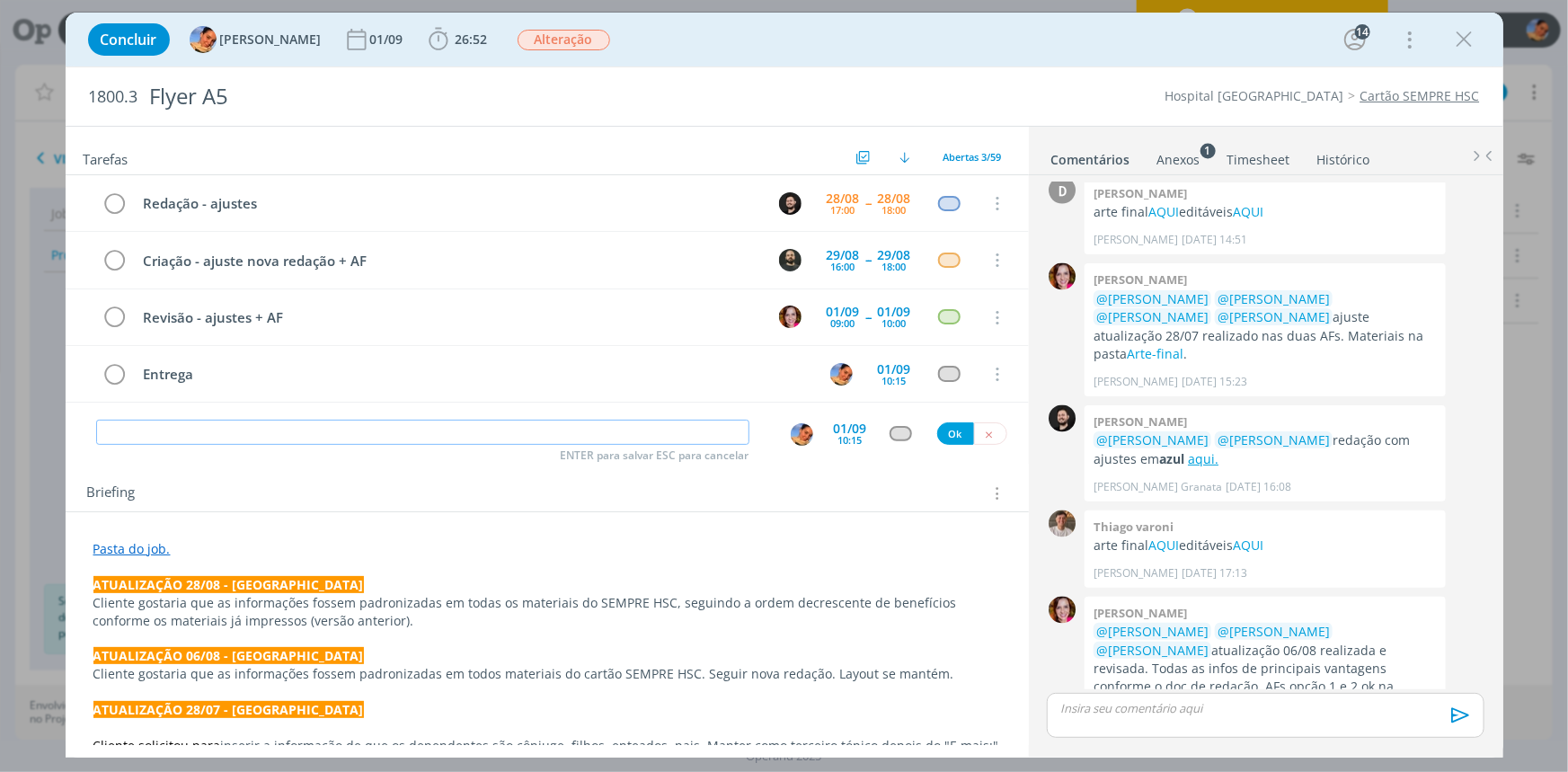
click at [431, 421] on input "dialog" at bounding box center [423, 433] width 654 height 25
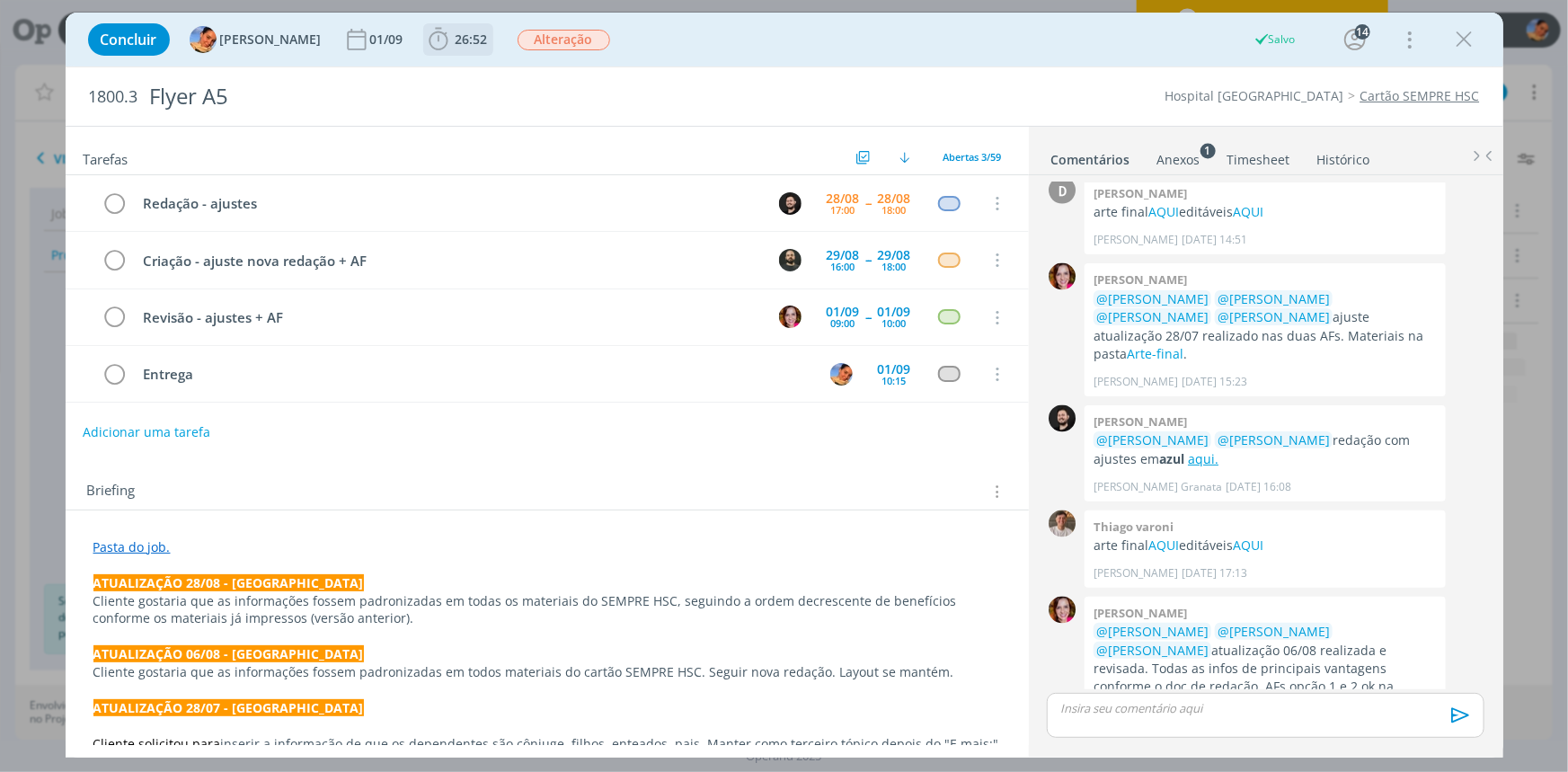
click at [440, 26] on span "26:52" at bounding box center [458, 40] width 66 height 27
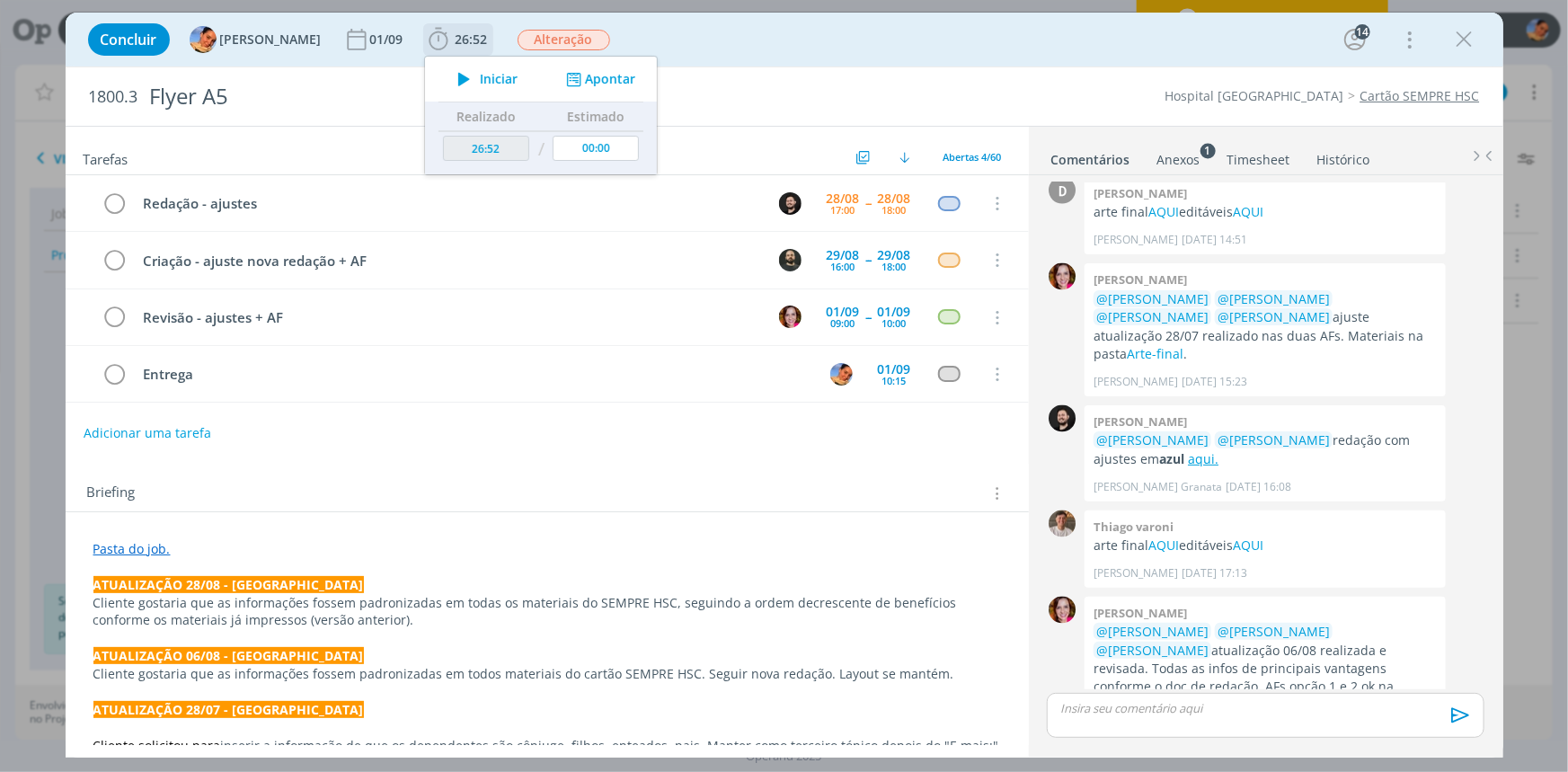
click at [610, 81] on button "Apontar" at bounding box center [598, 79] width 75 height 18
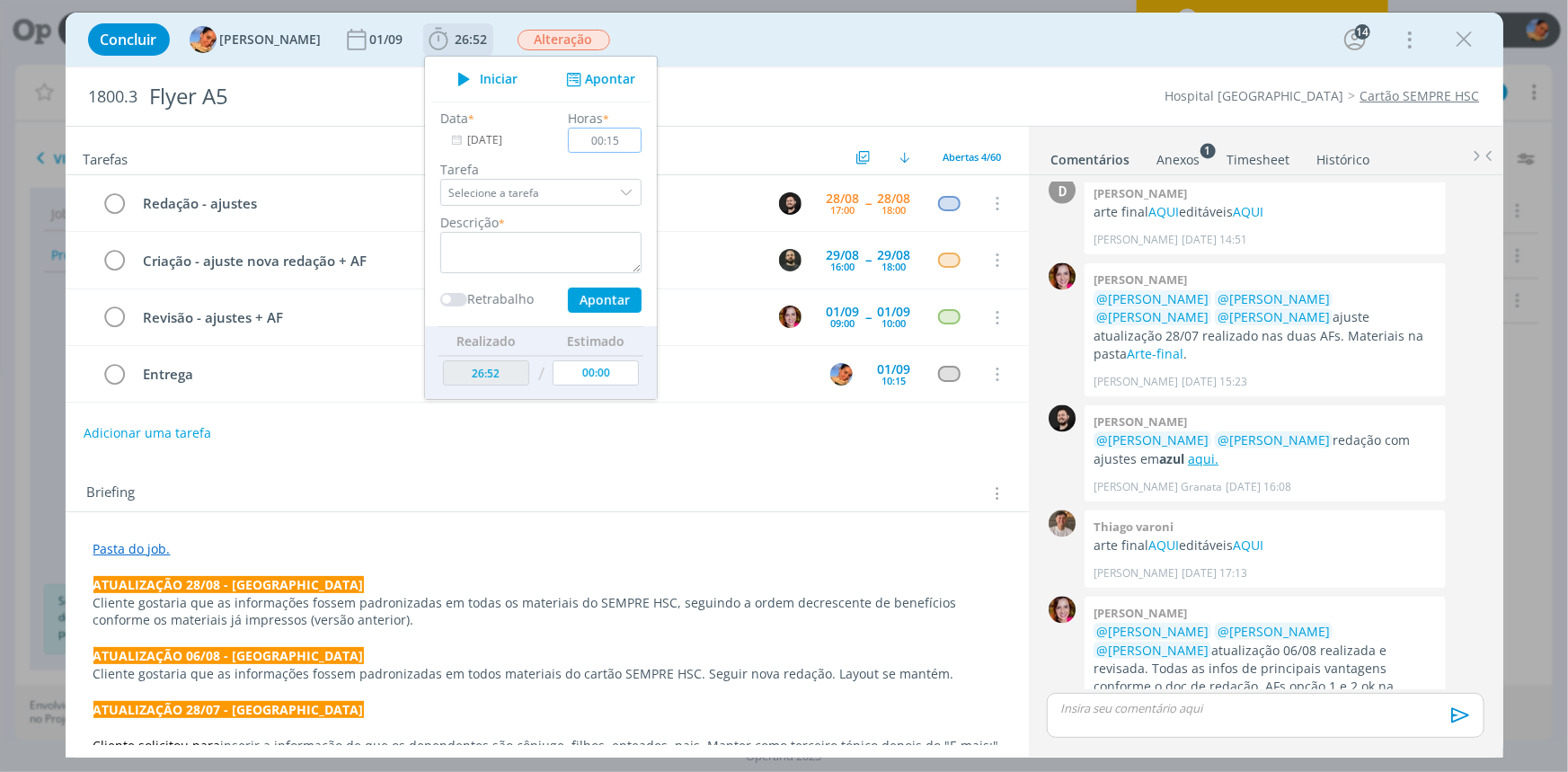
type input "00:15"
click at [568, 244] on textarea "dialog" at bounding box center [541, 252] width 201 height 42
drag, startPoint x: 535, startPoint y: 261, endPoint x: 371, endPoint y: 222, distance: 168.6
click at [371, 222] on div "Concluir Luíza Santana 01/09 26:52 Iniciar Apontar Data * 28/08/2025 Horas * 00…" at bounding box center [784, 385] width 1438 height 745
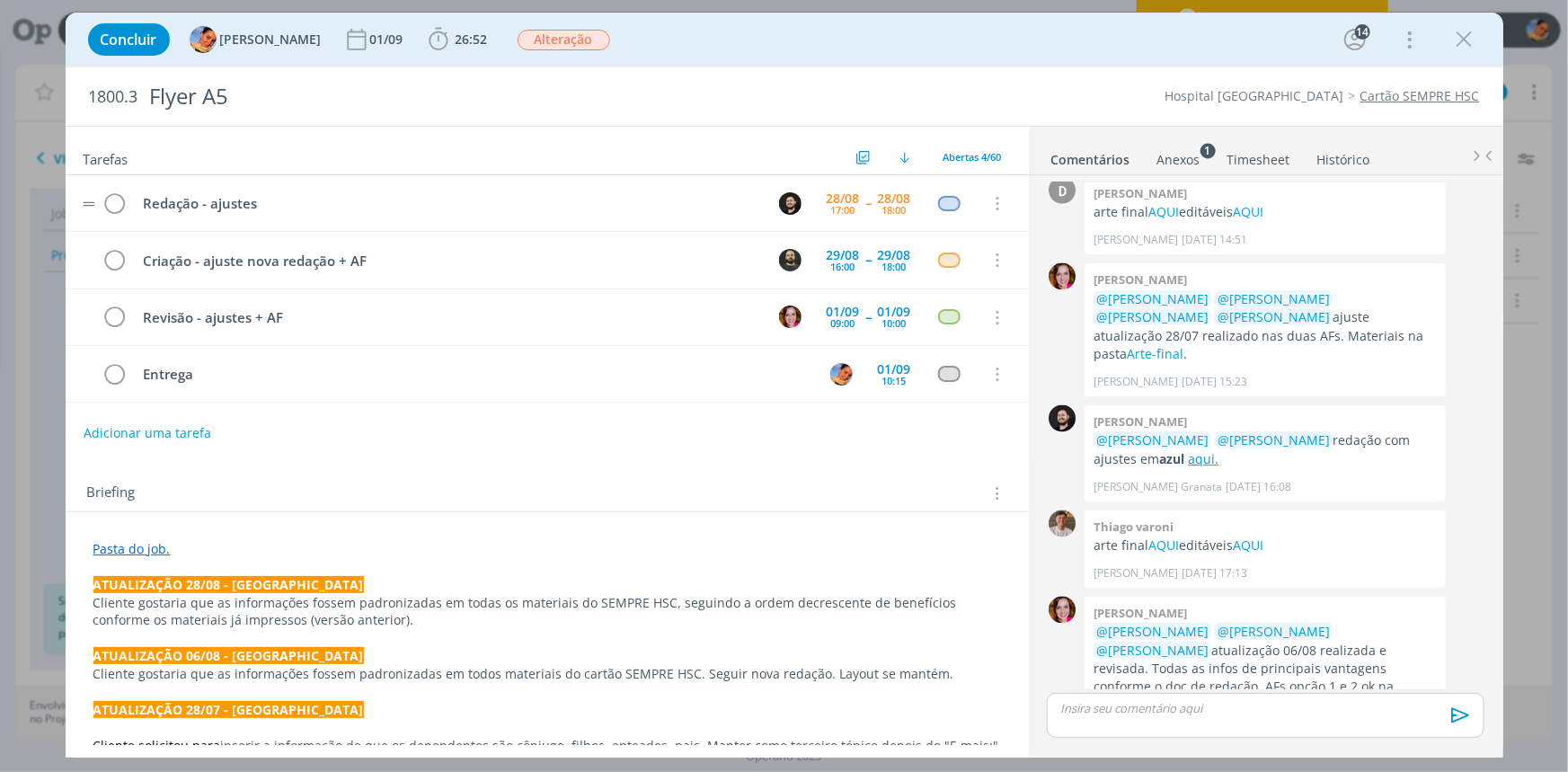
type textarea "atualização de briefing + novas pautas"
click at [455, 38] on span "26:52" at bounding box center [471, 39] width 32 height 18
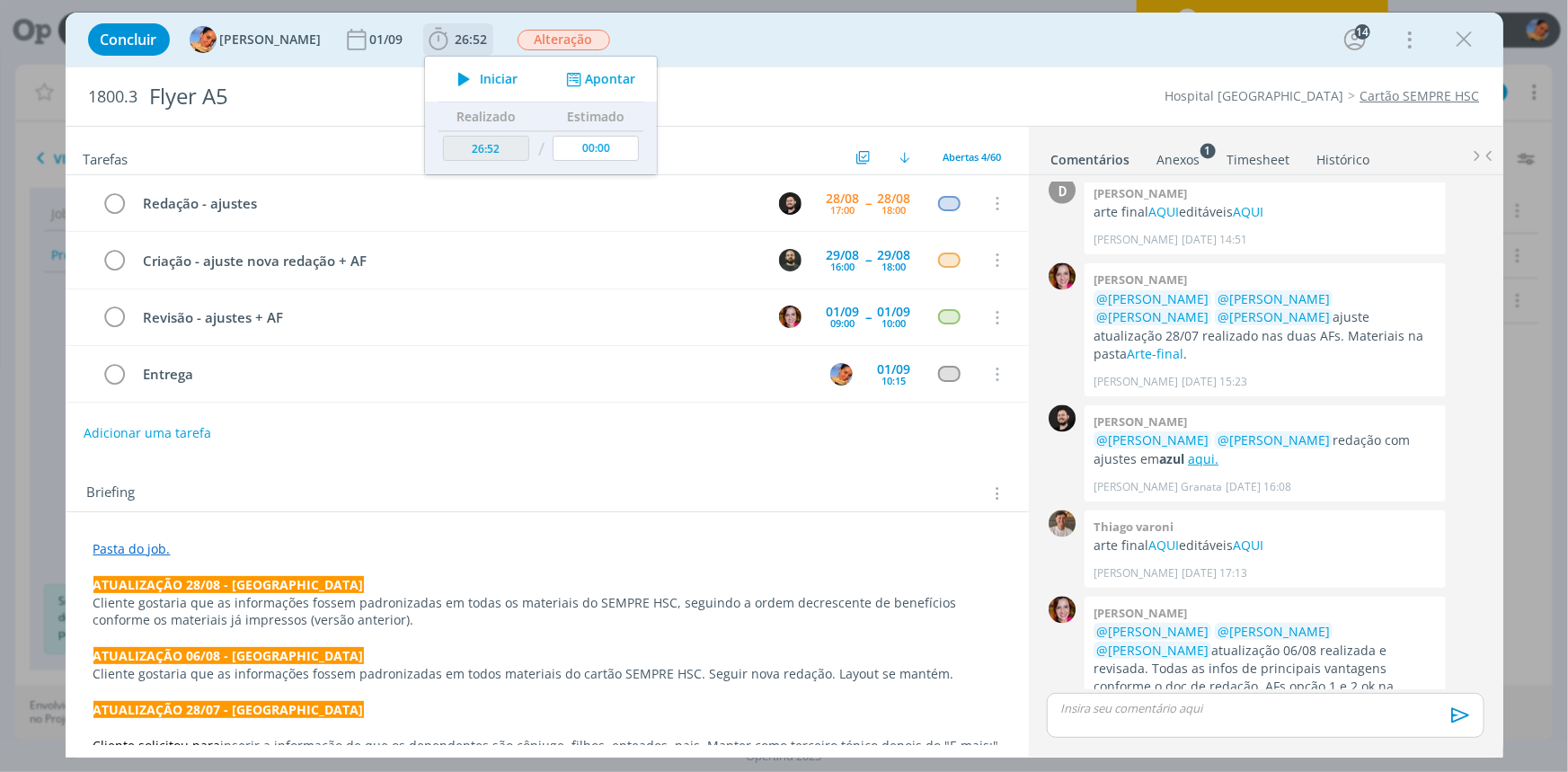
click at [615, 80] on button "Apontar" at bounding box center [598, 79] width 75 height 18
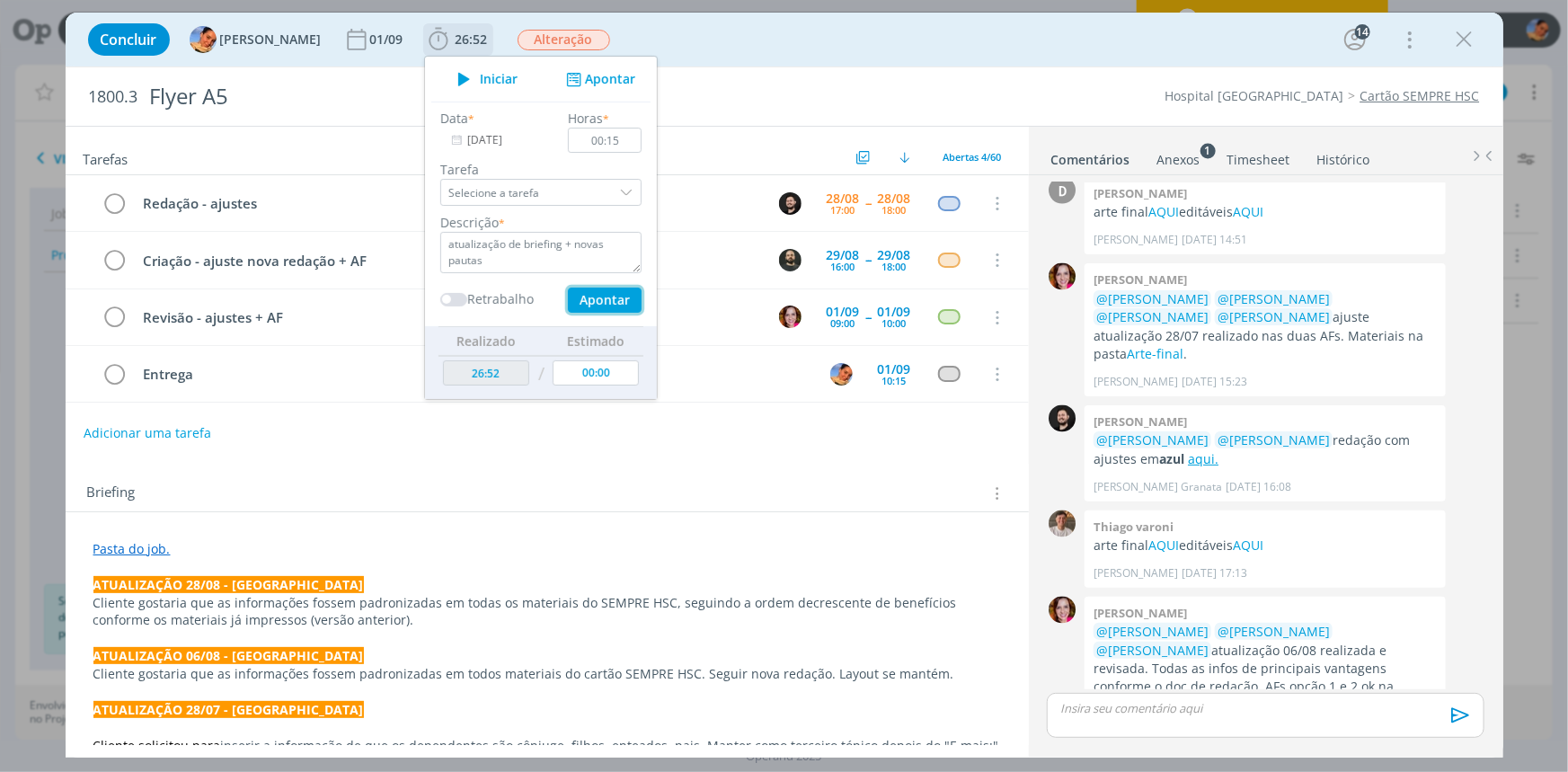
click at [588, 292] on button "Apontar" at bounding box center [604, 300] width 74 height 25
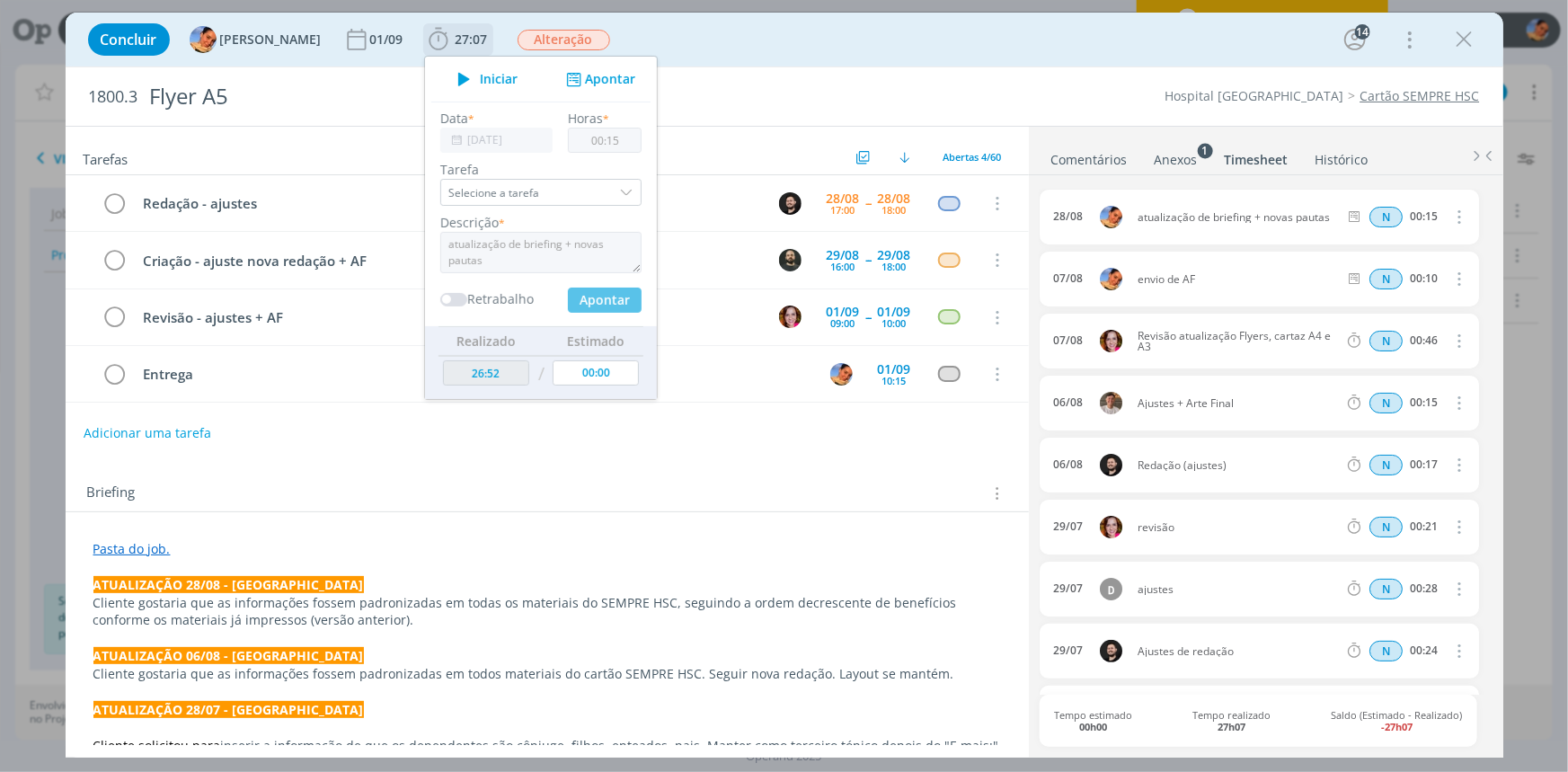
type input "00:00"
type input "27:07"
click at [180, 505] on div "Briefing Briefings Predefinidos Versões do Briefing Ver Briefing do Projeto" at bounding box center [547, 488] width 964 height 49
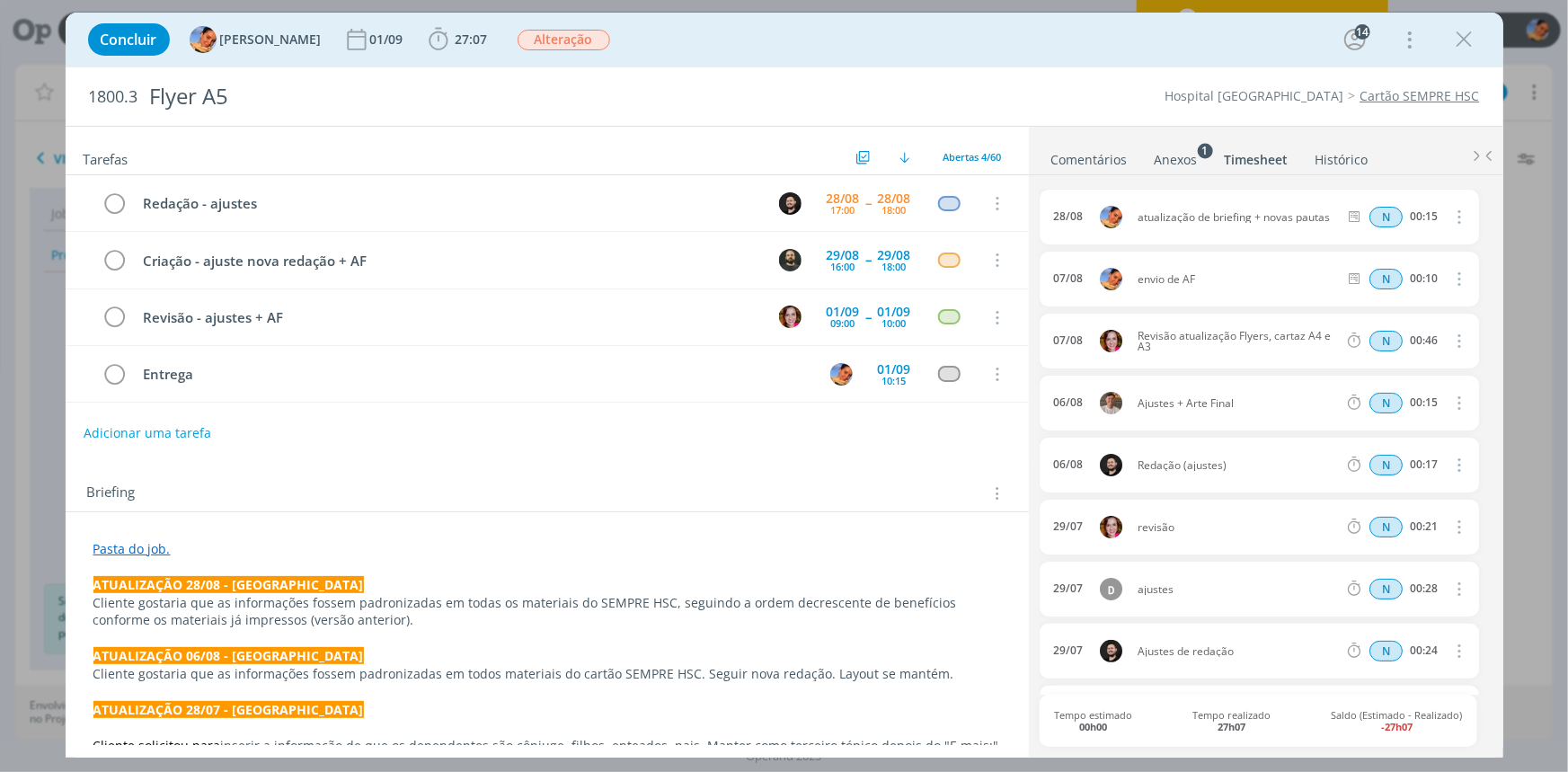
click at [148, 552] on link "Pasta do job." at bounding box center [131, 548] width 77 height 18
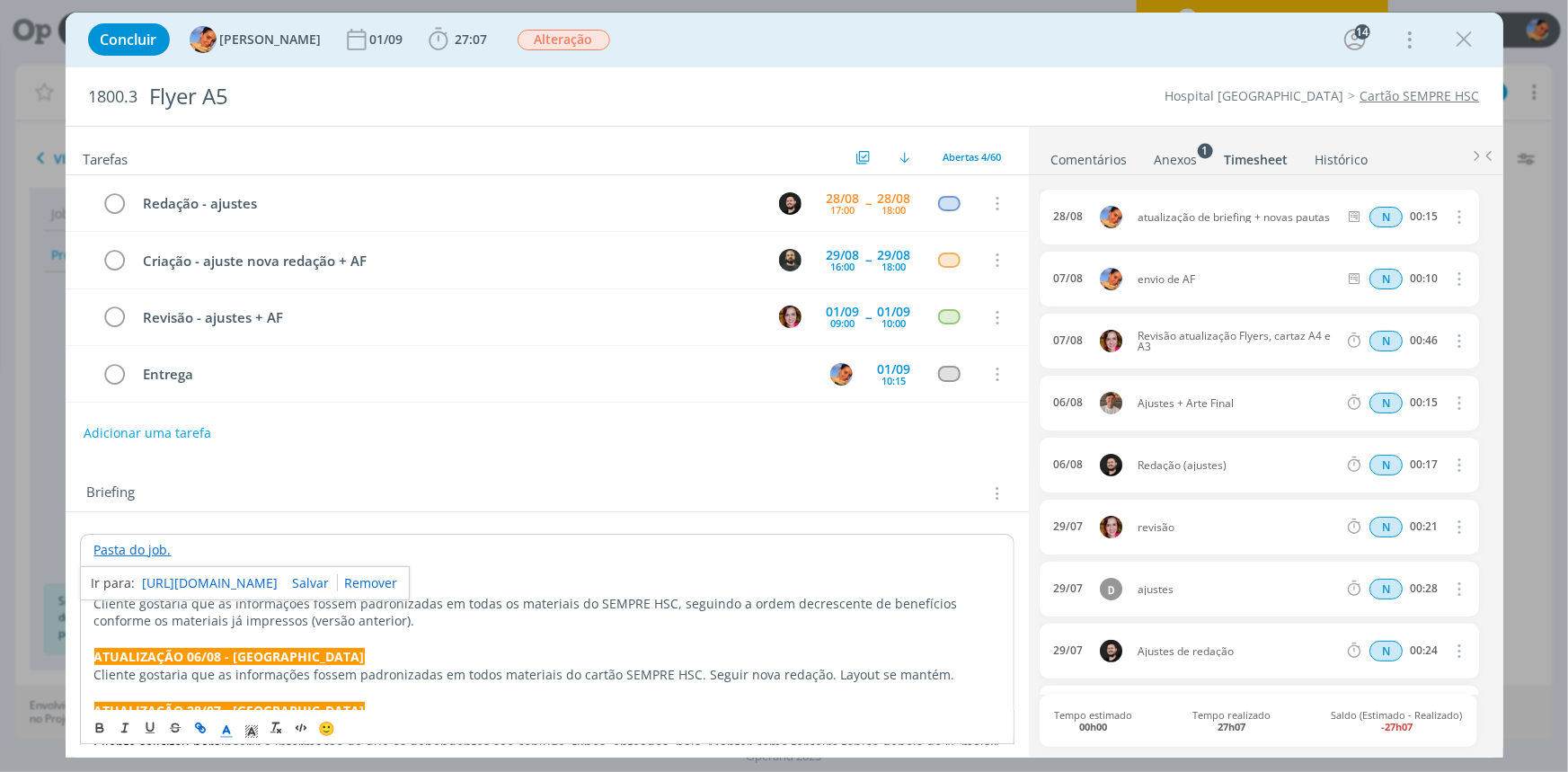
click at [175, 568] on div "https://sobeae.sharepoint.com/:f:/s/SOBEAE/ElqjIO-mer5Nl9BtabwMCRkBjw_HDD8VZln_…" at bounding box center [244, 582] width 330 height 34
click at [174, 579] on link "https://sobeae.sharepoint.com/:f:/s/SOBEAE/ElqjIO-mer5Nl9BtabwMCRkBjw_HDD8VZln_…" at bounding box center [211, 583] width 136 height 23
click at [1472, 31] on icon "dialog" at bounding box center [1465, 40] width 27 height 27
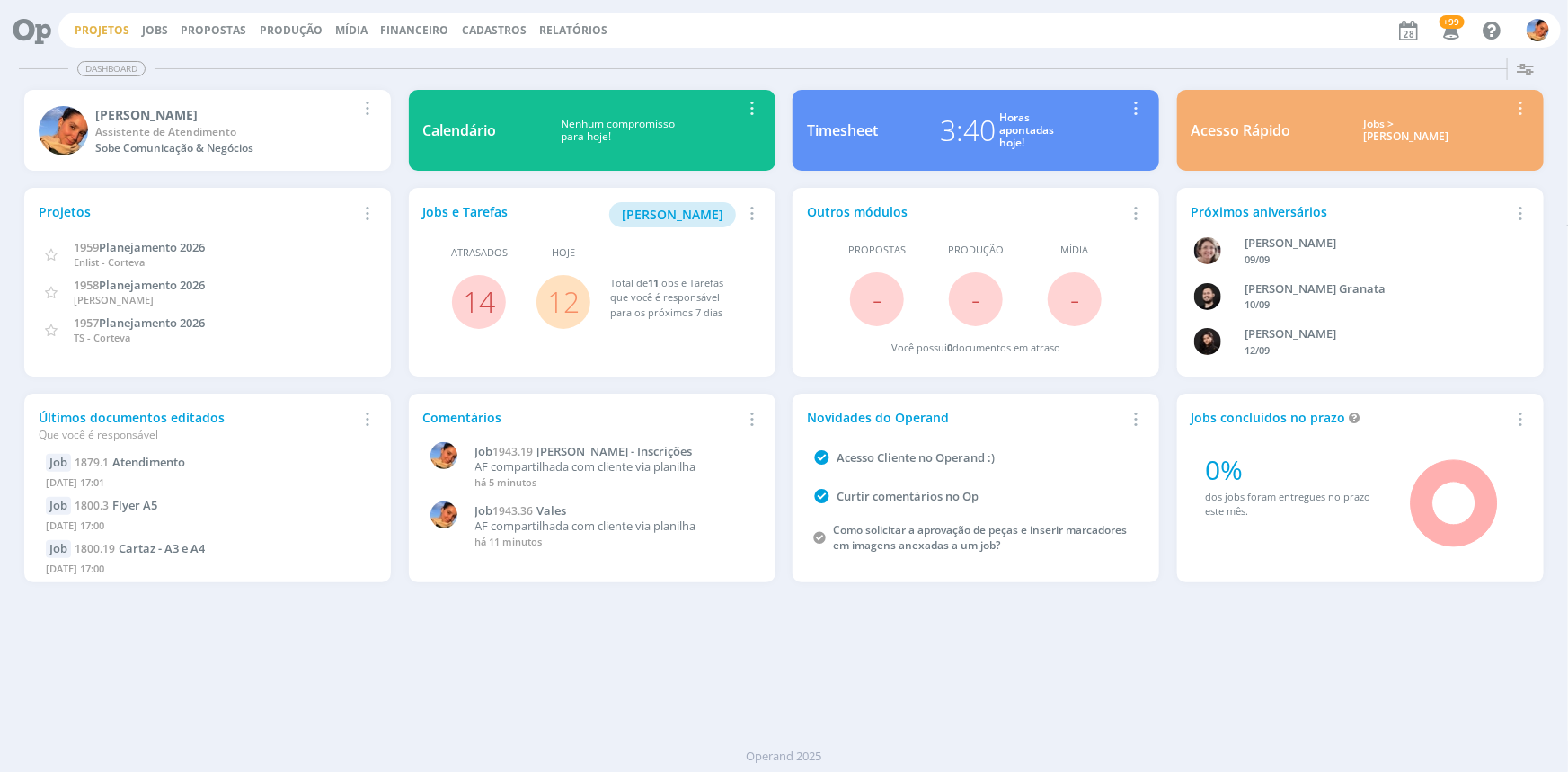
click at [80, 29] on link "Projetos" at bounding box center [102, 30] width 54 height 16
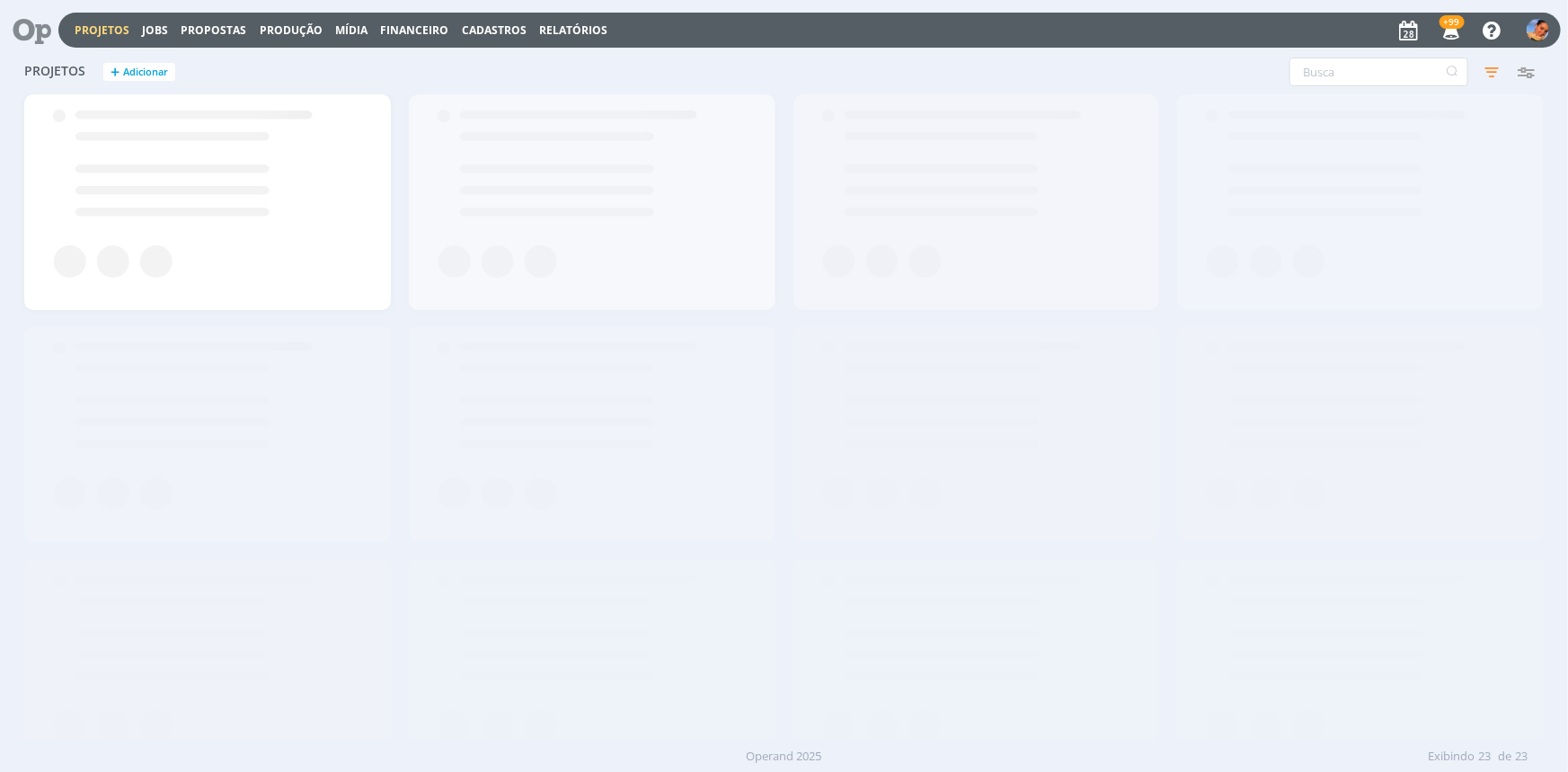
click at [54, 27] on div at bounding box center [32, 30] width 52 height 40
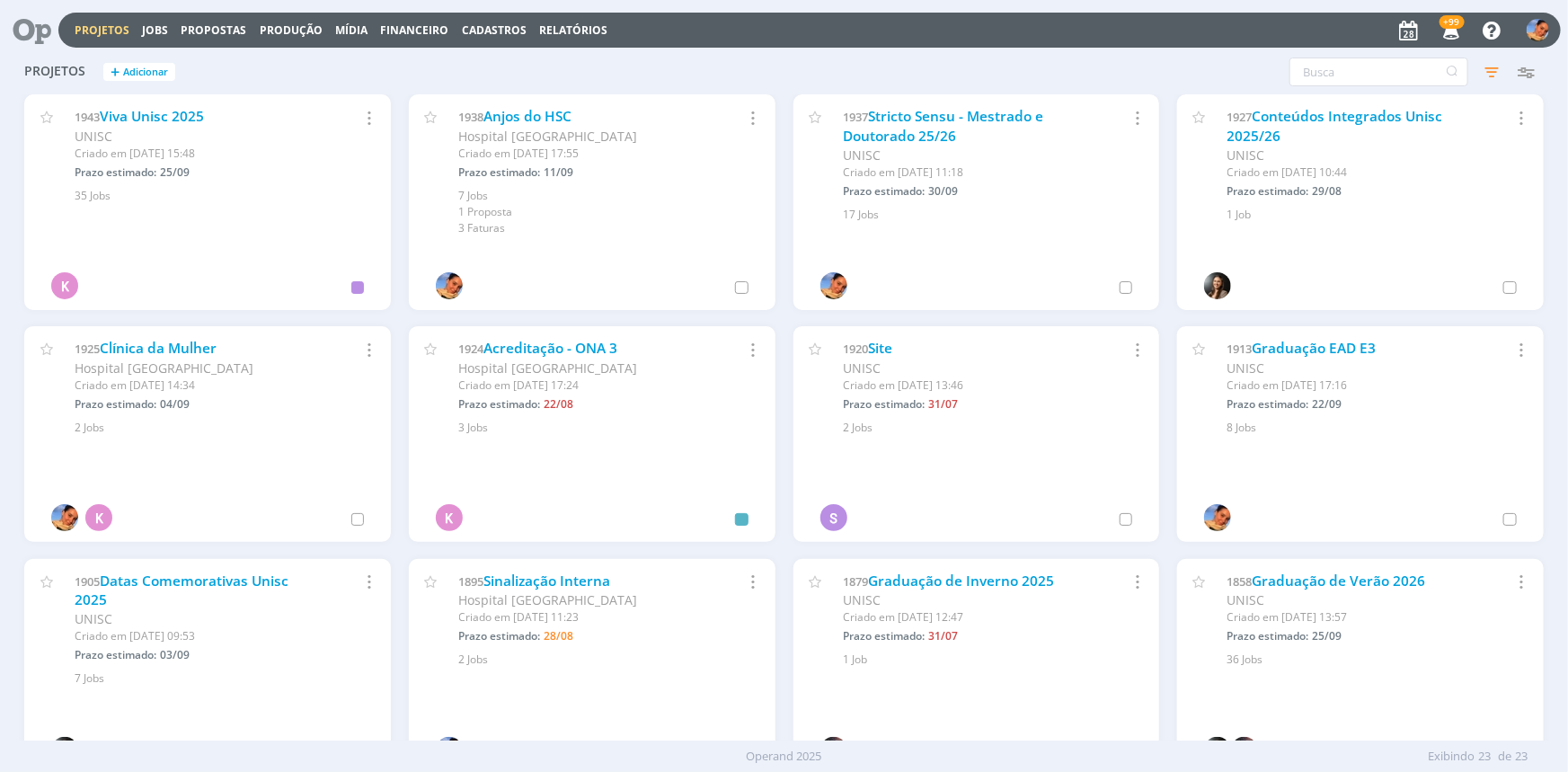
click at [44, 27] on icon at bounding box center [25, 30] width 37 height 35
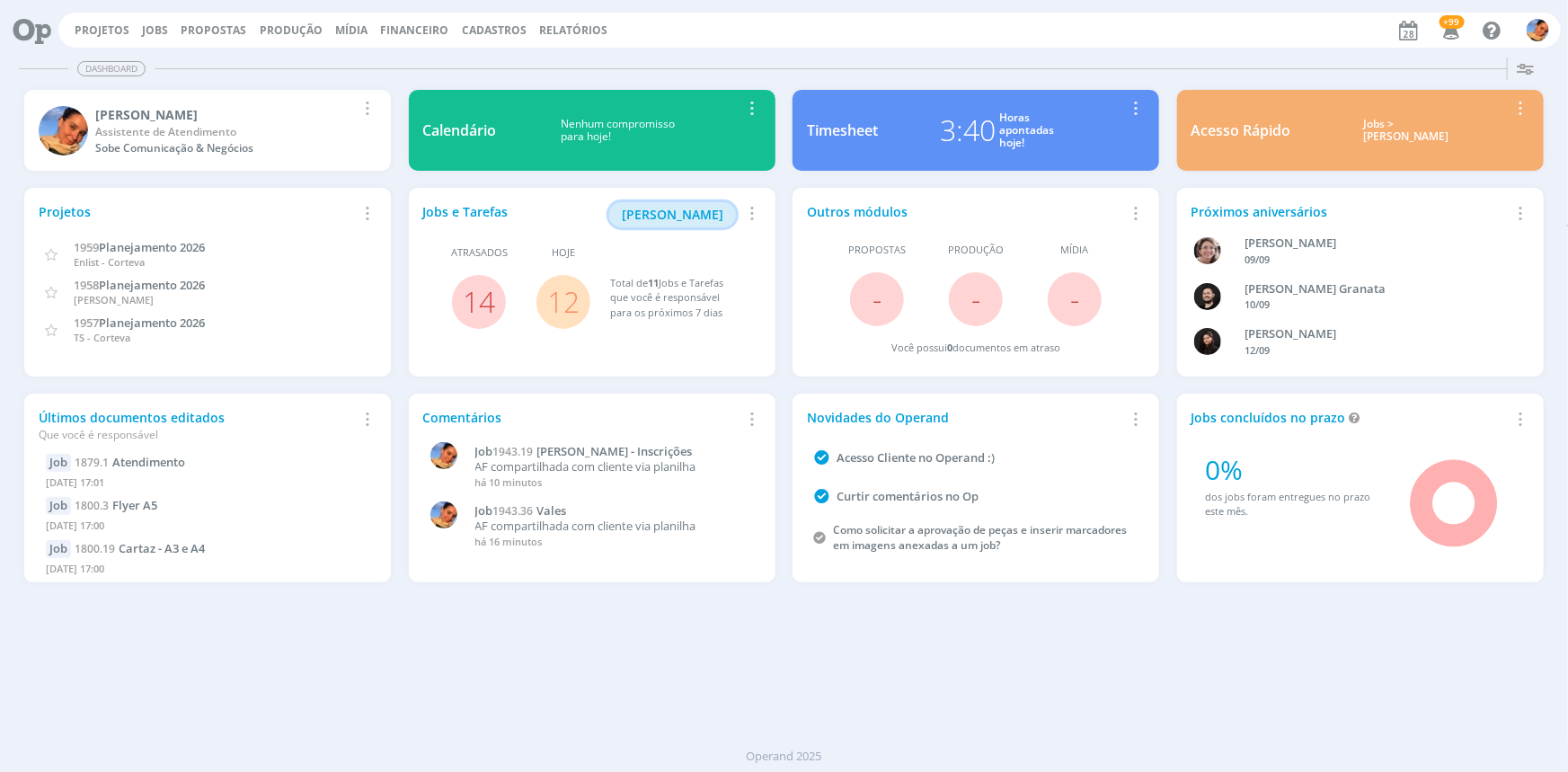
click at [707, 218] on span "[PERSON_NAME]" at bounding box center [672, 215] width 101 height 18
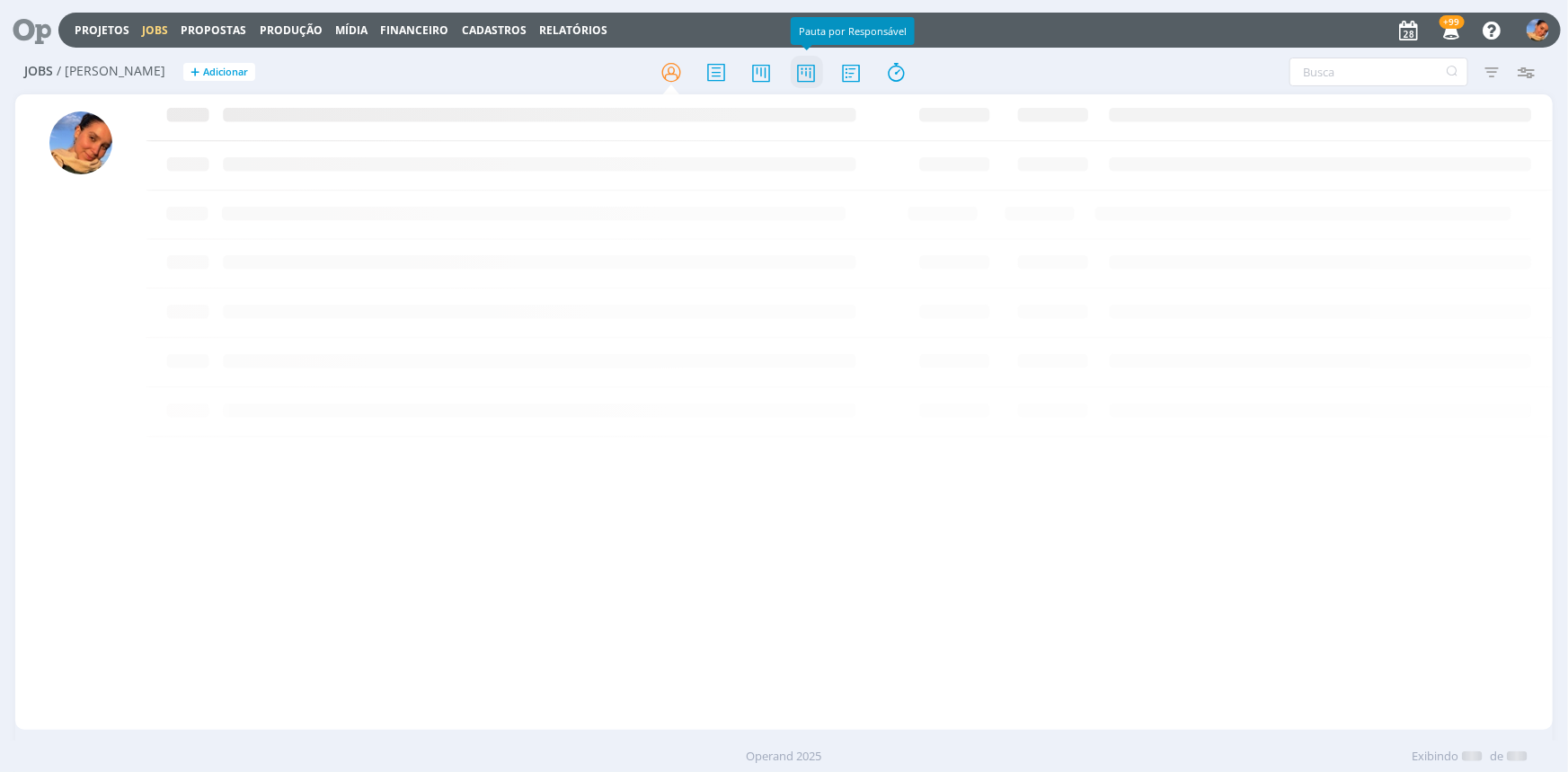
click at [817, 85] on icon at bounding box center [805, 72] width 32 height 35
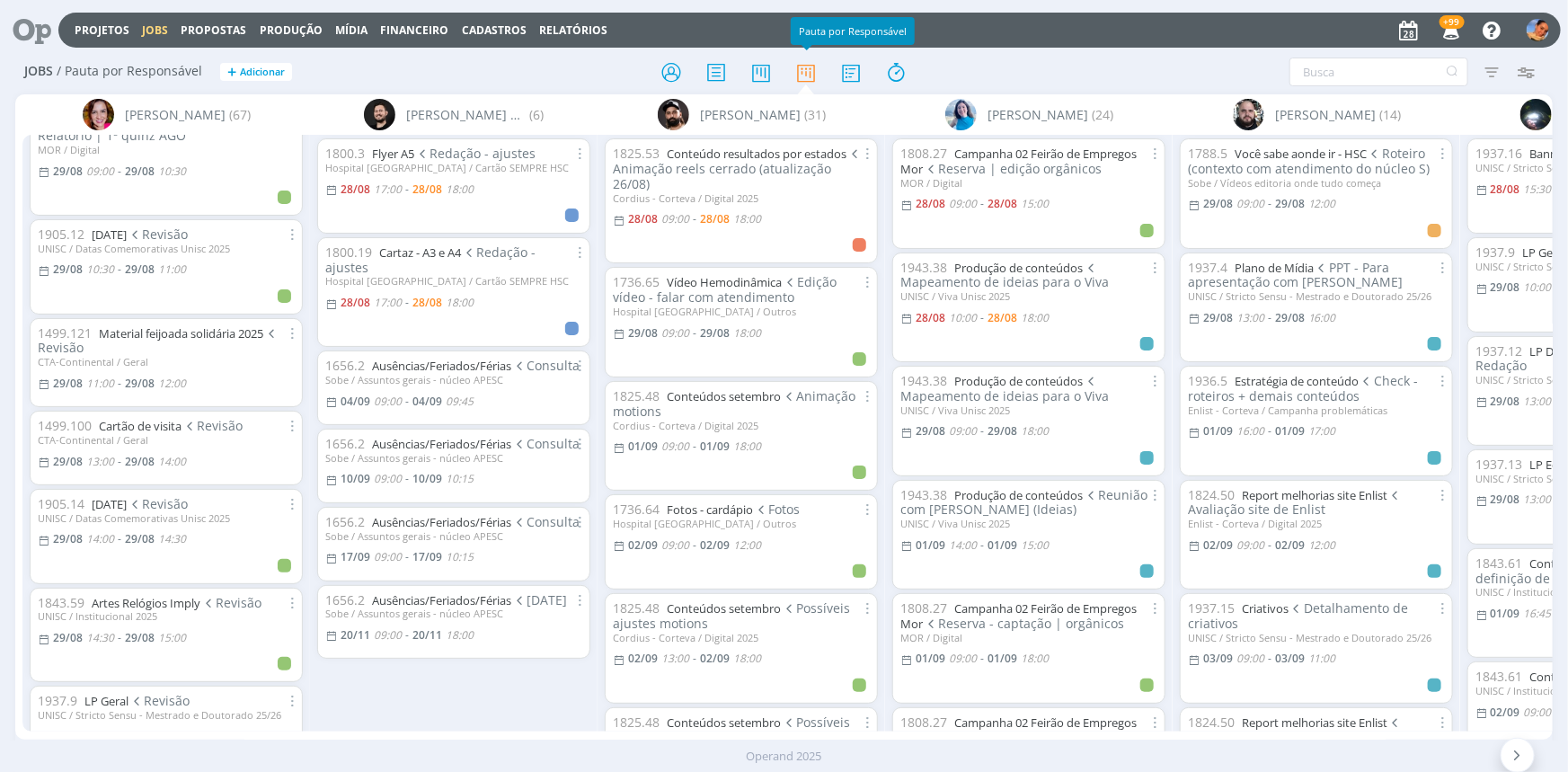
scroll to position [162, 0]
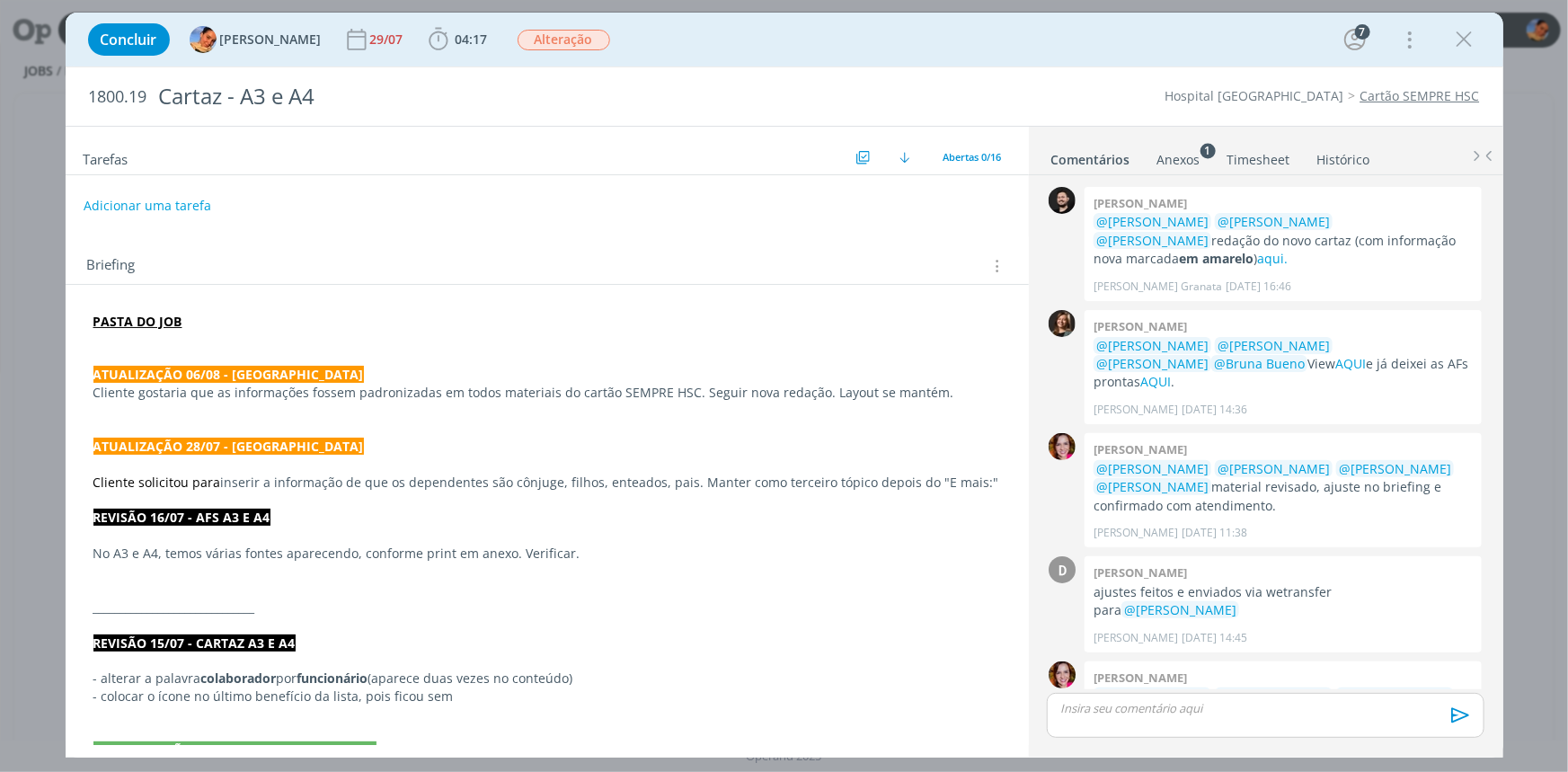
scroll to position [1081, 0]
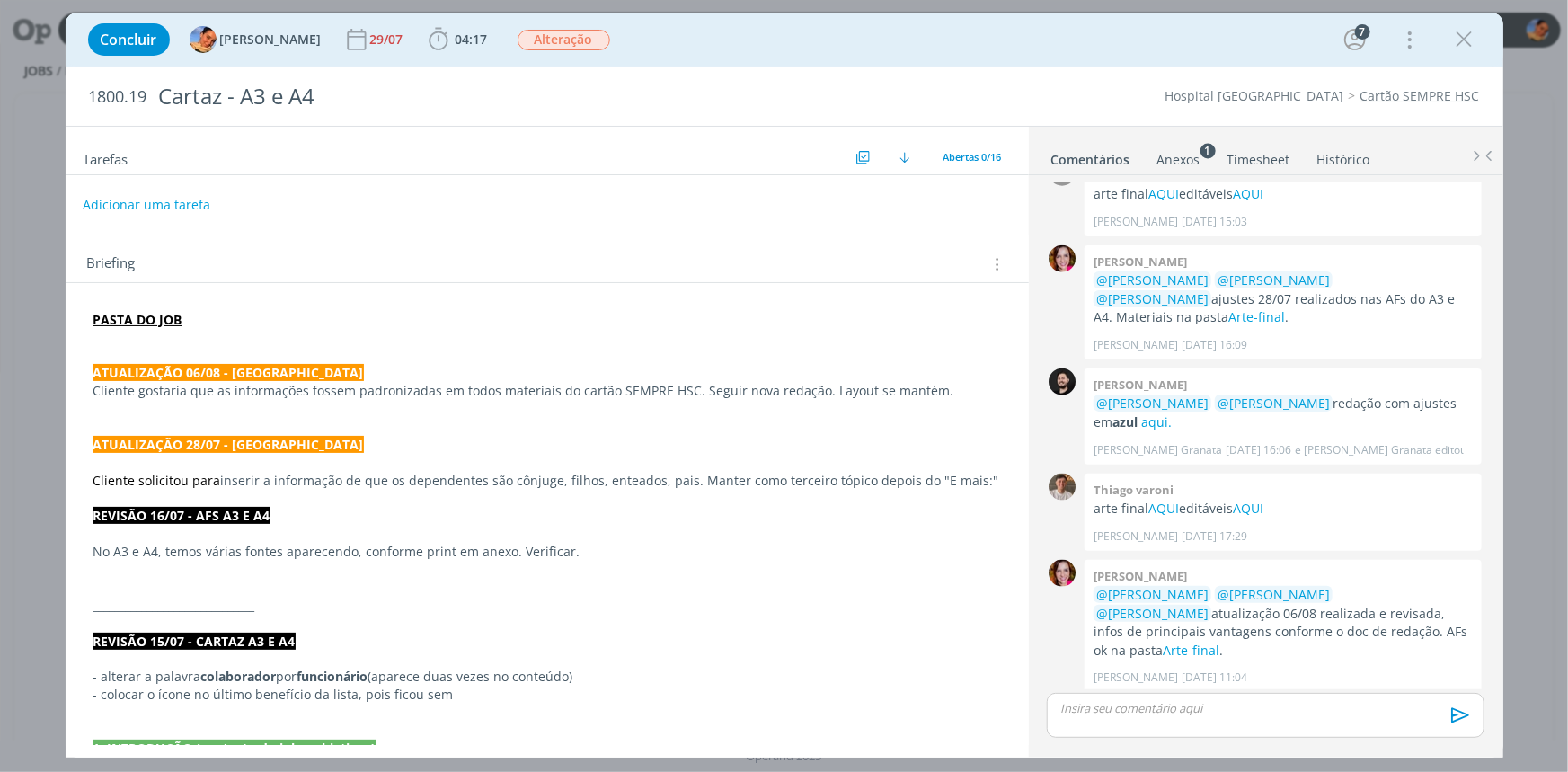
click at [178, 215] on button "Adicionar uma tarefa" at bounding box center [146, 204] width 127 height 30
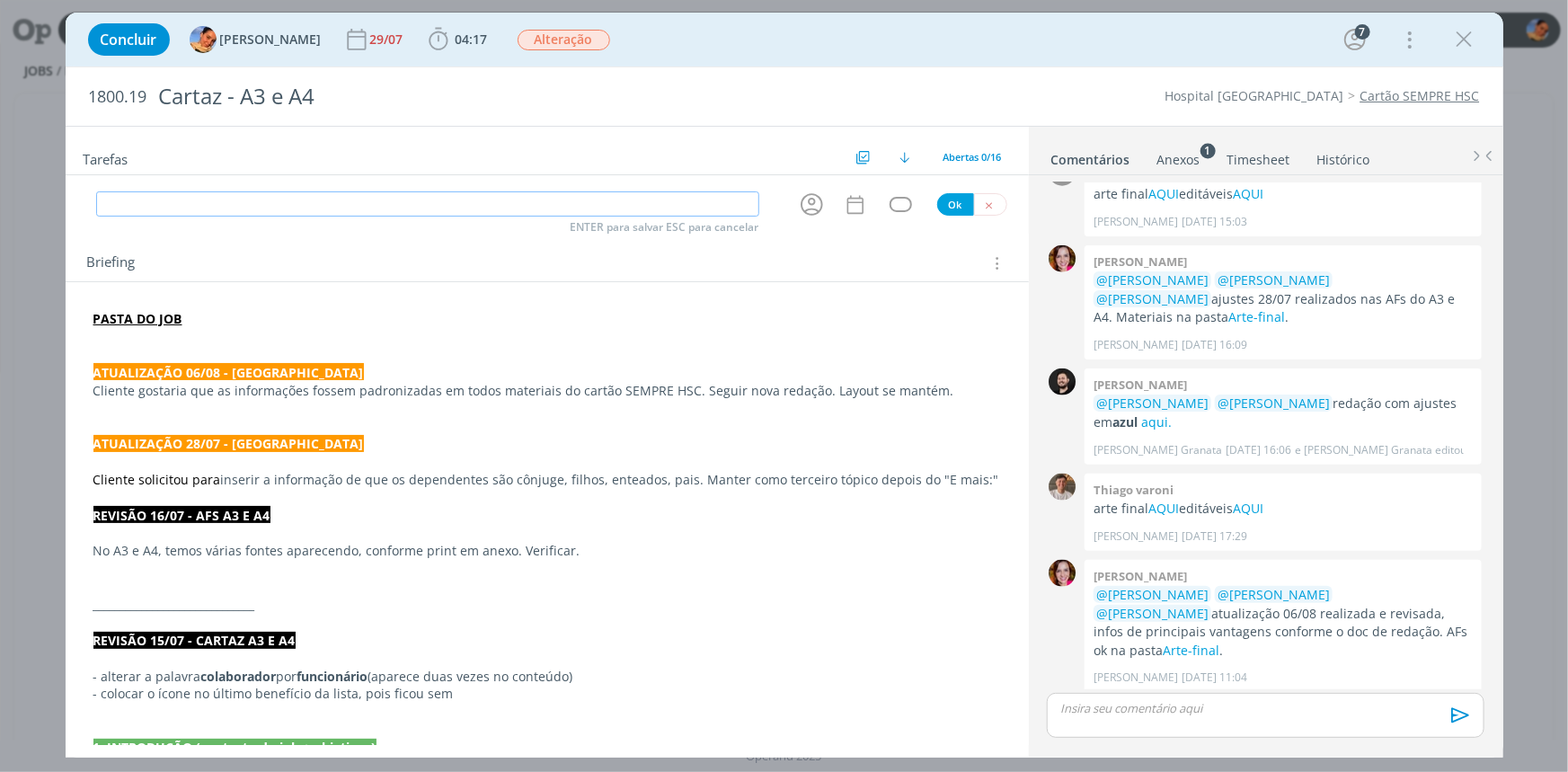
click at [178, 215] on input "dialog" at bounding box center [428, 204] width 663 height 25
click at [799, 195] on icon "dialog" at bounding box center [812, 204] width 28 height 28
type input "Redação - ajustes"
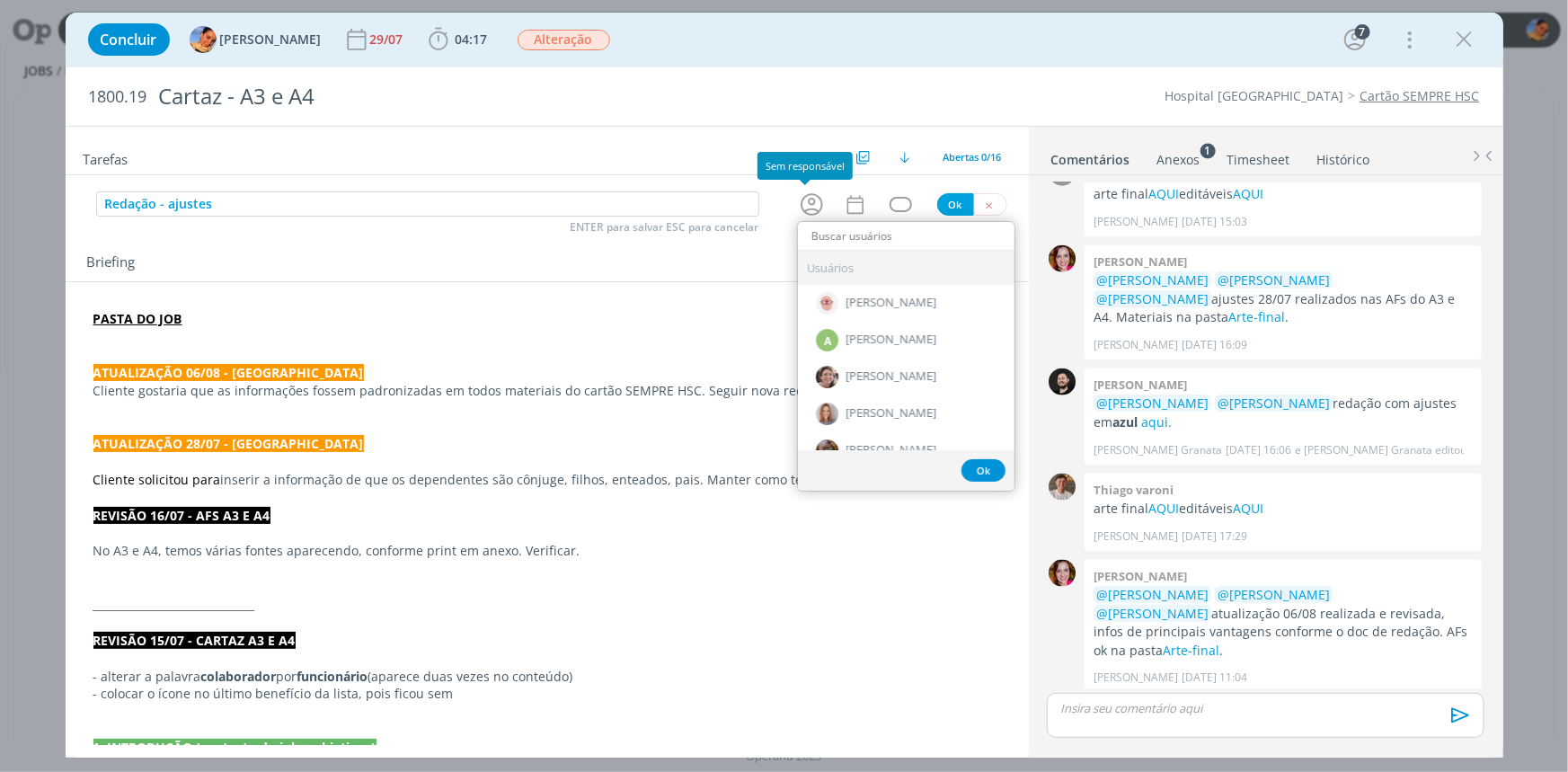
click at [799, 195] on icon "dialog" at bounding box center [812, 204] width 28 height 28
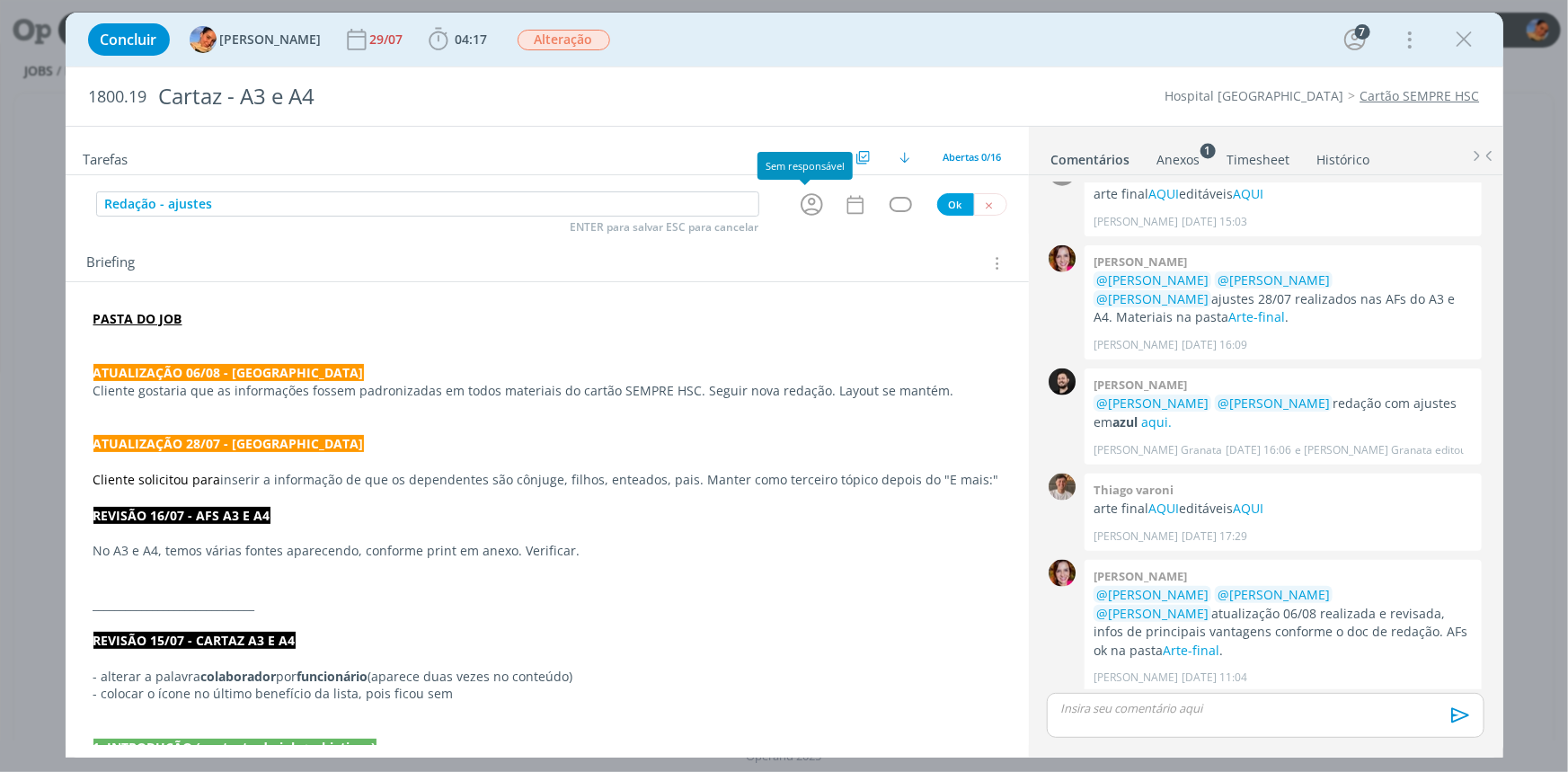
click at [801, 197] on icon "dialog" at bounding box center [811, 204] width 22 height 22
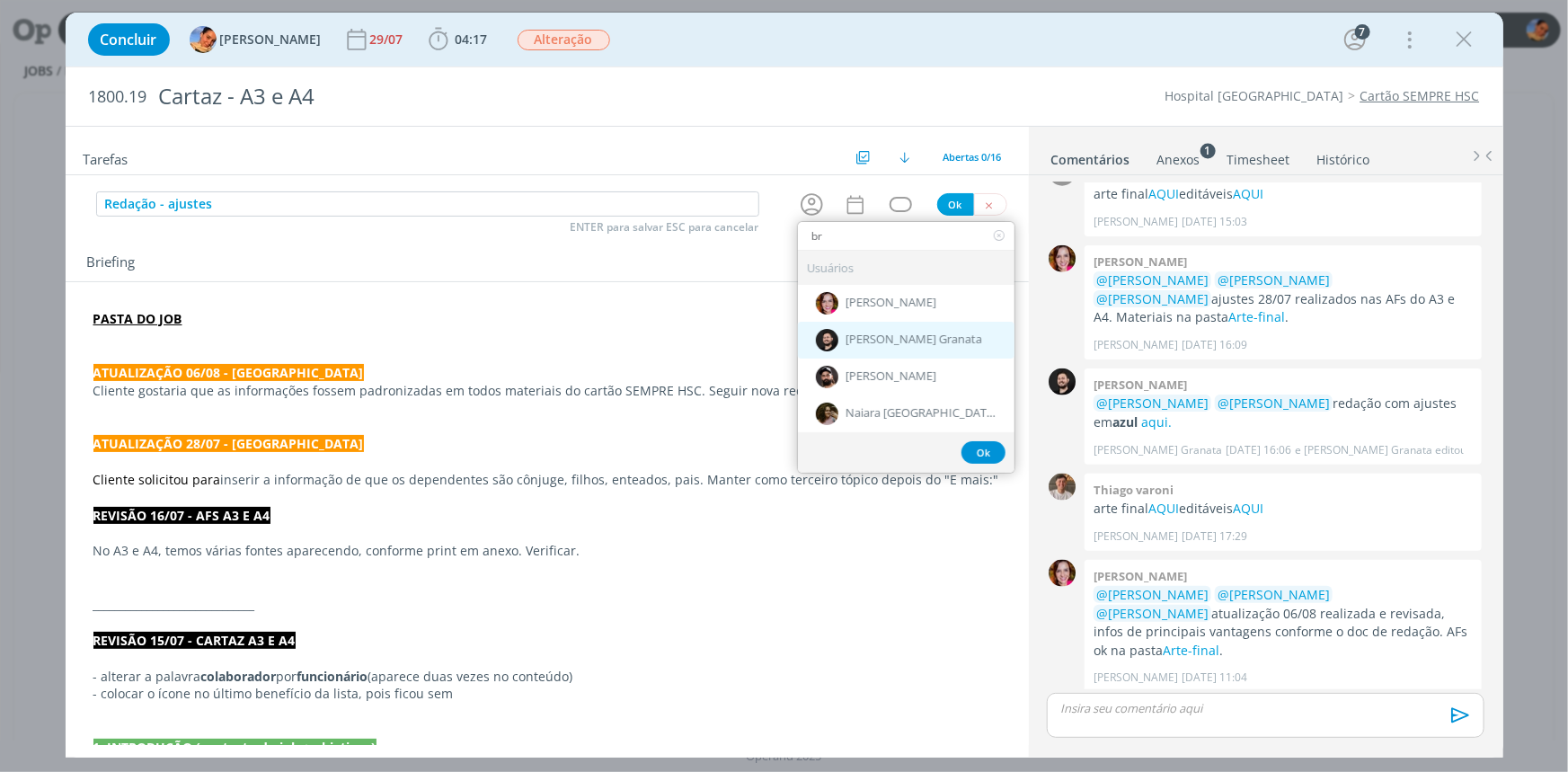
type input "br"
click at [886, 341] on span "[PERSON_NAME] Granata" at bounding box center [913, 340] width 136 height 15
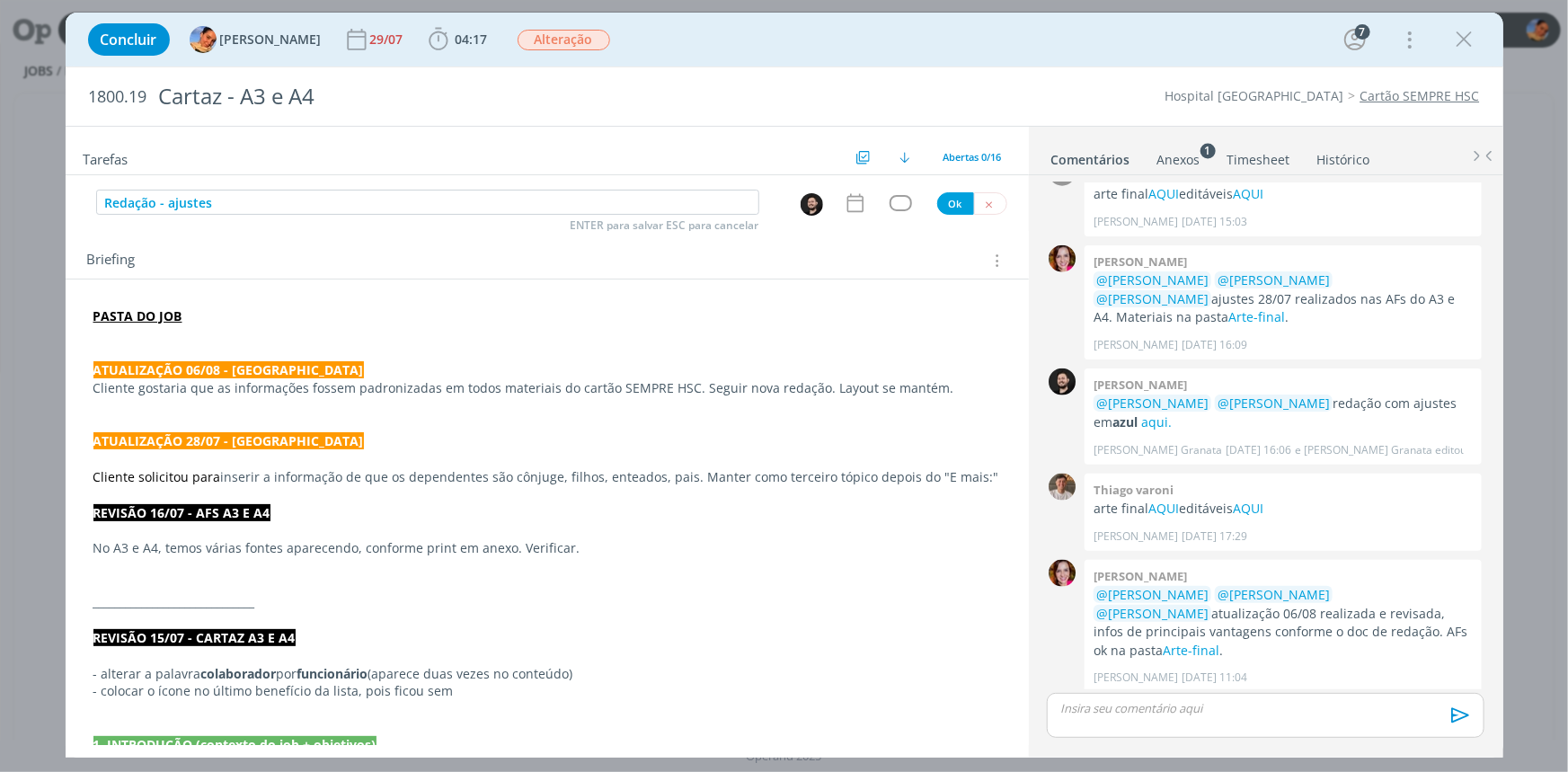
click at [847, 214] on icon "dialog" at bounding box center [856, 203] width 23 height 23
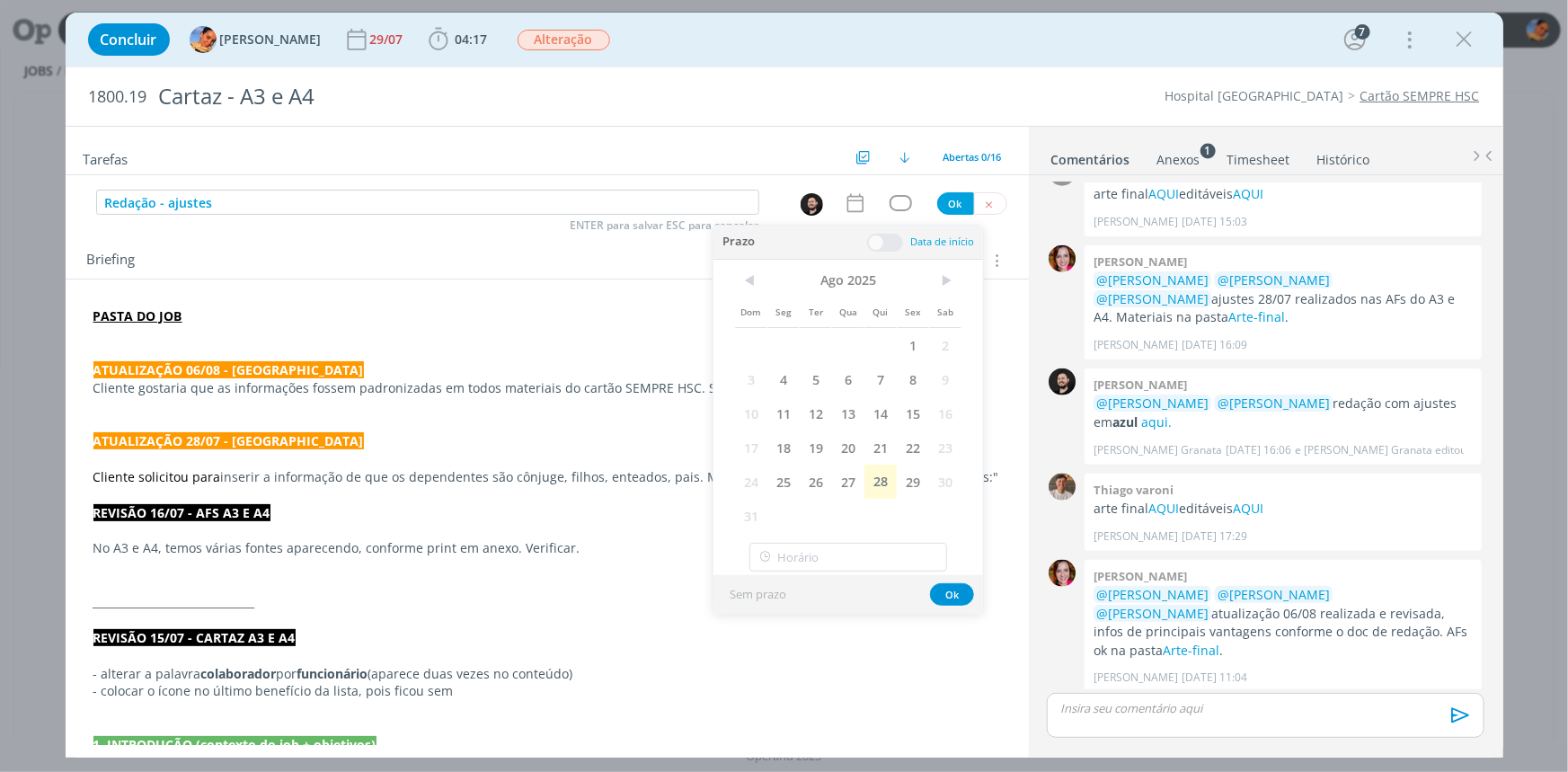
drag, startPoint x: 875, startPoint y: 471, endPoint x: 895, endPoint y: 336, distance: 136.5
click at [876, 472] on span "28" at bounding box center [880, 481] width 32 height 34
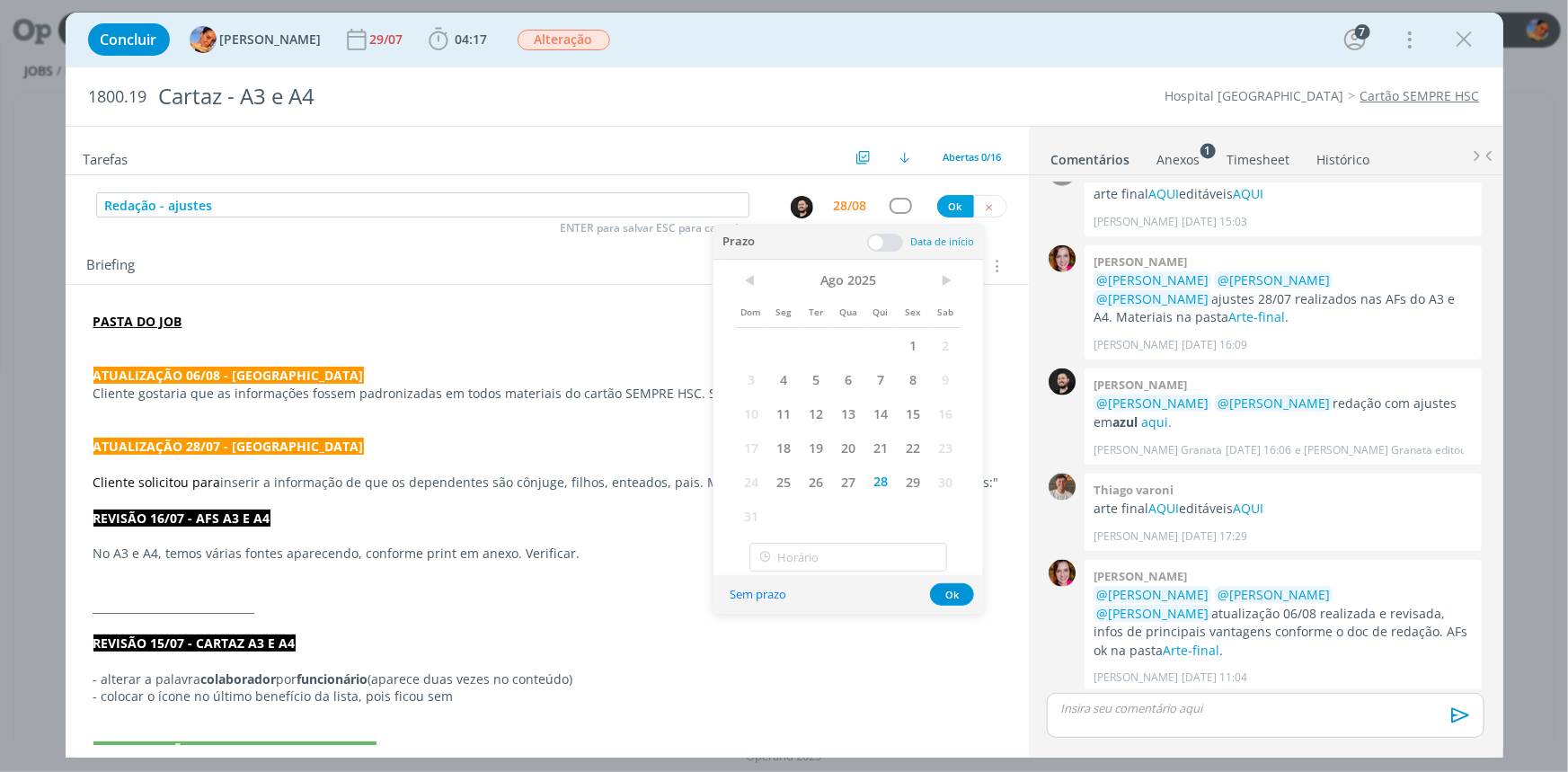
click at [886, 248] on span at bounding box center [885, 242] width 36 height 18
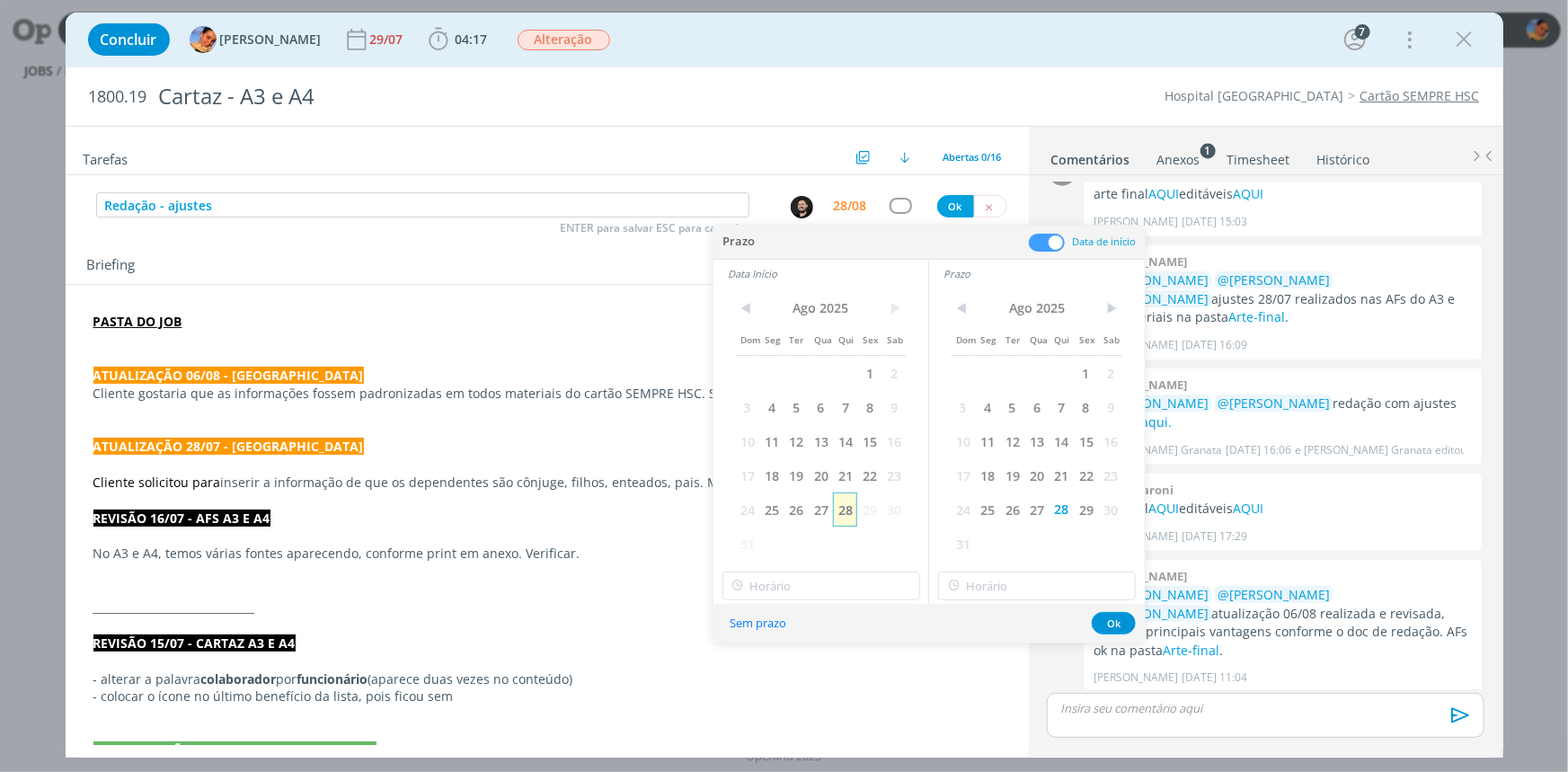
drag, startPoint x: 845, startPoint y: 514, endPoint x: 866, endPoint y: 566, distance: 56.1
click at [844, 514] on span "28" at bounding box center [845, 509] width 24 height 34
click at [869, 578] on input "18:00" at bounding box center [821, 586] width 197 height 29
click at [806, 450] on div "17:15" at bounding box center [823, 439] width 200 height 32
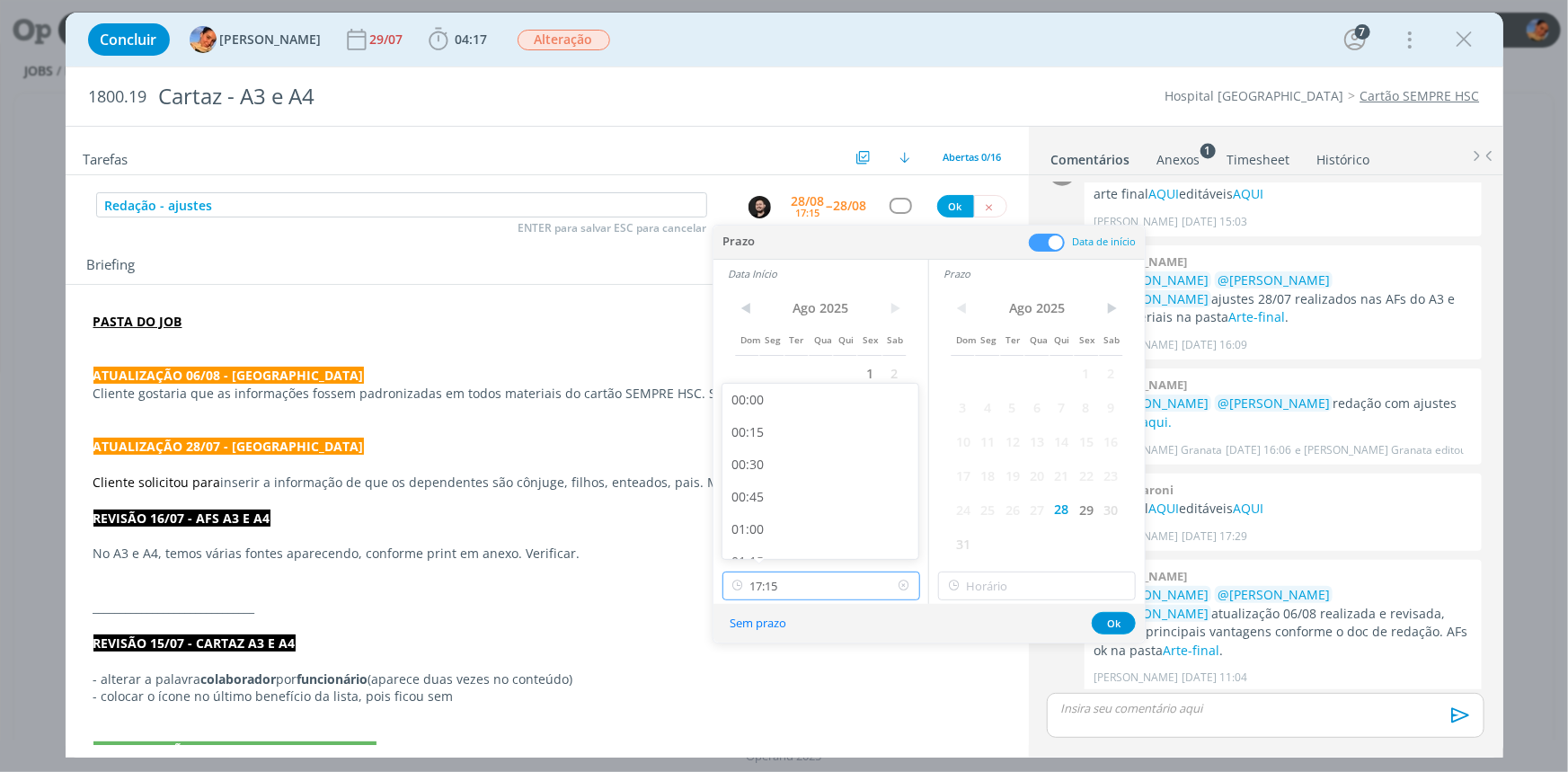
click at [838, 591] on input "17:15" at bounding box center [821, 586] width 197 height 29
click at [812, 513] on div "17:00" at bounding box center [823, 505] width 200 height 32
type input "17:00"
type input "18:00"
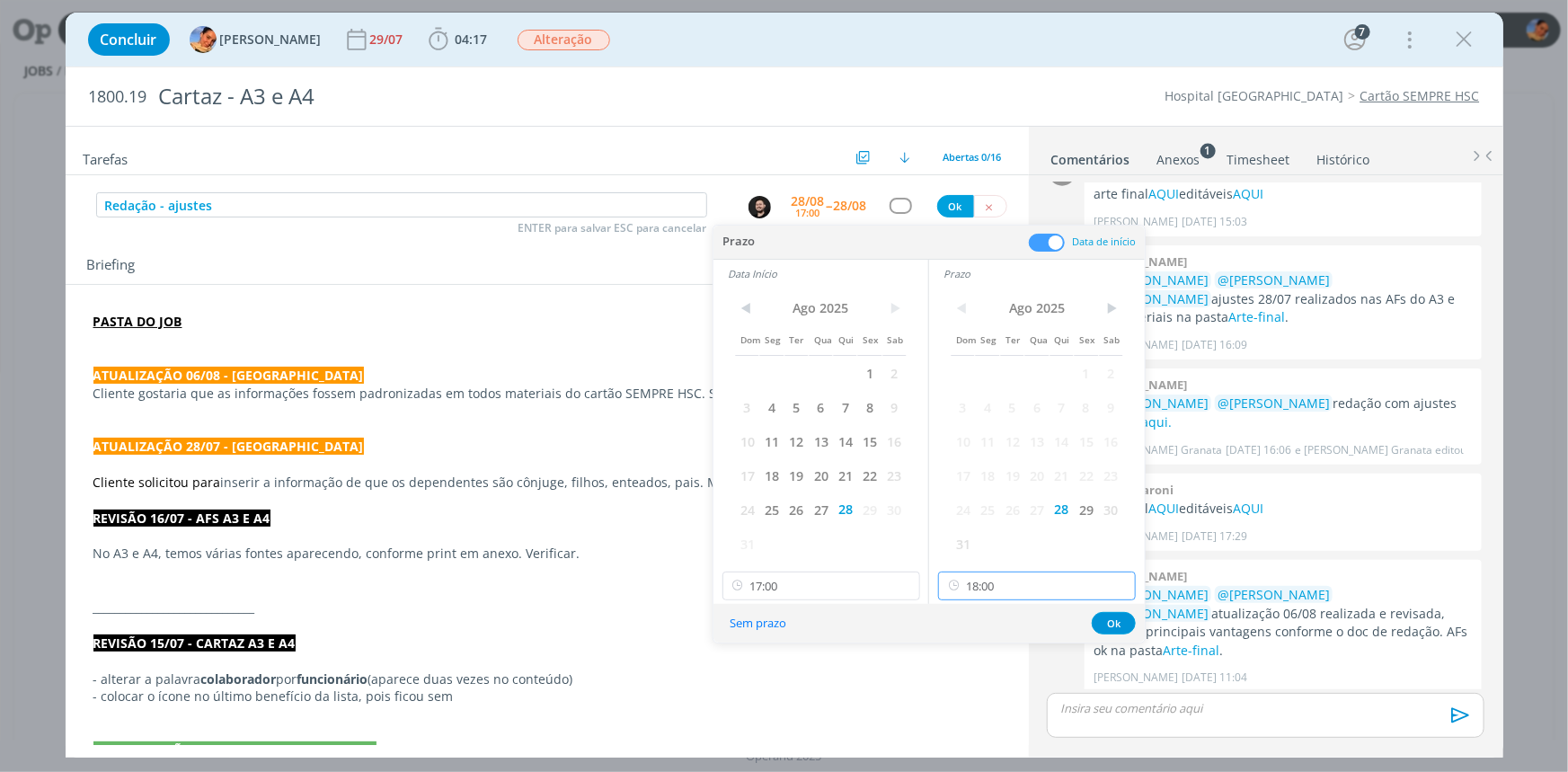
click at [1035, 585] on input "18:00" at bounding box center [1037, 586] width 197 height 29
click at [1009, 526] on div "18:00" at bounding box center [1040, 536] width 200 height 32
click at [903, 206] on div "dialog" at bounding box center [901, 205] width 22 height 16
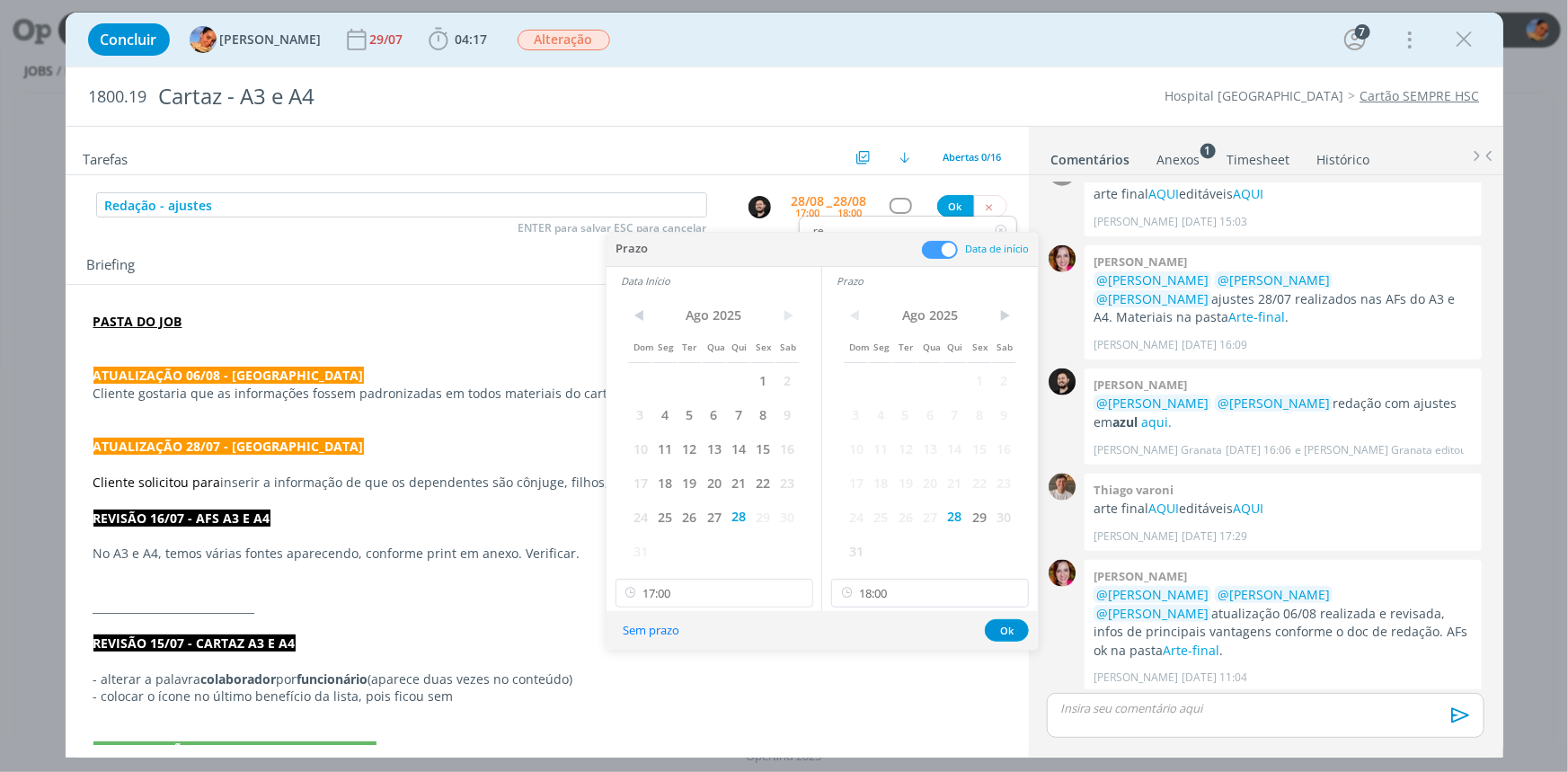
type input "re"
click at [573, 254] on div "Briefing Briefings Predefinidos Versões do Briefing Ver Briefing do Projeto" at bounding box center [550, 265] width 925 height 23
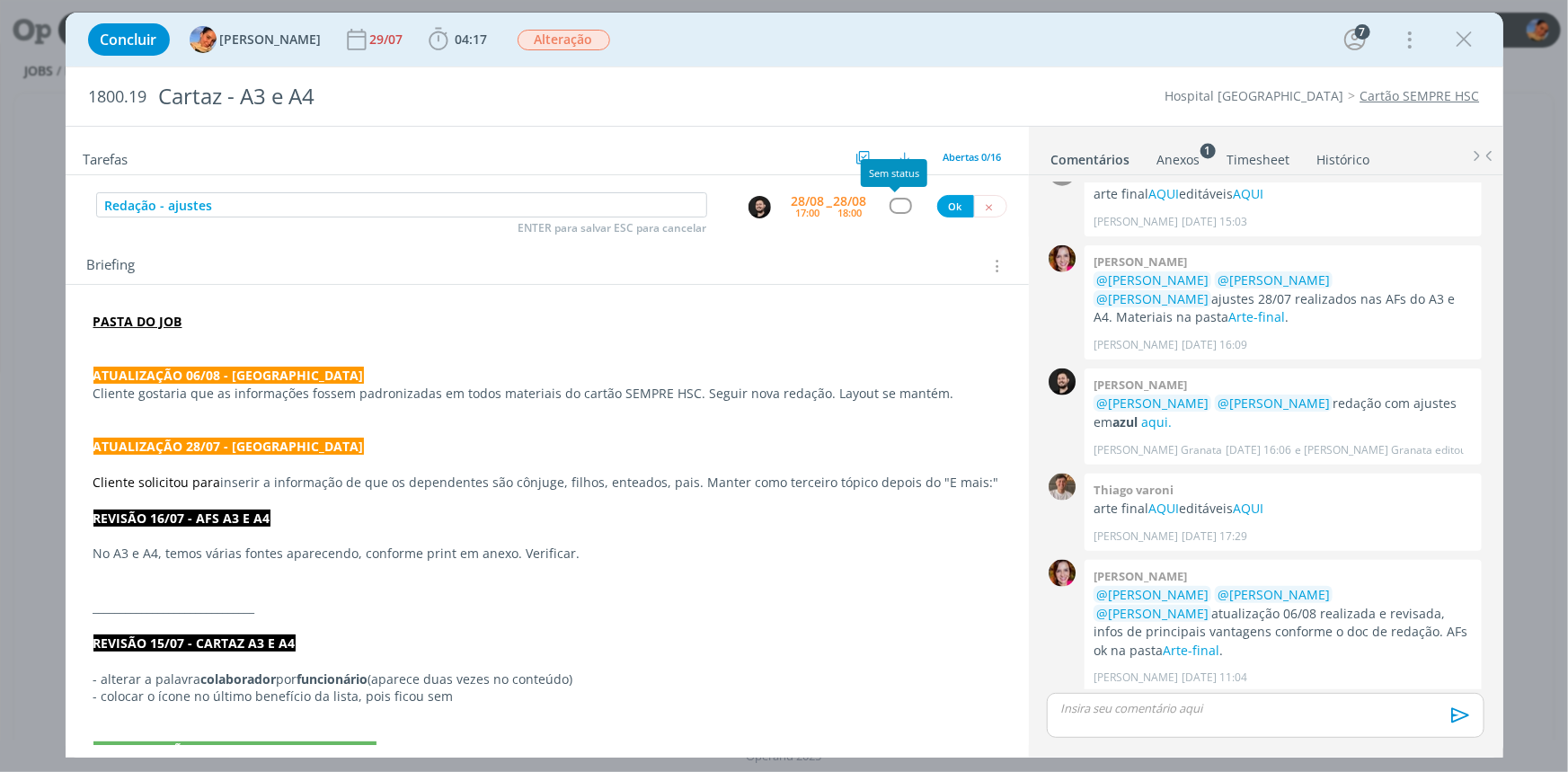
click at [896, 204] on div "dialog" at bounding box center [901, 205] width 22 height 16
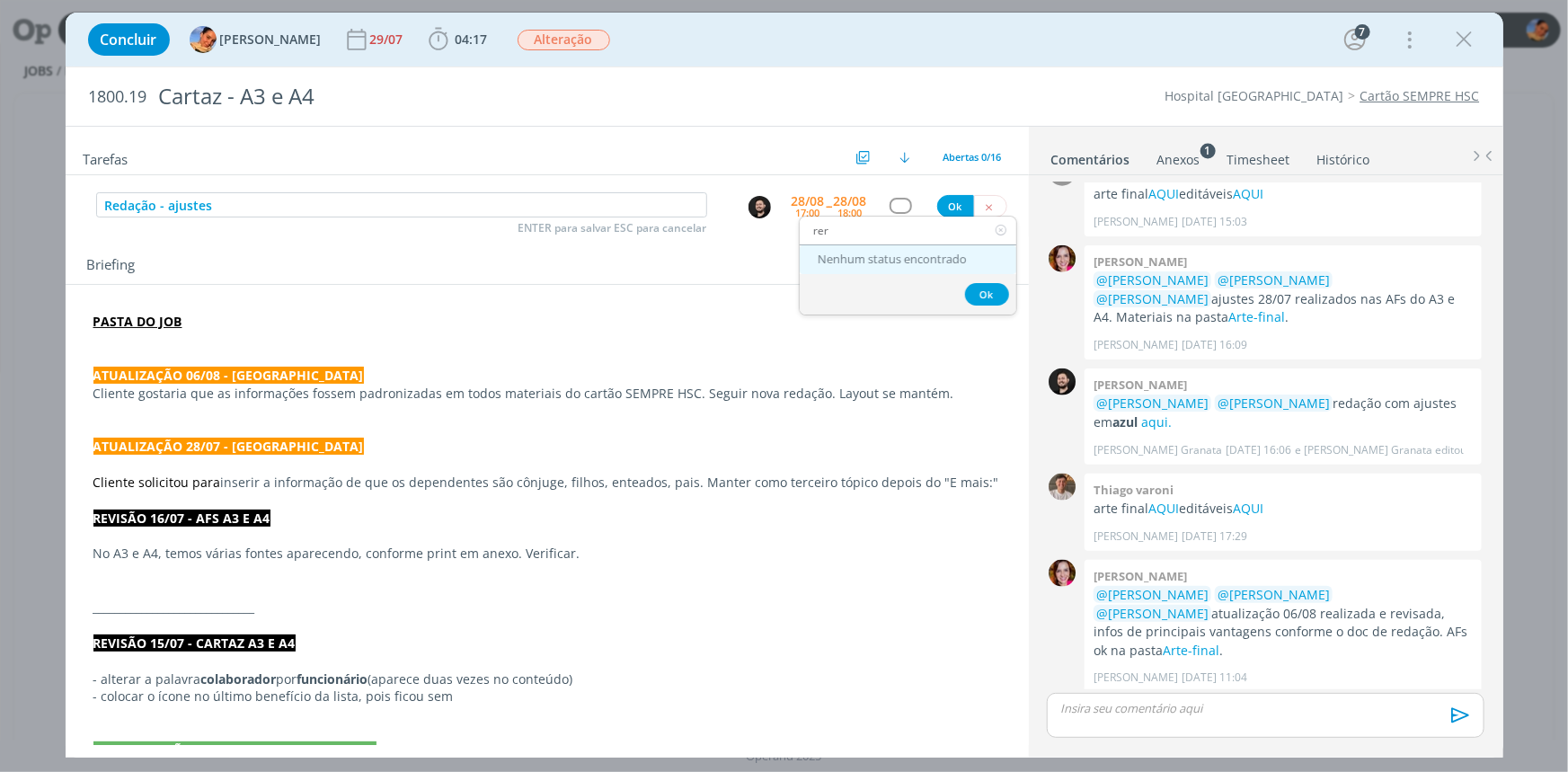
type input "re"
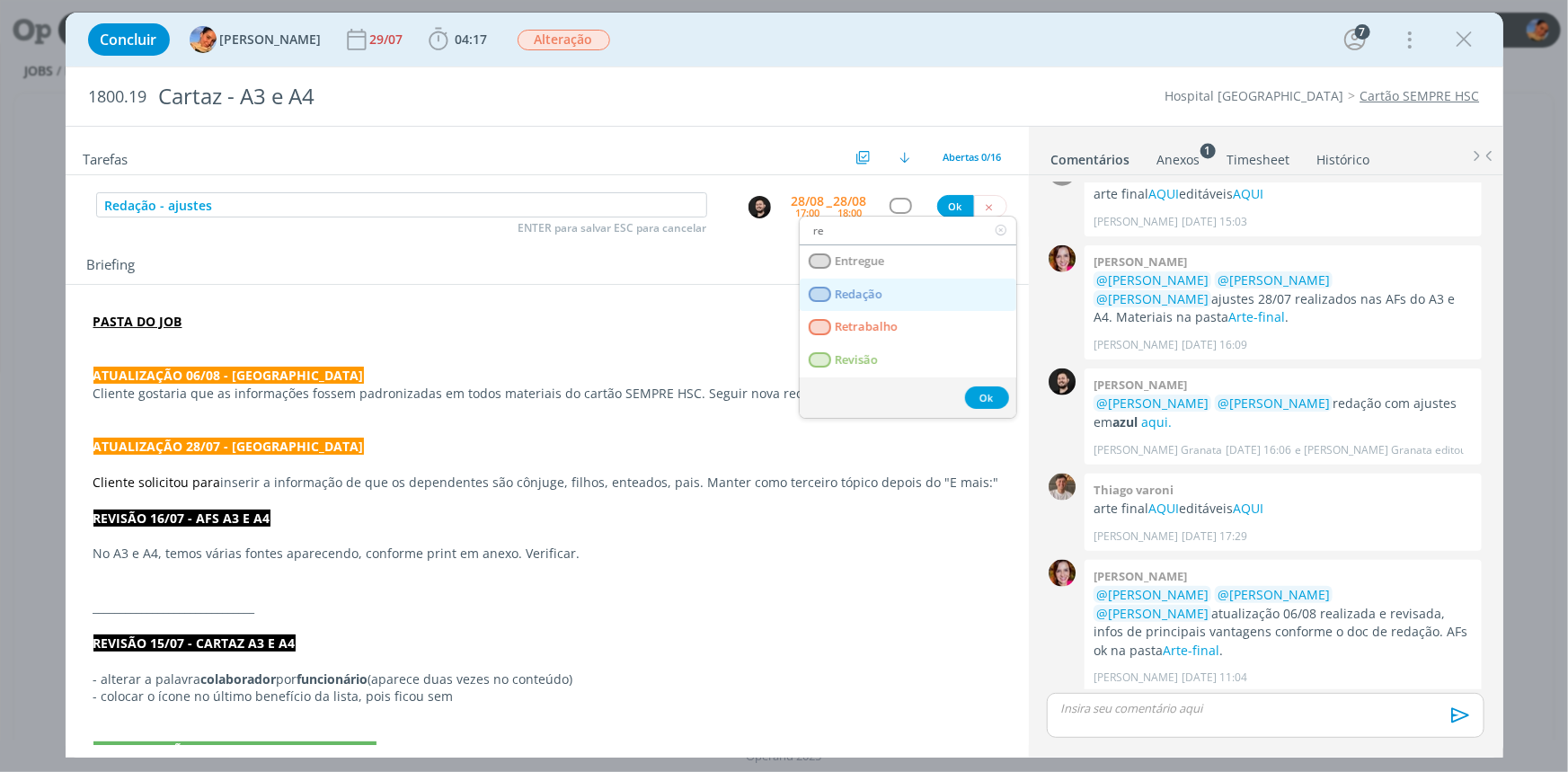
drag, startPoint x: 882, startPoint y: 299, endPoint x: 805, endPoint y: 227, distance: 105.4
click at [882, 299] on link "Redação" at bounding box center [908, 295] width 217 height 33
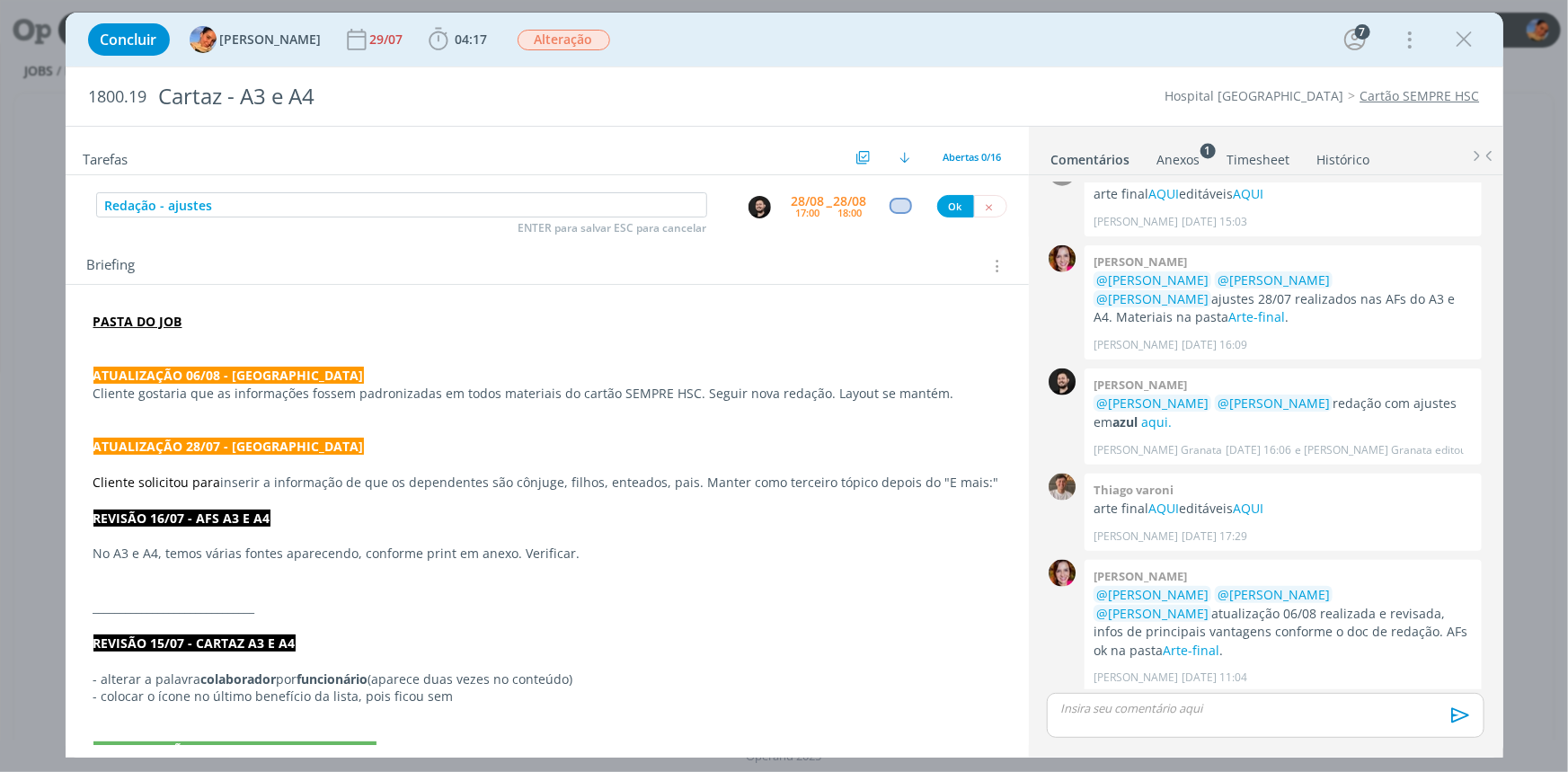
scroll to position [1081, 0]
click at [240, 331] on p "dialog" at bounding box center [547, 339] width 908 height 18
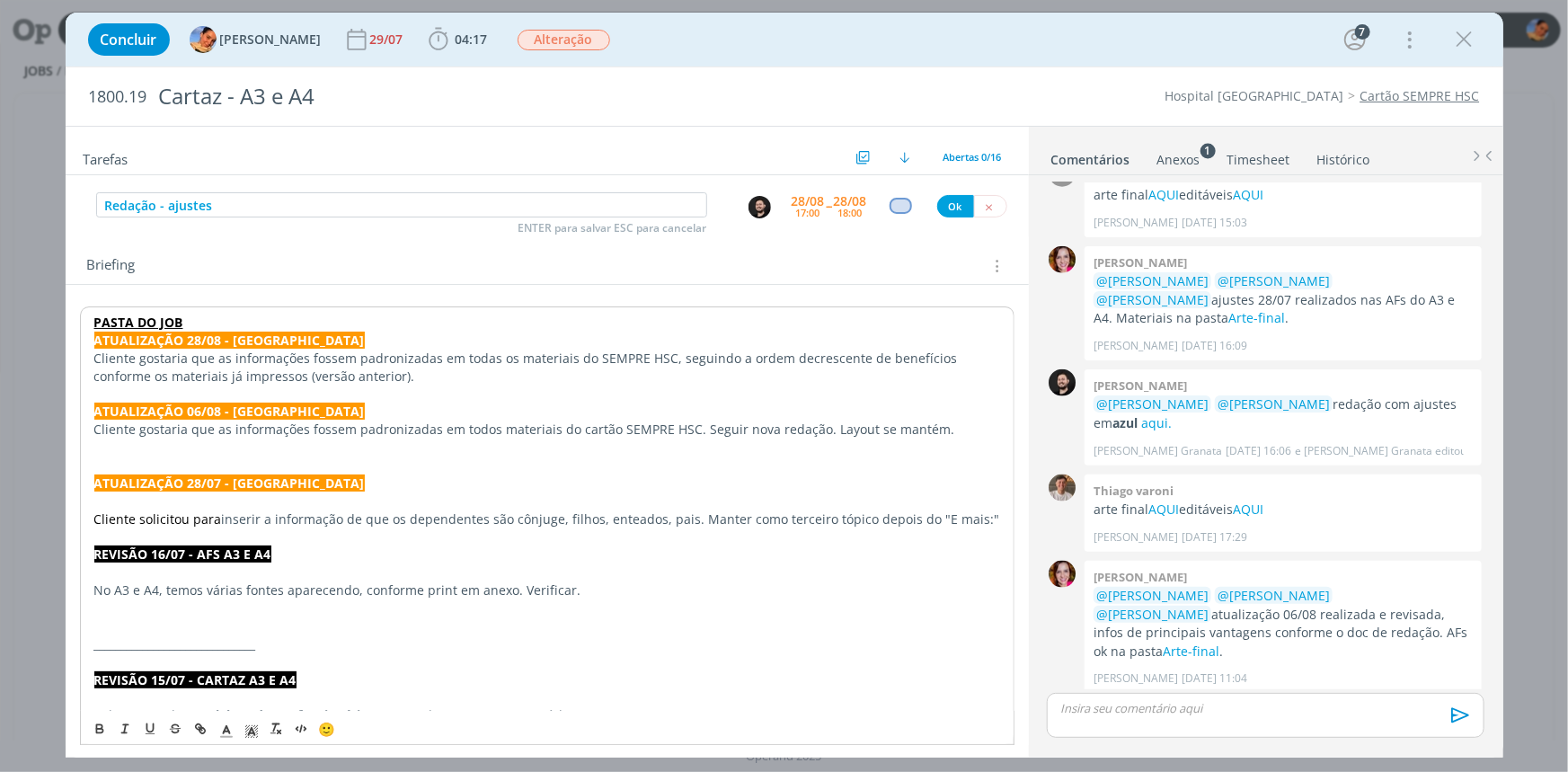
click at [230, 312] on div "PASTA DO JOB ATUALIZAÇÃO 28/08 - Luíza Cliente gostaria que as informações foss…" at bounding box center [547, 759] width 935 height 906
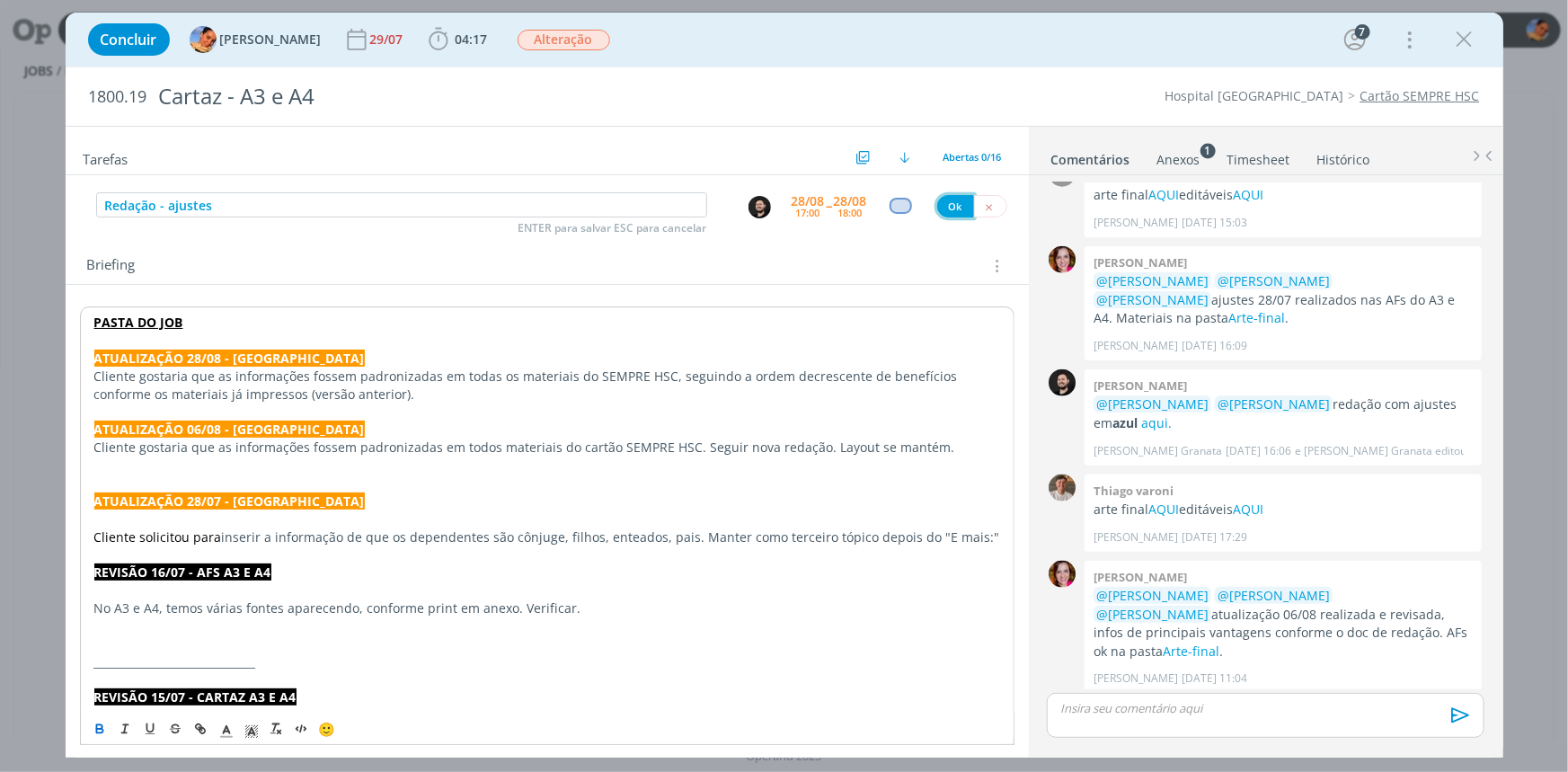
click at [942, 214] on button "Ok" at bounding box center [956, 206] width 37 height 22
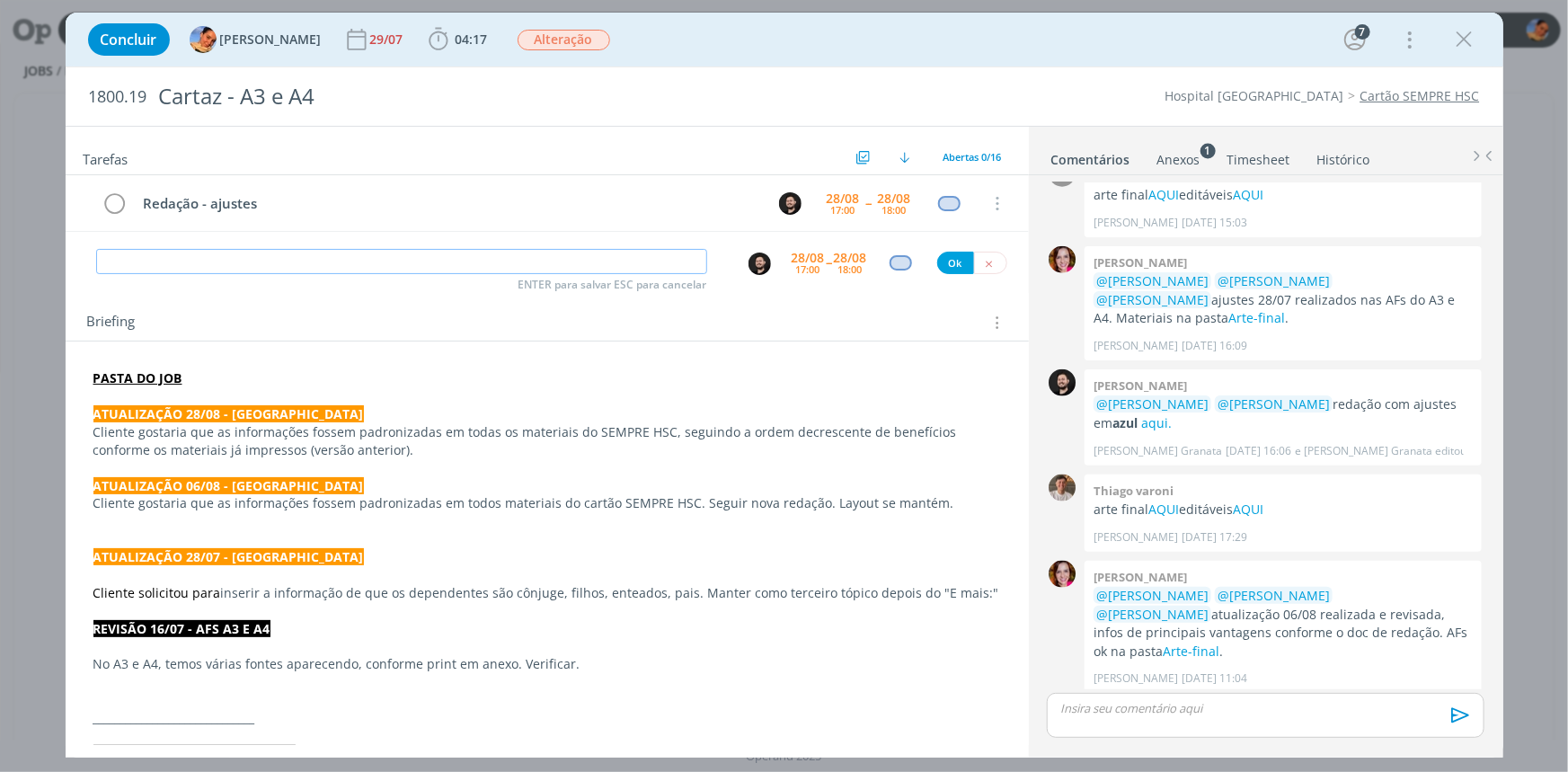
click at [337, 267] on input "dialog" at bounding box center [402, 262] width 611 height 25
paste input "Criação - ajuste nova redação + AF"
click at [756, 265] on img "dialog" at bounding box center [760, 263] width 22 height 22
type input "Criação - ajuste nova redação + AF"
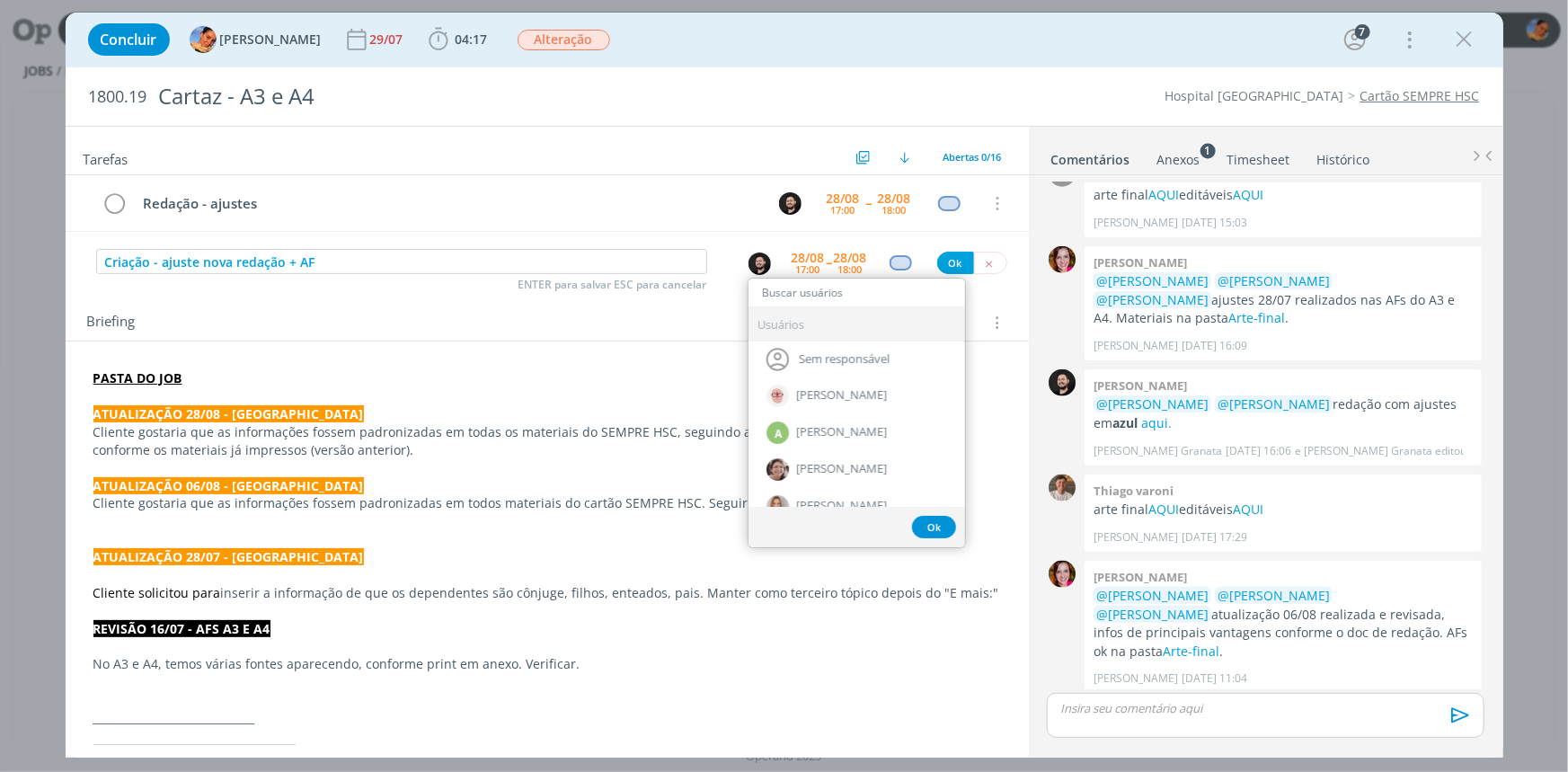
click at [818, 291] on input "dialog" at bounding box center [857, 293] width 217 height 25
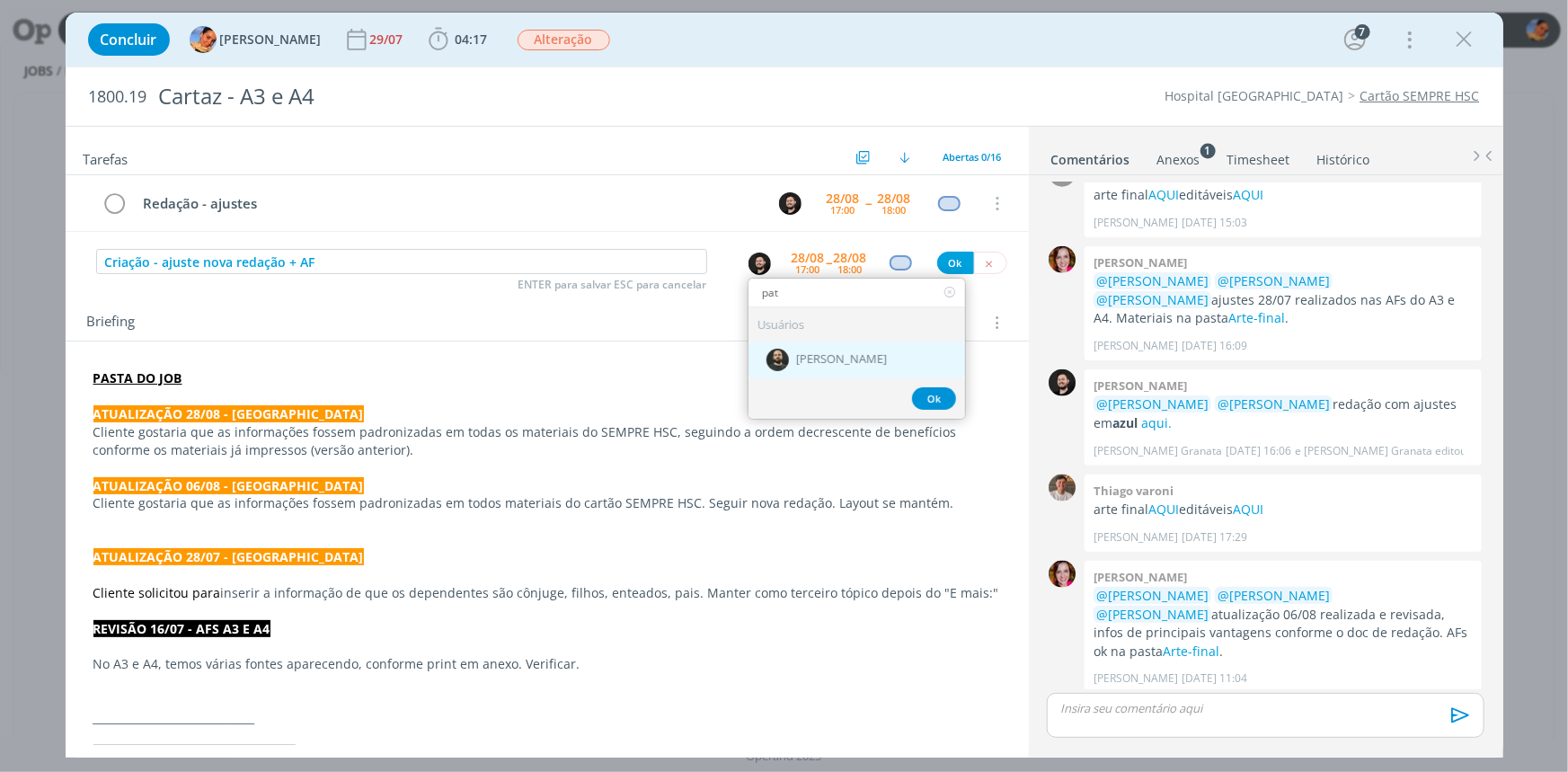
type input "pat"
click at [835, 355] on span "[PERSON_NAME]" at bounding box center [841, 360] width 90 height 15
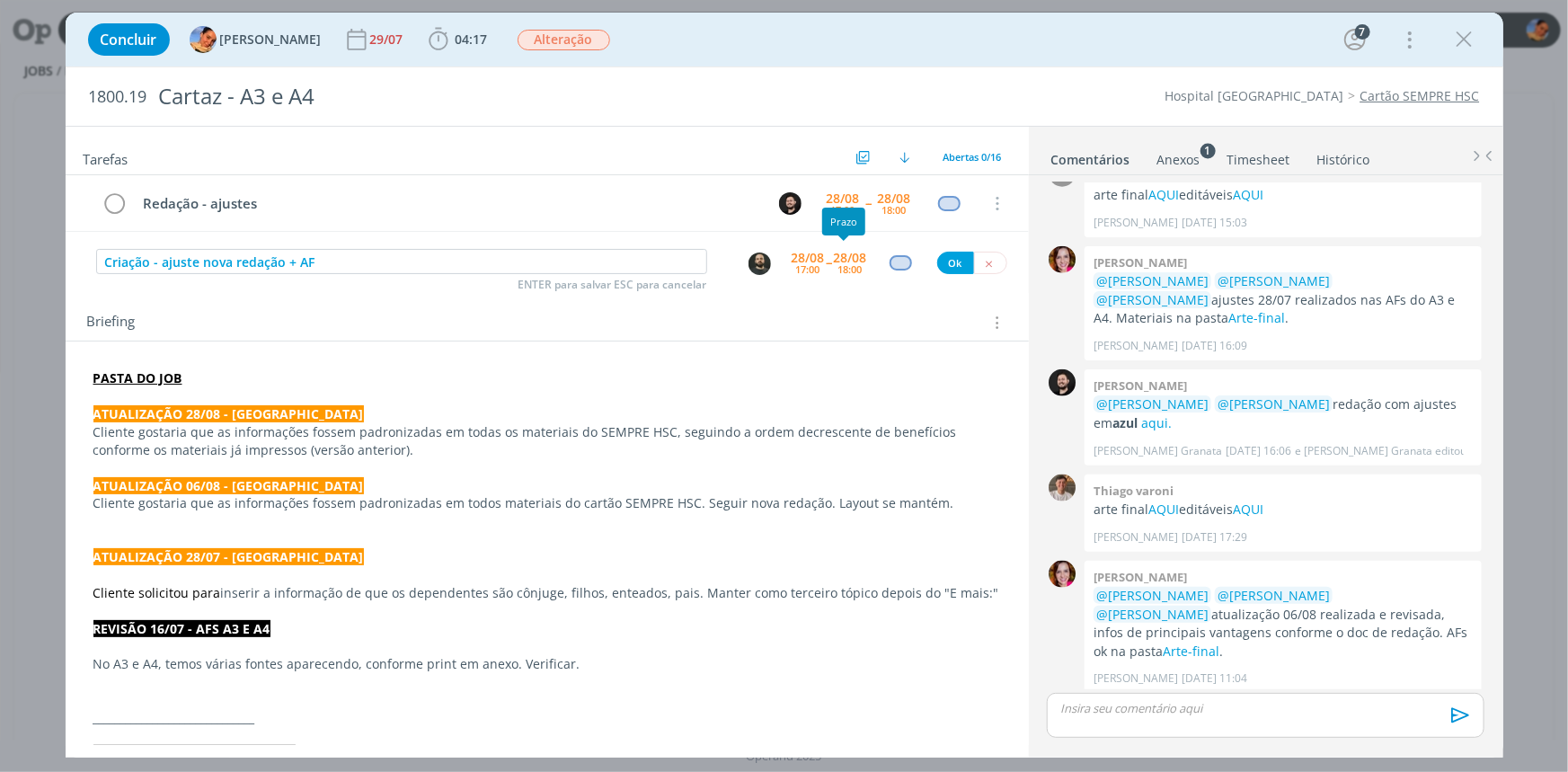
click at [841, 256] on div "28/08" at bounding box center [850, 258] width 33 height 13
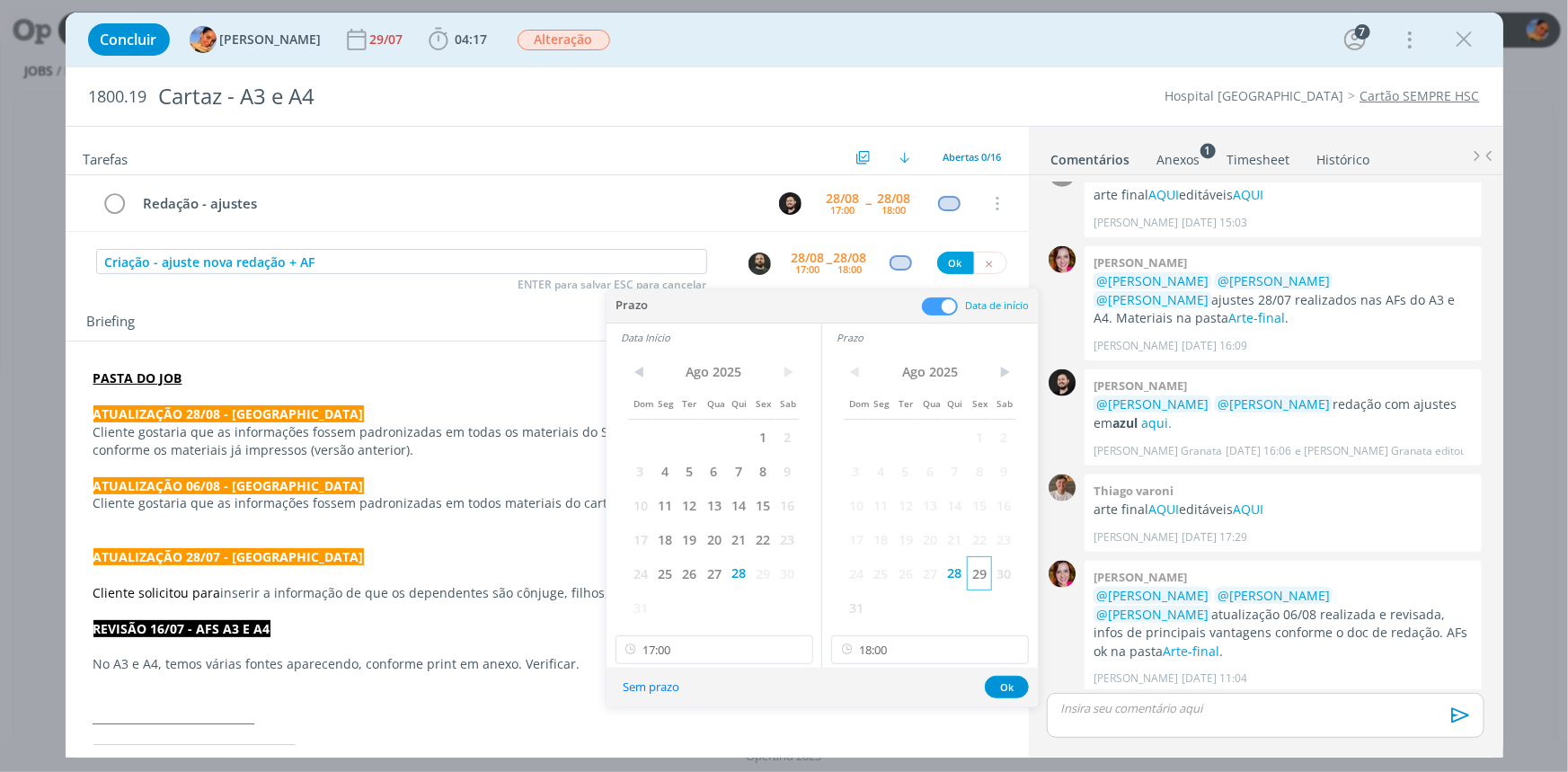
click at [973, 581] on span "29" at bounding box center [979, 573] width 24 height 34
click at [751, 579] on span "29" at bounding box center [763, 573] width 24 height 34
click at [755, 652] on input "17:00" at bounding box center [714, 649] width 197 height 29
click at [722, 485] on div "16:00" at bounding box center [716, 471] width 200 height 32
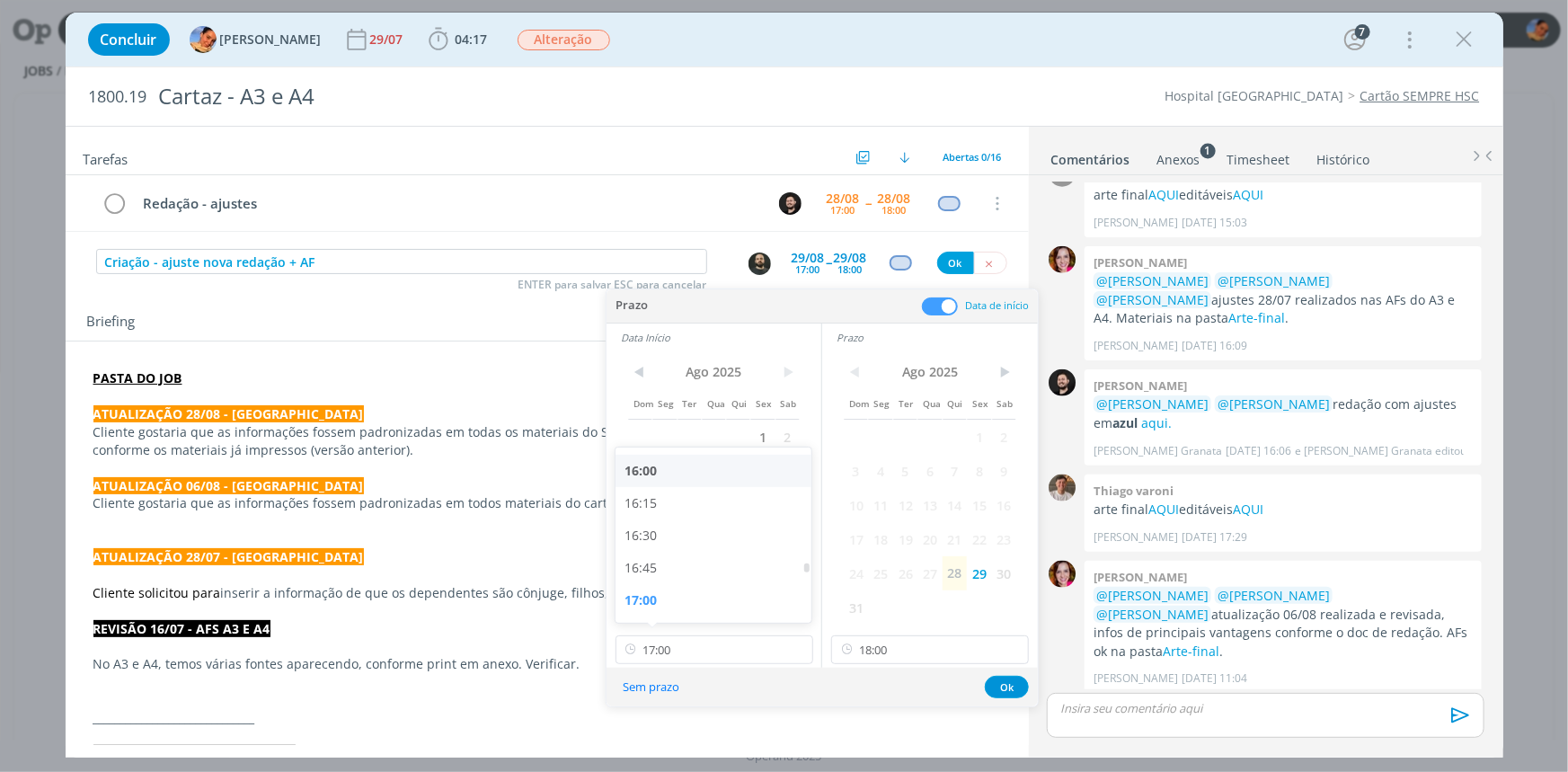
type input "16:00"
drag, startPoint x: 1004, startPoint y: 688, endPoint x: 891, endPoint y: 279, distance: 424.3
click at [1001, 678] on button "Ok" at bounding box center [1007, 686] width 44 height 22
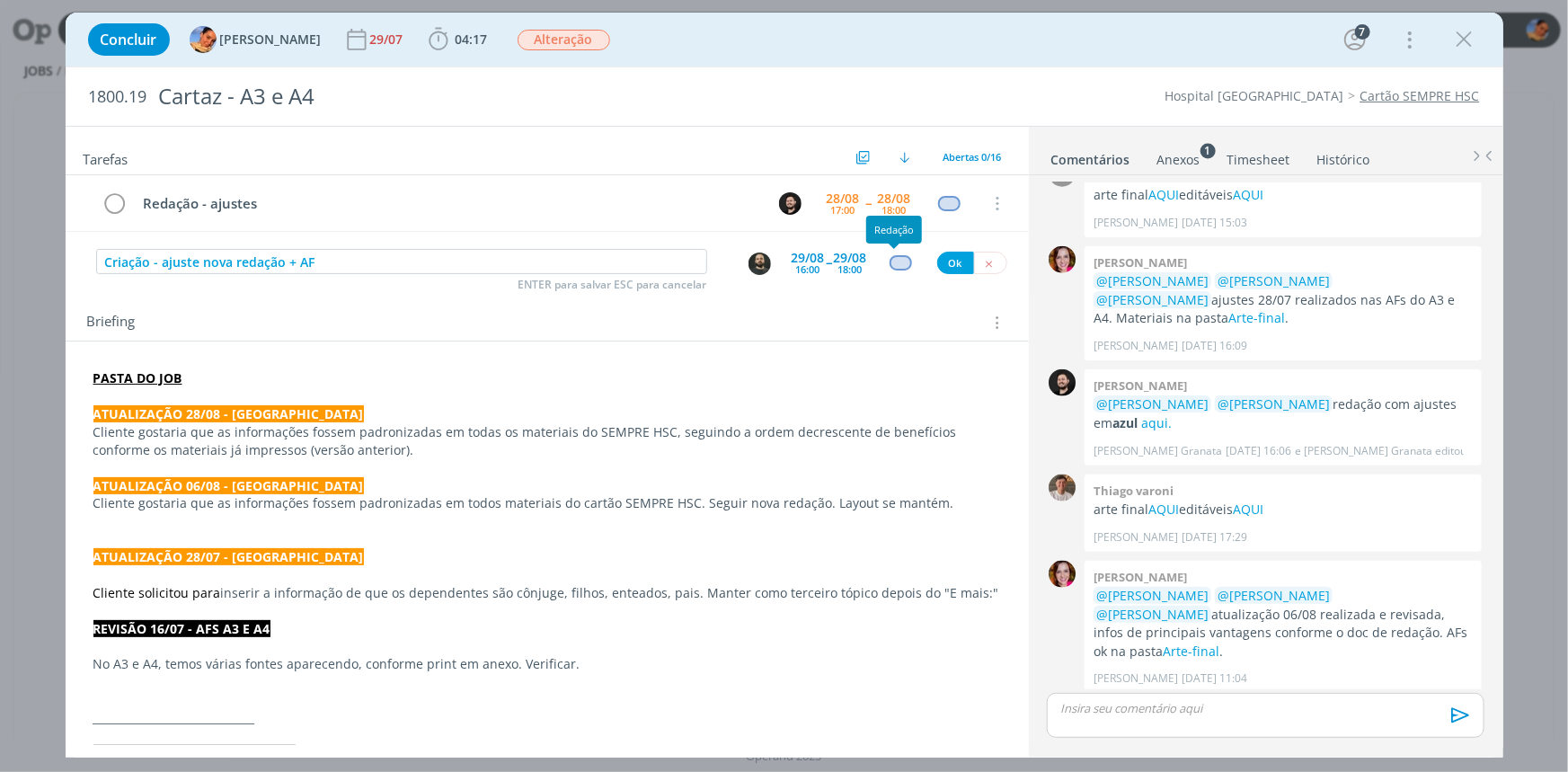
click at [898, 260] on div "dialog" at bounding box center [901, 263] width 22 height 16
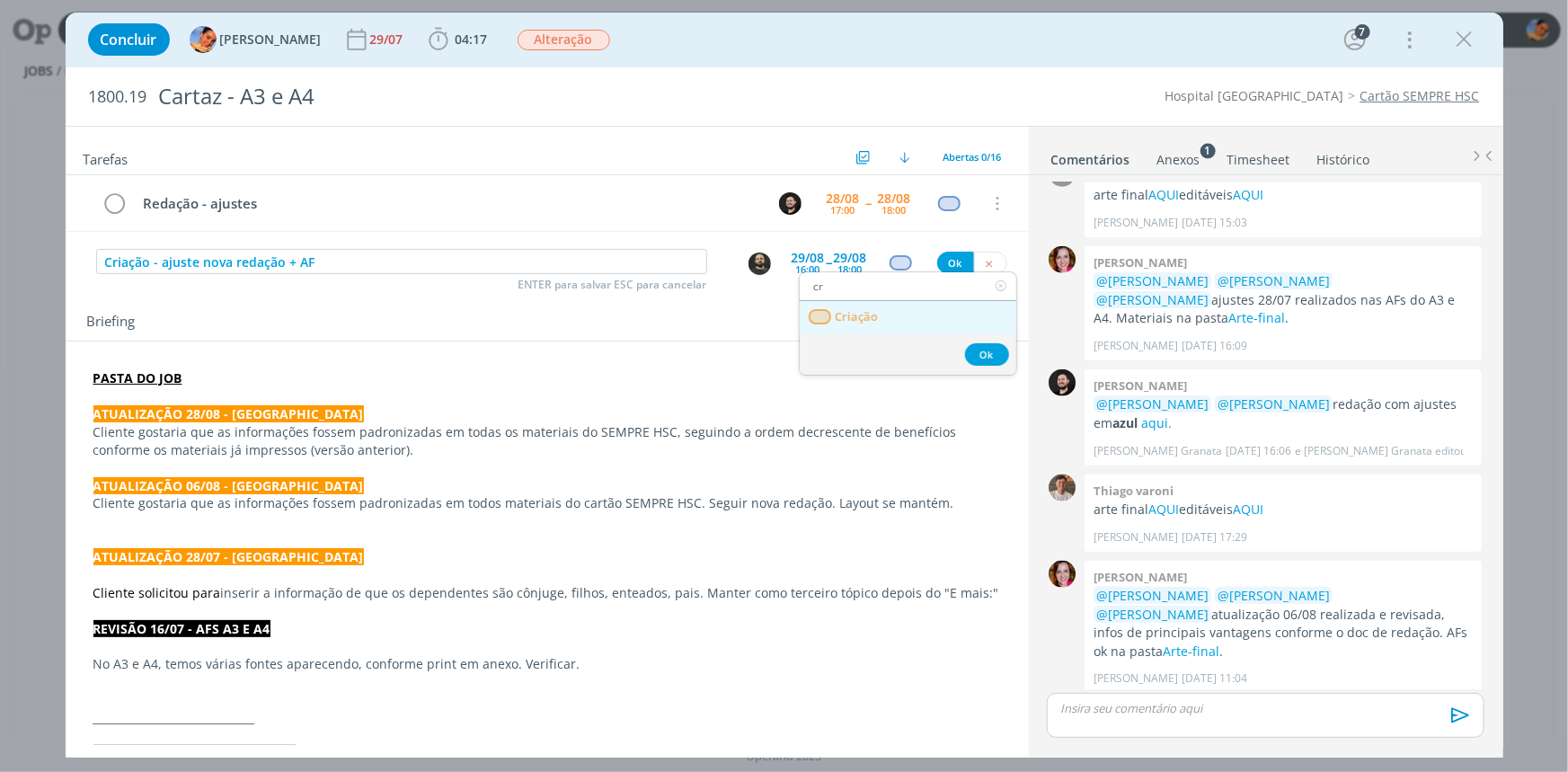
type input "cr"
drag, startPoint x: 885, startPoint y: 305, endPoint x: 907, endPoint y: 285, distance: 29.7
click at [885, 305] on link "Criação" at bounding box center [908, 318] width 217 height 33
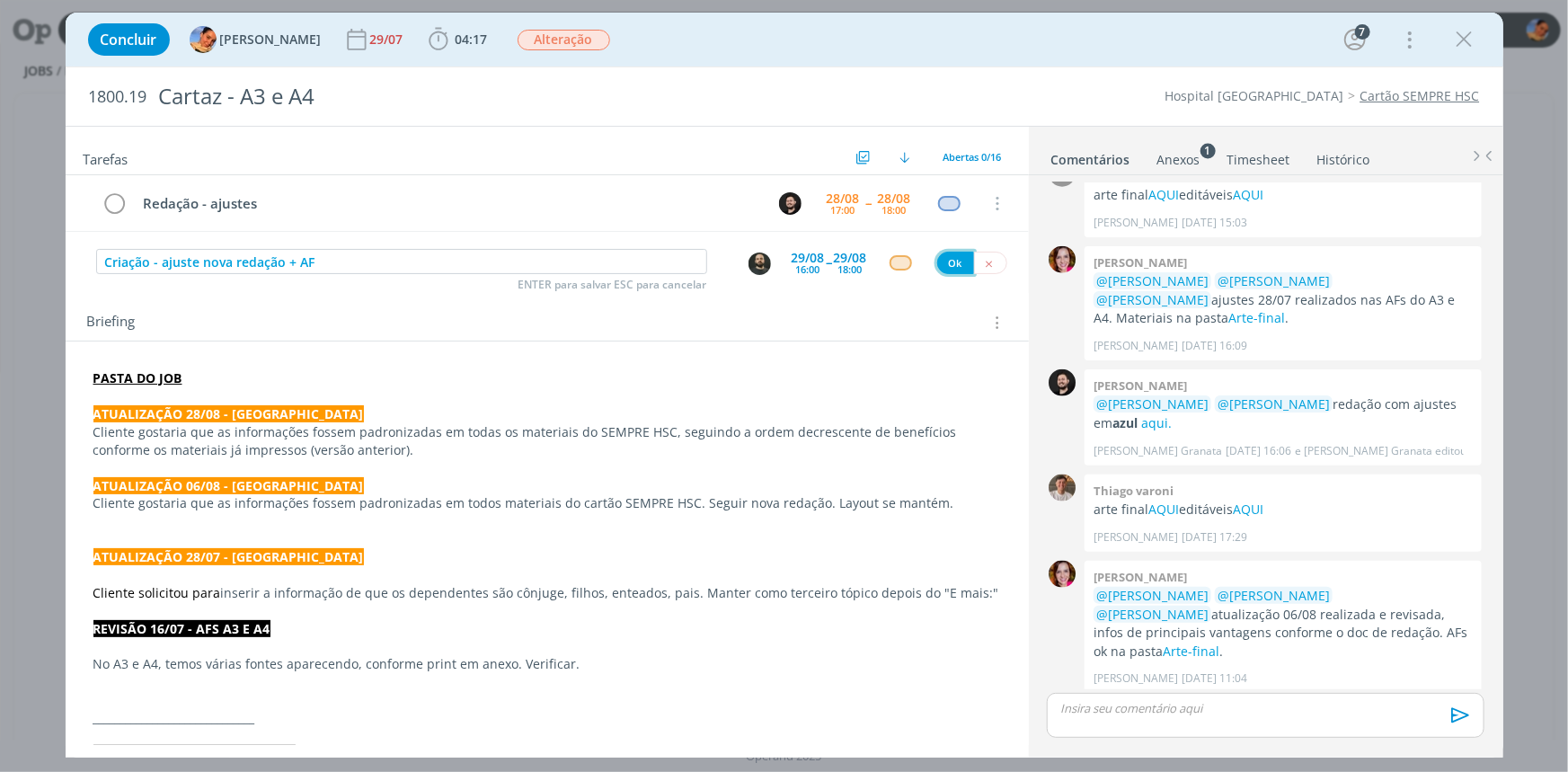
click at [943, 258] on button "Ok" at bounding box center [956, 263] width 37 height 22
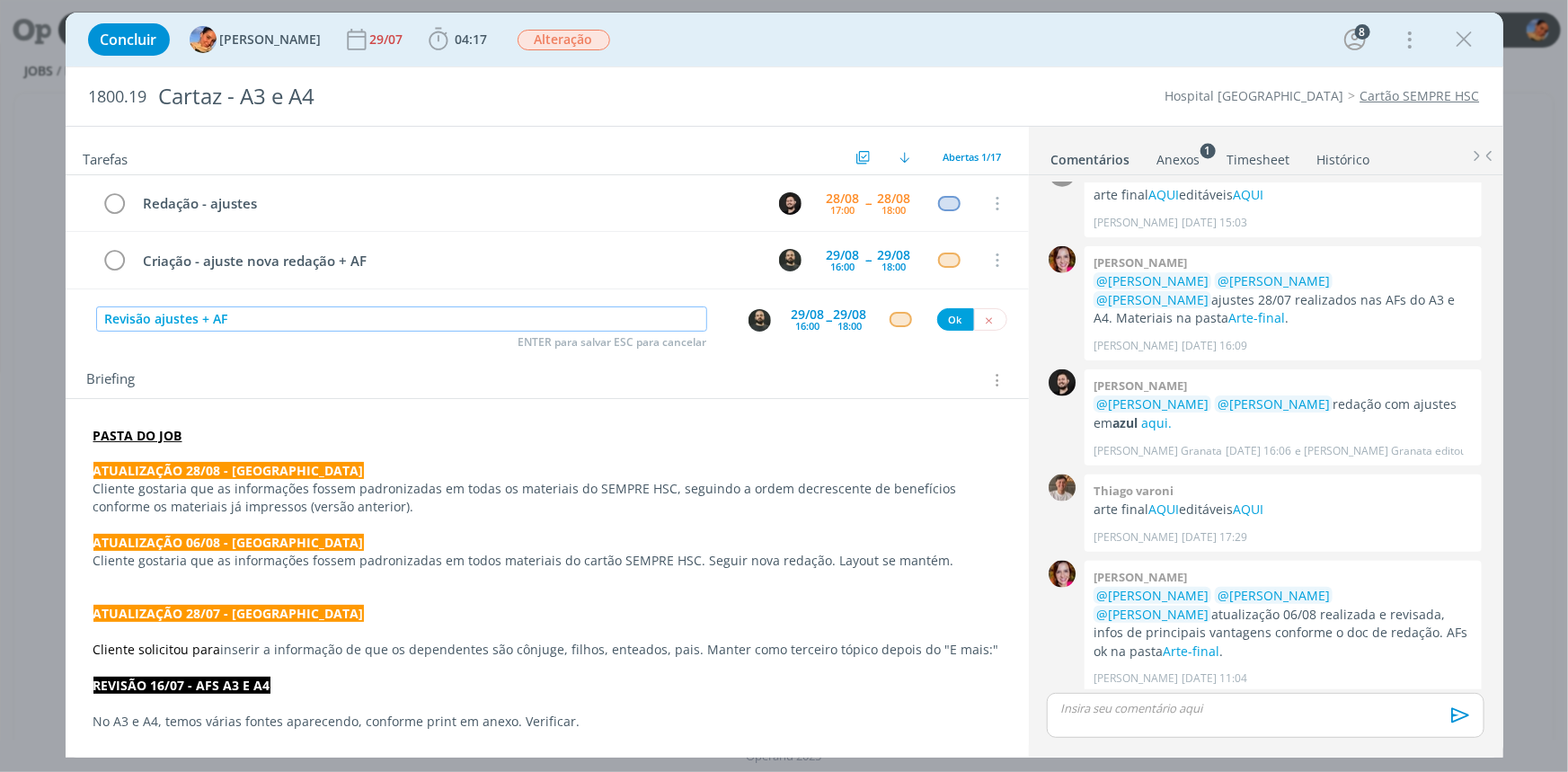
click at [153, 314] on input "Revisão ajustes + AF" at bounding box center [402, 319] width 611 height 25
click at [751, 318] on img "dialog" at bounding box center [760, 320] width 22 height 22
type input "Revisão - ajustes + AF"
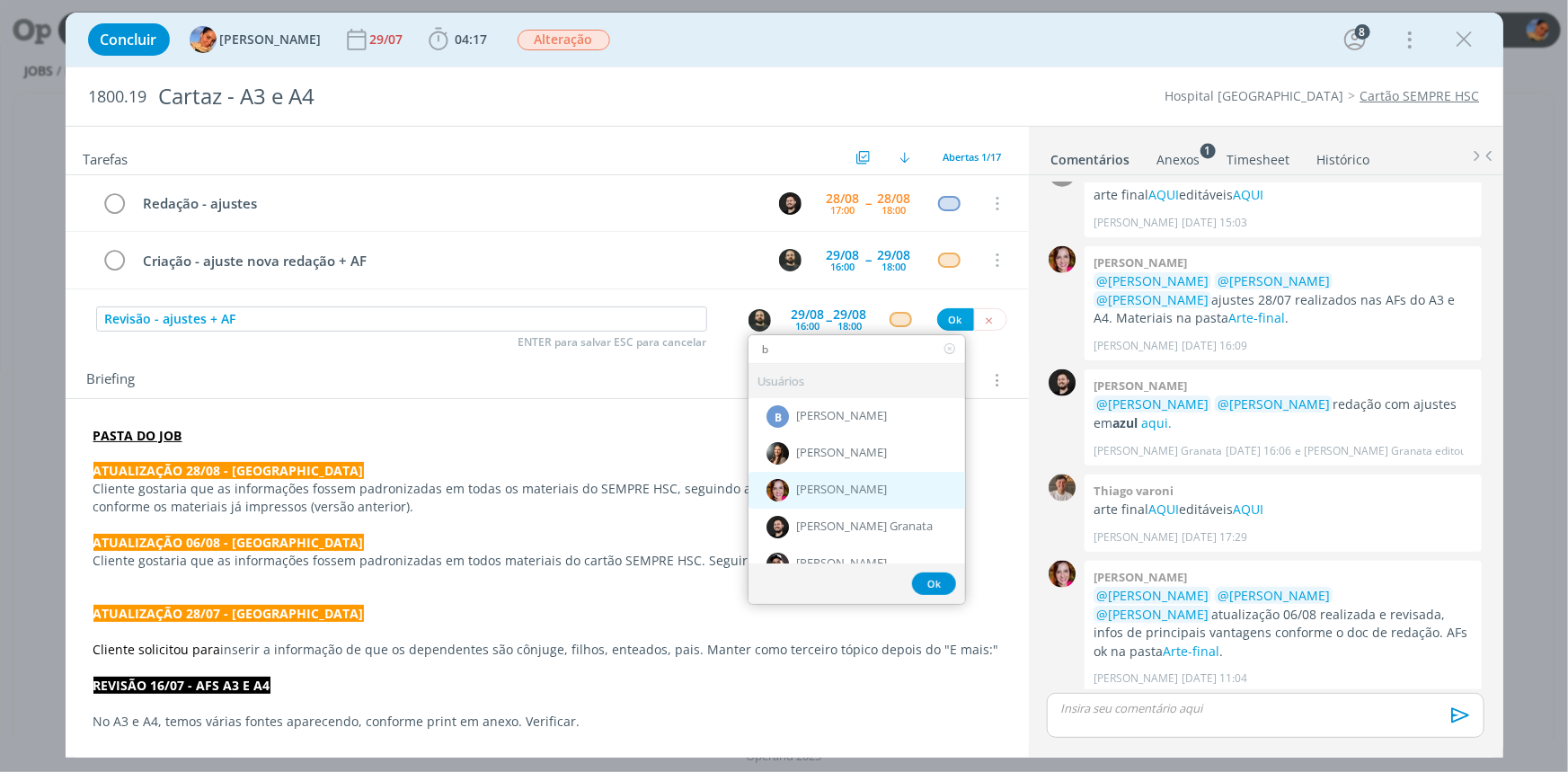
type input "b"
click at [862, 481] on div "[PERSON_NAME]" at bounding box center [857, 490] width 217 height 37
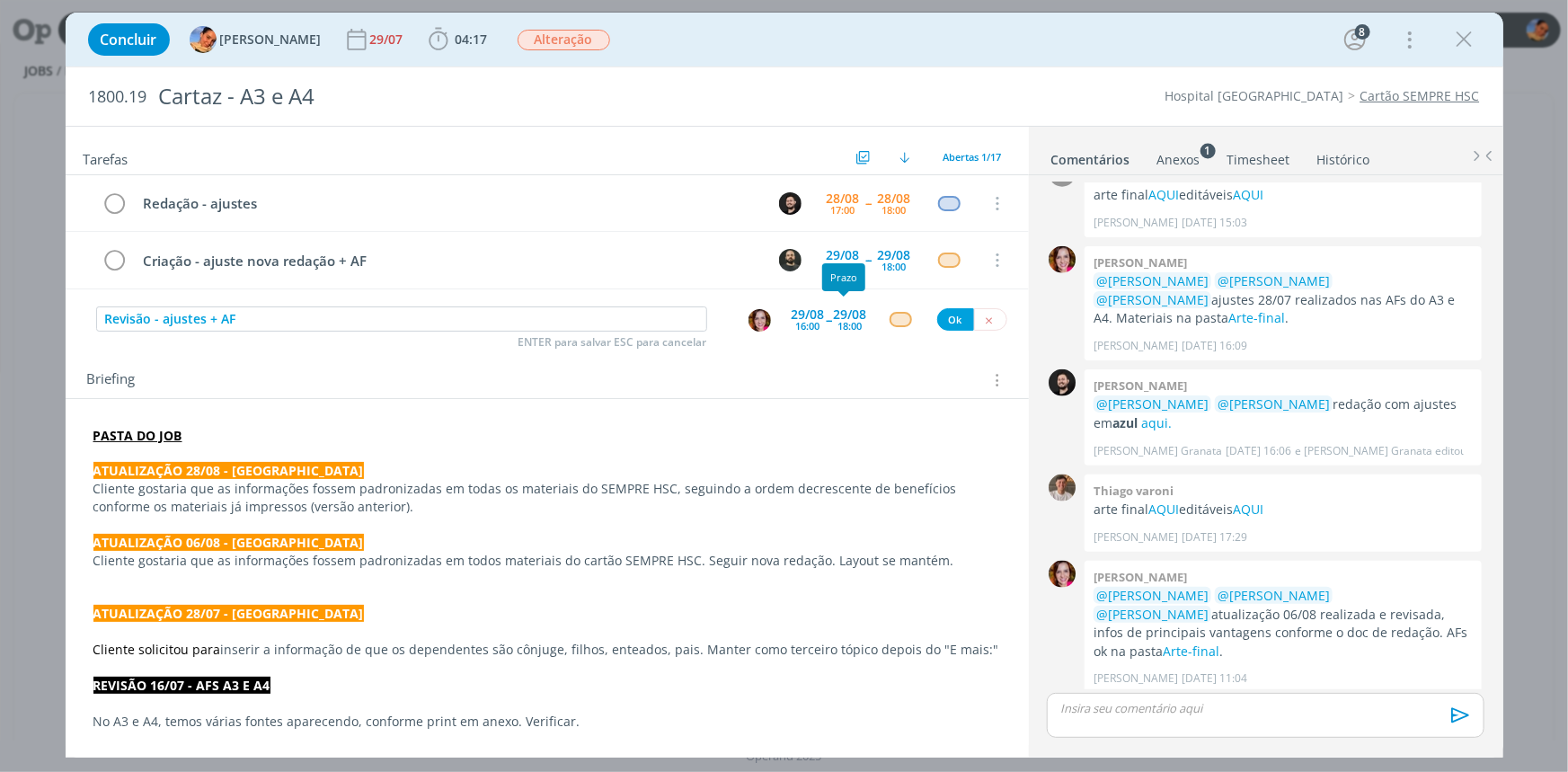
click at [837, 312] on div "29/08" at bounding box center [850, 314] width 33 height 13
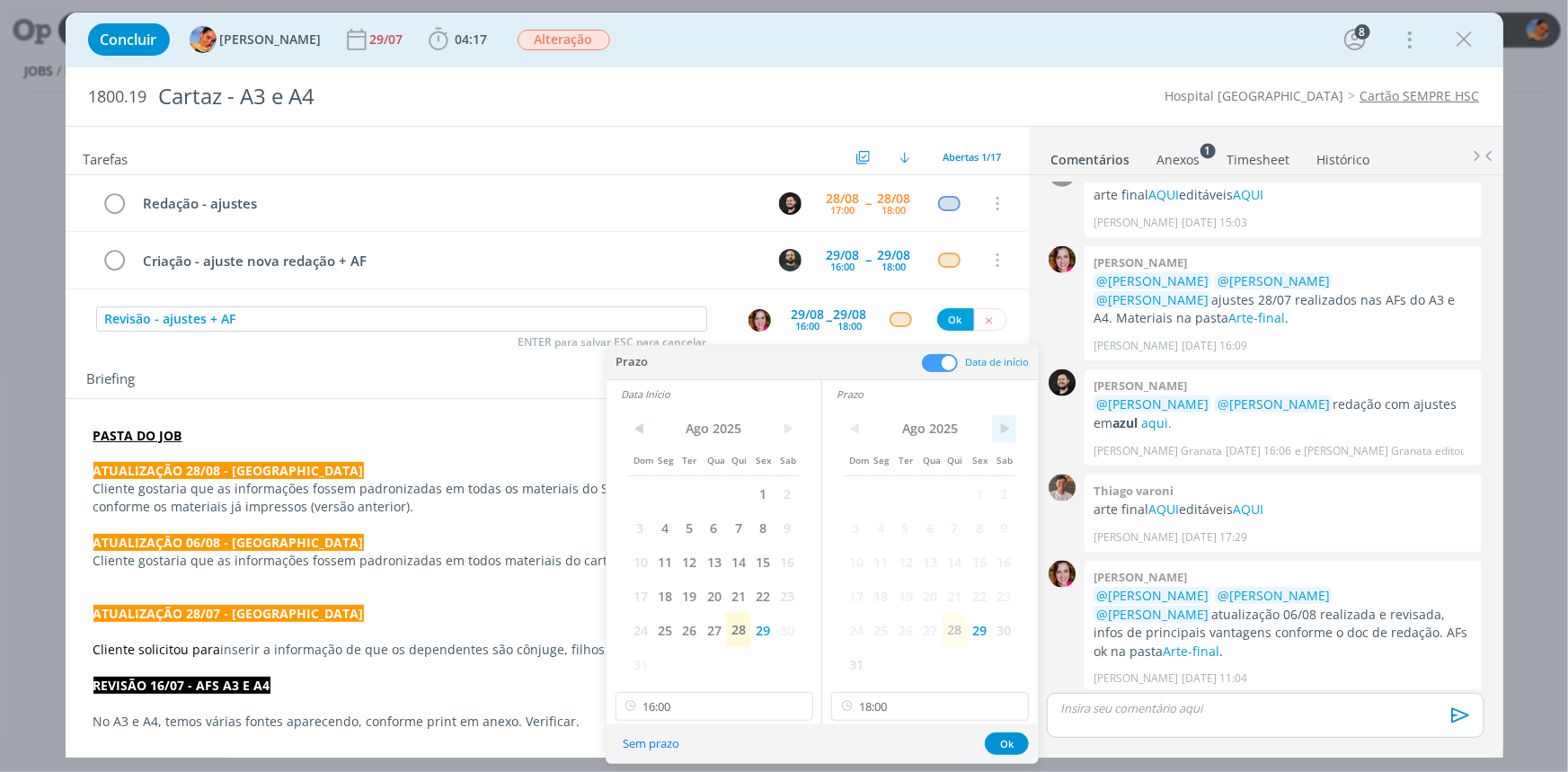
click at [995, 424] on span ">" at bounding box center [1004, 429] width 24 height 27
click at [896, 490] on span "2" at bounding box center [905, 493] width 24 height 34
click at [881, 490] on span "1" at bounding box center [880, 493] width 24 height 34
click at [786, 428] on span ">" at bounding box center [787, 429] width 24 height 27
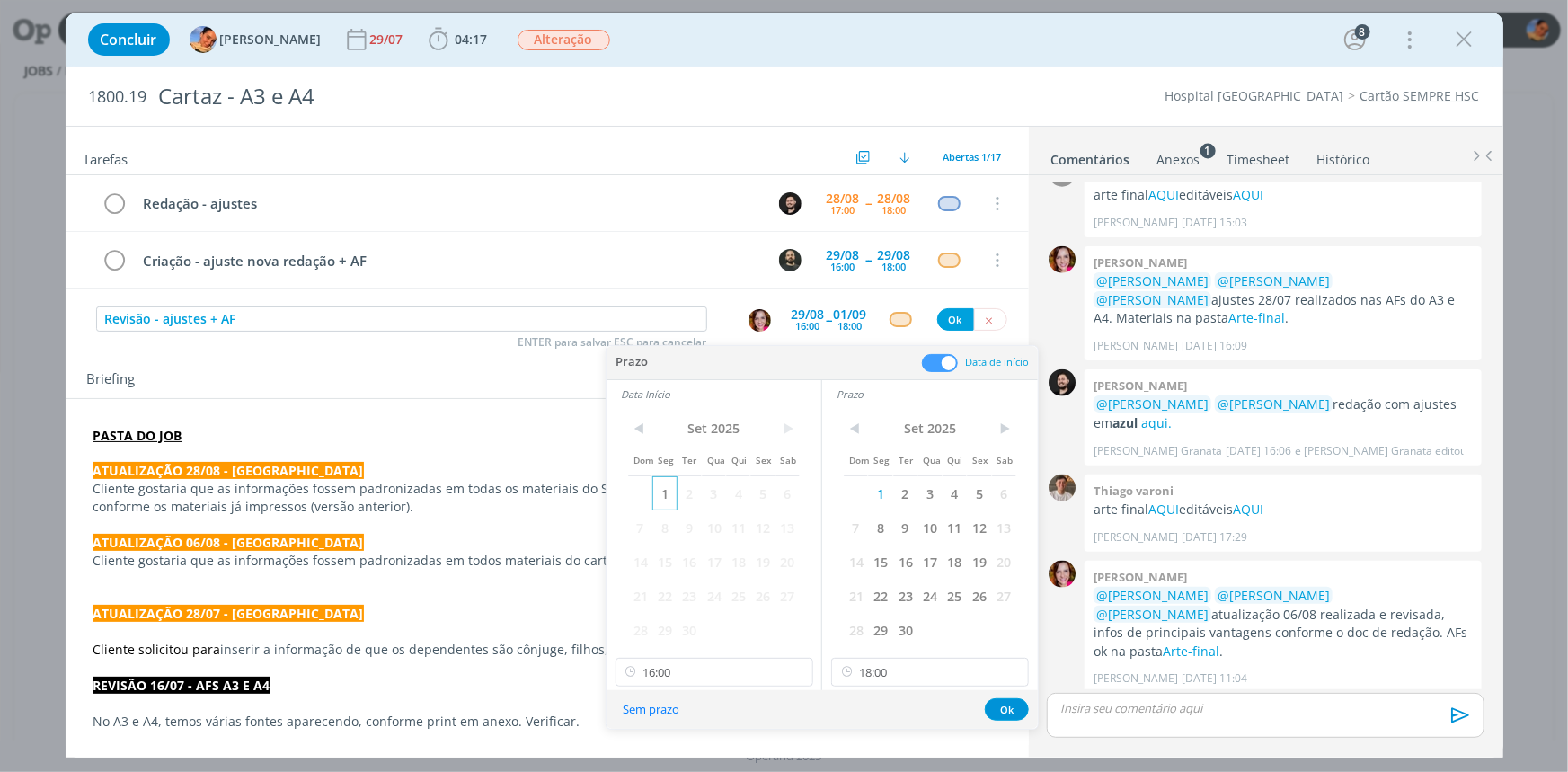
click at [657, 486] on span "1" at bounding box center [664, 493] width 24 height 34
click at [748, 665] on input "16:00" at bounding box center [714, 672] width 197 height 29
click at [736, 530] on div "09:00" at bounding box center [716, 534] width 200 height 32
type input "09:00"
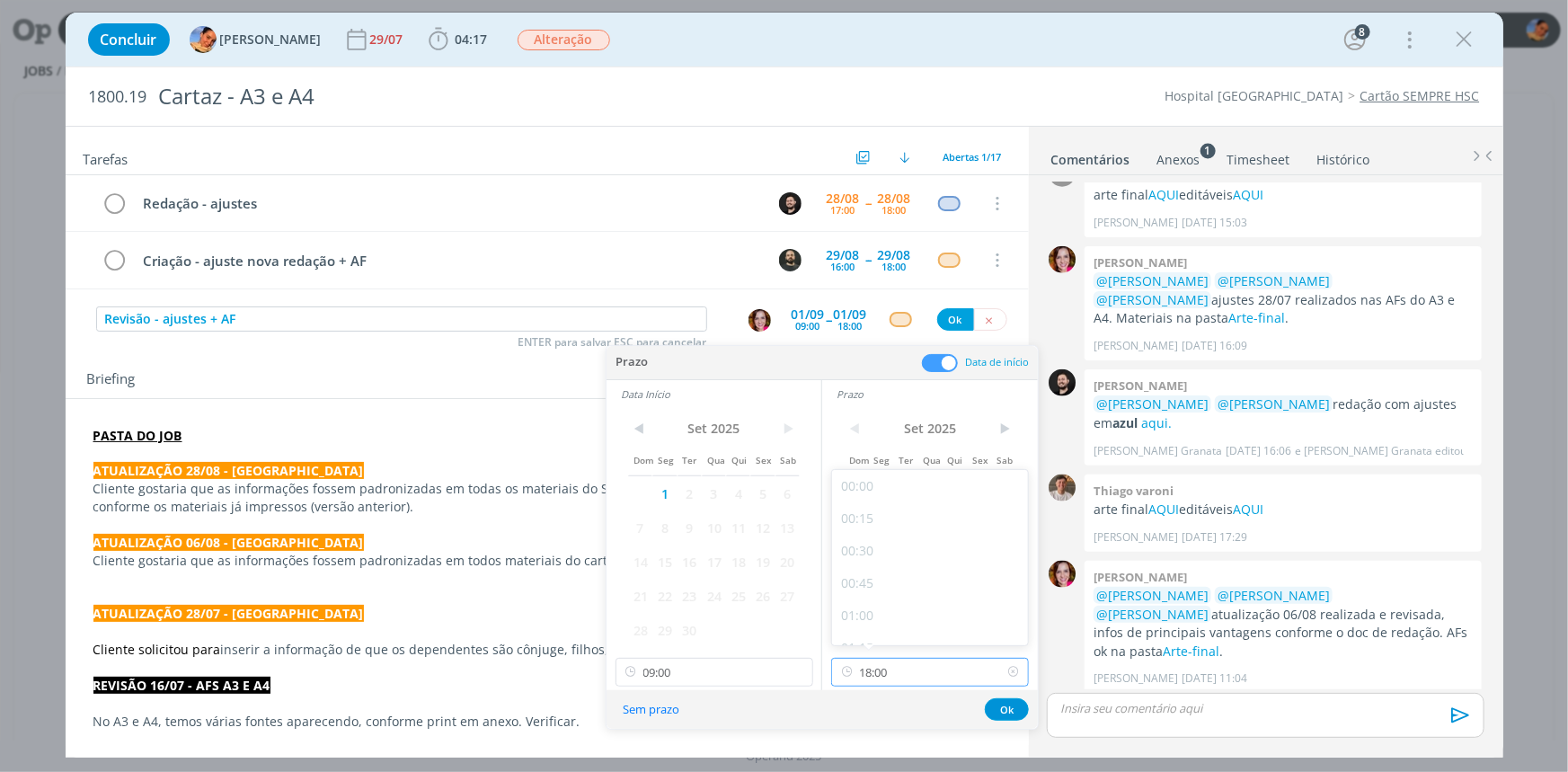
click at [886, 665] on input "18:00" at bounding box center [930, 672] width 197 height 29
click at [918, 584] on div "10:15" at bounding box center [933, 600] width 200 height 32
click at [946, 660] on input "10:15" at bounding box center [930, 672] width 197 height 29
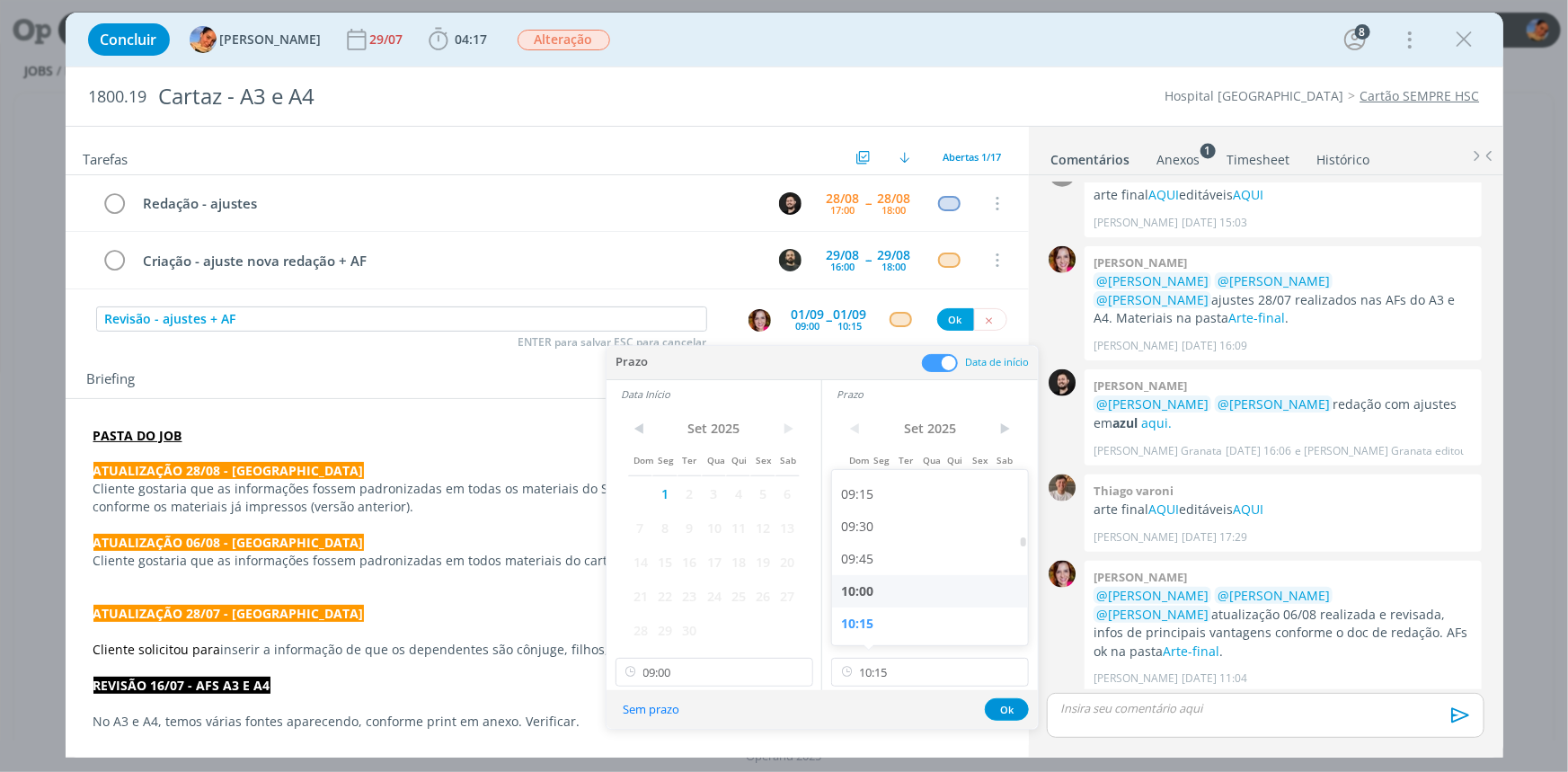
click at [916, 589] on div "10:00" at bounding box center [933, 590] width 200 height 32
type input "10:00"
drag, startPoint x: 998, startPoint y: 712, endPoint x: 857, endPoint y: 391, distance: 350.6
click at [995, 704] on button "Ok" at bounding box center [1007, 709] width 44 height 22
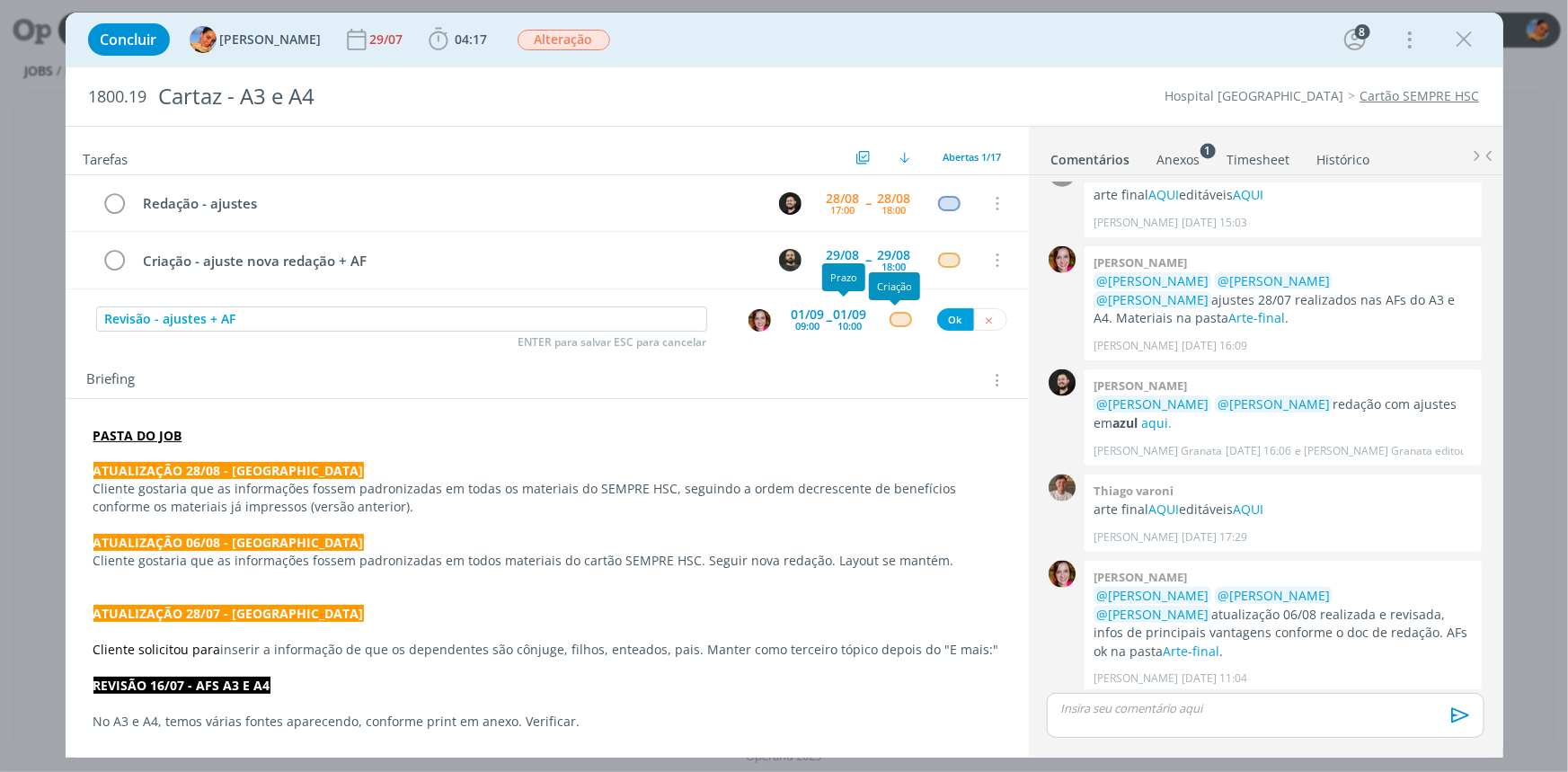
click at [896, 321] on div "dialog" at bounding box center [901, 320] width 22 height 16
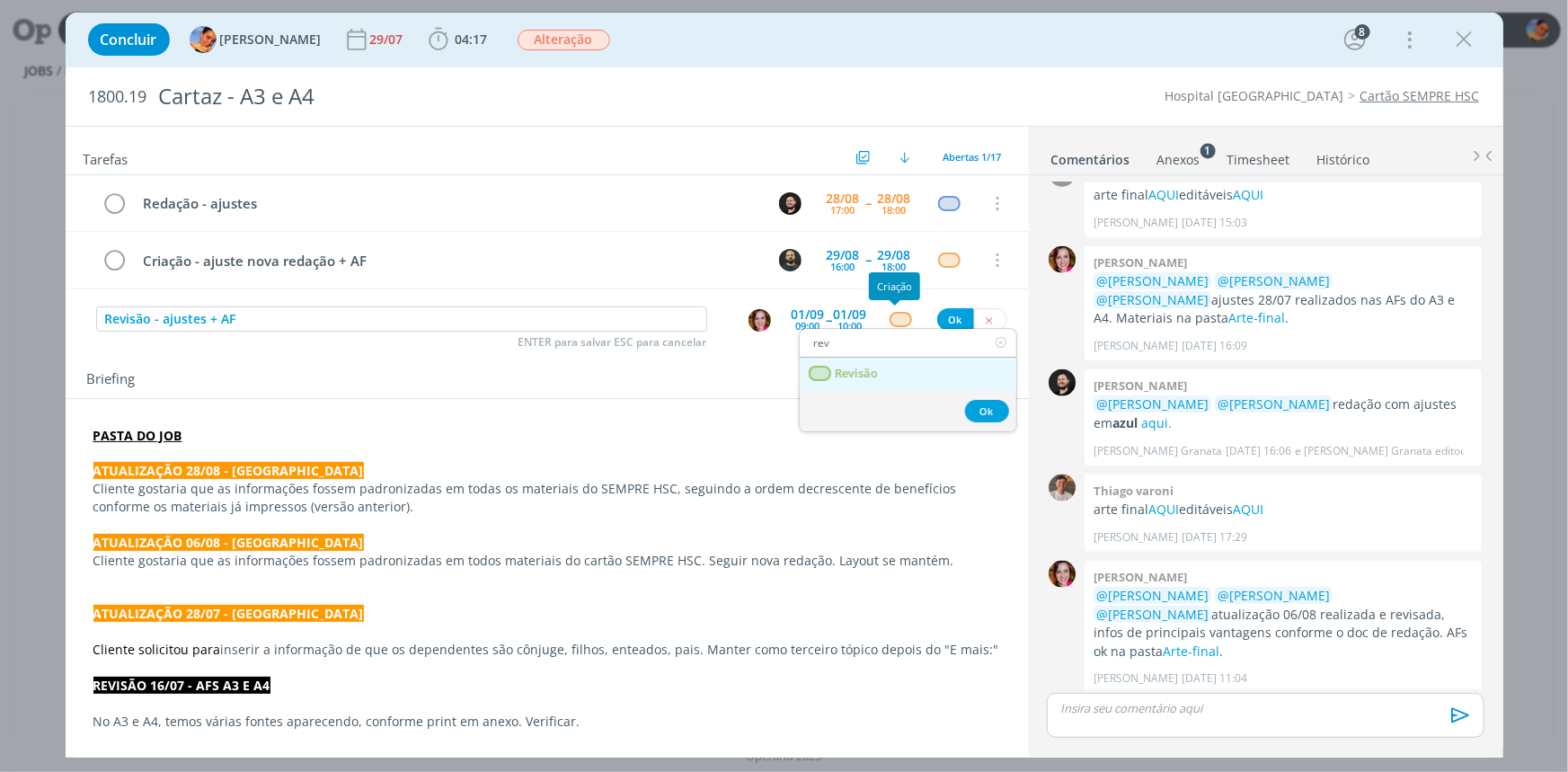
type input "rev"
click at [868, 373] on span "Revisão" at bounding box center [856, 373] width 43 height 15
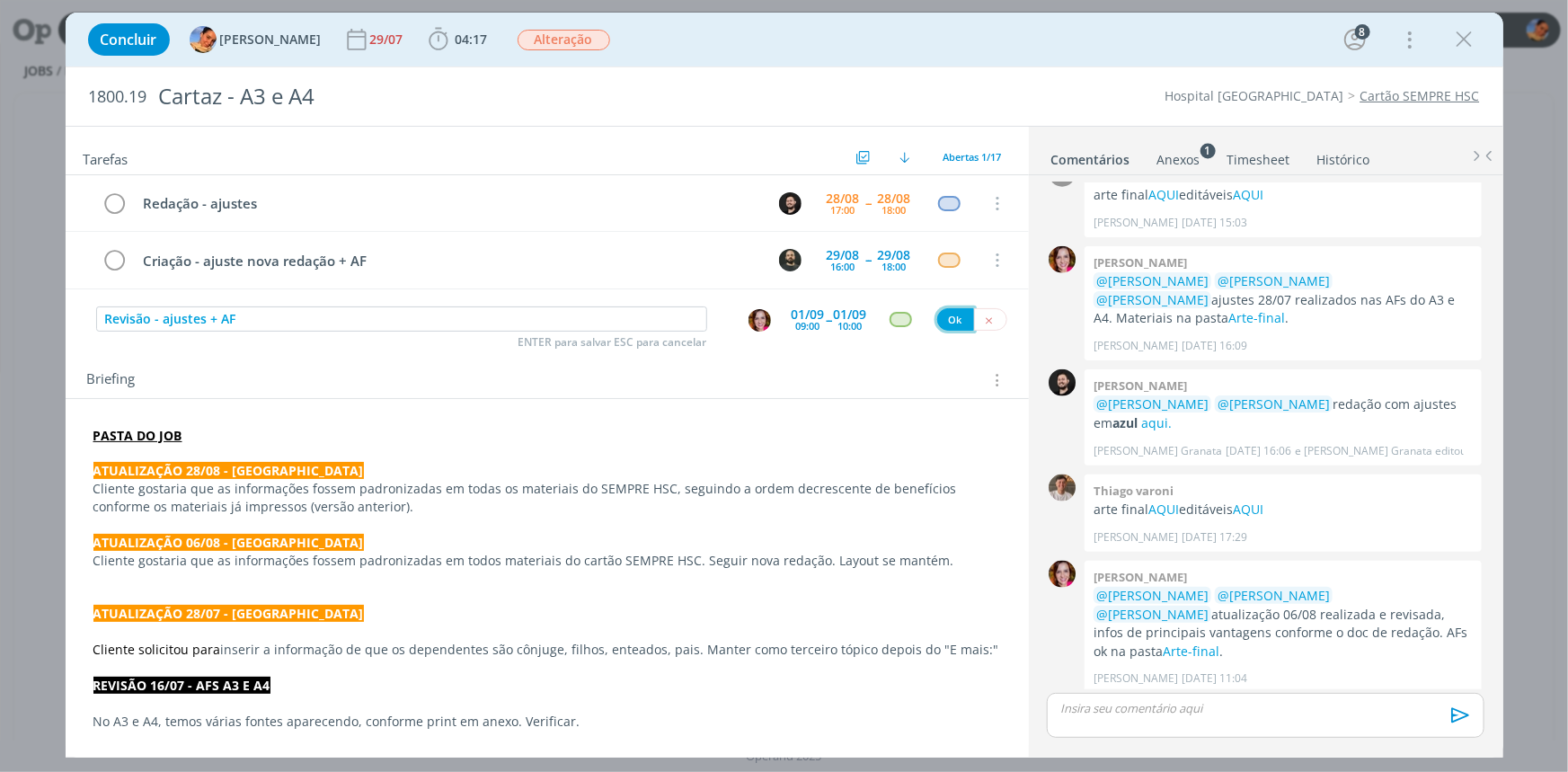
click at [944, 313] on button "Ok" at bounding box center [956, 319] width 37 height 22
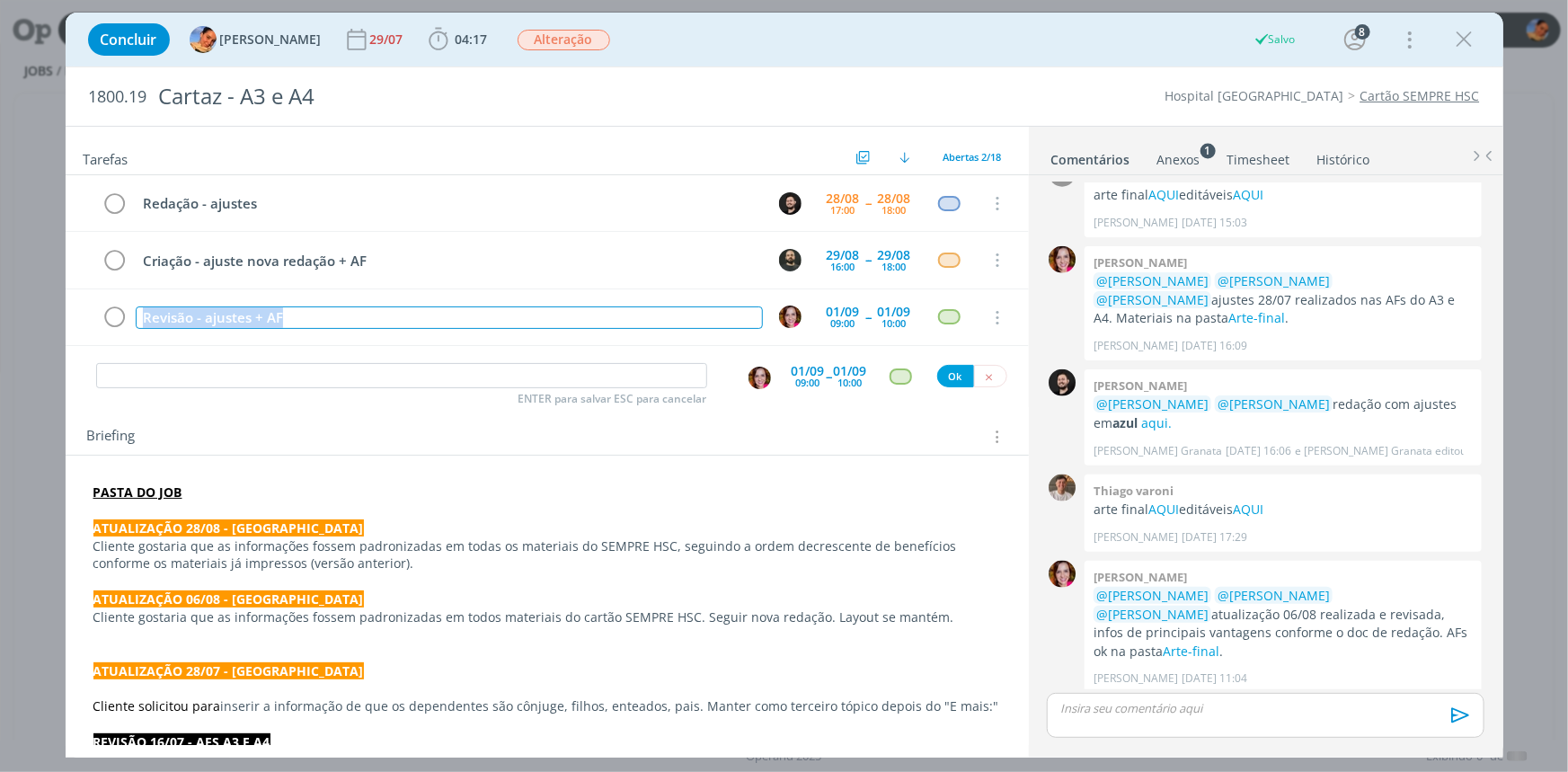
drag, startPoint x: 427, startPoint y: 313, endPoint x: 0, endPoint y: 290, distance: 427.6
click at [0, 290] on div "Concluir Luíza Santana 29/07 04:17 Iniciar Apontar Data * 28/08/2025 Horas * 00…" at bounding box center [784, 386] width 1568 height 772
copy div "Revisão - ajustes + AF"
click at [307, 378] on input "dialog" at bounding box center [402, 375] width 611 height 25
type input "e"
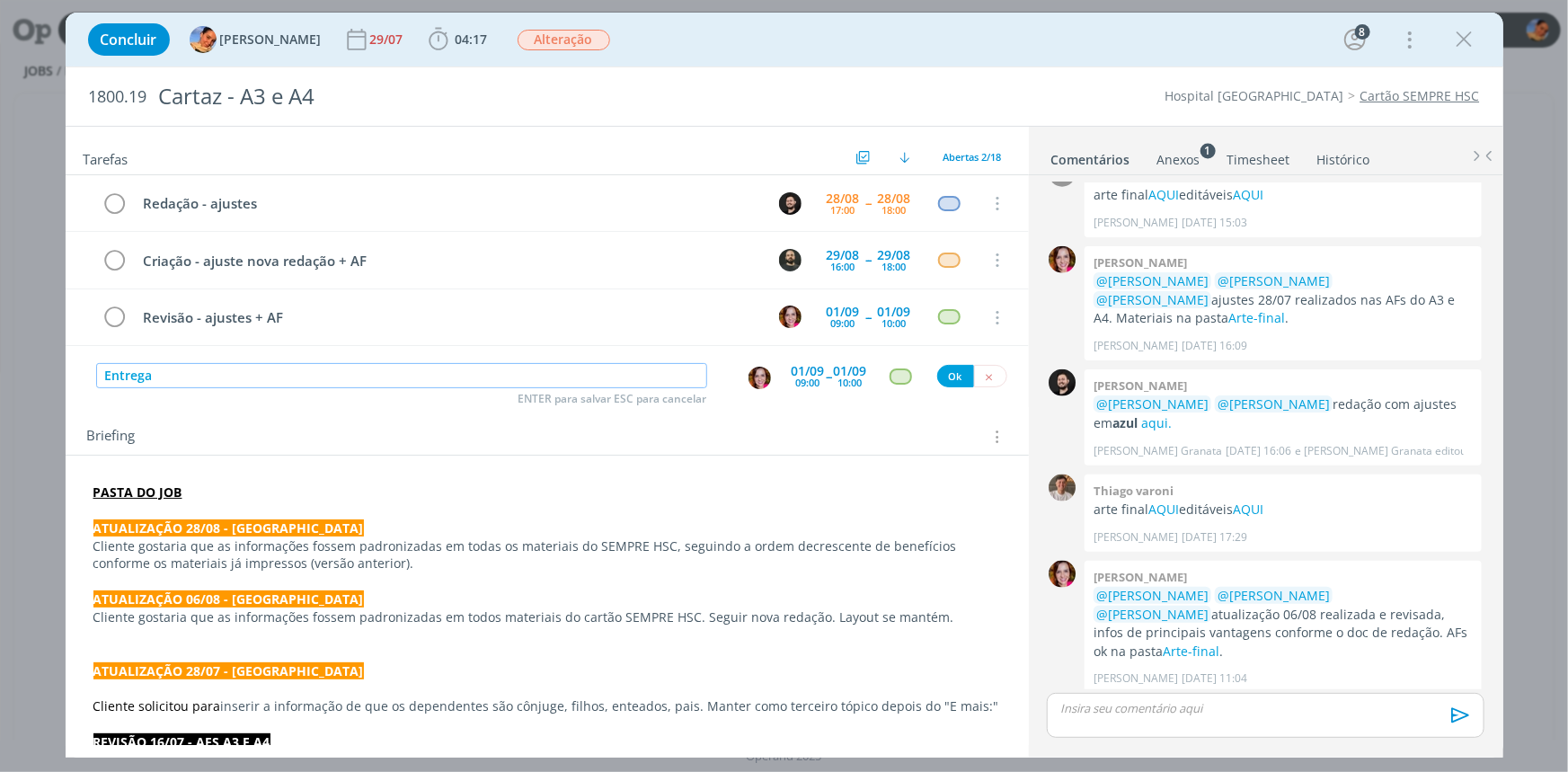
click at [753, 377] on img "dialog" at bounding box center [760, 377] width 22 height 22
type input "Entrega"
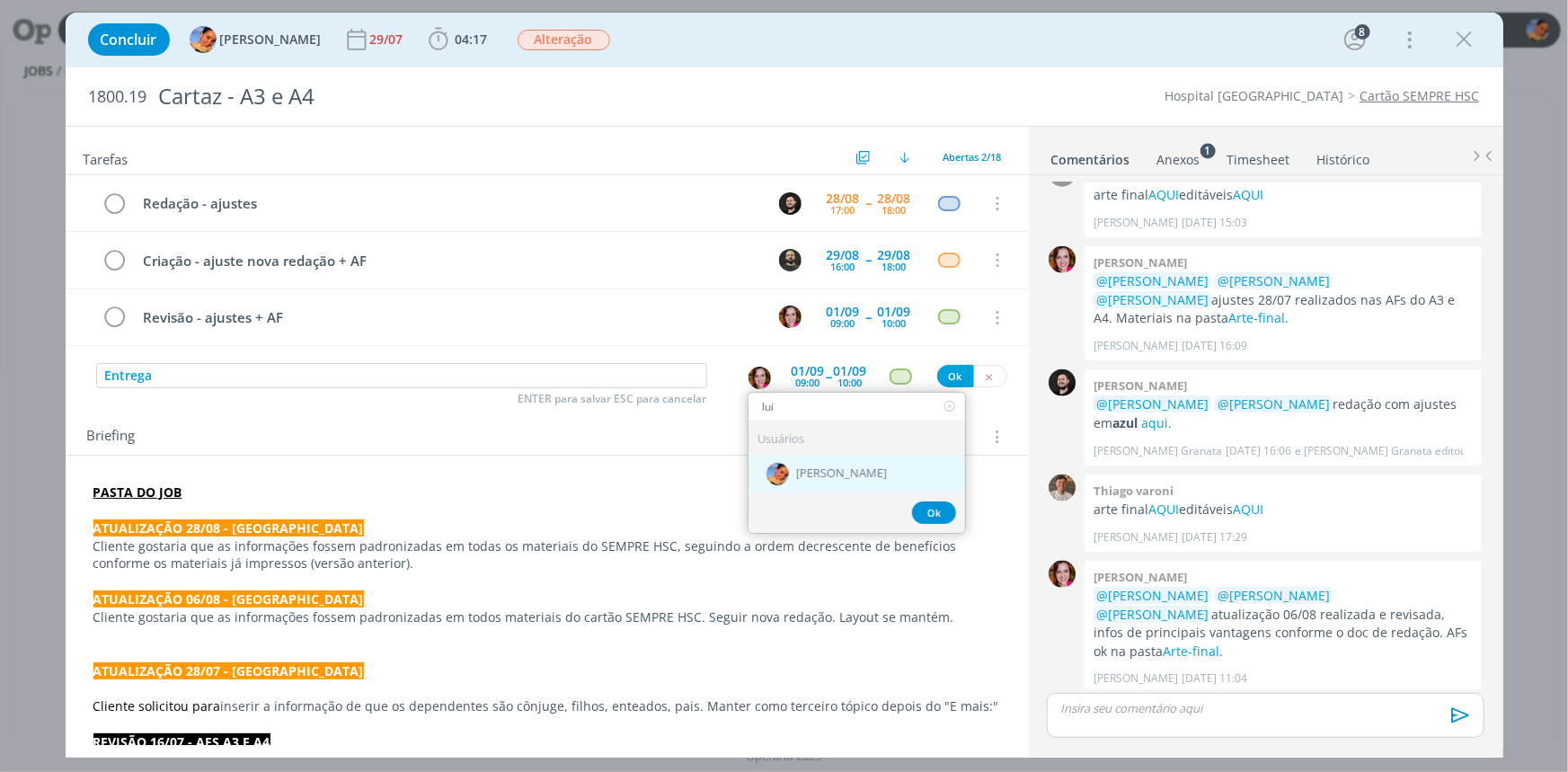
type input "lui"
click at [820, 458] on div "[PERSON_NAME]" at bounding box center [857, 474] width 217 height 37
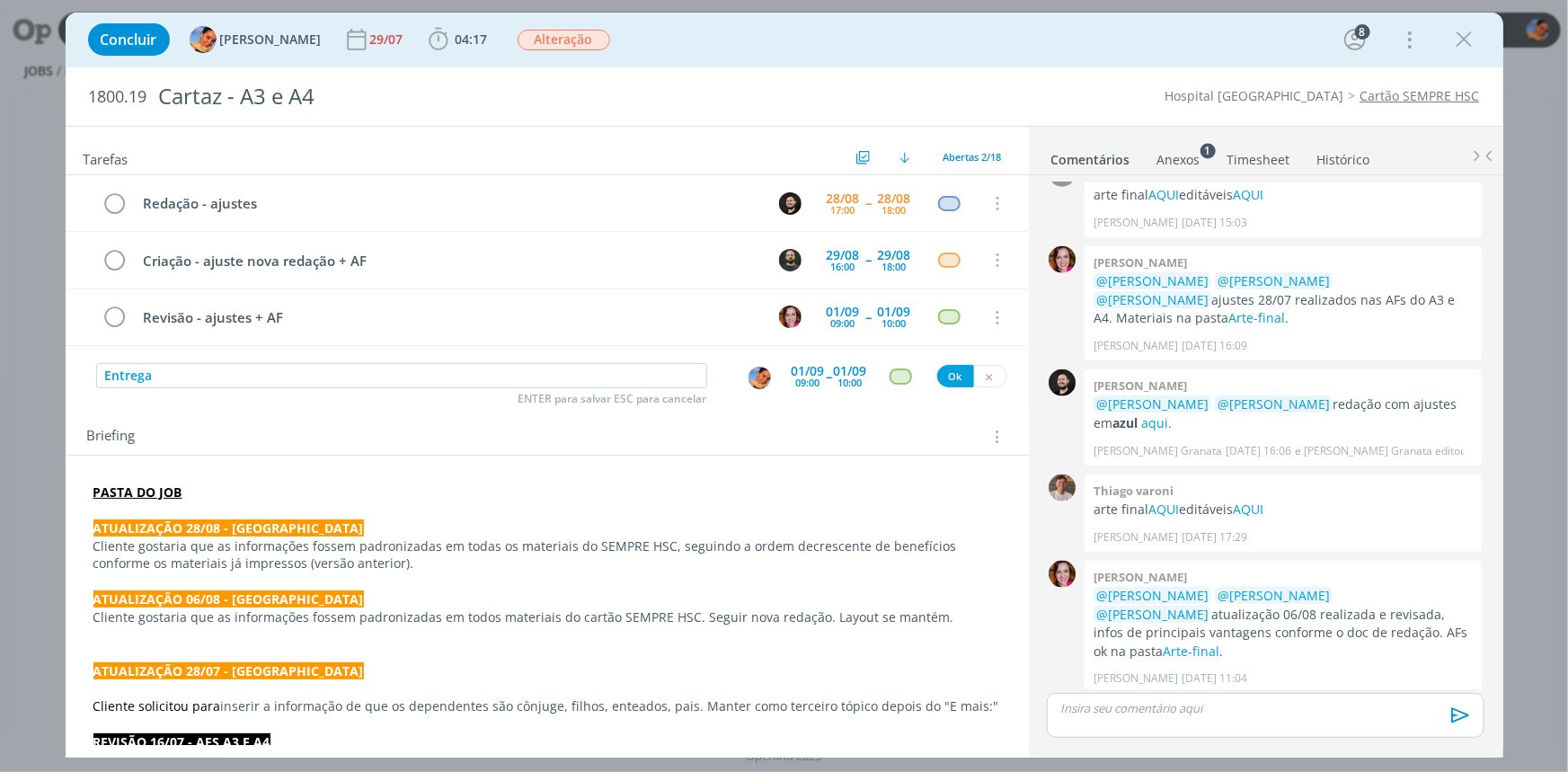
click at [817, 365] on div "01/09" at bounding box center [808, 370] width 33 height 13
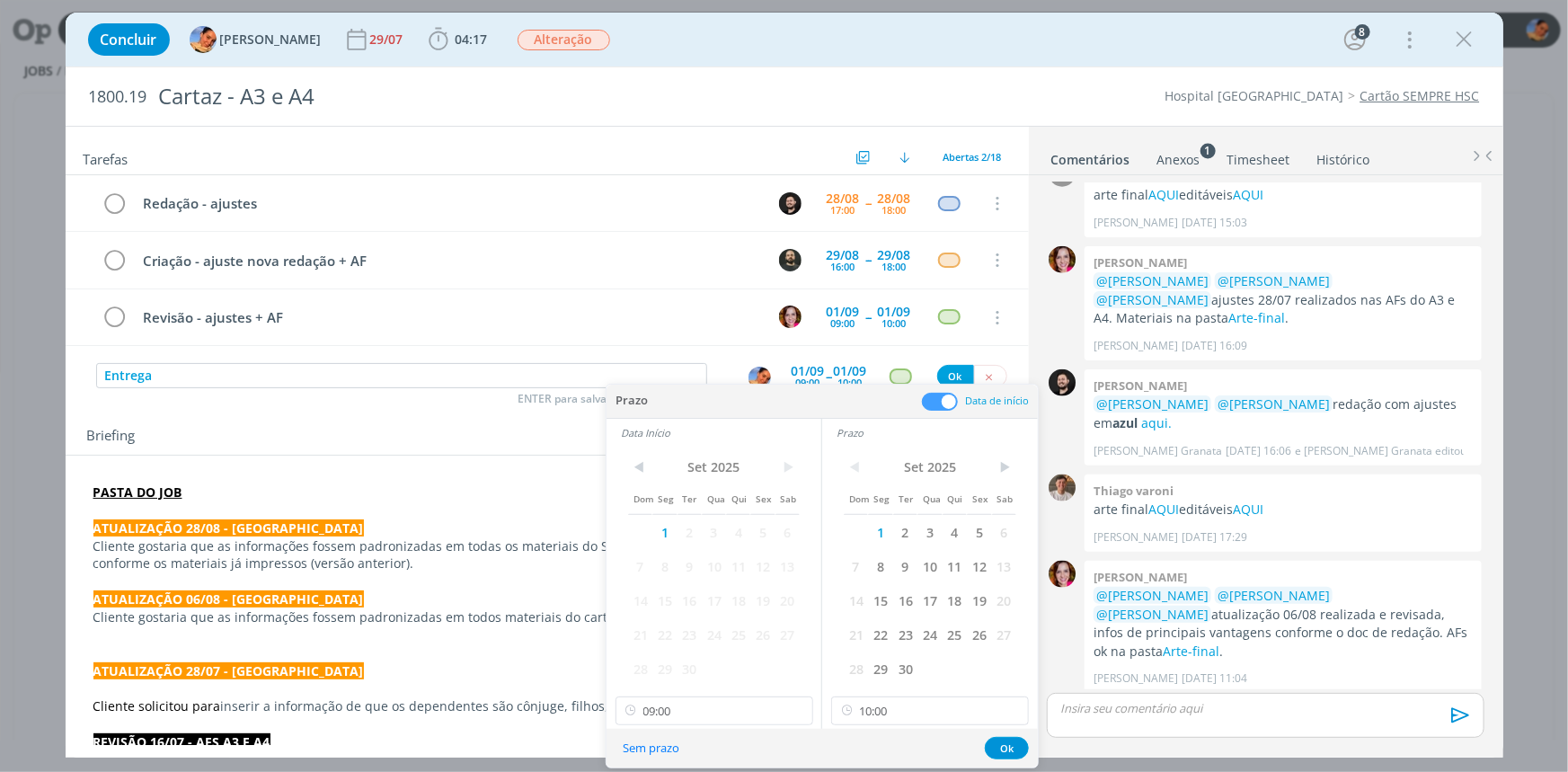
click at [940, 395] on span at bounding box center [940, 402] width 36 height 18
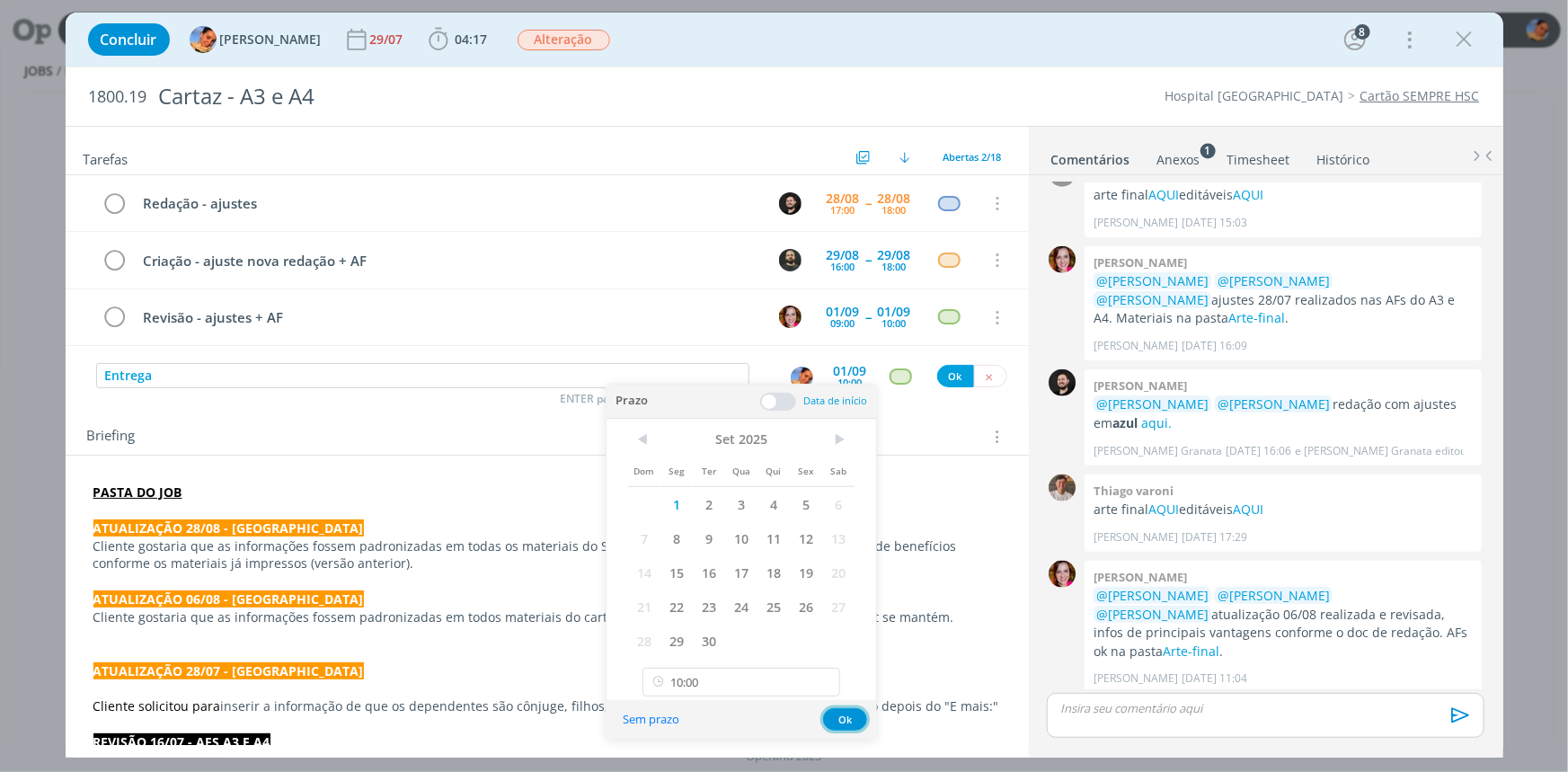
click at [836, 710] on button "Ok" at bounding box center [844, 719] width 44 height 22
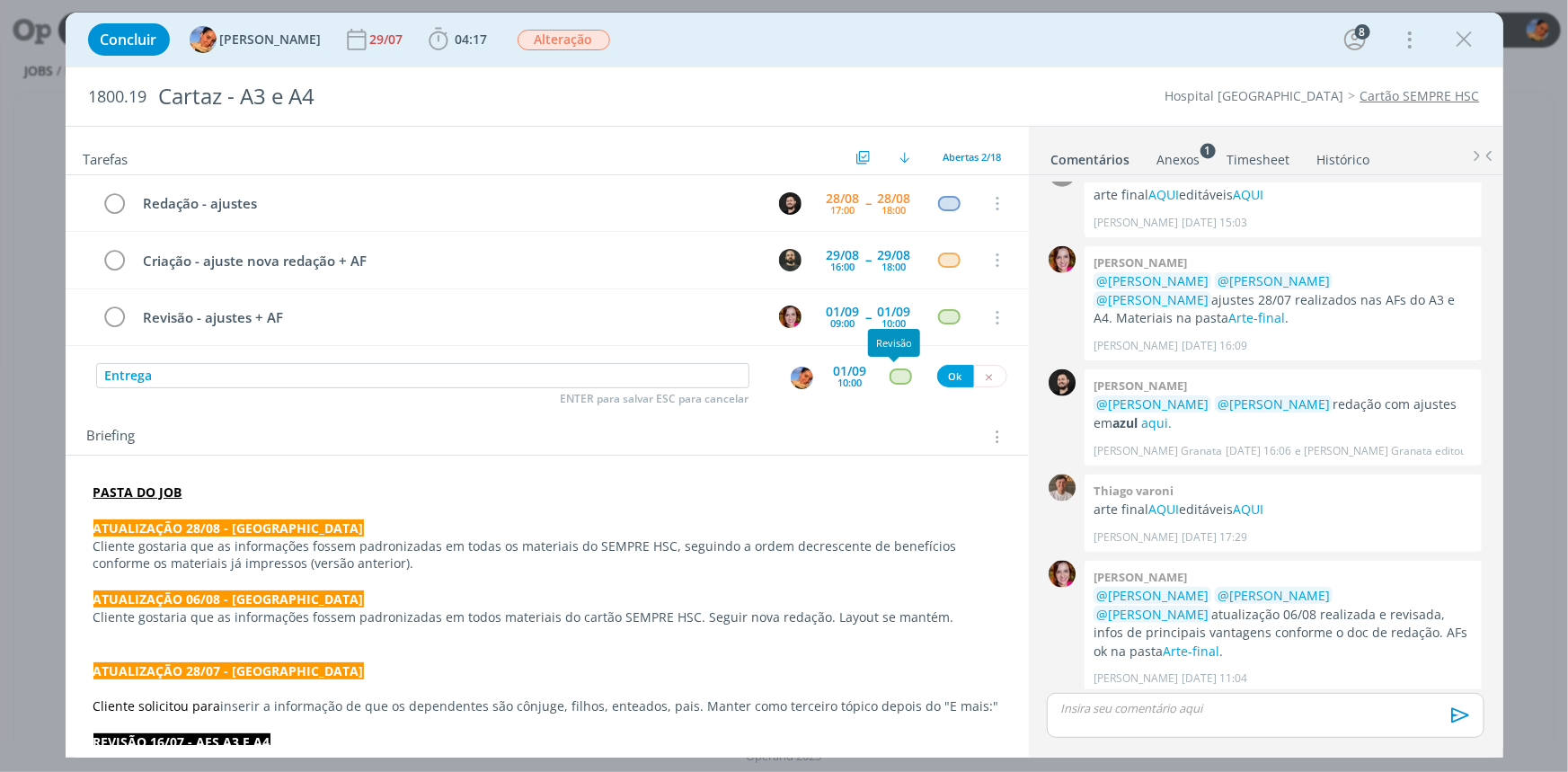
click at [897, 375] on div "dialog" at bounding box center [901, 376] width 22 height 16
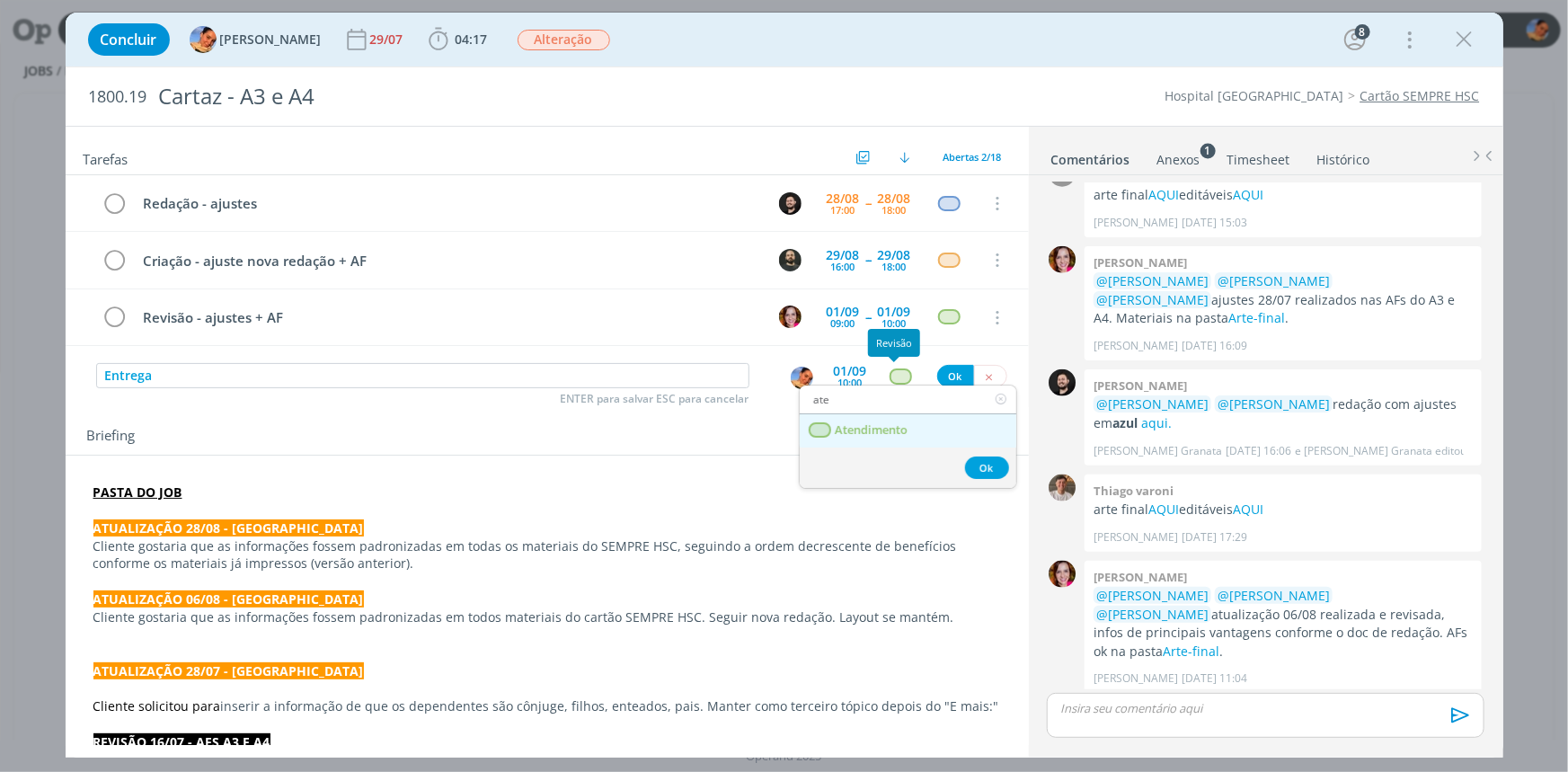
type input "ate"
drag, startPoint x: 894, startPoint y: 425, endPoint x: 872, endPoint y: 399, distance: 34.1
click at [894, 425] on span "Atendimento" at bounding box center [871, 430] width 73 height 15
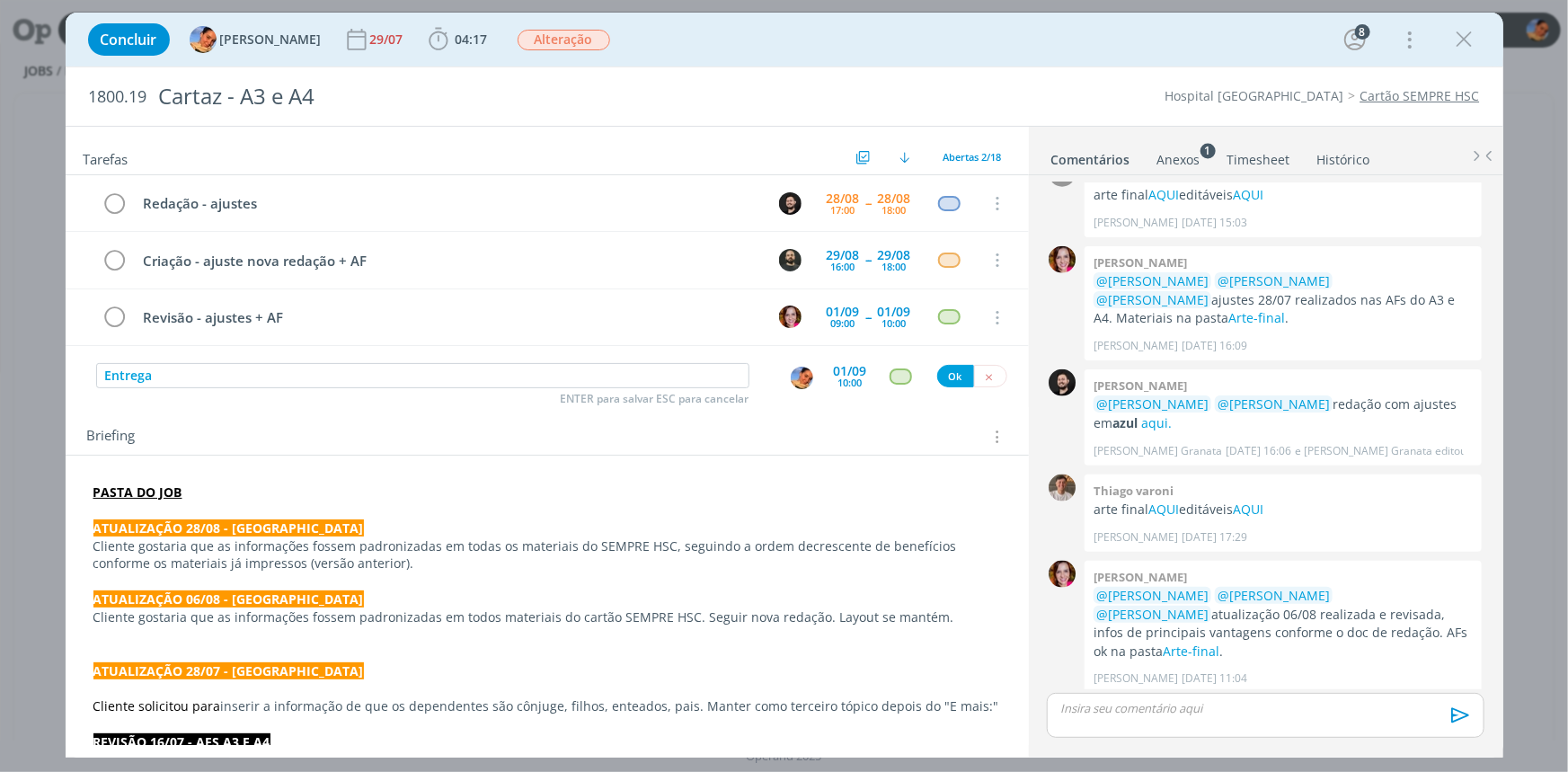
click at [844, 377] on div "10:00" at bounding box center [850, 382] width 24 height 10
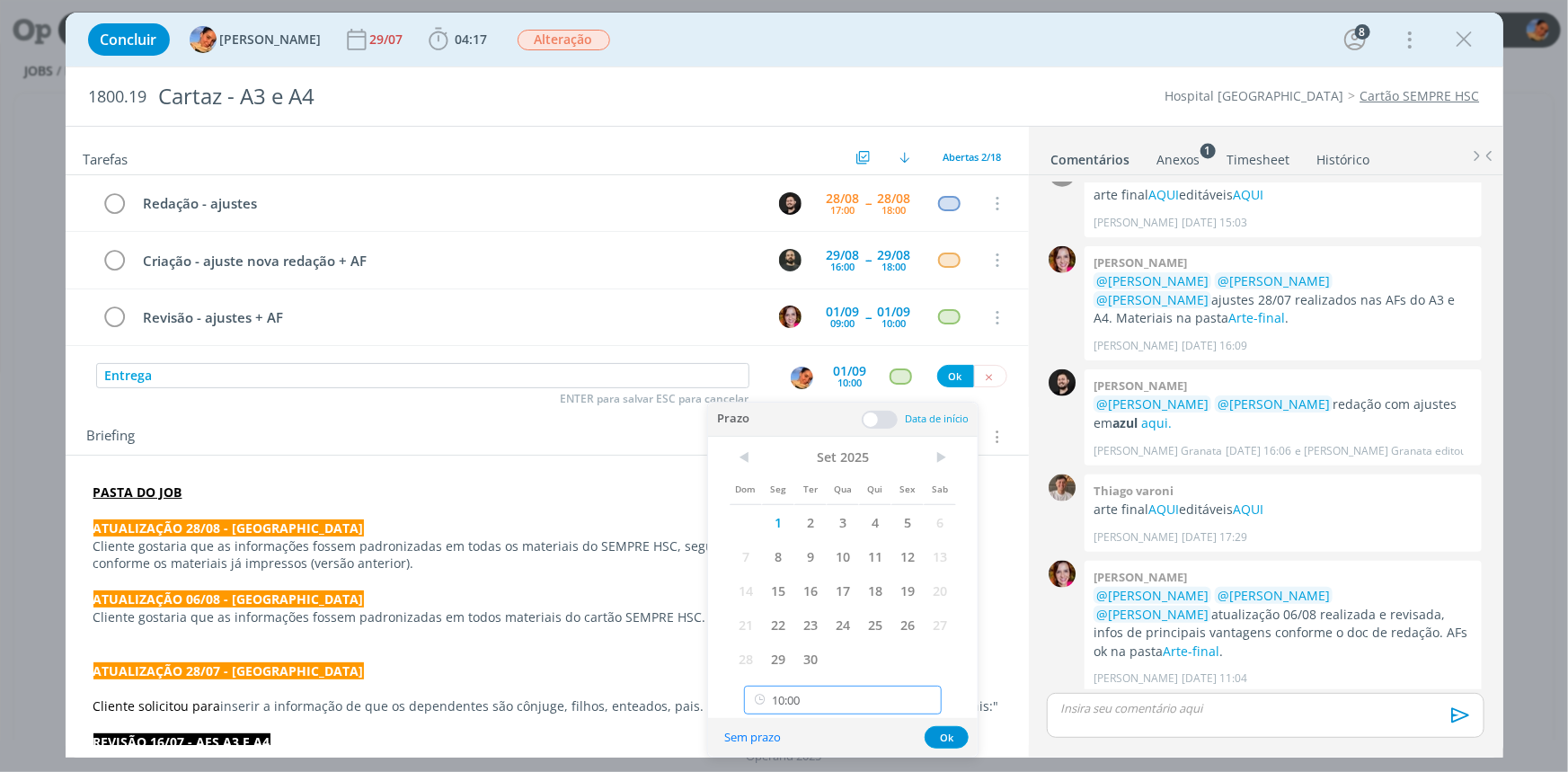
click at [837, 685] on input "10:00" at bounding box center [842, 700] width 197 height 29
click at [837, 608] on div "10:15" at bounding box center [845, 601] width 200 height 32
type input "10:15"
click at [936, 735] on button "Ok" at bounding box center [946, 737] width 44 height 22
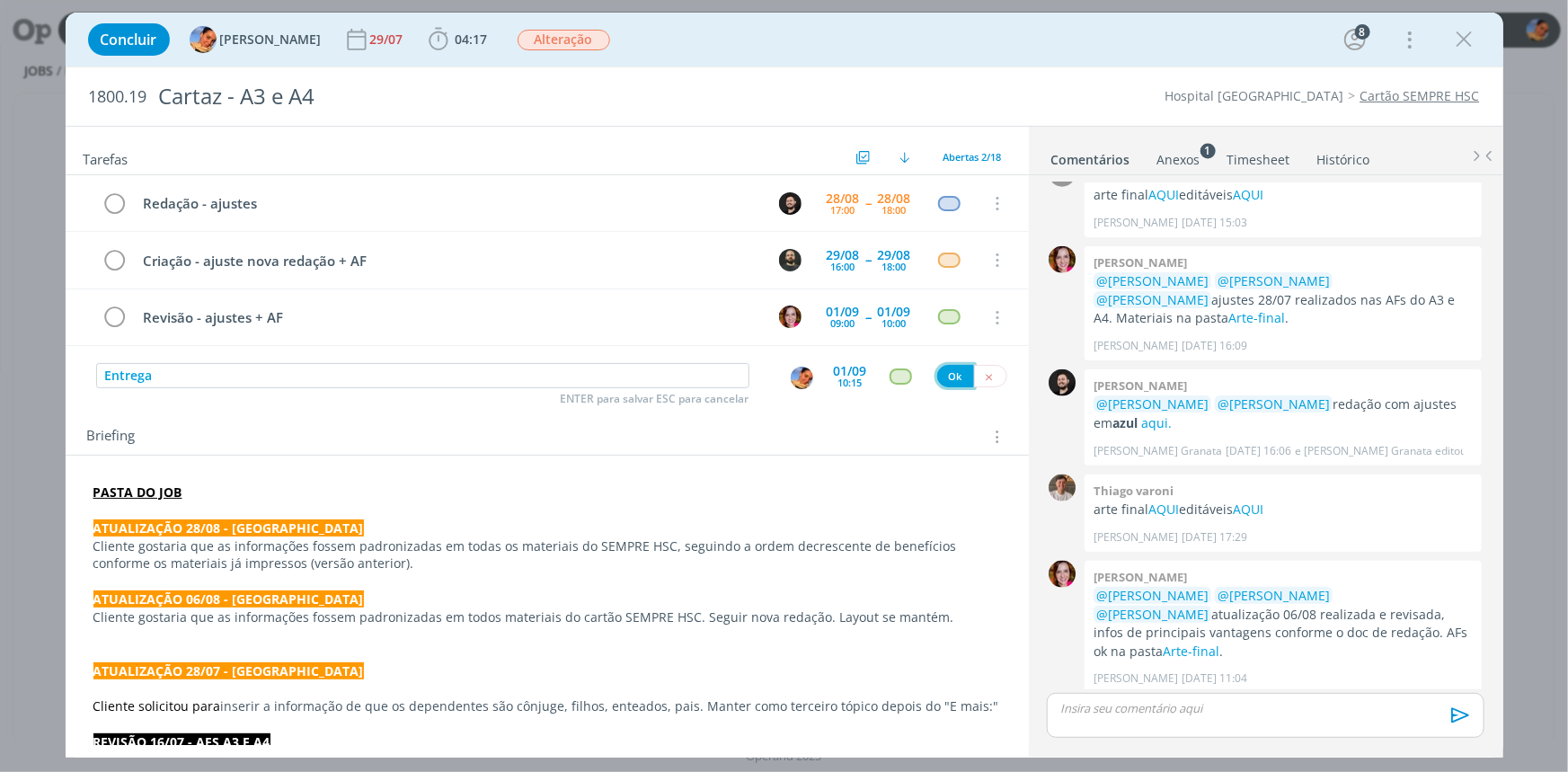
click at [940, 369] on button "Ok" at bounding box center [956, 375] width 37 height 22
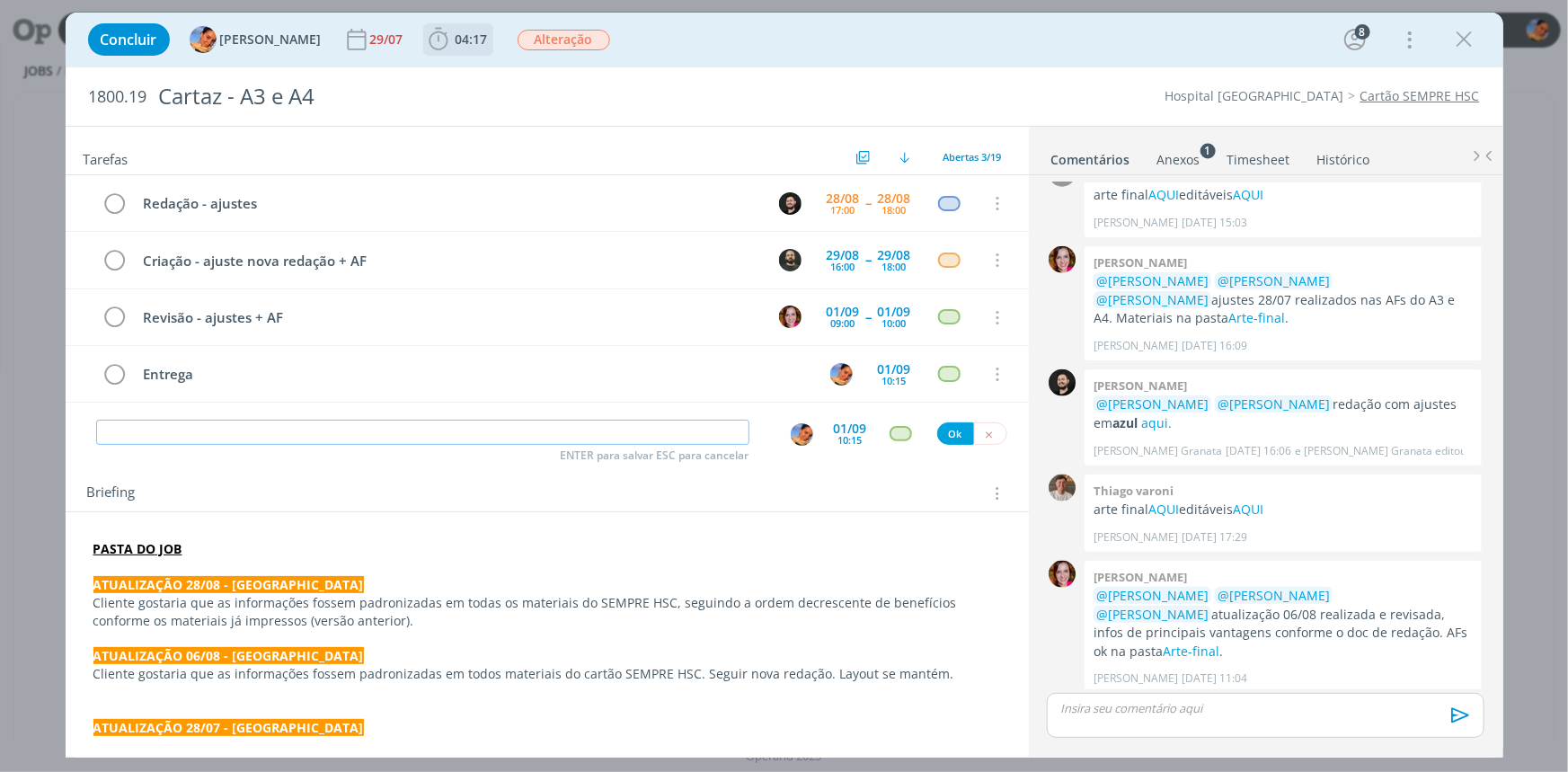
click at [465, 38] on span "04:17" at bounding box center [471, 39] width 32 height 18
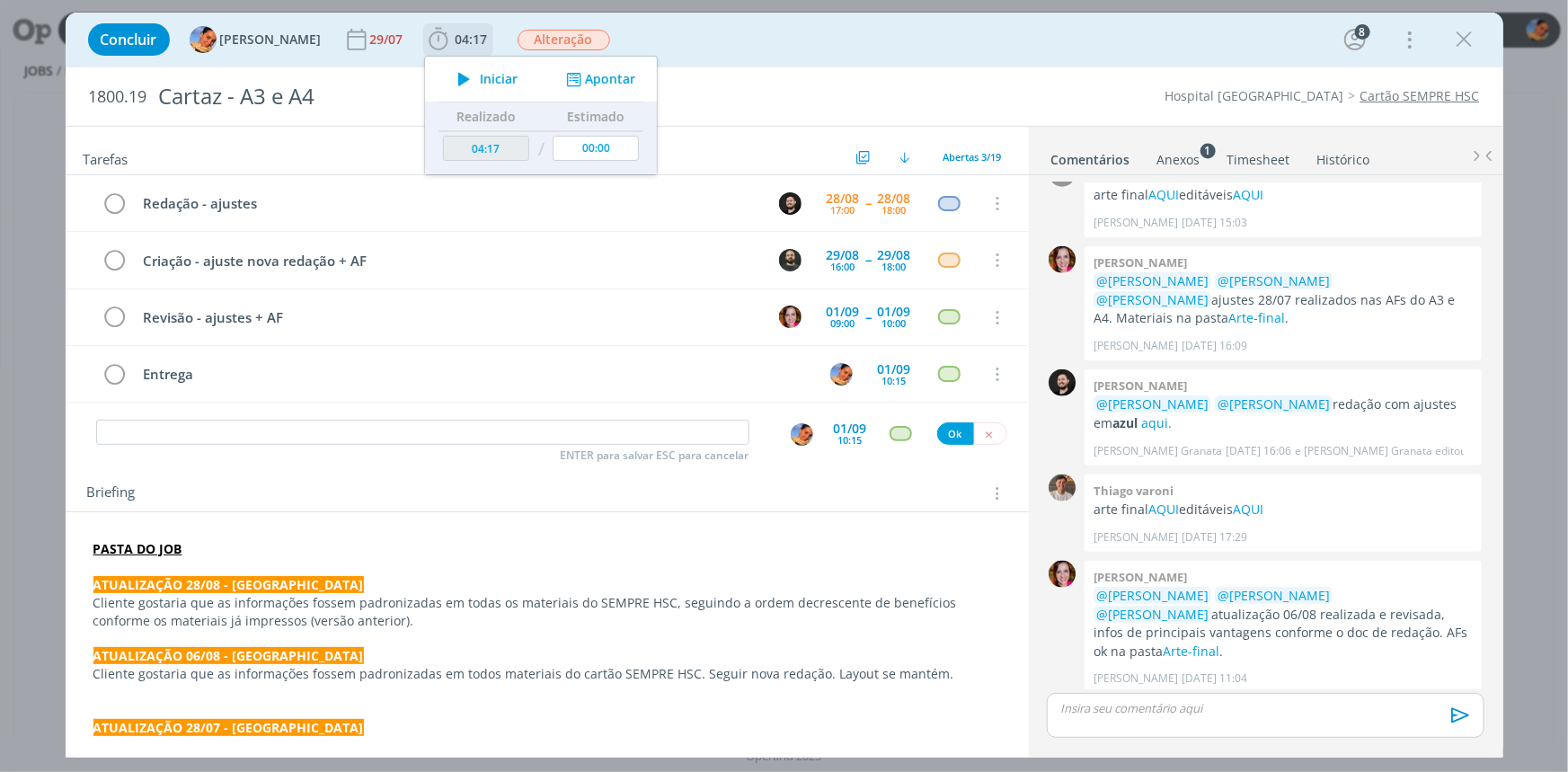
click at [585, 79] on button "Apontar" at bounding box center [598, 79] width 75 height 18
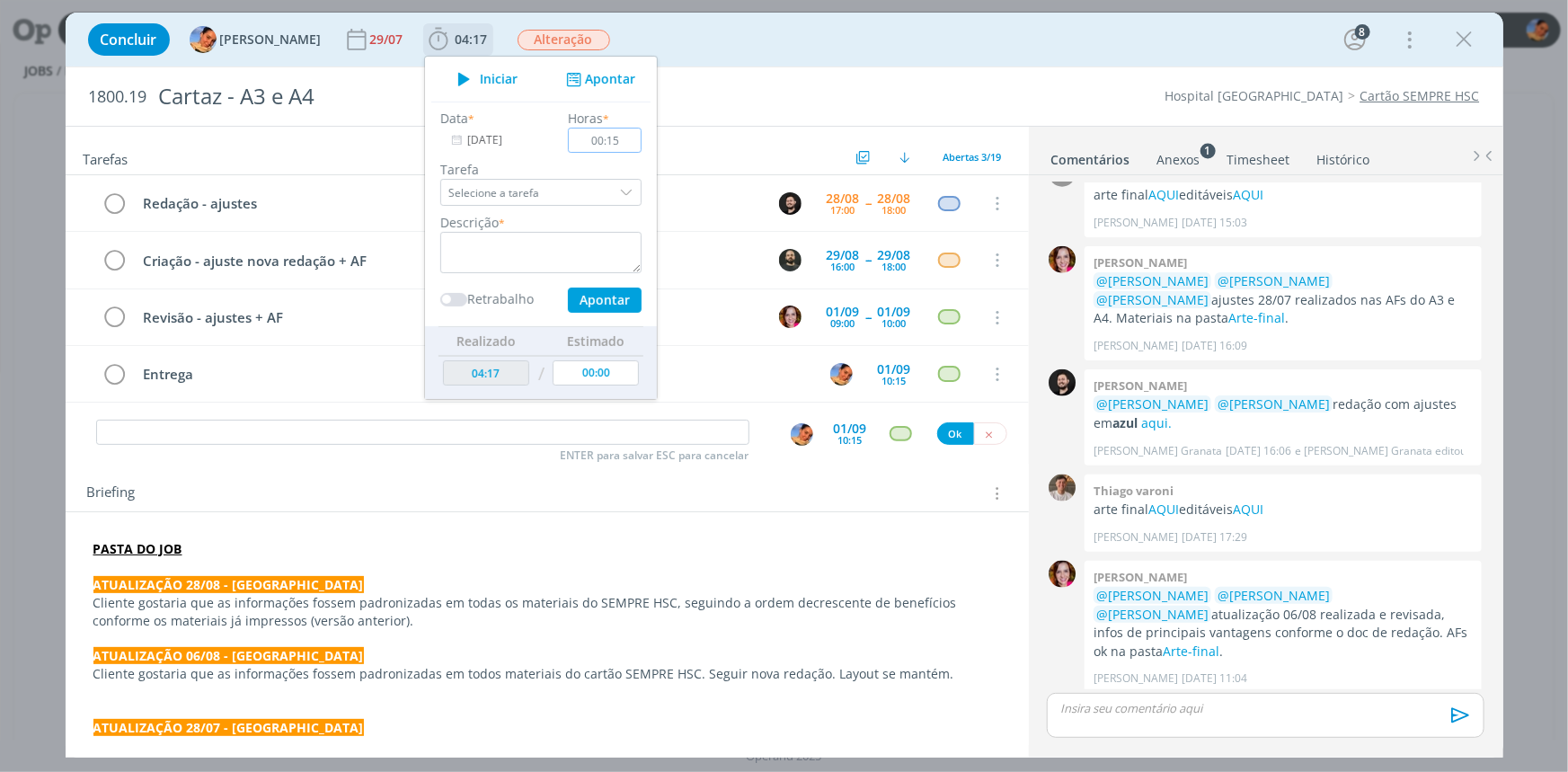
type input "00:15"
click at [566, 263] on textarea "dialog" at bounding box center [541, 252] width 201 height 42
paste textarea "Revisão - ajustes + AF"
type textarea "Revisão - ajustes + AF"
click at [601, 296] on button "Apontar" at bounding box center [604, 300] width 74 height 25
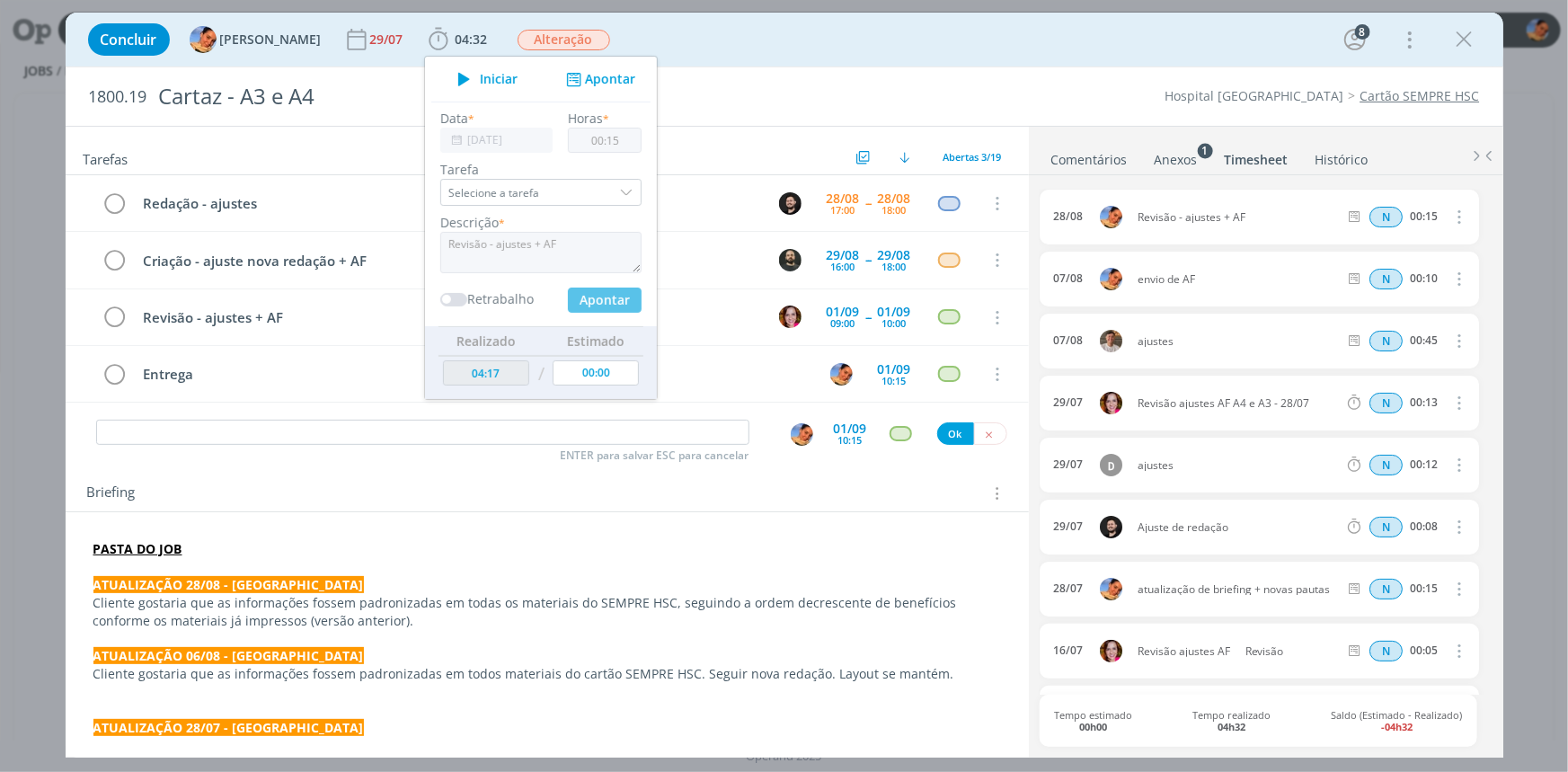
type input "04:32"
type input "00:00"
click at [272, 431] on input "dialog" at bounding box center [423, 433] width 654 height 25
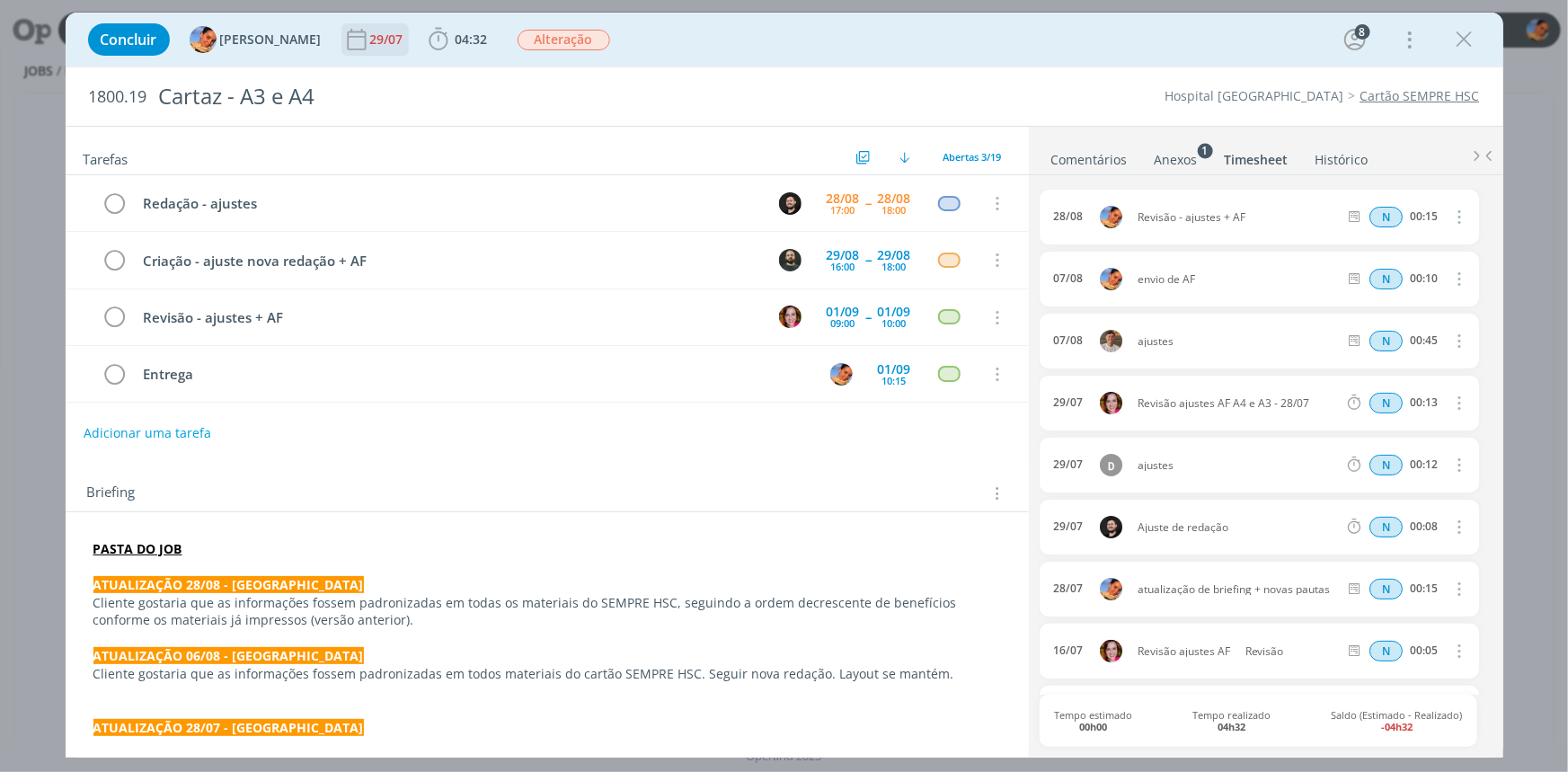
click at [385, 52] on div "29/07" at bounding box center [389, 39] width 37 height 32
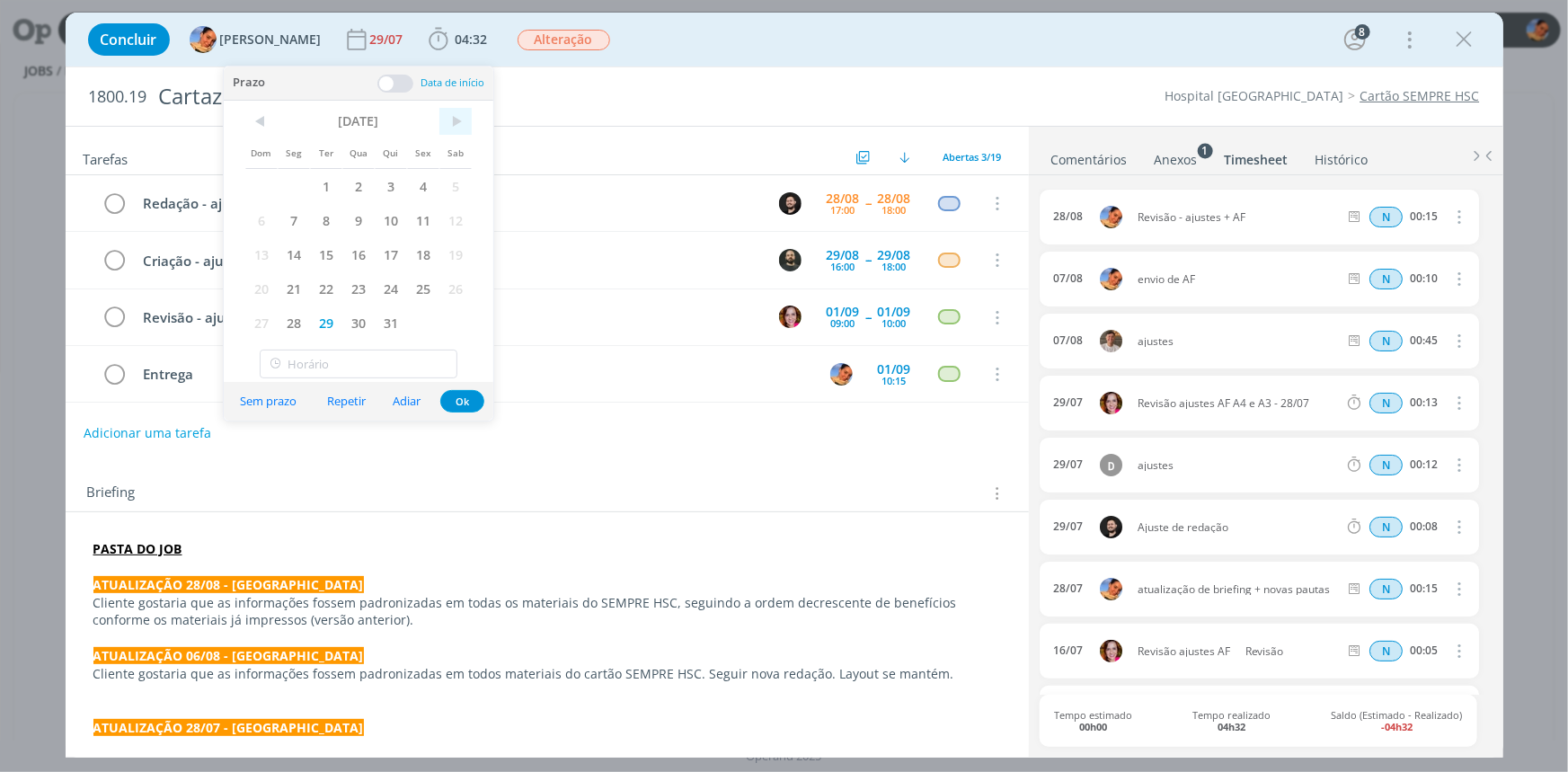
click at [445, 127] on span ">" at bounding box center [455, 122] width 32 height 27
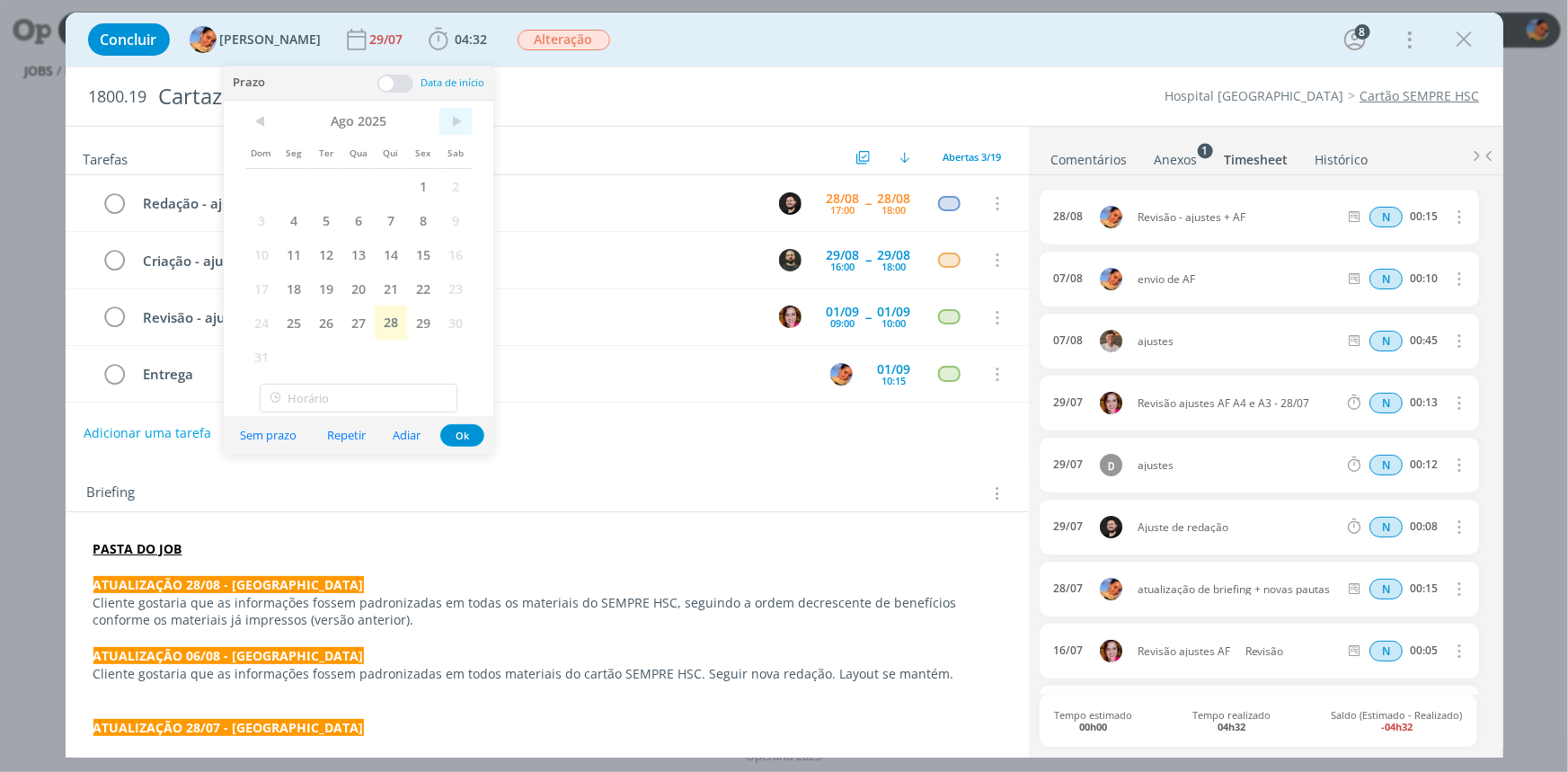
click at [445, 127] on span ">" at bounding box center [455, 122] width 32 height 27
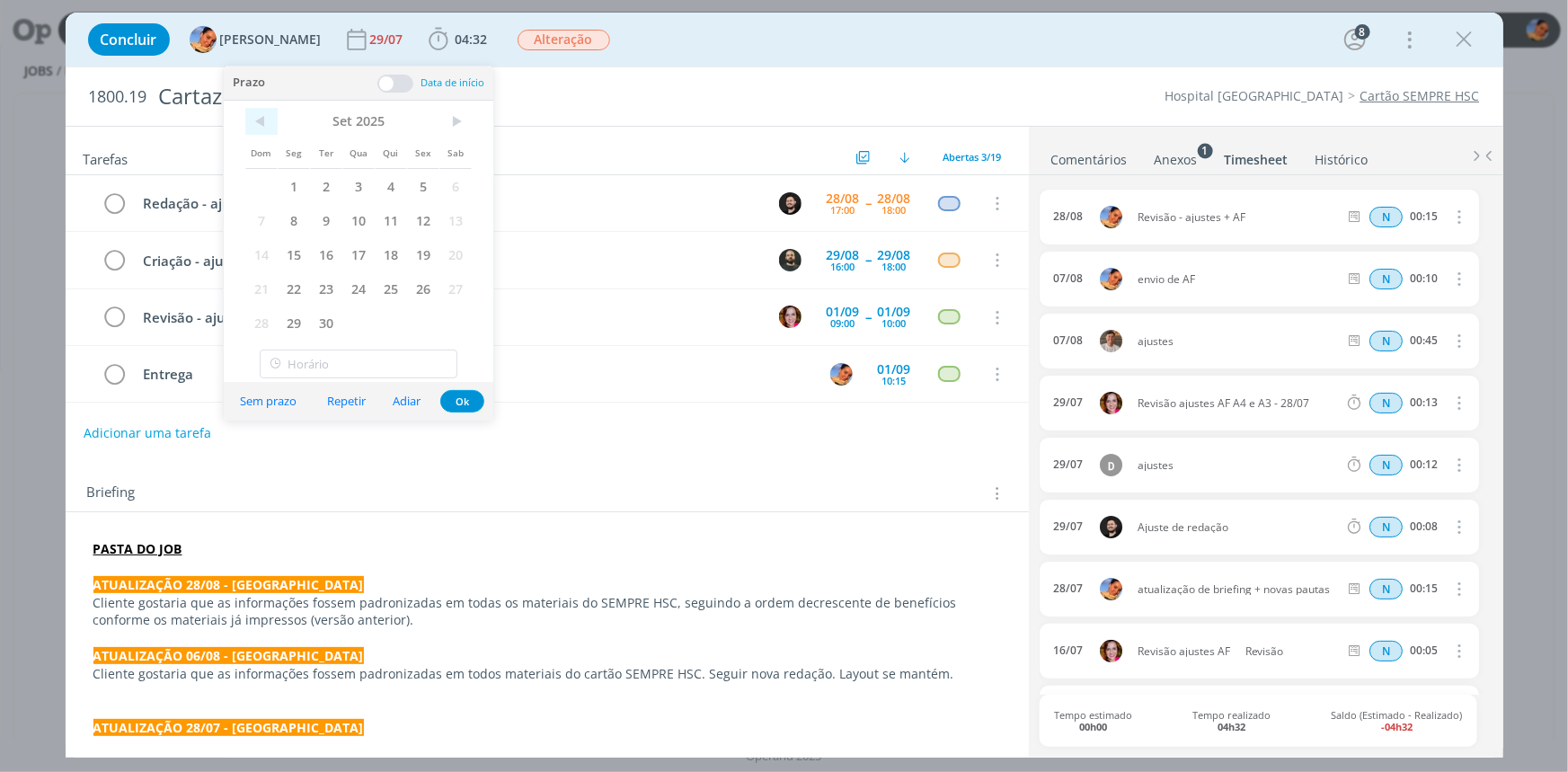
click at [252, 122] on span "<" at bounding box center [261, 122] width 32 height 27
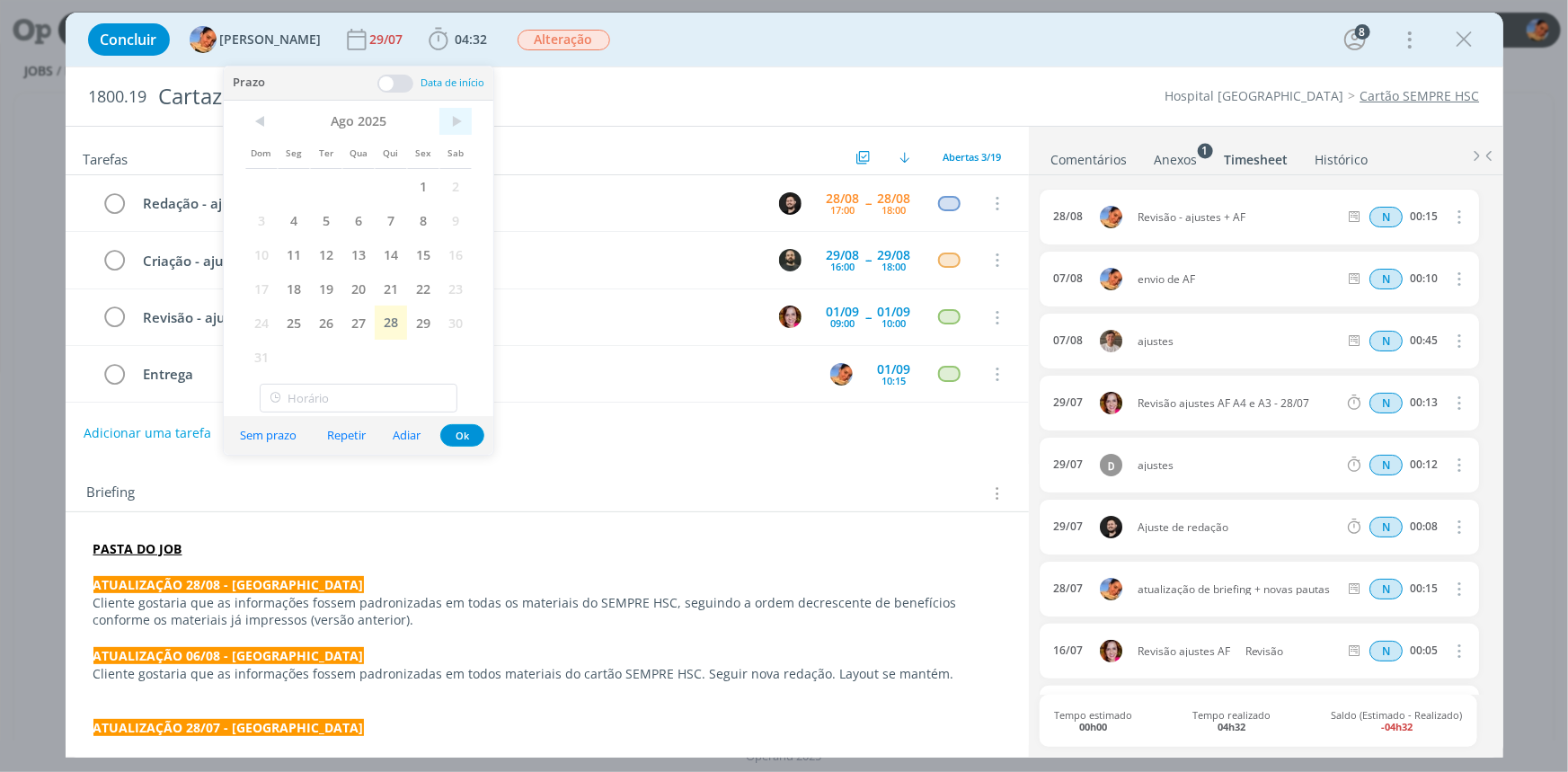
click at [448, 131] on span ">" at bounding box center [455, 122] width 32 height 27
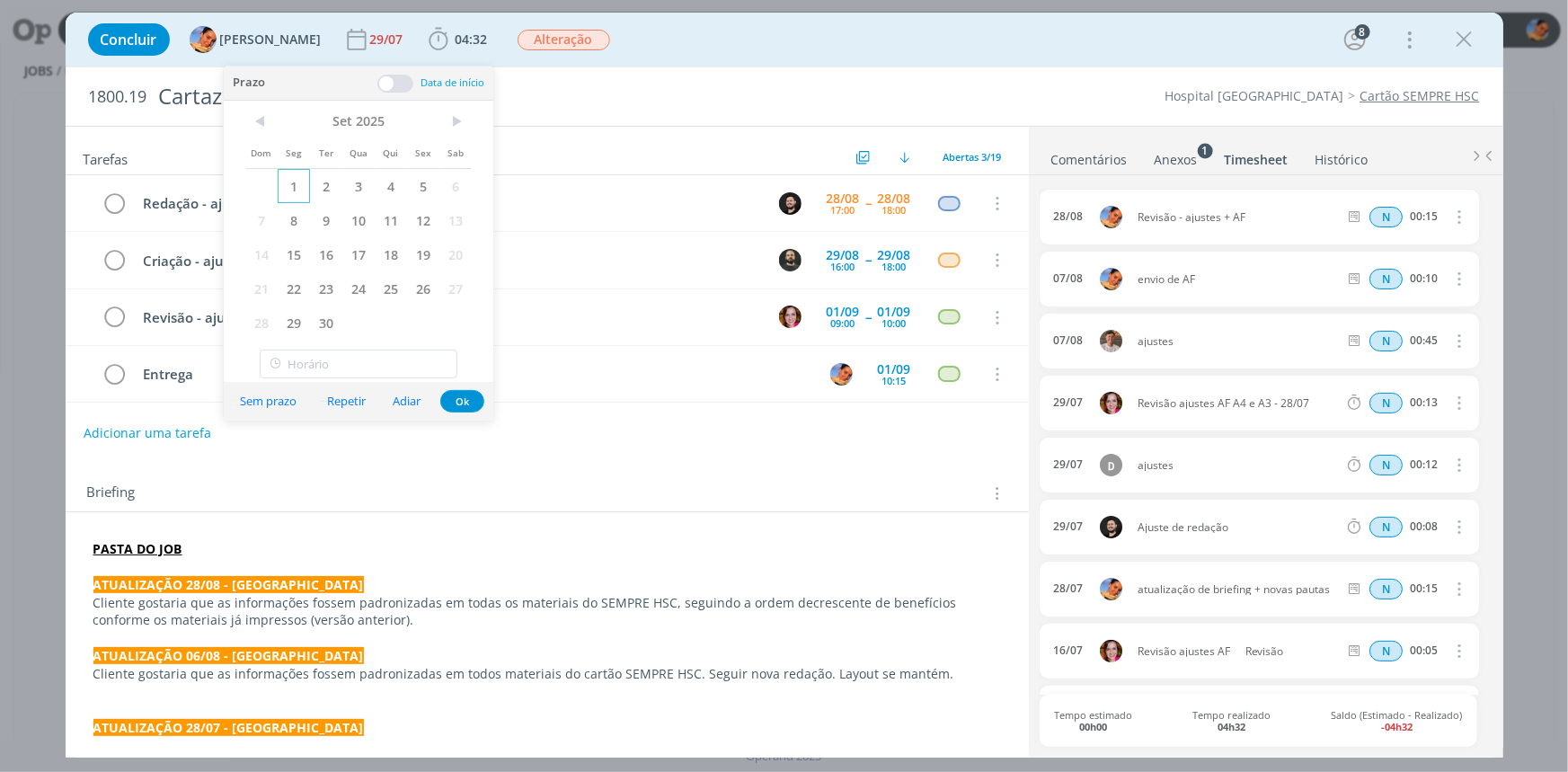
click at [301, 189] on span "1" at bounding box center [294, 186] width 32 height 34
click at [474, 395] on button "Ok" at bounding box center [462, 401] width 44 height 22
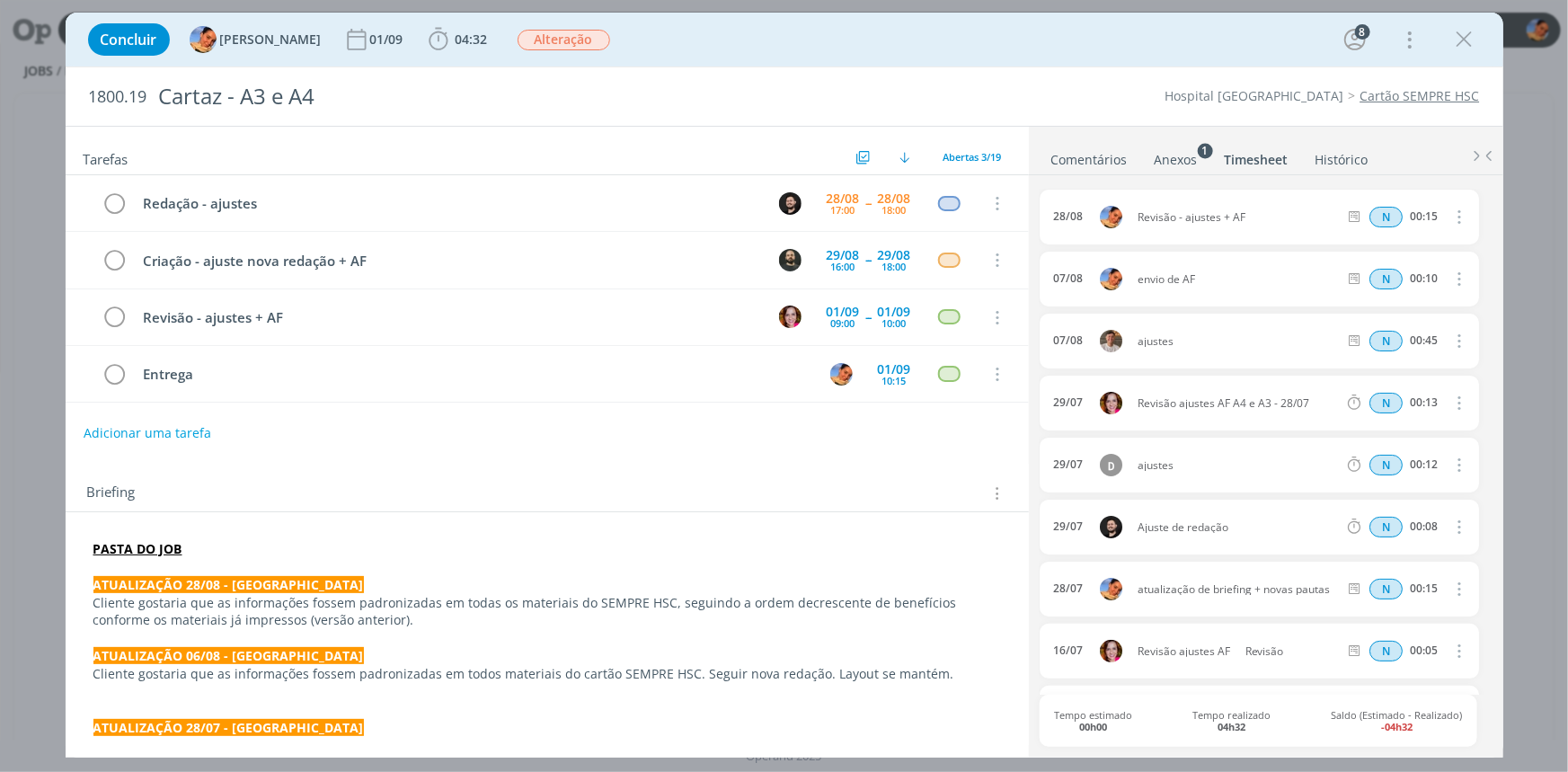
drag, startPoint x: 1468, startPoint y: 49, endPoint x: 1561, endPoint y: 108, distance: 110.1
click at [1468, 49] on icon "dialog" at bounding box center [1465, 40] width 27 height 27
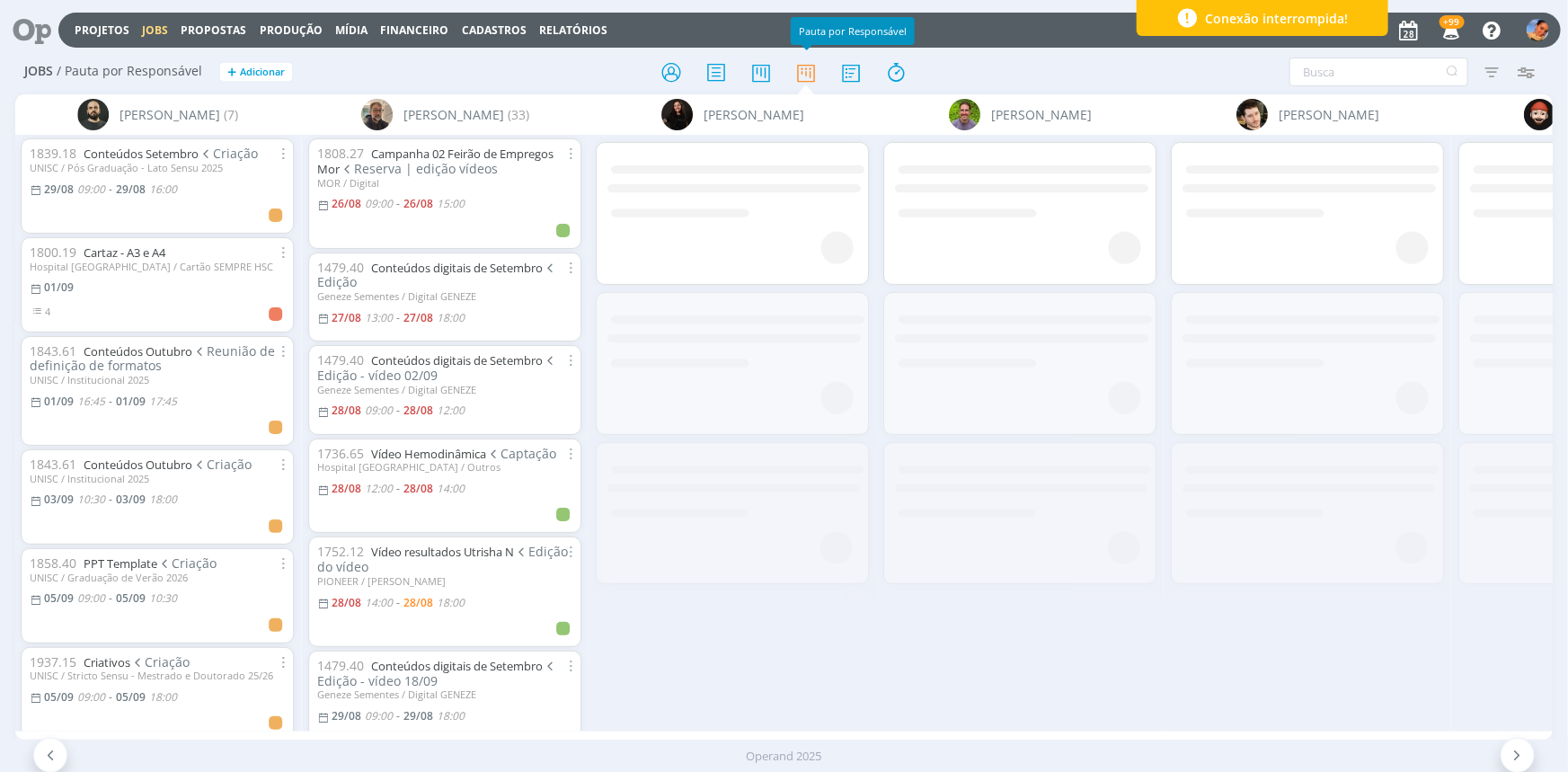
scroll to position [0, 2661]
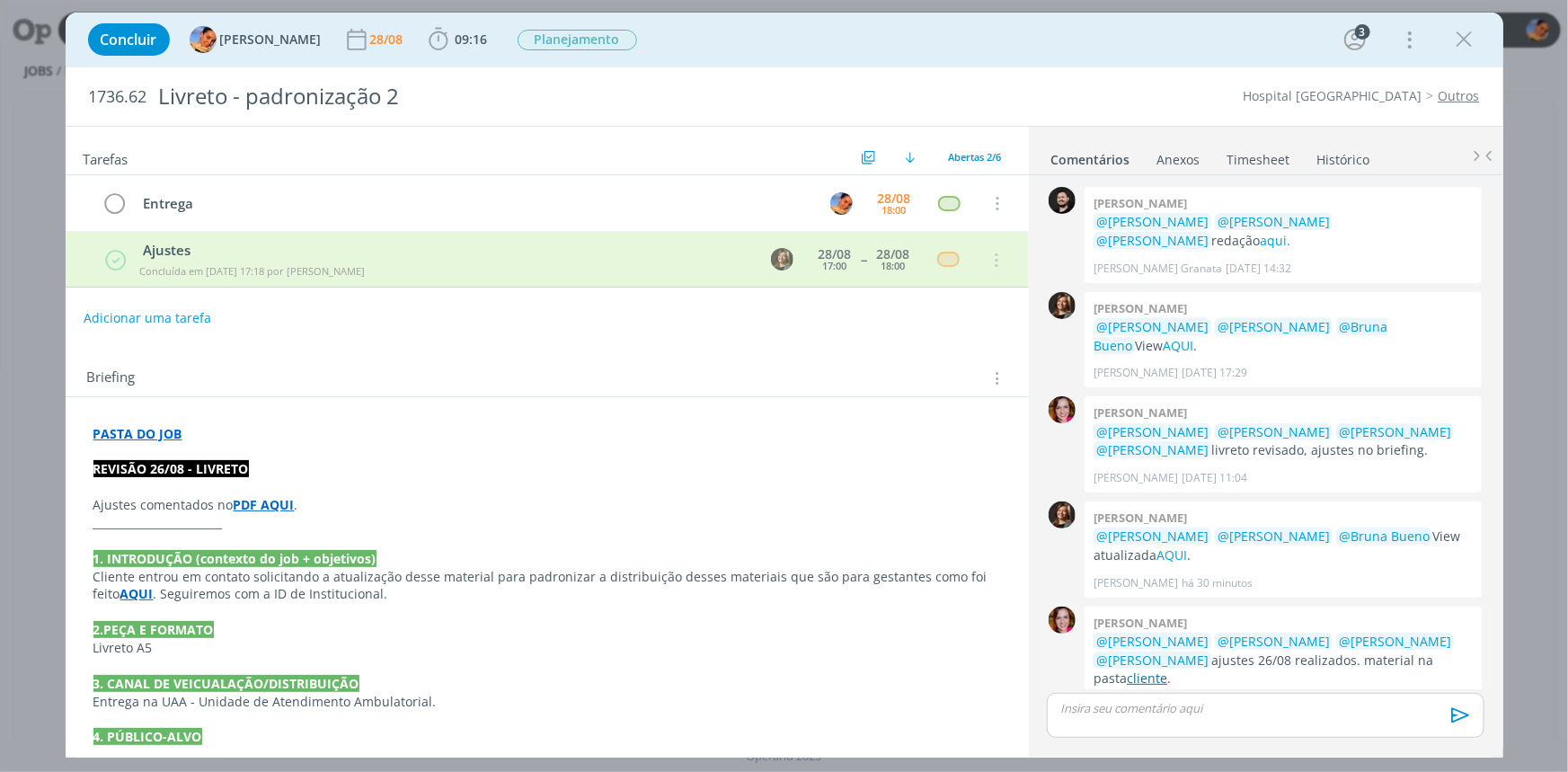
click at [1167, 669] on link "cliente" at bounding box center [1148, 678] width 41 height 18
click at [1205, 714] on p "dialog" at bounding box center [1265, 708] width 408 height 17
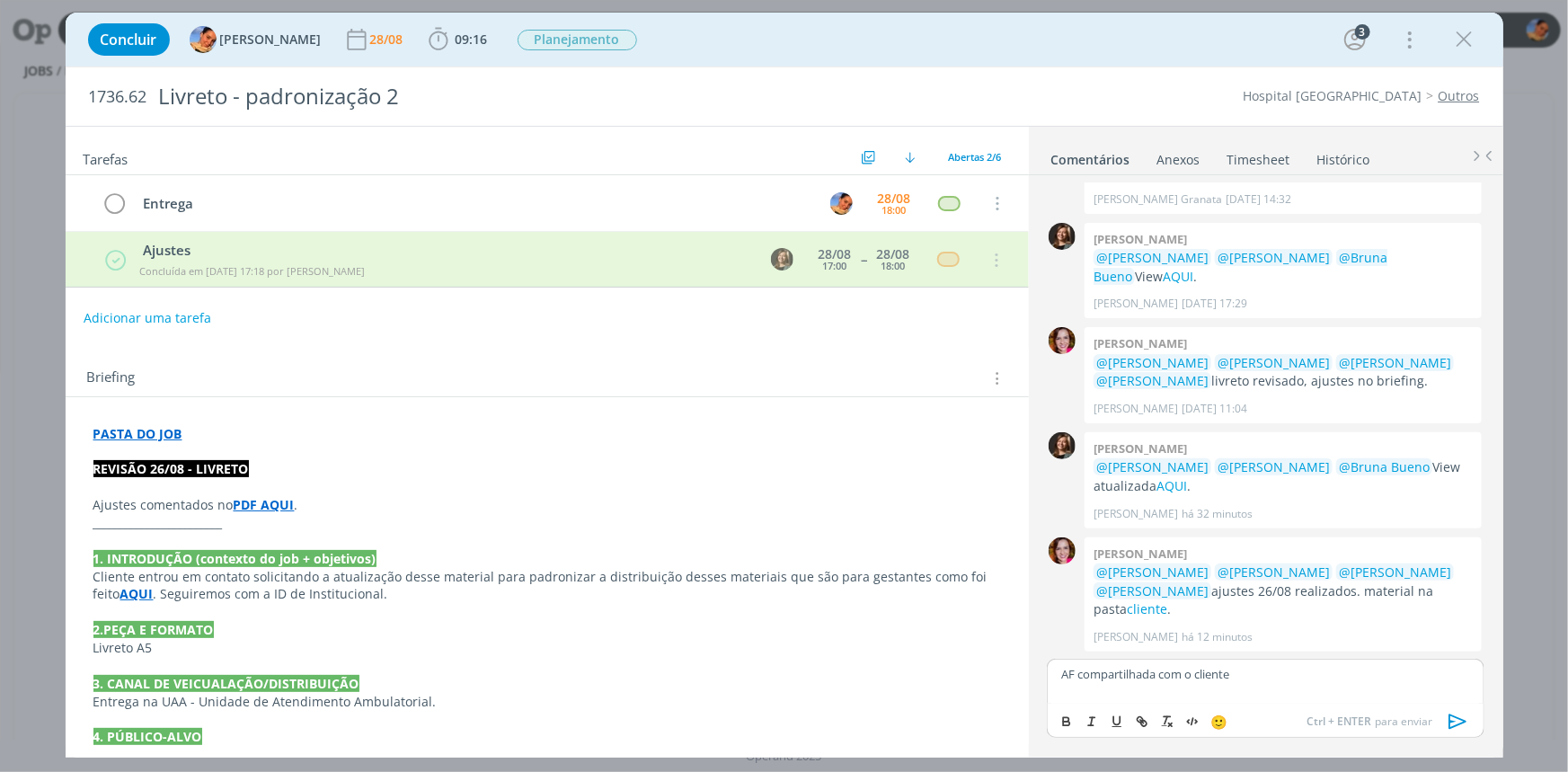
click at [1458, 715] on icon "dialog" at bounding box center [1459, 721] width 27 height 27
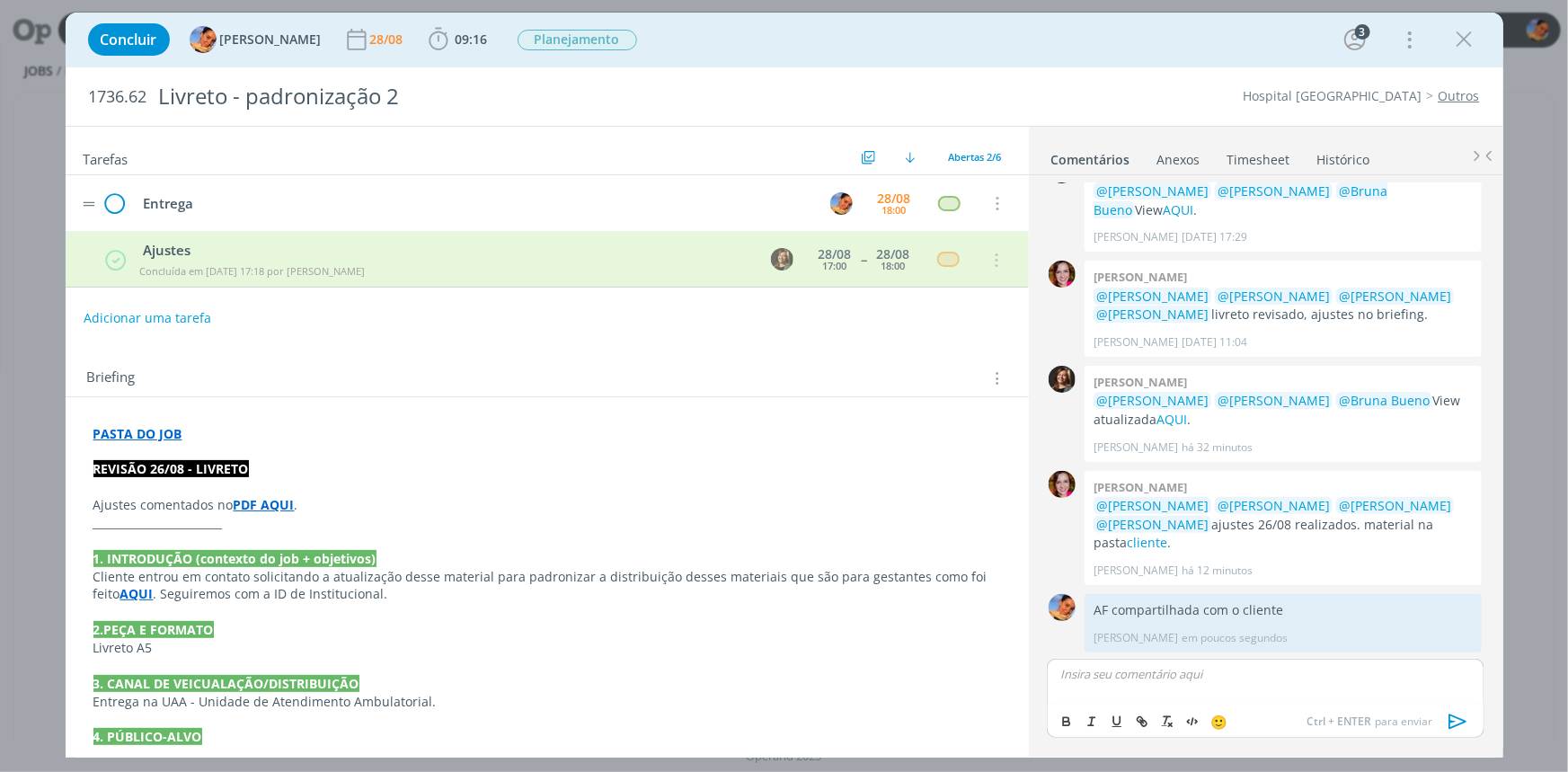
click at [128, 201] on tr "Entrega 28/08 18:00 Cancelar" at bounding box center [547, 203] width 964 height 56
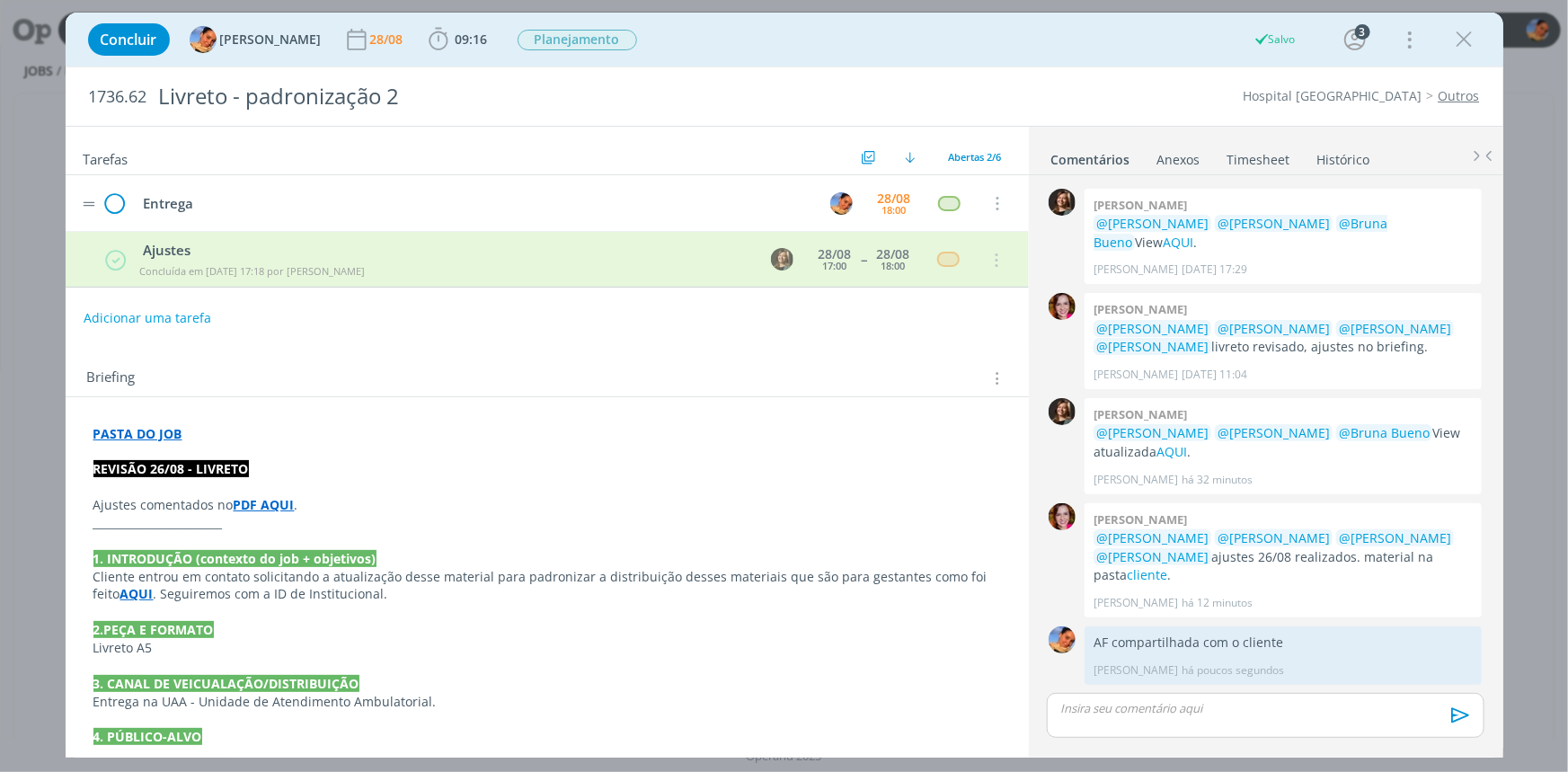
scroll to position [102, 0]
click at [124, 201] on icon "dialog" at bounding box center [115, 204] width 25 height 27
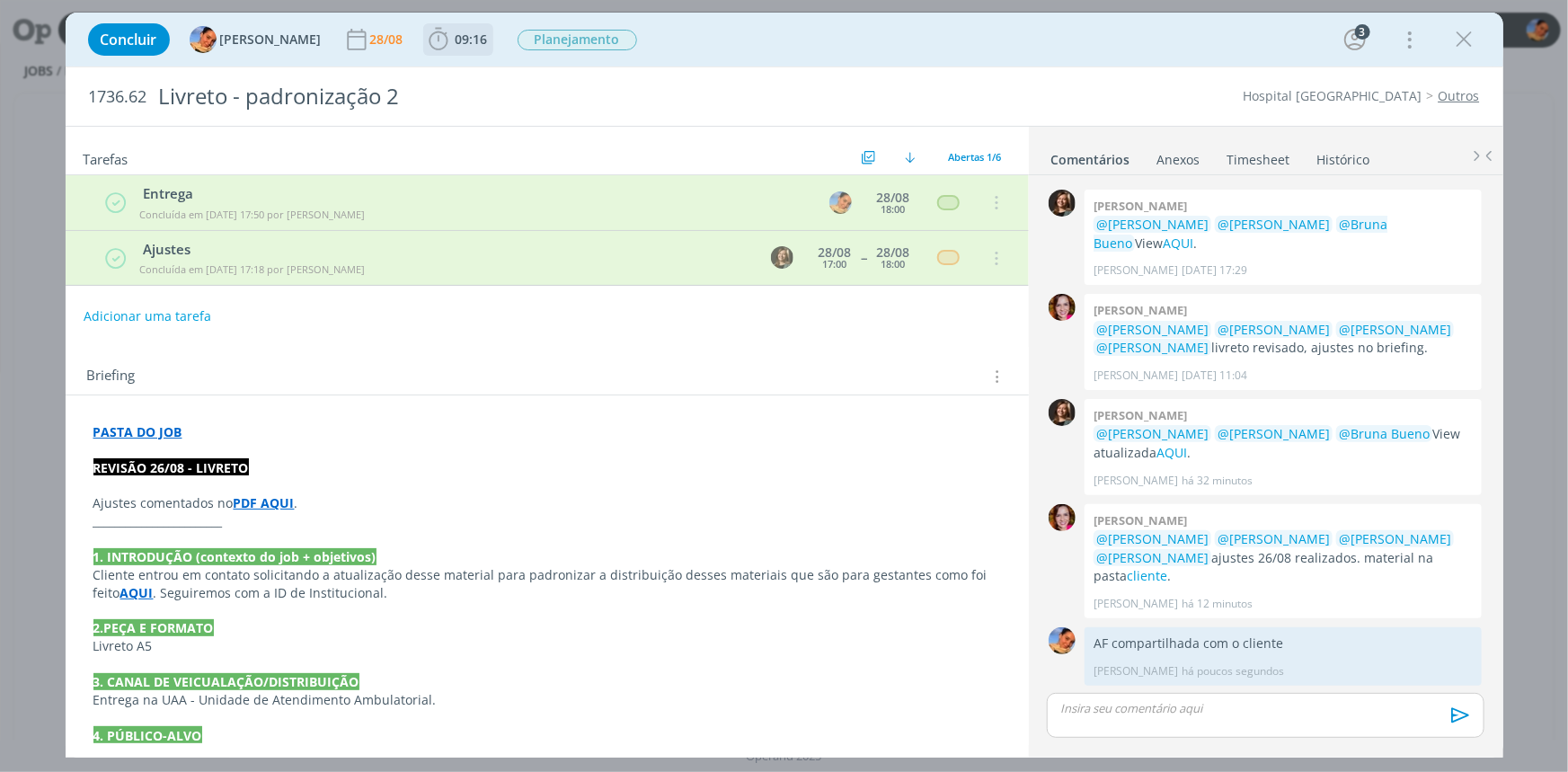
click at [455, 41] on span "09:16" at bounding box center [471, 39] width 32 height 18
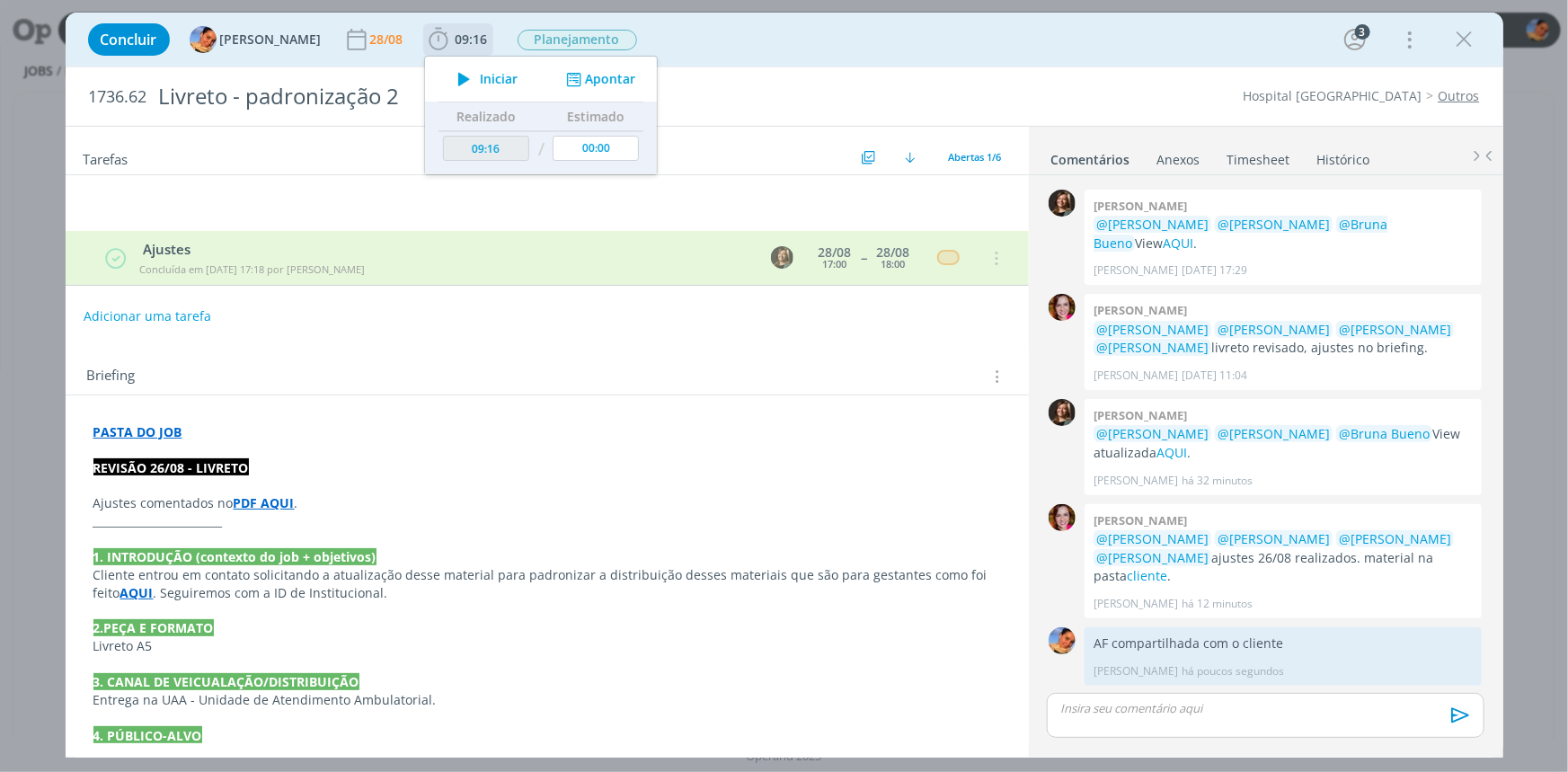
click at [592, 77] on button "Apontar" at bounding box center [598, 79] width 75 height 18
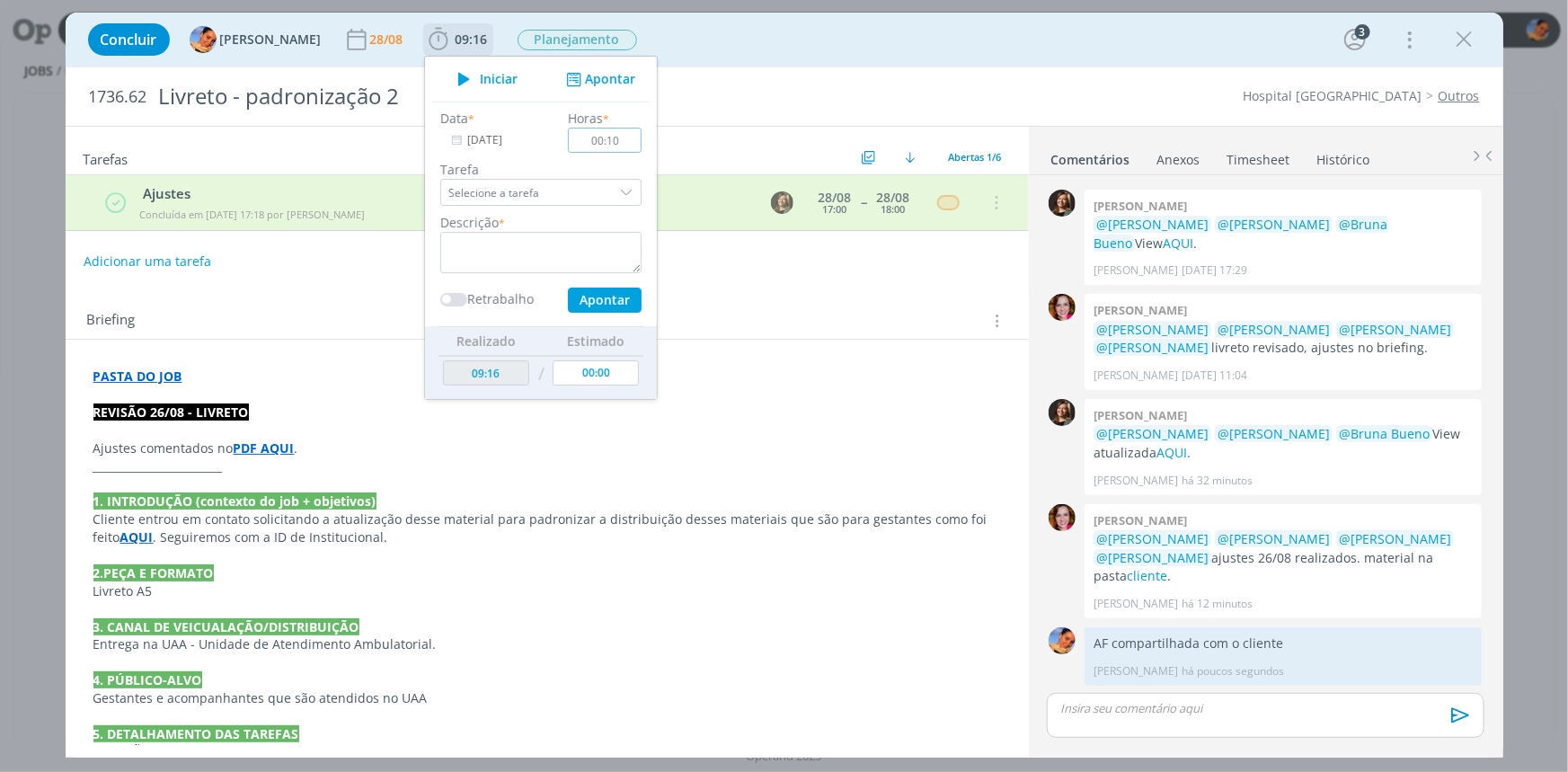
type input "00:10"
click at [602, 233] on textarea "dialog" at bounding box center [541, 252] width 201 height 42
type textarea "envio de AF"
click at [598, 295] on button "Apontar" at bounding box center [604, 300] width 74 height 25
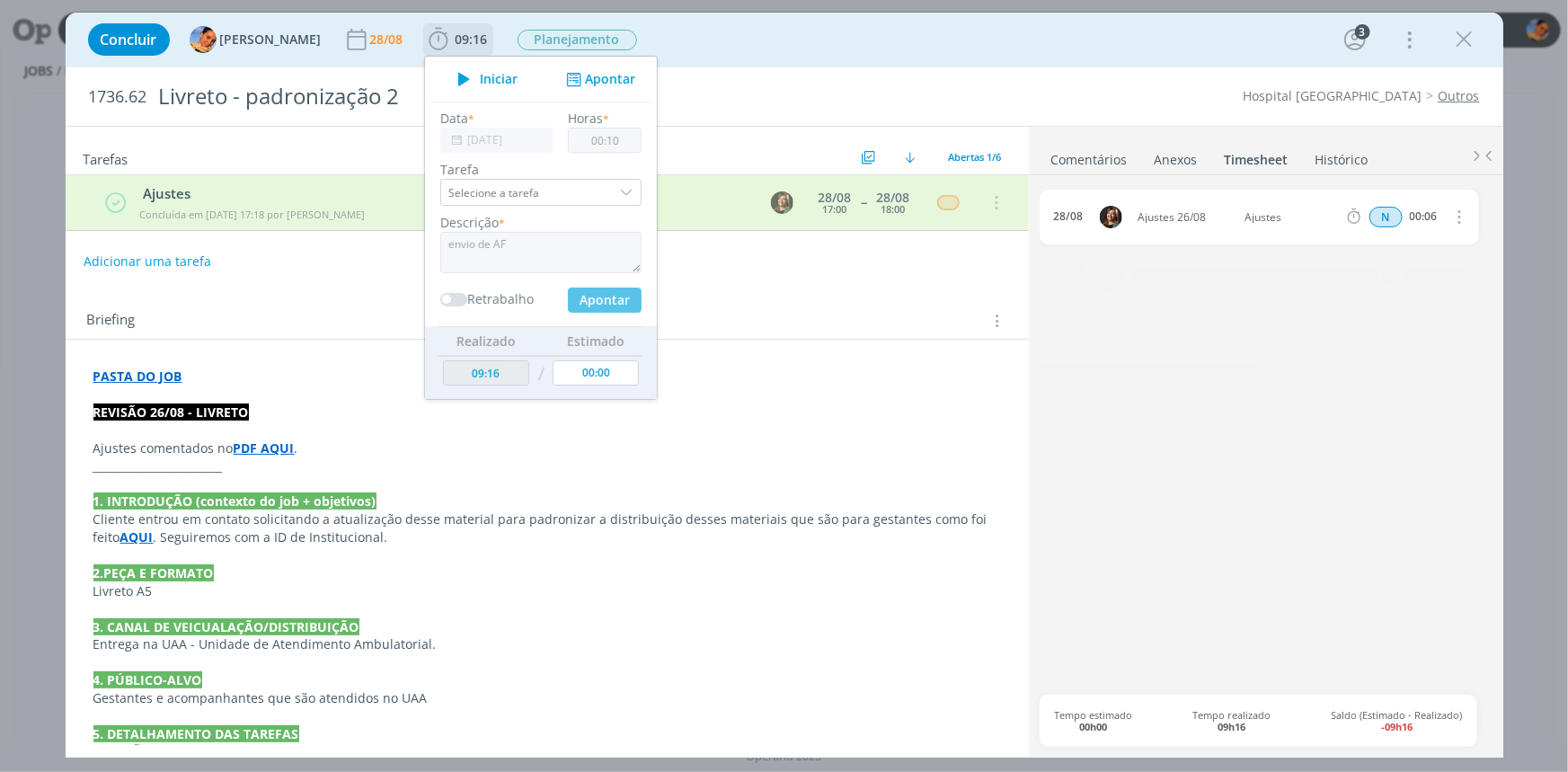
type input "09:32"
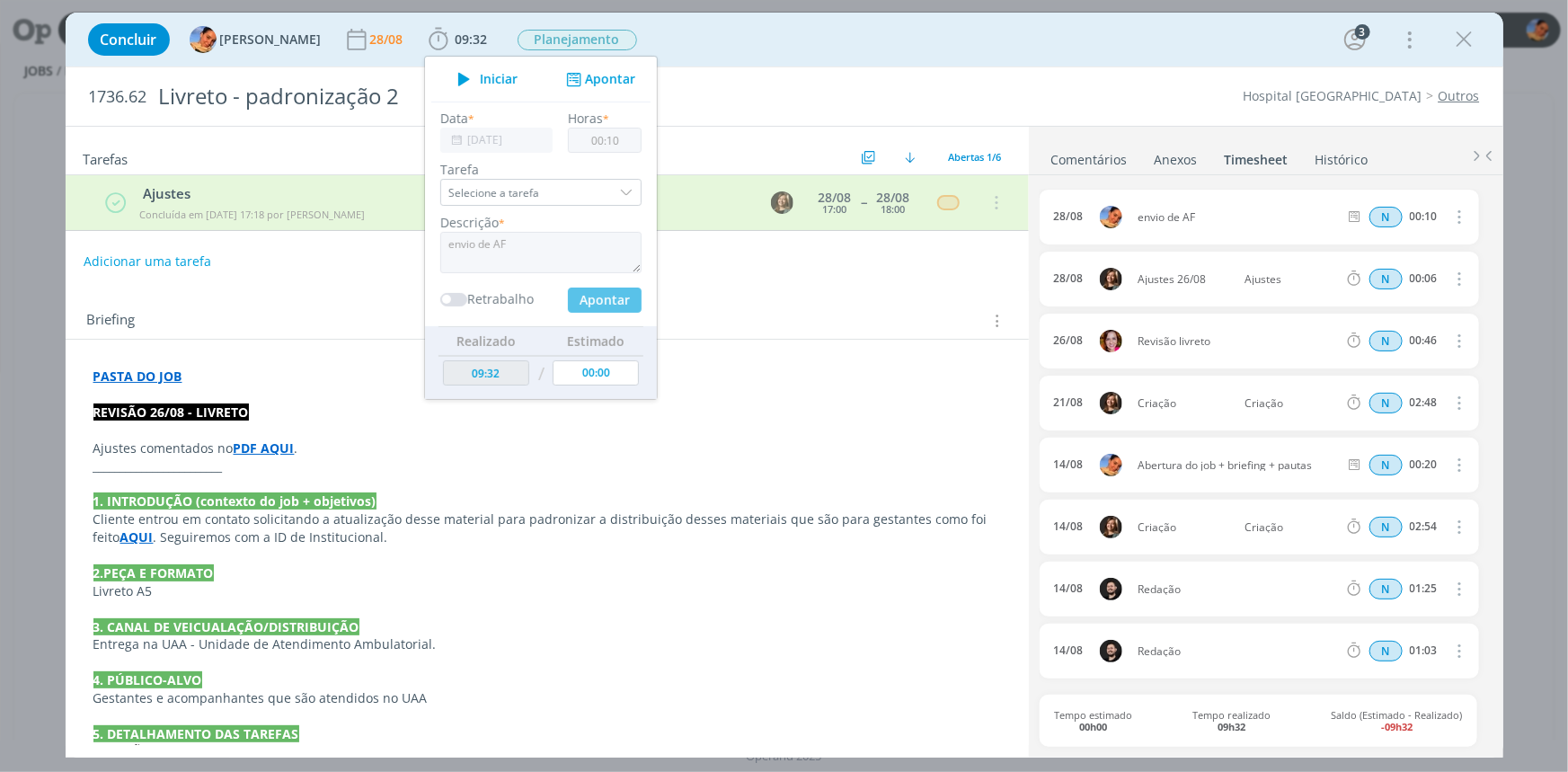
type input "00:00"
type input "09:26"
click at [705, 63] on div "Concluir Luíza Santana 28/08 09:32 Iniciar Apontar Data * 28/08/2025 Horas * 00…" at bounding box center [784, 39] width 1438 height 53
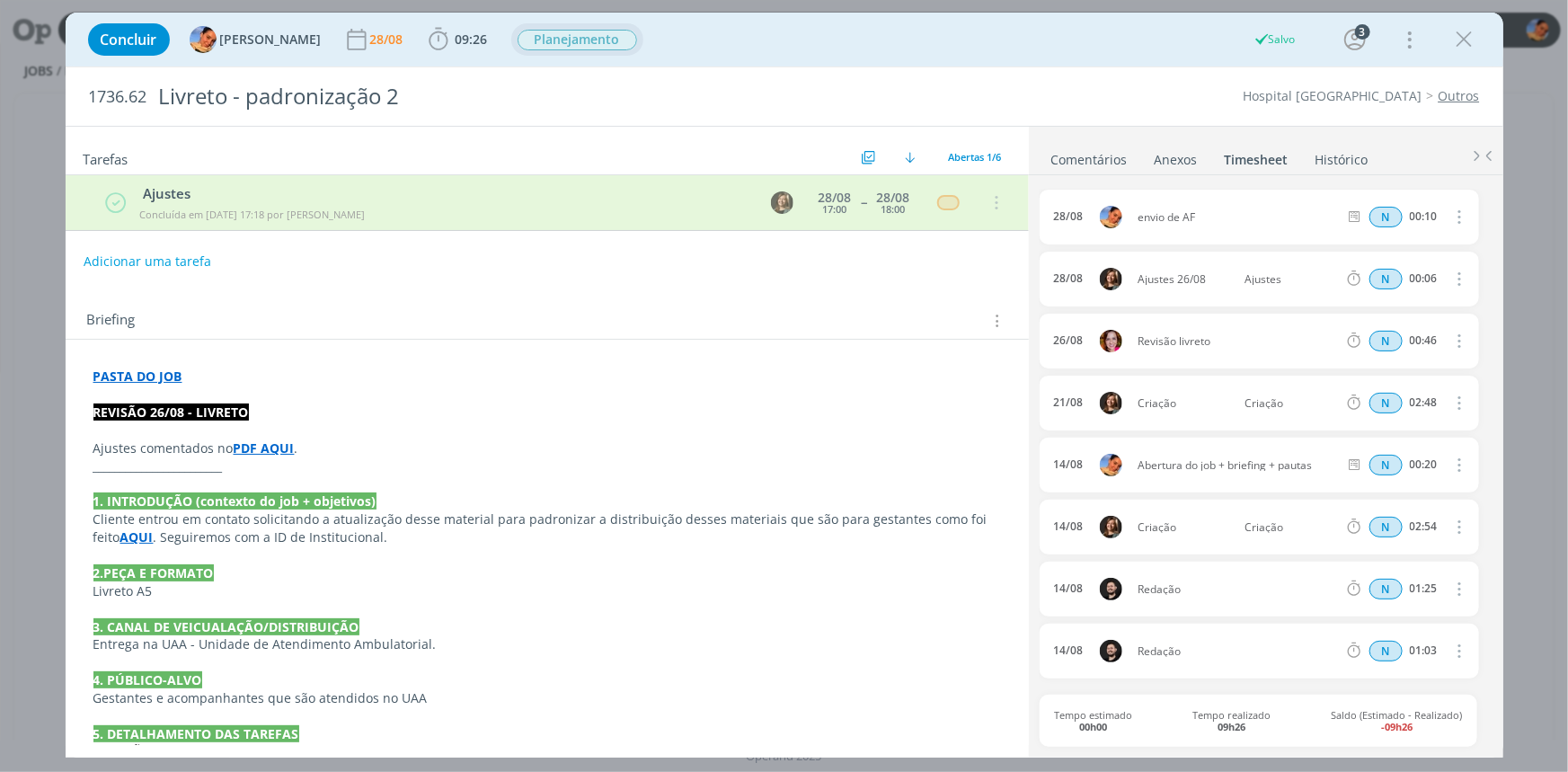
click at [584, 29] on span "Planejamento" at bounding box center [577, 39] width 120 height 20
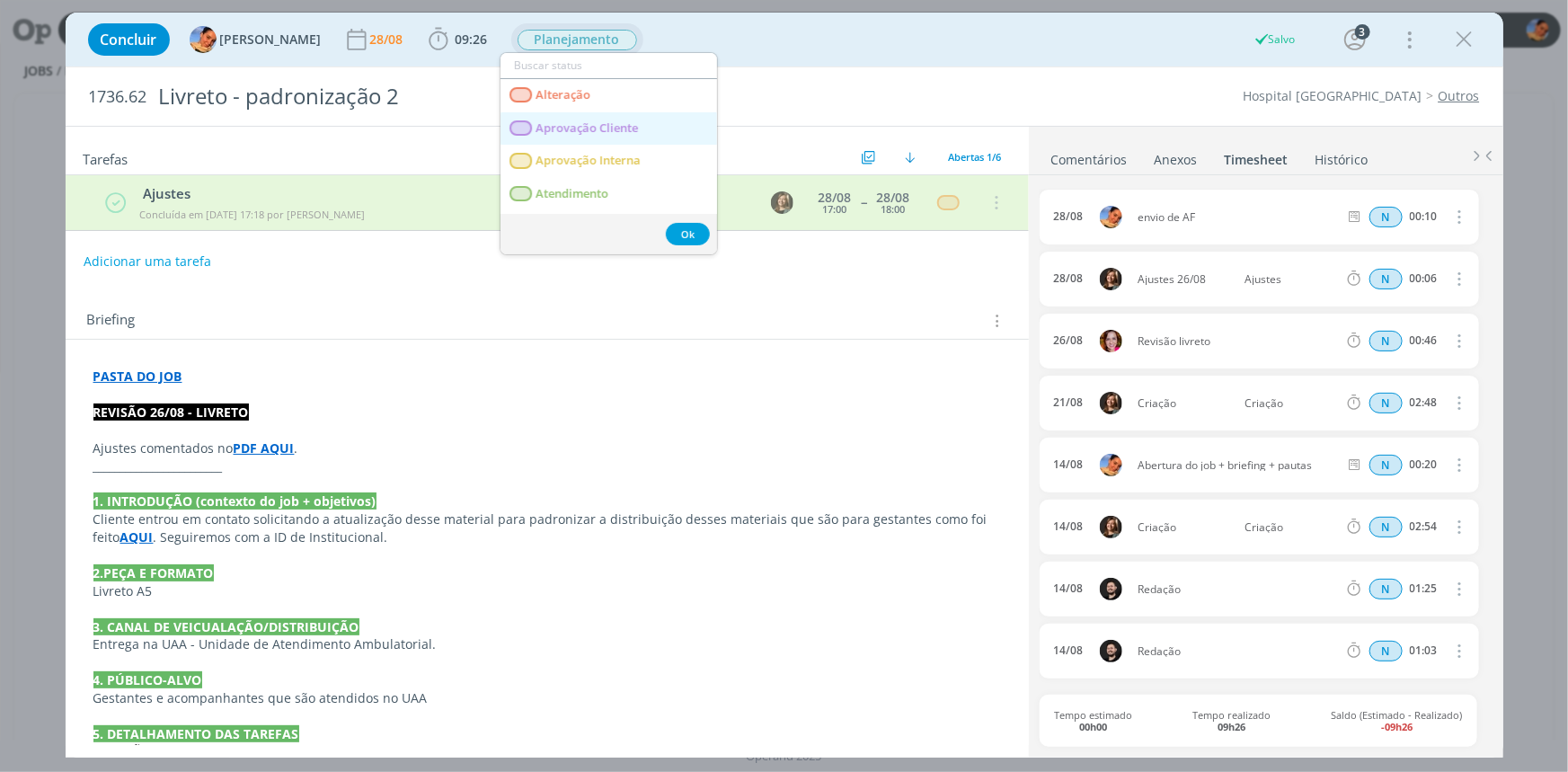
click at [678, 130] on Cliente "Aprovação Cliente" at bounding box center [609, 128] width 217 height 33
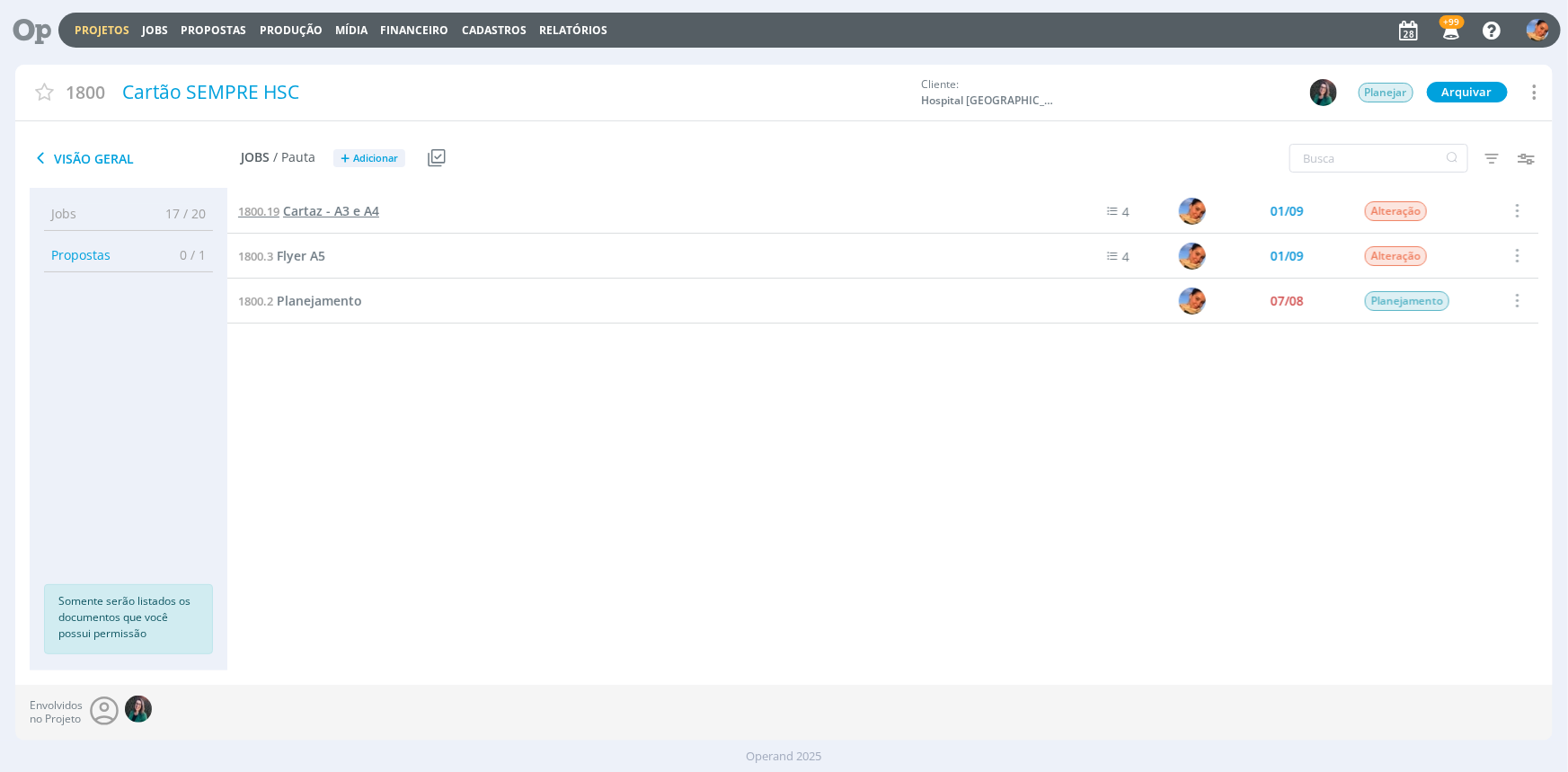
click at [350, 217] on span "Cartaz - A3 e A4" at bounding box center [331, 211] width 96 height 18
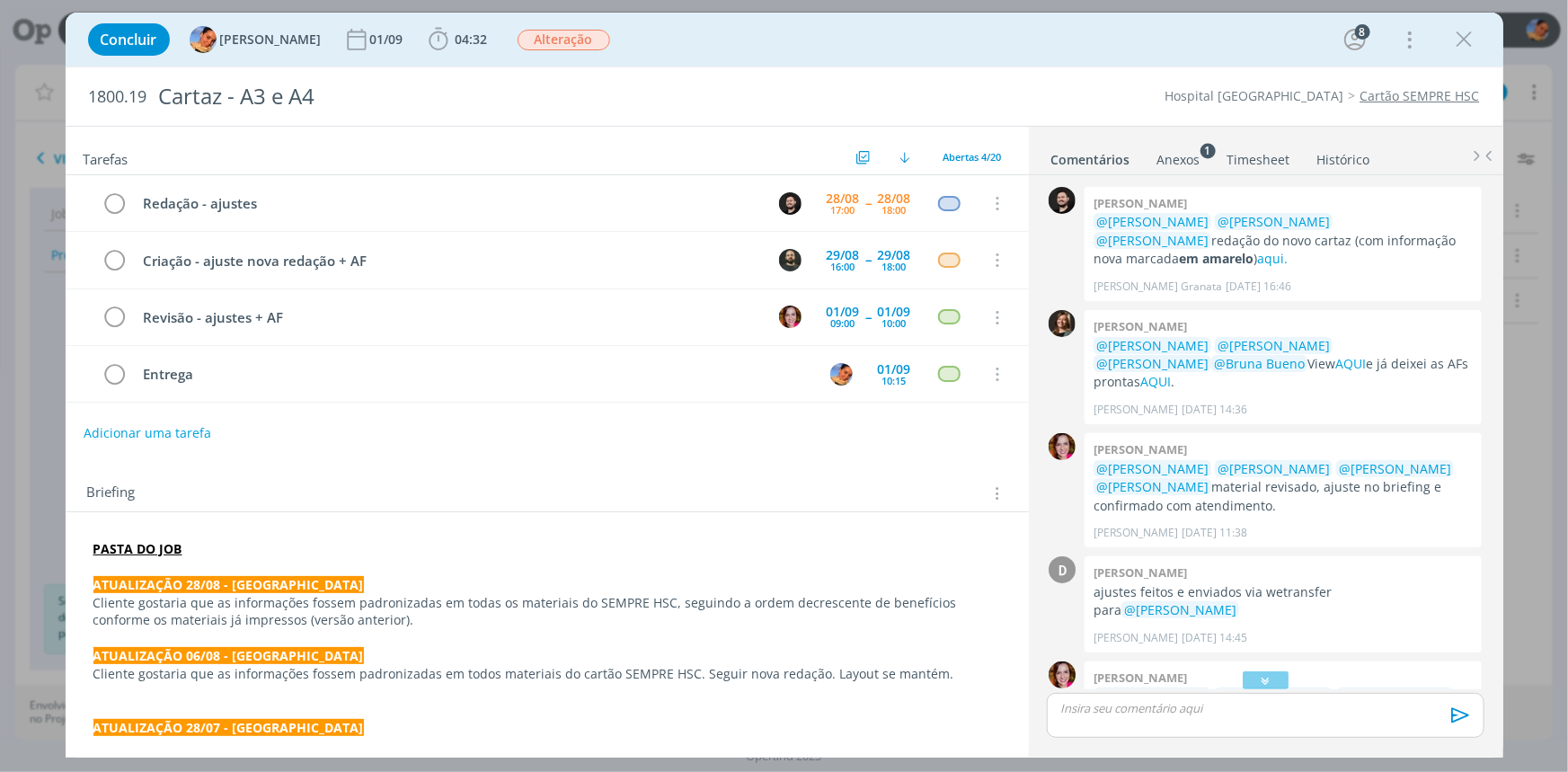
click at [160, 540] on strong "PASTA DO JOB" at bounding box center [137, 548] width 89 height 18
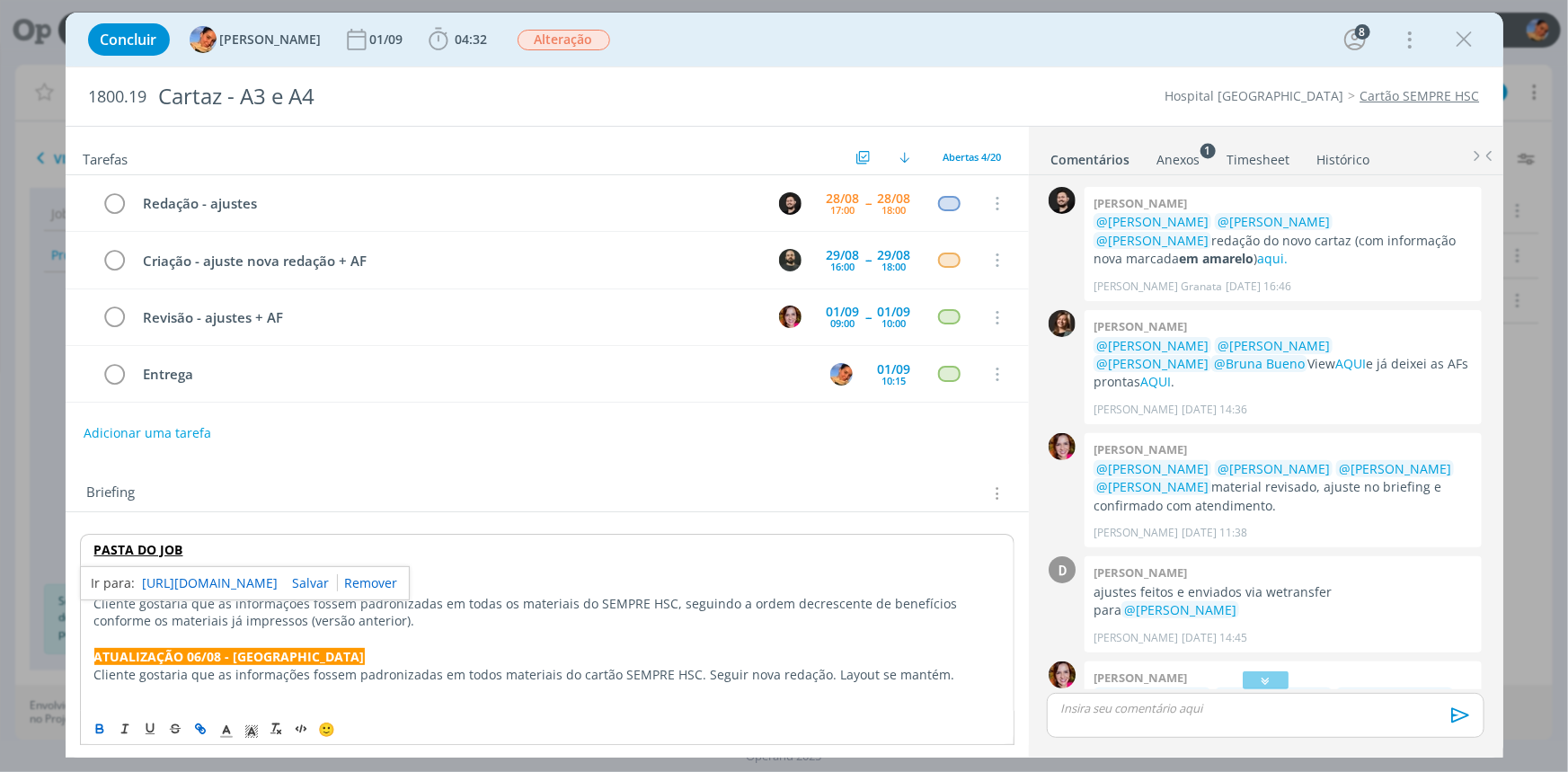
click at [208, 575] on link "[URL][DOMAIN_NAME]" at bounding box center [211, 583] width 136 height 23
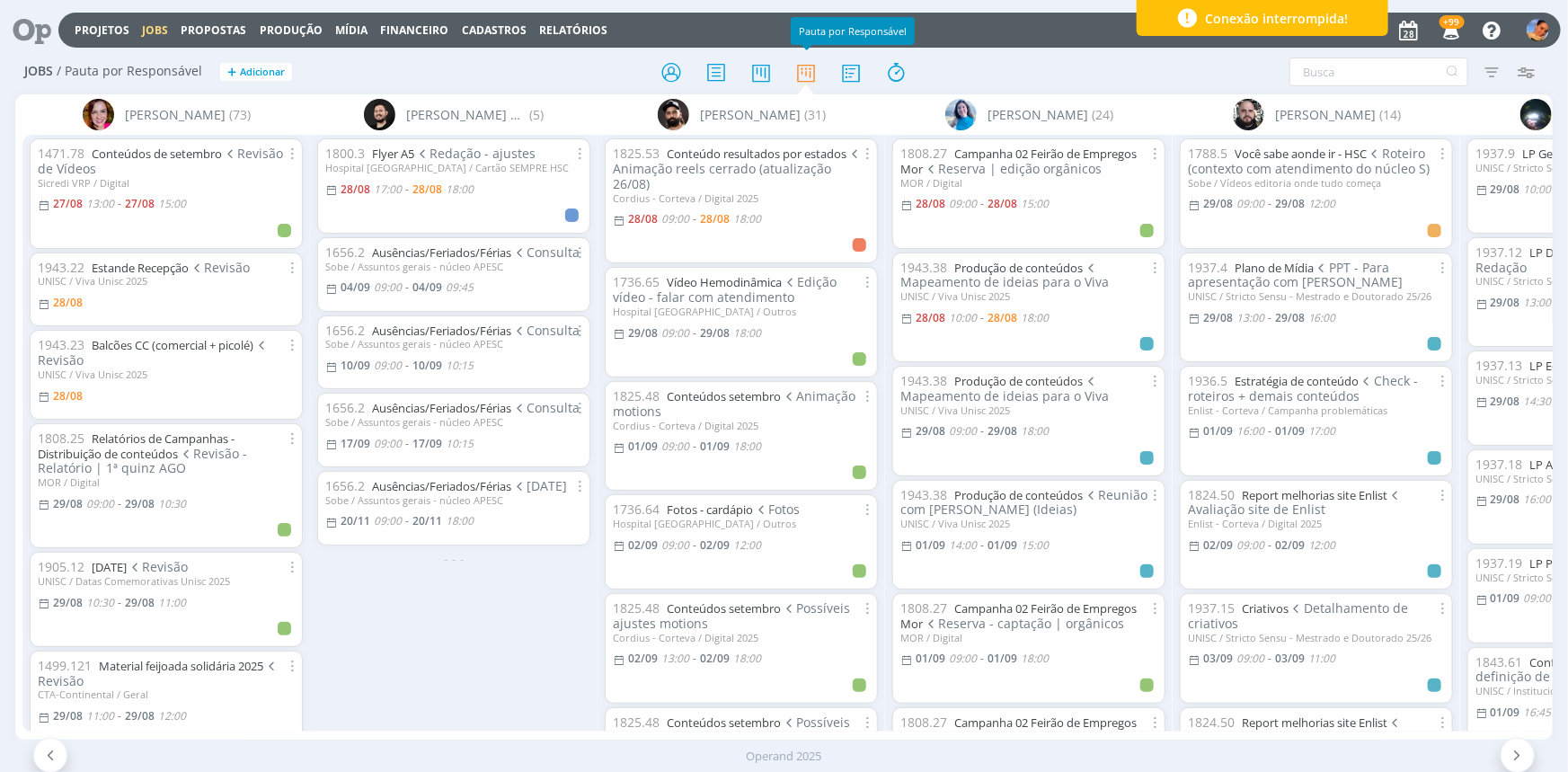
scroll to position [0, 2097]
